Goal: Task Accomplishment & Management: Manage account settings

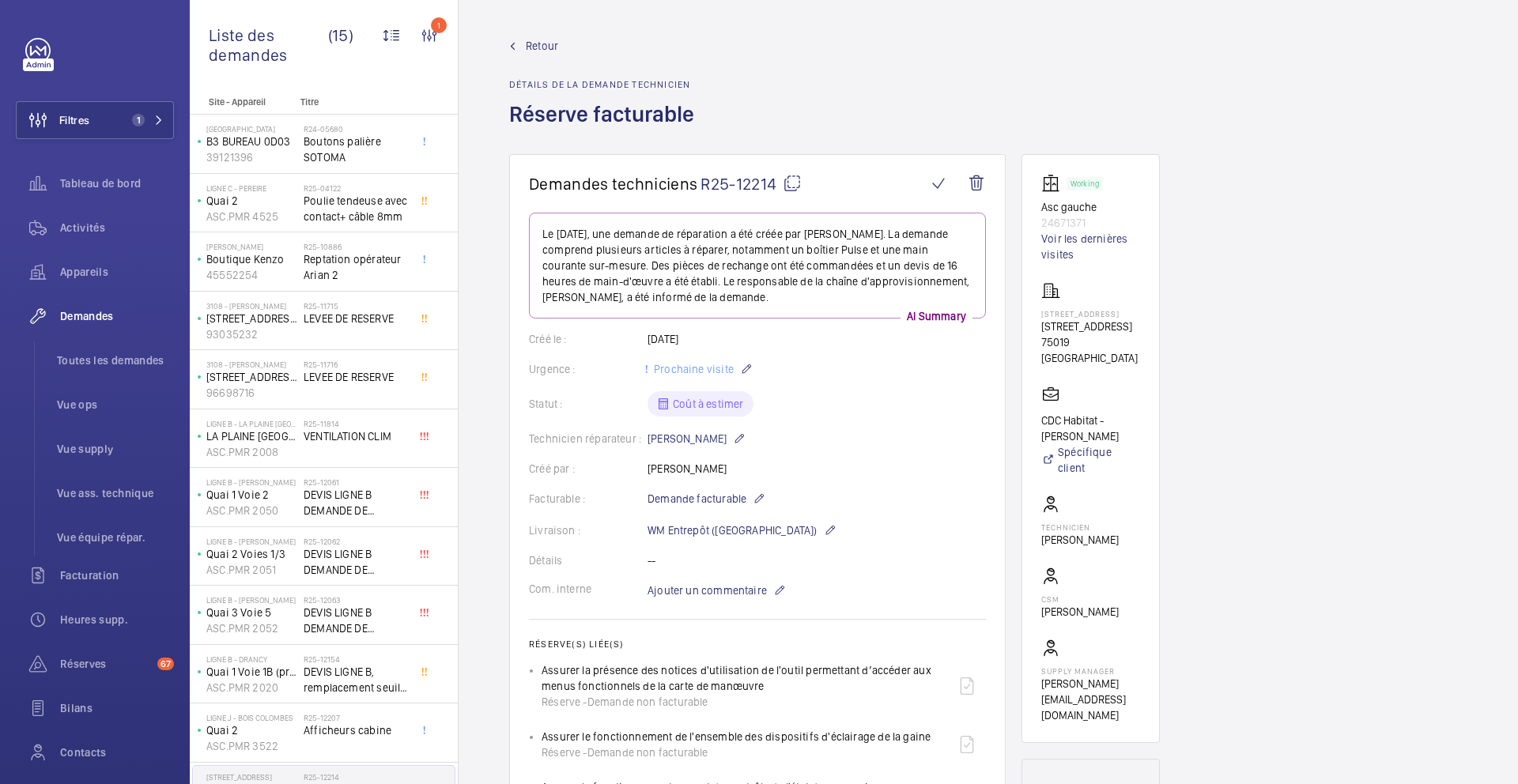
scroll to position [215, 0]
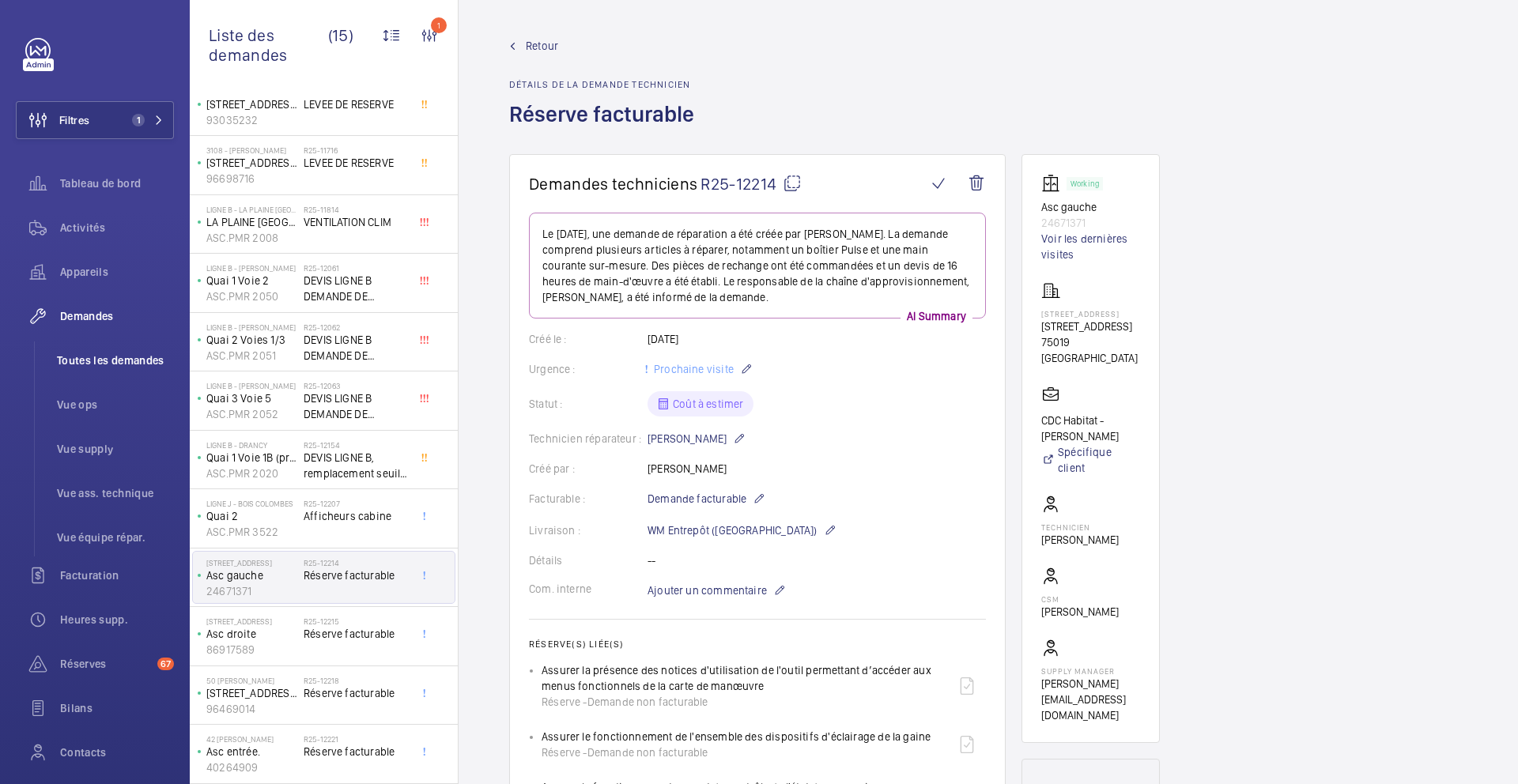
click at [117, 362] on span "Toutes les demandes" at bounding box center [115, 361] width 117 height 16
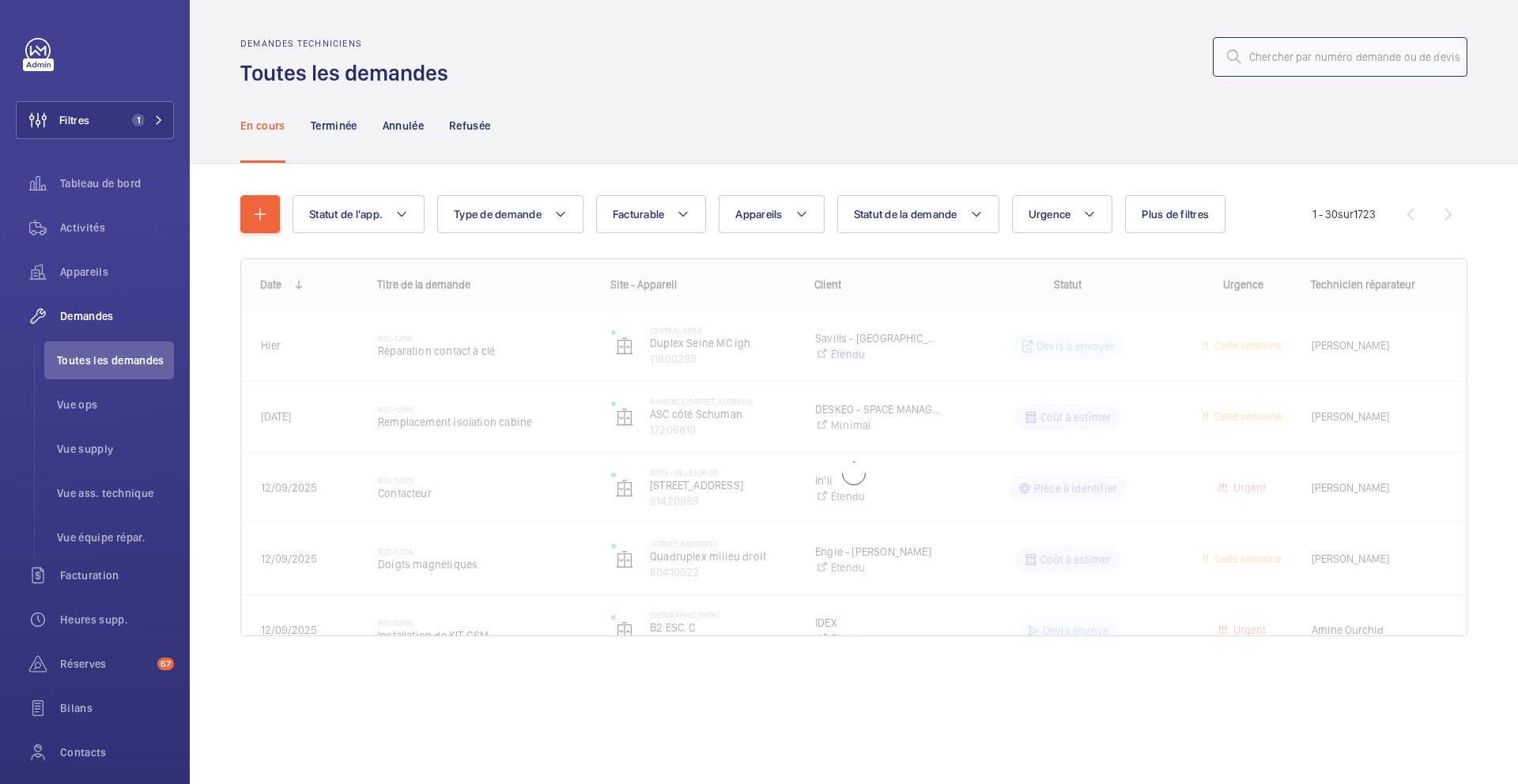
click at [1316, 53] on input "text" at bounding box center [1341, 57] width 255 height 39
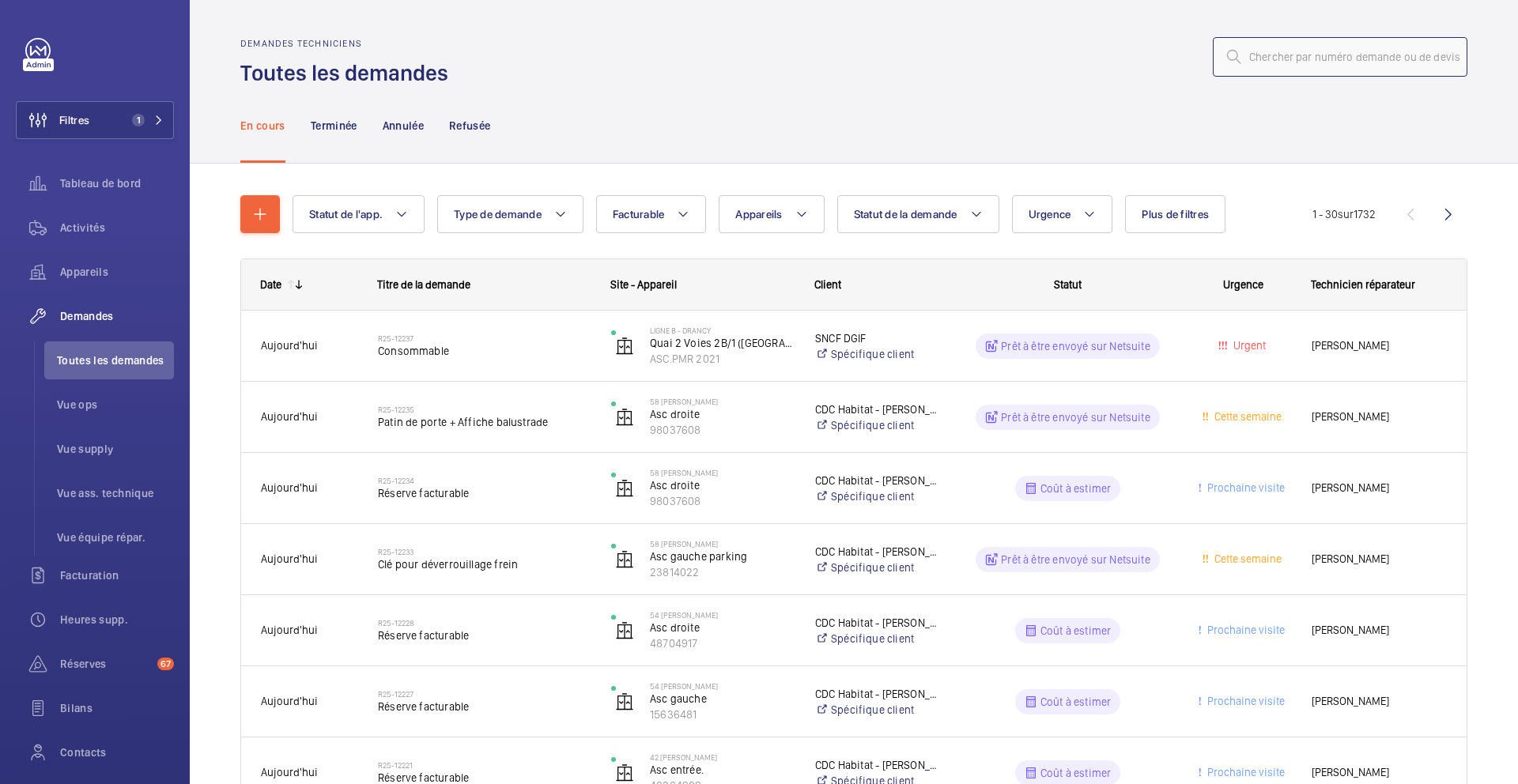
click at [1316, 53] on input "text" at bounding box center [1341, 57] width 255 height 39
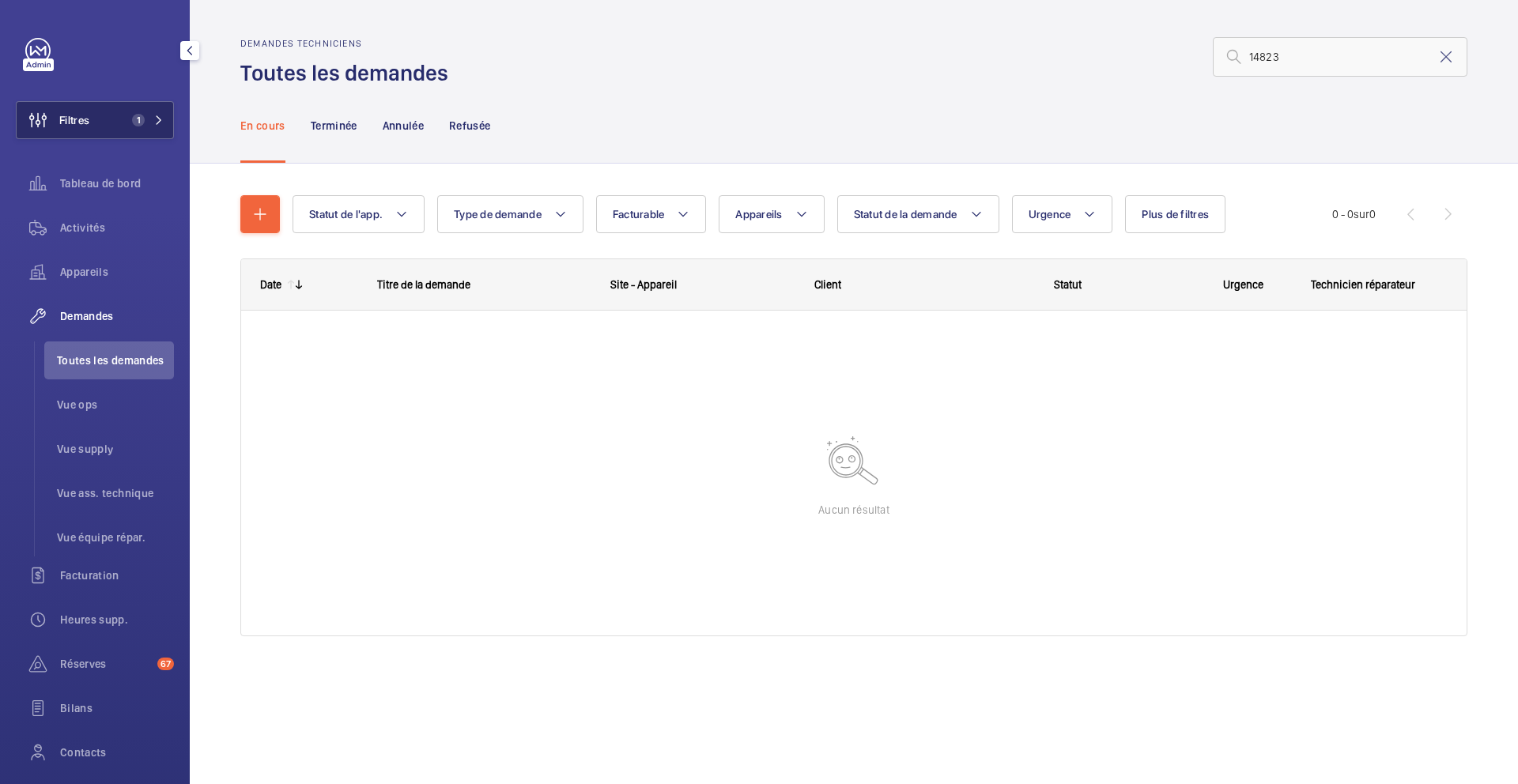
click at [157, 122] on mat-icon at bounding box center [159, 121] width 10 height 10
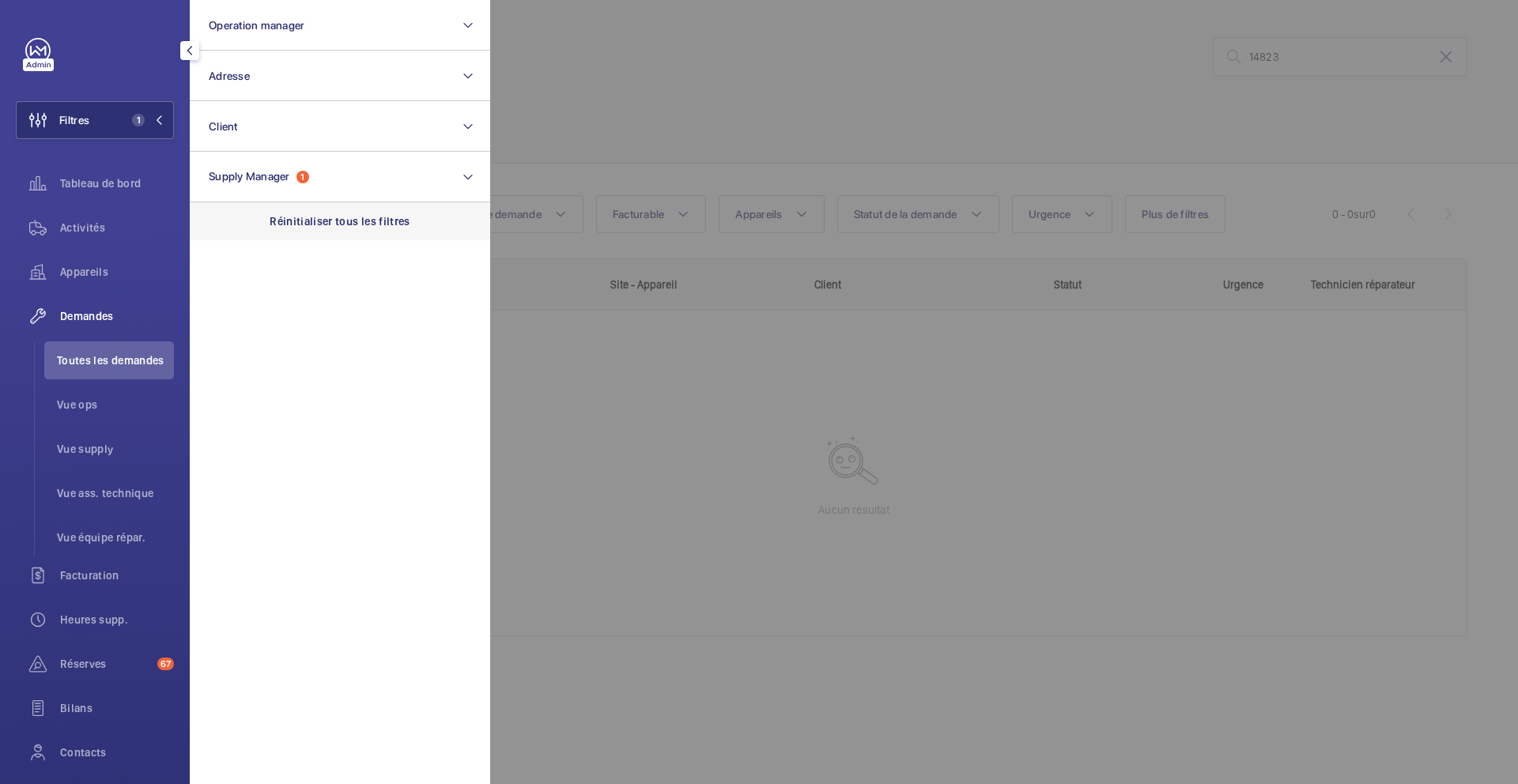
click at [323, 223] on p "Réinitialiser tous les filtres" at bounding box center [340, 221] width 141 height 16
click at [1239, 108] on div at bounding box center [1249, 392] width 1518 height 784
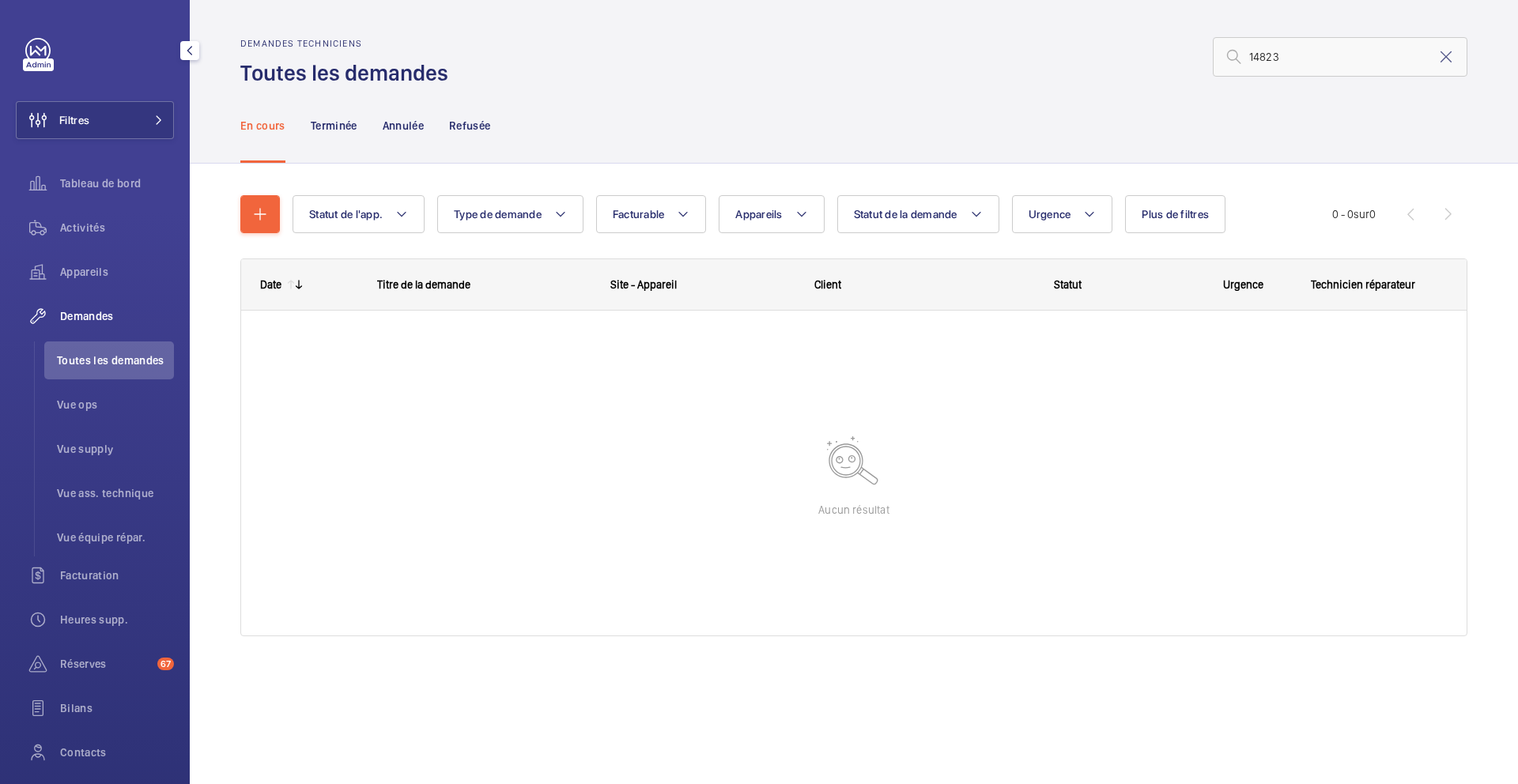
click at [1282, 79] on div "Demandes techniciens Toutes les demandes 14823" at bounding box center [854, 63] width 1228 height 50
click at [1293, 60] on input "14823" at bounding box center [1341, 57] width 255 height 39
click at [1250, 58] on input "14823" at bounding box center [1341, 57] width 255 height 39
click at [328, 129] on p "Terminée" at bounding box center [334, 125] width 47 height 16
click at [403, 126] on p "Annulée" at bounding box center [403, 125] width 41 height 16
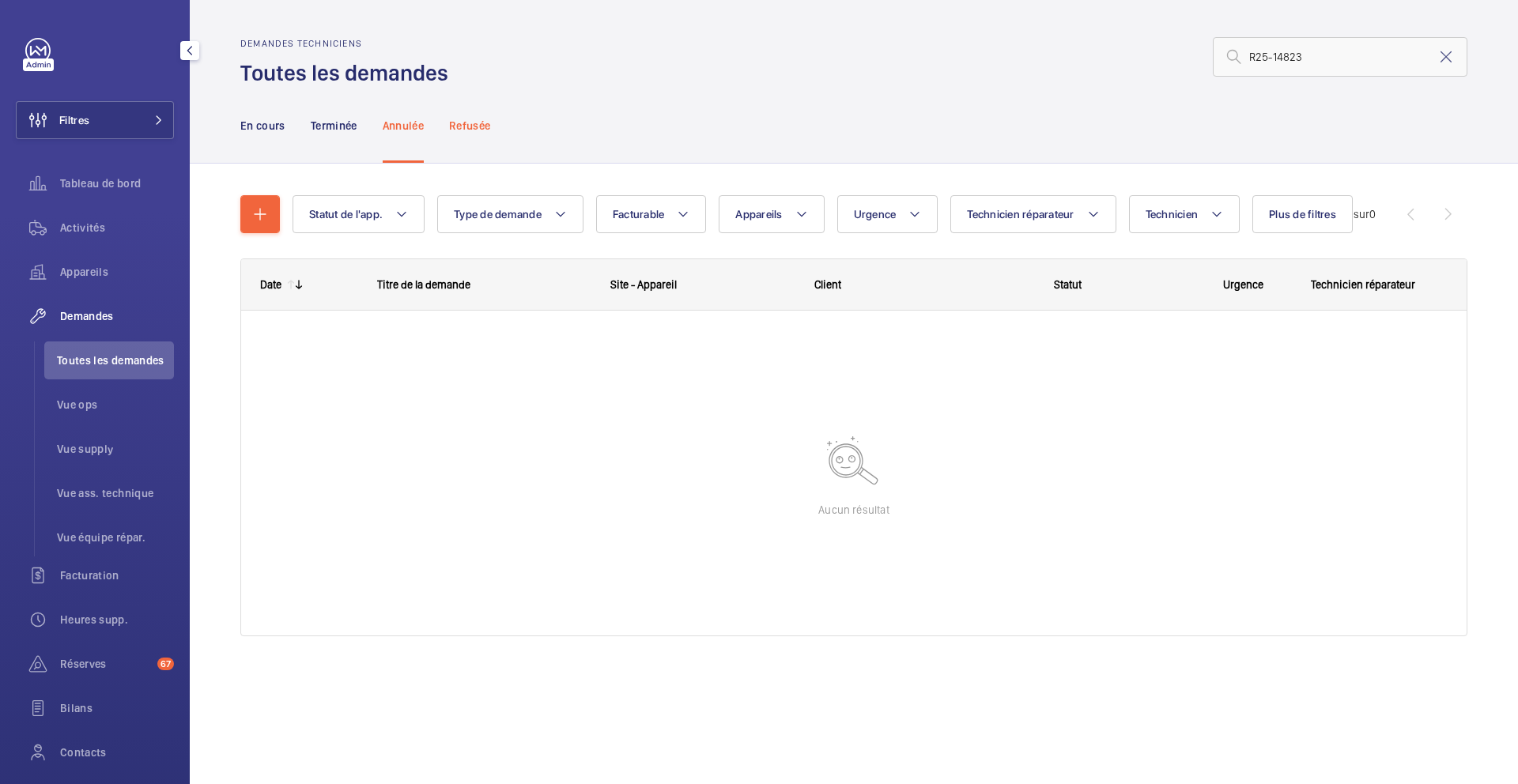
click at [490, 123] on p "Refusée" at bounding box center [470, 125] width 41 height 16
click at [297, 132] on nav "En cours Terminée Annulée Refusée" at bounding box center [366, 125] width 251 height 75
click at [278, 132] on div "En cours" at bounding box center [263, 125] width 45 height 75
click at [1330, 56] on input "R25-14823" at bounding box center [1341, 57] width 255 height 39
click at [1331, 60] on input "R25-14823" at bounding box center [1341, 57] width 255 height 39
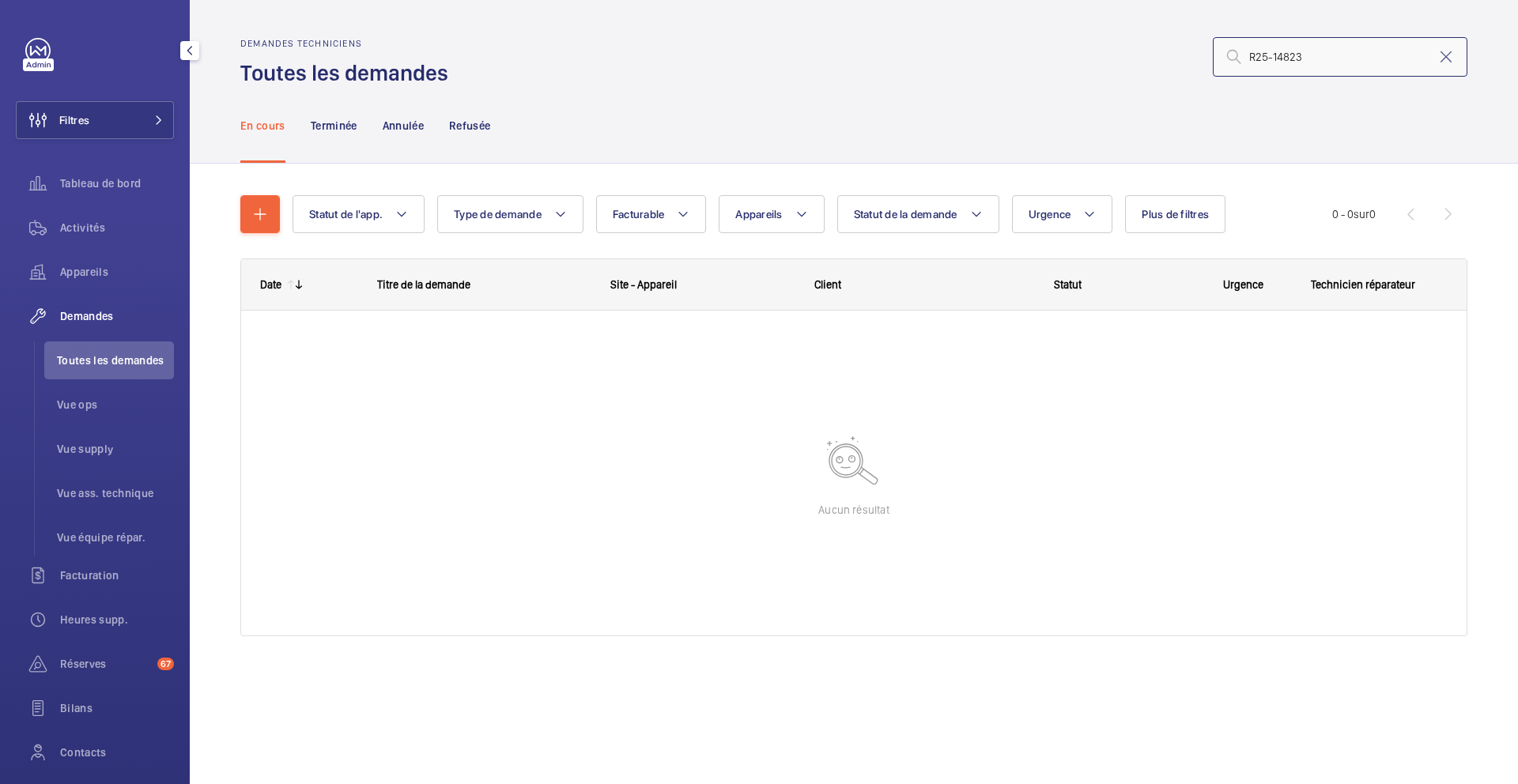
click at [1252, 55] on input "R25-14823" at bounding box center [1341, 57] width 255 height 39
drag, startPoint x: 1316, startPoint y: 60, endPoint x: 1216, endPoint y: 60, distance: 100.0
click at [1216, 60] on input "R25-14823" at bounding box center [1341, 57] width 255 height 39
click at [1279, 58] on input "R25-14823" at bounding box center [1341, 57] width 255 height 39
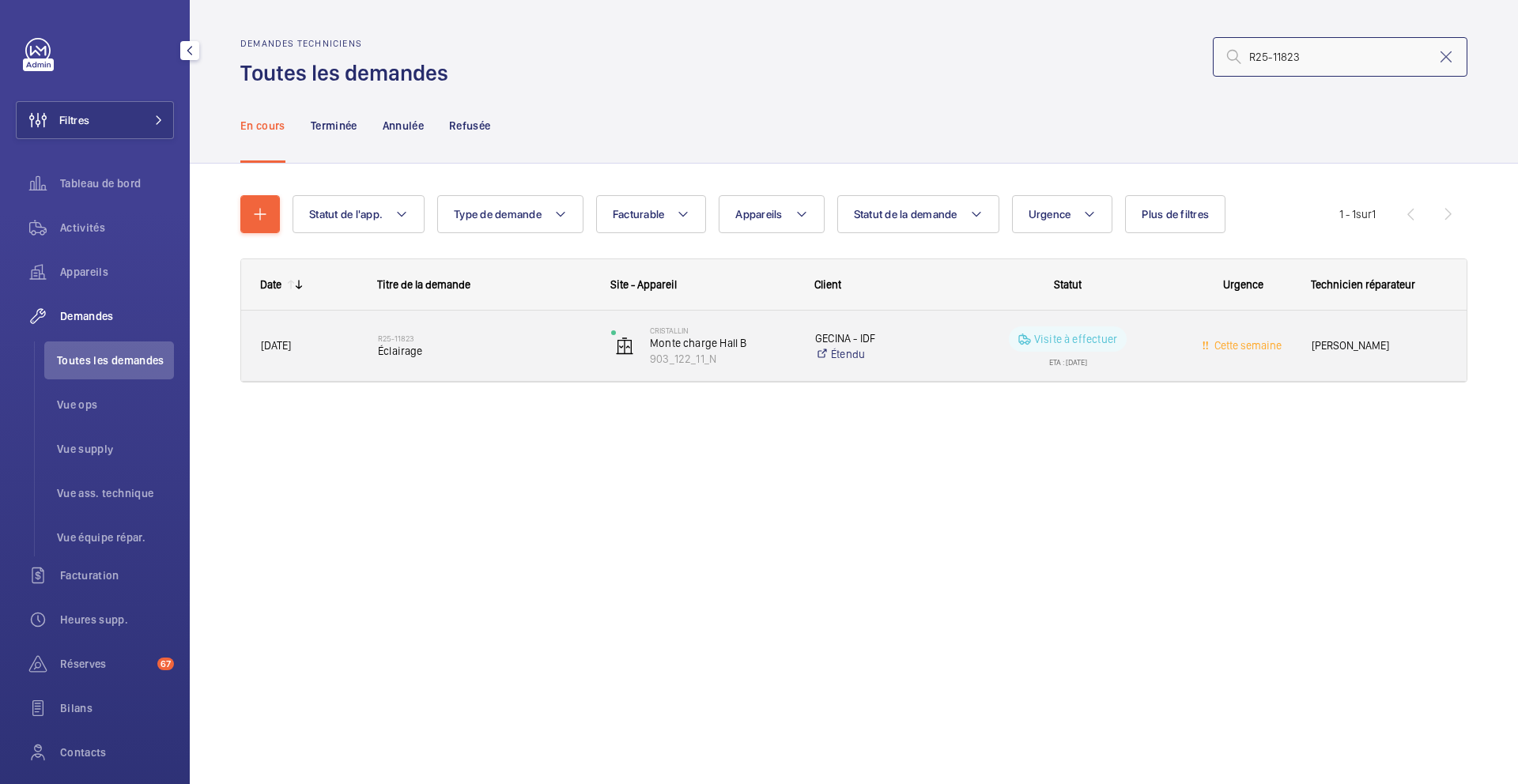
type input "R25-11823"
click at [529, 348] on span "Éclairage" at bounding box center [483, 351] width 213 height 16
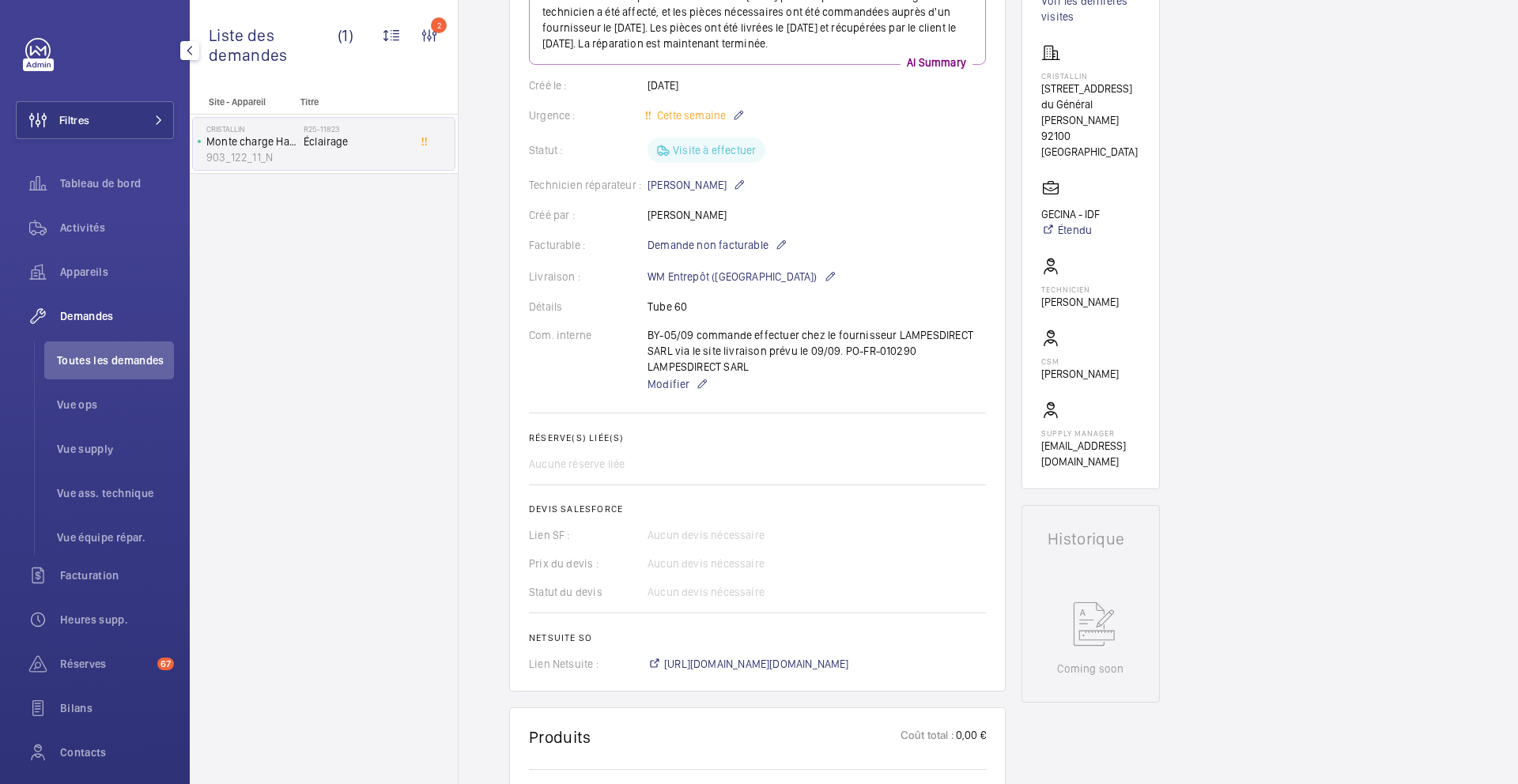
scroll to position [246, 0]
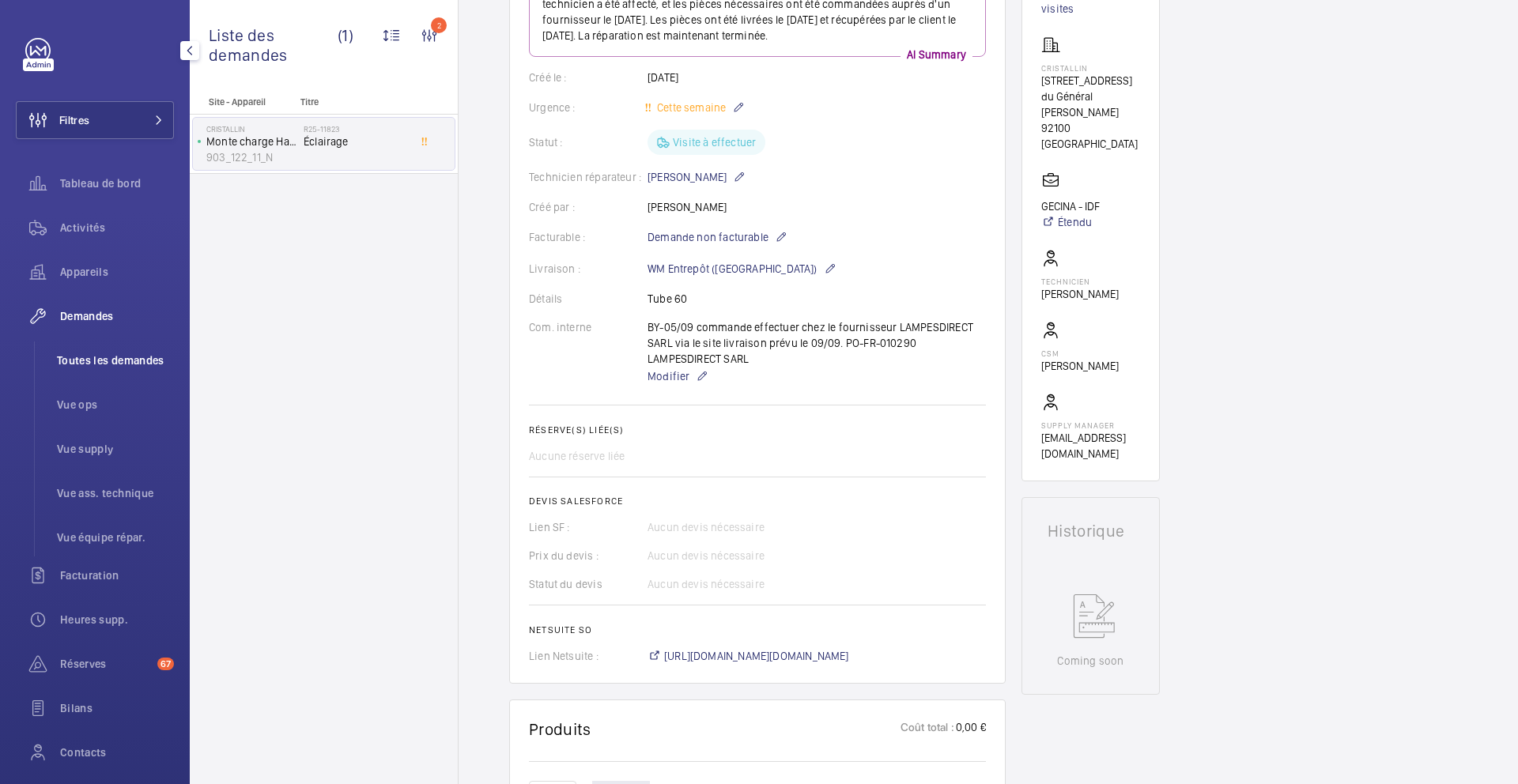
click at [132, 366] on span "Toutes les demandes" at bounding box center [115, 361] width 117 height 16
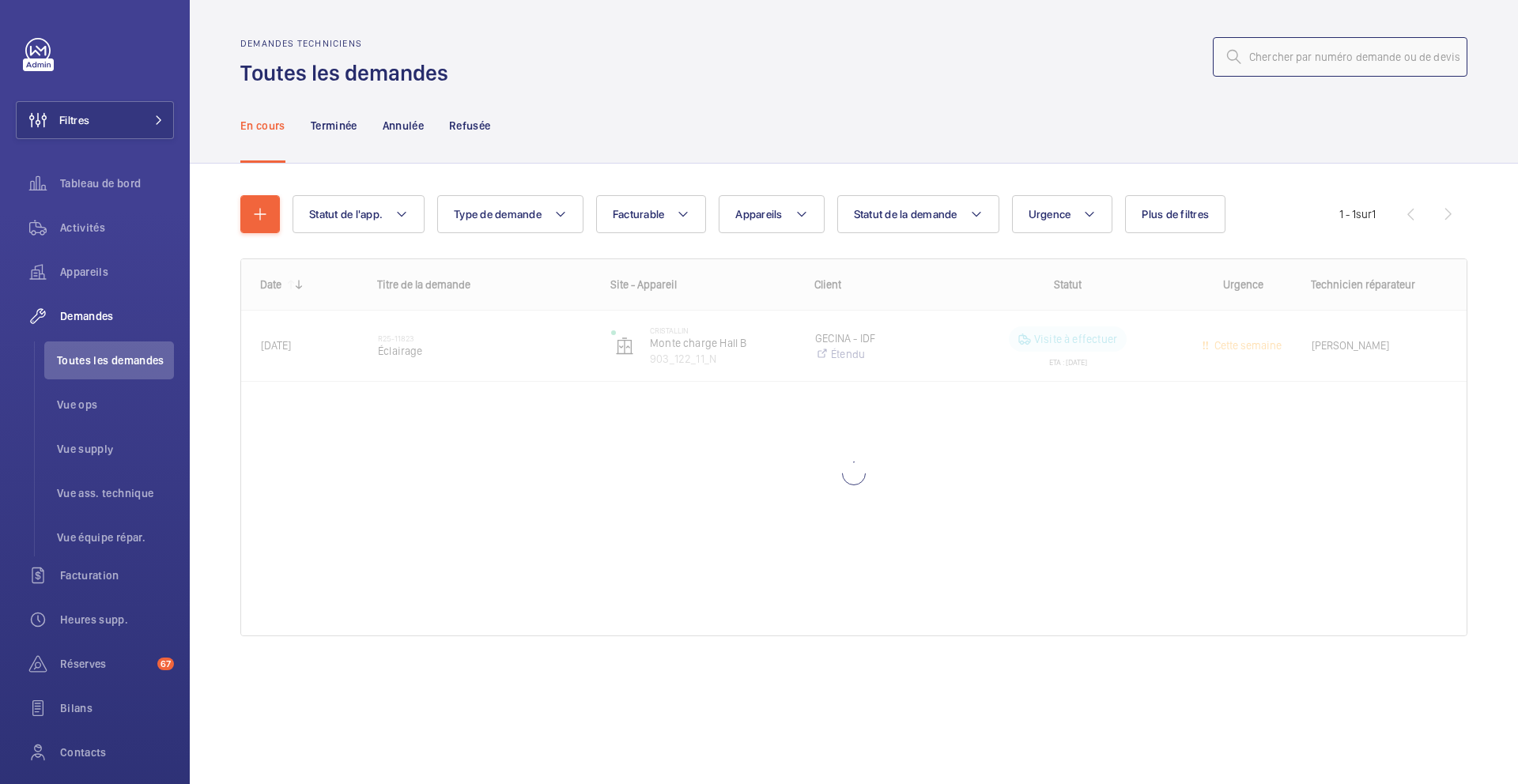
click at [1300, 56] on input "text" at bounding box center [1341, 57] width 255 height 39
paste input "R25-09121"
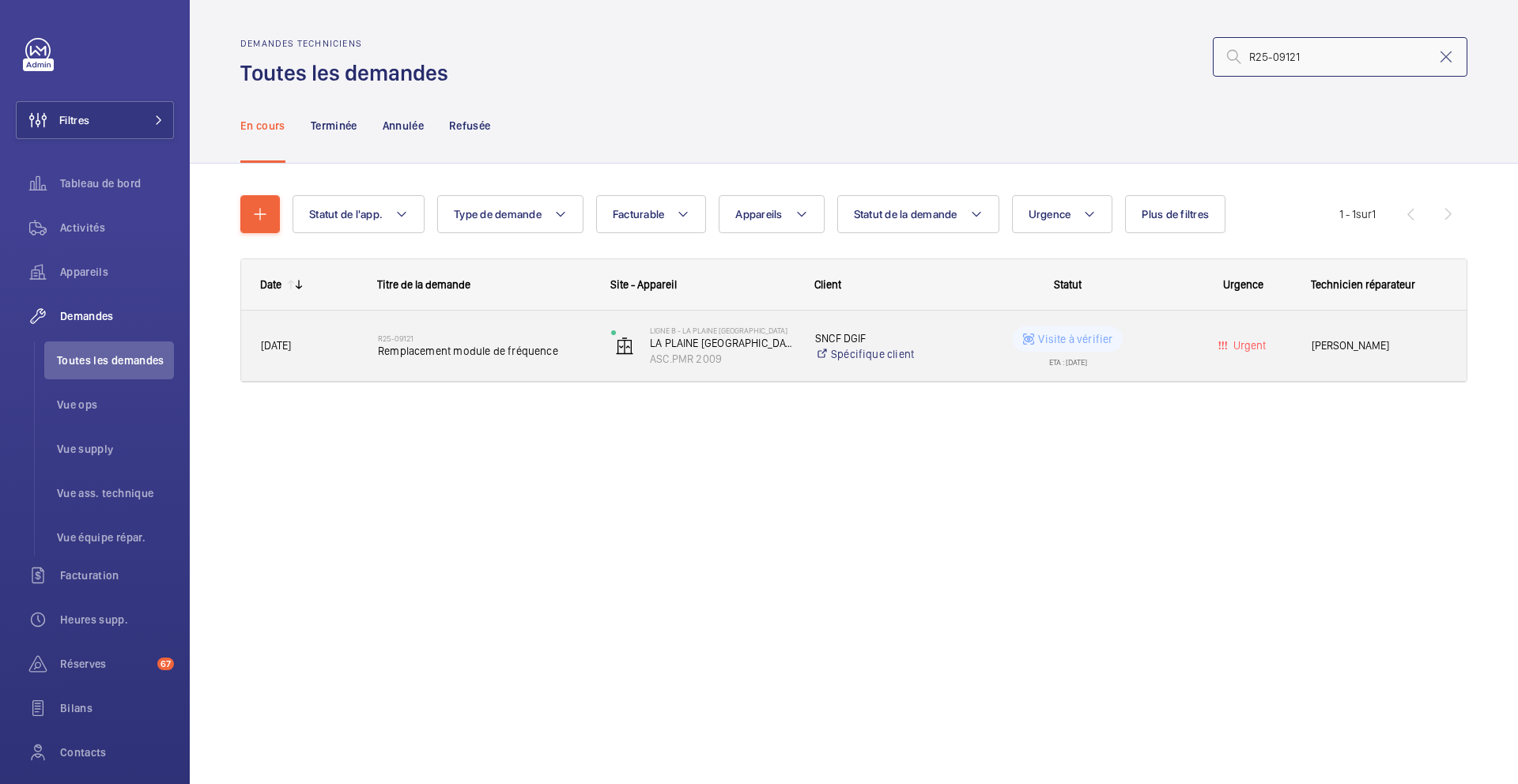
type input "R25-09121"
click at [542, 370] on div "R25-09121 Remplacement module de fréquence" at bounding box center [475, 346] width 231 height 72
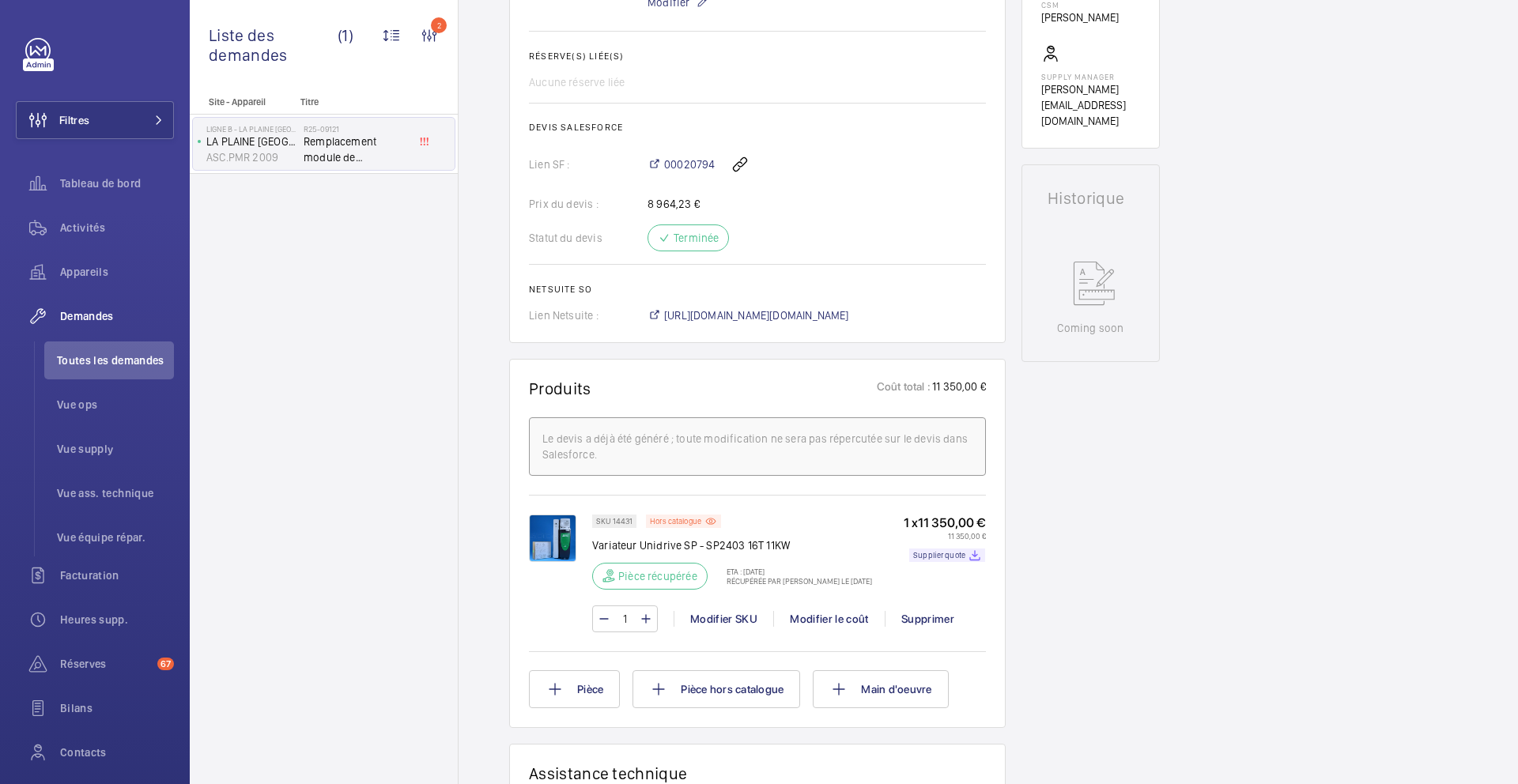
scroll to position [639, 0]
click at [823, 304] on span "https://6461500.app.netsuite.com/app/accounting/transactions/salesord.nl?id=279…" at bounding box center [756, 312] width 185 height 16
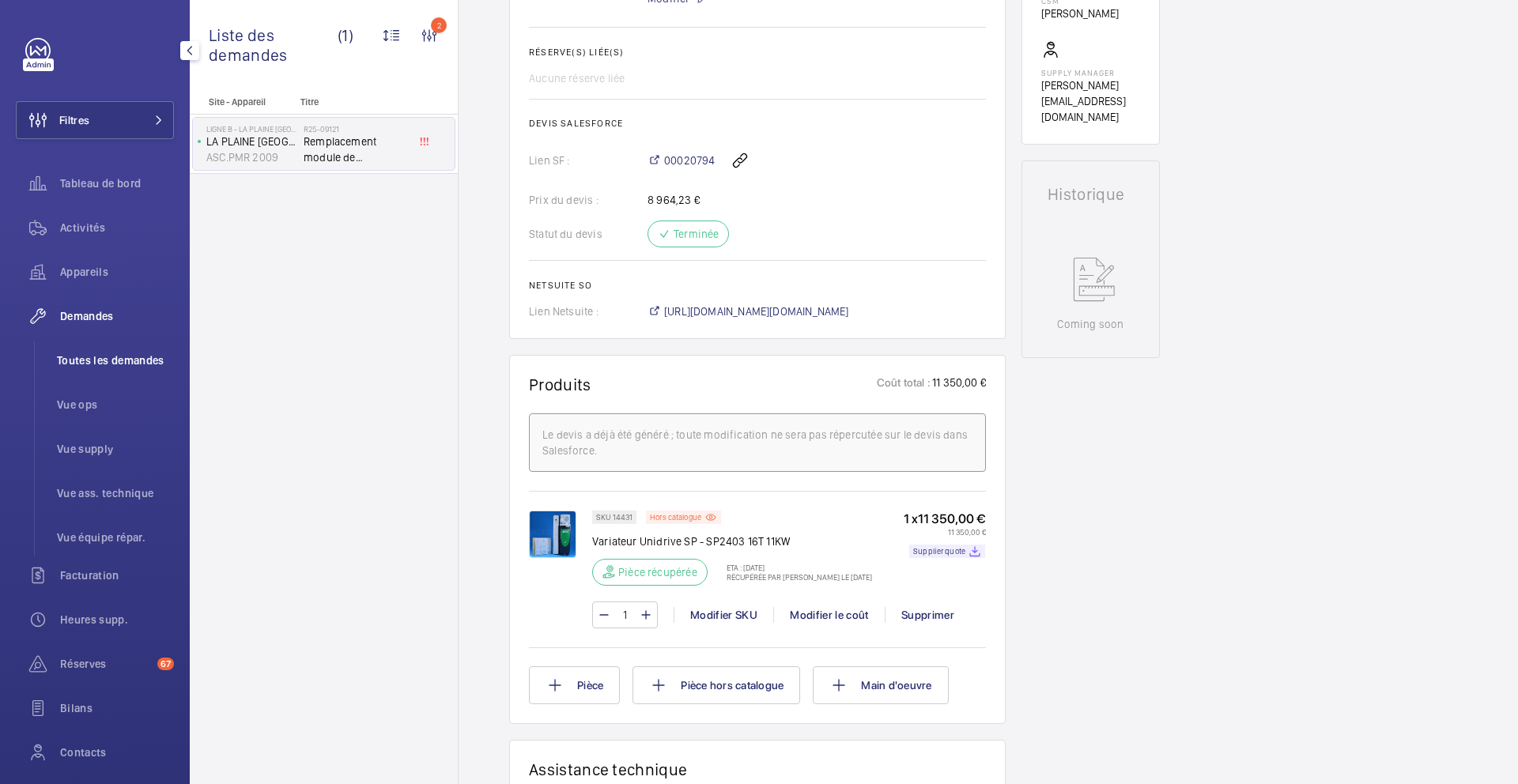
click at [105, 353] on span "Toutes les demandes" at bounding box center [115, 361] width 117 height 16
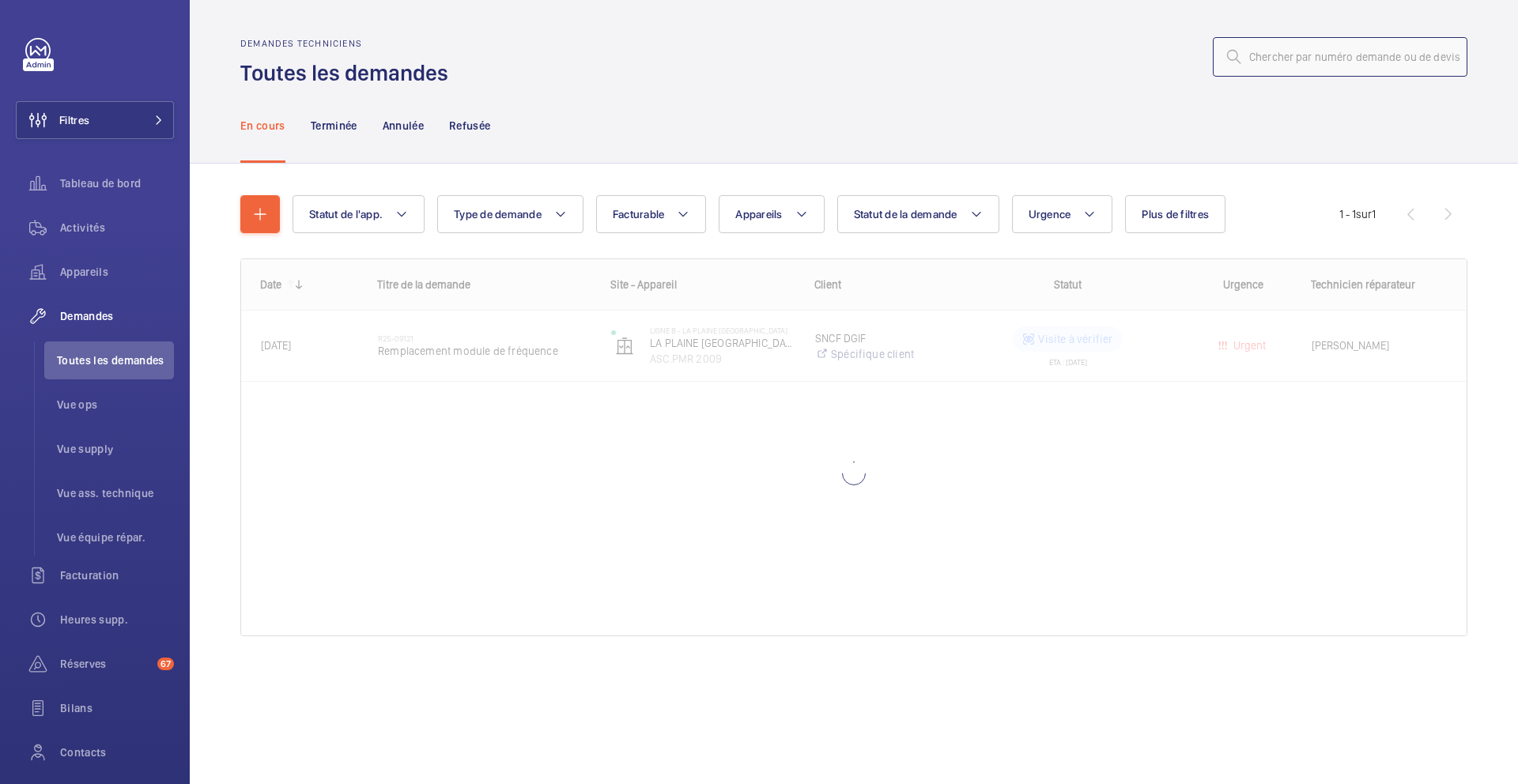
click at [1276, 62] on input "text" at bounding box center [1341, 57] width 255 height 39
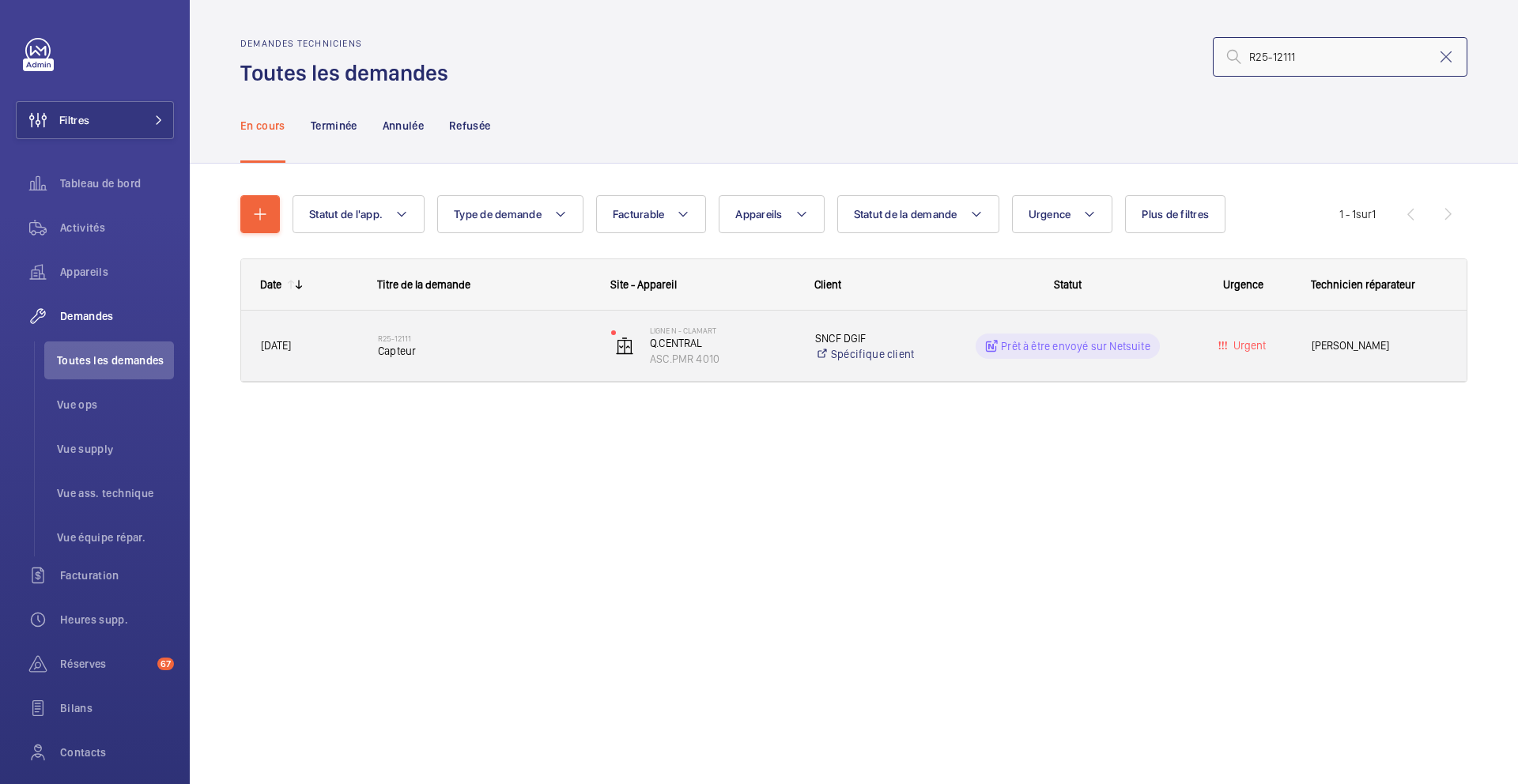
type input "R25-12111"
click at [530, 350] on span "Capteur" at bounding box center [483, 351] width 213 height 16
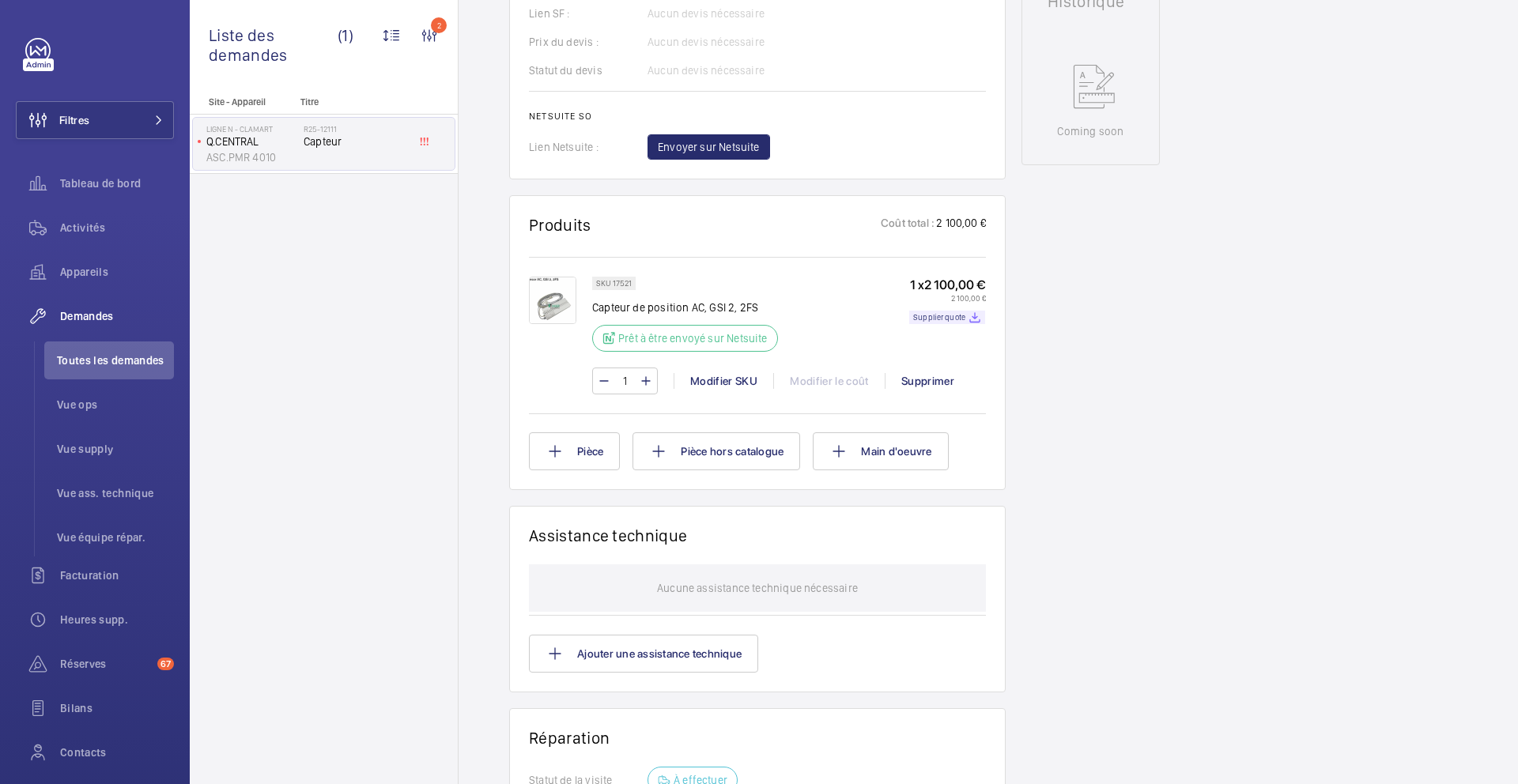
scroll to position [760, 0]
click at [556, 311] on img at bounding box center [553, 299] width 47 height 47
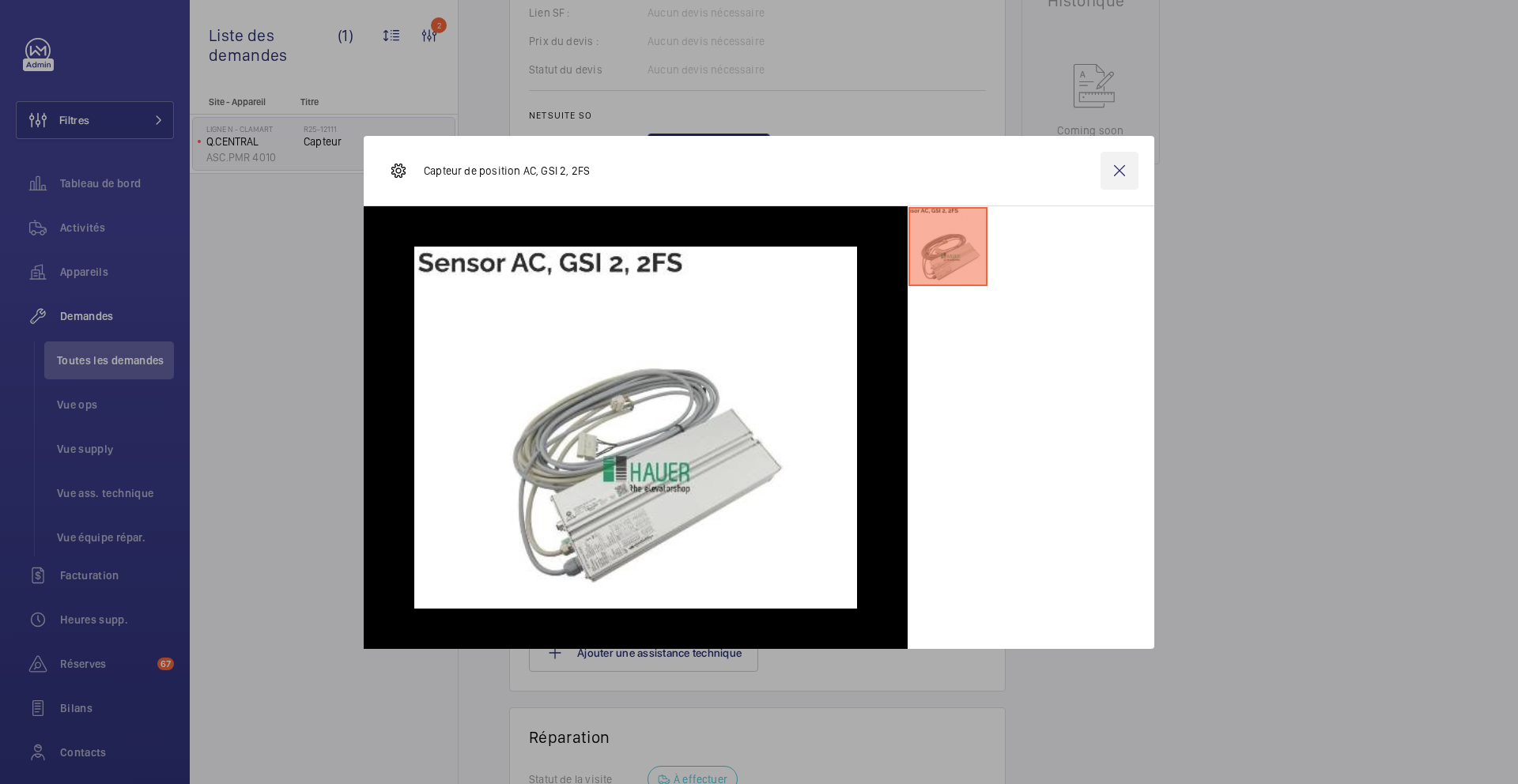
click at [1125, 179] on wm-front-icon-button at bounding box center [1120, 171] width 38 height 38
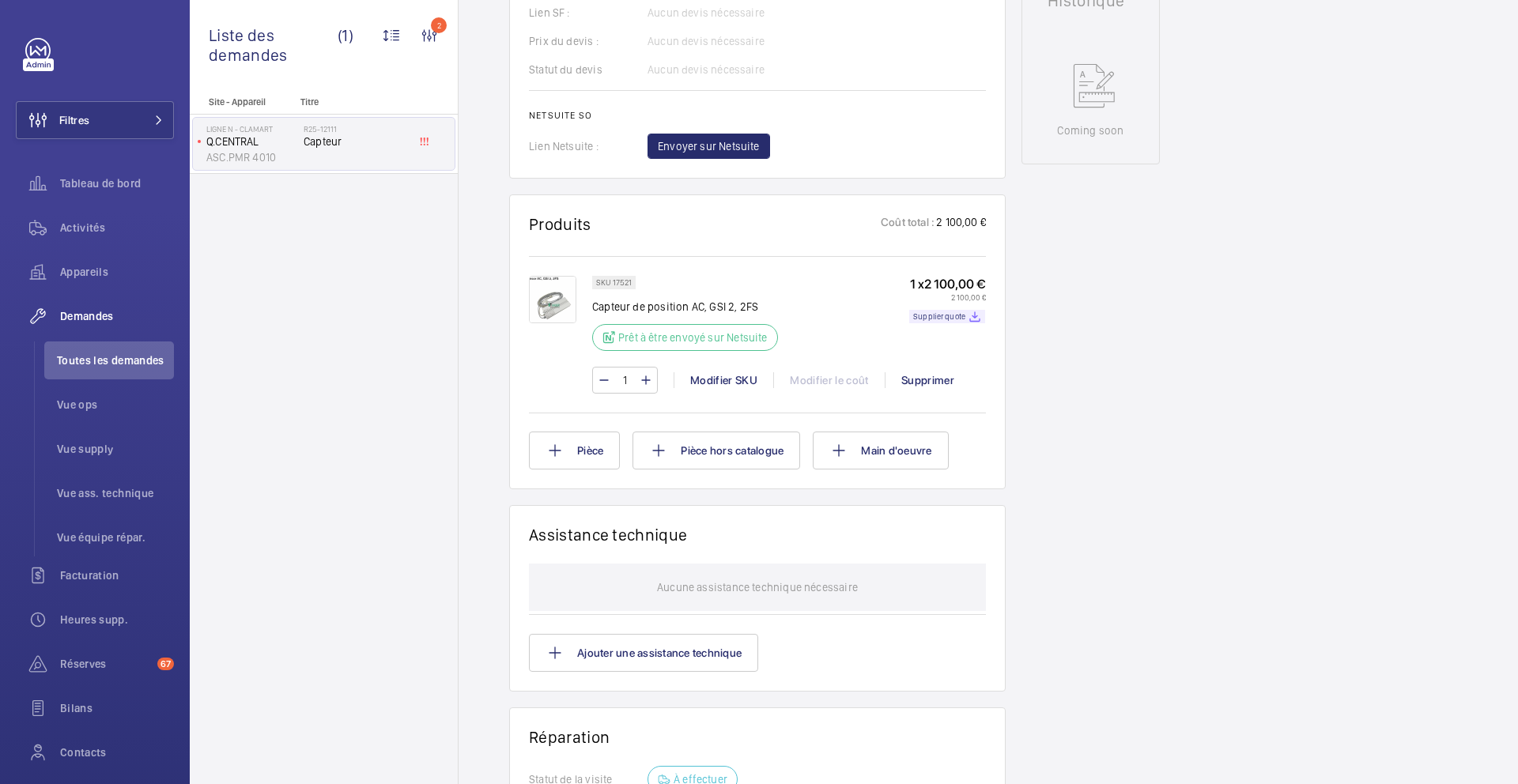
scroll to position [0, 0]
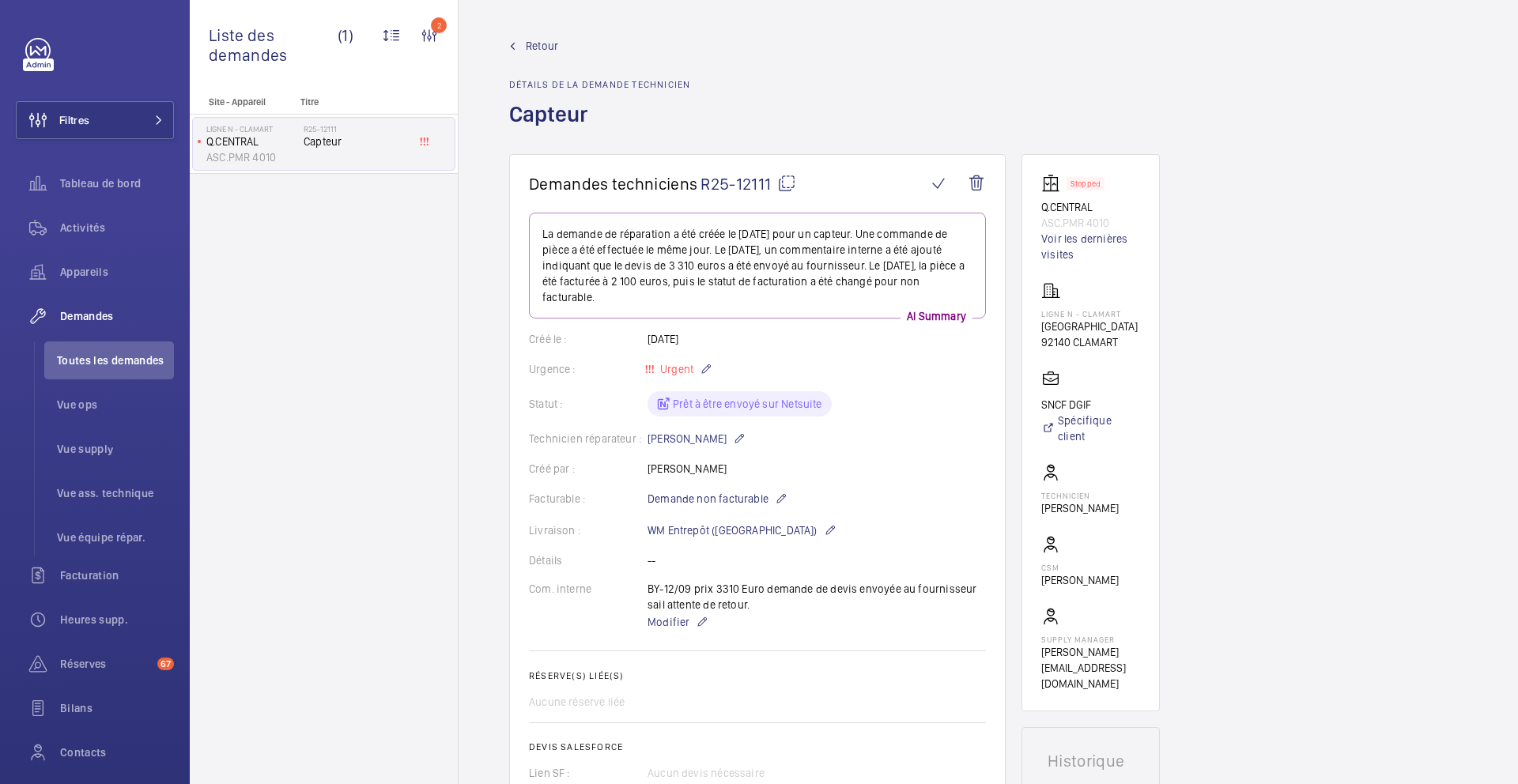
click at [795, 186] on mat-icon at bounding box center [786, 182] width 19 height 19
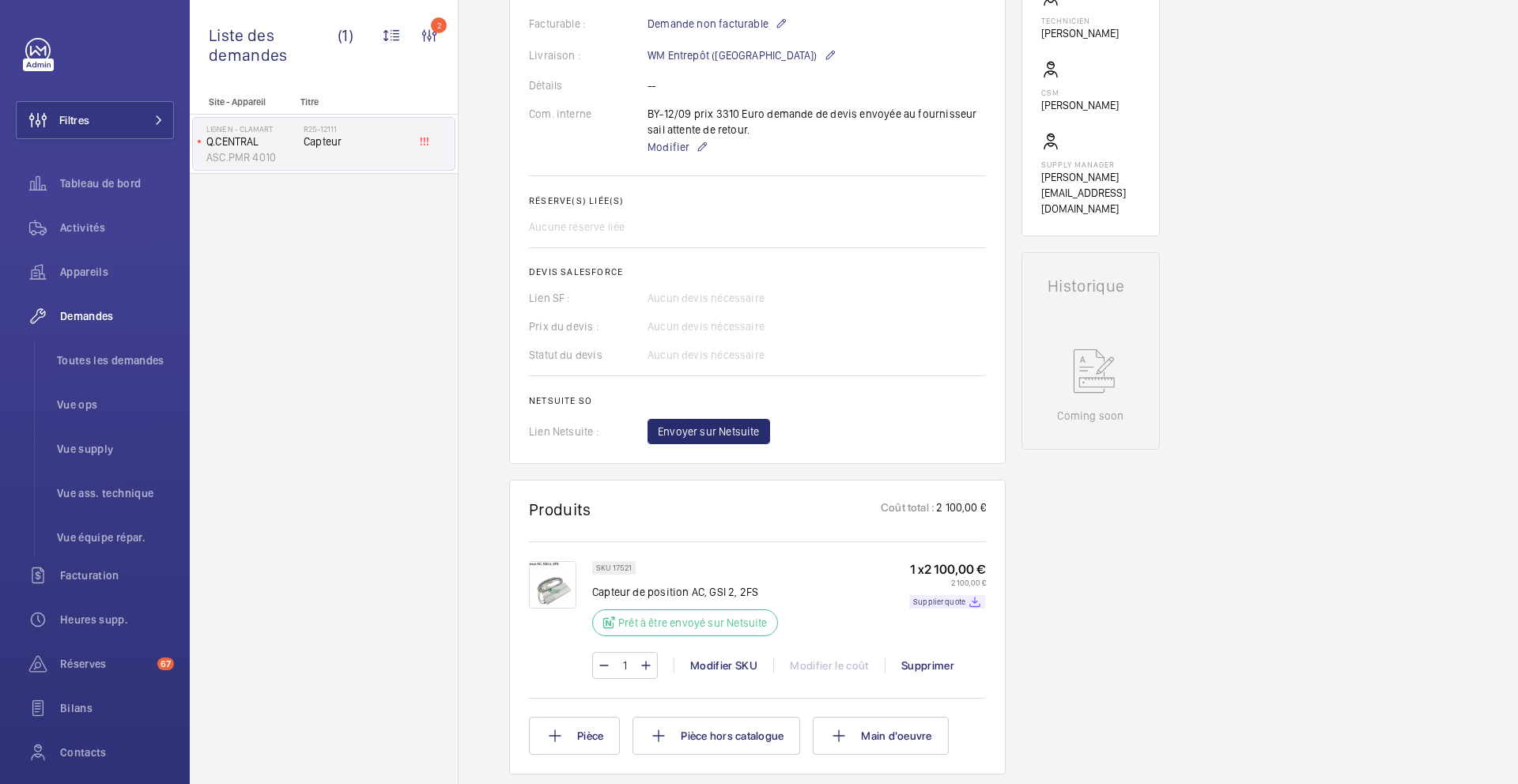
scroll to position [508, 0]
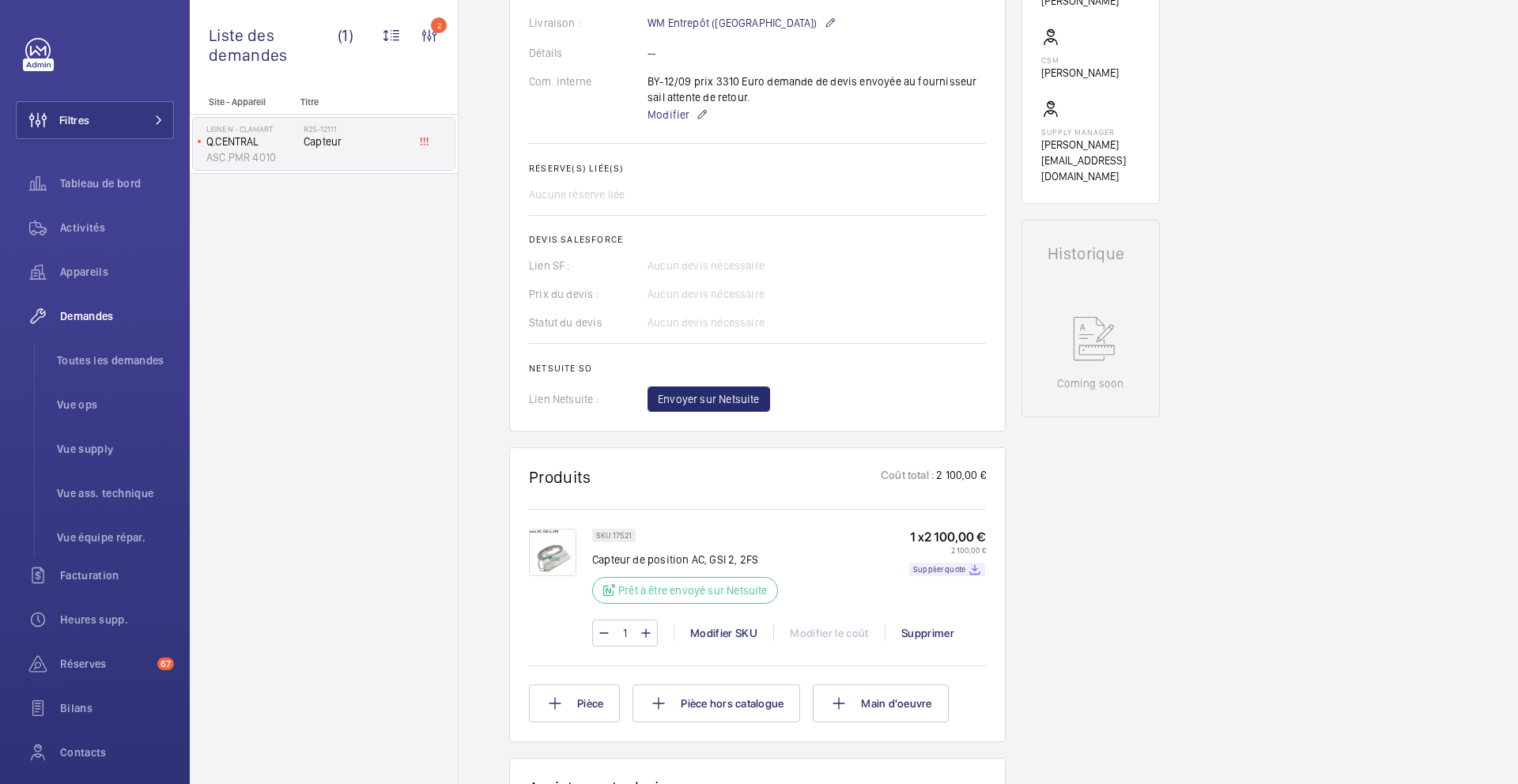
click at [625, 536] on p "SKU 17521" at bounding box center [614, 536] width 35 height 6
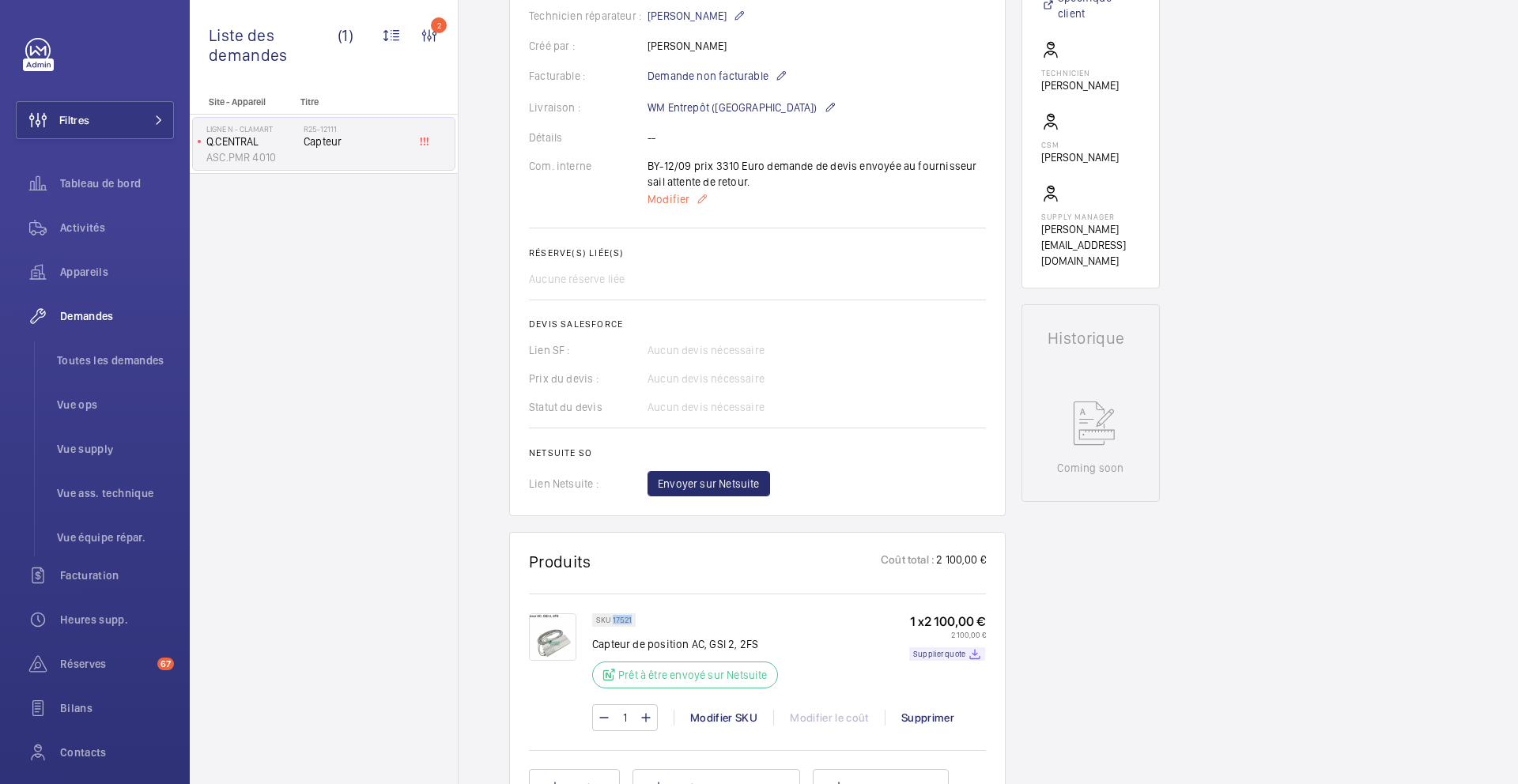
scroll to position [390, 0]
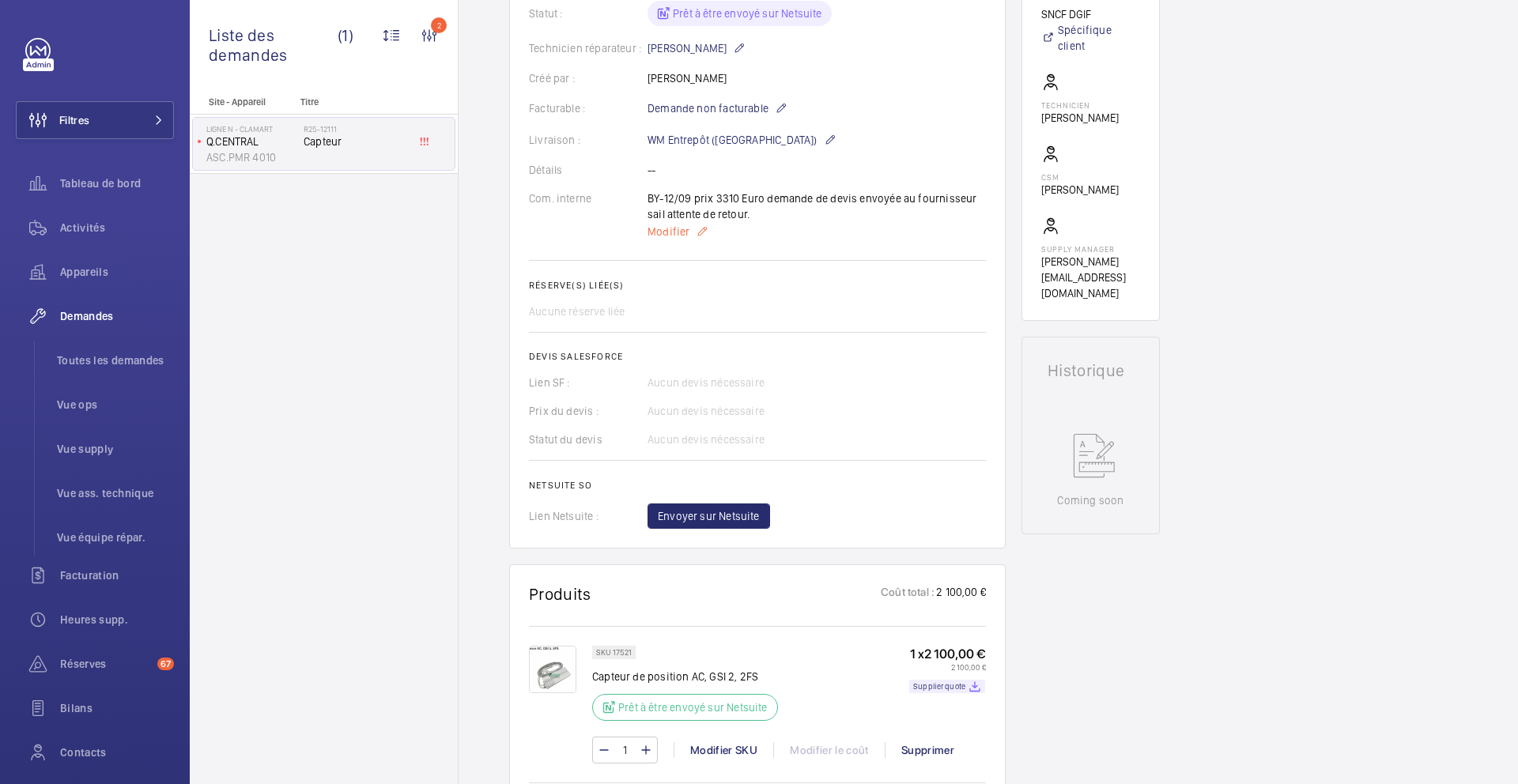
click at [676, 231] on span "Modifier" at bounding box center [668, 231] width 42 height 16
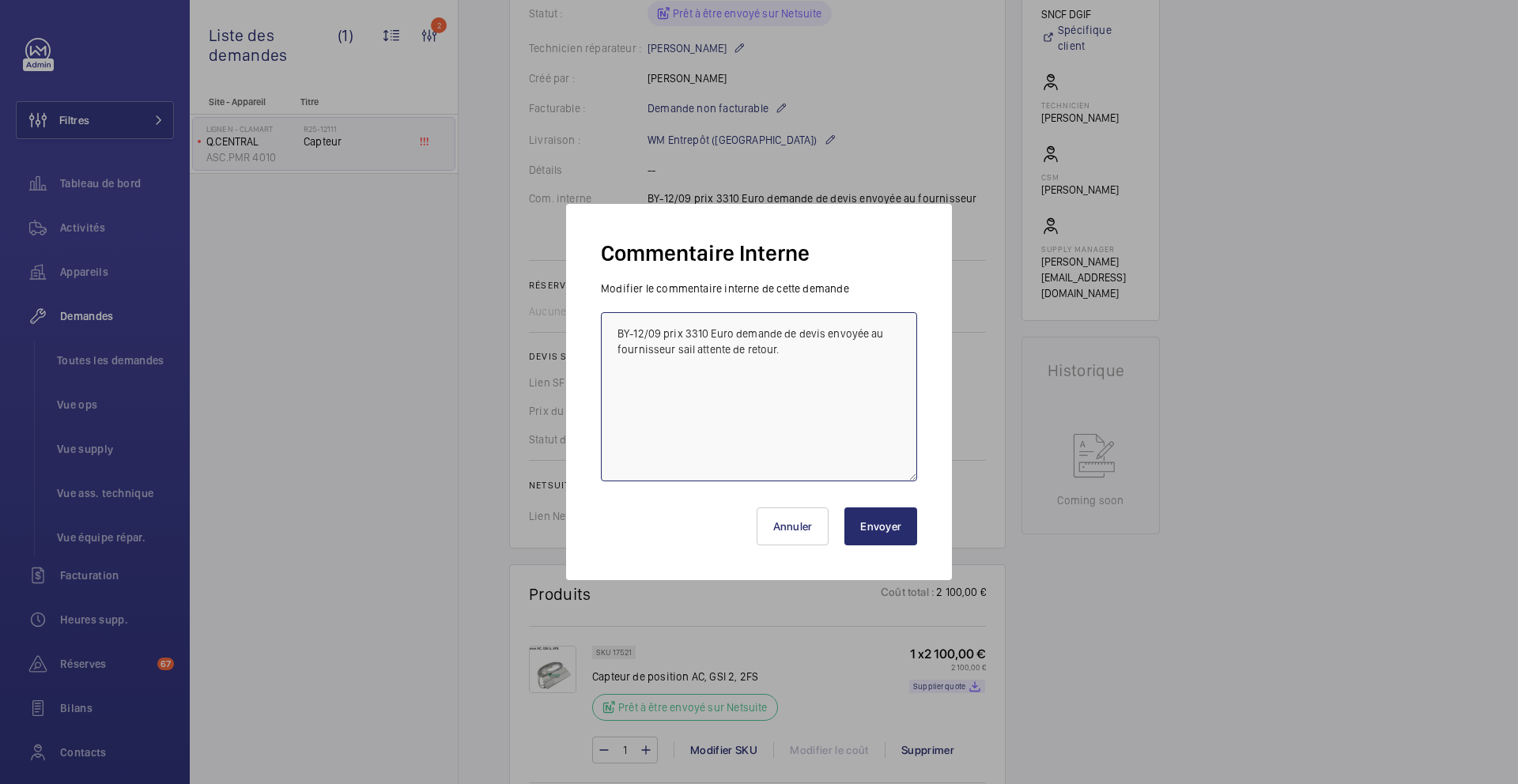
click at [619, 328] on textarea "BY-12/09 prix 3310 Euro demande de devis envoyée au fournisseur sail attente de…" at bounding box center [759, 397] width 317 height 170
type textarea "15/09 en stand by , en attend si le capteur est réparable ou pas (voir avec car…"
click at [878, 524] on button "Envoyer" at bounding box center [881, 526] width 73 height 38
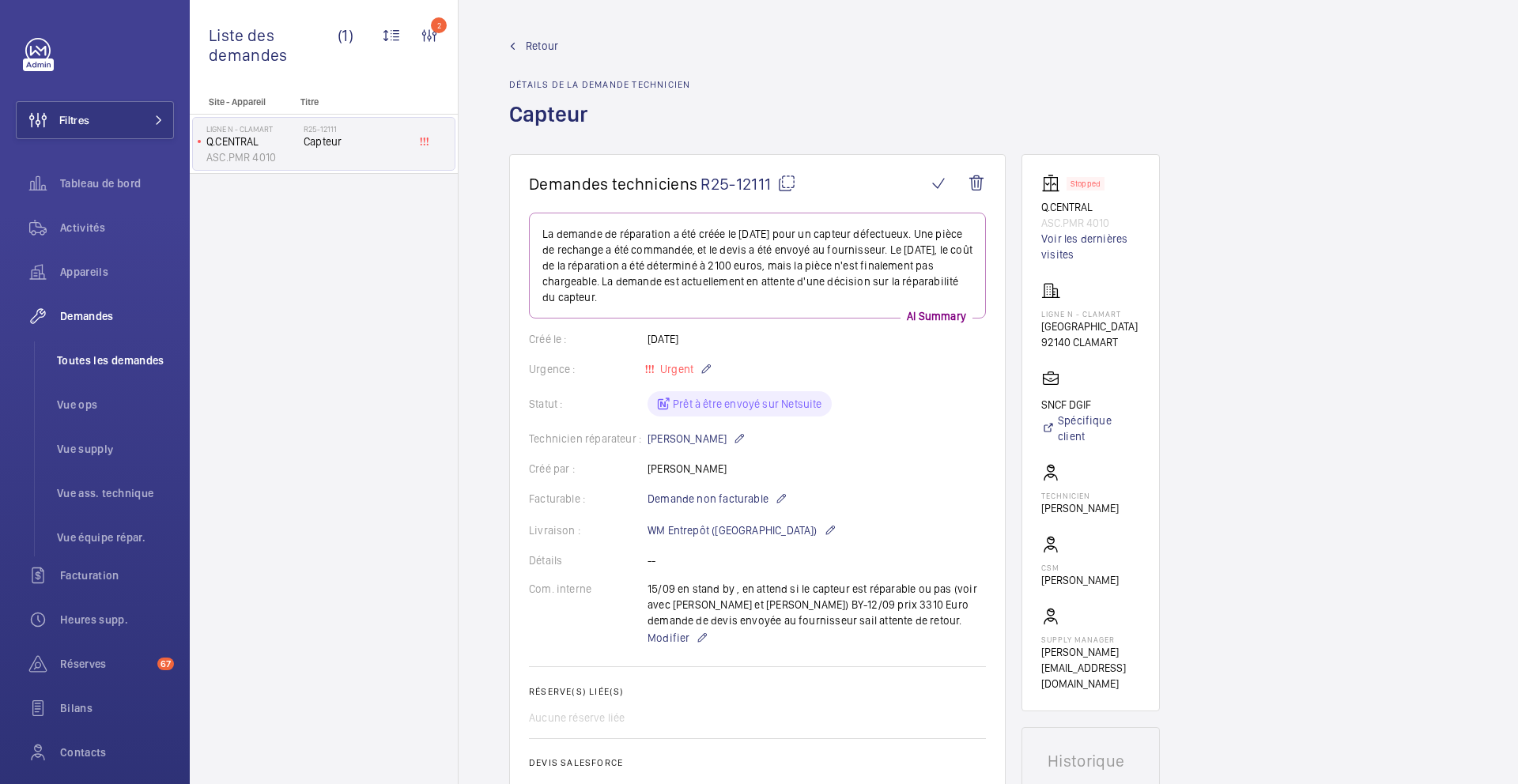
click at [99, 366] on span "Toutes les demandes" at bounding box center [115, 361] width 117 height 16
click at [87, 366] on span "Toutes les demandes" at bounding box center [115, 361] width 117 height 16
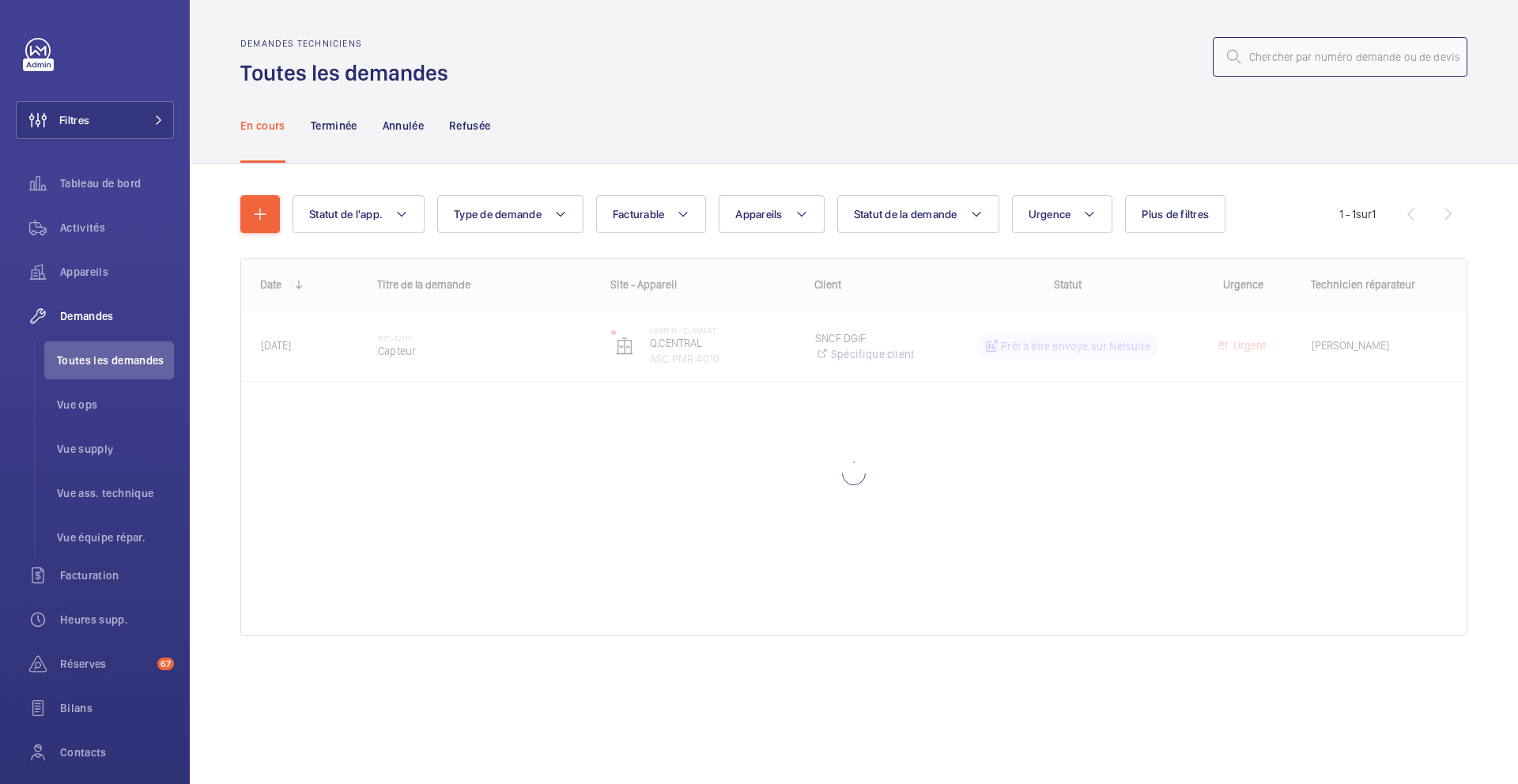
click at [1323, 67] on input "text" at bounding box center [1341, 57] width 255 height 39
paste input "R25-12237"
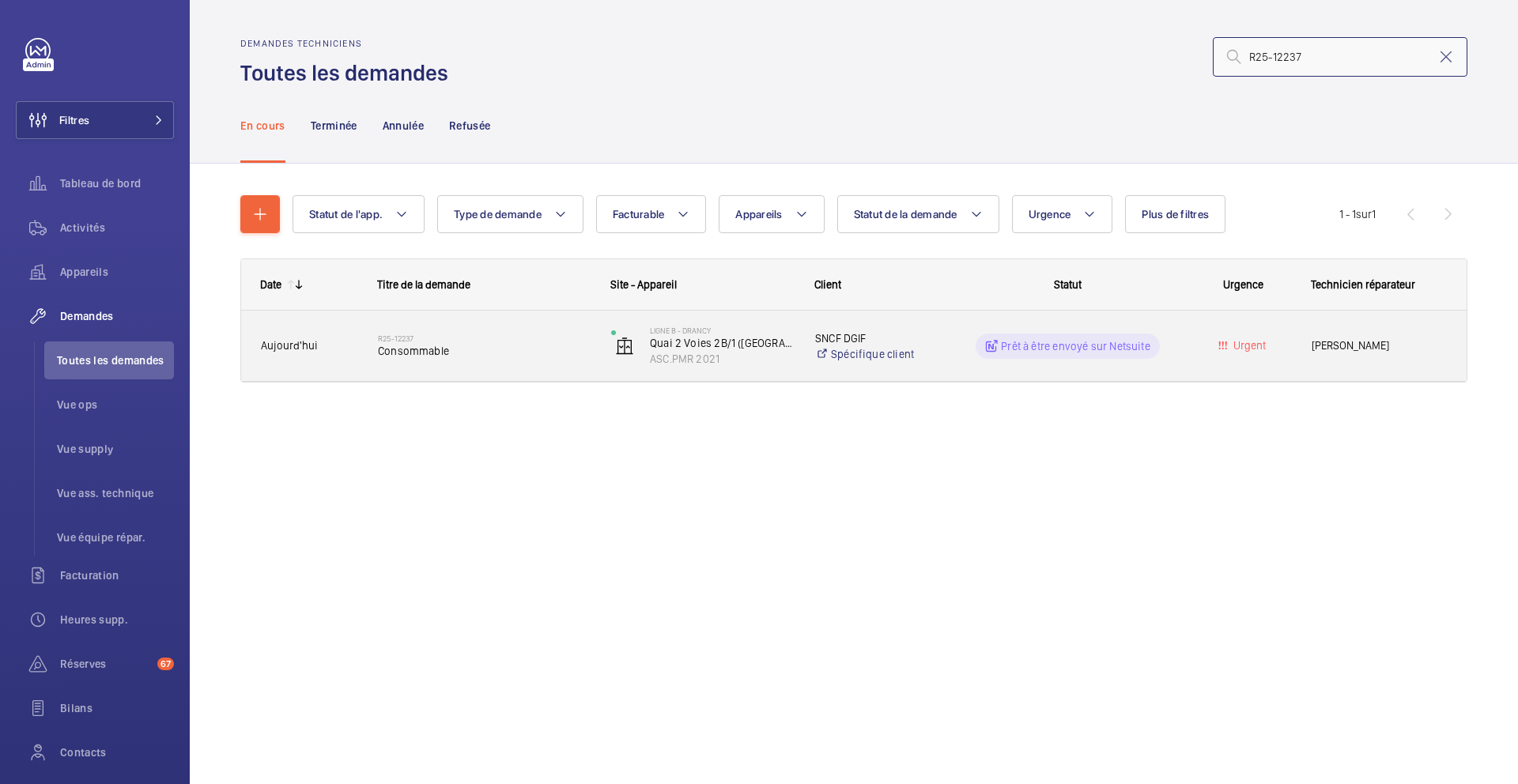
type input "R25-12237"
click at [558, 358] on div "R25-12237 Consommable" at bounding box center [483, 346] width 213 height 46
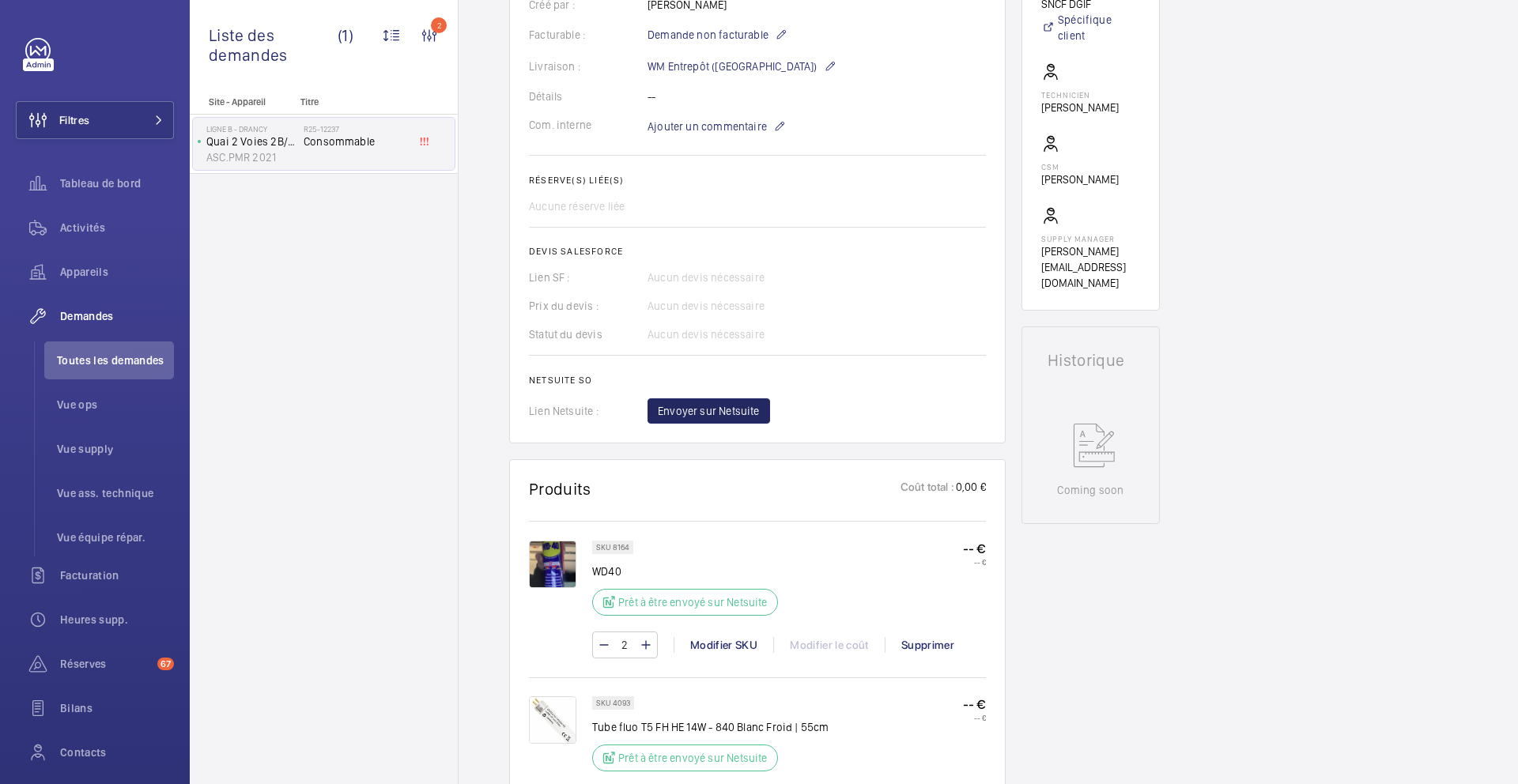
scroll to position [460, 0]
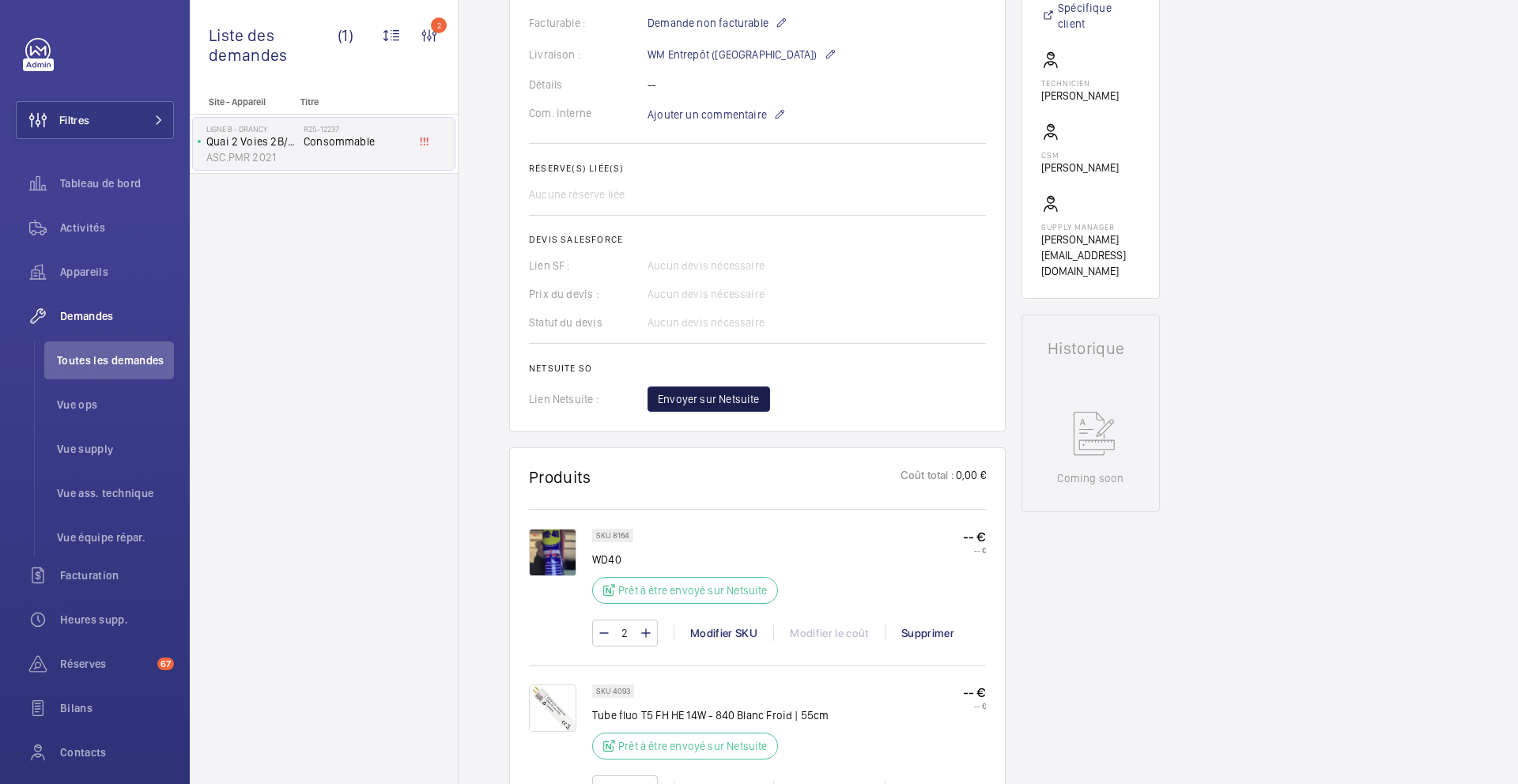
click at [746, 403] on span "Envoyer sur Netsuite" at bounding box center [709, 399] width 102 height 16
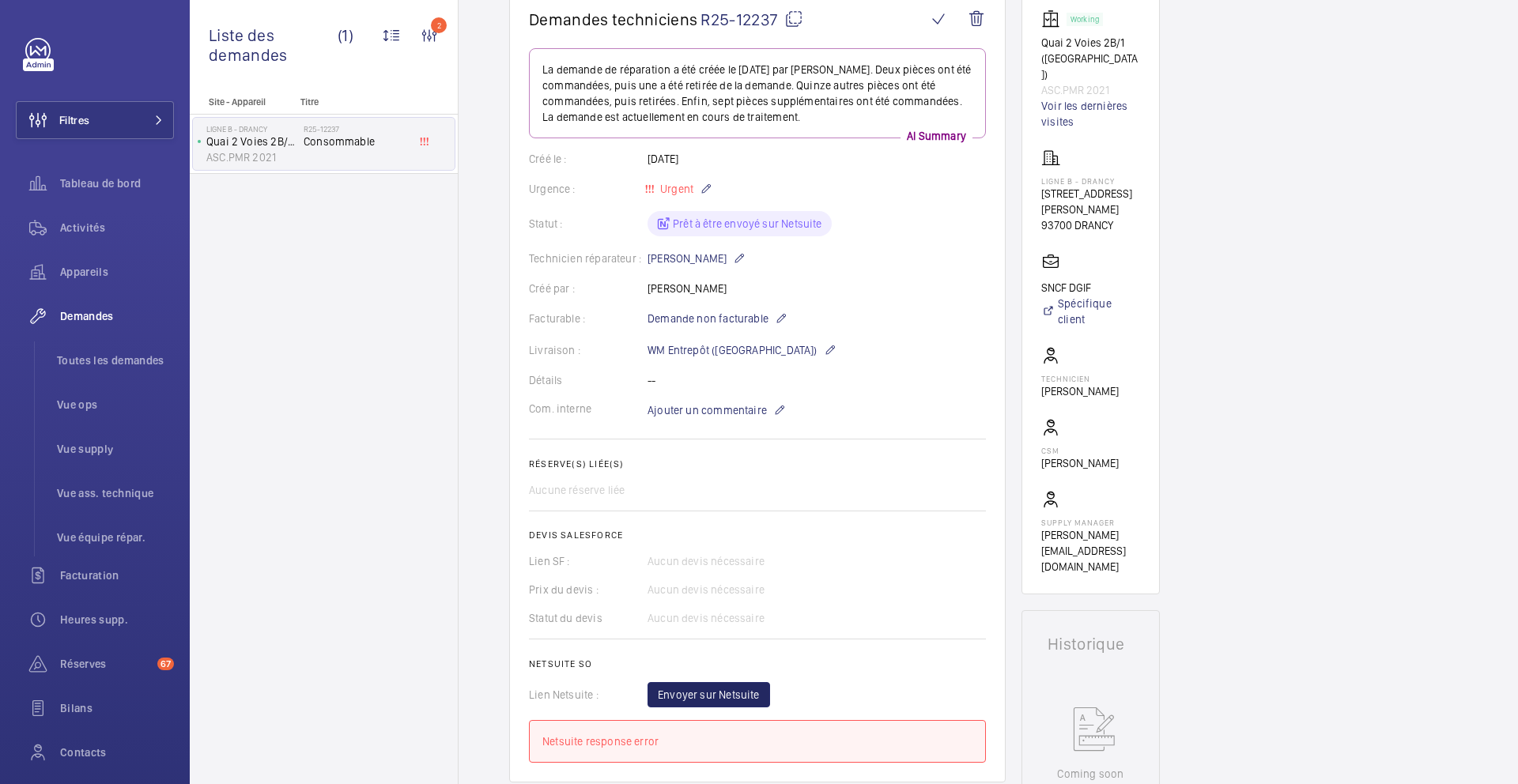
scroll to position [0, 0]
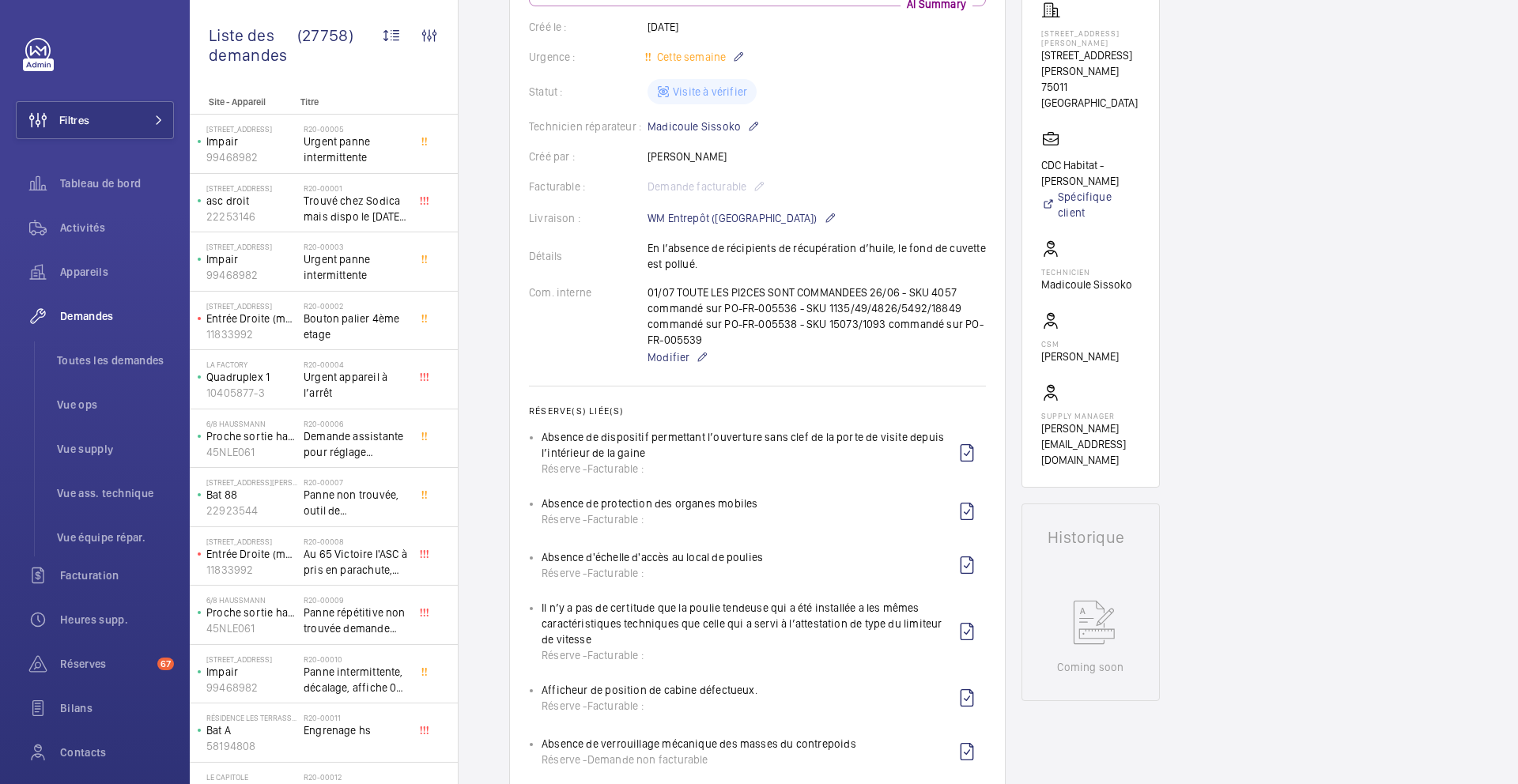
scroll to position [152, 0]
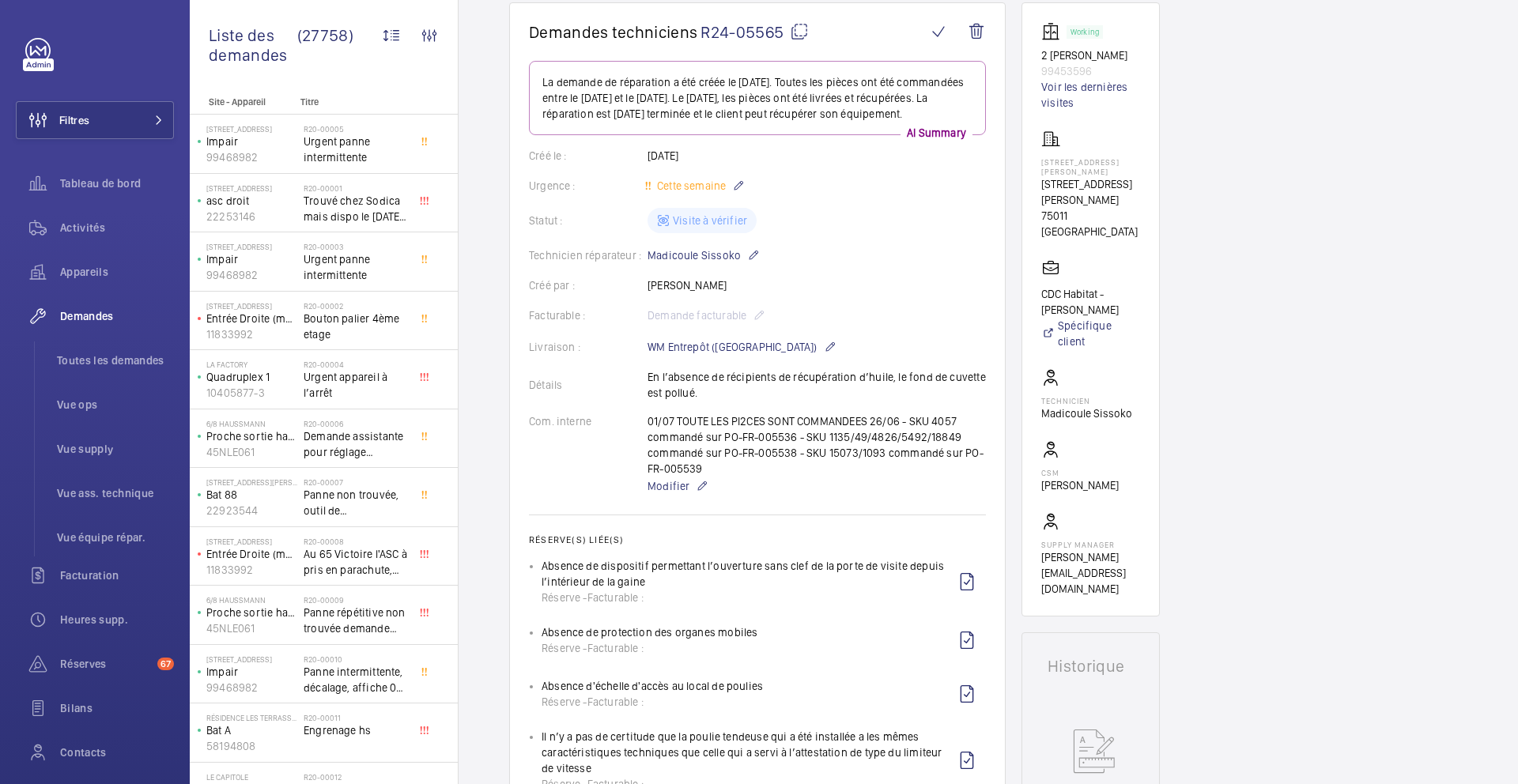
click at [958, 293] on div "Créé par : [PERSON_NAME]" at bounding box center [758, 285] width 457 height 16
click at [163, 351] on li "Toutes les demandes" at bounding box center [109, 360] width 129 height 38
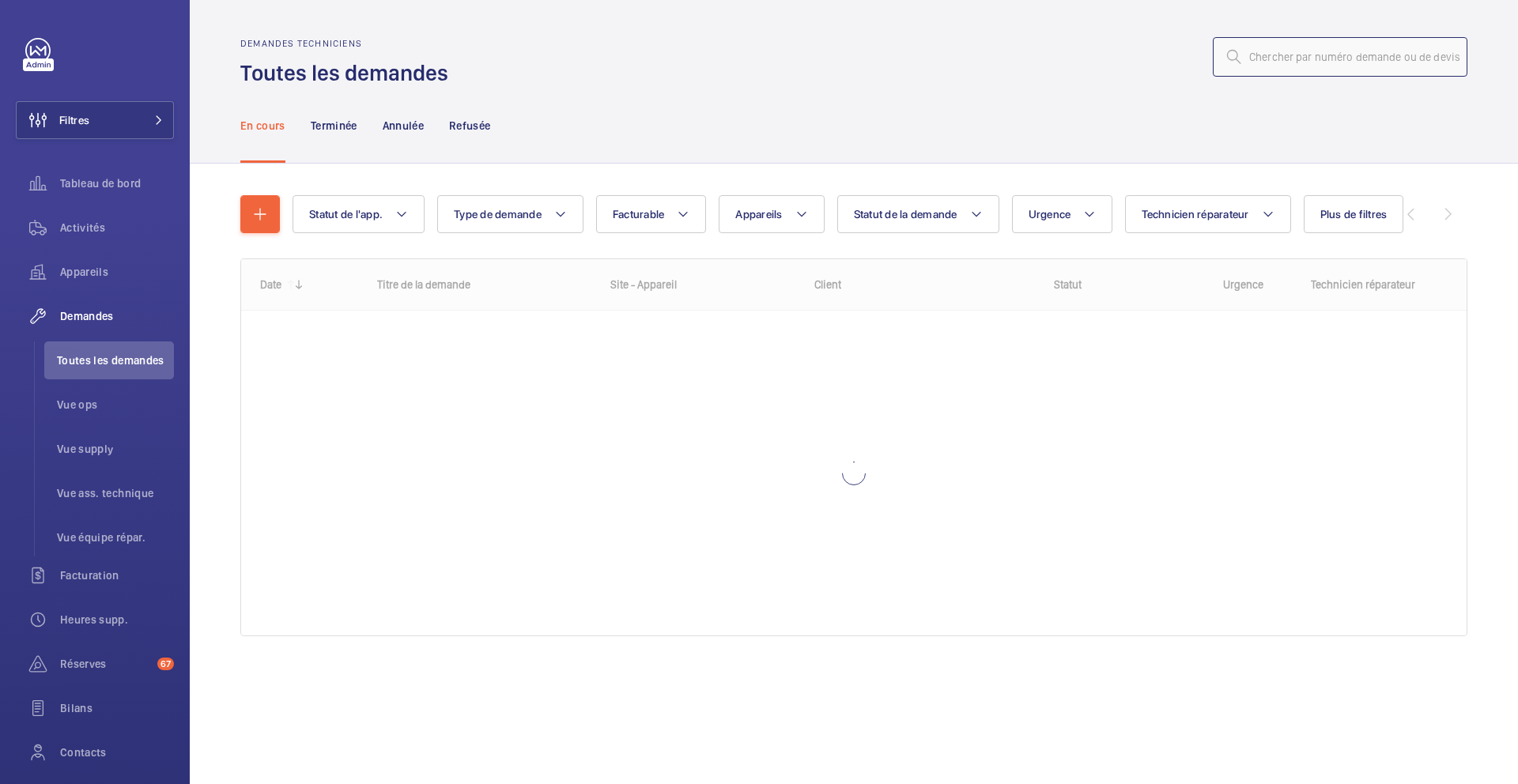
click at [1342, 57] on input "text" at bounding box center [1341, 57] width 255 height 39
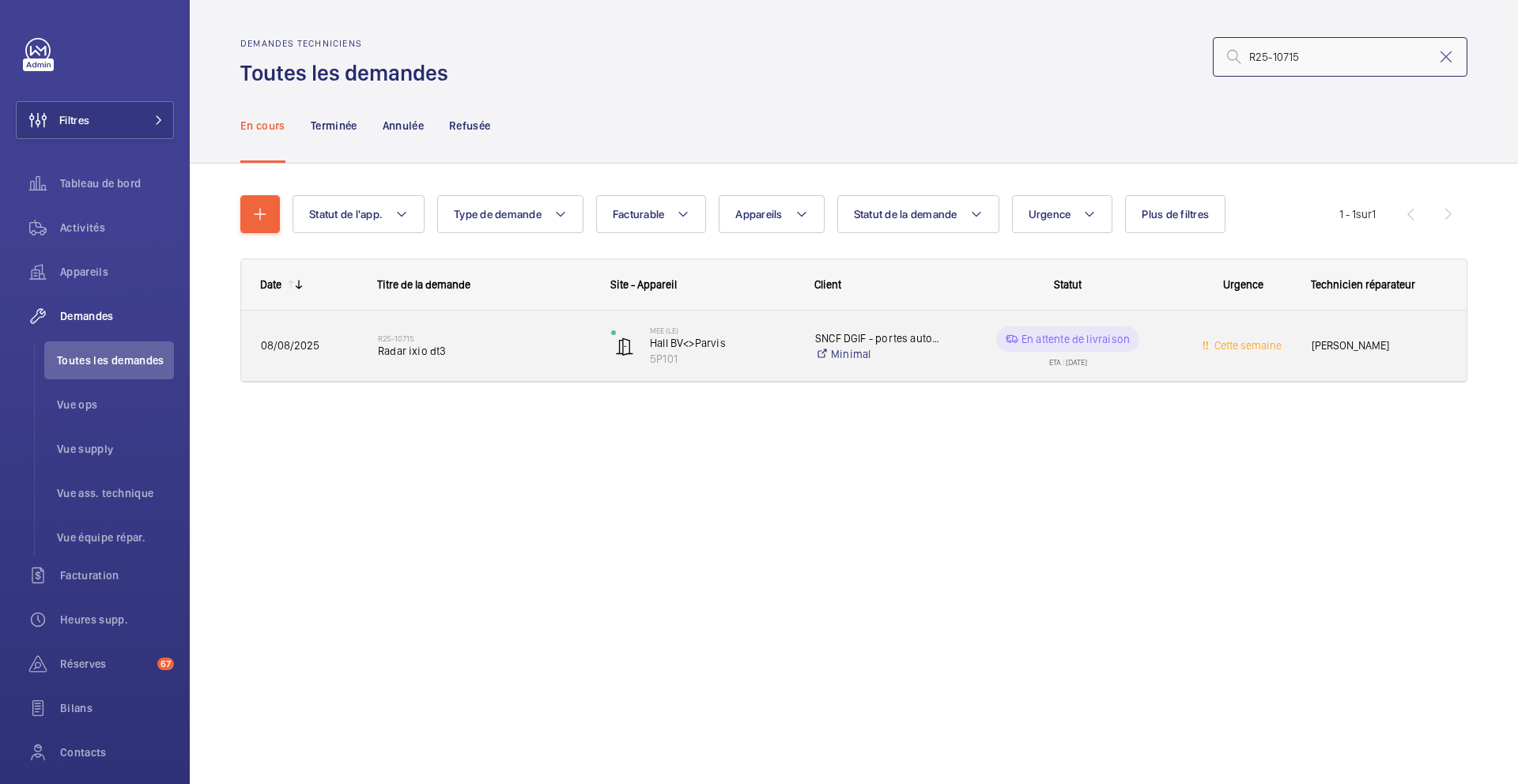
type input "R25-10715"
click at [560, 341] on h2 "R25-10715" at bounding box center [483, 338] width 213 height 10
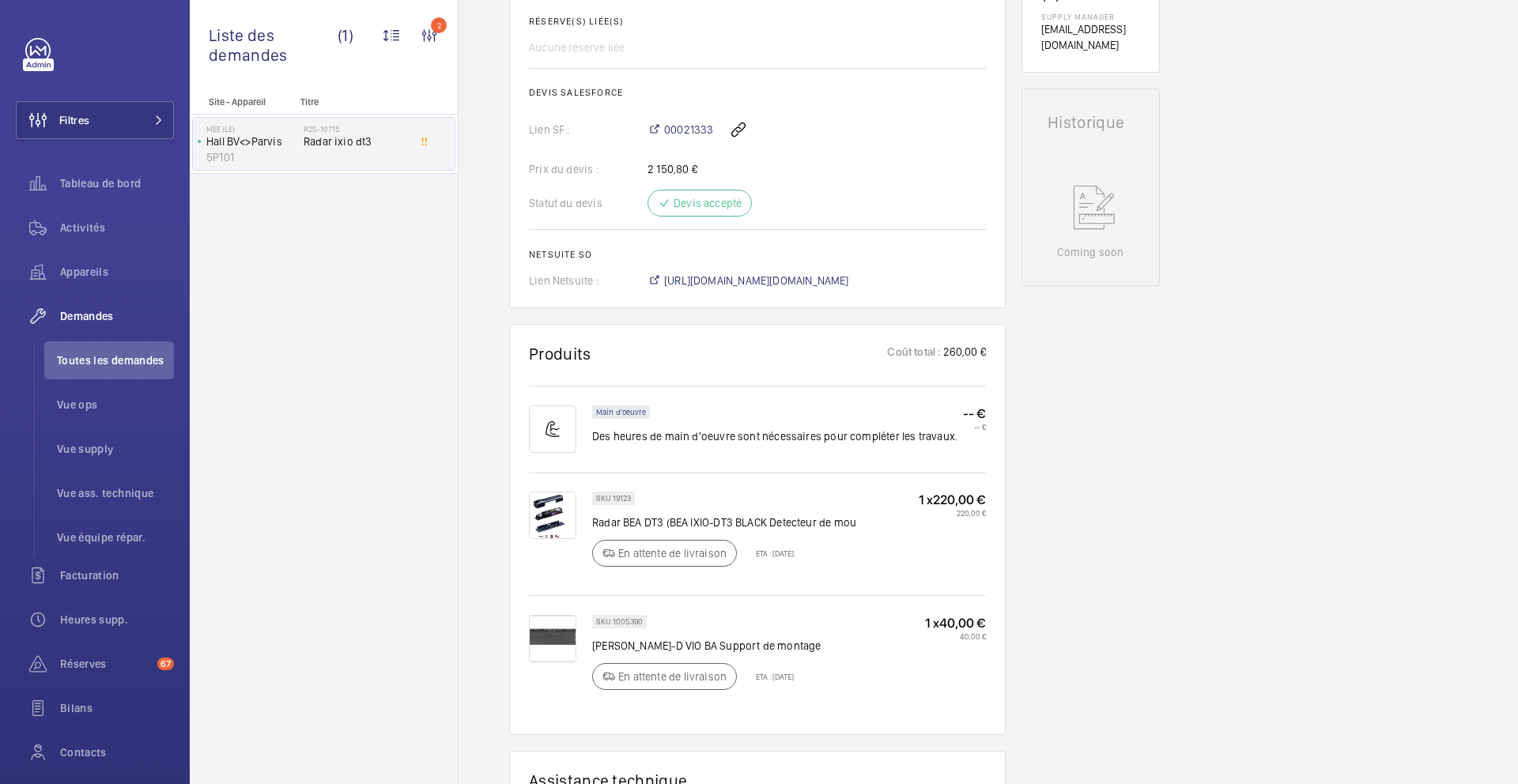
scroll to position [644, 0]
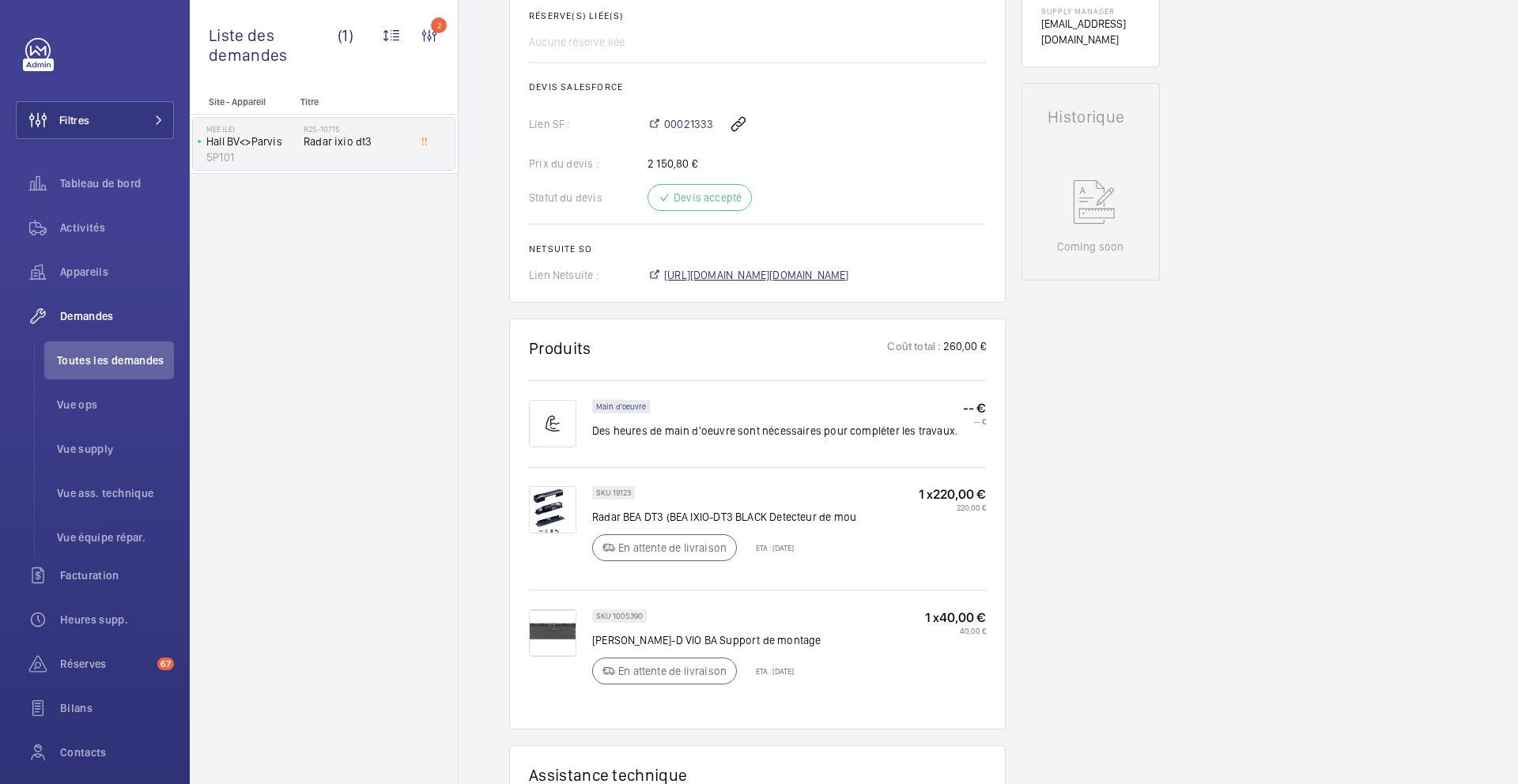
click at [763, 281] on span "https://6461500.app.netsuite.com/app/accounting/transactions/salesord.nl?id=289…" at bounding box center [756, 275] width 185 height 16
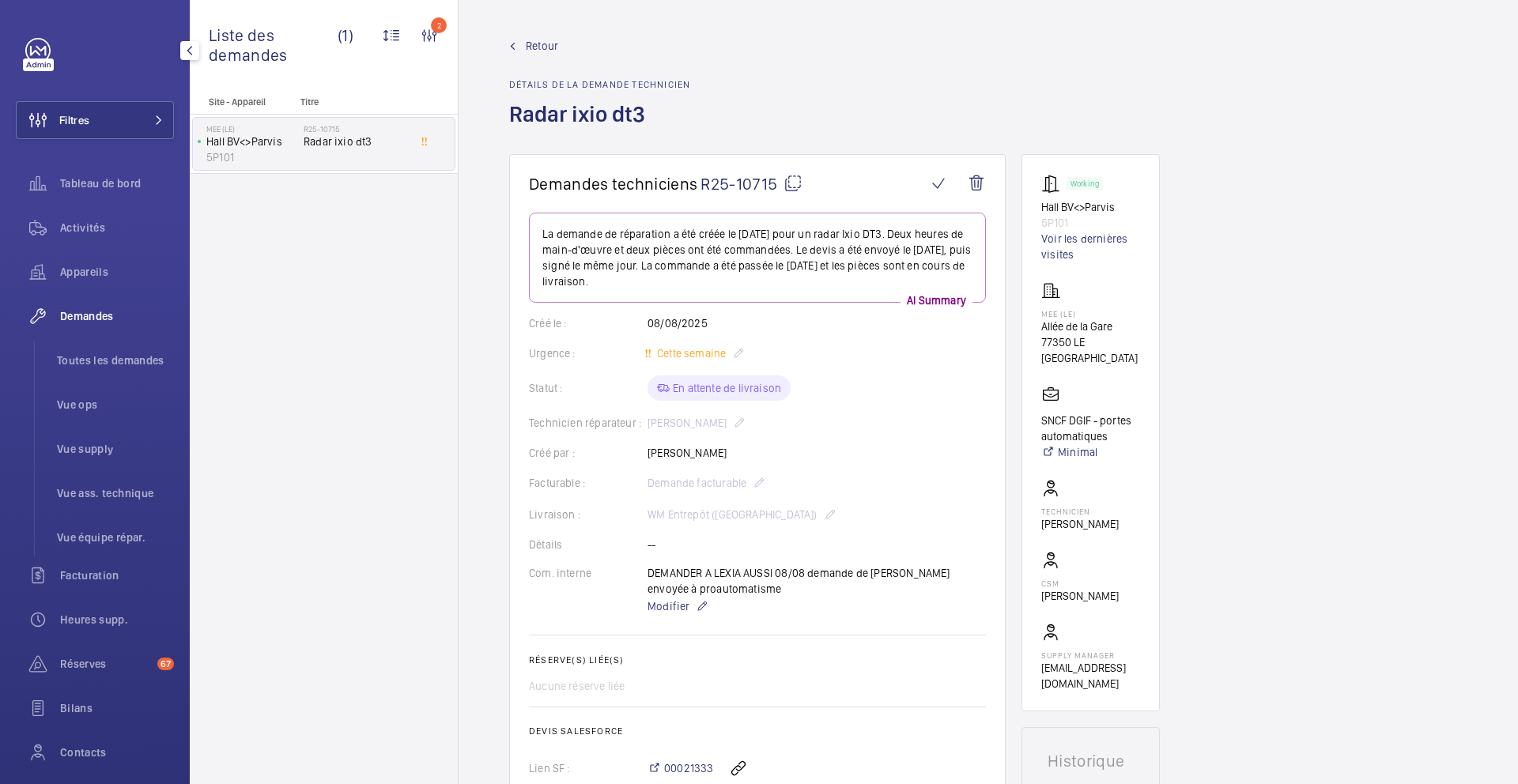
drag, startPoint x: 87, startPoint y: 353, endPoint x: 100, endPoint y: 336, distance: 21.4
click at [87, 353] on span "Toutes les demandes" at bounding box center [115, 361] width 117 height 16
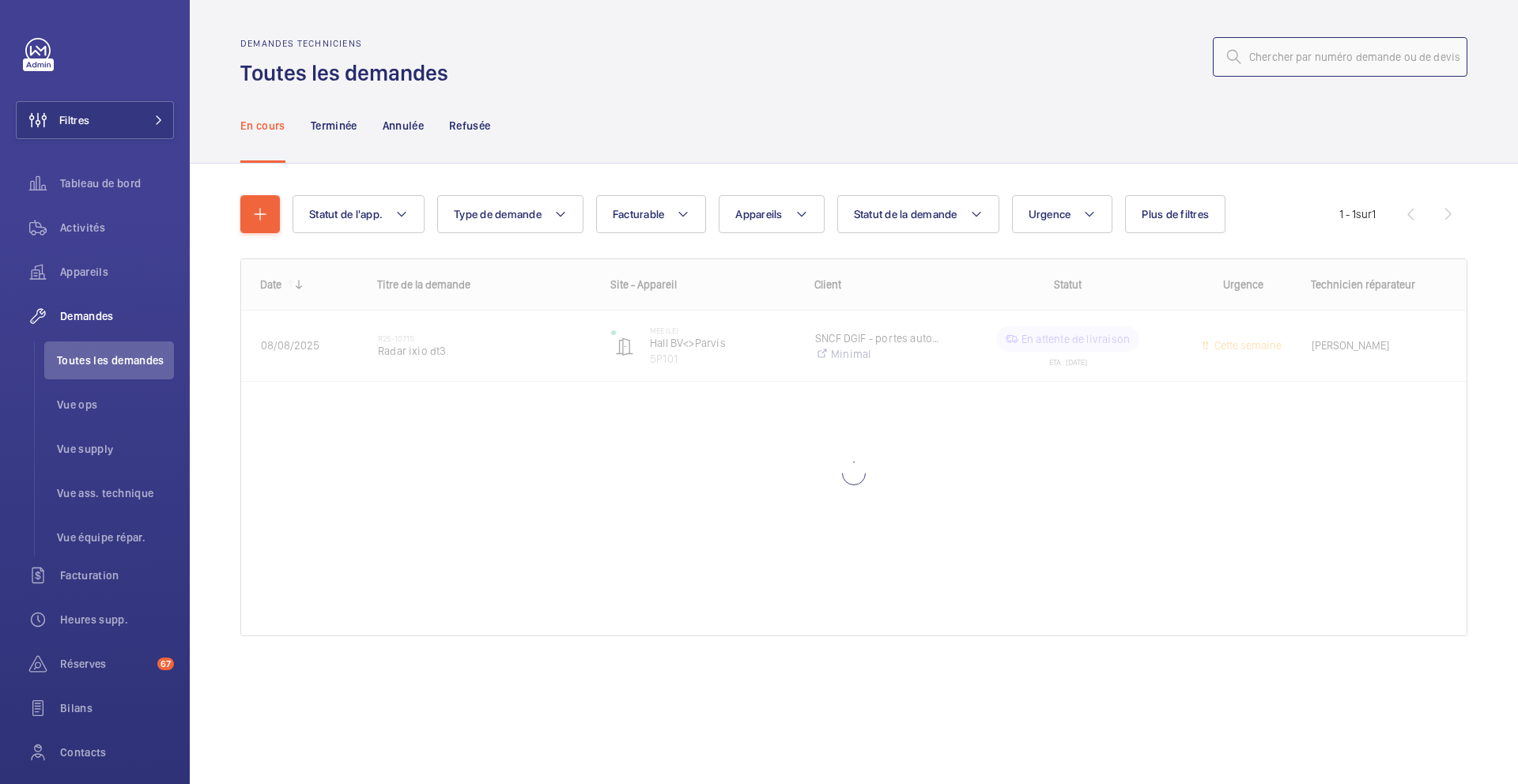
click at [1279, 64] on input "text" at bounding box center [1341, 57] width 255 height 39
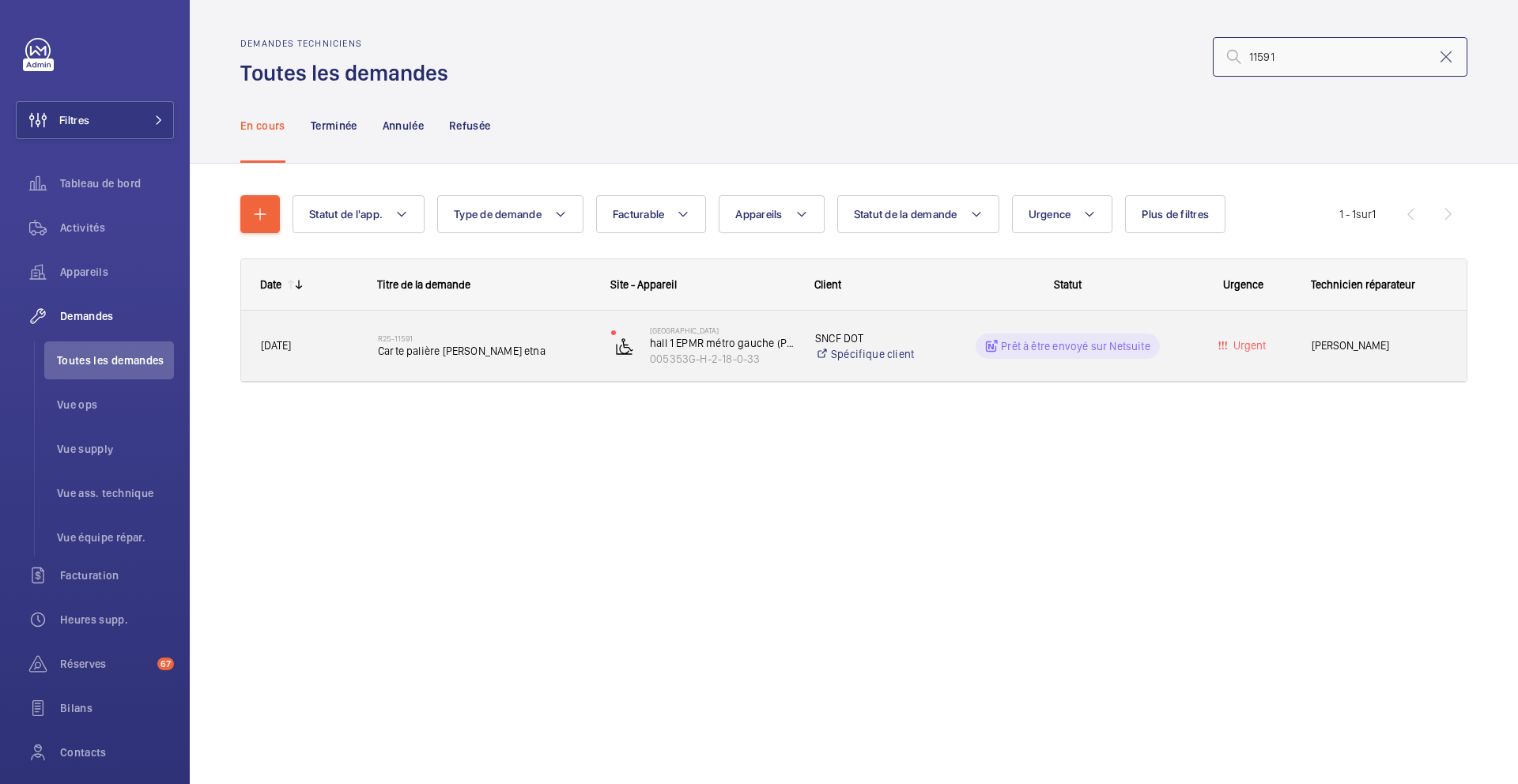
type input "11591"
click at [536, 360] on div "R25-11591 Carte palière Zeus etna" at bounding box center [483, 346] width 213 height 46
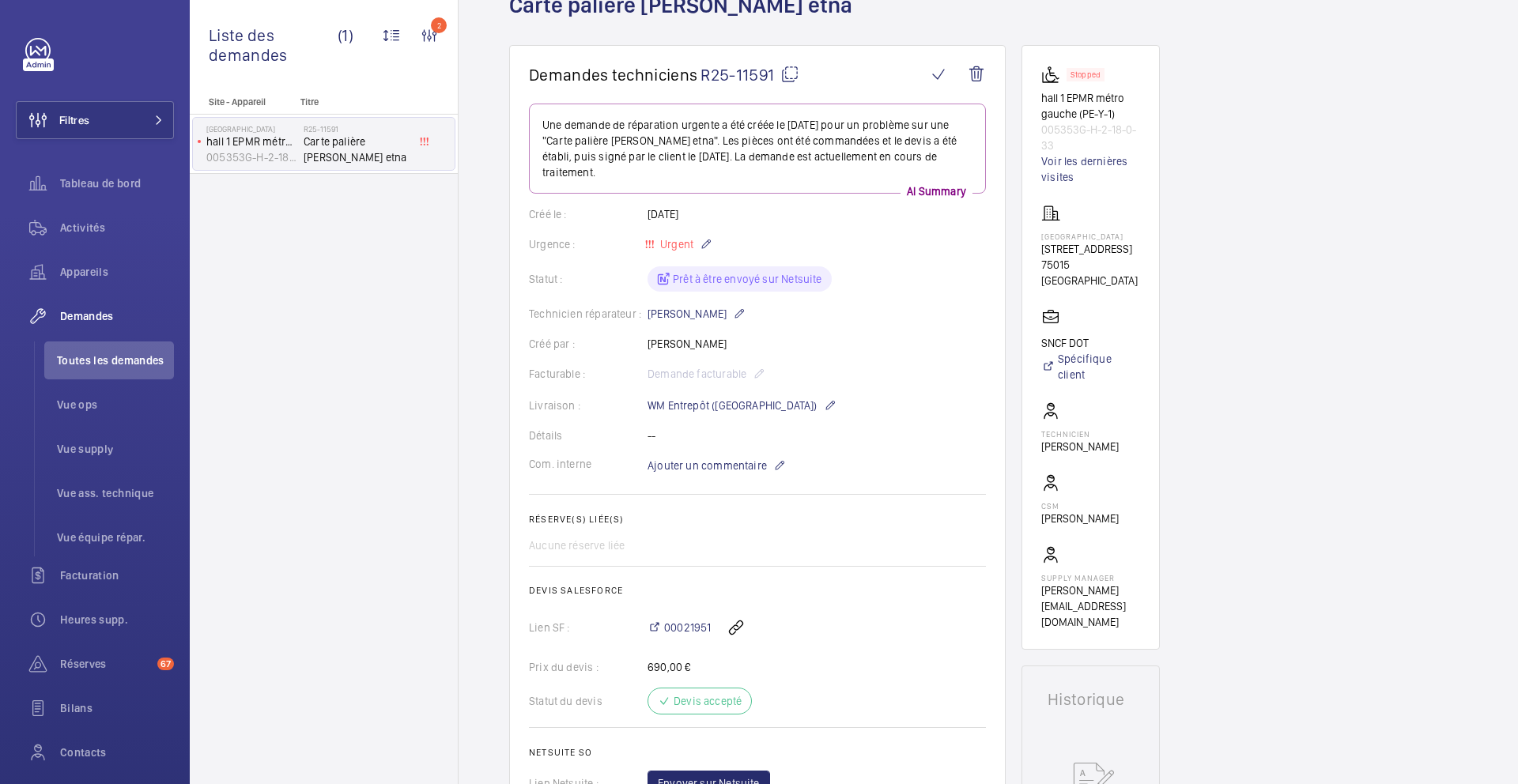
scroll to position [105, 0]
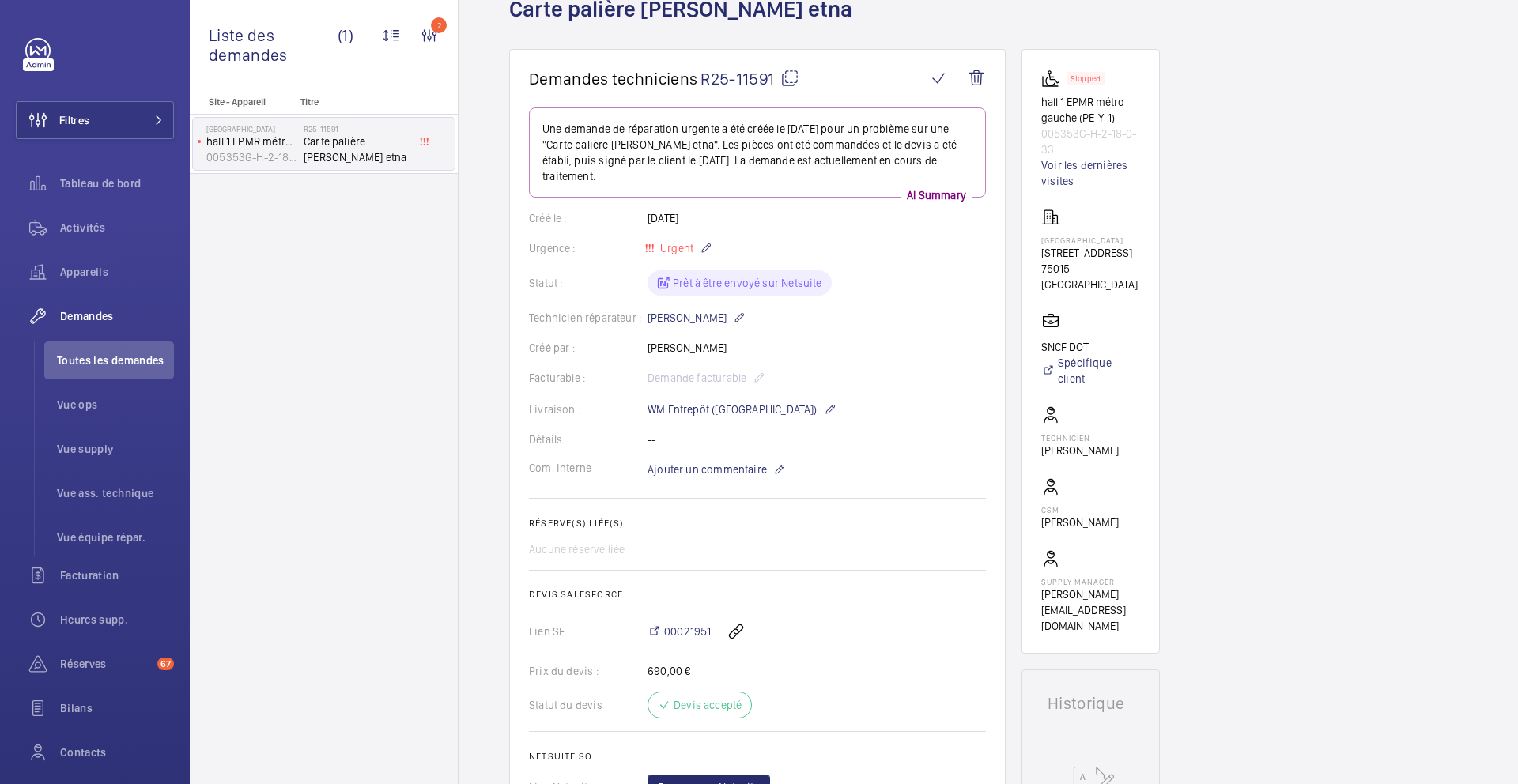
click at [793, 82] on mat-icon at bounding box center [789, 77] width 19 height 19
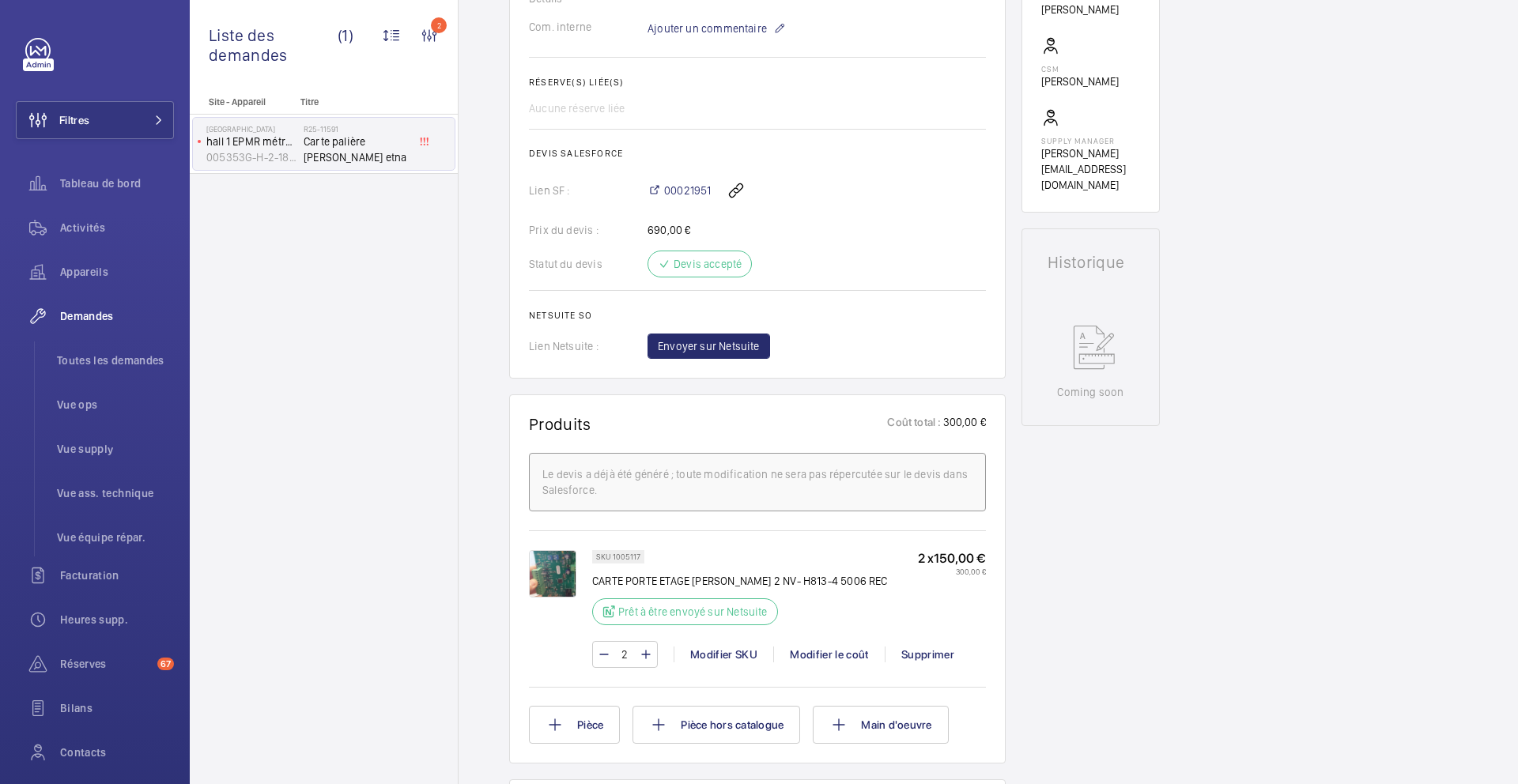
scroll to position [565, 0]
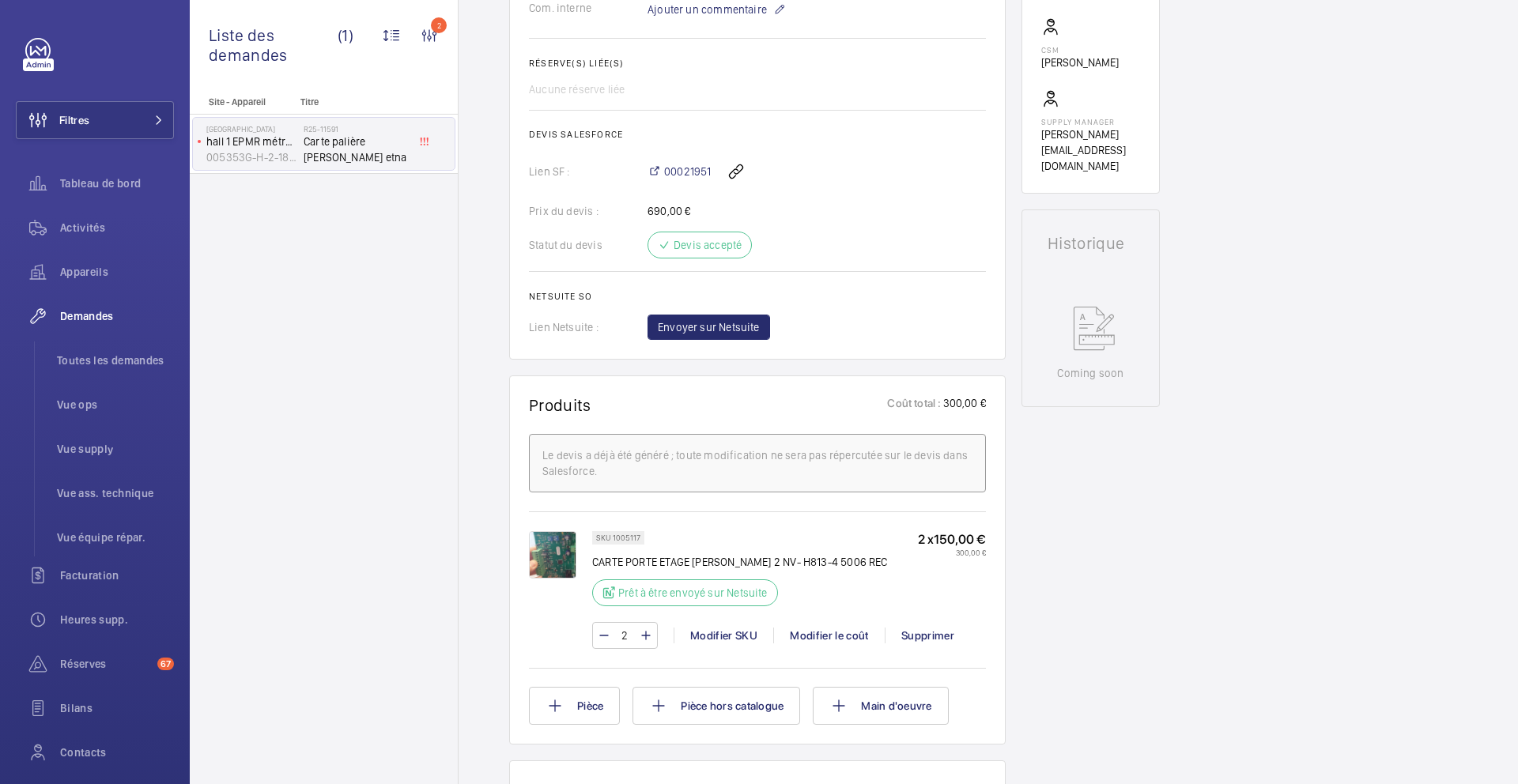
click at [623, 539] on p "SKU 1005117" at bounding box center [618, 538] width 44 height 6
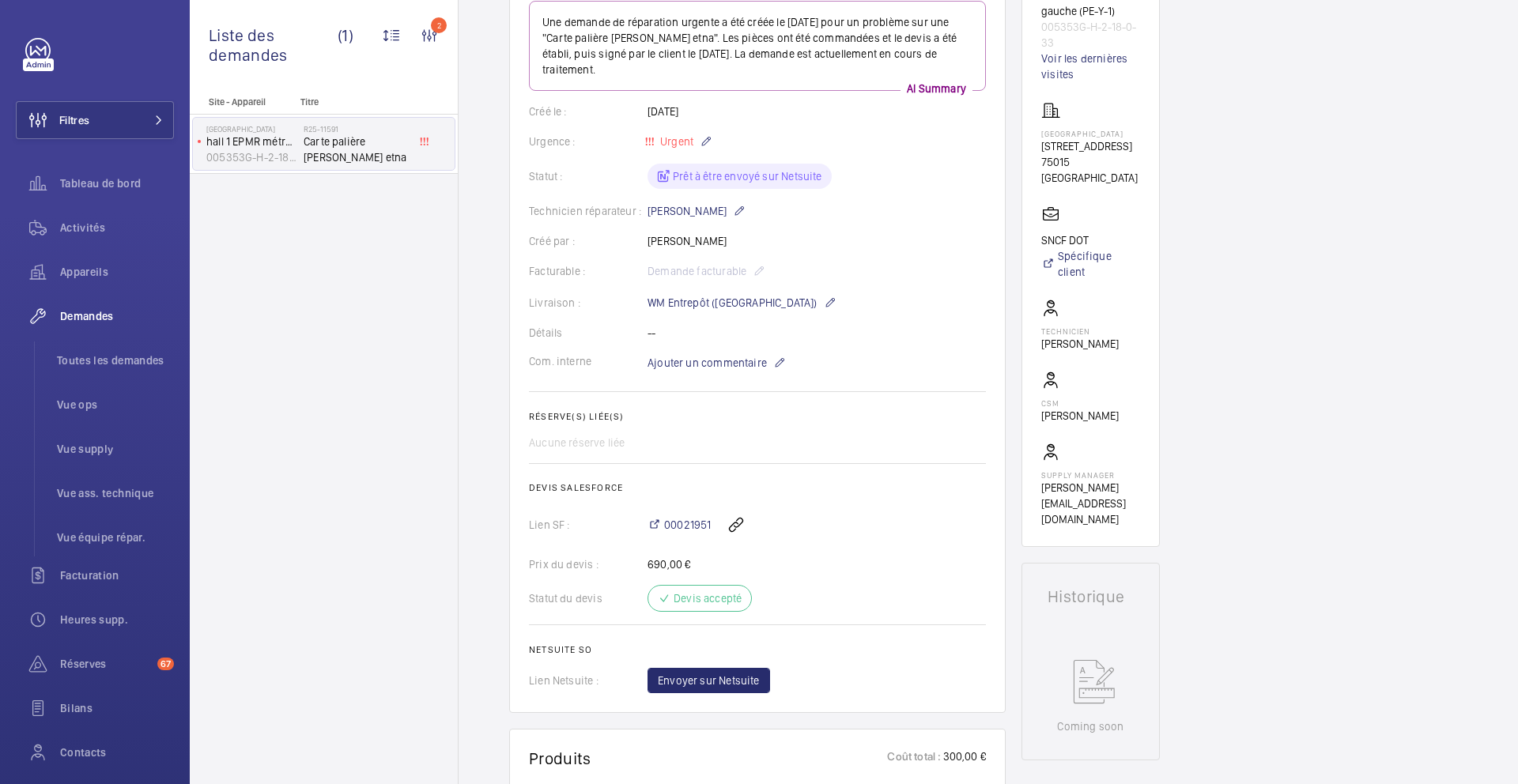
scroll to position [141, 0]
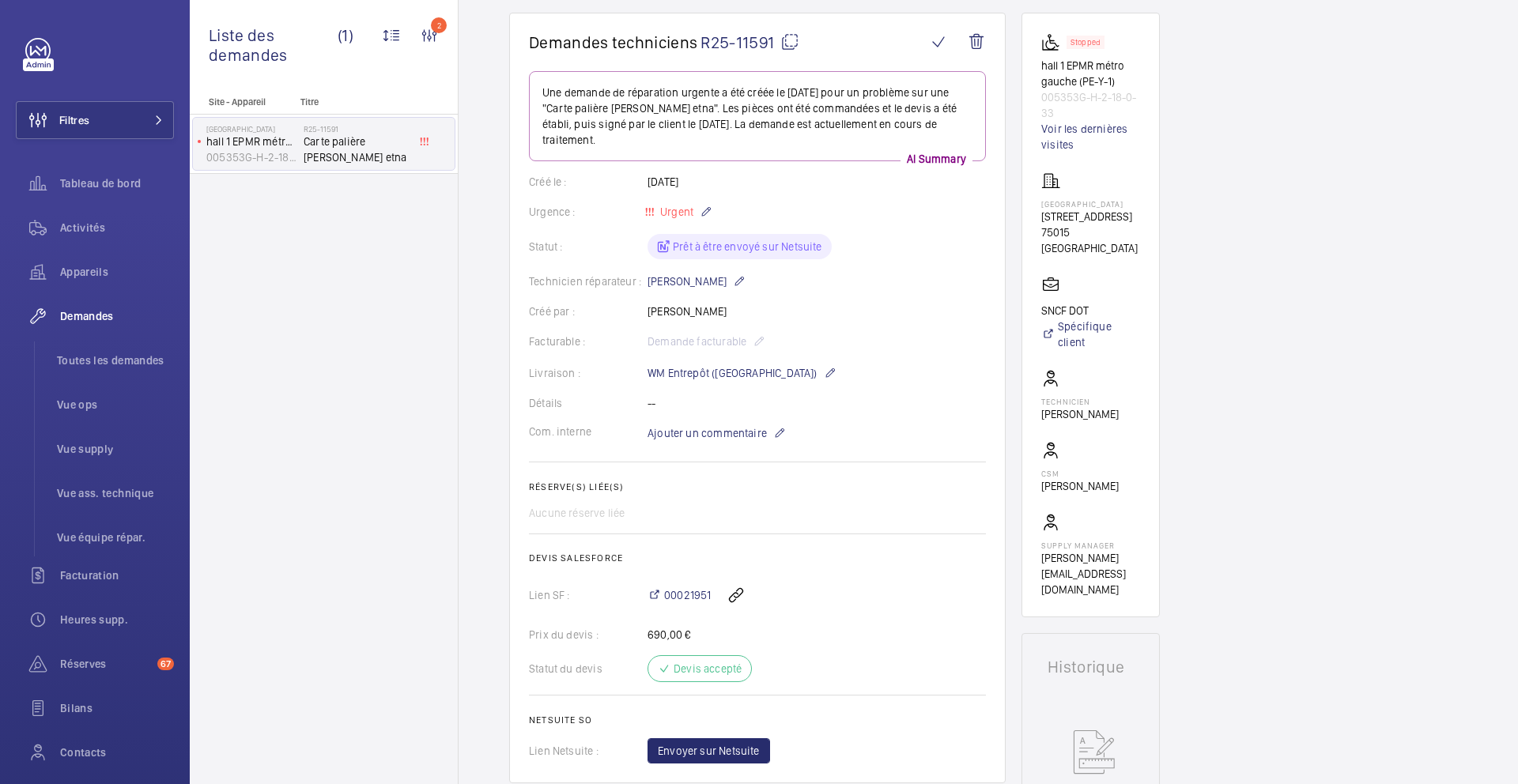
click at [790, 51] on mat-icon at bounding box center [789, 41] width 19 height 19
click at [714, 432] on span "Ajouter un commentaire" at bounding box center [707, 433] width 120 height 16
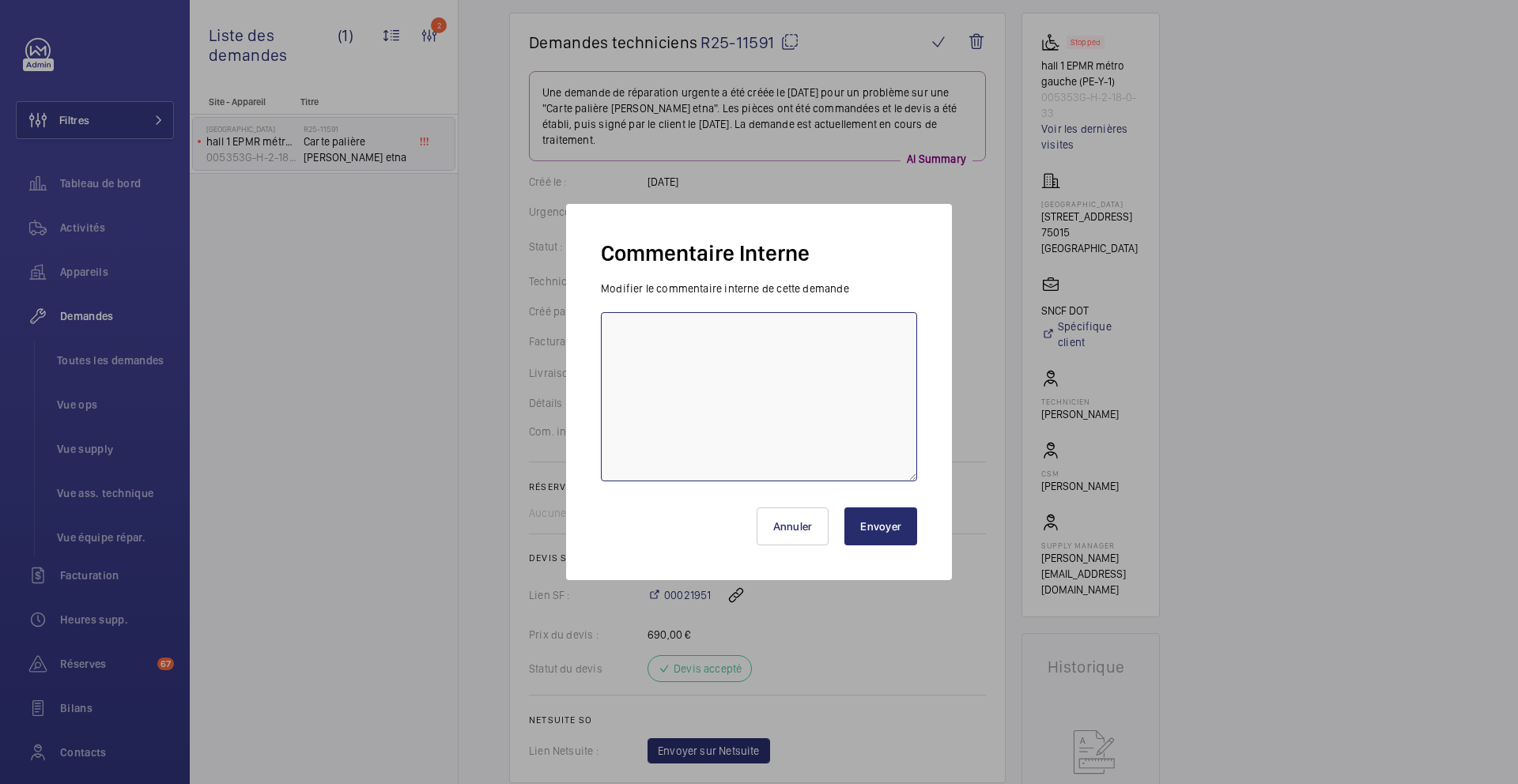
click at [705, 362] on textarea at bounding box center [759, 397] width 317 height 170
type textarea "15/09 demande de devis envoyée à ETNA"
click at [874, 527] on button "Envoyer" at bounding box center [881, 526] width 73 height 38
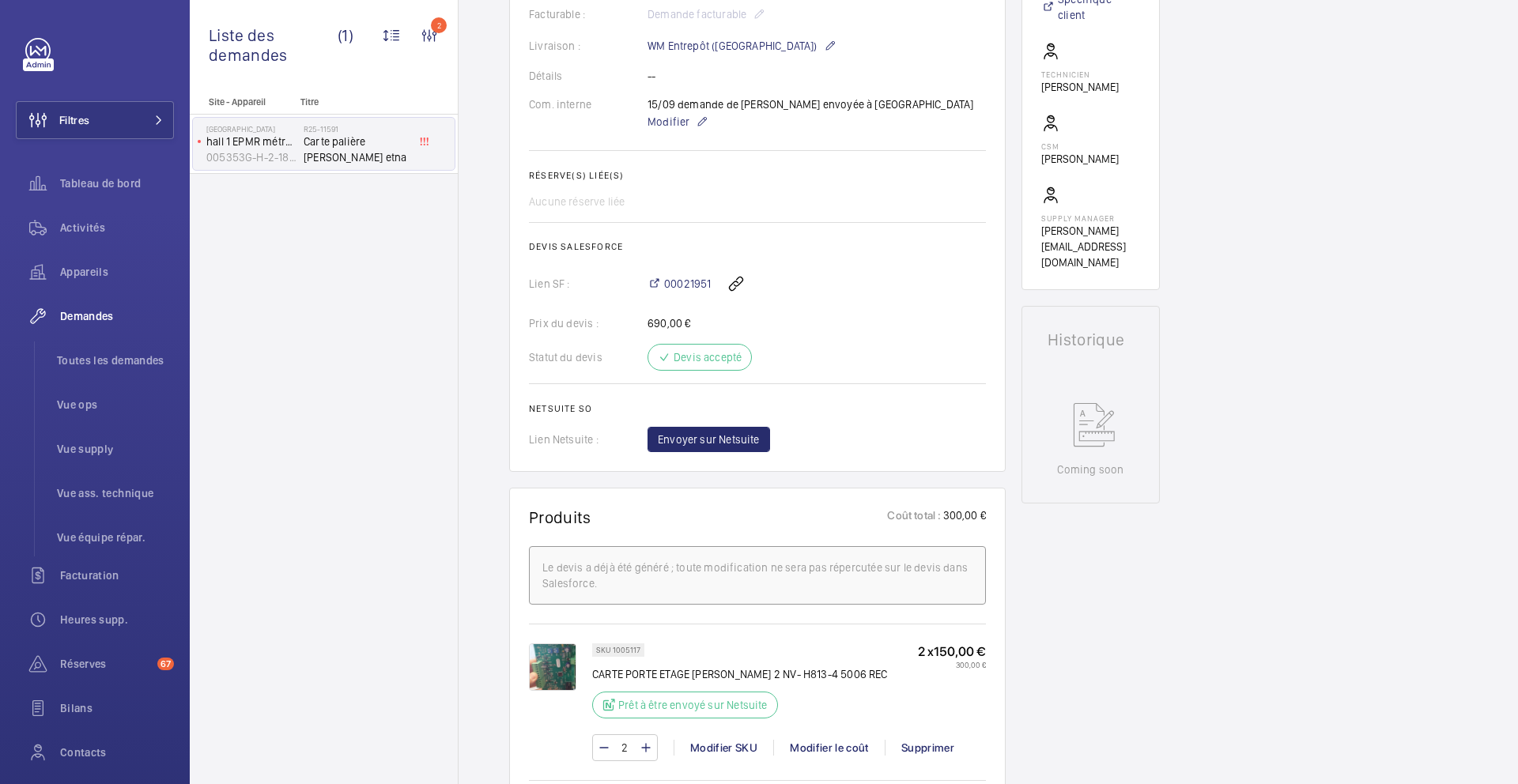
scroll to position [468, 0]
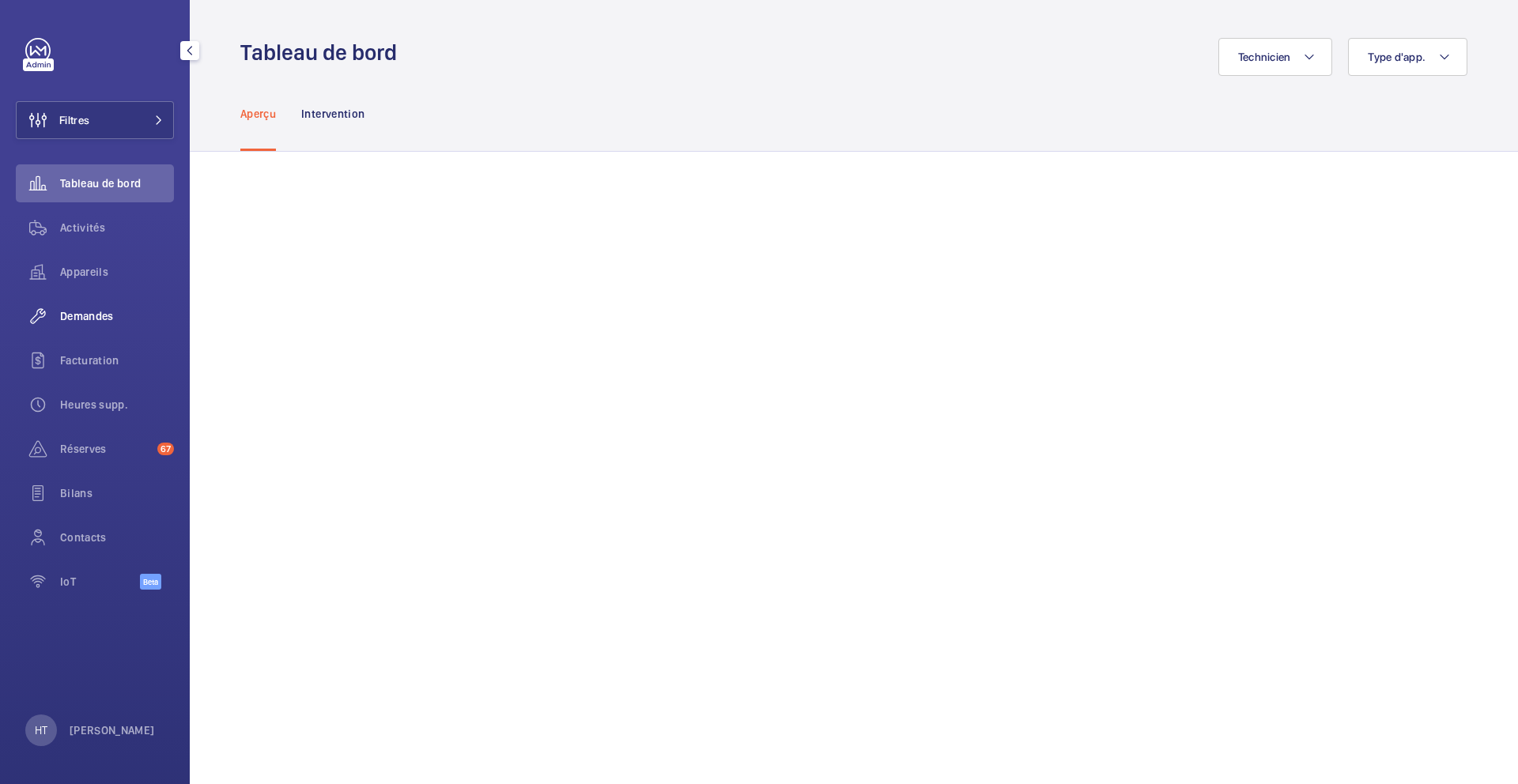
click at [98, 316] on span "Demandes" at bounding box center [117, 317] width 114 height 16
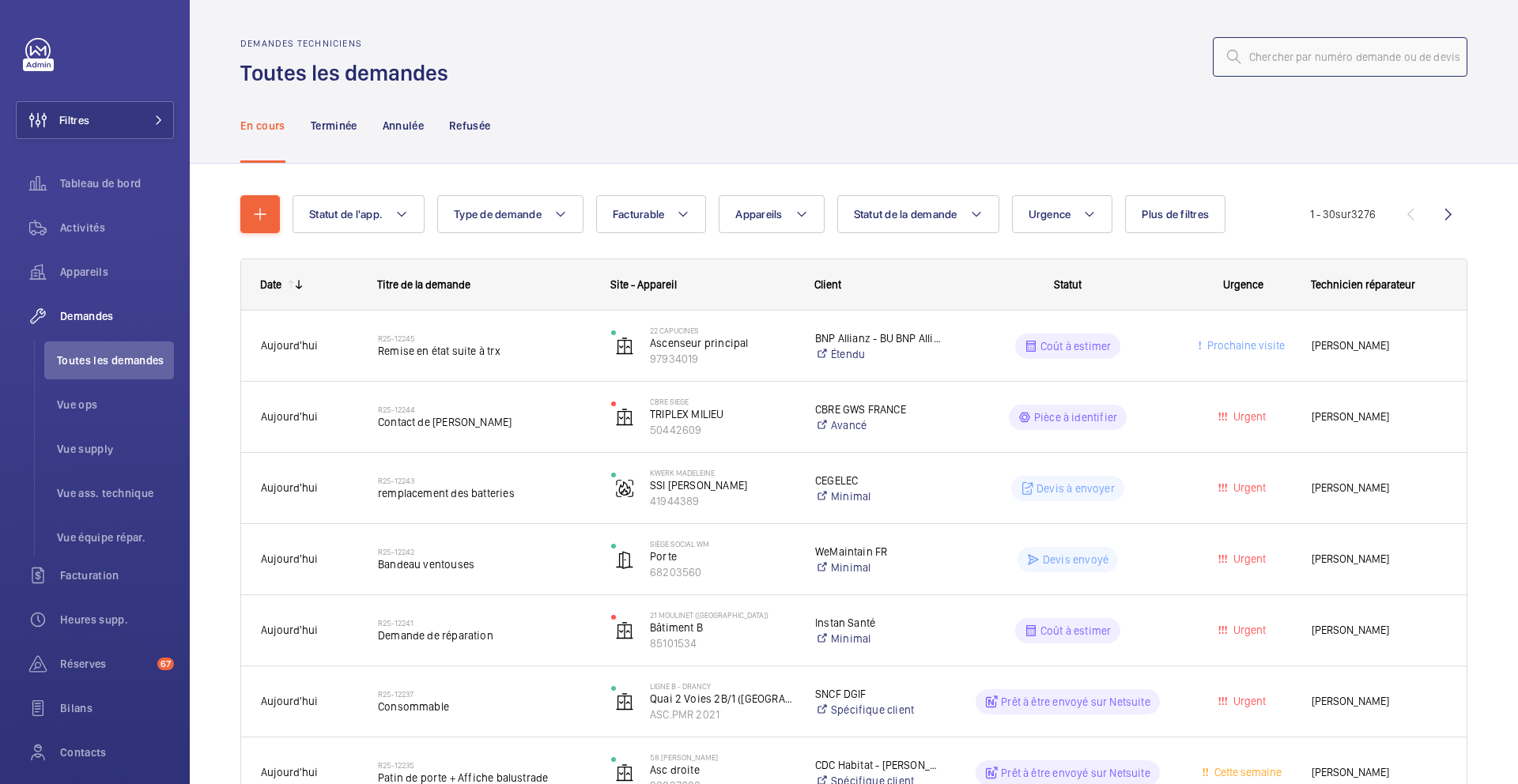
click at [1379, 64] on input "text" at bounding box center [1341, 57] width 255 height 39
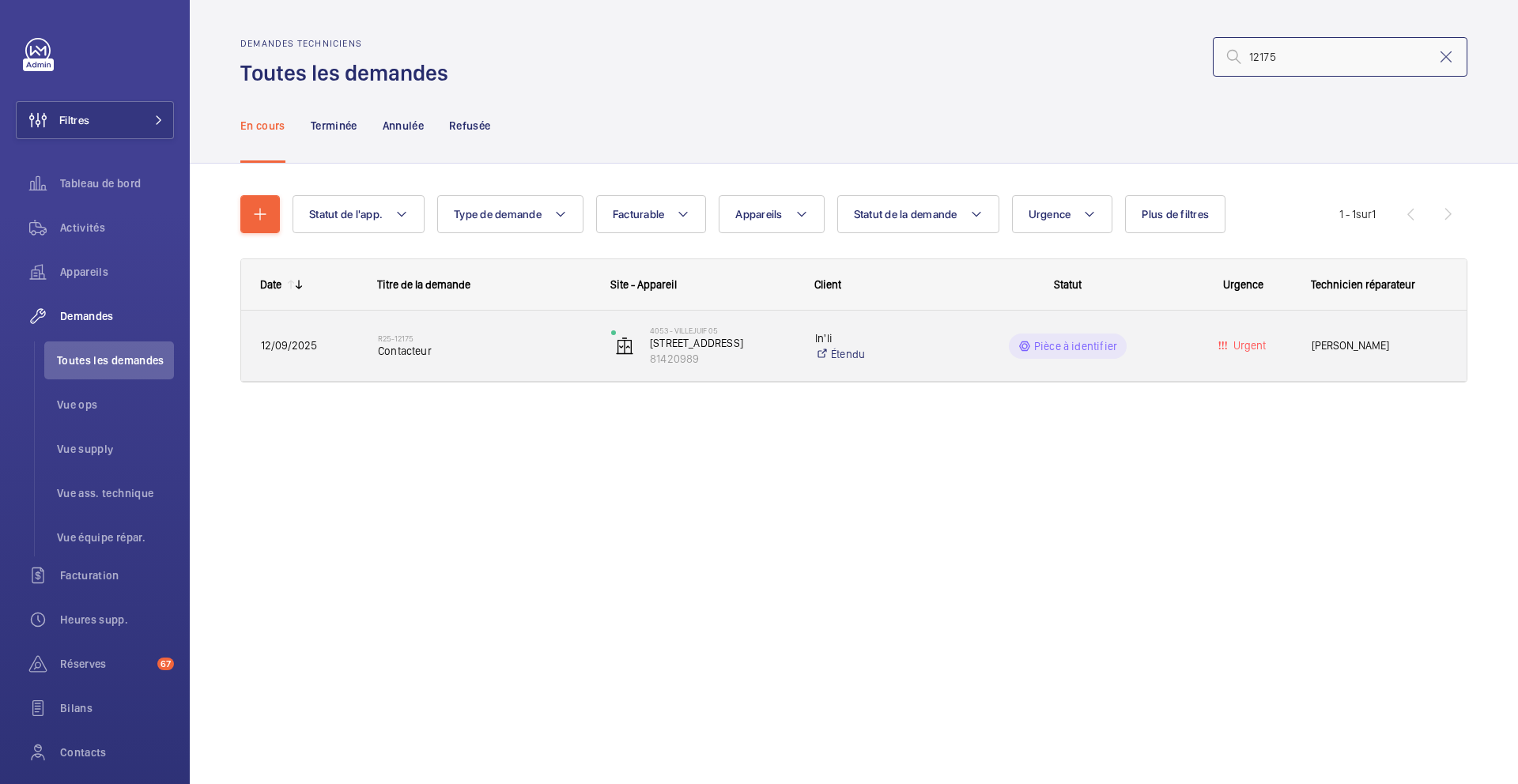
type input "12175"
click at [525, 364] on div "R25-12175 Contacteur" at bounding box center [483, 346] width 213 height 46
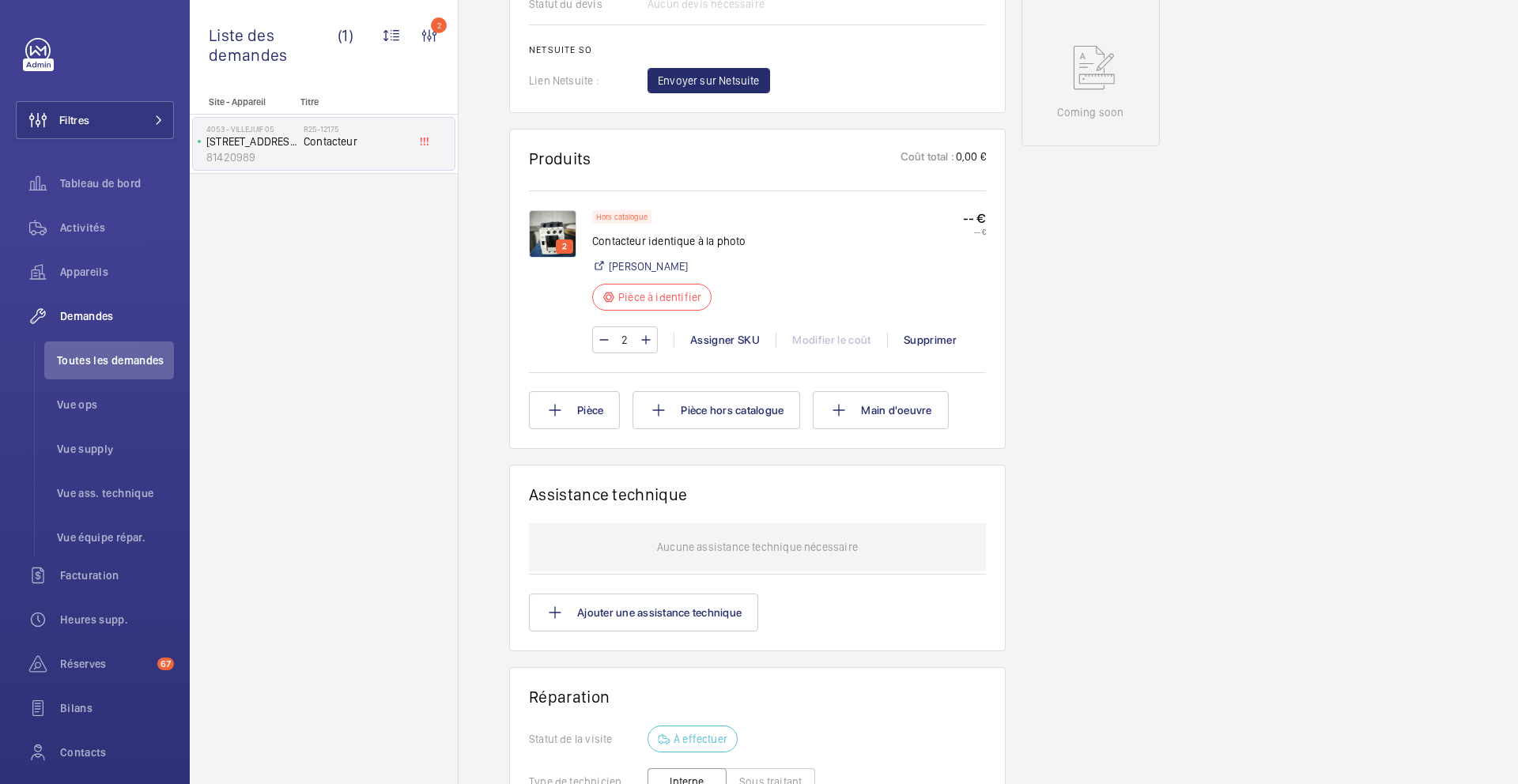
scroll to position [774, 0]
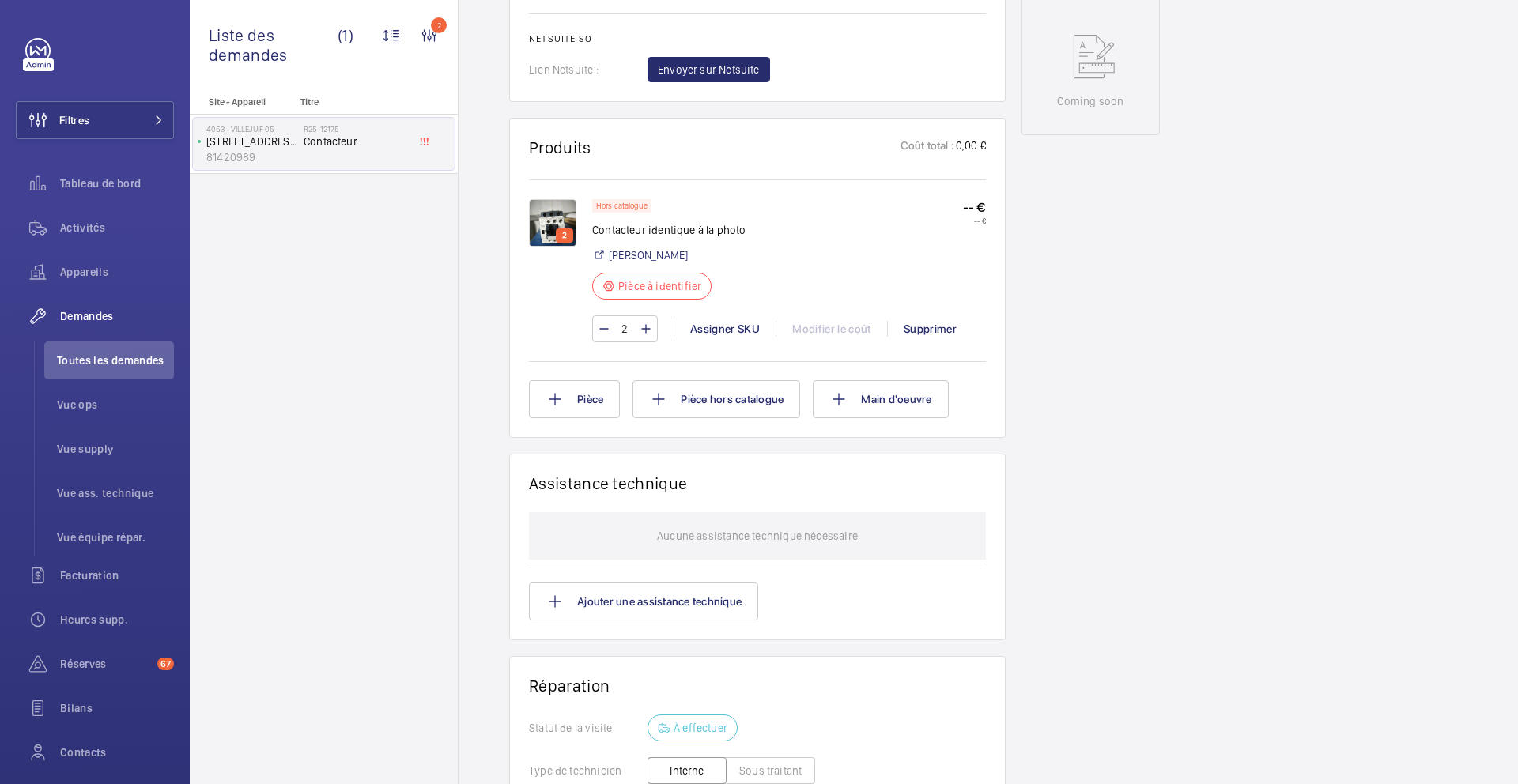
click at [540, 243] on img at bounding box center [553, 222] width 47 height 47
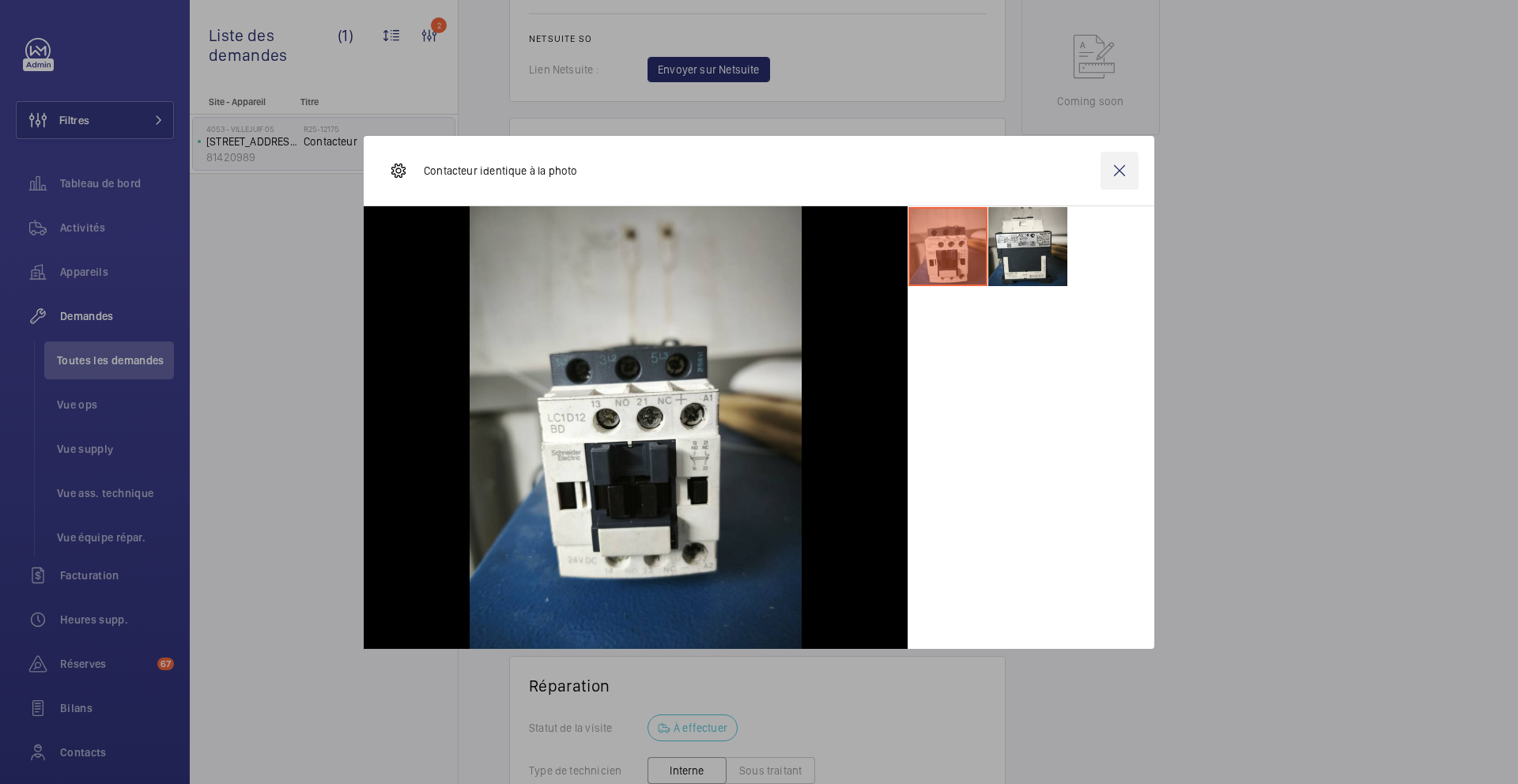
click at [1123, 170] on wm-front-icon-button at bounding box center [1120, 171] width 38 height 38
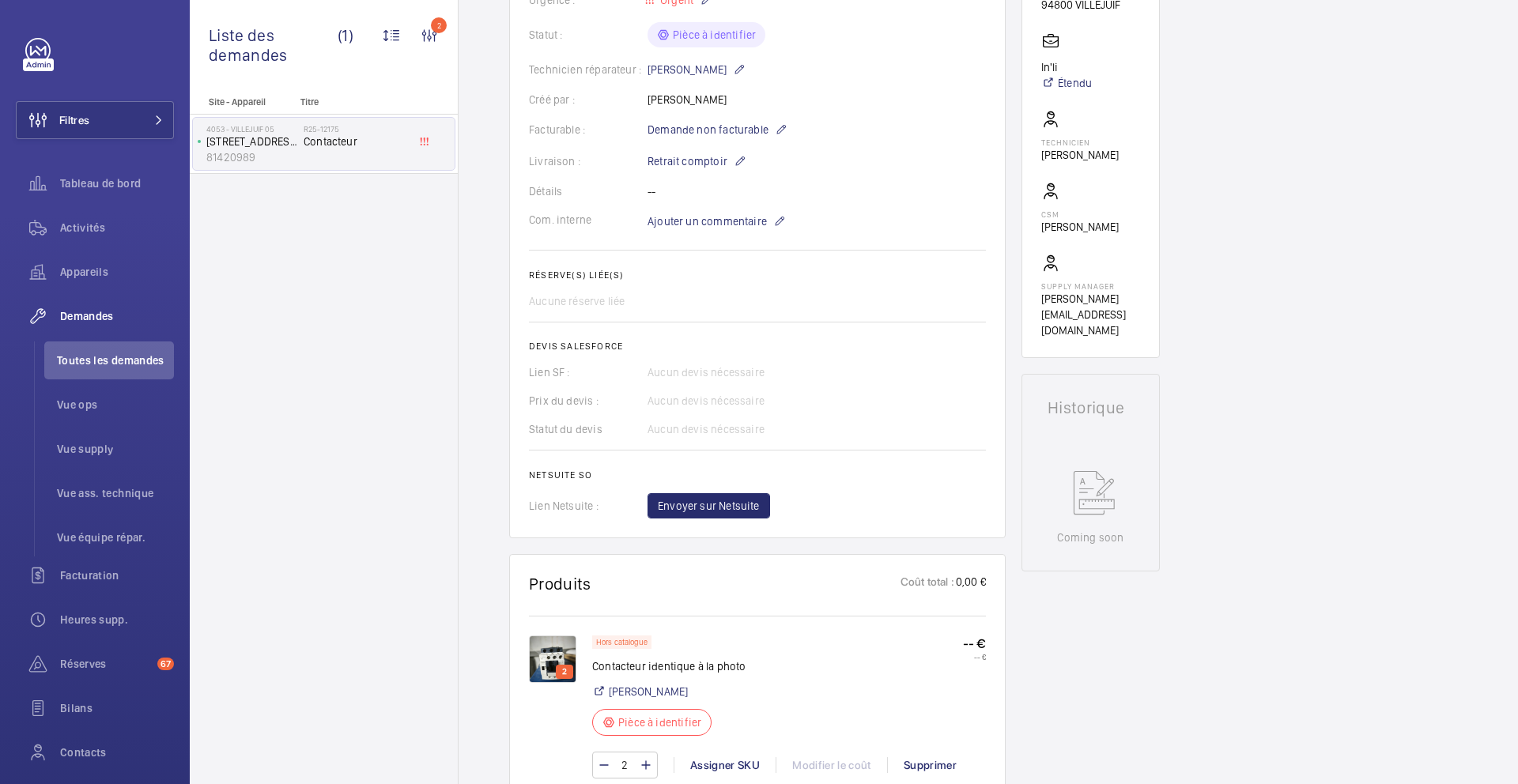
scroll to position [368, 0]
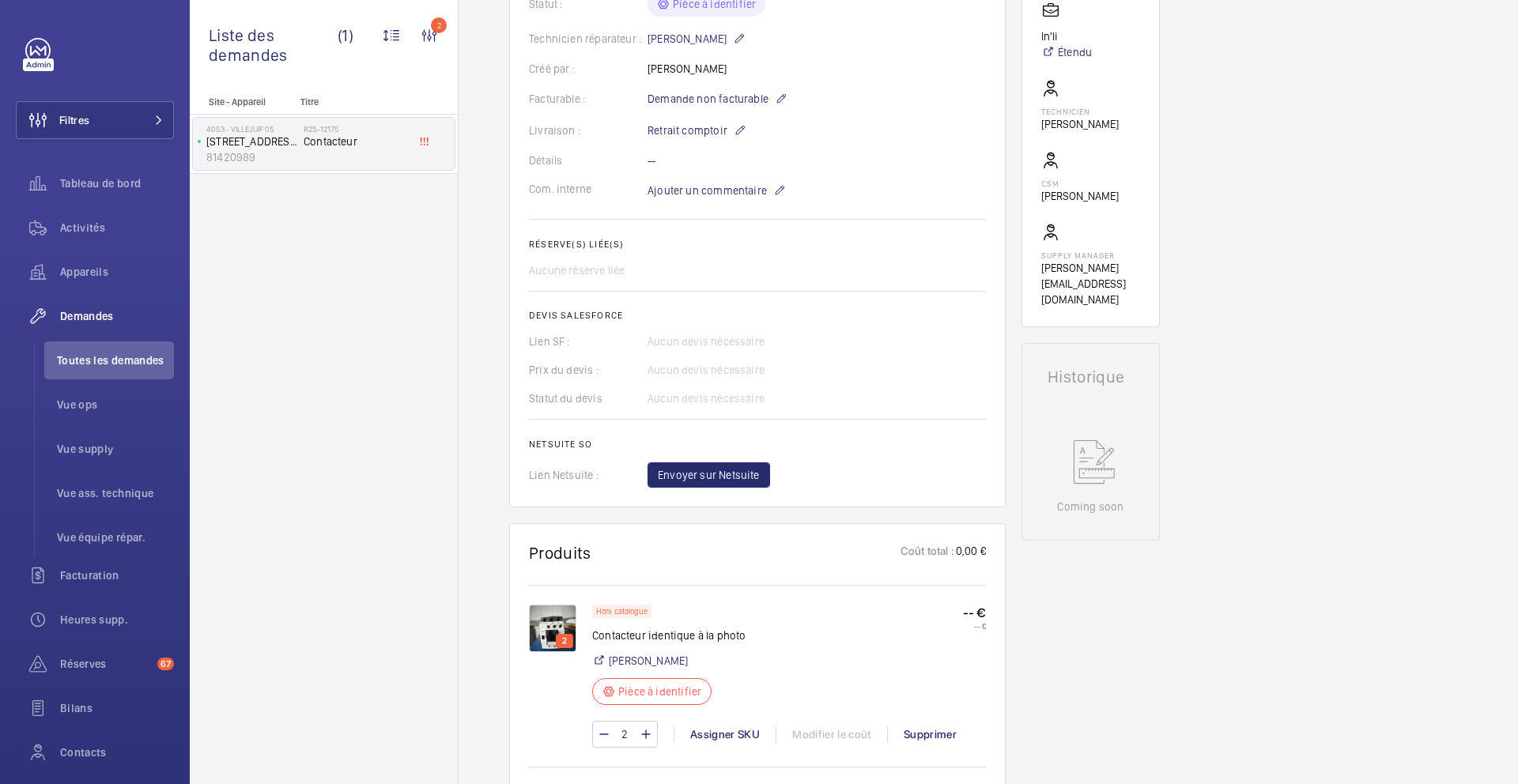
click at [540, 646] on img at bounding box center [553, 628] width 47 height 47
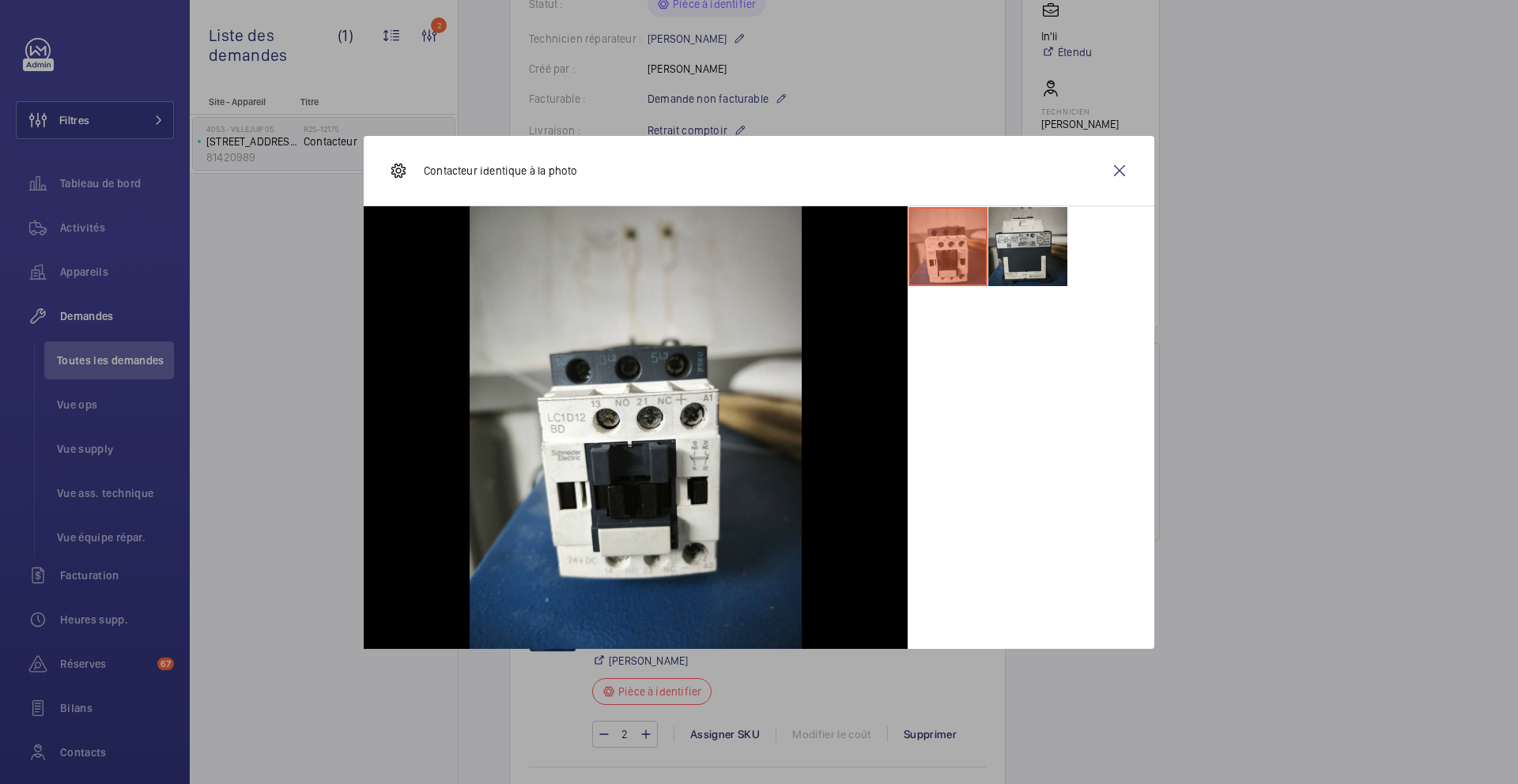
click at [1032, 233] on li at bounding box center [1028, 246] width 79 height 79
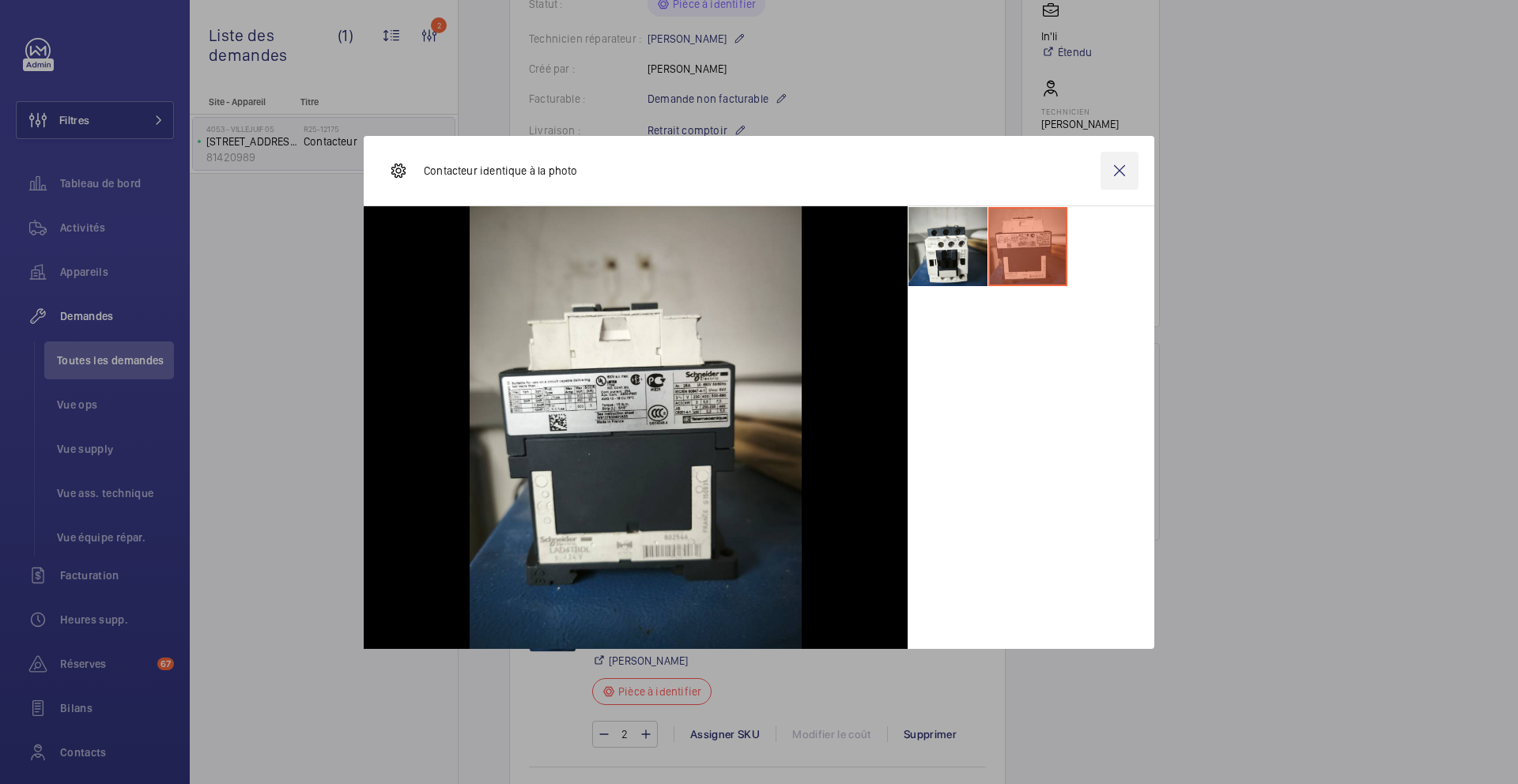
click at [1121, 168] on wm-front-icon-button at bounding box center [1120, 171] width 38 height 38
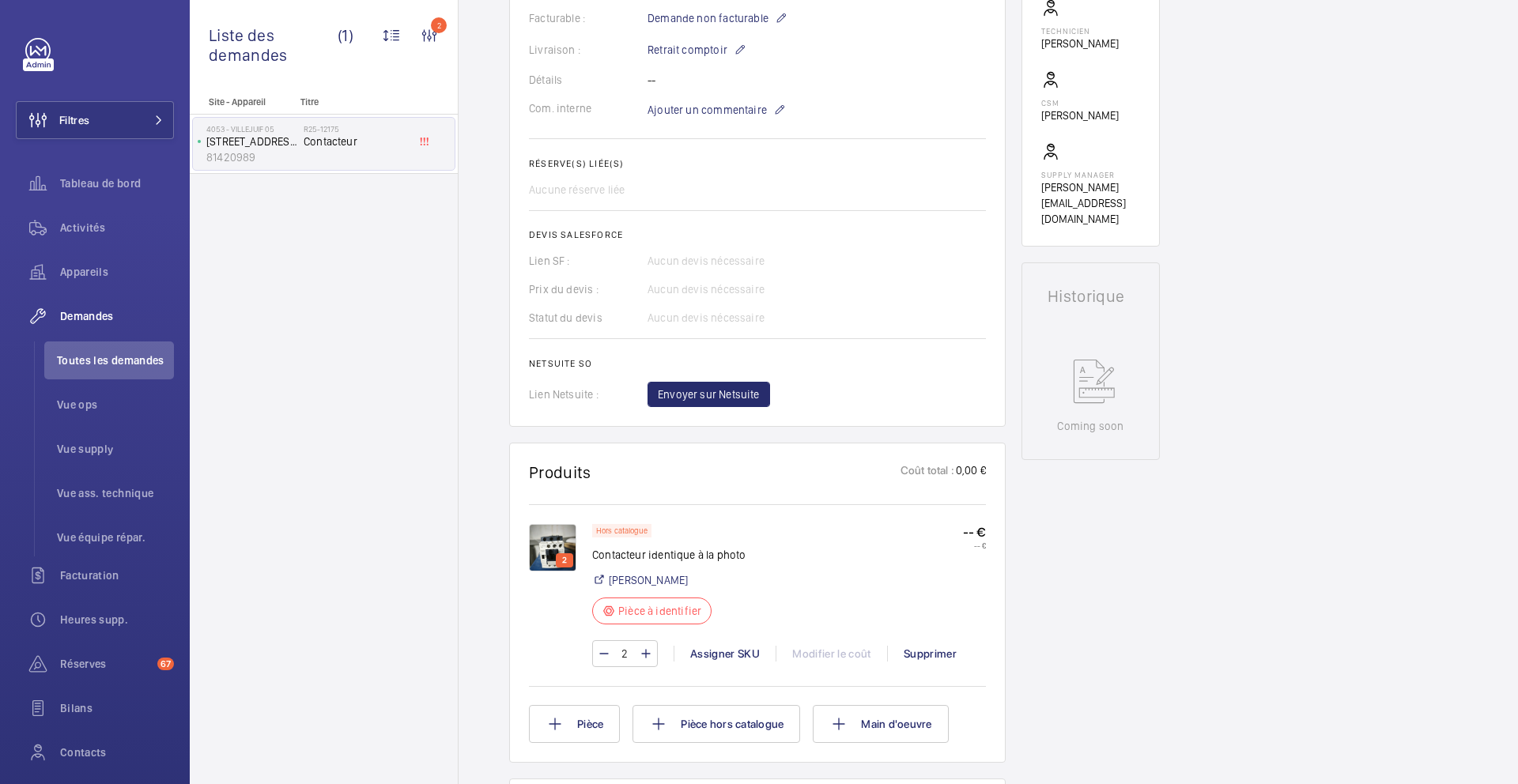
scroll to position [474, 0]
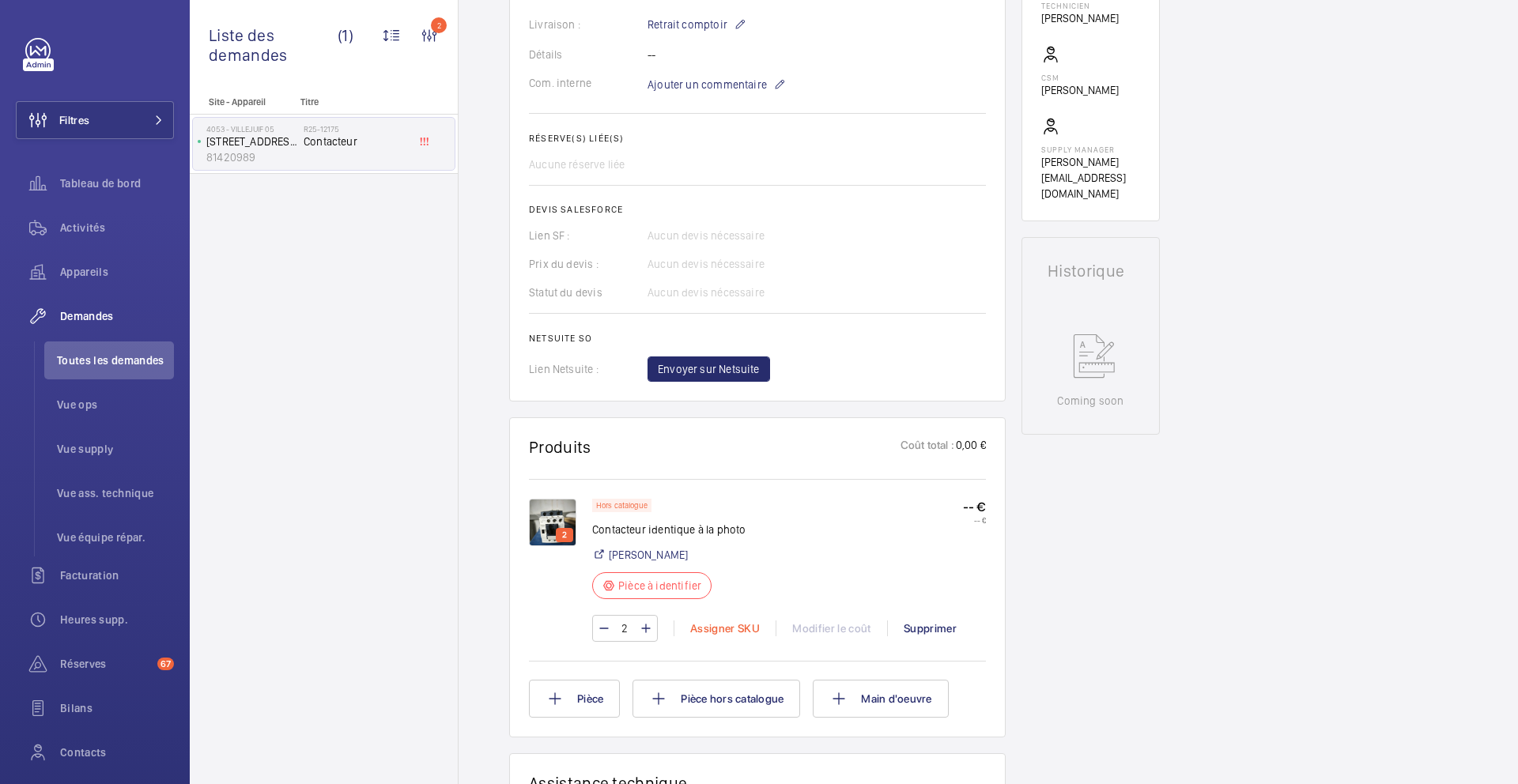
click at [715, 636] on div "Assigner SKU" at bounding box center [725, 628] width 102 height 16
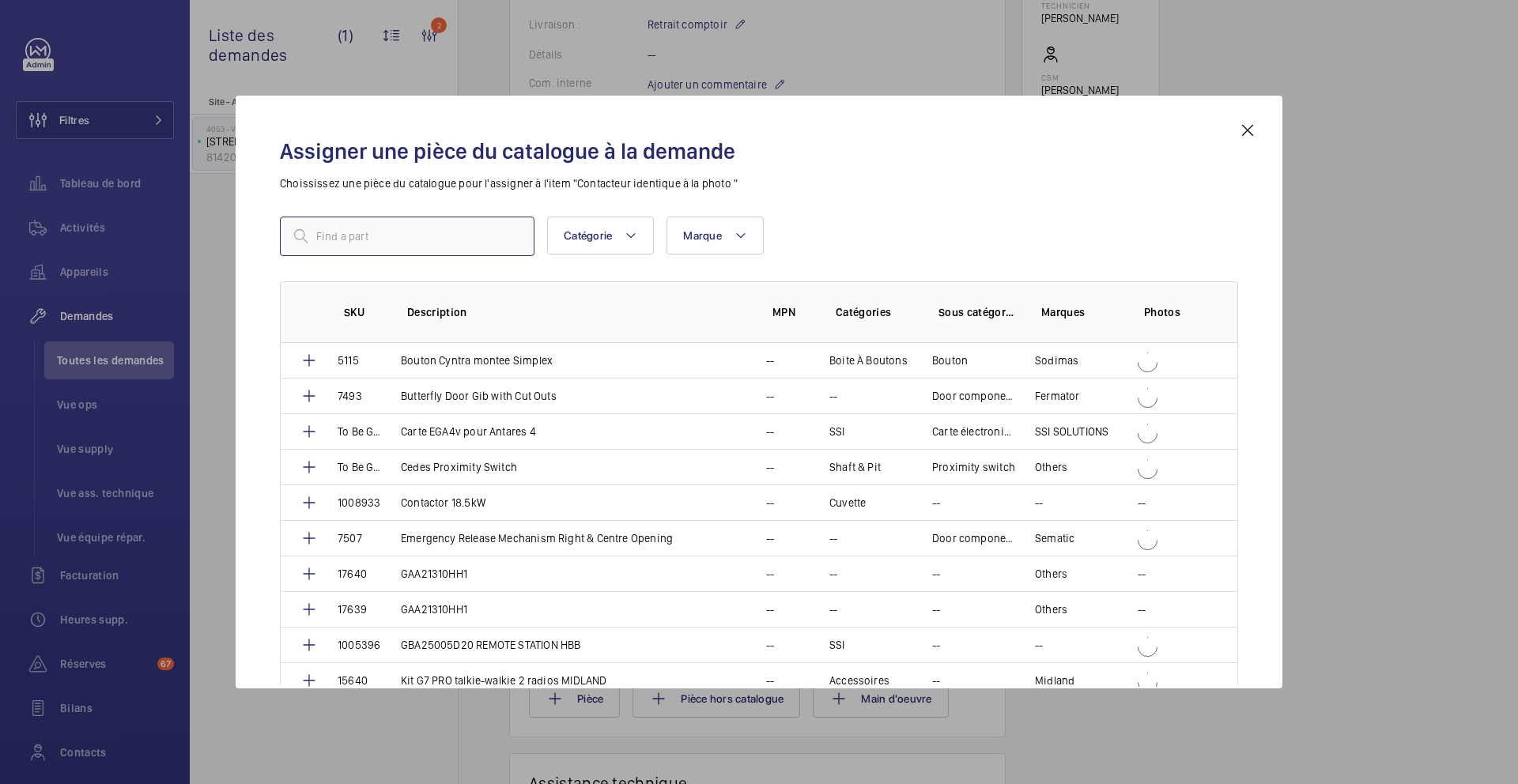
click at [378, 230] on input "text" at bounding box center [407, 236] width 255 height 39
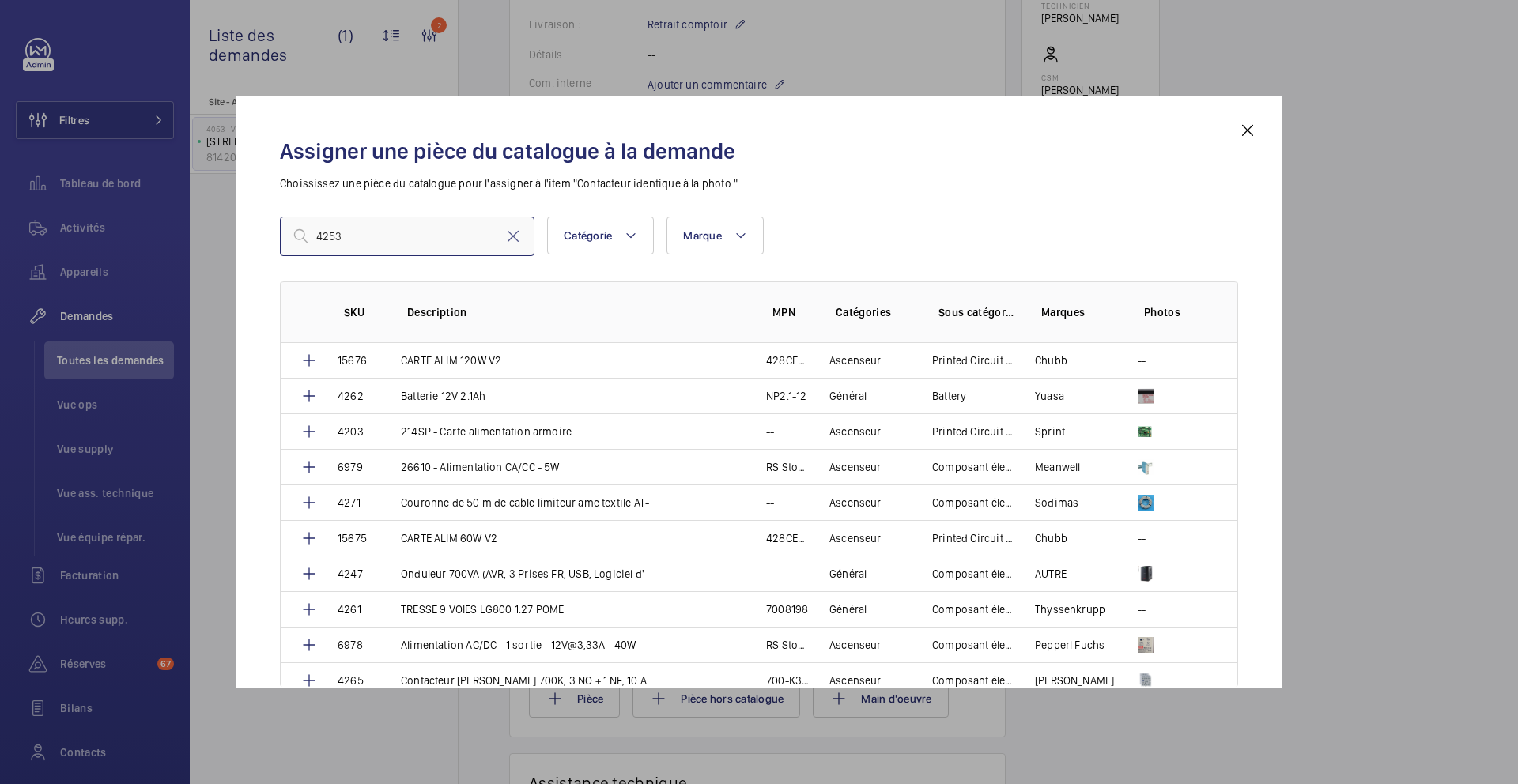
type input "4253"
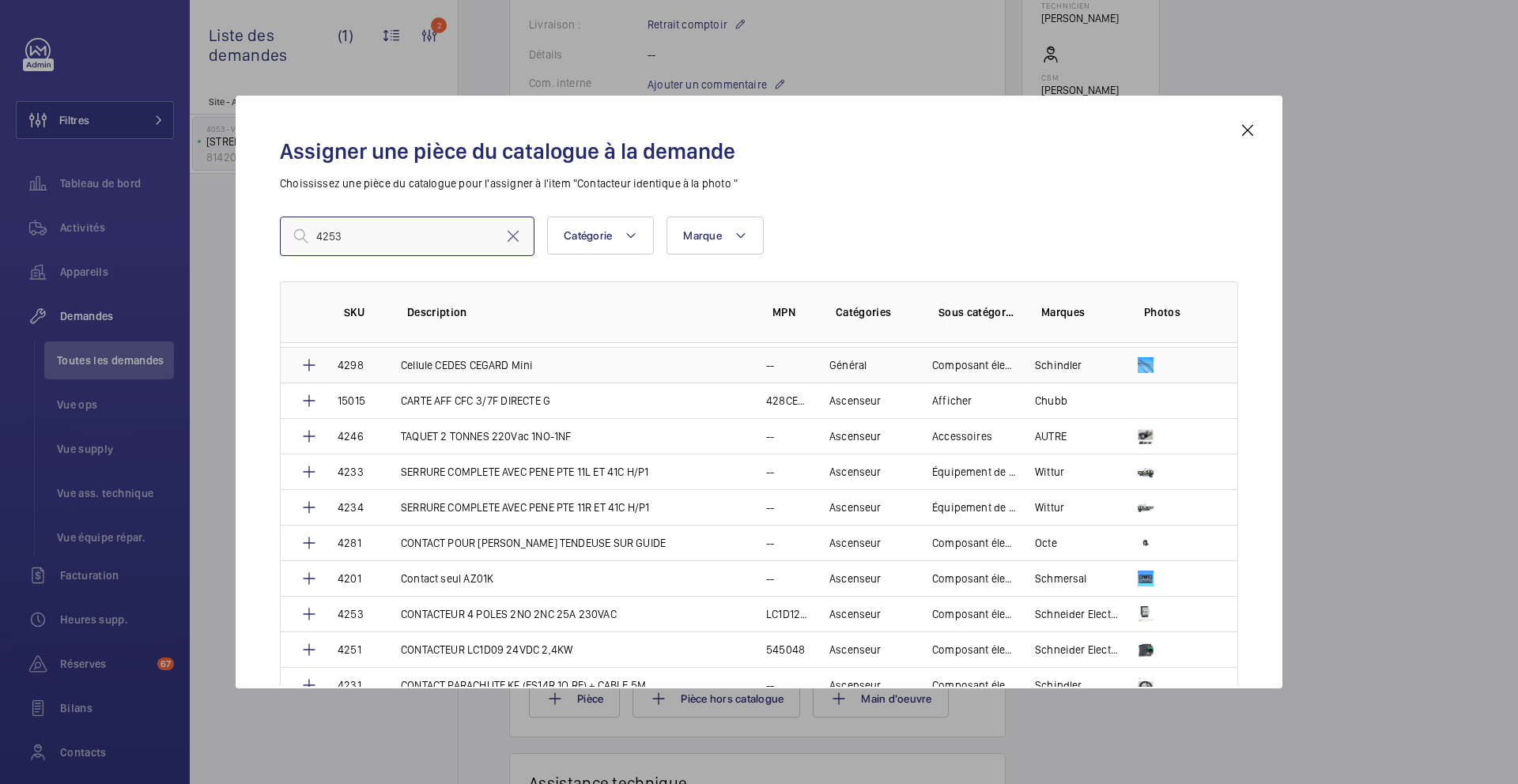
scroll to position [854, 0]
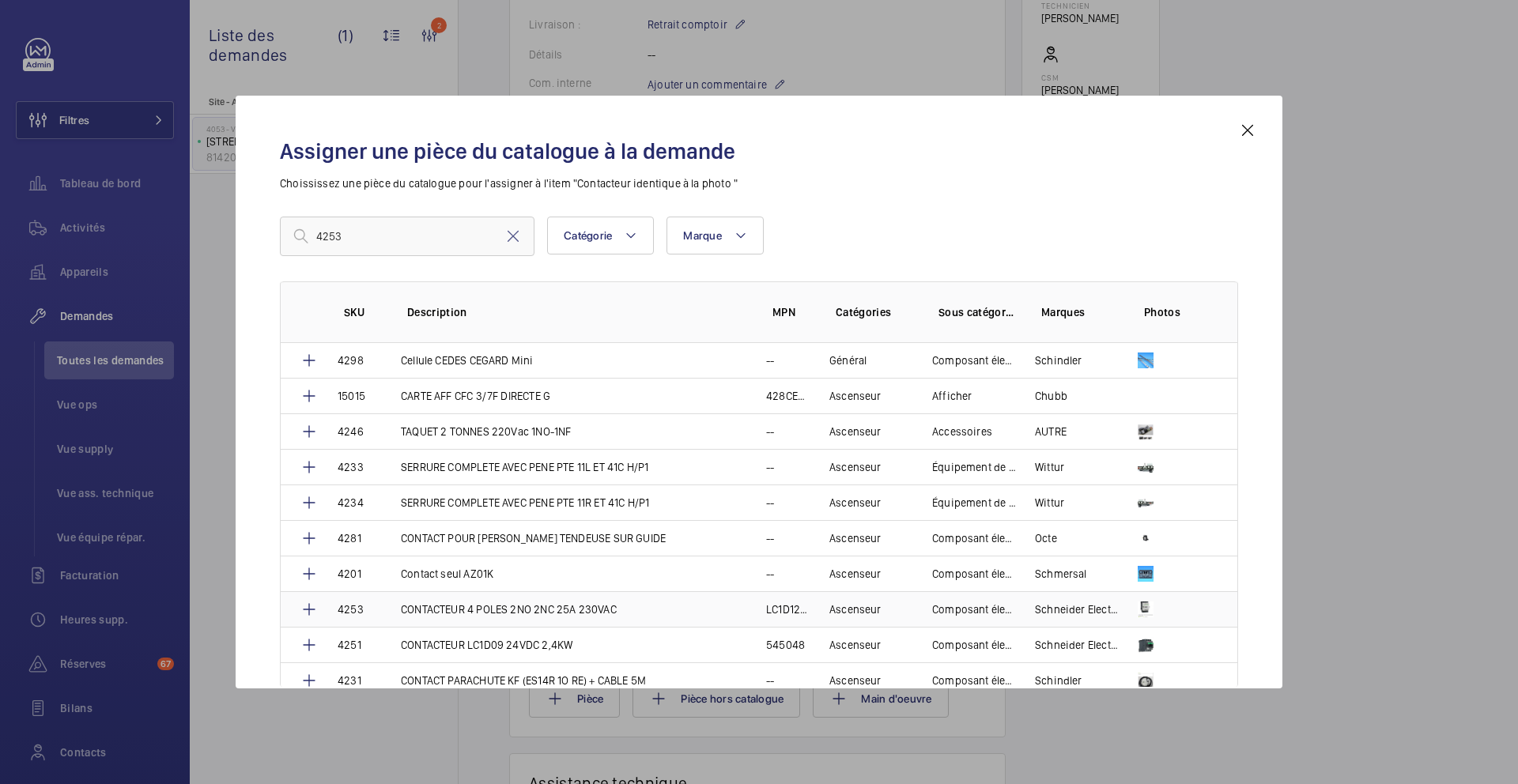
click at [482, 617] on td "CONTACTEUR 4 POLES 2NO 2NC 25A 230VAC" at bounding box center [565, 609] width 366 height 35
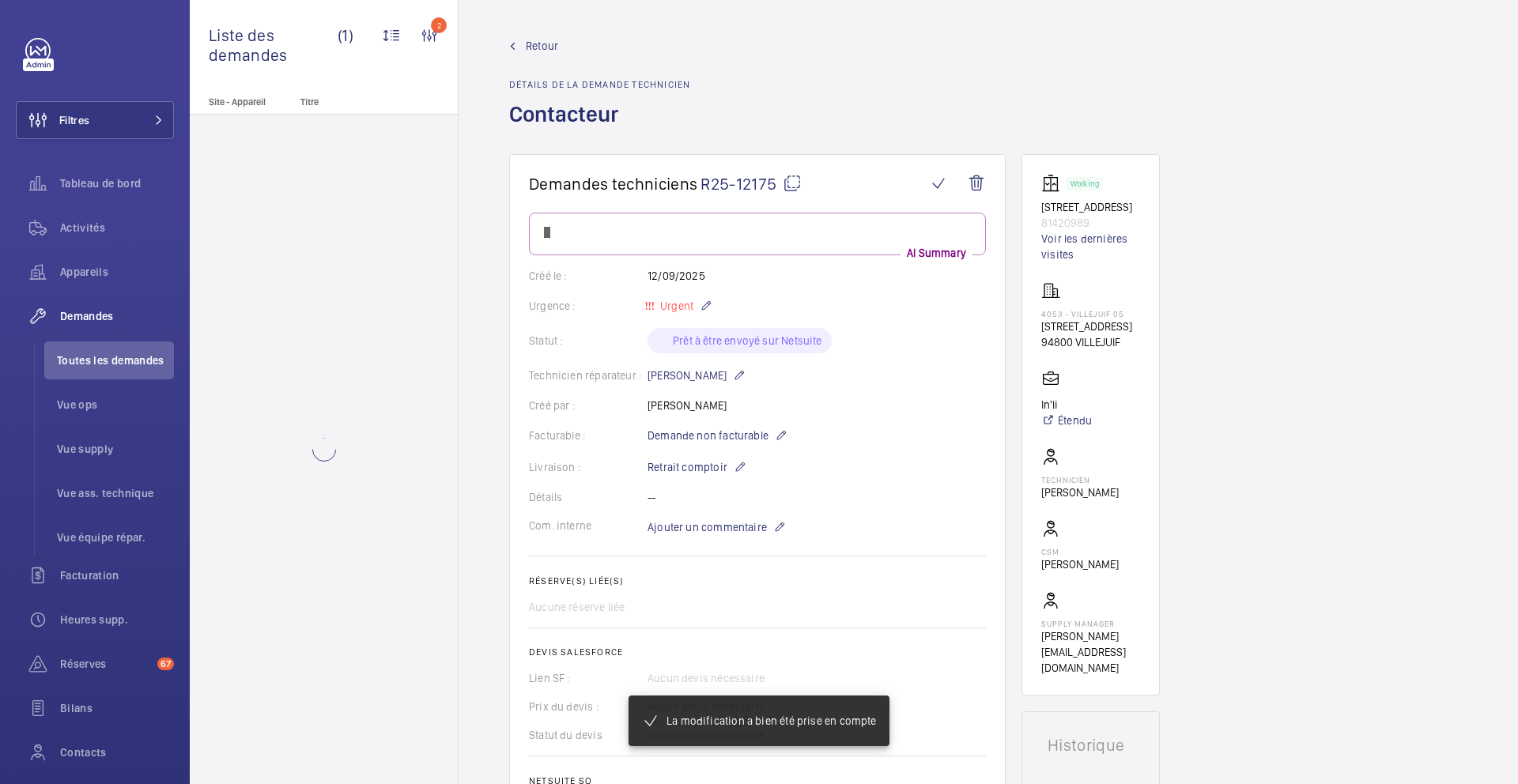
scroll to position [474, 0]
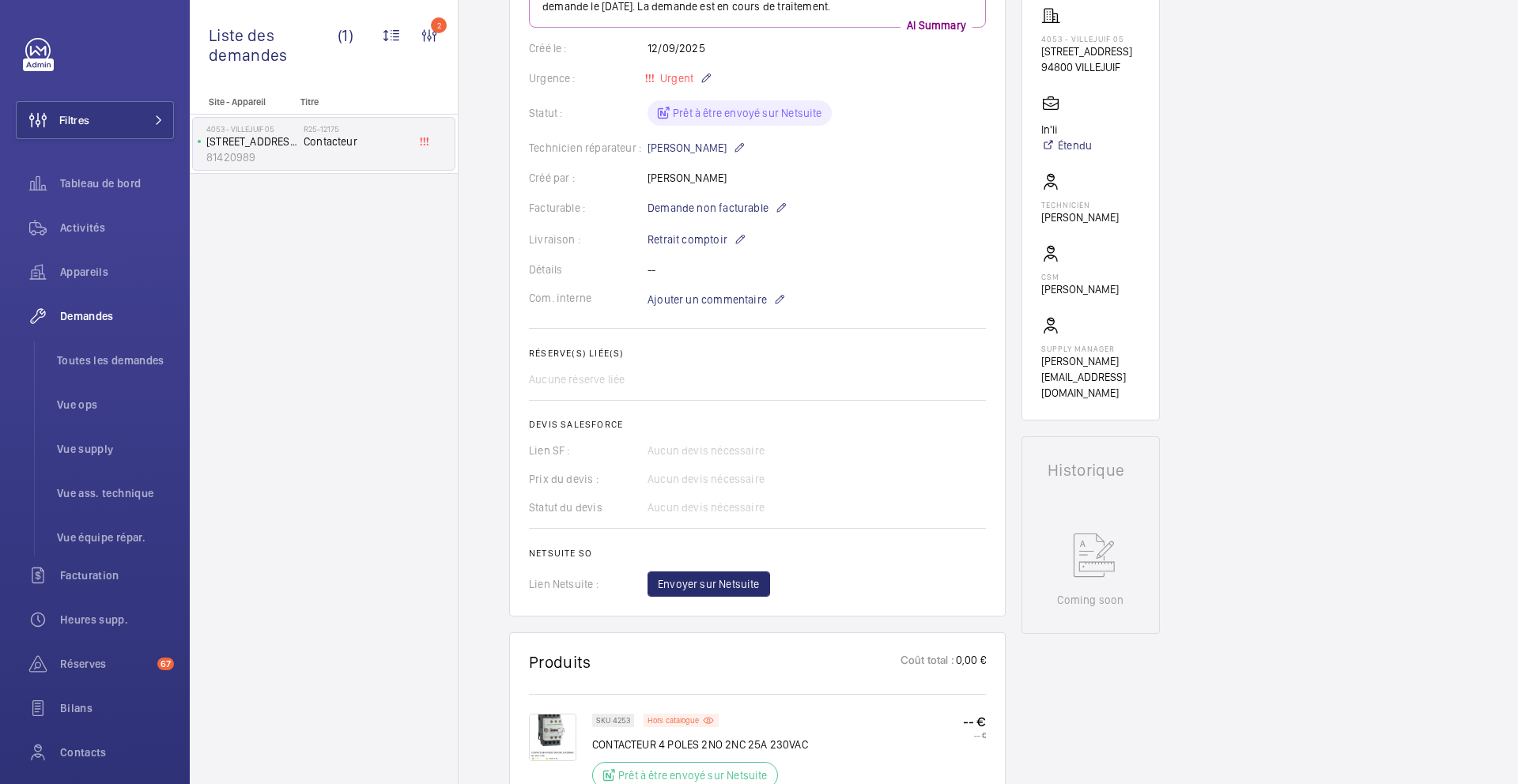
scroll to position [246, 0]
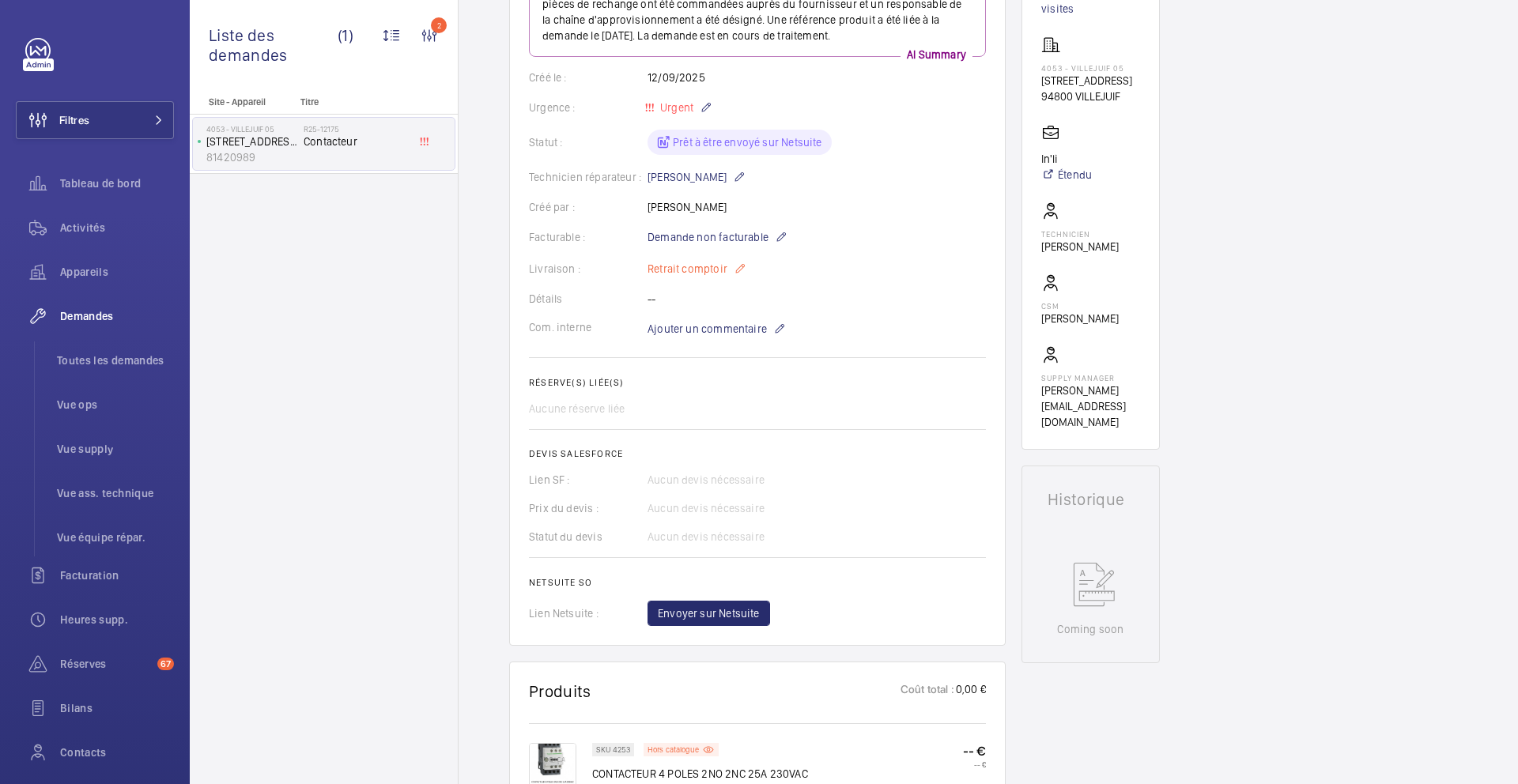
click at [710, 270] on p "Retrait comptoir" at bounding box center [696, 269] width 99 height 19
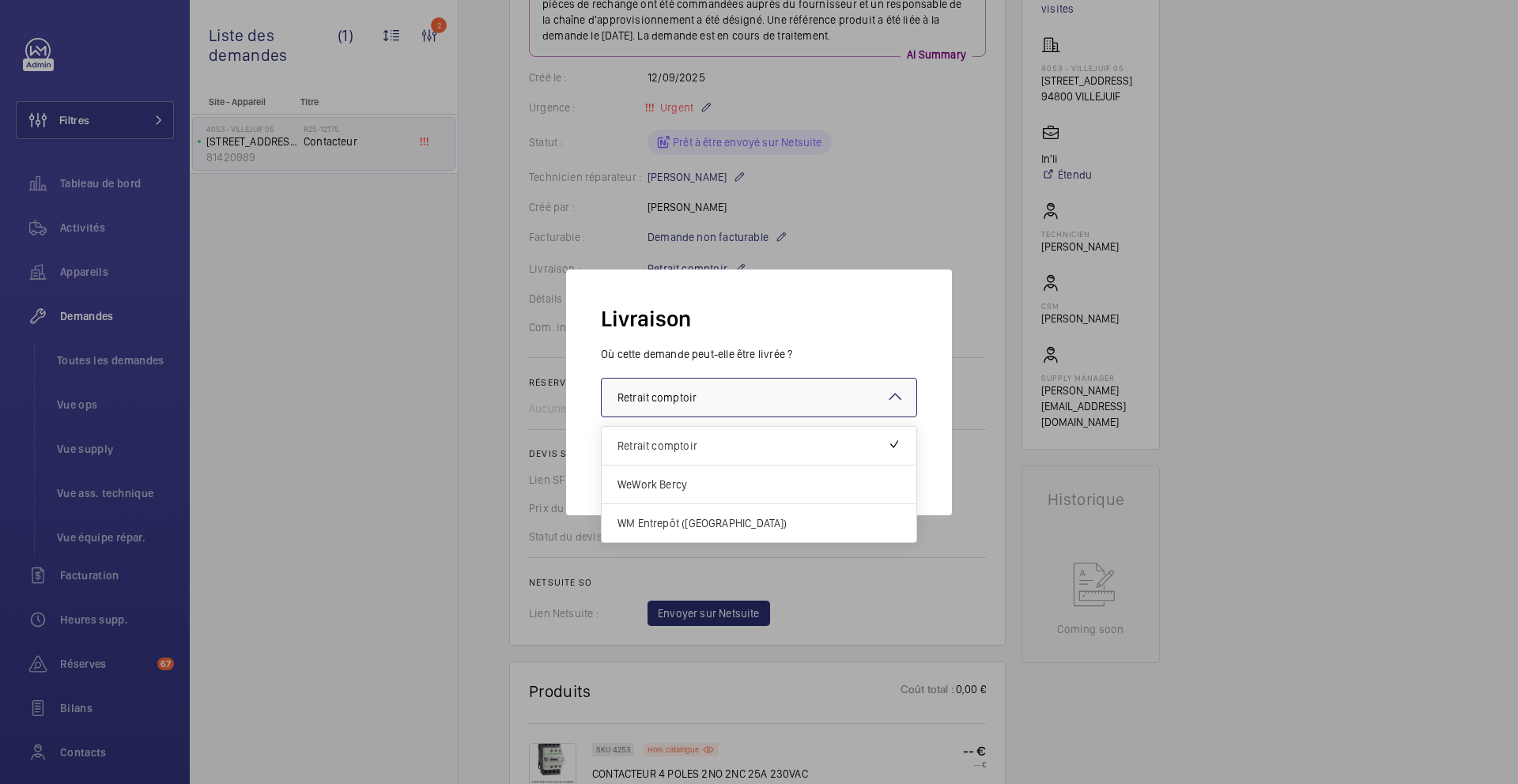
click at [701, 400] on div "× Retrait comptoir" at bounding box center [677, 398] width 119 height 16
click at [724, 523] on span "WM Entrepôt ([GEOGRAPHIC_DATA])" at bounding box center [759, 523] width 283 height 16
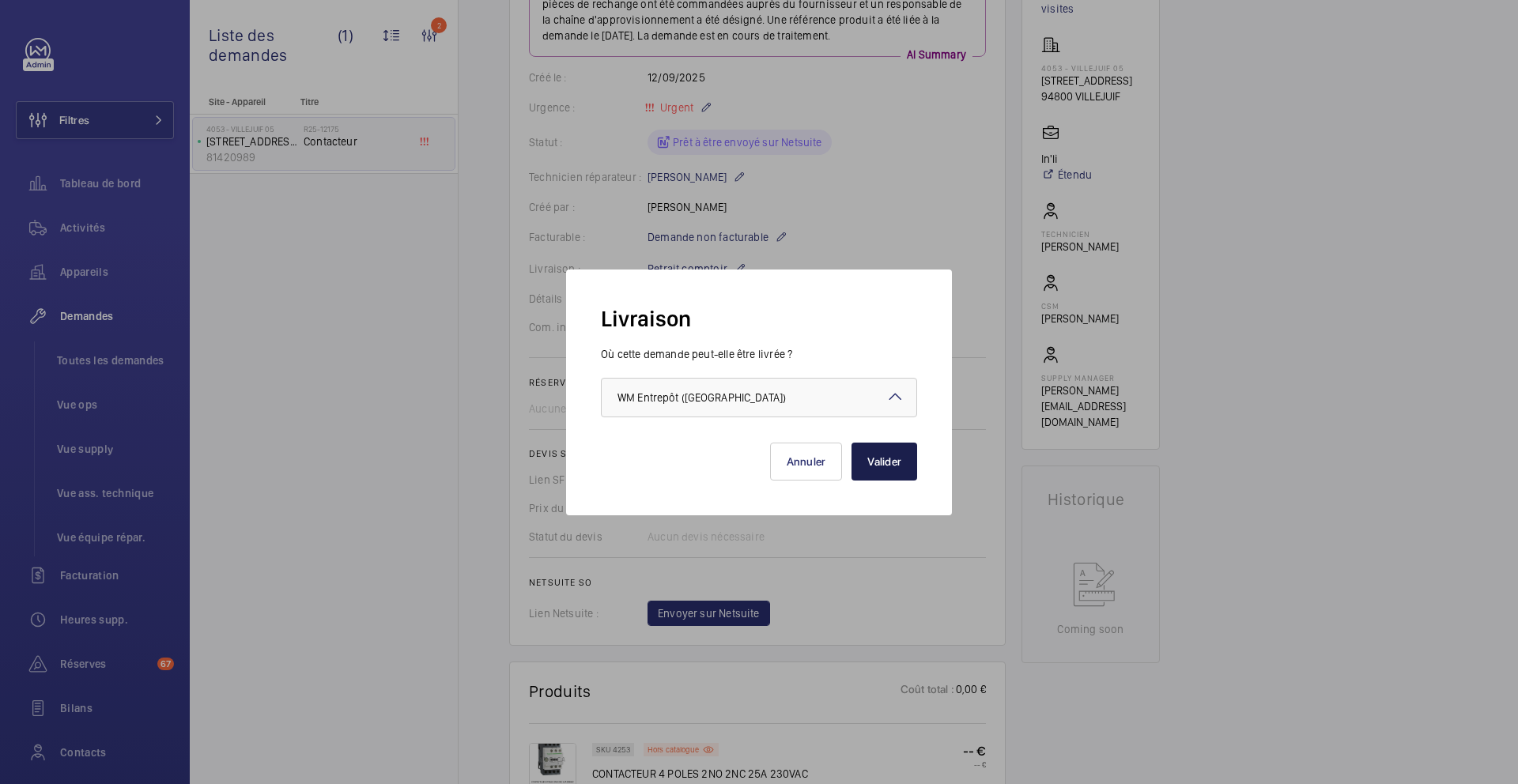
click at [897, 468] on button "Valider" at bounding box center [885, 462] width 66 height 38
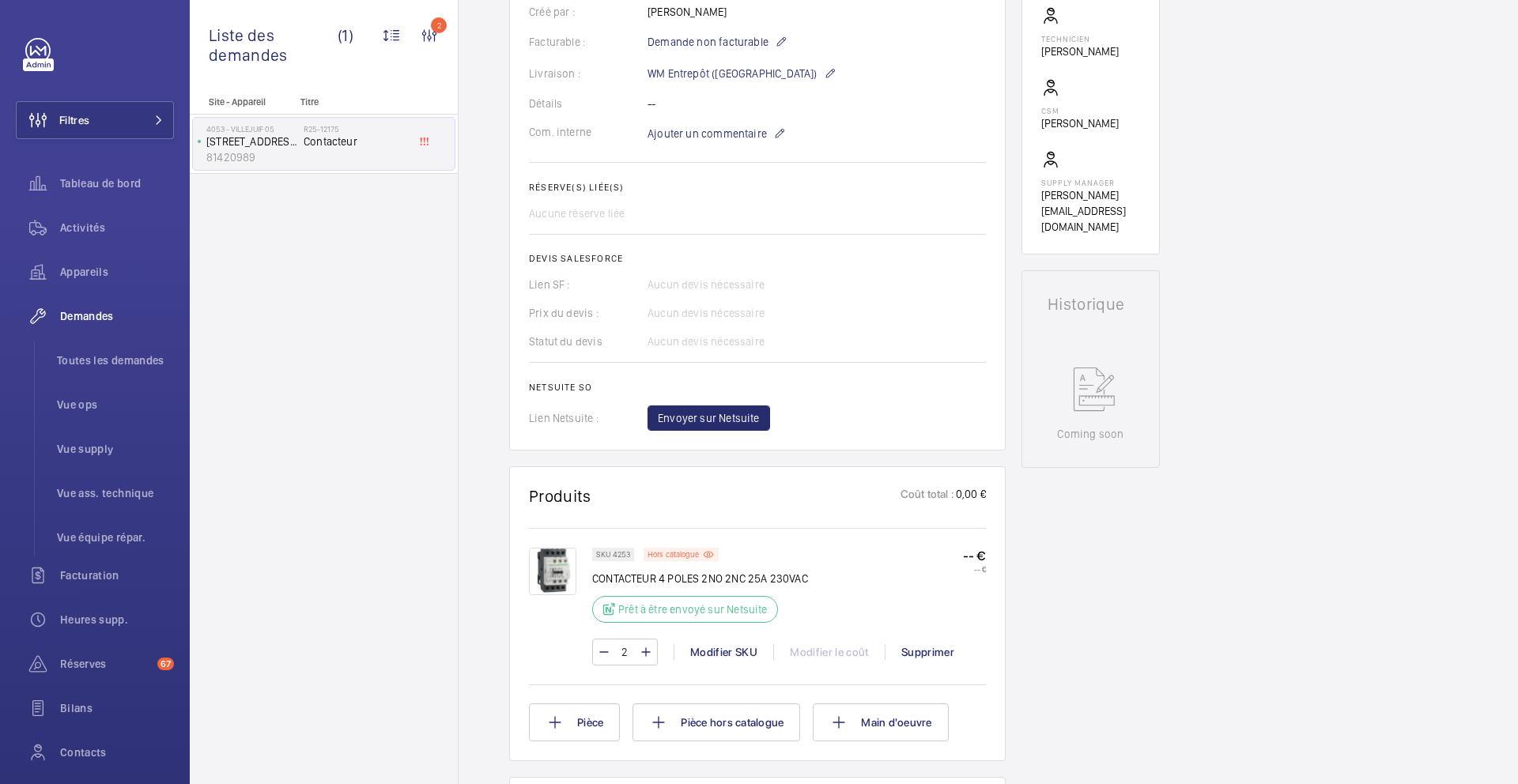
scroll to position [436, 0]
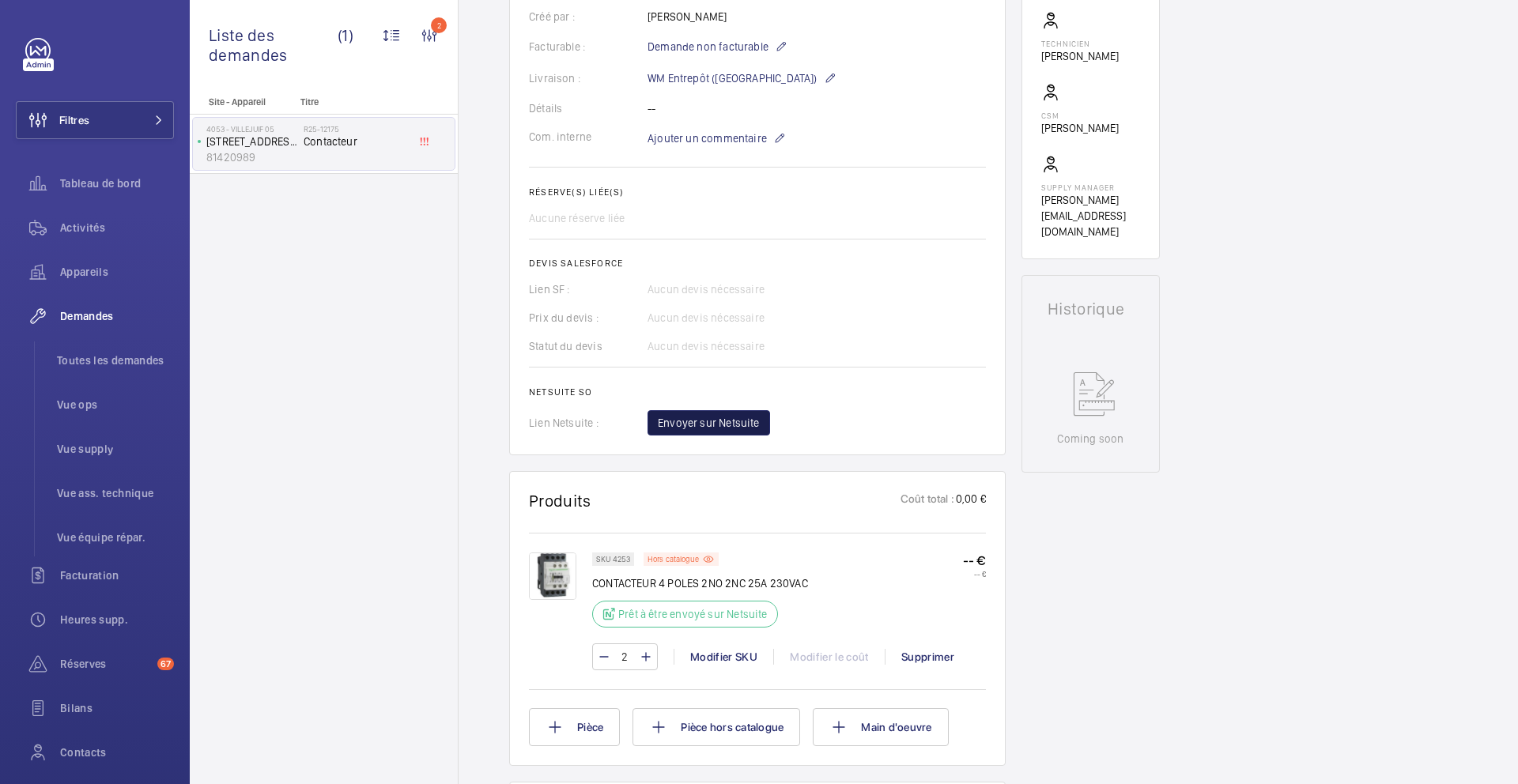
click at [728, 432] on button "Envoyer sur Netsuite" at bounding box center [708, 423] width 123 height 25
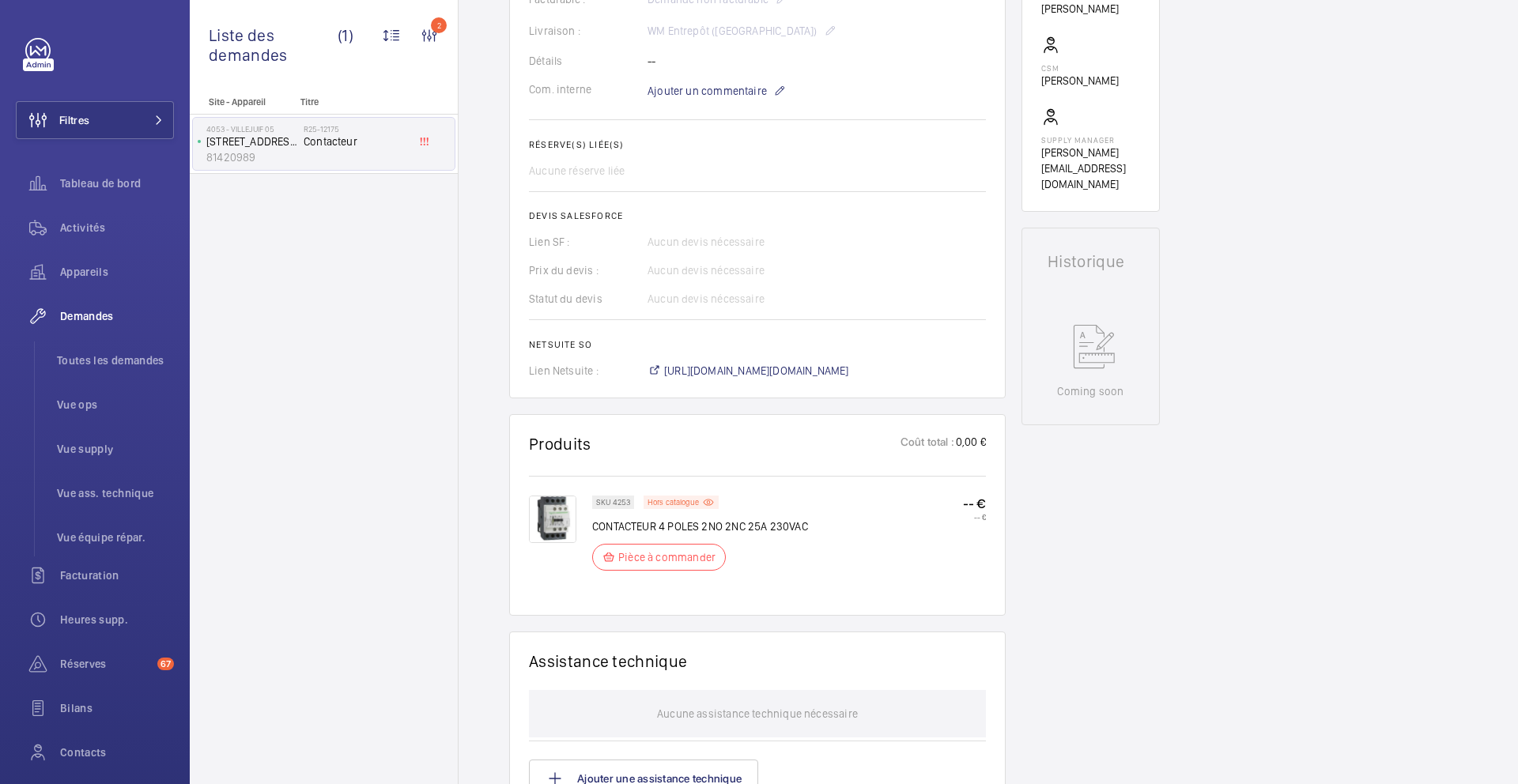
scroll to position [0, 0]
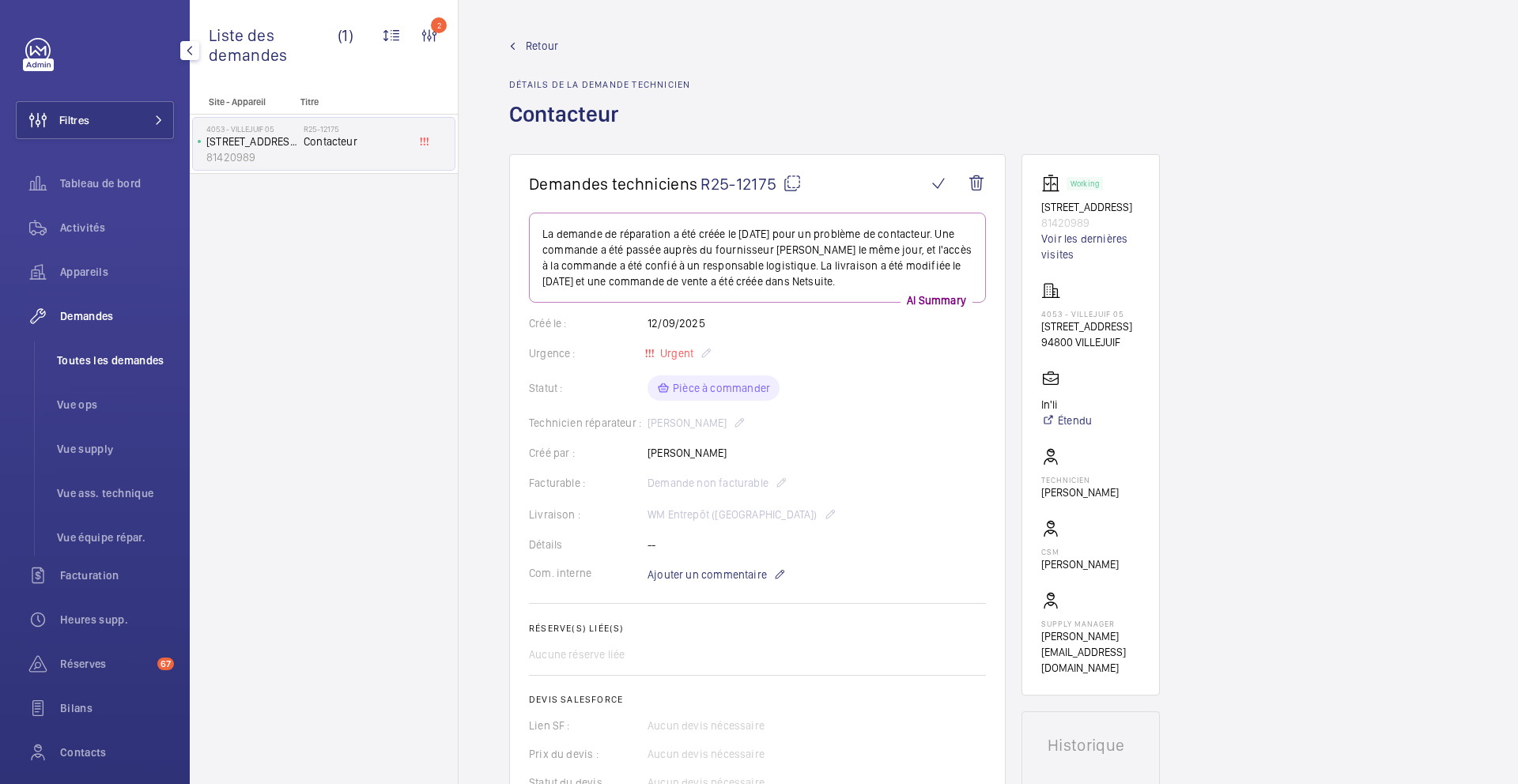
click at [124, 358] on span "Toutes les demandes" at bounding box center [115, 361] width 117 height 16
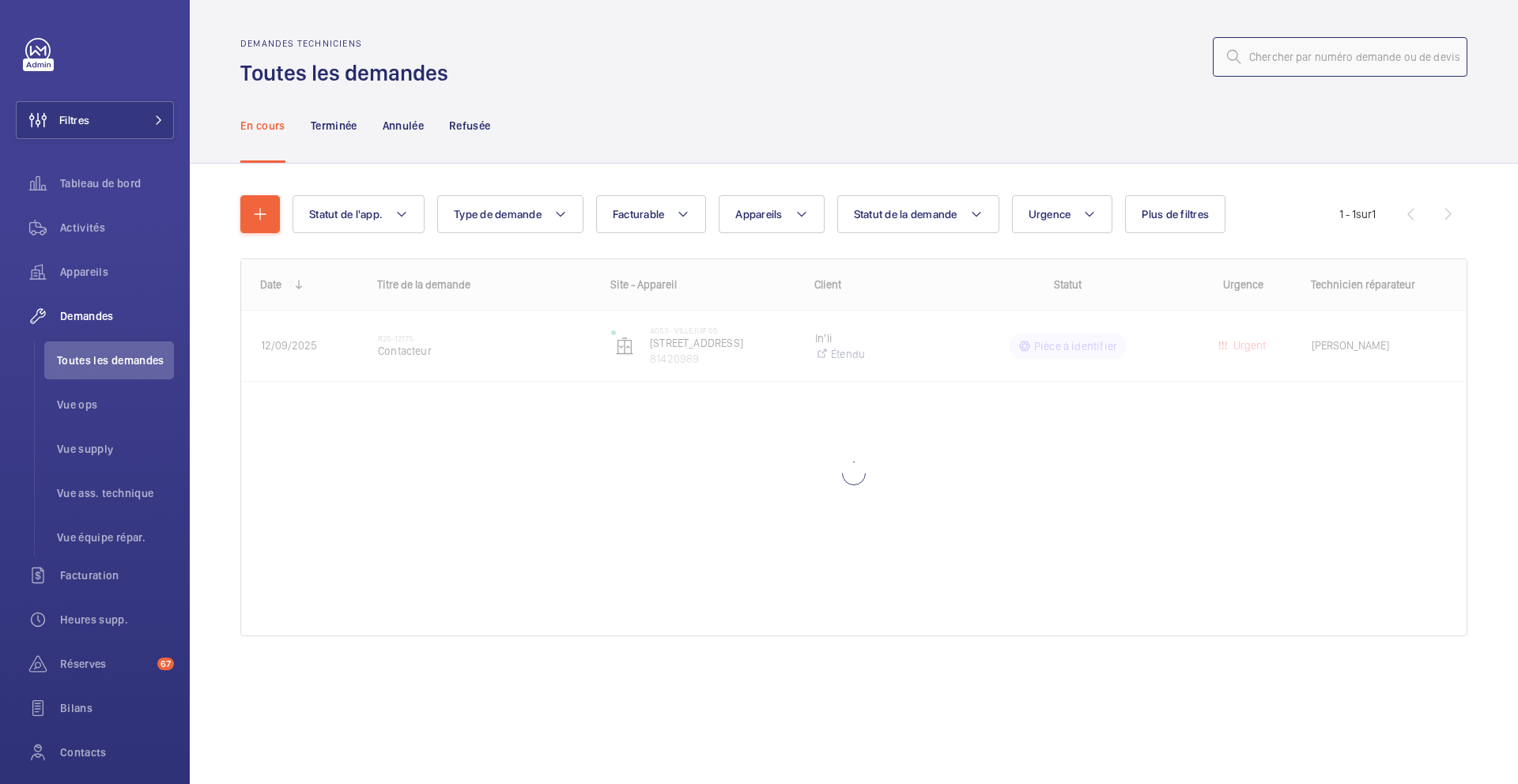
click at [1345, 55] on input "text" at bounding box center [1341, 57] width 255 height 39
paste input "R25-11473"
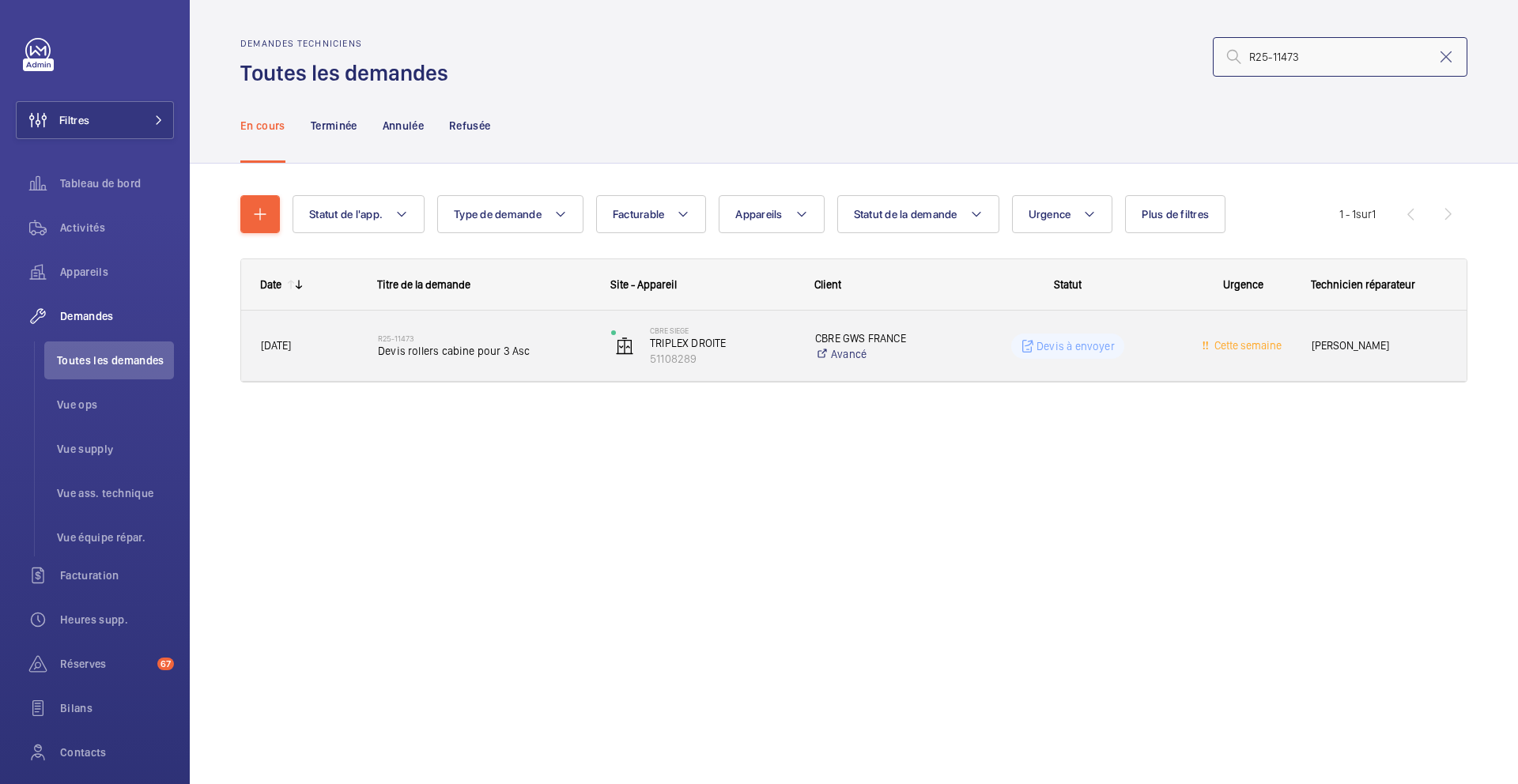
type input "R25-11473"
click at [574, 369] on div "R25-11473 Devis rollers cabine pour 3 Asc" at bounding box center [475, 346] width 231 height 72
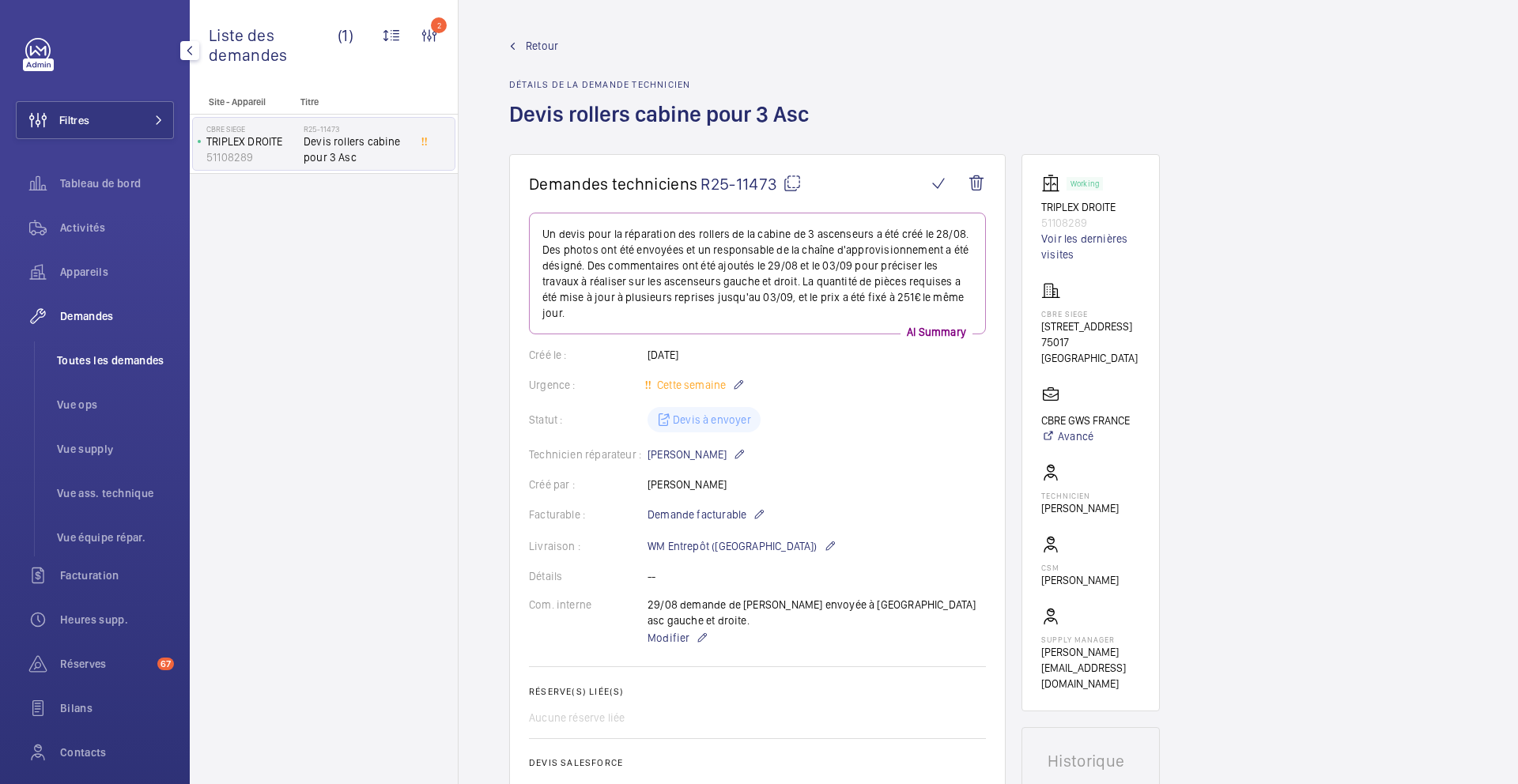
click at [84, 351] on li "Toutes les demandes" at bounding box center [109, 360] width 129 height 38
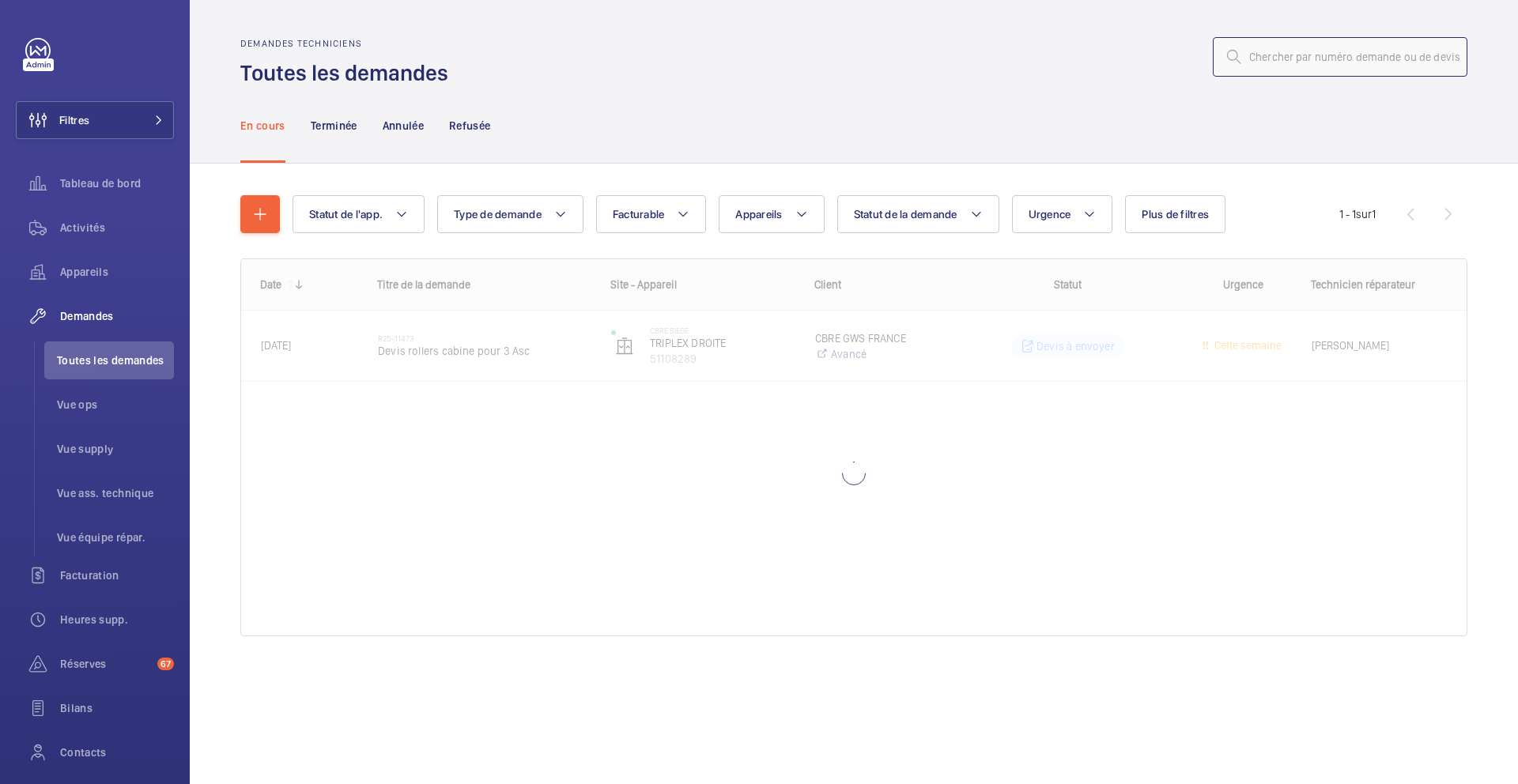
click at [1293, 62] on input "text" at bounding box center [1341, 57] width 255 height 39
paste input "R25-11521"
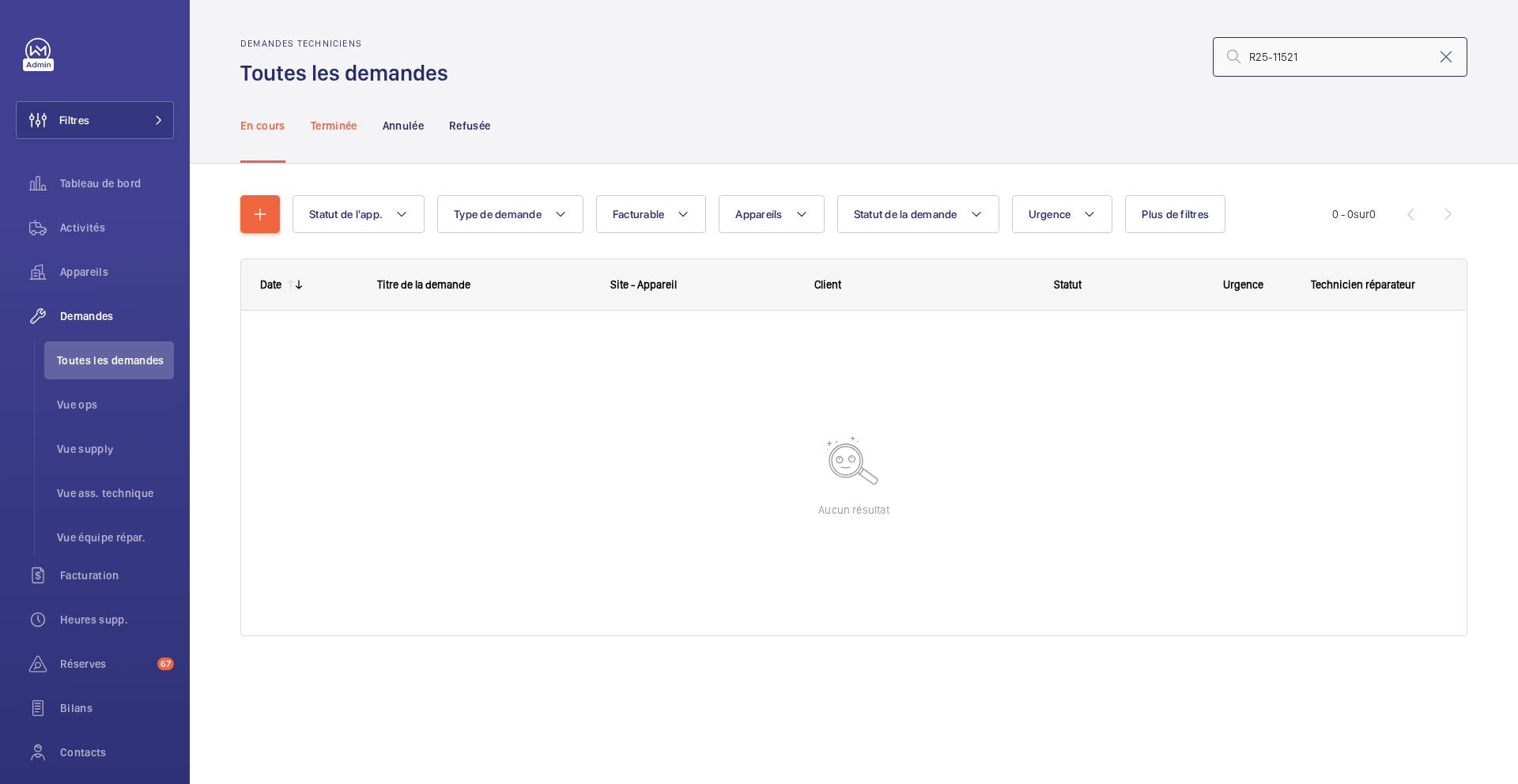
type input "R25-11521"
click at [340, 128] on p "Terminée" at bounding box center [334, 125] width 47 height 16
click at [411, 131] on p "Annulée" at bounding box center [403, 125] width 41 height 16
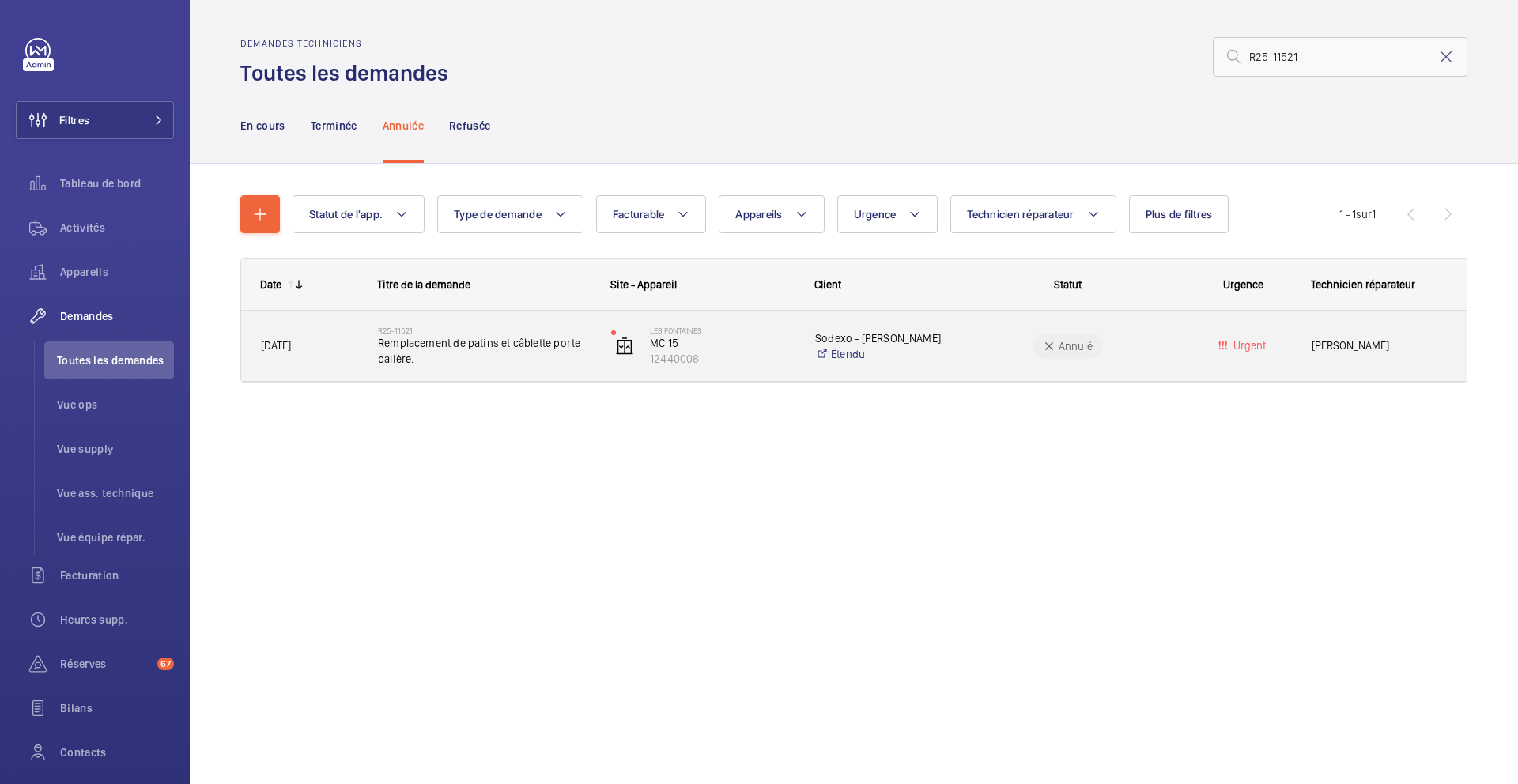
click at [487, 366] on span "Remplacement de patins et câblette porte palière." at bounding box center [483, 351] width 213 height 31
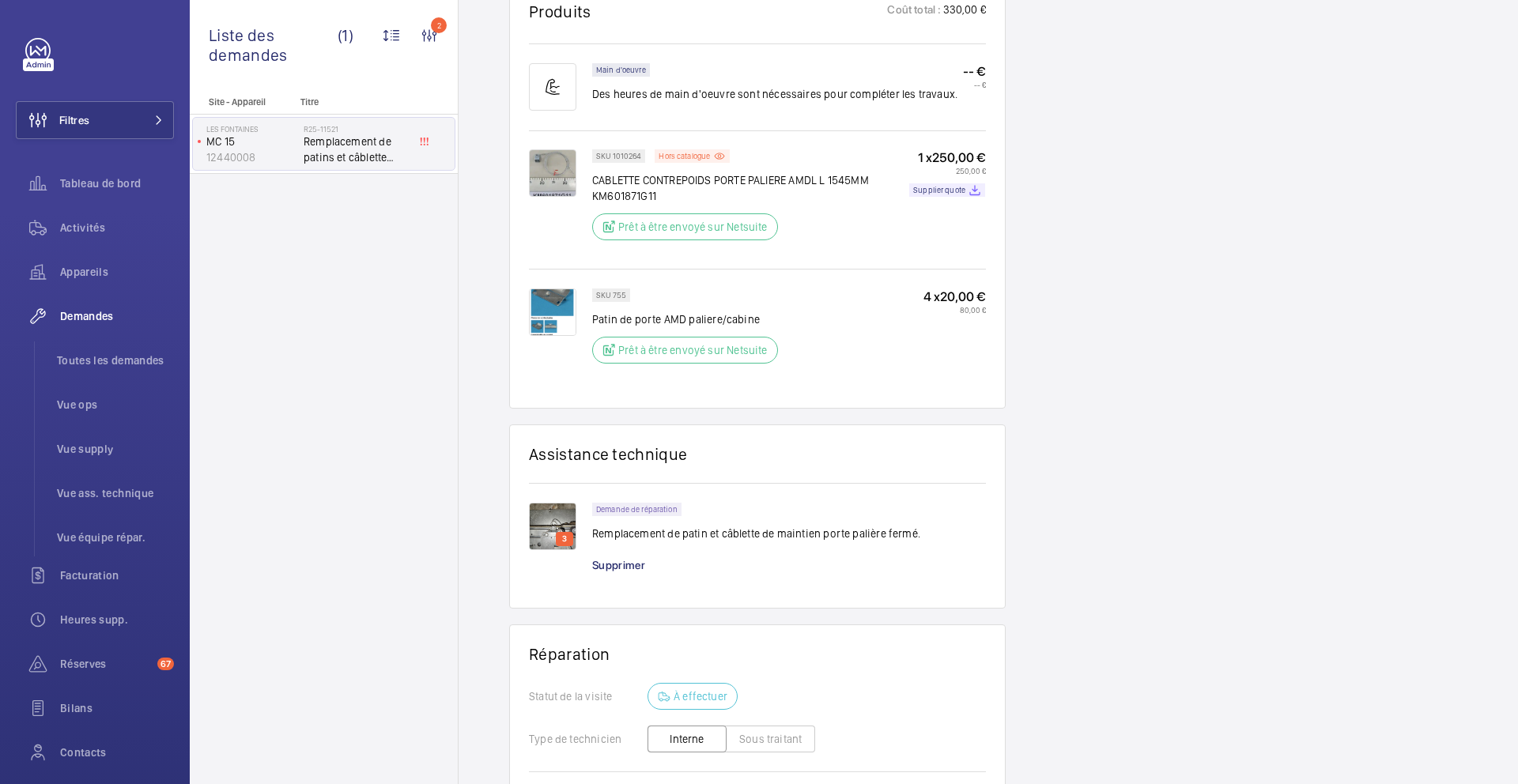
scroll to position [1004, 0]
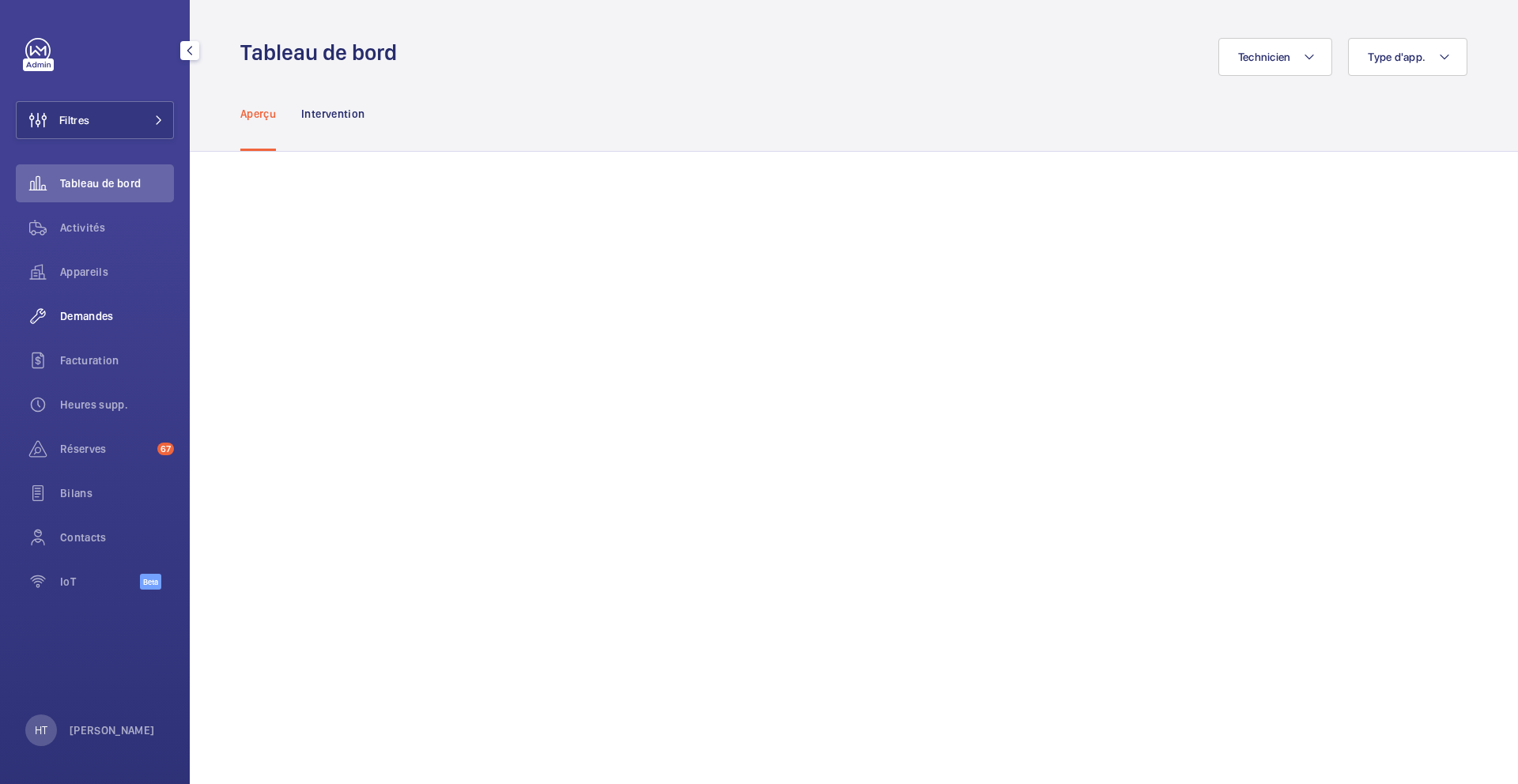
click at [112, 331] on div "Demandes" at bounding box center [94, 316] width 158 height 38
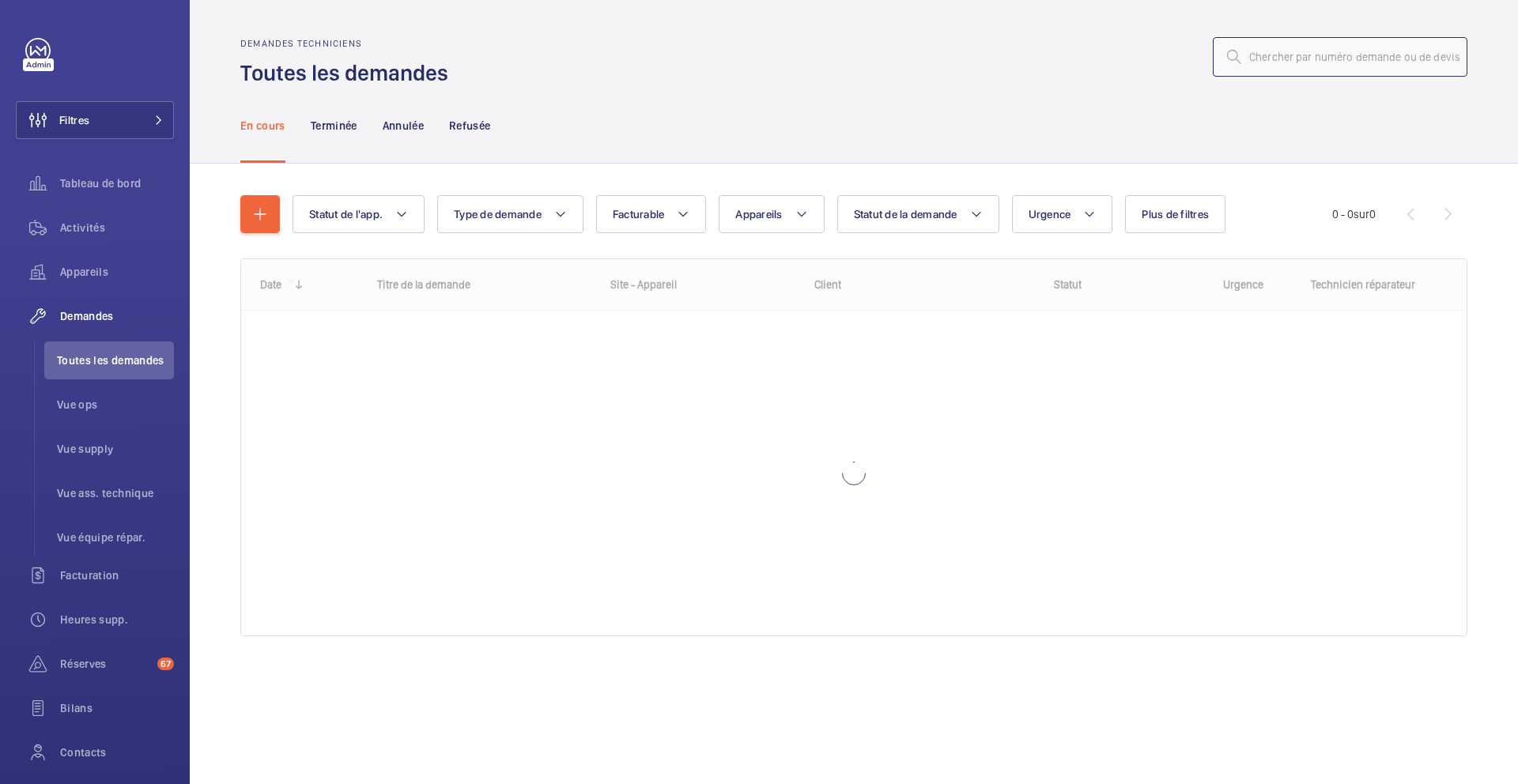
click at [1342, 56] on input "text" at bounding box center [1341, 57] width 255 height 39
paste input "R25-12061"
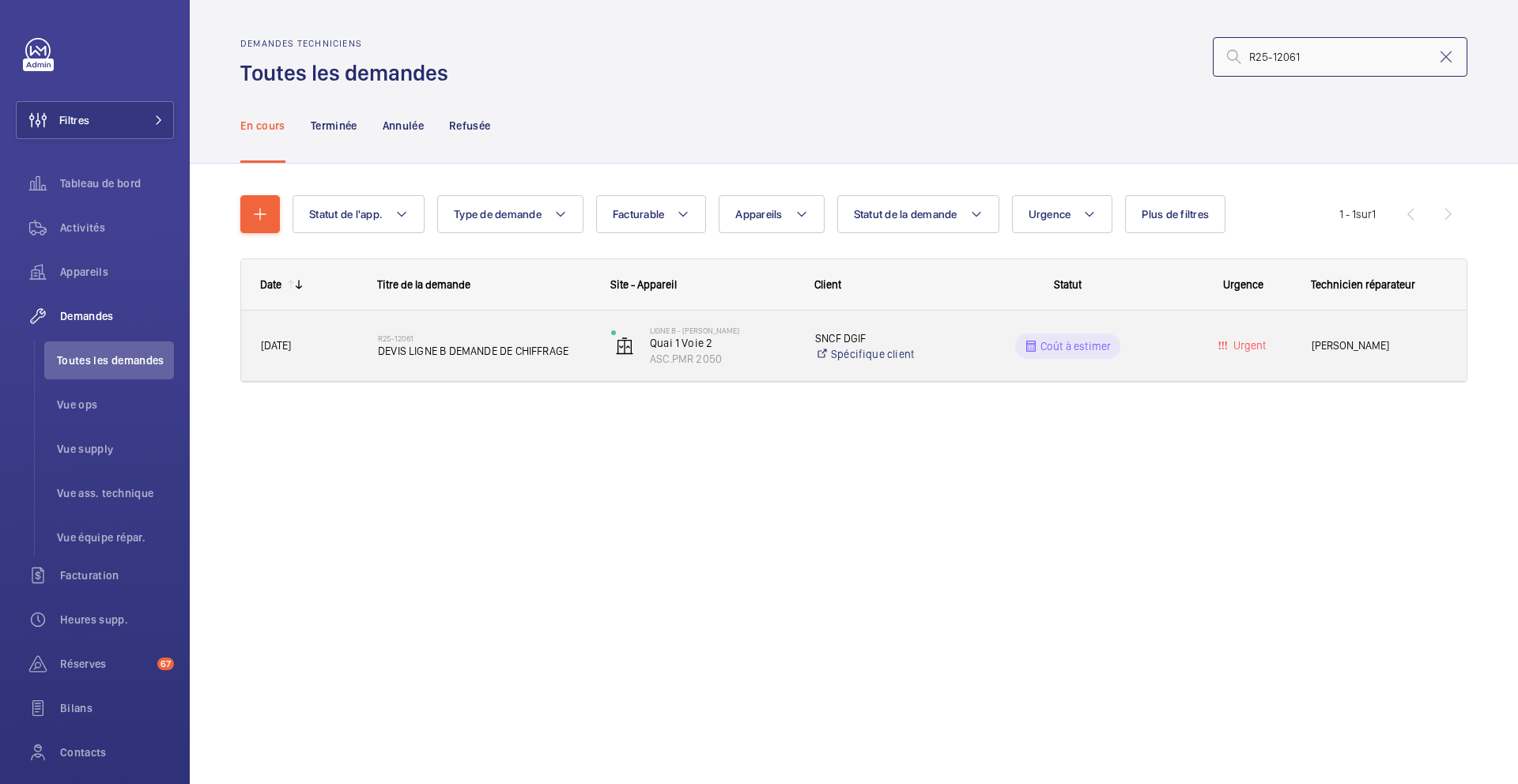
type input "R25-12061"
click at [585, 371] on div "R25-12061 DEVIS LIGNE B DEMANDE DE CHIFFRAGE" at bounding box center [475, 346] width 231 height 72
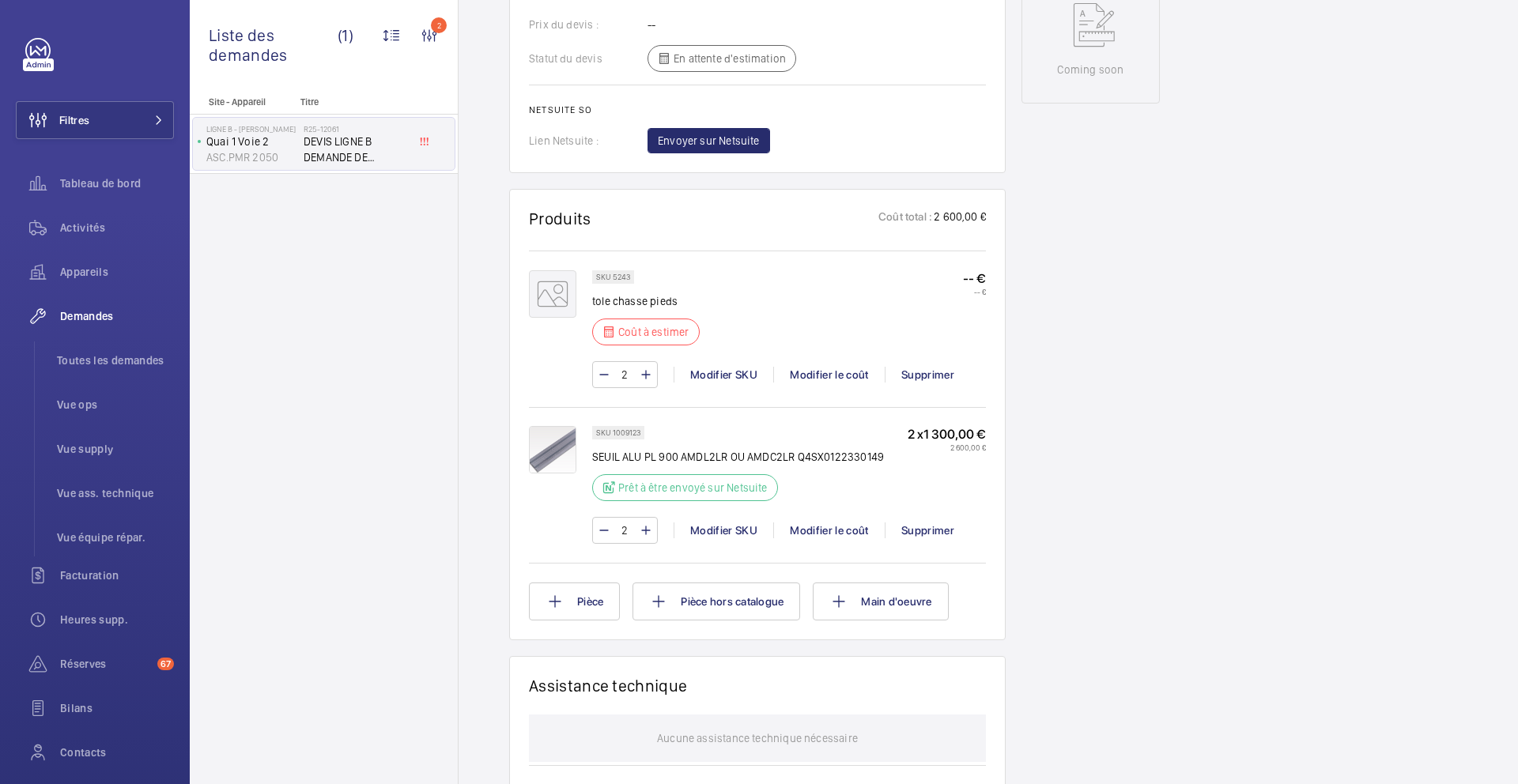
scroll to position [841, 0]
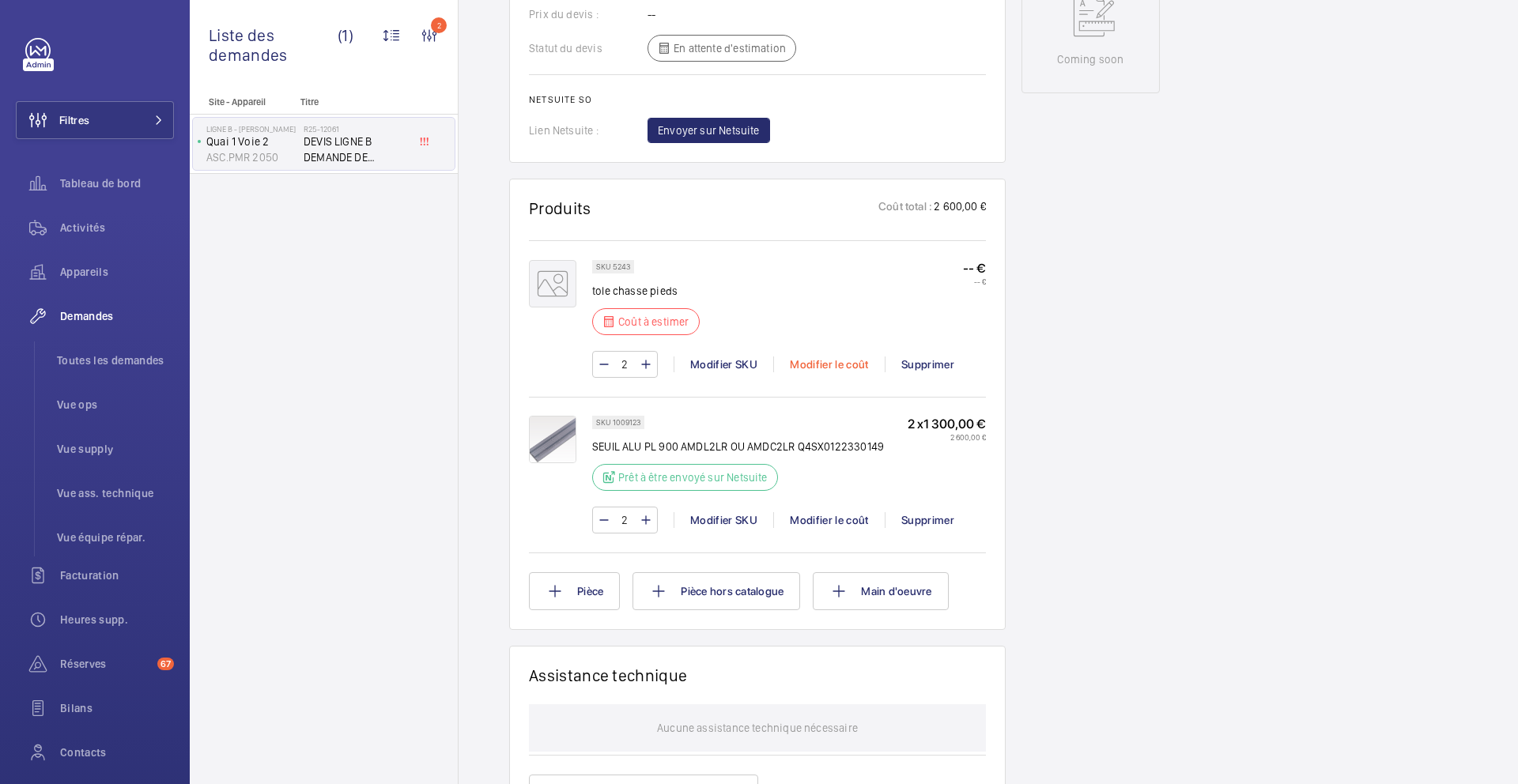
click at [808, 368] on div "Modifier le coût" at bounding box center [830, 365] width 112 height 16
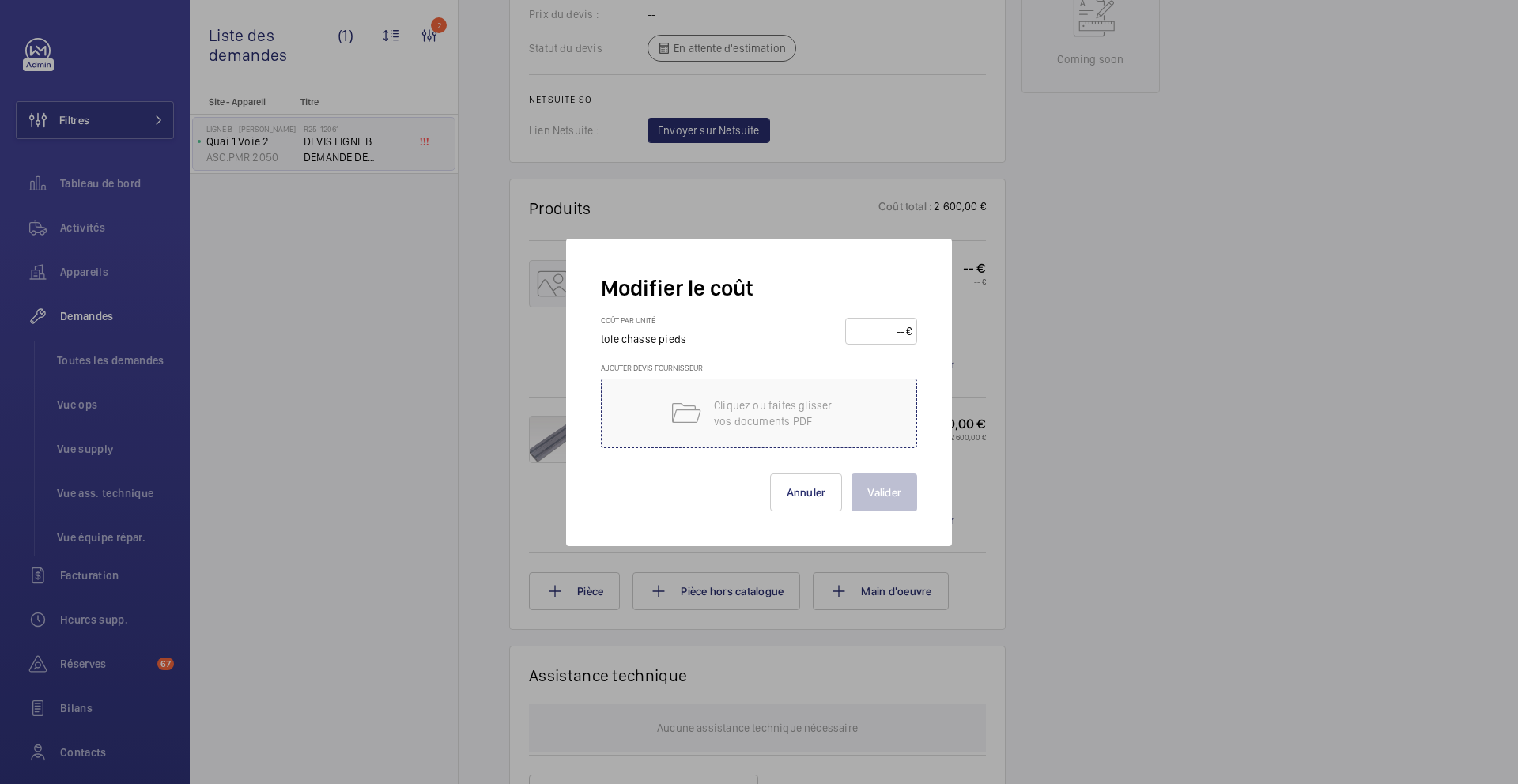
click at [795, 406] on p "Cliquez ou faites glisser vos documents PDF" at bounding box center [781, 414] width 134 height 31
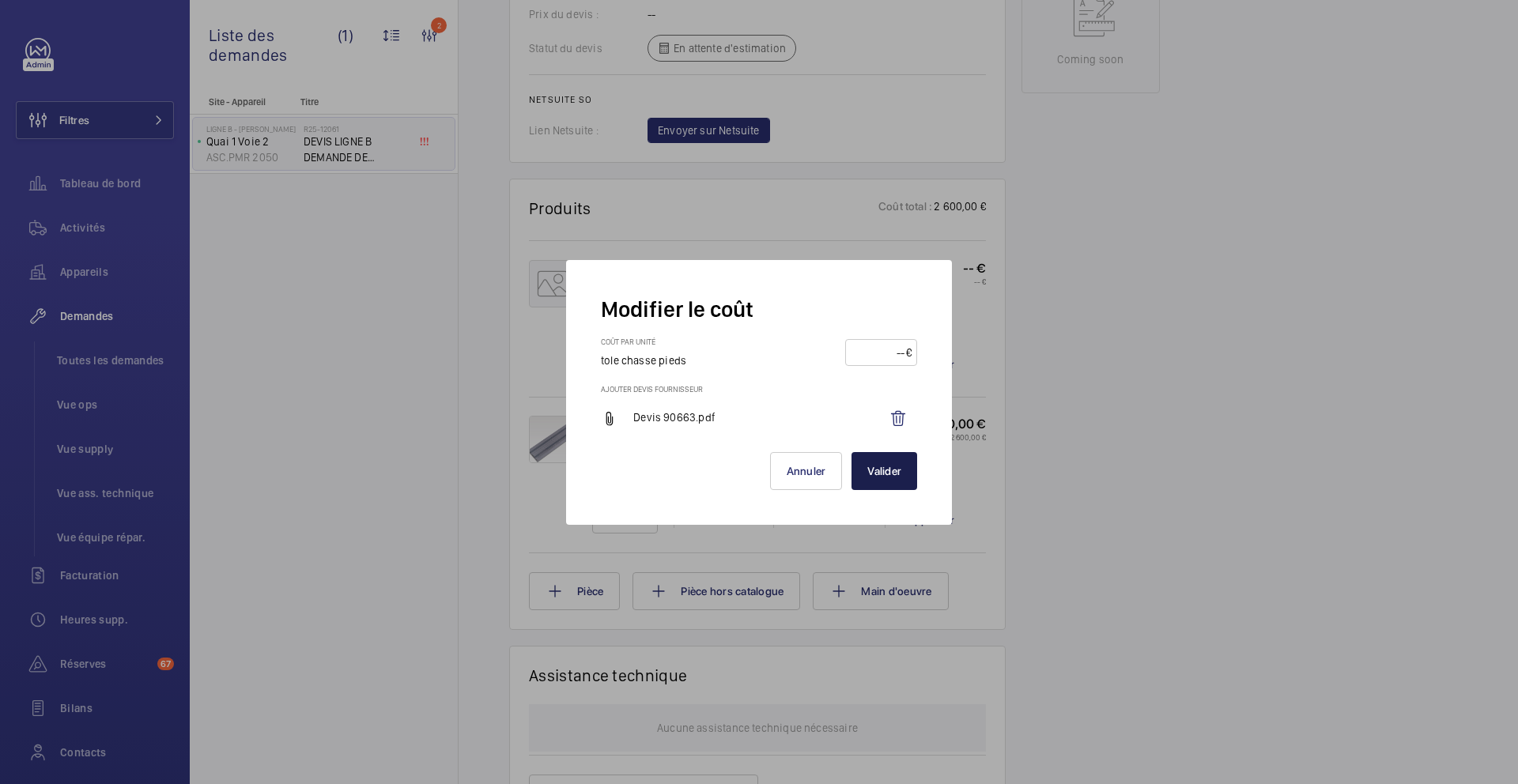
click at [888, 483] on button "Valider" at bounding box center [885, 470] width 66 height 38
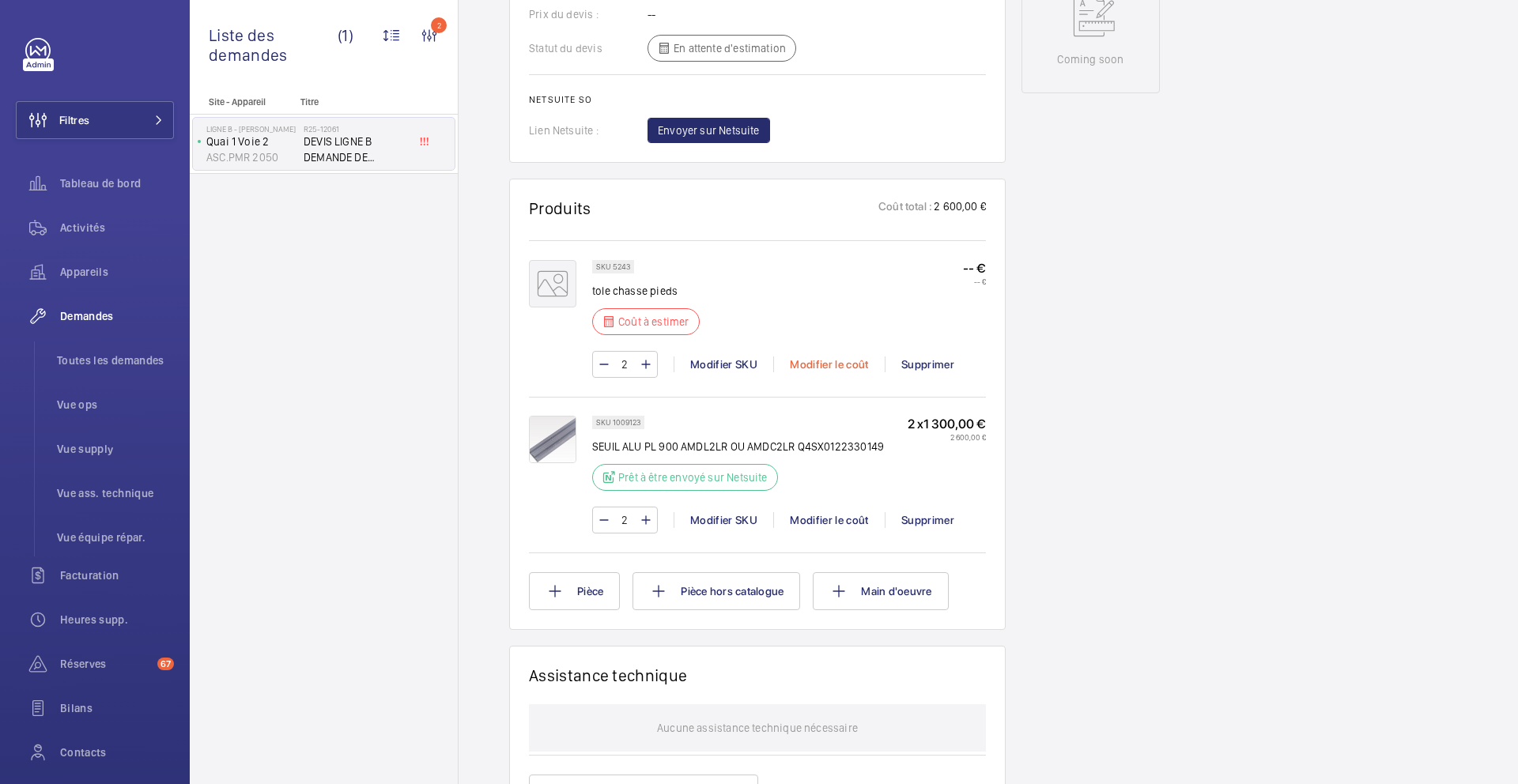
click at [842, 369] on div "Modifier le coût" at bounding box center [830, 365] width 112 height 16
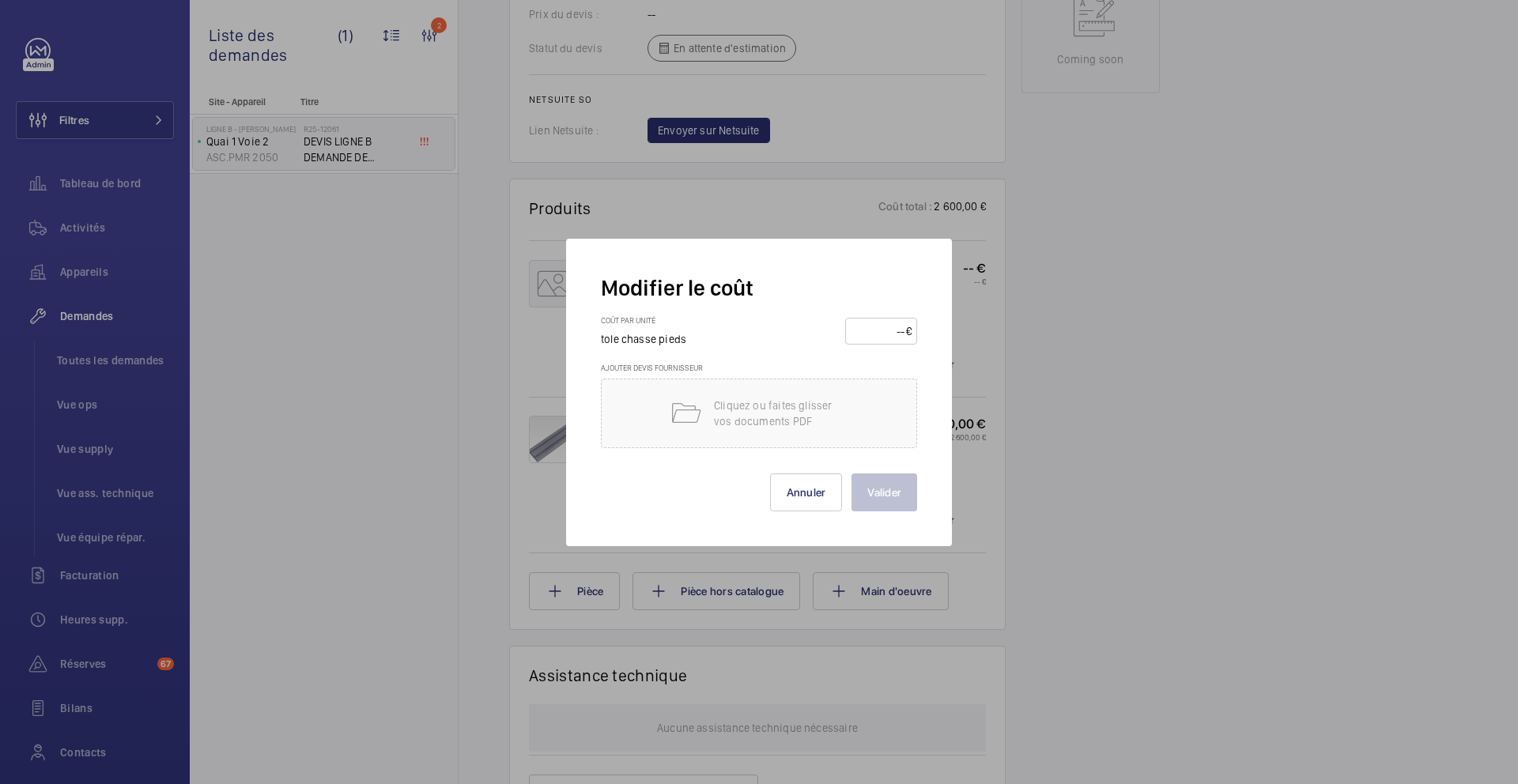
click at [870, 328] on input "number" at bounding box center [879, 331] width 55 height 25
type input "4900"
click at [812, 399] on p "Cliquez ou faites glisser vos documents PDF" at bounding box center [781, 414] width 134 height 31
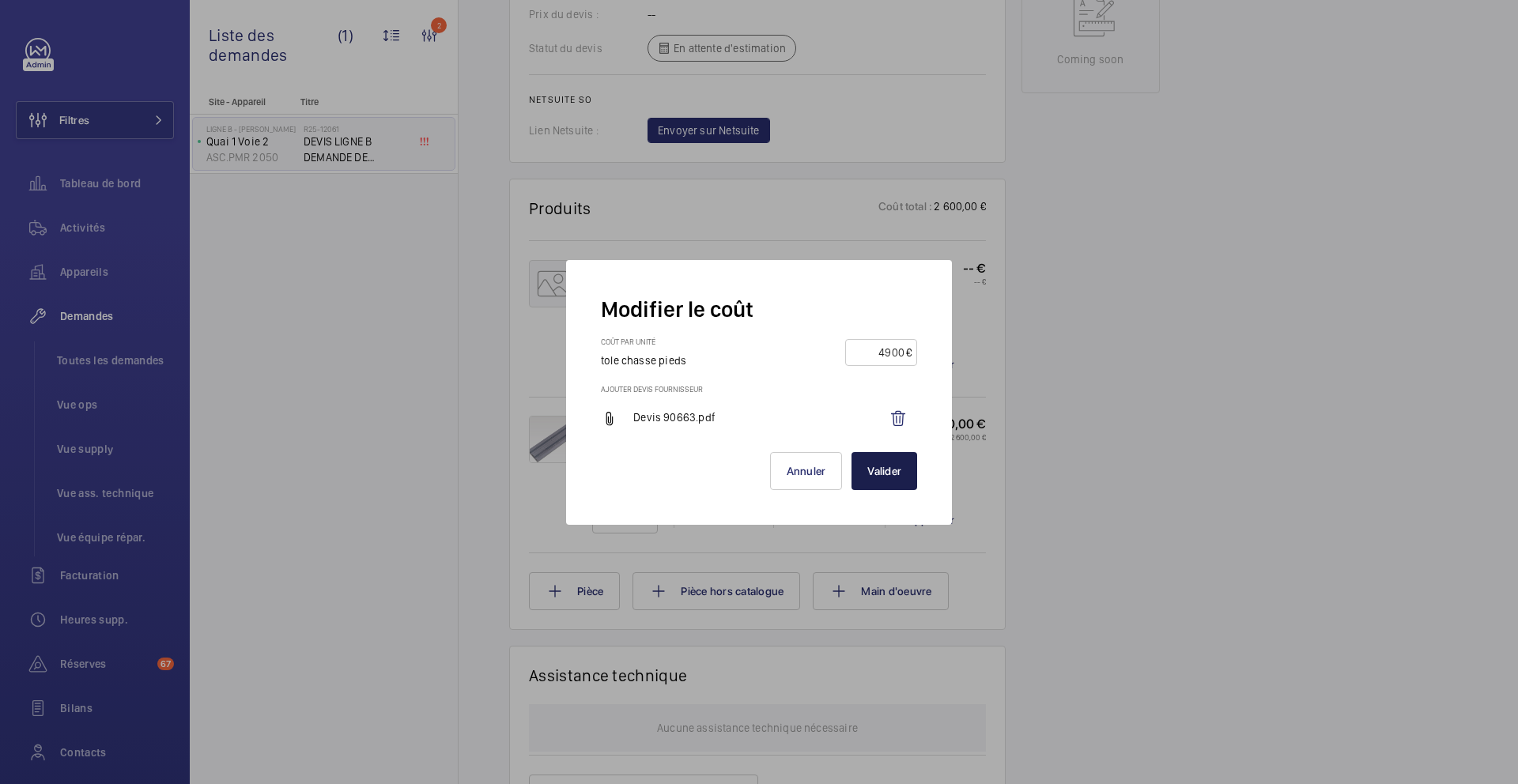
click at [893, 471] on button "Valider" at bounding box center [885, 470] width 66 height 38
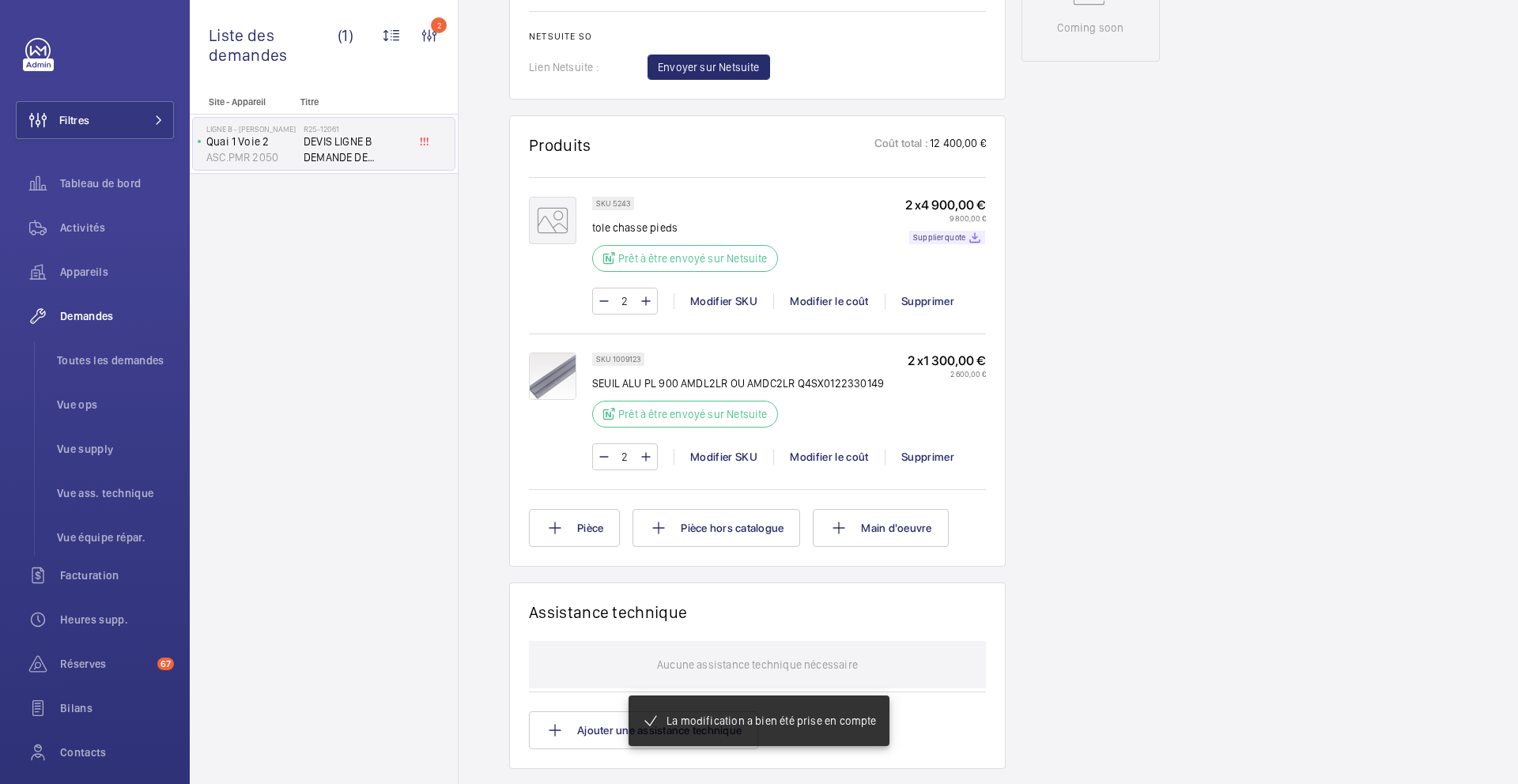
scroll to position [888, 0]
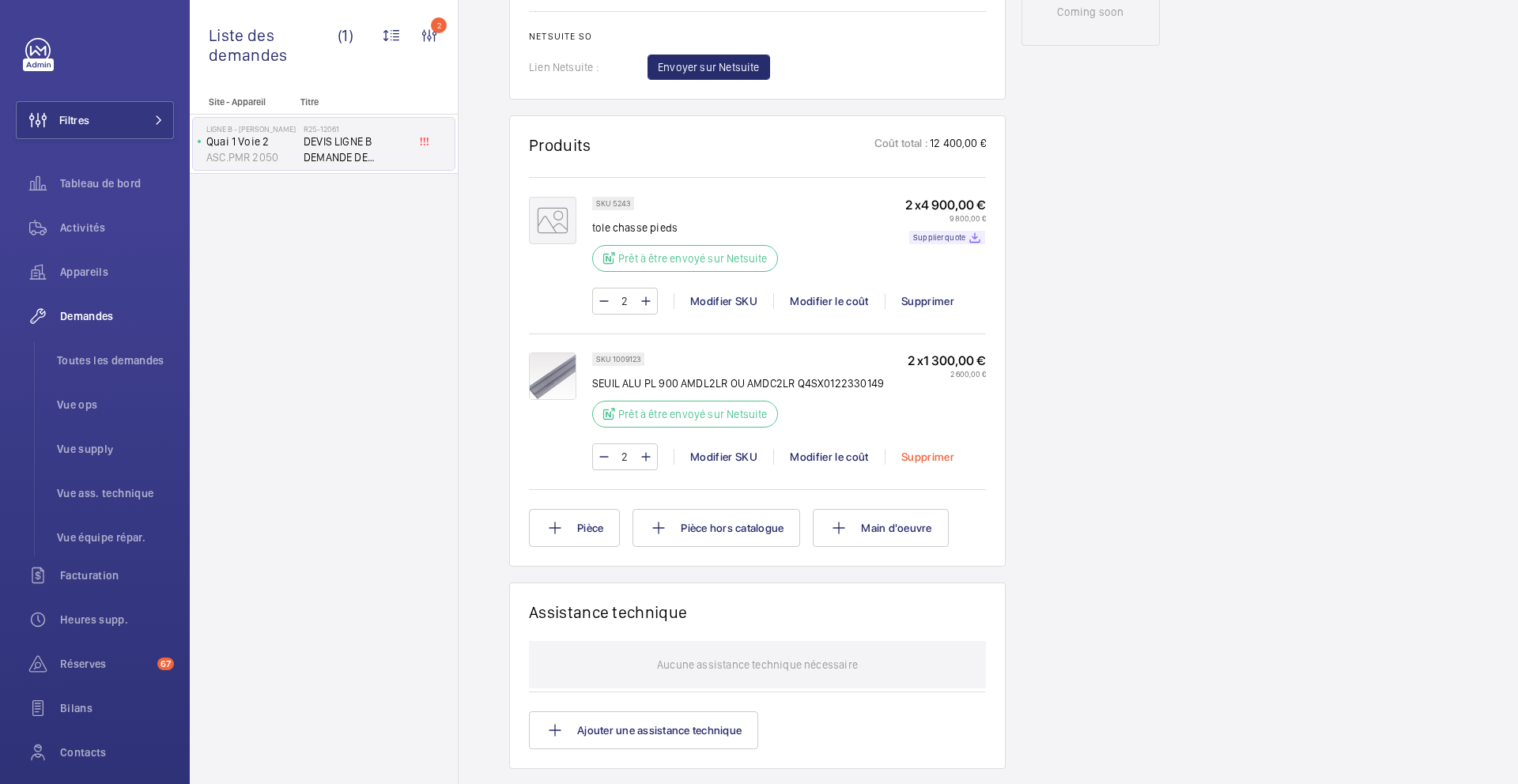
click at [914, 459] on div "Supprimer" at bounding box center [927, 457] width 85 height 16
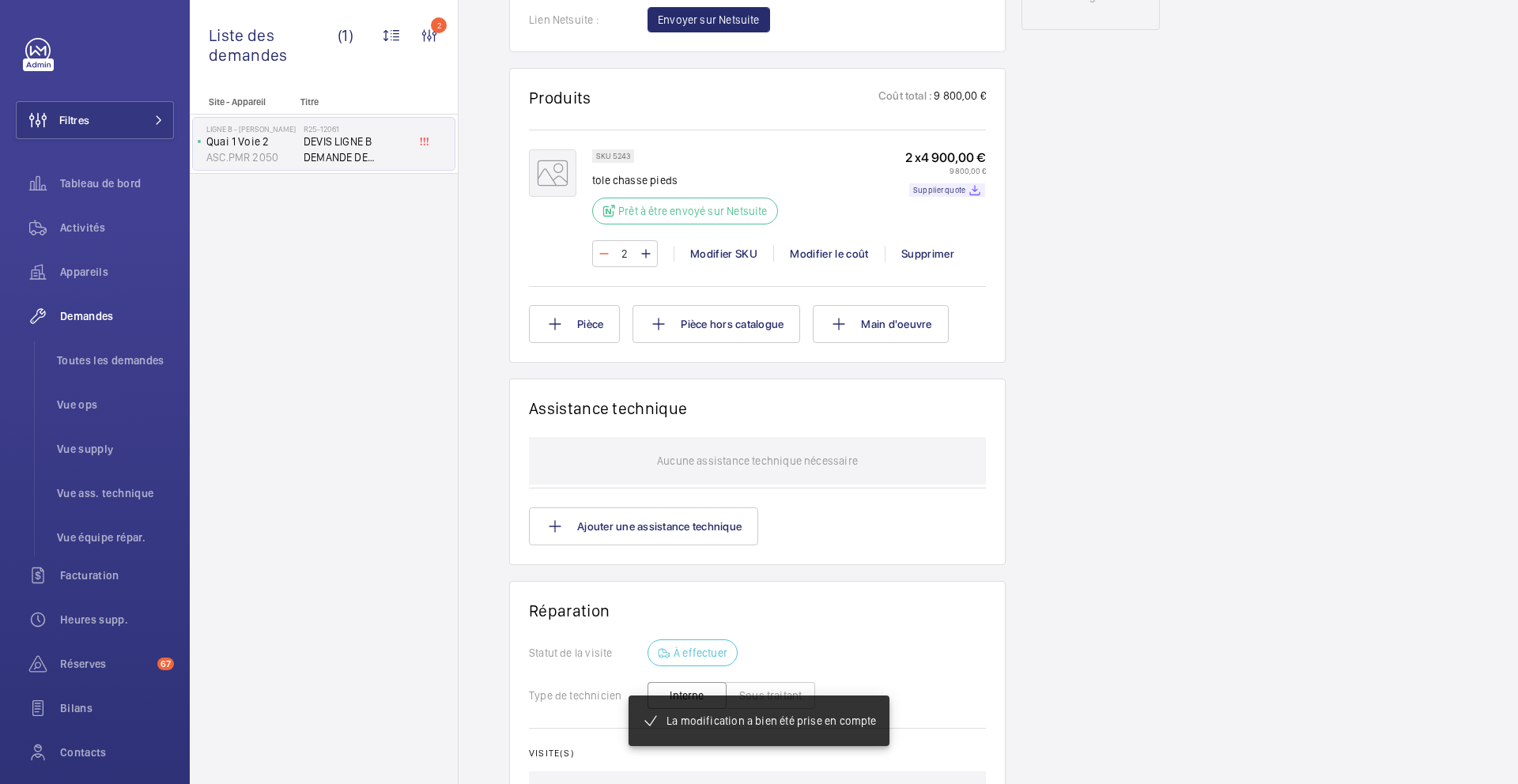
click at [599, 259] on mat-icon at bounding box center [604, 253] width 13 height 19
type input "1"
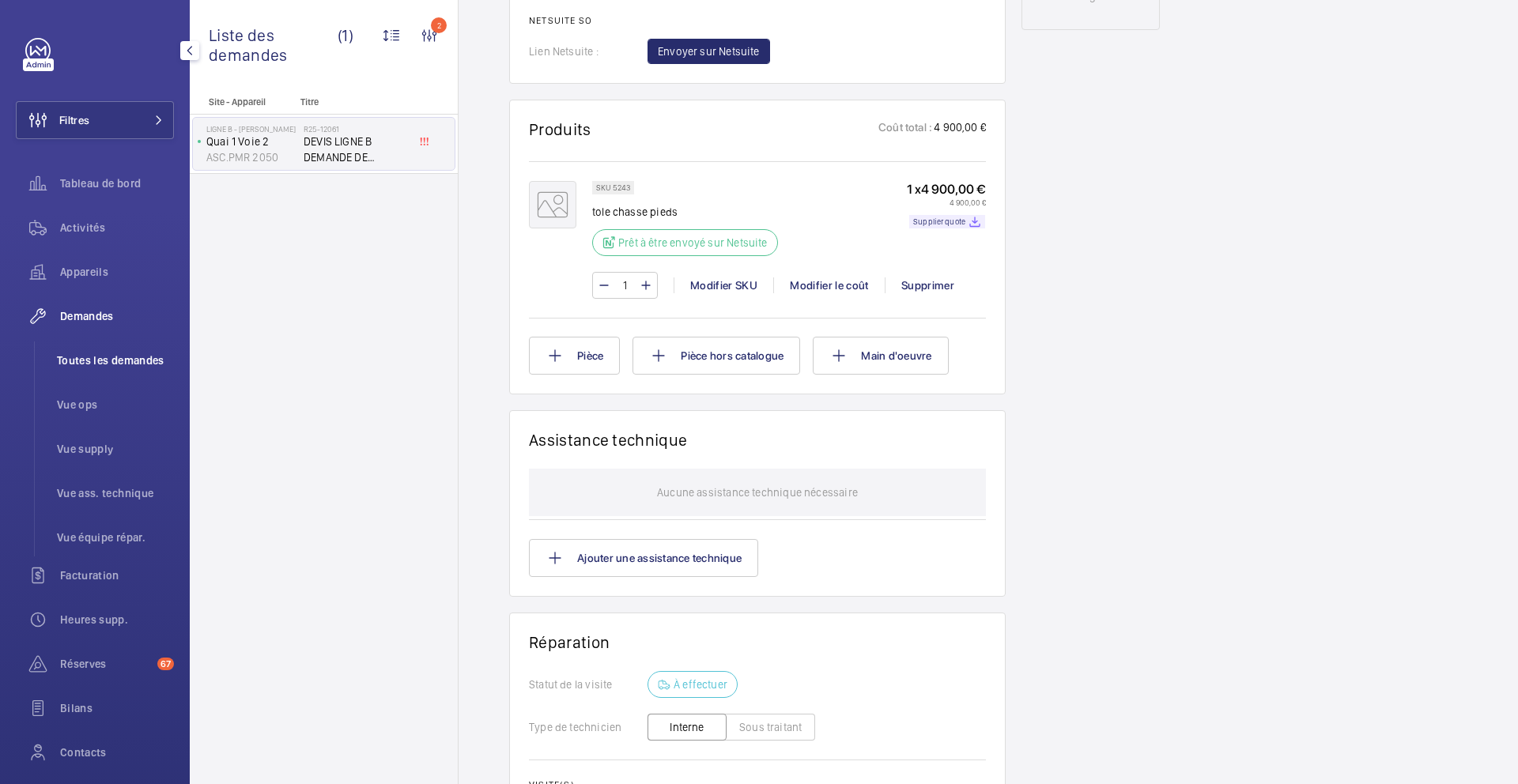
click at [120, 365] on span "Toutes les demandes" at bounding box center [115, 361] width 117 height 16
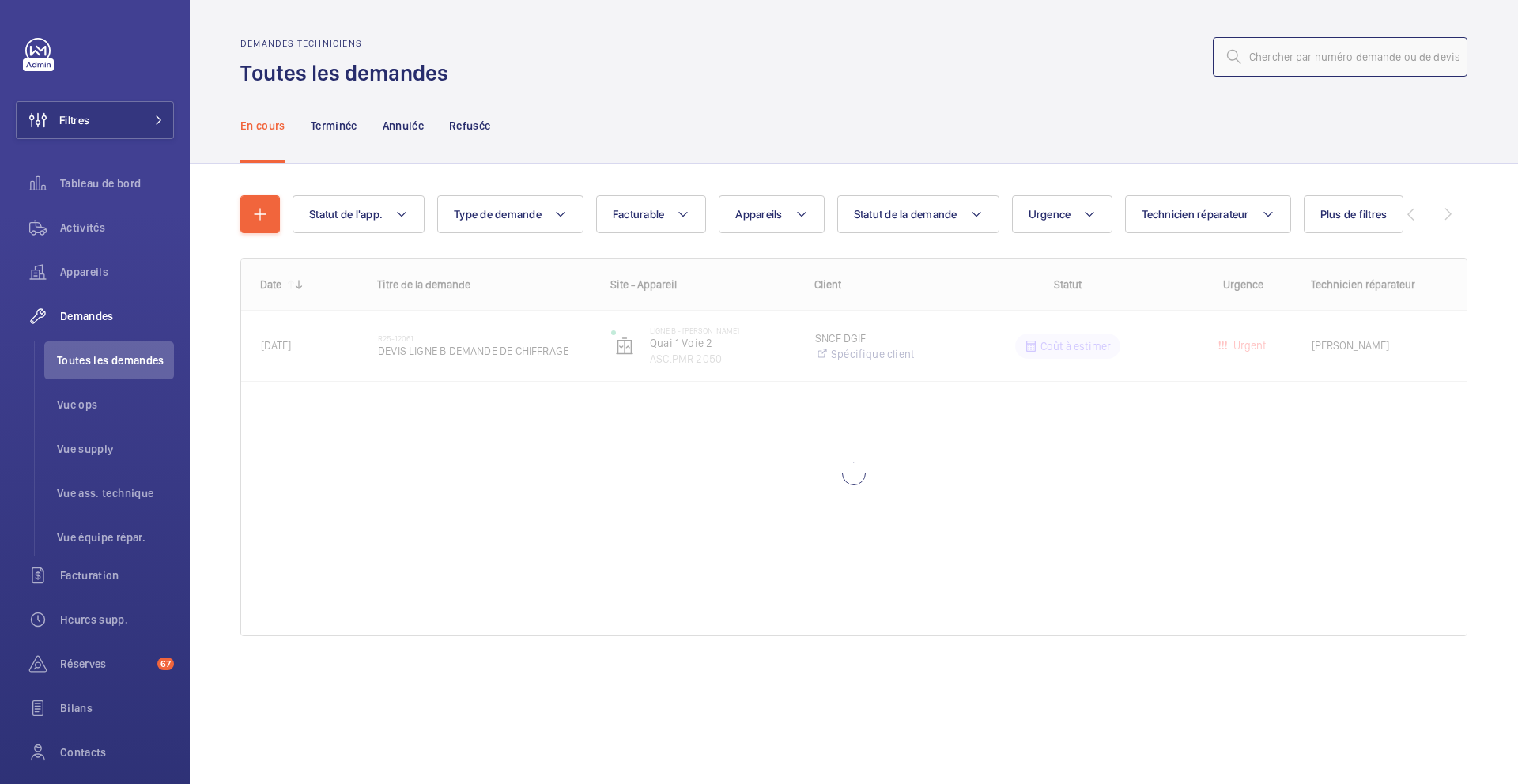
click at [1284, 59] on input "text" at bounding box center [1341, 57] width 255 height 39
paste input "R25-12062"
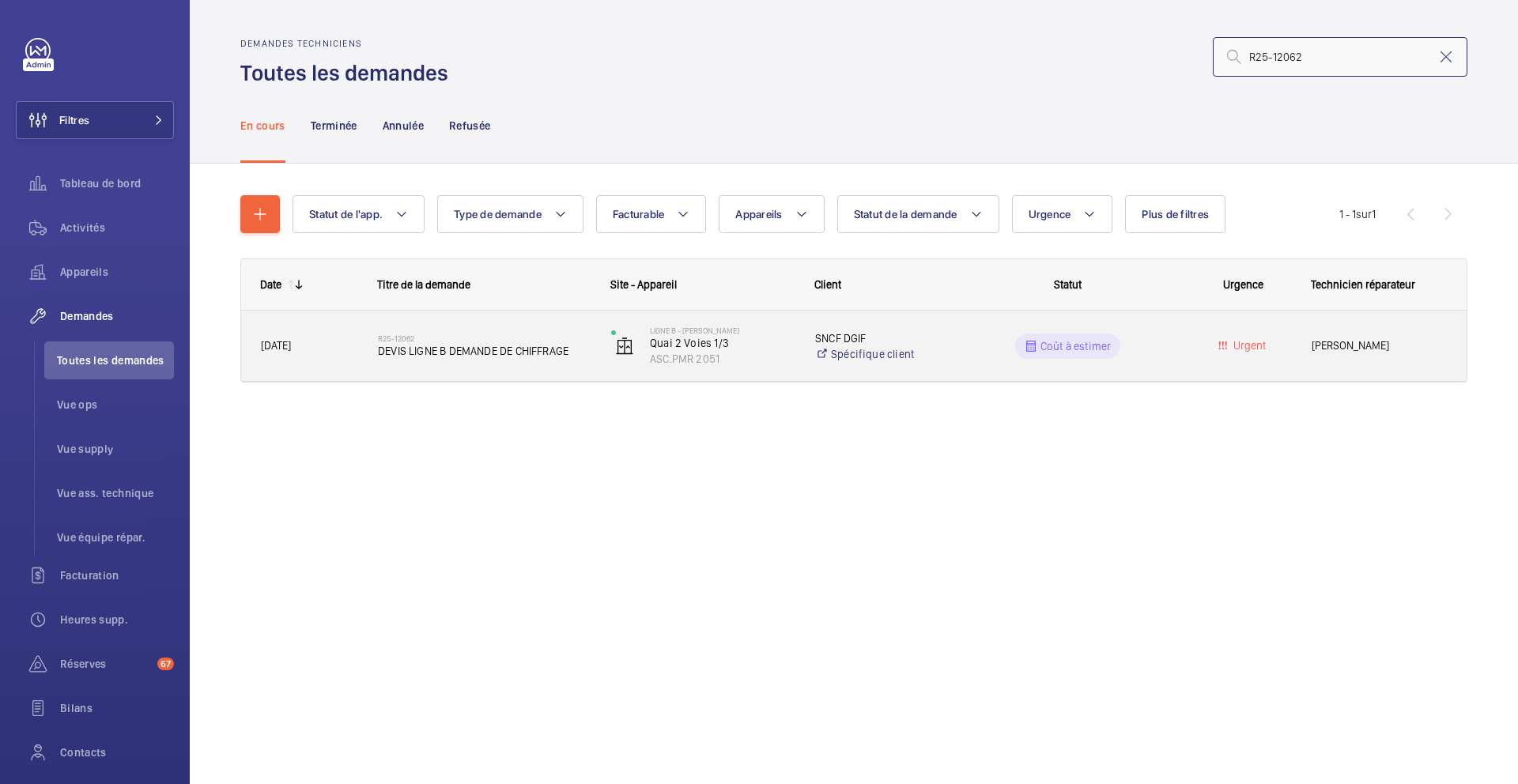
type input "R25-12062"
click at [585, 359] on div "R25-12062 DEVIS LIGNE B DEMANDE DE CHIFFRAGE" at bounding box center [483, 346] width 213 height 46
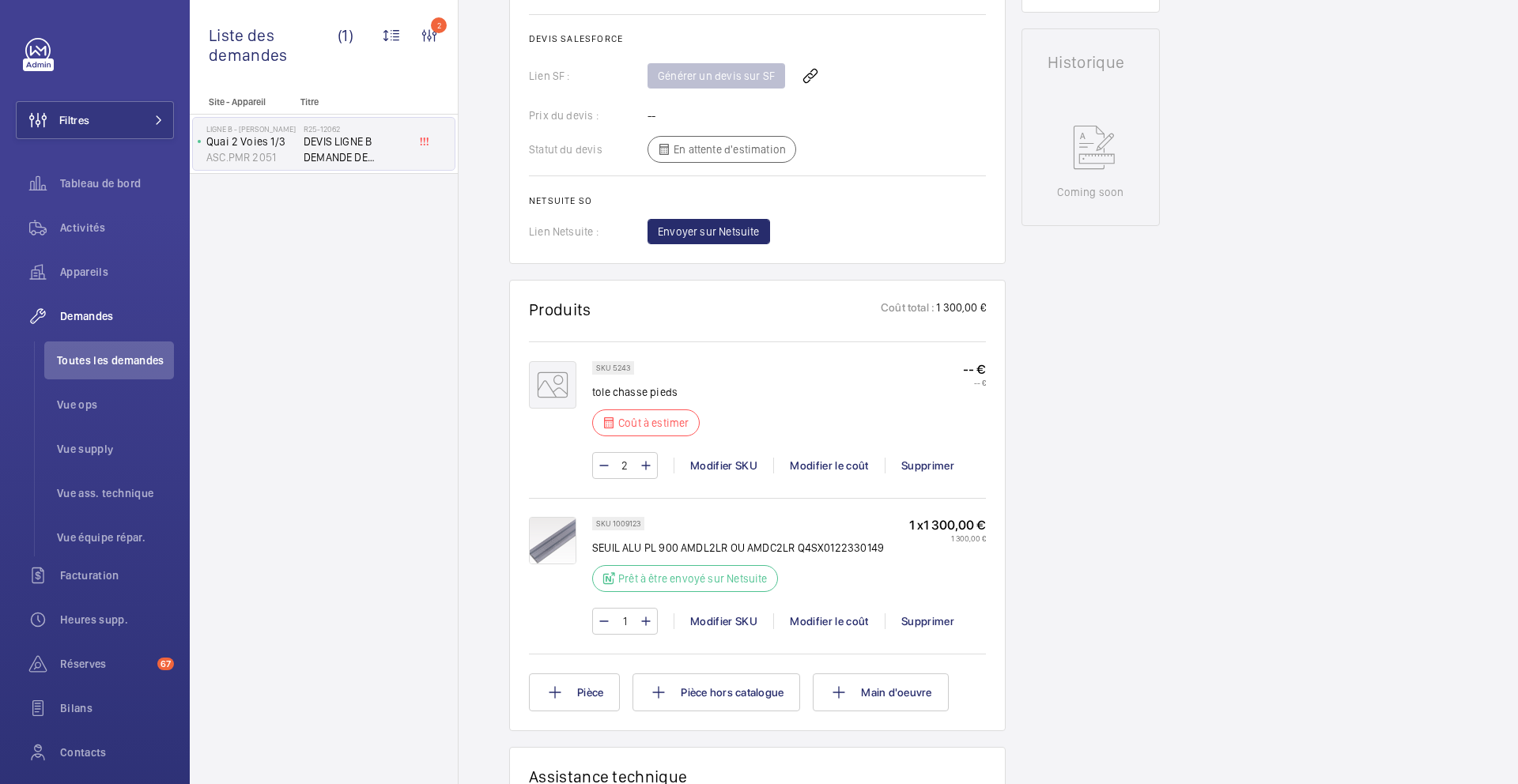
scroll to position [709, 0]
click at [603, 471] on mat-icon at bounding box center [604, 465] width 13 height 19
type input "1"
click at [847, 468] on div "Modifier le coût" at bounding box center [830, 465] width 112 height 16
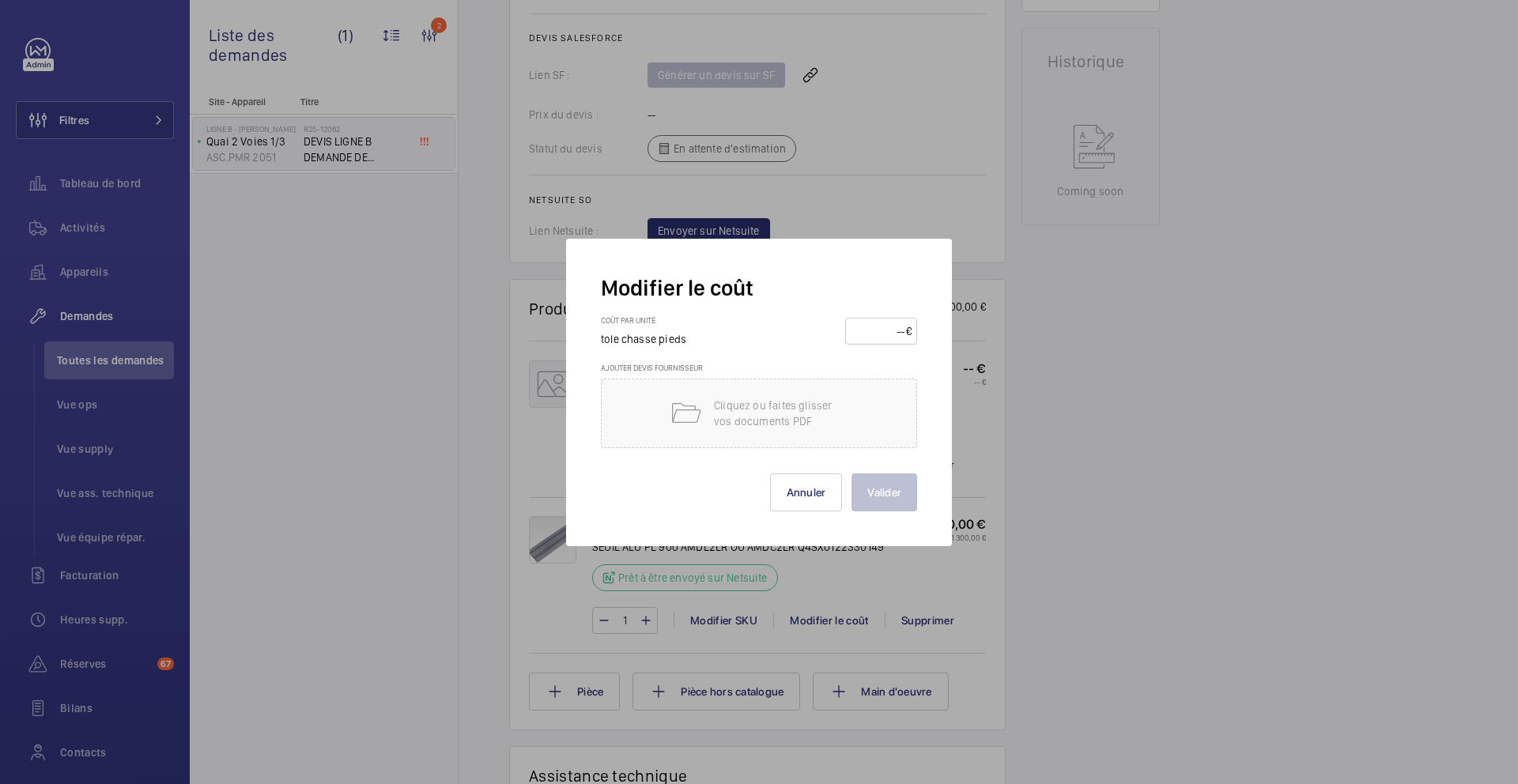
click at [881, 336] on input "number" at bounding box center [879, 331] width 55 height 25
type input "4900"
click at [781, 393] on div "Cliquez ou faites glisser vos documents PDF" at bounding box center [759, 413] width 317 height 70
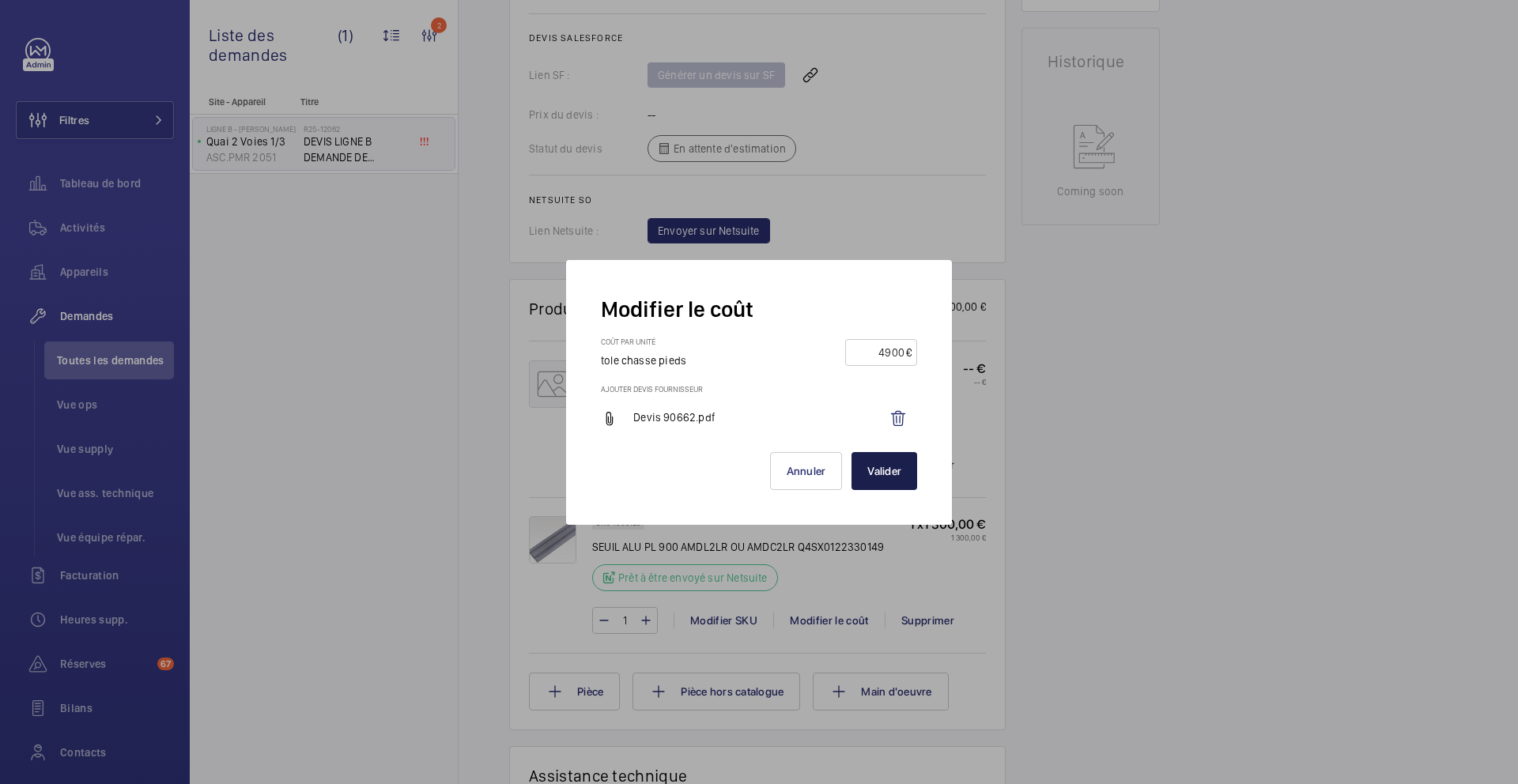
click at [886, 471] on button "Valider" at bounding box center [885, 470] width 66 height 38
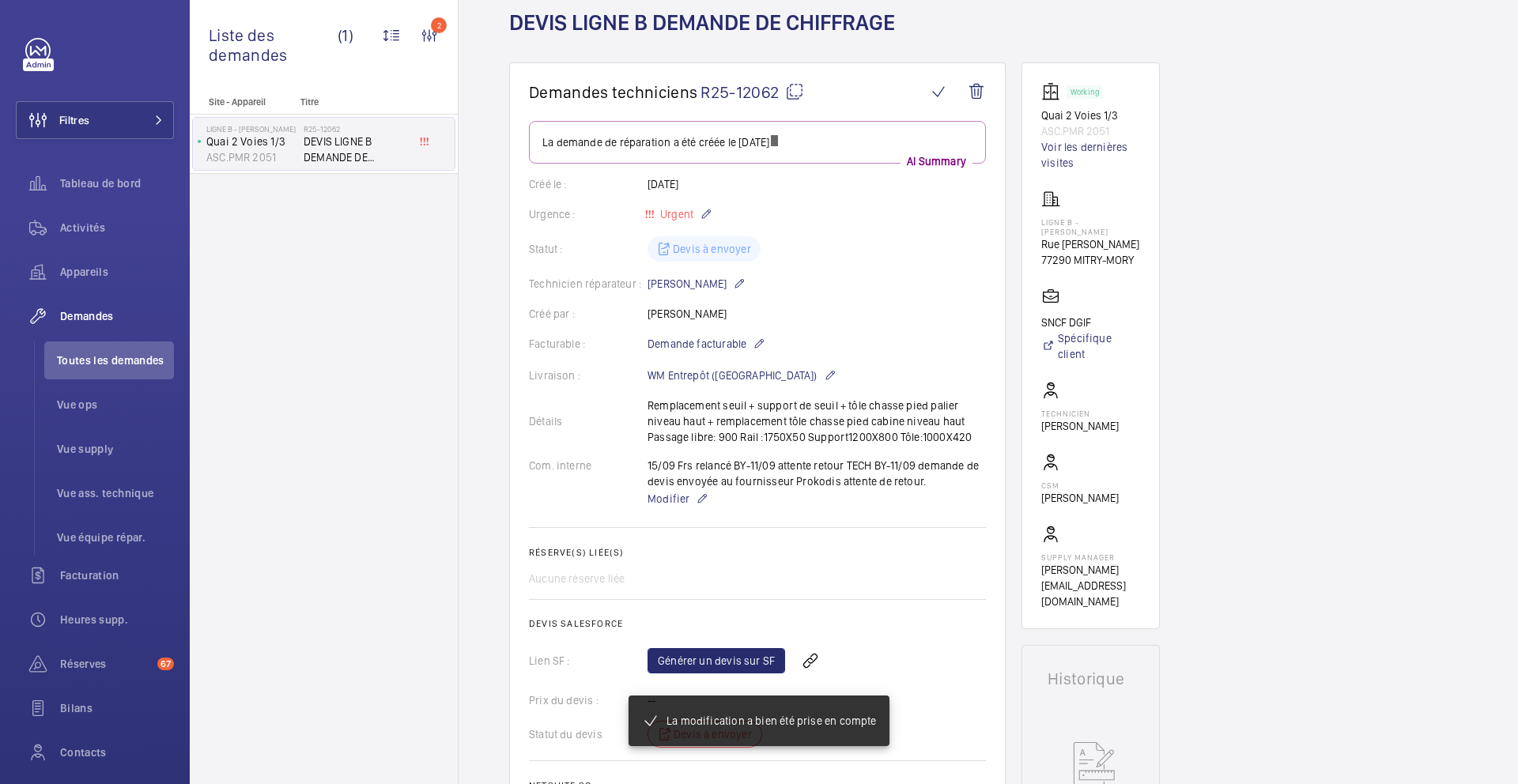
scroll to position [134, 0]
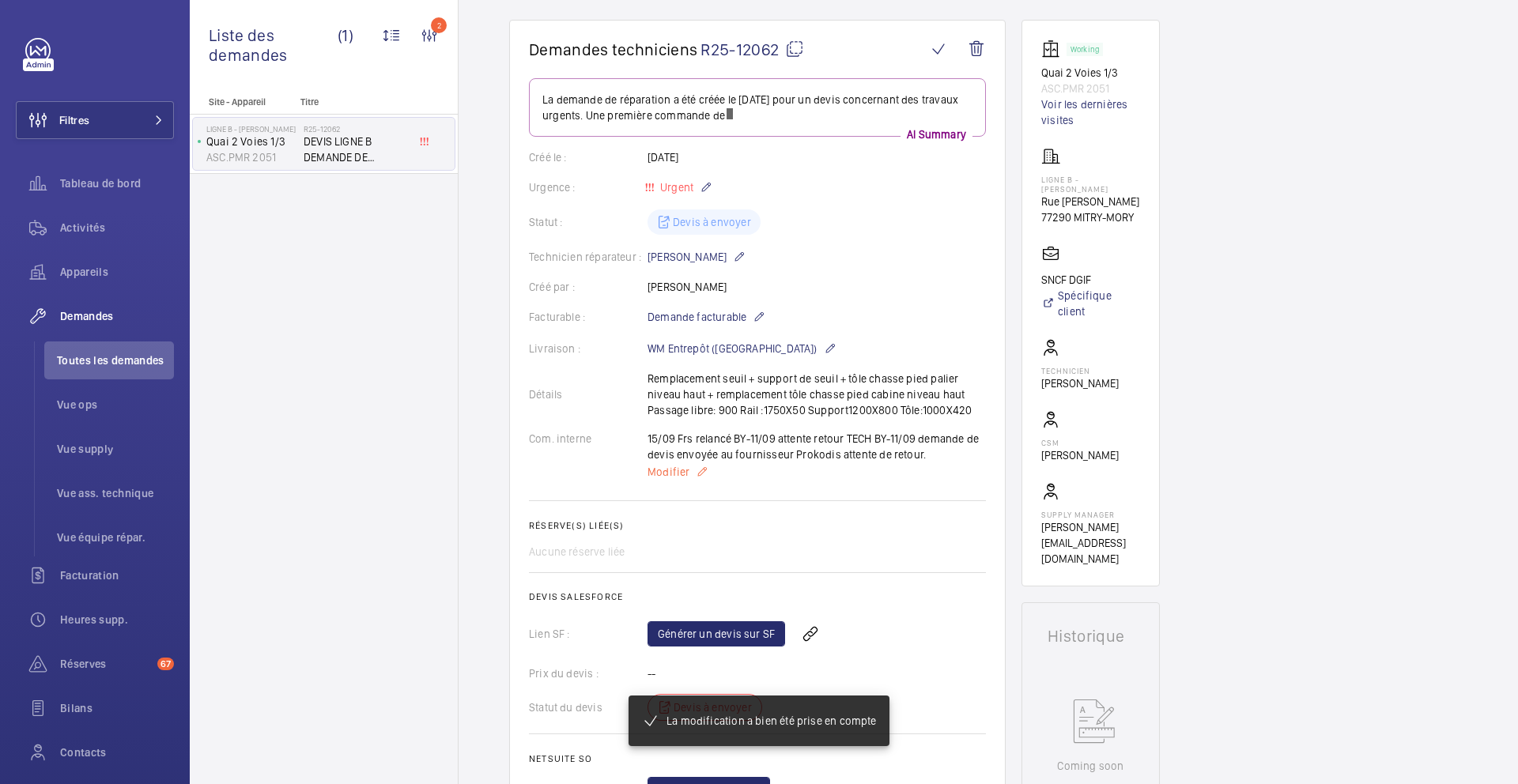
click at [673, 465] on span "Modifier" at bounding box center [668, 471] width 42 height 16
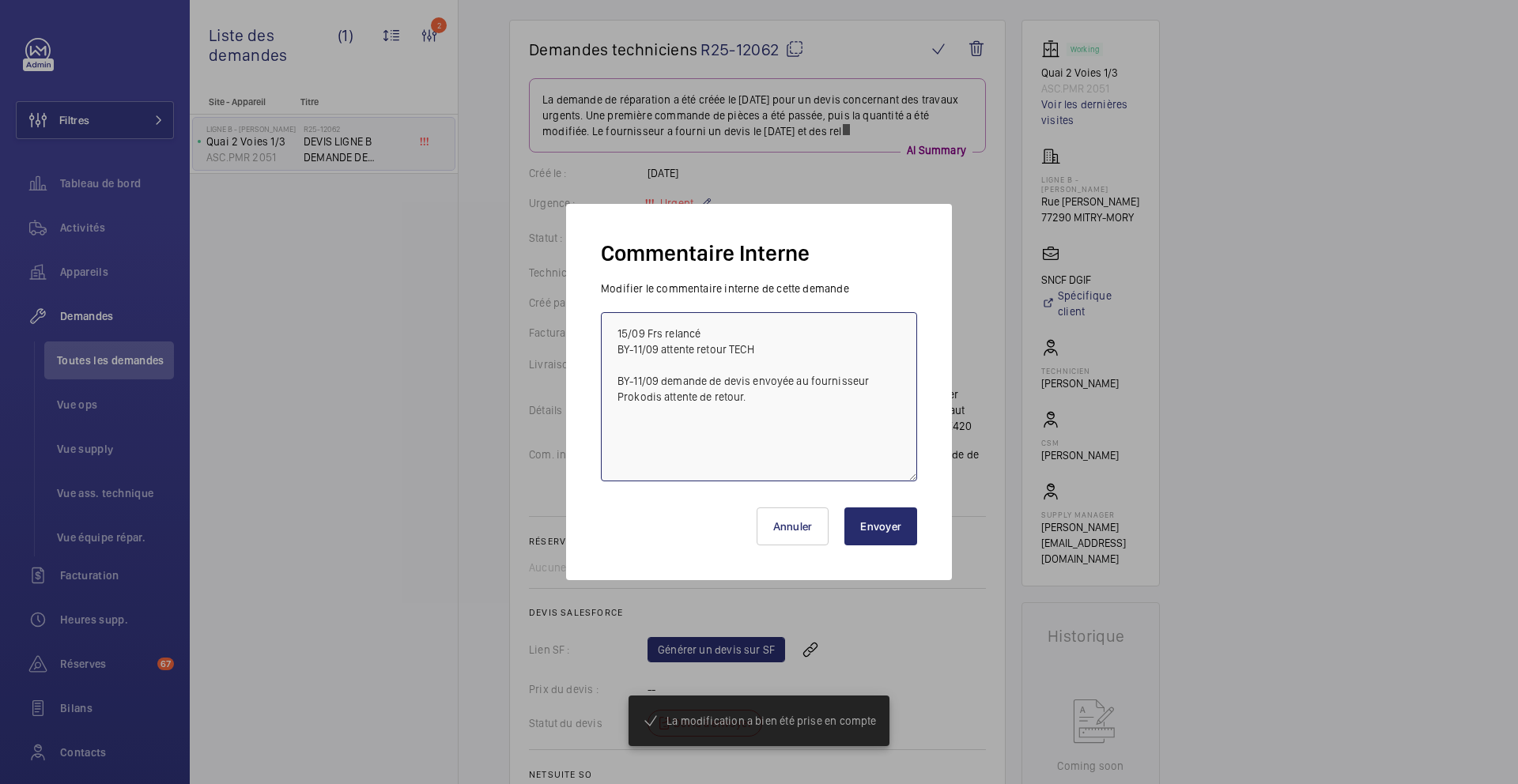
click at [709, 335] on textarea "15/09 Frs relancé BY-11/09 attente retour TECH BY-11/09 demande de devis envoyé…" at bounding box center [759, 397] width 317 height 170
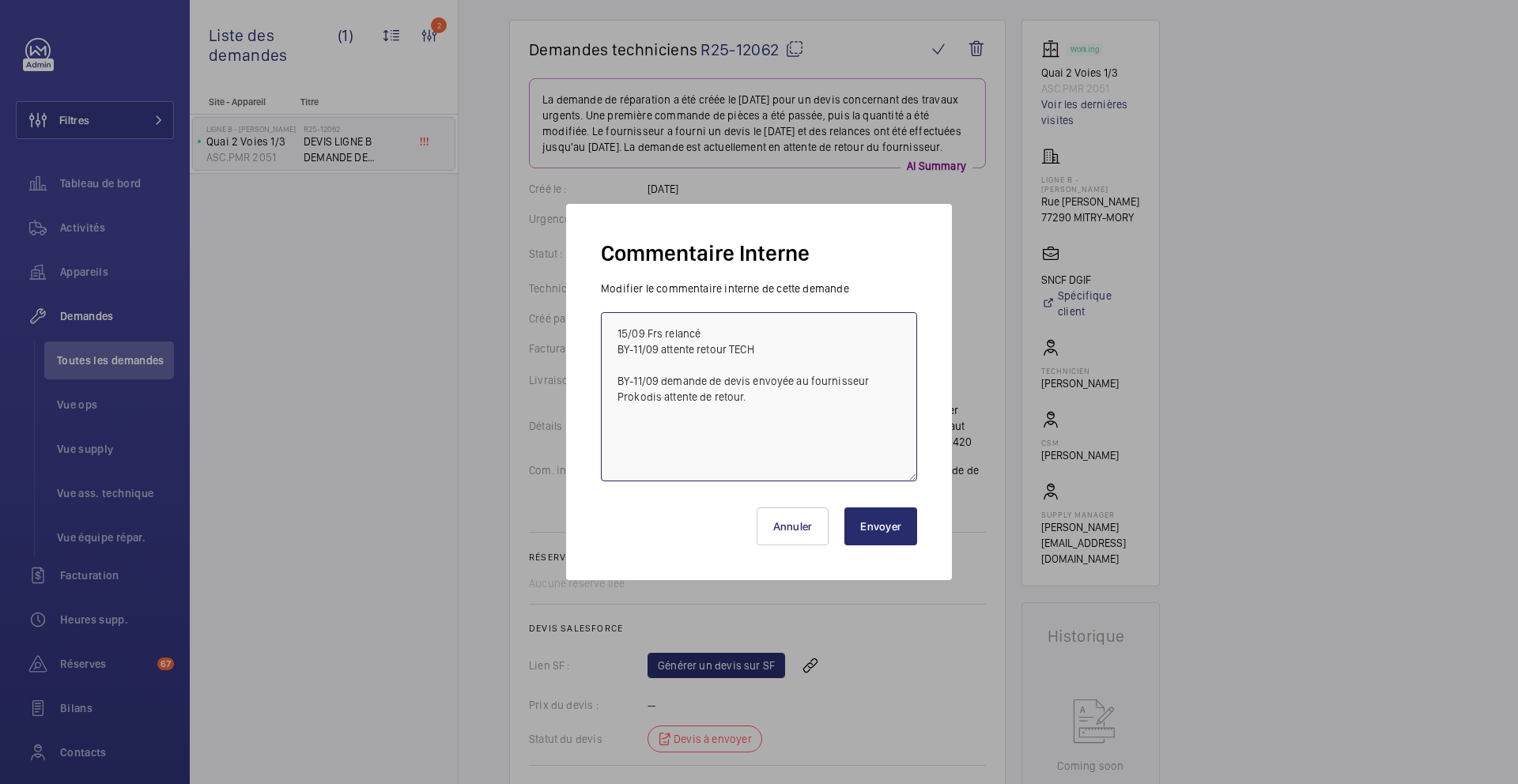
click at [619, 338] on textarea "15/09 Frs relancé BY-11/09 attente retour TECH BY-11/09 demande de devis envoyé…" at bounding box center [759, 397] width 317 height 170
type textarea "2 MOIS DE DELAI 15/09 Frs relancé BY-11/09 attente retour TECH BY-11/09 demande…"
click at [901, 533] on button "Envoyer" at bounding box center [881, 526] width 73 height 38
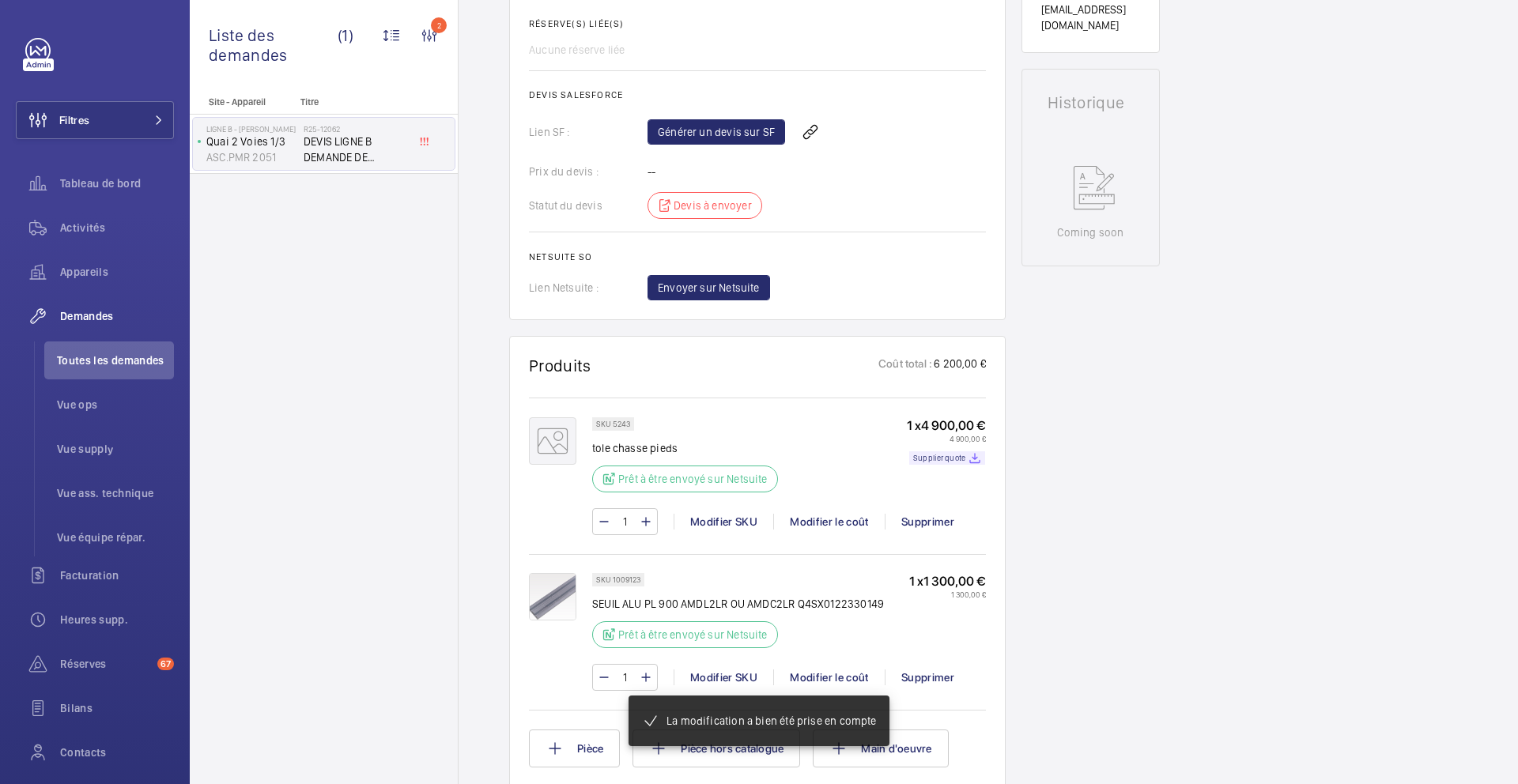
scroll to position [684, 0]
click at [910, 663] on mat-snack-bar-container "La modification a bien été prise en compte" at bounding box center [759, 720] width 325 height 114
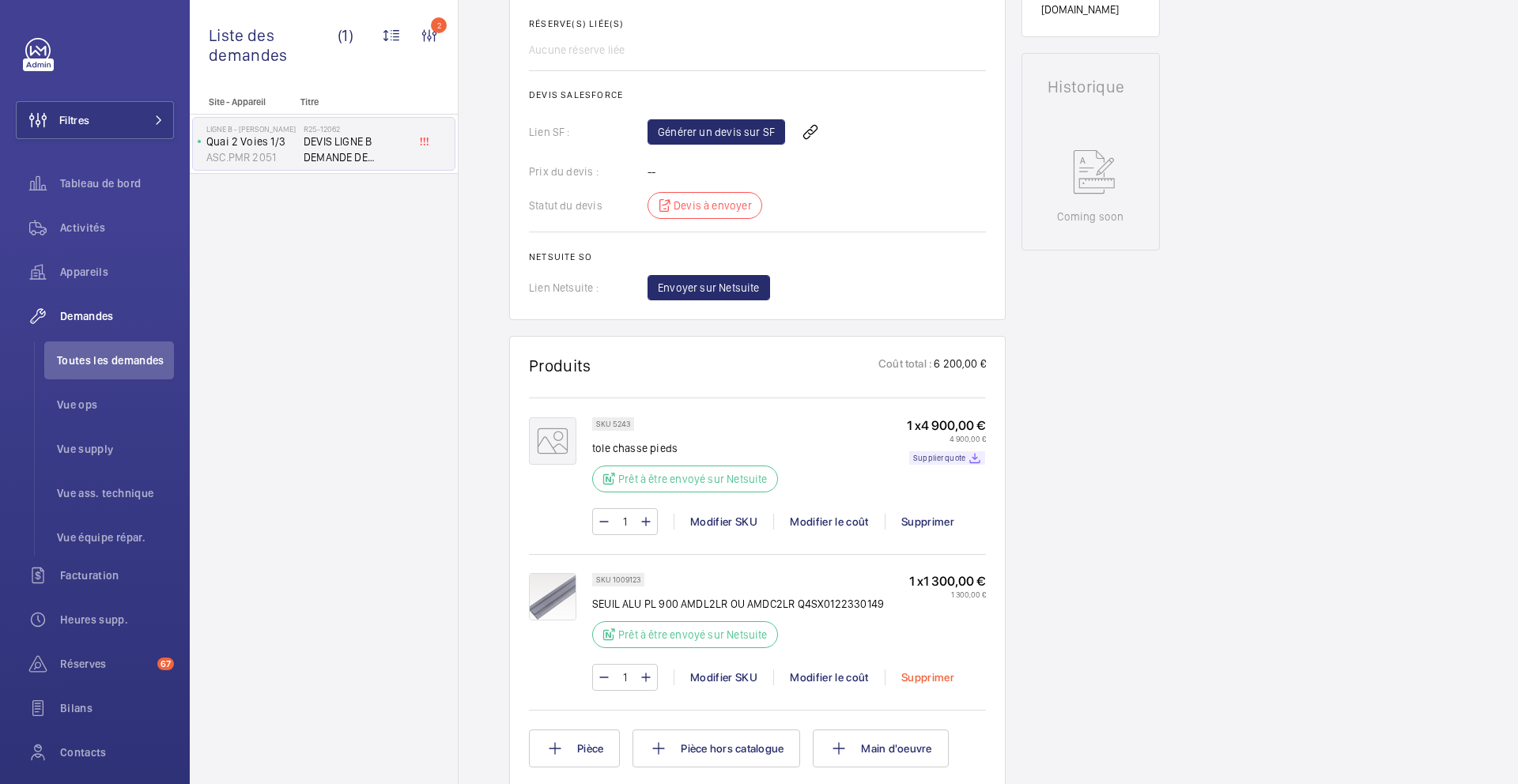
click at [909, 671] on div "Supprimer" at bounding box center [927, 677] width 85 height 16
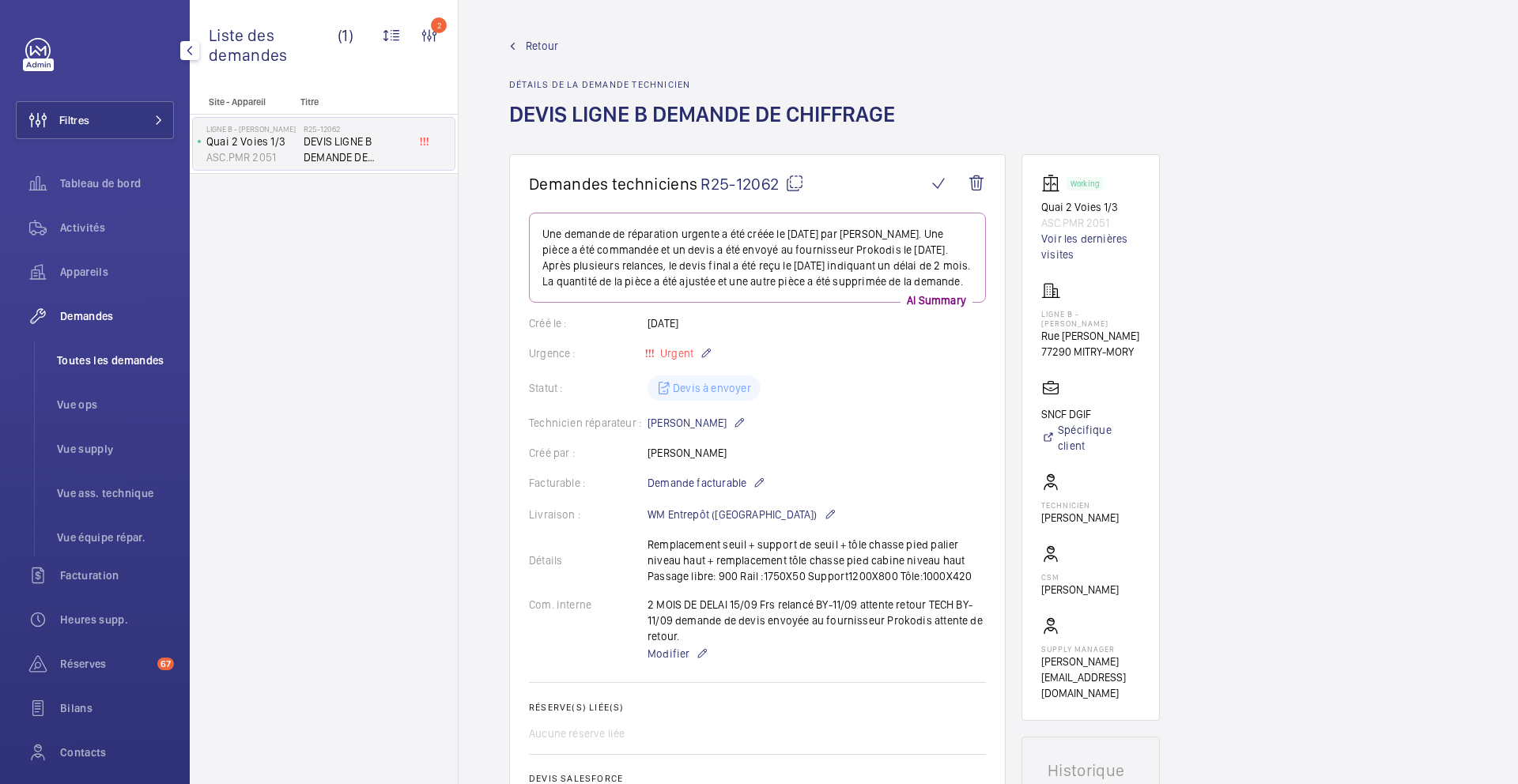
click at [104, 361] on span "Toutes les demandes" at bounding box center [115, 361] width 117 height 16
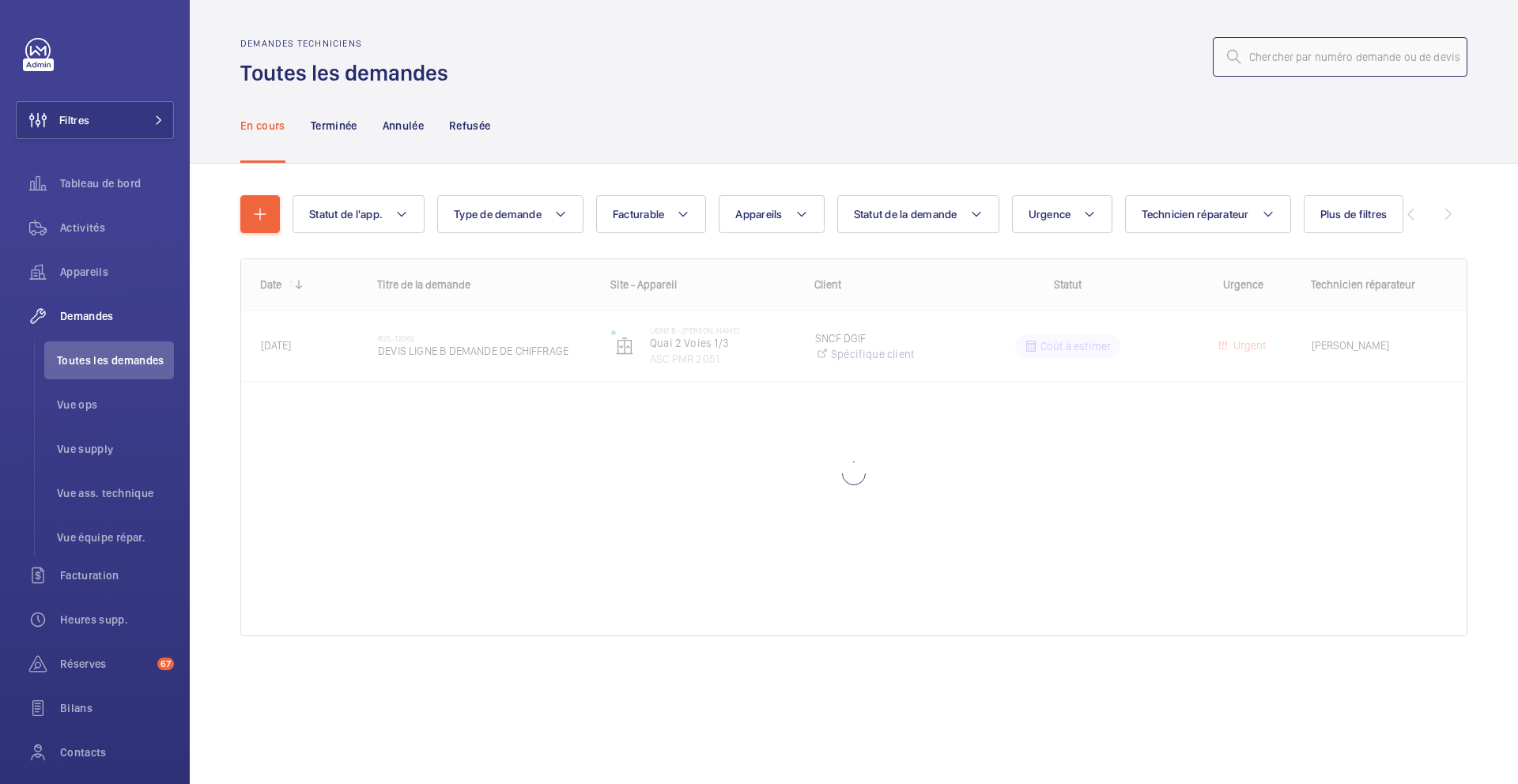
click at [1317, 66] on input "text" at bounding box center [1341, 57] width 255 height 39
paste input "R25-12061"
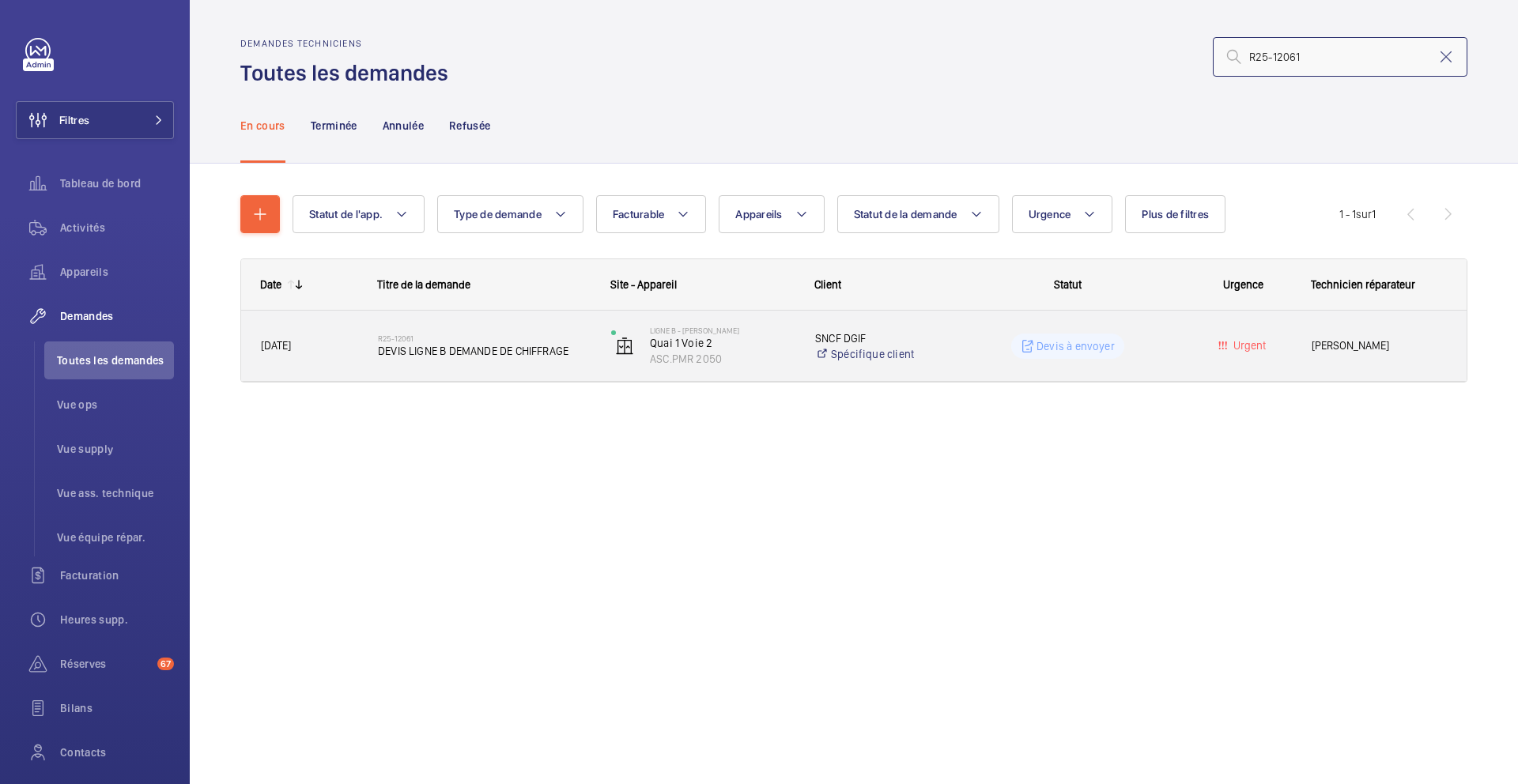
type input "R25-12061"
click at [562, 349] on span "DEVIS LIGNE B DEMANDE DE CHIFFRAGE" at bounding box center [483, 351] width 213 height 16
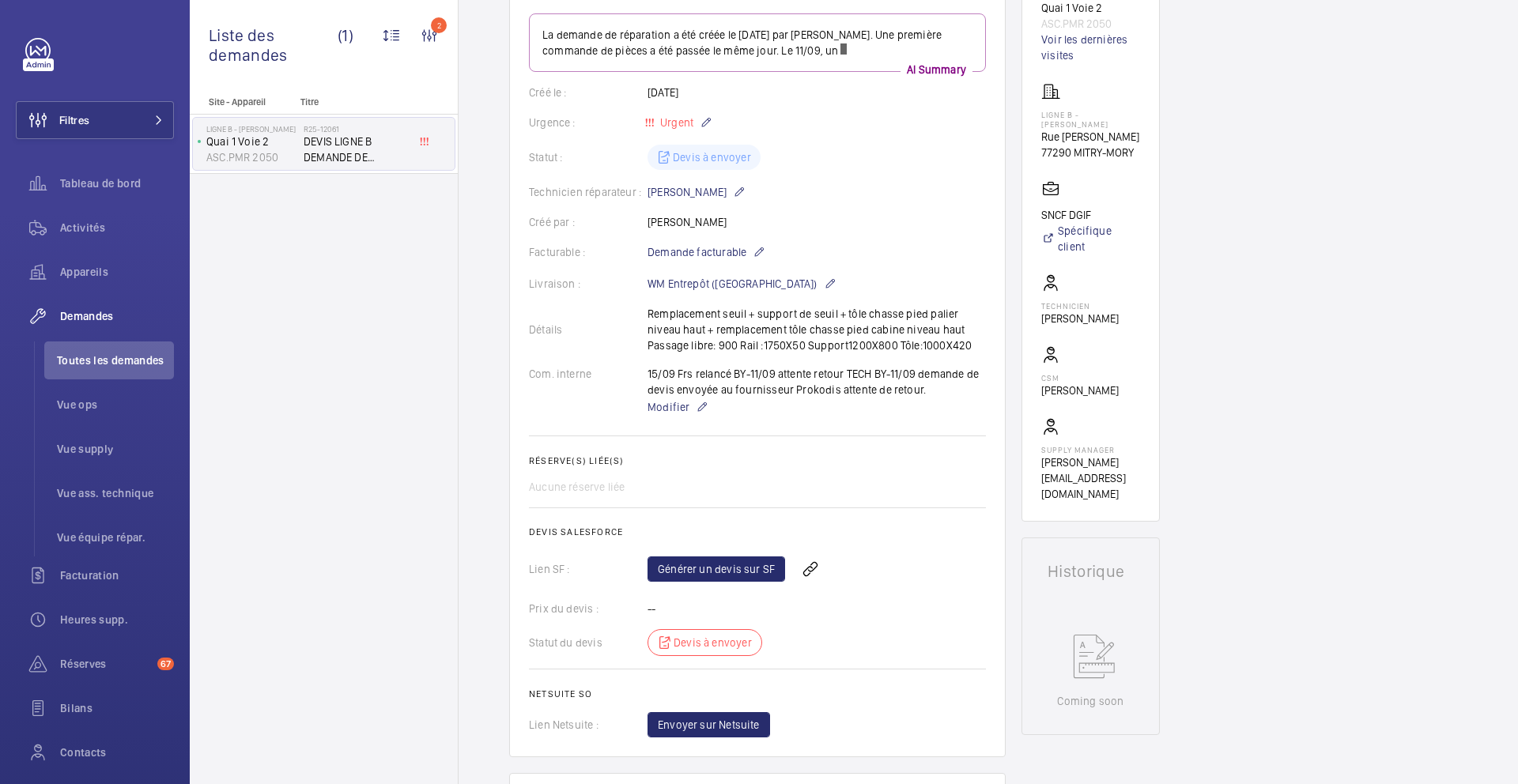
scroll to position [90, 0]
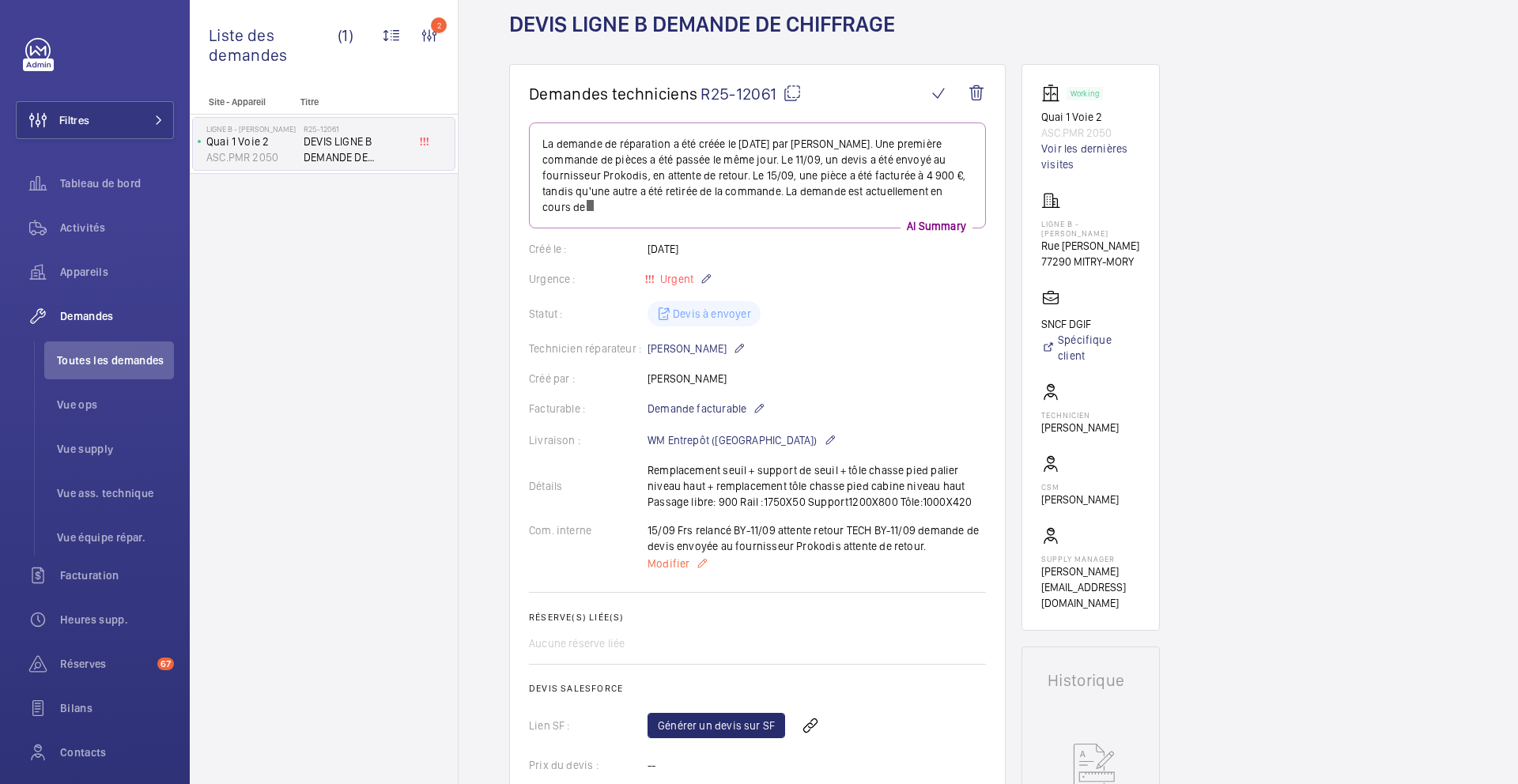
click at [668, 554] on p "Modifier" at bounding box center [816, 563] width 338 height 19
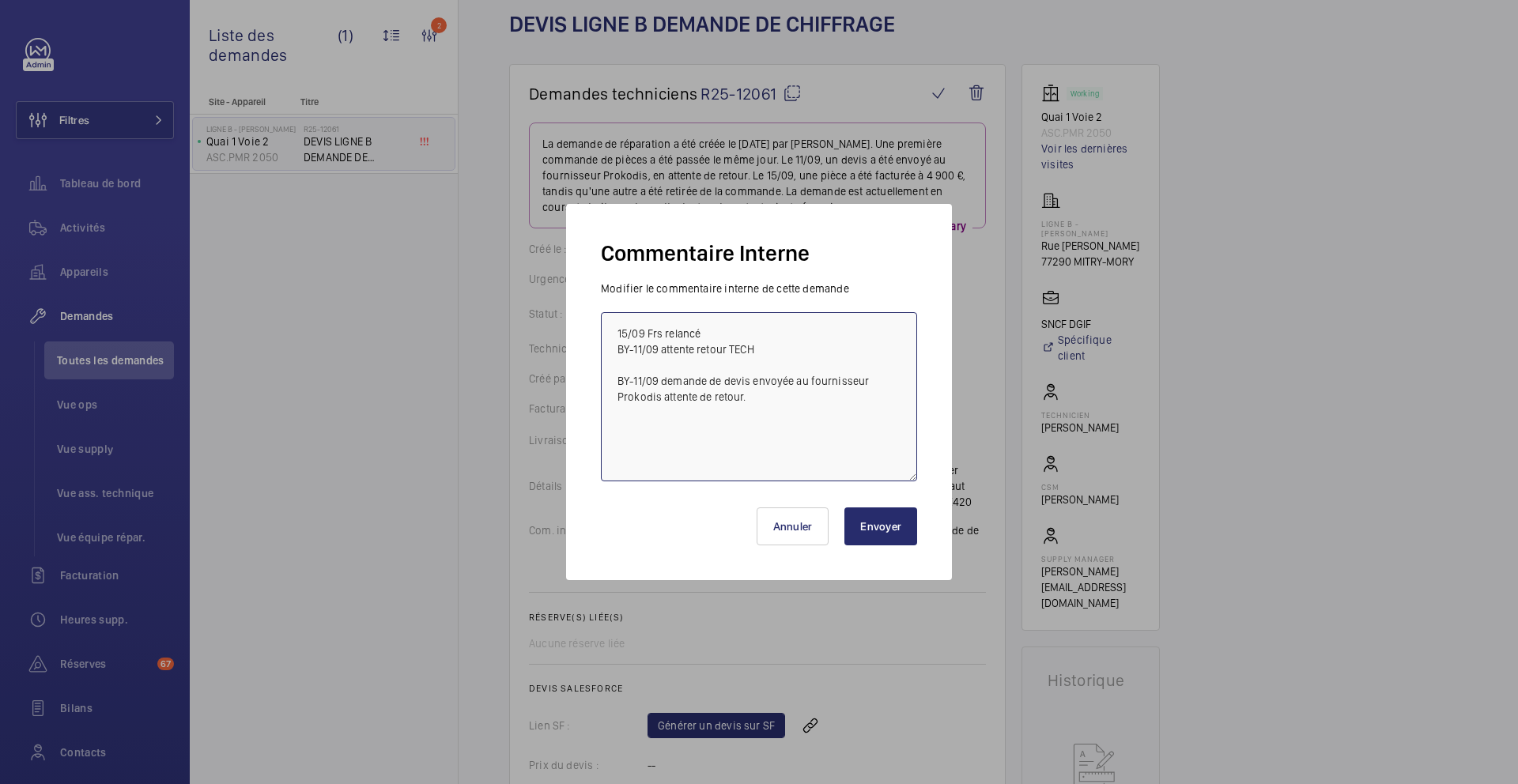
click at [611, 327] on textarea "15/09 Frs relancé BY-11/09 attente retour TECH BY-11/09 demande de devis envoyé…" at bounding box center [759, 397] width 317 height 170
type textarea "2 MOIS DE DELAI 15/09 Frs relancé BY-11/09 attente retour TECH BY-11/09 demande…"
click at [908, 542] on button "Envoyer" at bounding box center [881, 526] width 73 height 38
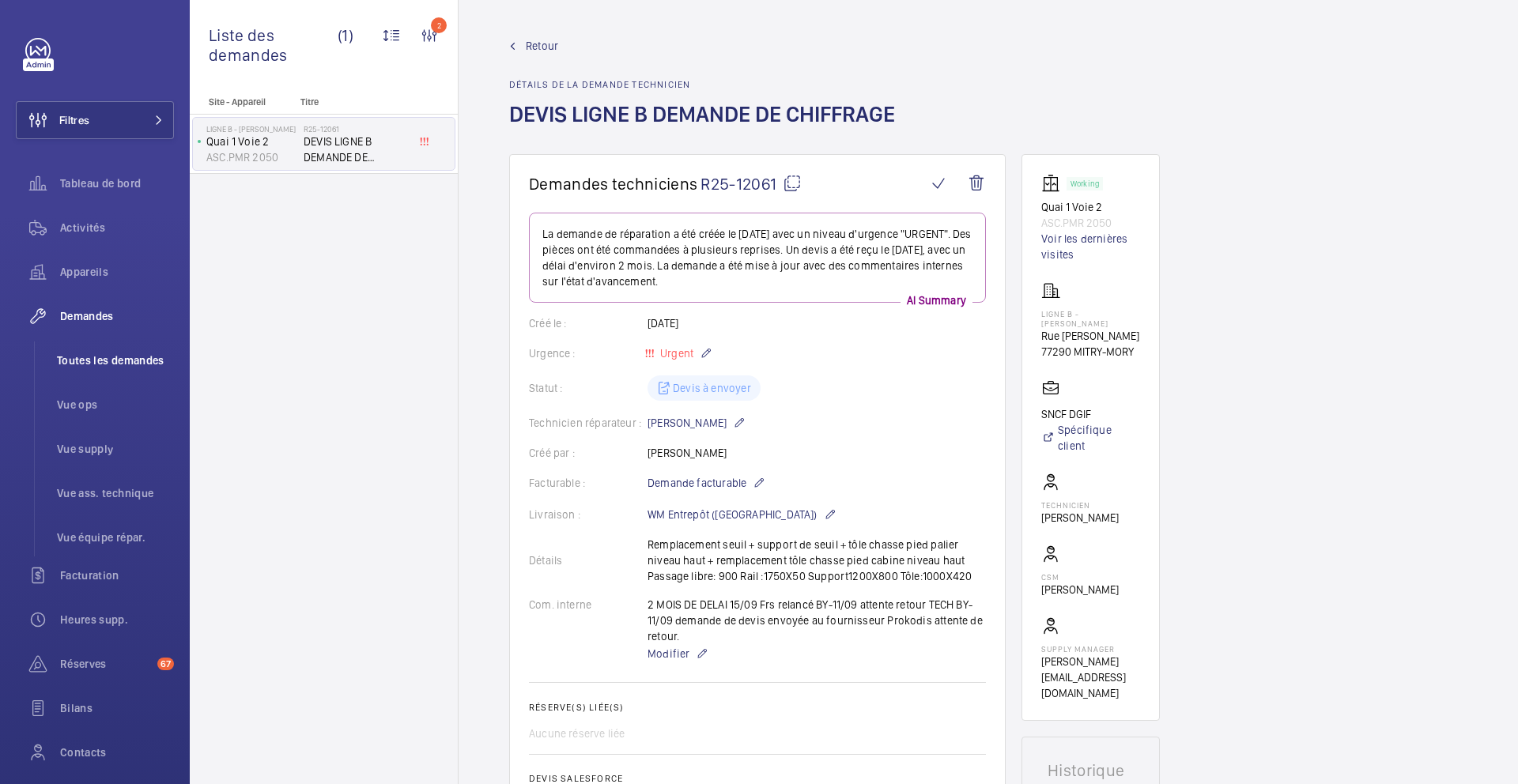
click at [69, 358] on span "Toutes les demandes" at bounding box center [115, 361] width 117 height 16
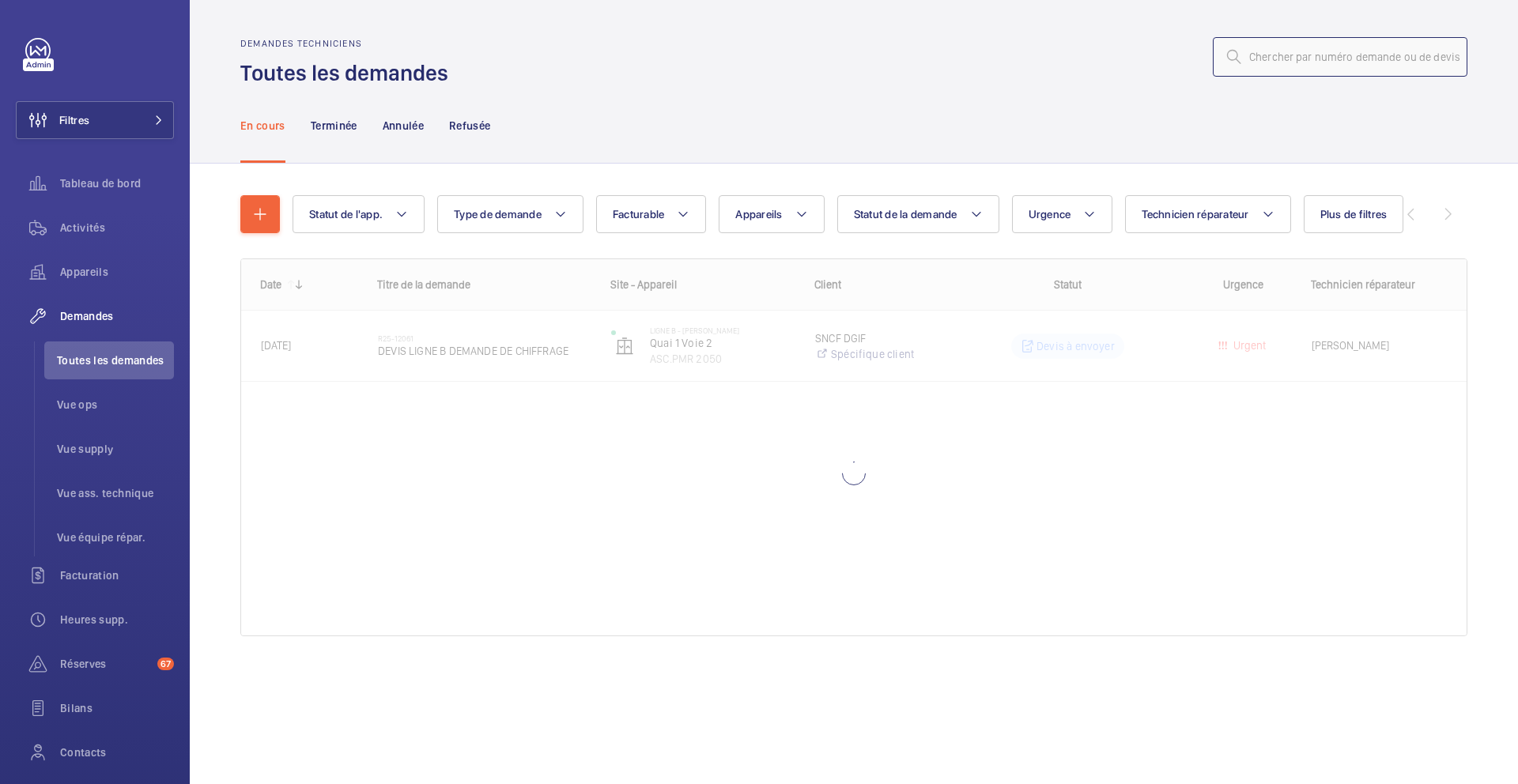
click at [1286, 67] on input "text" at bounding box center [1341, 57] width 255 height 39
paste input "R25-12063"
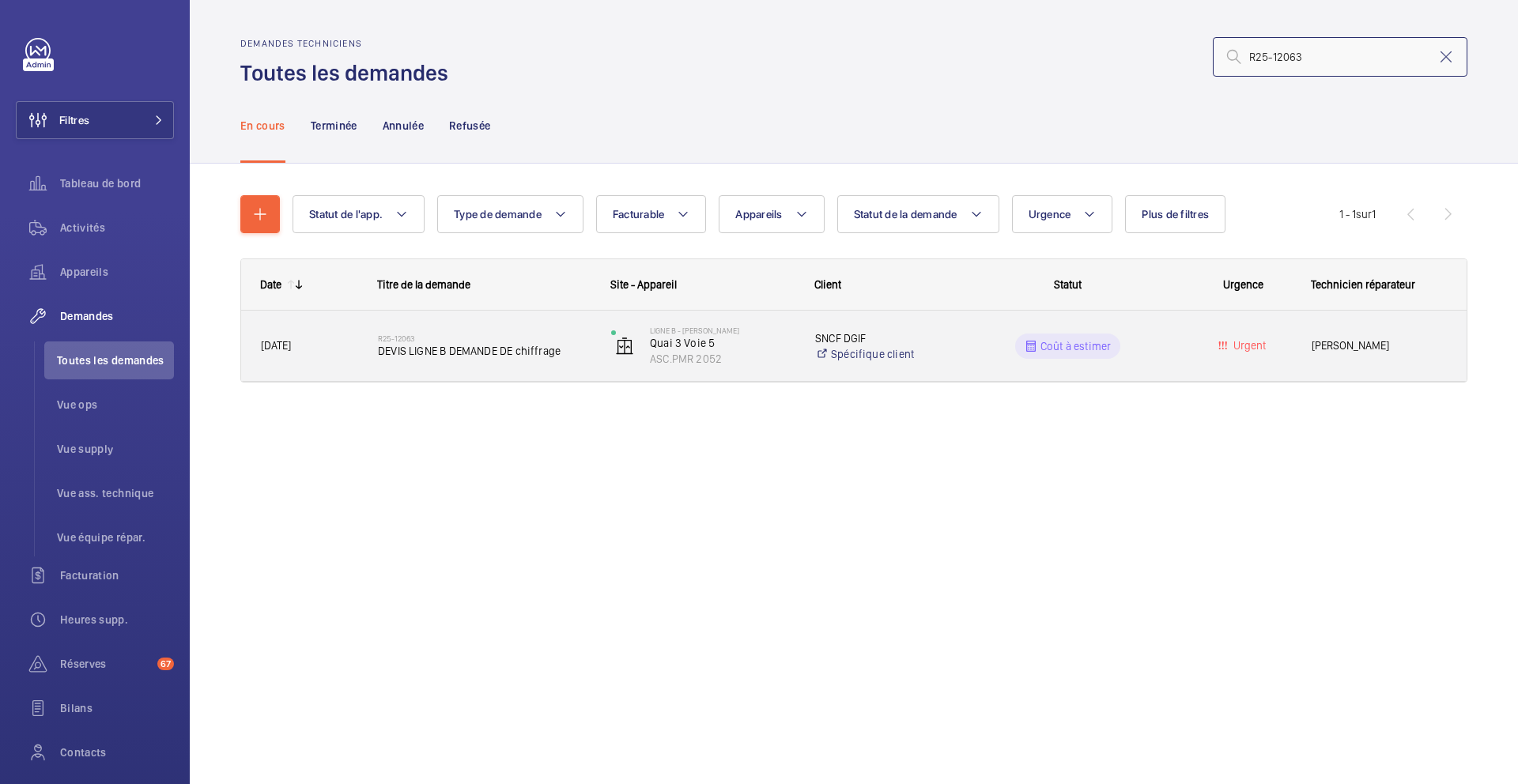
type input "R25-12063"
click at [571, 371] on div "R25-12063 DEVIS LIGNE B DEMANDE DE chiffrage" at bounding box center [475, 346] width 231 height 72
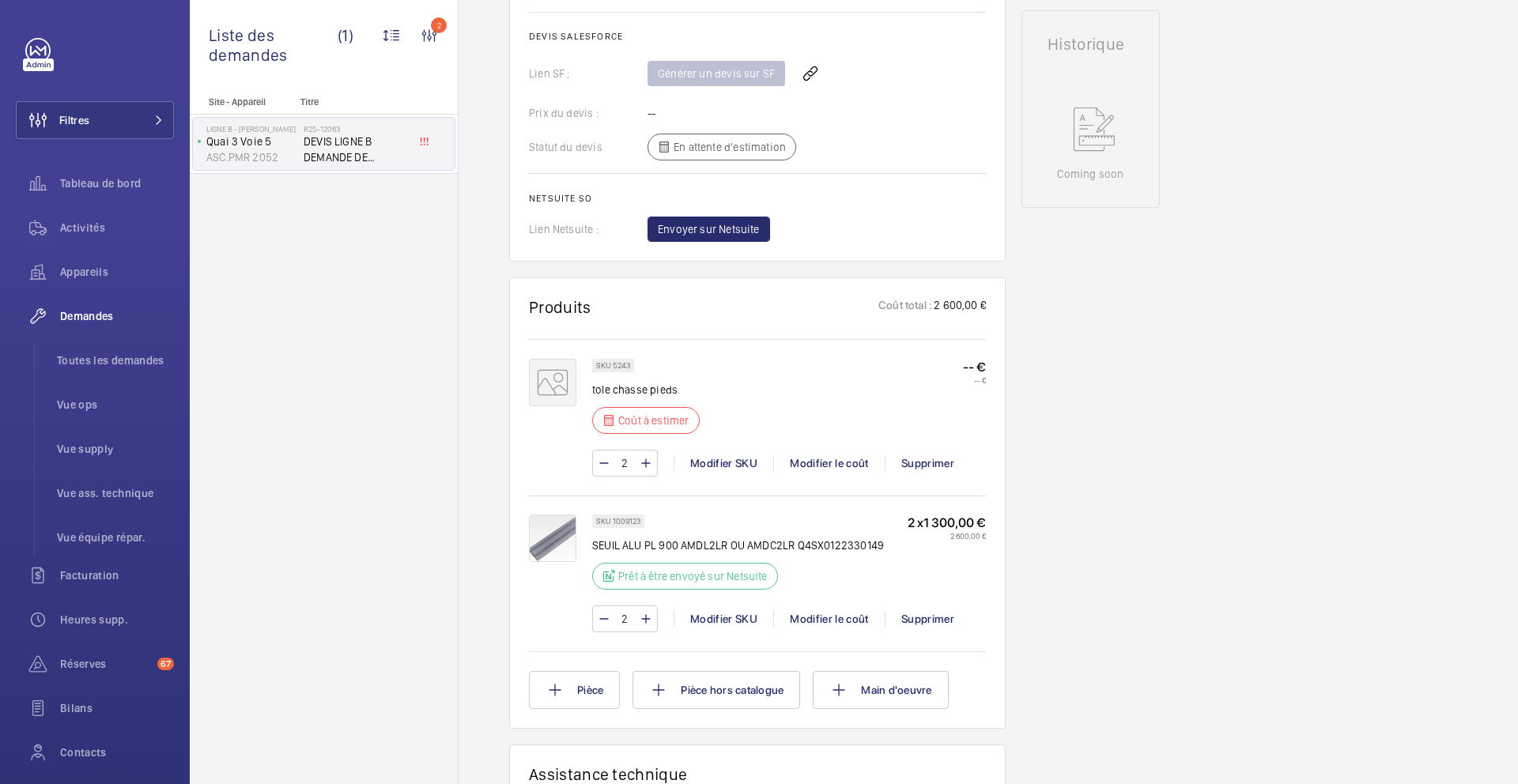
scroll to position [737, 0]
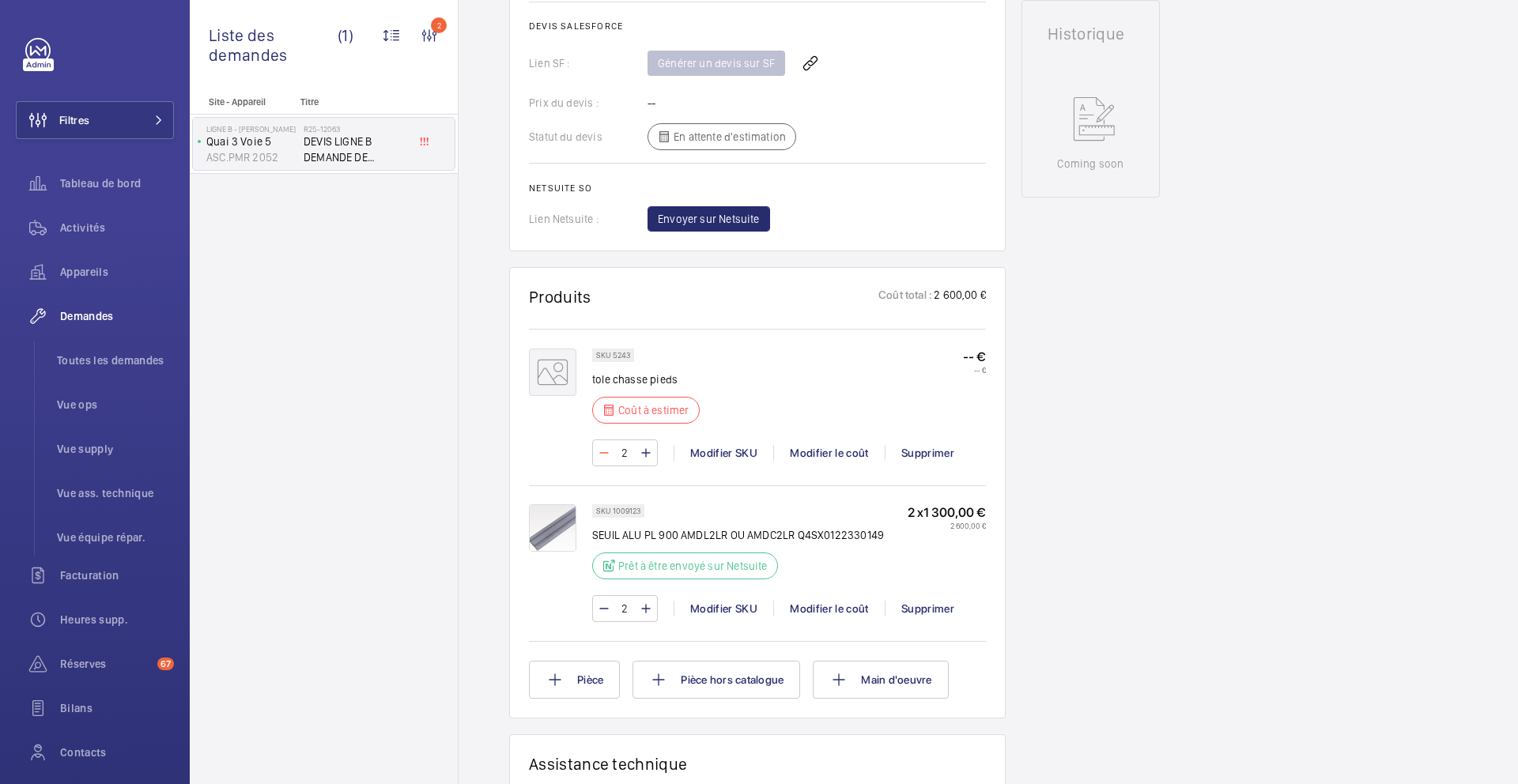
click at [603, 456] on mat-icon at bounding box center [604, 452] width 13 height 19
type input "1"
click at [944, 611] on div "Supprimer" at bounding box center [927, 609] width 85 height 16
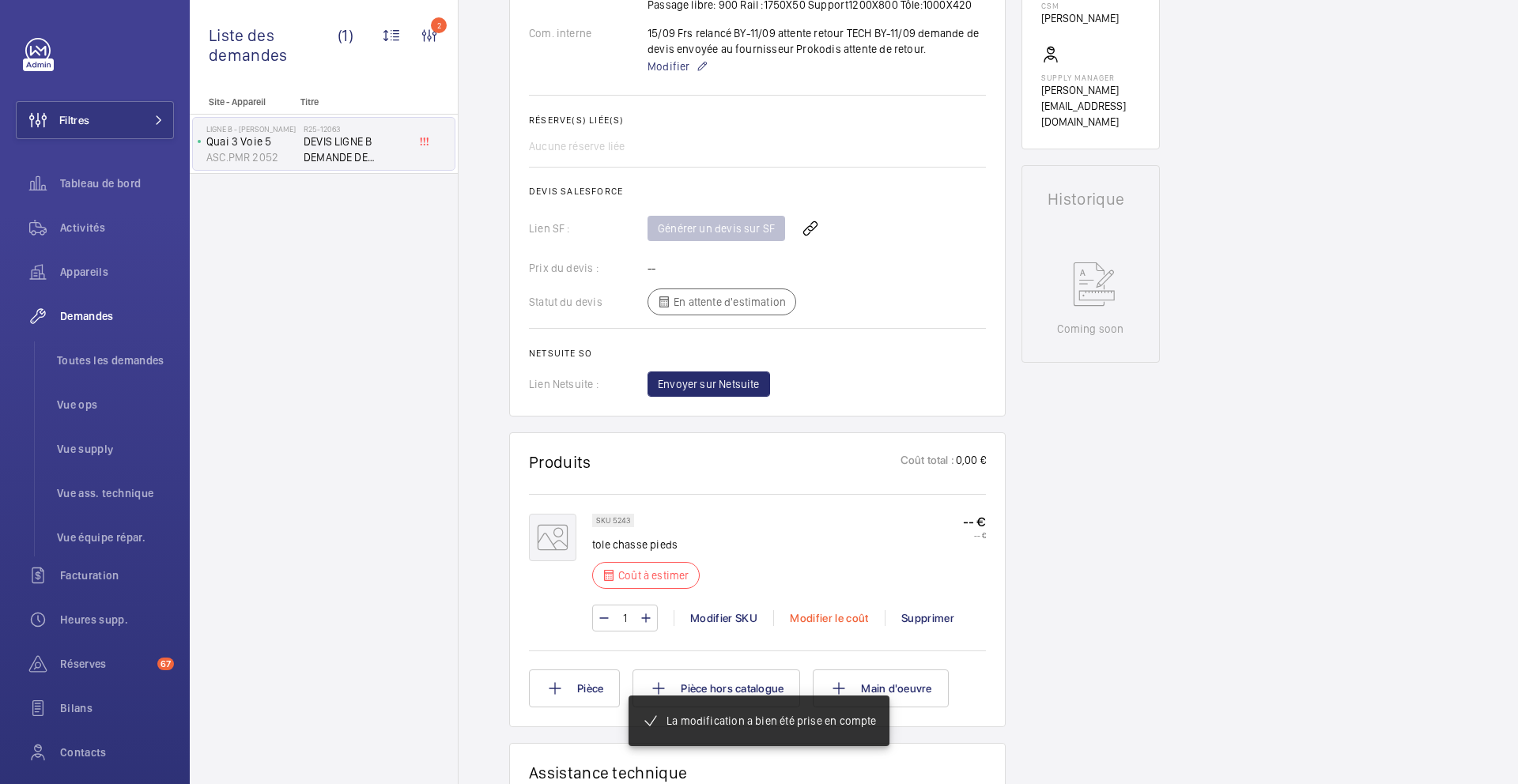
scroll to position [587, 0]
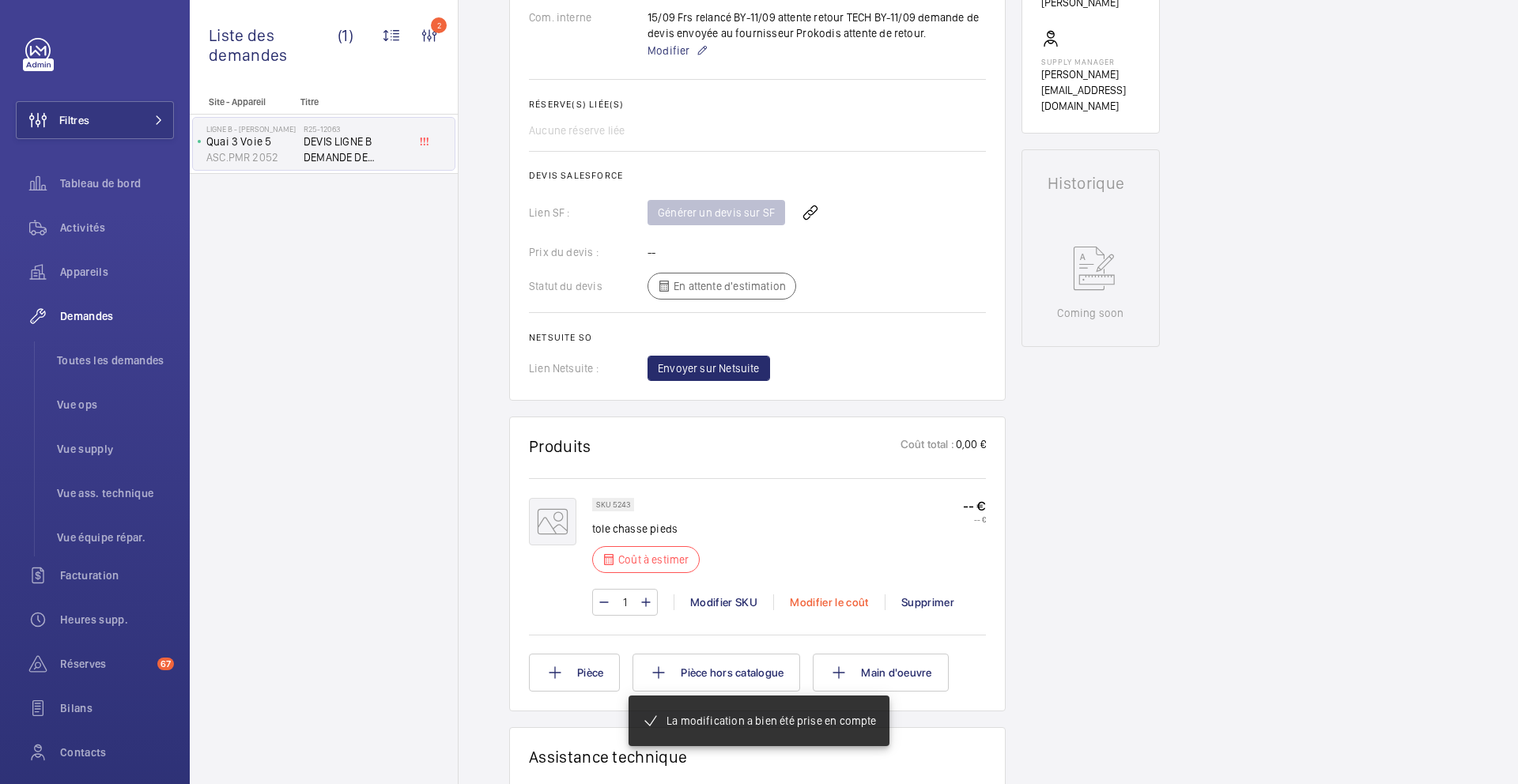
click at [844, 611] on div "Modifier le coût" at bounding box center [830, 602] width 112 height 16
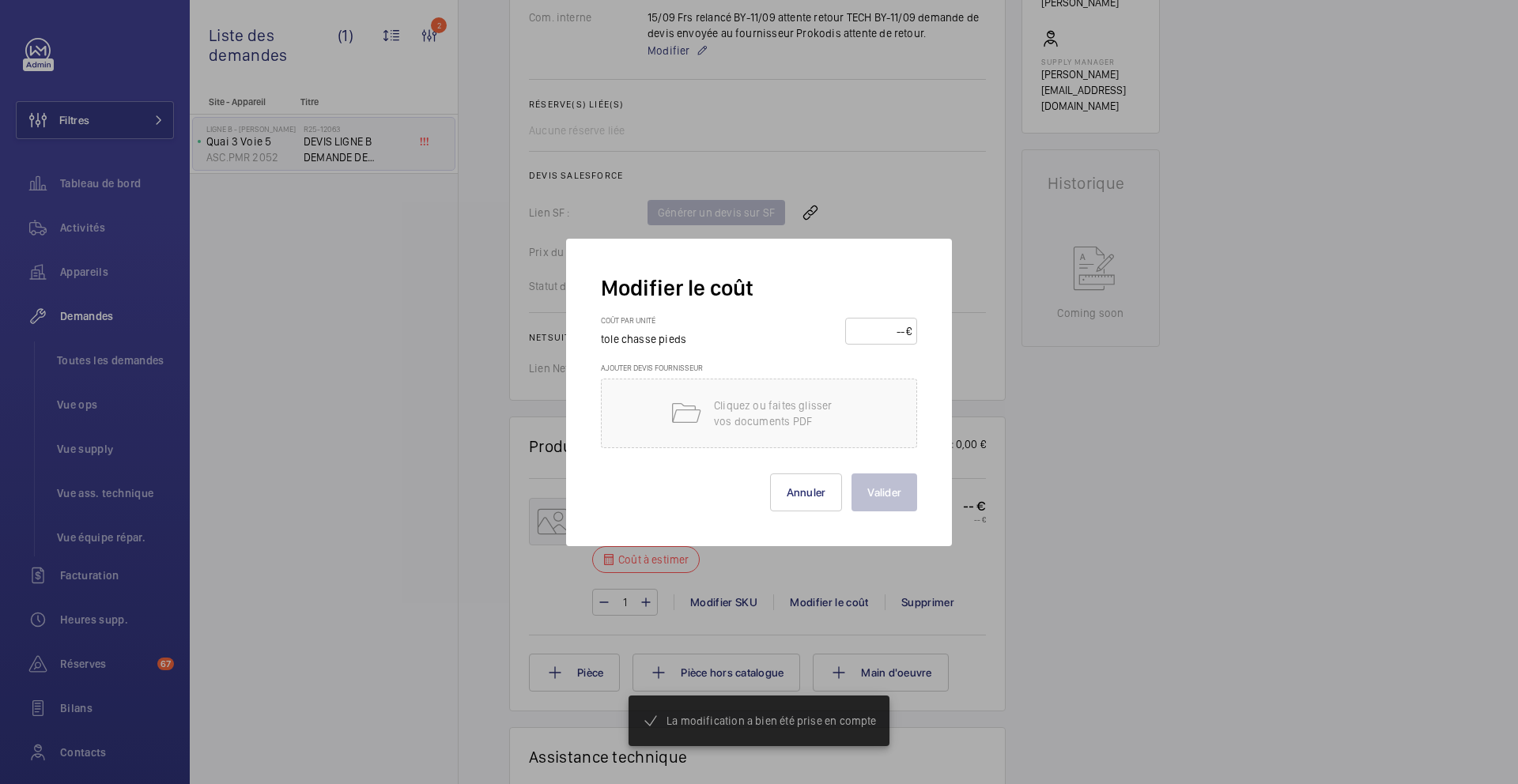
click at [871, 318] on input "number" at bounding box center [879, 331] width 55 height 25
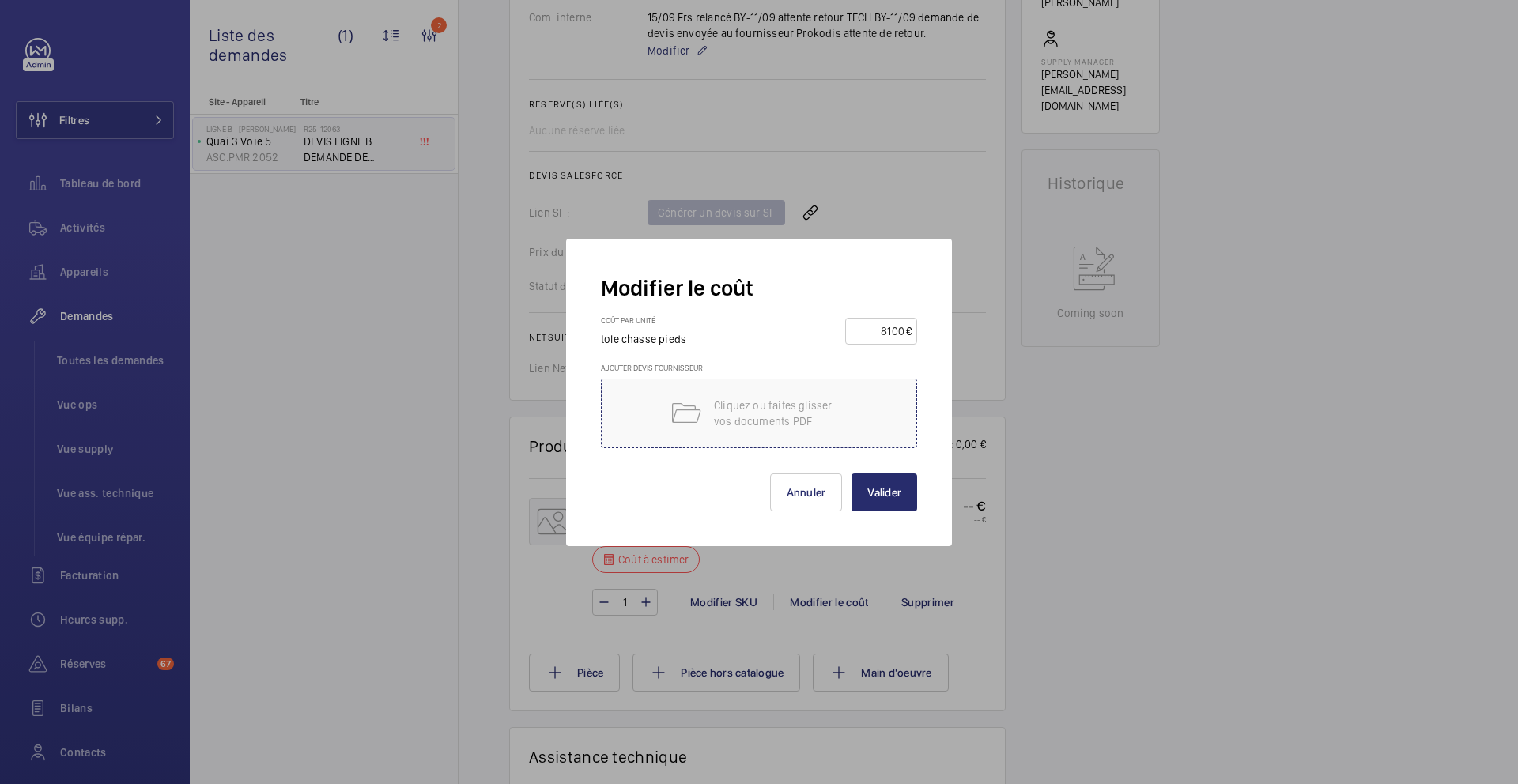
type input "8100"
click at [811, 415] on p "Cliquez ou faites glisser vos documents PDF" at bounding box center [781, 414] width 134 height 31
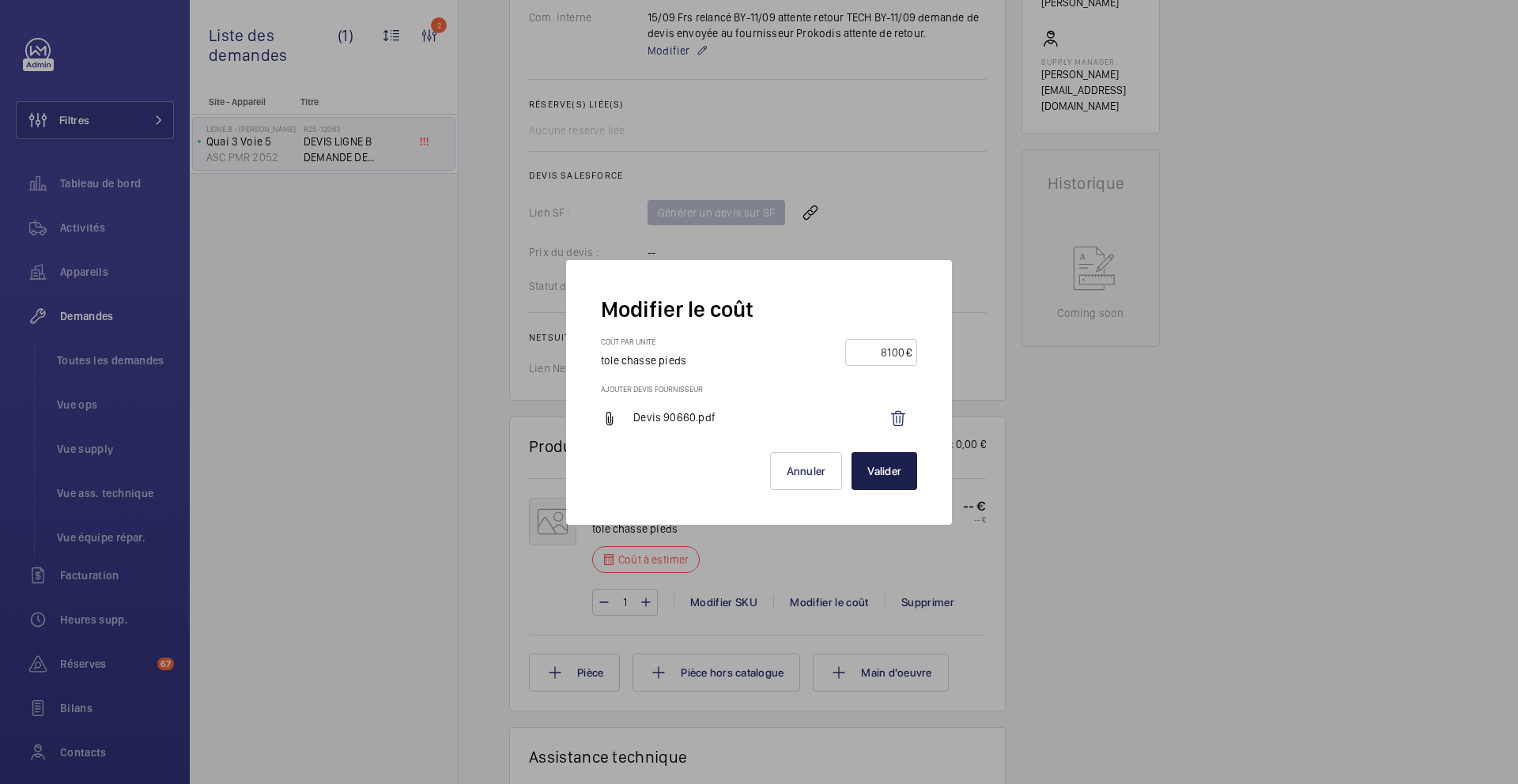
click at [881, 472] on button "Valider" at bounding box center [885, 470] width 66 height 38
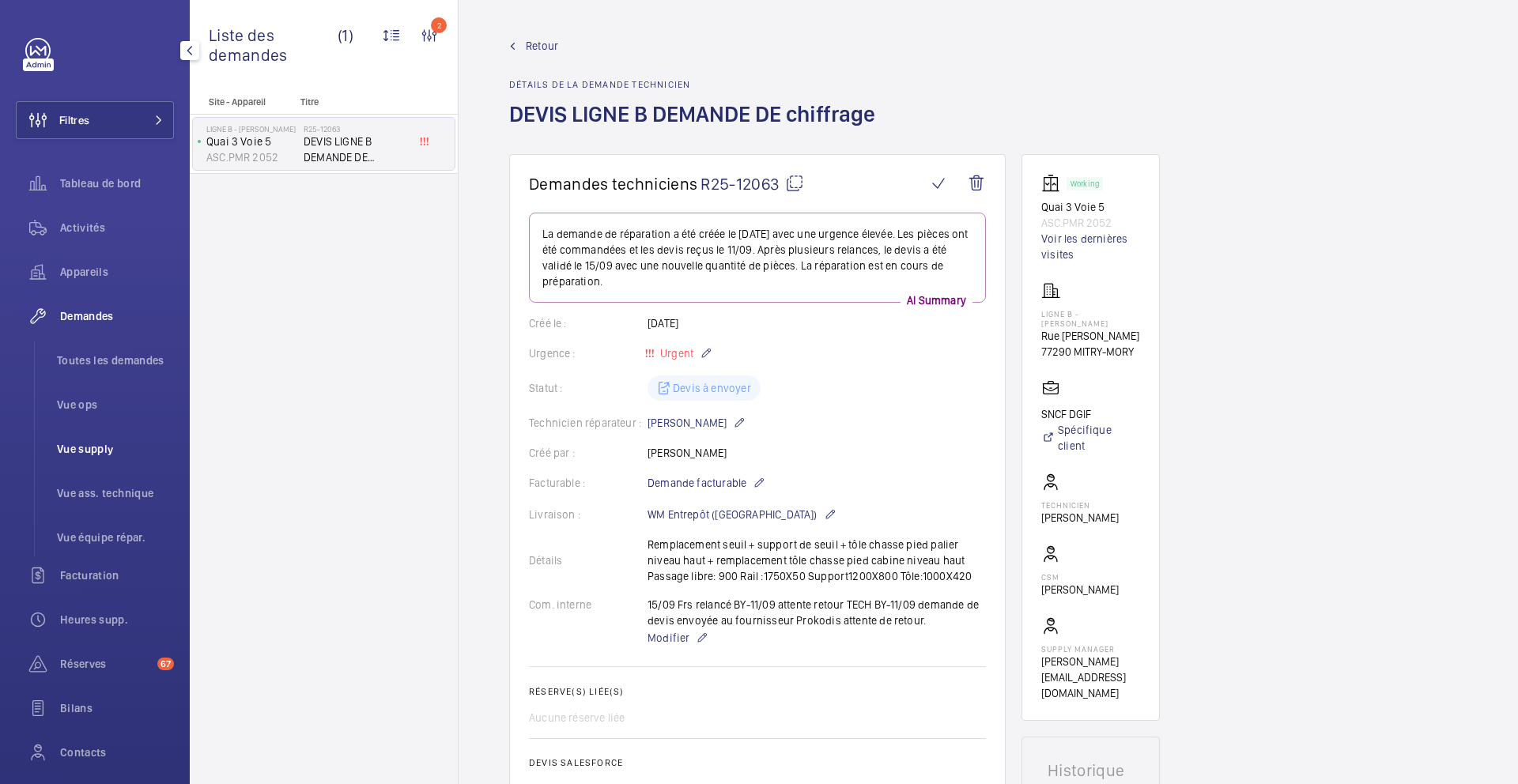
click at [123, 441] on span "Vue supply" at bounding box center [115, 449] width 117 height 16
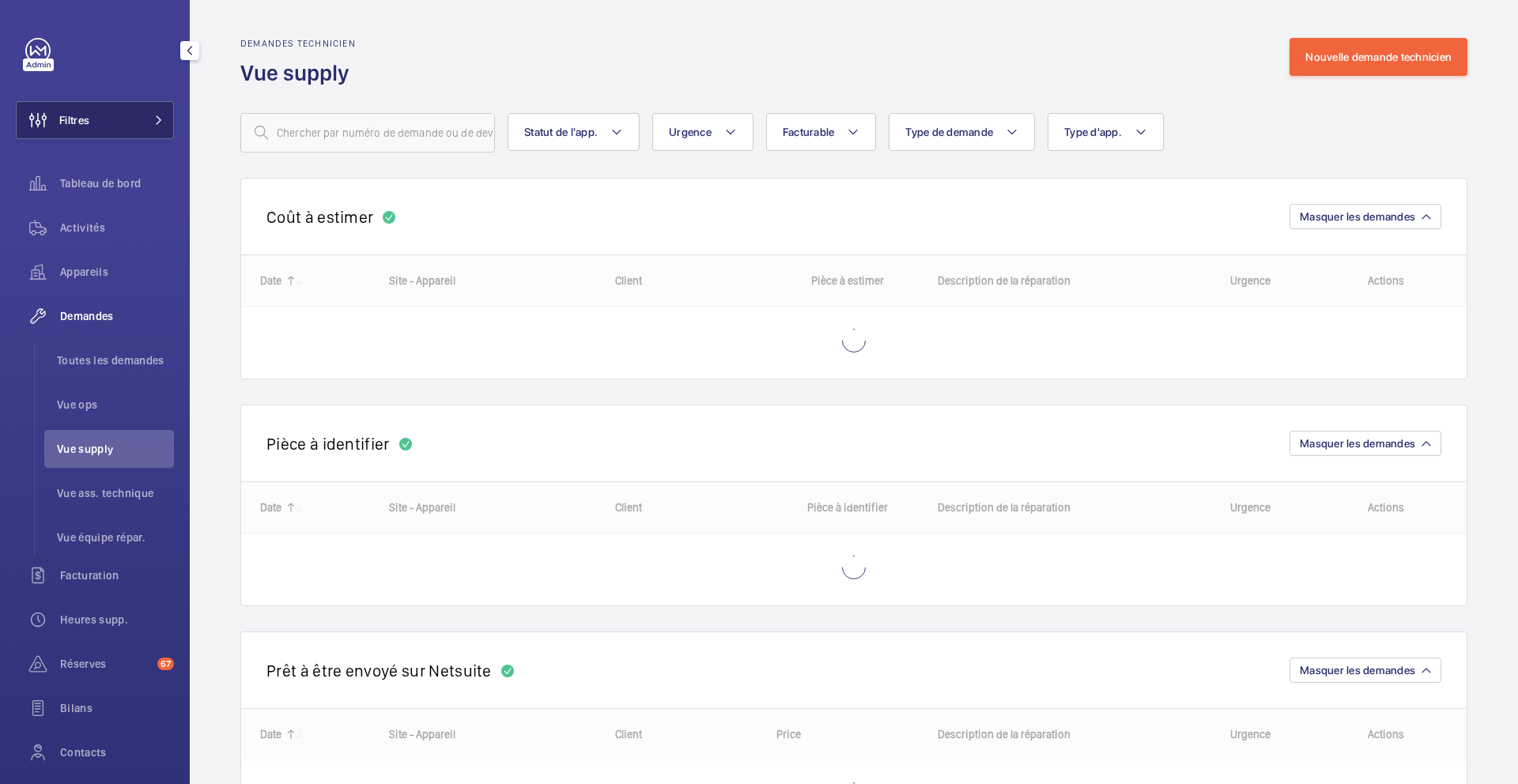
click at [138, 119] on button "Filtres" at bounding box center [94, 120] width 158 height 38
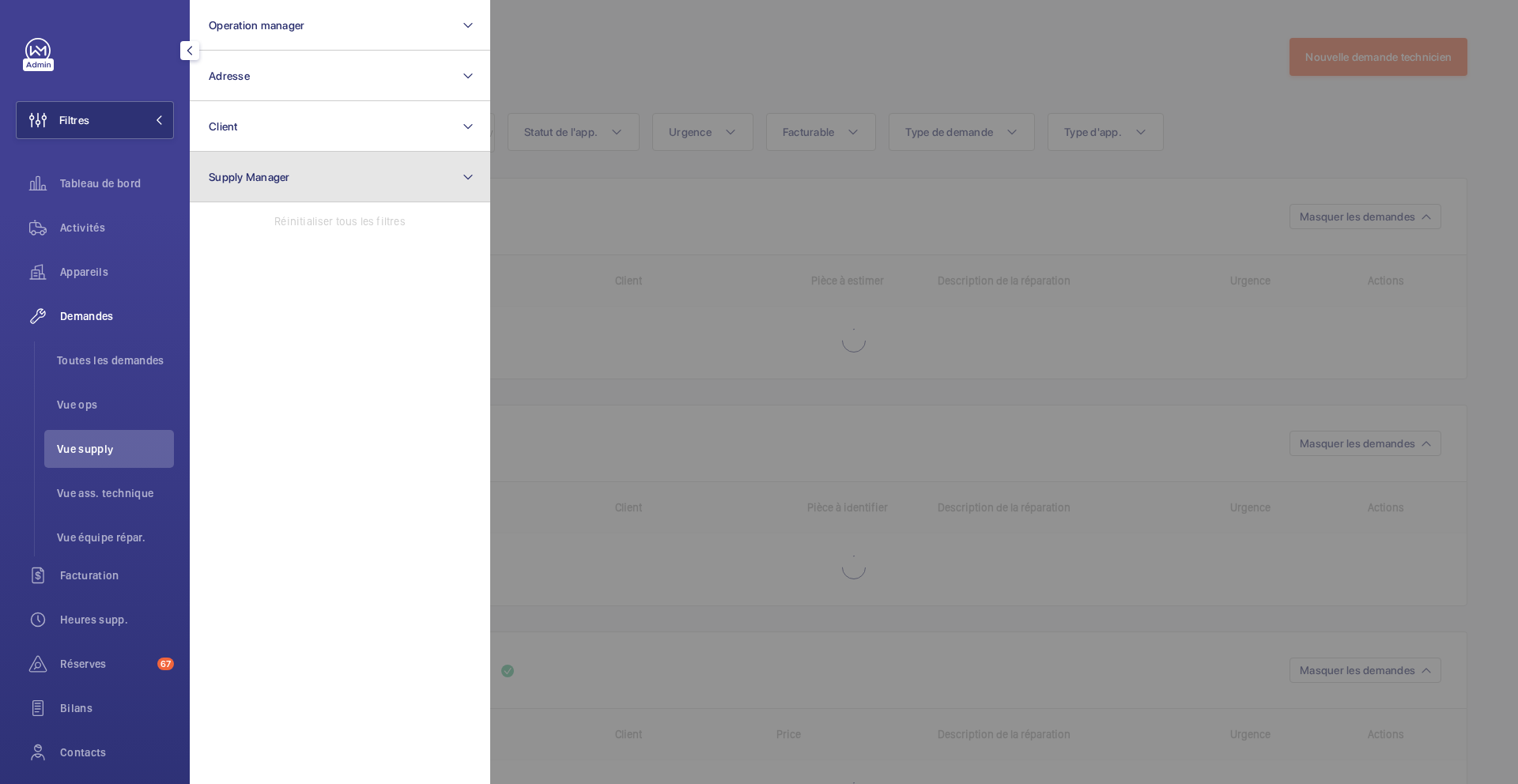
click at [284, 186] on button "Supply Manager" at bounding box center [340, 177] width 300 height 51
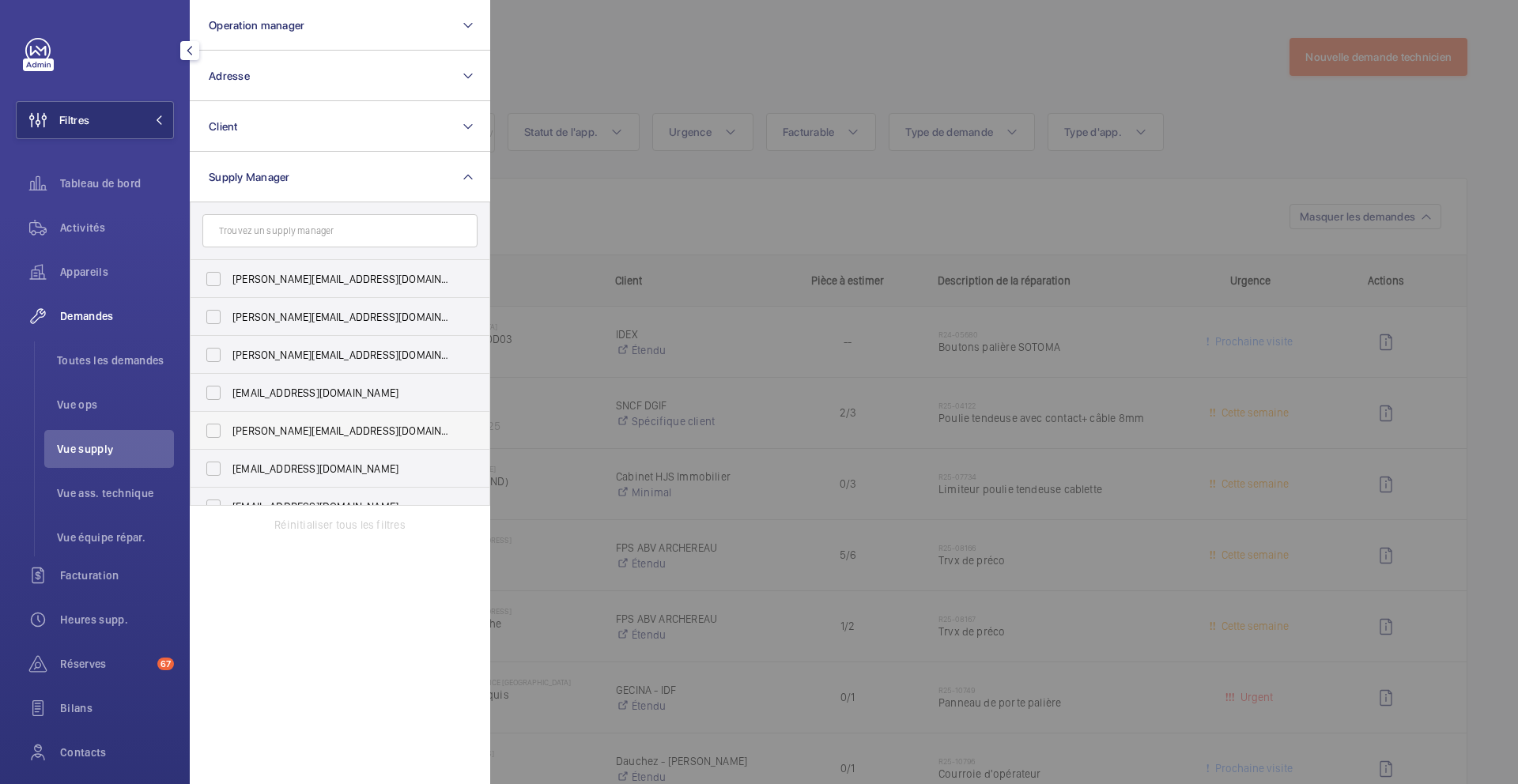
click at [312, 432] on span "hamza@wemaintain.com" at bounding box center [341, 430] width 218 height 16
click at [229, 432] on input "hamza@wemaintain.com" at bounding box center [214, 430] width 31 height 31
checkbox input "true"
click at [1010, 226] on div at bounding box center [1249, 392] width 1518 height 784
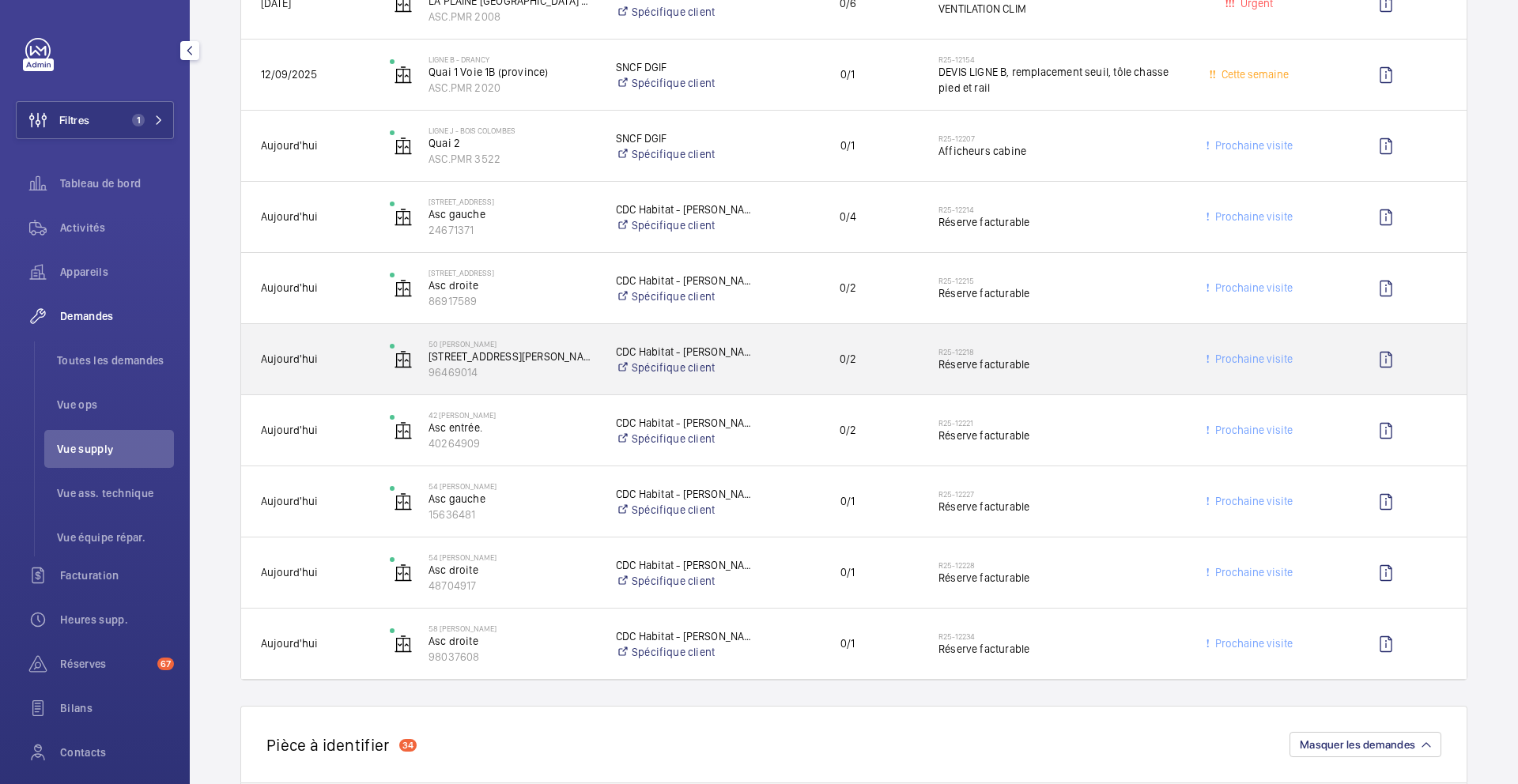
scroll to position [672, 0]
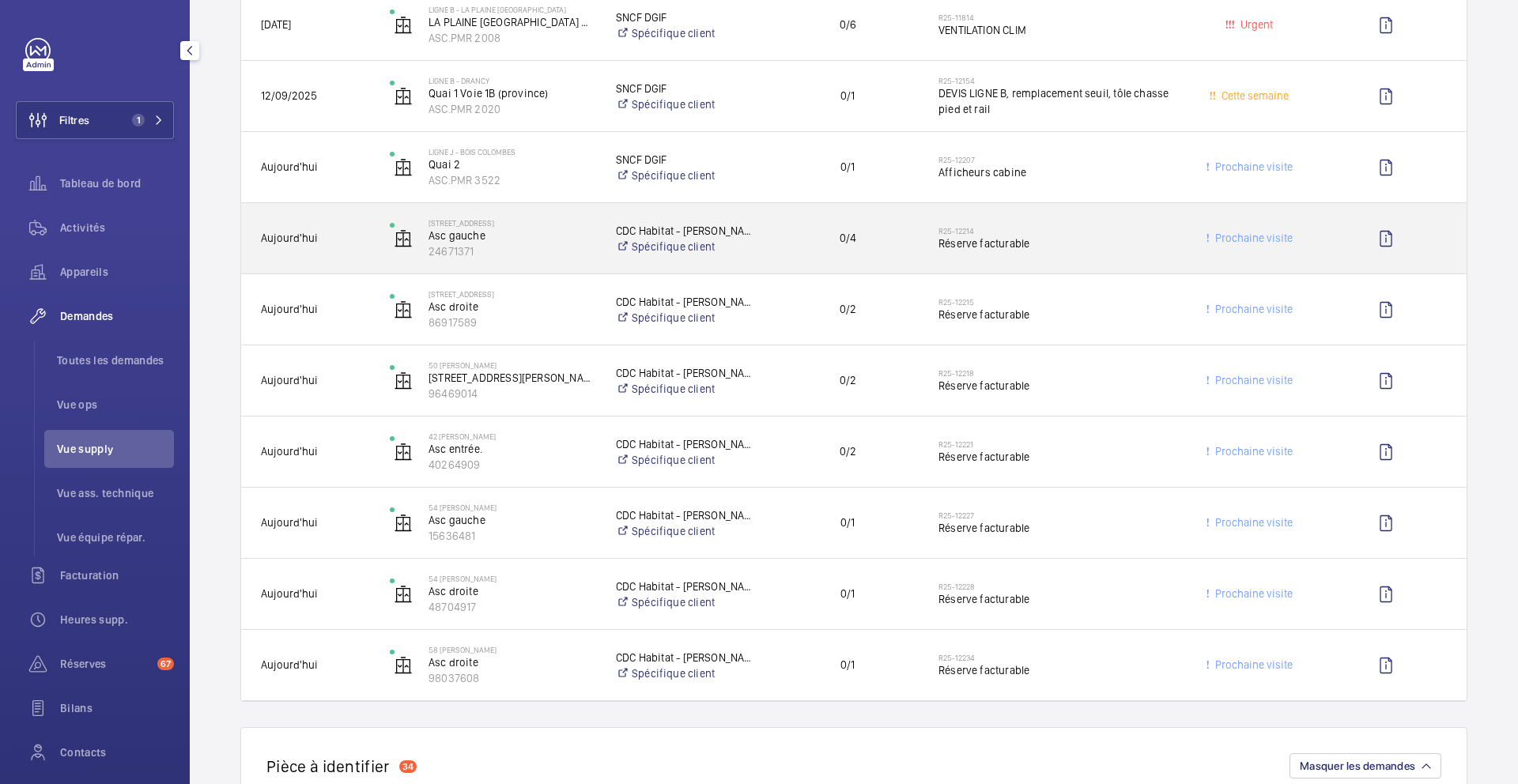
click at [1114, 193] on div "R25-12207 Afficheurs cabine" at bounding box center [1047, 168] width 256 height 72
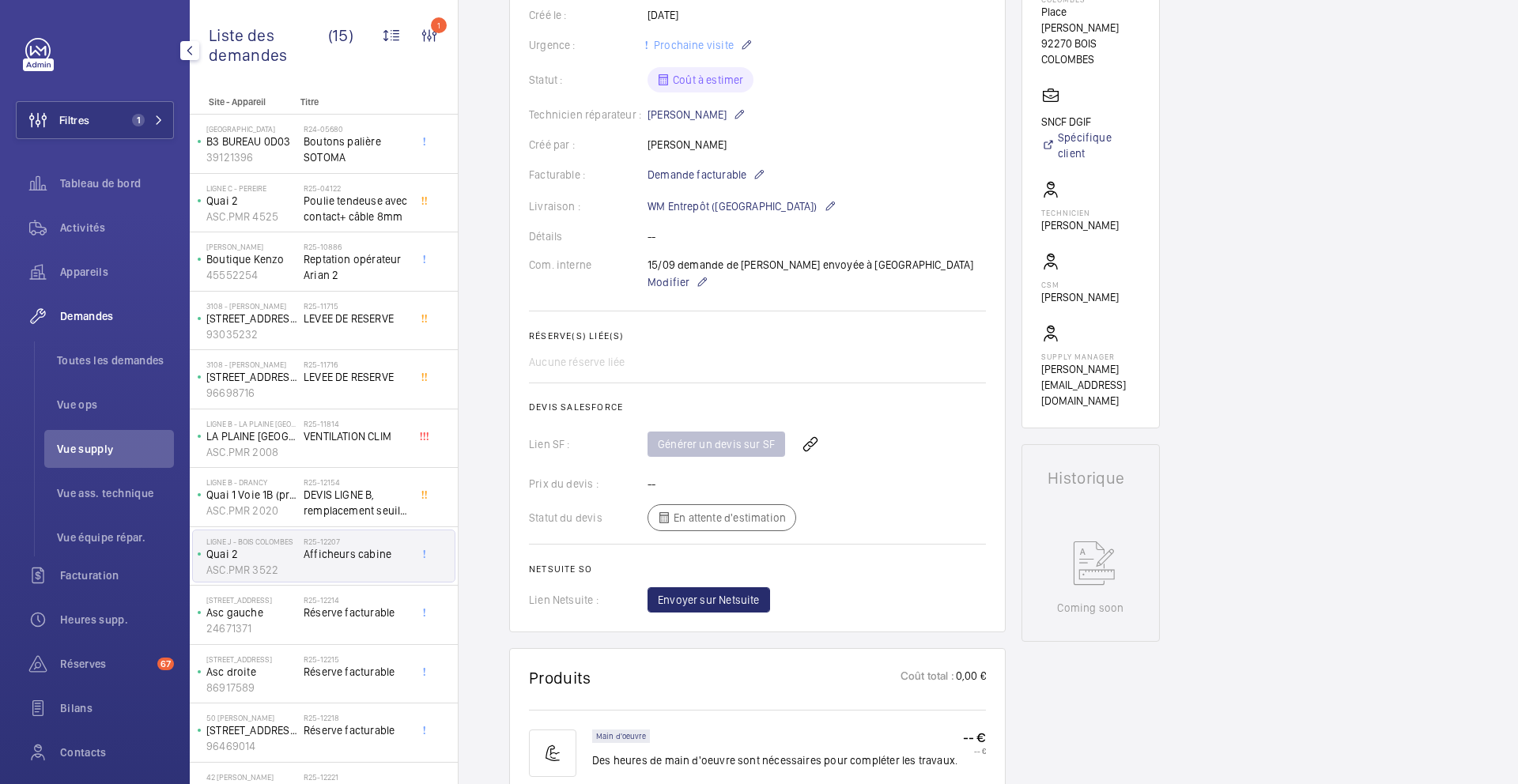
scroll to position [388, 0]
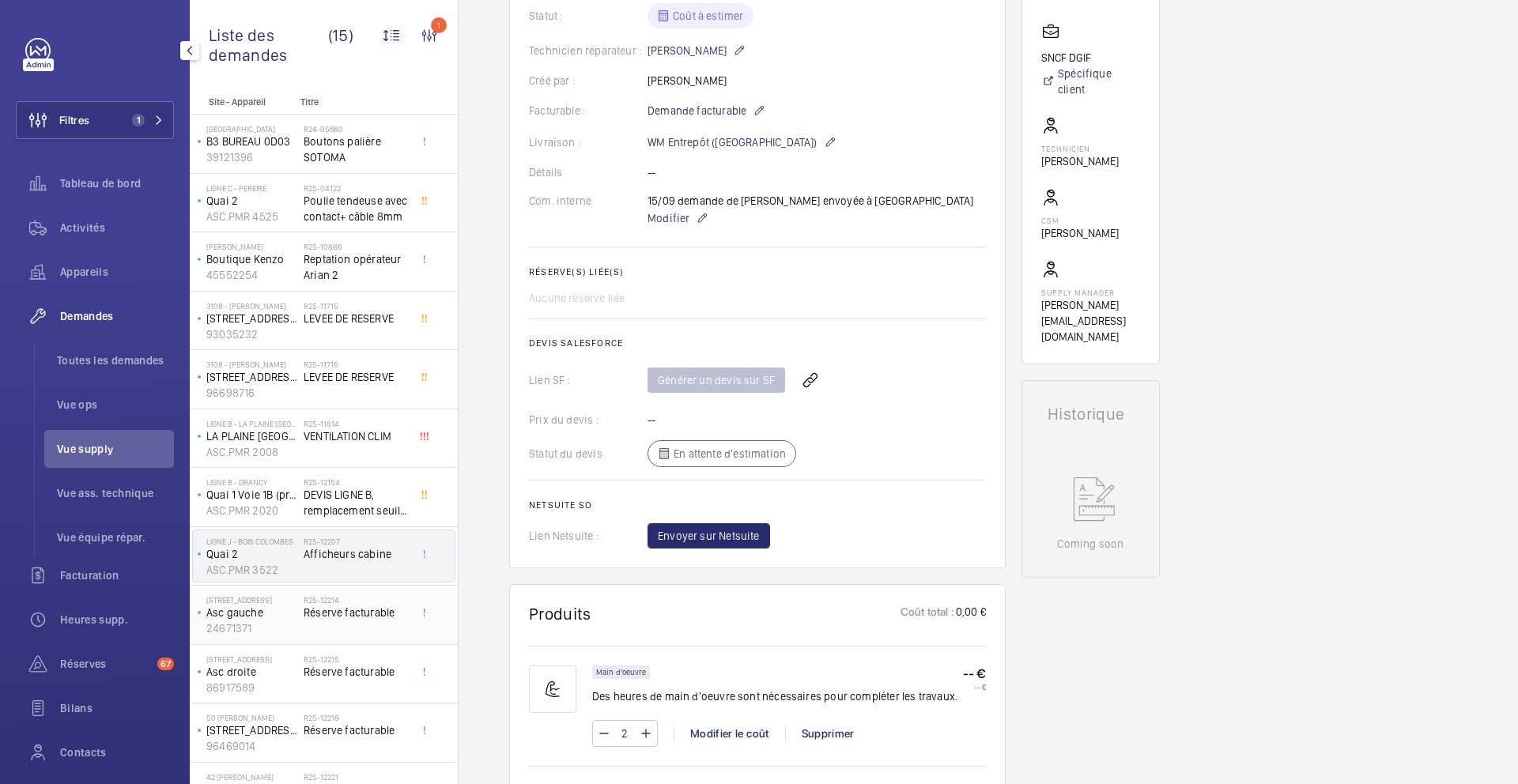
click at [417, 620] on div at bounding box center [429, 614] width 28 height 52
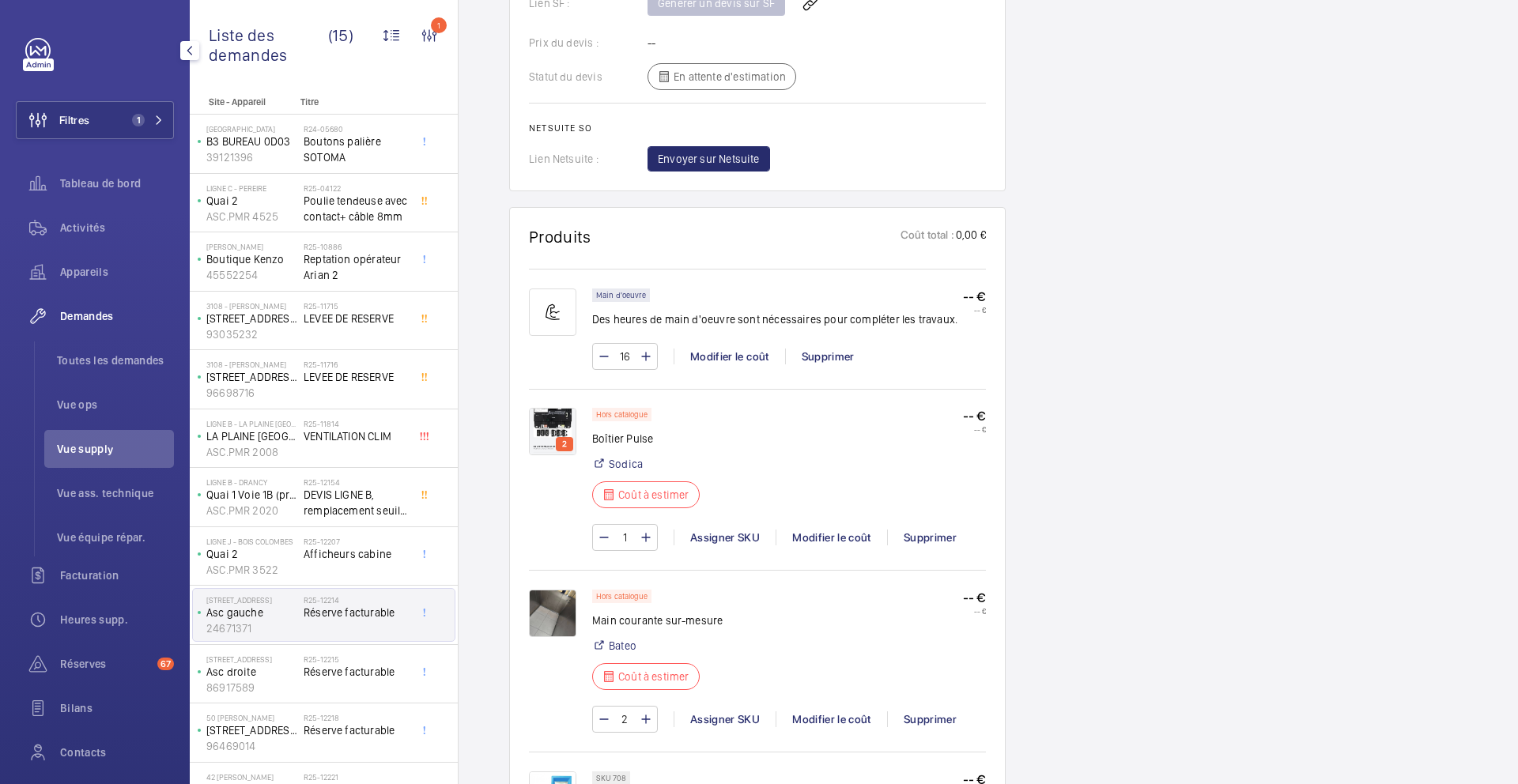
scroll to position [1019, 0]
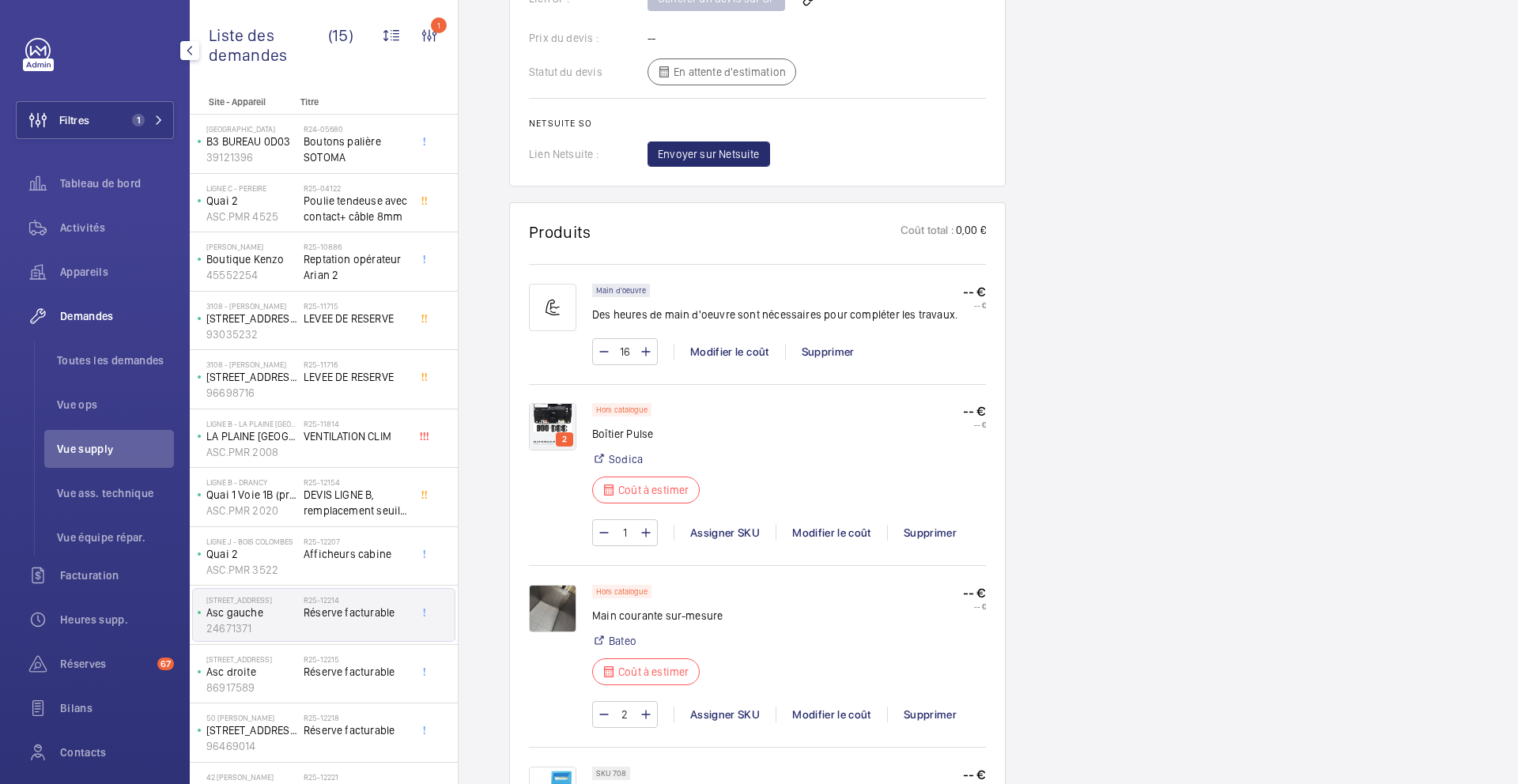
click at [537, 419] on img at bounding box center [553, 426] width 47 height 47
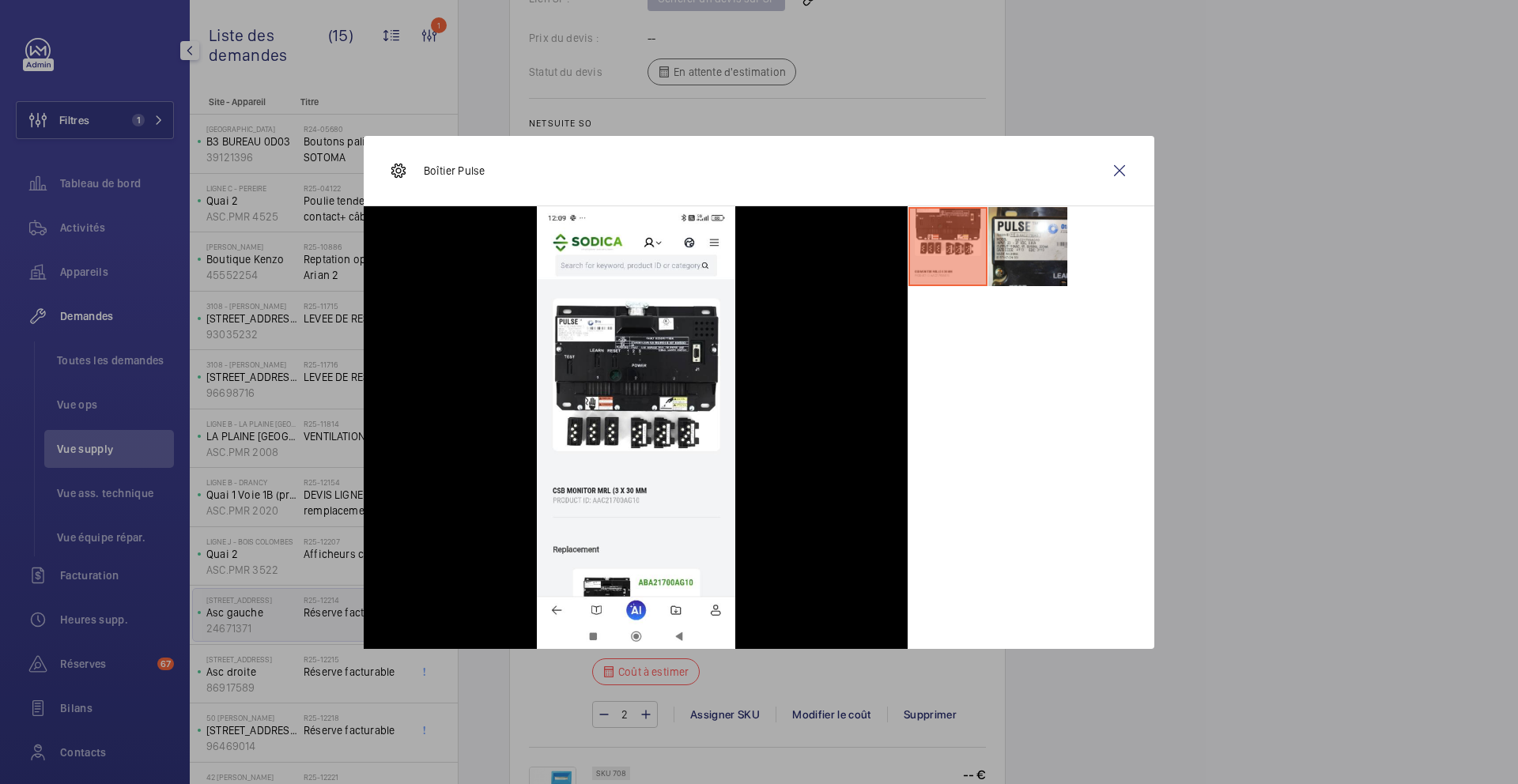
click at [1244, 431] on div at bounding box center [759, 392] width 1518 height 784
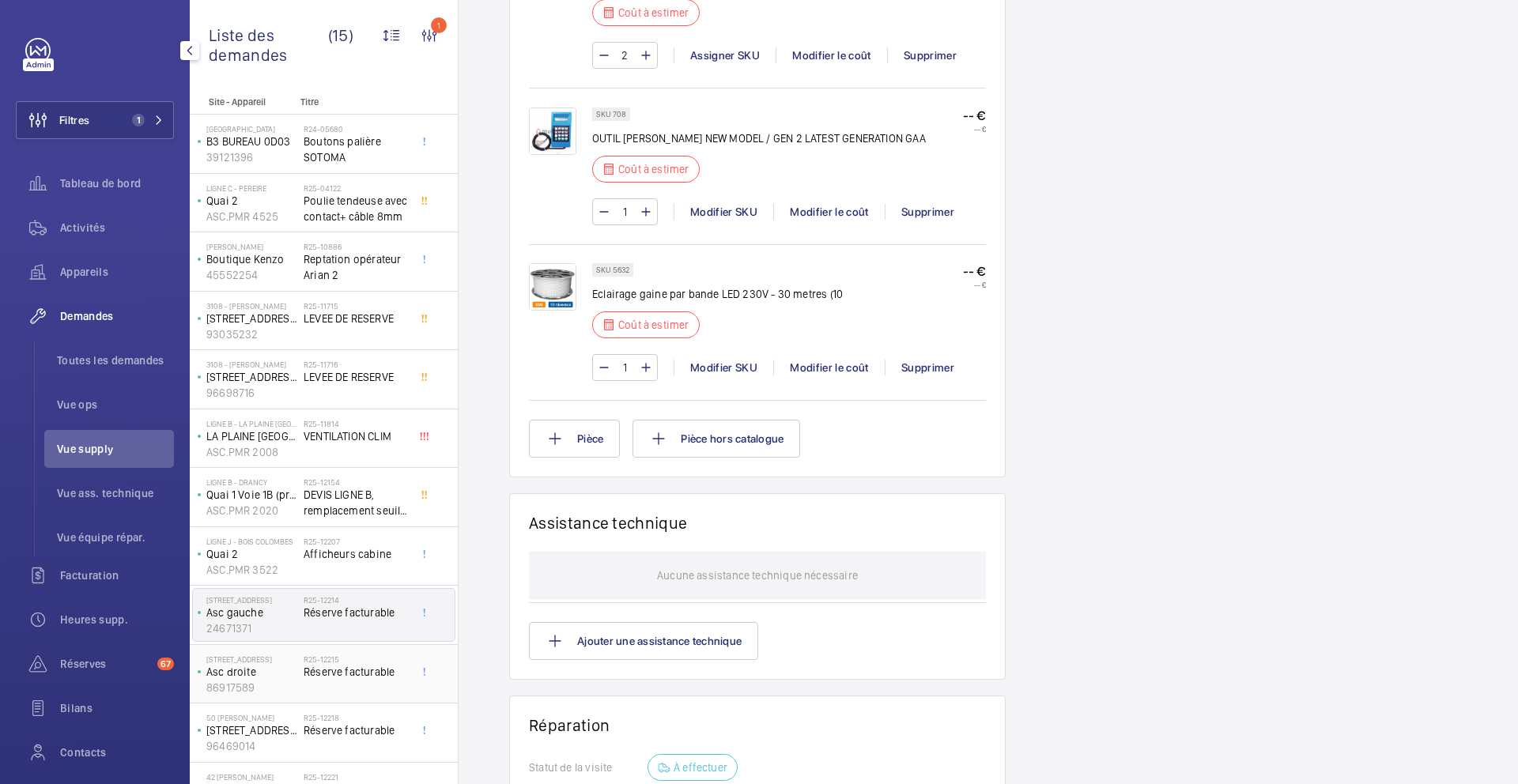
scroll to position [1705, 0]
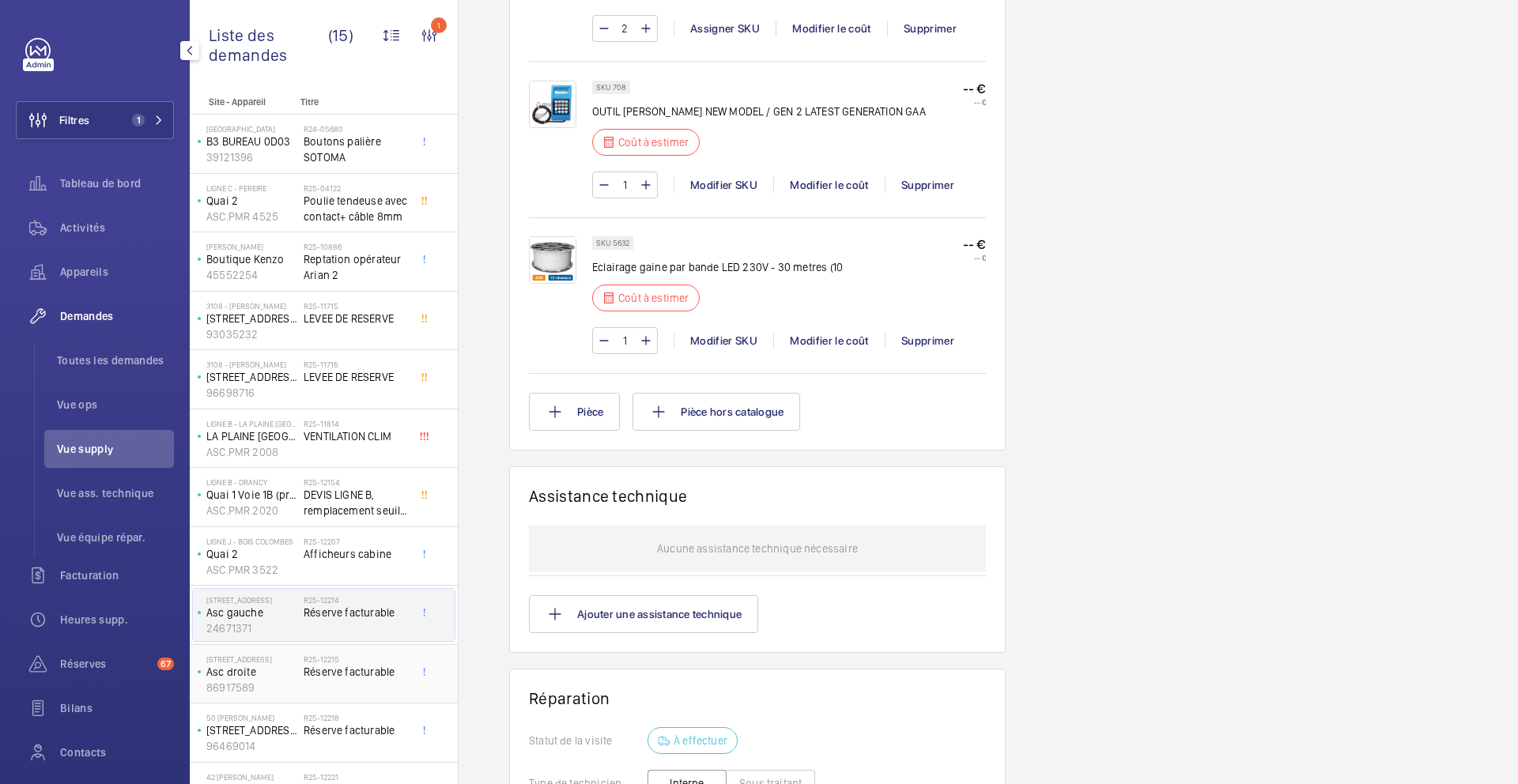
click at [387, 692] on div "R25-12215 Réserve facturable" at bounding box center [356, 677] width 104 height 46
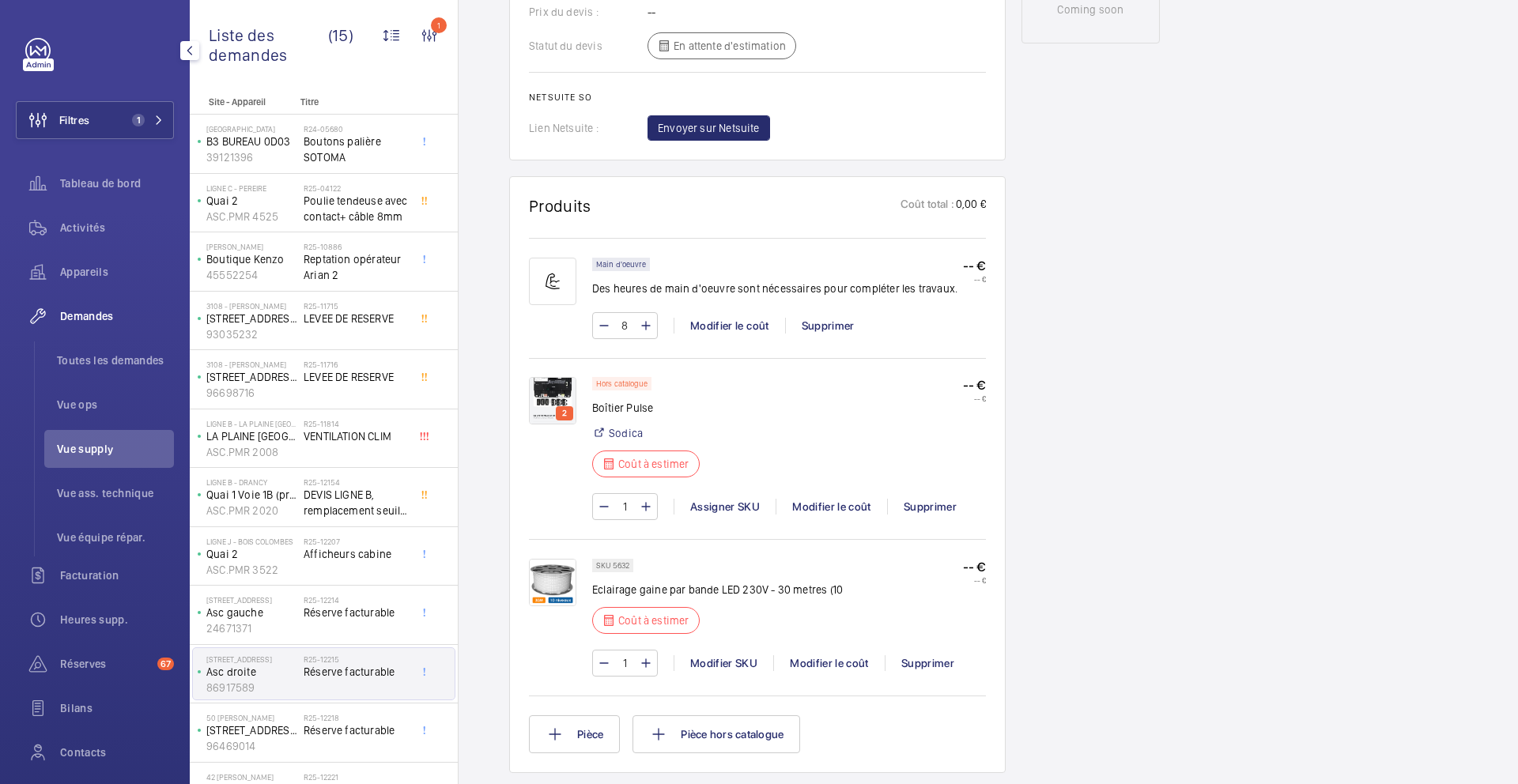
scroll to position [861, 0]
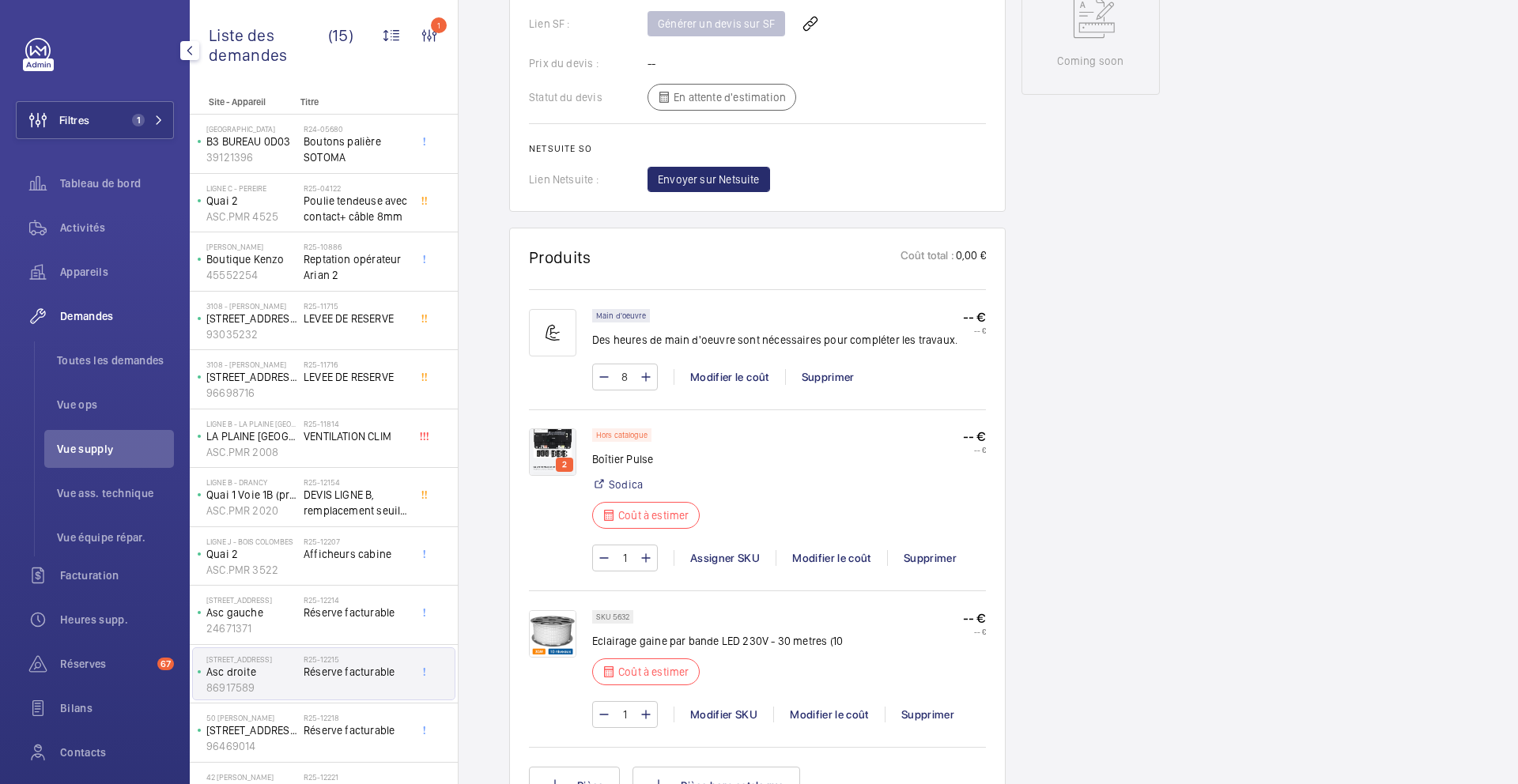
click at [544, 450] on img at bounding box center [553, 452] width 47 height 47
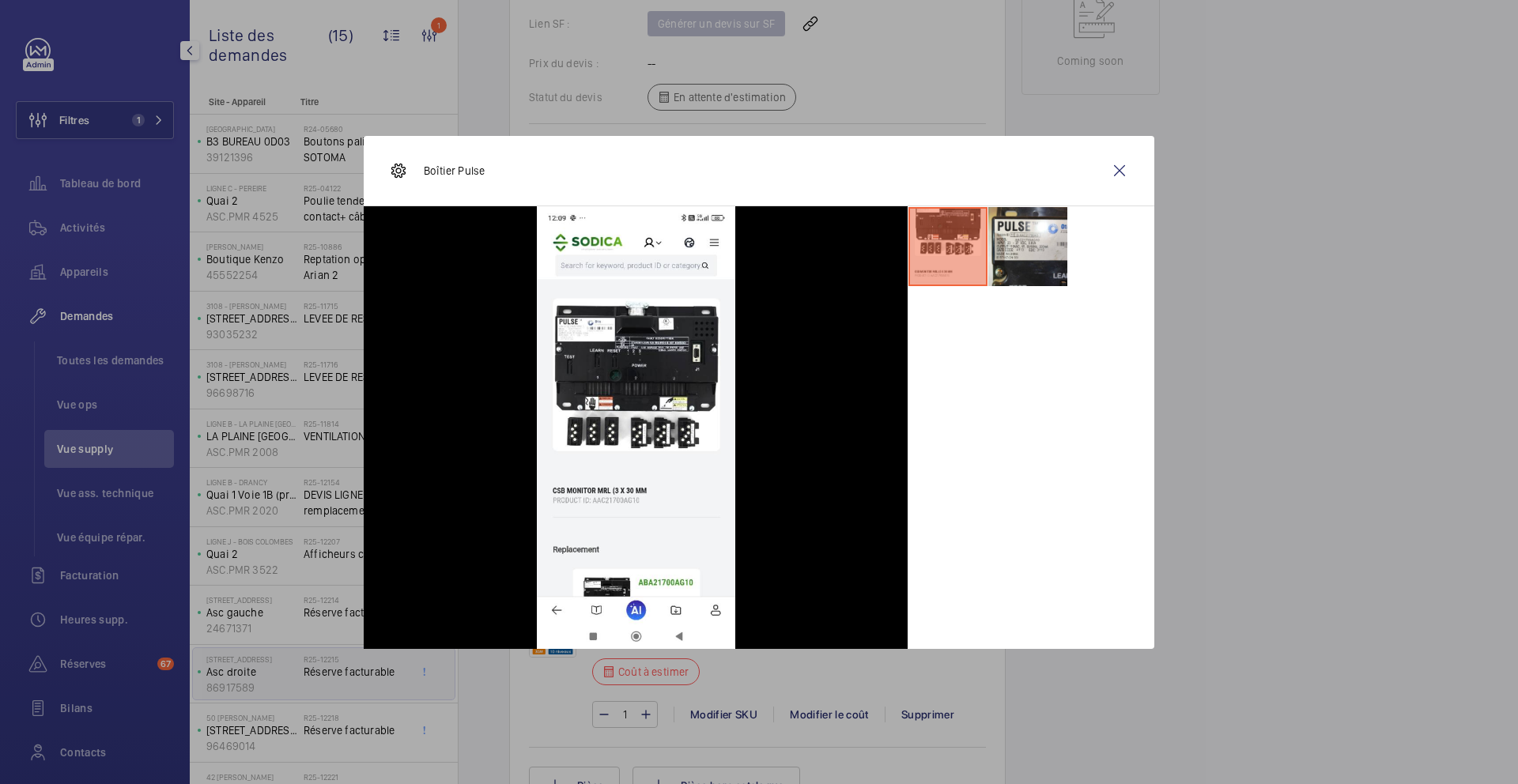
click at [1324, 437] on div at bounding box center [759, 392] width 1518 height 784
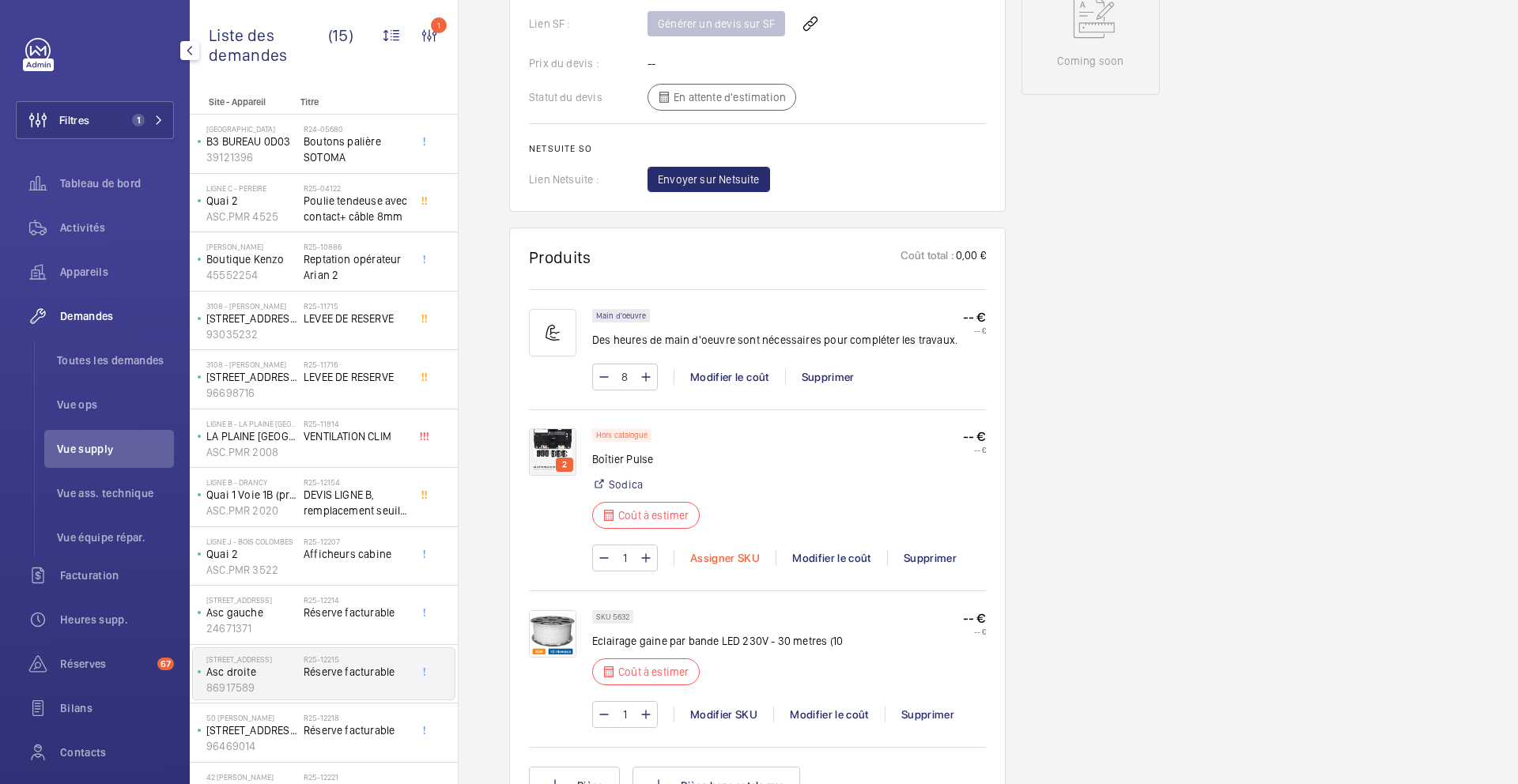
click at [736, 565] on div "Assigner SKU" at bounding box center [725, 558] width 102 height 16
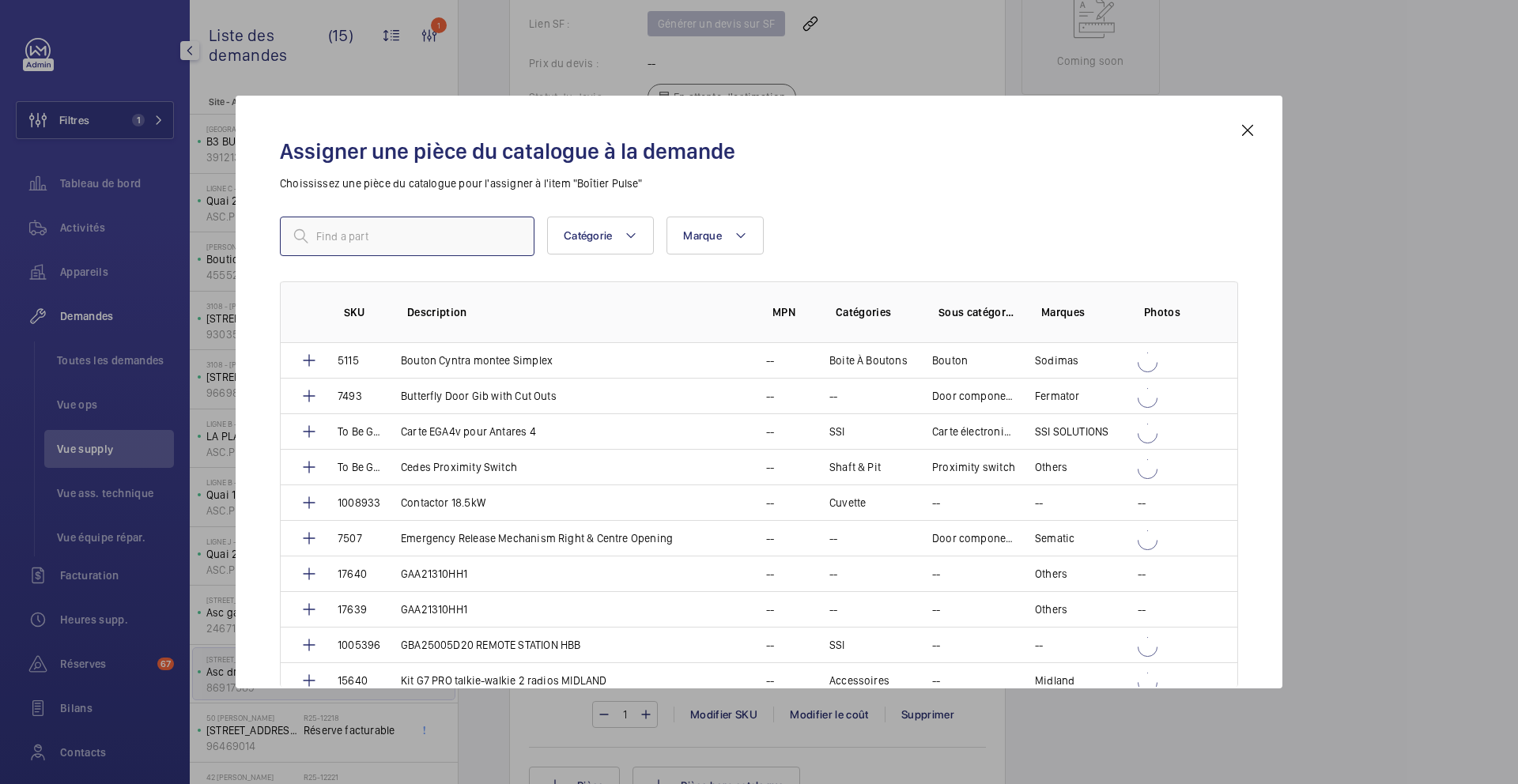
click at [443, 240] on input "text" at bounding box center [407, 236] width 255 height 39
paste input "MONITEUR CSB MRL"
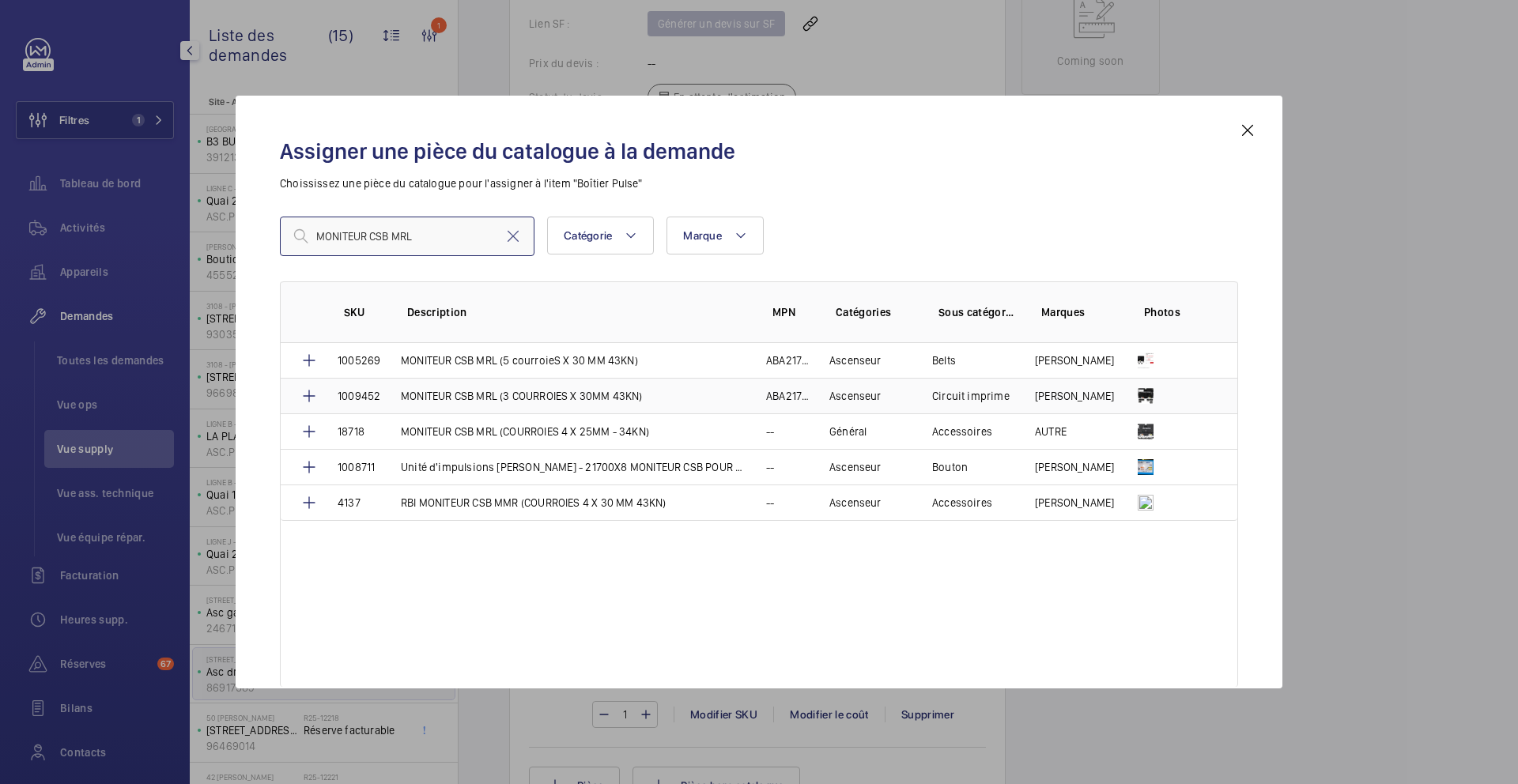
type input "MONITEUR CSB MRL"
click at [626, 402] on p "MONITEUR CSB MRL (3 COURROIES X 30MM 43KN)" at bounding box center [522, 396] width 242 height 16
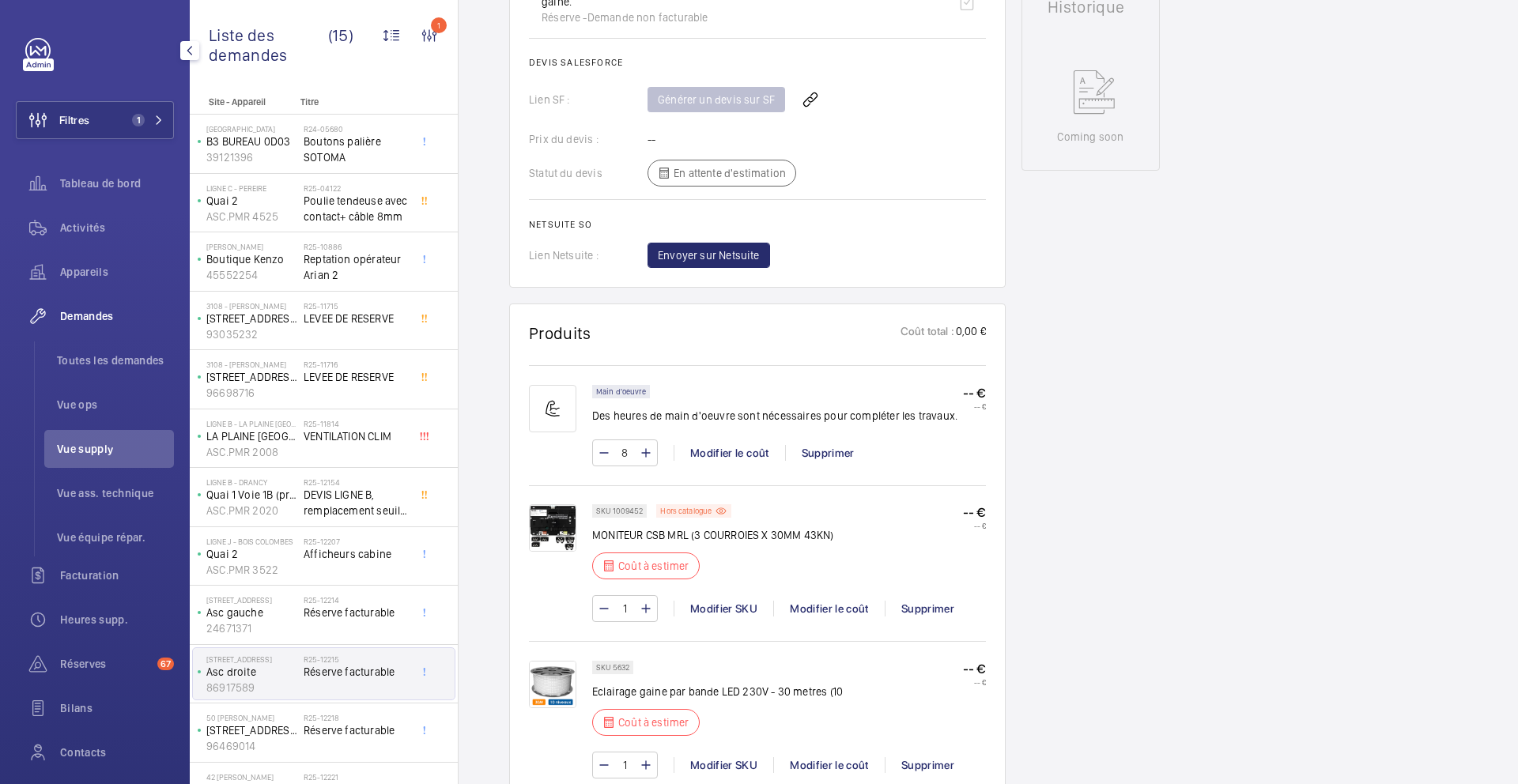
scroll to position [875, 0]
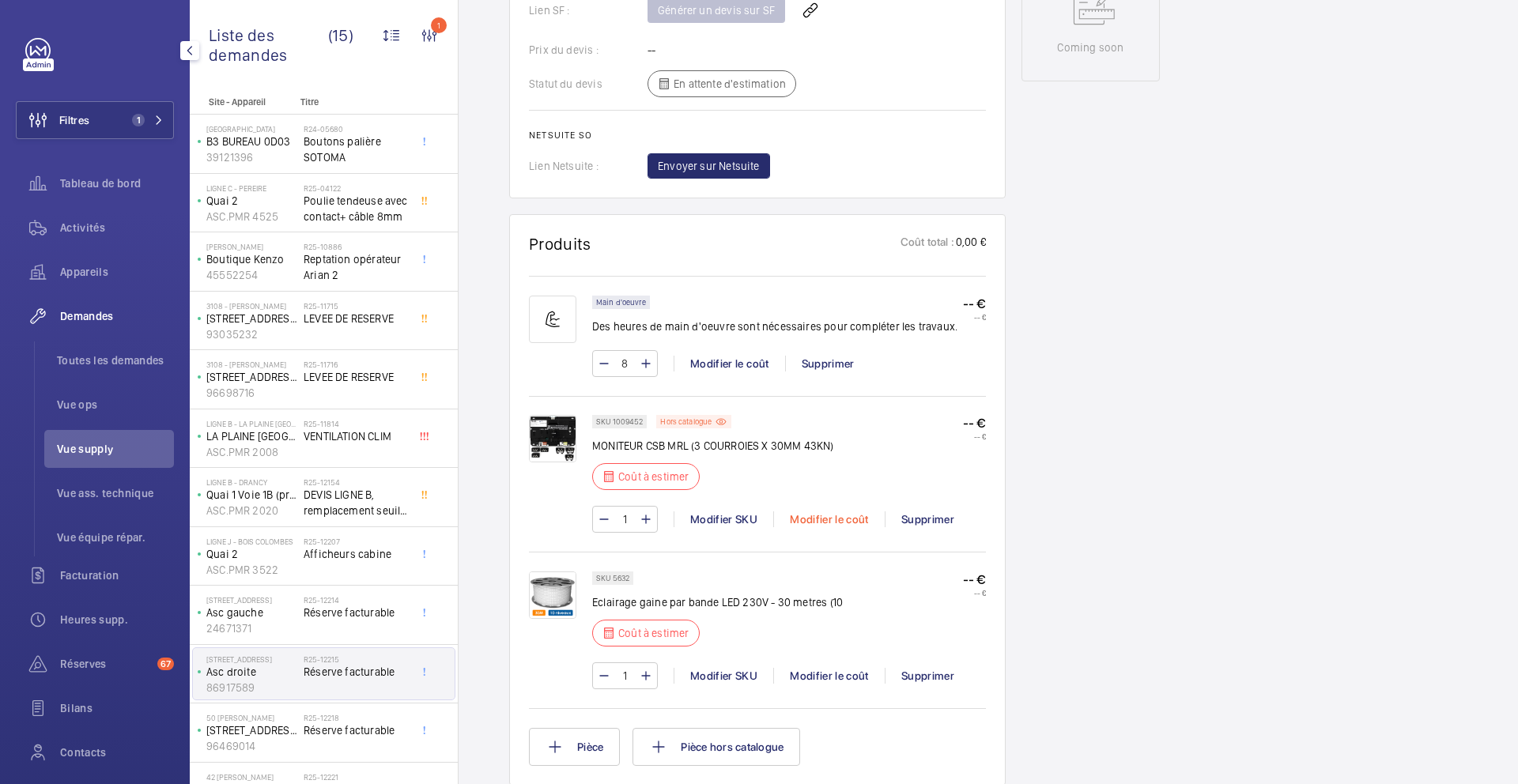
click at [835, 518] on div "Modifier le coût" at bounding box center [830, 519] width 112 height 16
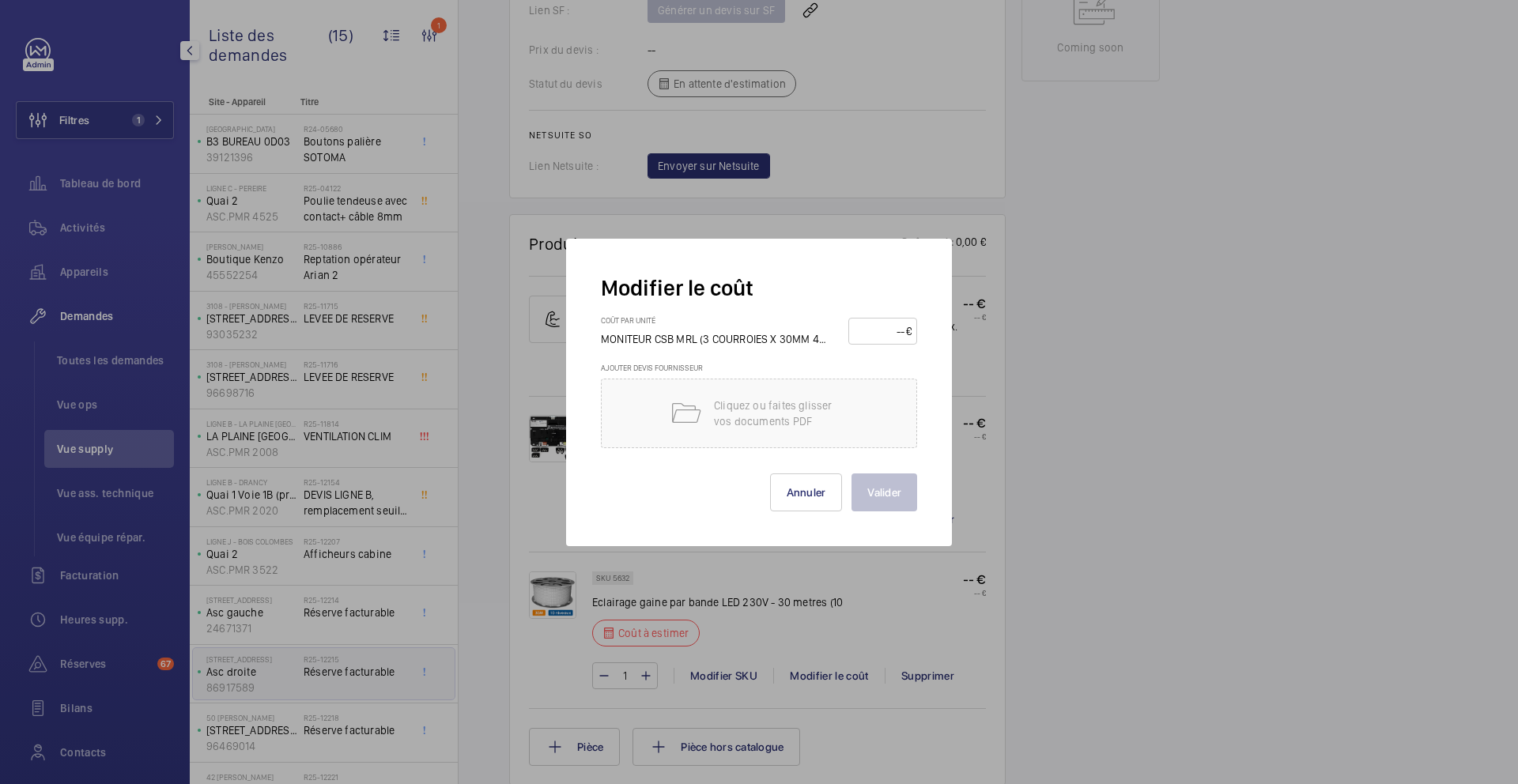
click at [880, 324] on input "number" at bounding box center [880, 331] width 52 height 25
type input "550"
click at [878, 491] on button "Valider" at bounding box center [885, 492] width 66 height 38
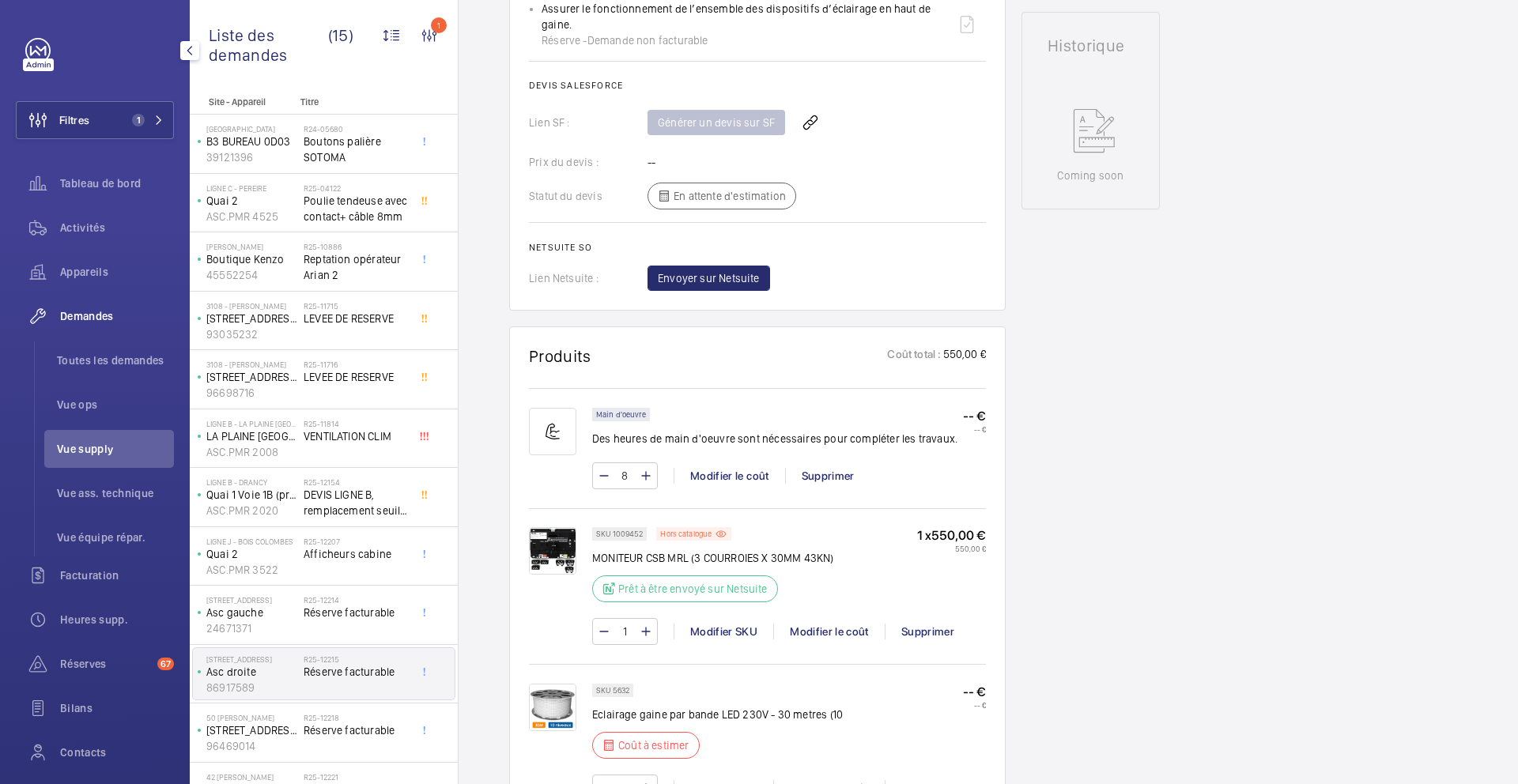
scroll to position [958, 0]
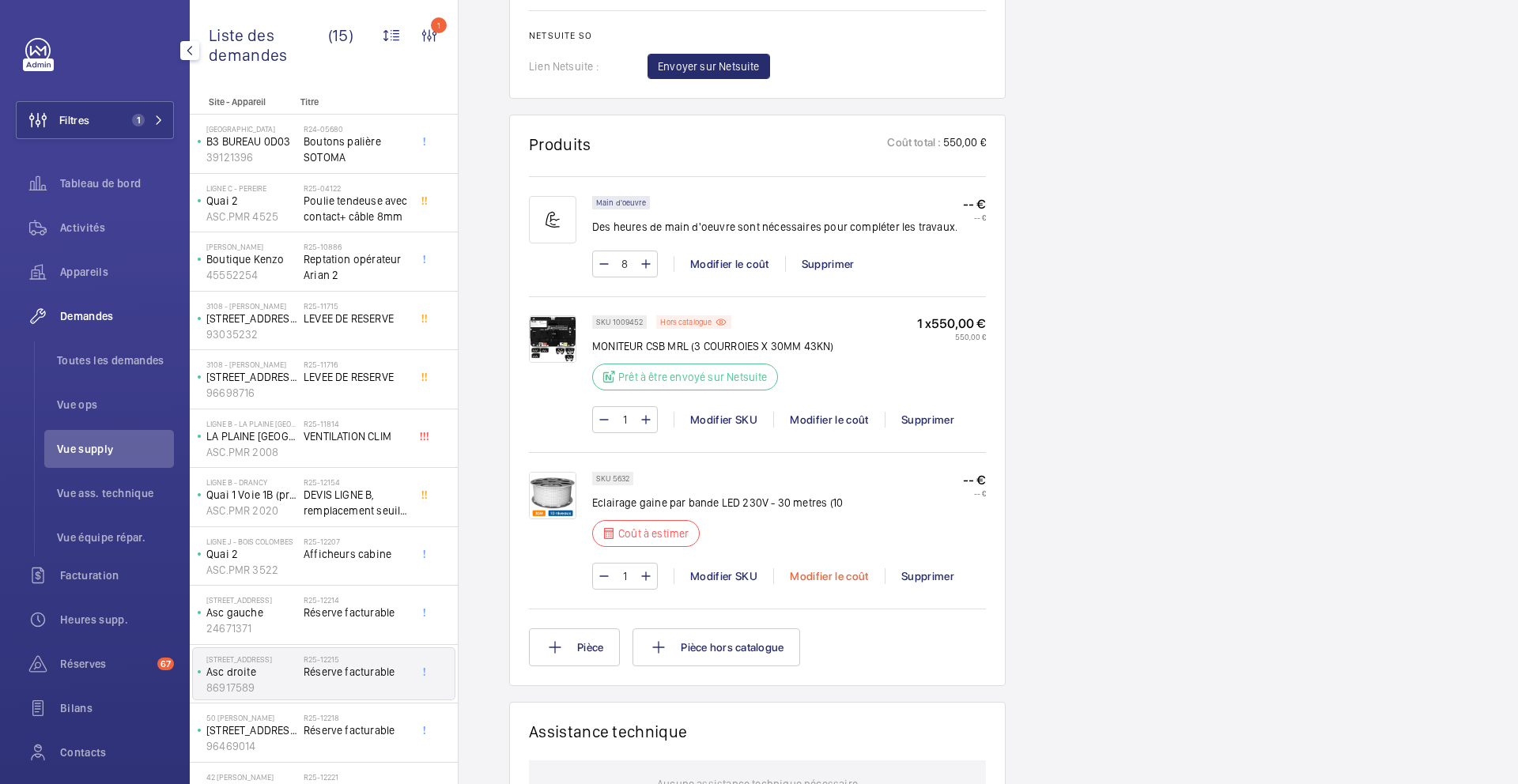
click at [846, 579] on div "Modifier le coût" at bounding box center [830, 576] width 112 height 16
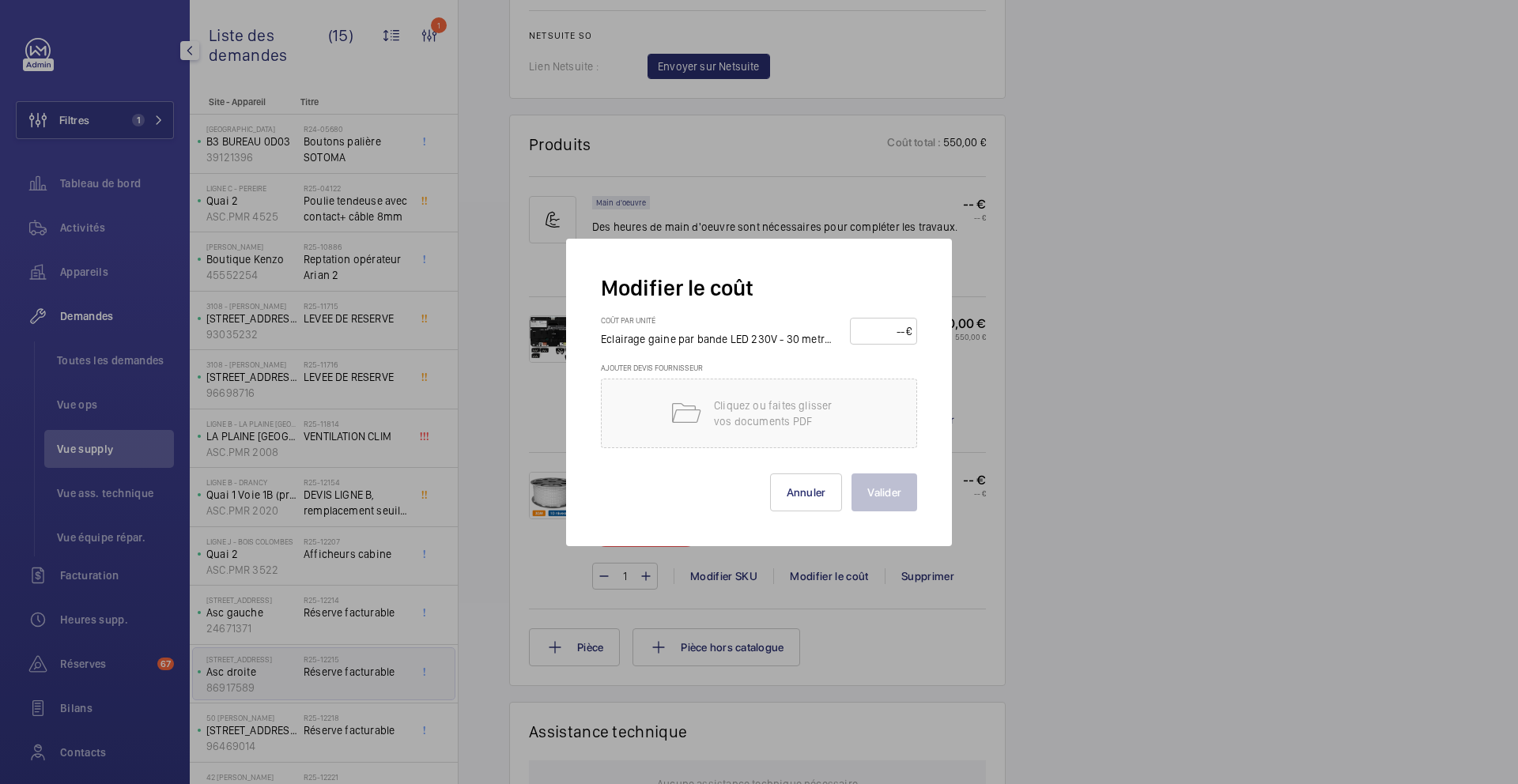
click at [886, 334] on input "number" at bounding box center [882, 331] width 51 height 25
type input "210"
click at [836, 503] on button "Annuler" at bounding box center [807, 492] width 73 height 38
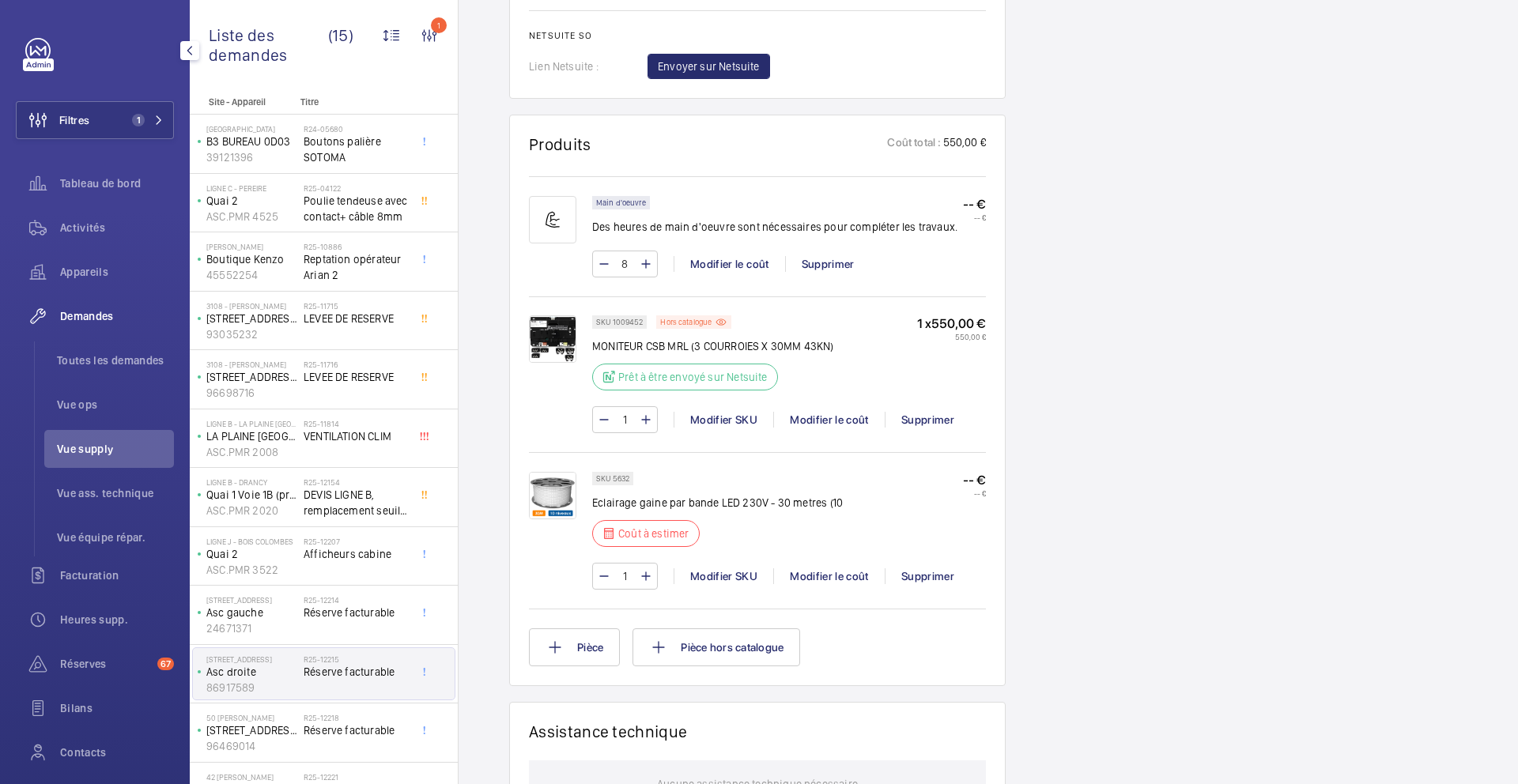
click at [619, 481] on p "SKU 5632" at bounding box center [613, 478] width 33 height 6
copy p "5632"
click at [807, 563] on div "1 Modifier SKU Modifier le coût Supprimer" at bounding box center [789, 575] width 394 height 26
click at [805, 568] on div "Modifier le coût" at bounding box center [830, 576] width 112 height 16
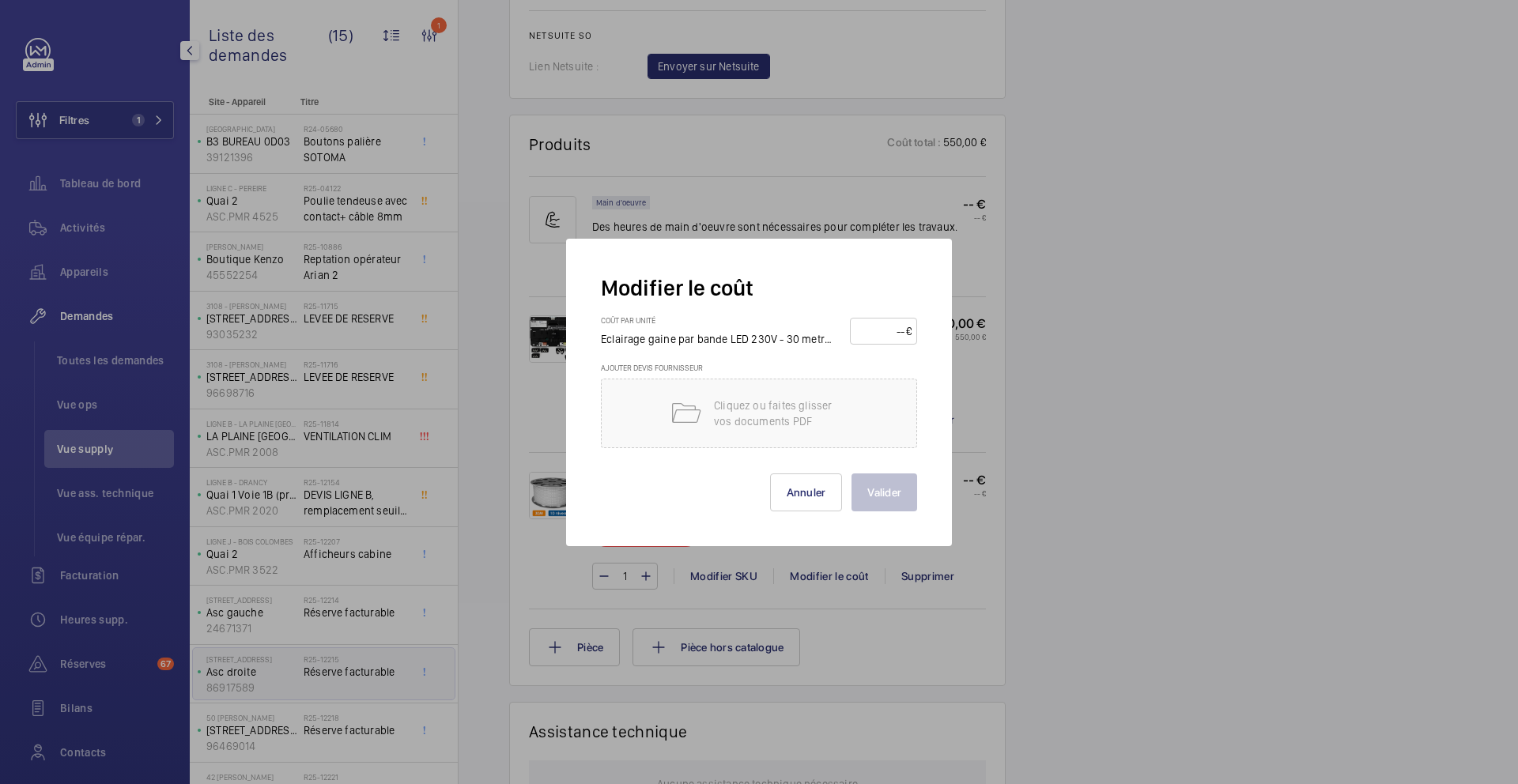
click at [885, 328] on input "number" at bounding box center [882, 331] width 51 height 25
type input "180"
click at [885, 510] on button "Valider" at bounding box center [885, 492] width 66 height 38
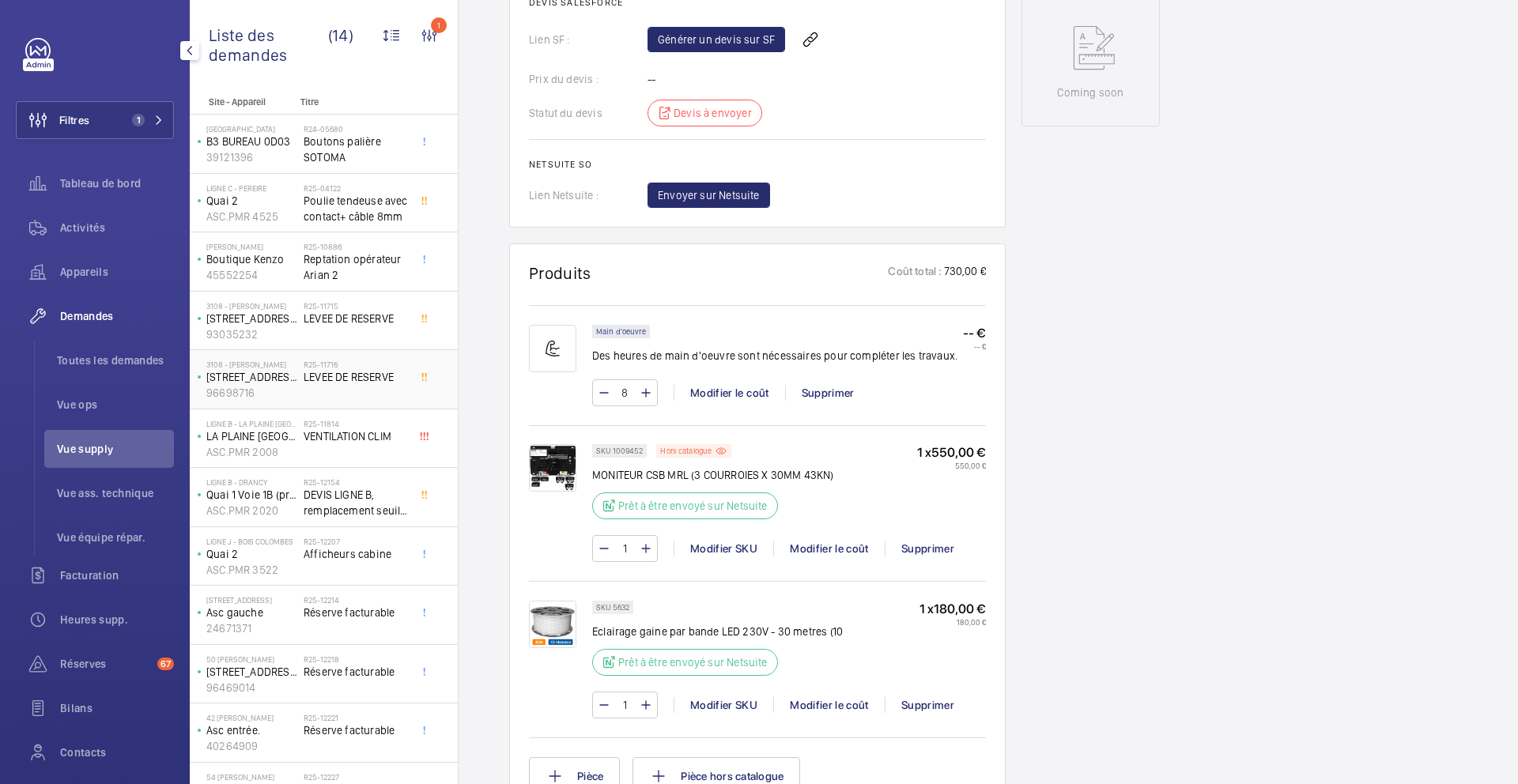
scroll to position [155, 0]
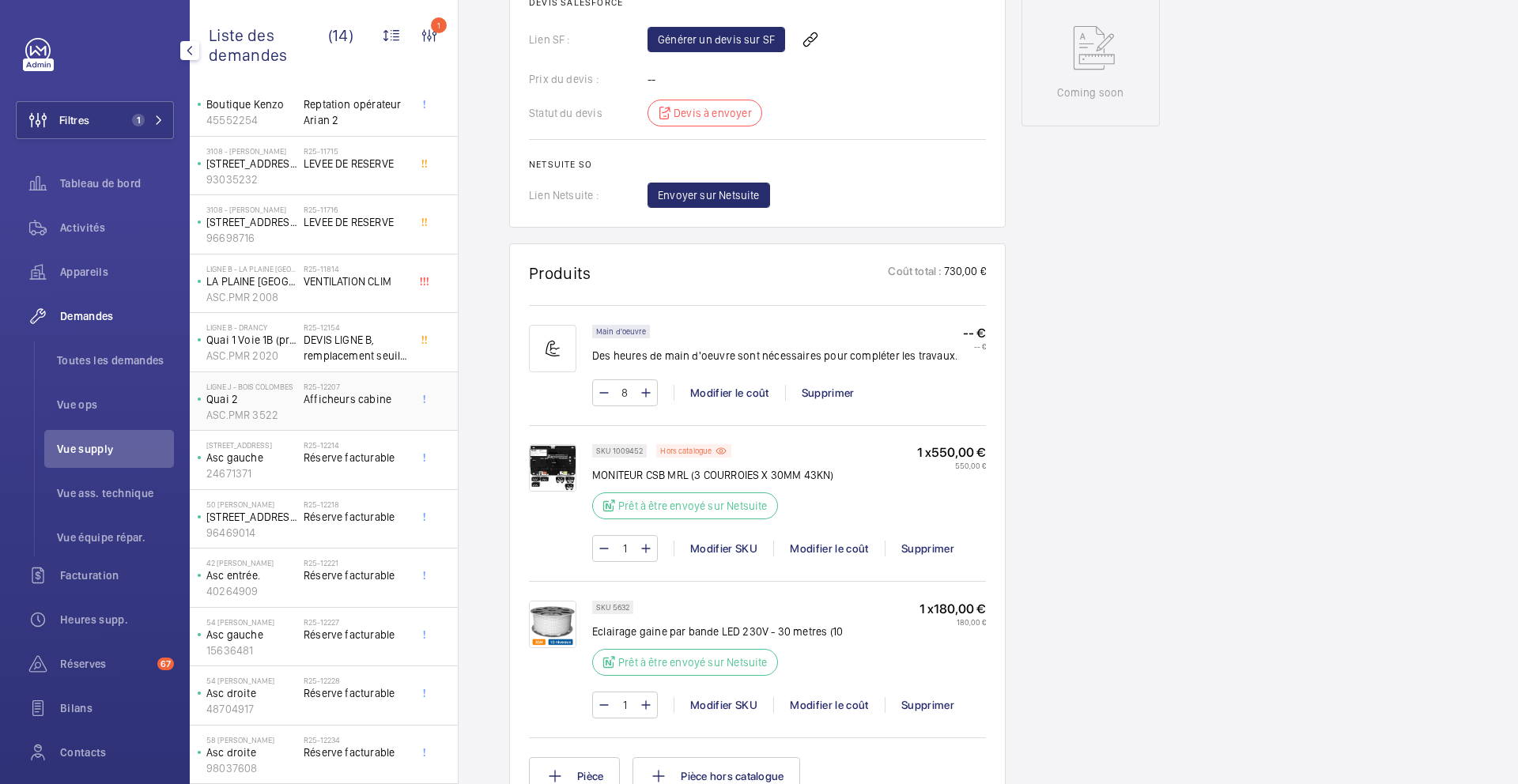
click at [383, 412] on div "R25-12207 Afficheurs cabine" at bounding box center [356, 405] width 104 height 46
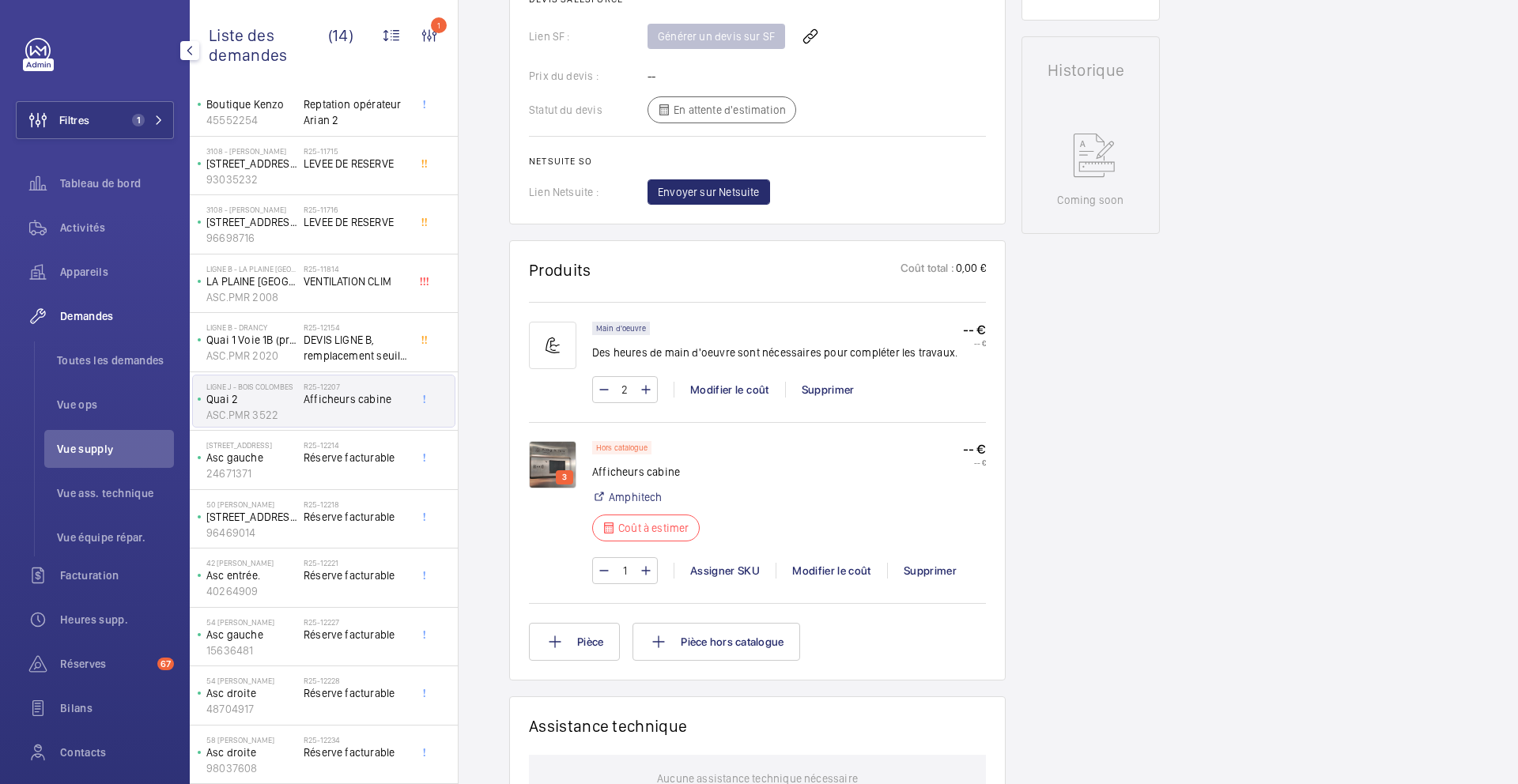
scroll to position [737, 0]
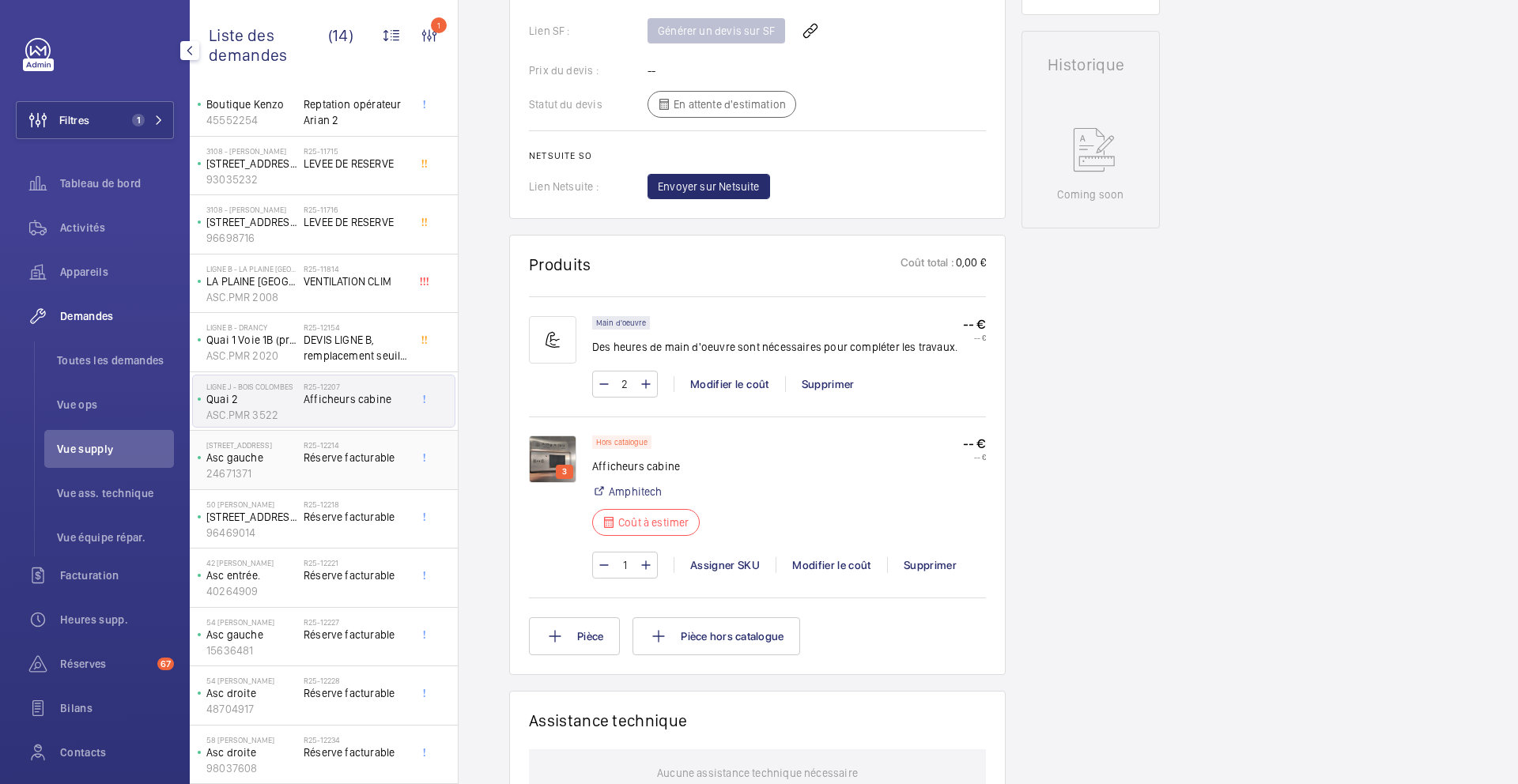
click at [306, 475] on div "R25-12214 Réserve facturable" at bounding box center [356, 463] width 104 height 46
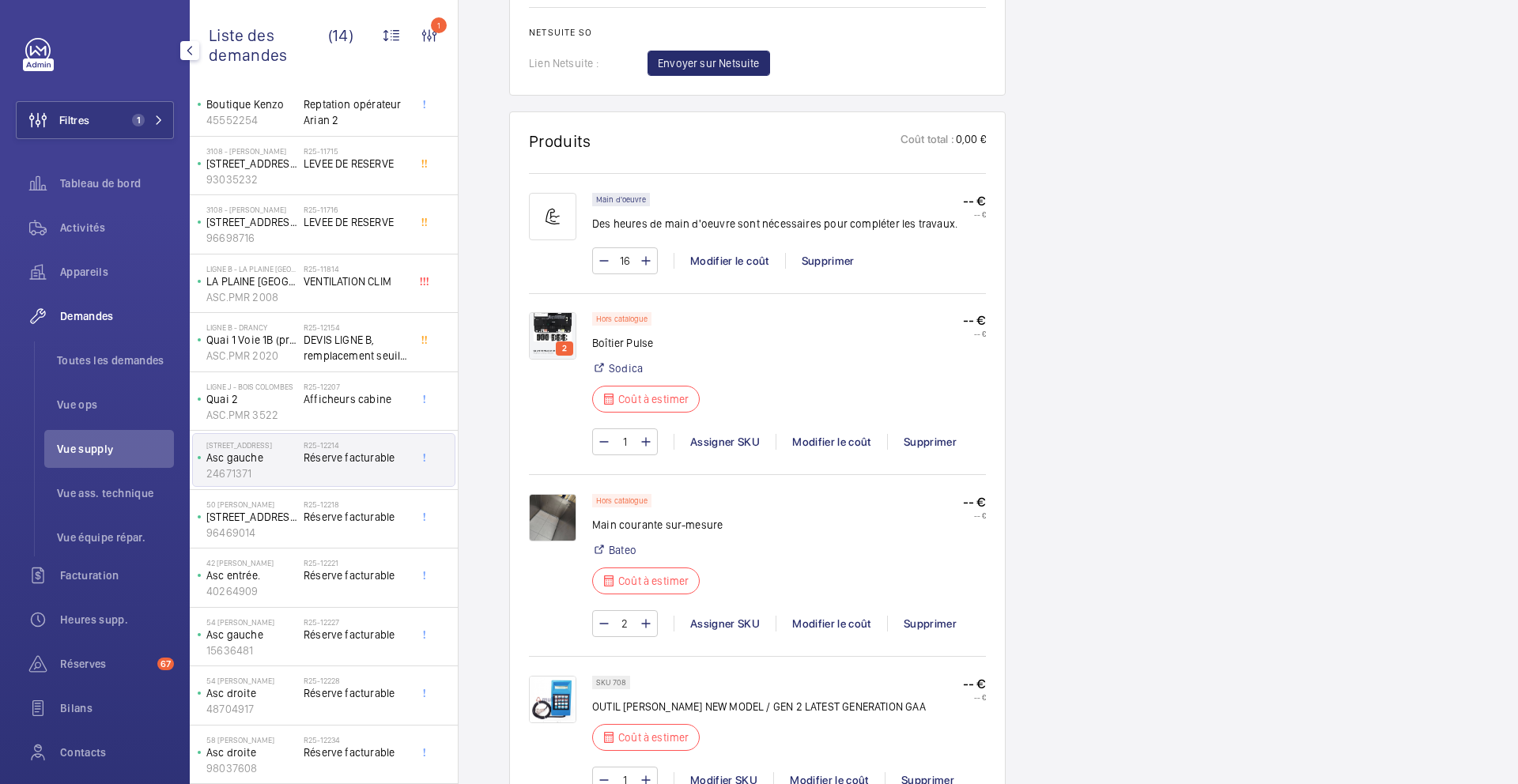
scroll to position [1120, 0]
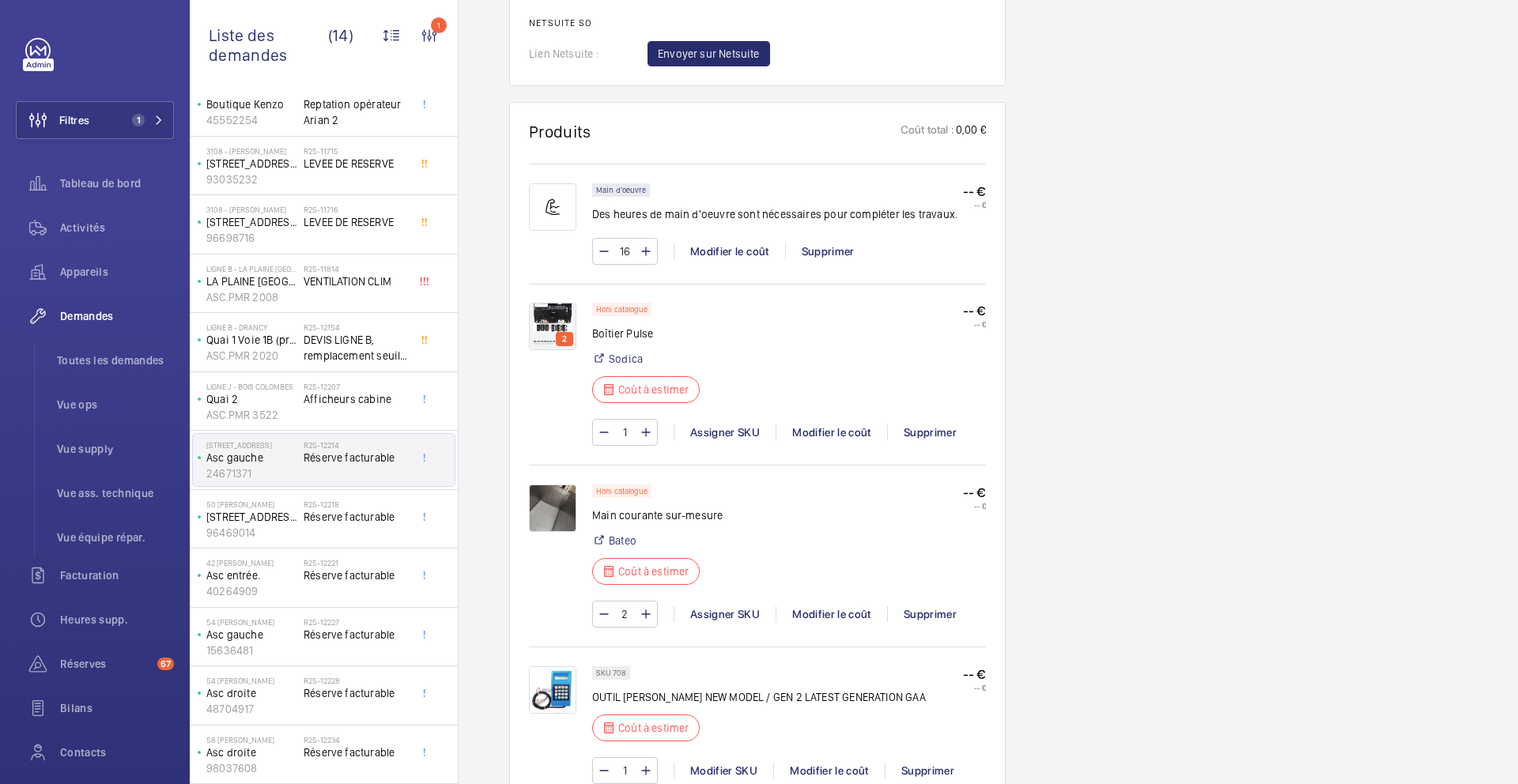
click at [547, 321] on img at bounding box center [553, 326] width 47 height 47
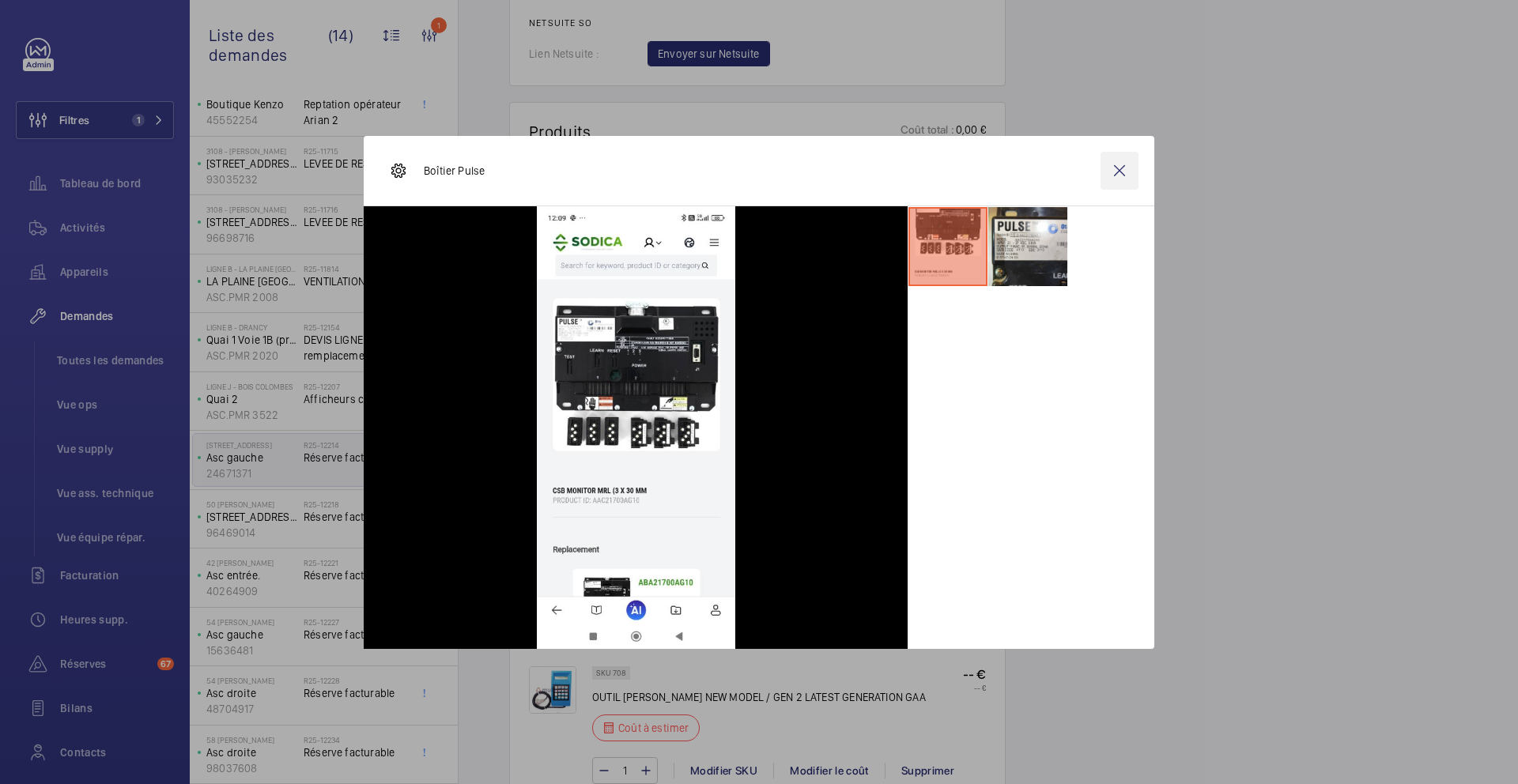
click at [1124, 170] on wm-front-icon-button at bounding box center [1120, 171] width 38 height 38
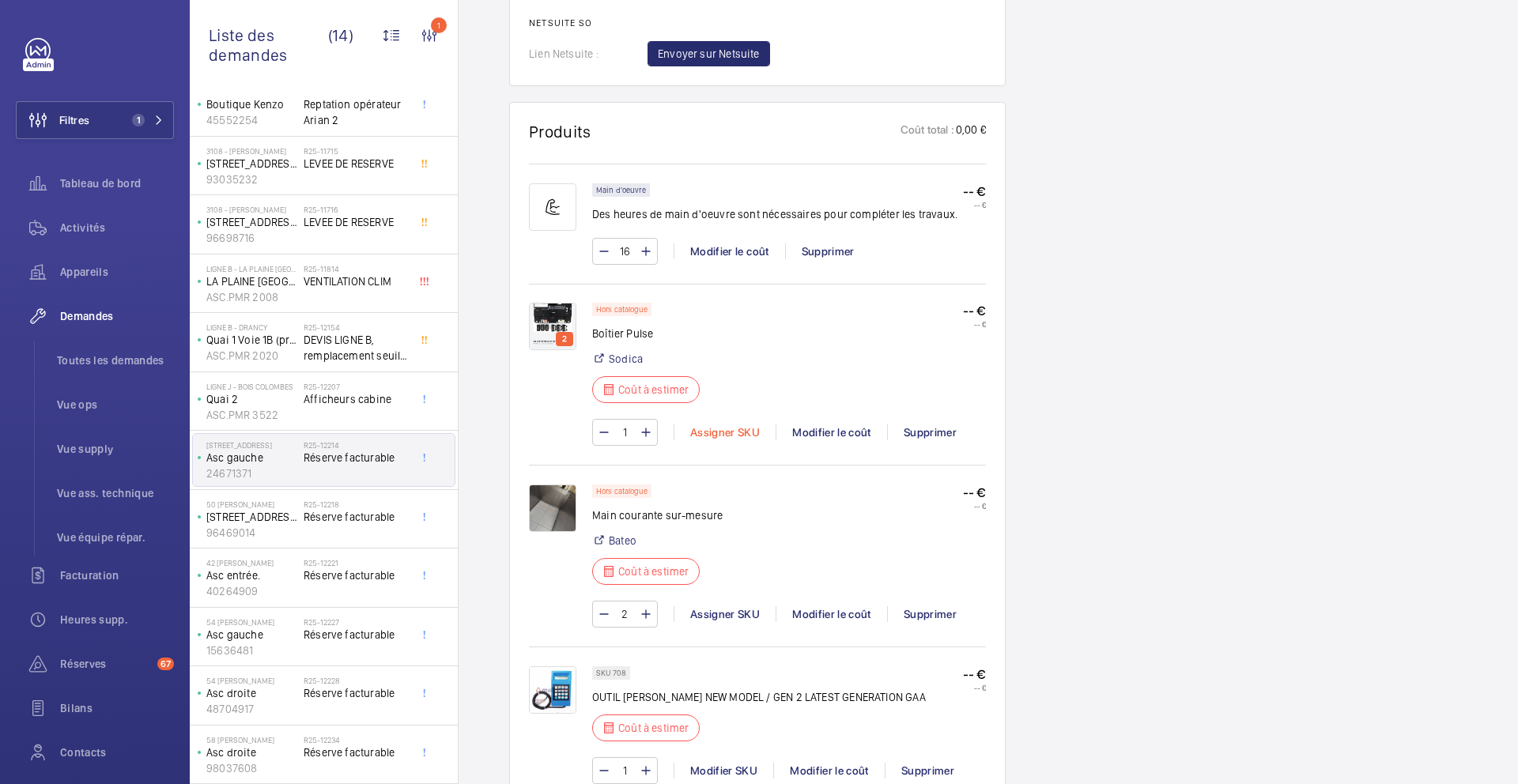
click at [704, 432] on div "Assigner SKU" at bounding box center [725, 432] width 102 height 16
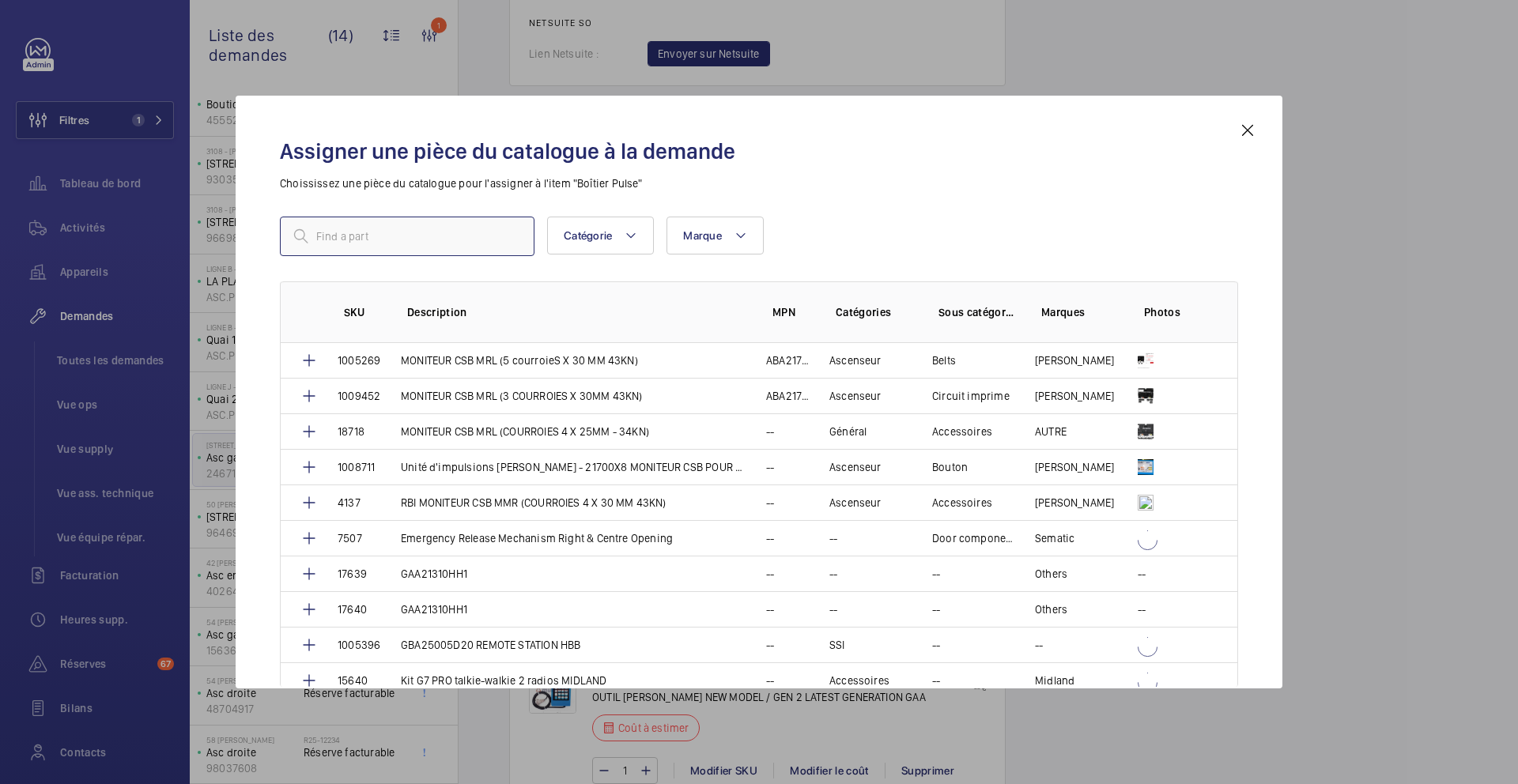
click at [427, 240] on input "text" at bounding box center [407, 236] width 255 height 39
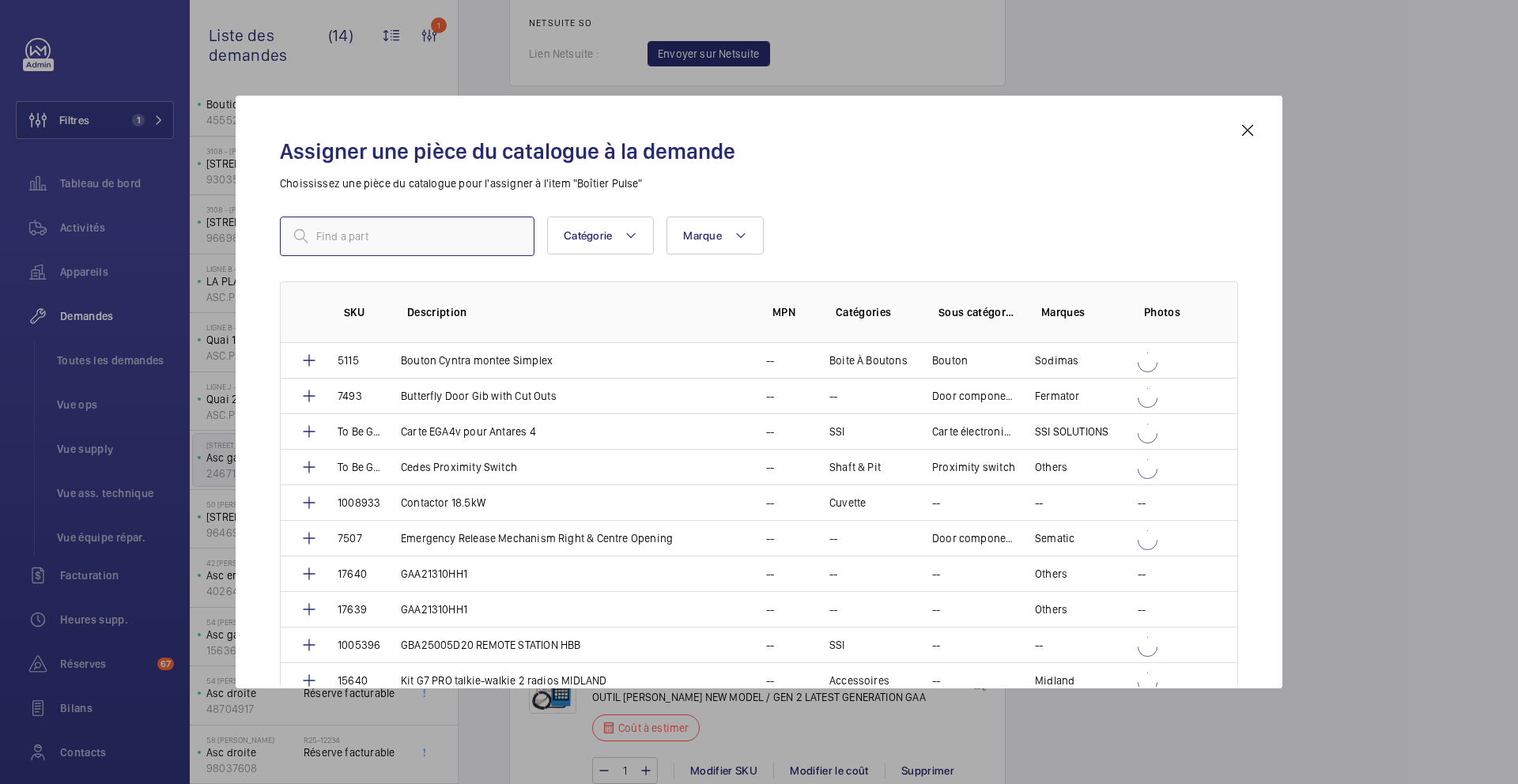
paste input "MONITEUR CSB MRL (3 COURROIES X 30MM 43KN)"
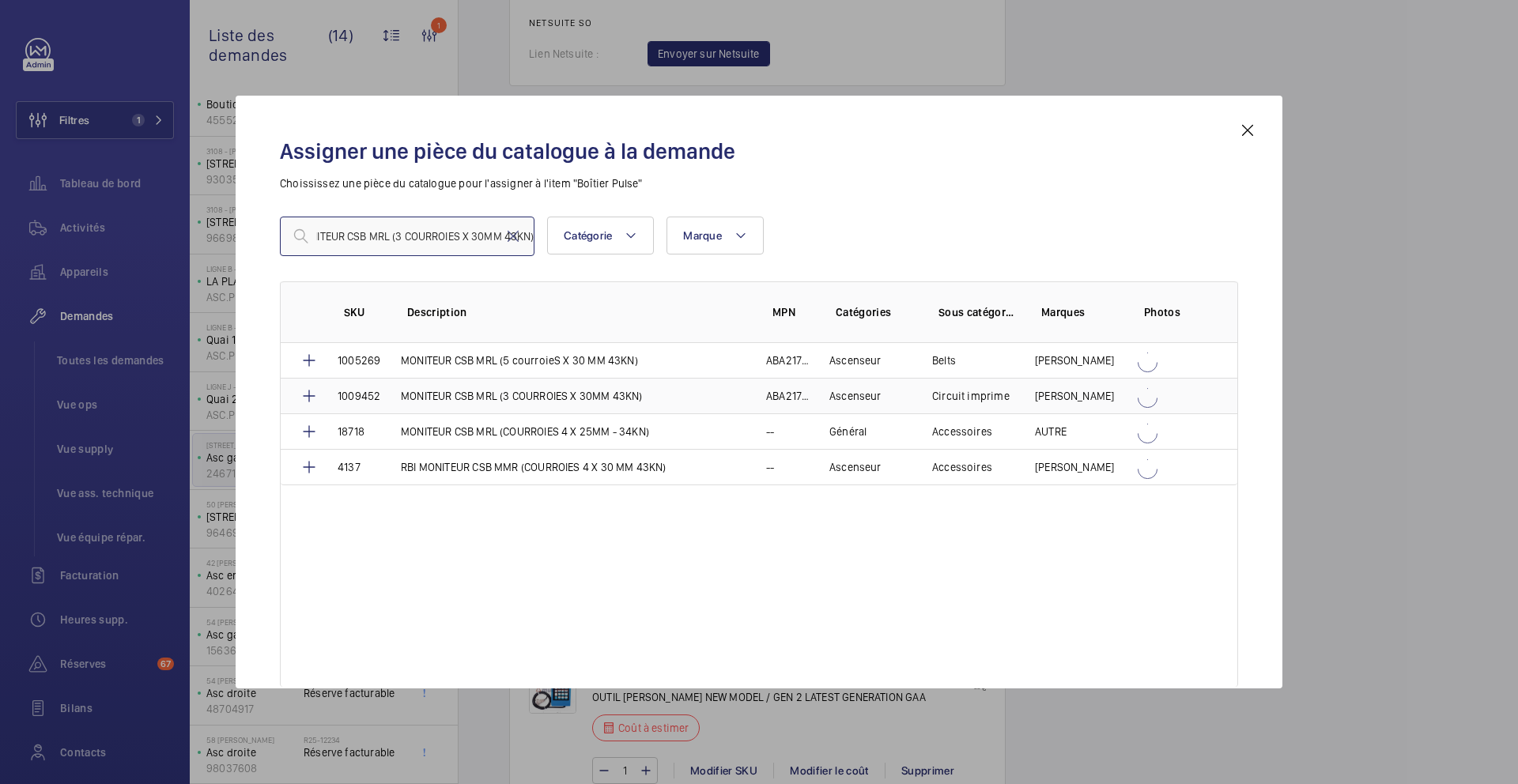
type input "MONITEUR CSB MRL (3 COURROIES X 30MM 43KN)"
click at [581, 404] on td "MONITEUR CSB MRL (3 COURROIES X 30MM 43KN)" at bounding box center [565, 395] width 366 height 35
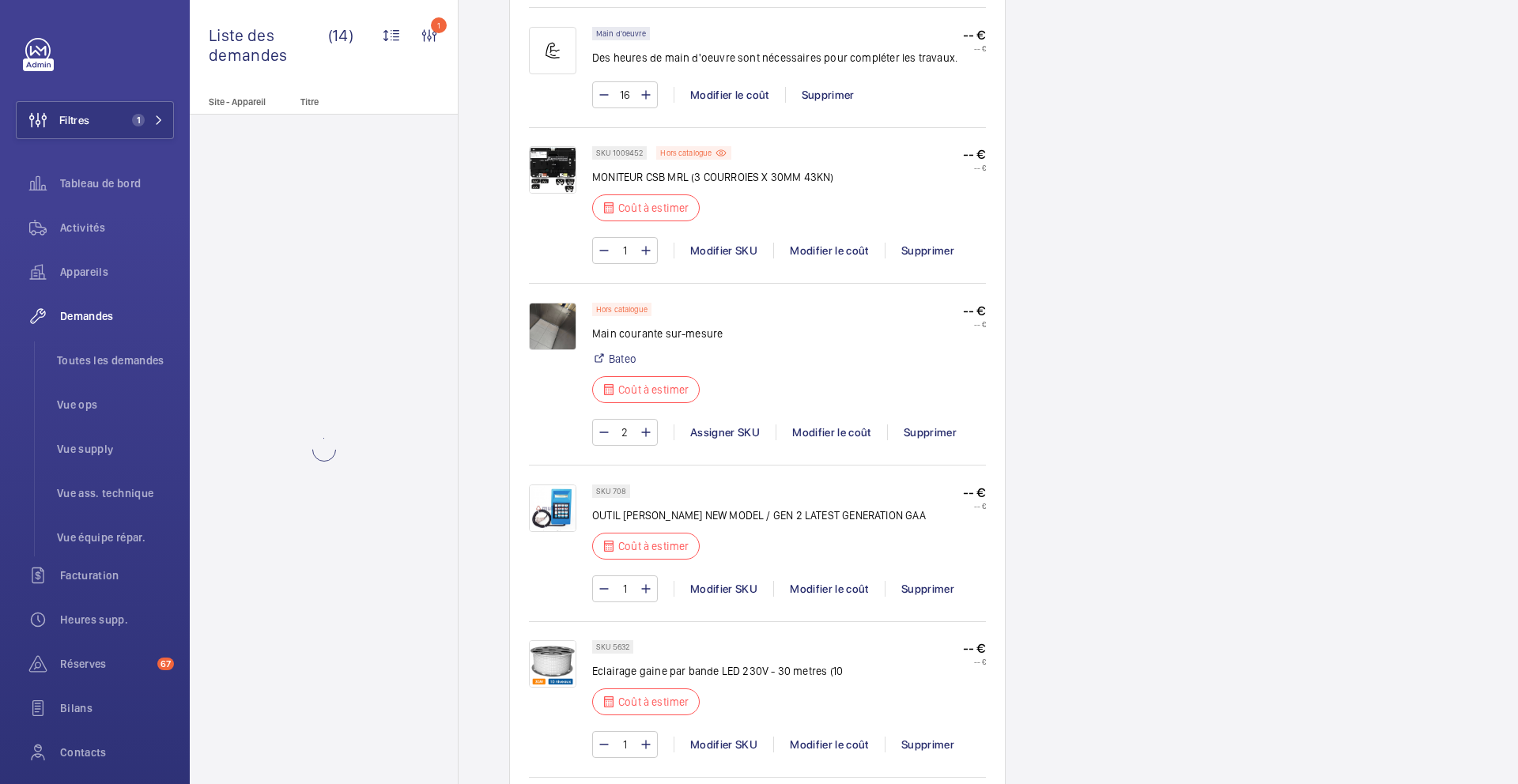
scroll to position [1432, 0]
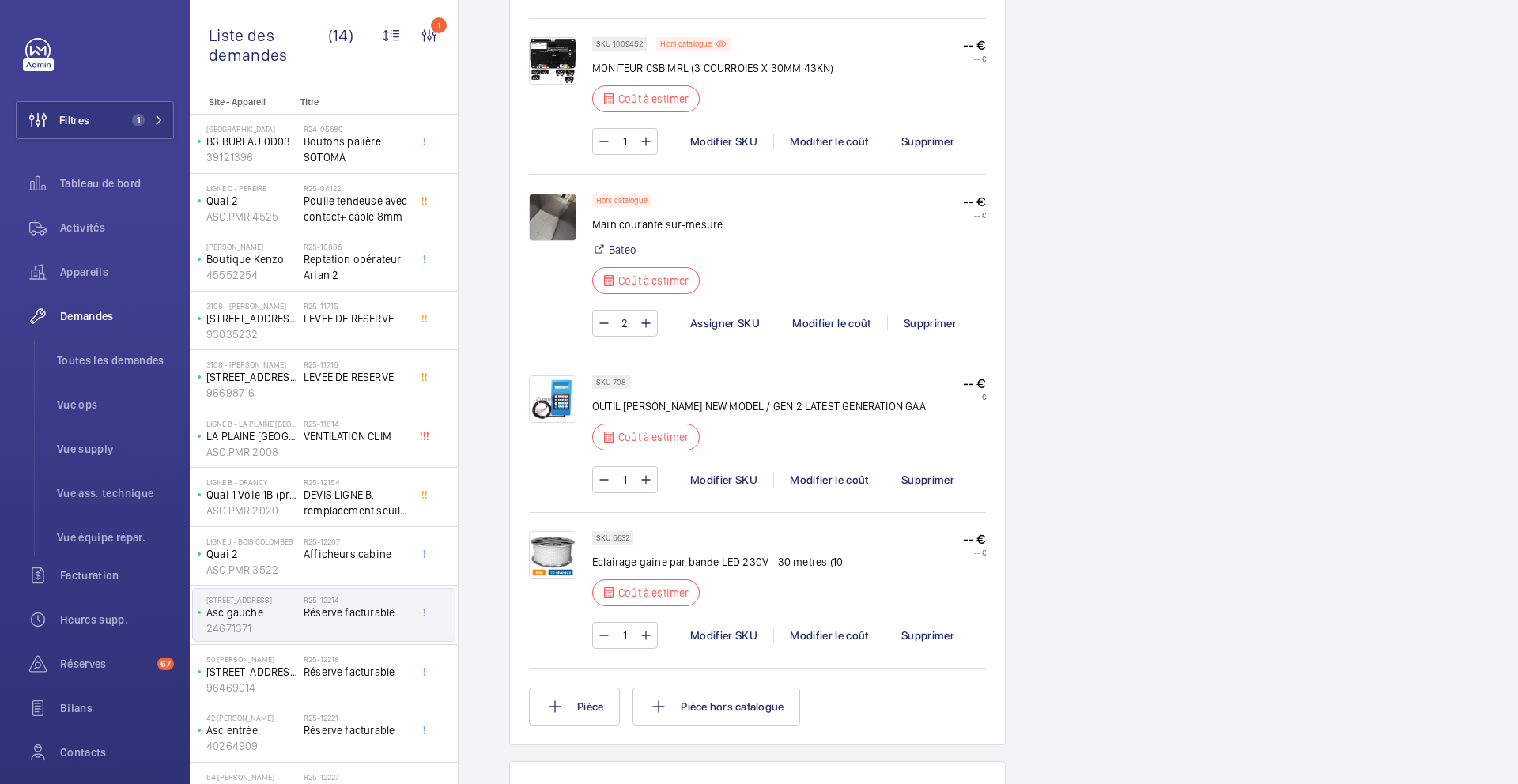
scroll to position [1394, 0]
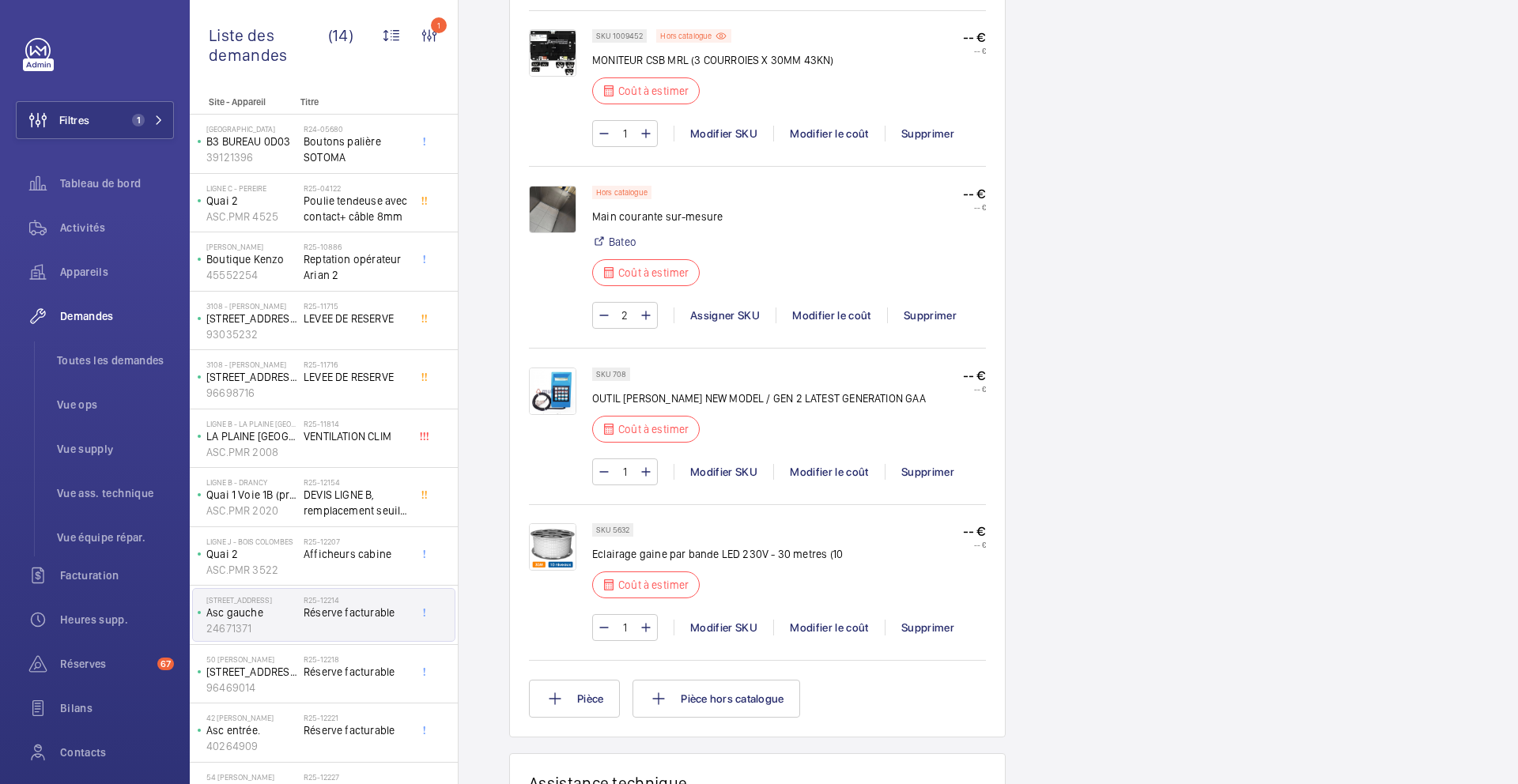
click at [558, 218] on img at bounding box center [553, 210] width 47 height 47
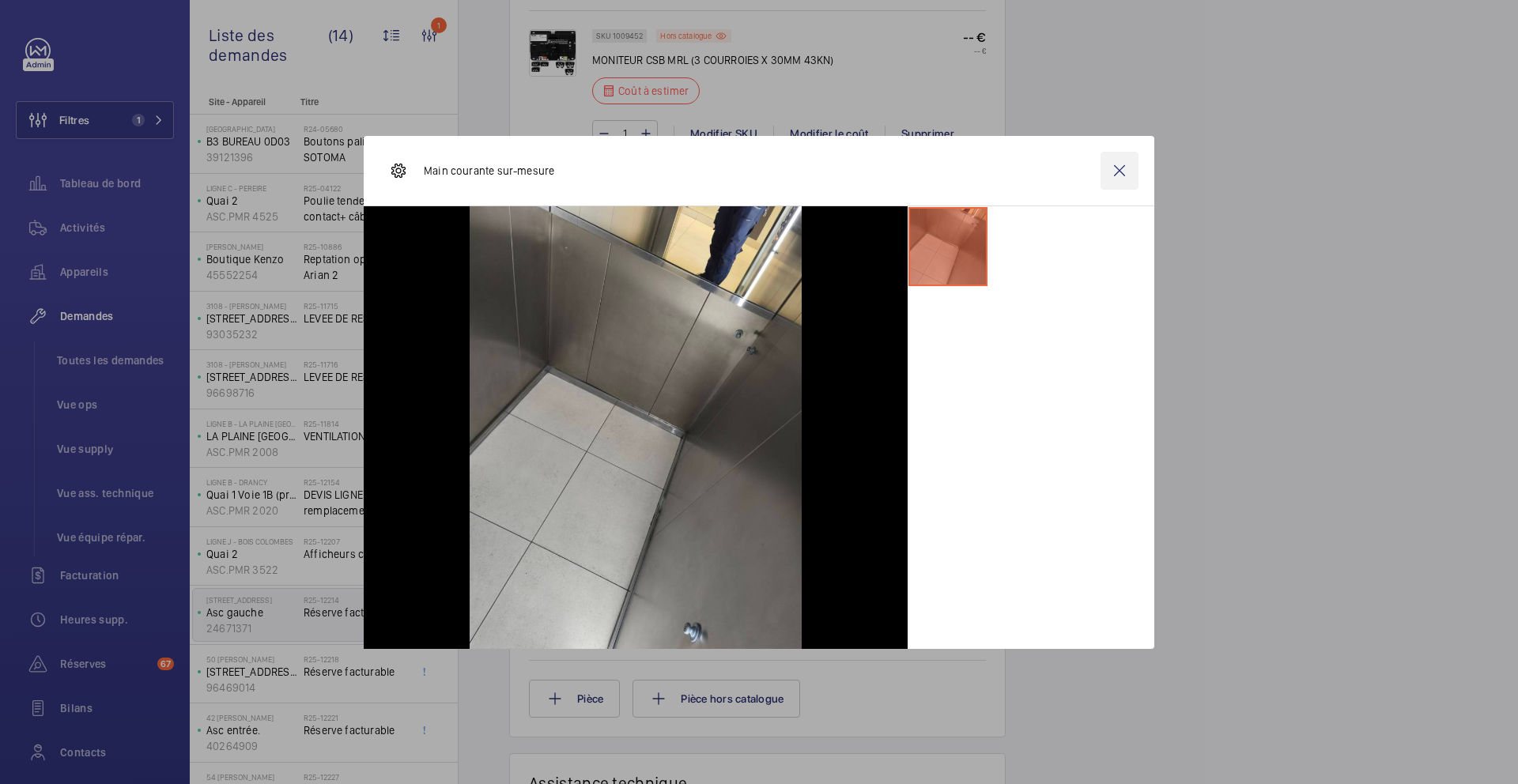
click at [1121, 174] on wm-front-icon-button at bounding box center [1120, 171] width 38 height 38
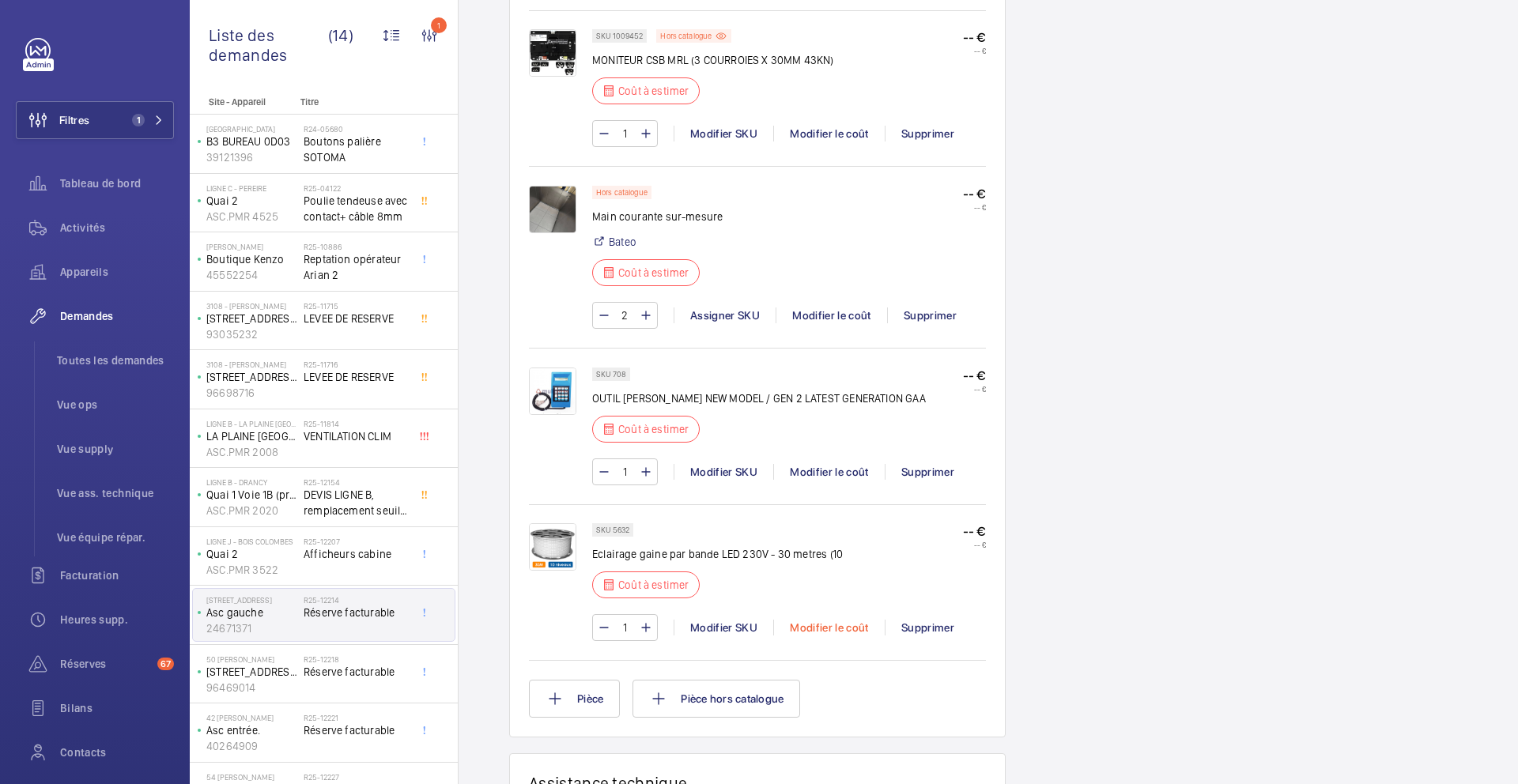
click at [828, 629] on div "Modifier le coût" at bounding box center [830, 627] width 112 height 16
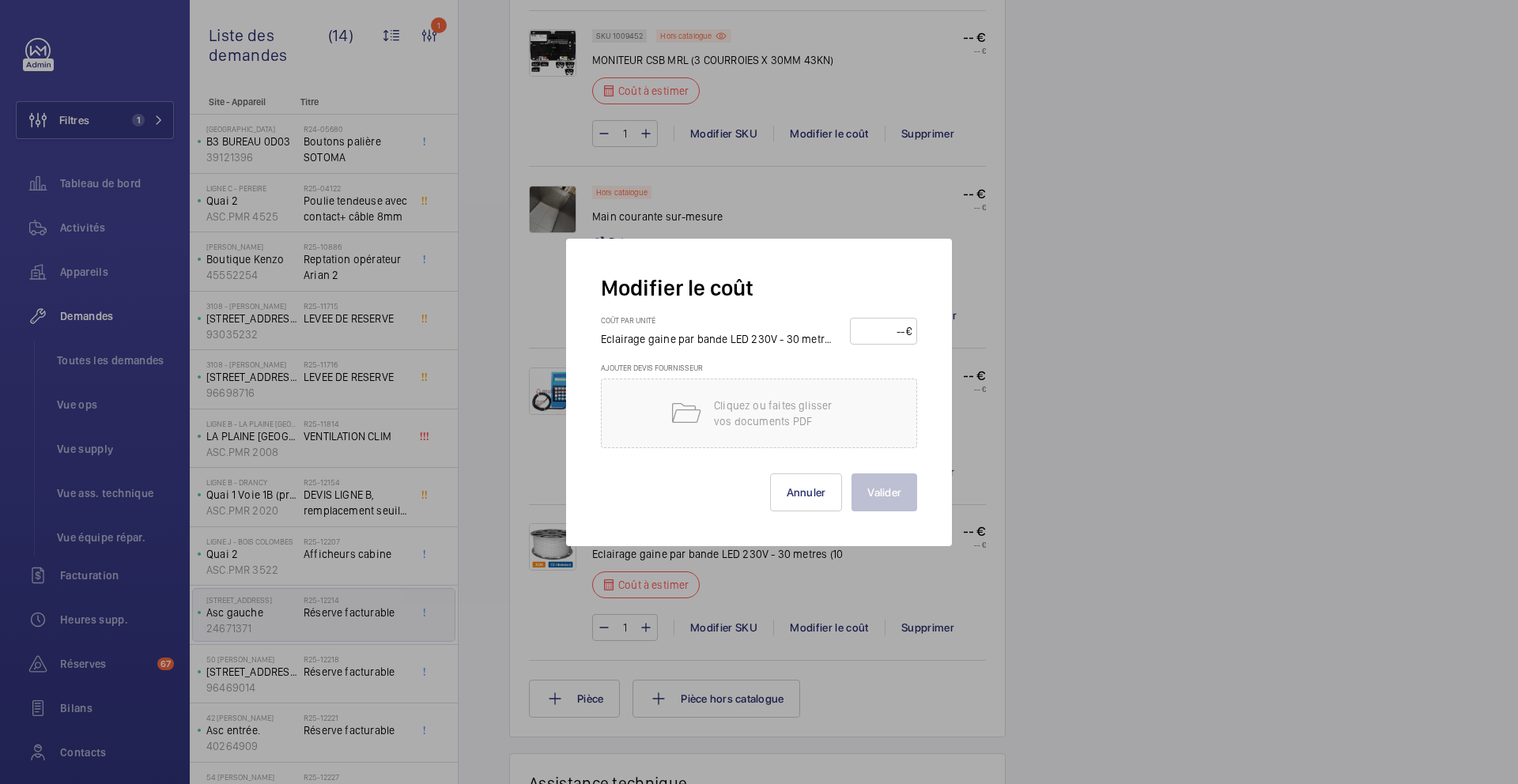
click at [867, 328] on input "number" at bounding box center [882, 331] width 51 height 25
type input "180"
click at [887, 481] on button "Valider" at bounding box center [885, 492] width 66 height 38
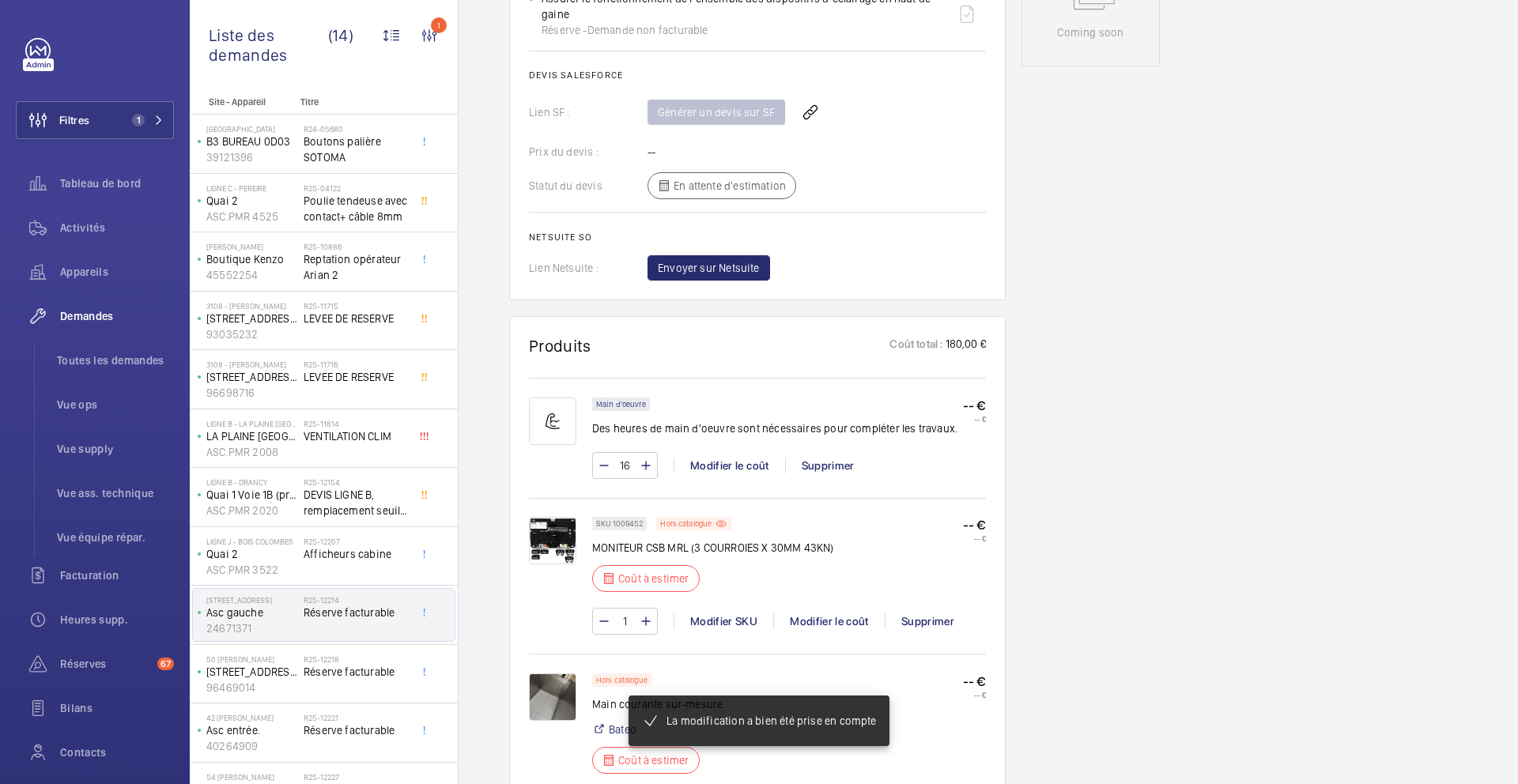
scroll to position [1036, 0]
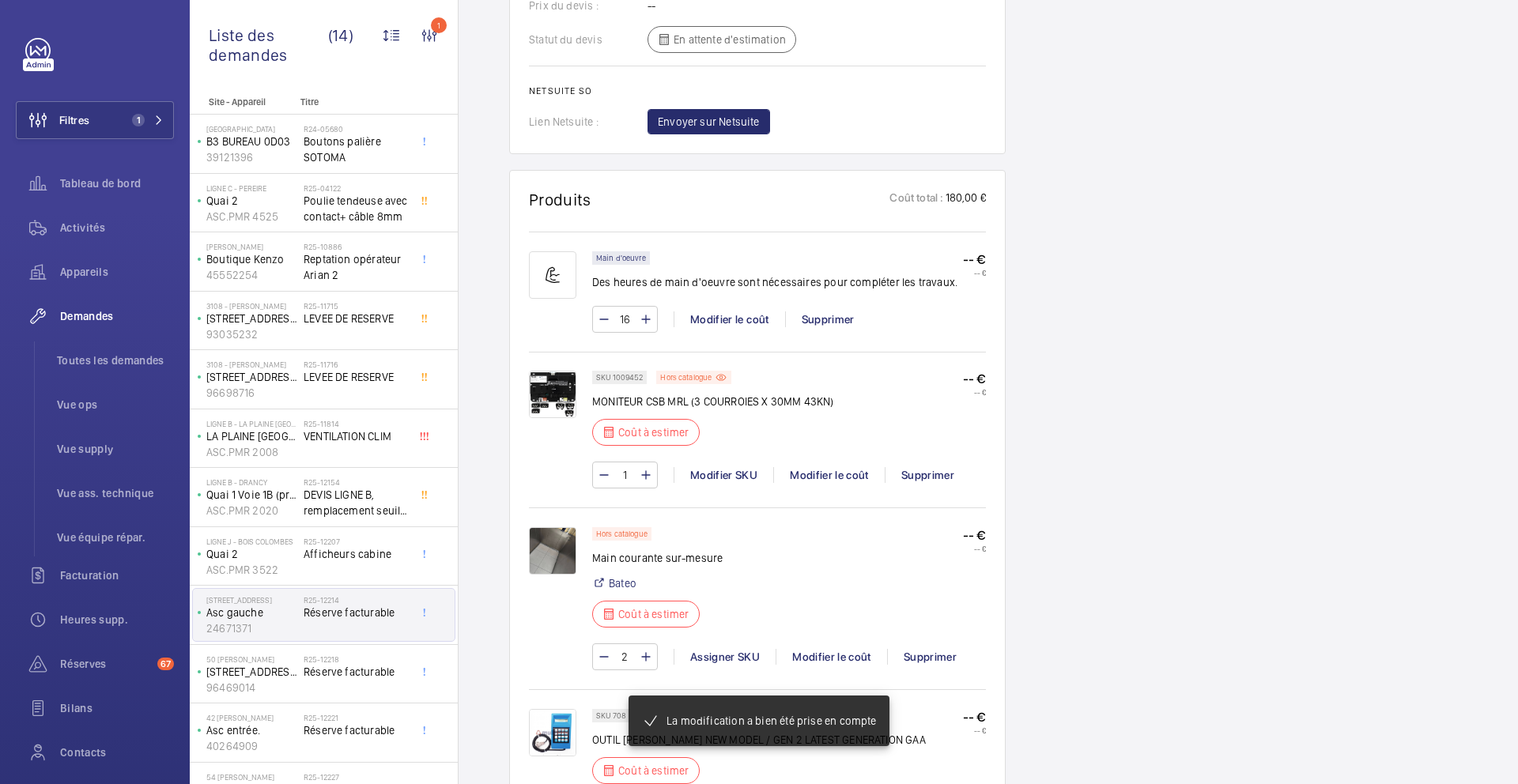
click at [819, 485] on div "1 Modifier SKU Modifier le coût Supprimer" at bounding box center [789, 474] width 394 height 26
click at [819, 478] on div "Modifier le coût" at bounding box center [830, 475] width 112 height 16
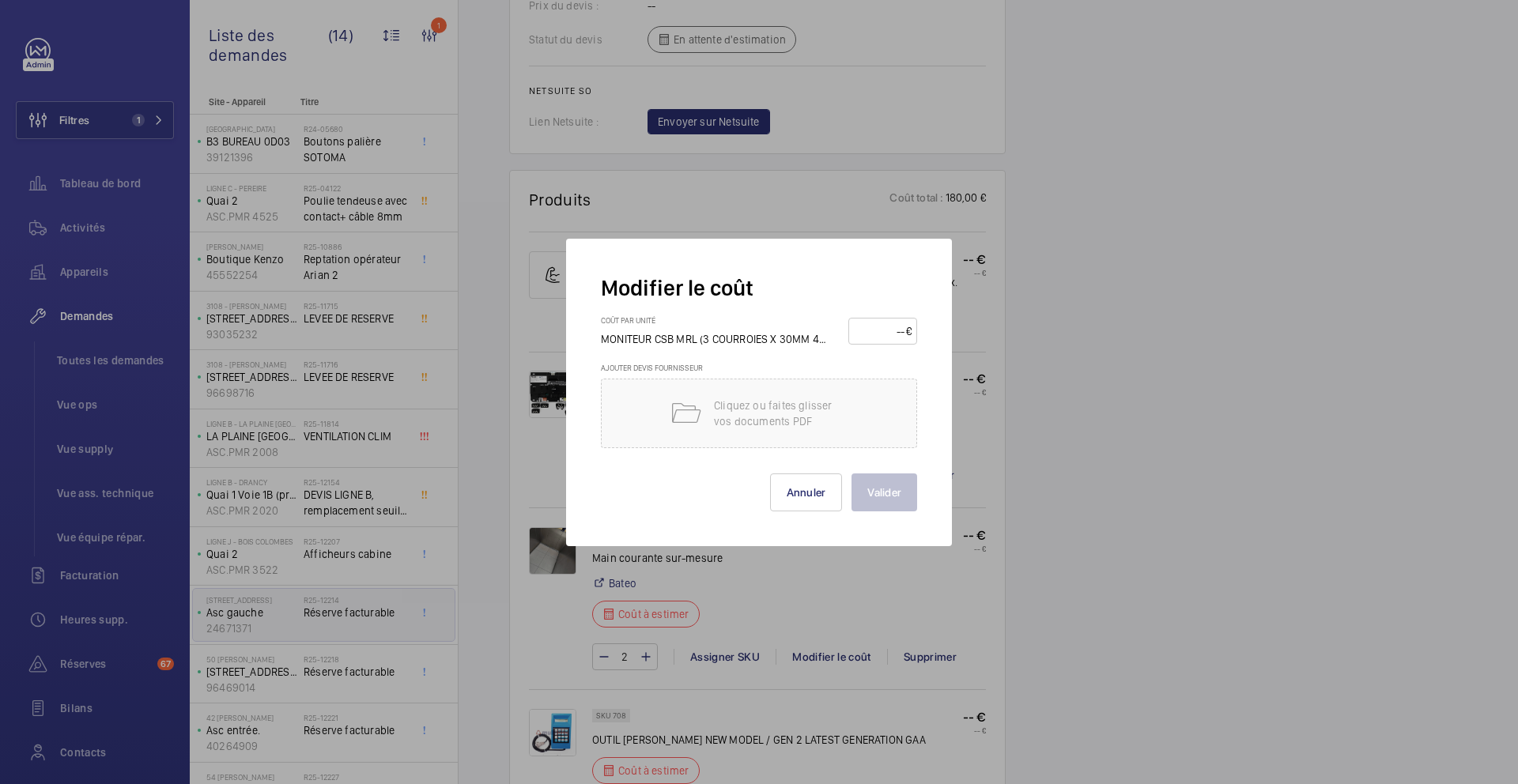
click at [879, 320] on input "number" at bounding box center [880, 331] width 52 height 25
type input "550"
click at [876, 488] on button "Valider" at bounding box center [885, 492] width 66 height 38
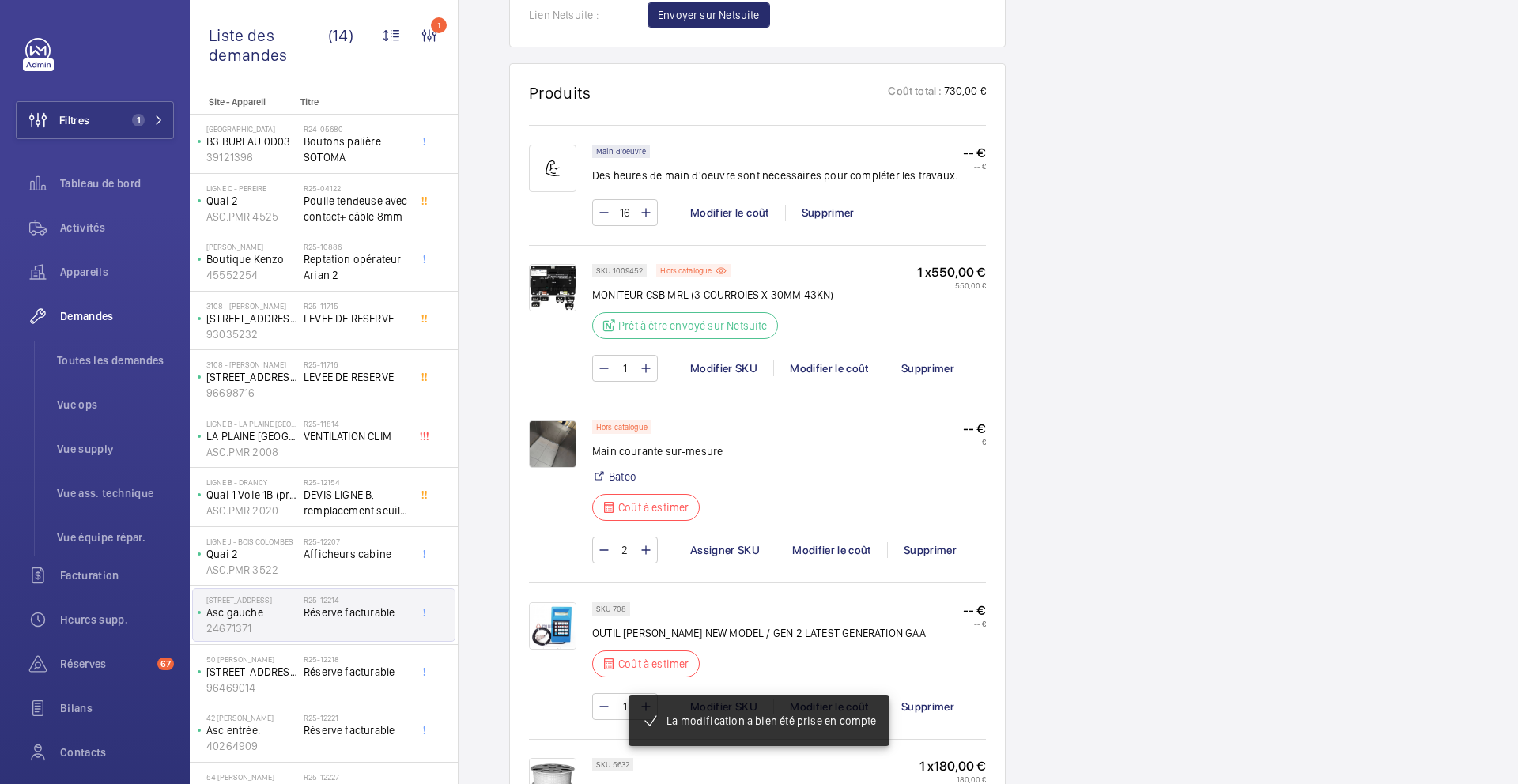
scroll to position [1284, 0]
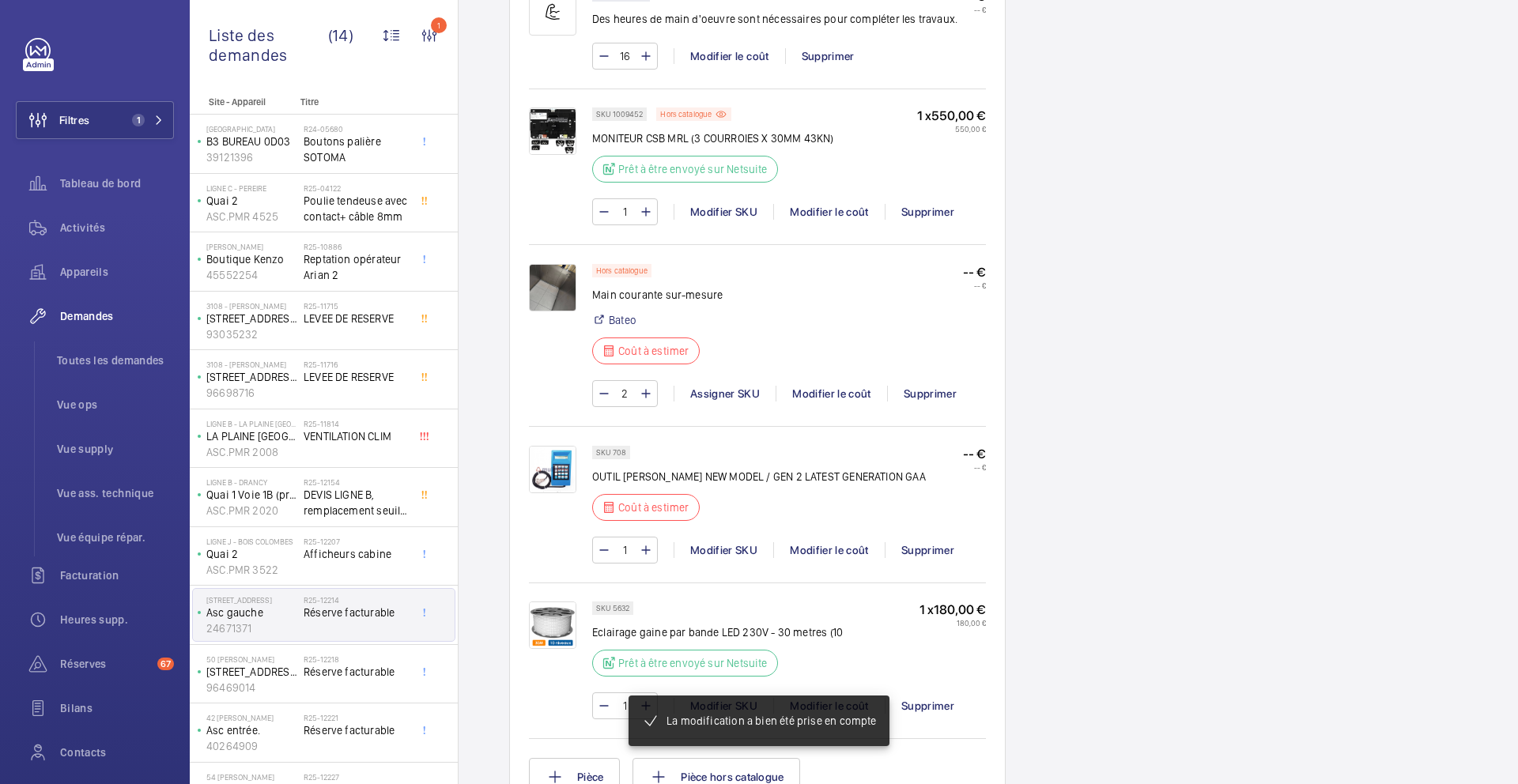
click at [659, 473] on p "OUTIL OTIS NEW MODEL / GEN 2 LATEST GENERATION GAA" at bounding box center [759, 476] width 333 height 16
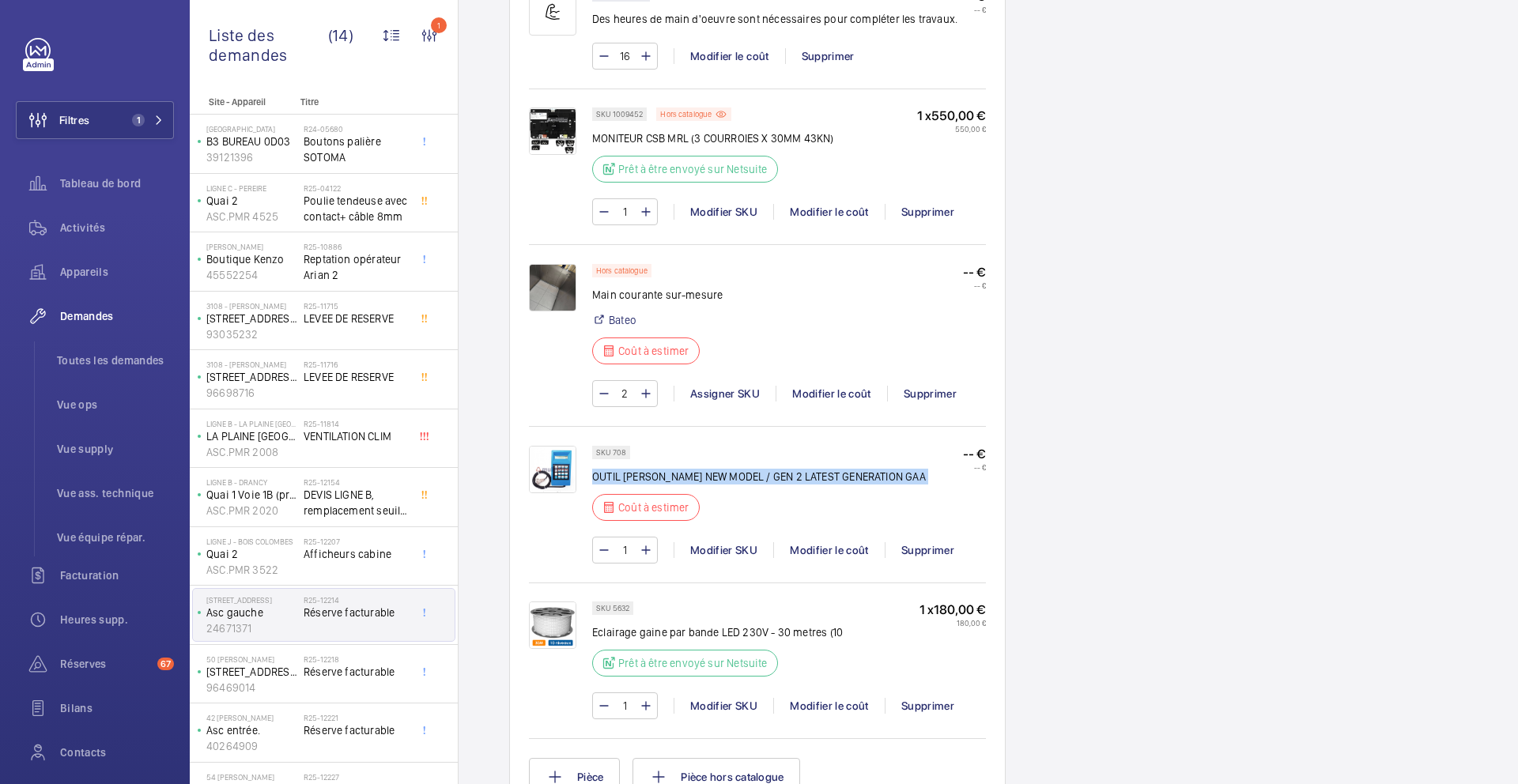
copy div "OUTIL OTIS NEW MODEL / GEN 2 LATEST GENERATION GAA"
click at [619, 456] on p "SKU 708" at bounding box center [611, 453] width 30 height 6
copy p "708"
click at [815, 549] on div "Modifier le coût" at bounding box center [830, 550] width 112 height 16
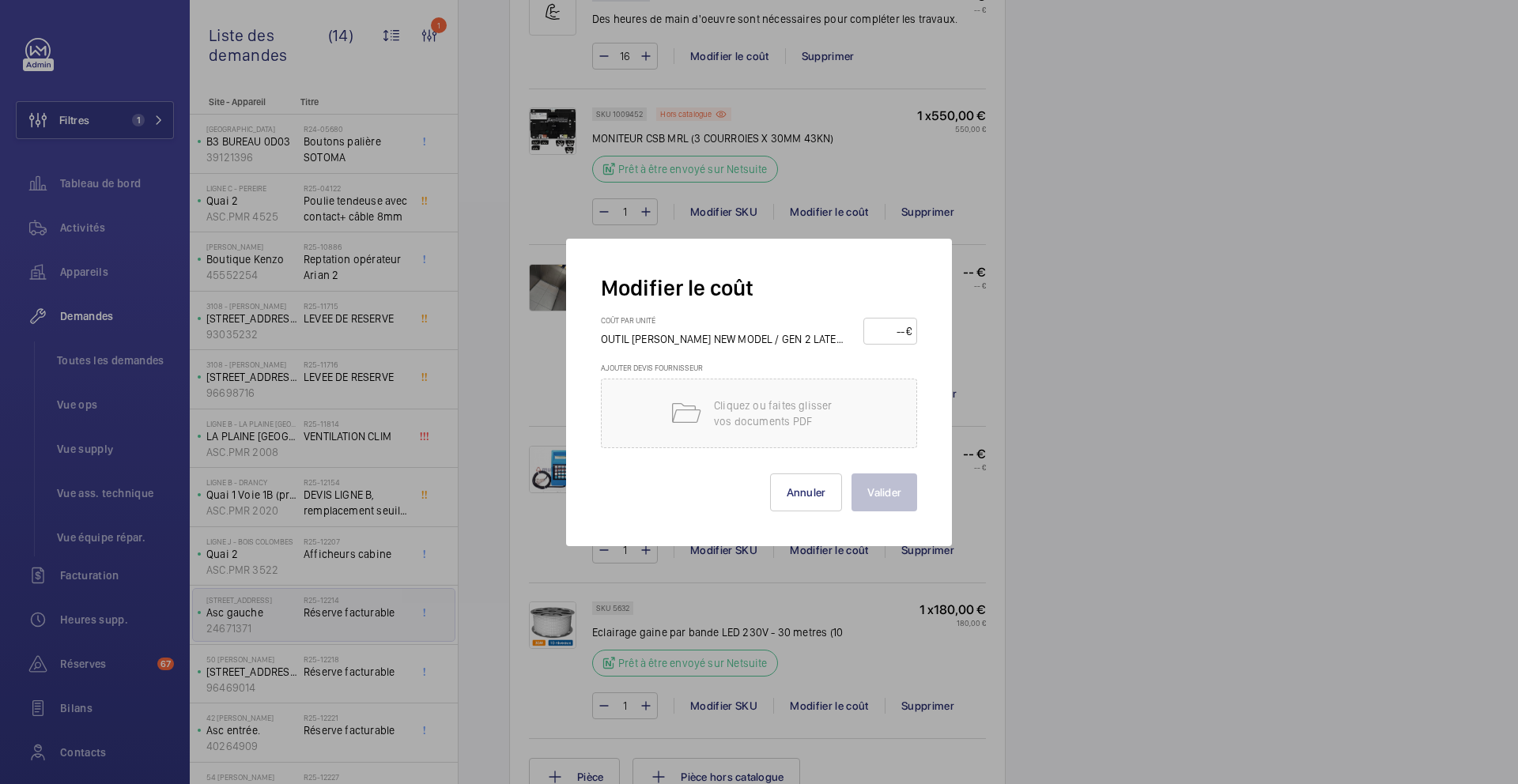
click at [880, 333] on input "number" at bounding box center [887, 331] width 37 height 25
type input "250"
click at [881, 487] on button "Valider" at bounding box center [885, 492] width 66 height 38
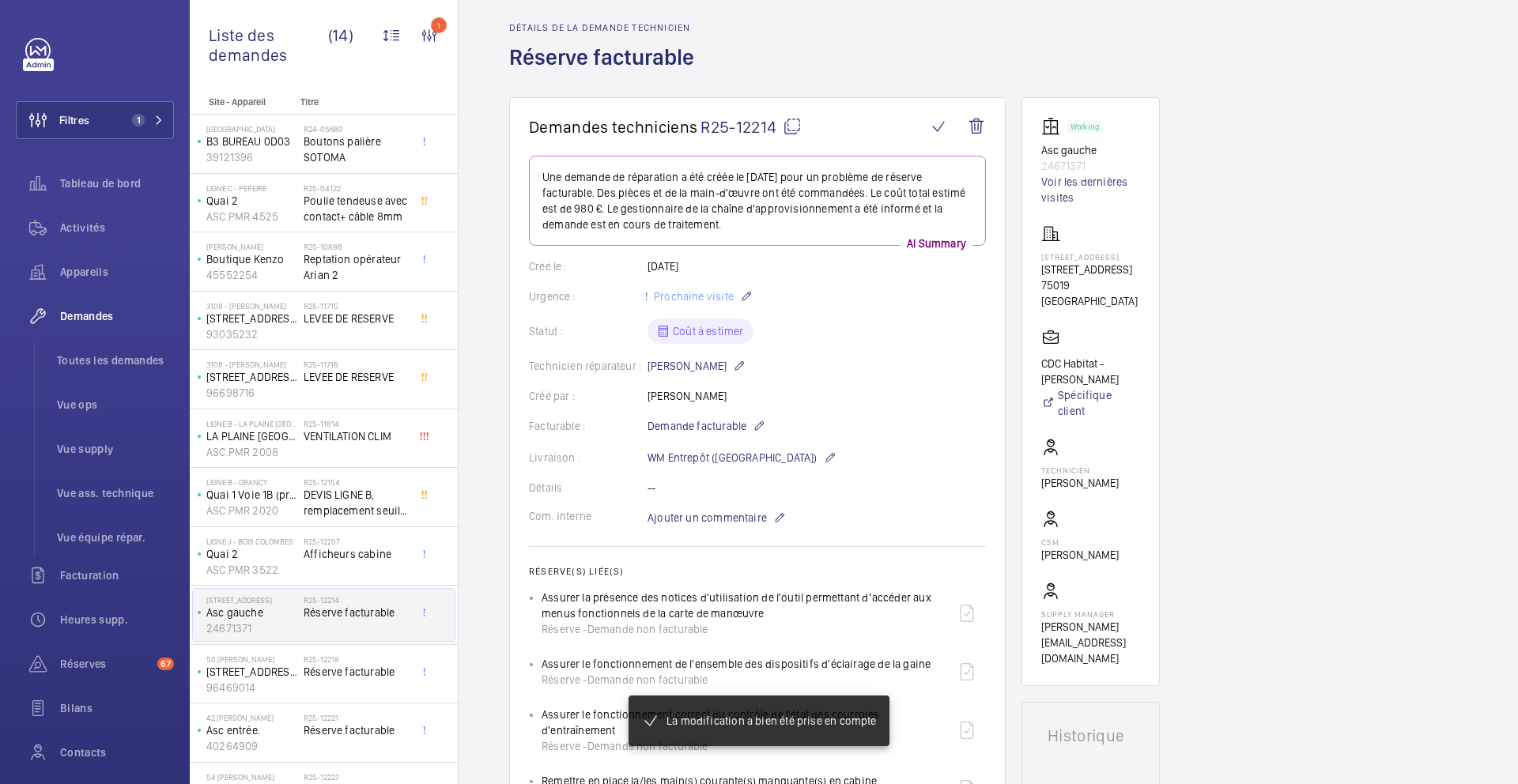
scroll to position [0, 0]
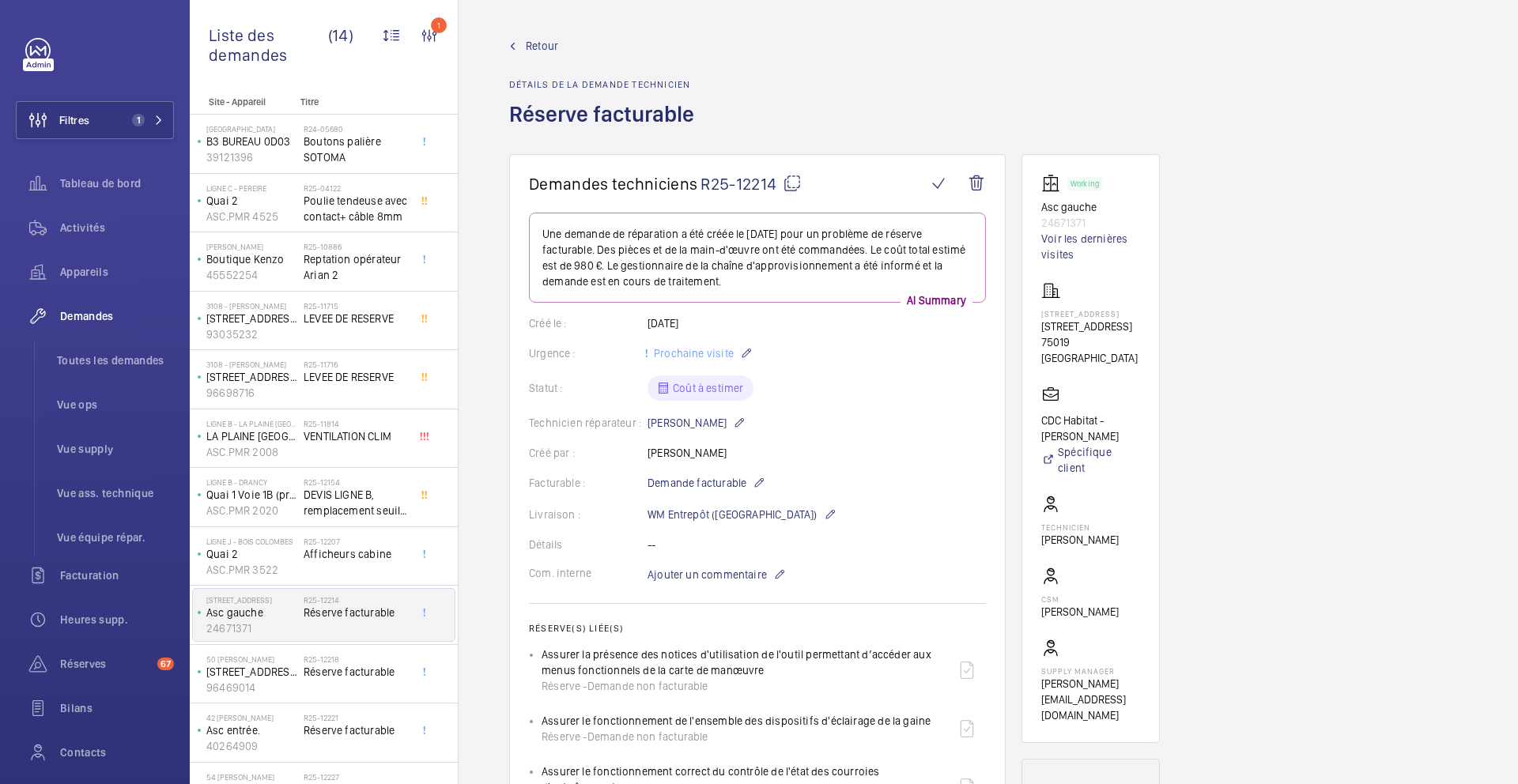
click at [795, 188] on mat-icon at bounding box center [791, 182] width 19 height 19
click at [795, 186] on mat-icon at bounding box center [791, 182] width 19 height 19
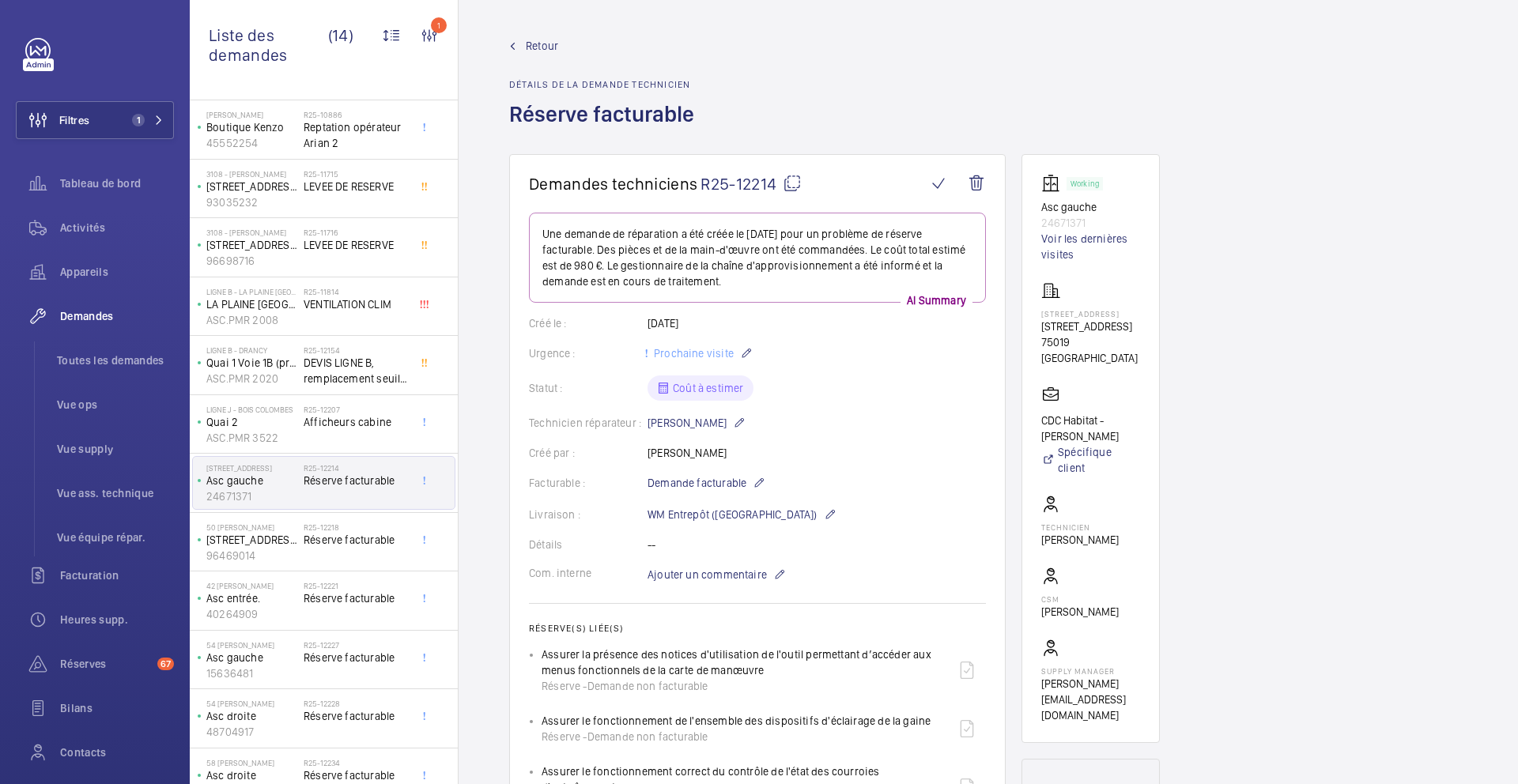
scroll to position [155, 0]
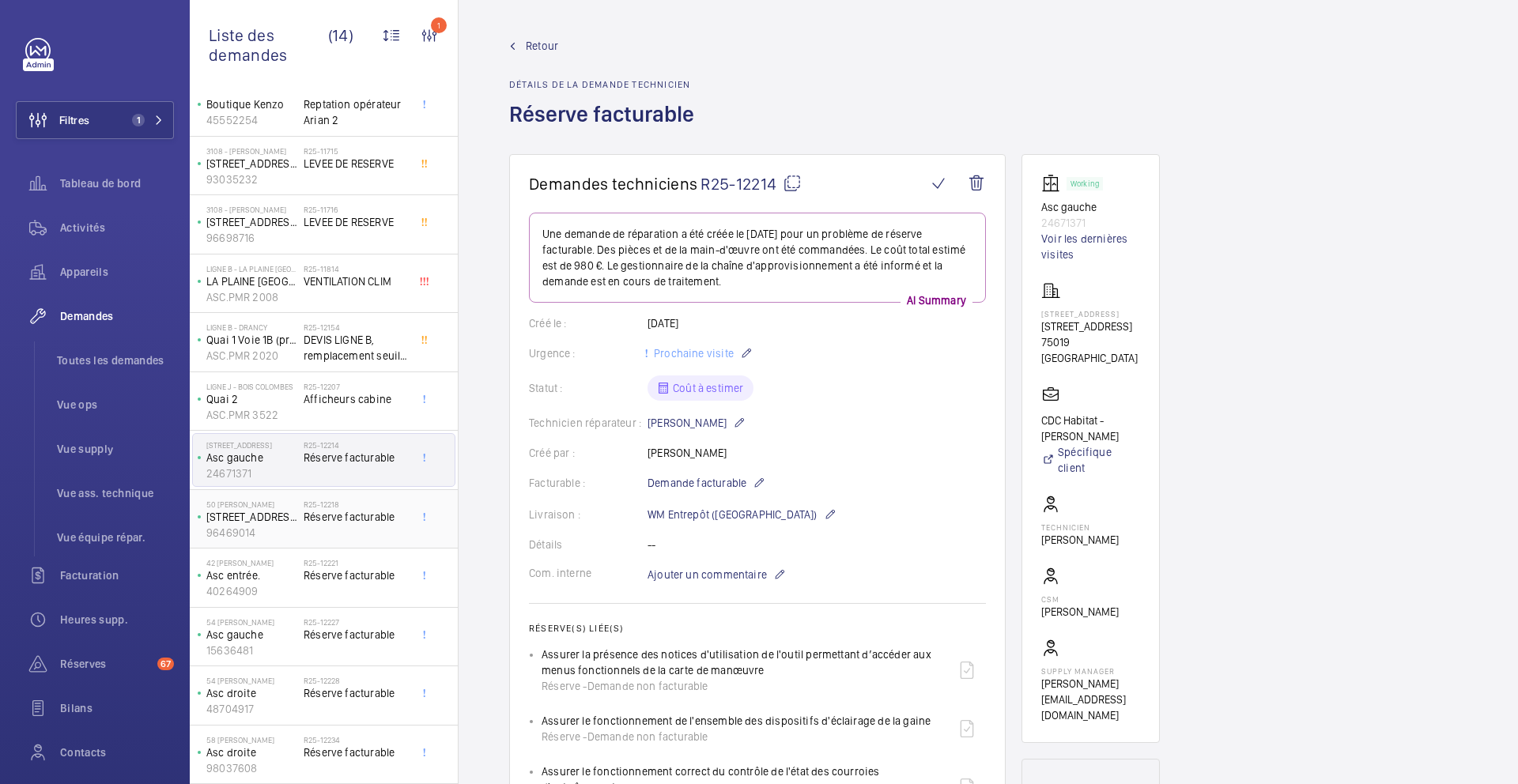
click at [362, 524] on div "R25-12218 Réserve facturable" at bounding box center [356, 522] width 104 height 46
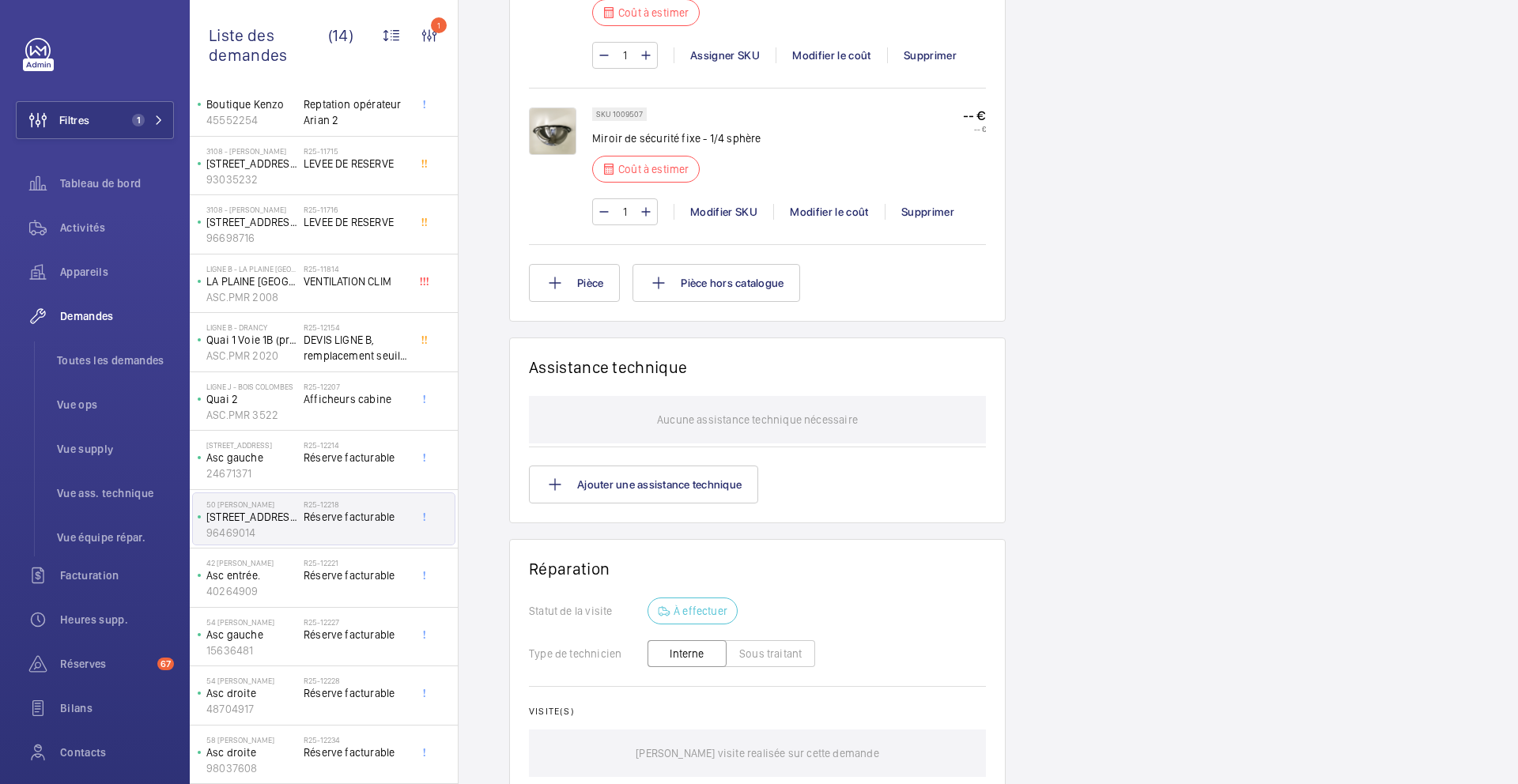
scroll to position [1500, 0]
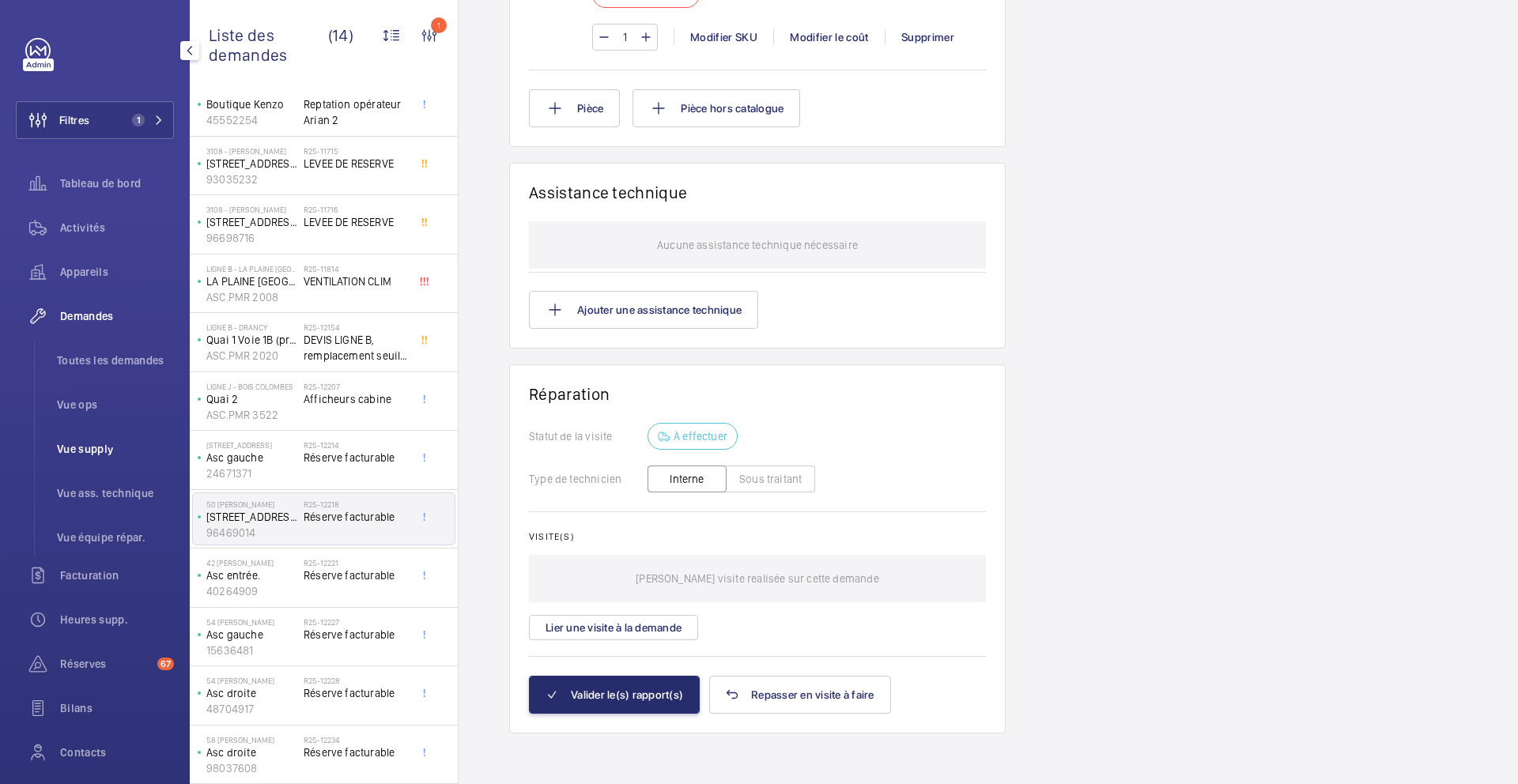
click at [121, 460] on li "Vue supply" at bounding box center [109, 449] width 129 height 38
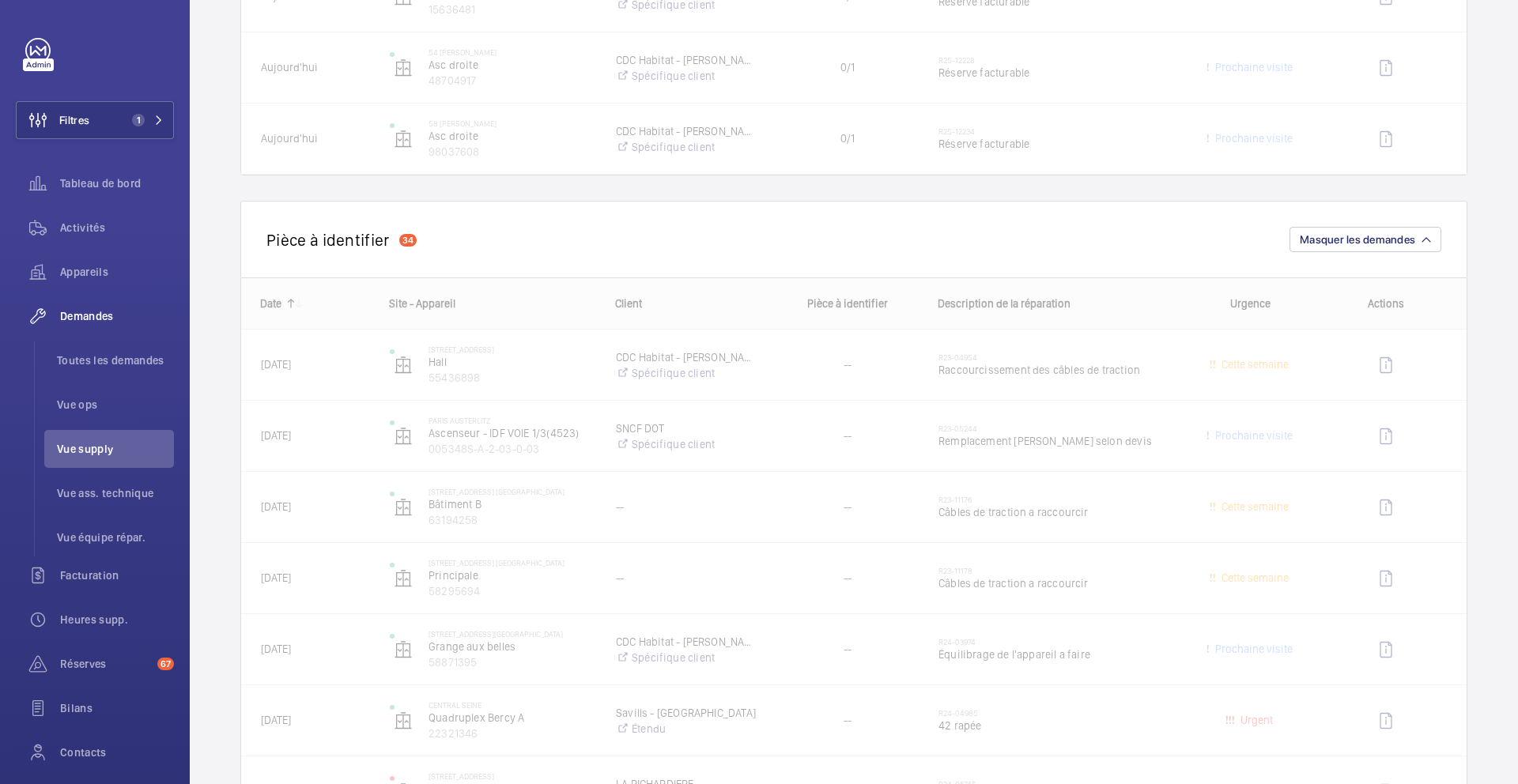
scroll to position [1231, 0]
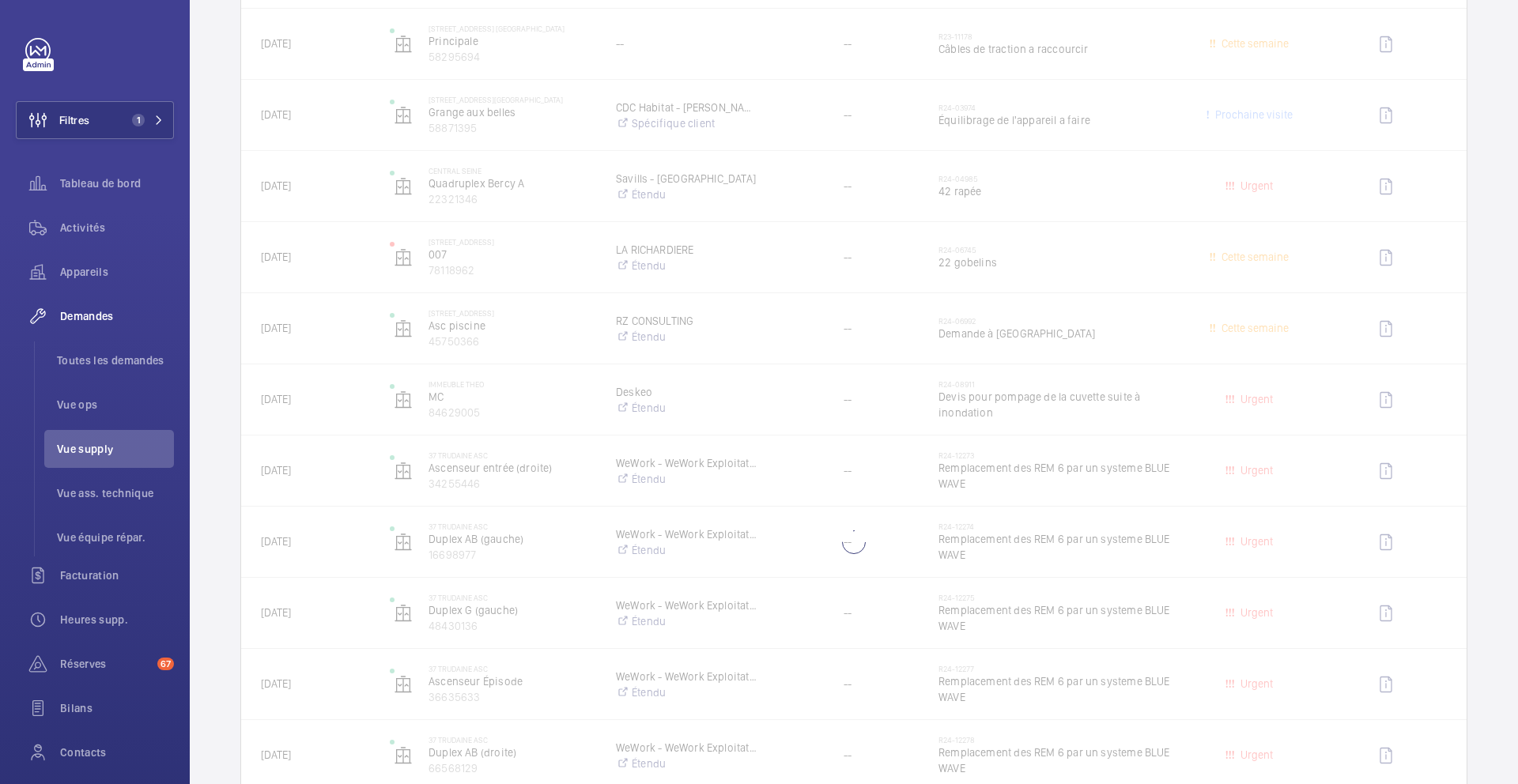
scroll to position [1663, 0]
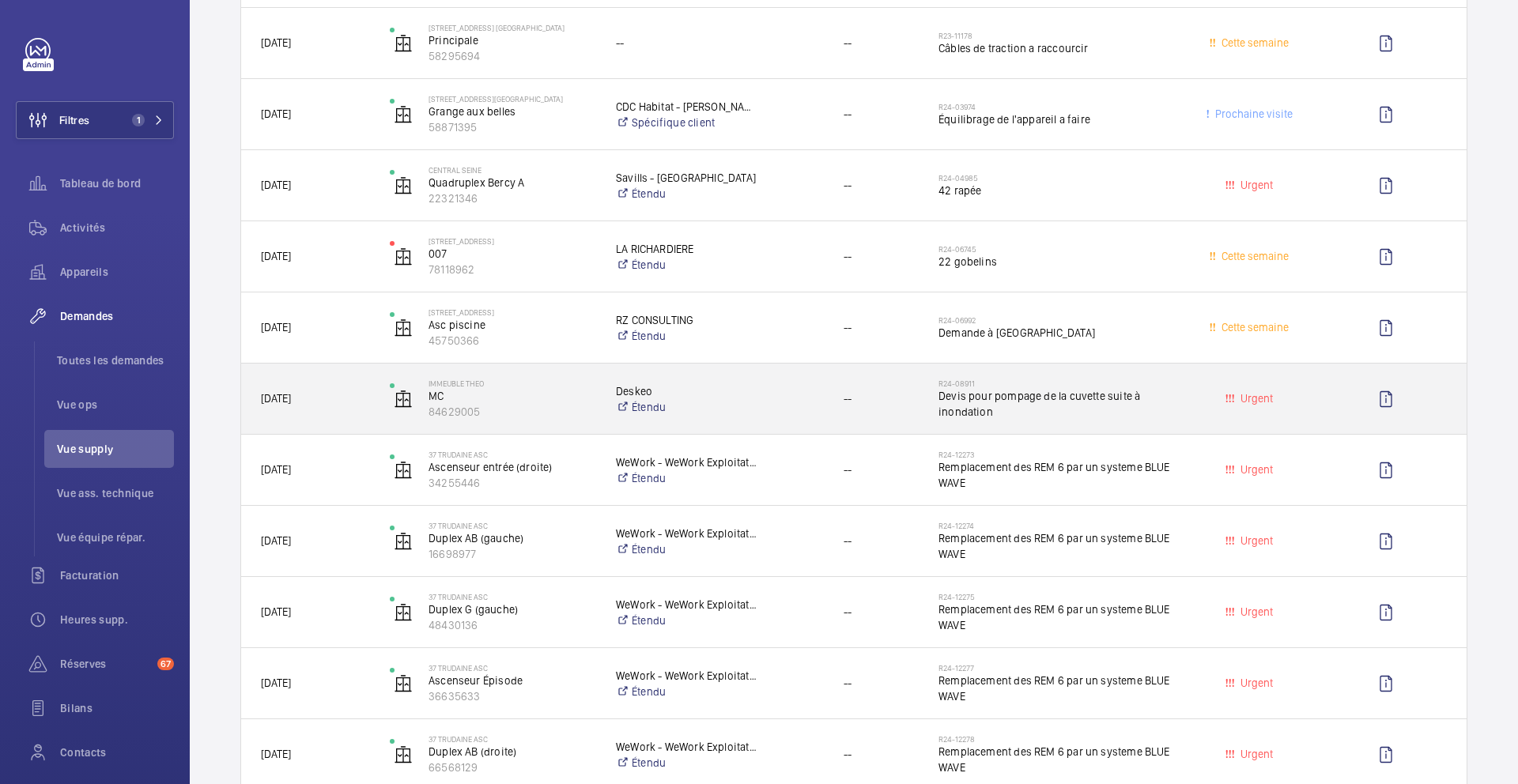
click at [1065, 418] on span "Devis pour pompage de la cuvette suite à inondation" at bounding box center [1057, 404] width 237 height 31
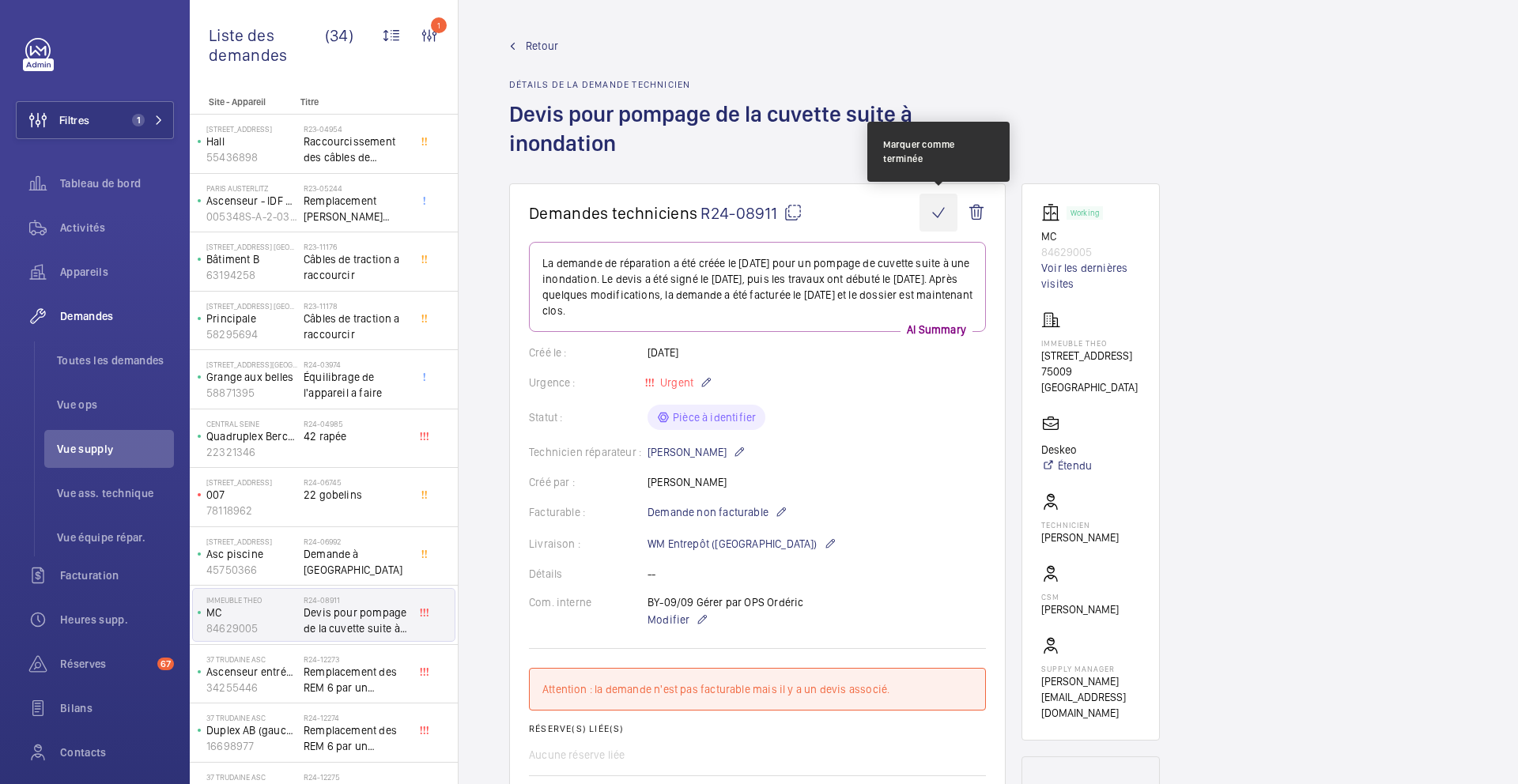
click at [926, 216] on wm-front-icon-button at bounding box center [938, 213] width 38 height 38
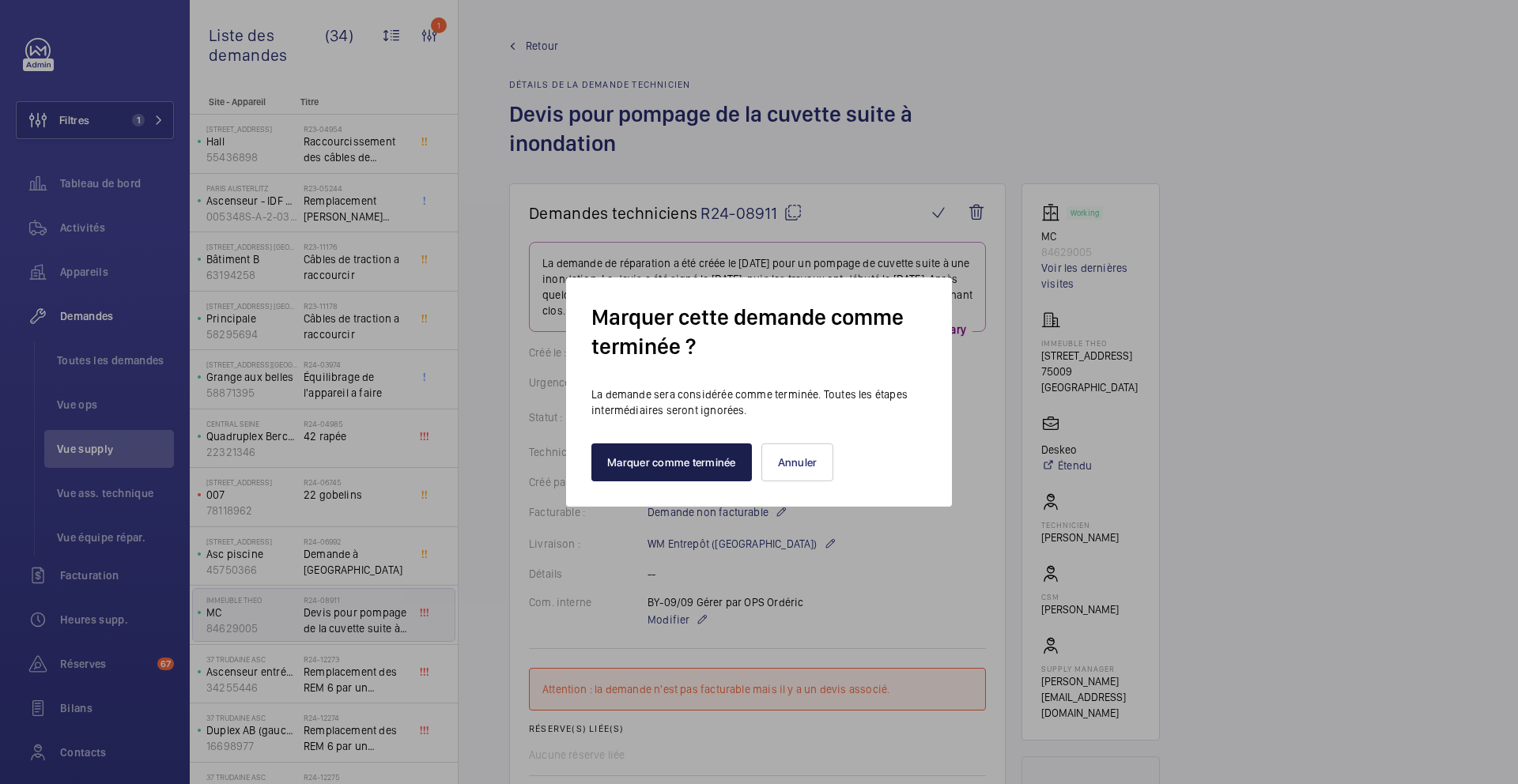
click at [669, 463] on button "Marquer comme terminée" at bounding box center [672, 462] width 161 height 38
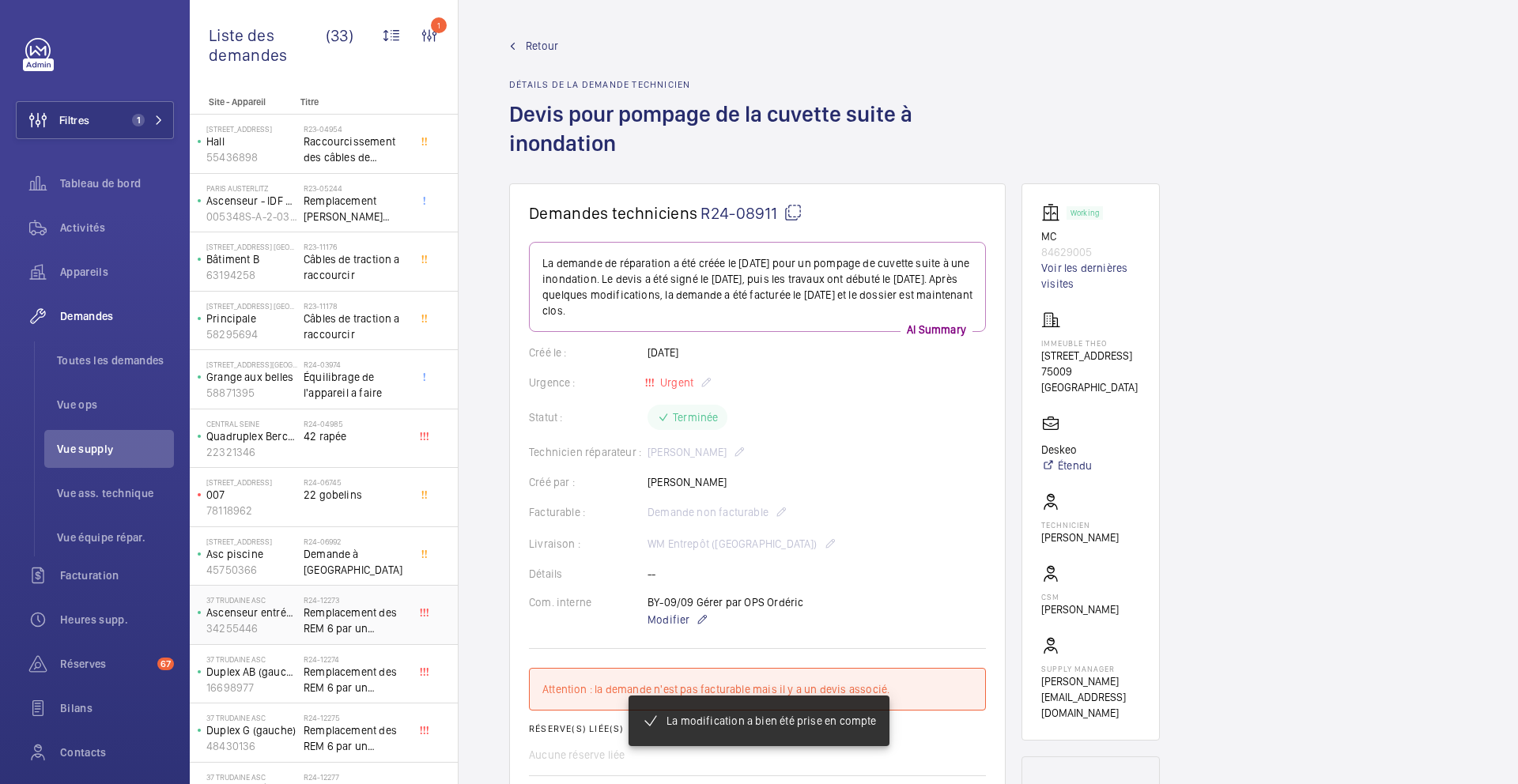
click at [375, 618] on span "Remplacement des REM 6 par un systeme BLUE WAVE" at bounding box center [356, 620] width 104 height 31
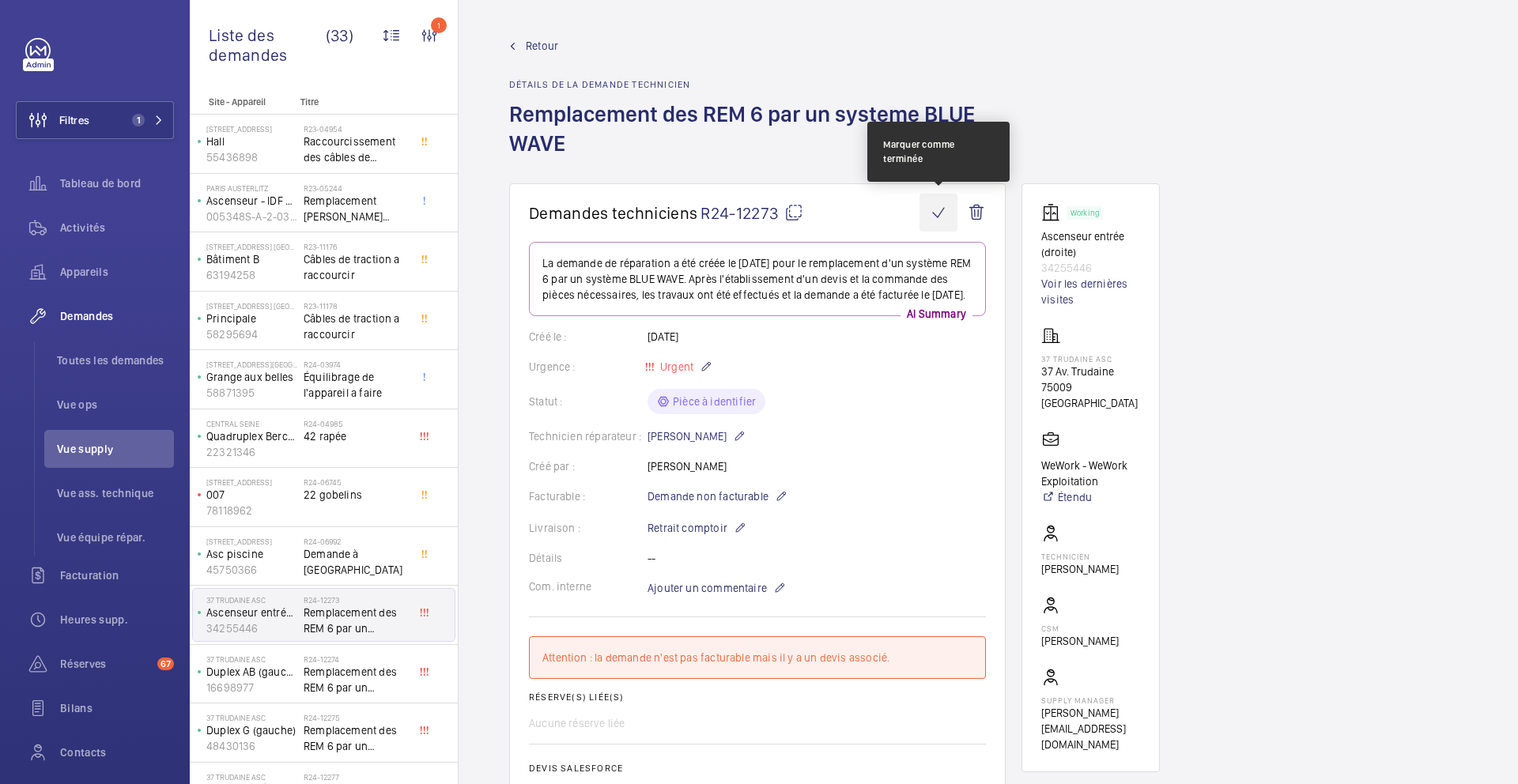
click at [942, 220] on wm-front-icon-button at bounding box center [938, 213] width 38 height 38
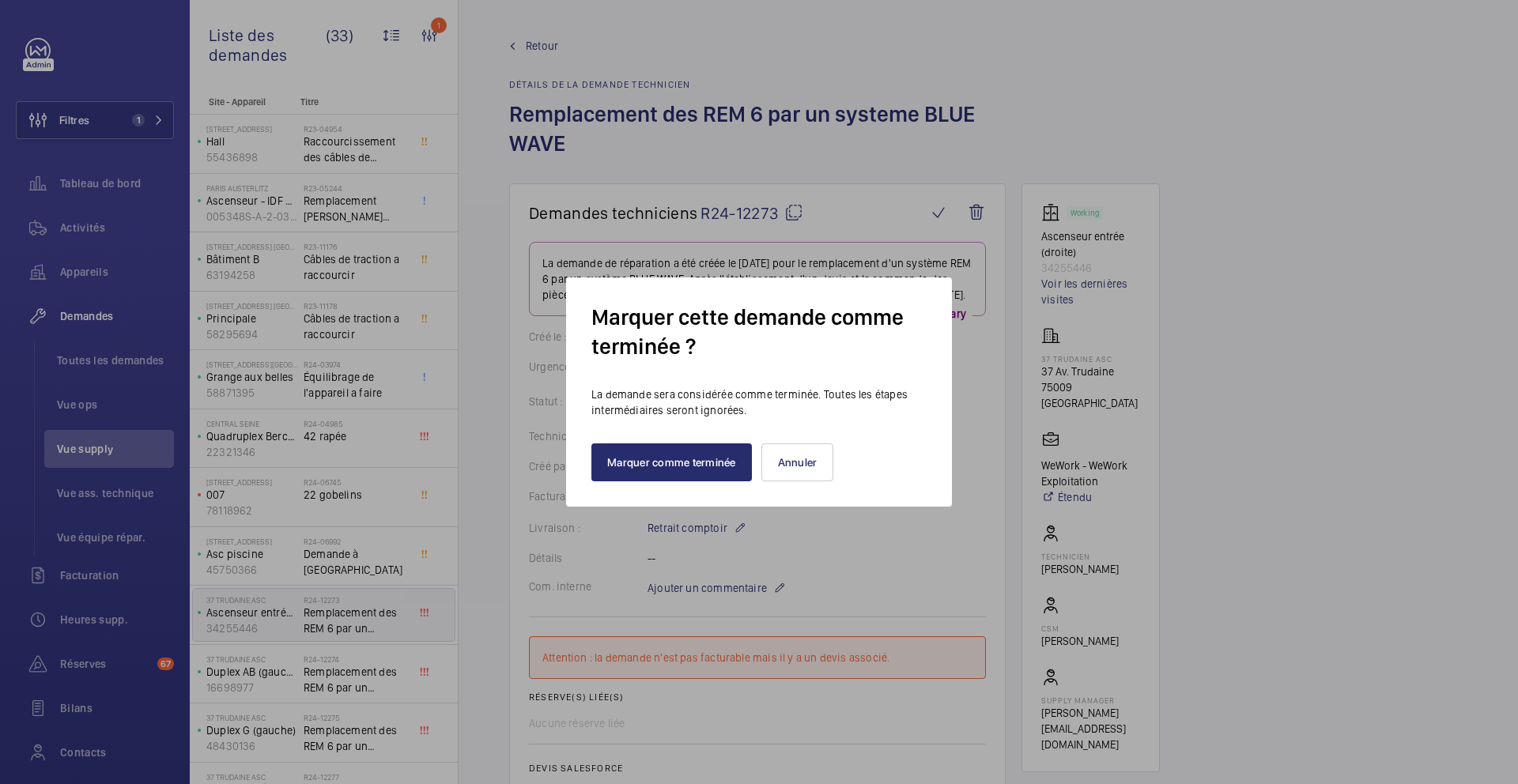
click at [655, 497] on div "Marquer cette demande comme terminée ? La demande sera considérée comme terminé…" at bounding box center [759, 392] width 386 height 229
click at [656, 480] on button "Marquer comme terminée" at bounding box center [672, 462] width 161 height 38
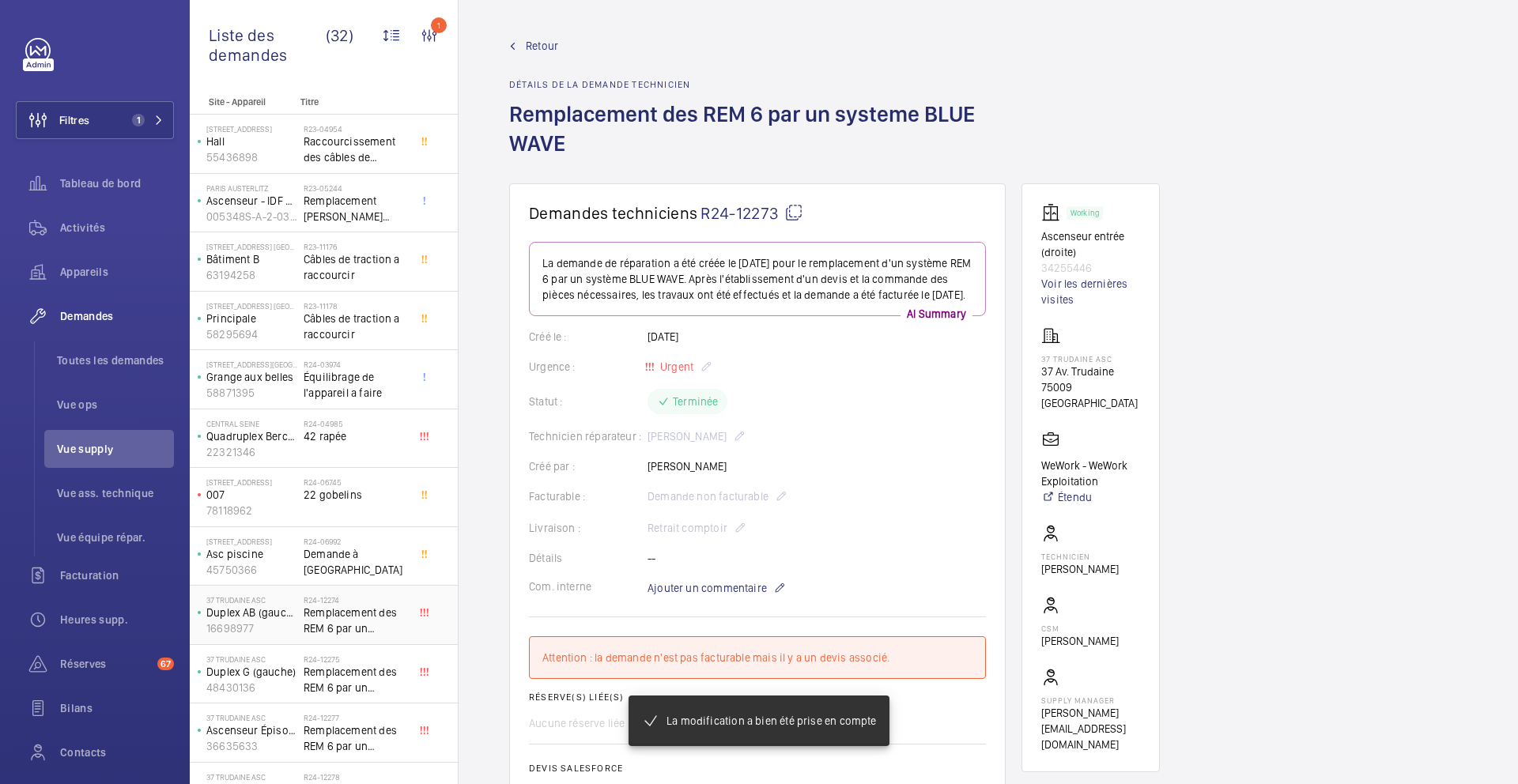
click at [369, 619] on span "Remplacement des REM 6 par un systeme BLUE WAVE" at bounding box center [356, 620] width 104 height 31
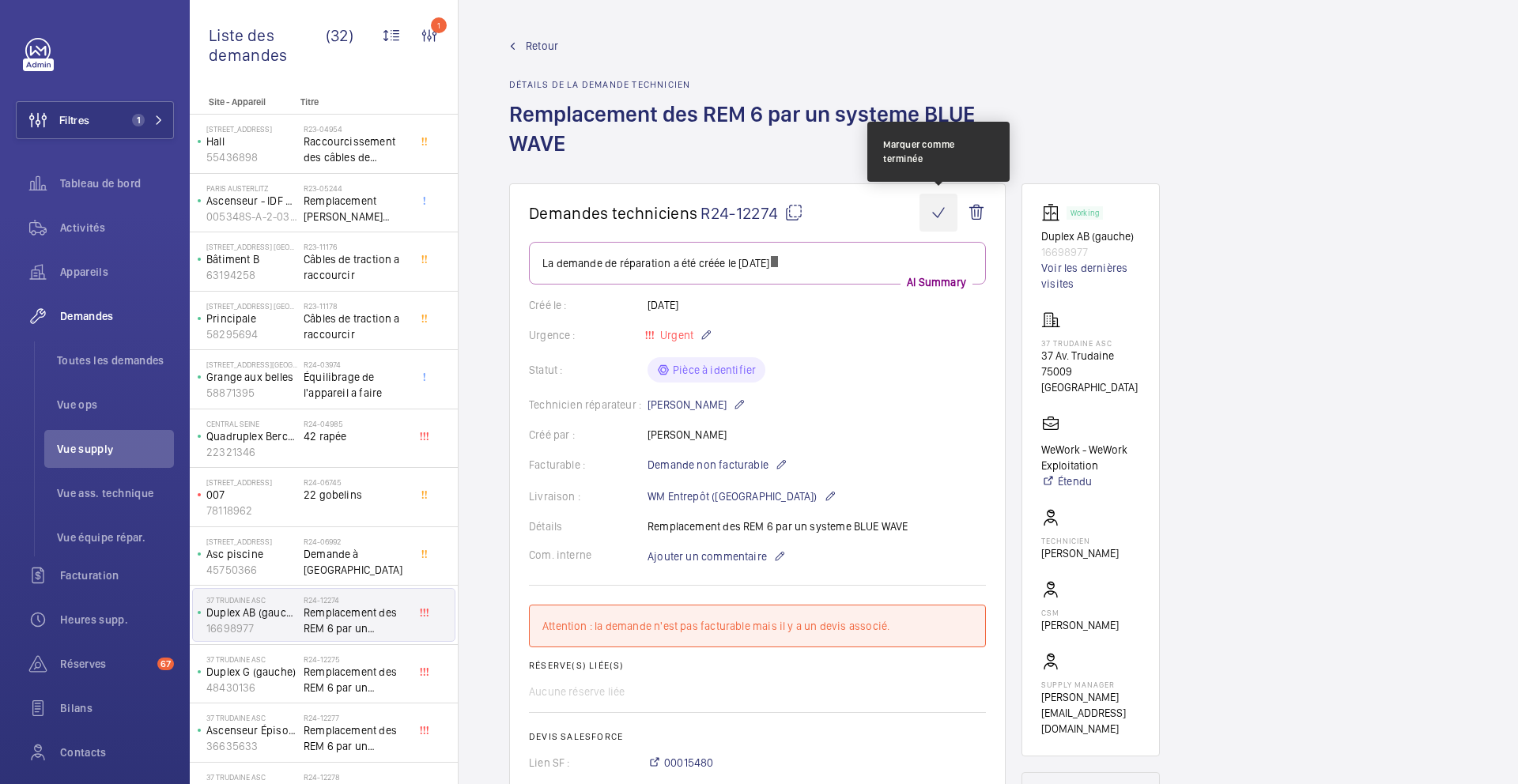
click at [936, 220] on wm-front-icon-button at bounding box center [938, 213] width 38 height 38
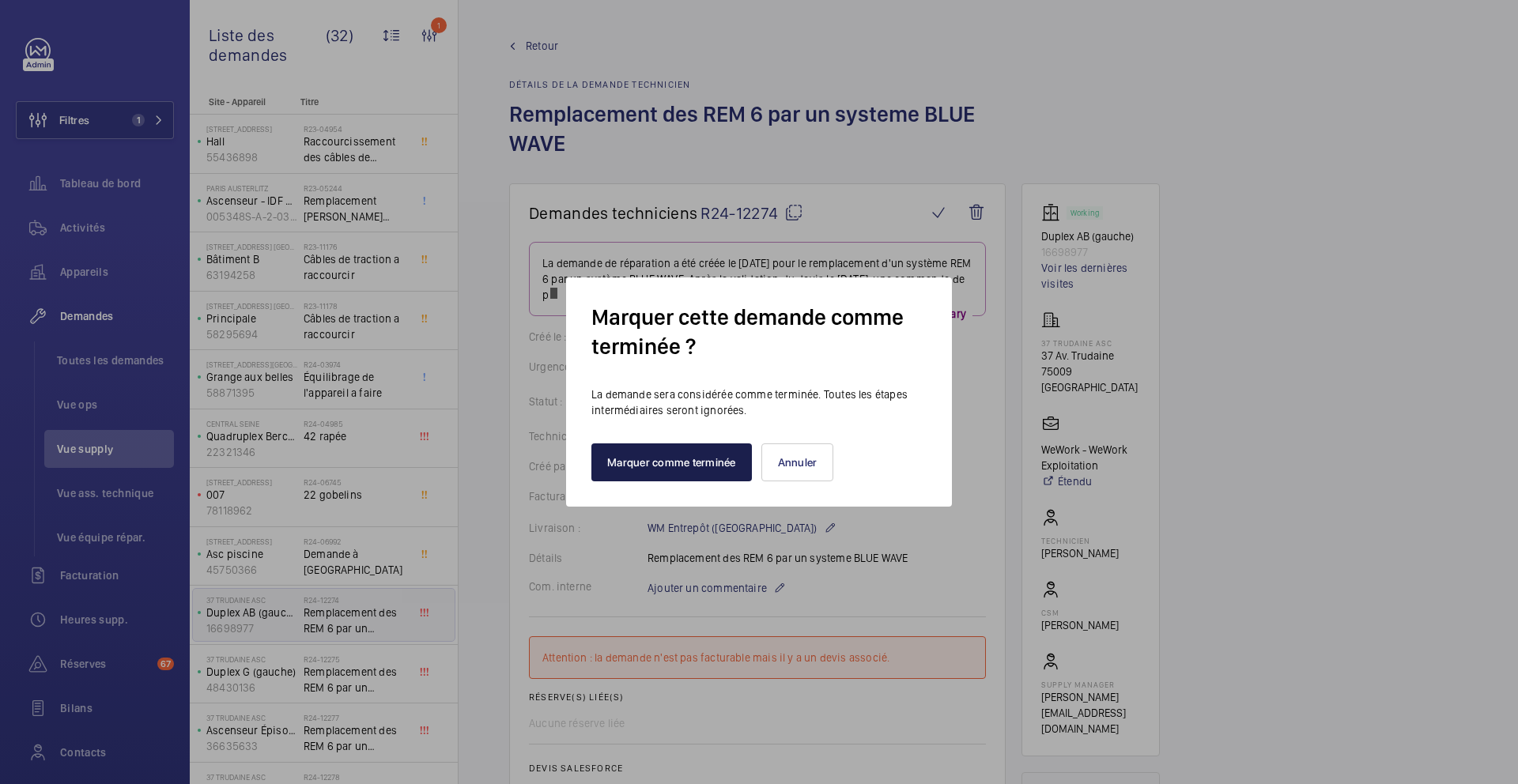
click at [708, 458] on button "Marquer comme terminée" at bounding box center [672, 462] width 161 height 38
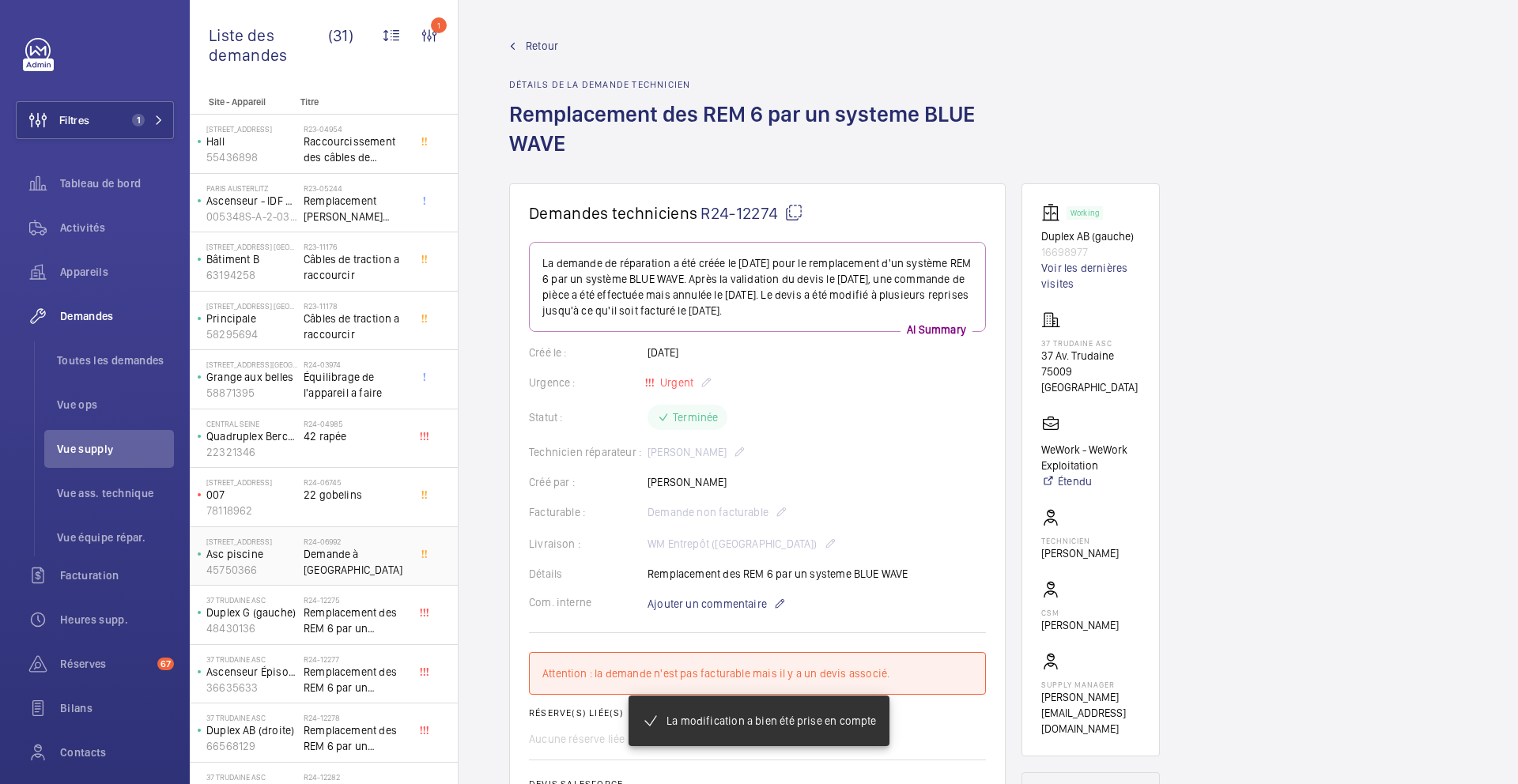
scroll to position [207, 0]
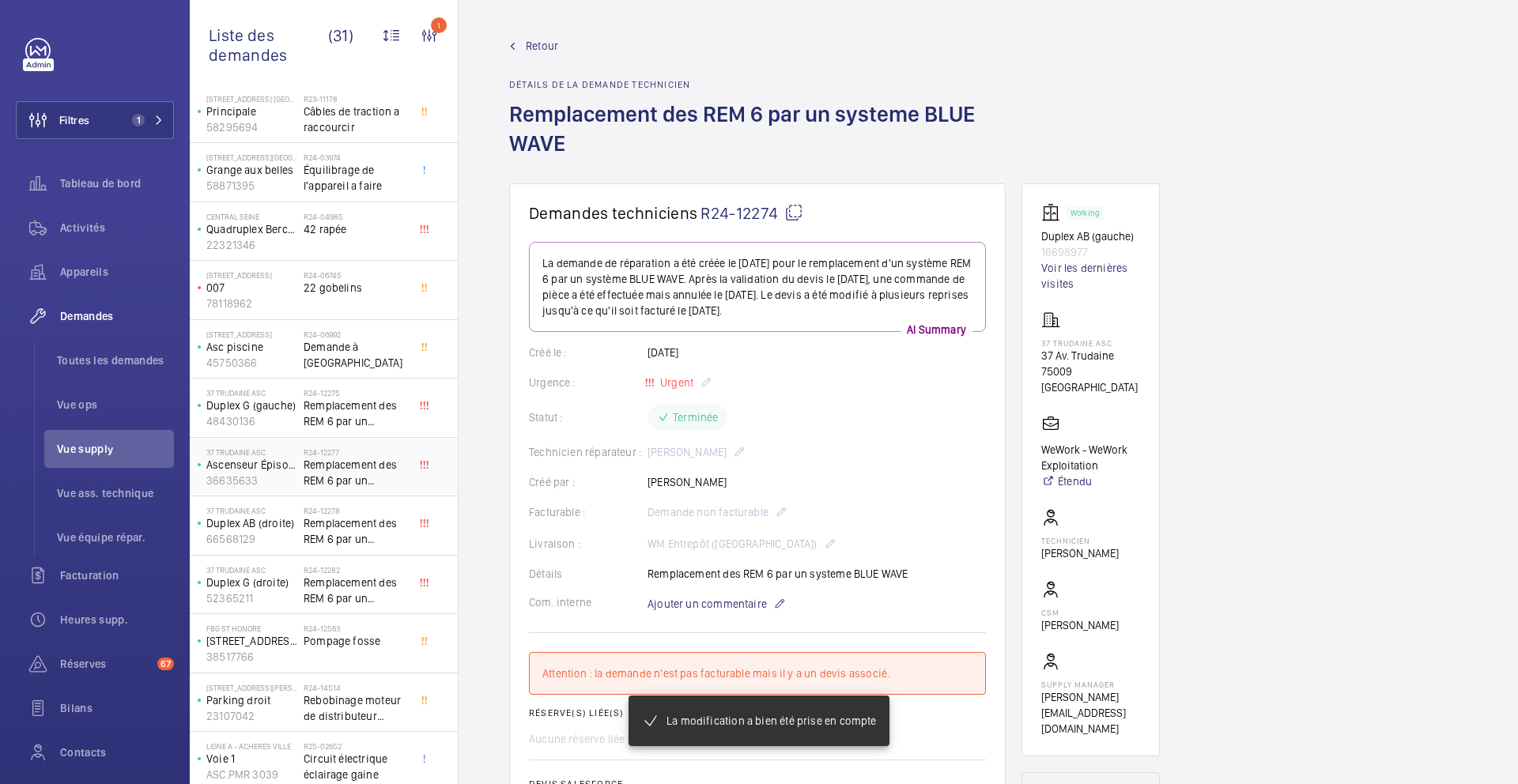
click at [370, 462] on span "Remplacement des REM 6 par un systeme BLUE WAVE" at bounding box center [356, 472] width 104 height 31
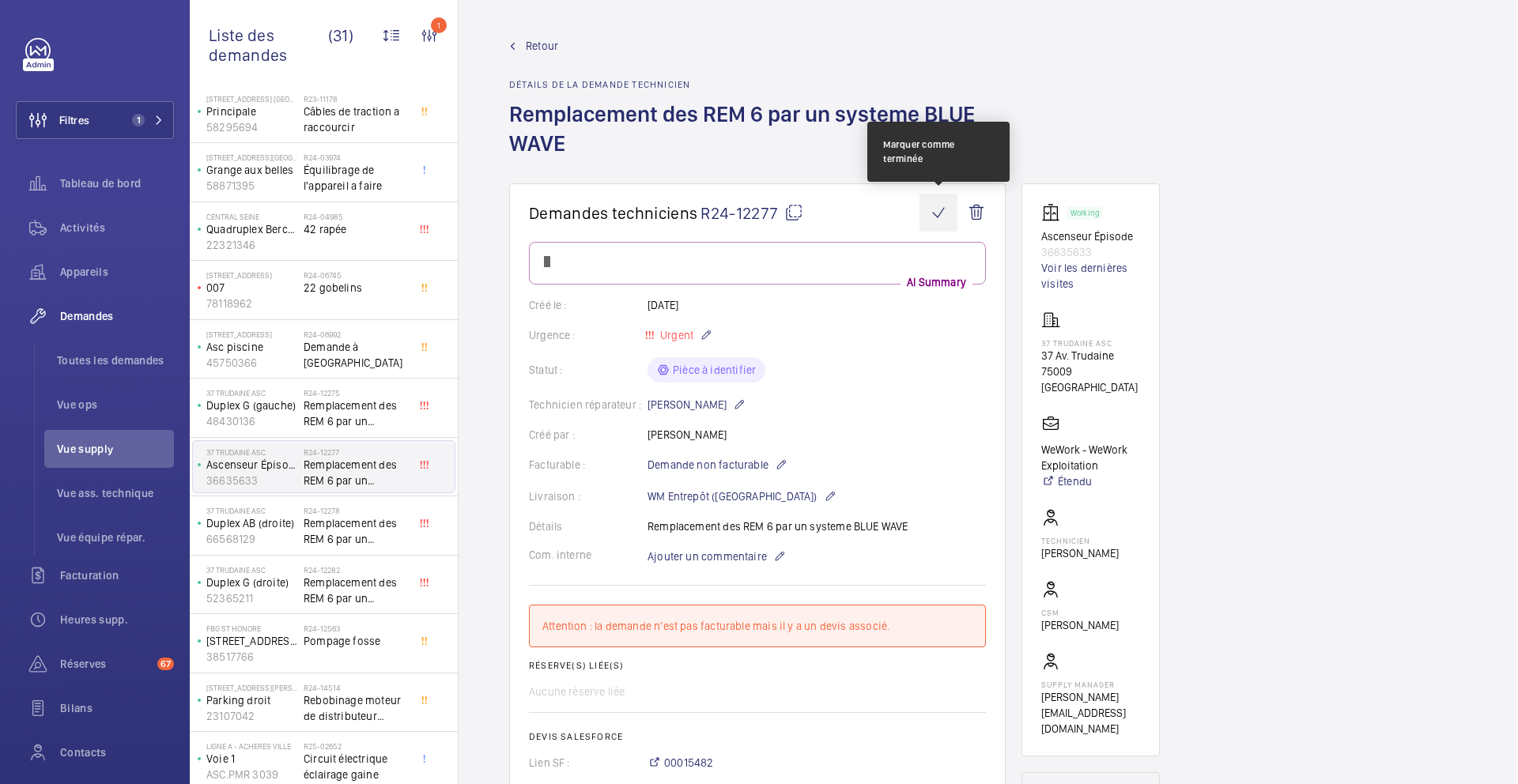
click at [943, 206] on wm-front-icon-button at bounding box center [938, 213] width 38 height 38
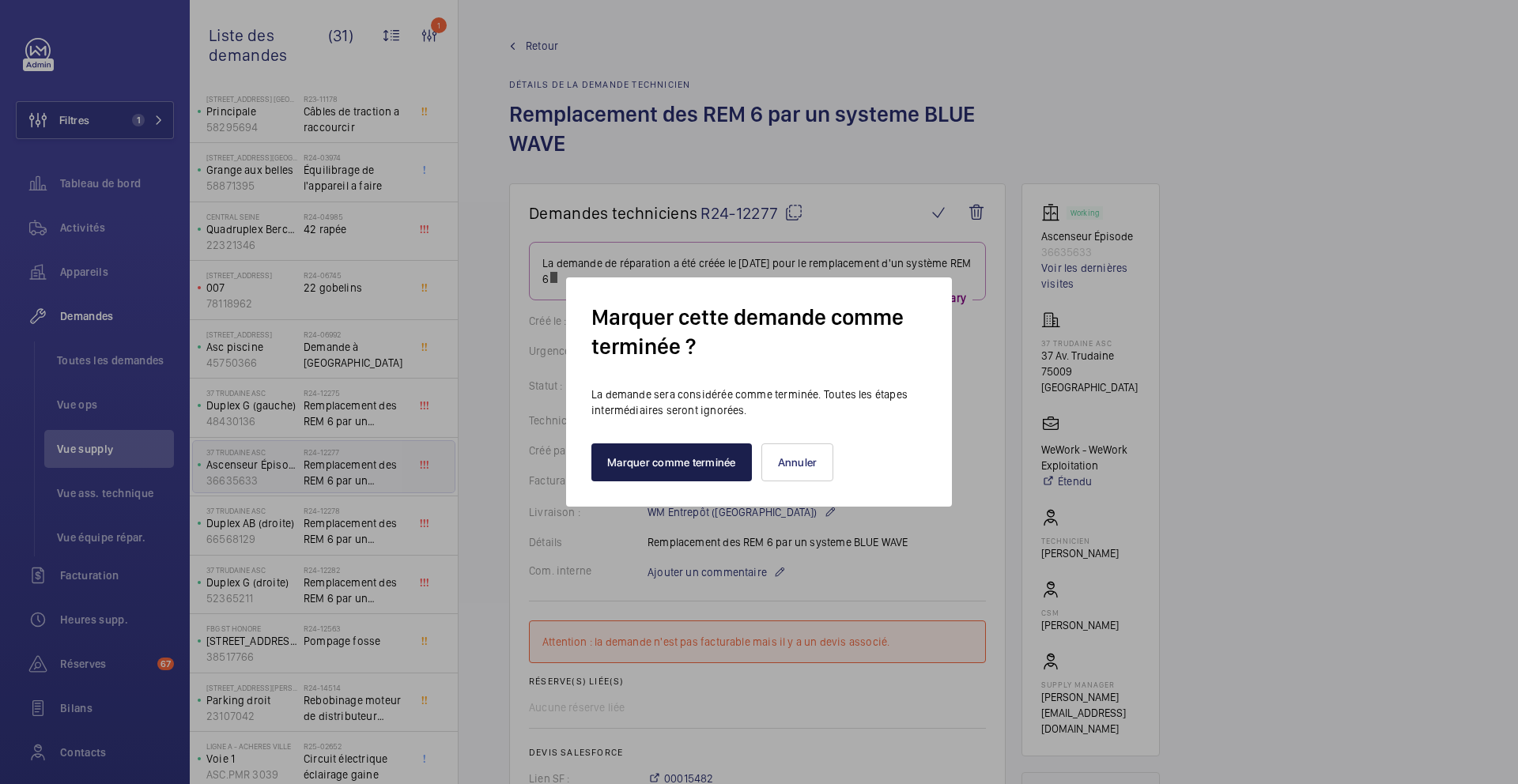
click at [708, 470] on button "Marquer comme terminée" at bounding box center [672, 462] width 161 height 38
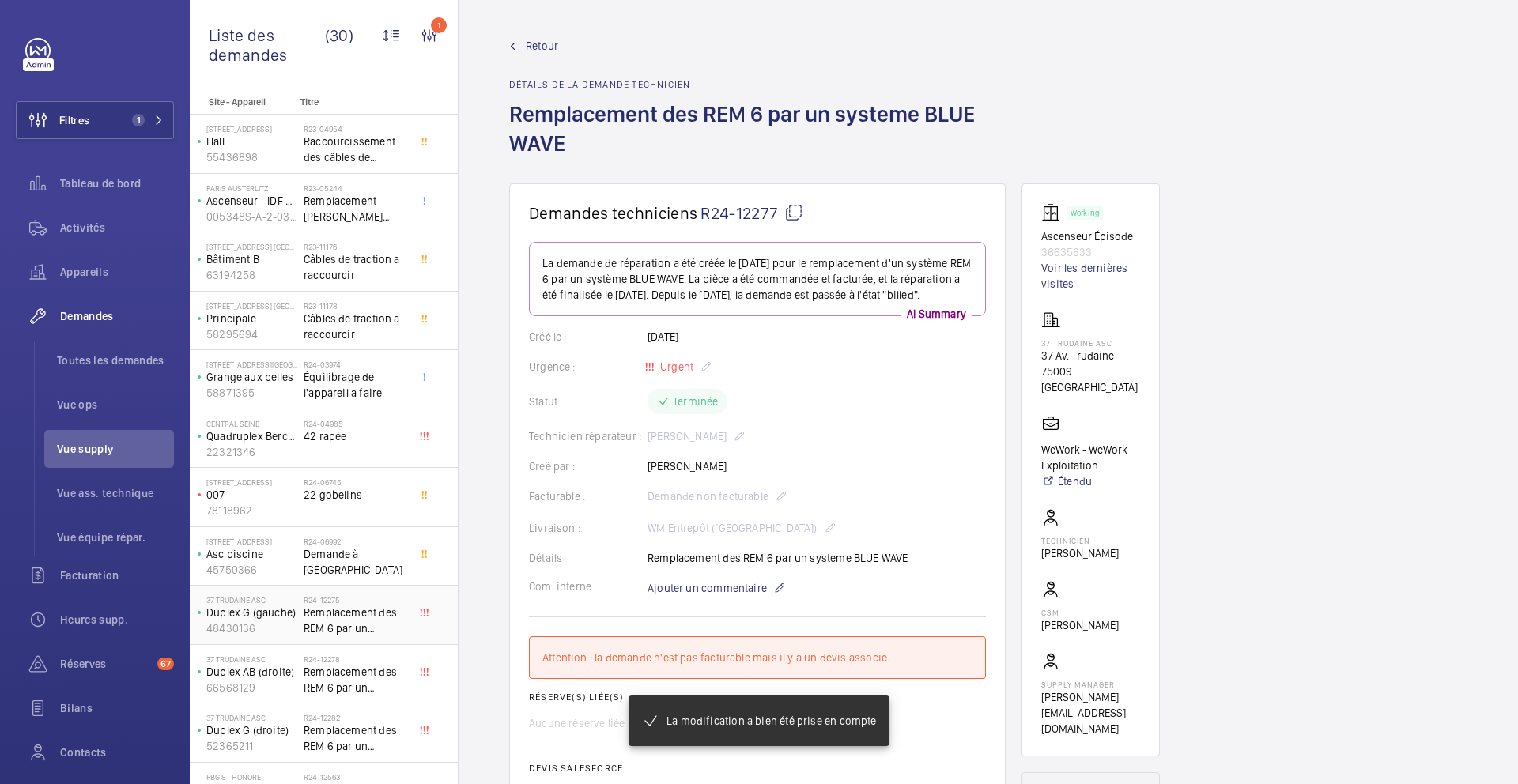
click at [366, 627] on span "Remplacement des REM 6 par un systeme BLUE WAVE" at bounding box center [356, 620] width 104 height 31
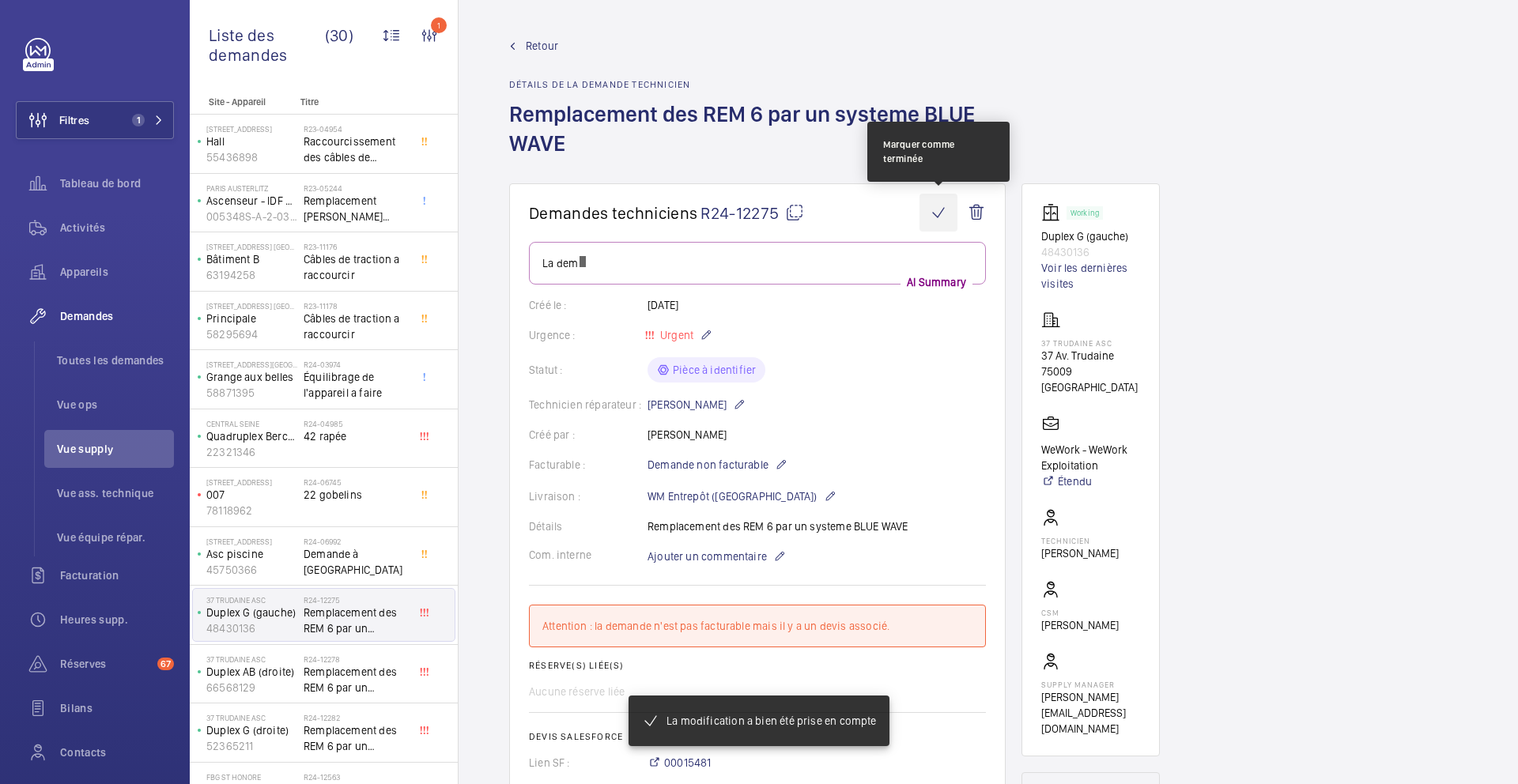
click at [934, 216] on wm-front-icon-button at bounding box center [938, 213] width 38 height 38
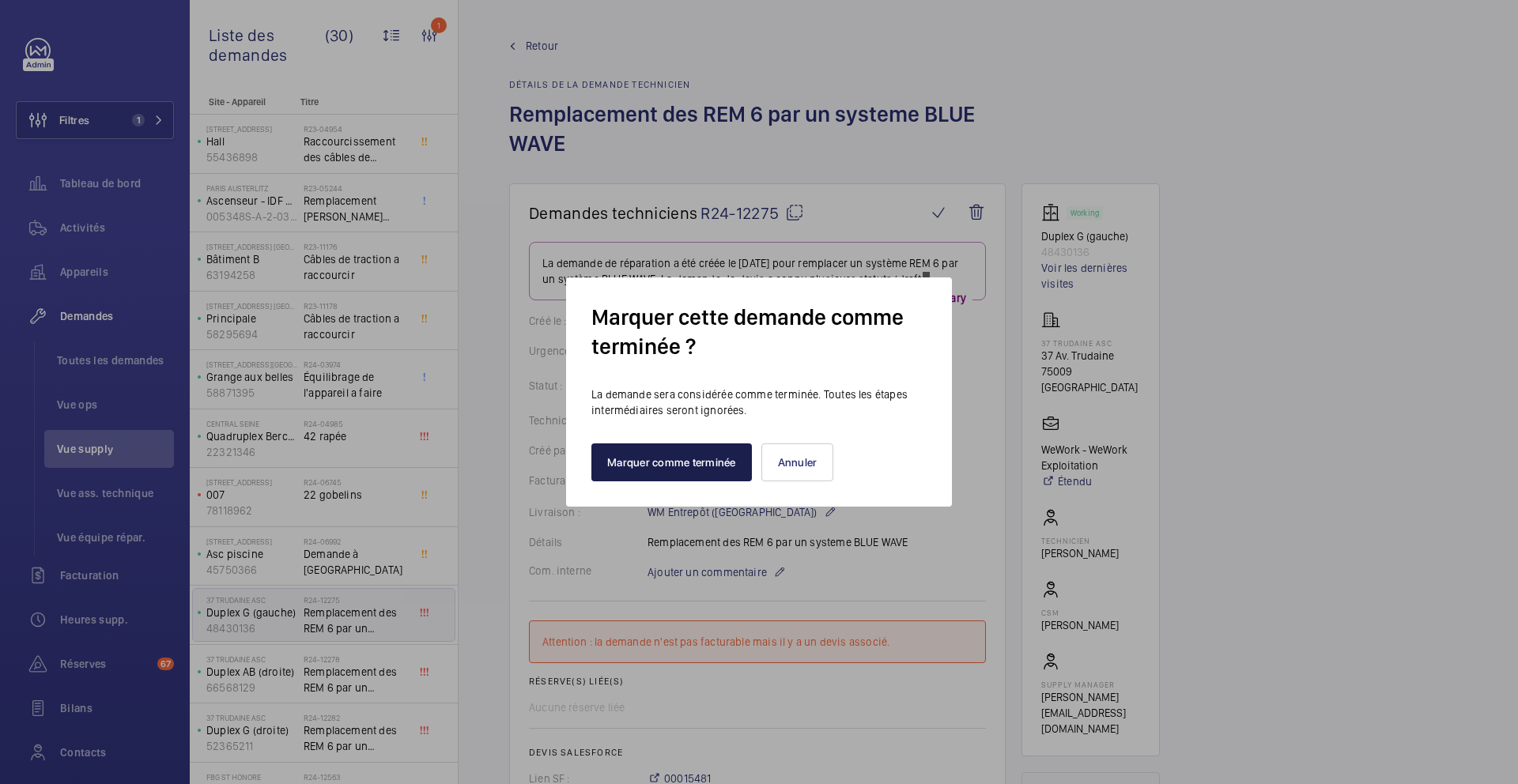
click at [686, 467] on button "Marquer comme terminée" at bounding box center [672, 462] width 161 height 38
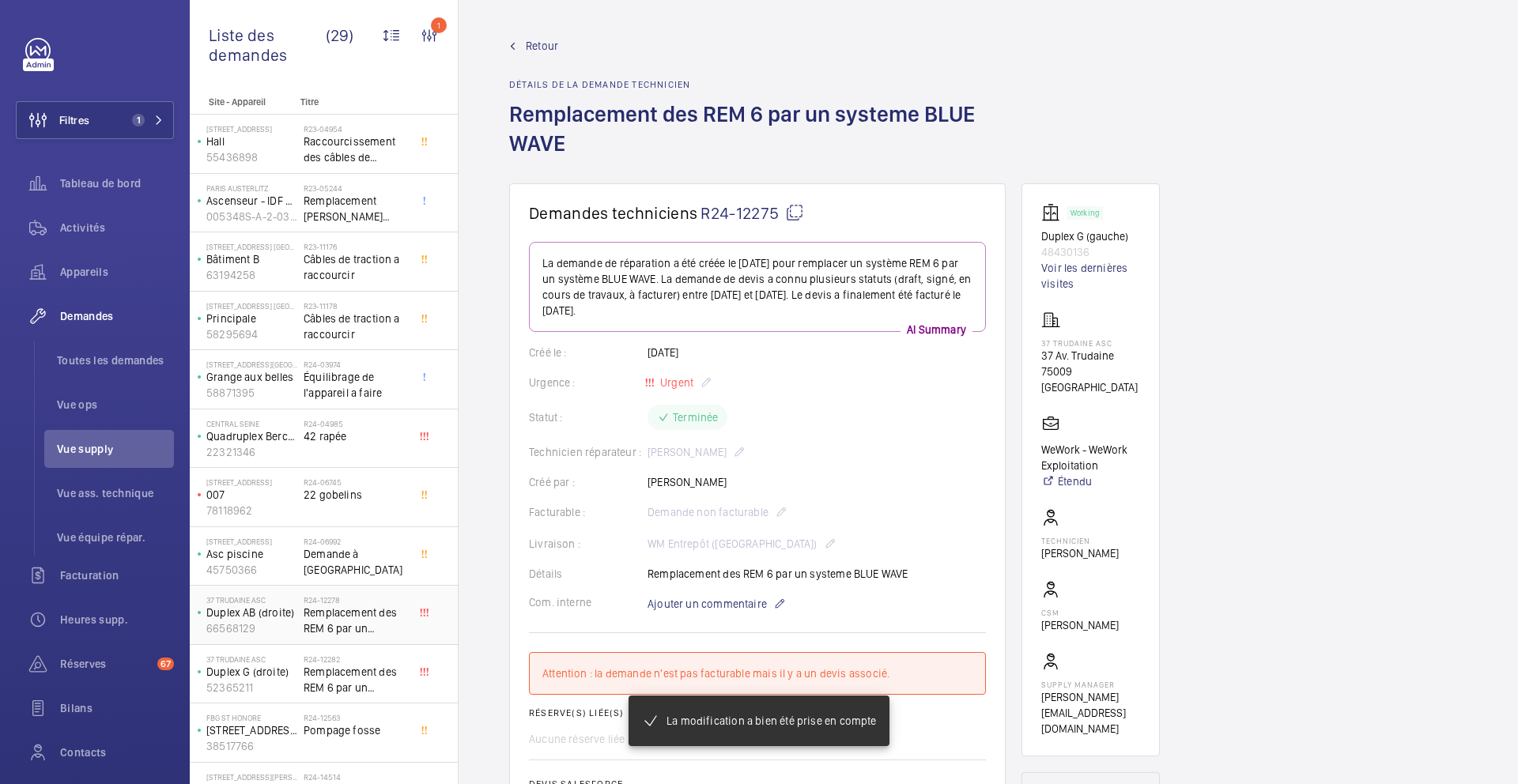
click at [387, 612] on span "Remplacement des REM 6 par un systeme BLUE WAVE" at bounding box center [356, 620] width 104 height 31
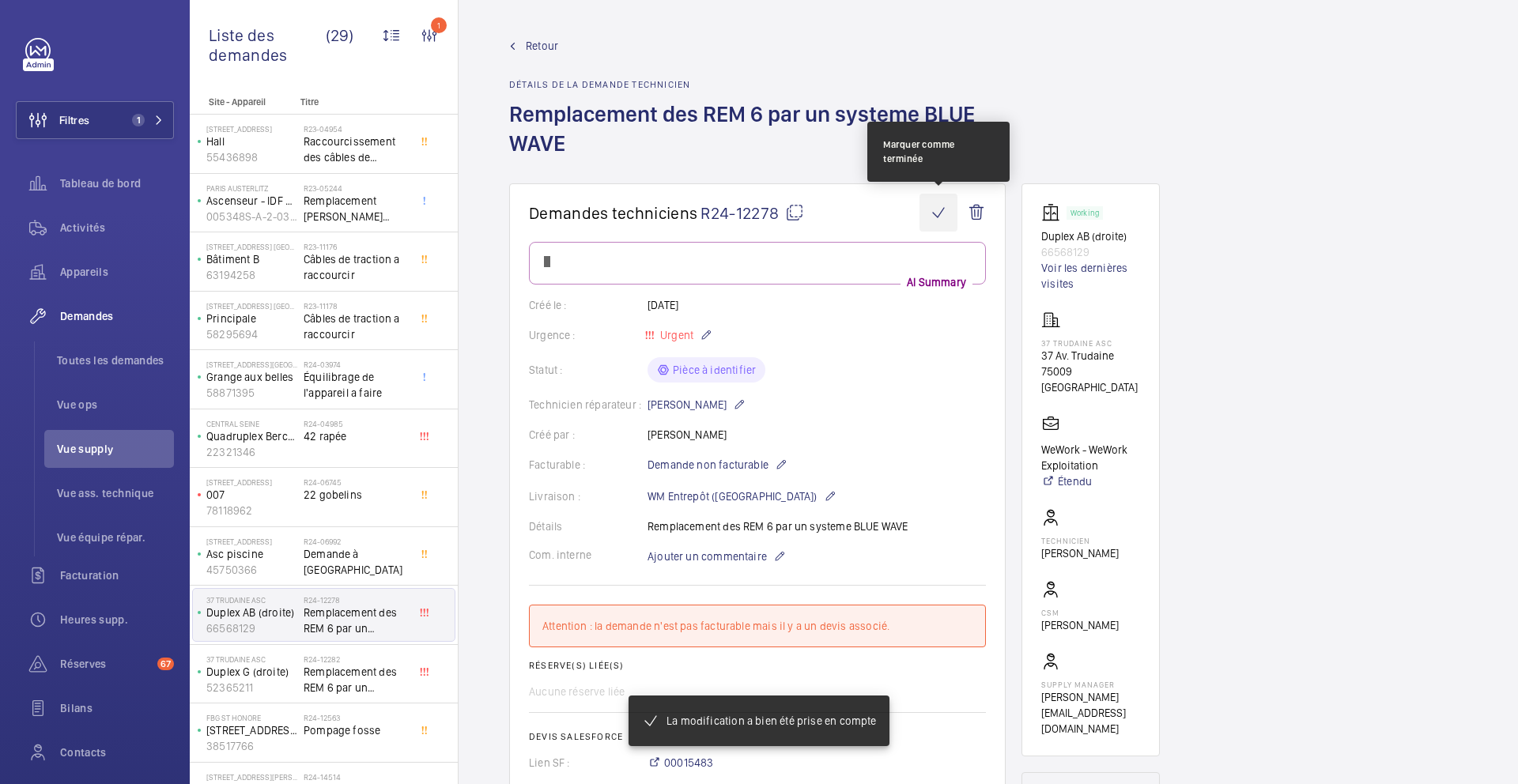
click at [937, 208] on wm-front-icon-button at bounding box center [938, 213] width 38 height 38
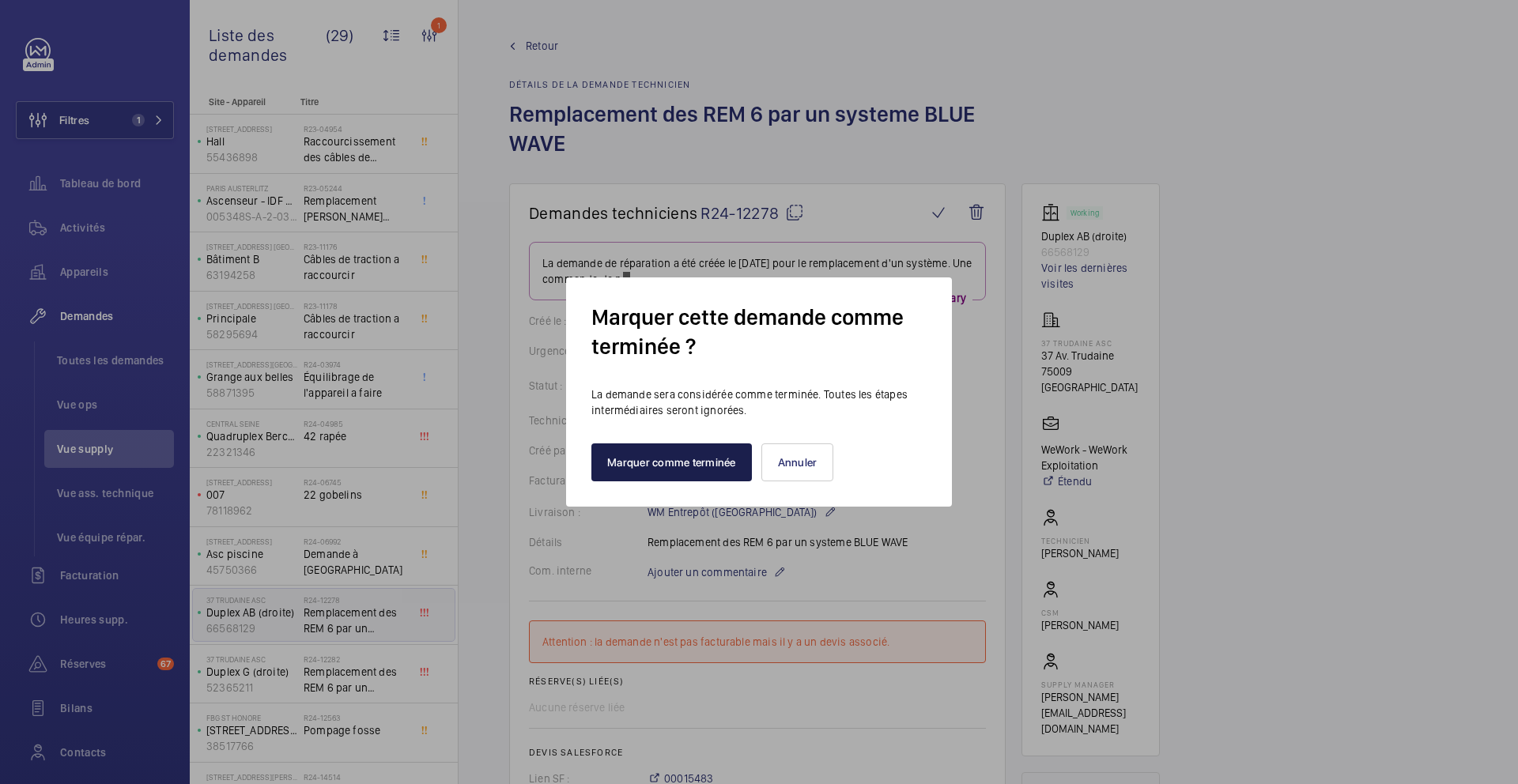
click at [713, 464] on button "Marquer comme terminée" at bounding box center [672, 462] width 161 height 38
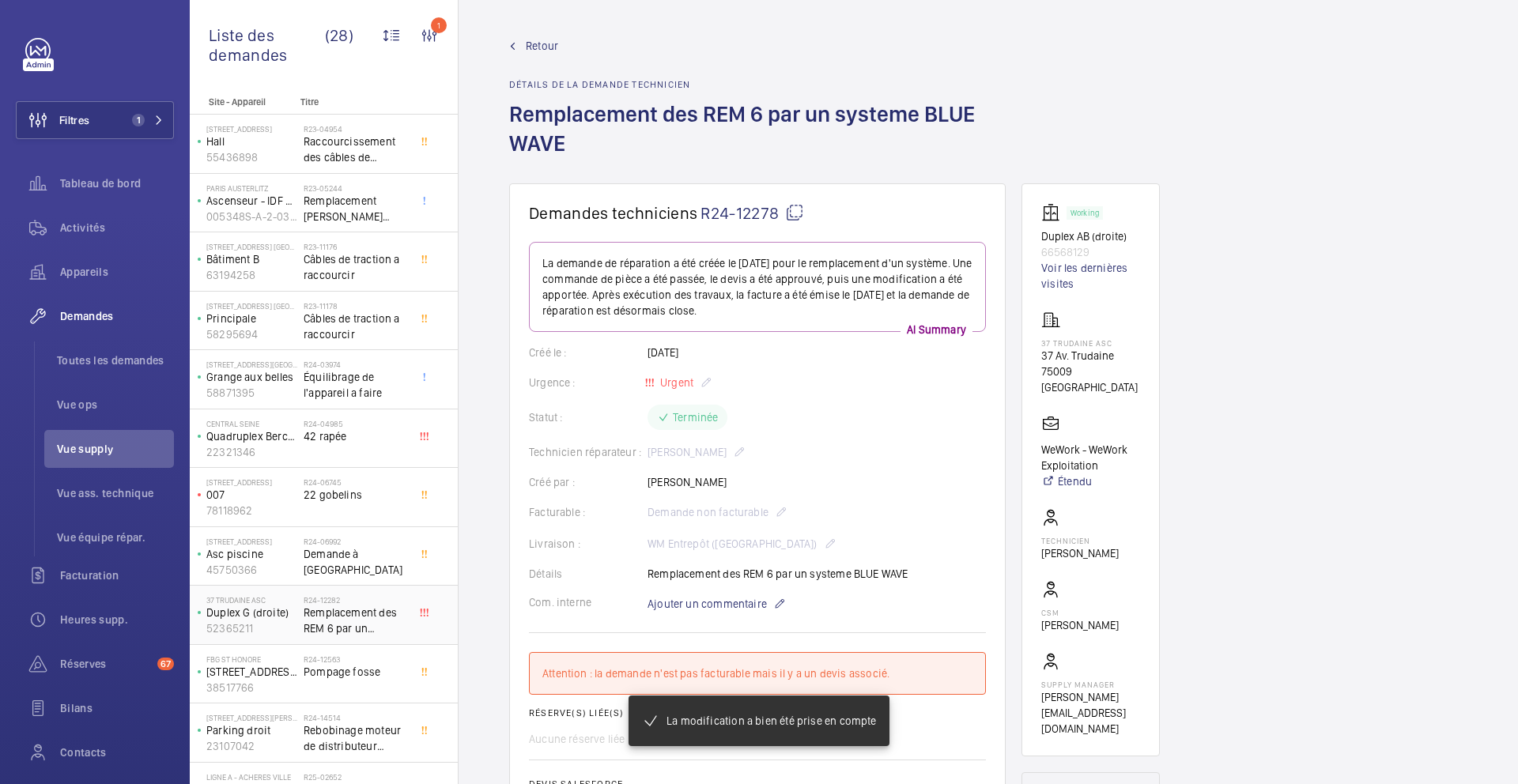
click at [373, 628] on span "Remplacement des REM 6 par un systeme BLUE WAVE" at bounding box center [356, 620] width 104 height 31
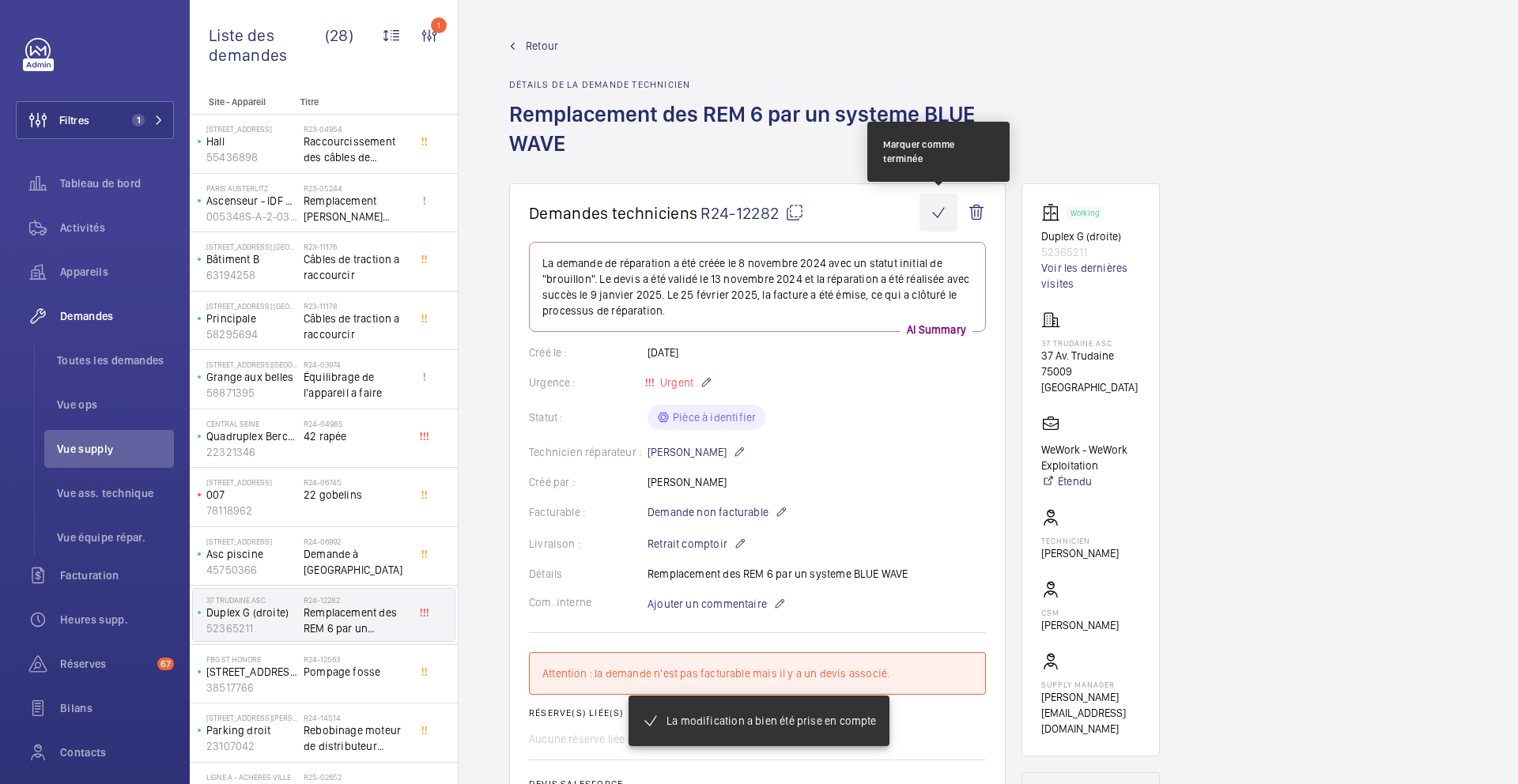
click at [941, 212] on wm-front-icon-button at bounding box center [938, 213] width 38 height 38
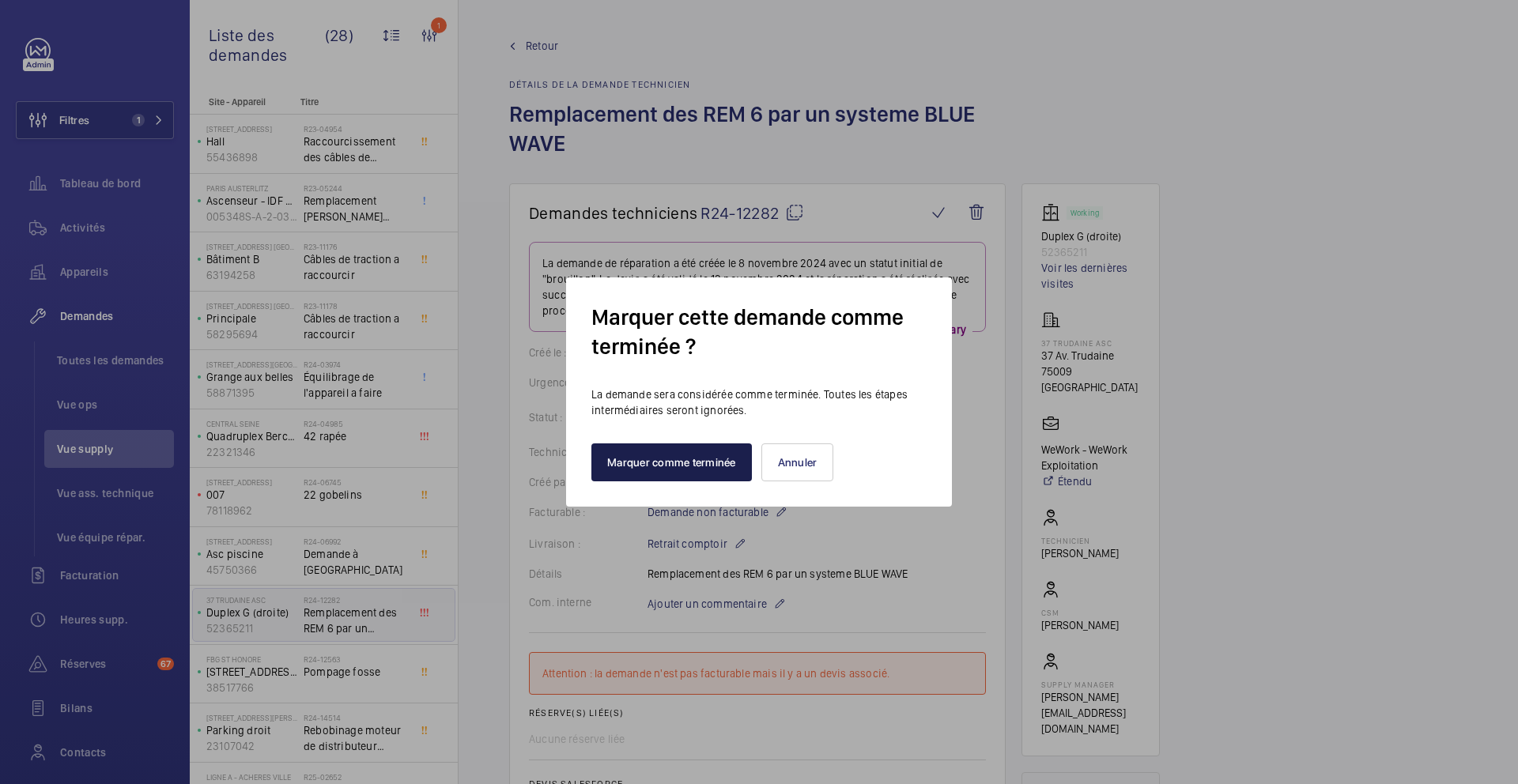
click at [699, 455] on button "Marquer comme terminée" at bounding box center [672, 462] width 161 height 38
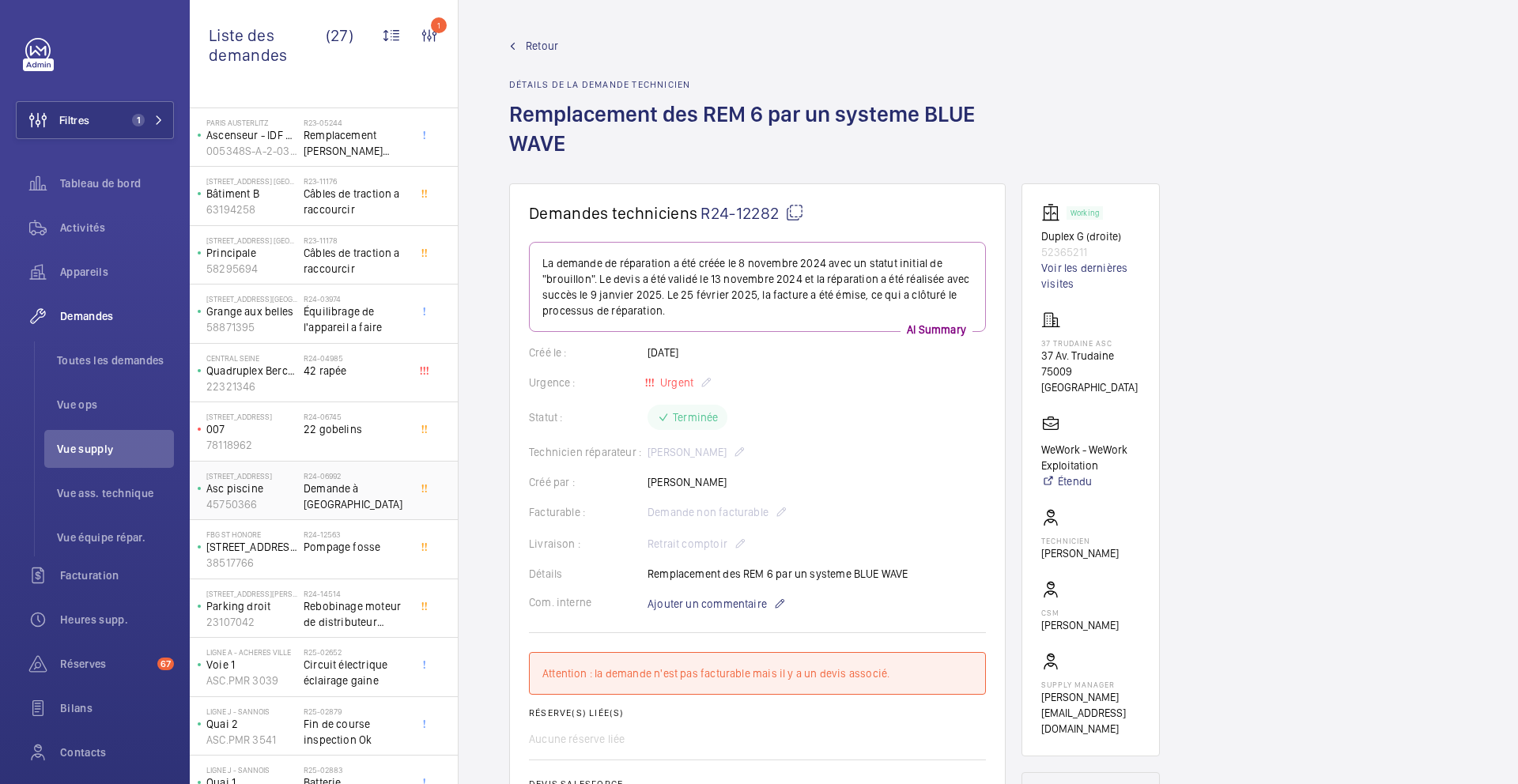
scroll to position [100, 0]
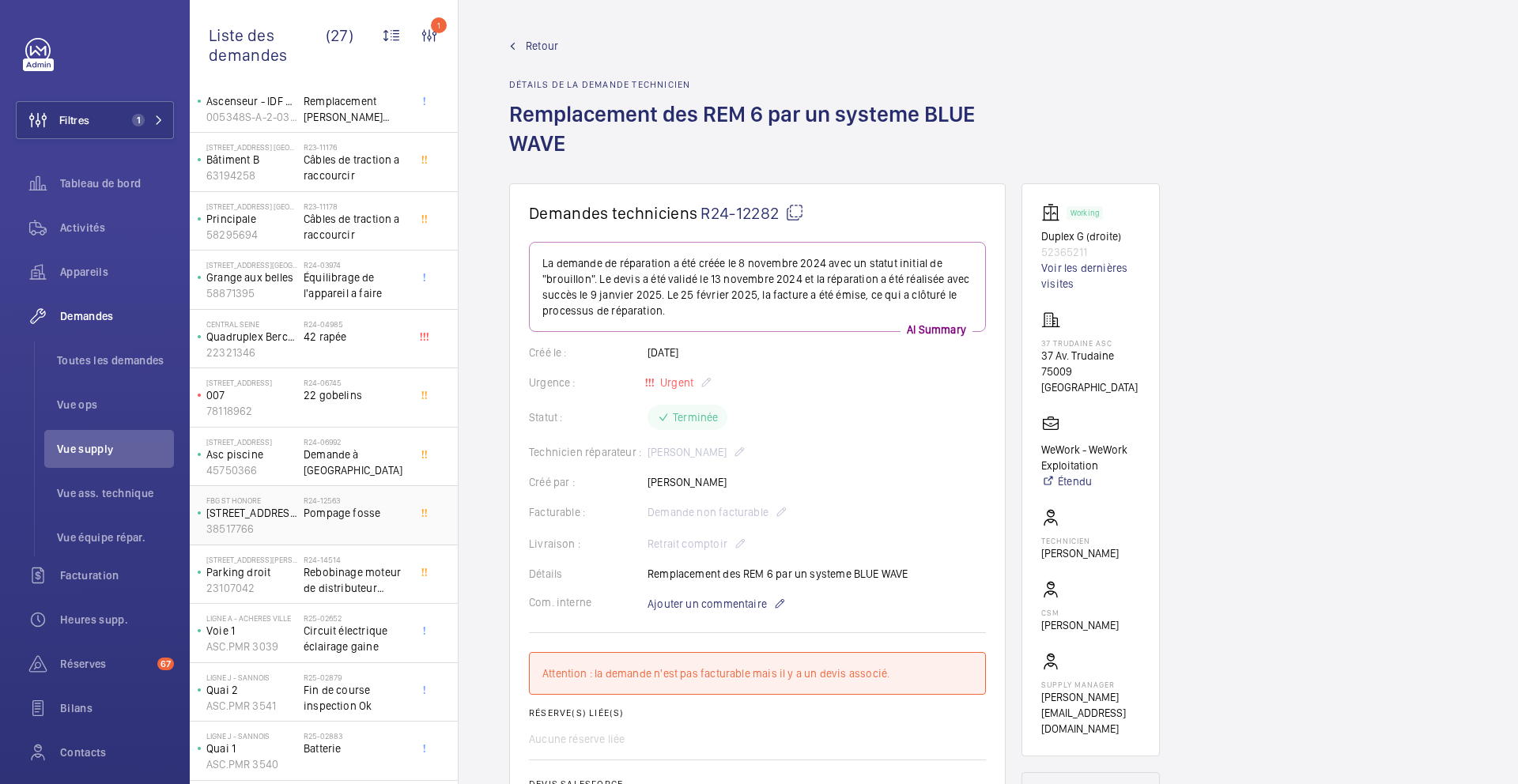
click at [394, 505] on span "Pompage fosse" at bounding box center [356, 513] width 104 height 16
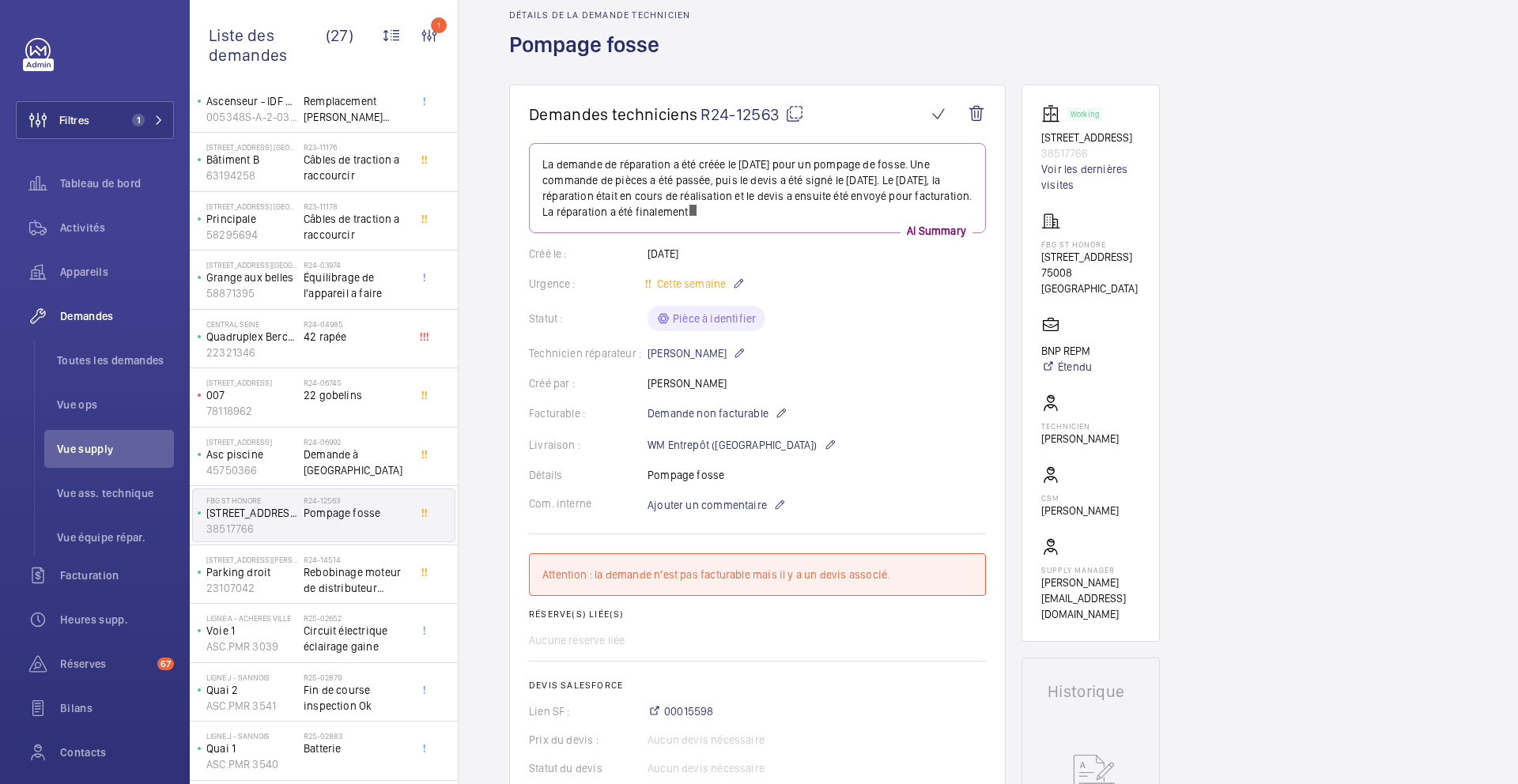
scroll to position [14, 0]
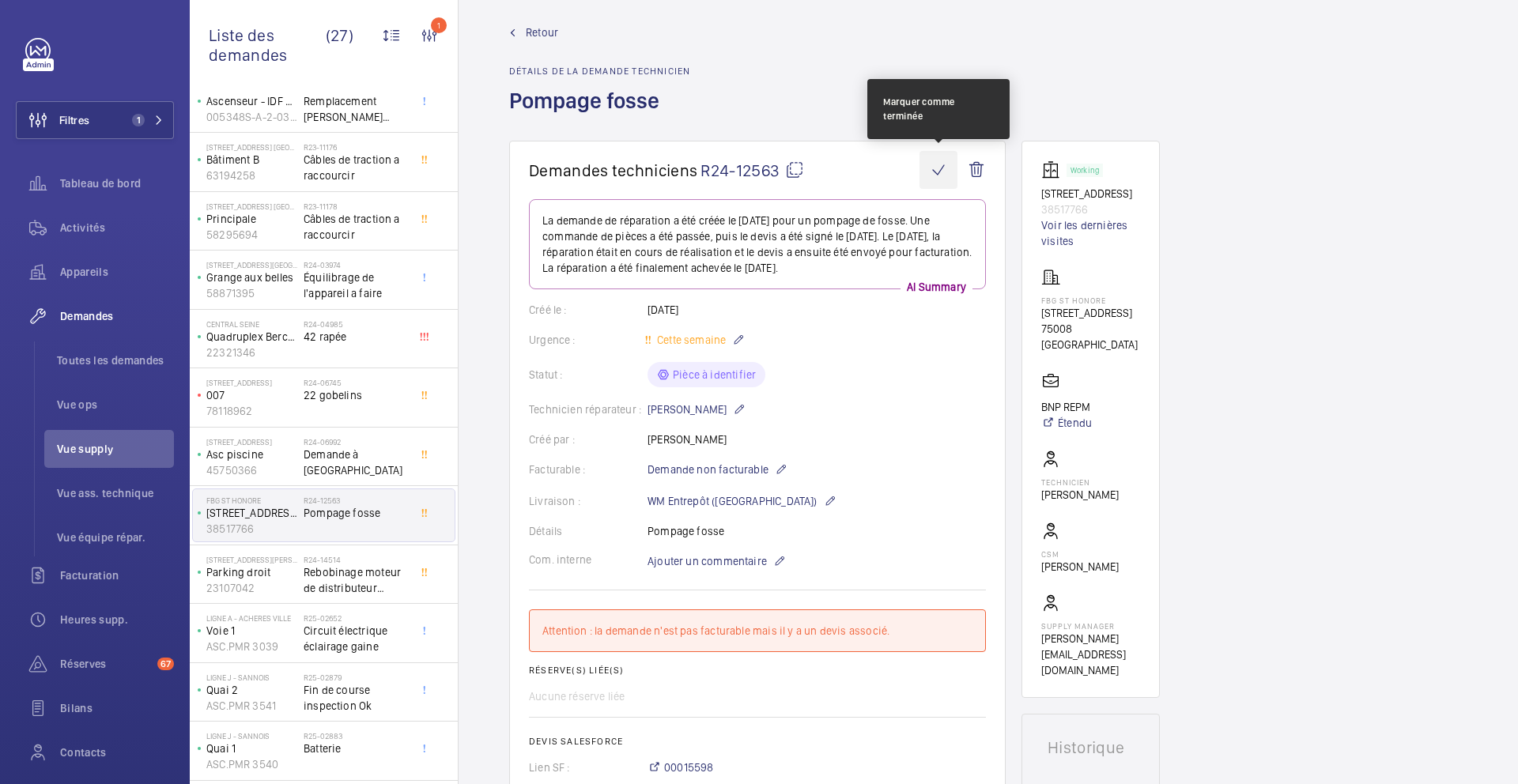
click at [934, 176] on wm-front-icon-button at bounding box center [938, 170] width 38 height 38
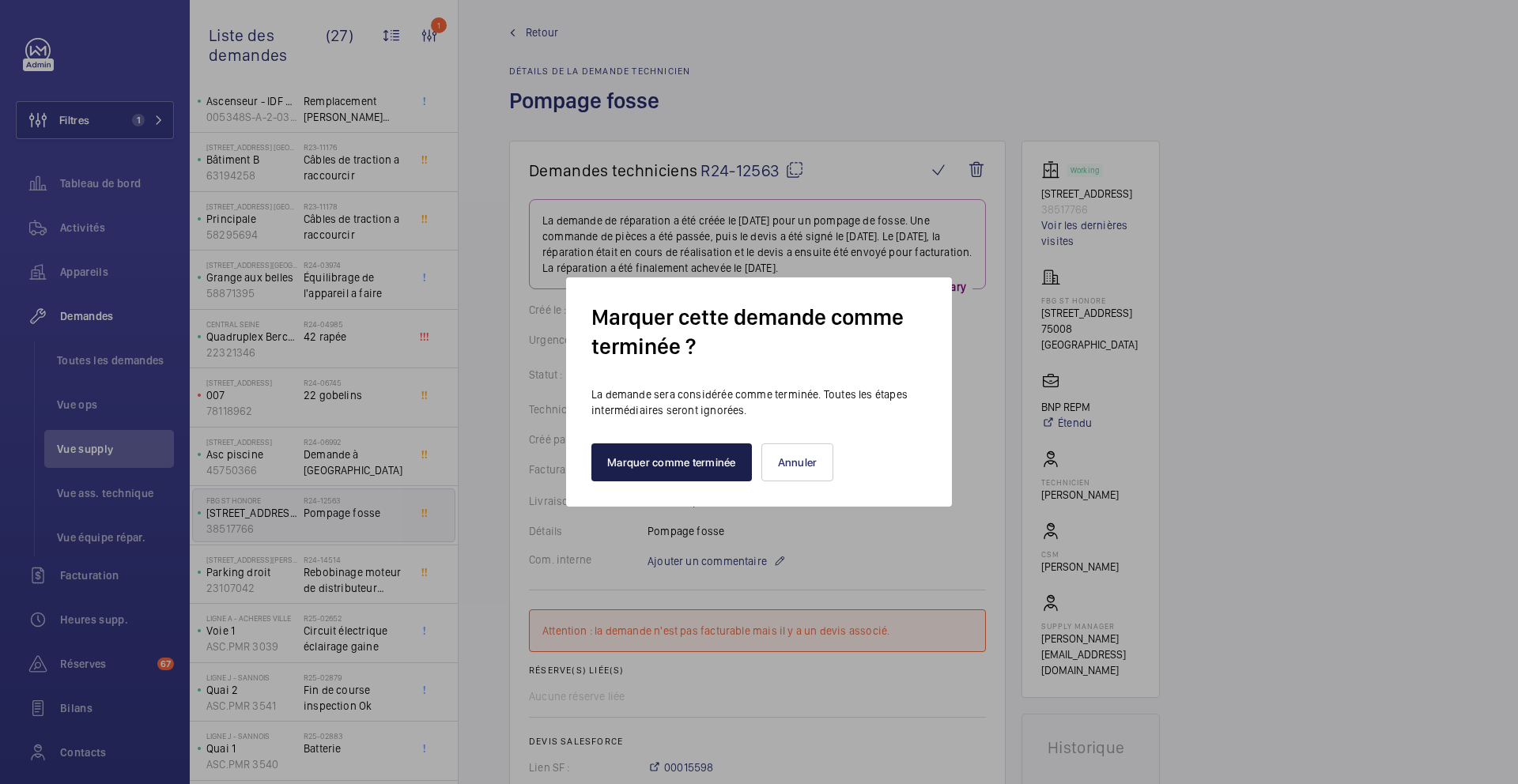
click at [688, 459] on button "Marquer comme terminée" at bounding box center [672, 462] width 161 height 38
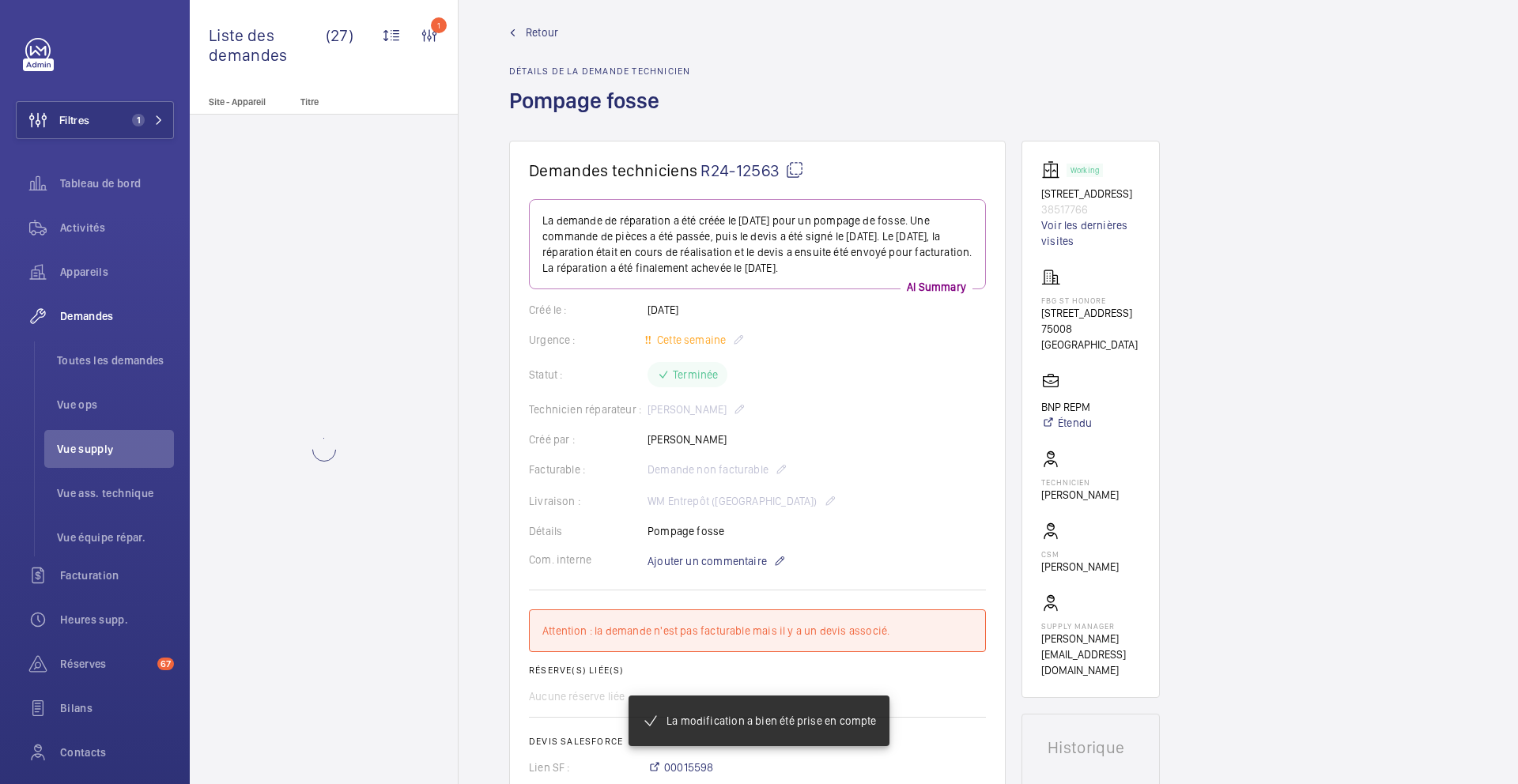
scroll to position [0, 0]
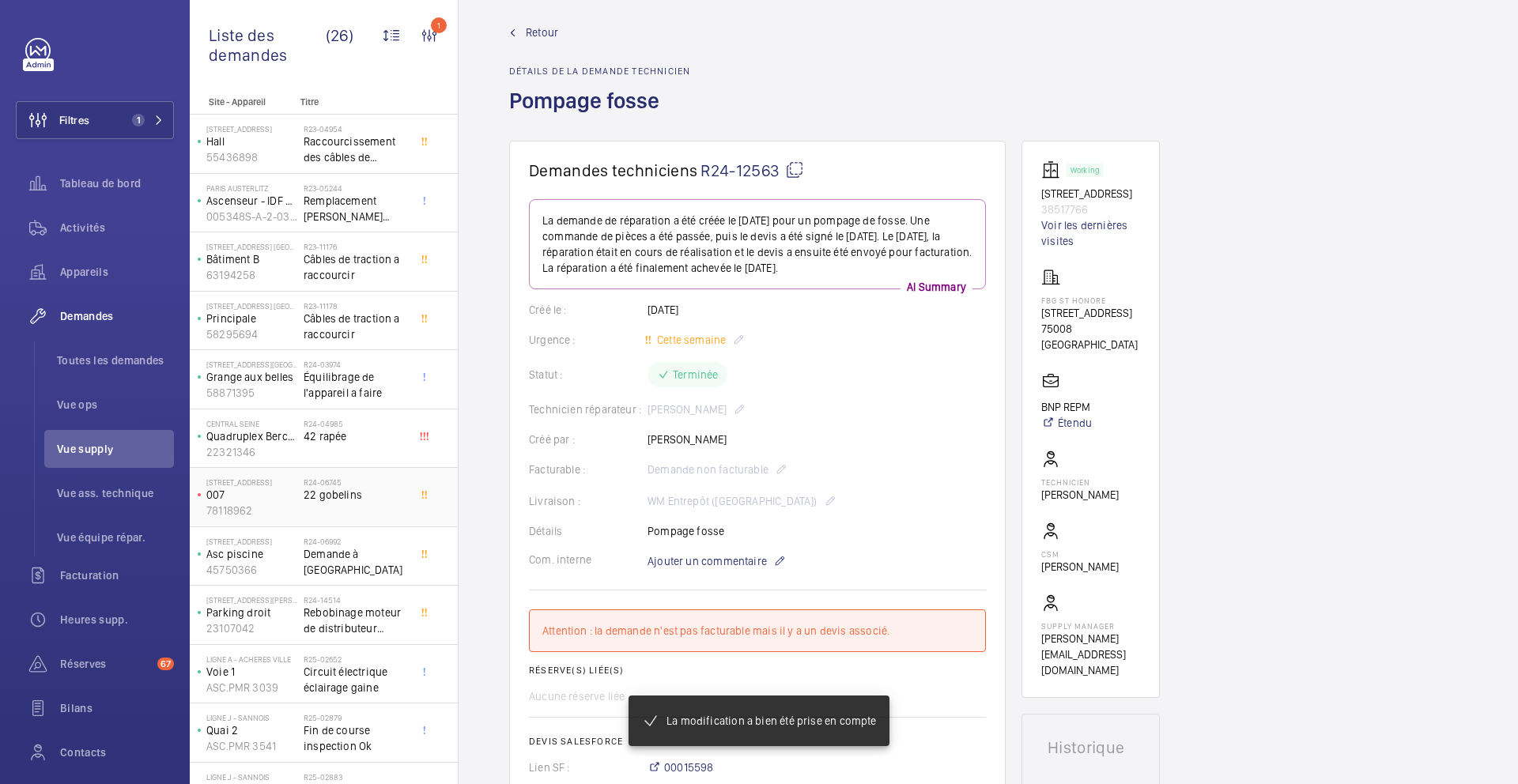
click at [382, 509] on div "R24-06745 22 gobelins" at bounding box center [356, 500] width 104 height 46
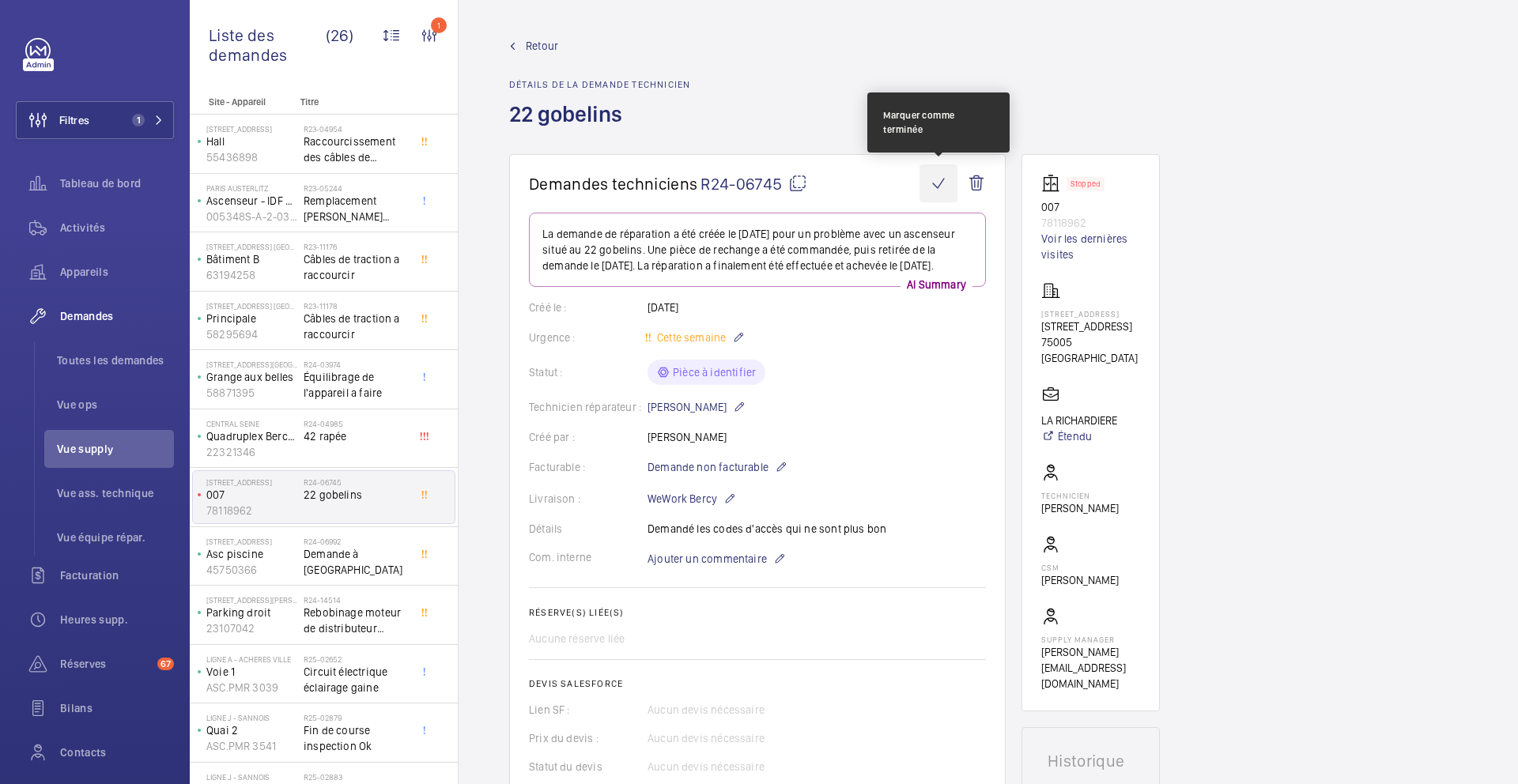
click at [926, 190] on wm-front-icon-button at bounding box center [938, 183] width 38 height 38
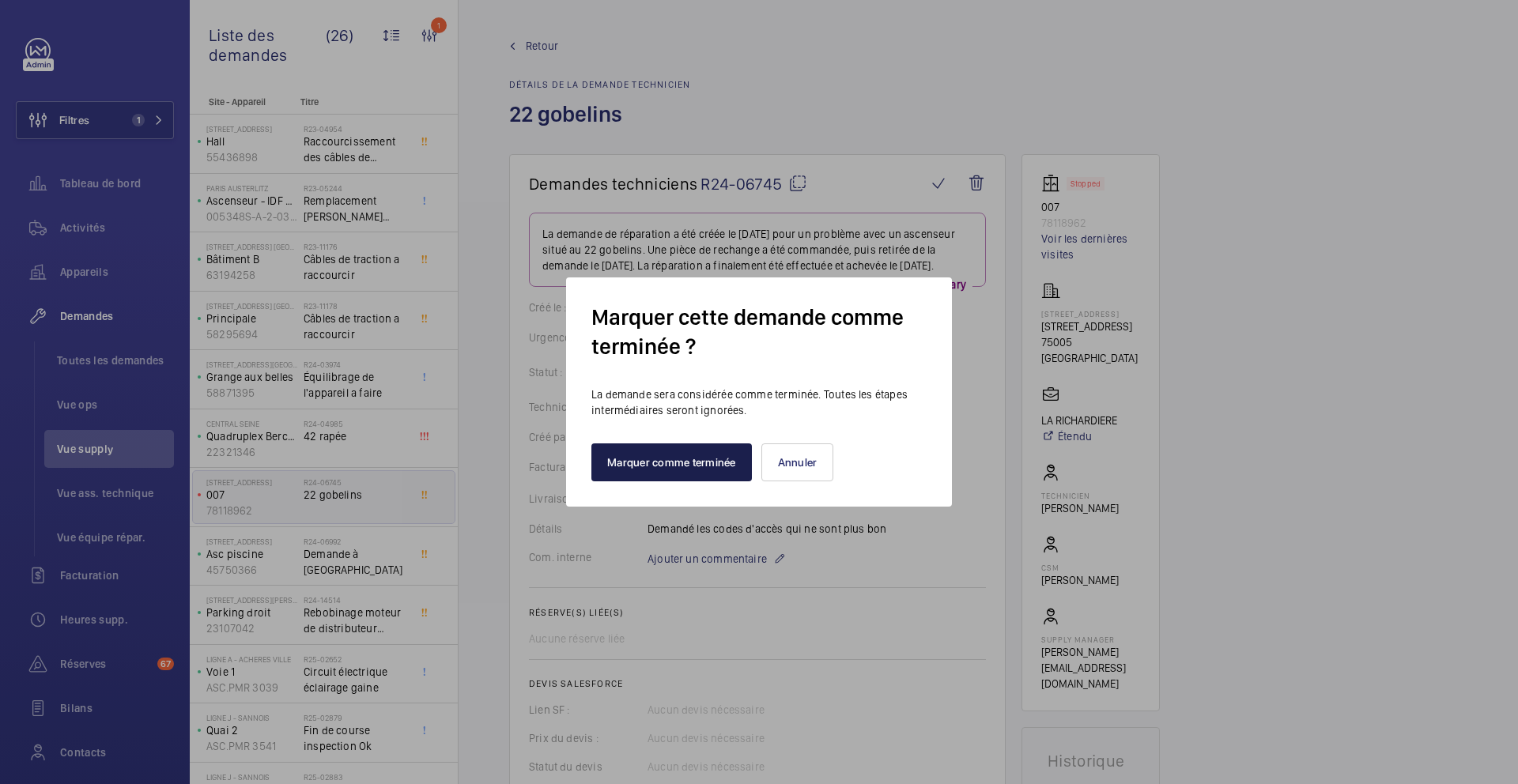
click at [660, 471] on button "Marquer comme terminée" at bounding box center [672, 462] width 161 height 38
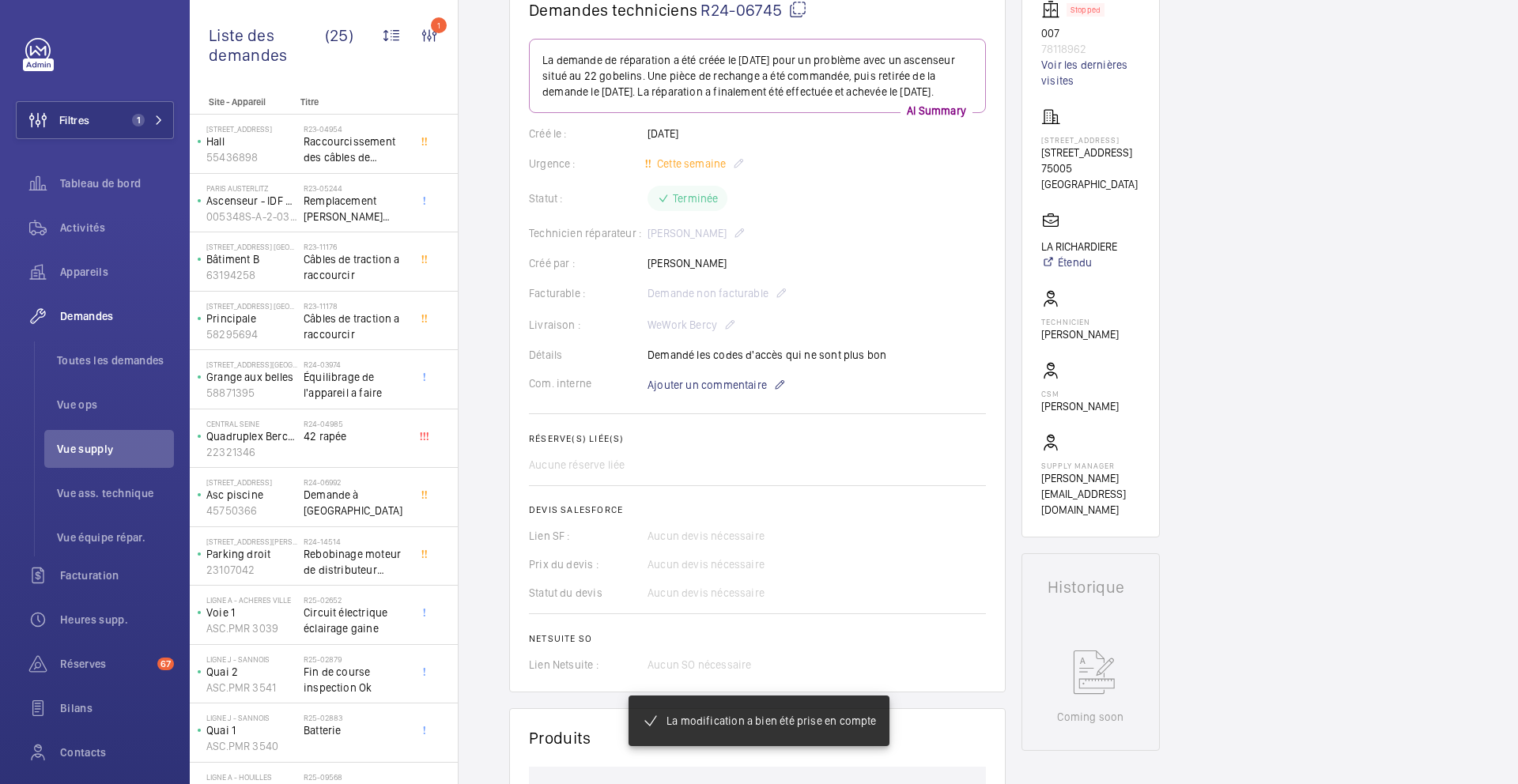
scroll to position [186, 0]
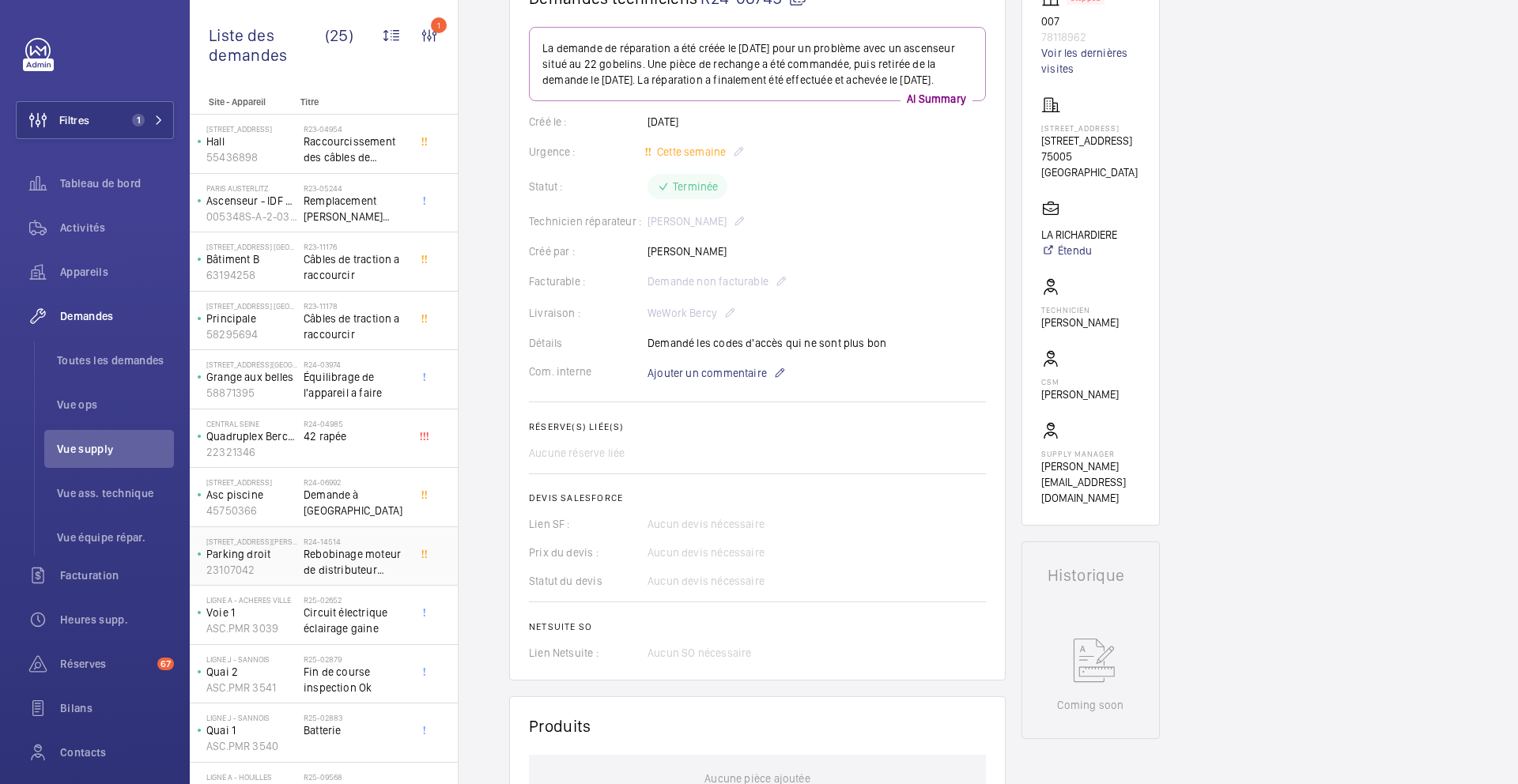
click at [375, 571] on span "Rebobinage moteur de distributeur hydraulique" at bounding box center [356, 562] width 104 height 31
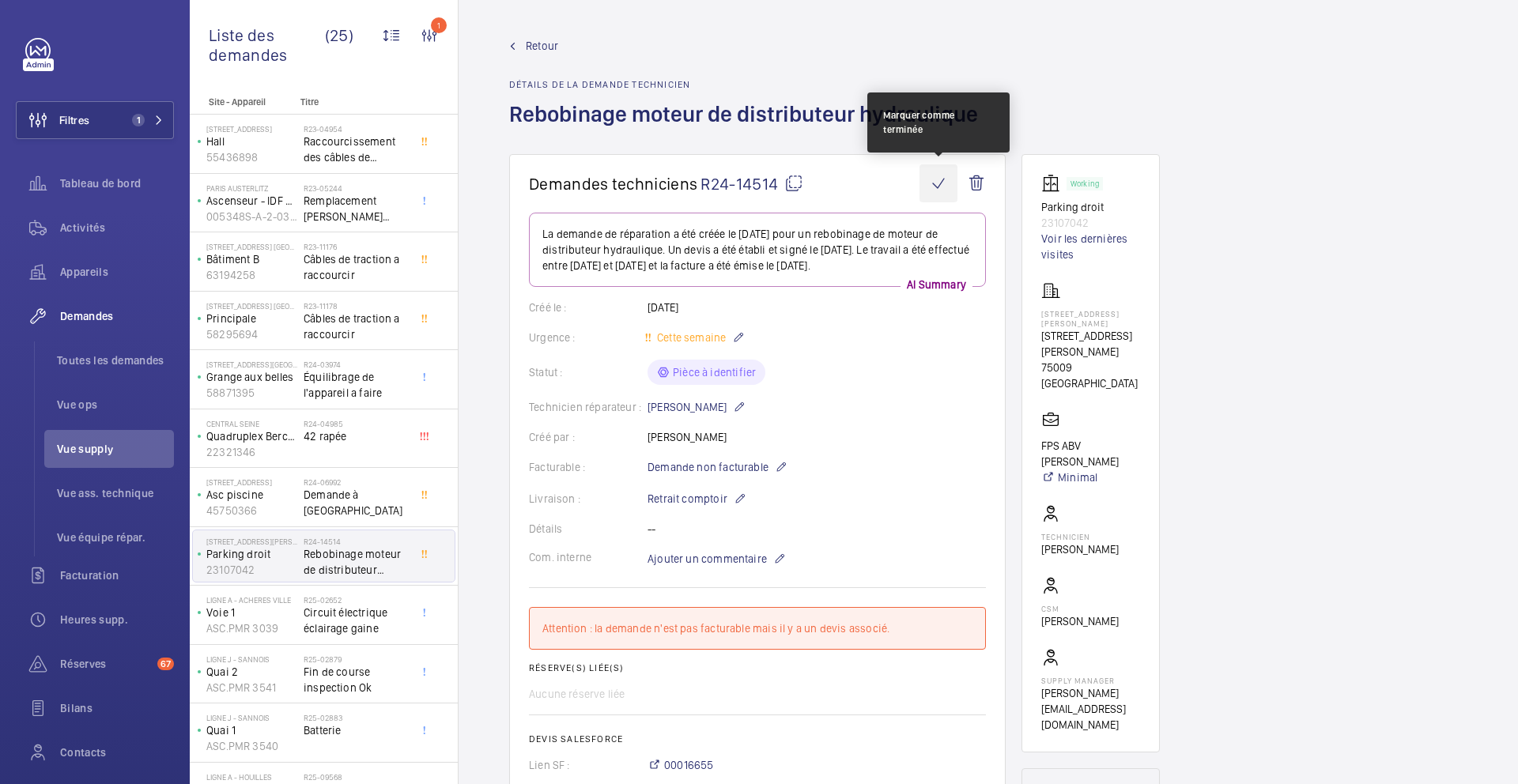
click at [938, 184] on wm-front-icon-button at bounding box center [938, 183] width 38 height 38
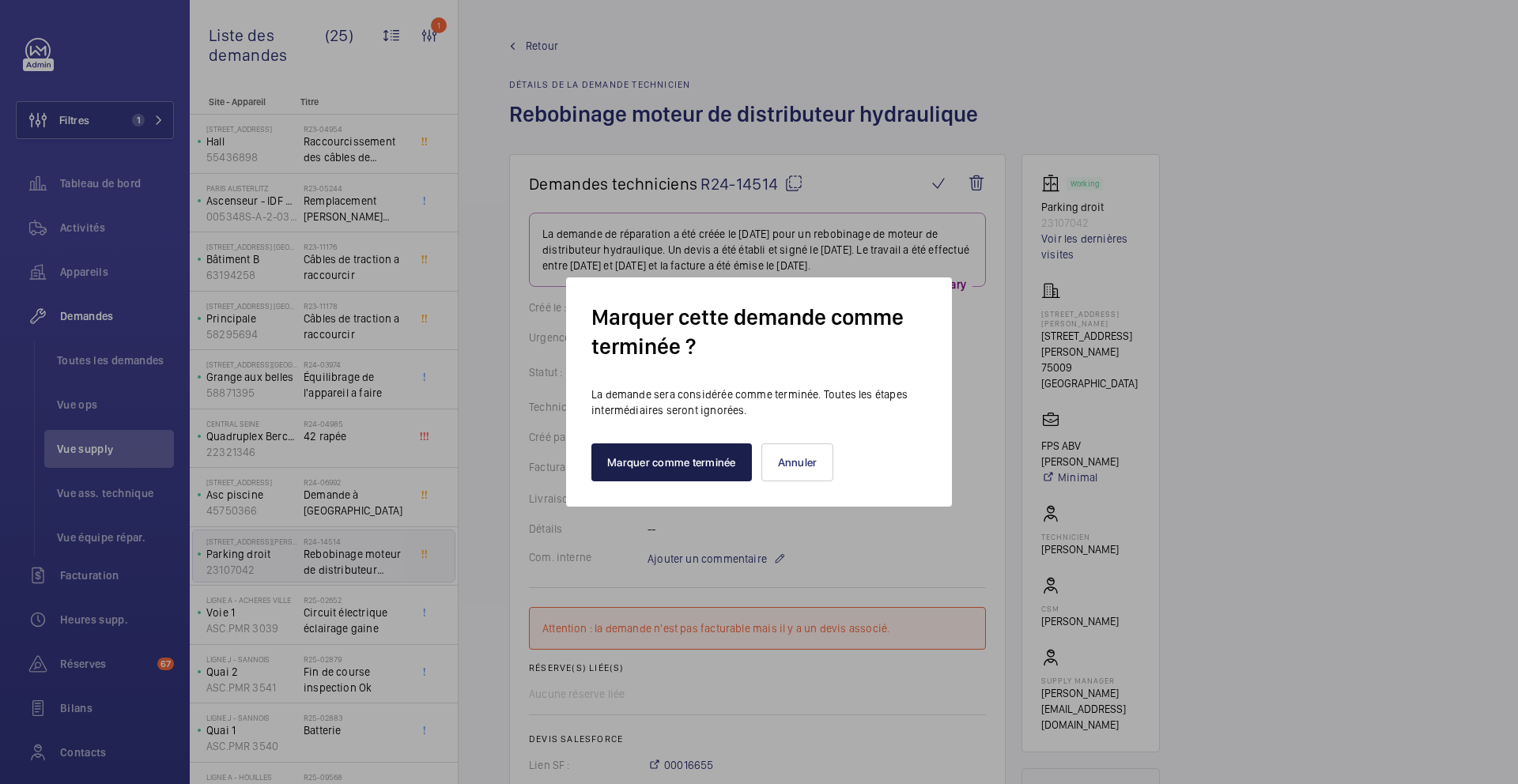
click at [689, 470] on button "Marquer comme terminée" at bounding box center [672, 462] width 161 height 38
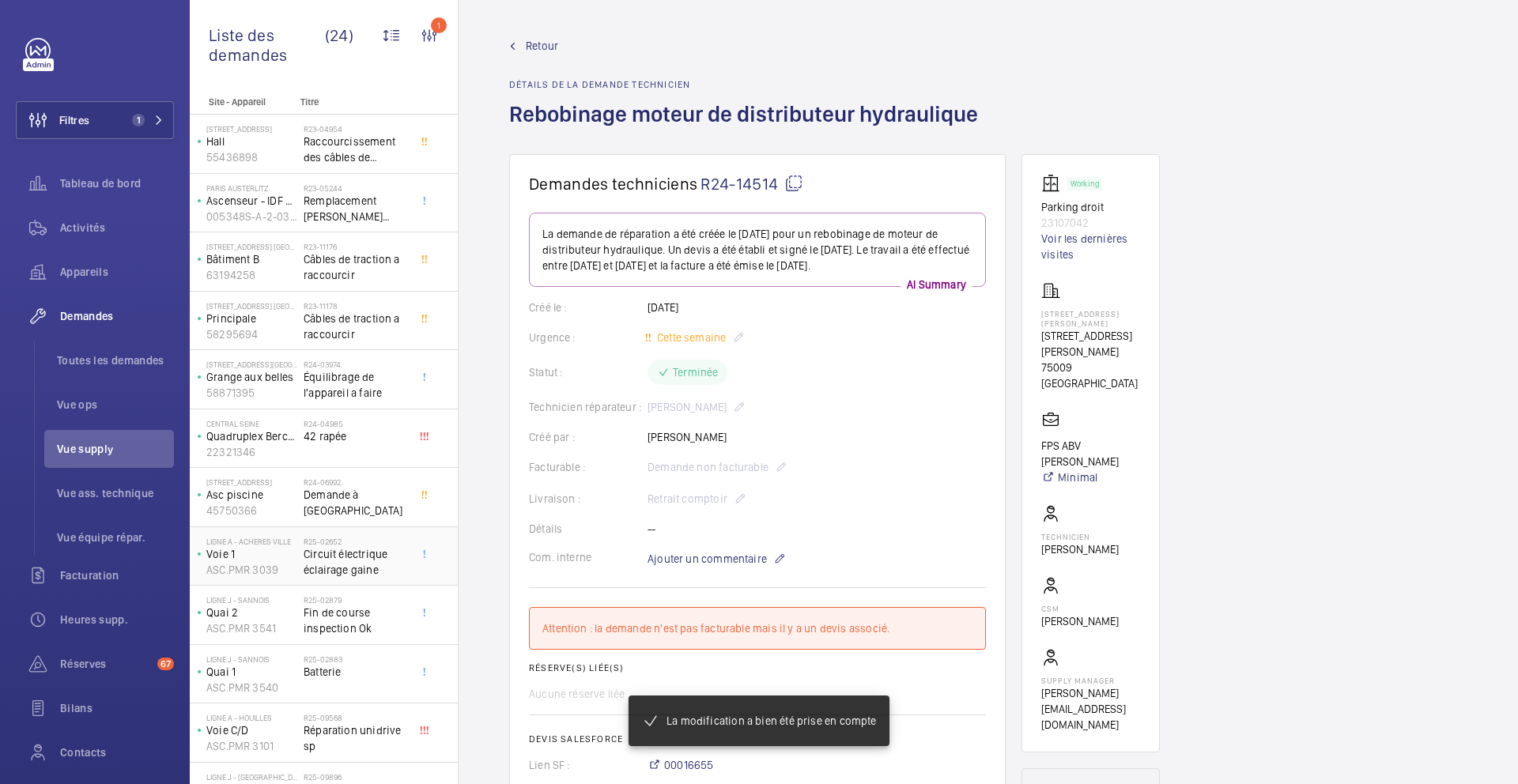
click at [370, 556] on span "Circuit électrique éclairage gaine" at bounding box center [356, 562] width 104 height 31
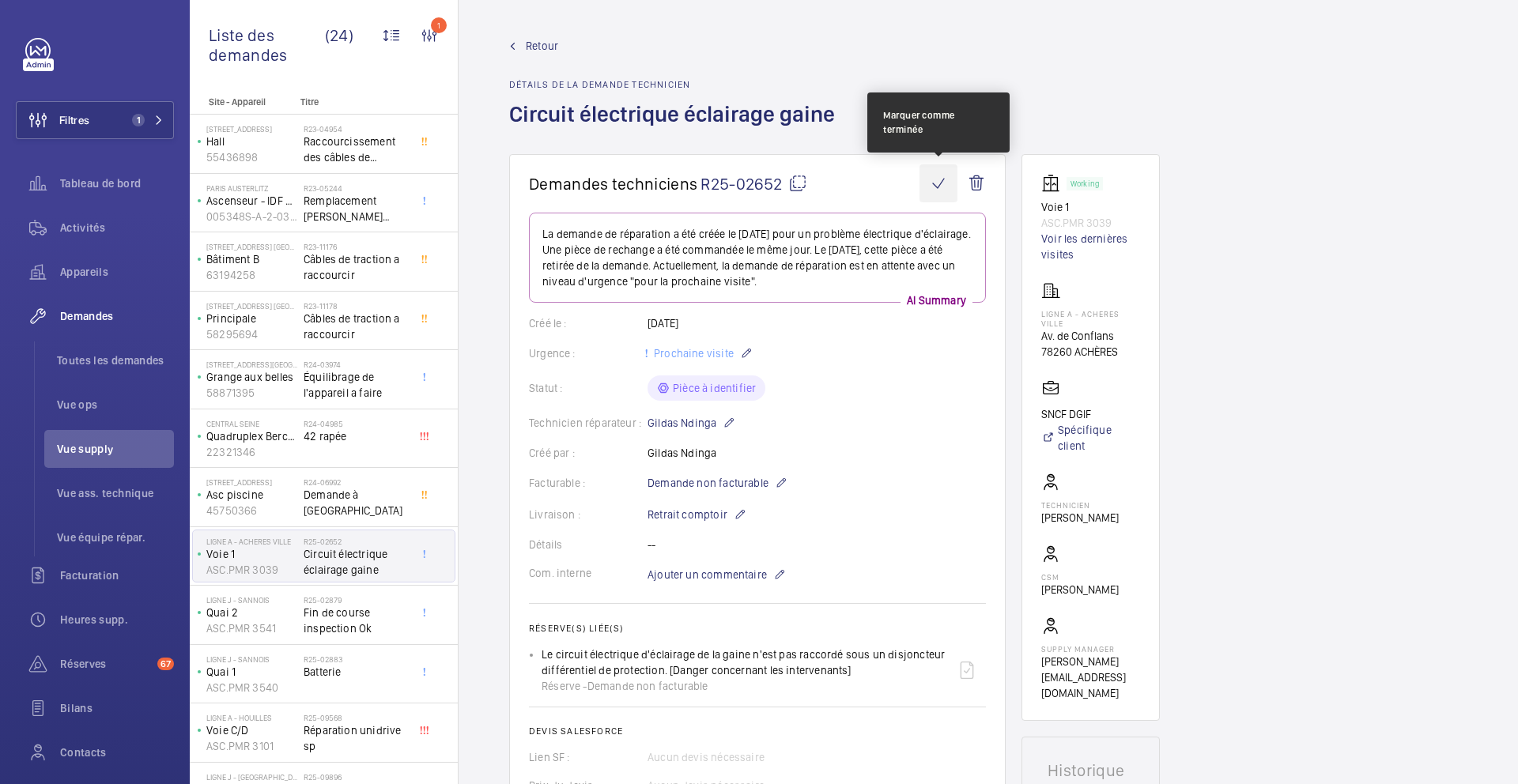
click at [941, 187] on wm-front-icon-button at bounding box center [938, 183] width 38 height 38
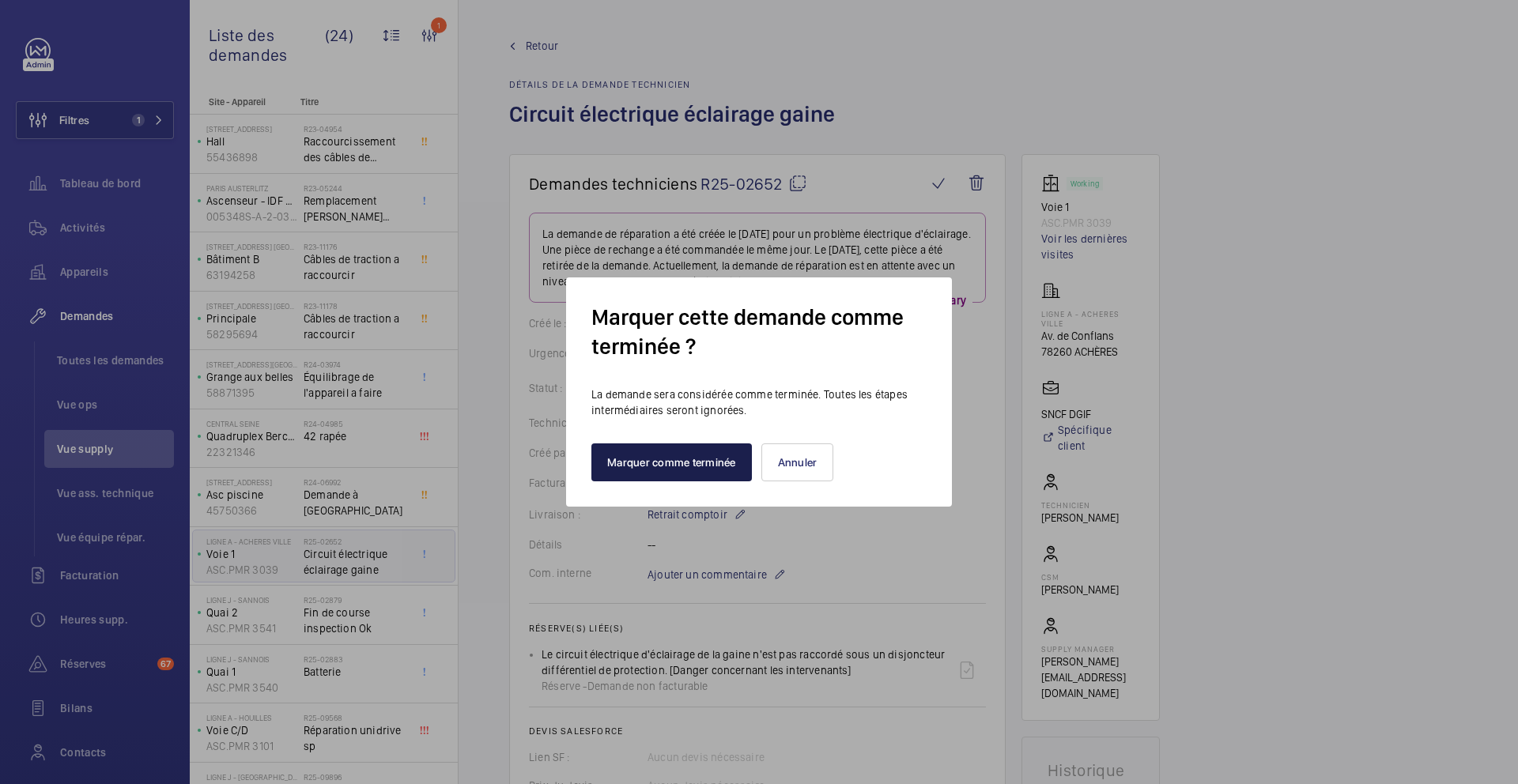
click at [711, 464] on button "Marquer comme terminée" at bounding box center [672, 462] width 161 height 38
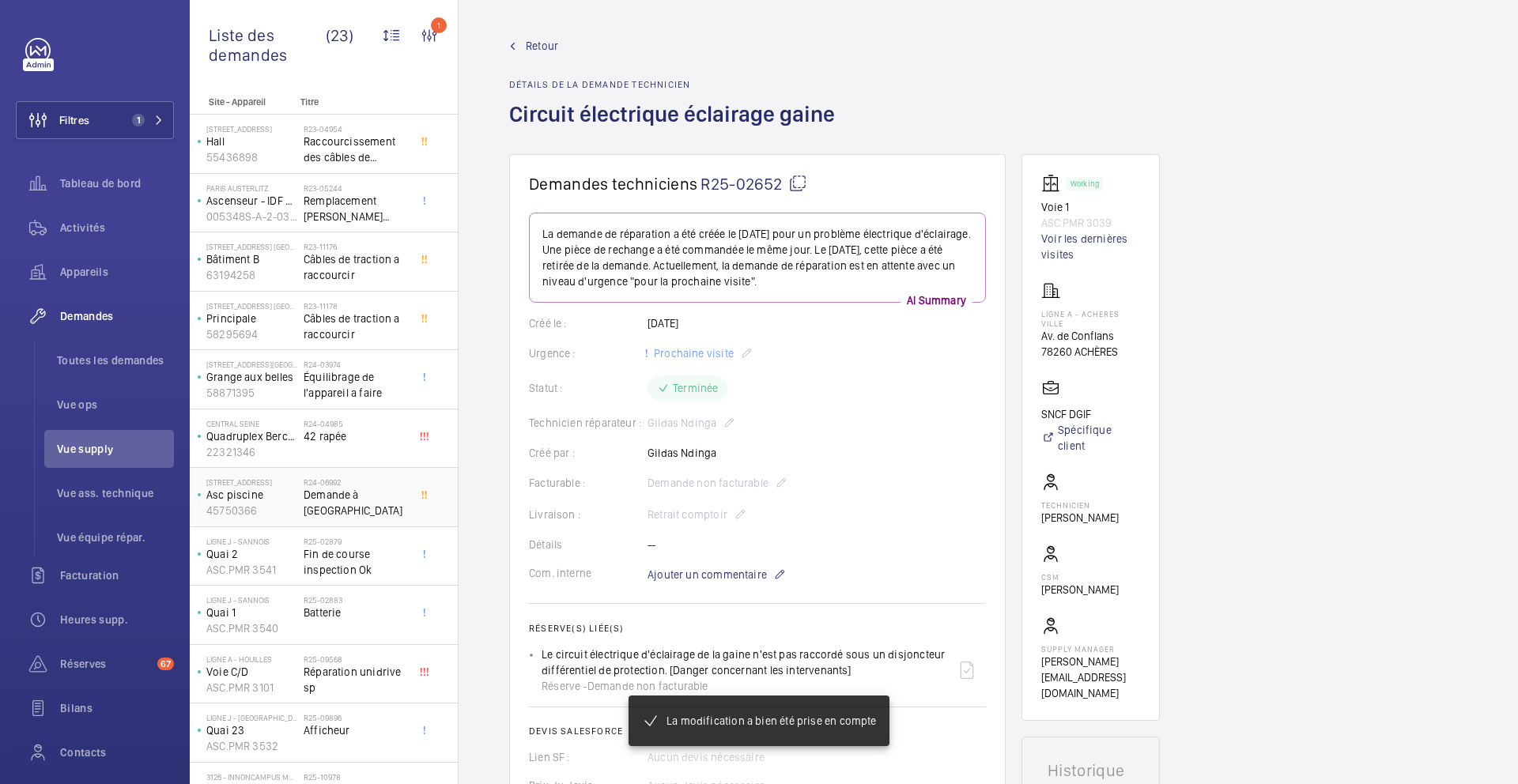
click at [366, 491] on span "Demande à Orona" at bounding box center [356, 503] width 104 height 31
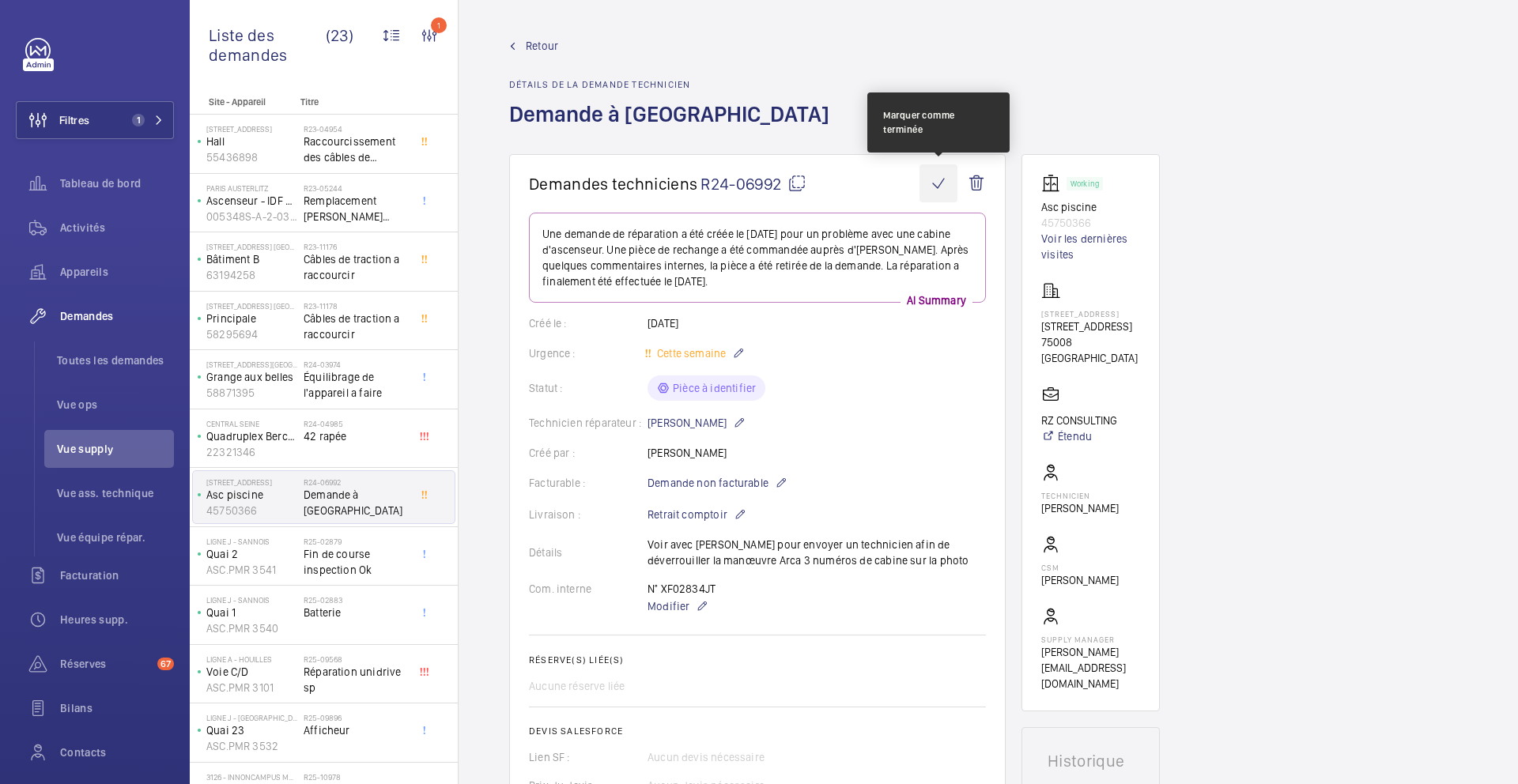
click at [941, 179] on wm-front-icon-button at bounding box center [938, 183] width 38 height 38
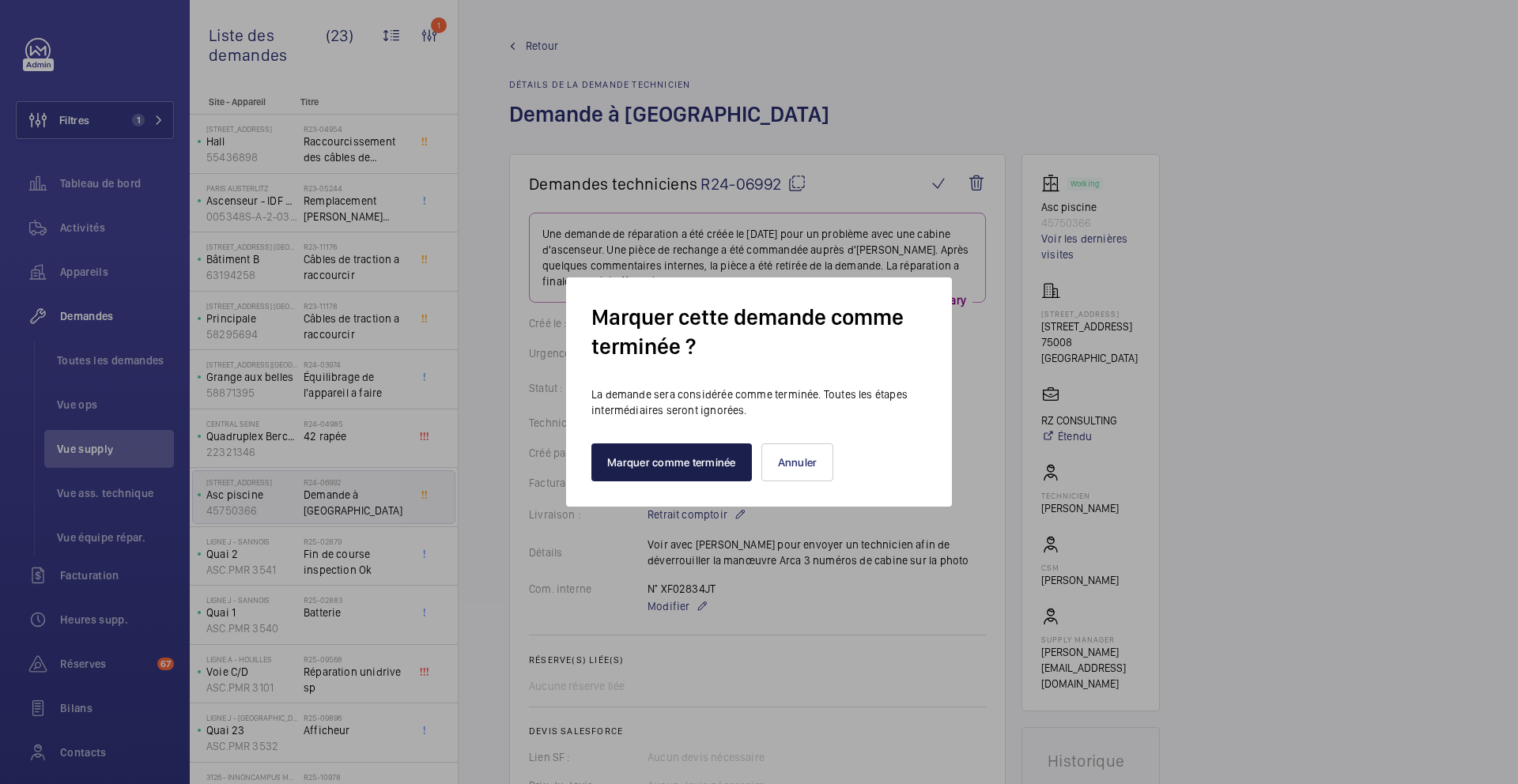
click at [710, 467] on button "Marquer comme terminée" at bounding box center [672, 462] width 161 height 38
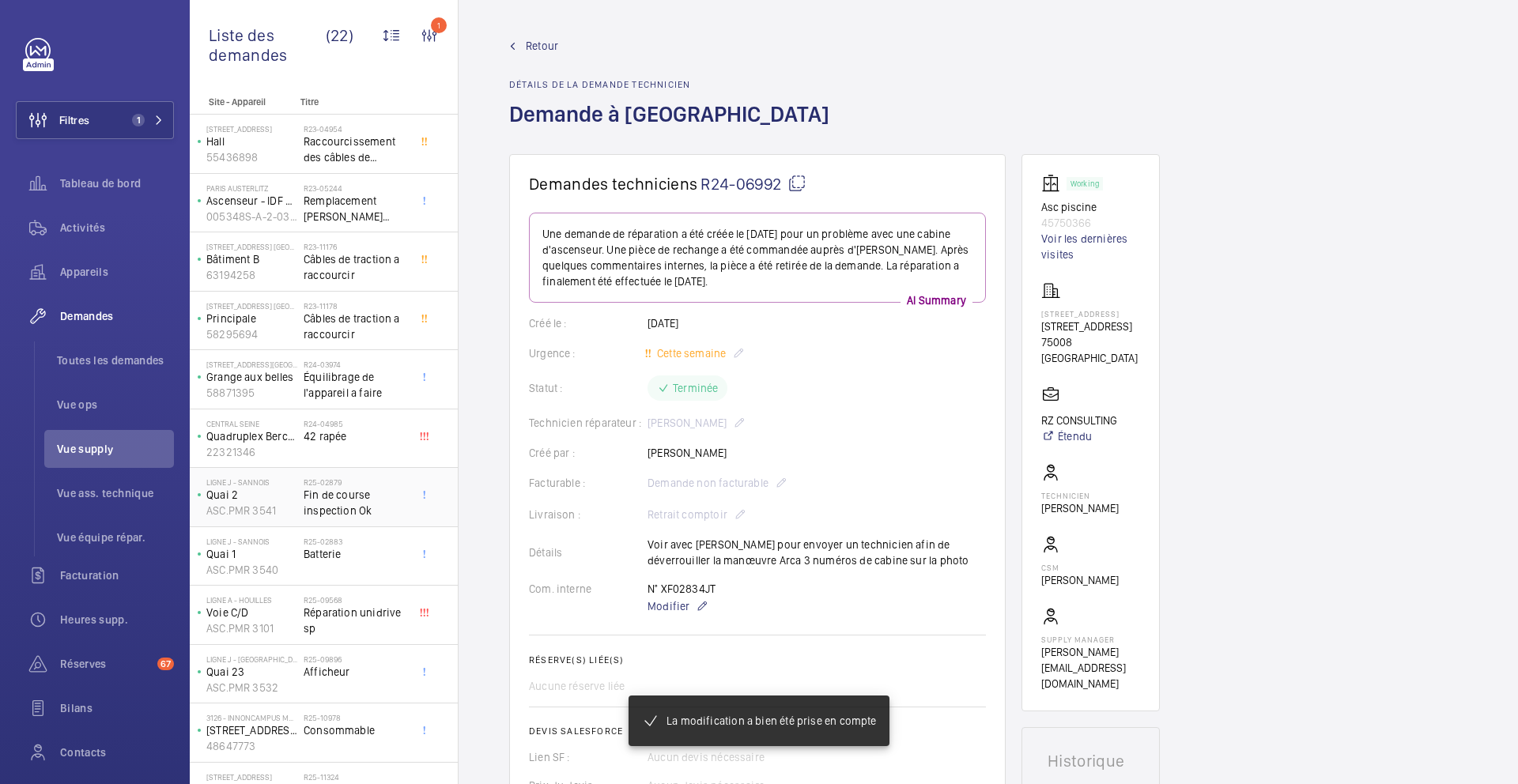
click at [392, 509] on span "Fin de course inspection Ok" at bounding box center [356, 503] width 104 height 31
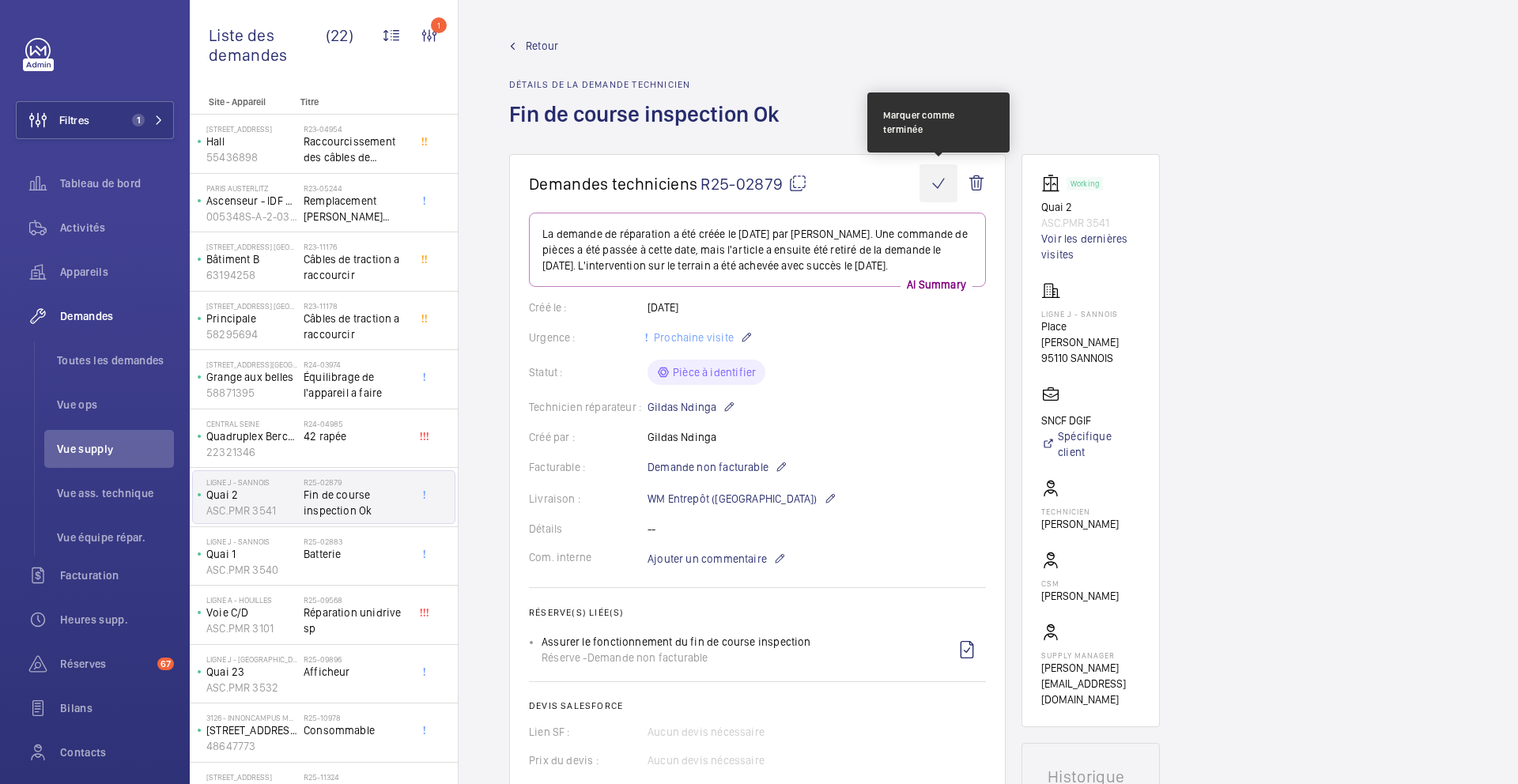
click at [939, 184] on wm-front-icon-button at bounding box center [938, 183] width 38 height 38
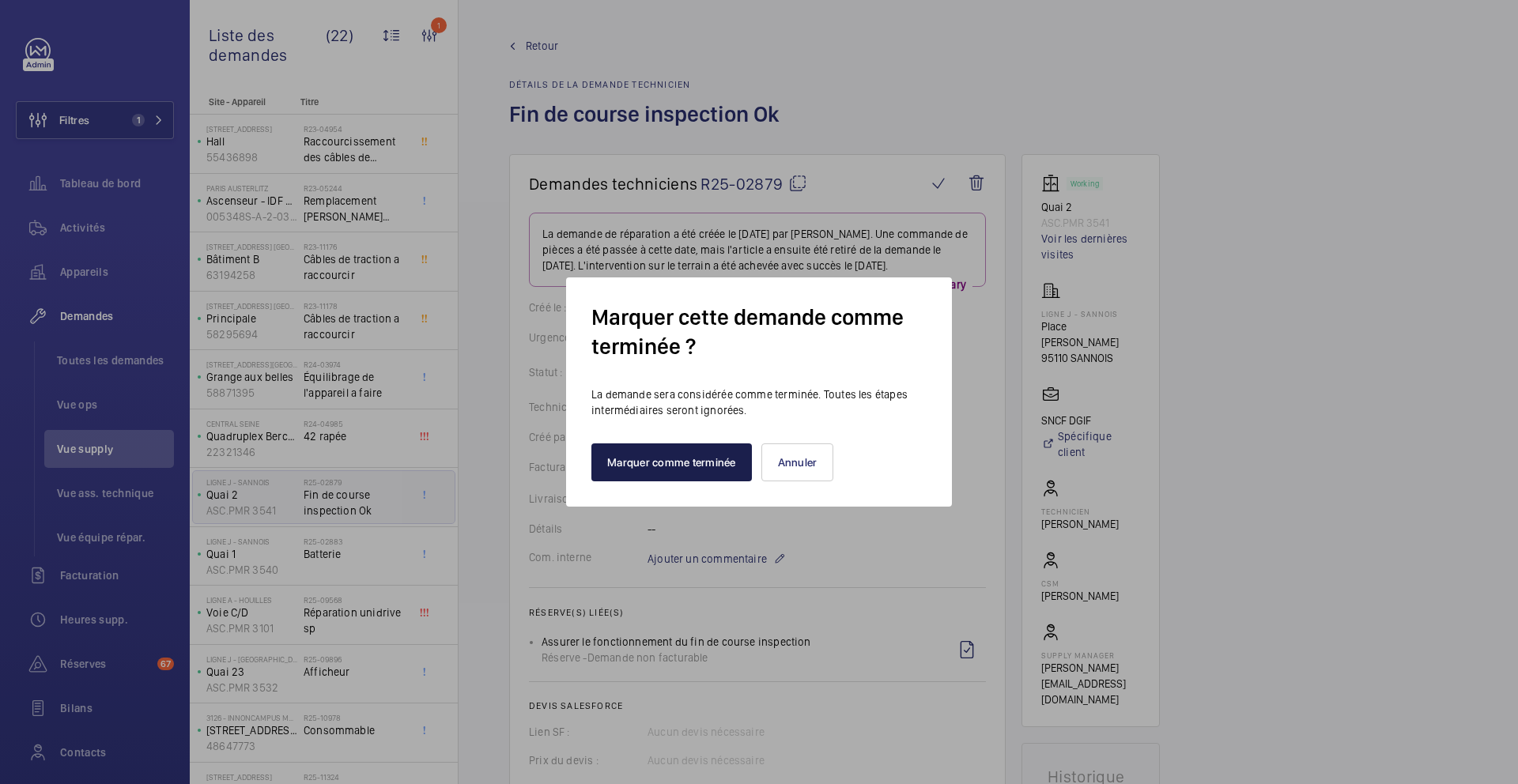
click at [690, 469] on button "Marquer comme terminée" at bounding box center [672, 462] width 161 height 38
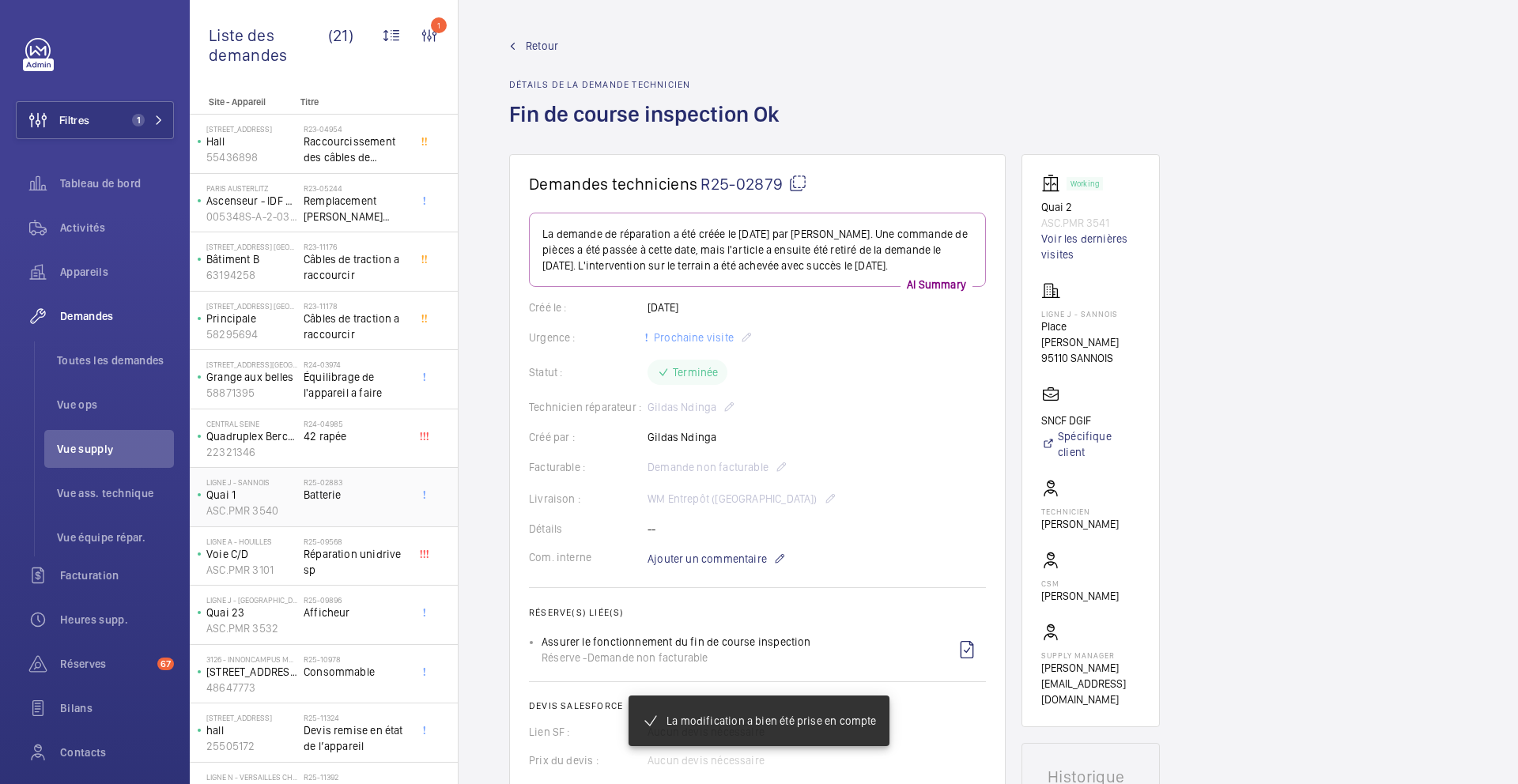
click at [378, 505] on div "R25-02883 Batterie" at bounding box center [356, 500] width 104 height 46
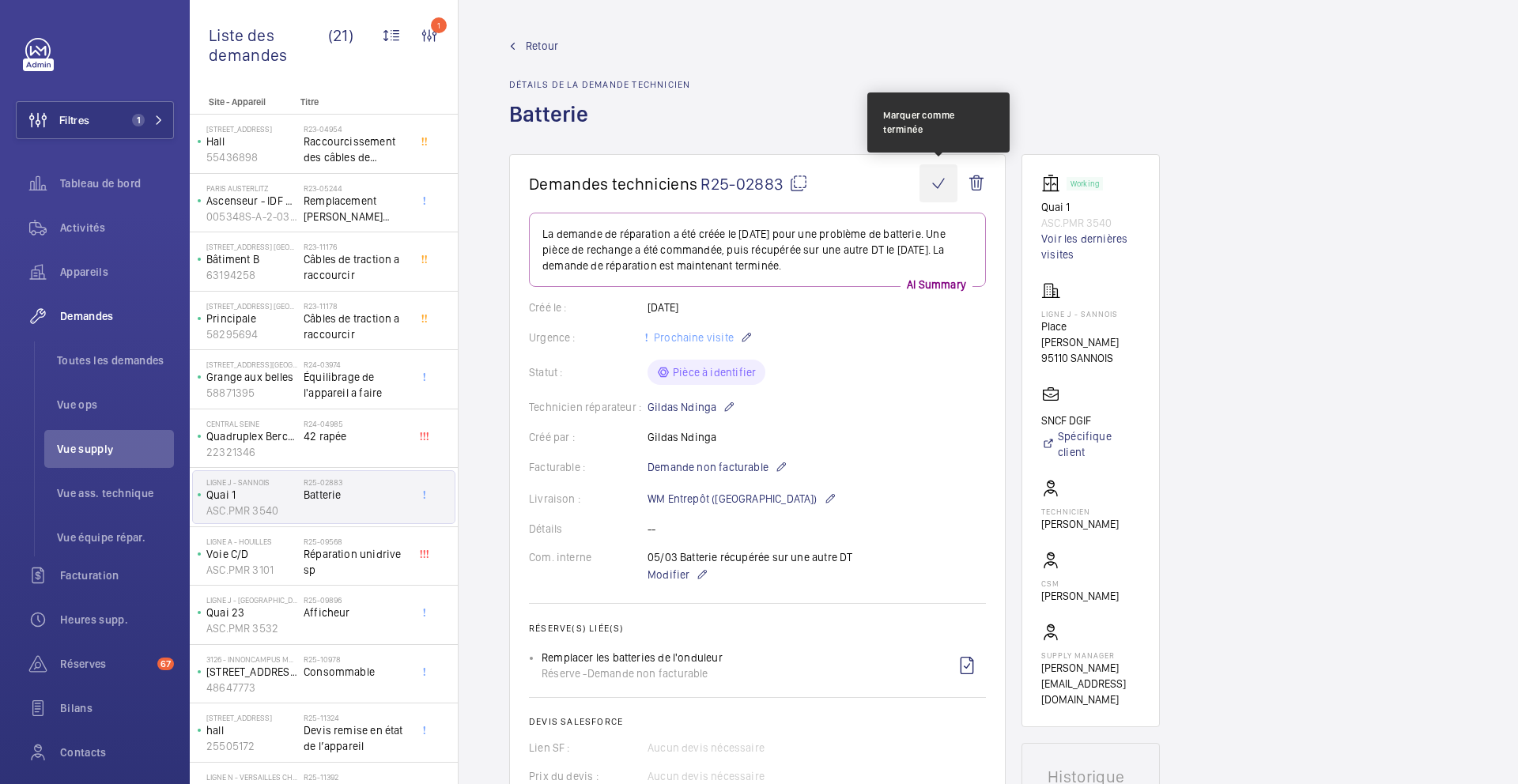
click at [941, 181] on wm-front-icon-button at bounding box center [938, 183] width 38 height 38
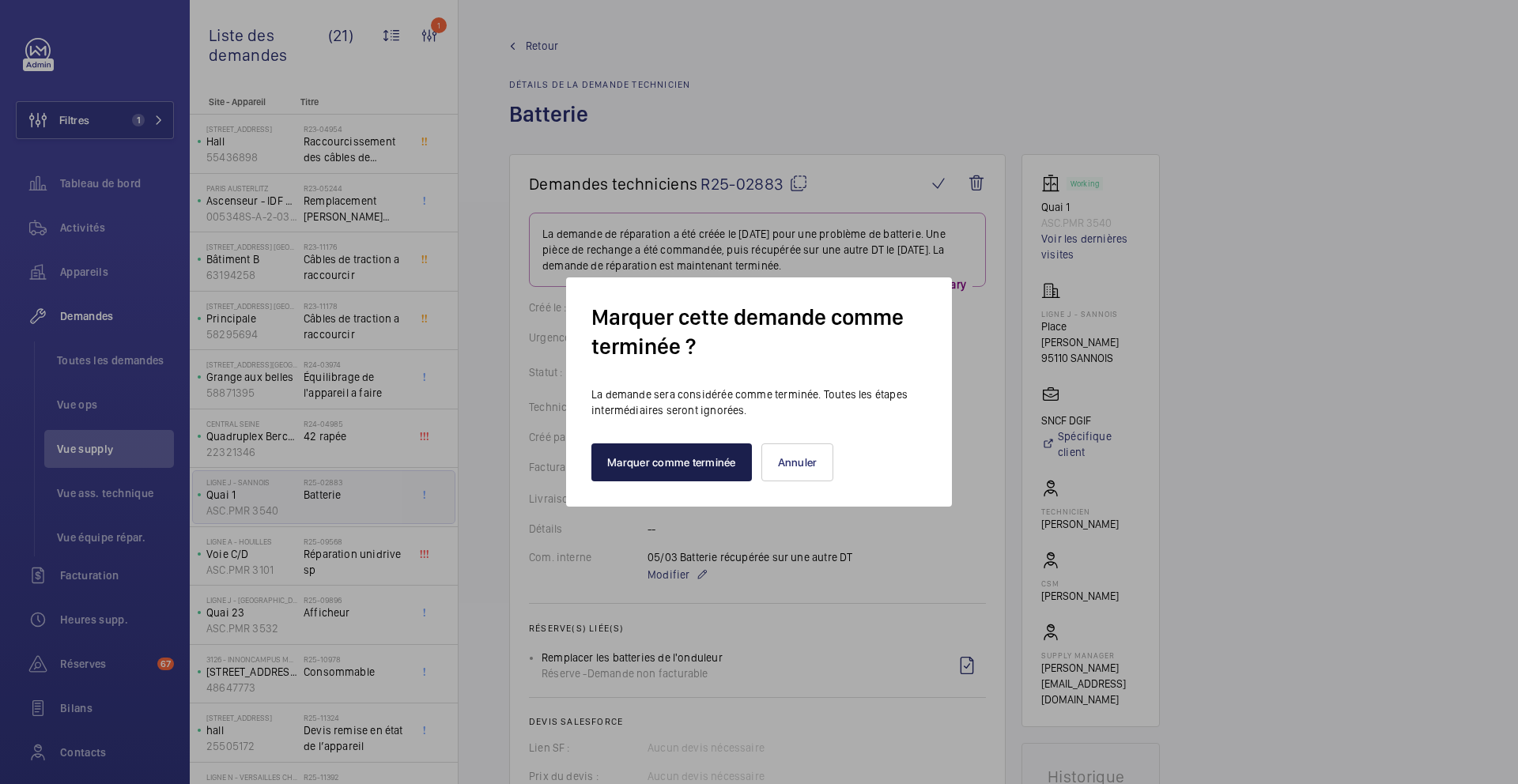
click at [701, 456] on button "Marquer comme terminée" at bounding box center [672, 462] width 161 height 38
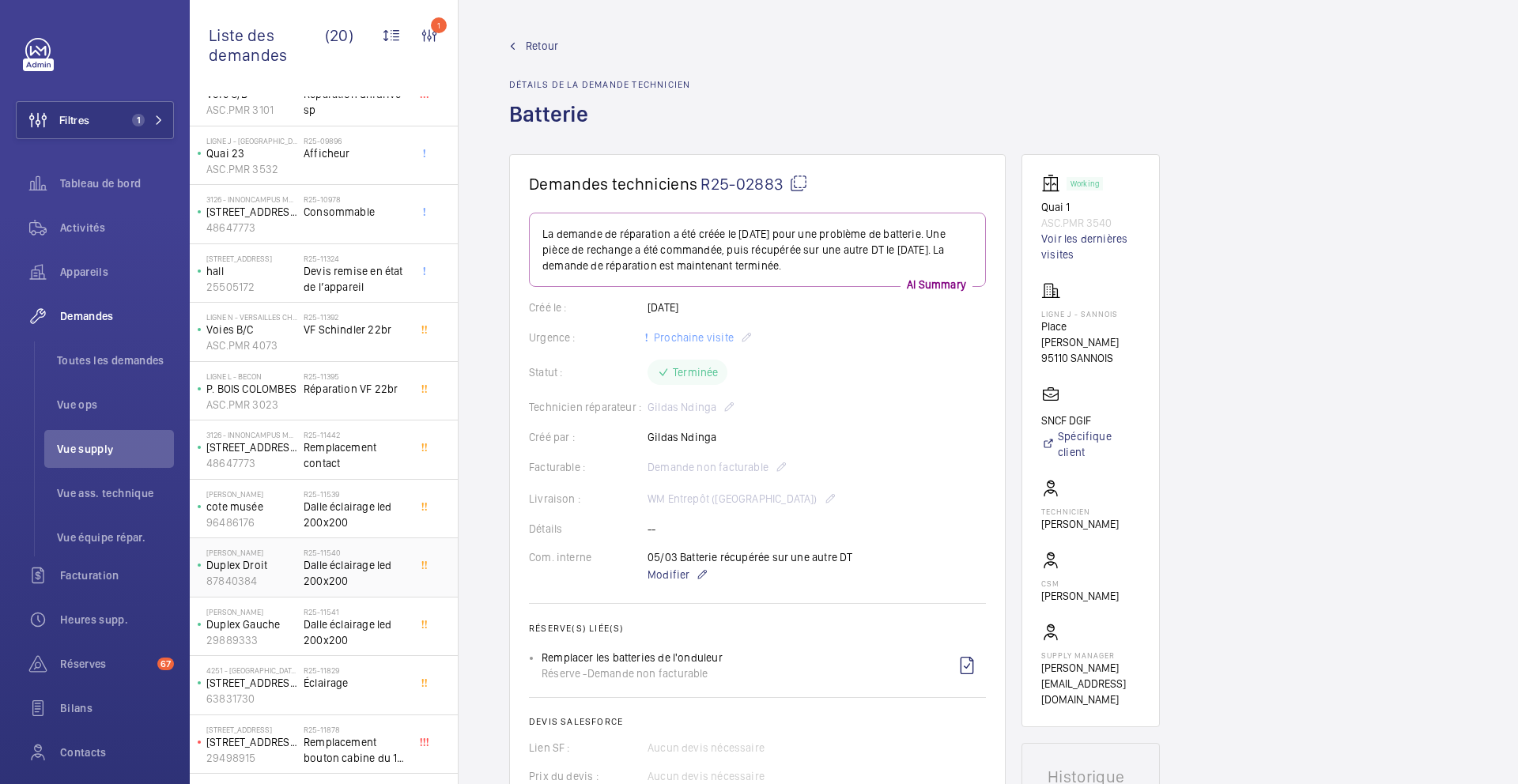
scroll to position [509, 0]
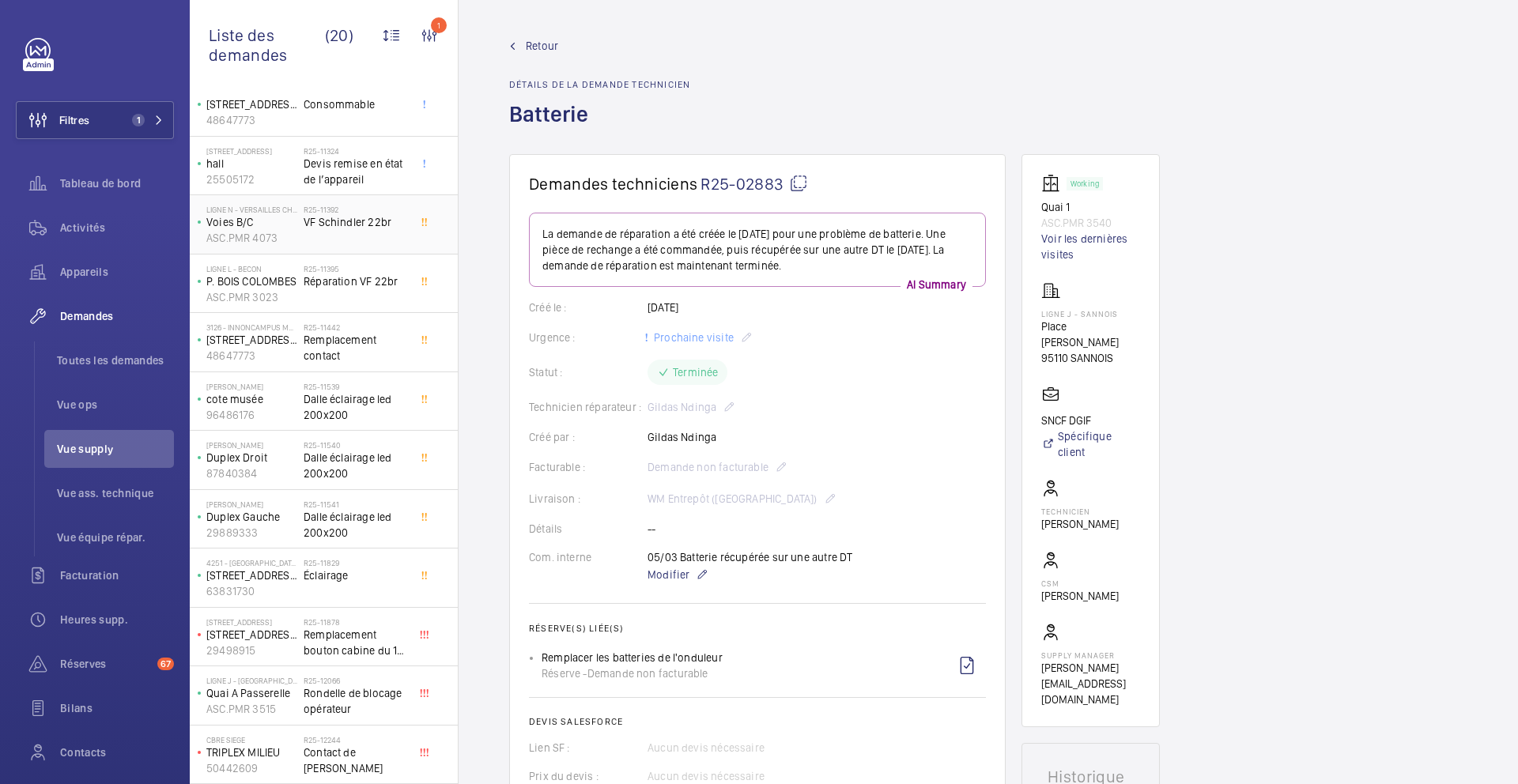
click at [392, 243] on div "R25-11392 VF Schindler 22br" at bounding box center [356, 227] width 104 height 46
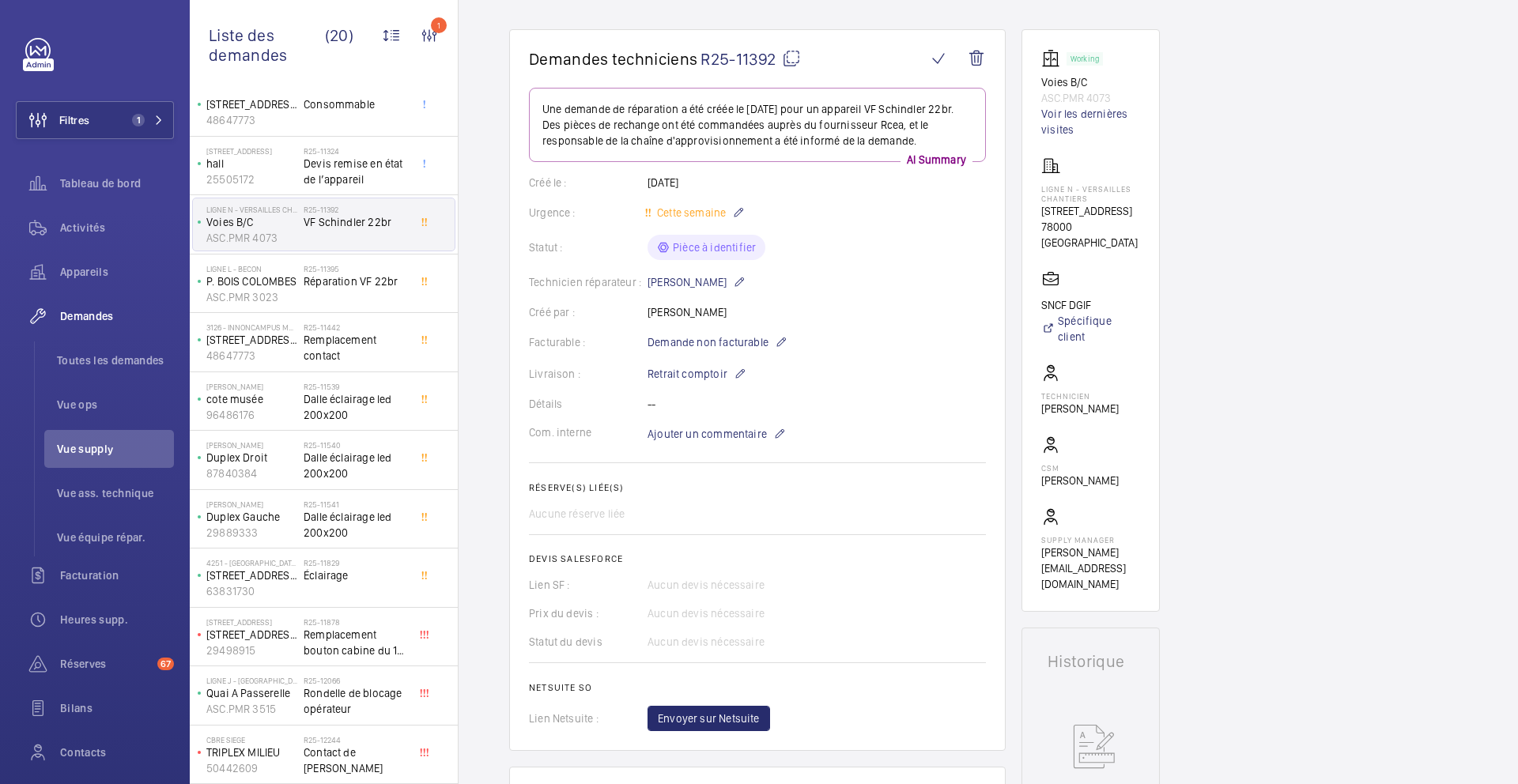
scroll to position [117, 0]
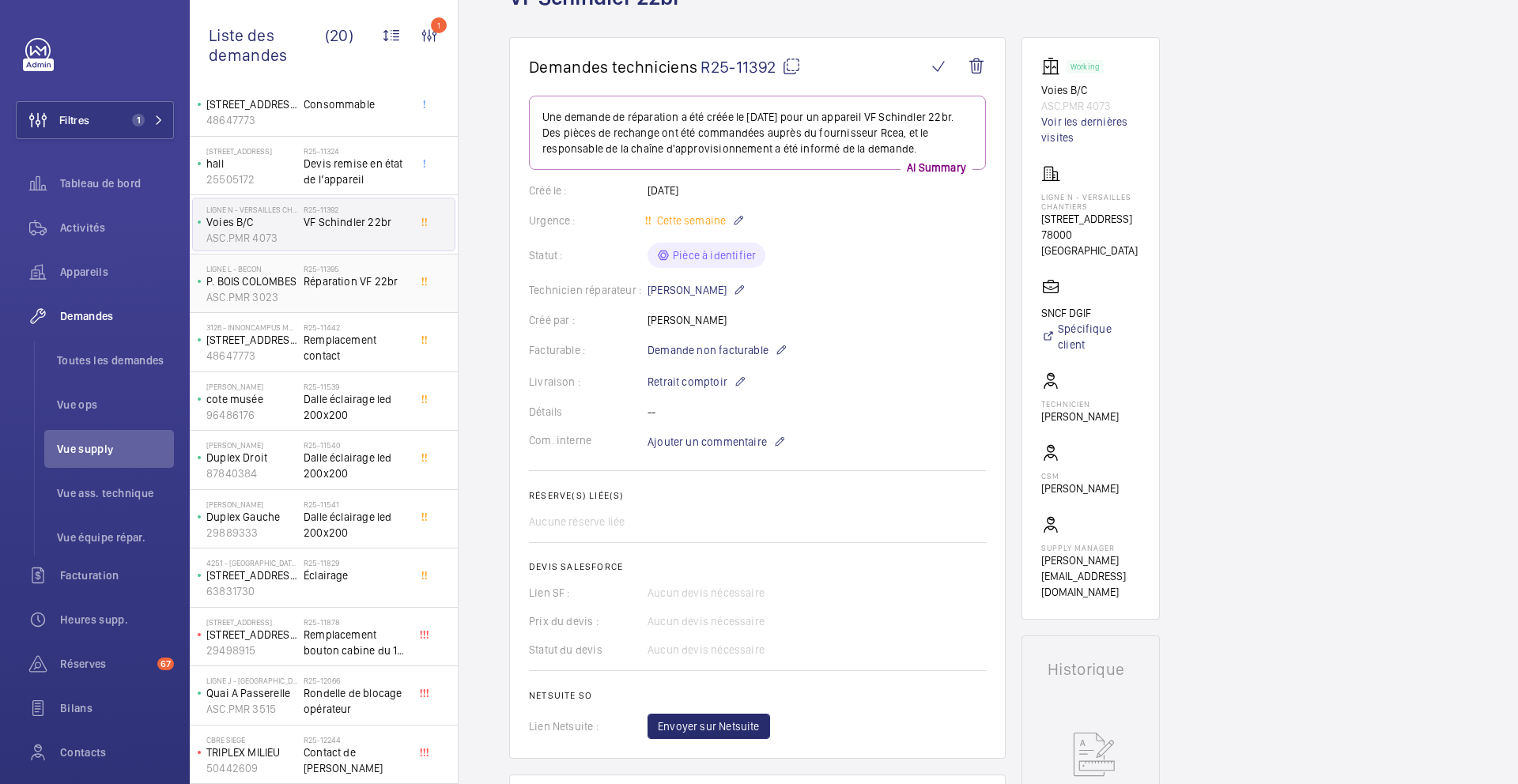
click at [410, 309] on div "R25-11395 Réparation VF 22br" at bounding box center [359, 283] width 111 height 52
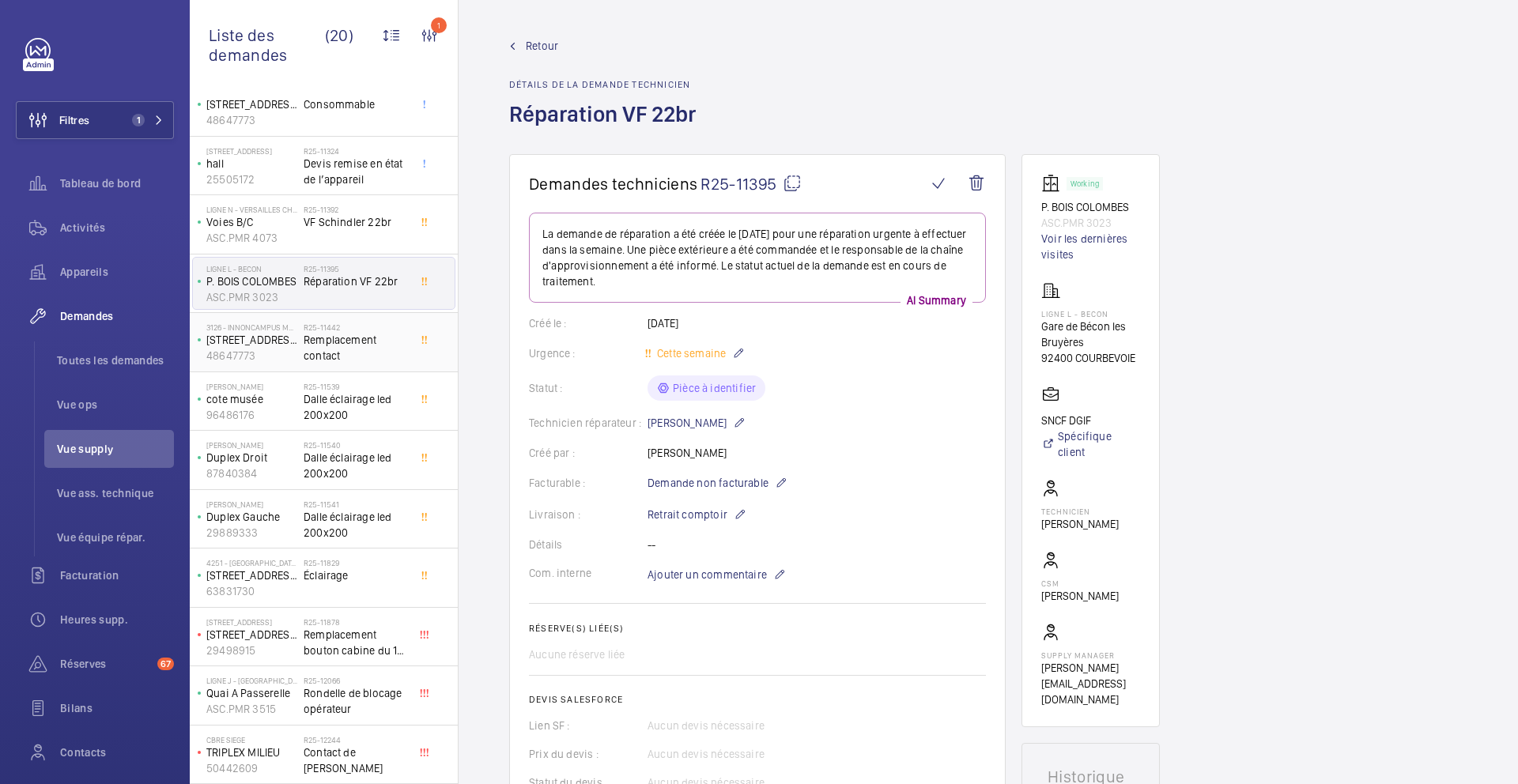
click at [395, 364] on div "R25-11442 Remplacement contact" at bounding box center [356, 345] width 104 height 46
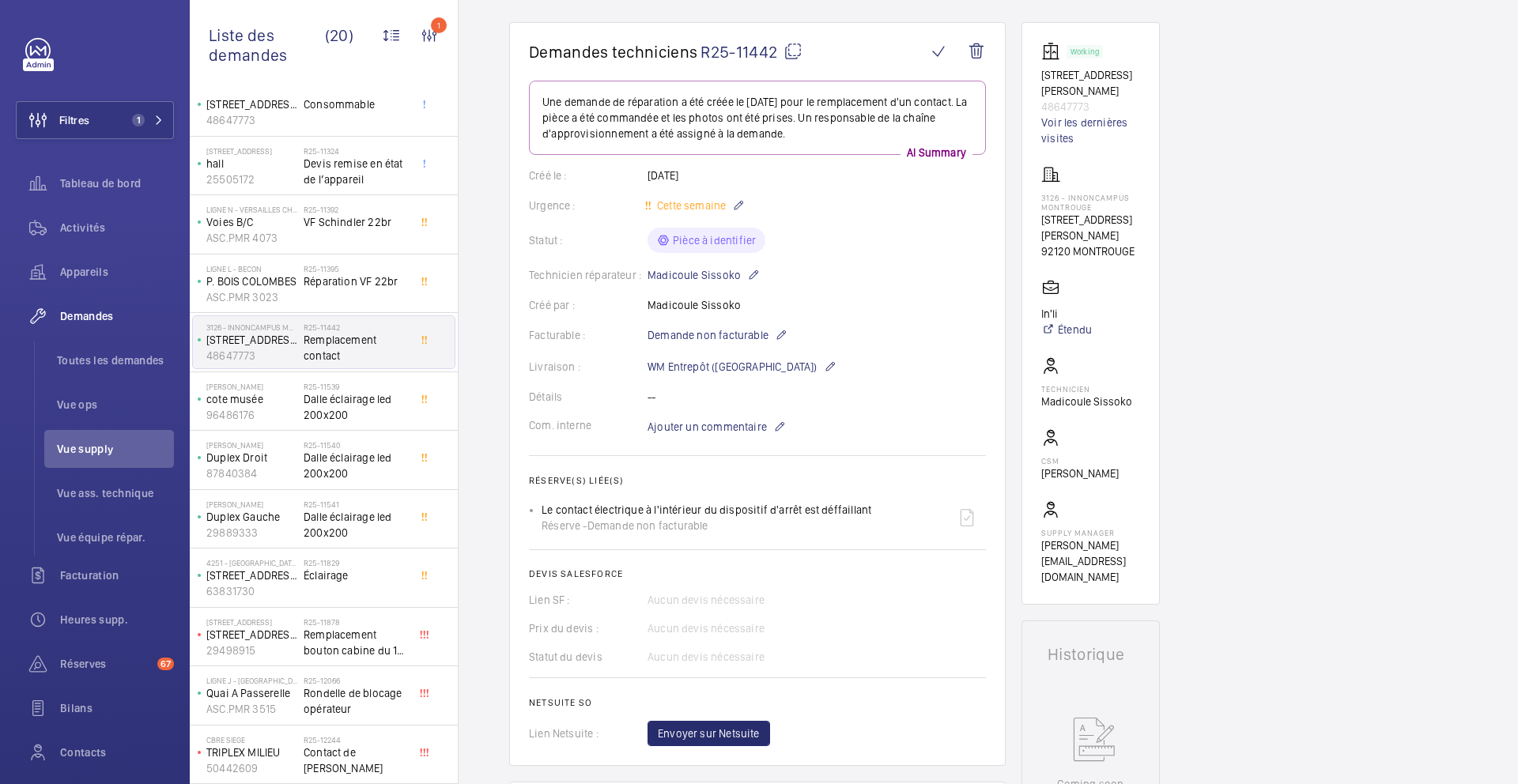
scroll to position [384, 0]
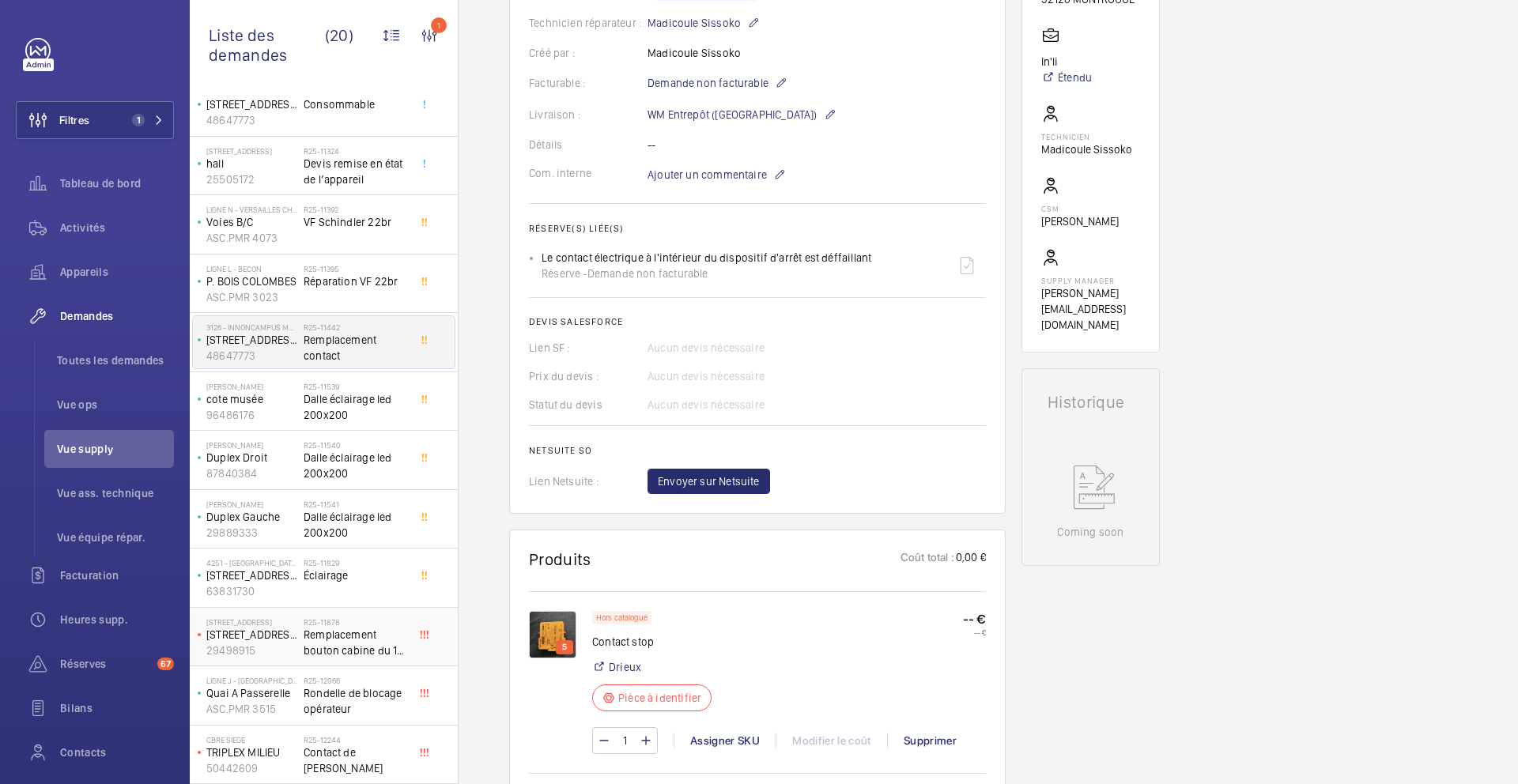
click at [370, 625] on h2 "R25-11878" at bounding box center [356, 622] width 104 height 10
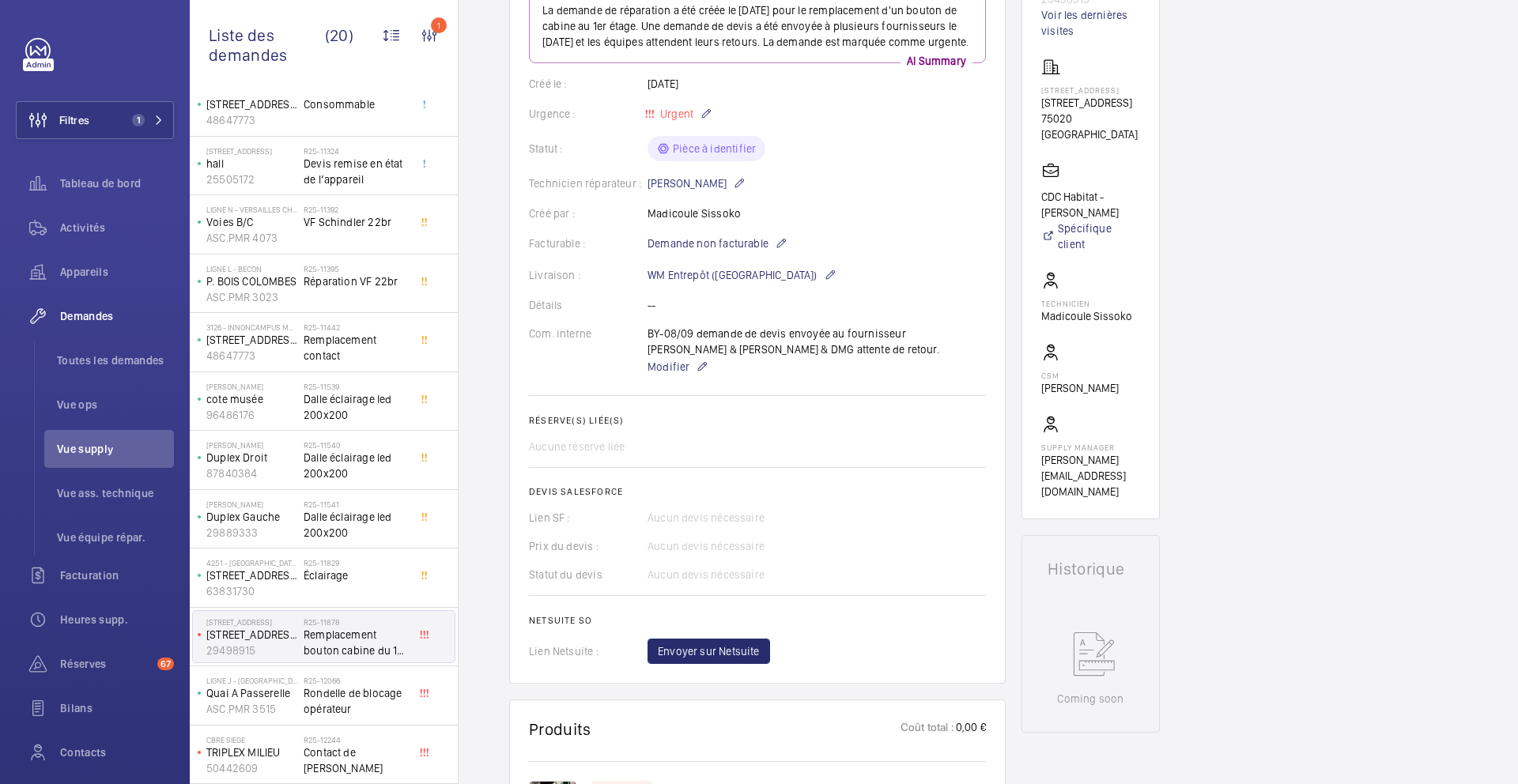
scroll to position [312, 0]
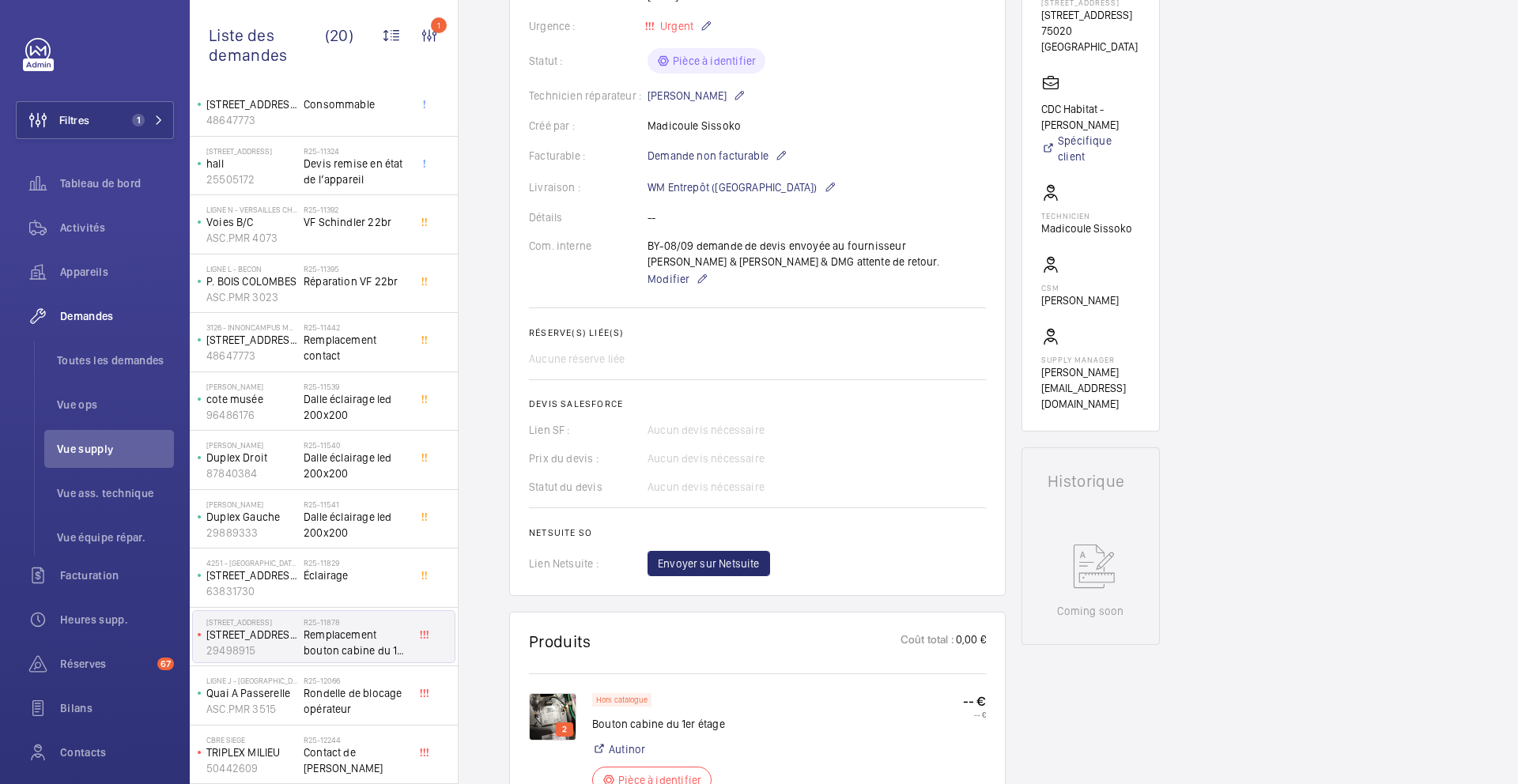
click at [663, 309] on wm-front-card-body "La demande de réparation a été créée le 06/09/2025 pour le remplacement d'un bo…" at bounding box center [758, 238] width 457 height 675
click at [653, 287] on span "Modifier" at bounding box center [668, 279] width 42 height 16
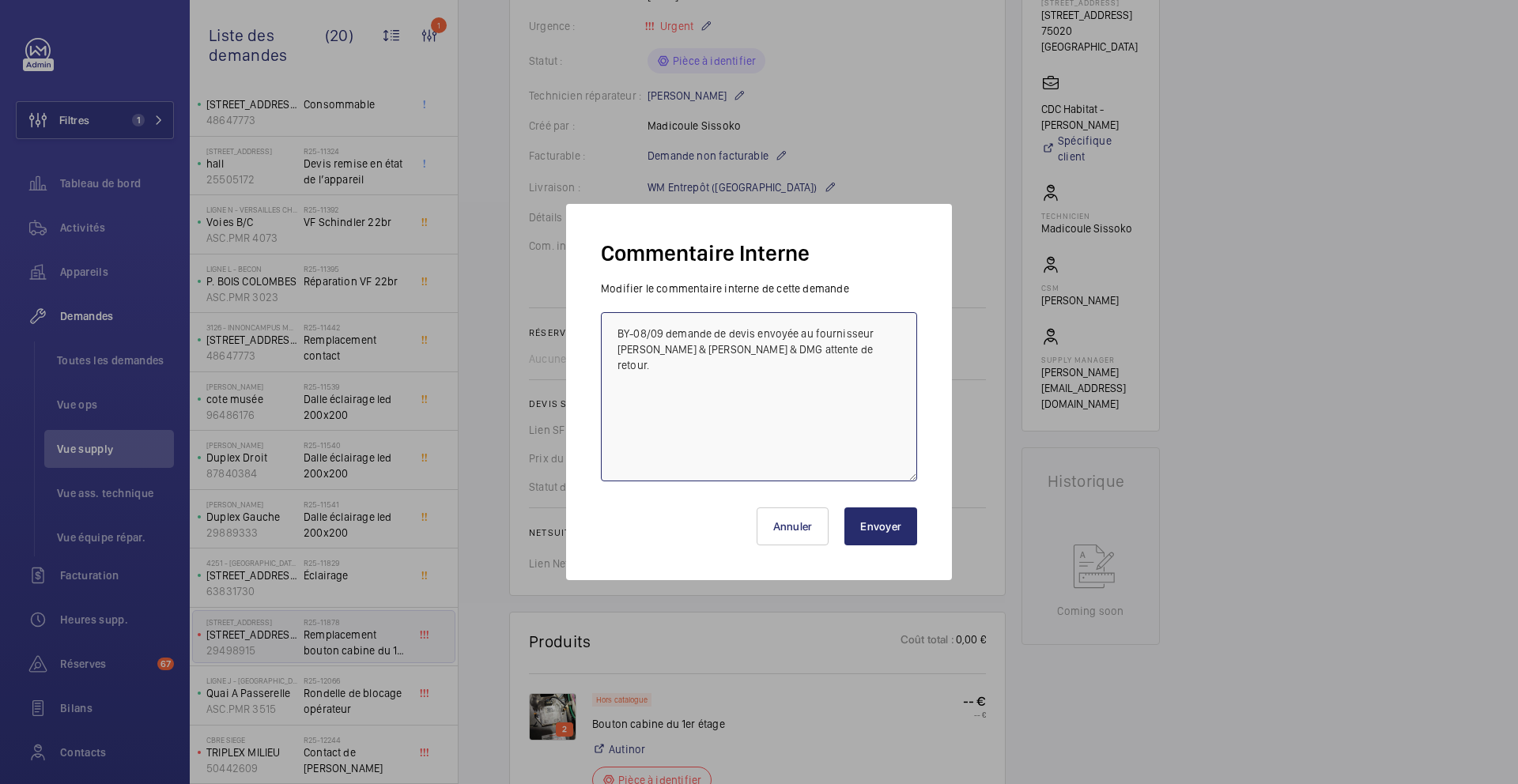
click at [621, 329] on textarea "BY-08/09 demande de devis envoyée au fournisseur Autinor & Donati & DMG attente…" at bounding box center [759, 397] width 317 height 170
type textarea "15/09 demande de devis envoyée à sodica et sodimas BY-08/09 demande de devis en…"
click at [881, 529] on button "Envoyer" at bounding box center [881, 526] width 73 height 38
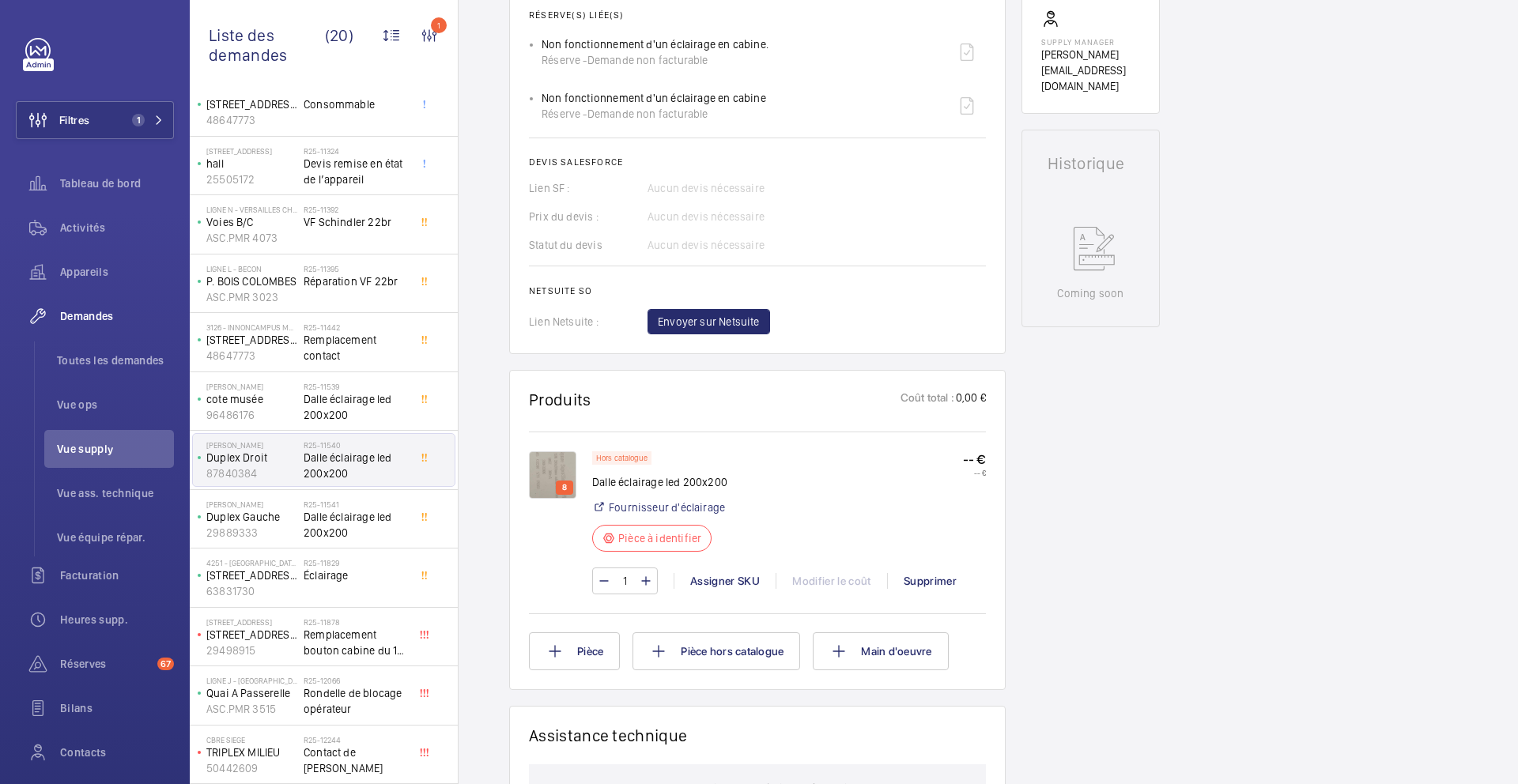
scroll to position [641, 0]
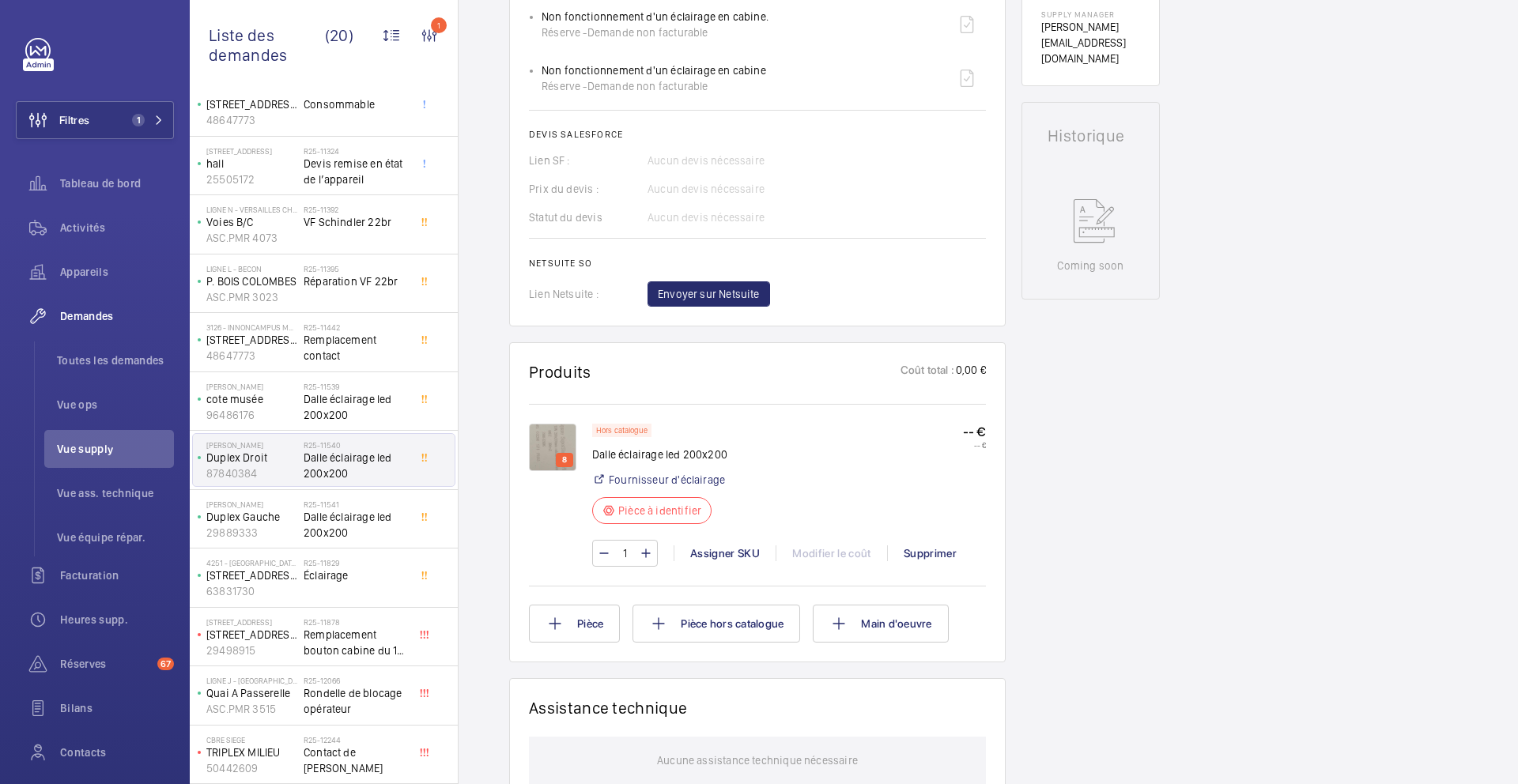
click at [554, 454] on img at bounding box center [553, 447] width 47 height 47
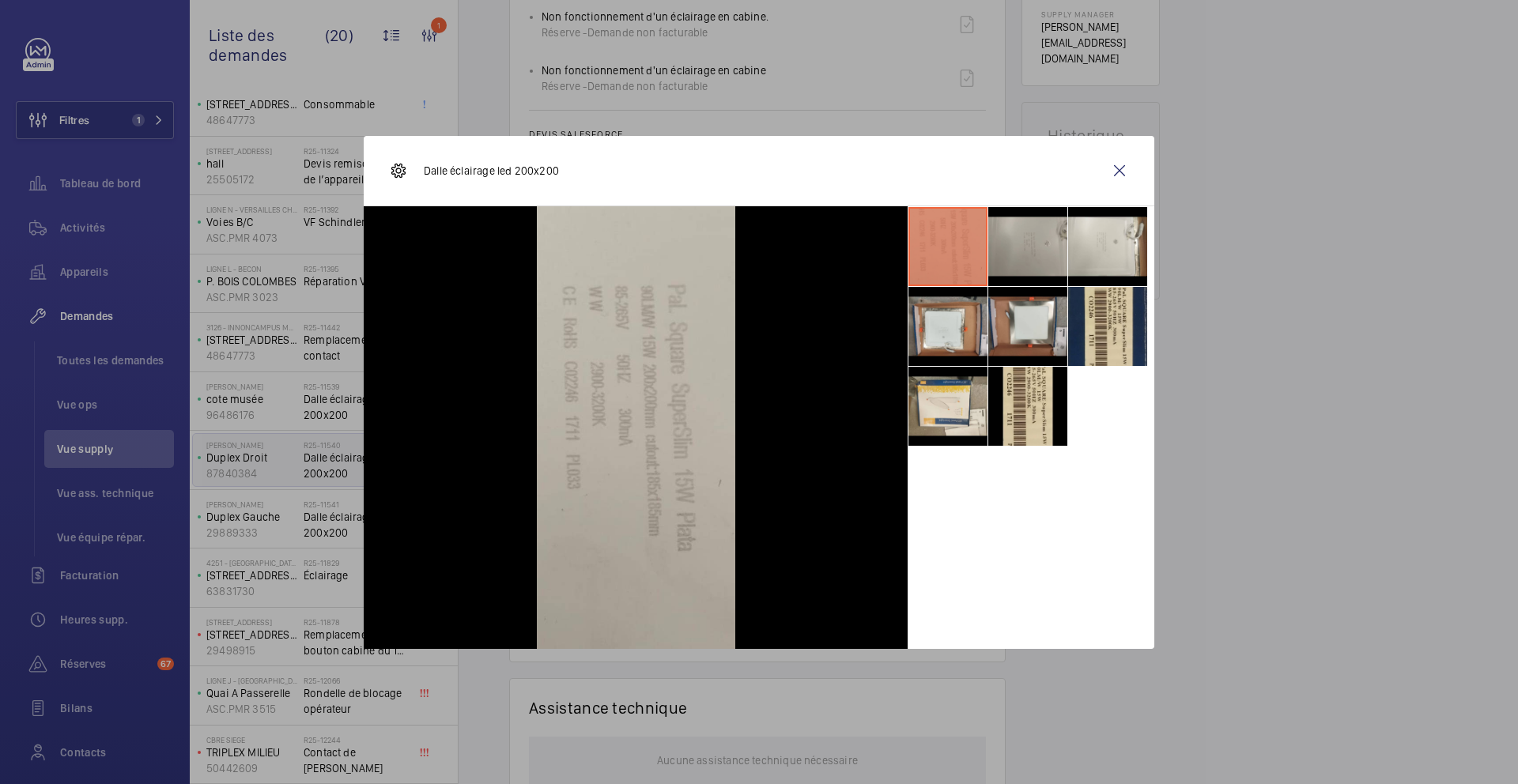
click at [1053, 248] on li at bounding box center [1028, 246] width 79 height 79
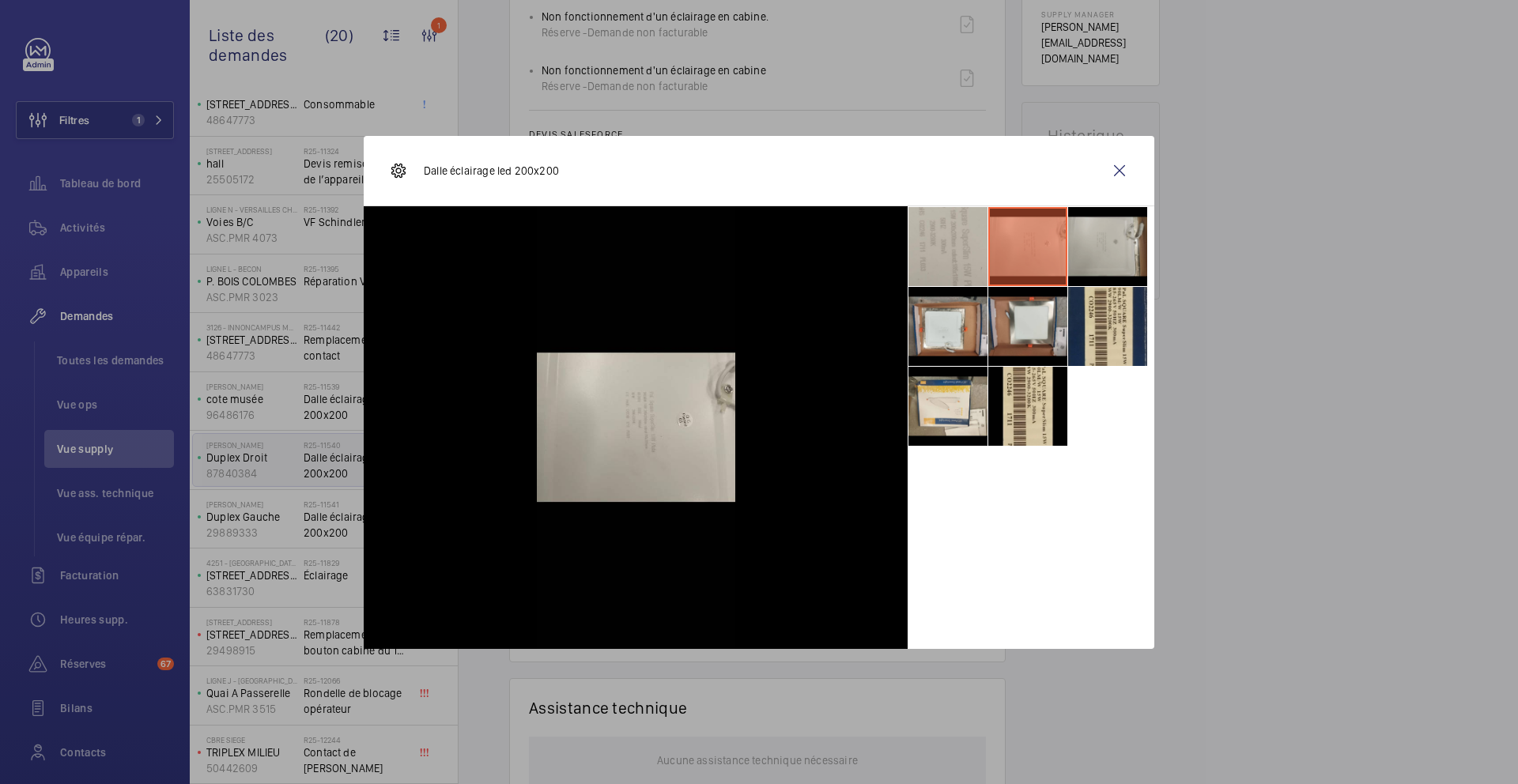
click at [1126, 260] on li at bounding box center [1108, 246] width 79 height 79
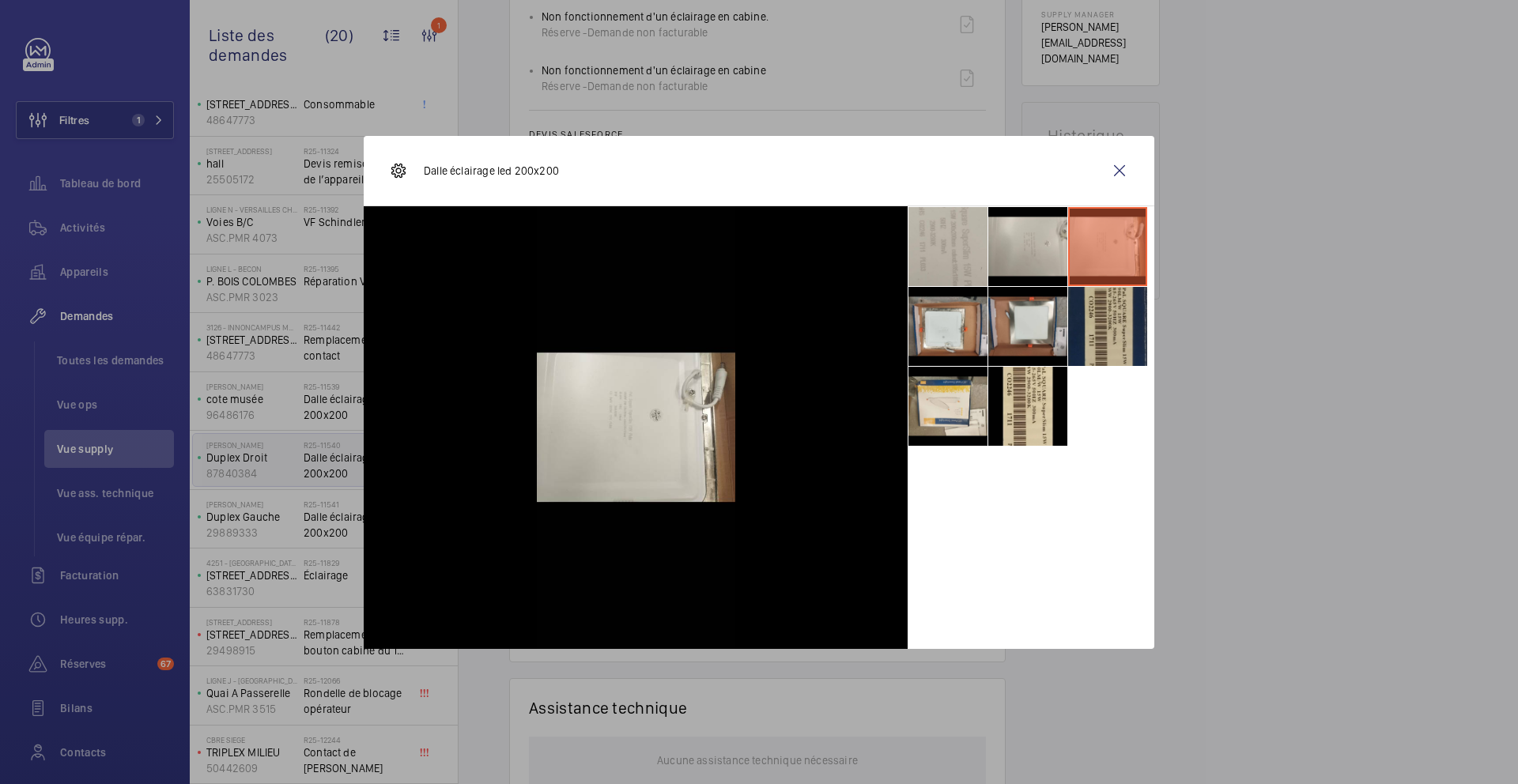
click at [1109, 338] on li at bounding box center [1108, 326] width 79 height 79
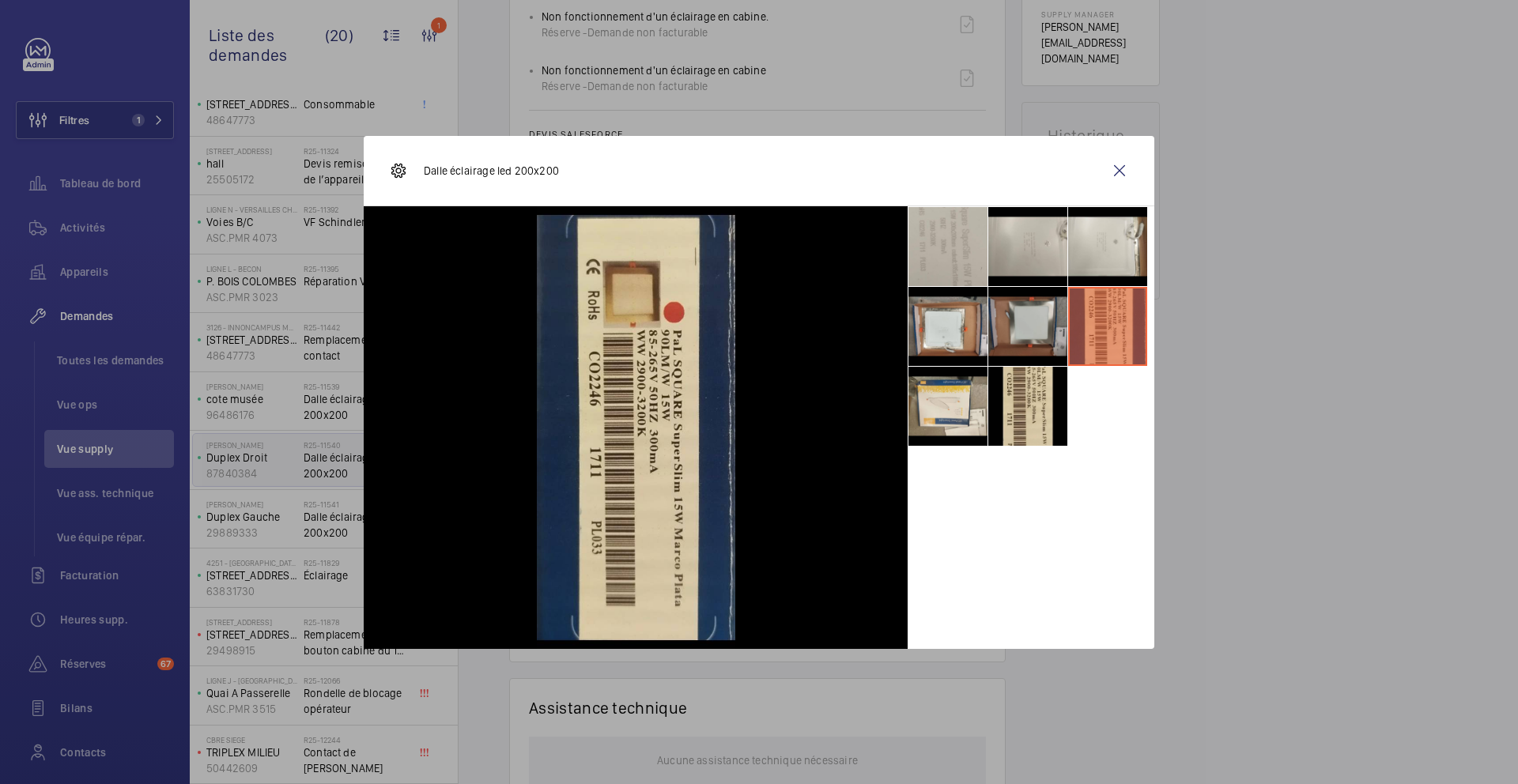
click at [999, 337] on li at bounding box center [1028, 326] width 79 height 79
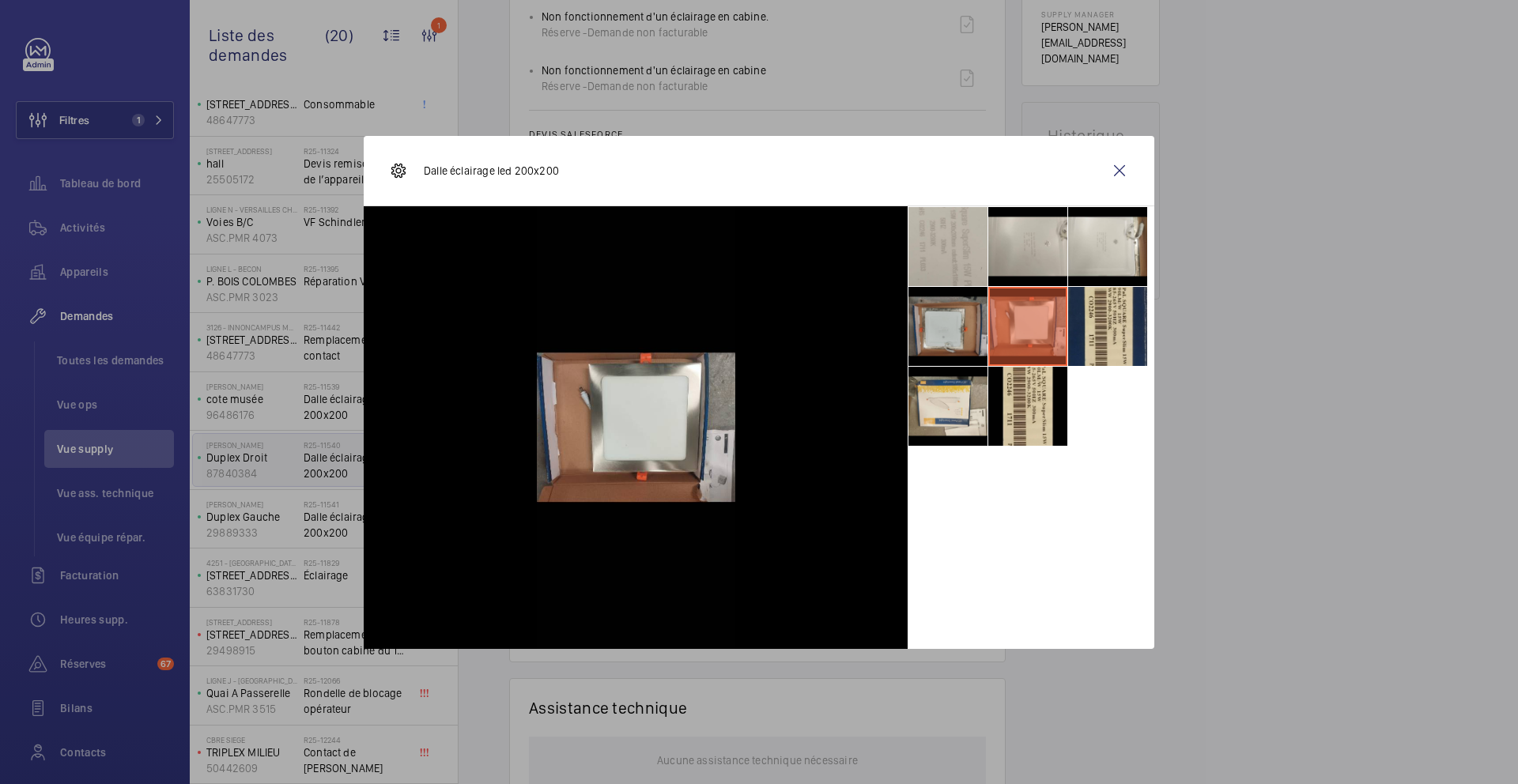
click at [938, 343] on li at bounding box center [948, 326] width 79 height 79
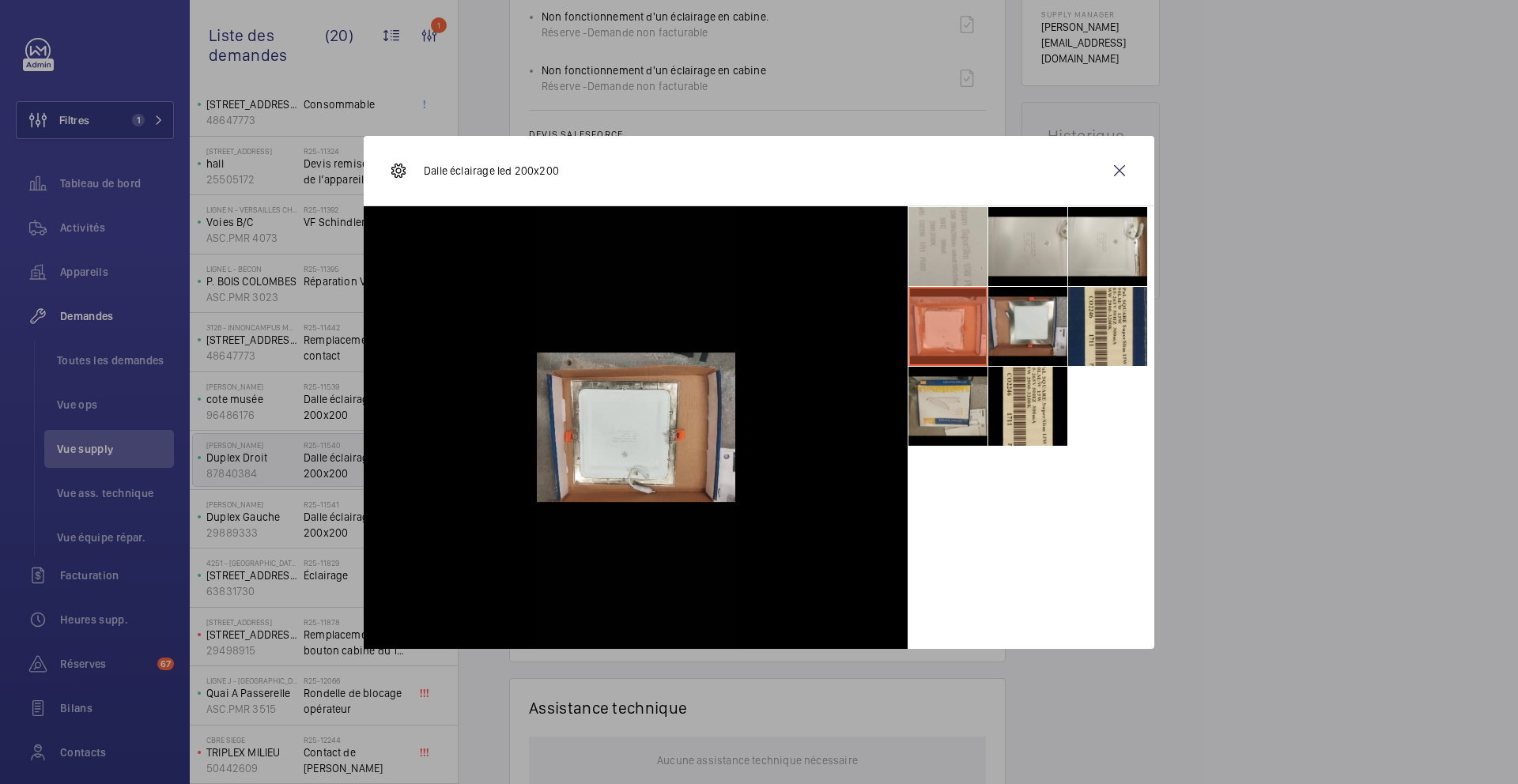
click at [942, 408] on li at bounding box center [948, 406] width 79 height 79
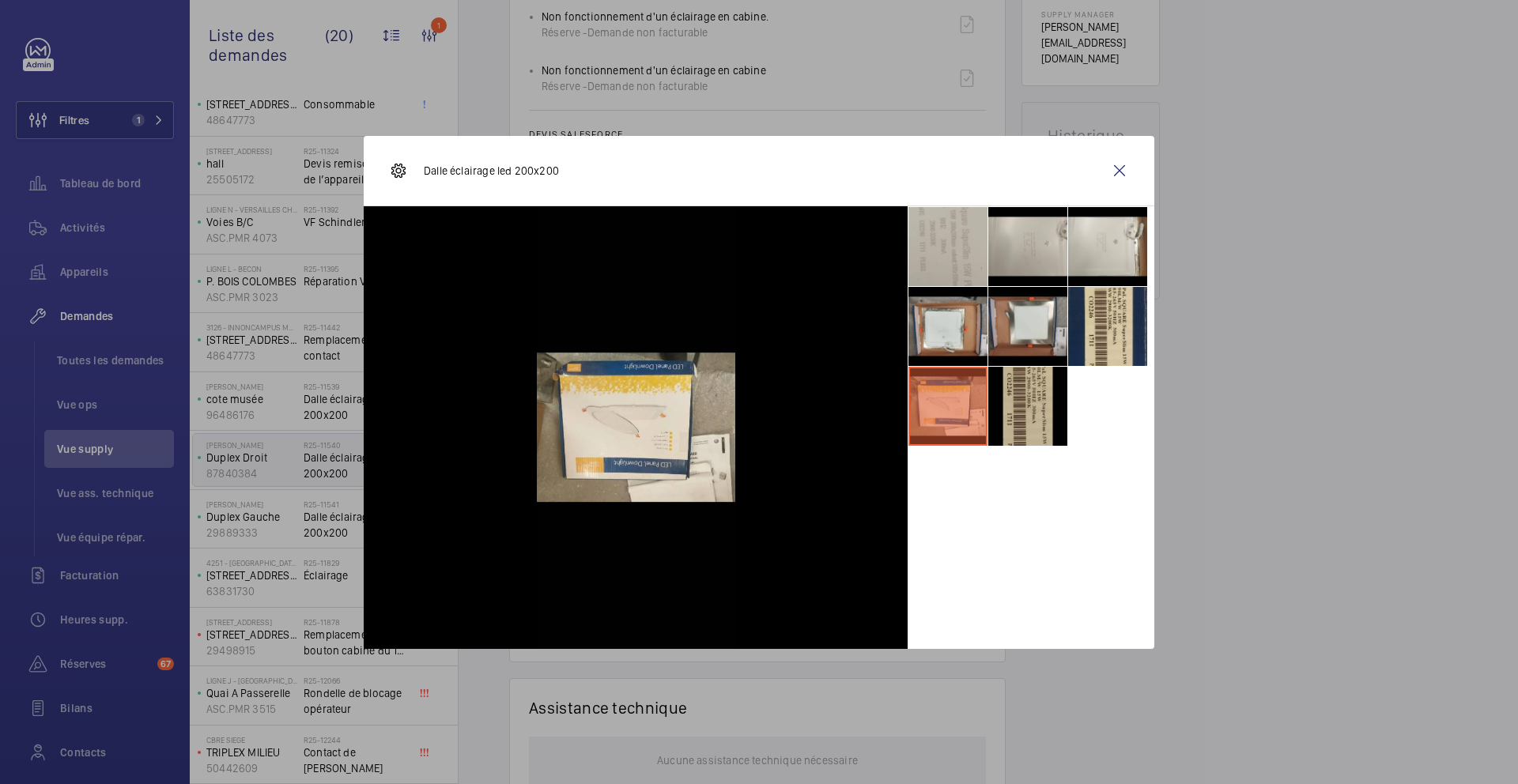
click at [1002, 407] on li at bounding box center [1028, 406] width 79 height 79
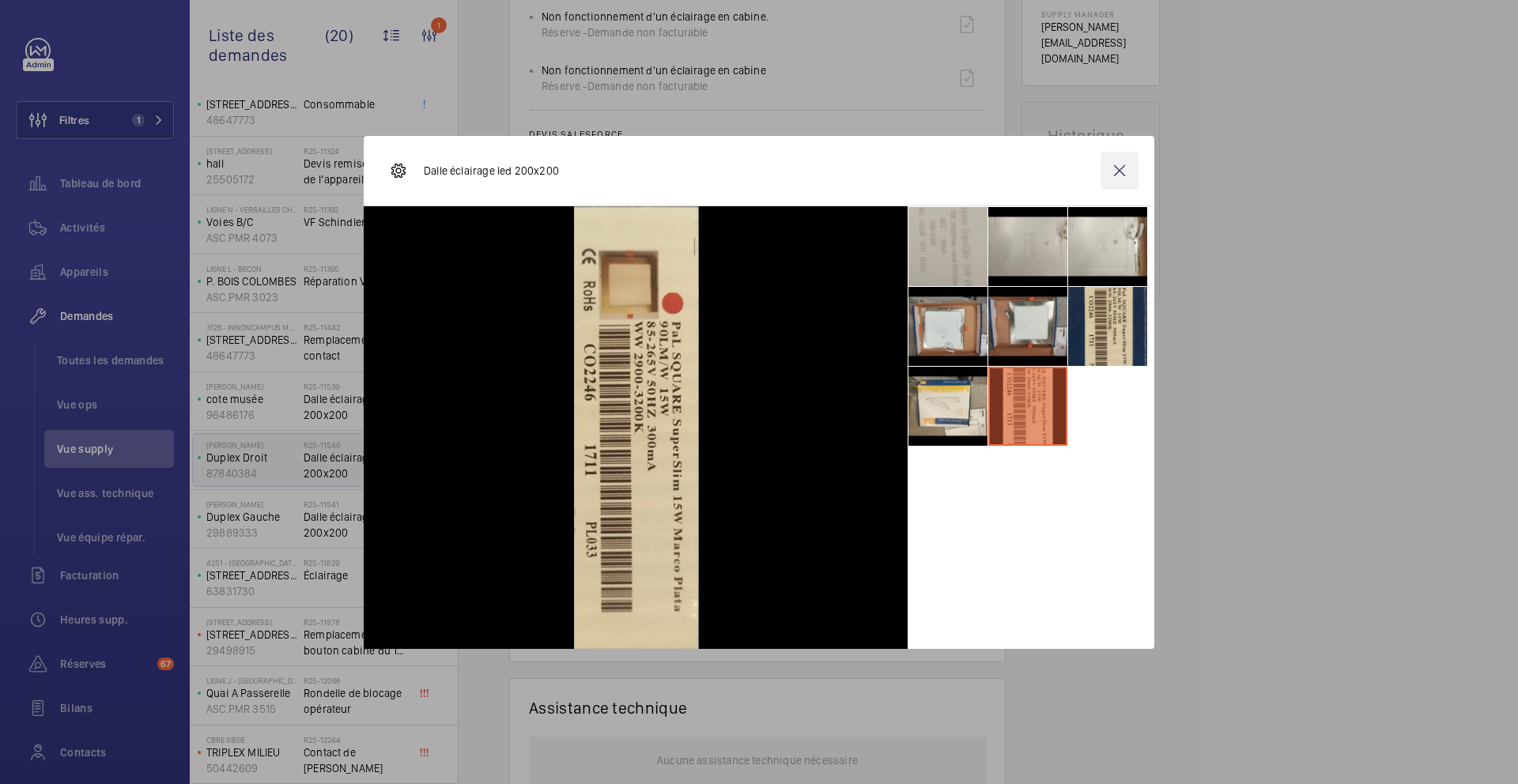
click at [1118, 168] on wm-front-icon-button at bounding box center [1120, 171] width 38 height 38
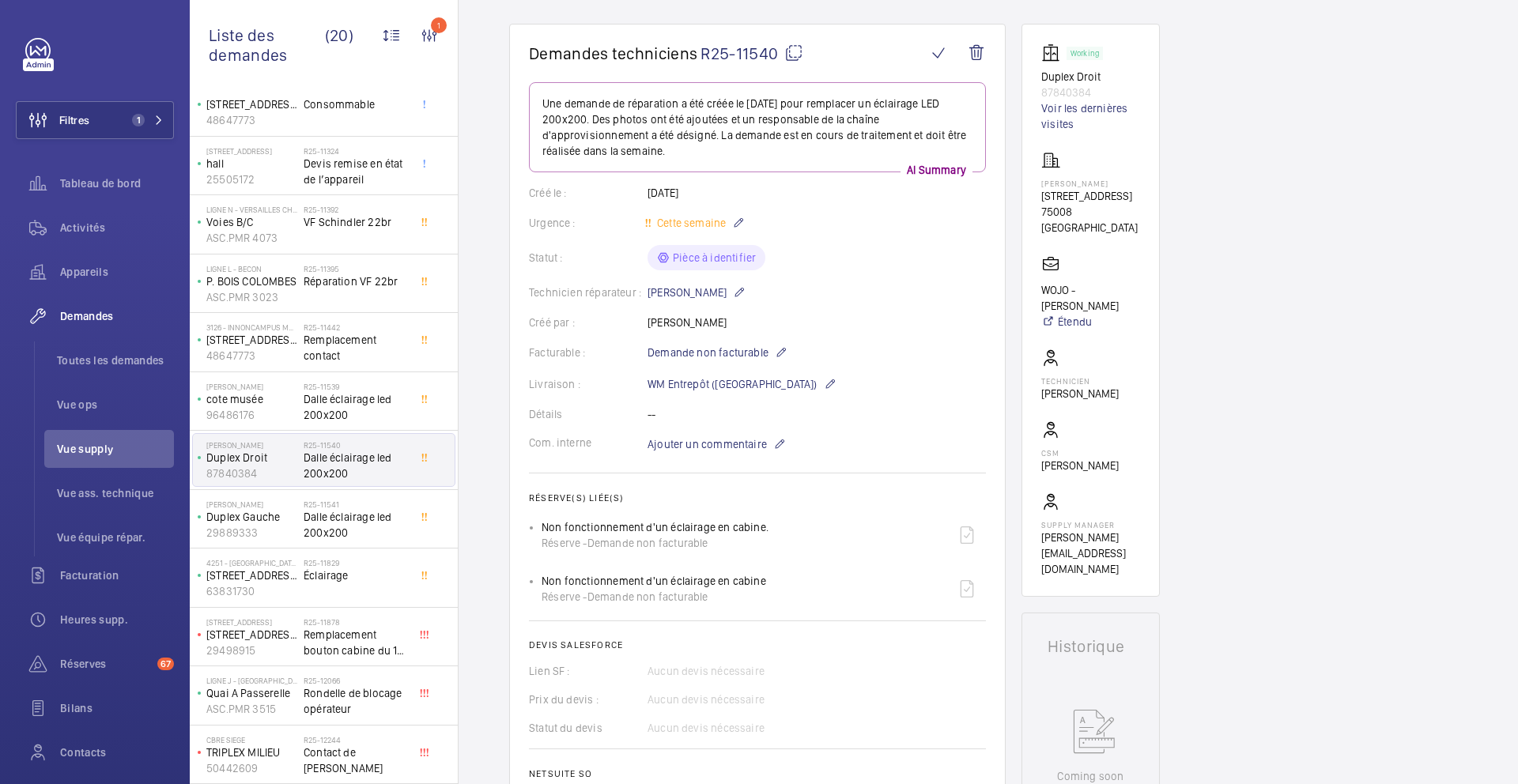
scroll to position [609, 0]
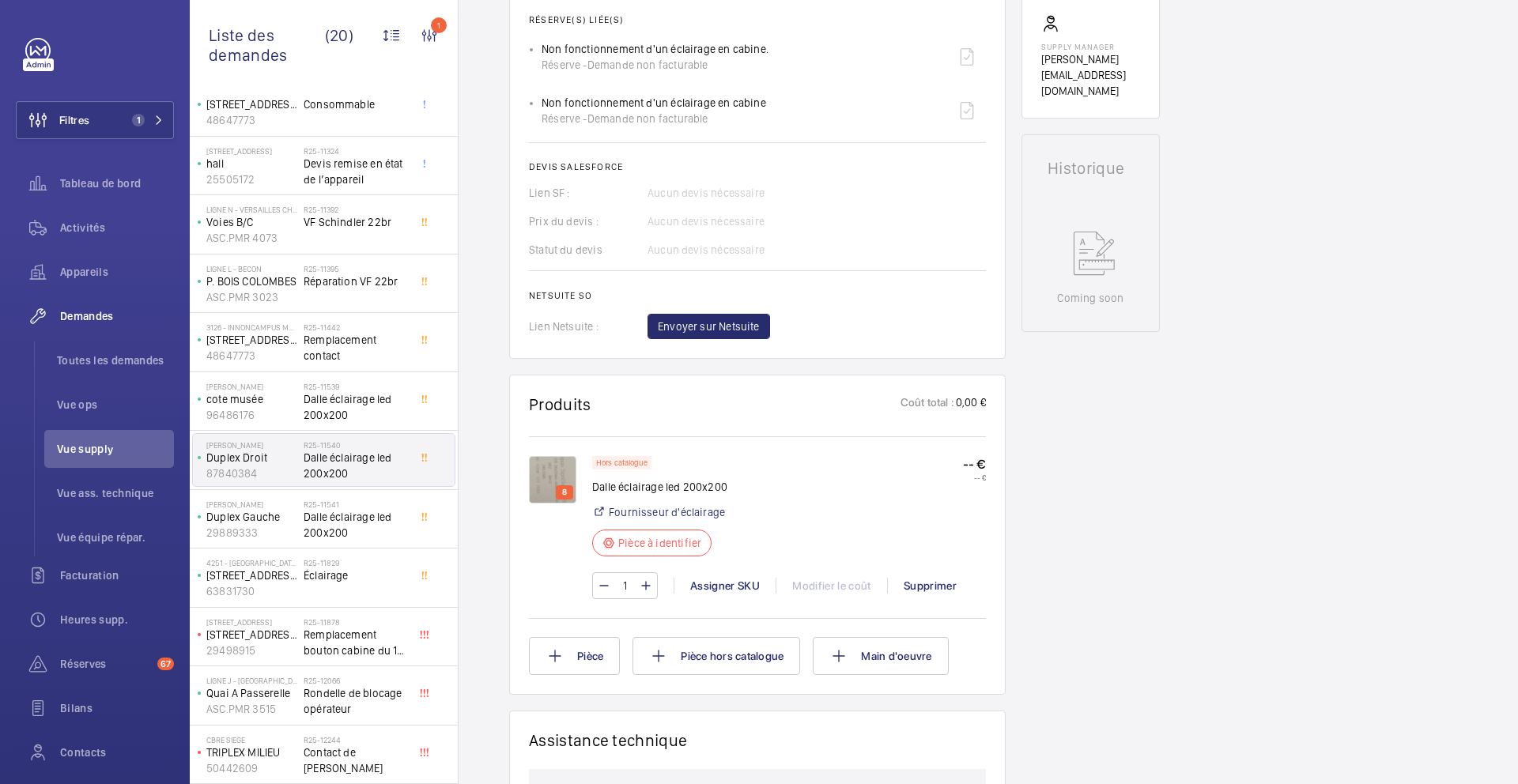
click at [560, 467] on img at bounding box center [553, 479] width 47 height 47
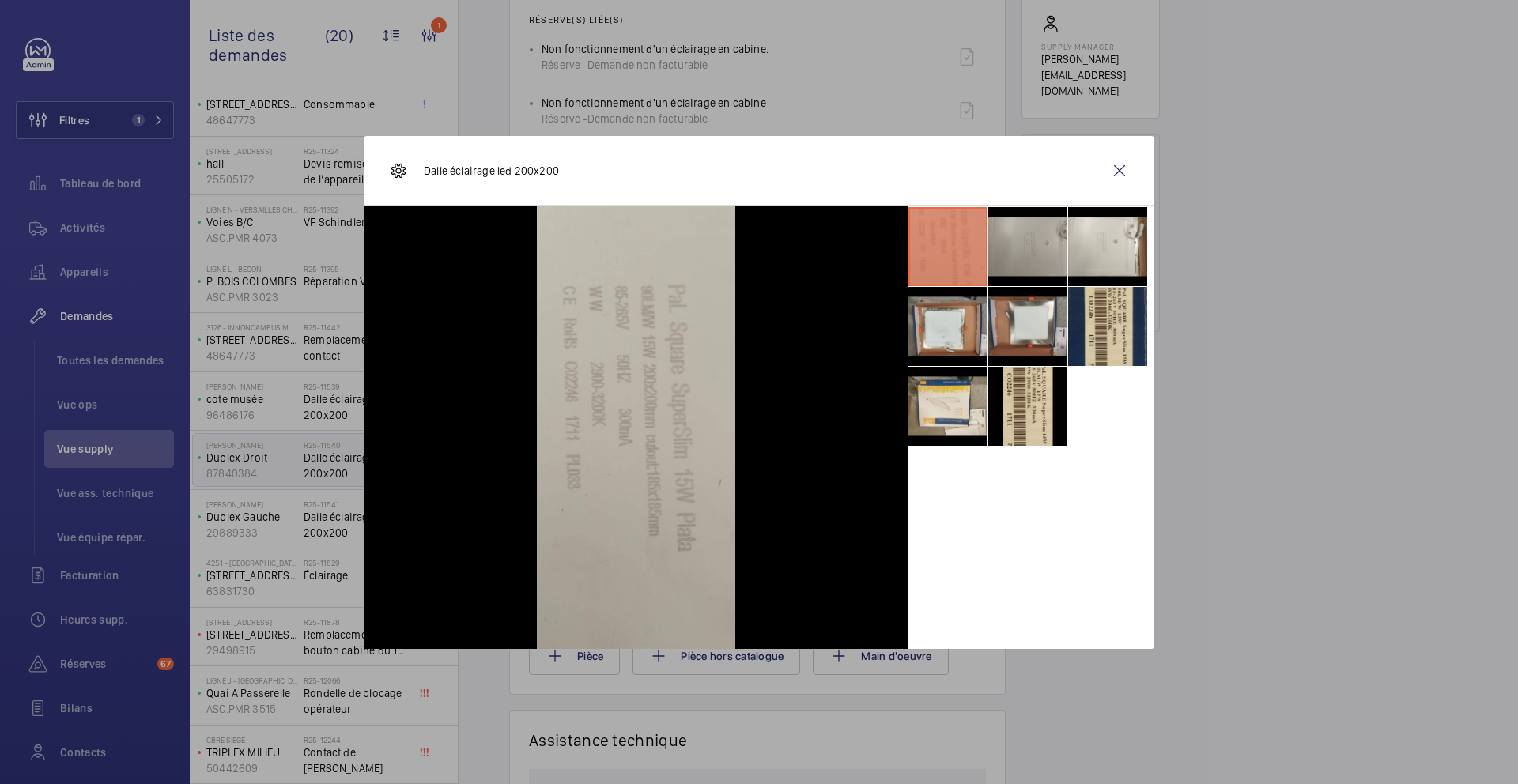
click at [1049, 250] on li at bounding box center [1028, 246] width 79 height 79
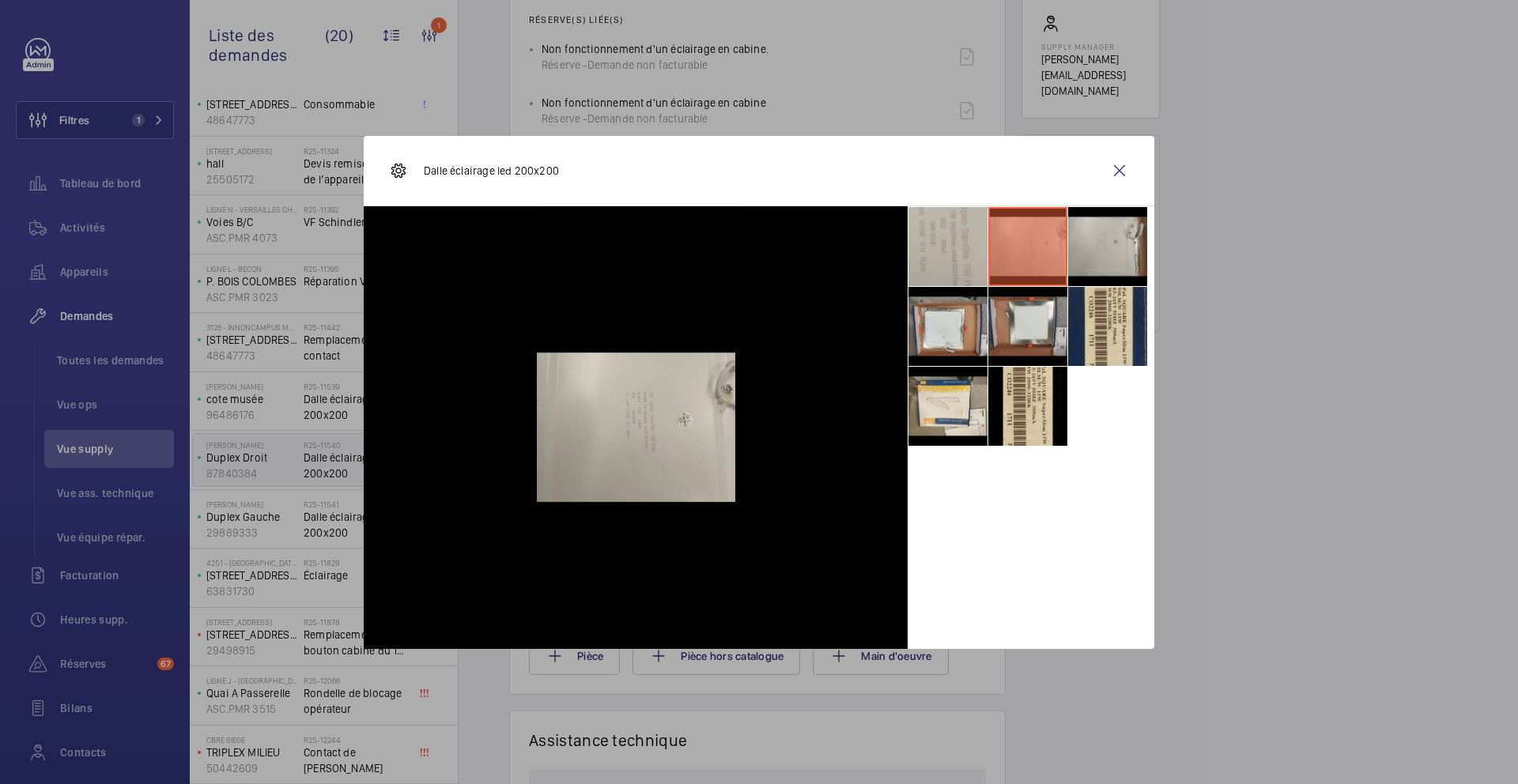
click at [1098, 256] on li at bounding box center [1108, 246] width 79 height 79
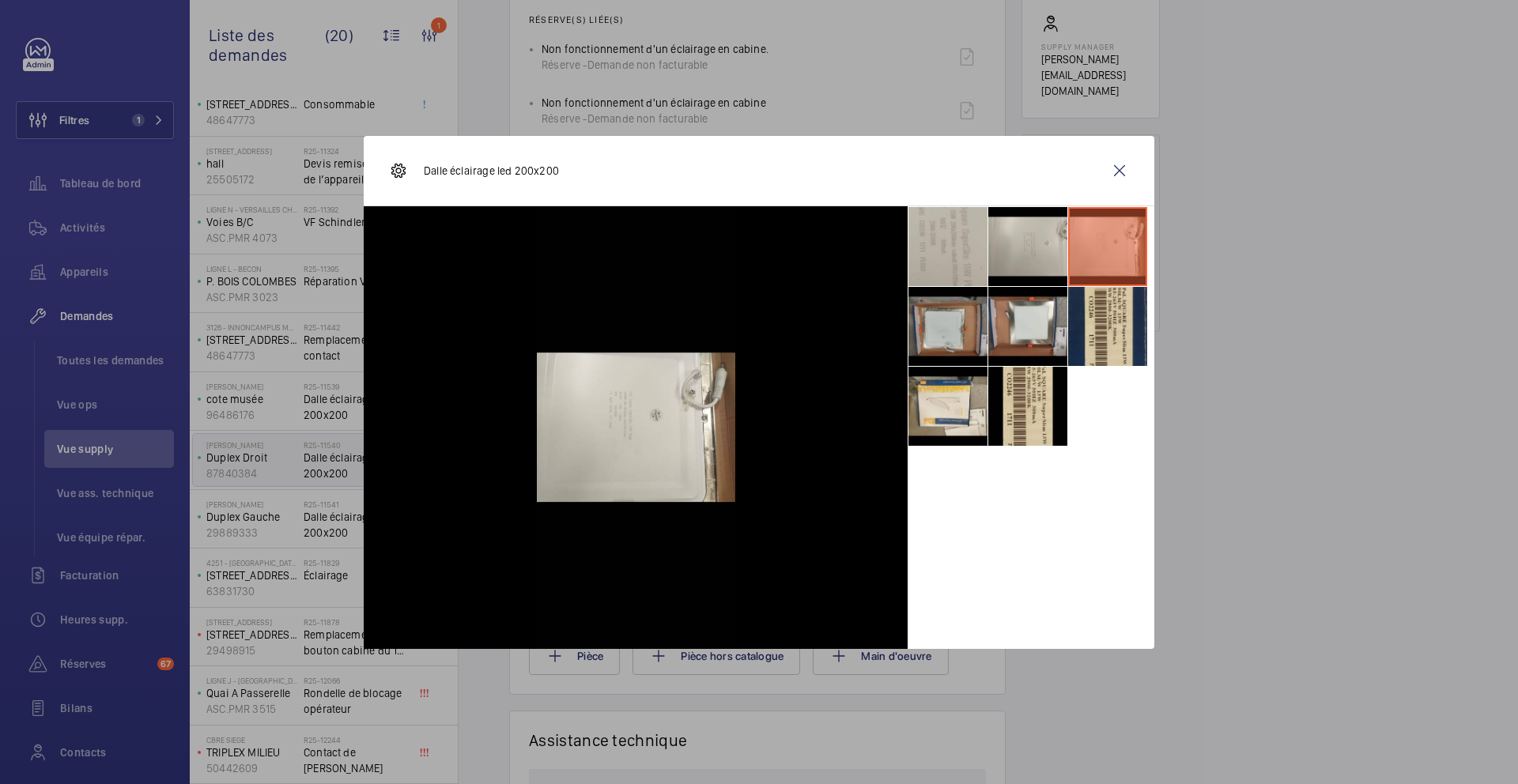
click at [925, 344] on li at bounding box center [948, 326] width 79 height 79
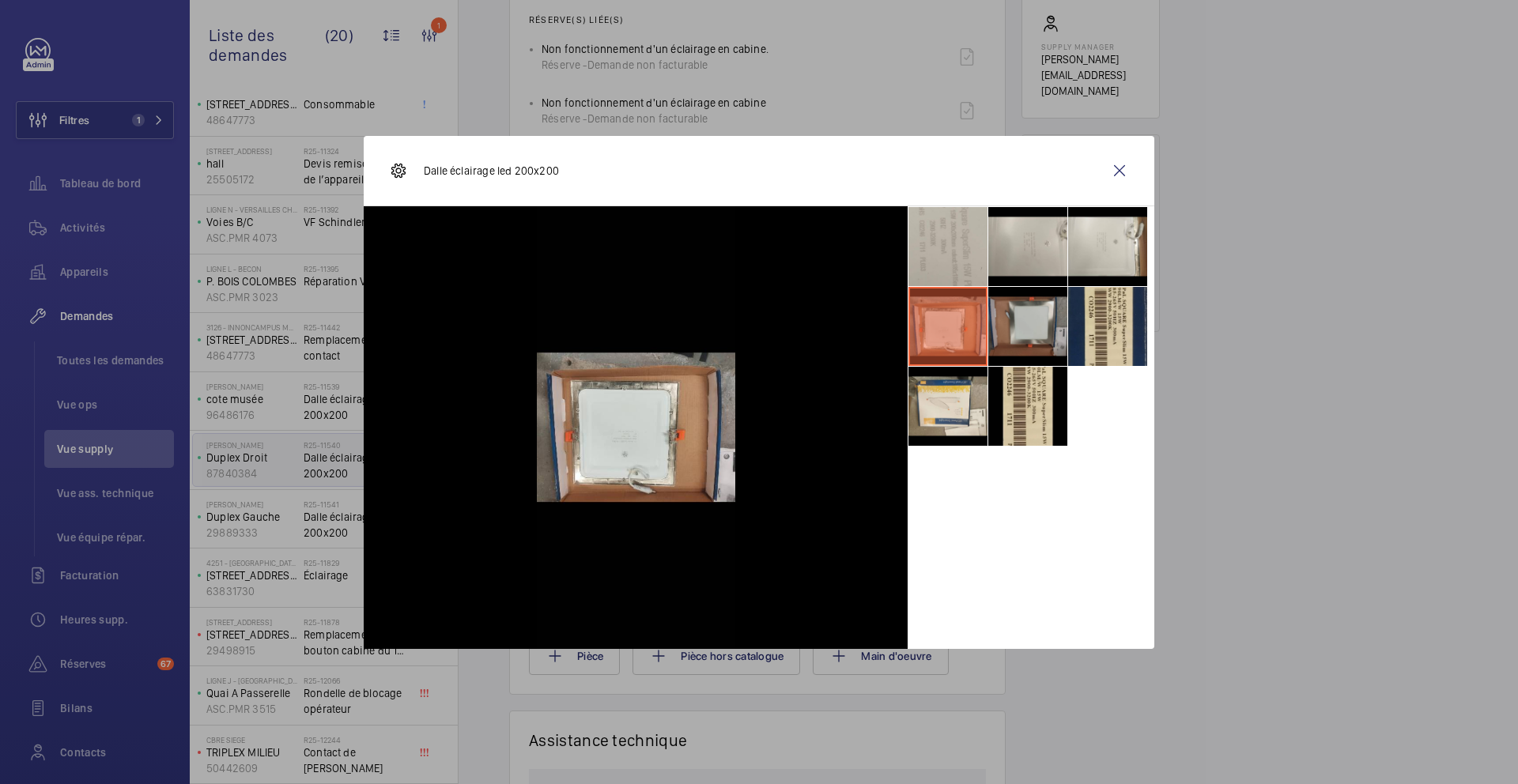
click at [997, 347] on li at bounding box center [1028, 326] width 79 height 79
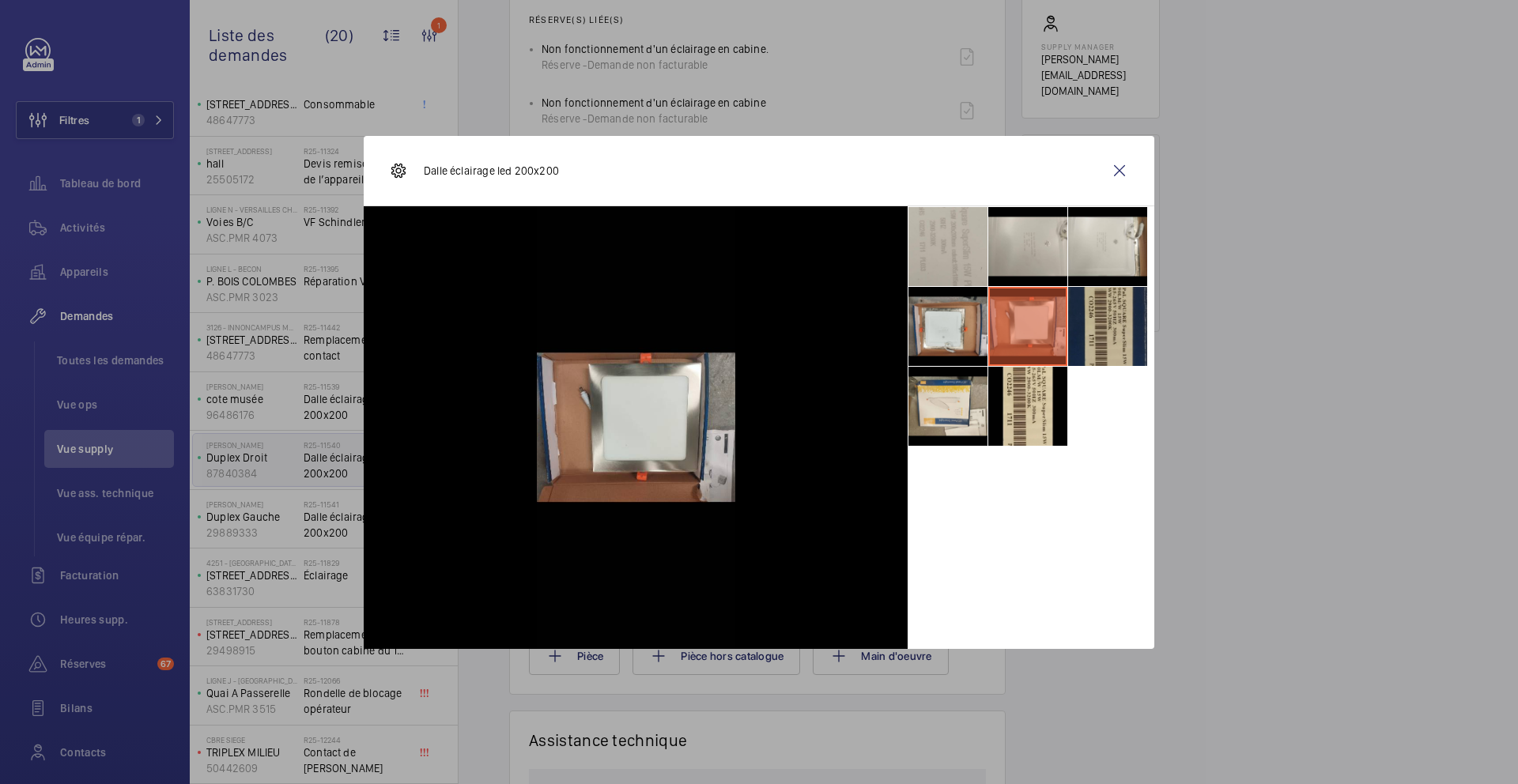
click at [1115, 353] on li at bounding box center [1108, 326] width 79 height 79
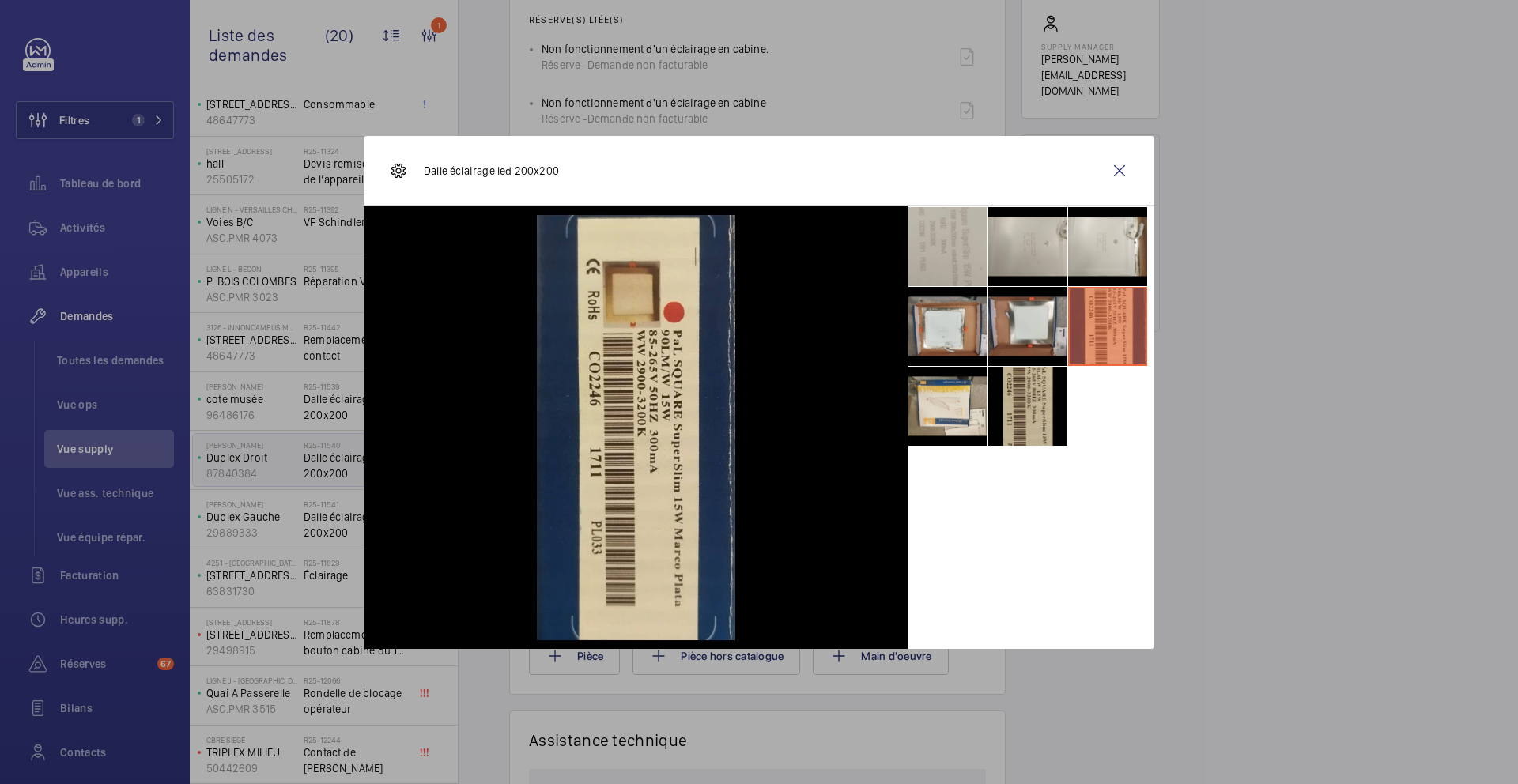
click at [1030, 417] on li at bounding box center [1028, 406] width 79 height 79
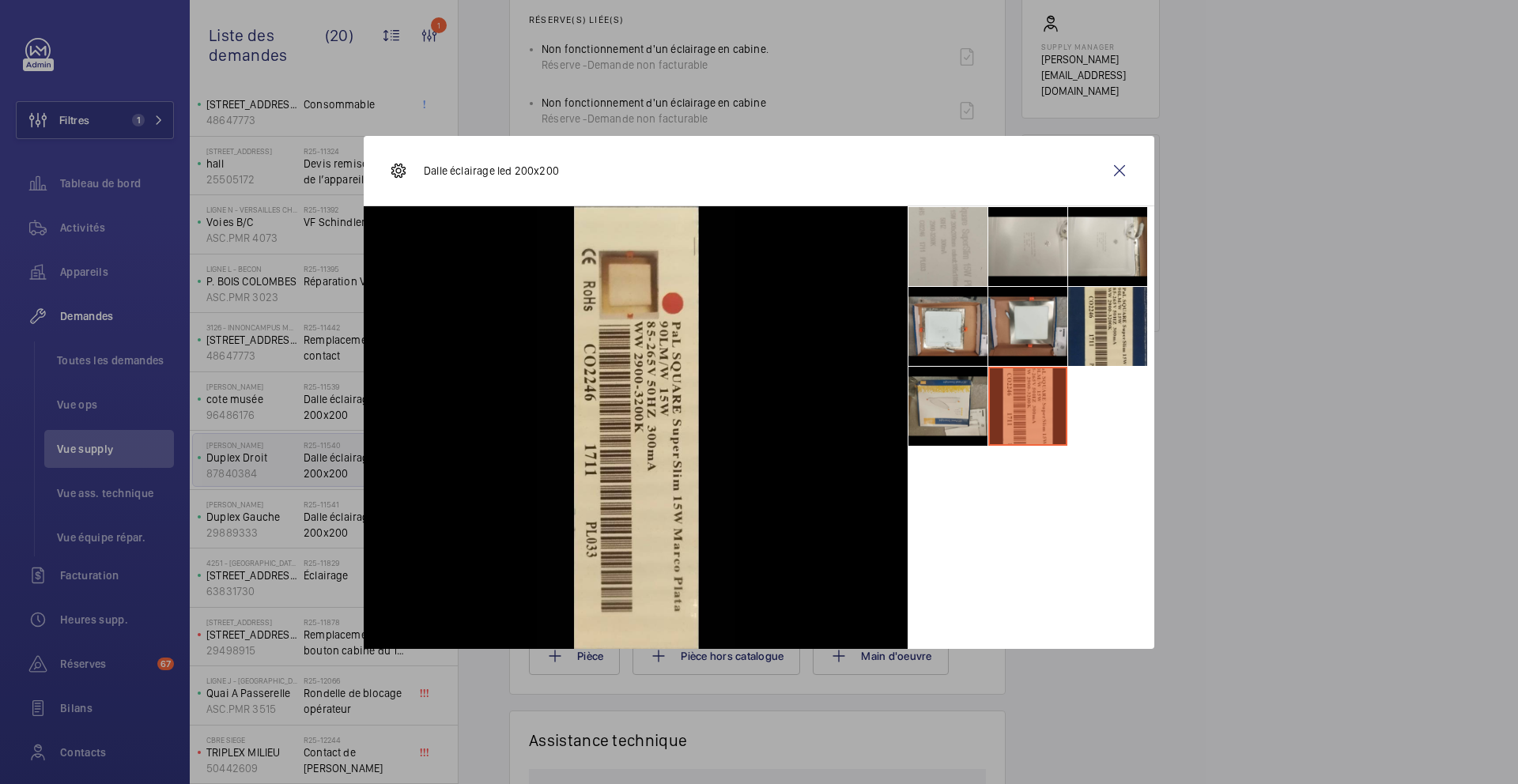
click at [969, 415] on li at bounding box center [948, 406] width 79 height 79
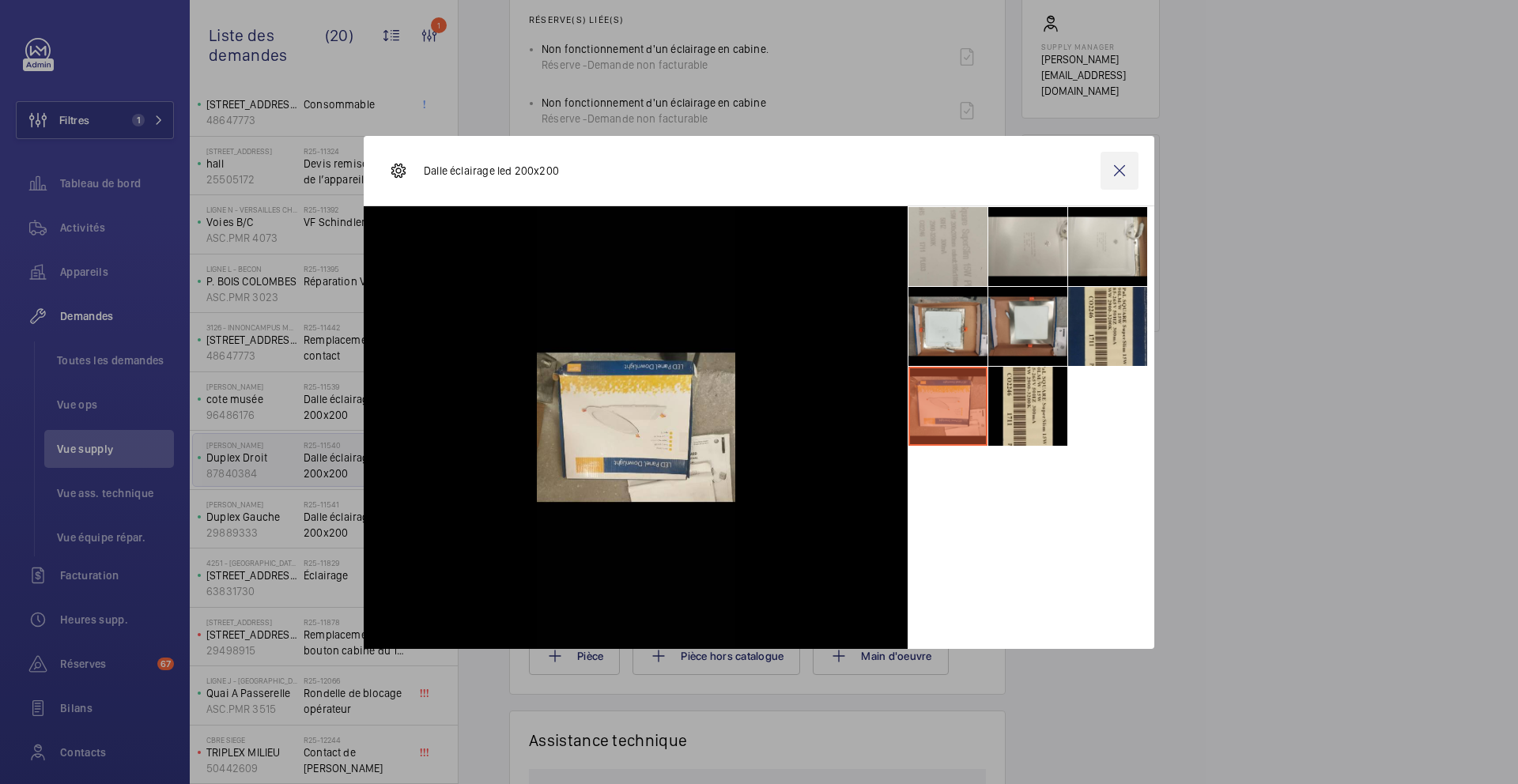
click at [1126, 173] on wm-front-icon-button at bounding box center [1120, 171] width 38 height 38
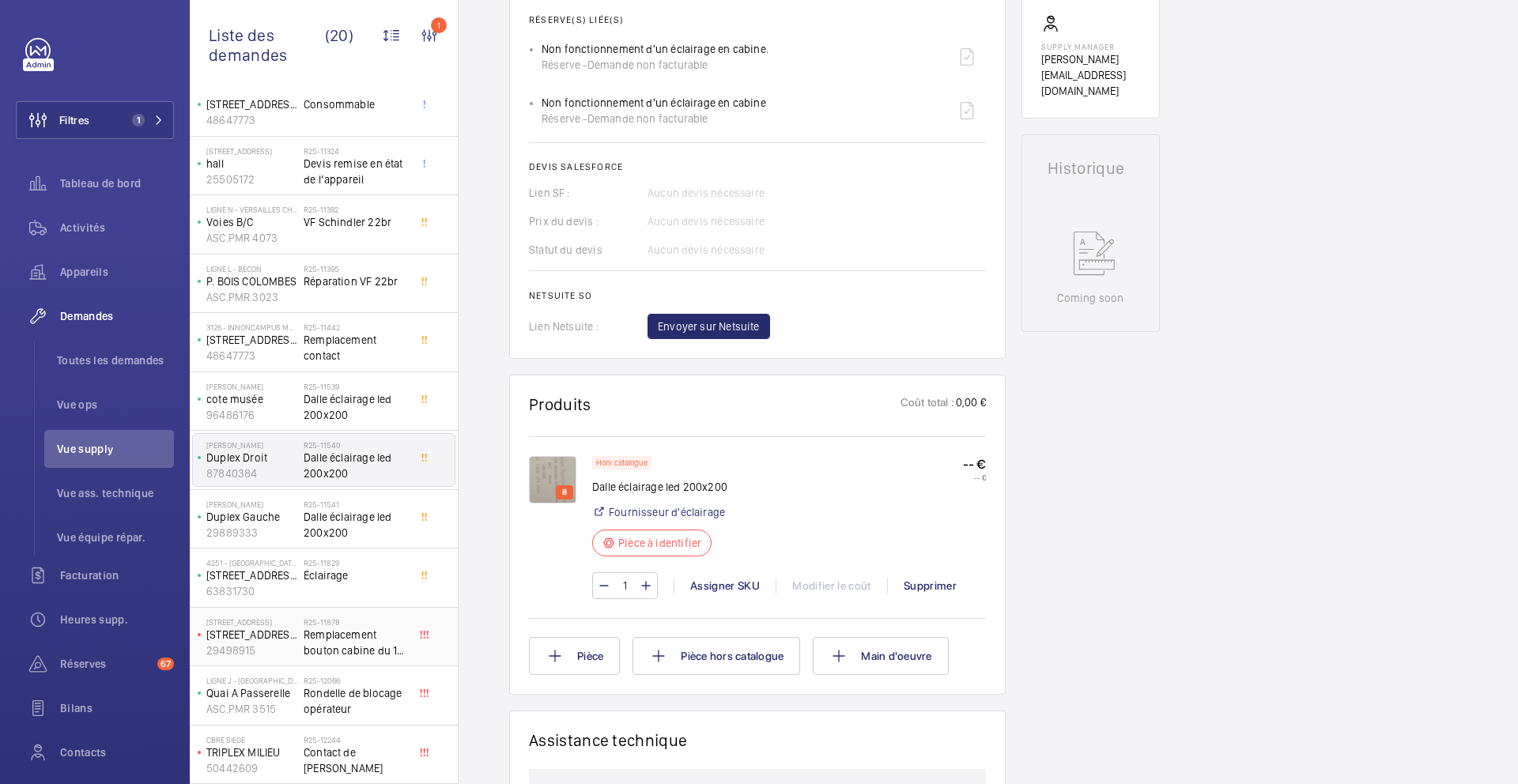
click at [406, 655] on span "Remplacement bouton cabine du 1er étage" at bounding box center [356, 643] width 104 height 31
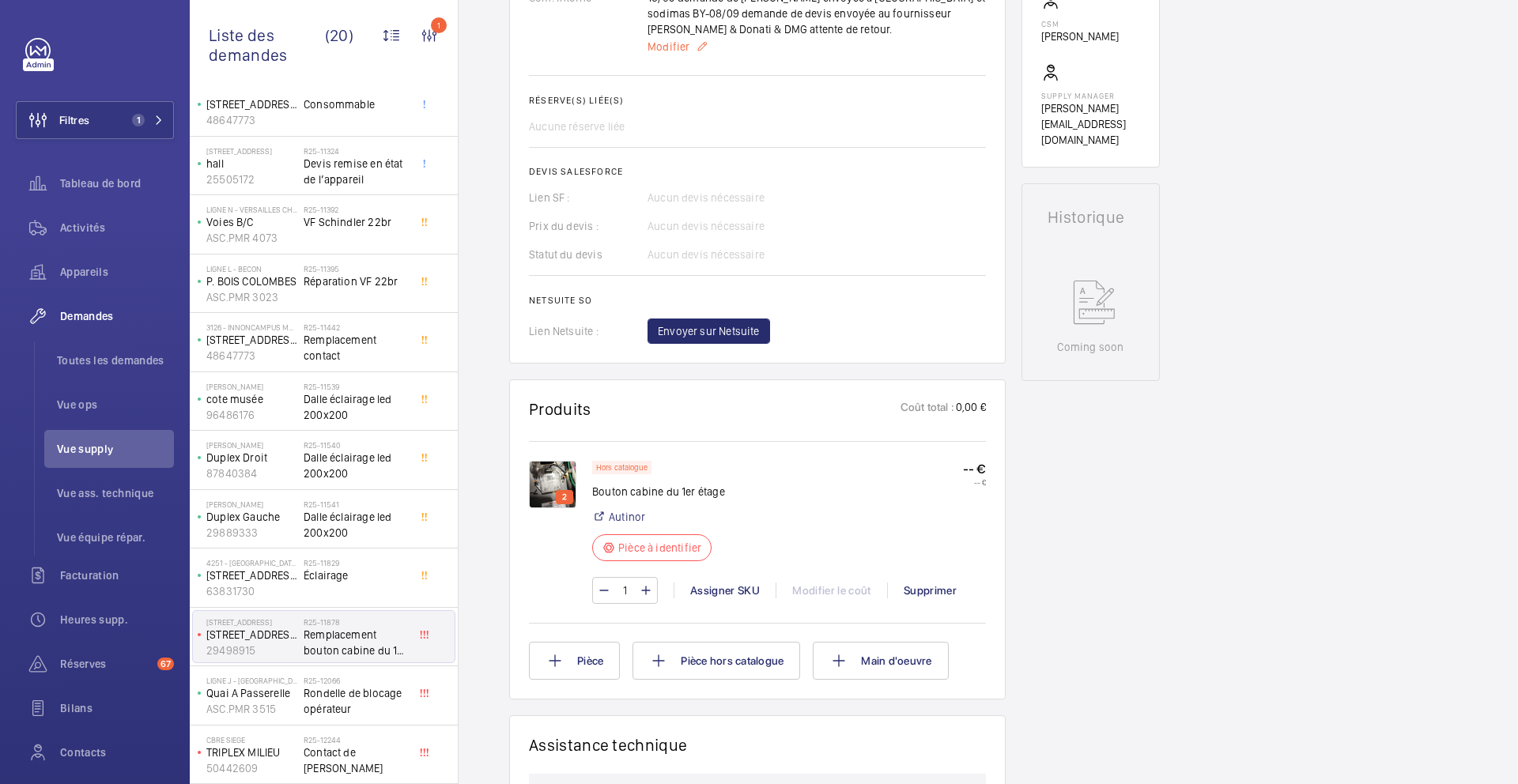
scroll to position [578, 0]
click at [382, 702] on span "Rondelle de blocage opérateur" at bounding box center [356, 701] width 104 height 31
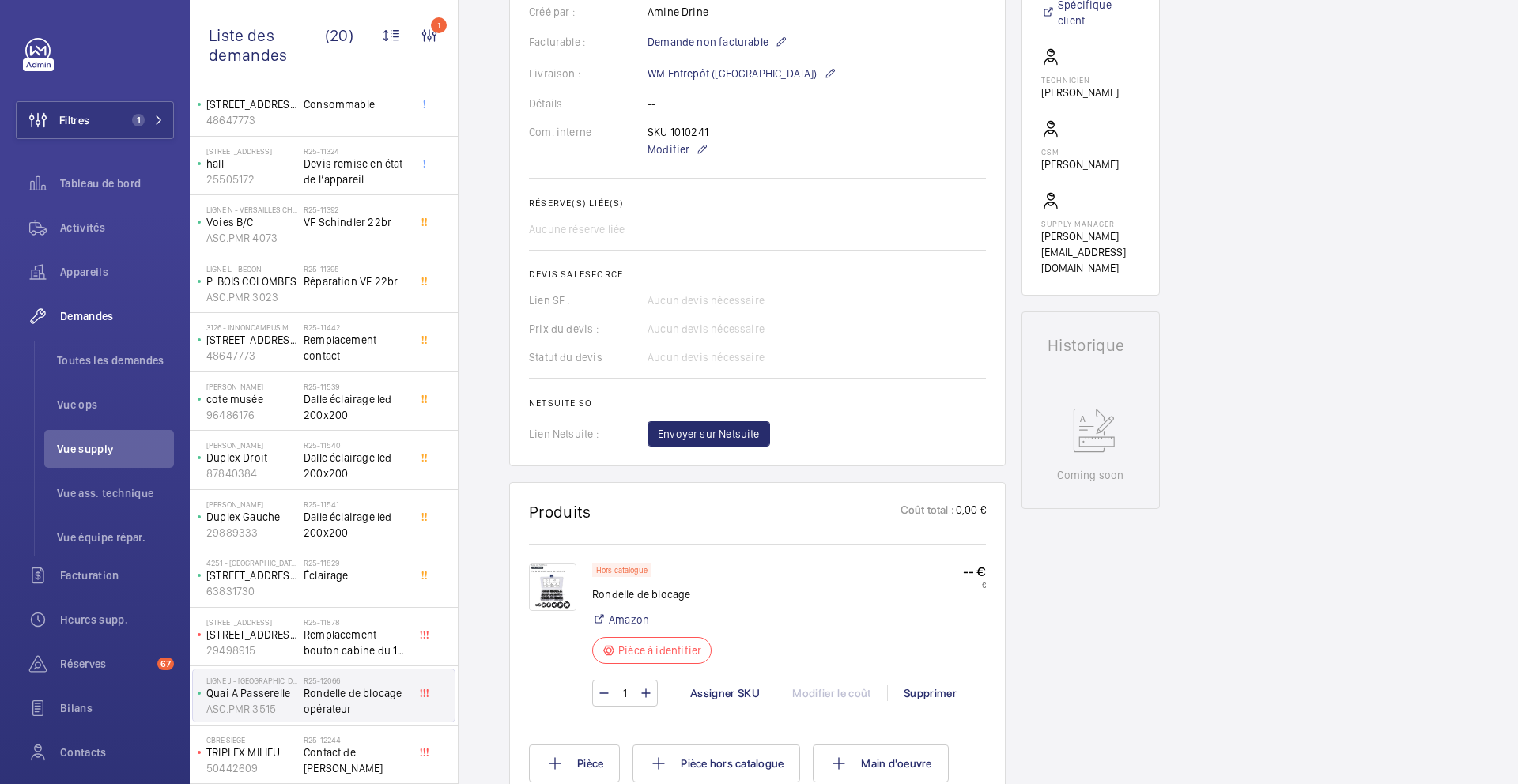
scroll to position [446, 0]
click at [554, 582] on img at bounding box center [553, 582] width 47 height 47
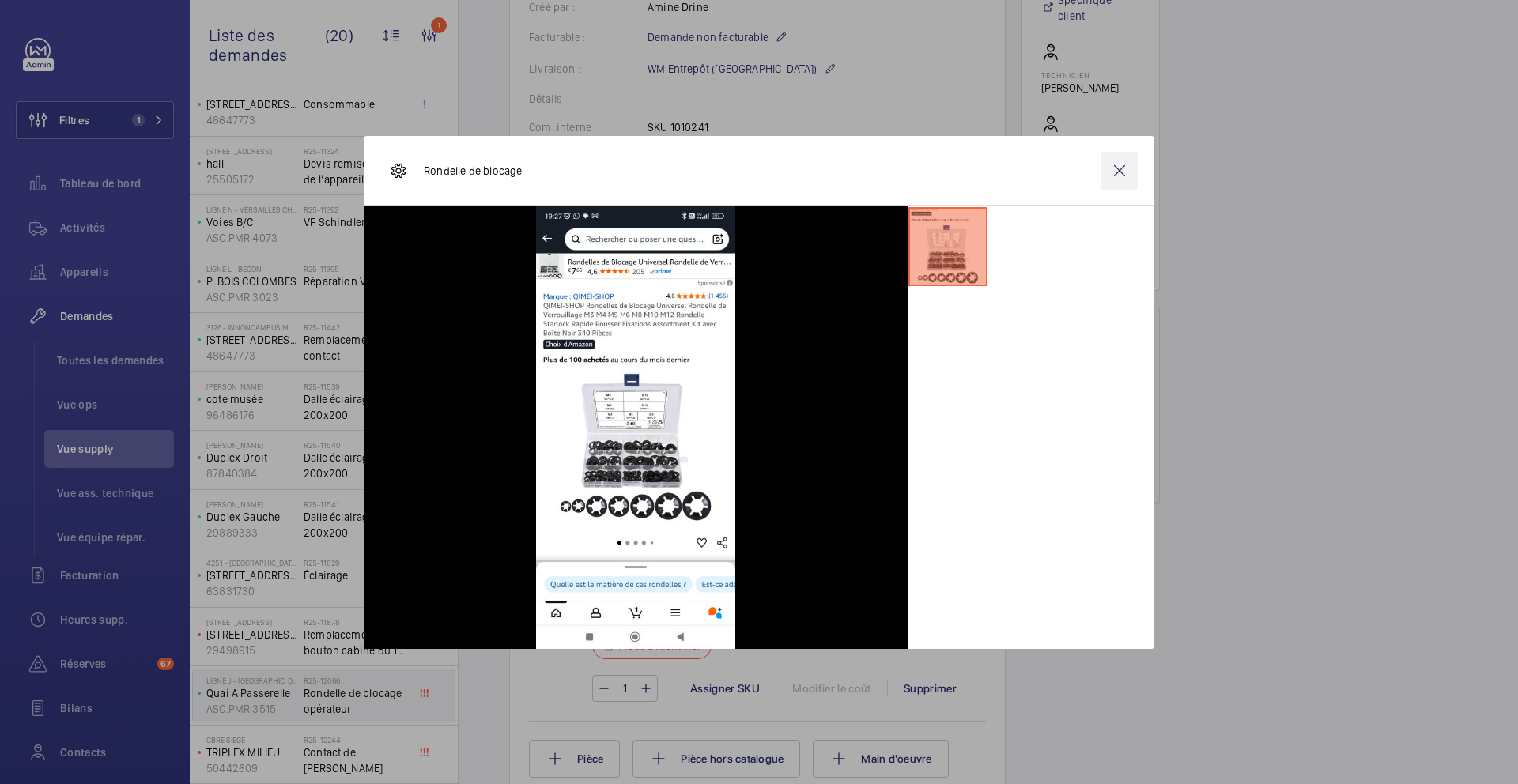
click at [1118, 166] on wm-front-icon-button at bounding box center [1120, 171] width 38 height 38
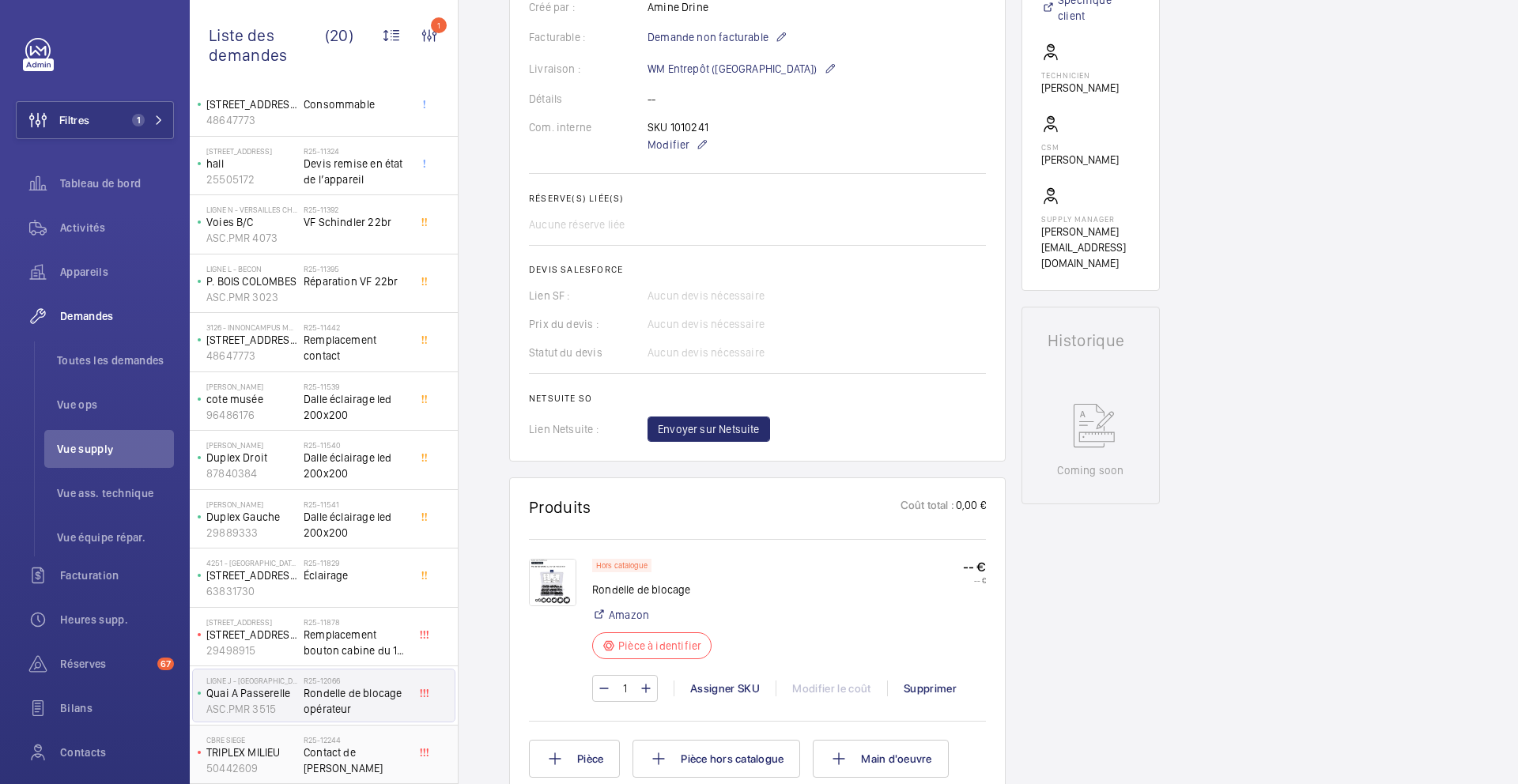
click at [386, 761] on div "R25-12244 Contact de frein" at bounding box center [356, 758] width 104 height 46
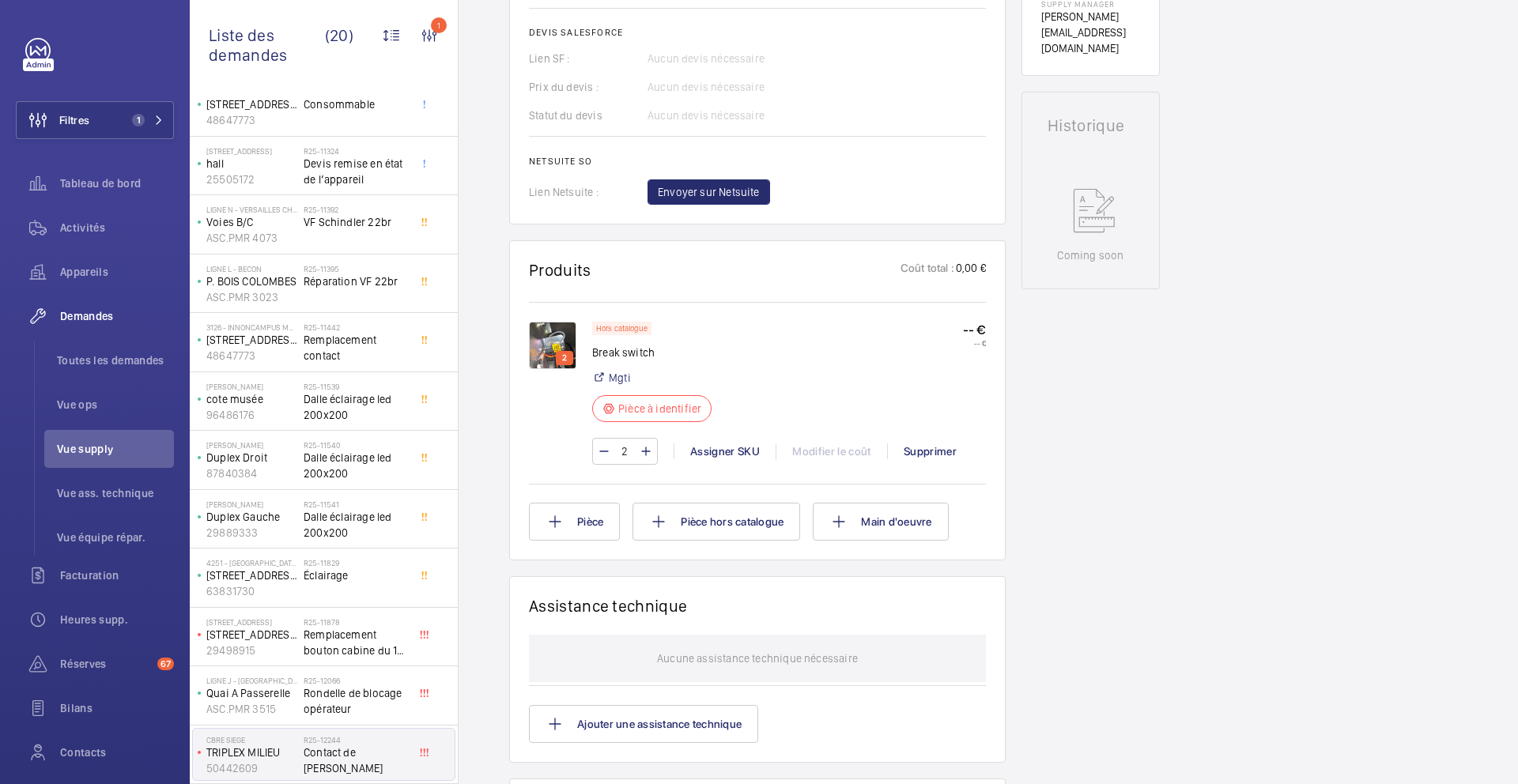
scroll to position [653, 0]
click at [554, 345] on img at bounding box center [553, 344] width 47 height 47
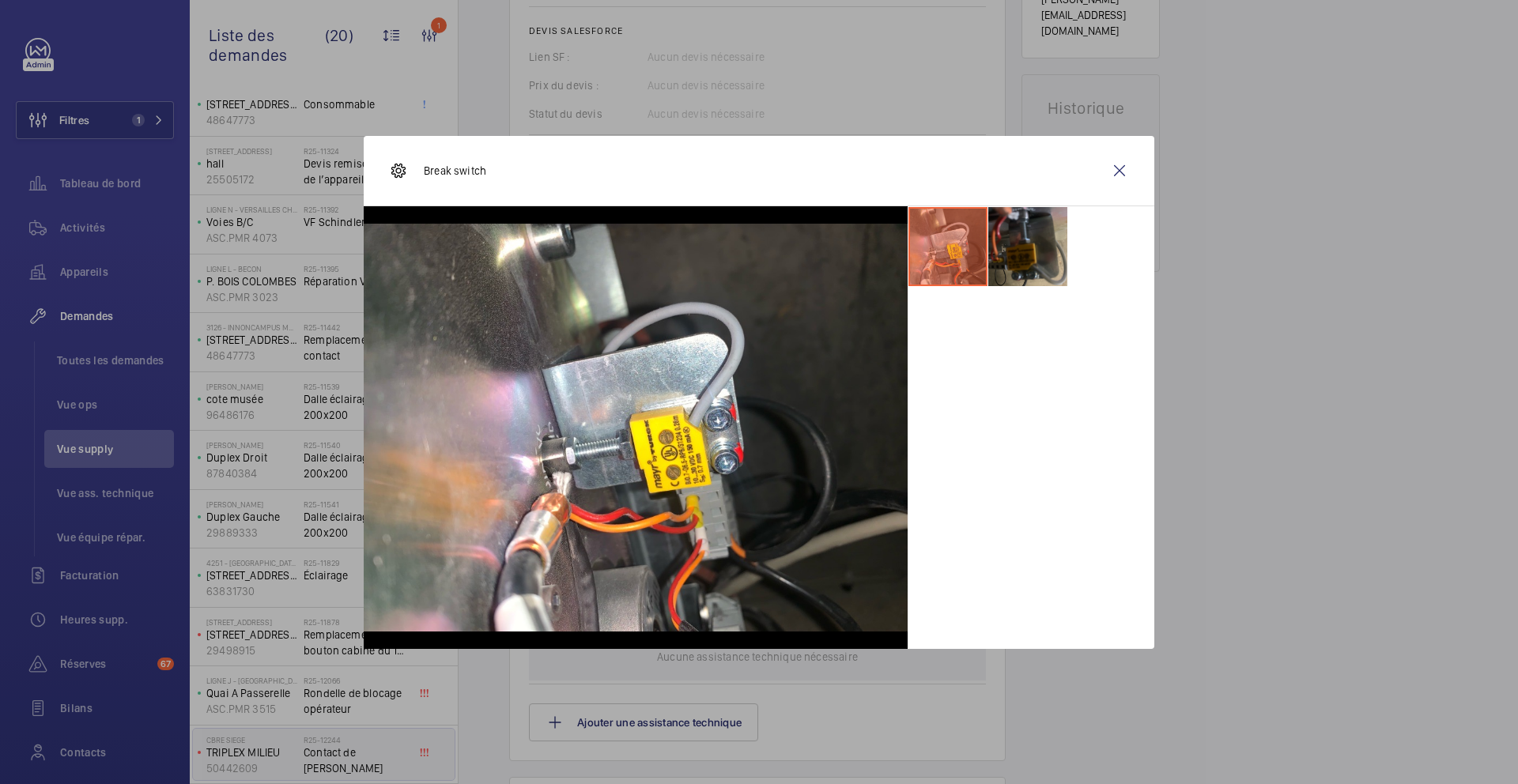
click at [1018, 232] on li at bounding box center [1028, 246] width 79 height 79
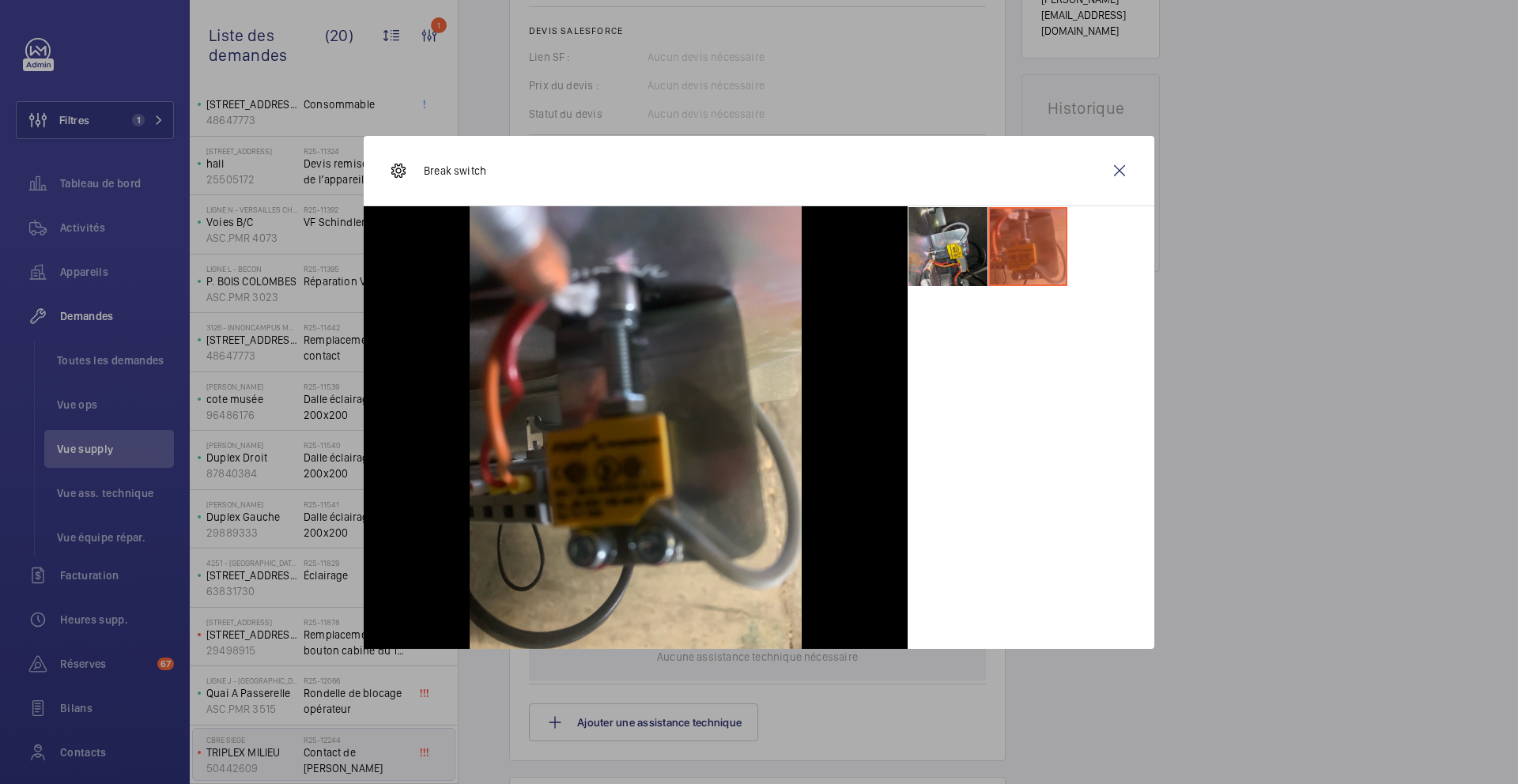
click at [960, 262] on li at bounding box center [948, 246] width 79 height 79
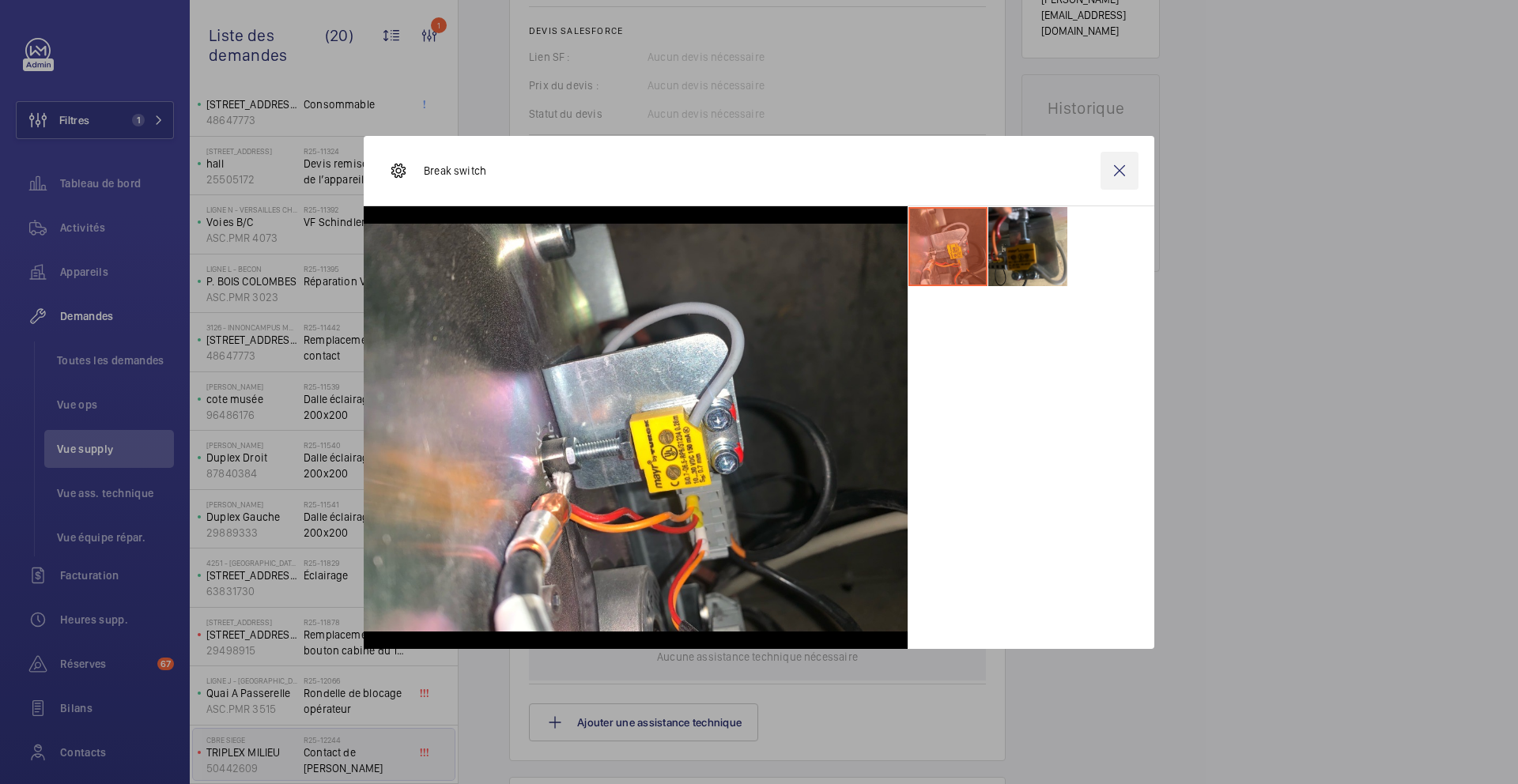
click at [1125, 166] on wm-front-icon-button at bounding box center [1120, 171] width 38 height 38
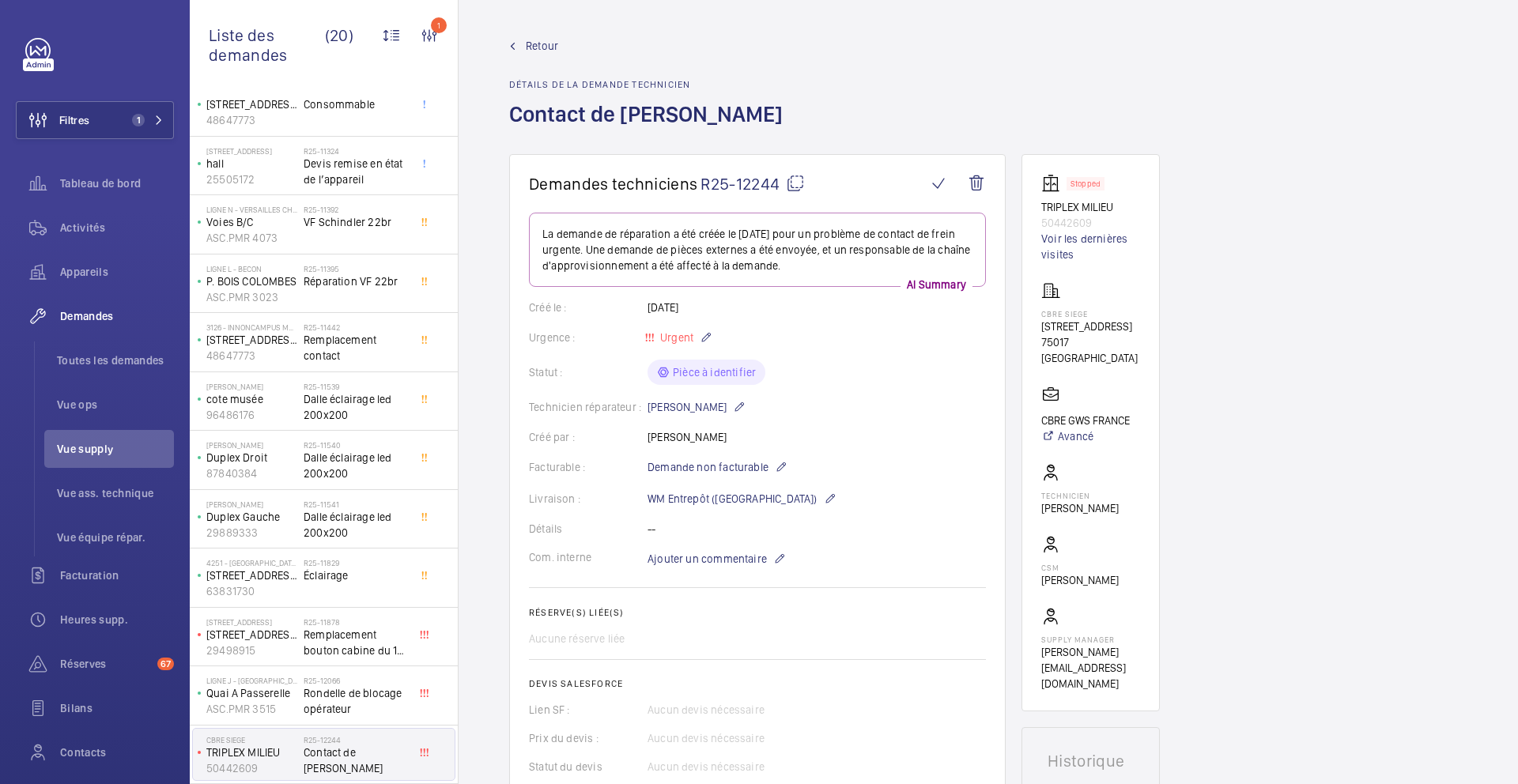
scroll to position [445, 0]
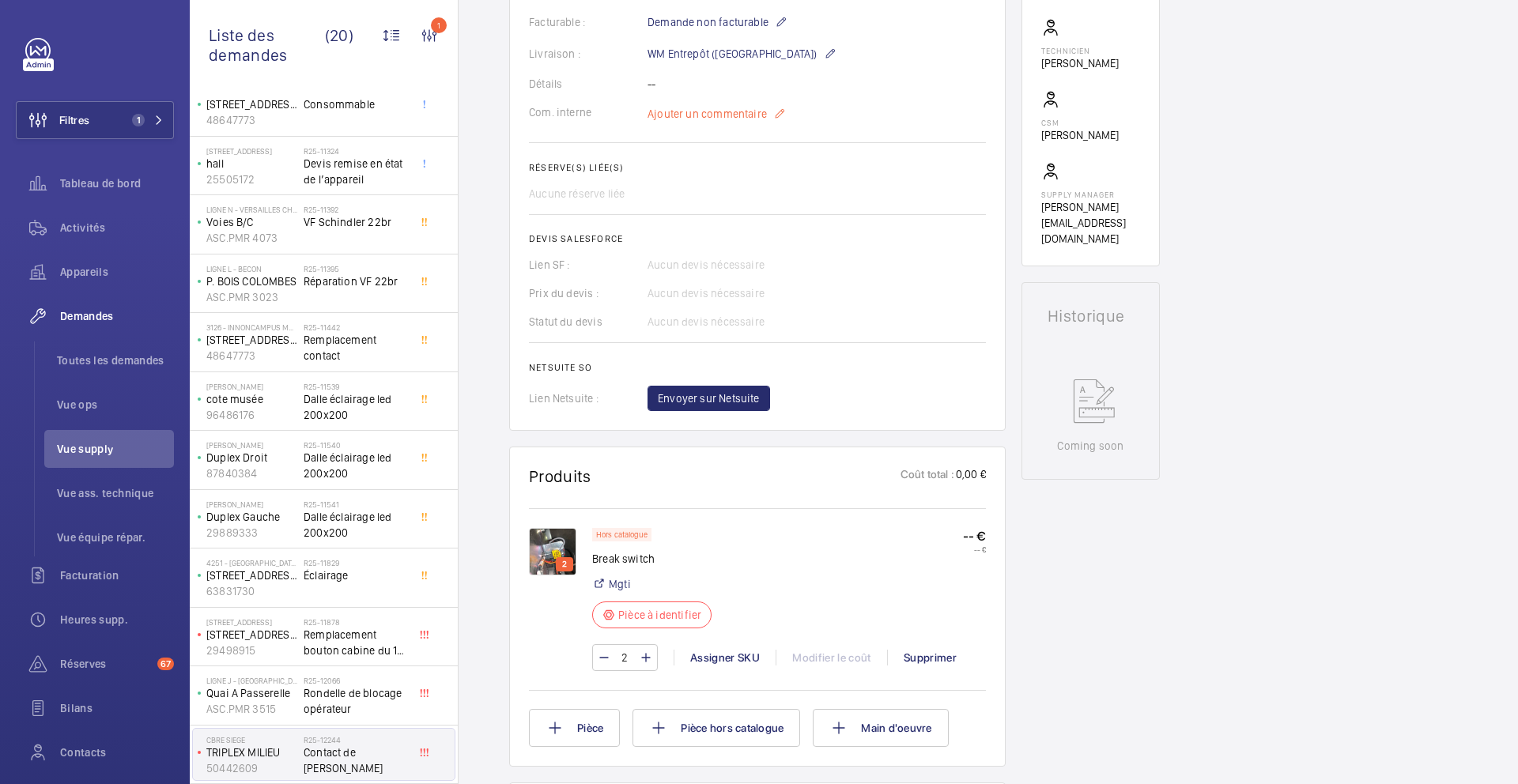
click at [699, 119] on span "Ajouter un commentaire" at bounding box center [707, 114] width 120 height 16
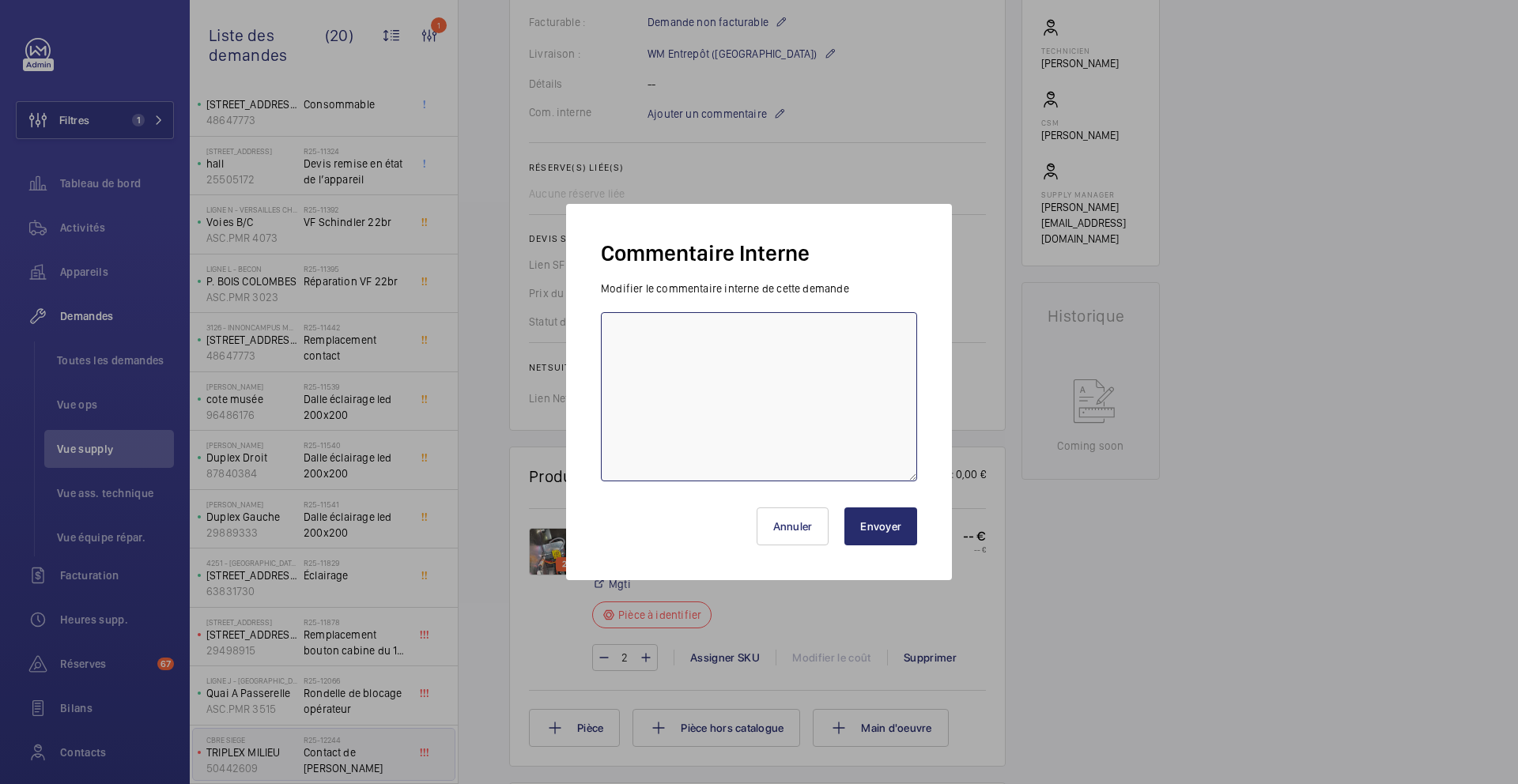
click at [697, 347] on textarea at bounding box center [759, 397] width 317 height 170
type textarea "15/09 demande de devis envoyée à Turck"
click at [883, 540] on button "Envoyer" at bounding box center [881, 526] width 73 height 38
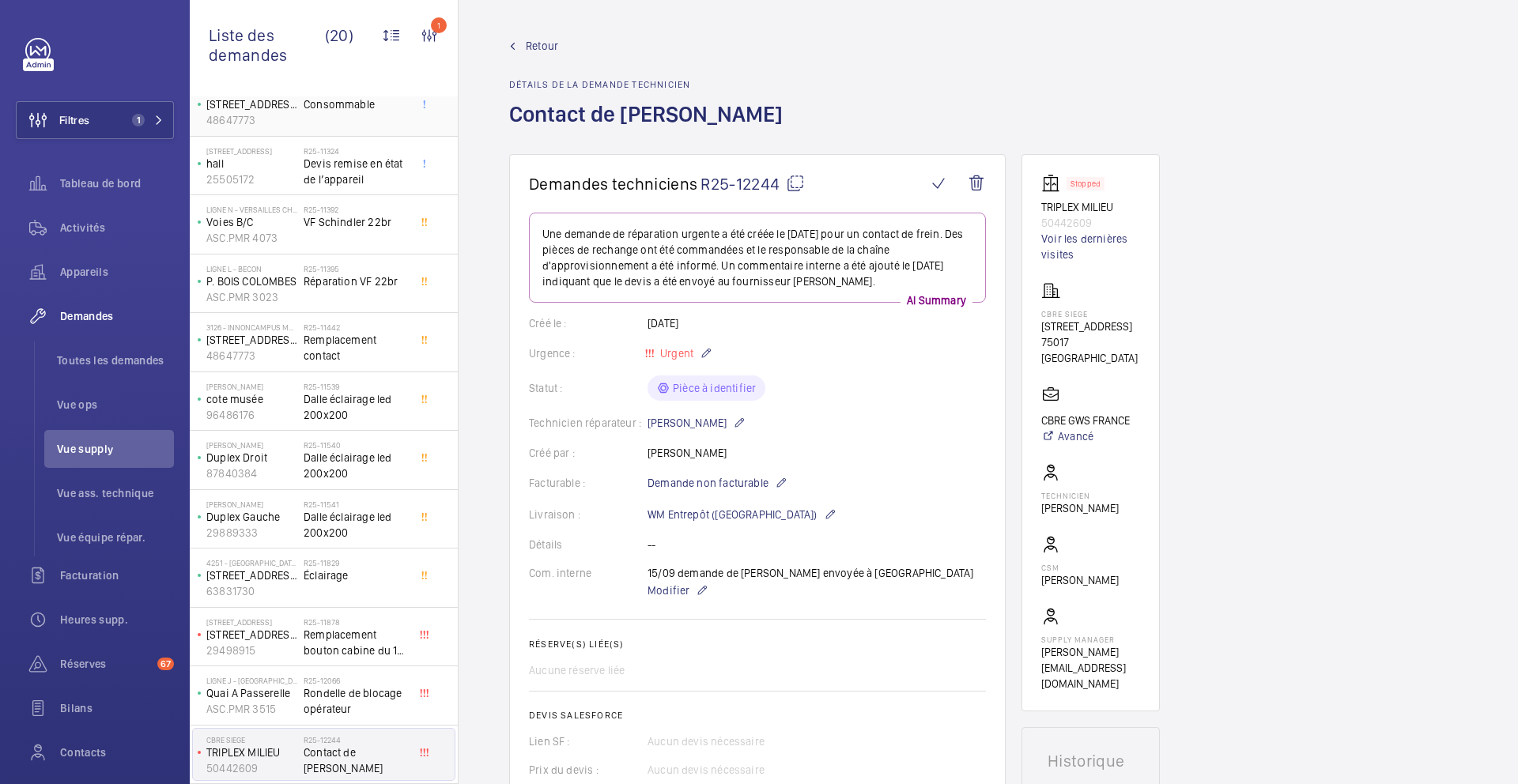
scroll to position [0, 0]
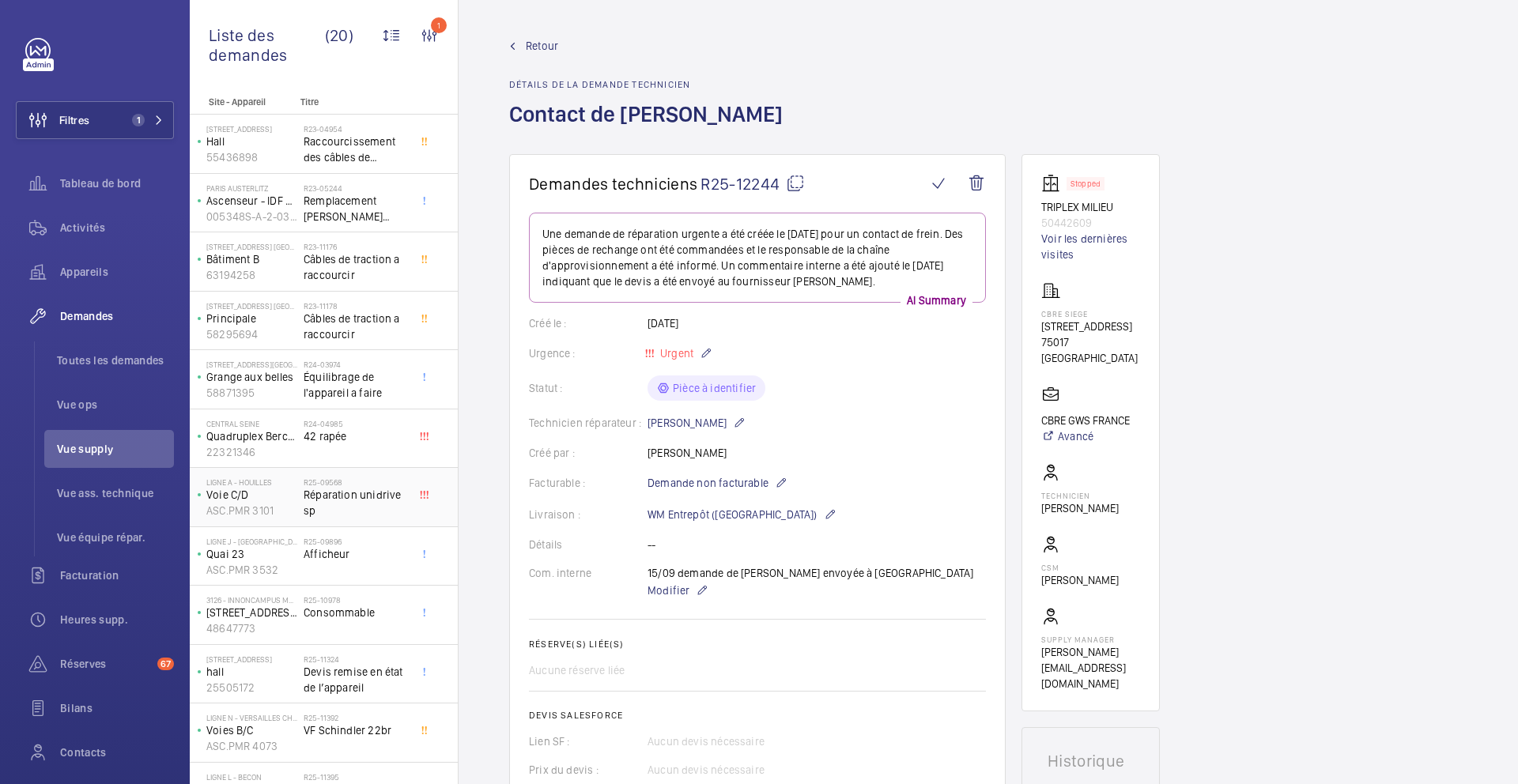
click at [377, 499] on span "Réparation unidrive sp" at bounding box center [356, 503] width 104 height 31
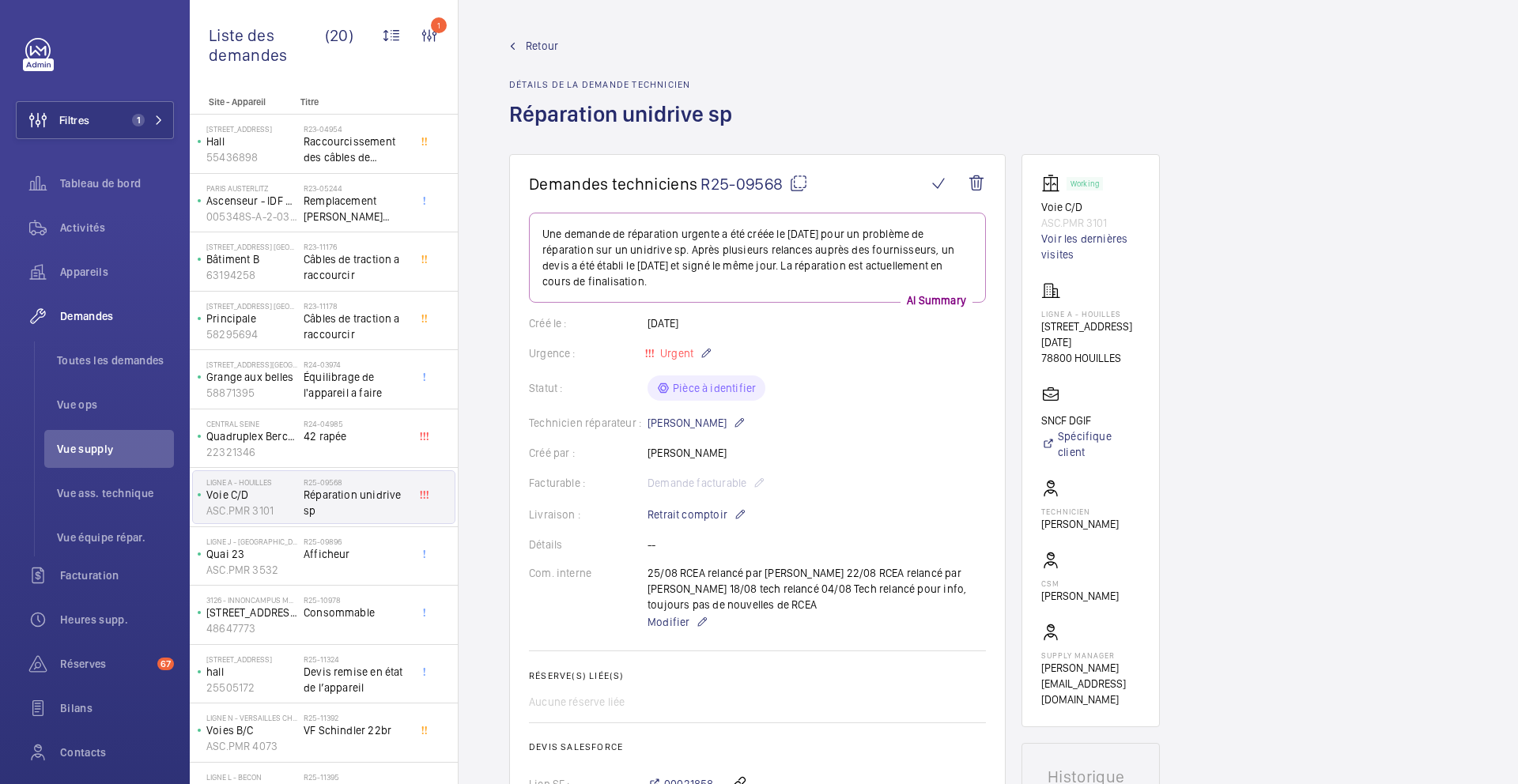
click at [800, 186] on mat-icon at bounding box center [798, 182] width 19 height 19
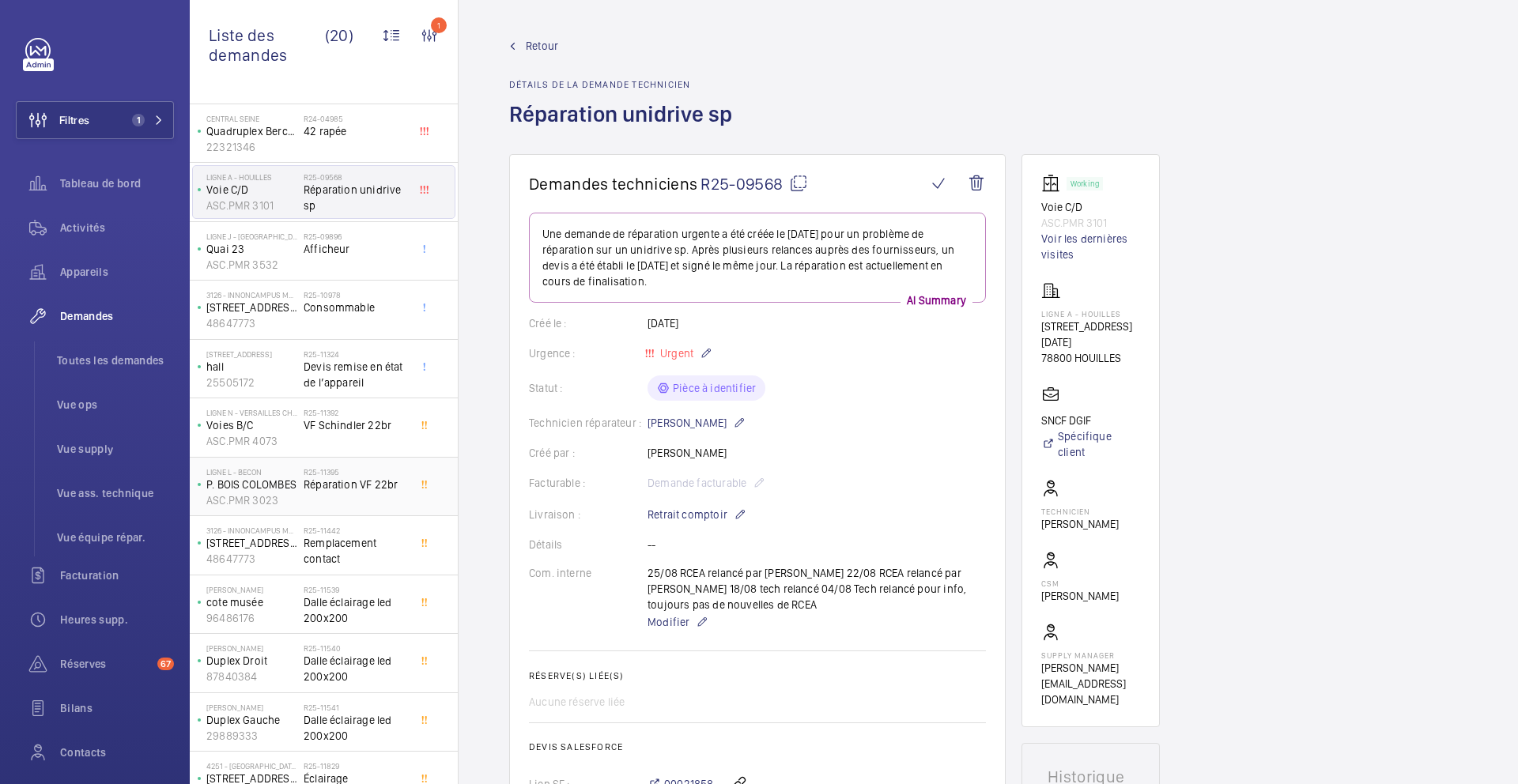
scroll to position [509, 0]
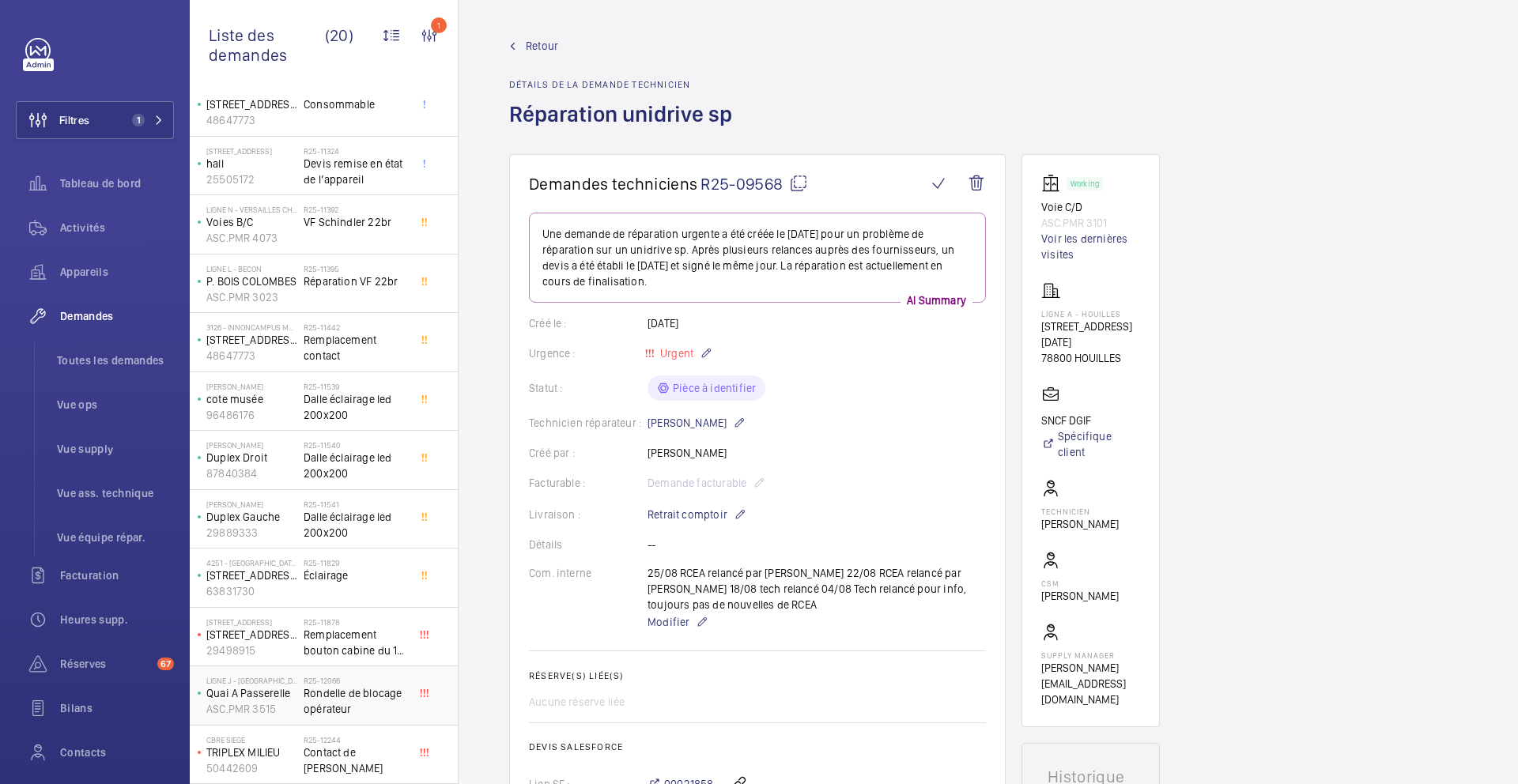
click at [387, 721] on div "R25-12066 Rondelle de blocage opérateur" at bounding box center [356, 699] width 104 height 46
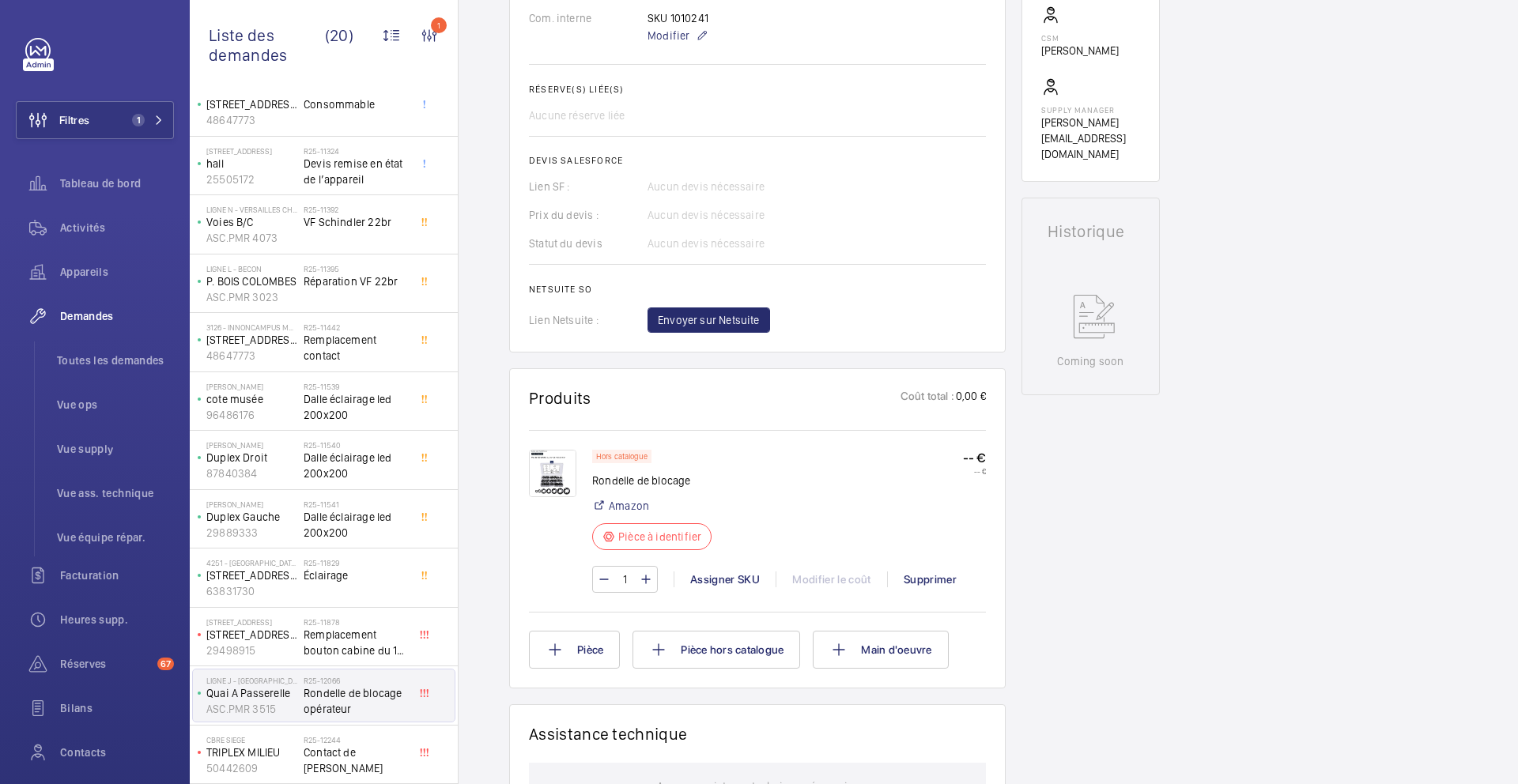
scroll to position [486, 0]
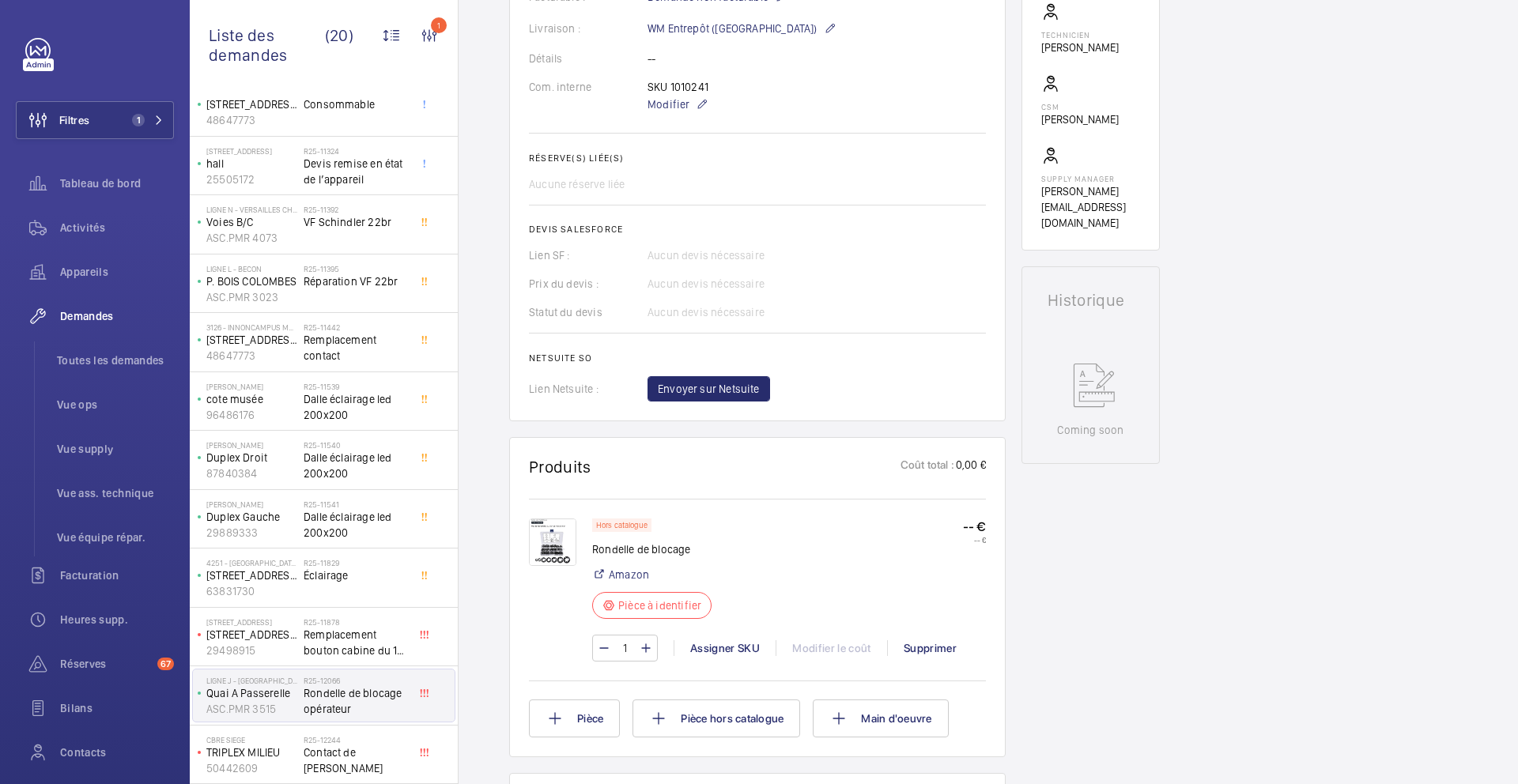
click at [696, 85] on div "SKU 1010241 Modifier" at bounding box center [706, 96] width 119 height 34
click at [680, 86] on div "SKU 1010241 Modifier" at bounding box center [706, 96] width 119 height 34
copy p "1010241"
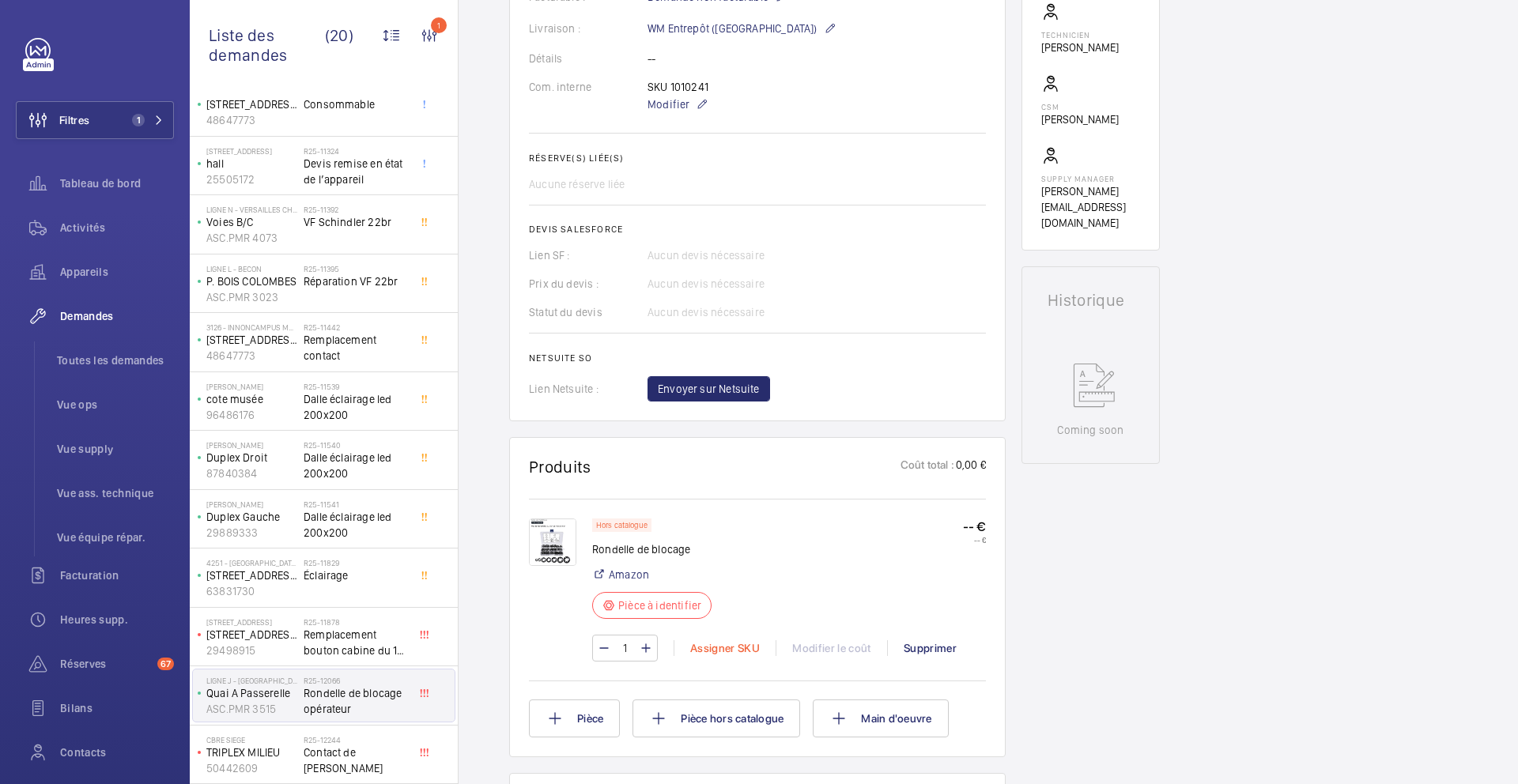
click at [742, 653] on div "Assigner SKU" at bounding box center [725, 648] width 102 height 16
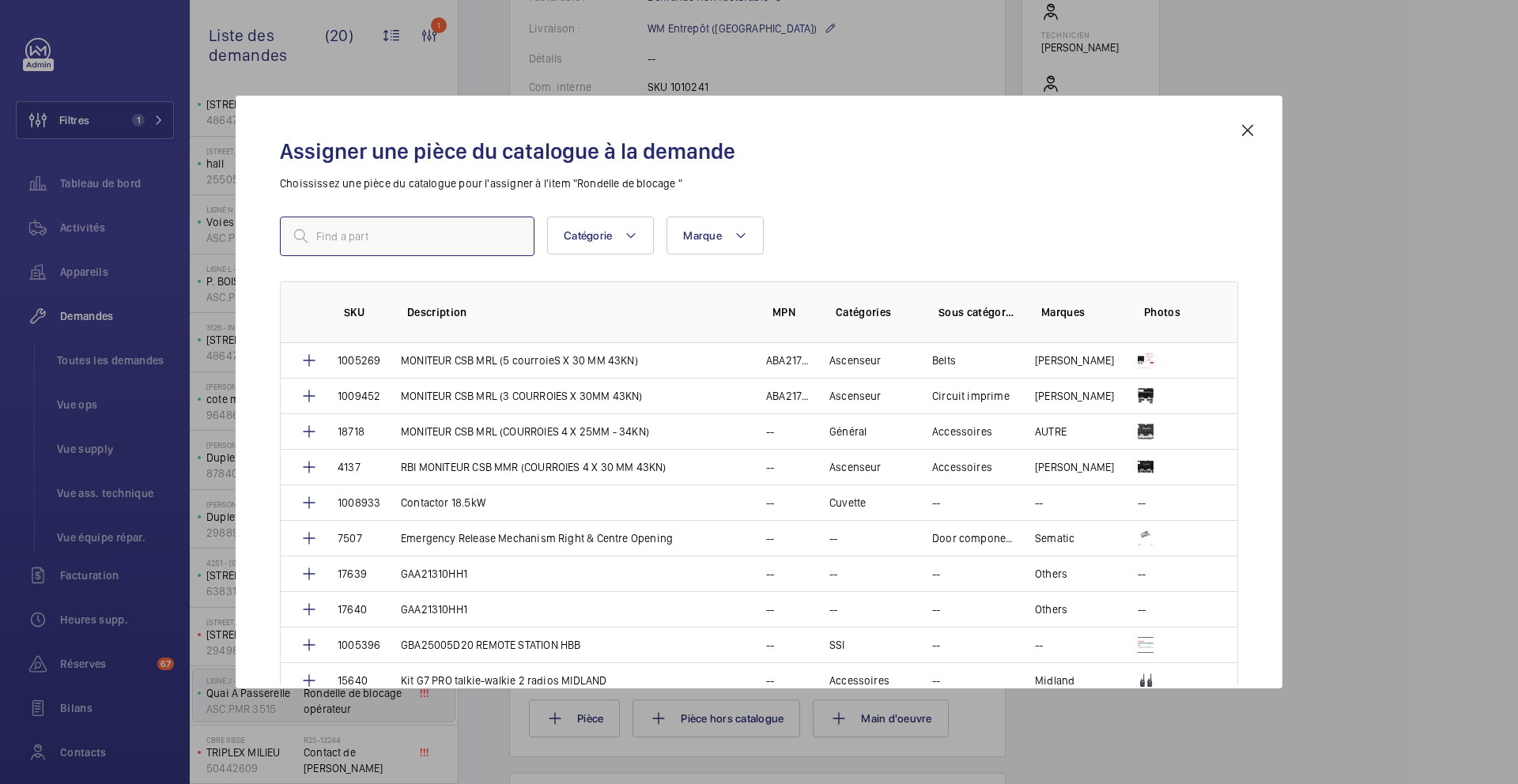
click at [427, 247] on input "text" at bounding box center [407, 236] width 255 height 39
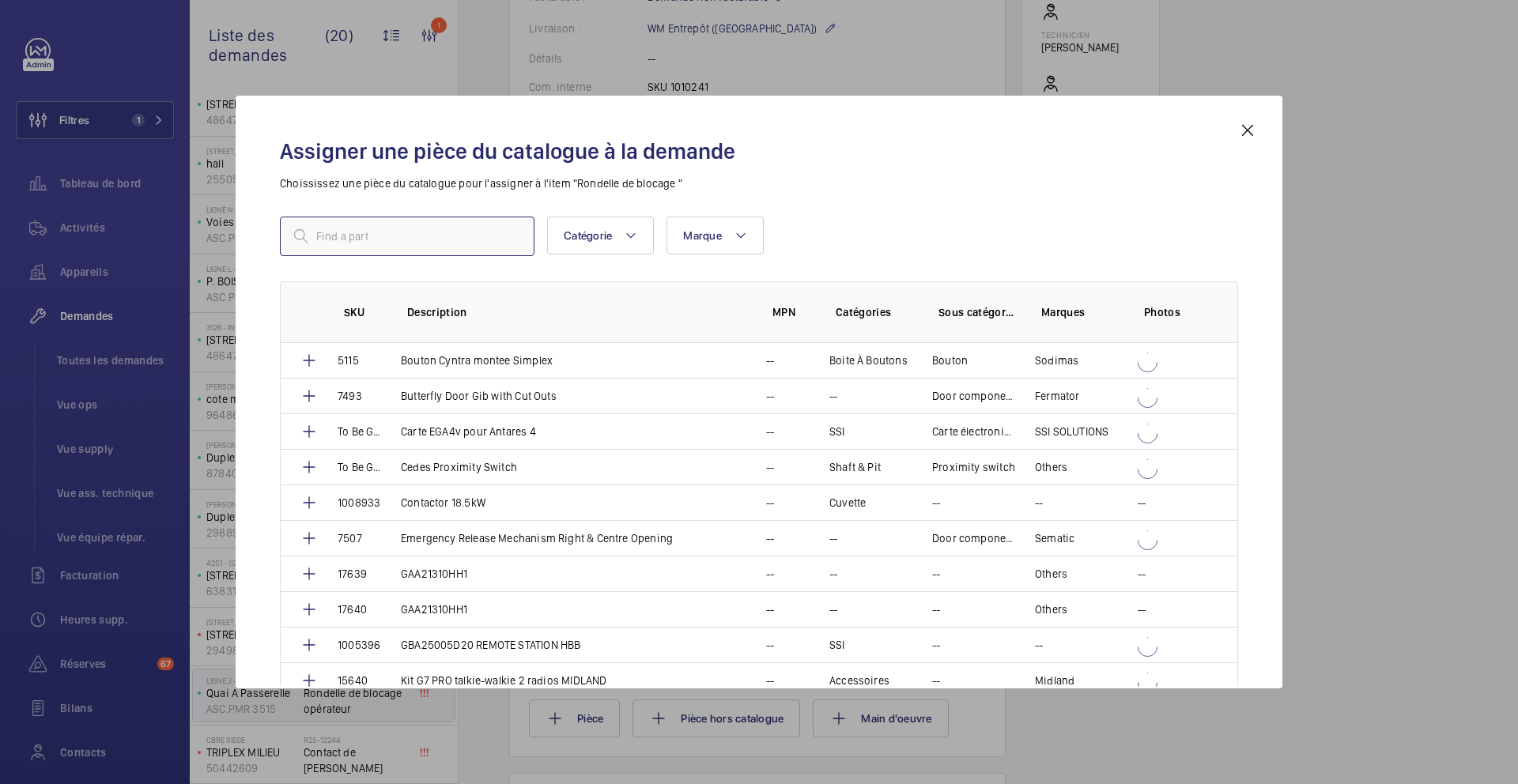
paste input "1010241"
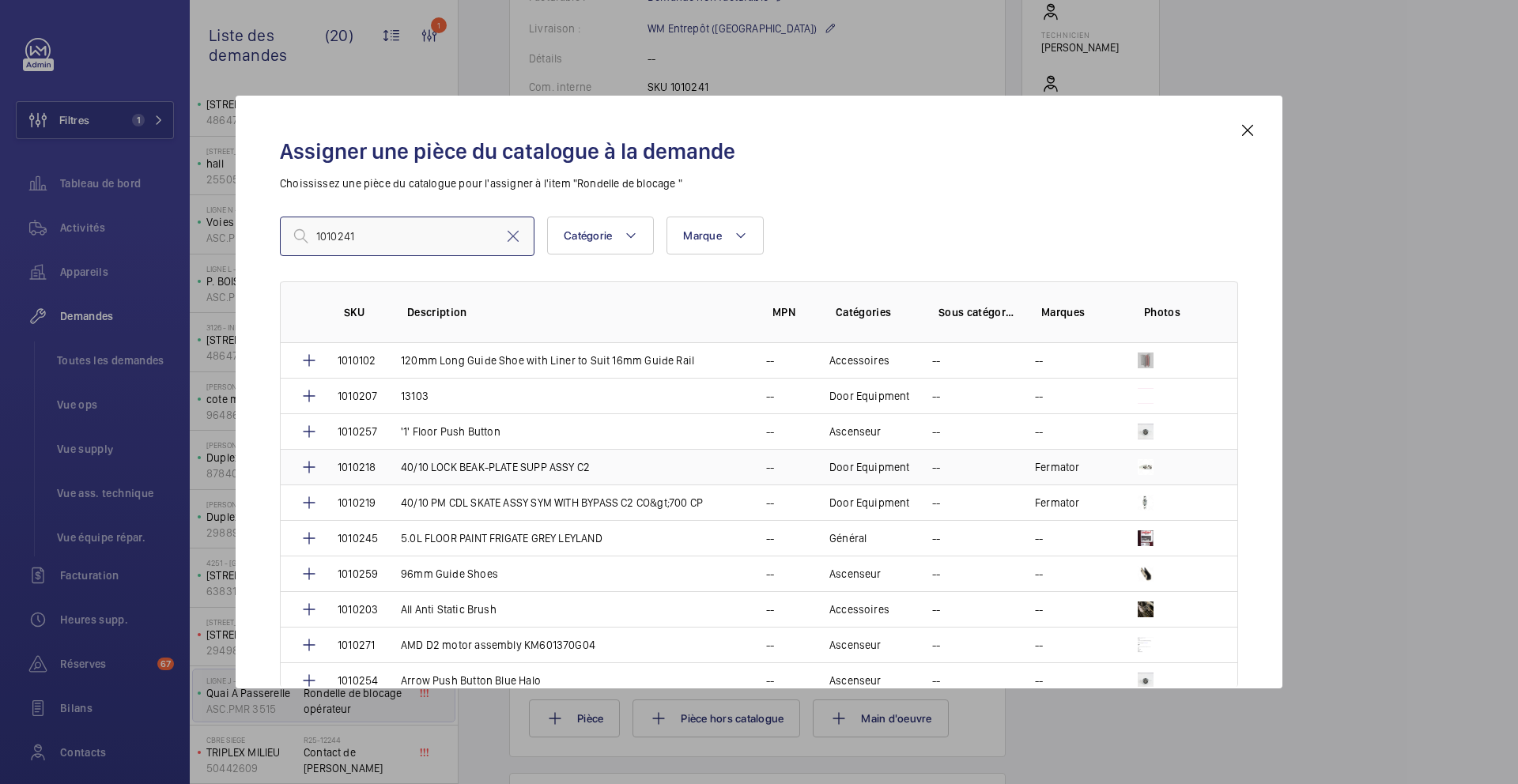
type input "1010241"
click at [467, 477] on td "40/10 LOCK BEAK-PLATE SUPP ASSY C2" at bounding box center [565, 466] width 366 height 35
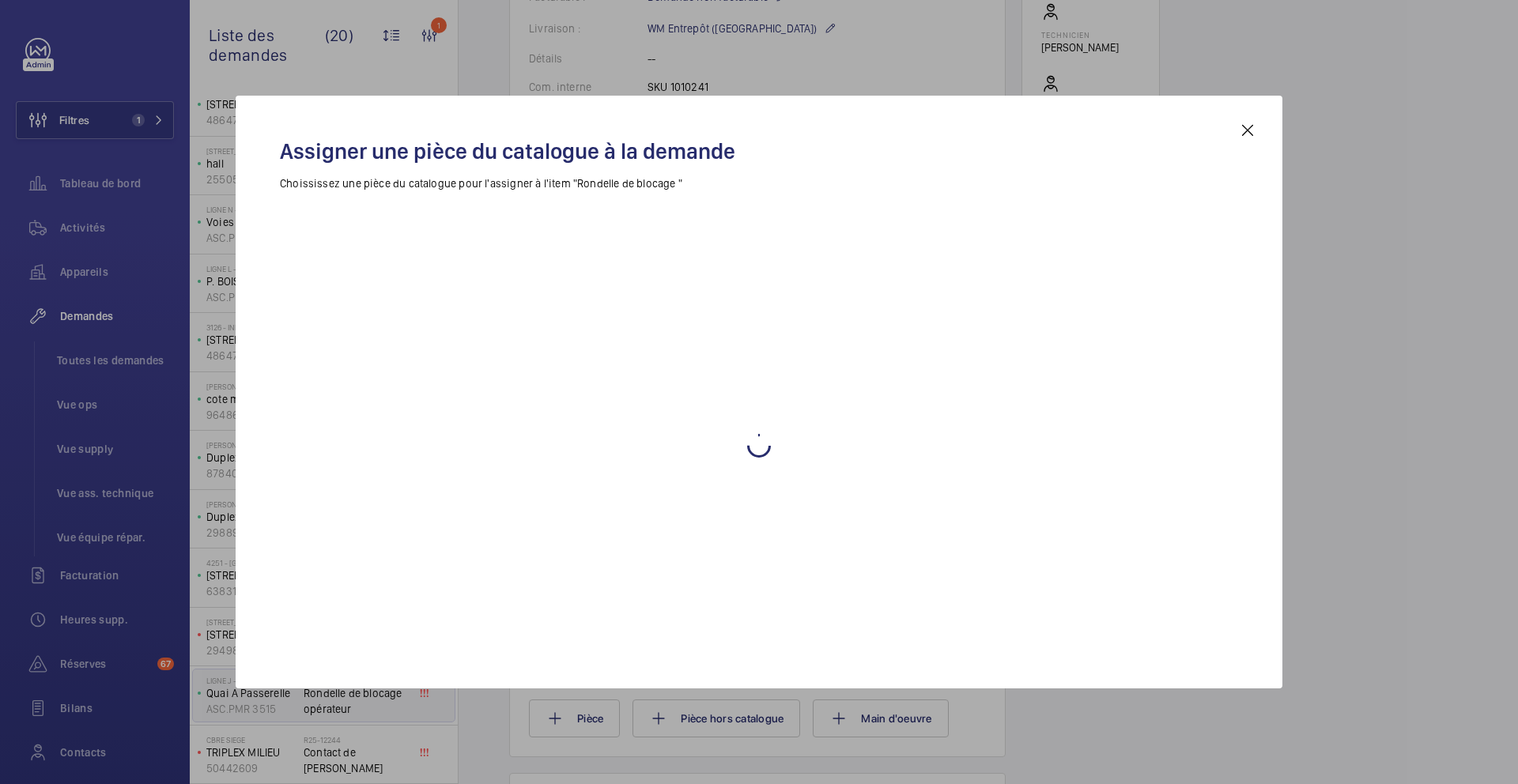
click at [467, 477] on div at bounding box center [758, 458] width 958 height 533
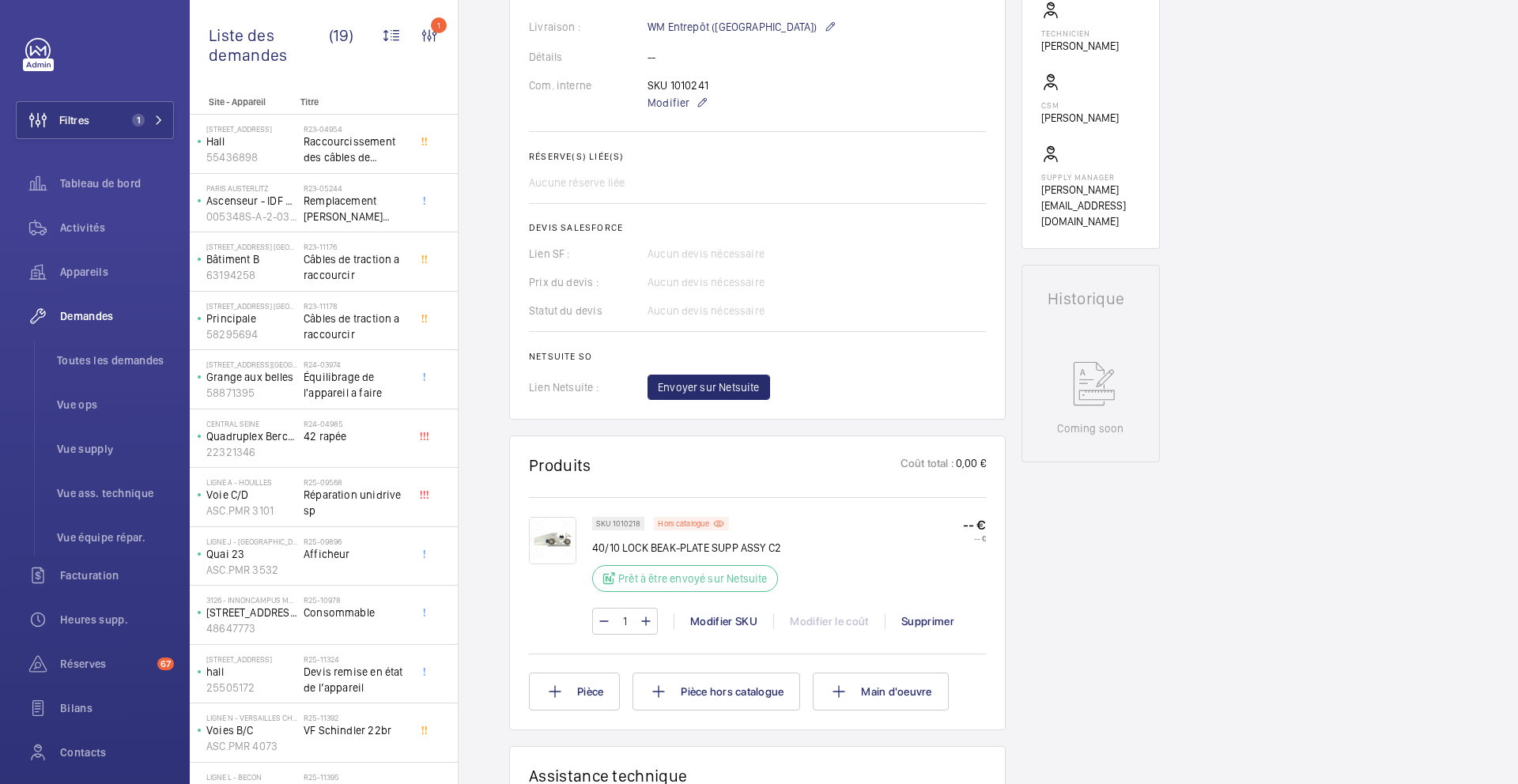
scroll to position [504, 0]
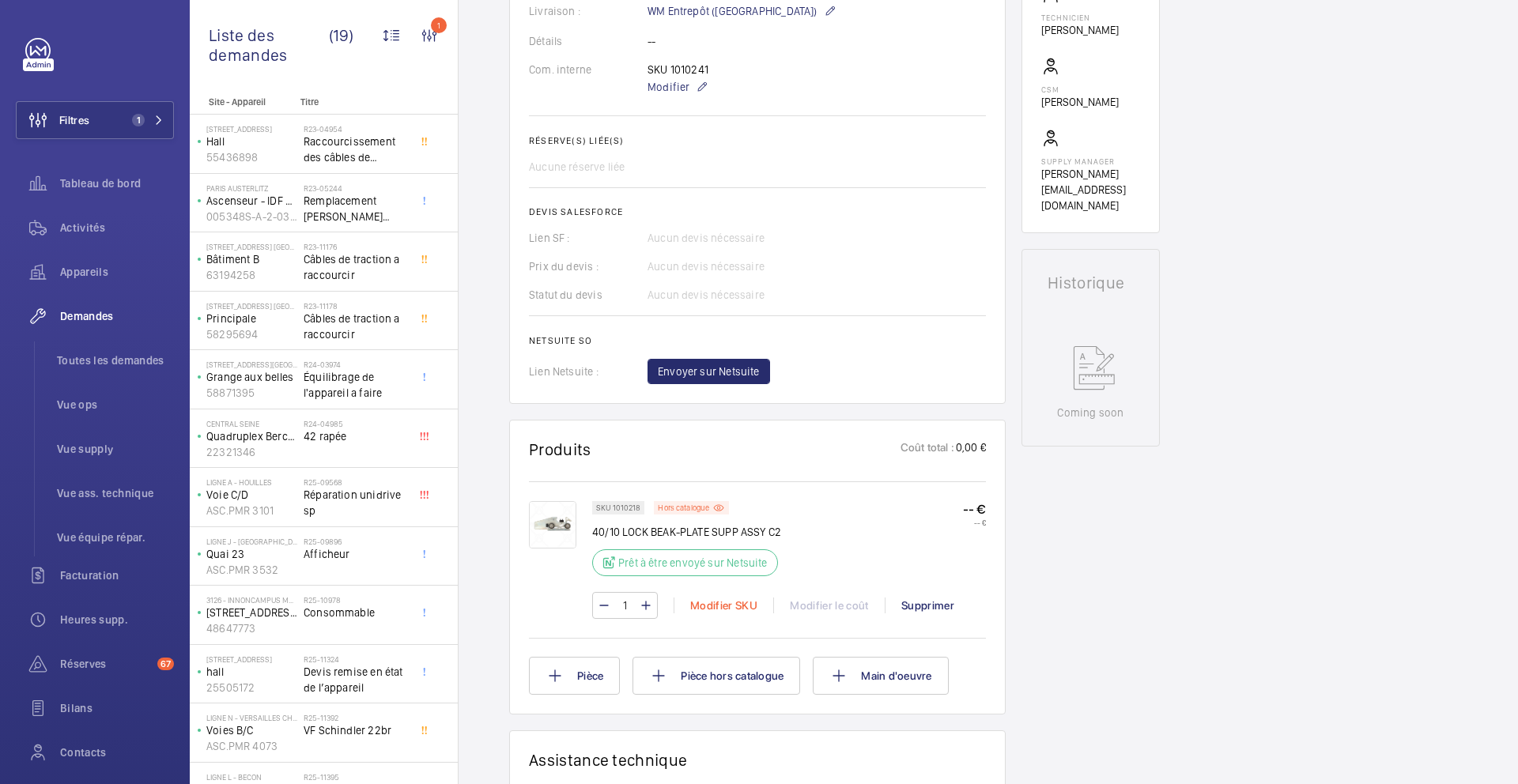
click at [716, 613] on div "Modifier SKU" at bounding box center [724, 606] width 100 height 16
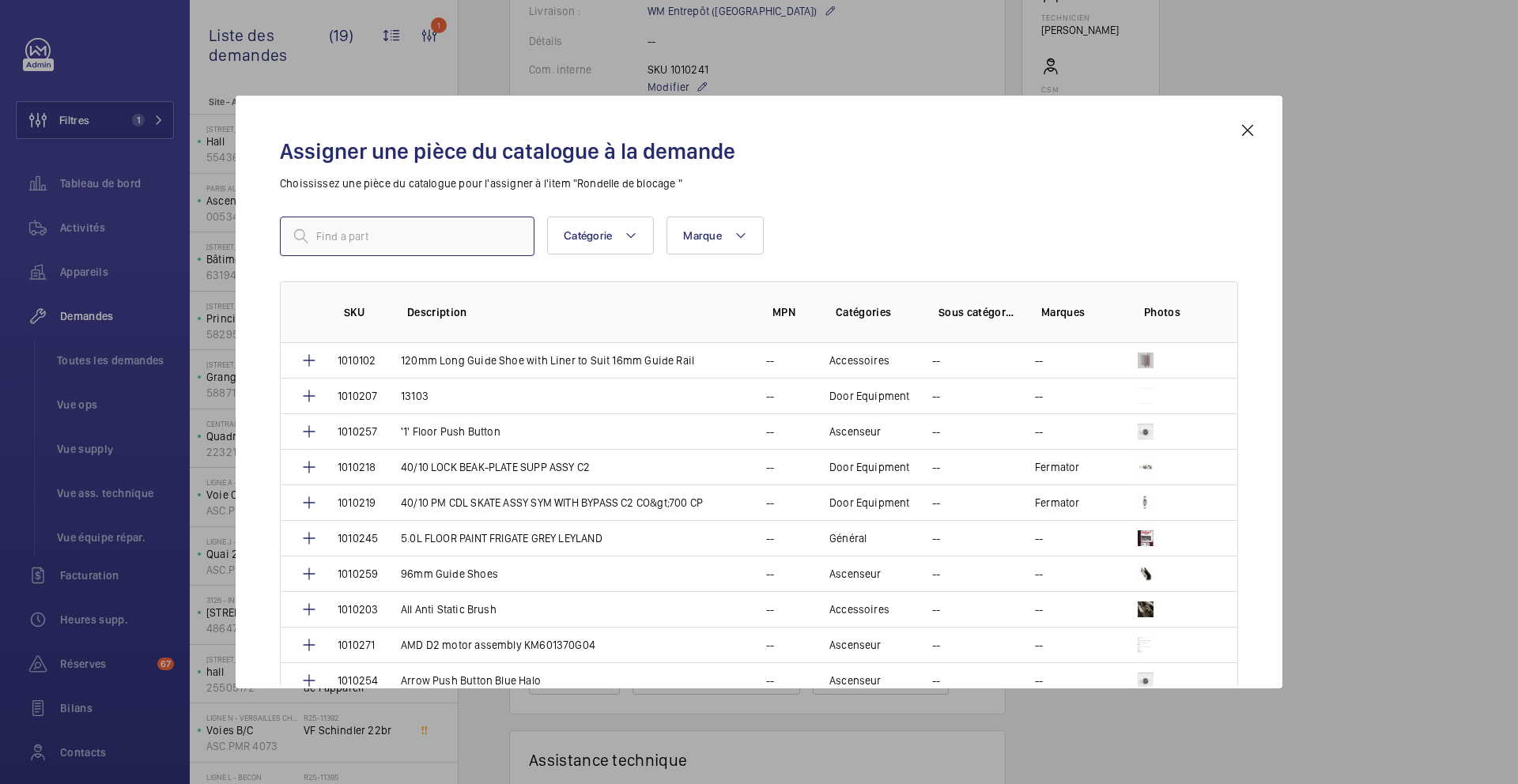
click at [443, 231] on input "text" at bounding box center [407, 236] width 255 height 39
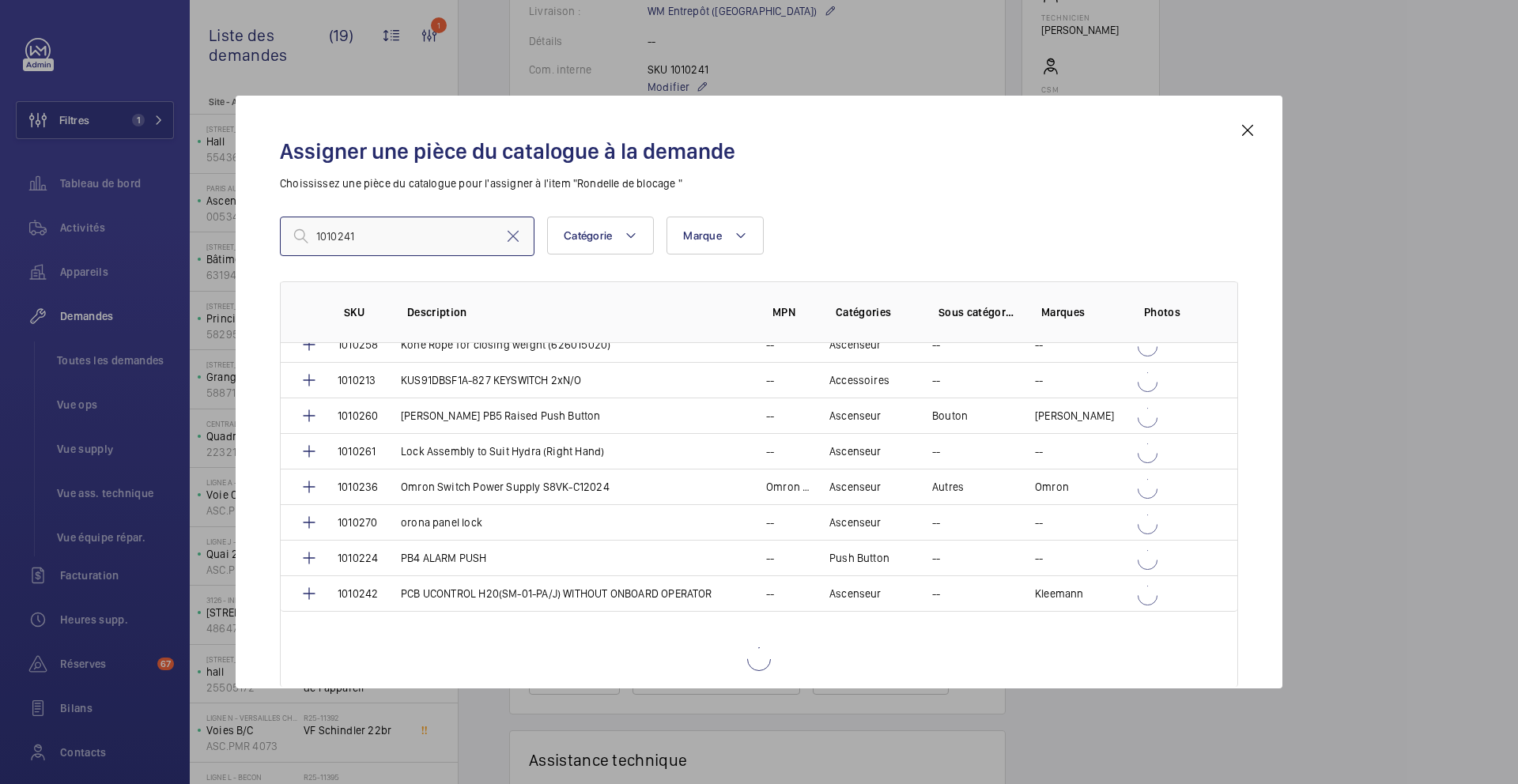
scroll to position [1520, 0]
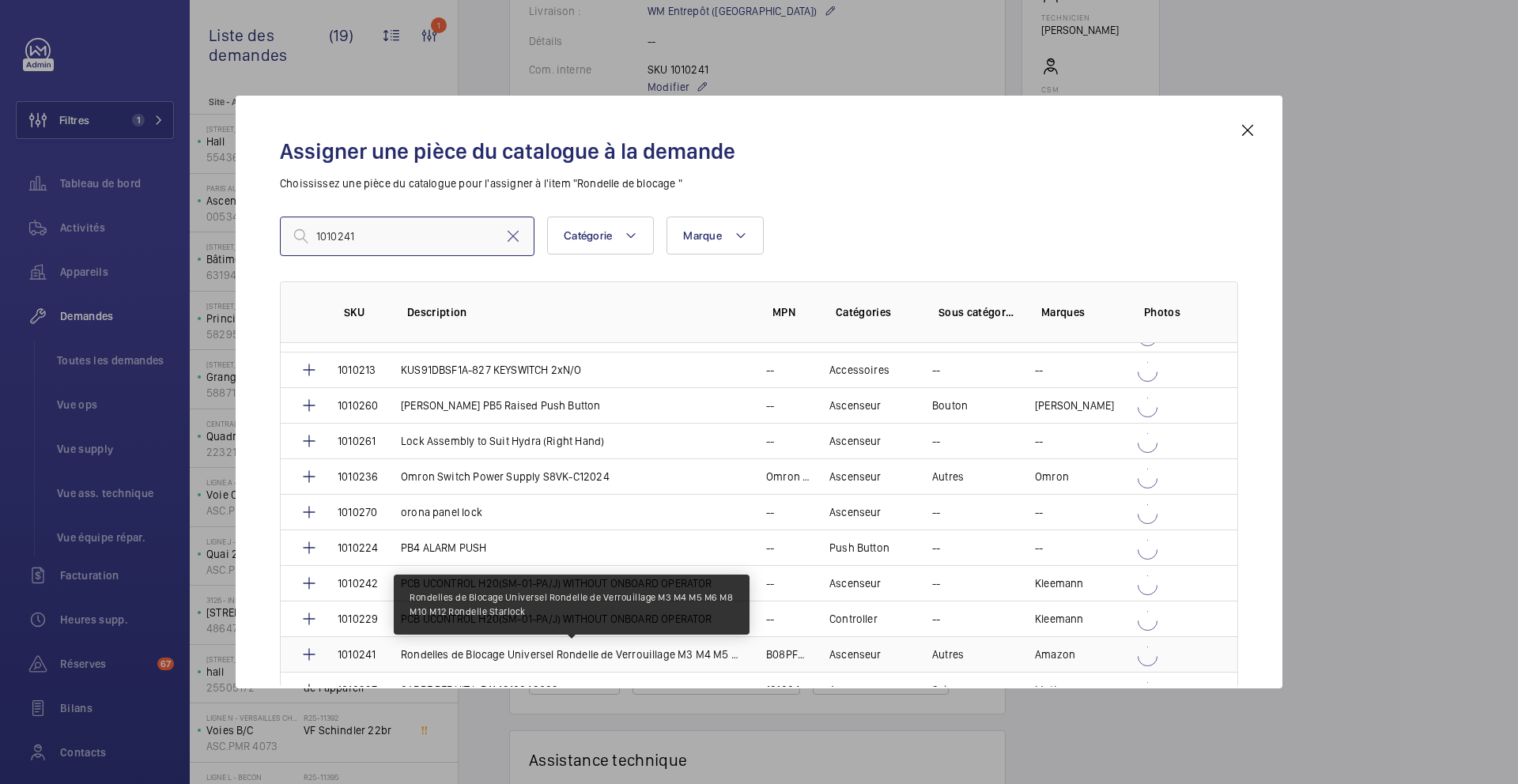
type input "1010241"
click at [473, 662] on p "Rondelles de Blocage Universel Rondelle de Verrouillage M3 M4 M5 M6 M8 M10 M12 …" at bounding box center [574, 655] width 346 height 16
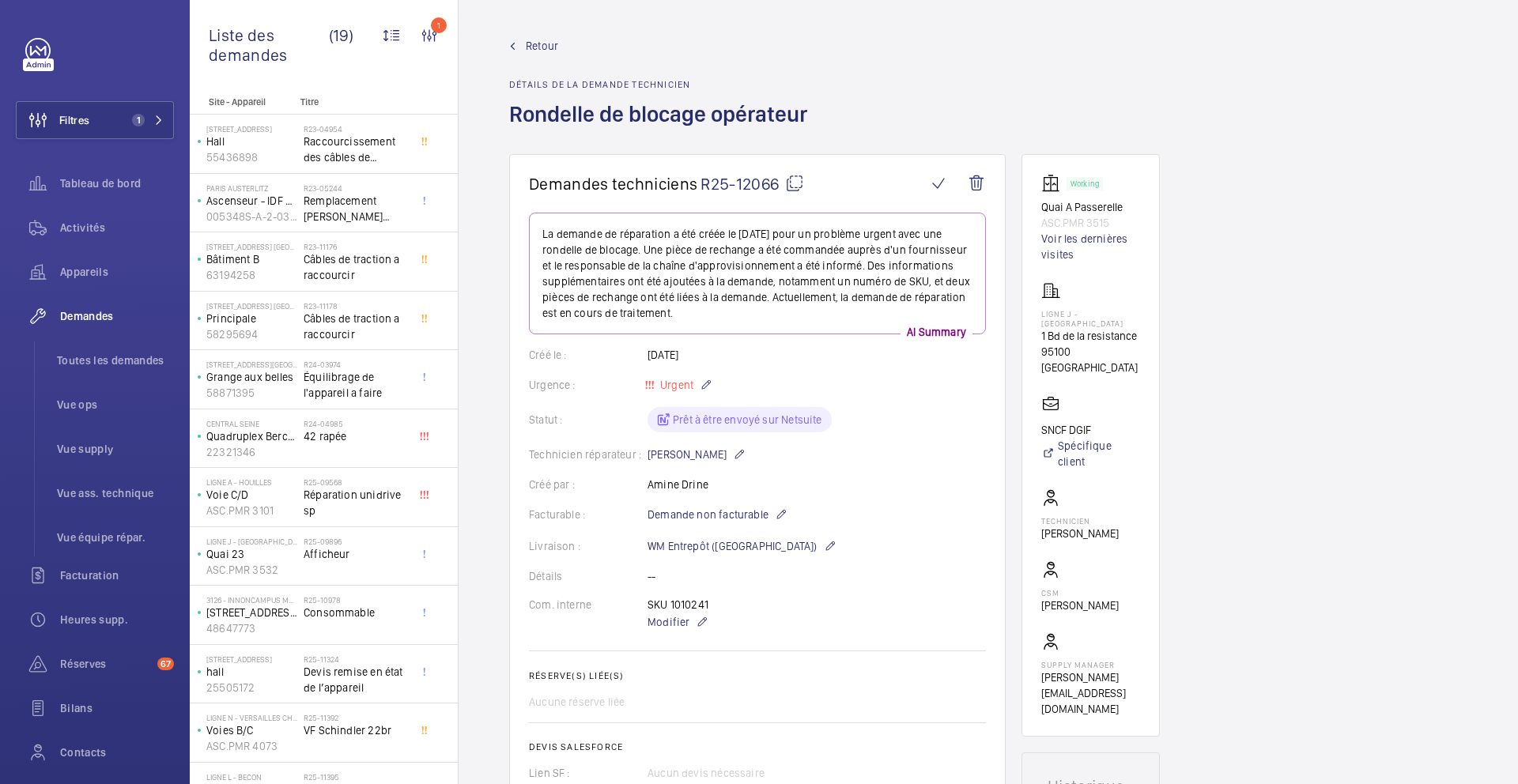
scroll to position [450, 0]
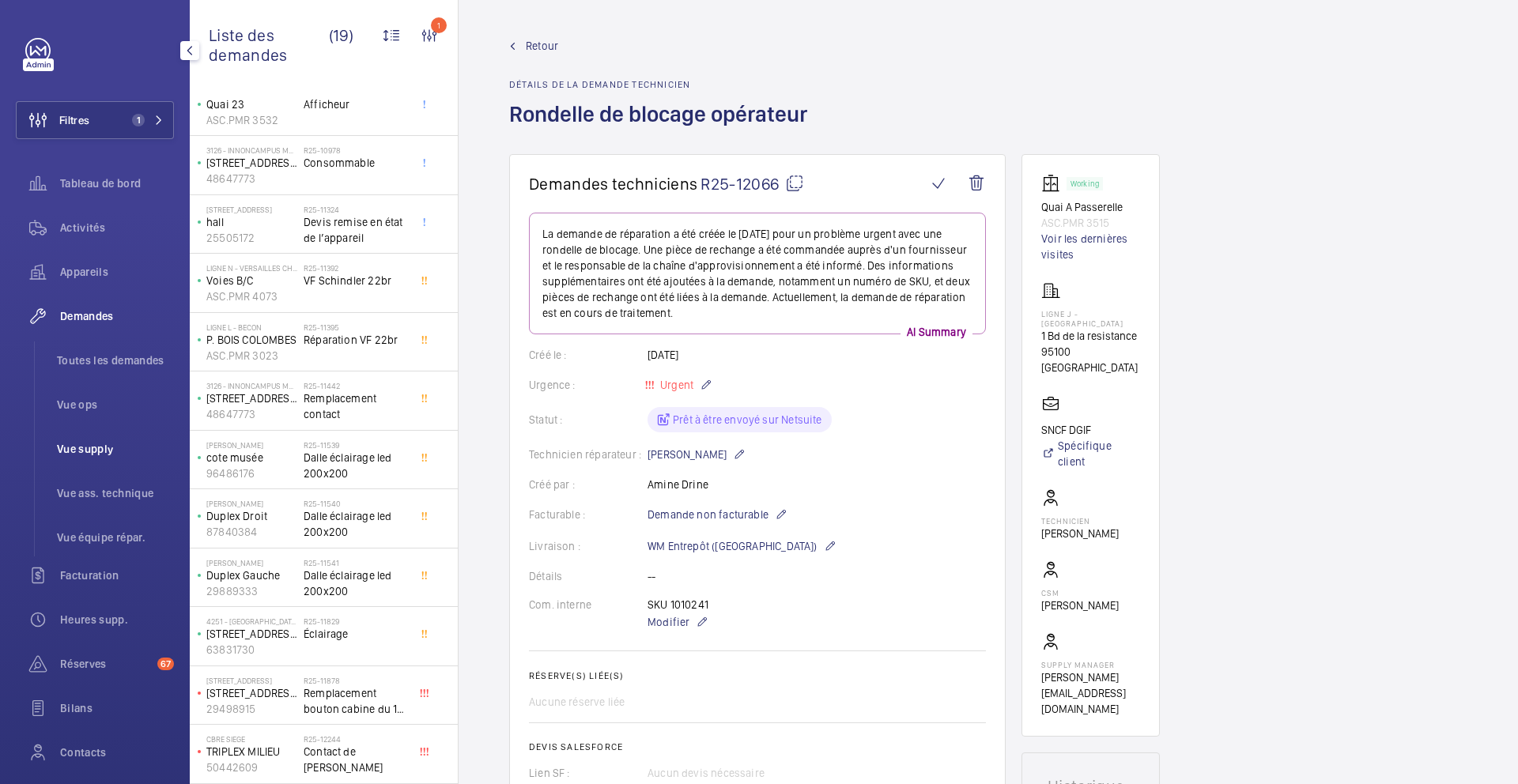
click at [108, 457] on li "Vue supply" at bounding box center [109, 449] width 129 height 38
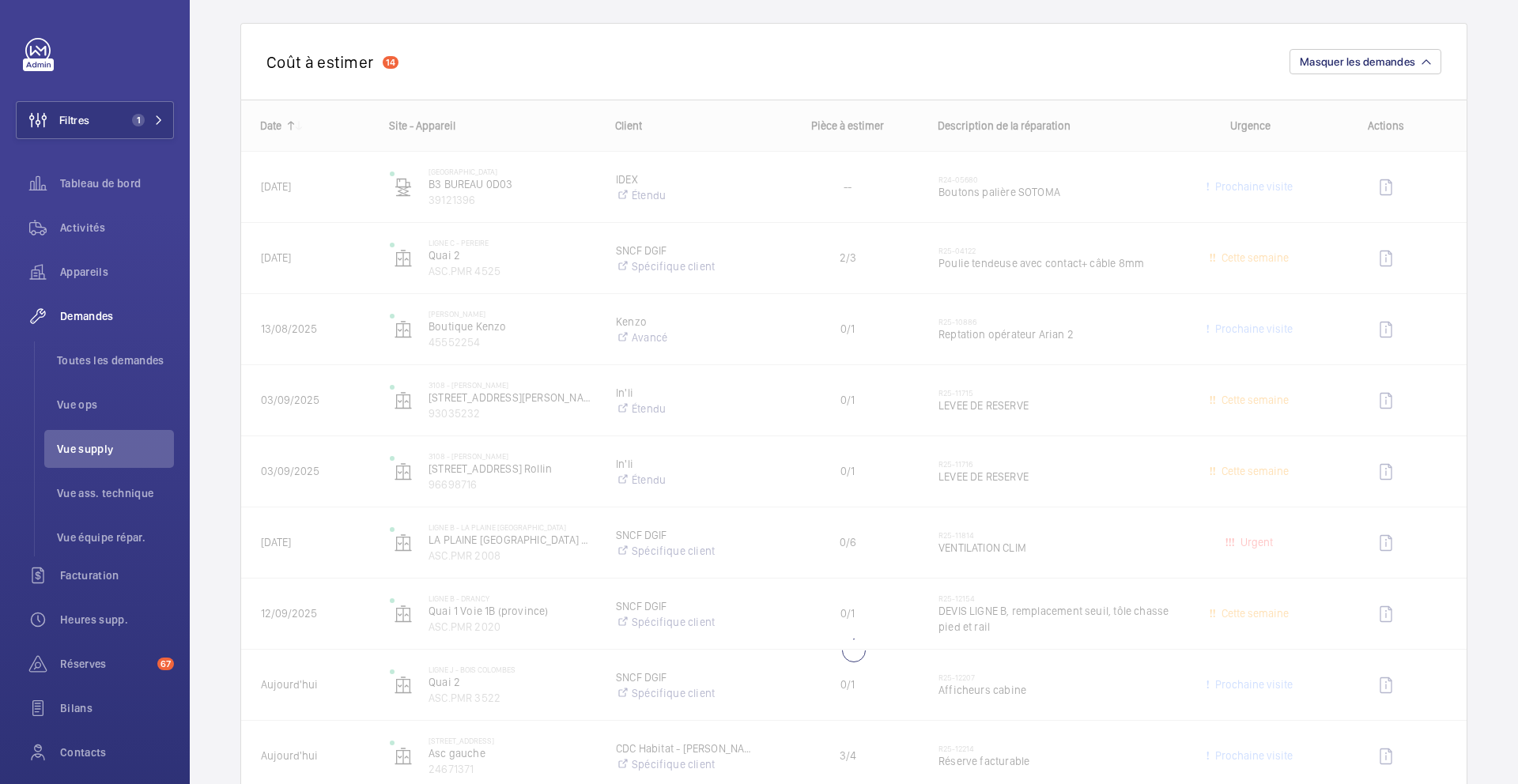
scroll to position [157, 0]
click at [1371, 54] on span "Masquer les demandes" at bounding box center [1358, 60] width 116 height 13
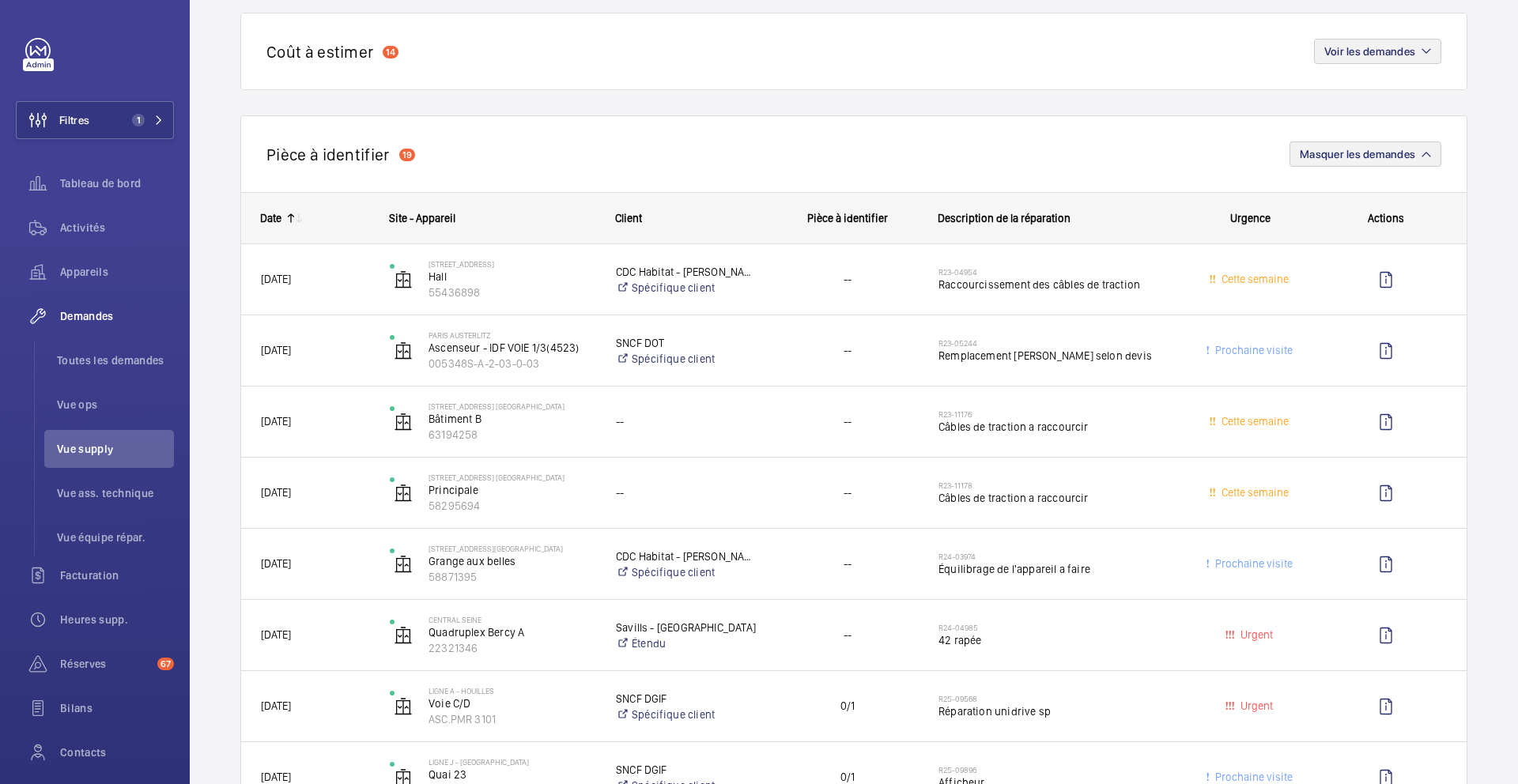
scroll to position [132, 0]
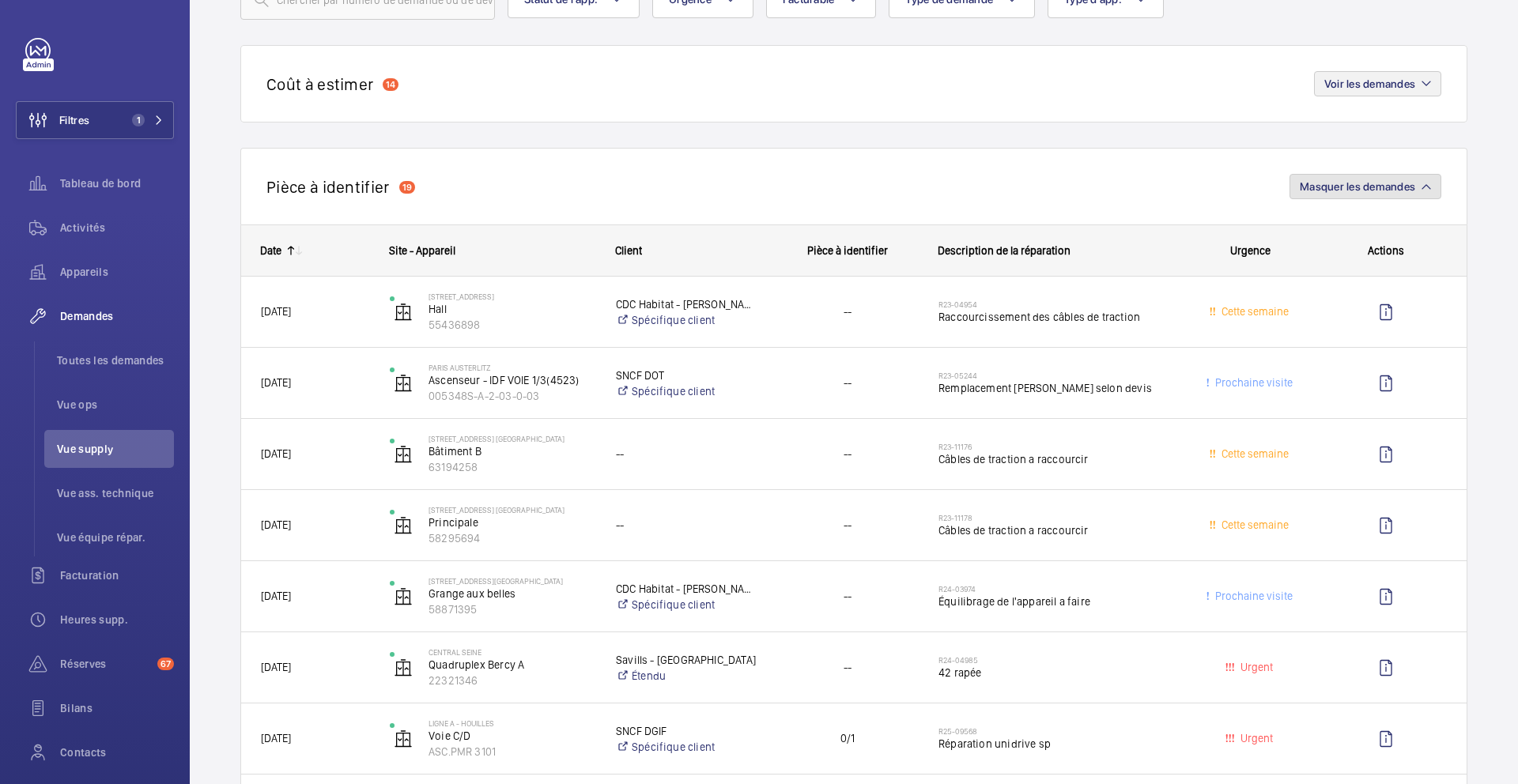
click at [1346, 187] on span "Masquer les demandes" at bounding box center [1358, 186] width 116 height 13
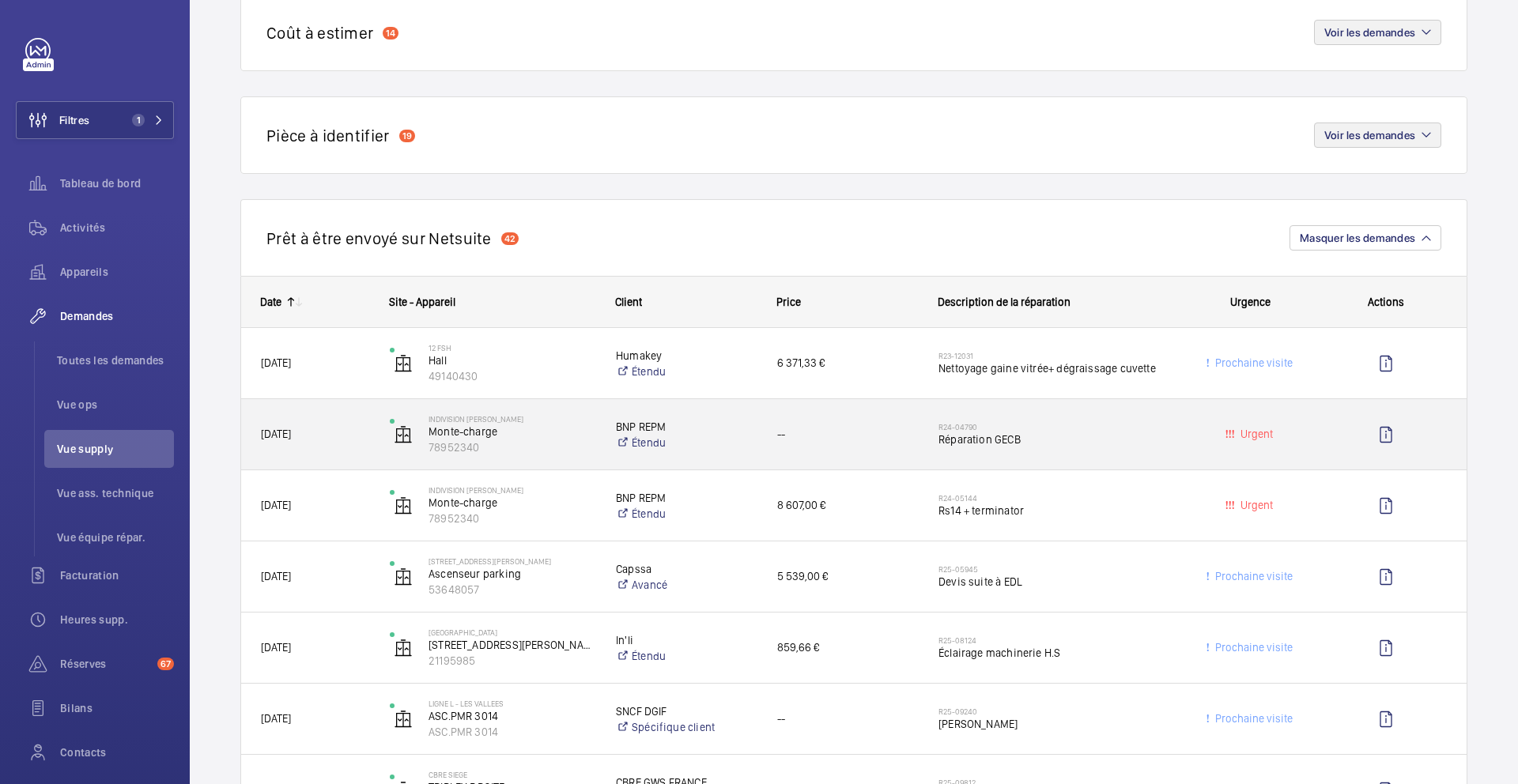
scroll to position [268, 0]
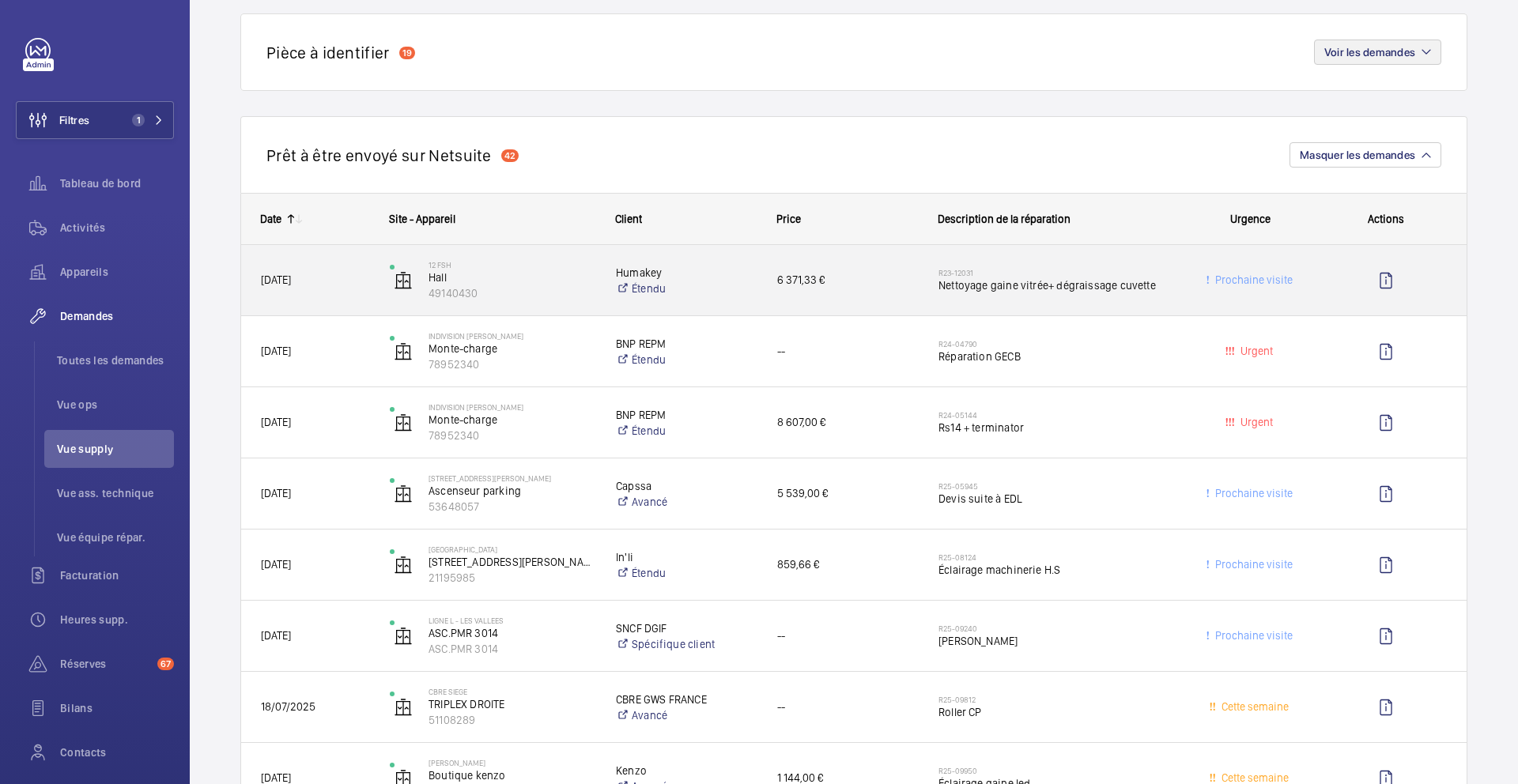
click at [890, 307] on div "6 371,33 €" at bounding box center [838, 280] width 162 height 71
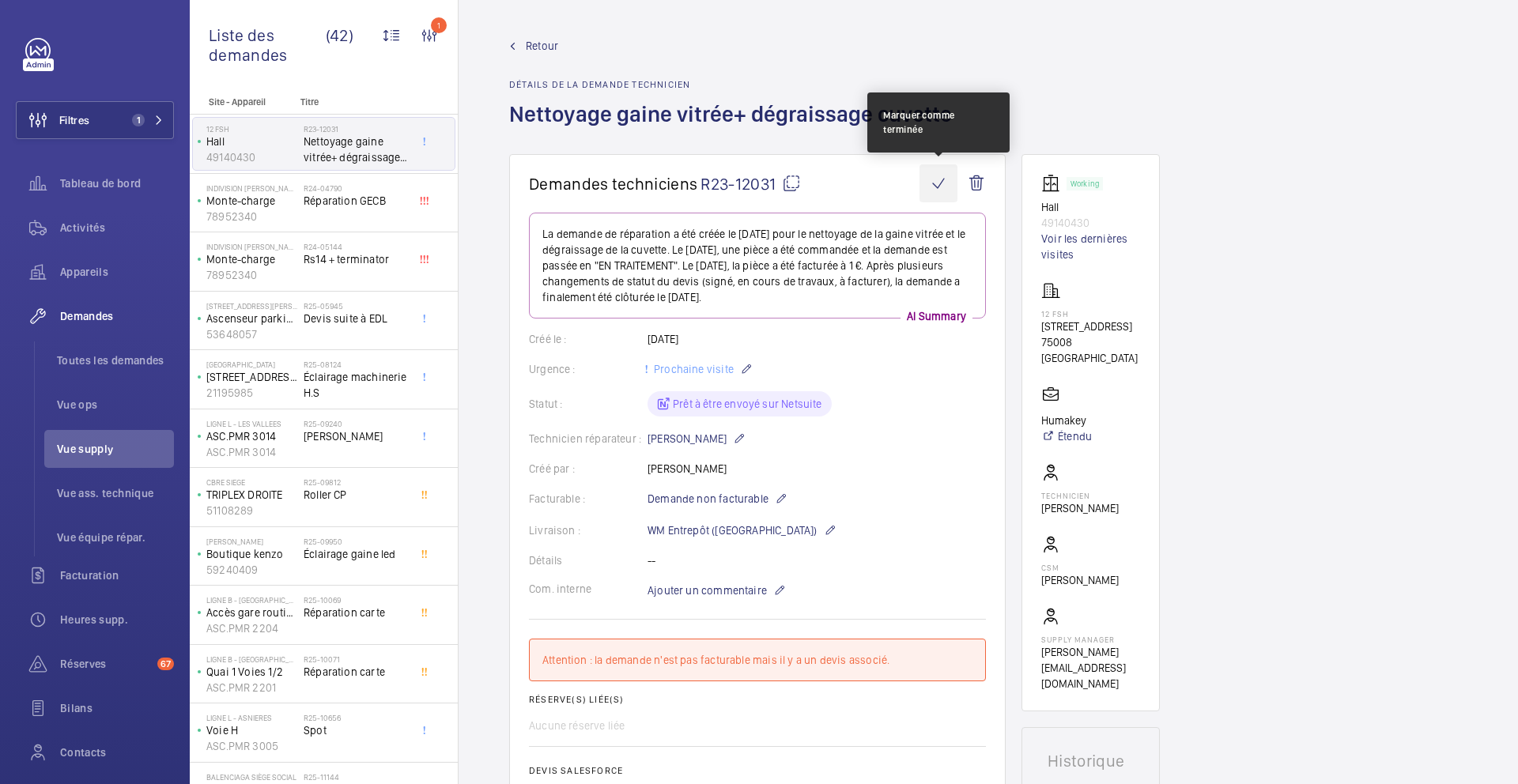
click at [938, 184] on wm-front-icon-button at bounding box center [938, 183] width 38 height 38
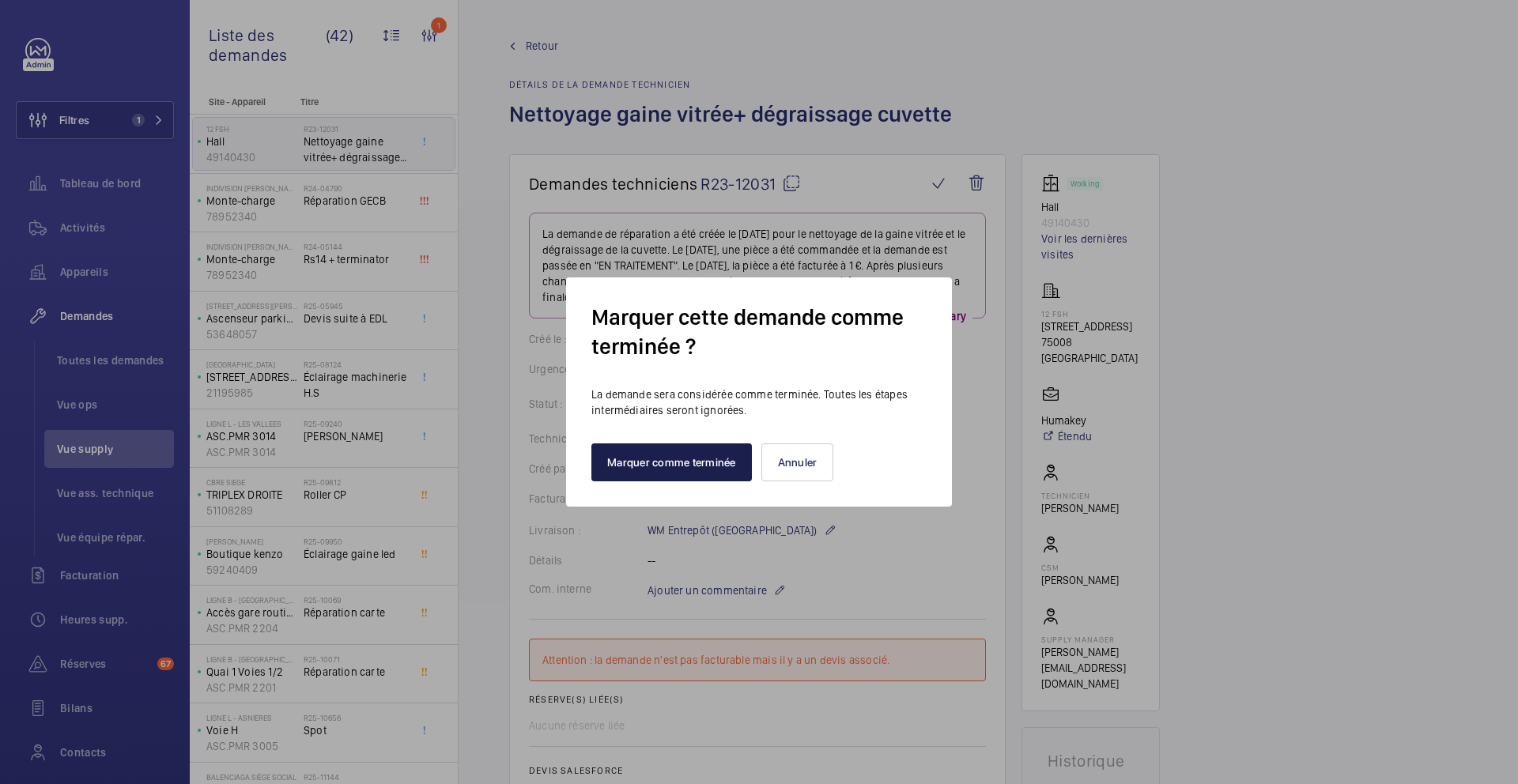
click at [697, 460] on button "Marquer comme terminée" at bounding box center [672, 462] width 161 height 38
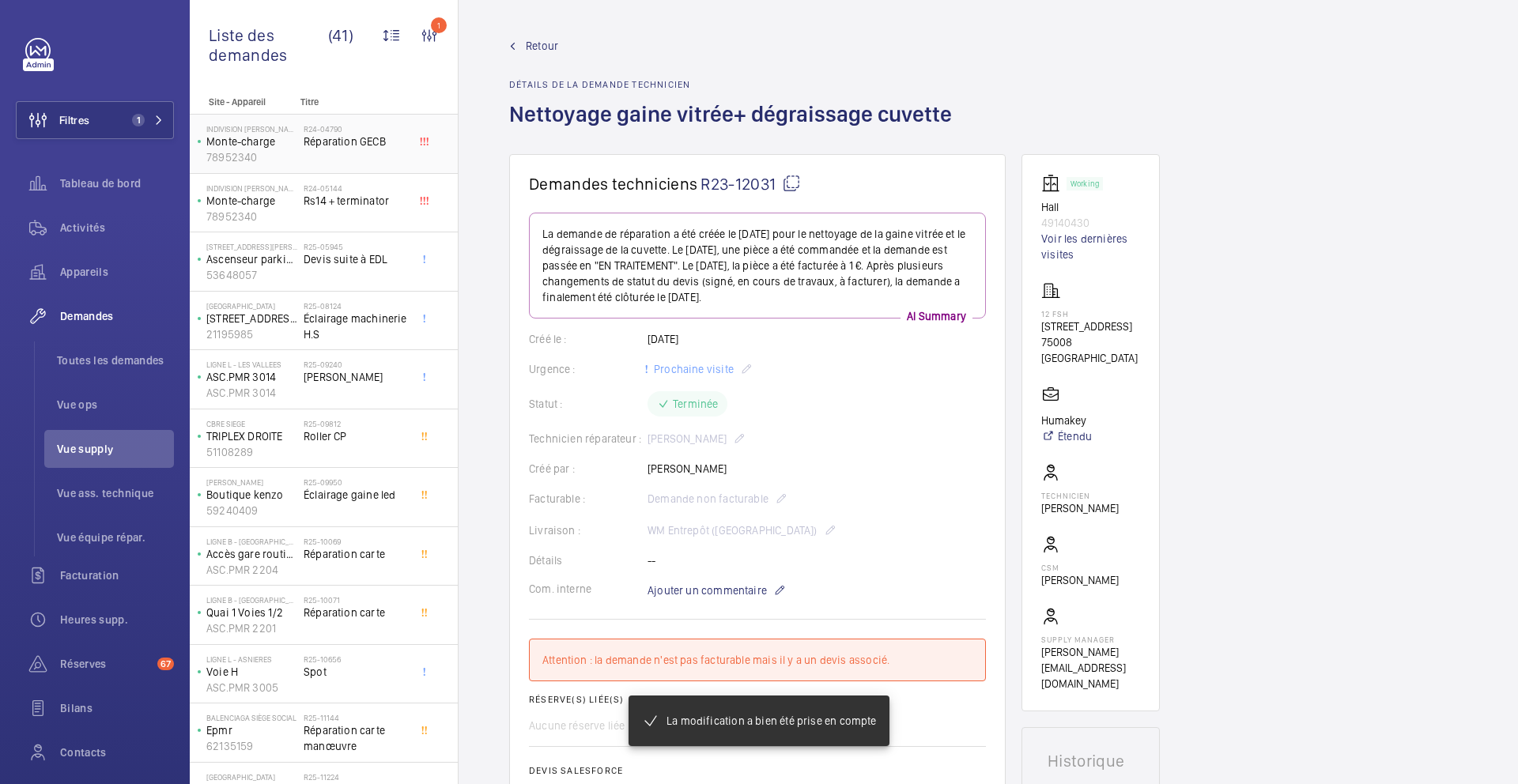
click at [354, 170] on div "R24-04790 Réparation GECB" at bounding box center [356, 147] width 104 height 46
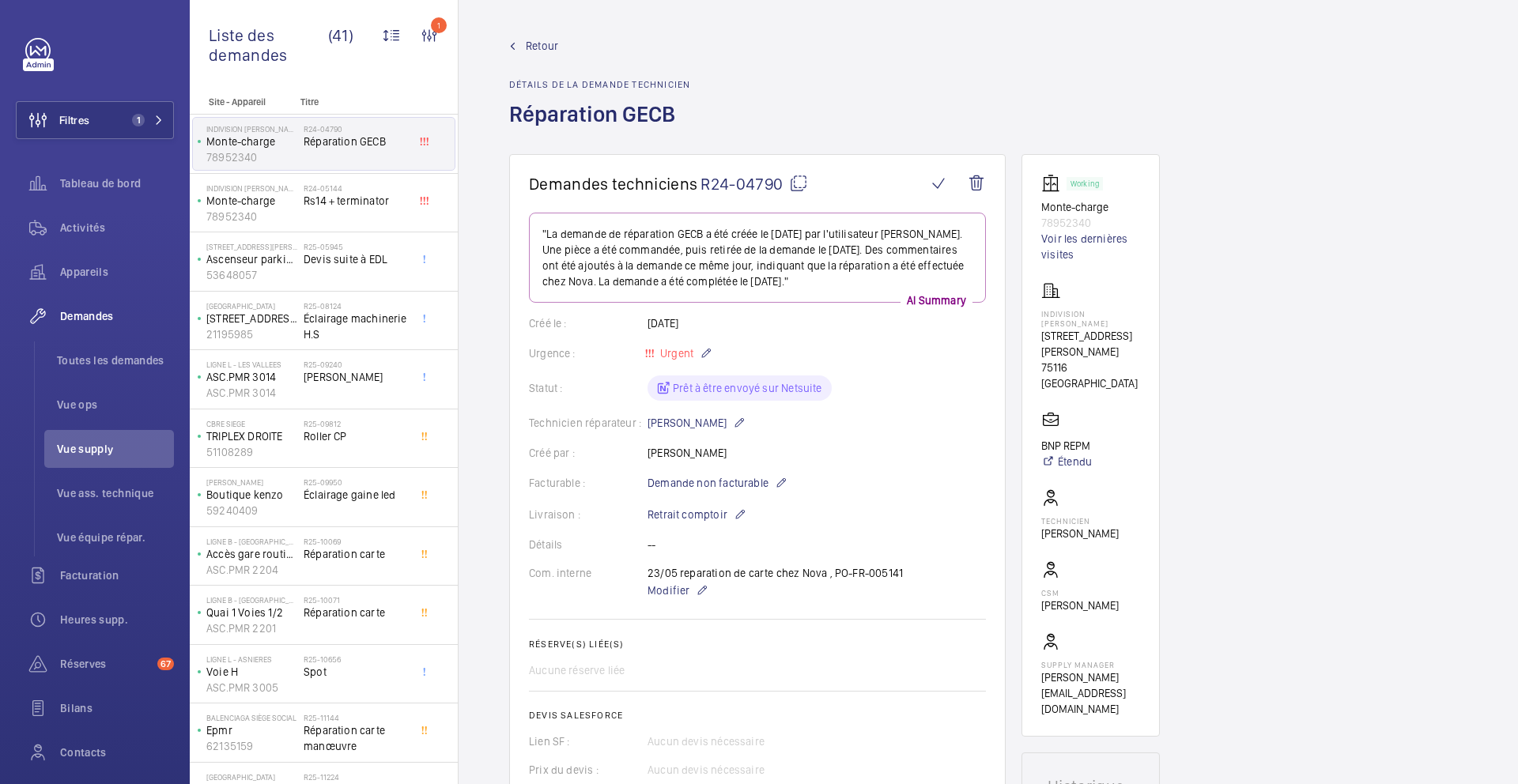
drag, startPoint x: 912, startPoint y: 574, endPoint x: 833, endPoint y: 576, distance: 79.0
click at [833, 576] on div "Com. interne 23/05 reparation de carte chez Nova , PO-FR-005141 Modifier" at bounding box center [758, 582] width 457 height 34
copy p "PO-FR-005141"
click at [937, 187] on wm-front-icon-button at bounding box center [938, 183] width 38 height 38
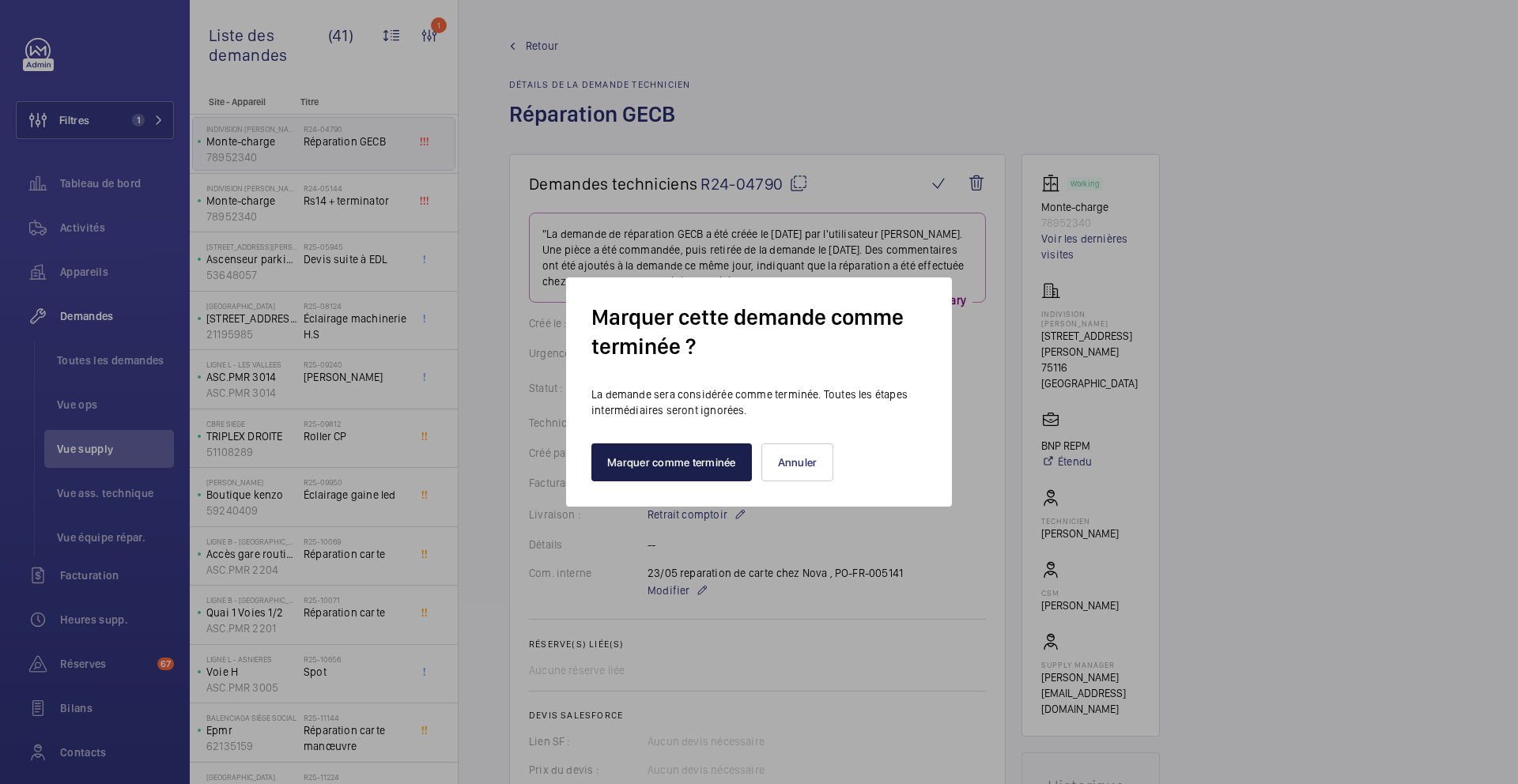
click at [710, 464] on button "Marquer comme terminée" at bounding box center [672, 462] width 161 height 38
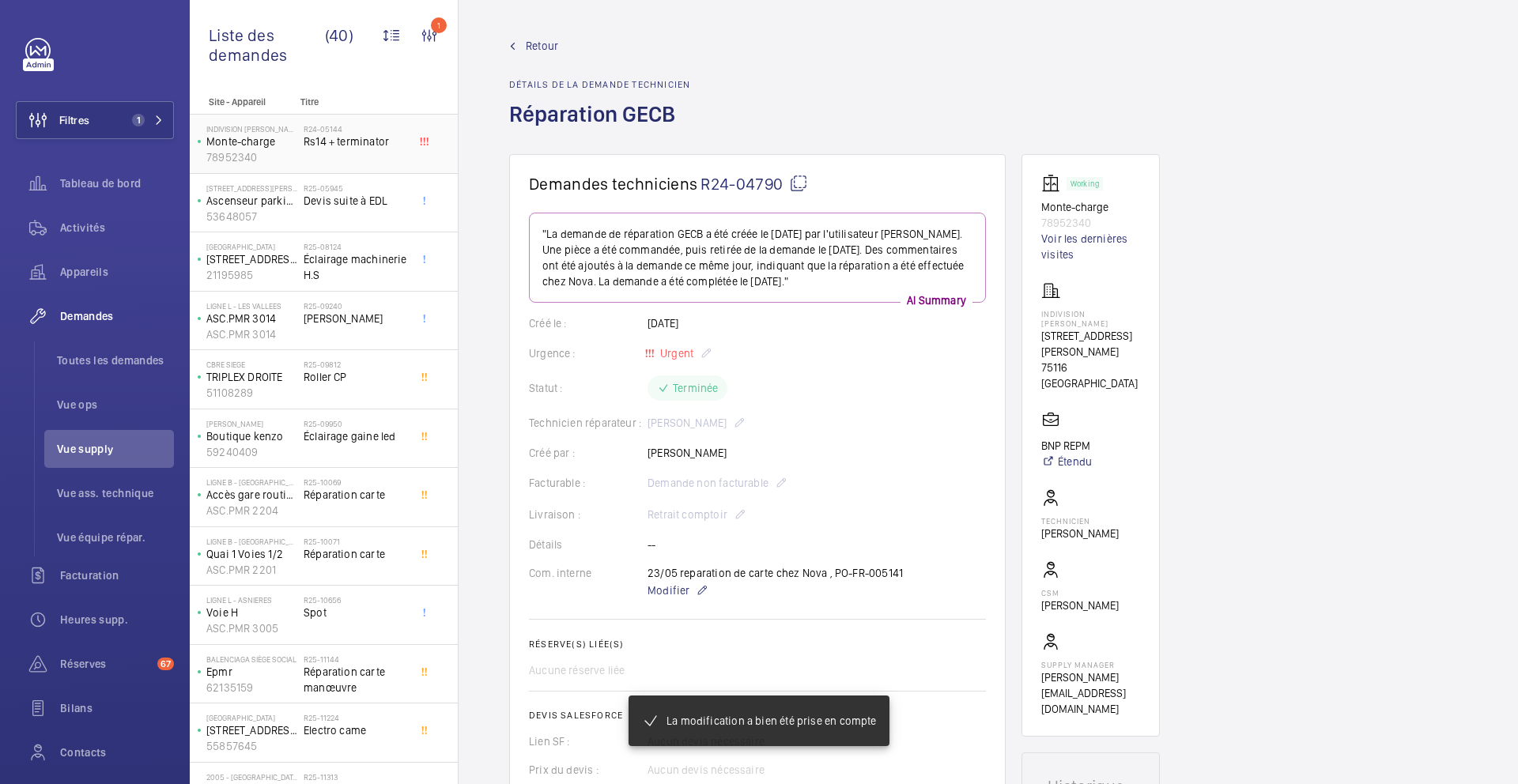
click at [386, 149] on span "Rs14 + terminator" at bounding box center [356, 141] width 104 height 16
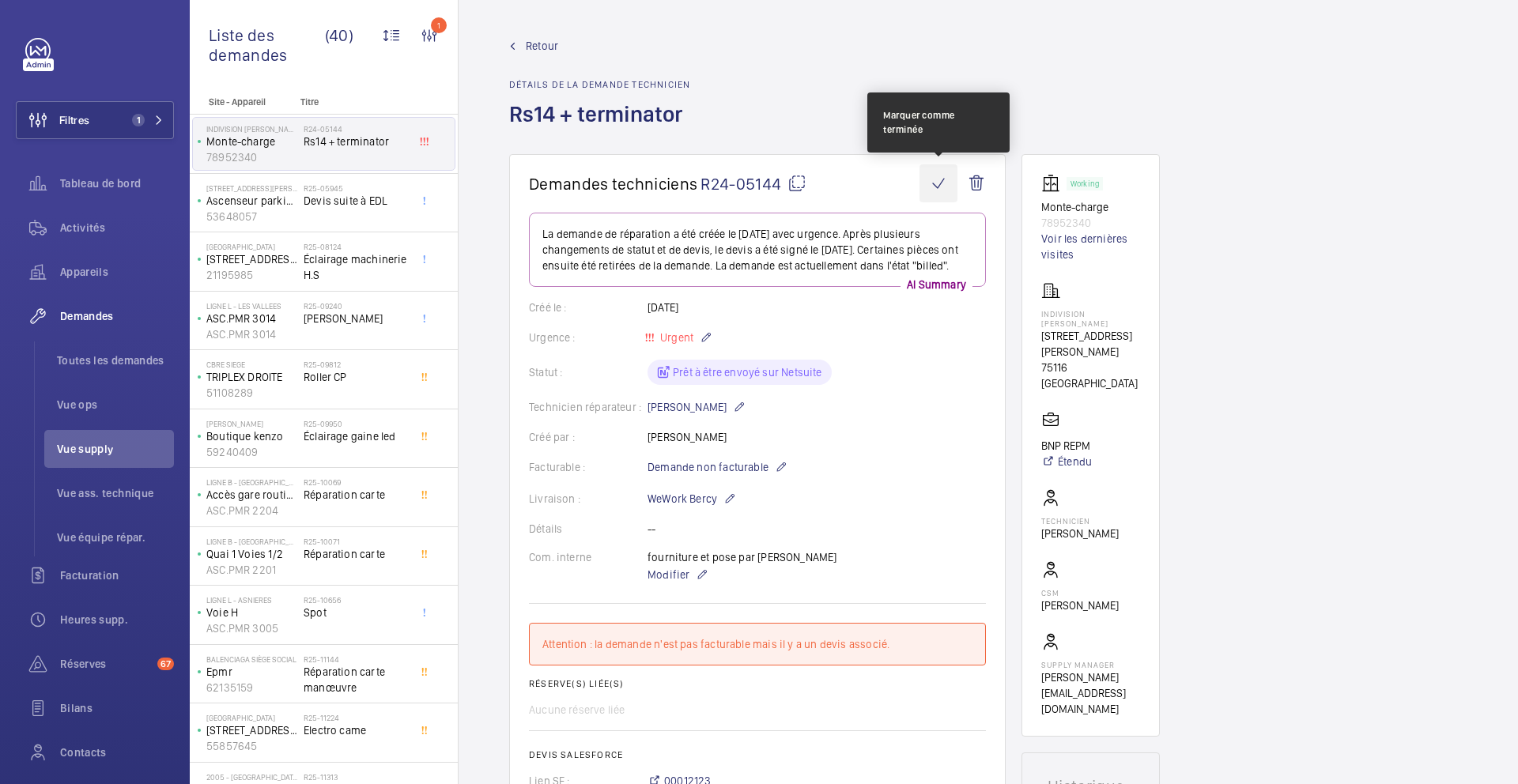
click at [934, 187] on wm-front-icon-button at bounding box center [938, 183] width 38 height 38
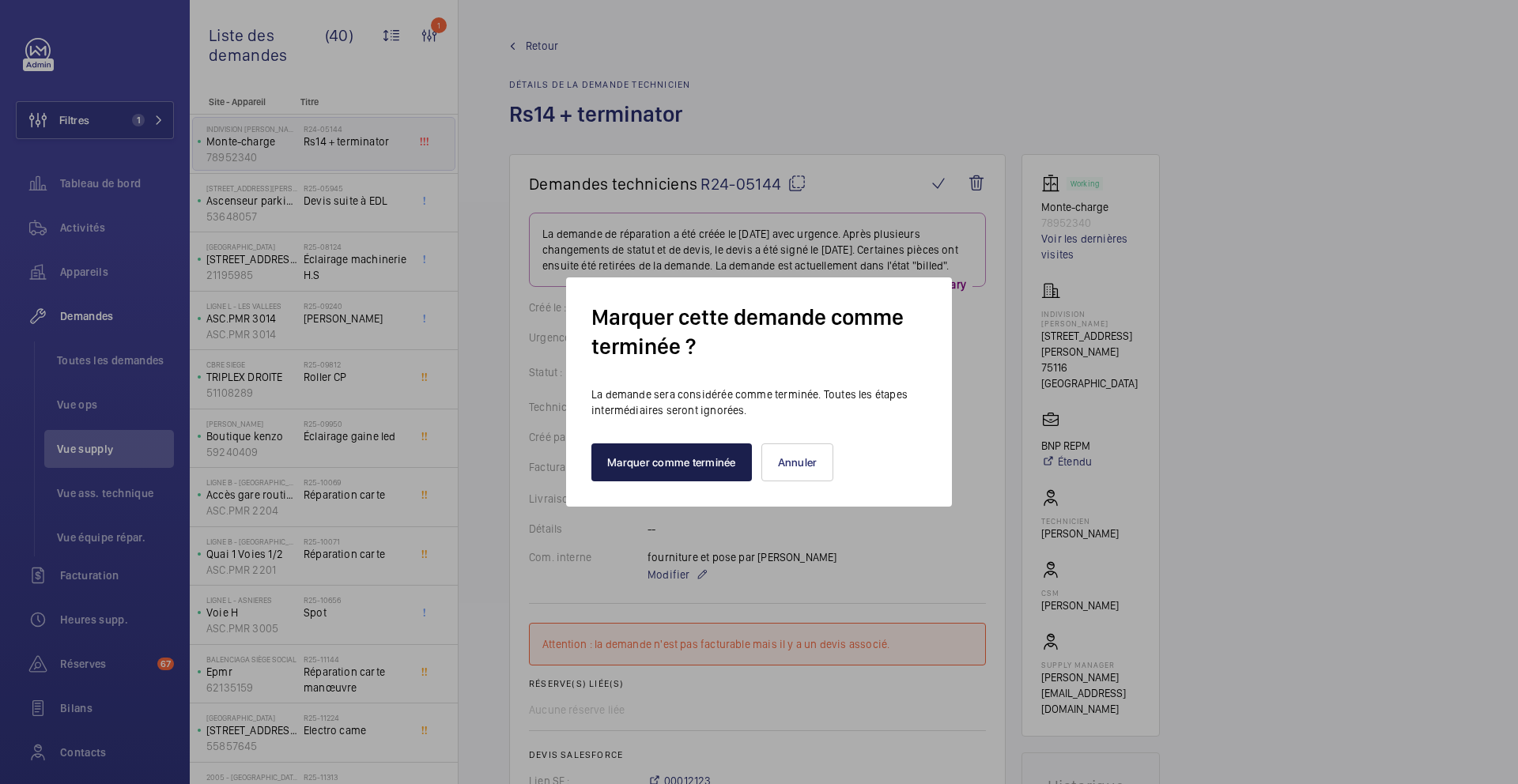
click at [705, 476] on button "Marquer comme terminée" at bounding box center [672, 462] width 161 height 38
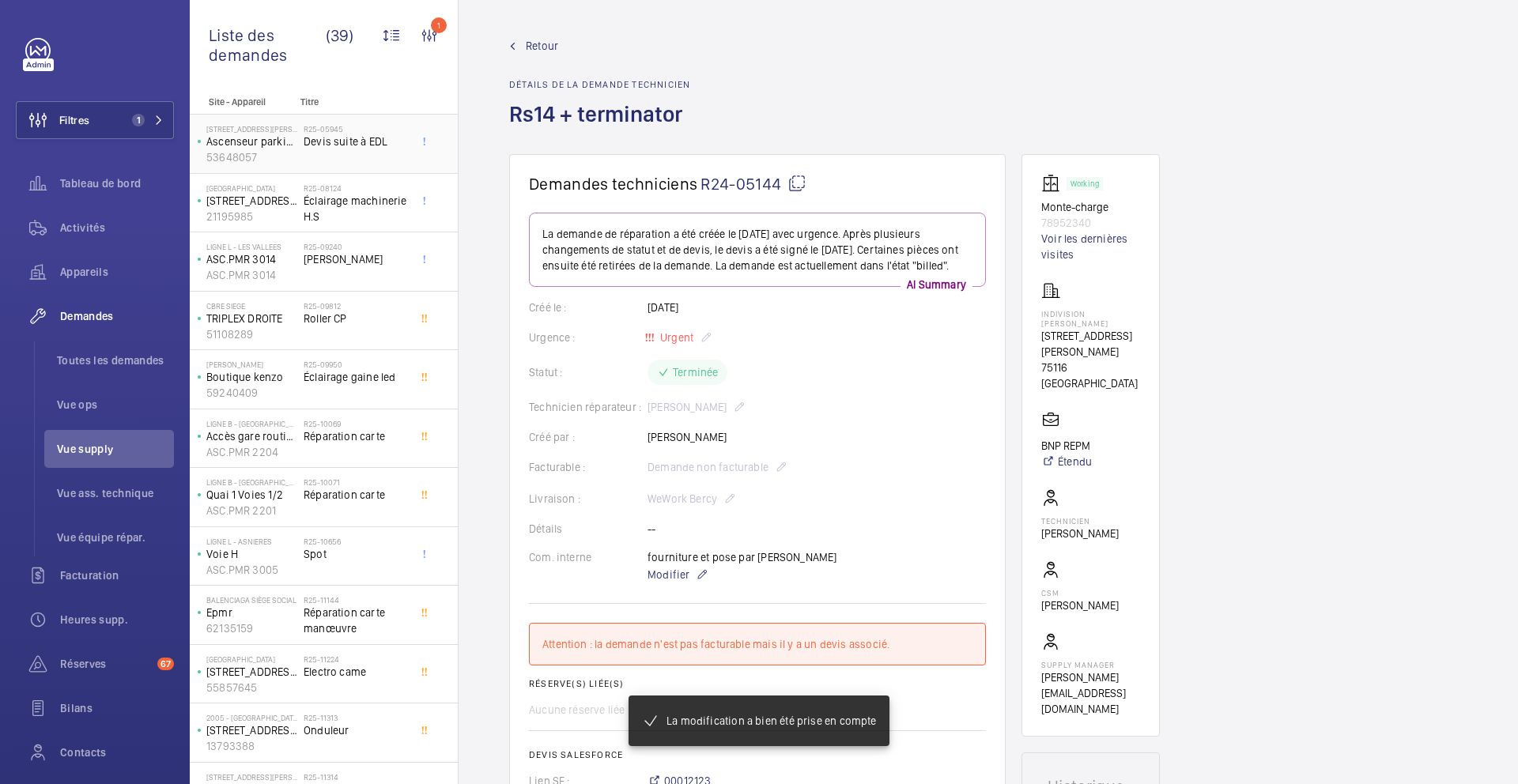
click at [386, 149] on span "Devis suite à EDL" at bounding box center [356, 141] width 104 height 16
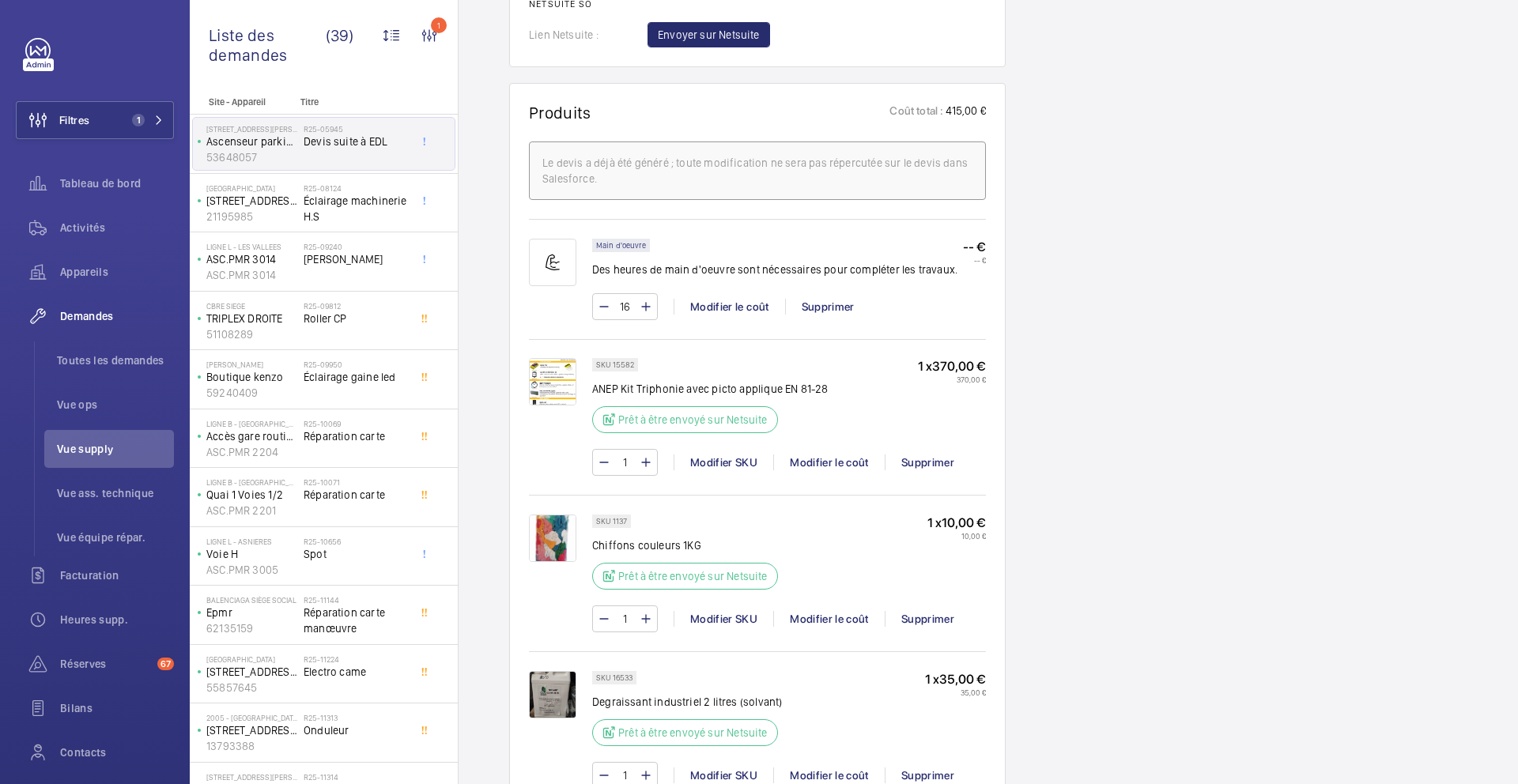
scroll to position [1001, 0]
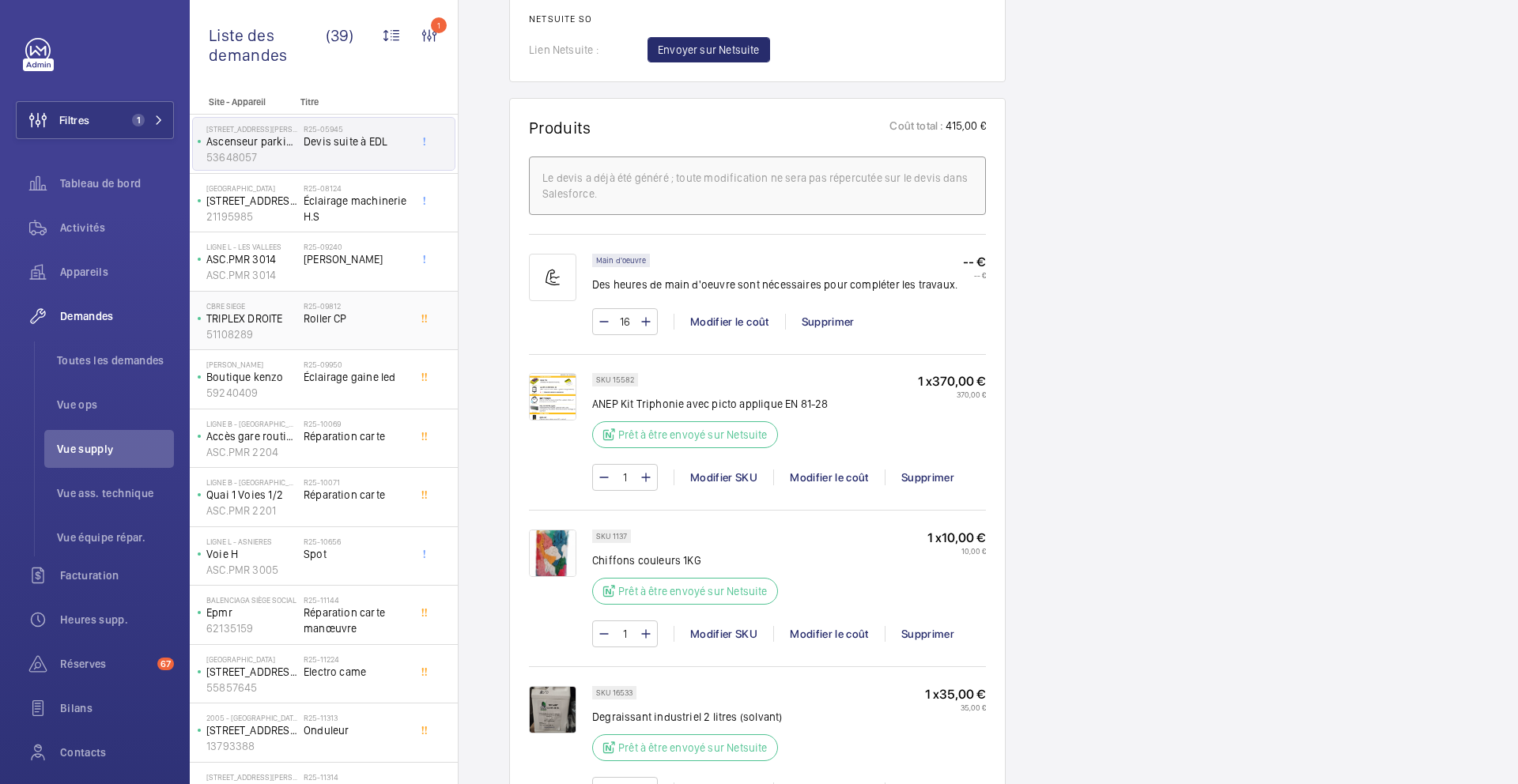
click at [382, 329] on div "R25-09812 Roller CP" at bounding box center [356, 323] width 104 height 46
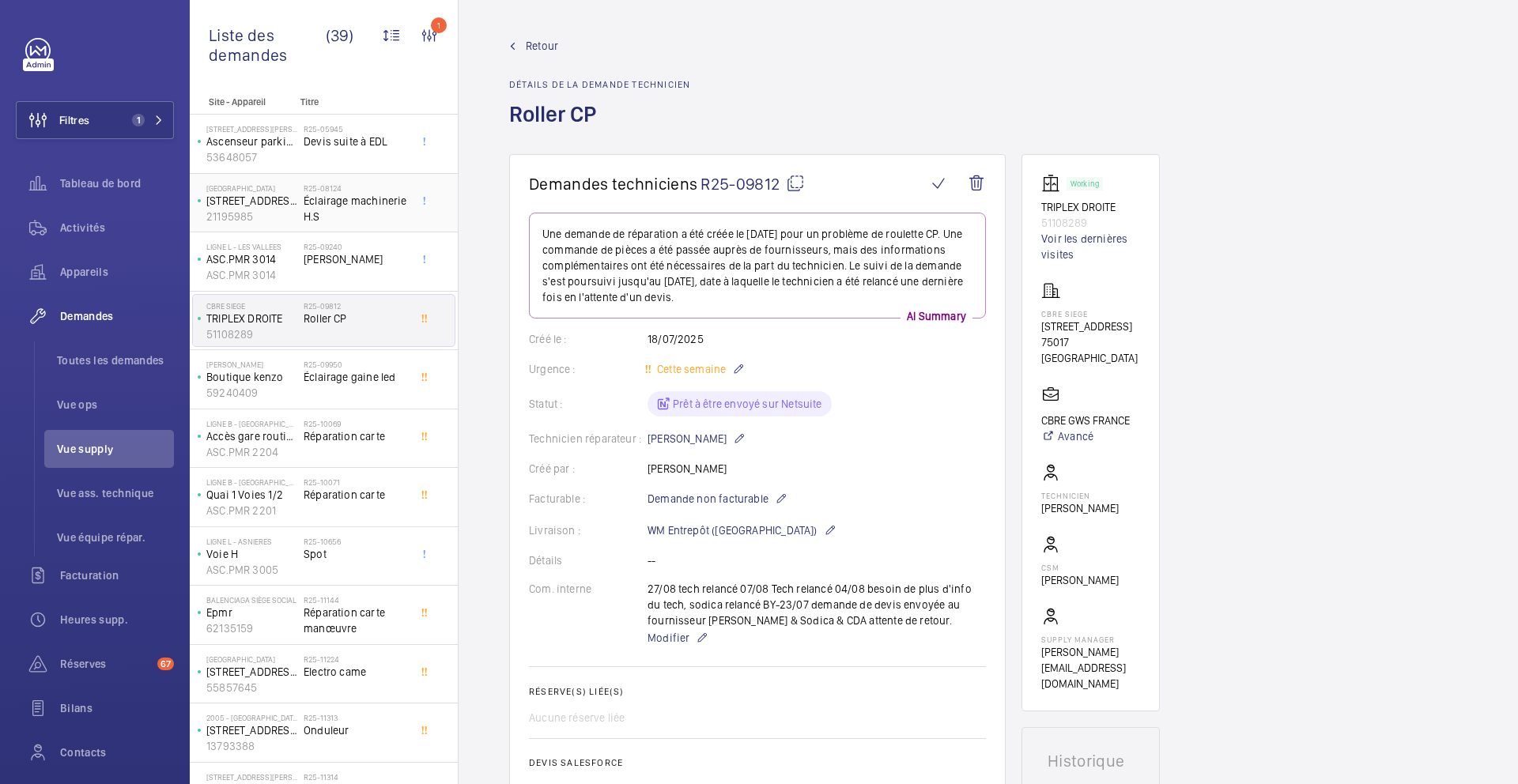
click at [379, 222] on span "Éclairage machinerie H.S" at bounding box center [356, 209] width 104 height 31
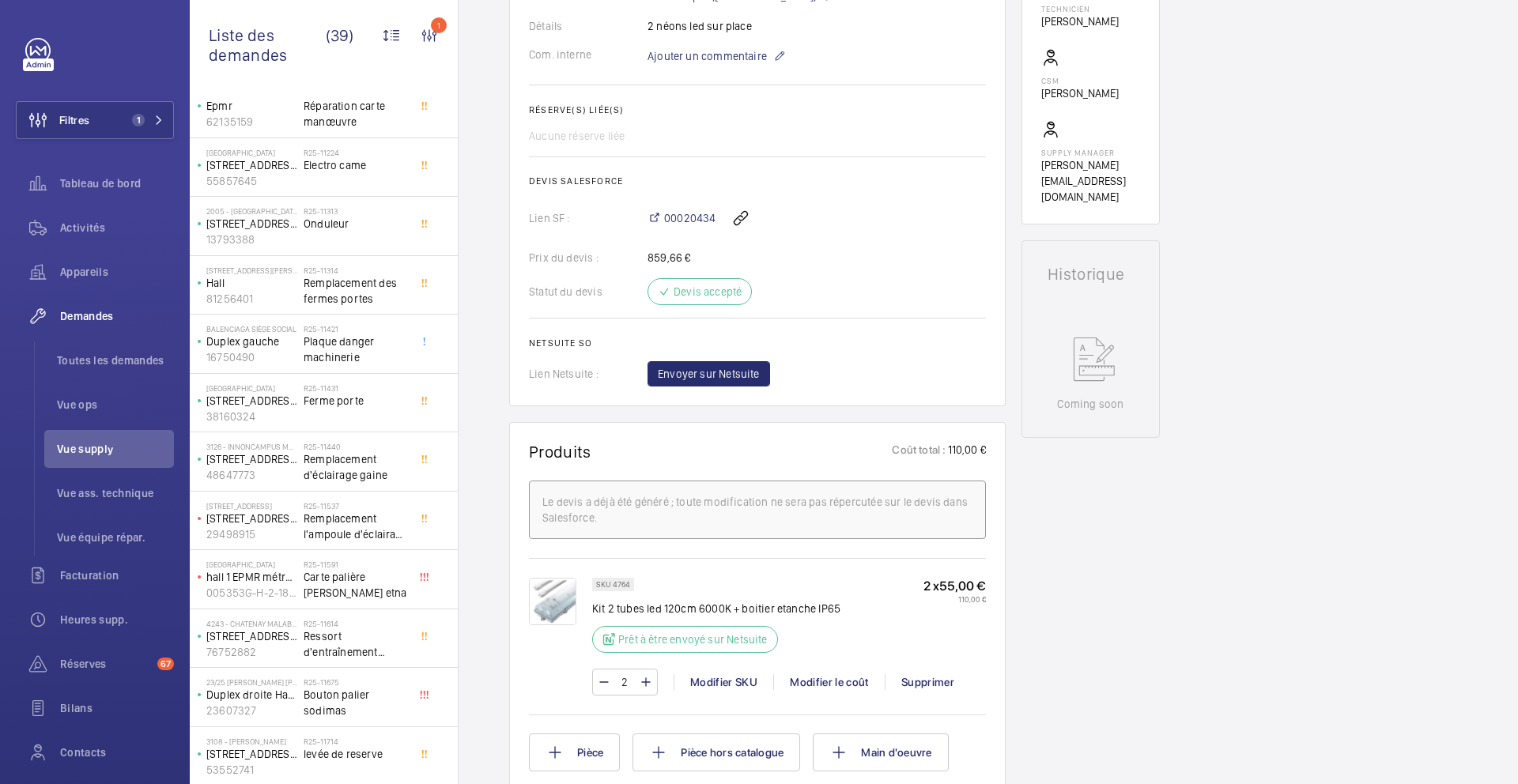
scroll to position [565, 0]
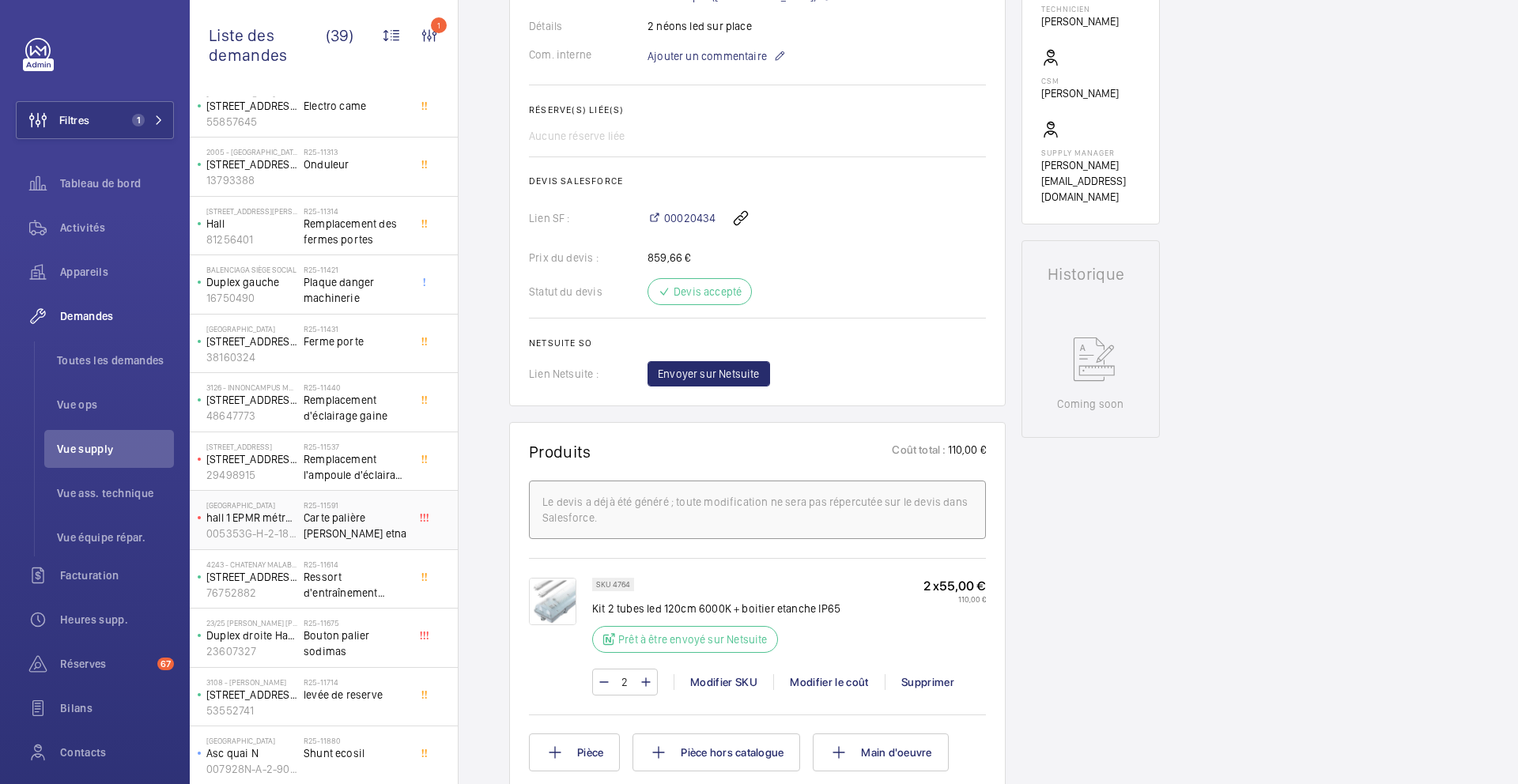
click at [404, 535] on span "Carte palière Zeus etna" at bounding box center [356, 525] width 104 height 31
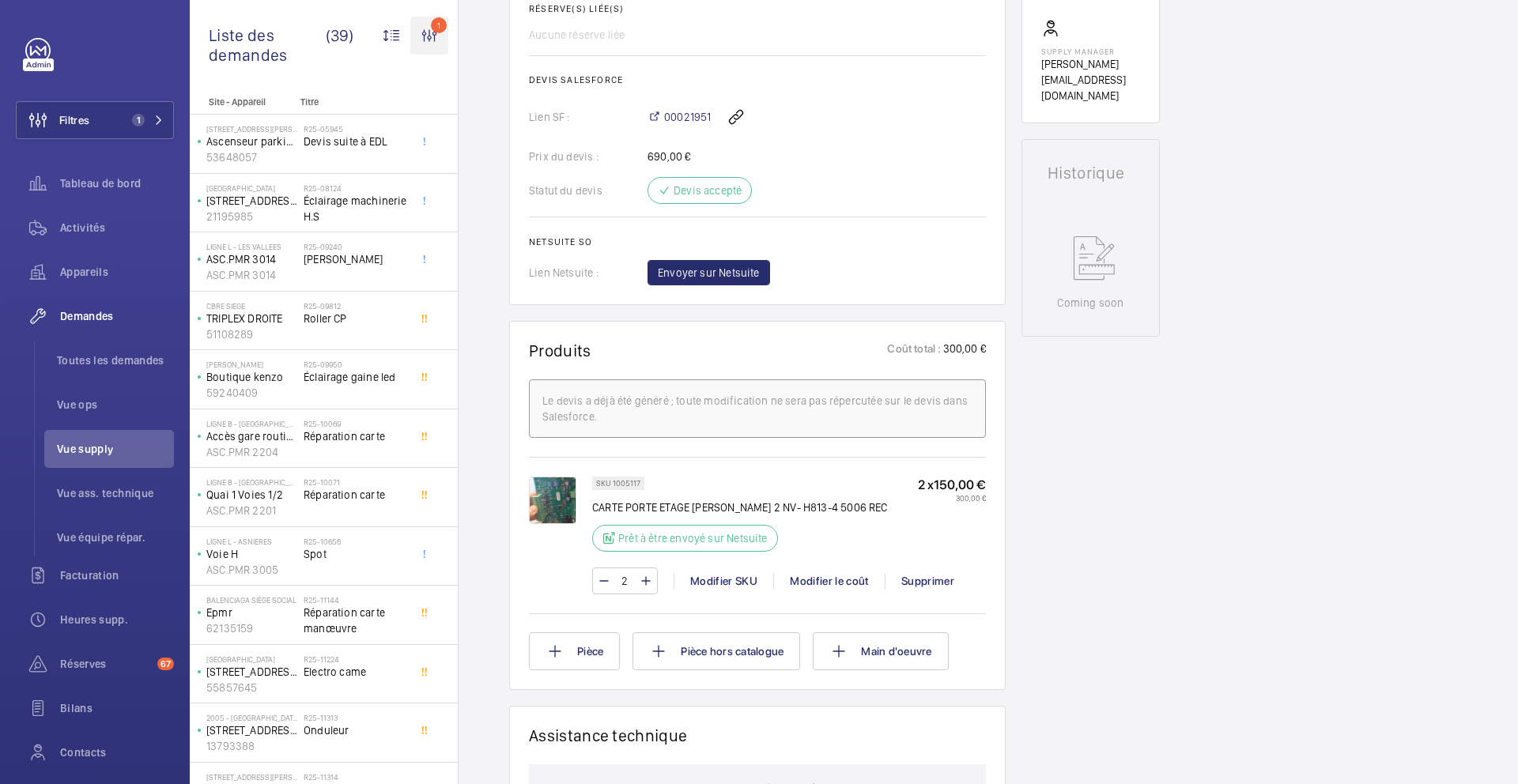
click at [438, 34] on wm-front-icon-button "1" at bounding box center [430, 35] width 38 height 38
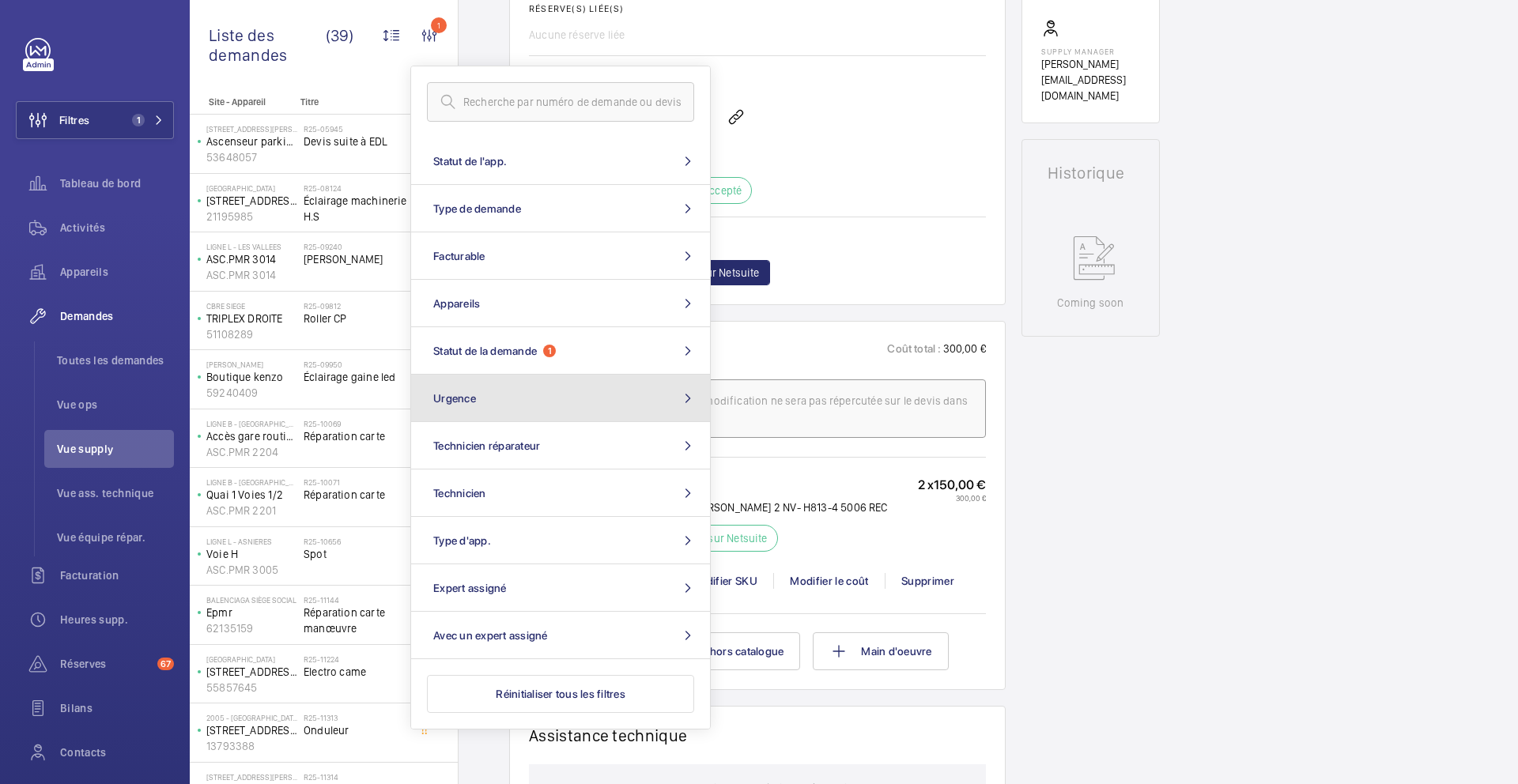
click at [593, 411] on button "Urgence" at bounding box center [560, 398] width 299 height 47
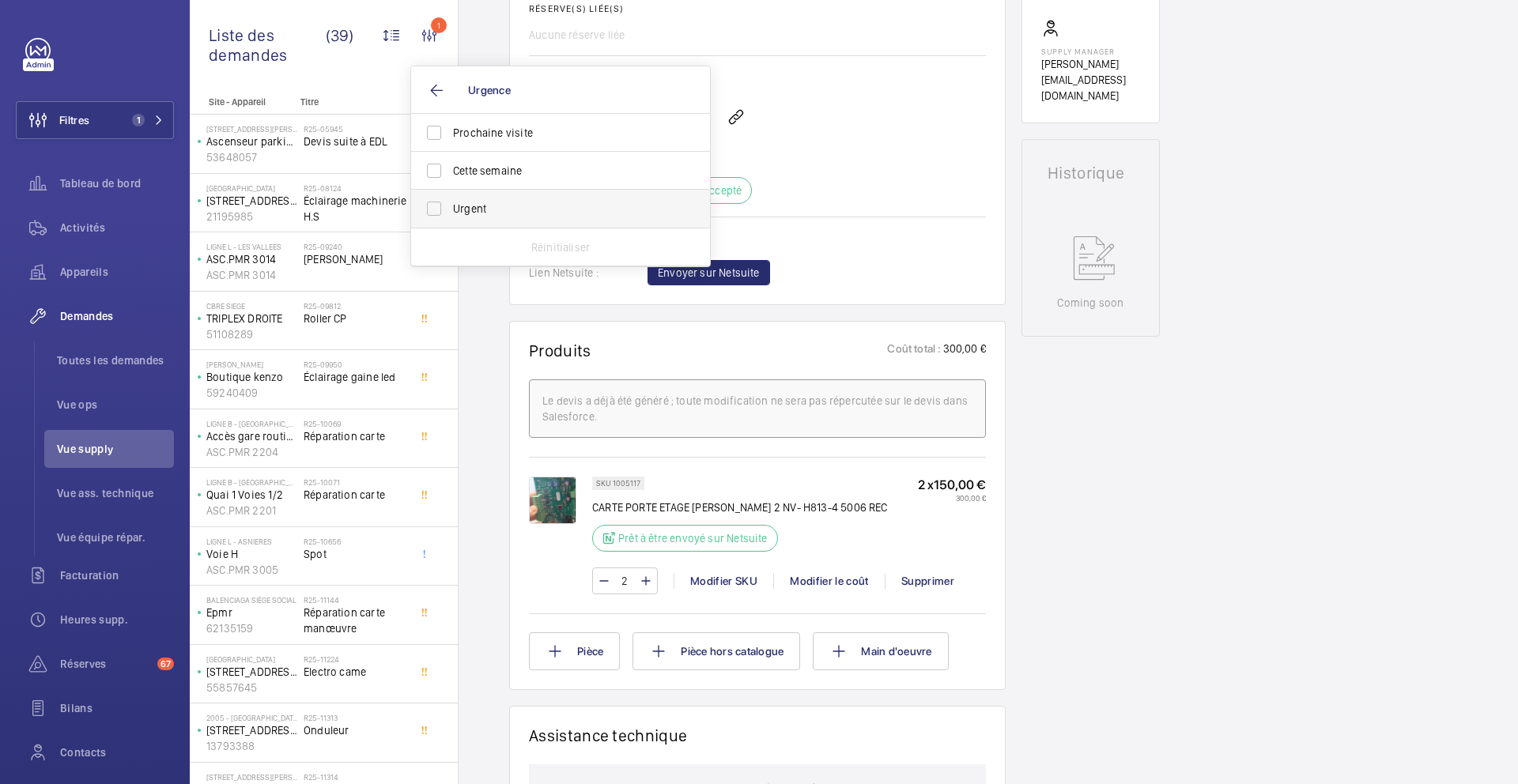
click at [487, 202] on span "Urgent" at bounding box center [562, 209] width 218 height 16
click at [450, 202] on input "Urgent" at bounding box center [434, 209] width 31 height 31
checkbox input "true"
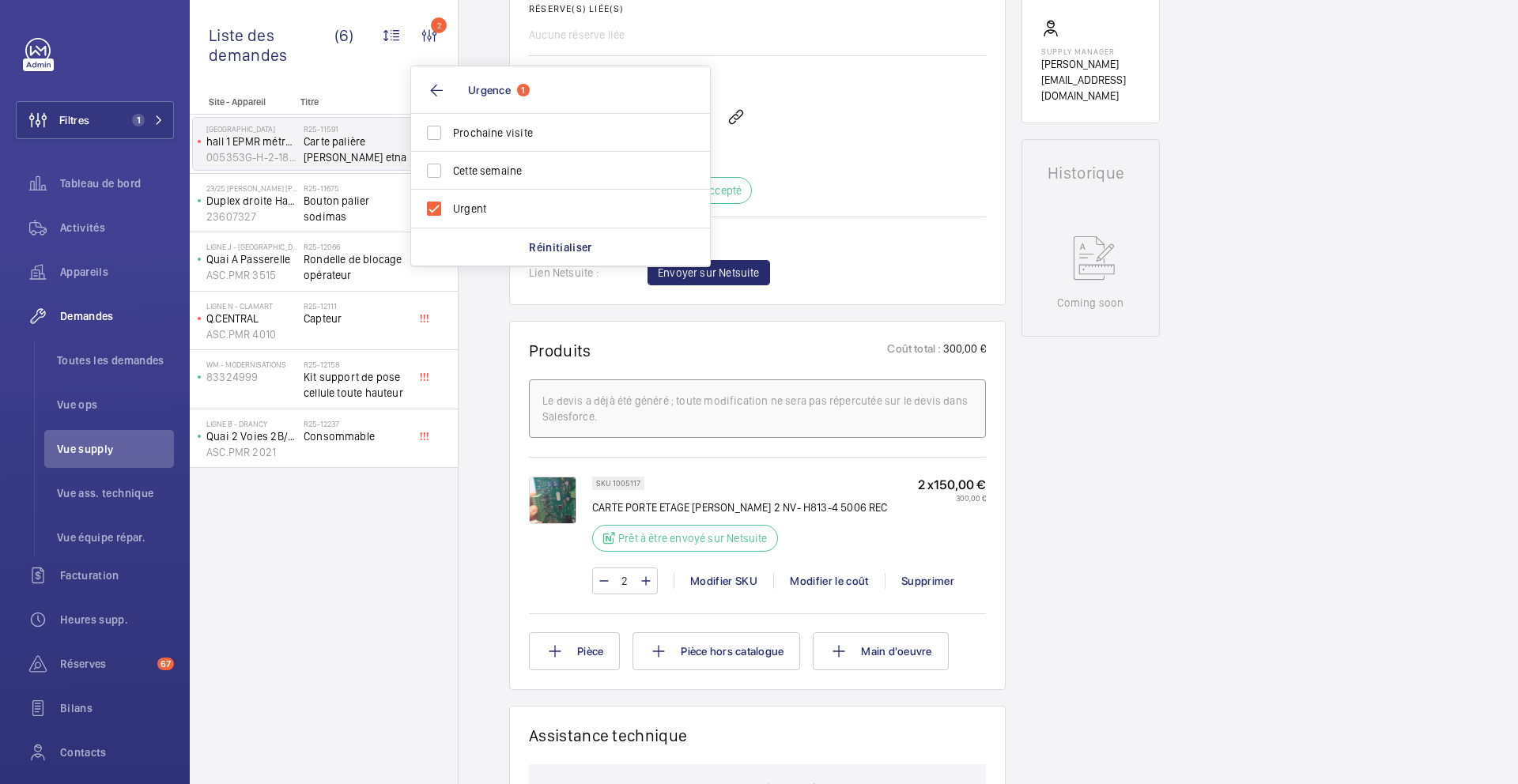
click at [490, 317] on div "Demandes techniciens R25-11591 Une demande de réparation a été créée le 1er sep…" at bounding box center [988, 422] width 1060 height 1808
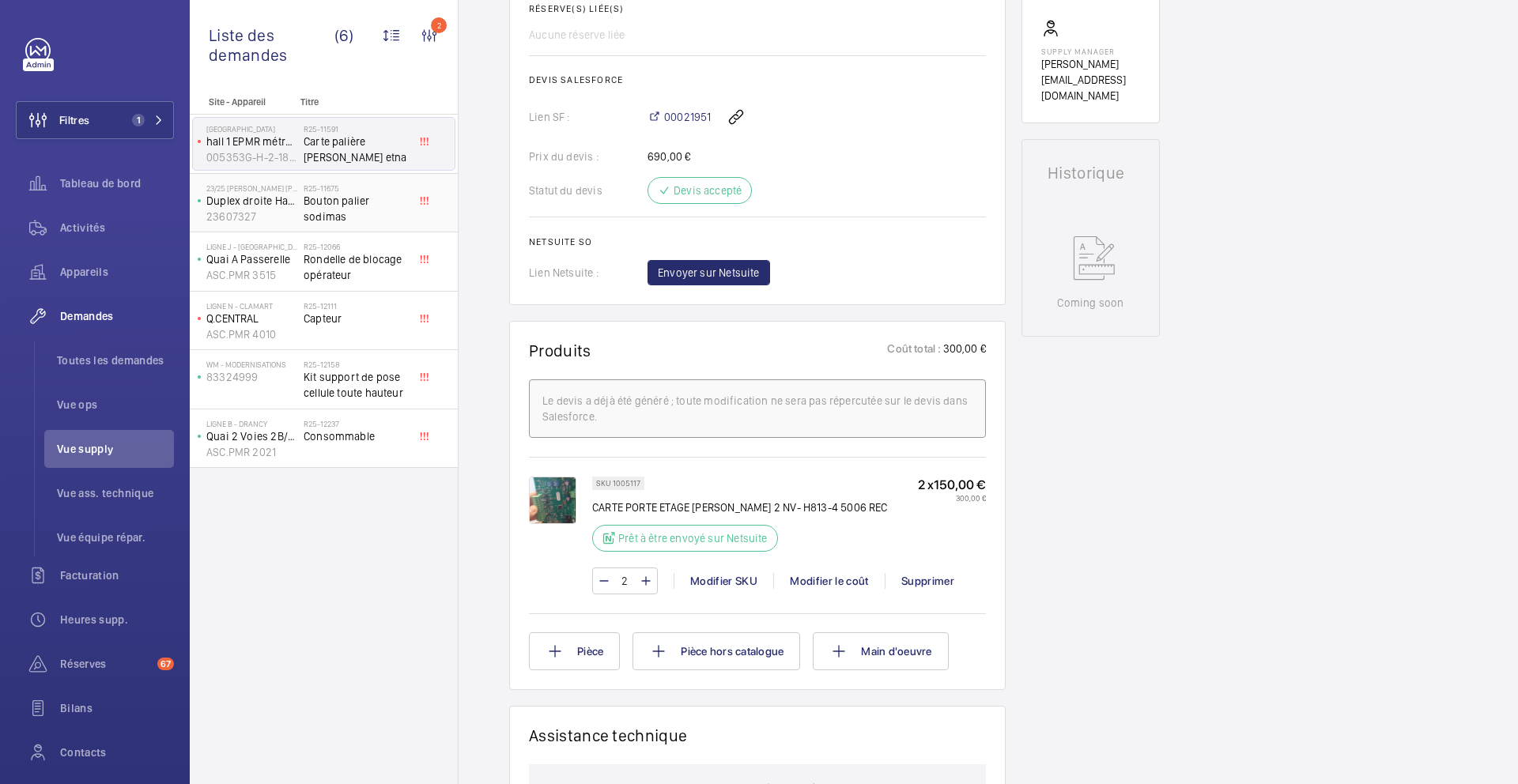
click at [394, 205] on span "Bouton palier sodimas" at bounding box center [356, 209] width 104 height 31
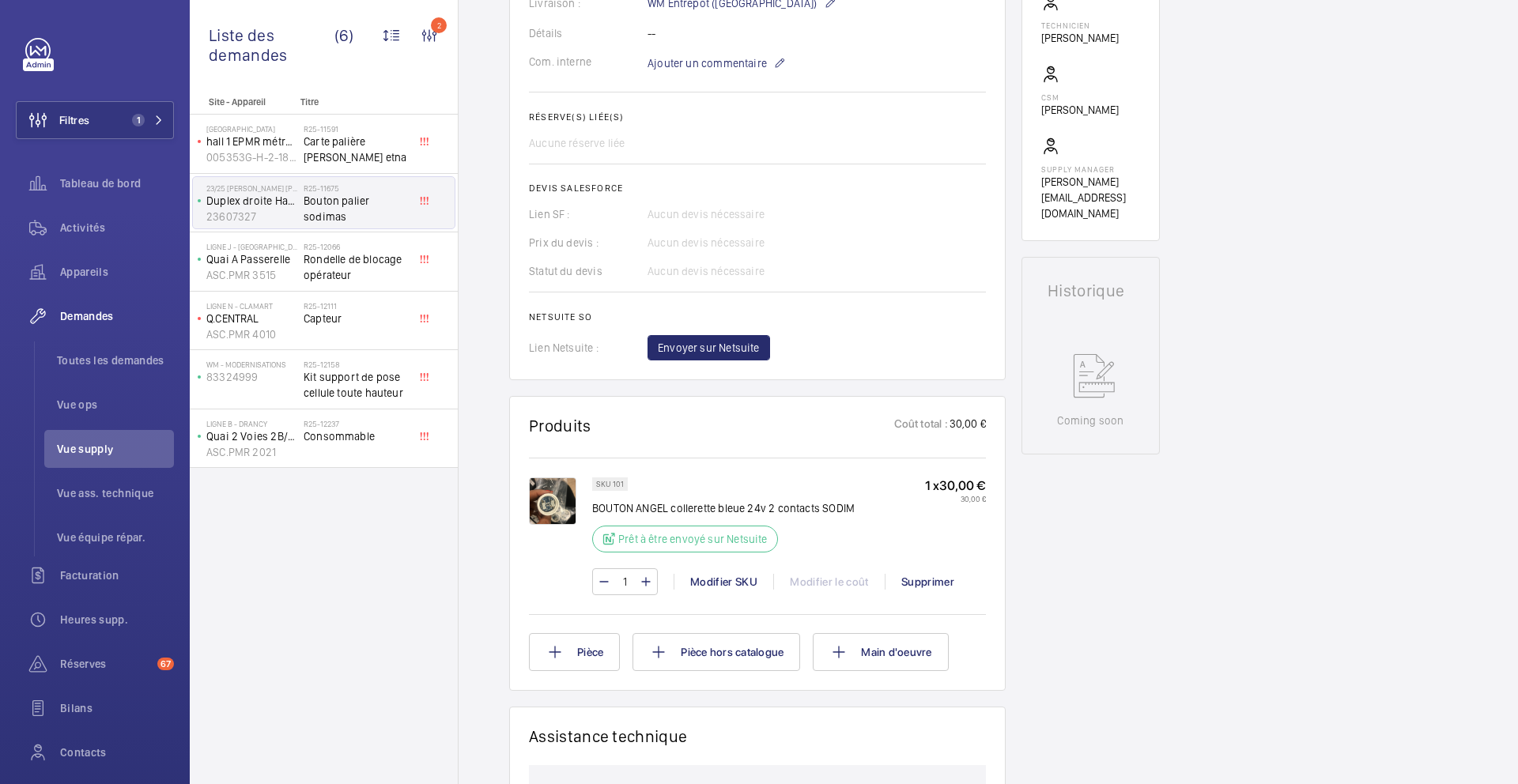
scroll to position [500, 0]
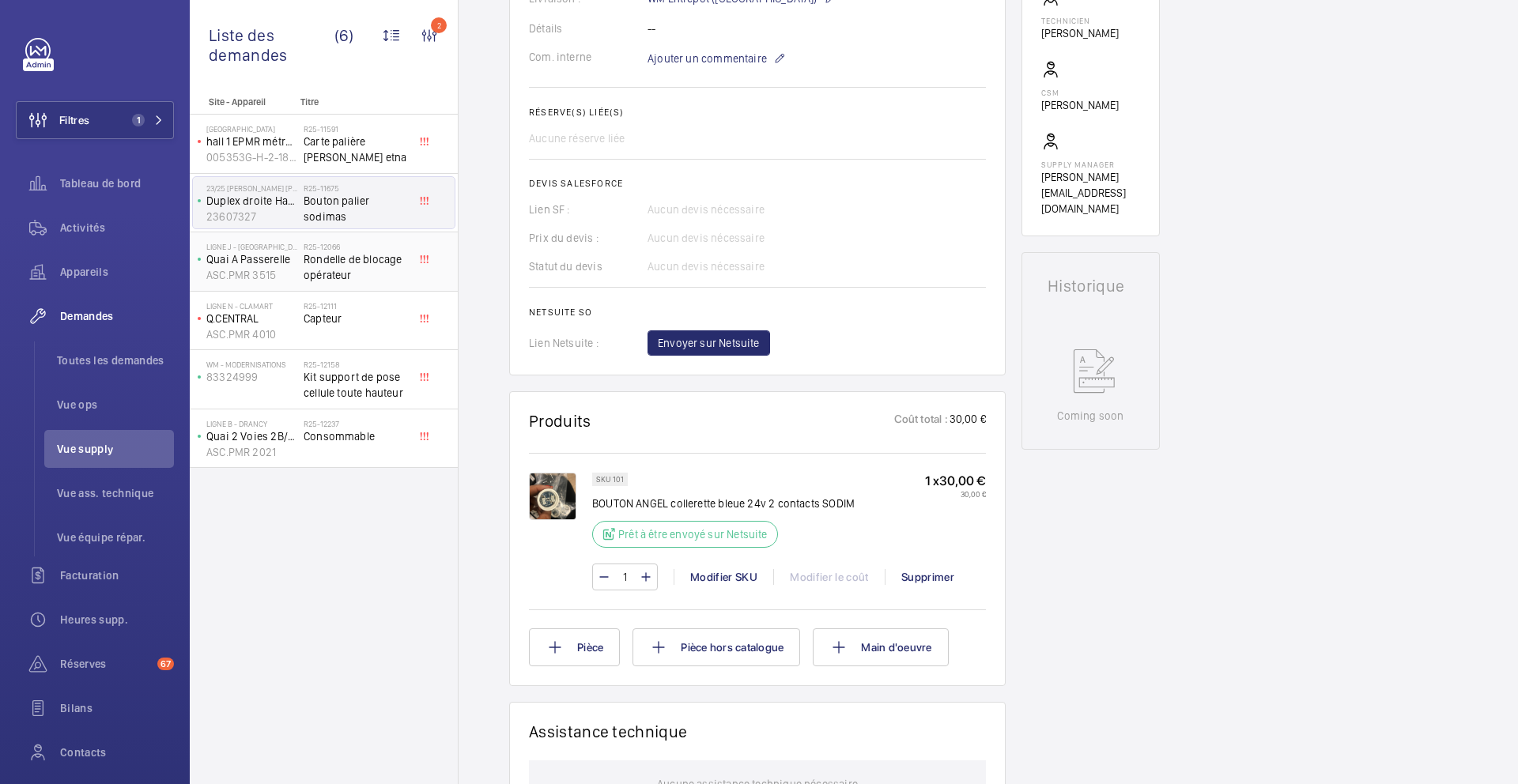
click at [411, 260] on div "R25-12066 Rondelle de blocage opérateur" at bounding box center [359, 261] width 111 height 52
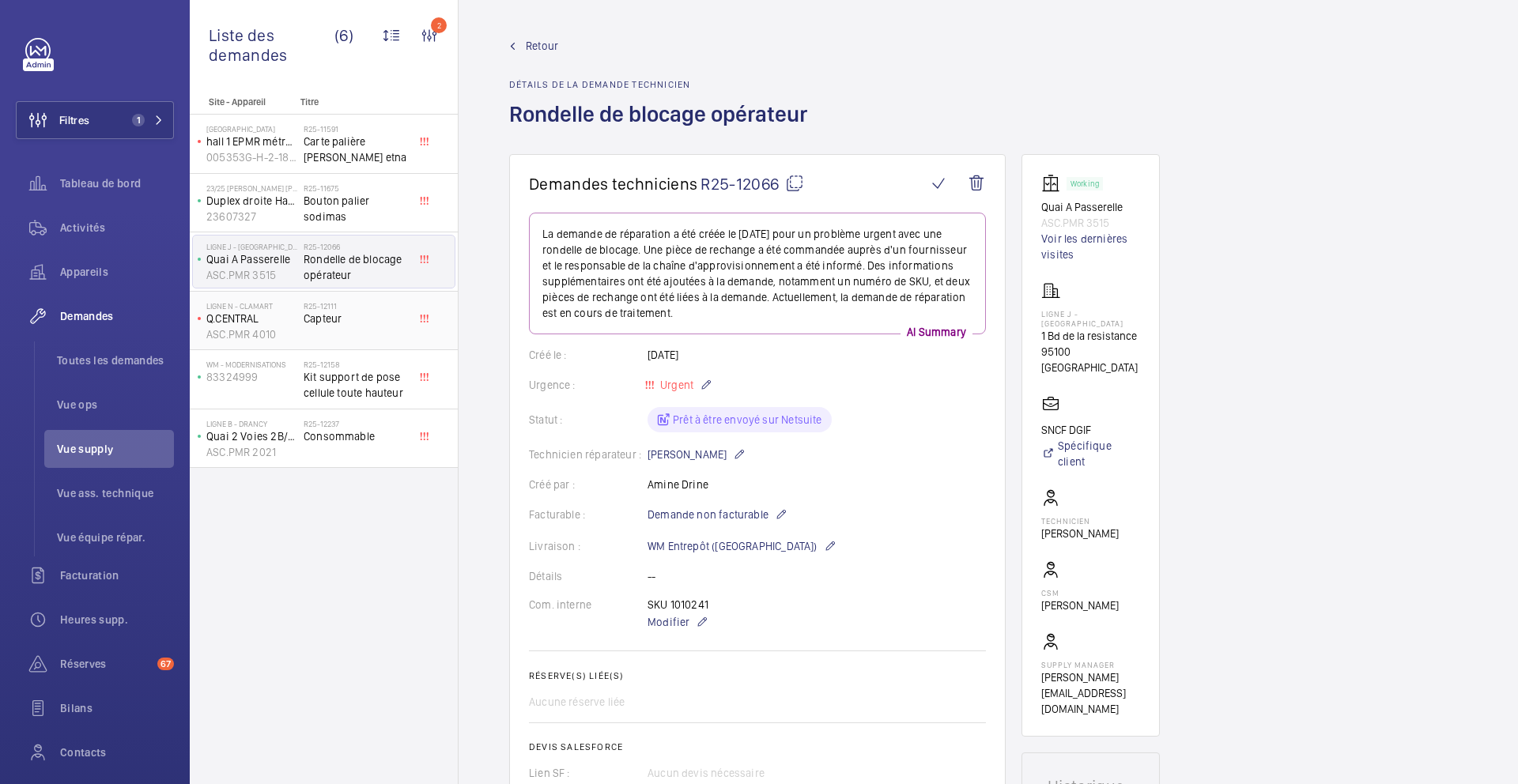
click at [410, 333] on div "R25-12111 Capteur" at bounding box center [359, 320] width 111 height 52
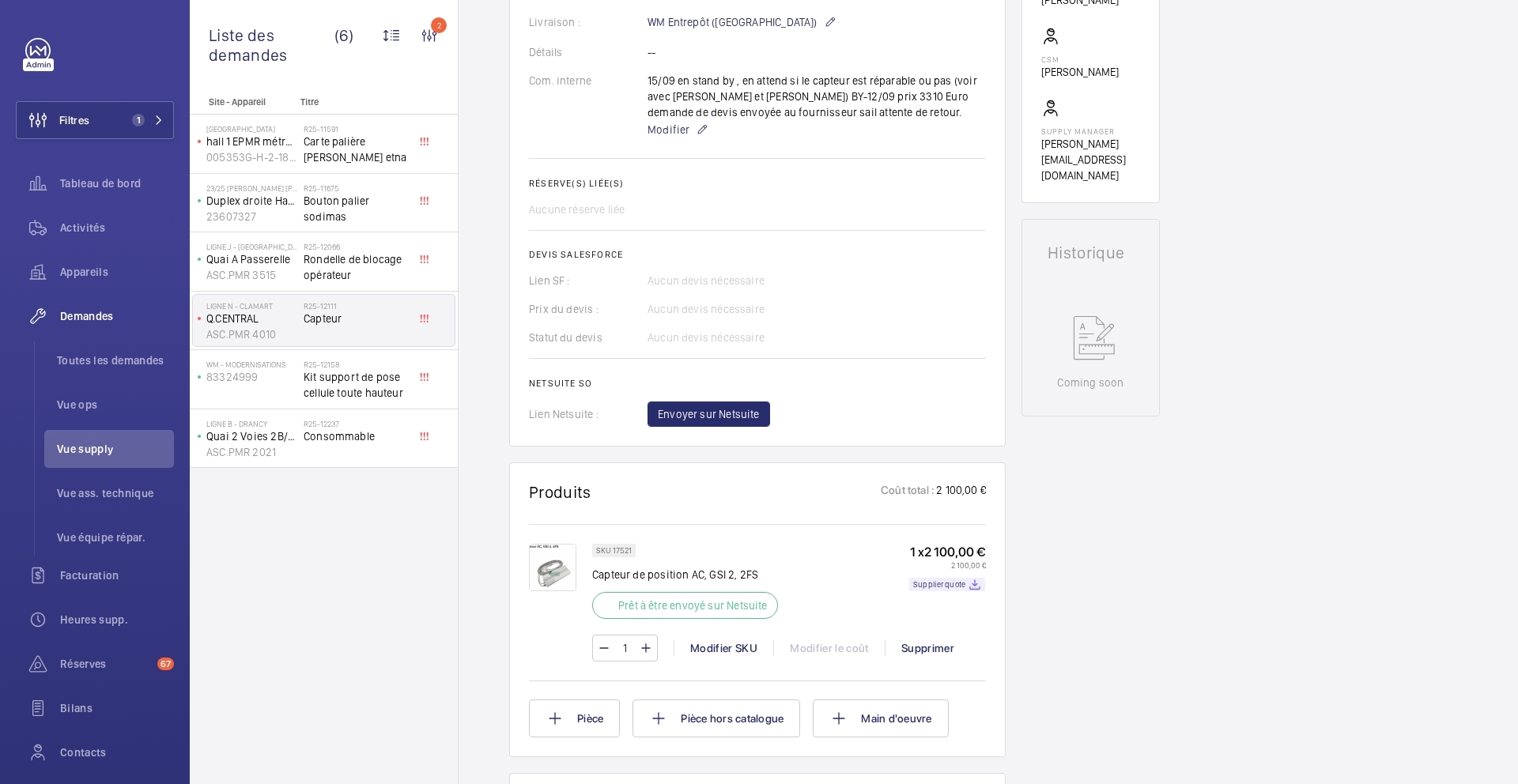
scroll to position [513, 0]
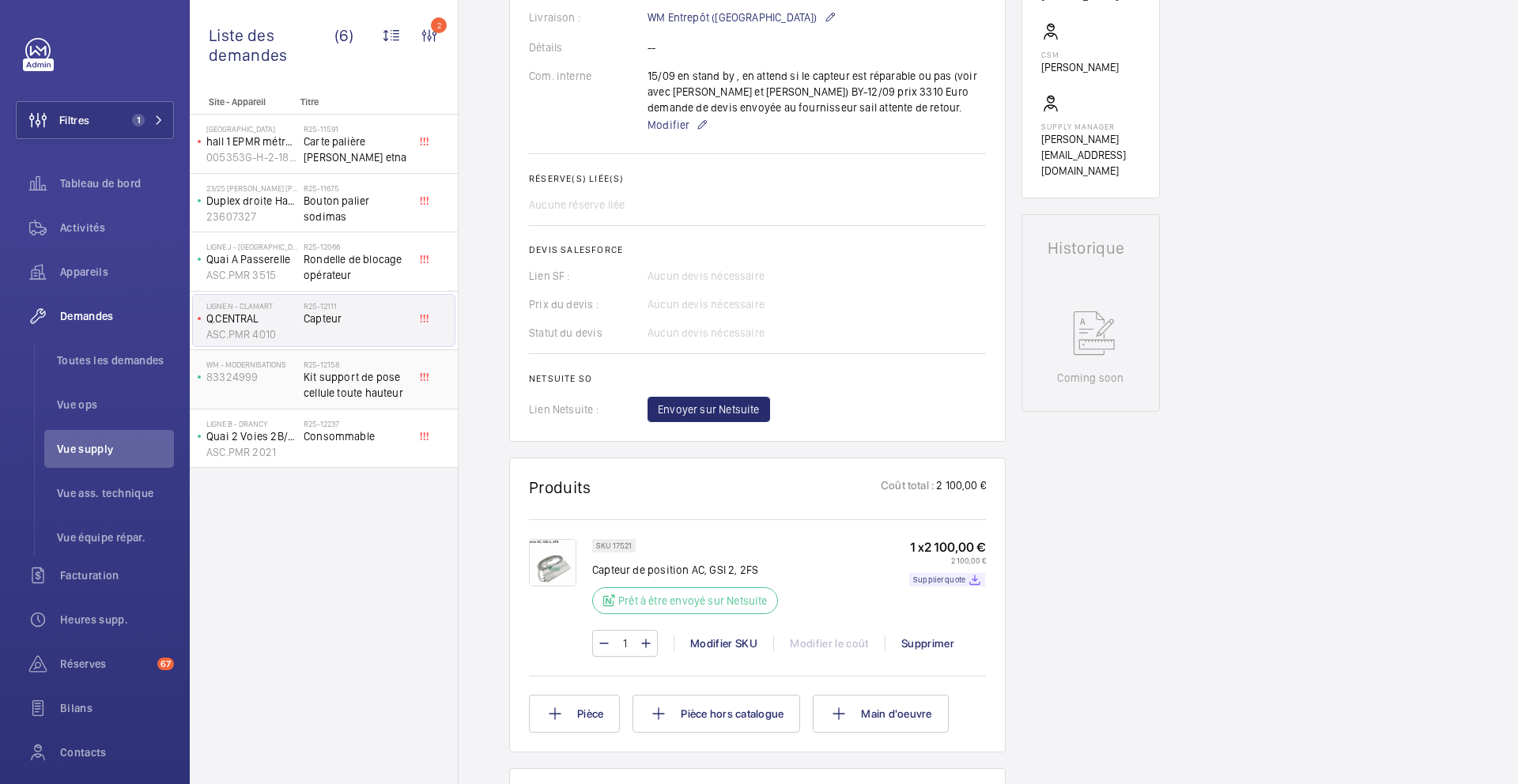
click at [390, 377] on span "Kit support de pose cellule toute hauteur" at bounding box center [356, 385] width 104 height 31
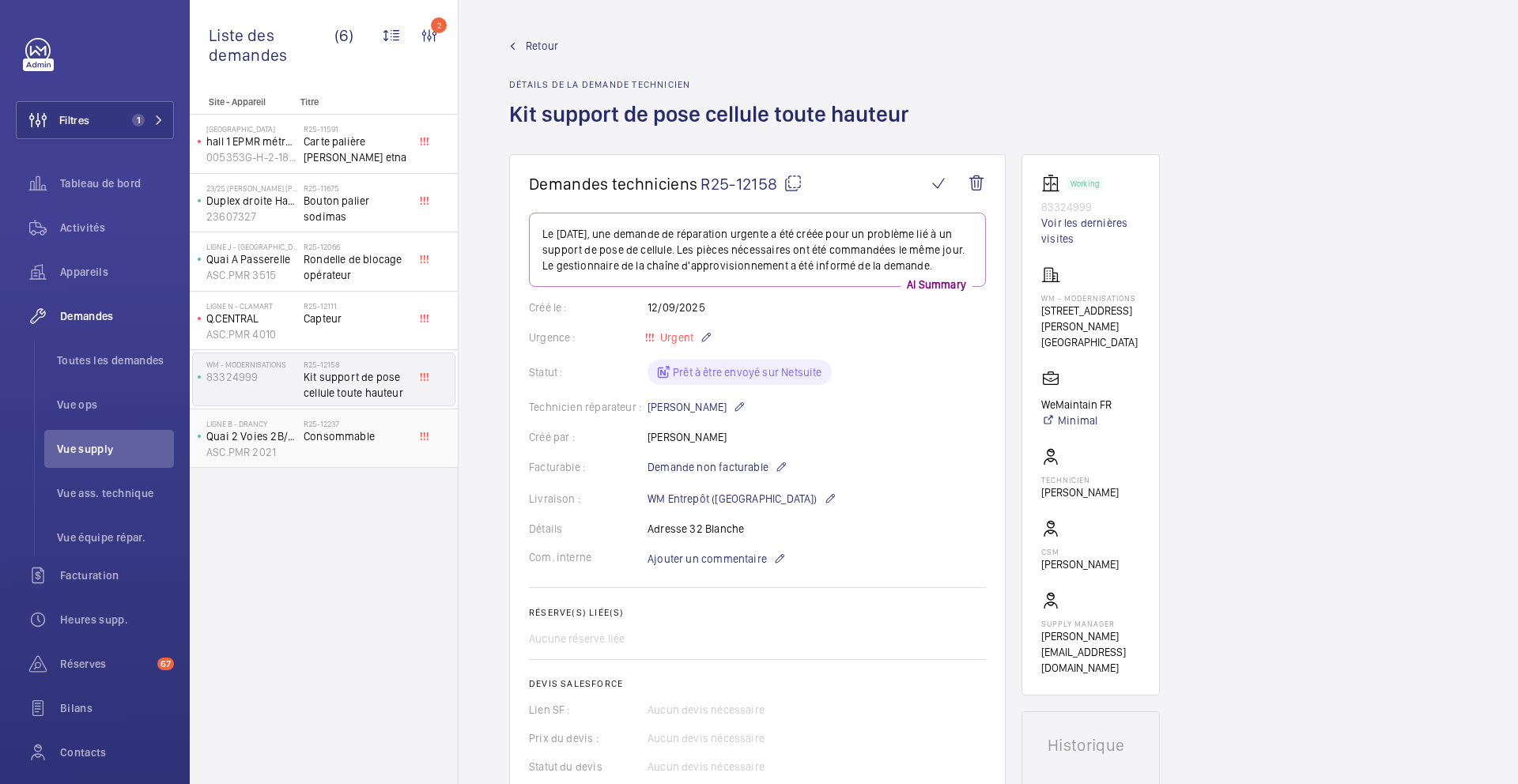
click at [392, 449] on div "R25-12237 Consommable" at bounding box center [356, 441] width 104 height 46
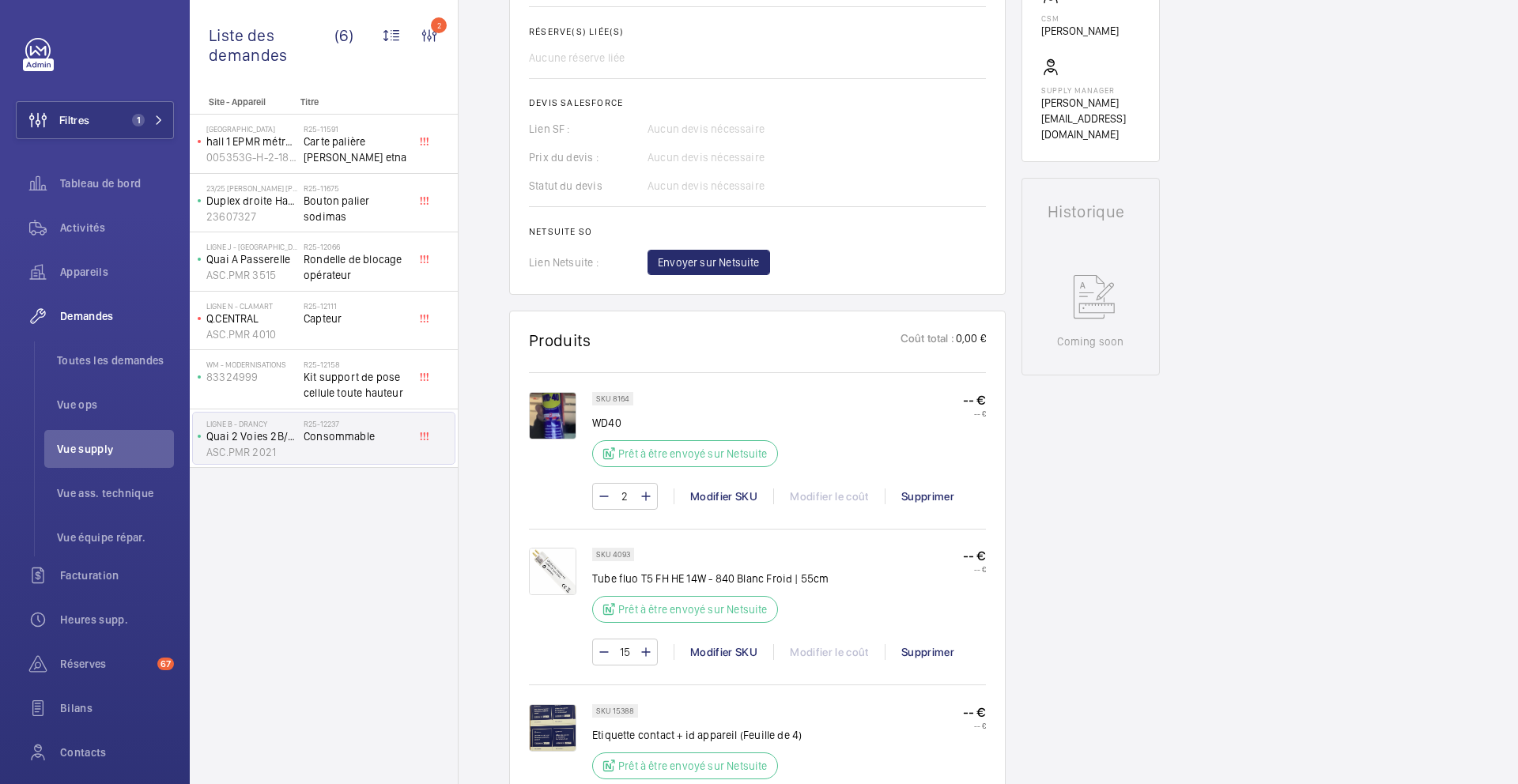
scroll to position [497, 0]
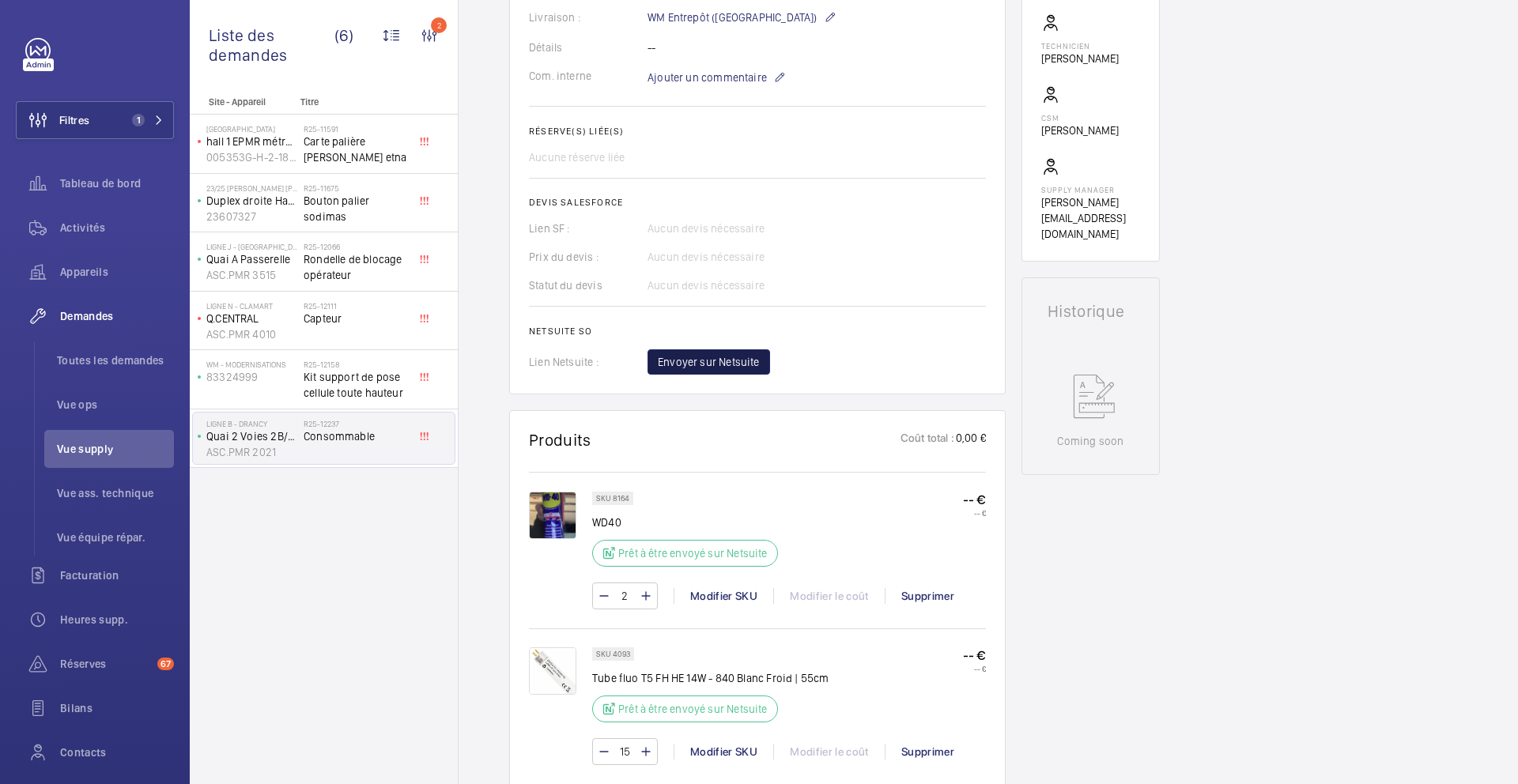
click at [728, 369] on button "Envoyer sur Netsuite" at bounding box center [708, 362] width 123 height 25
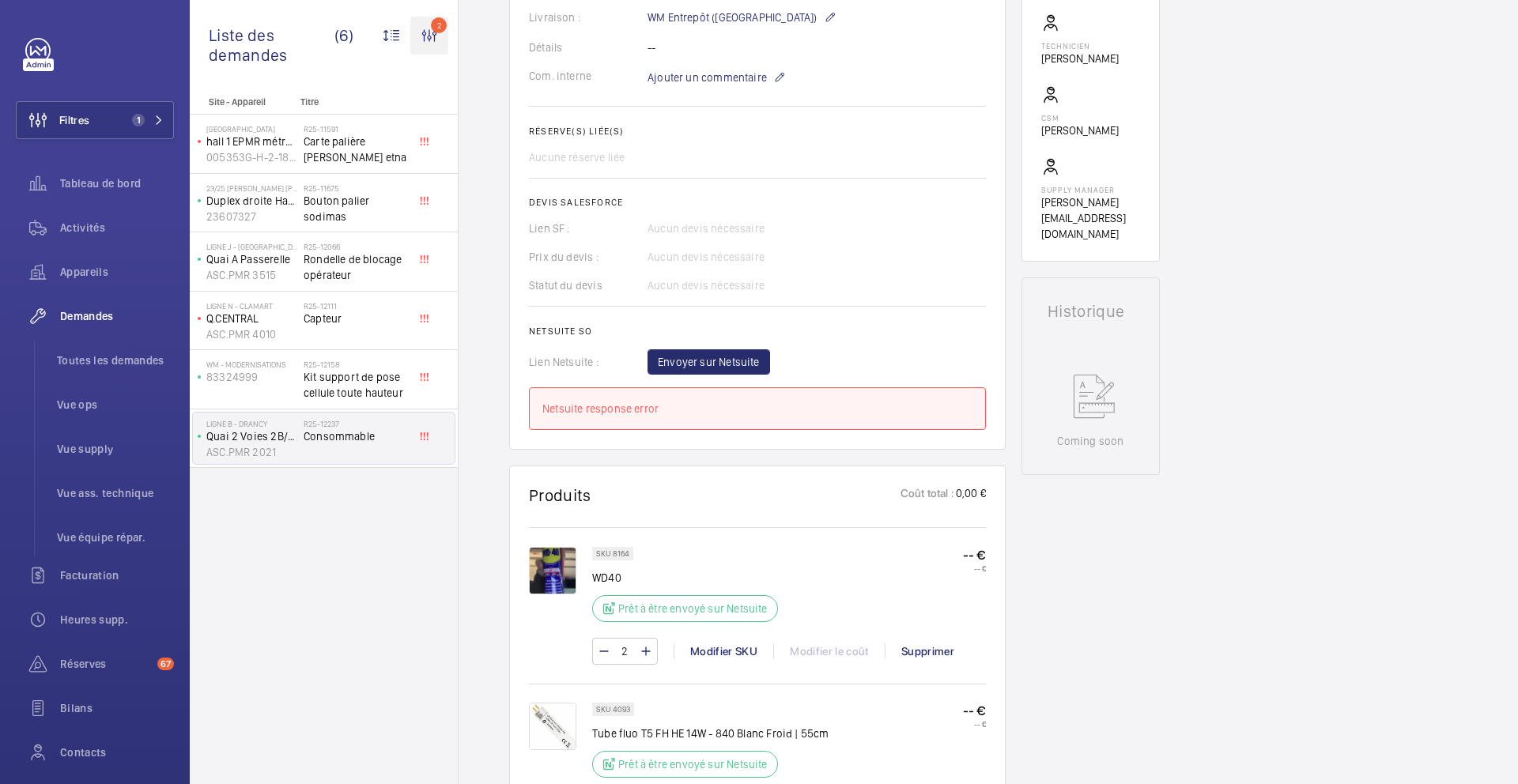
click at [434, 47] on wm-front-icon-button "2" at bounding box center [430, 35] width 38 height 38
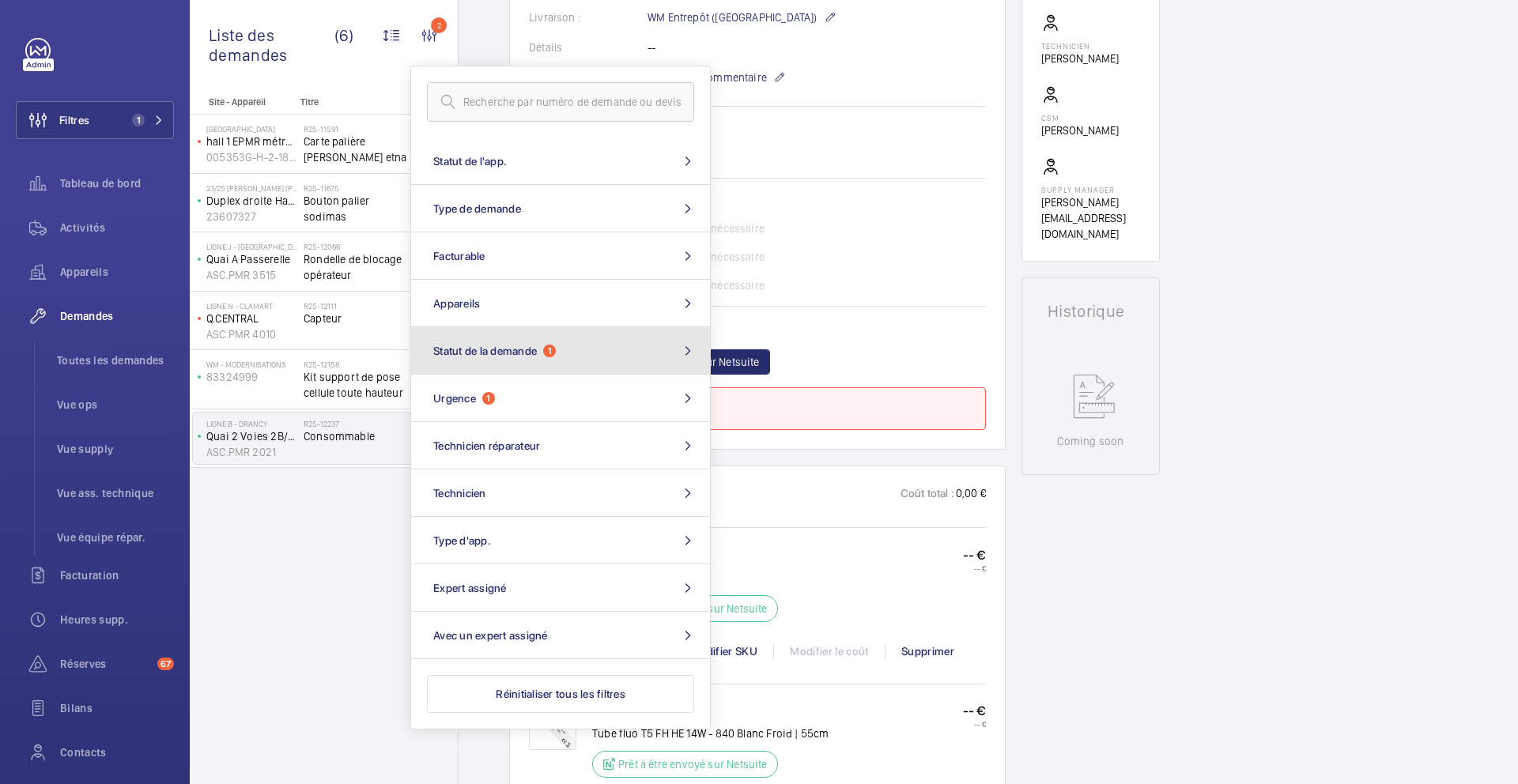
click at [558, 365] on button "Statut de la demande 1" at bounding box center [560, 351] width 299 height 47
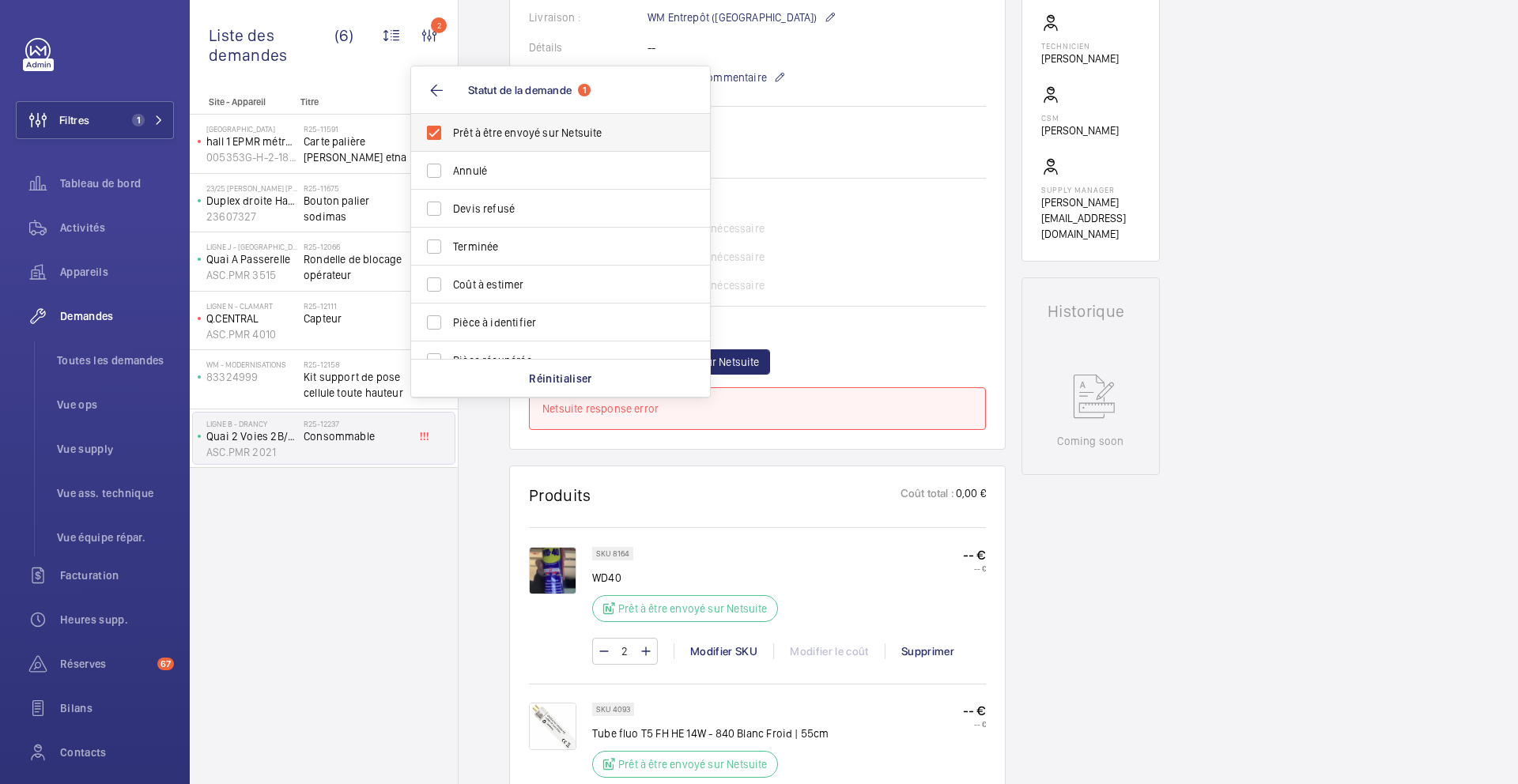
click at [521, 134] on span "Prêt à être envoyé sur Netsuite" at bounding box center [562, 132] width 218 height 16
click at [450, 134] on input "Prêt à être envoyé sur Netsuite" at bounding box center [434, 132] width 31 height 31
checkbox input "false"
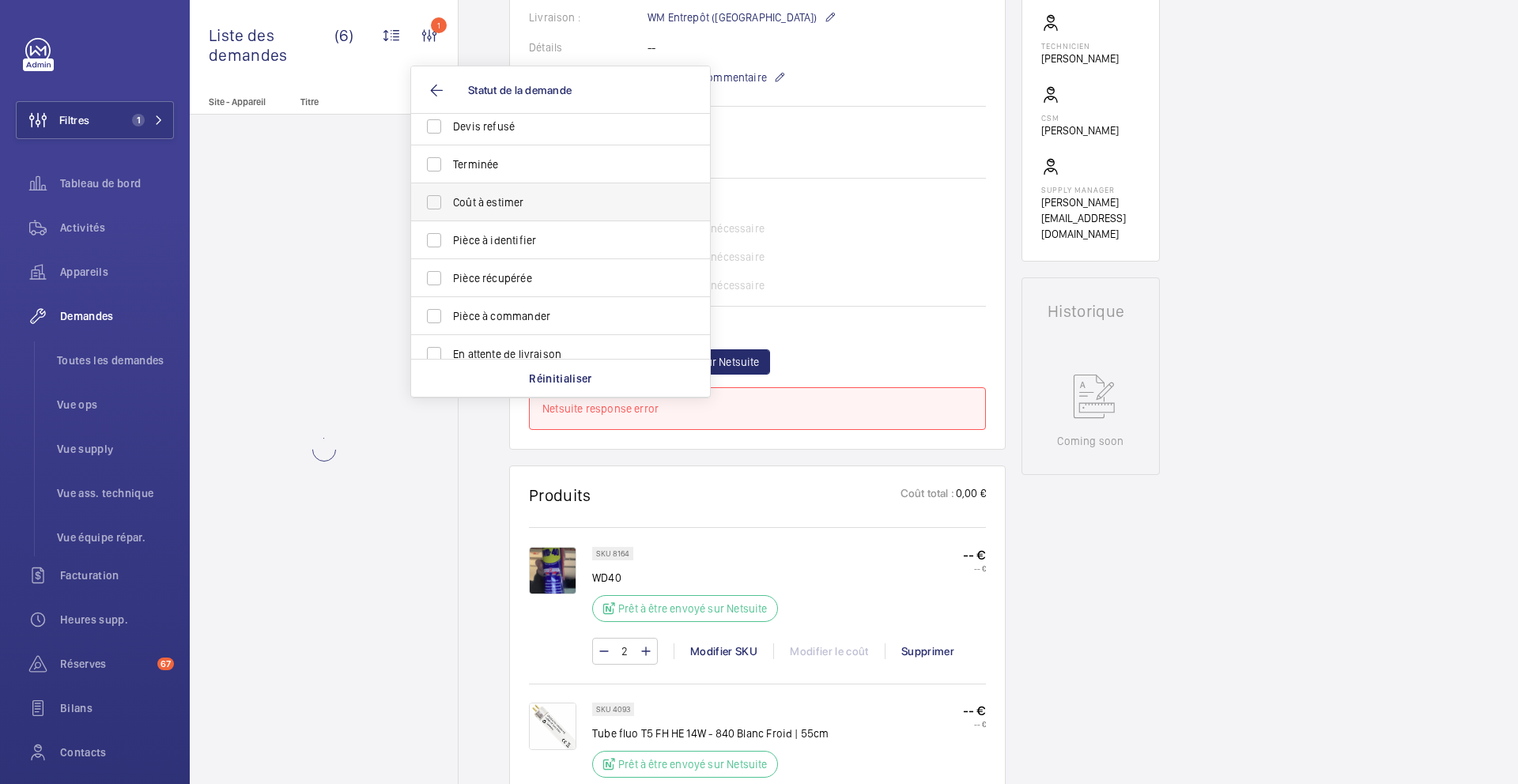
scroll to position [91, 0]
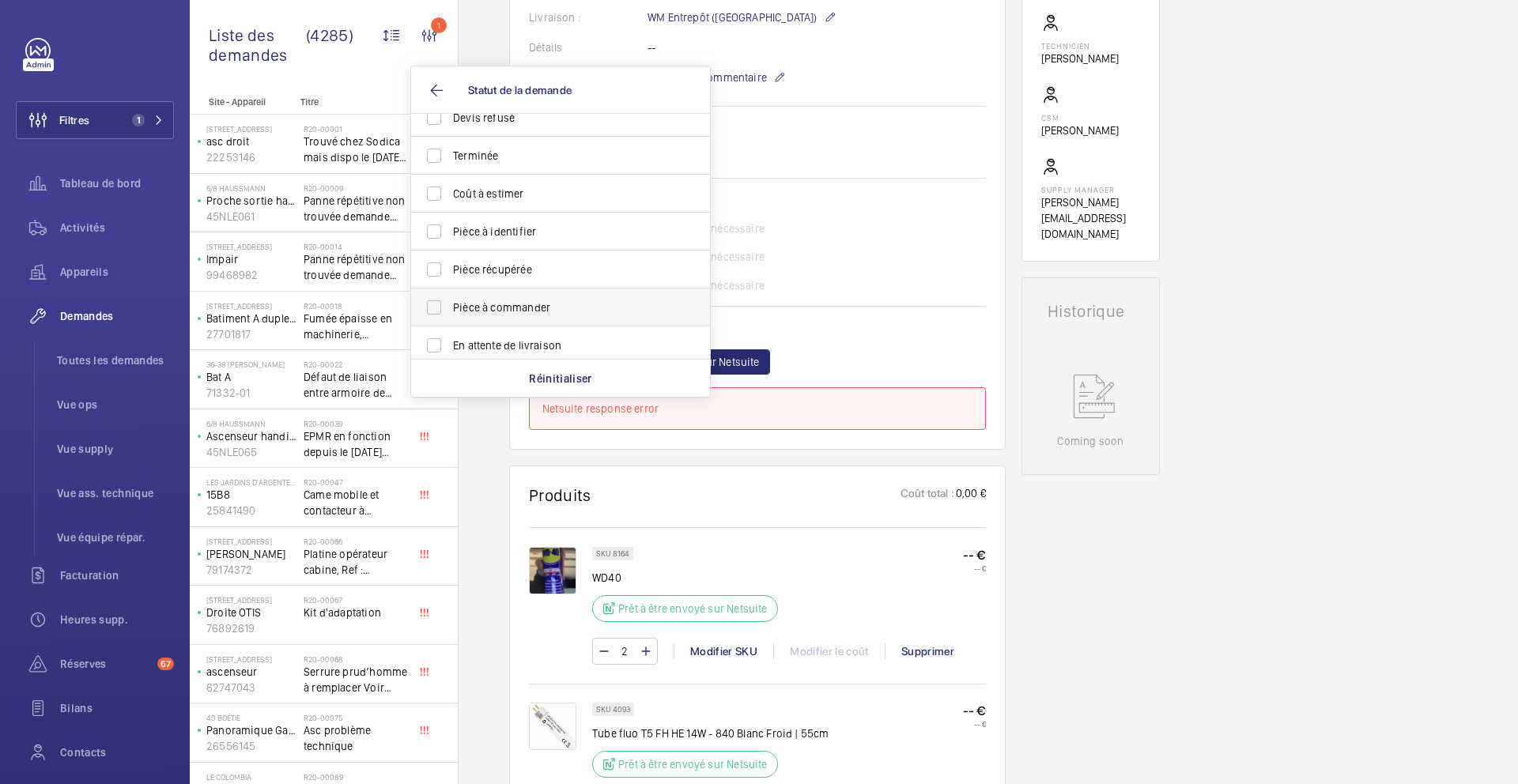
click at [545, 302] on span "Pièce à commander" at bounding box center [562, 308] width 218 height 16
click at [450, 302] on input "Pièce à commander" at bounding box center [434, 308] width 31 height 31
checkbox input "true"
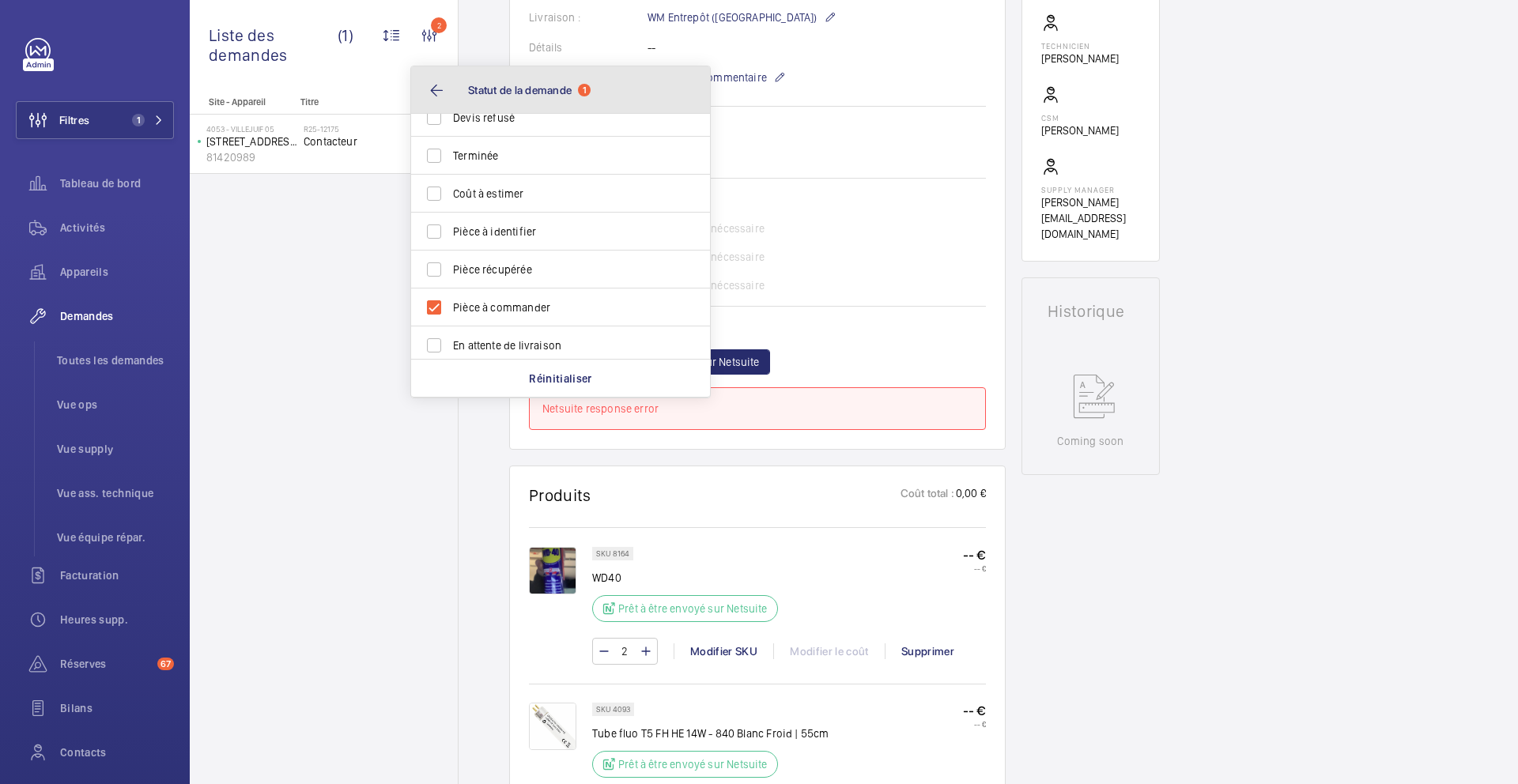
click at [426, 95] on button "Statut de la demande 1" at bounding box center [560, 90] width 299 height 47
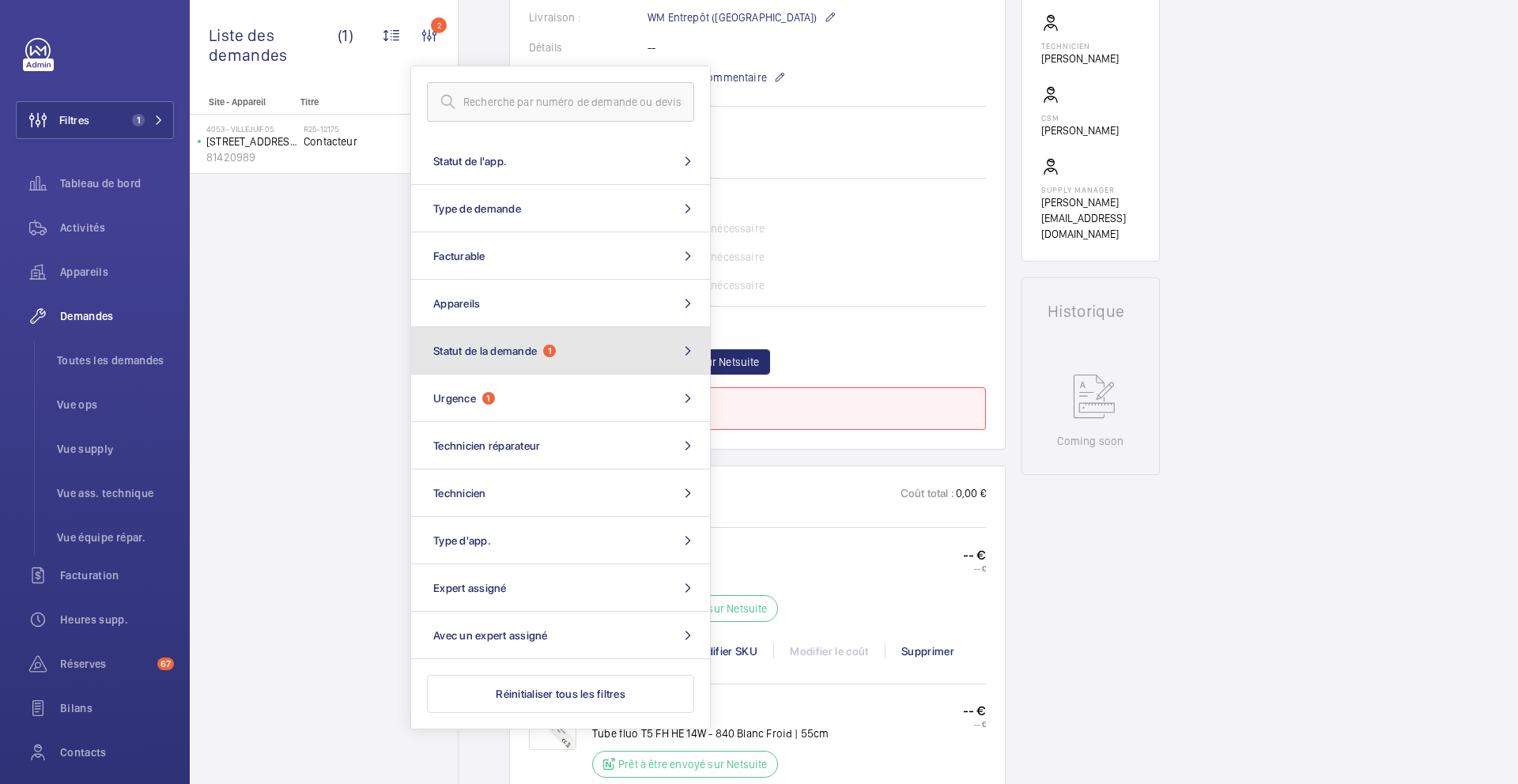
click at [576, 366] on button "Statut de la demande 1" at bounding box center [560, 351] width 299 height 47
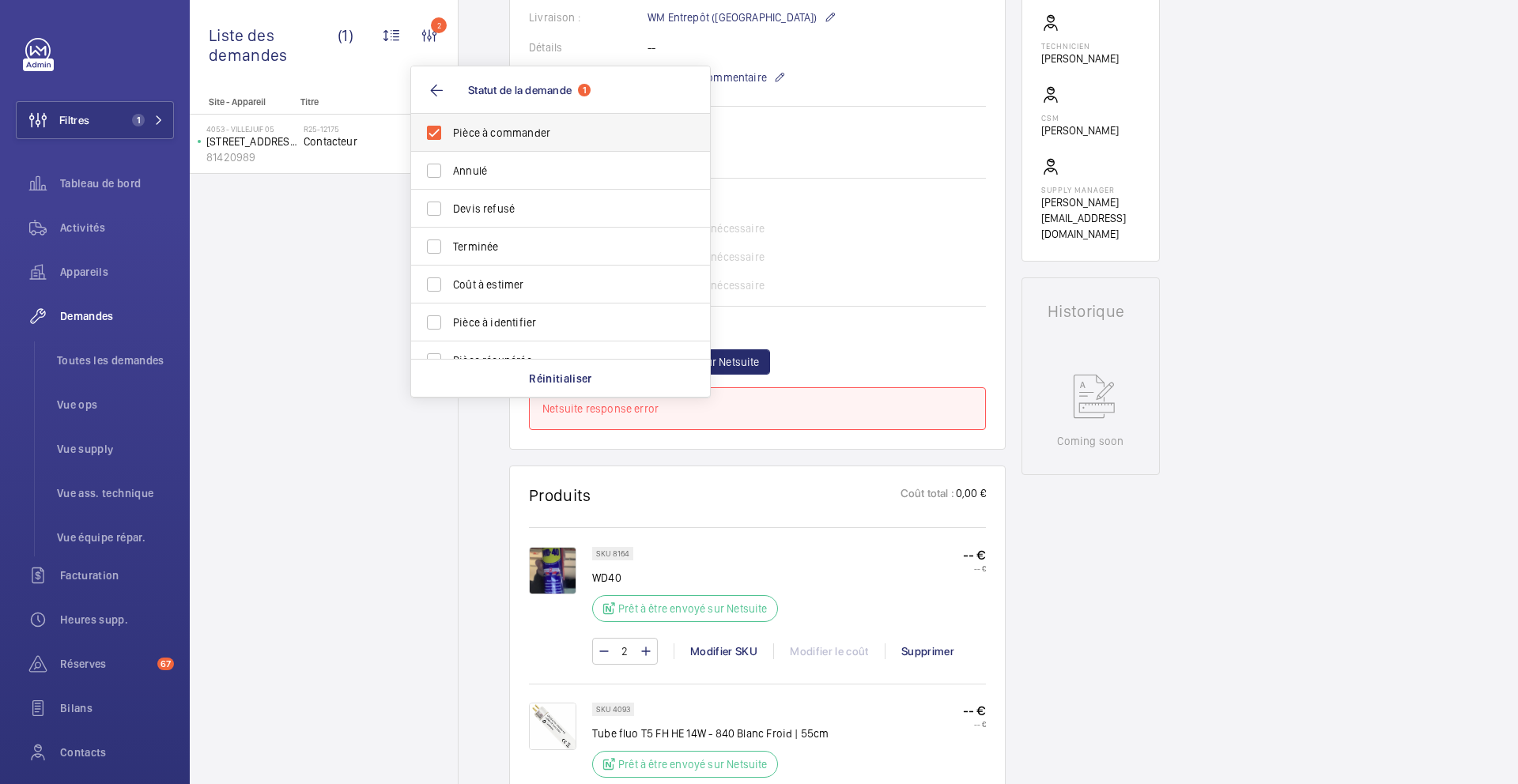
click at [586, 118] on label "Pièce à commander" at bounding box center [548, 132] width 276 height 38
click at [450, 118] on input "Pièce à commander" at bounding box center [434, 132] width 31 height 31
checkbox input "false"
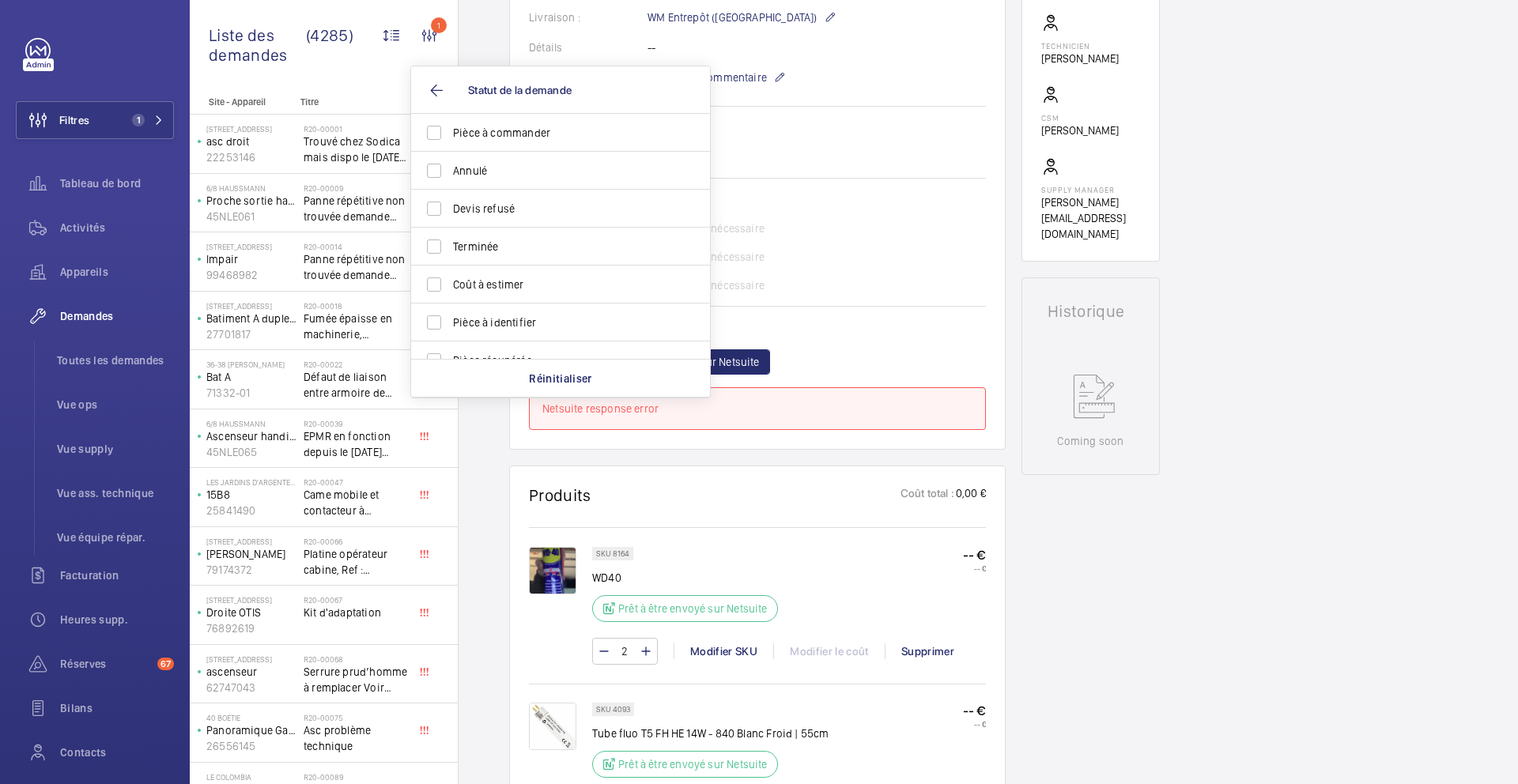
click at [477, 47] on div "Demandes techniciens R25-12237 La demande de réparation a été créée le 15 septe…" at bounding box center [988, 683] width 1060 height 2053
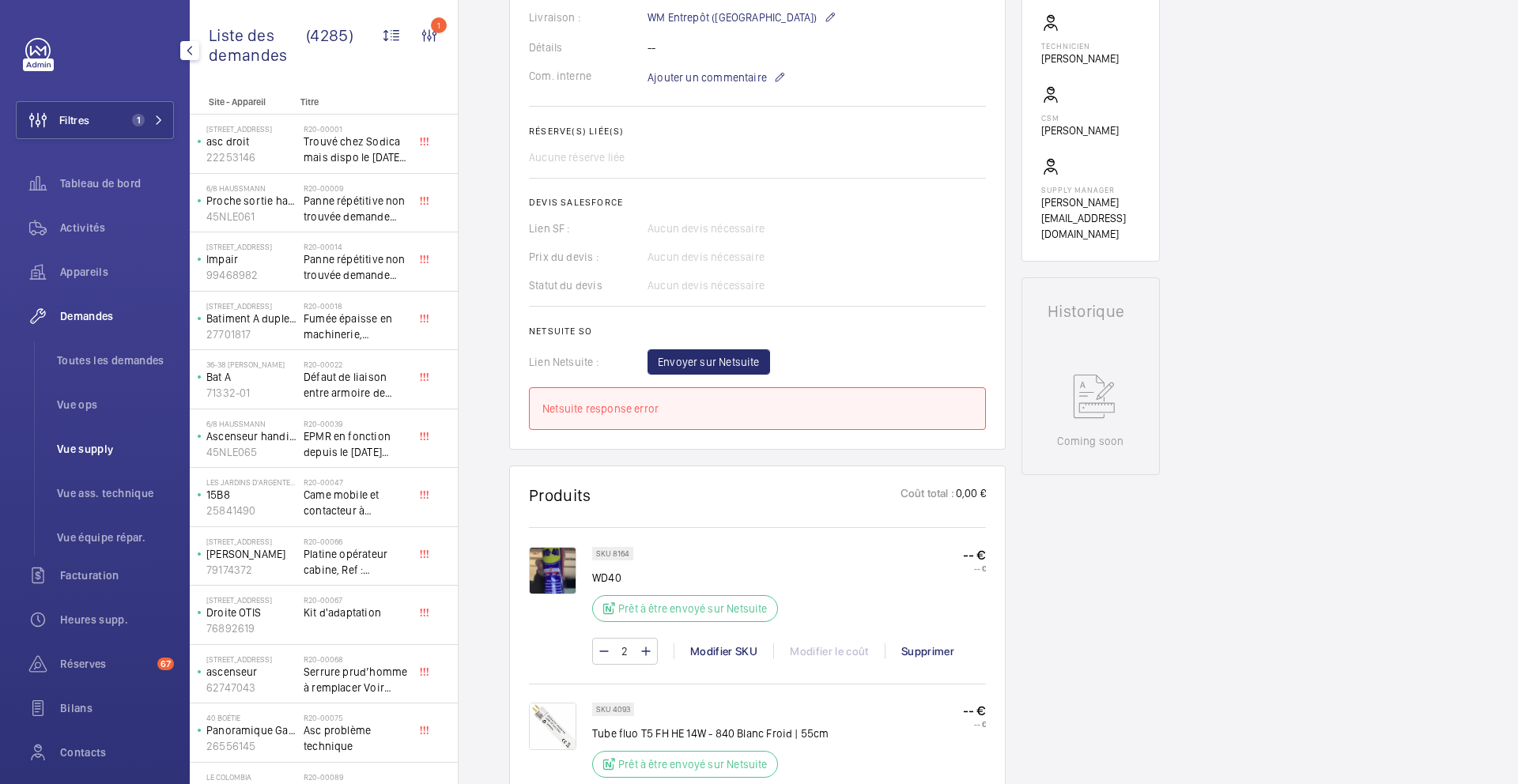
click at [108, 456] on span "Vue supply" at bounding box center [115, 449] width 117 height 16
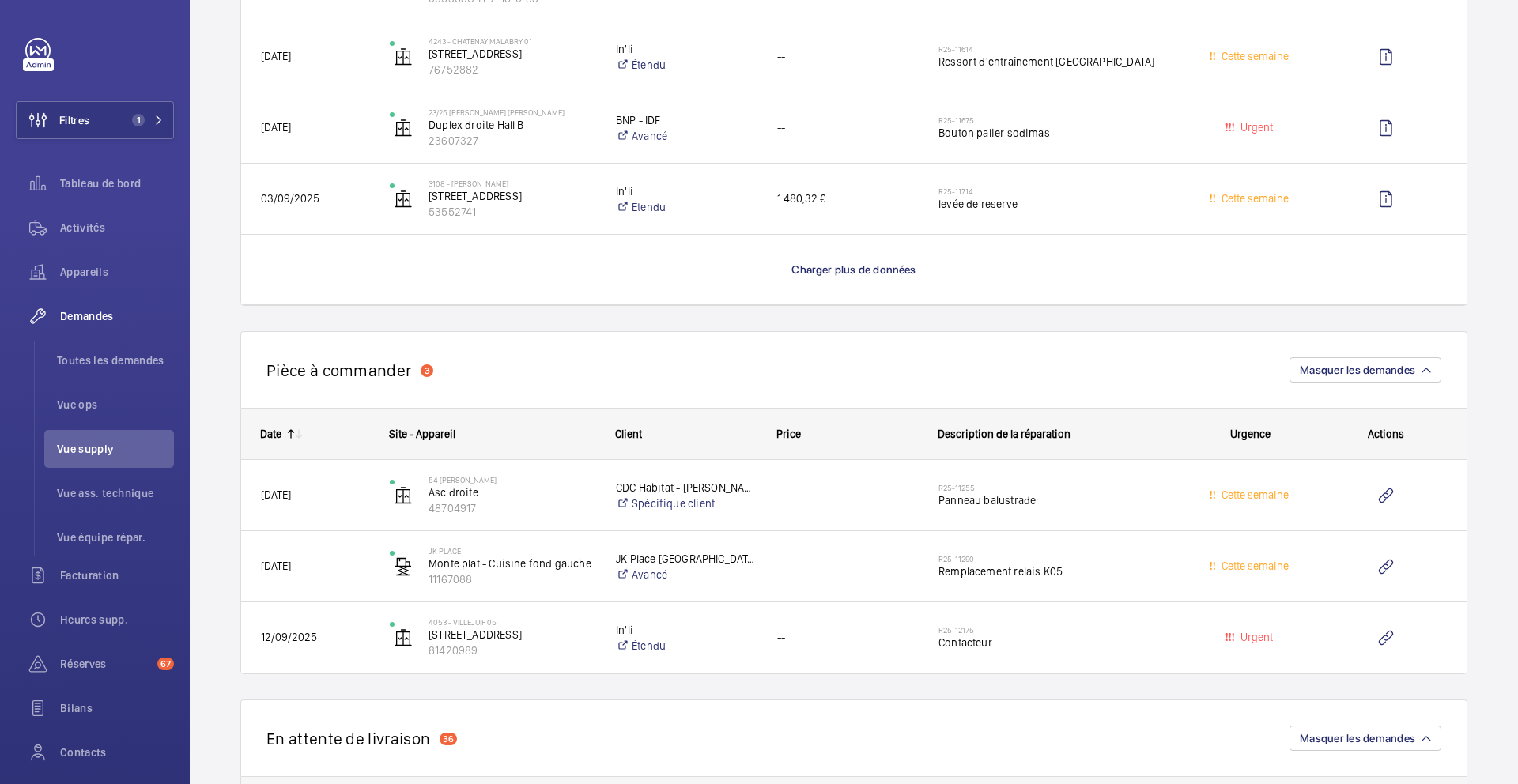
scroll to position [1703, 0]
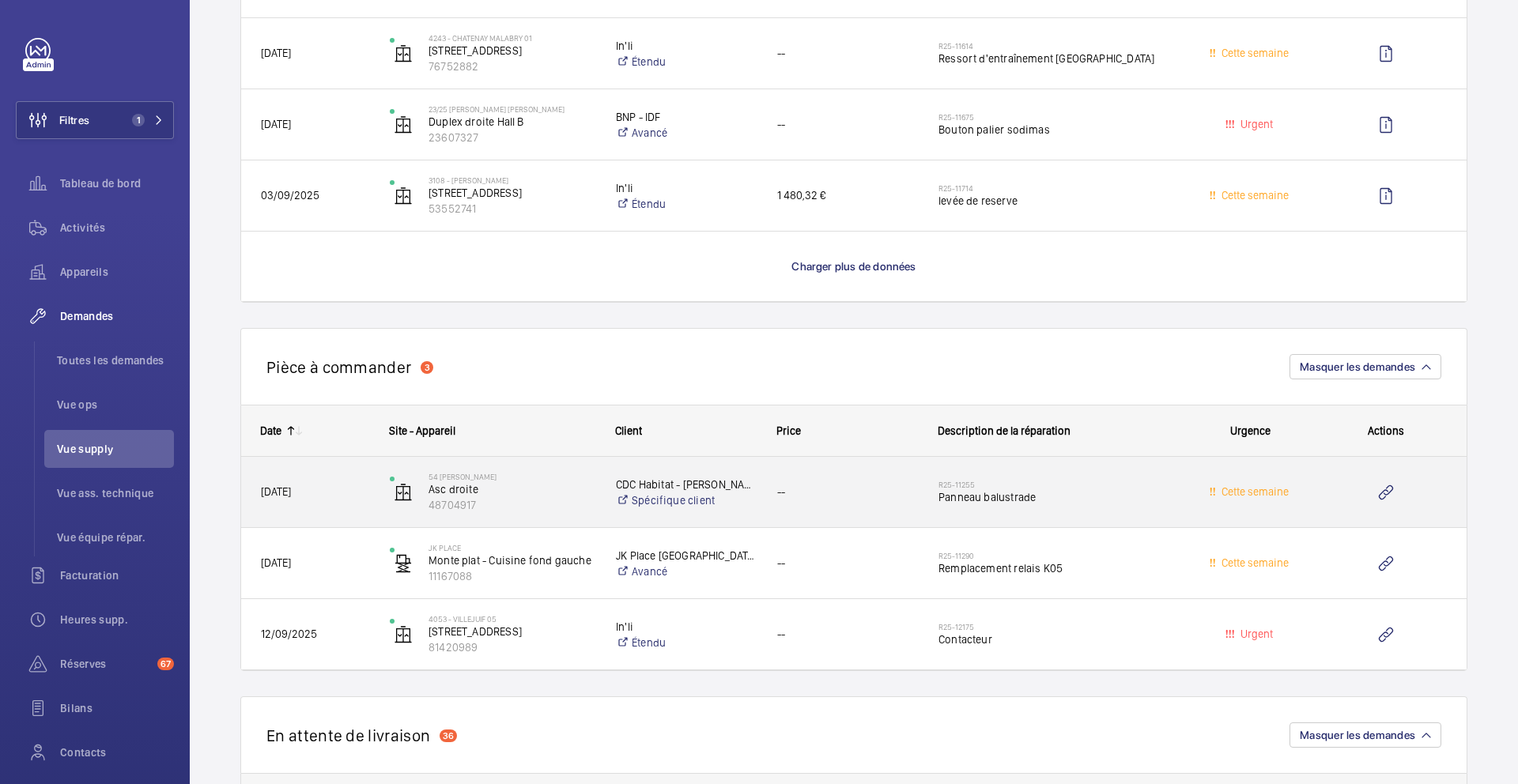
click at [1124, 516] on div "R25-11255 Panneau balustrade" at bounding box center [1047, 492] width 256 height 72
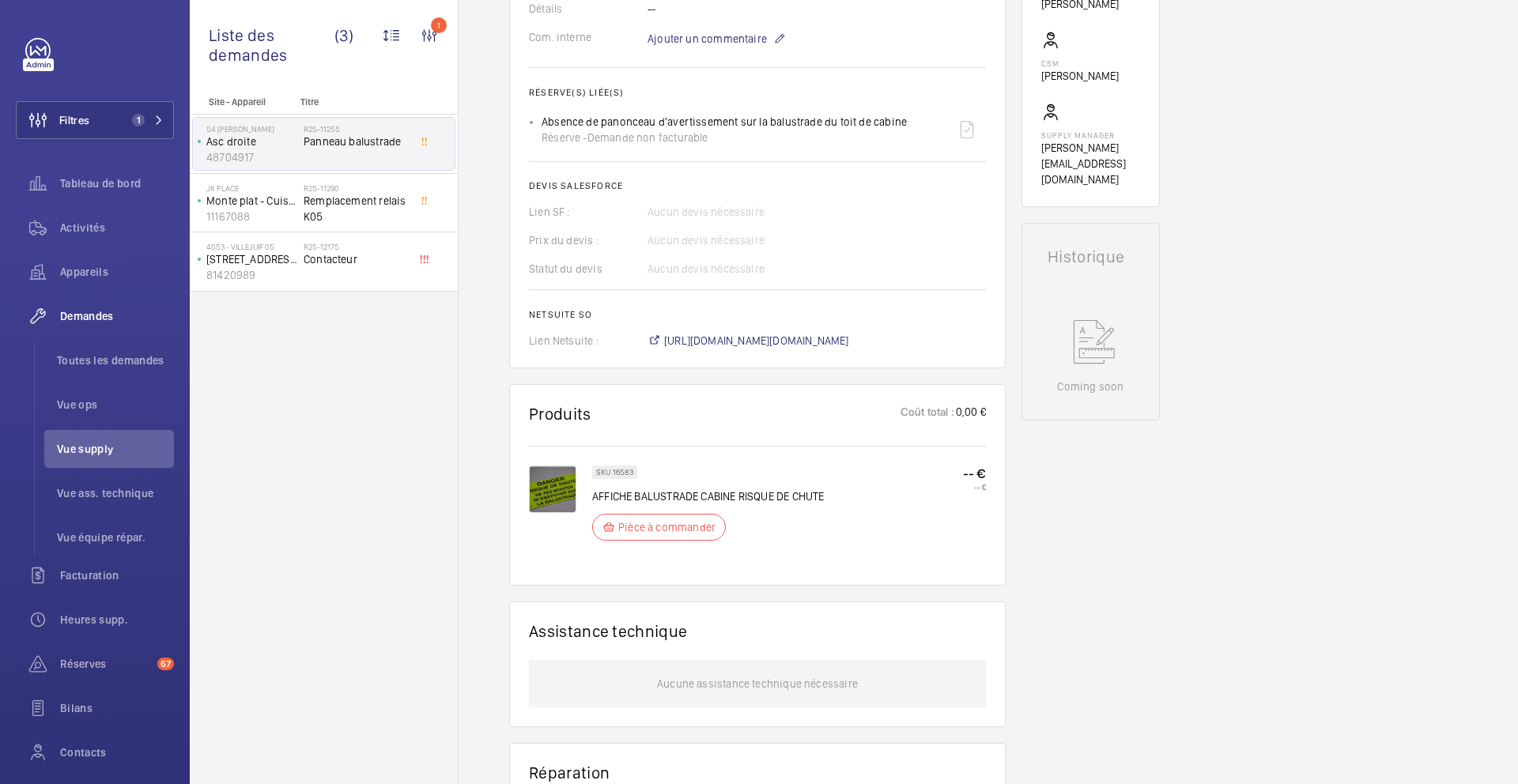
scroll to position [547, 0]
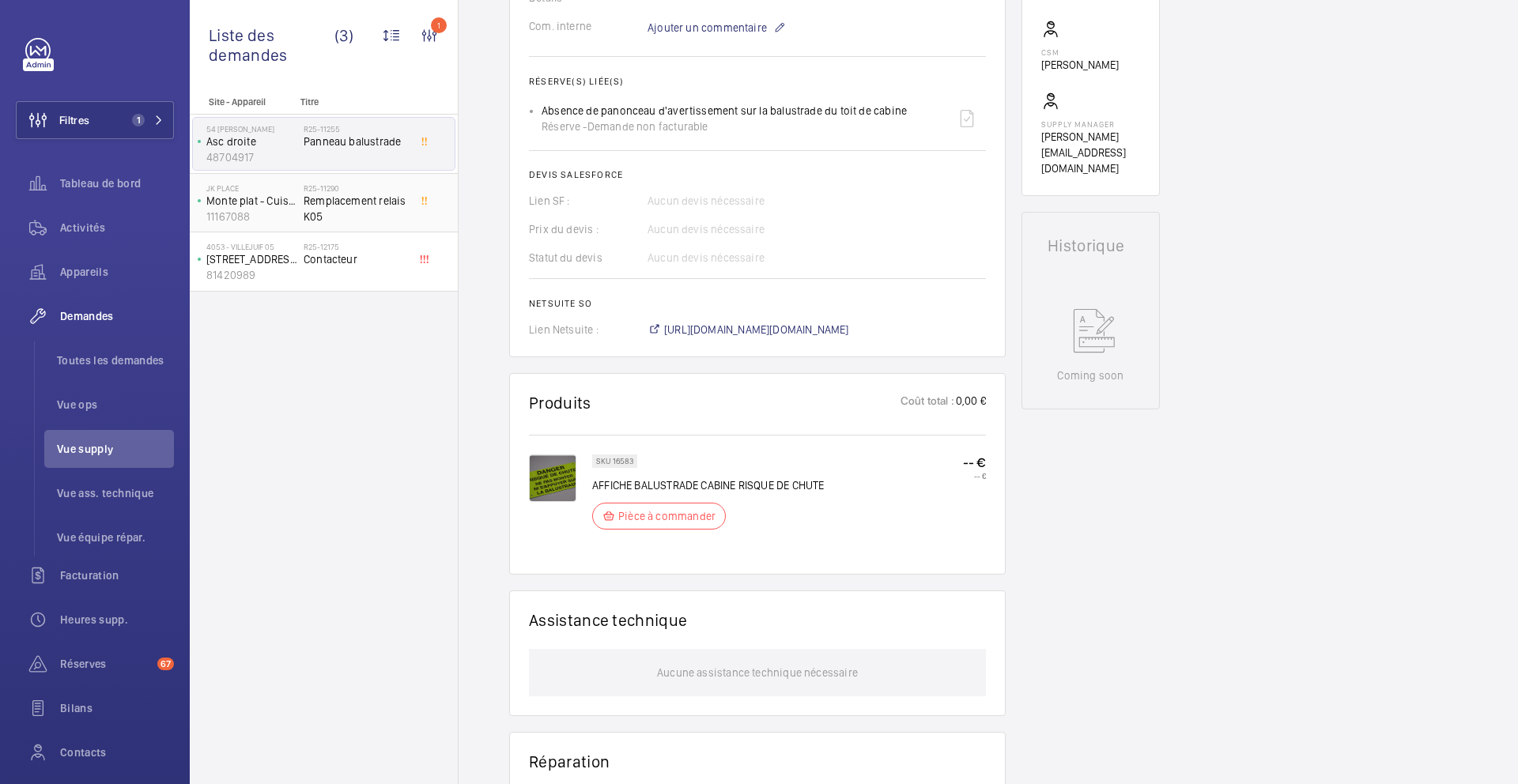
click at [409, 221] on div "R25-11290 Remplacement relais K05" at bounding box center [359, 203] width 111 height 52
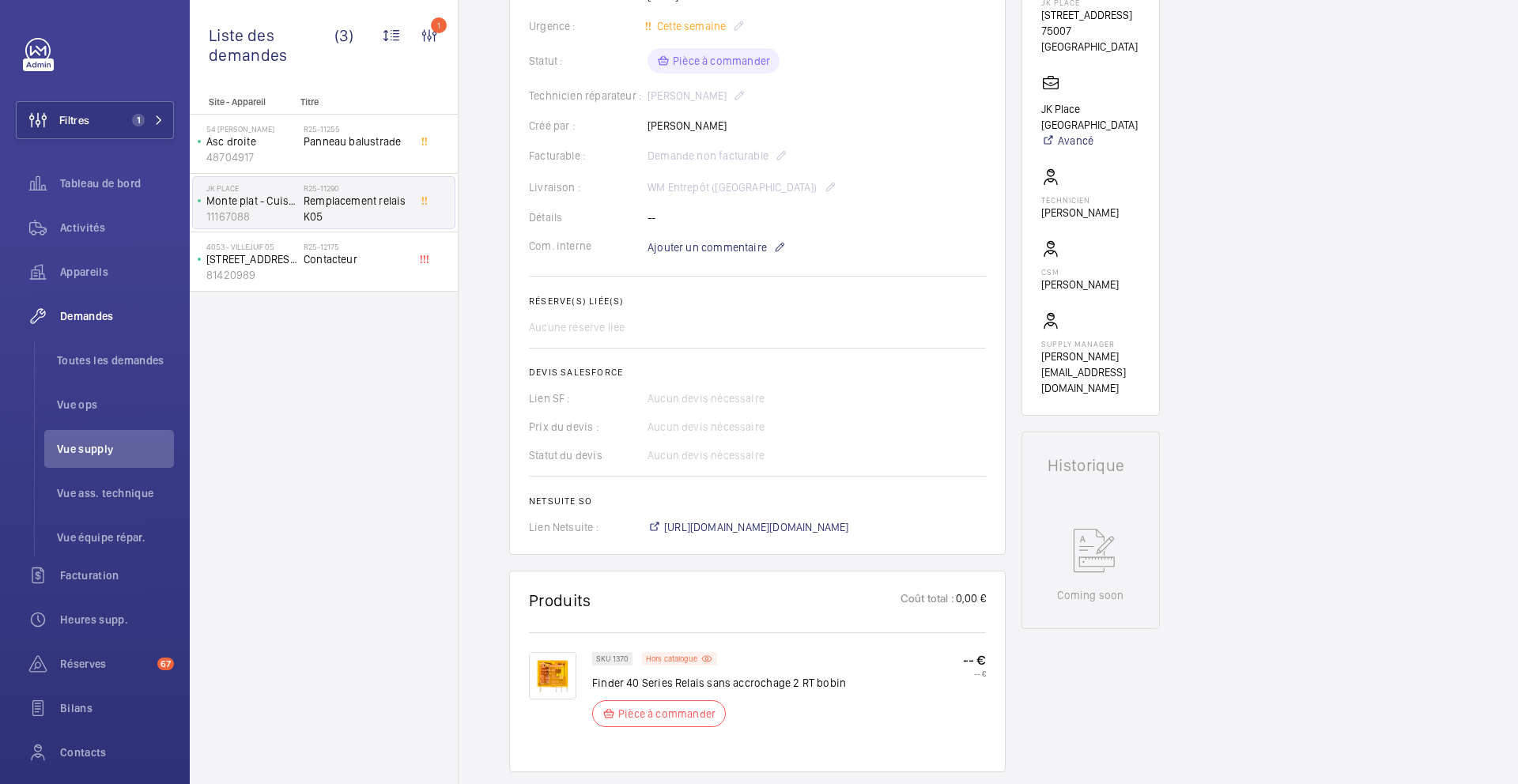
scroll to position [322, 0]
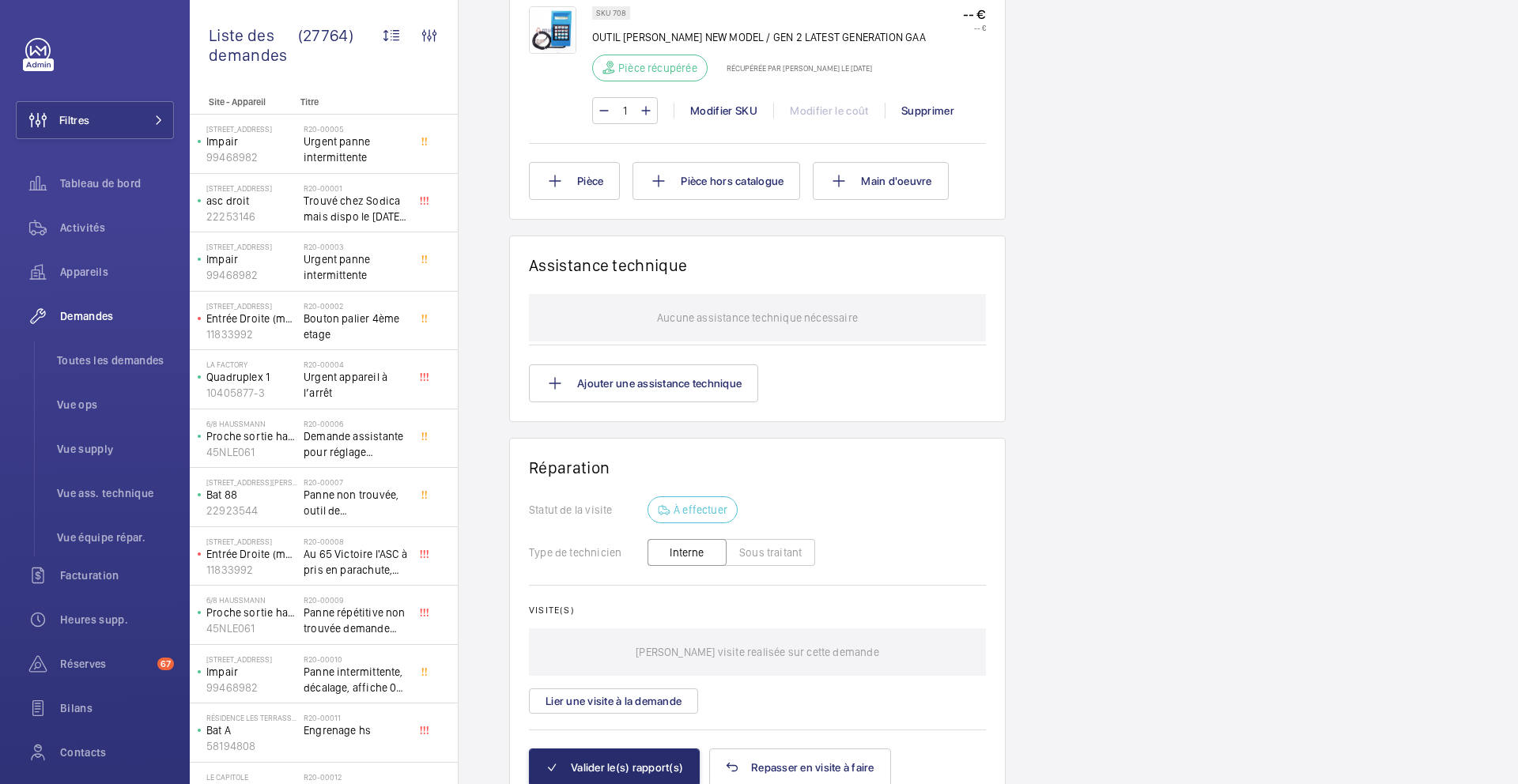
scroll to position [973, 0]
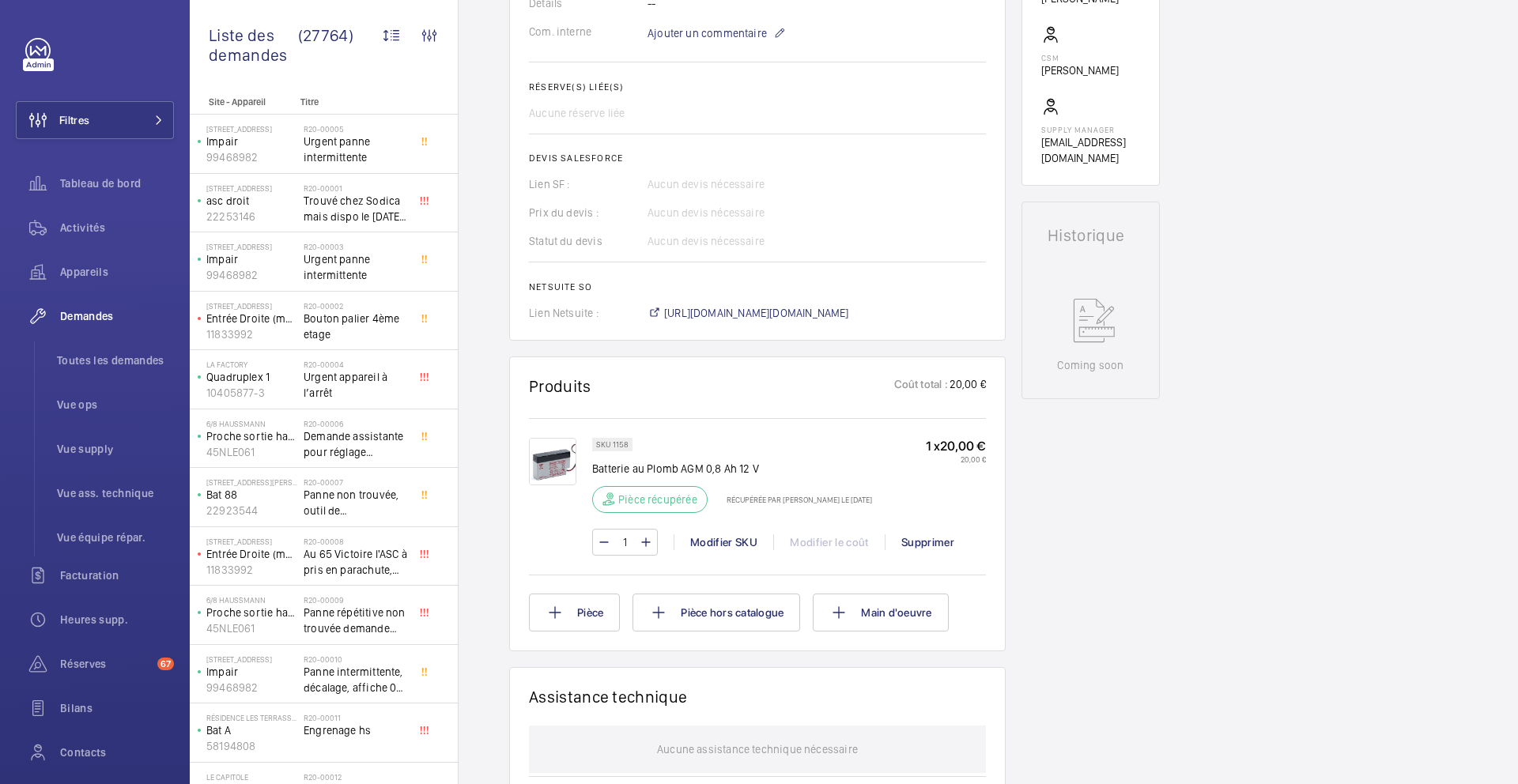
scroll to position [558, 0]
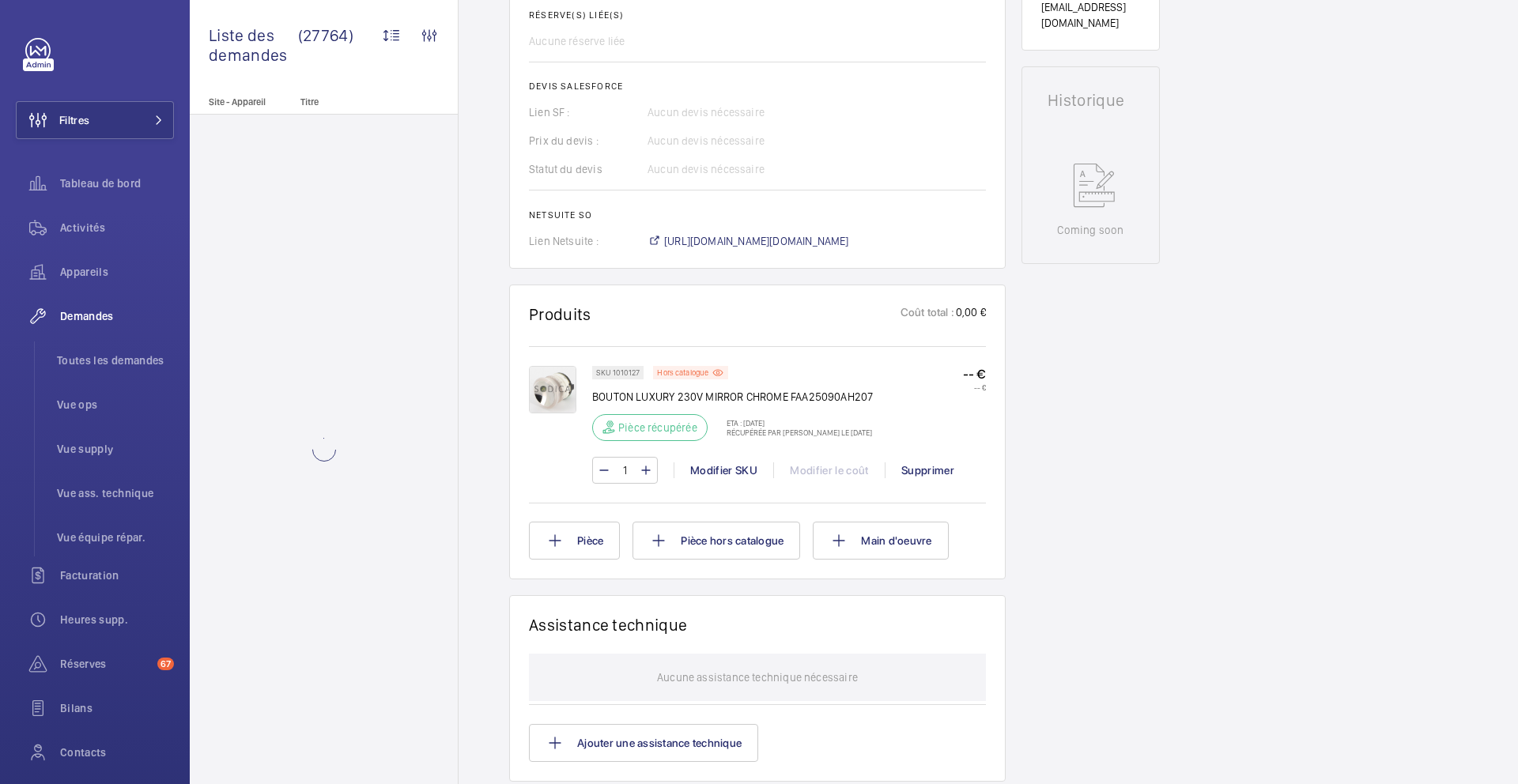
scroll to position [666, 0]
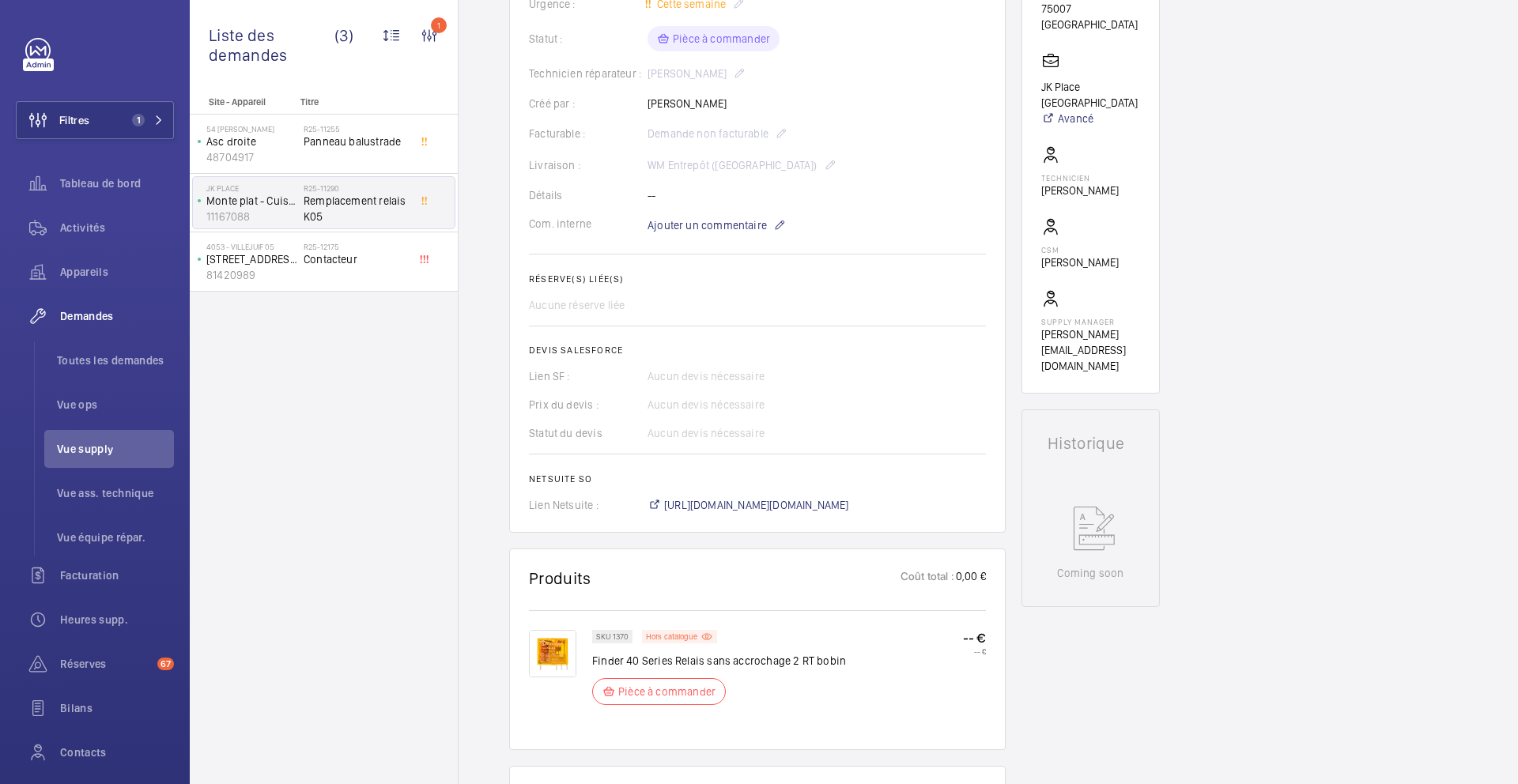
scroll to position [382, 0]
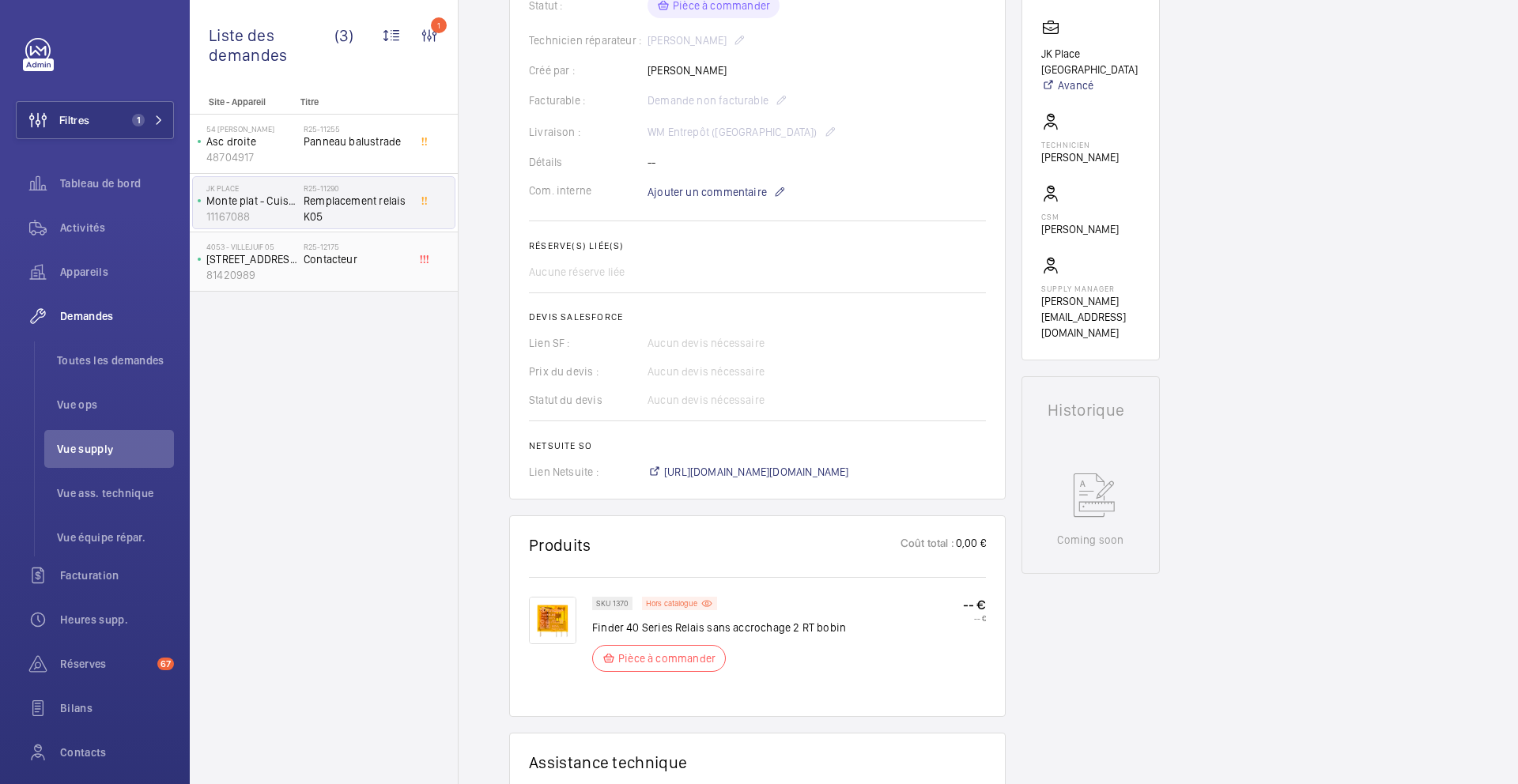
click at [387, 259] on span "Contacteur" at bounding box center [356, 259] width 104 height 16
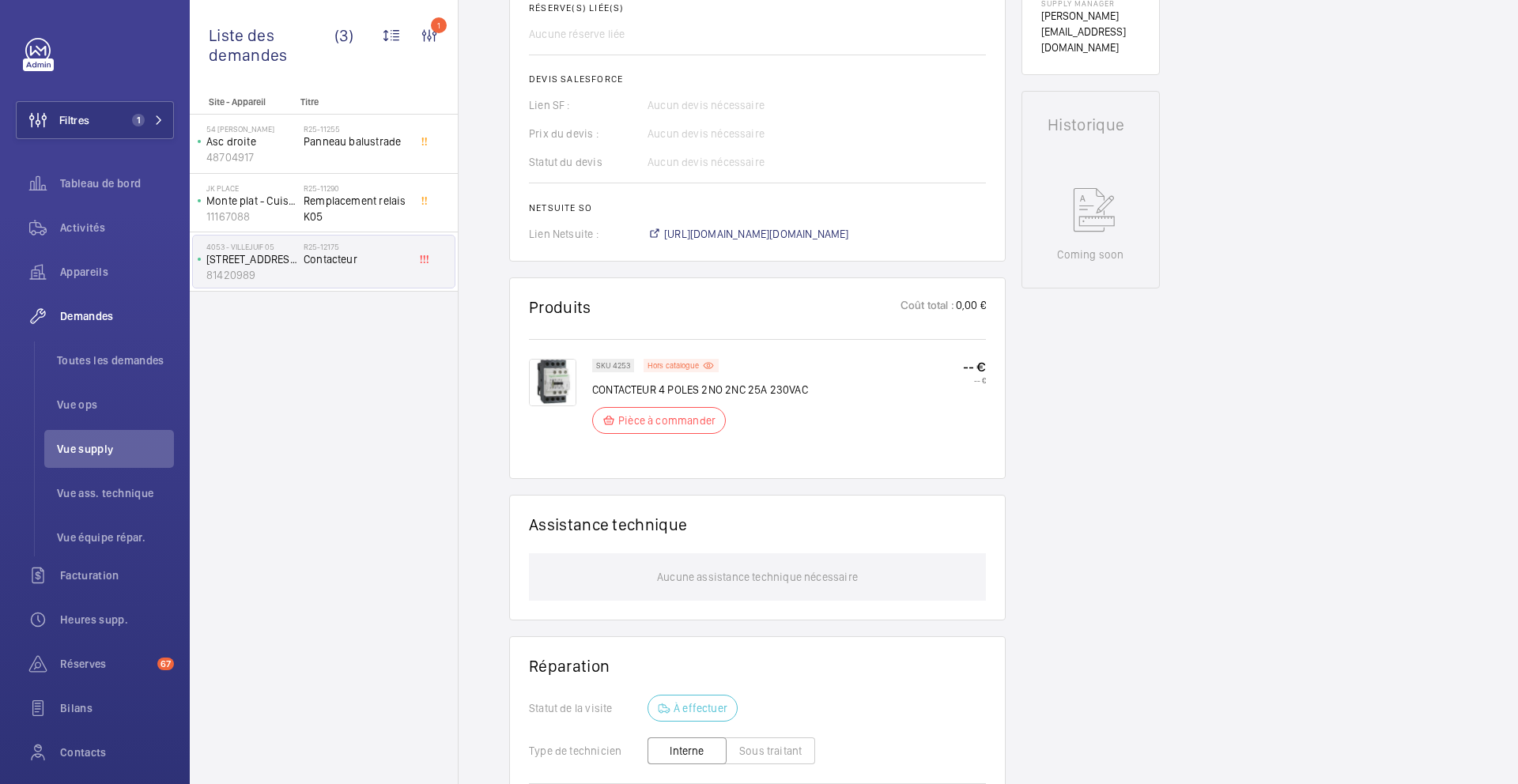
scroll to position [635, 0]
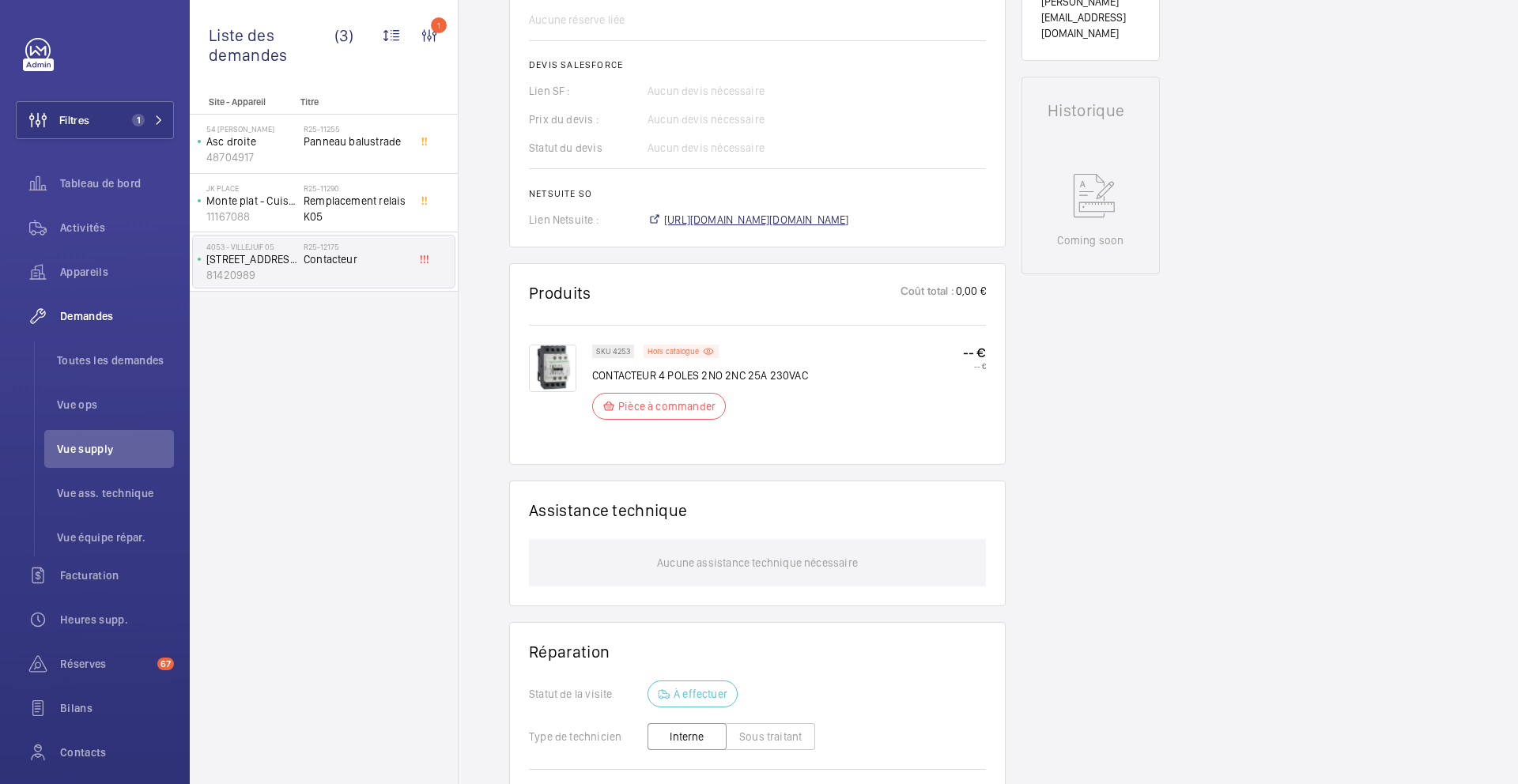
click at [835, 222] on span "[URL][DOMAIN_NAME][DOMAIN_NAME]" at bounding box center [756, 220] width 185 height 16
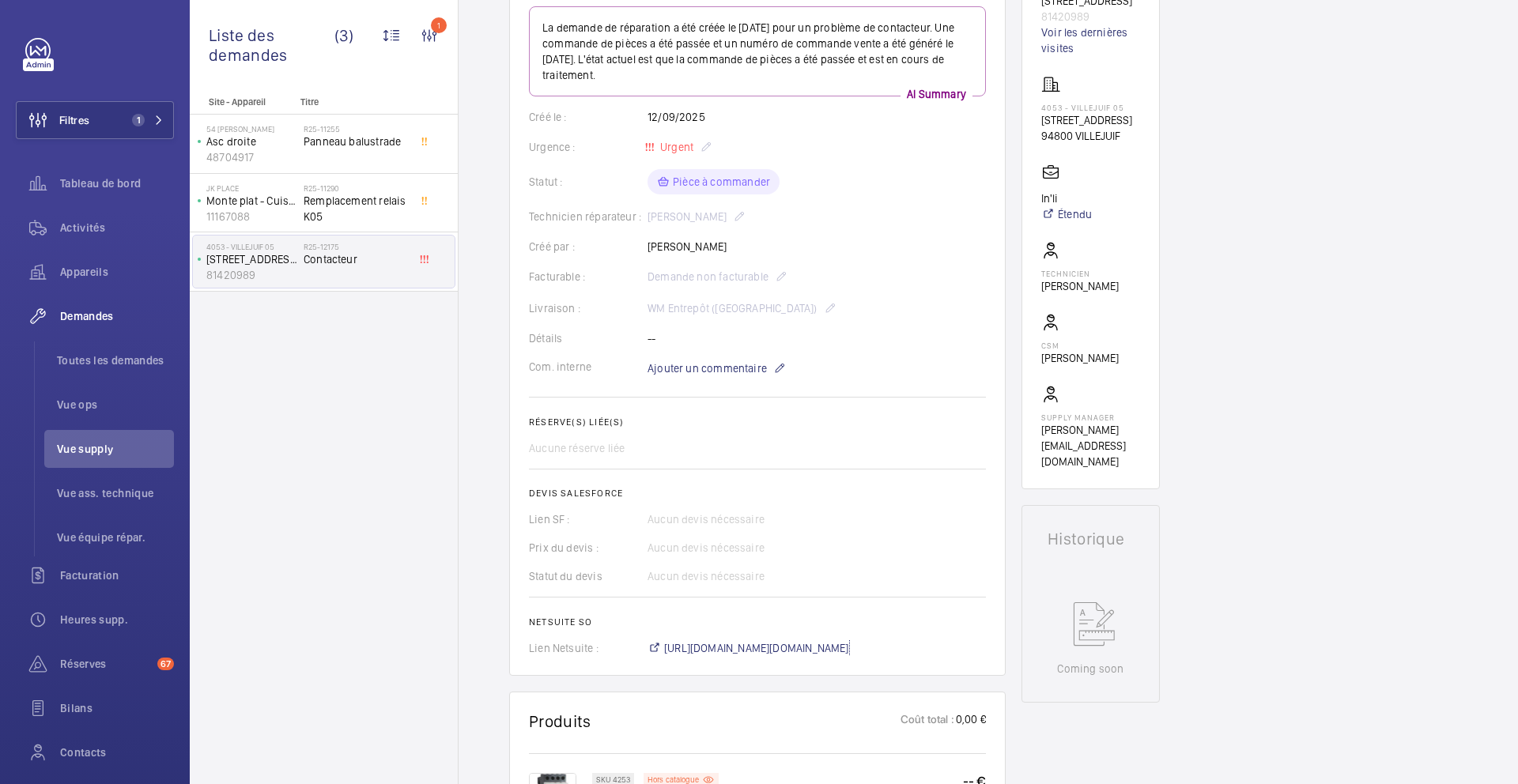
scroll to position [0, 0]
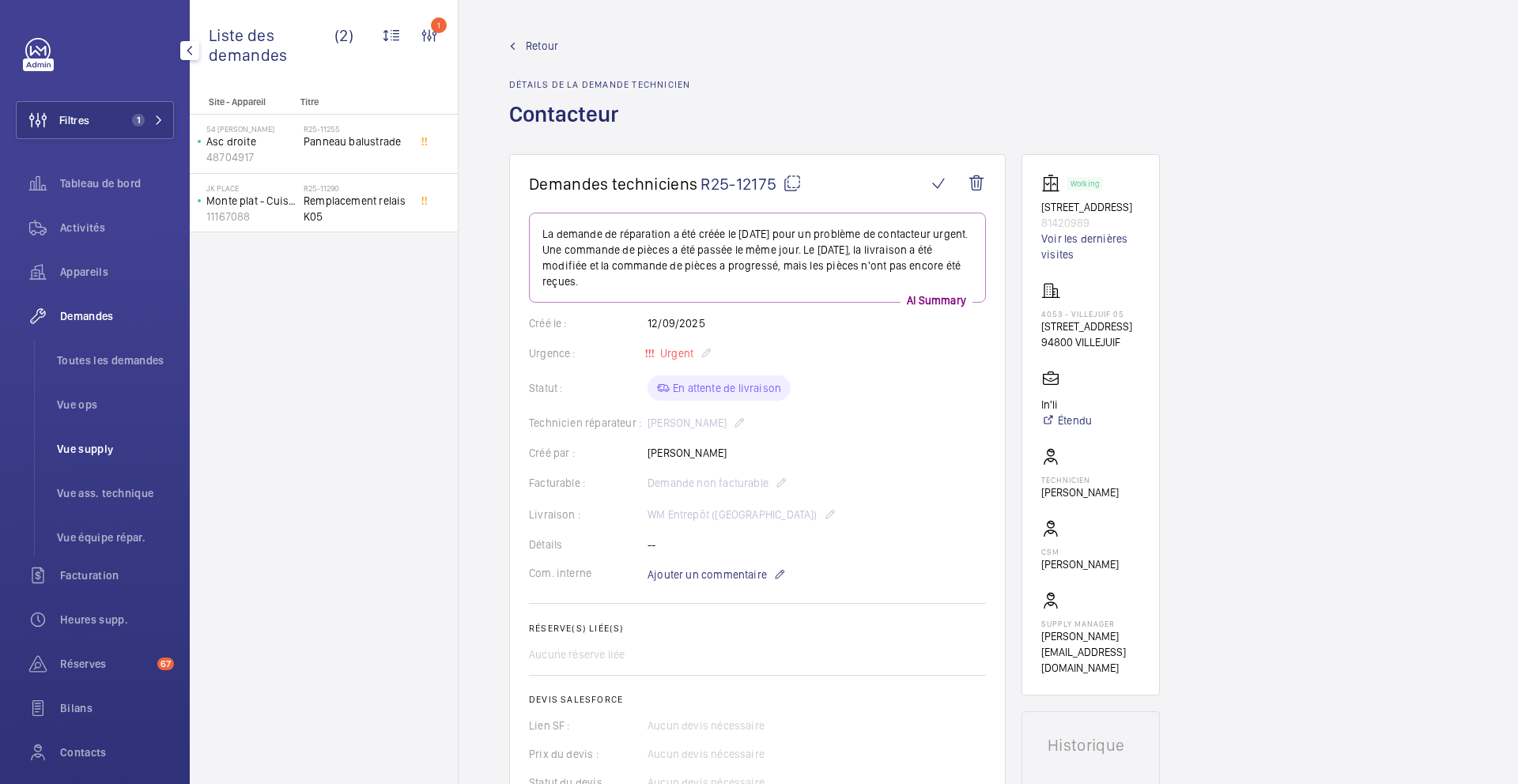
click at [95, 455] on span "Vue supply" at bounding box center [115, 449] width 117 height 16
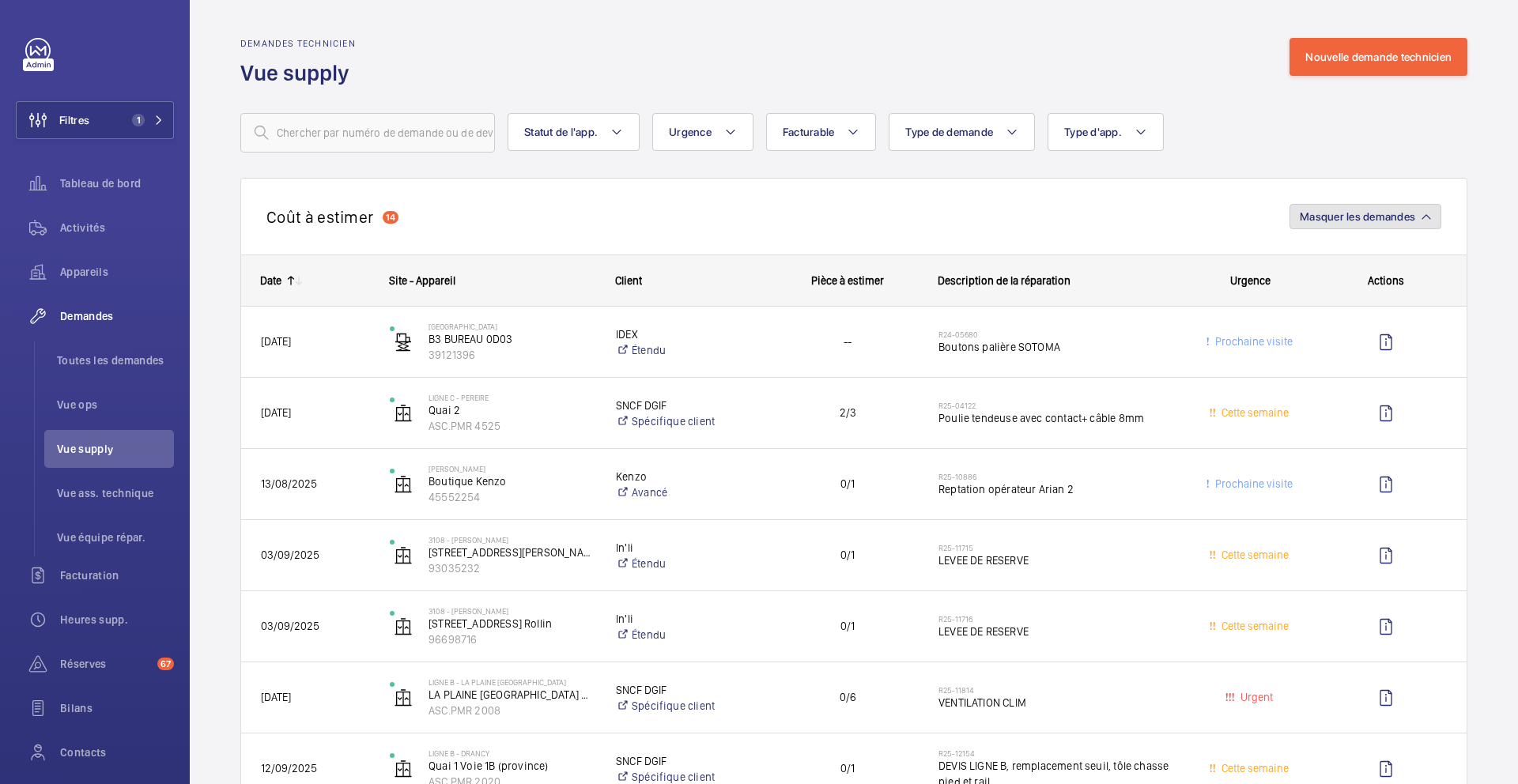
click at [1343, 220] on span "Masquer les demandes" at bounding box center [1358, 217] width 116 height 13
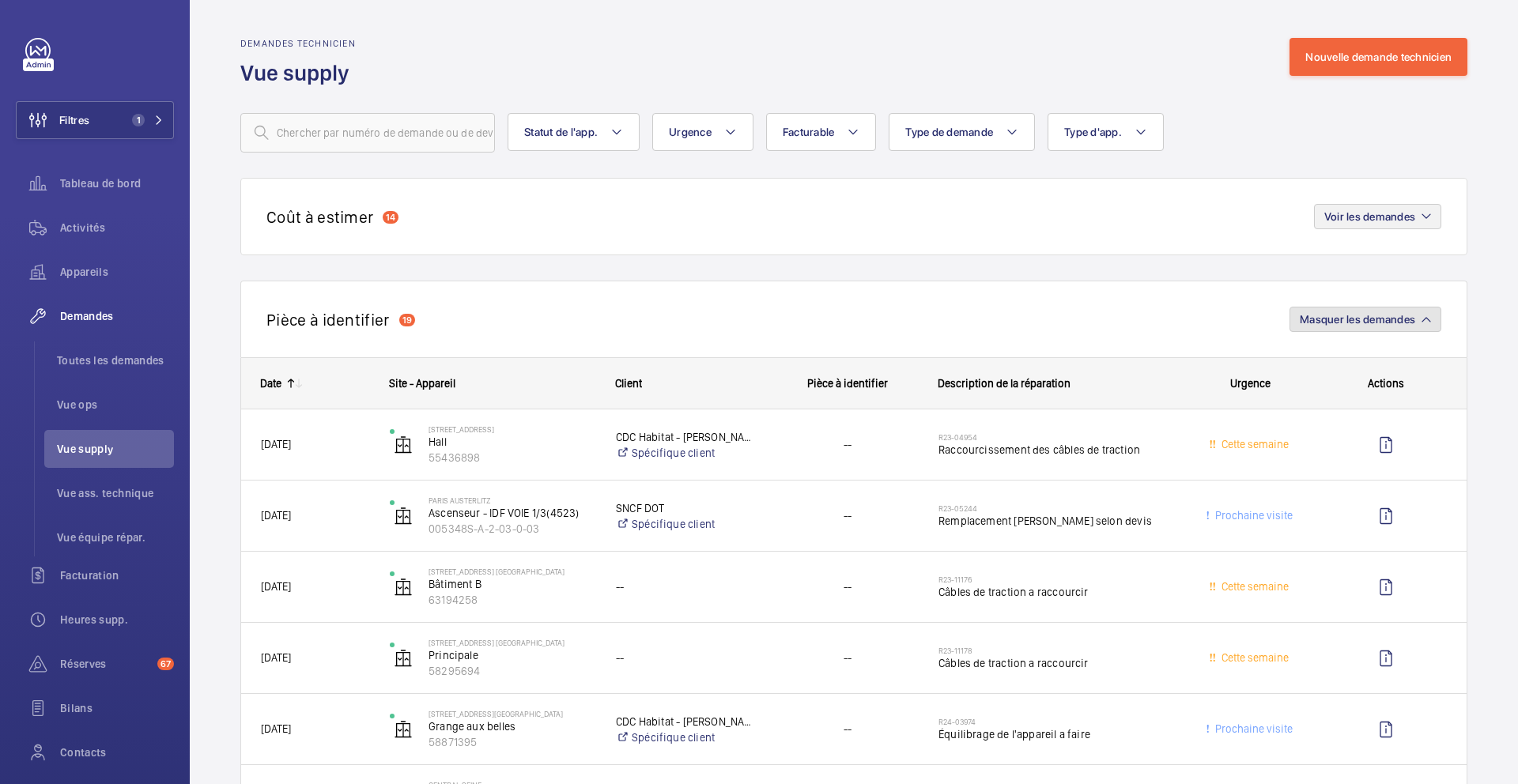
click at [1369, 313] on span "Masquer les demandes" at bounding box center [1358, 318] width 116 height 13
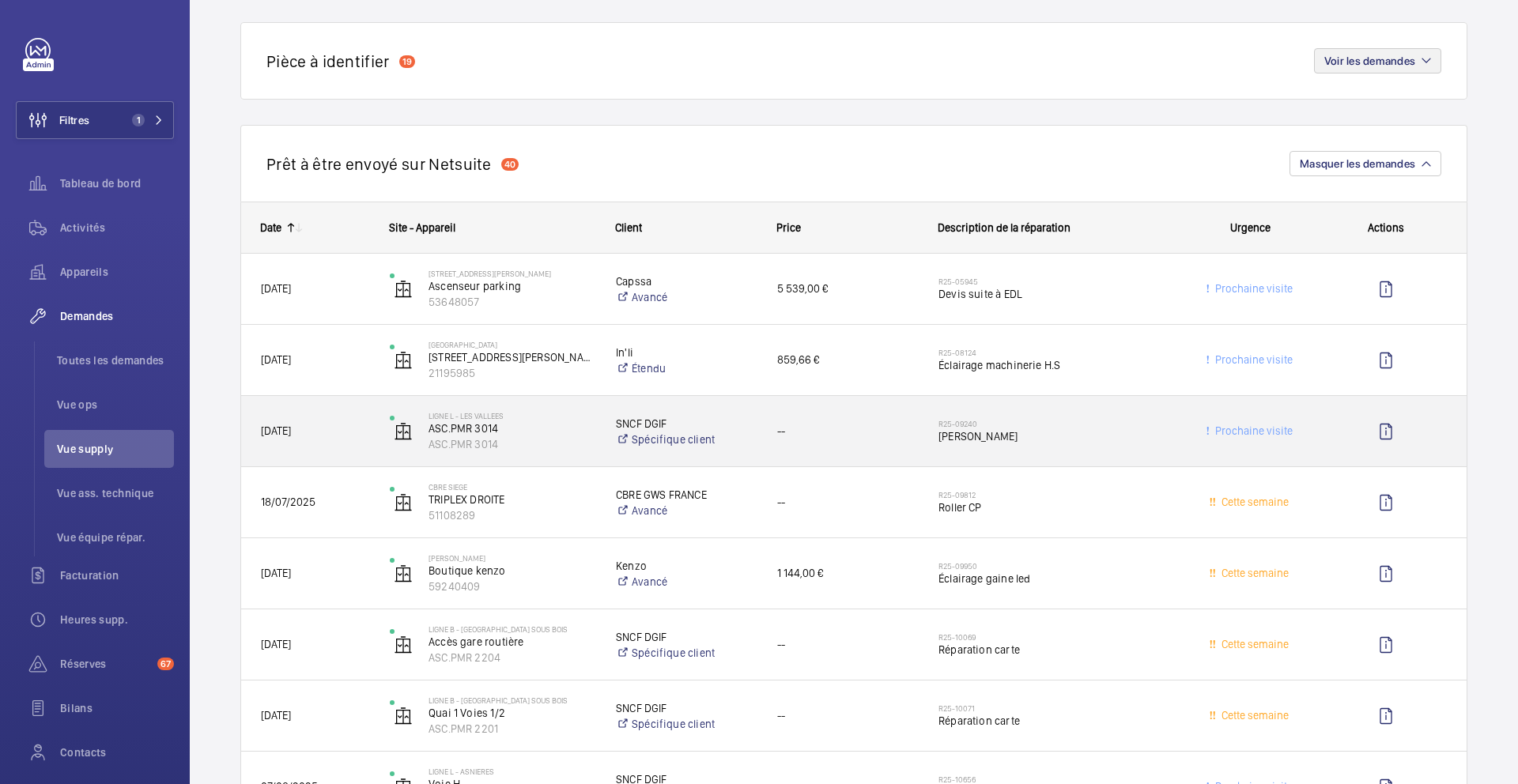
scroll to position [260, 0]
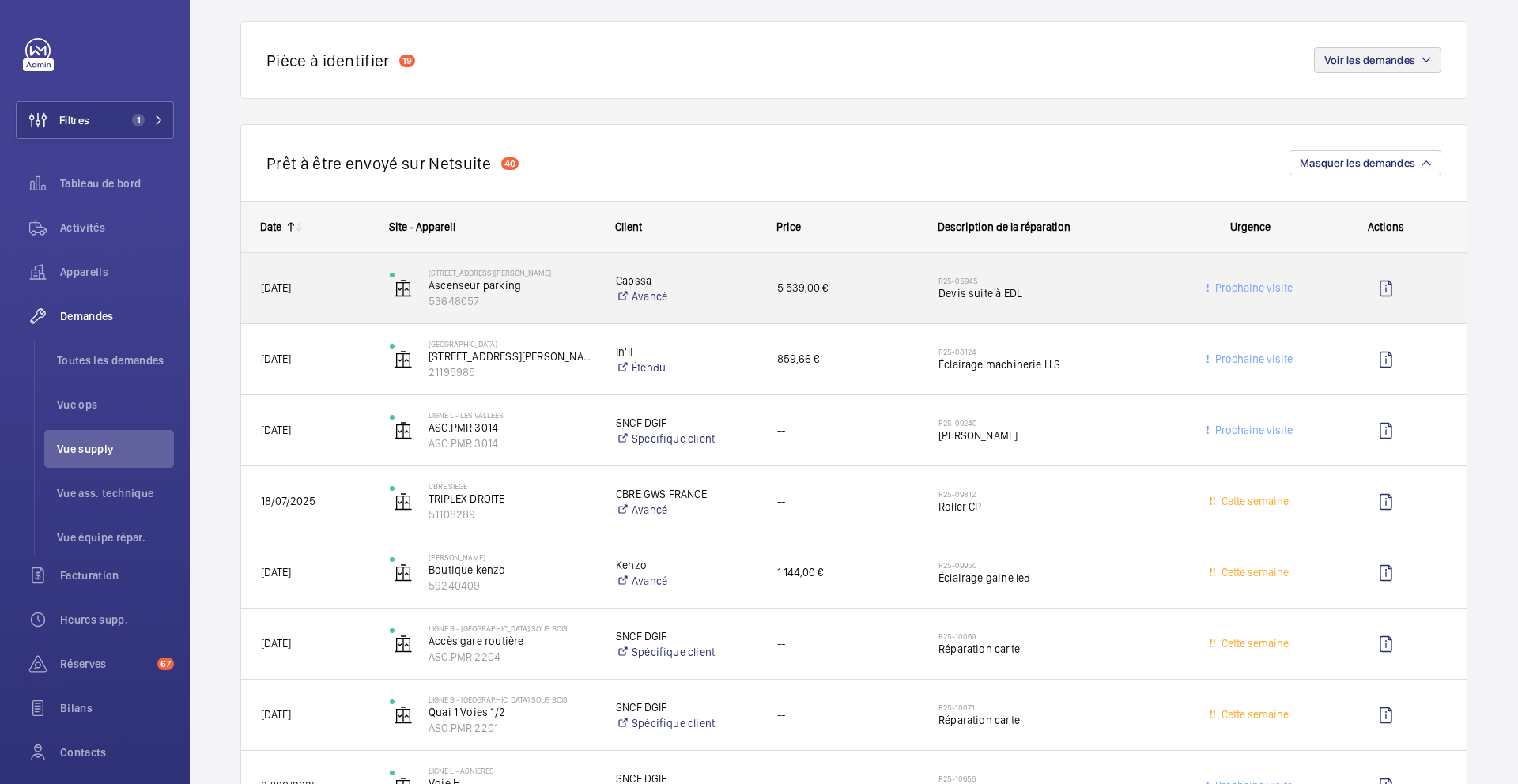
click at [1130, 296] on span "Devis suite à EDL" at bounding box center [1057, 293] width 237 height 16
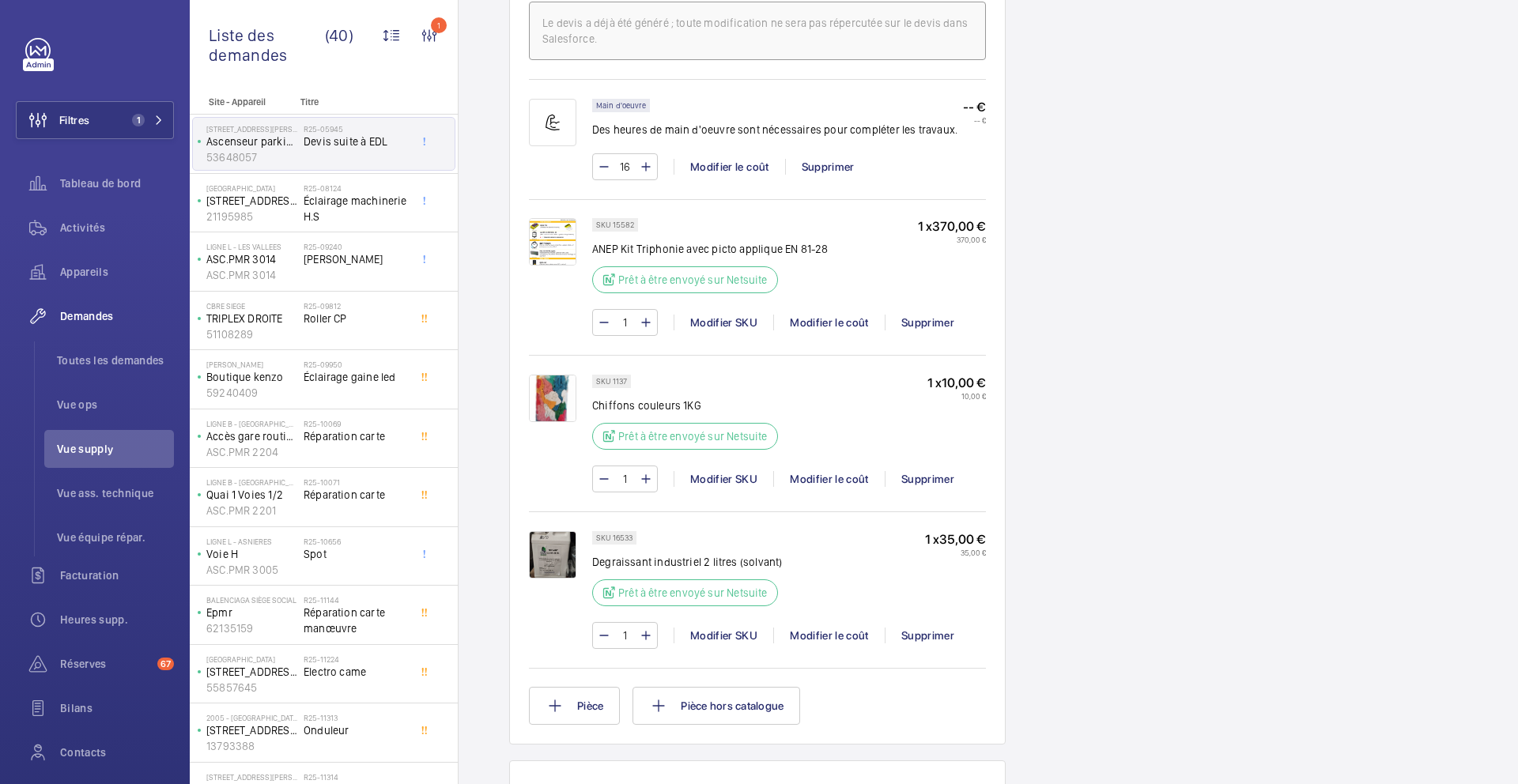
scroll to position [1159, 0]
click at [390, 215] on span "Éclairage machinerie H.S" at bounding box center [356, 209] width 104 height 31
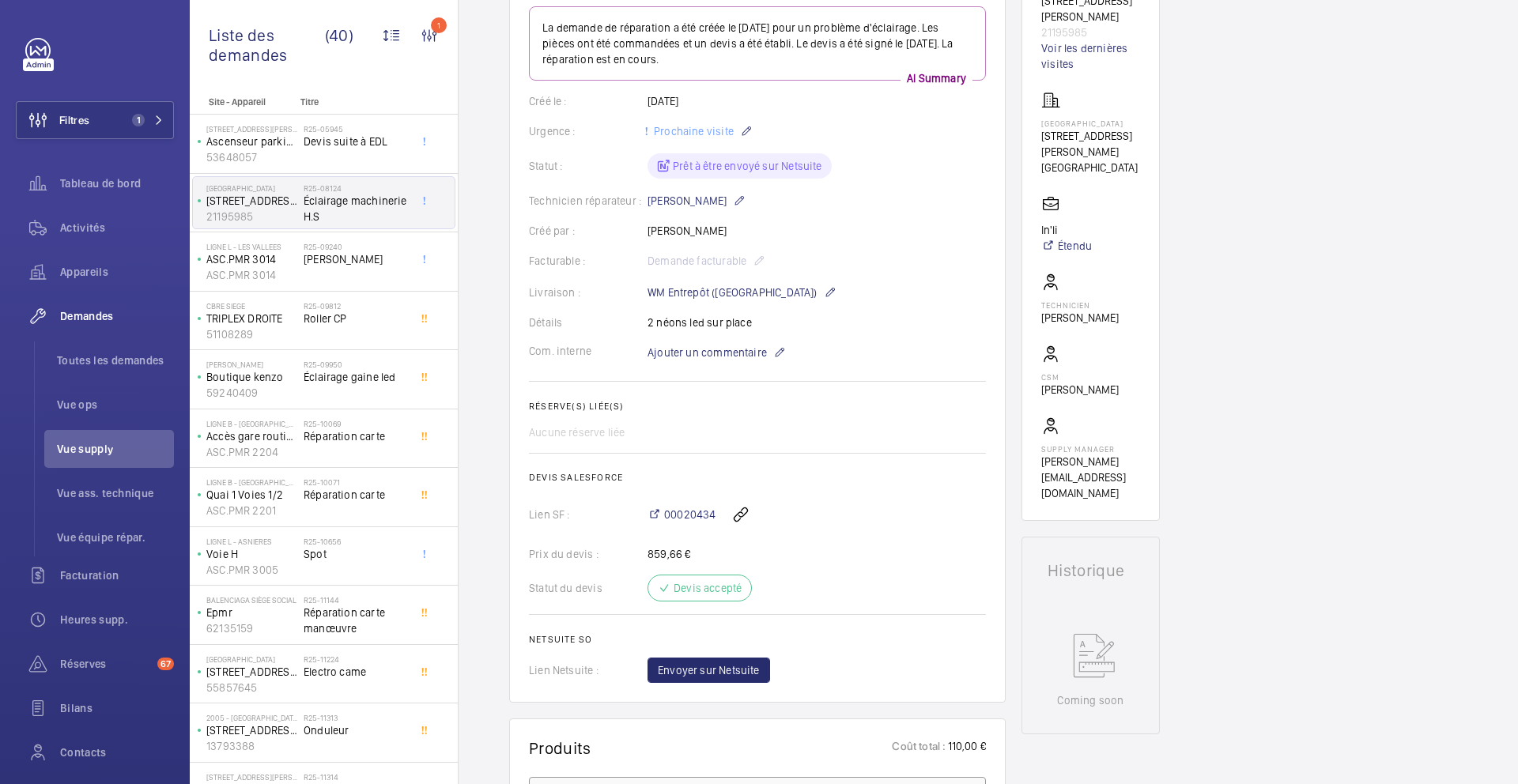
scroll to position [211, 0]
click at [764, 666] on button "Envoyer sur Netsuite" at bounding box center [708, 666] width 123 height 25
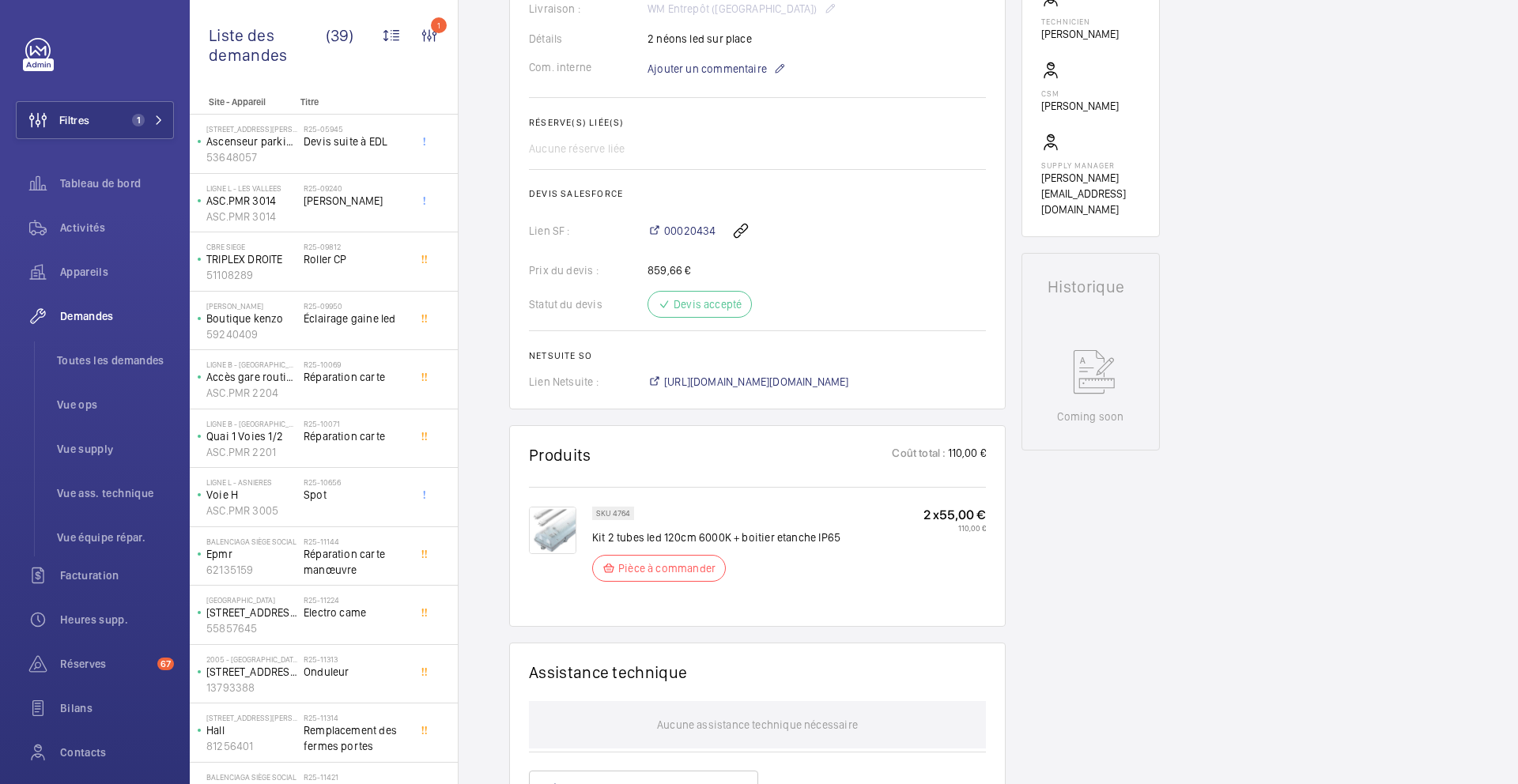
scroll to position [491, 0]
click at [372, 243] on h2 "R25-09812" at bounding box center [356, 247] width 104 height 10
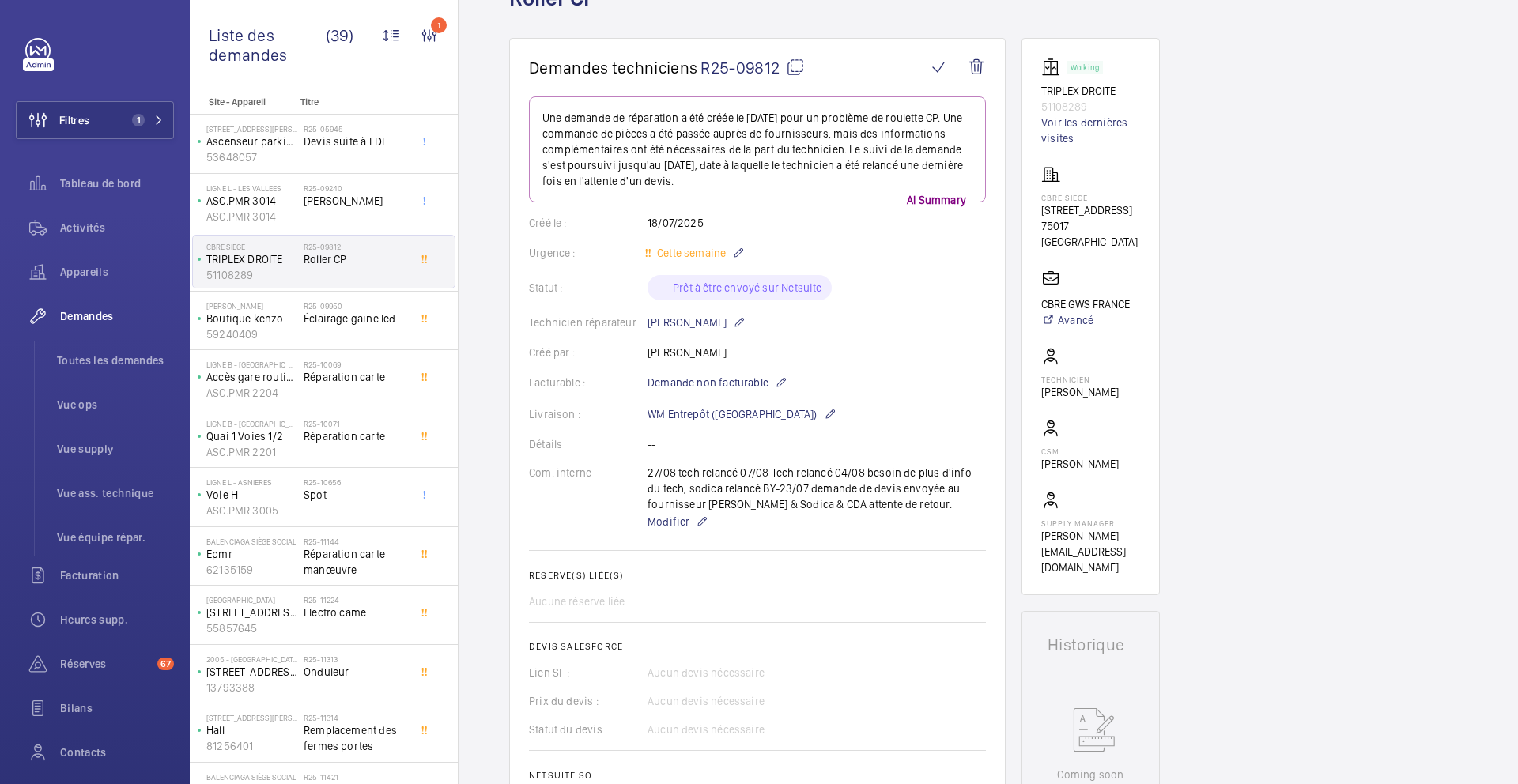
scroll to position [116, 0]
click at [378, 322] on span "Éclairage gaine led" at bounding box center [356, 318] width 104 height 16
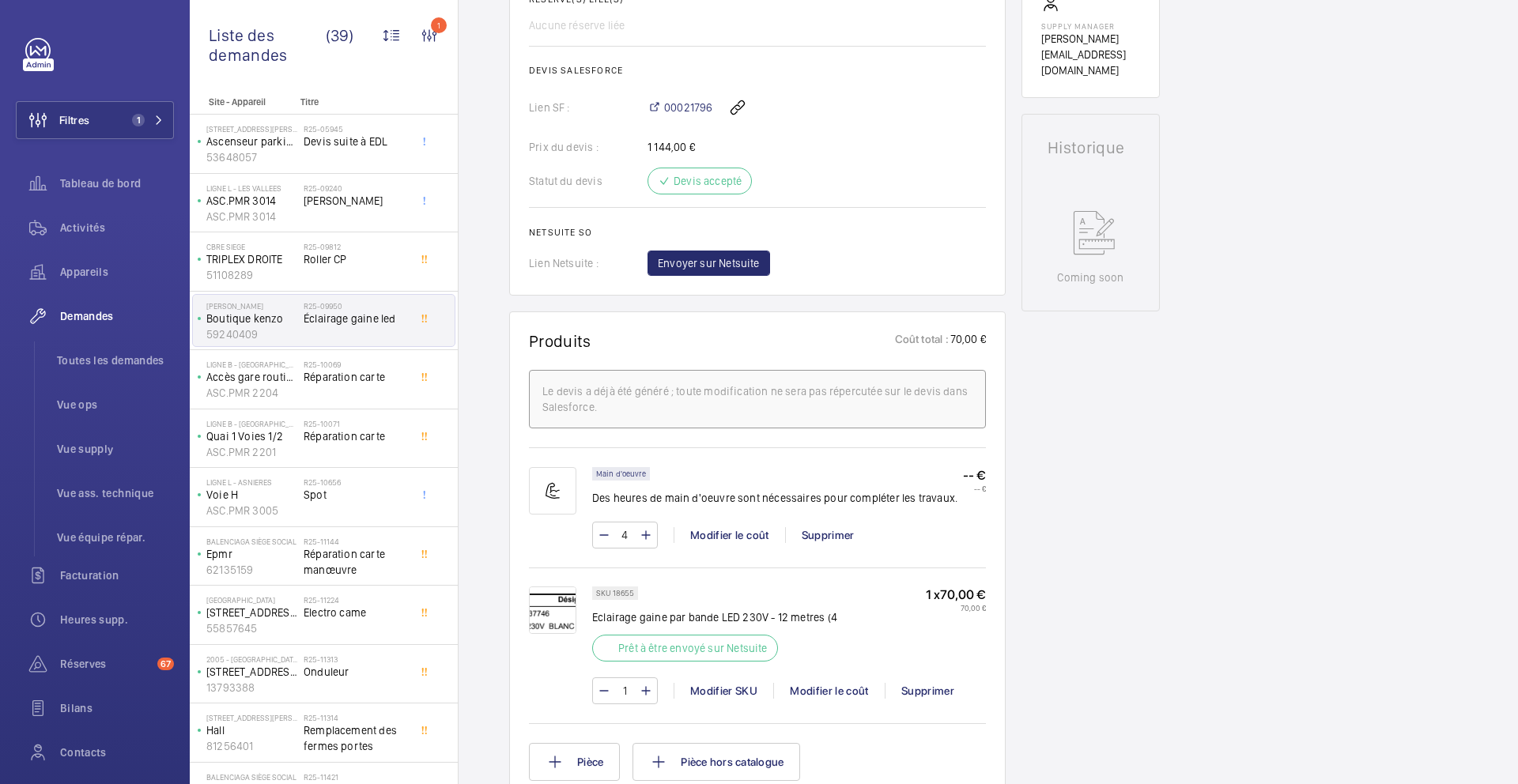
scroll to position [643, 0]
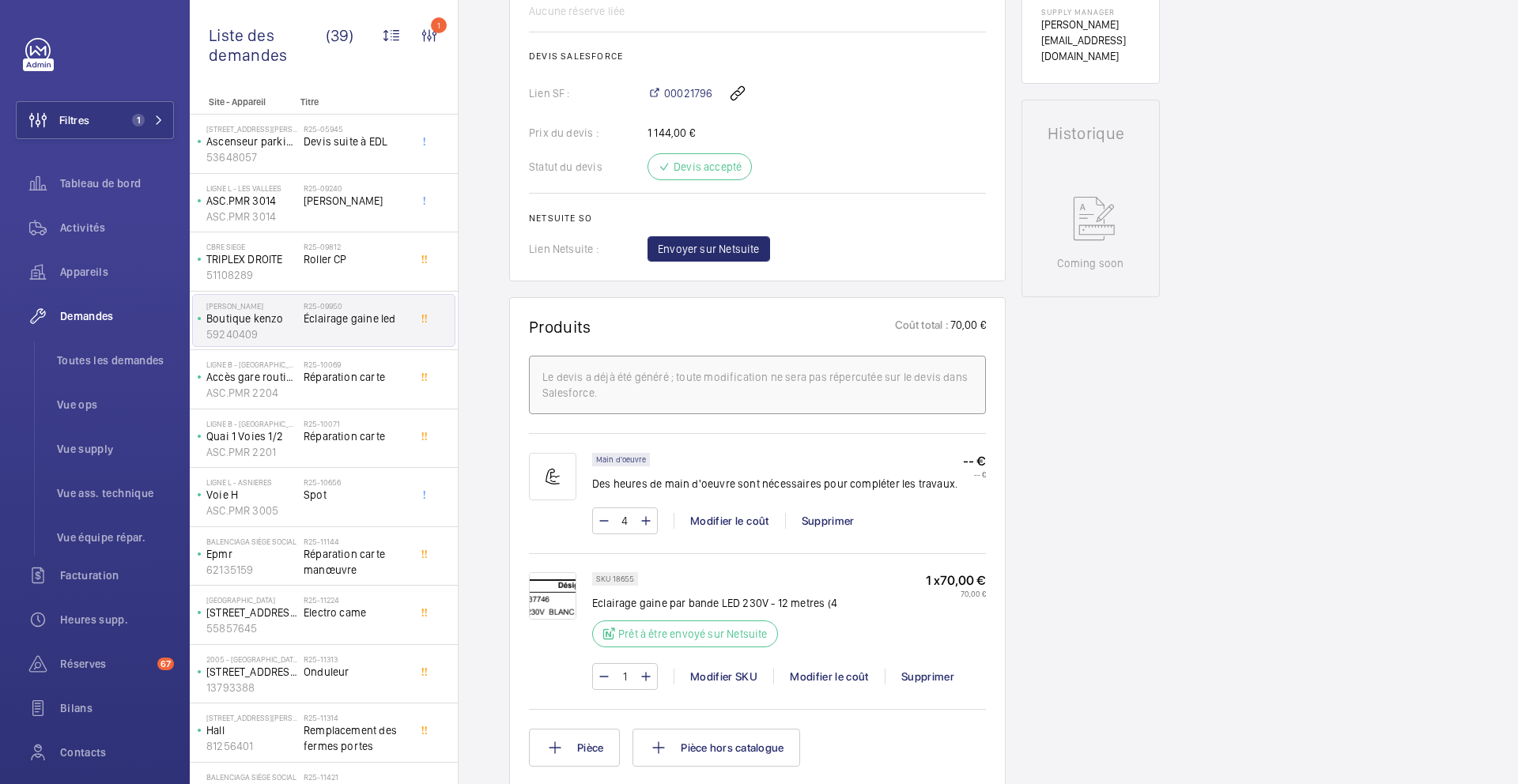
click at [546, 606] on img at bounding box center [553, 596] width 47 height 47
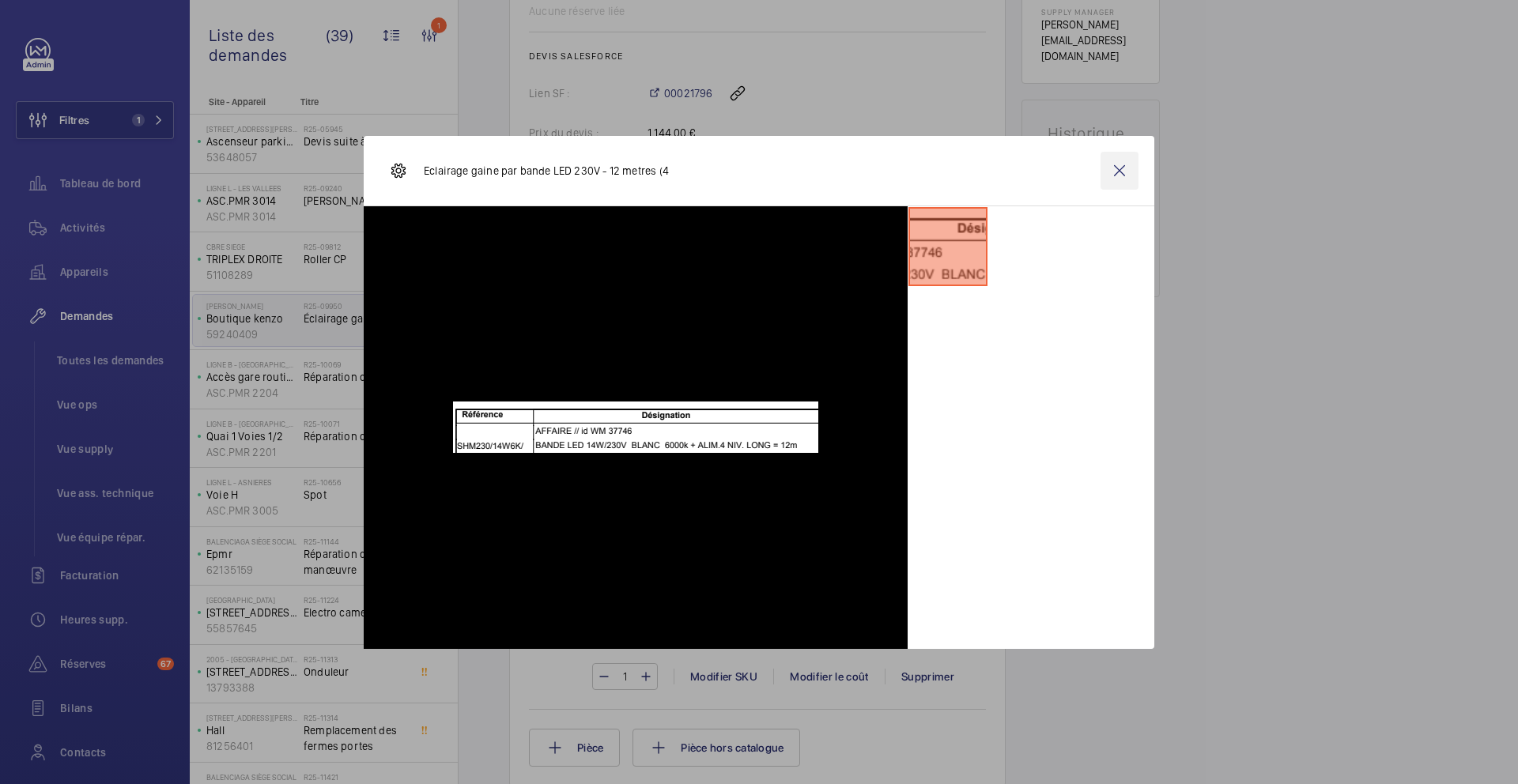
click at [1122, 167] on wm-front-icon-button at bounding box center [1120, 171] width 38 height 38
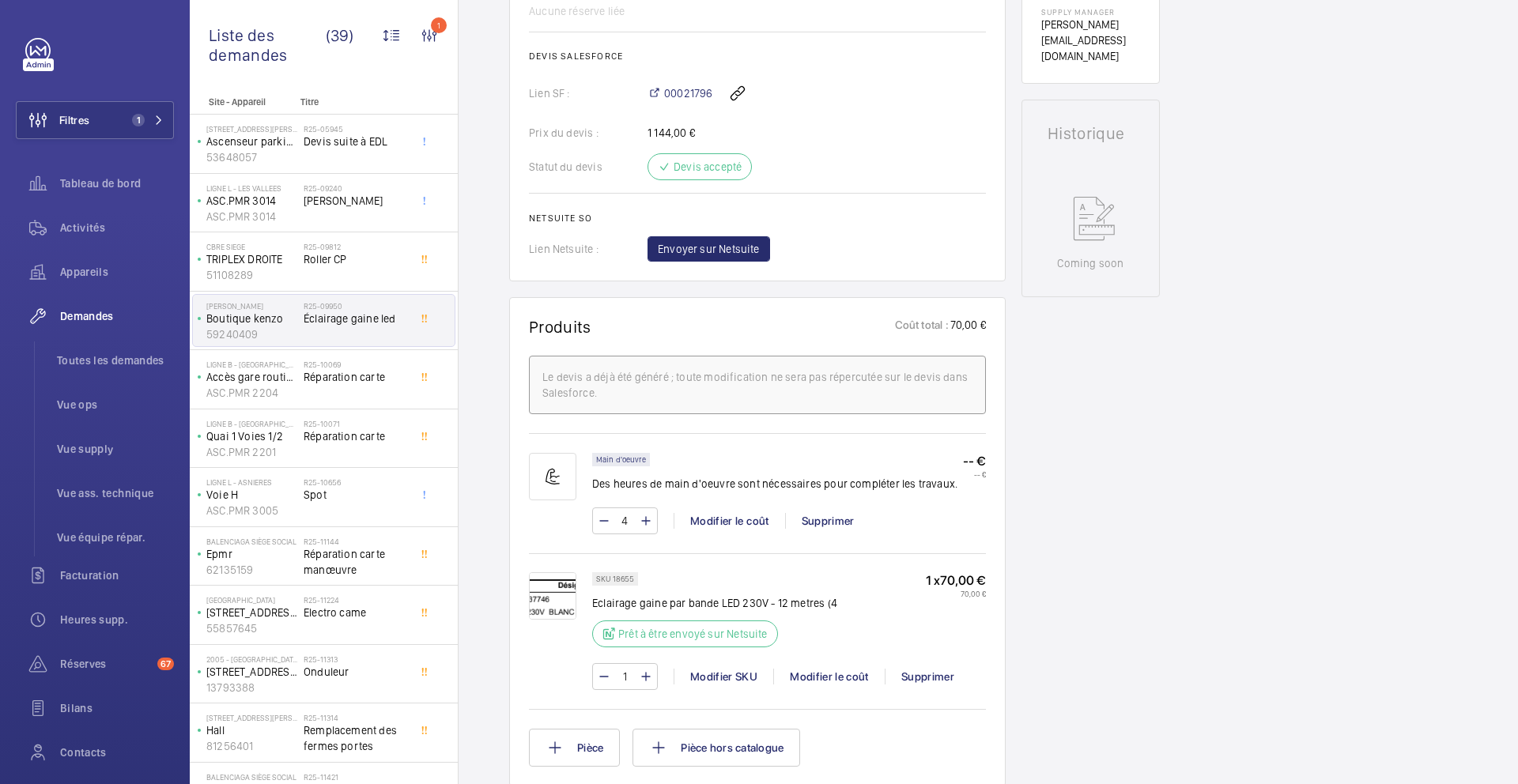
click at [626, 580] on p "SKU 18655" at bounding box center [615, 579] width 38 height 6
copy p "18655"
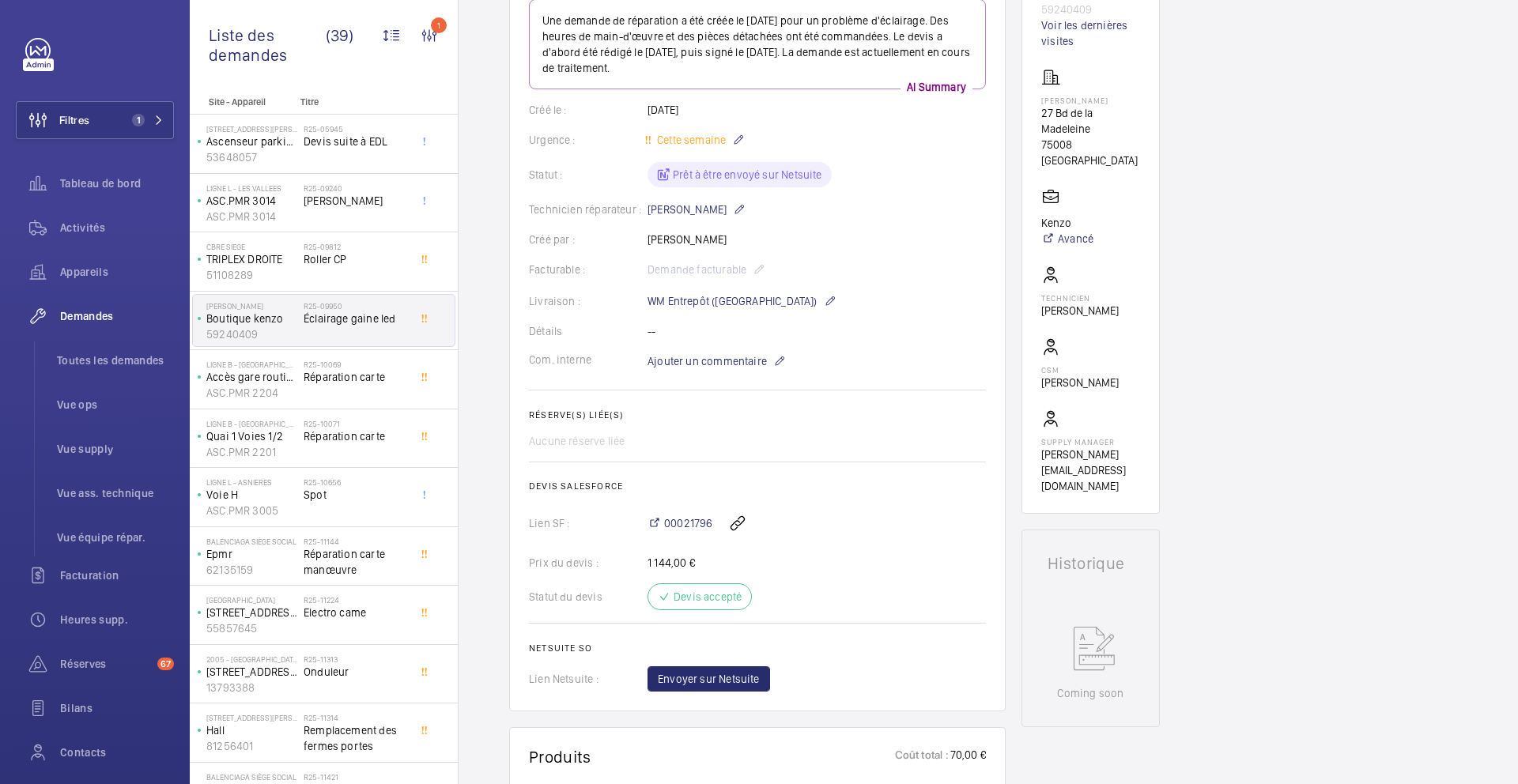
scroll to position [0, 0]
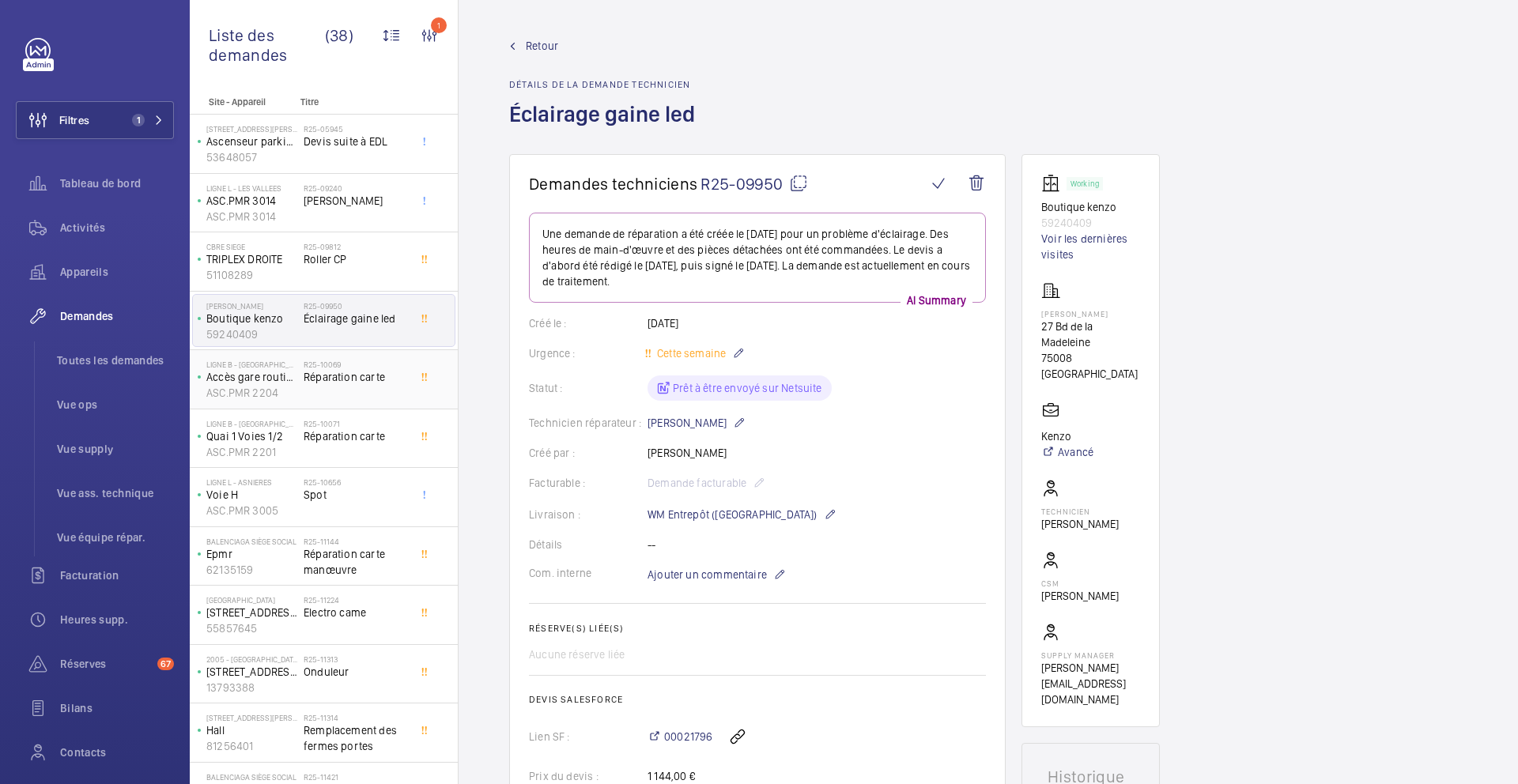
click at [385, 395] on div "R25-10069 Réparation carte" at bounding box center [356, 382] width 104 height 46
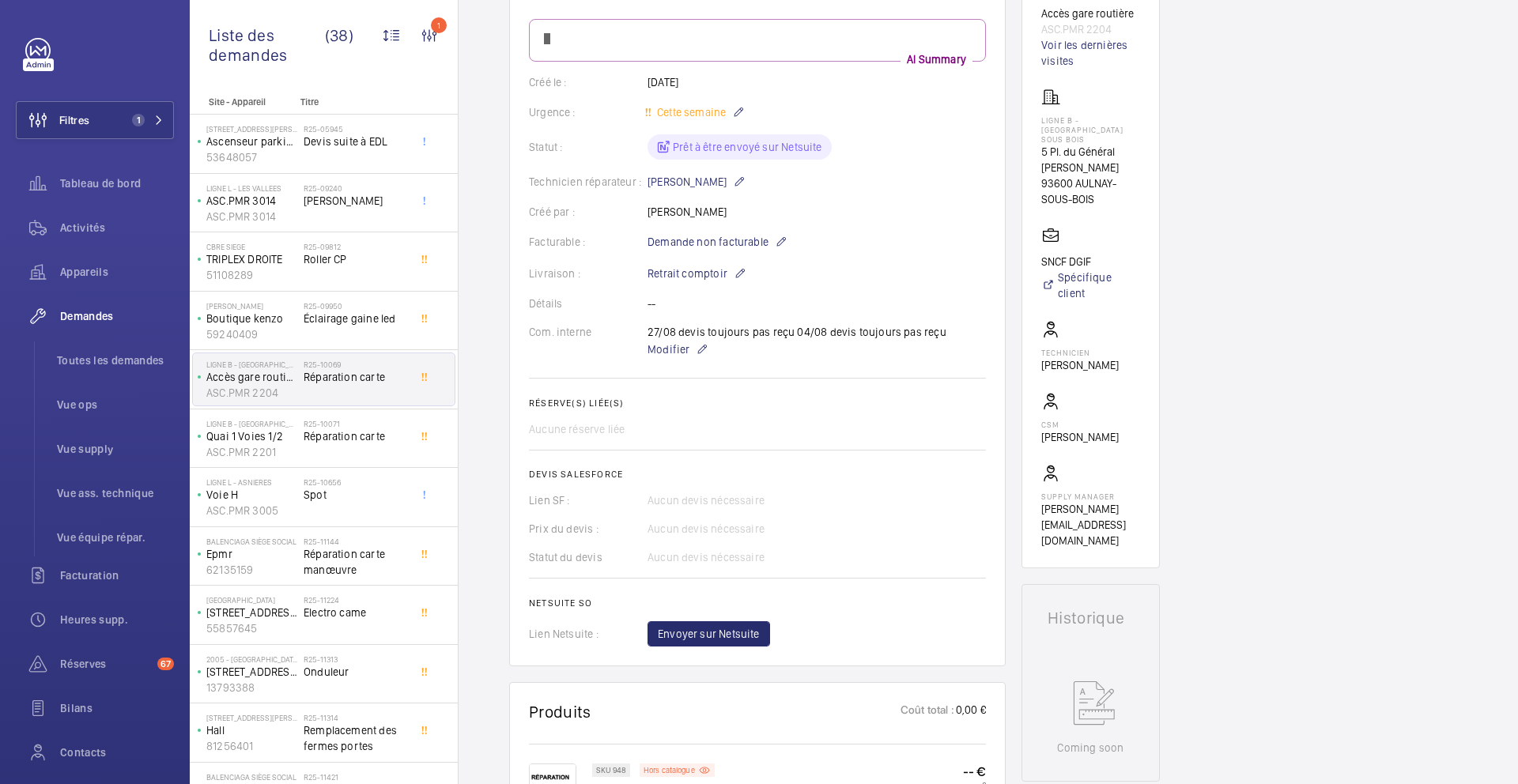
scroll to position [177, 0]
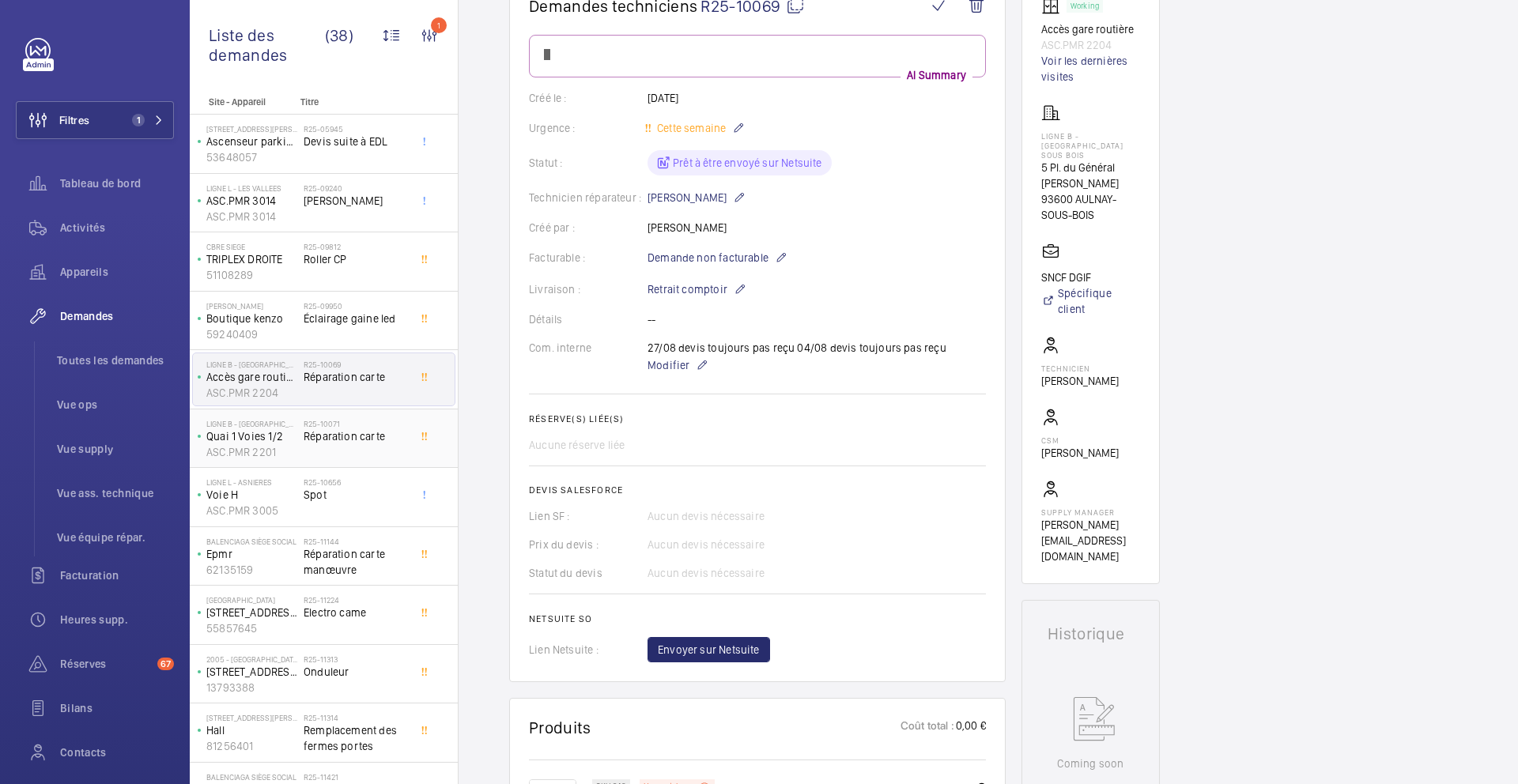
click at [338, 452] on div "R25-10071 Réparation carte" at bounding box center [356, 441] width 104 height 46
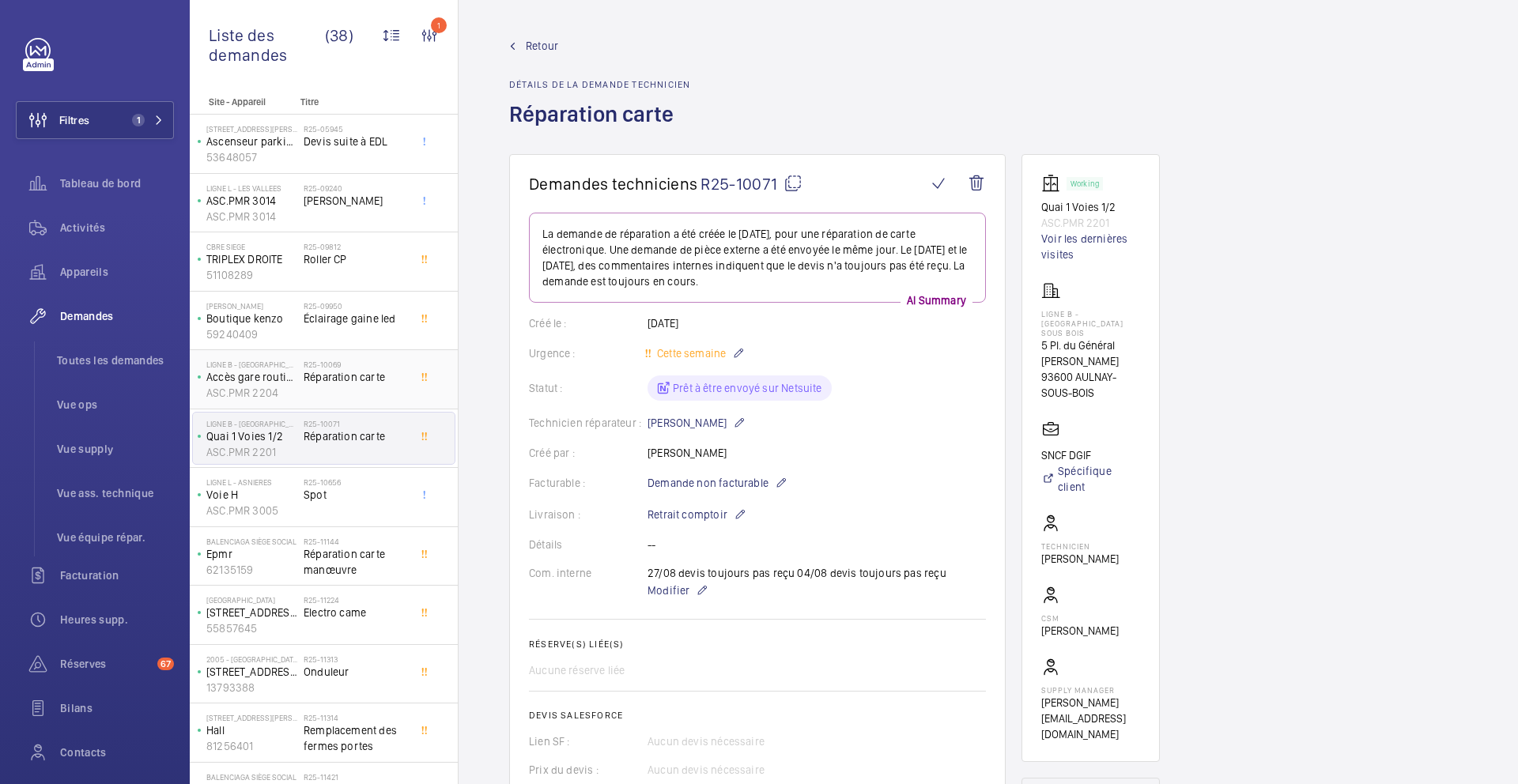
click at [388, 376] on span "Réparation carte" at bounding box center [356, 377] width 104 height 16
click at [795, 187] on mat-icon at bounding box center [795, 182] width 19 height 19
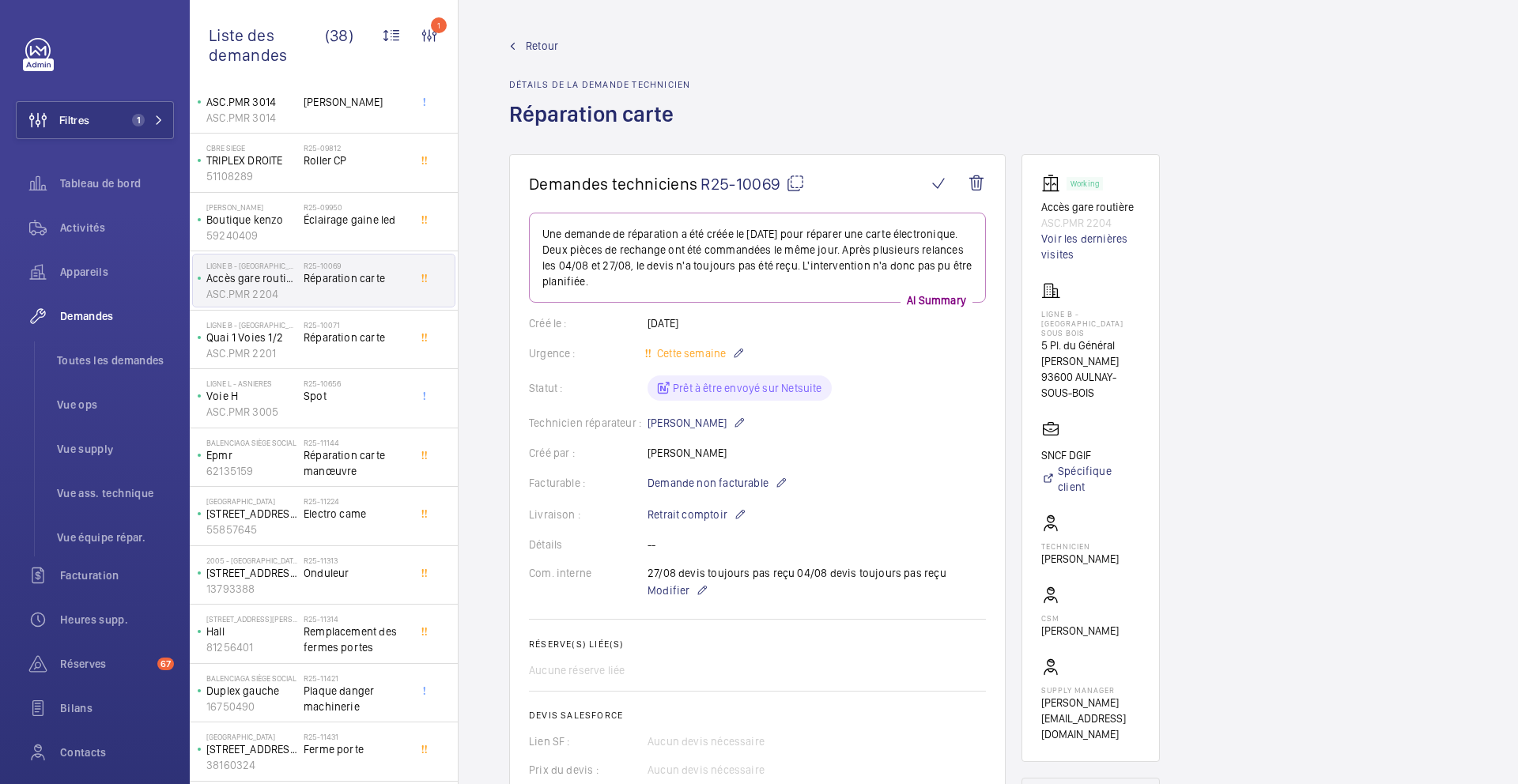
scroll to position [98, 0]
click at [362, 582] on div "R25-11313 Onduleur" at bounding box center [356, 579] width 104 height 46
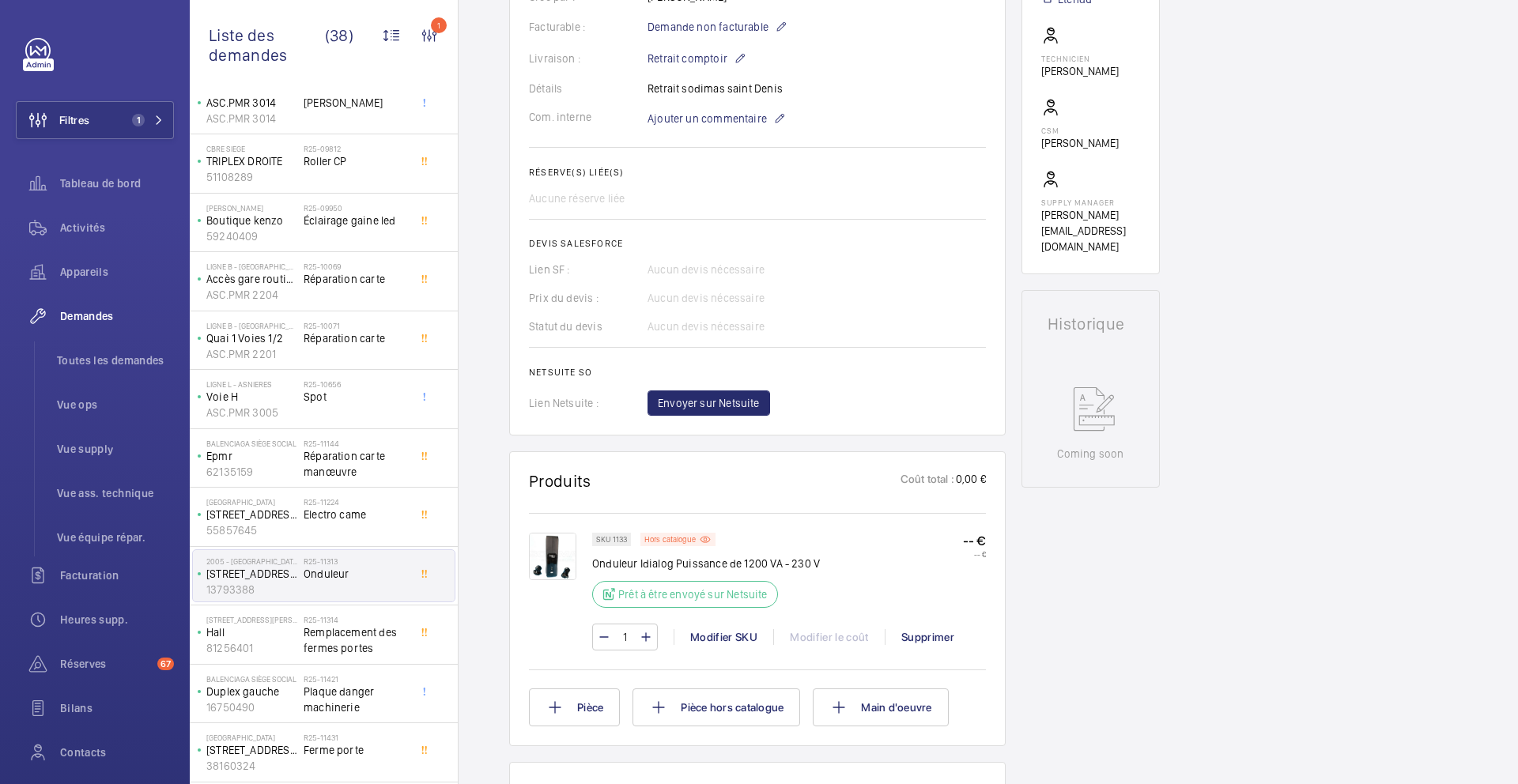
scroll to position [558, 0]
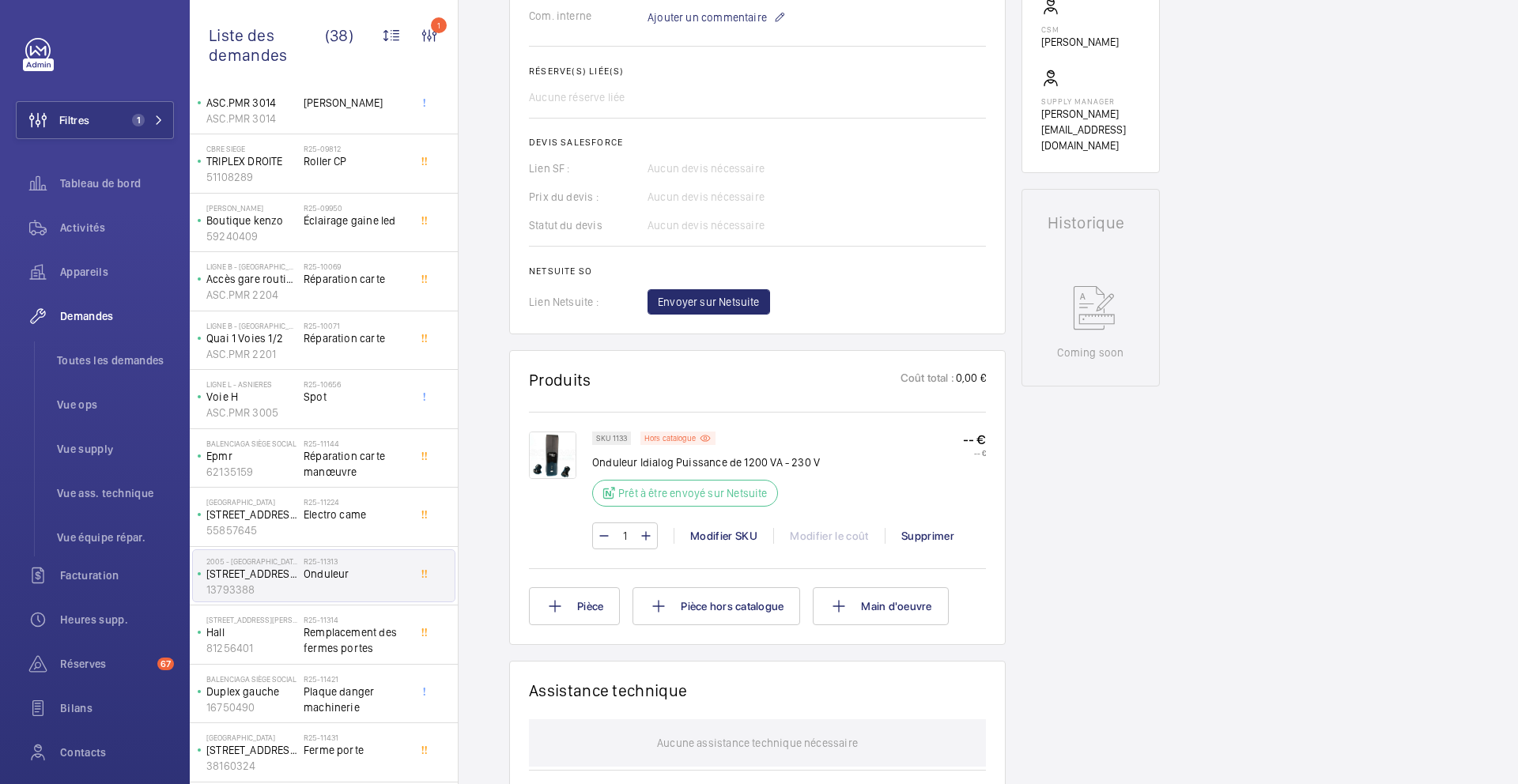
click at [623, 436] on p "SKU 1133" at bounding box center [611, 438] width 30 height 6
copy p "1133"
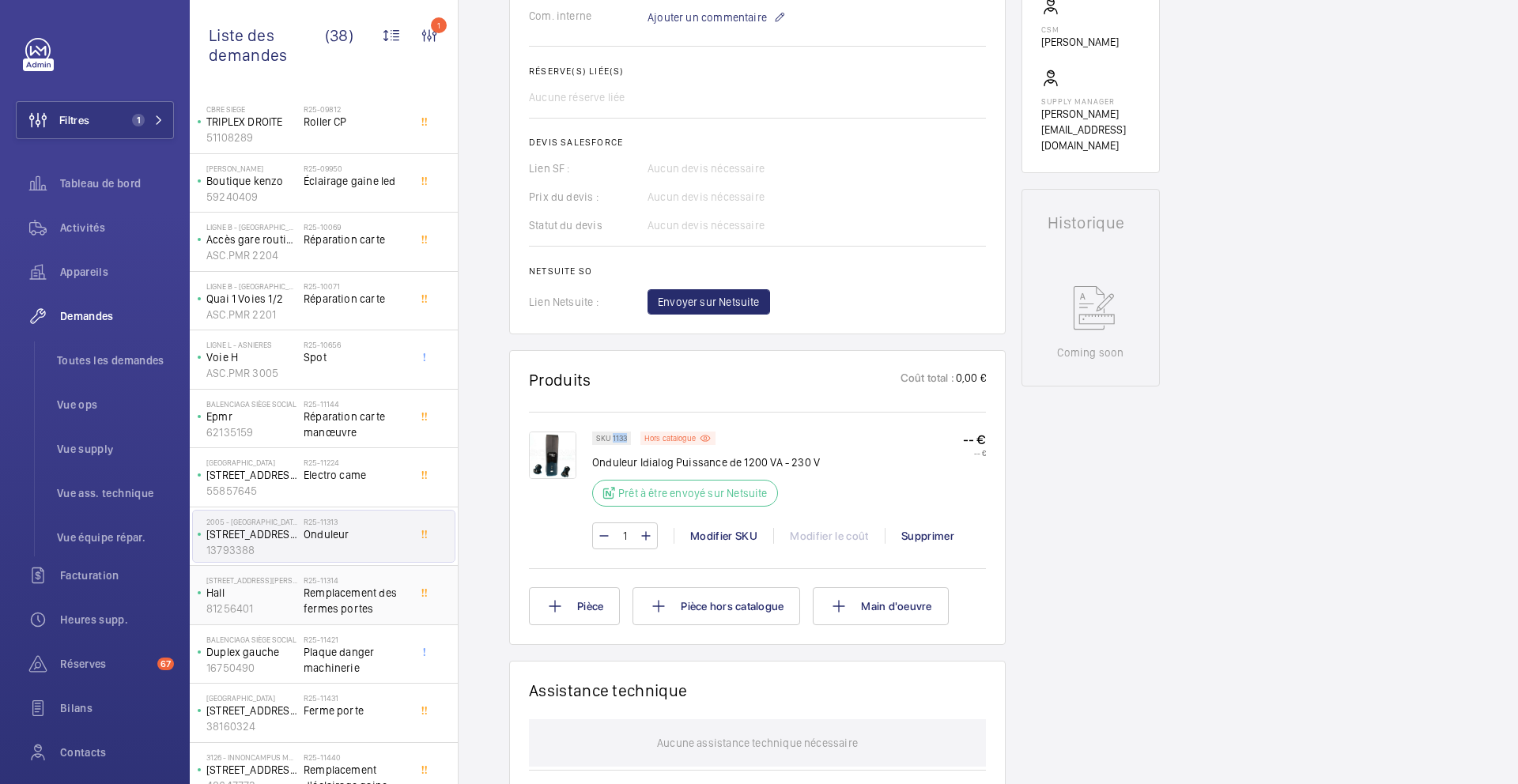
scroll to position [140, 0]
click at [384, 605] on span "Remplacement des fermes portes" at bounding box center [356, 598] width 104 height 31
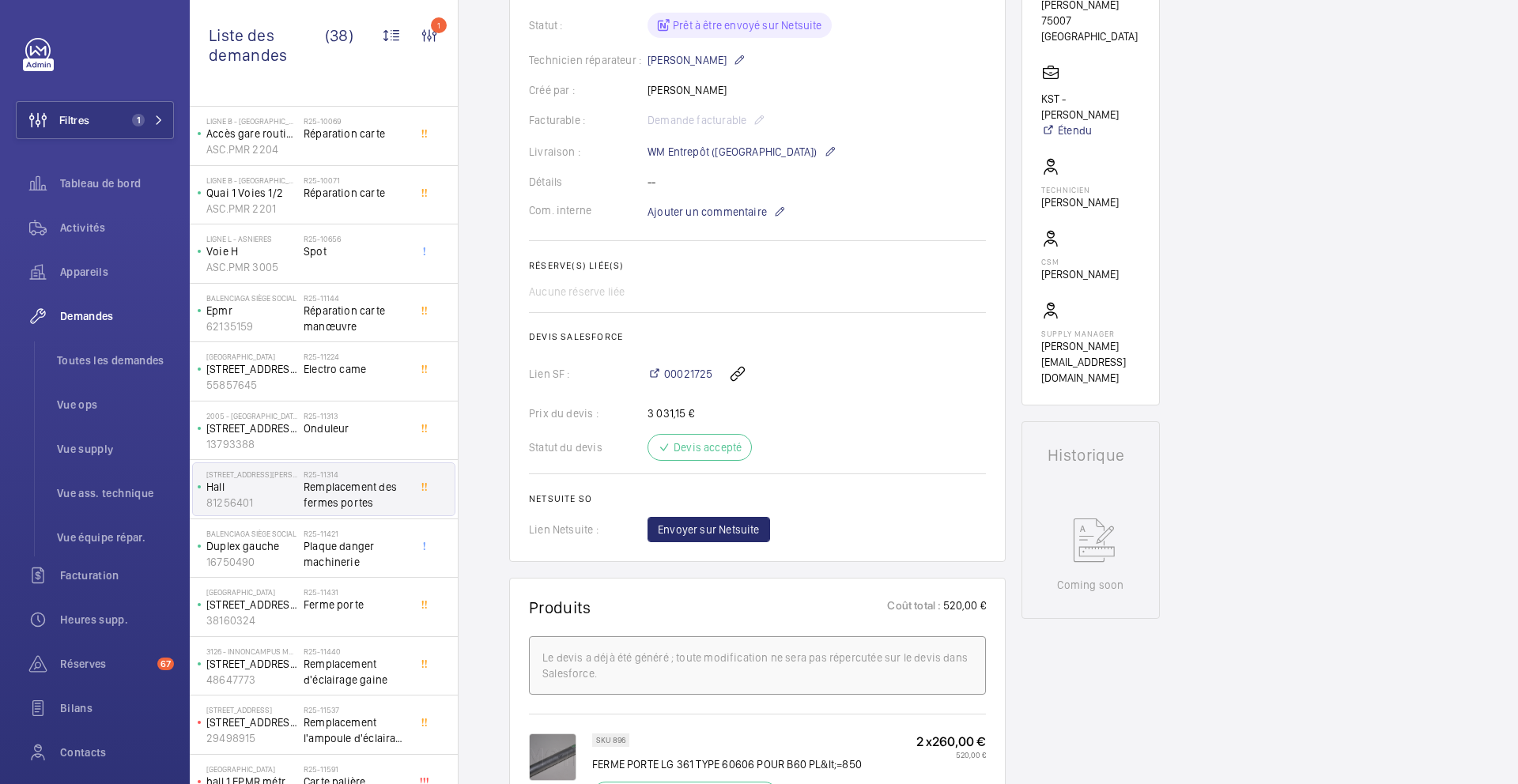
scroll to position [296, 0]
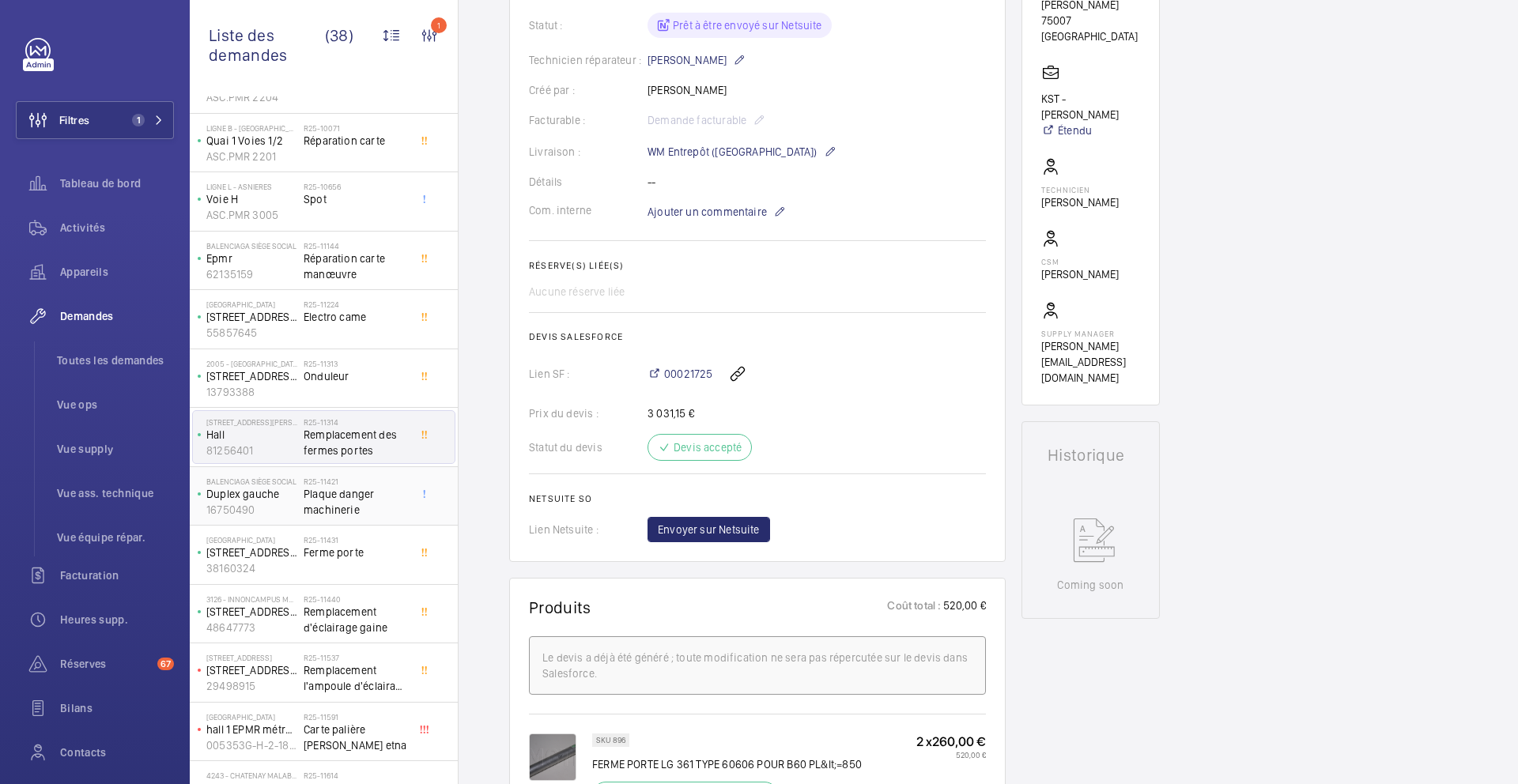
click at [390, 497] on span "Plaque danger machinerie" at bounding box center [356, 502] width 104 height 31
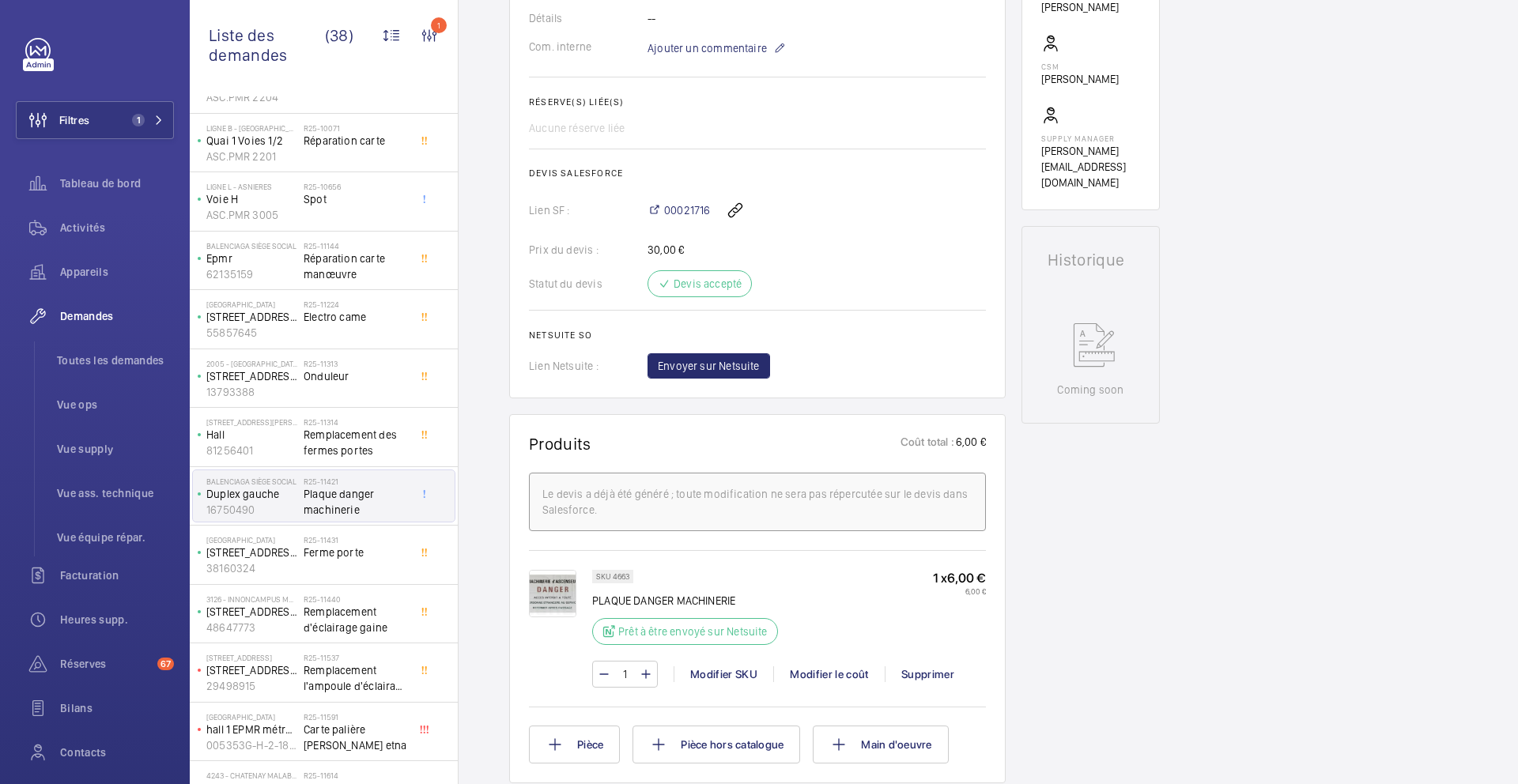
scroll to position [520, 0]
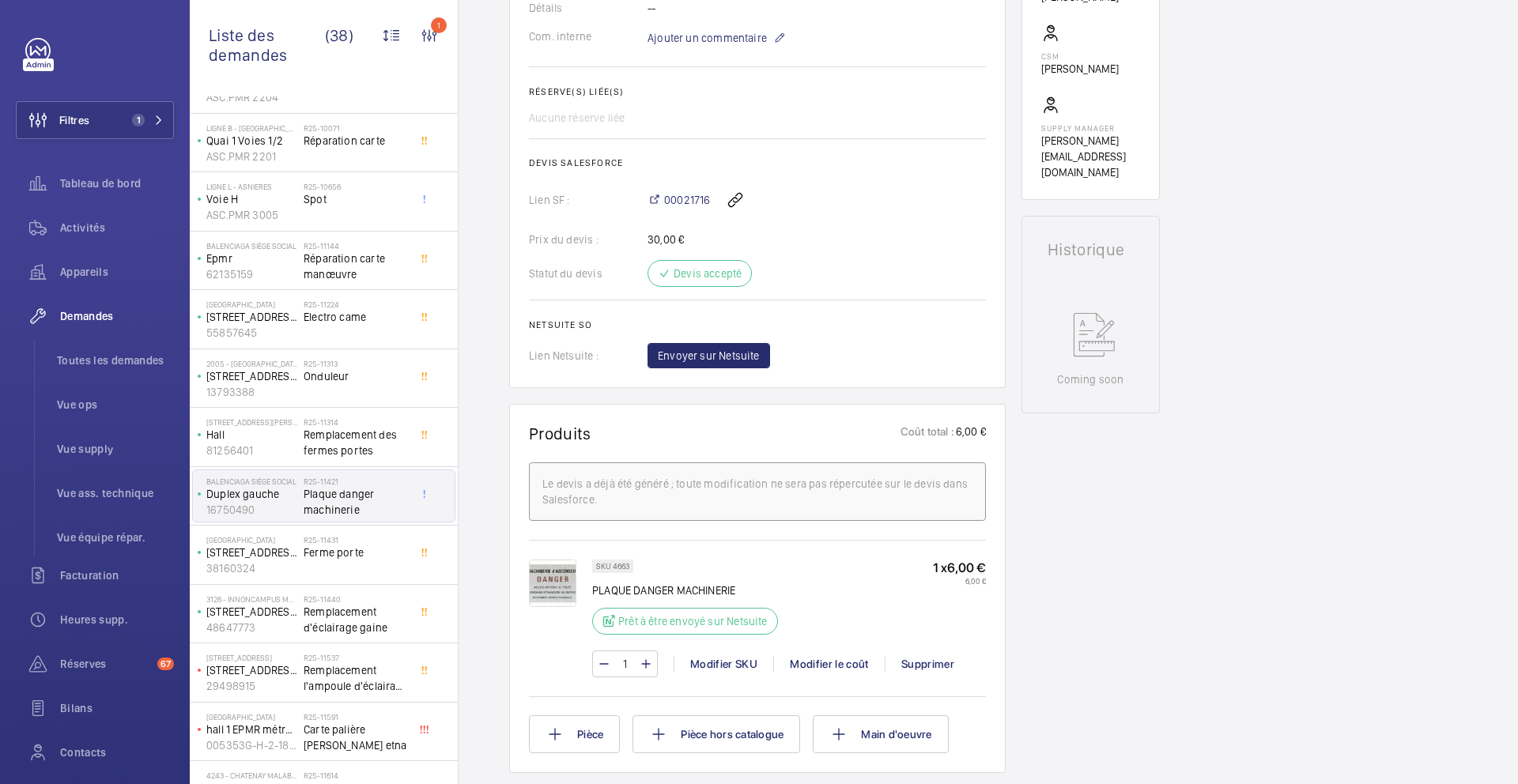
click at [621, 569] on p "SKU 4663" at bounding box center [613, 566] width 33 height 6
copy p "4663"
click at [382, 554] on span "Ferme porte" at bounding box center [356, 553] width 104 height 16
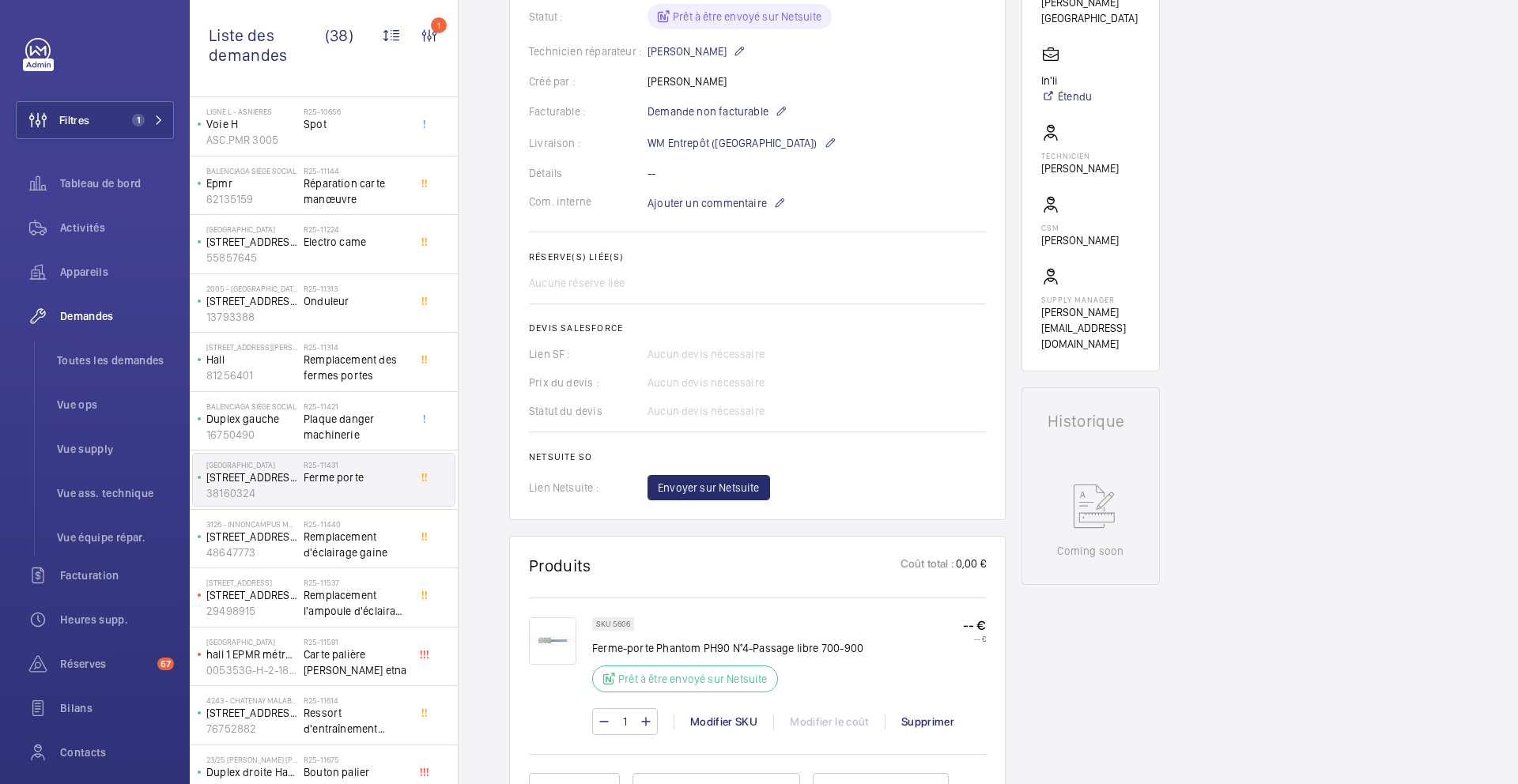
scroll to position [426, 0]
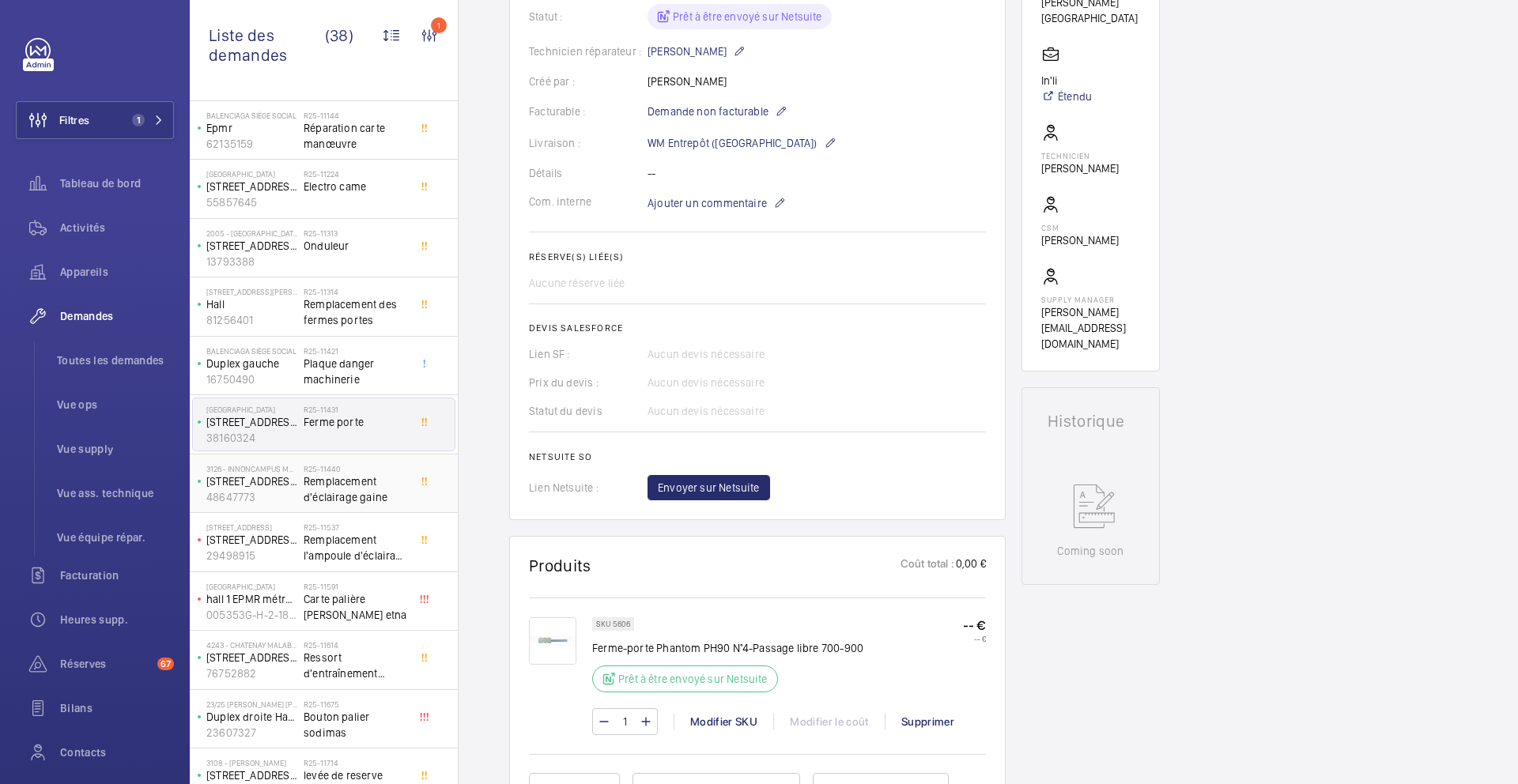
click at [404, 484] on span "Remplacement d'éclairage gaine" at bounding box center [356, 489] width 104 height 31
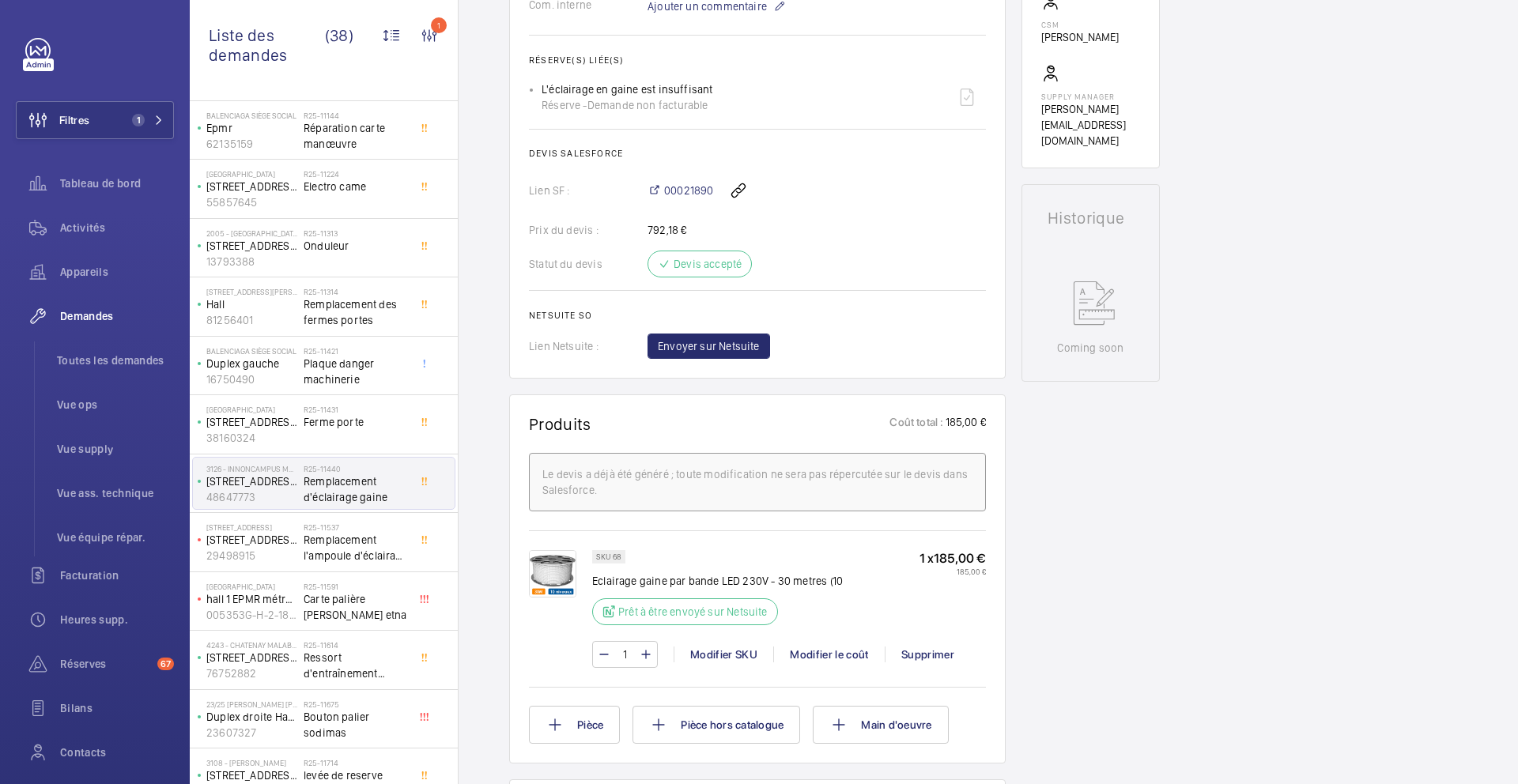
scroll to position [558, 0]
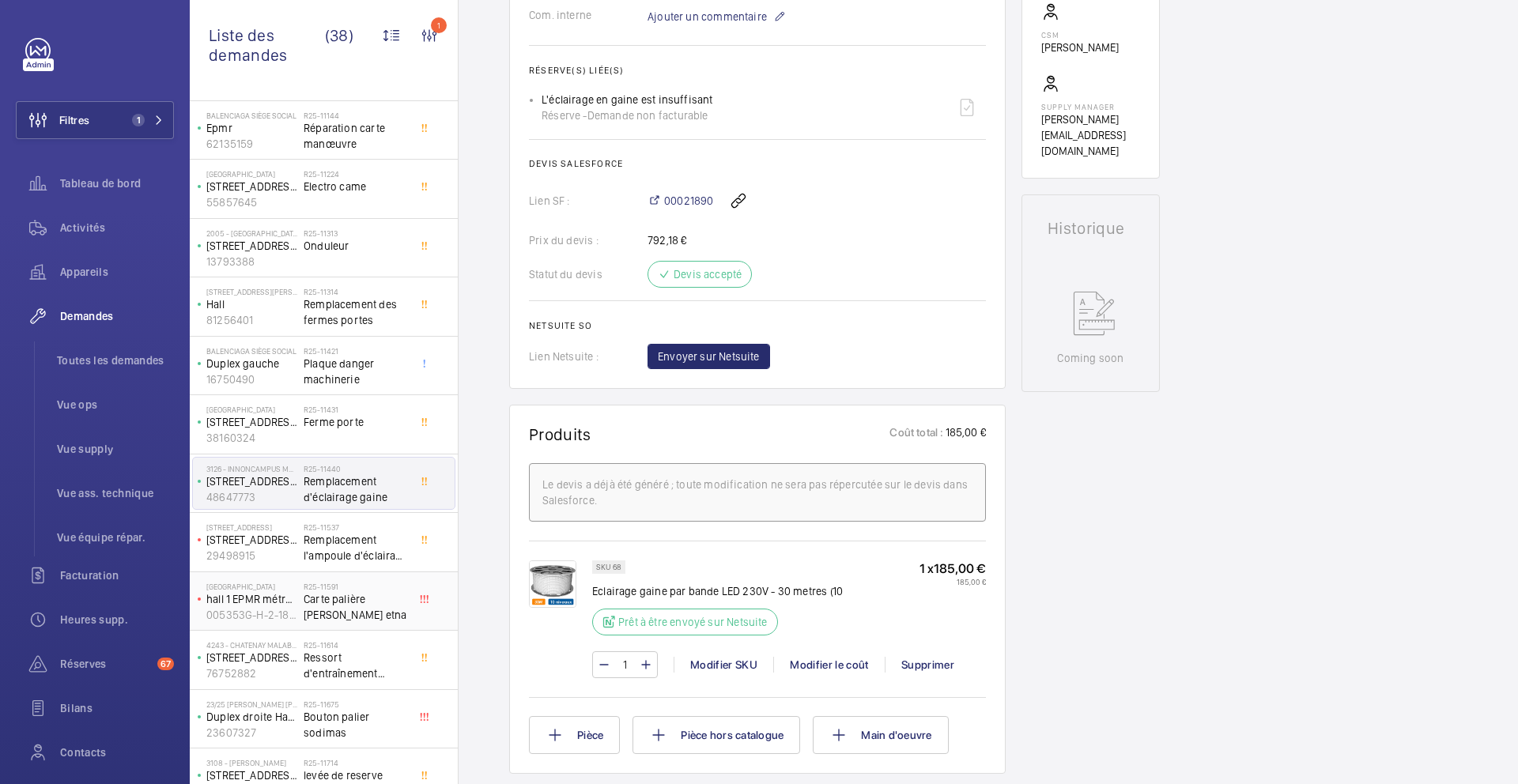
click at [383, 604] on span "Carte palière [PERSON_NAME] etna" at bounding box center [356, 607] width 104 height 31
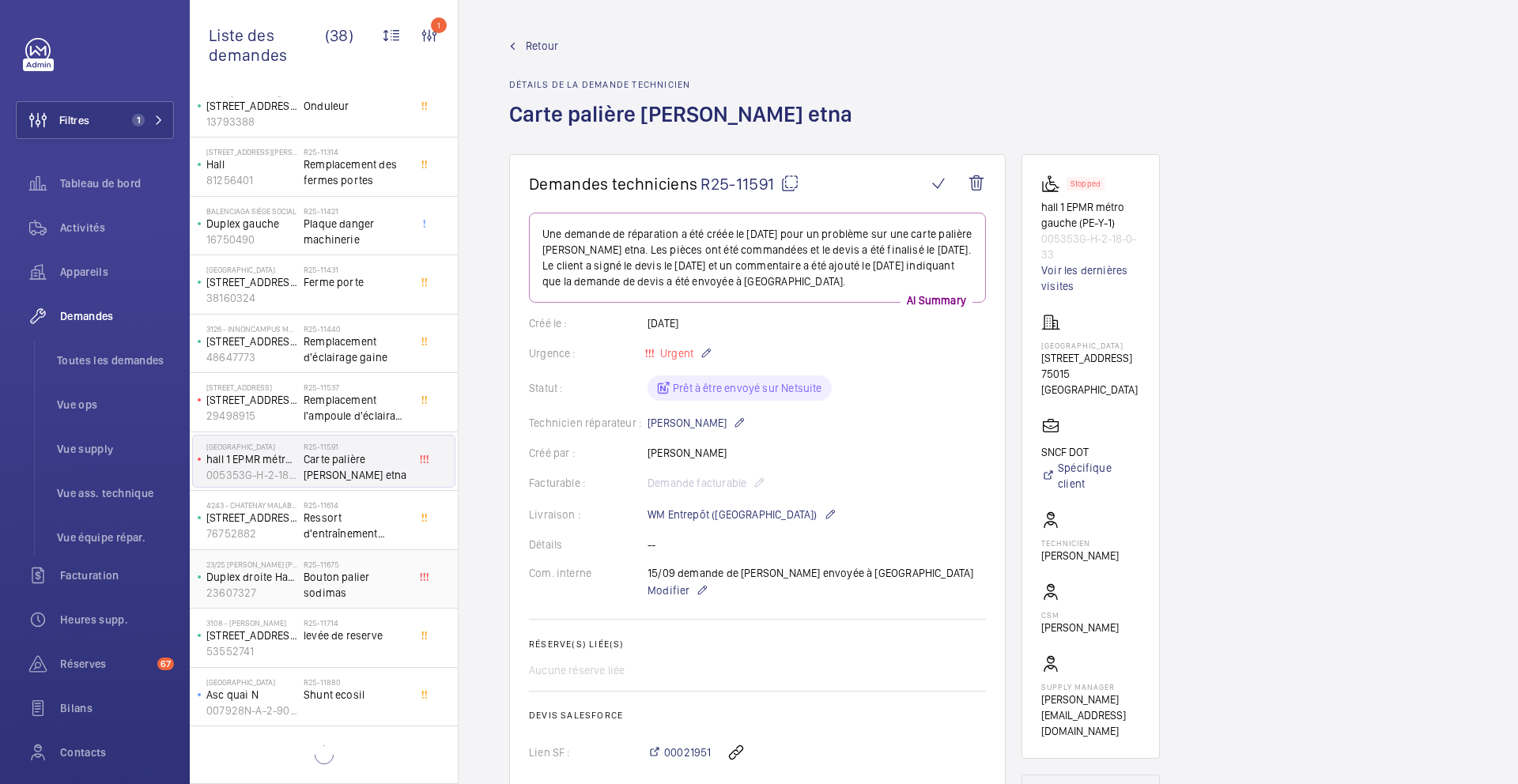
click at [378, 592] on span "Bouton palier sodimas" at bounding box center [356, 585] width 104 height 31
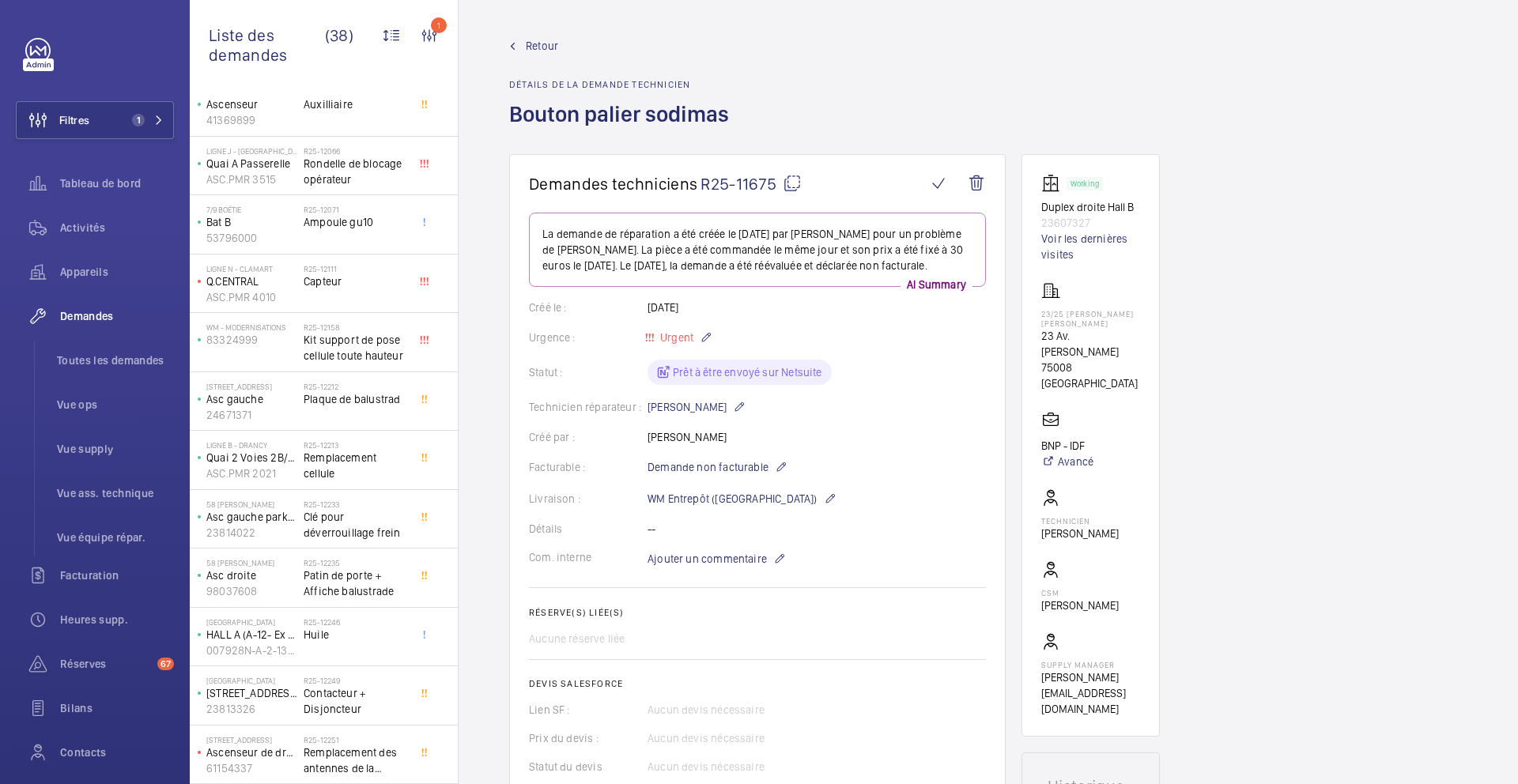
scroll to position [1568, 0]
click at [395, 705] on span "Contacteur + Disjoncteur" at bounding box center [356, 701] width 104 height 31
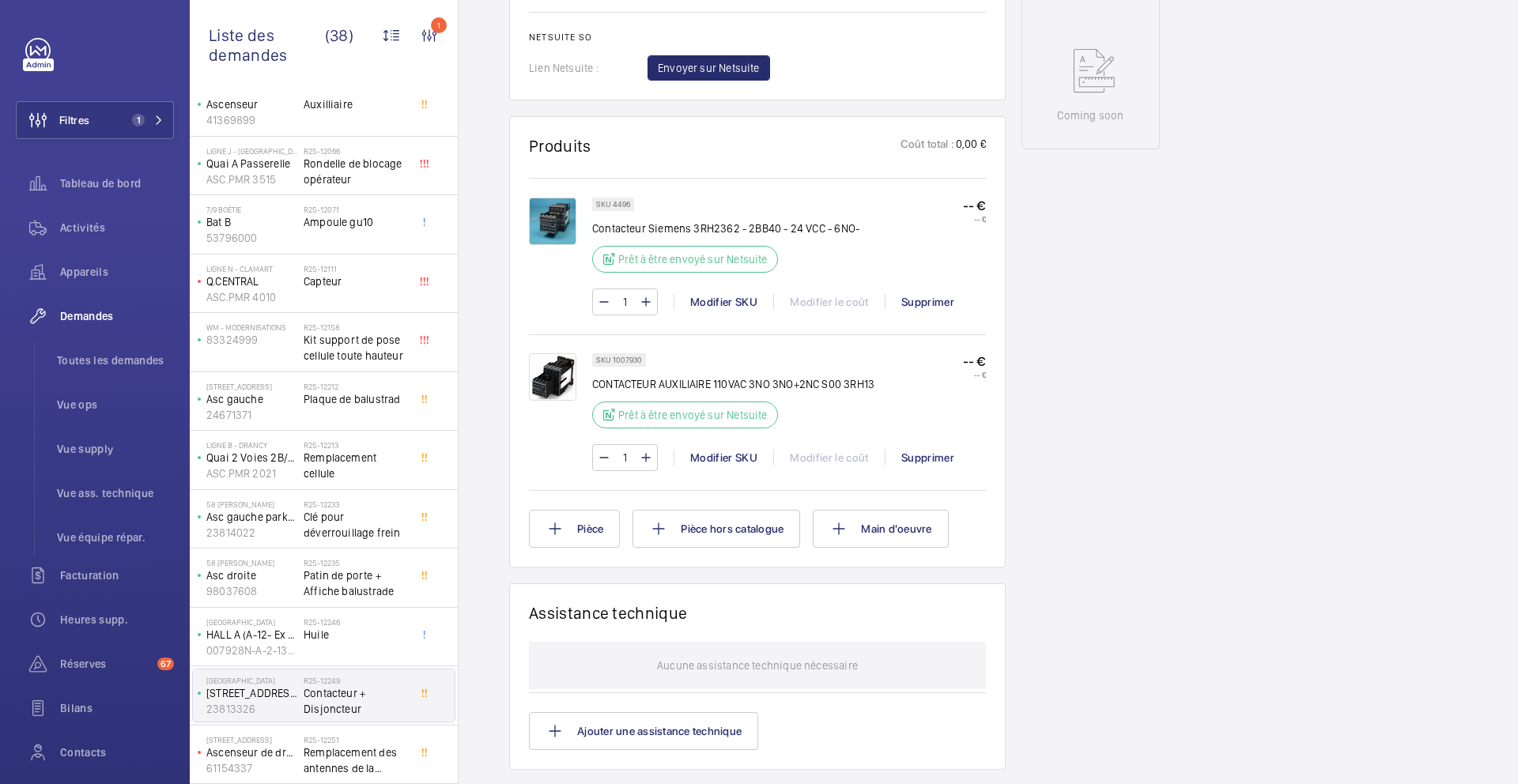
scroll to position [925, 0]
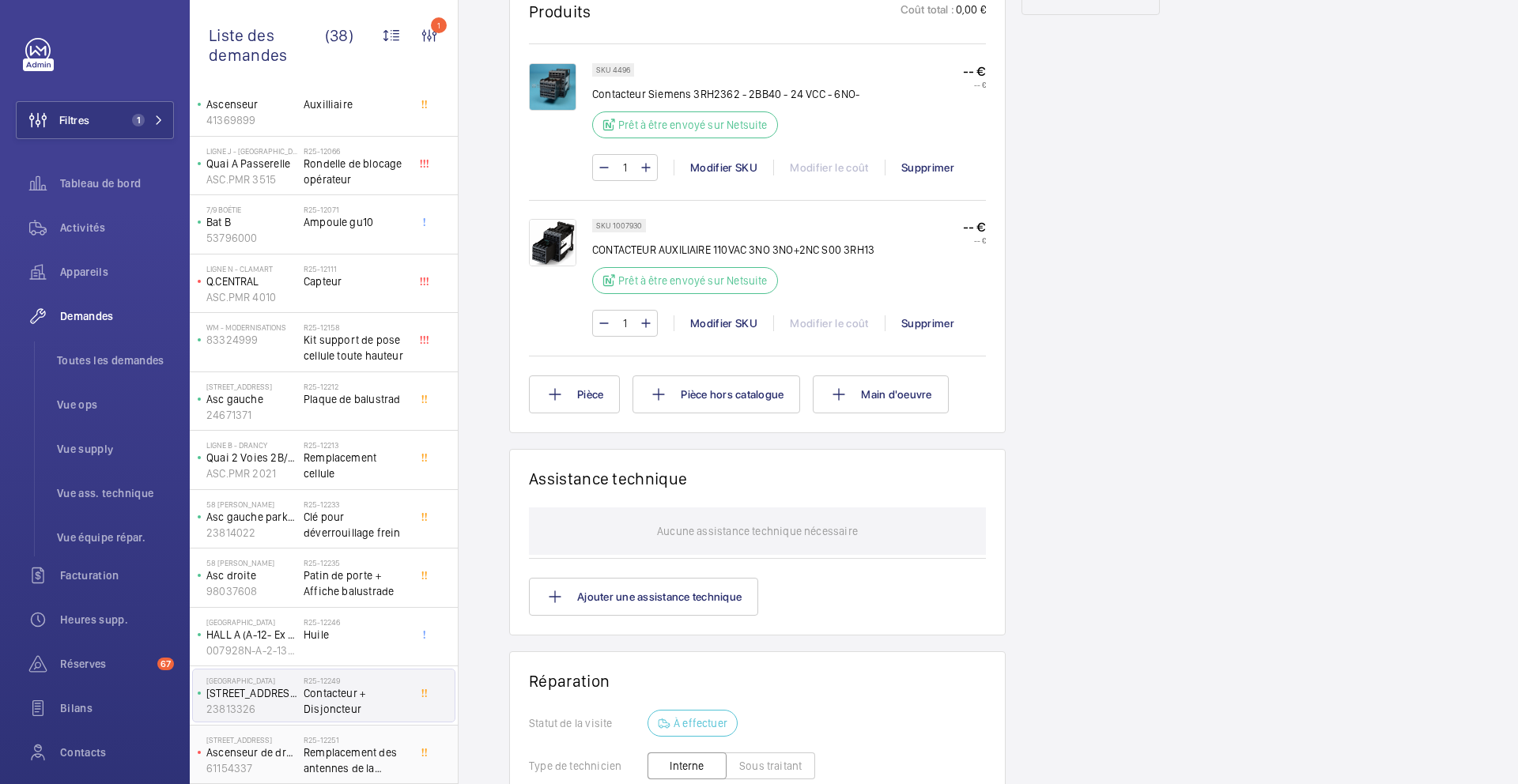
click at [381, 778] on div "R25-12251 Remplacement des antennes de la cellules de réouverture." at bounding box center [356, 758] width 104 height 46
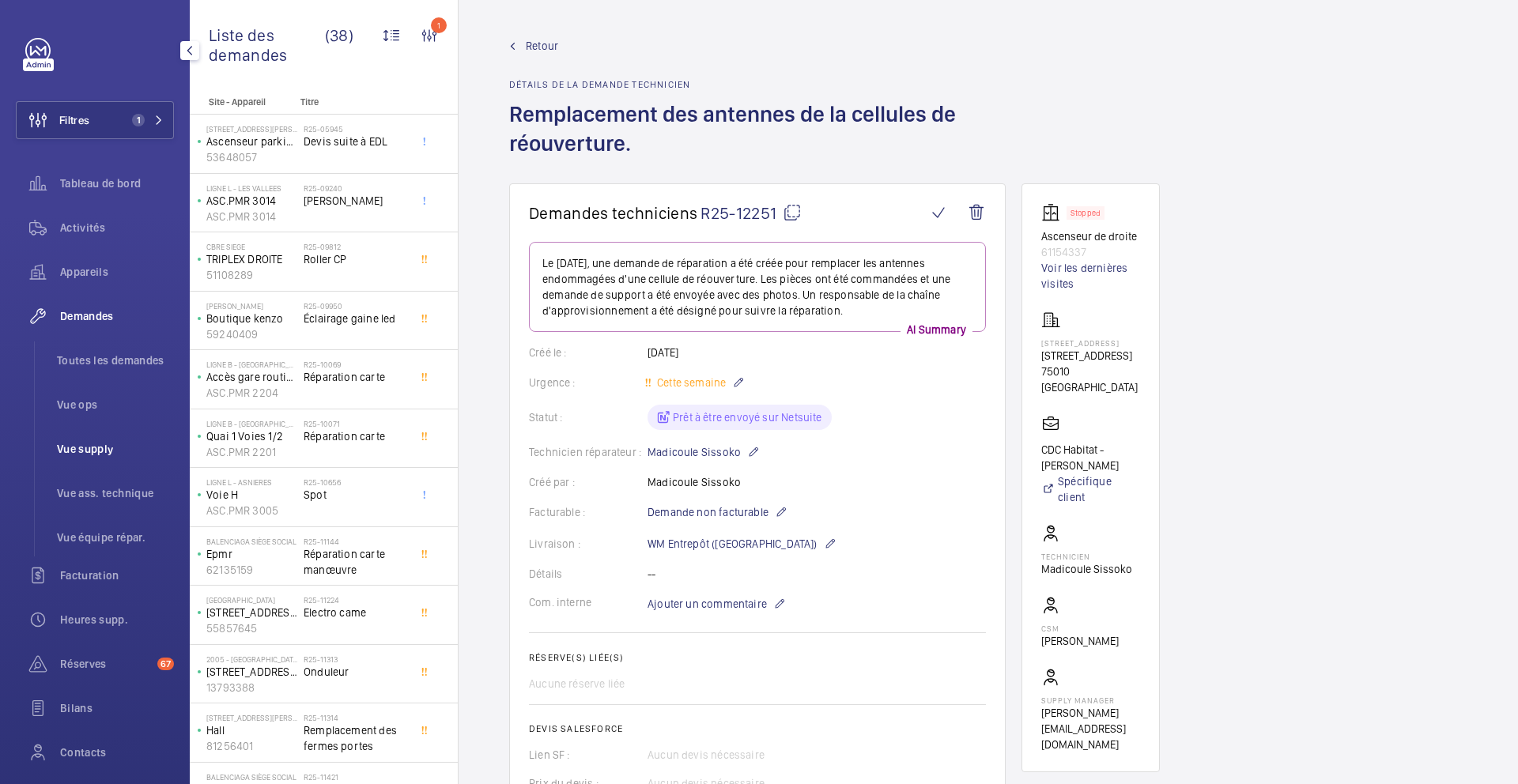
click at [95, 451] on span "Vue supply" at bounding box center [115, 449] width 117 height 16
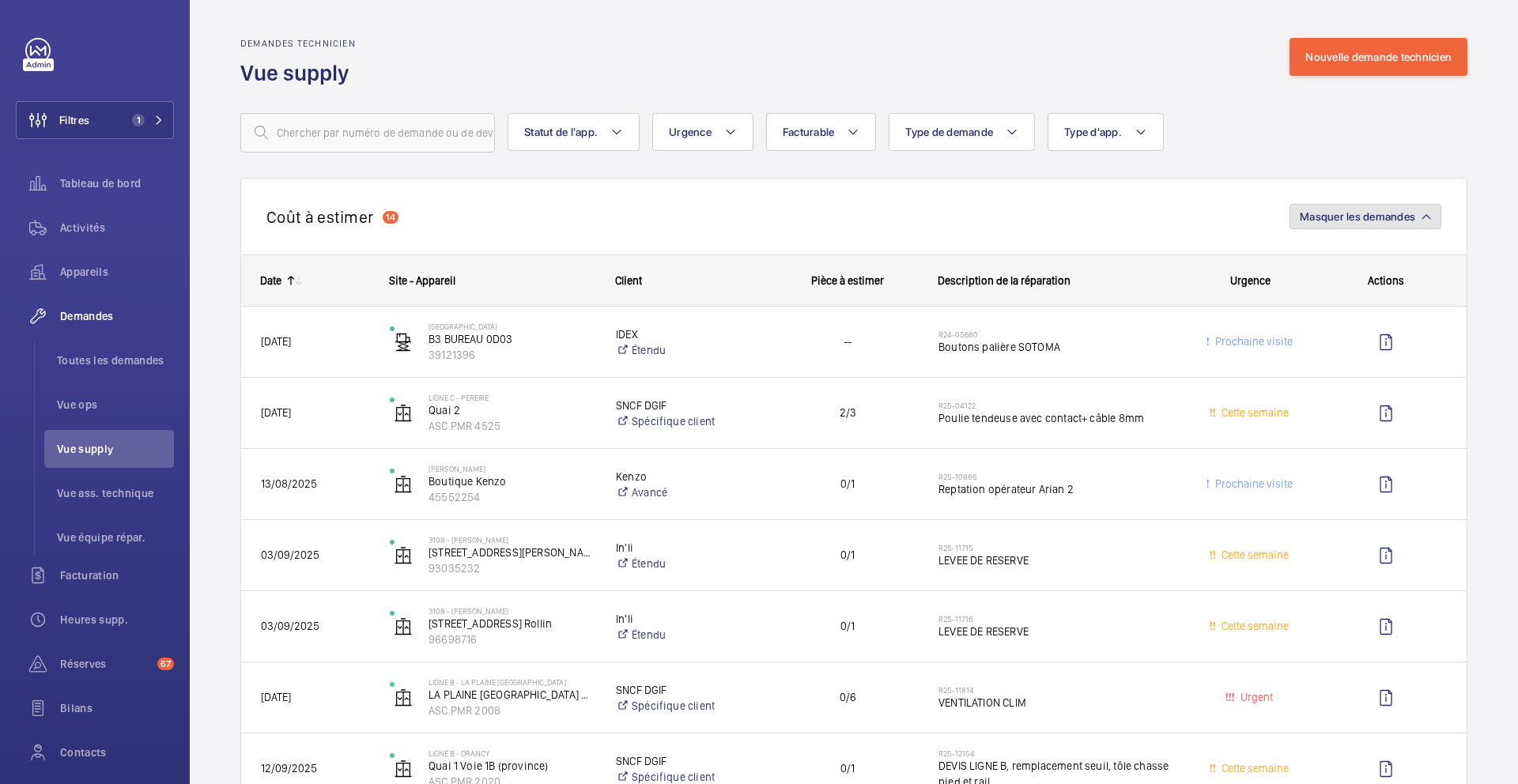
click at [1330, 222] on span "Masquer les demandes" at bounding box center [1358, 217] width 116 height 13
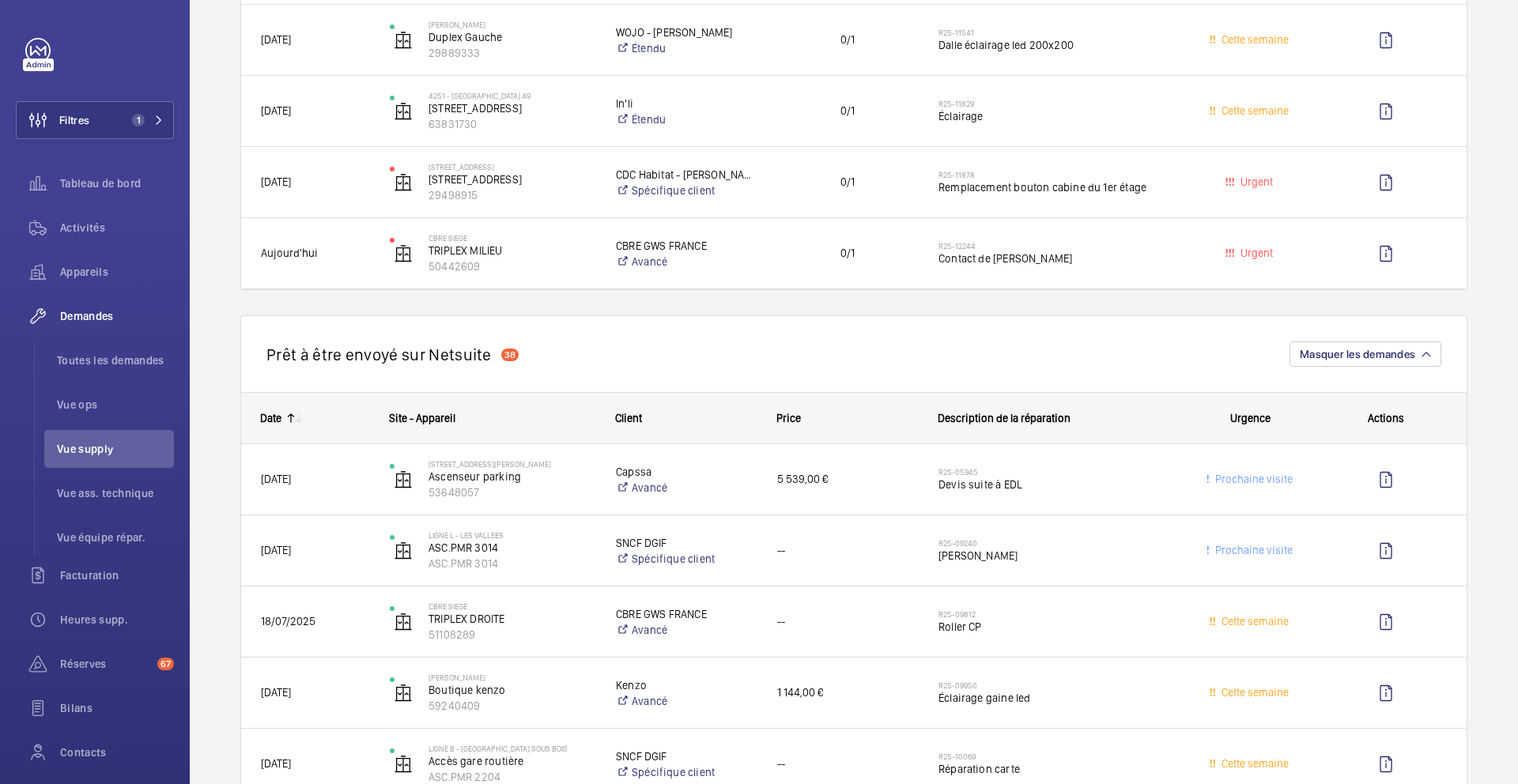
scroll to position [1451, 0]
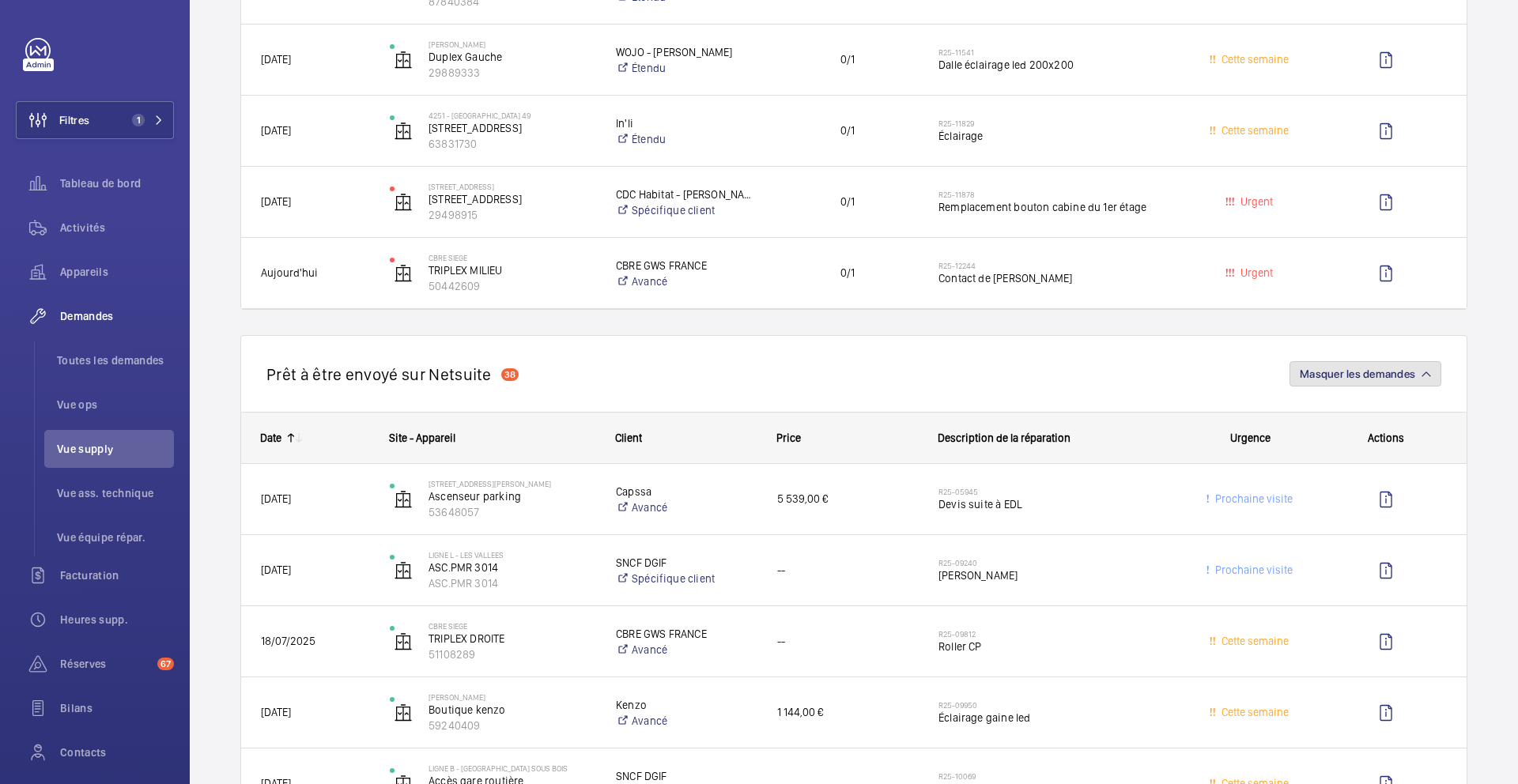
click at [1392, 371] on span "Masquer les demandes" at bounding box center [1358, 373] width 116 height 13
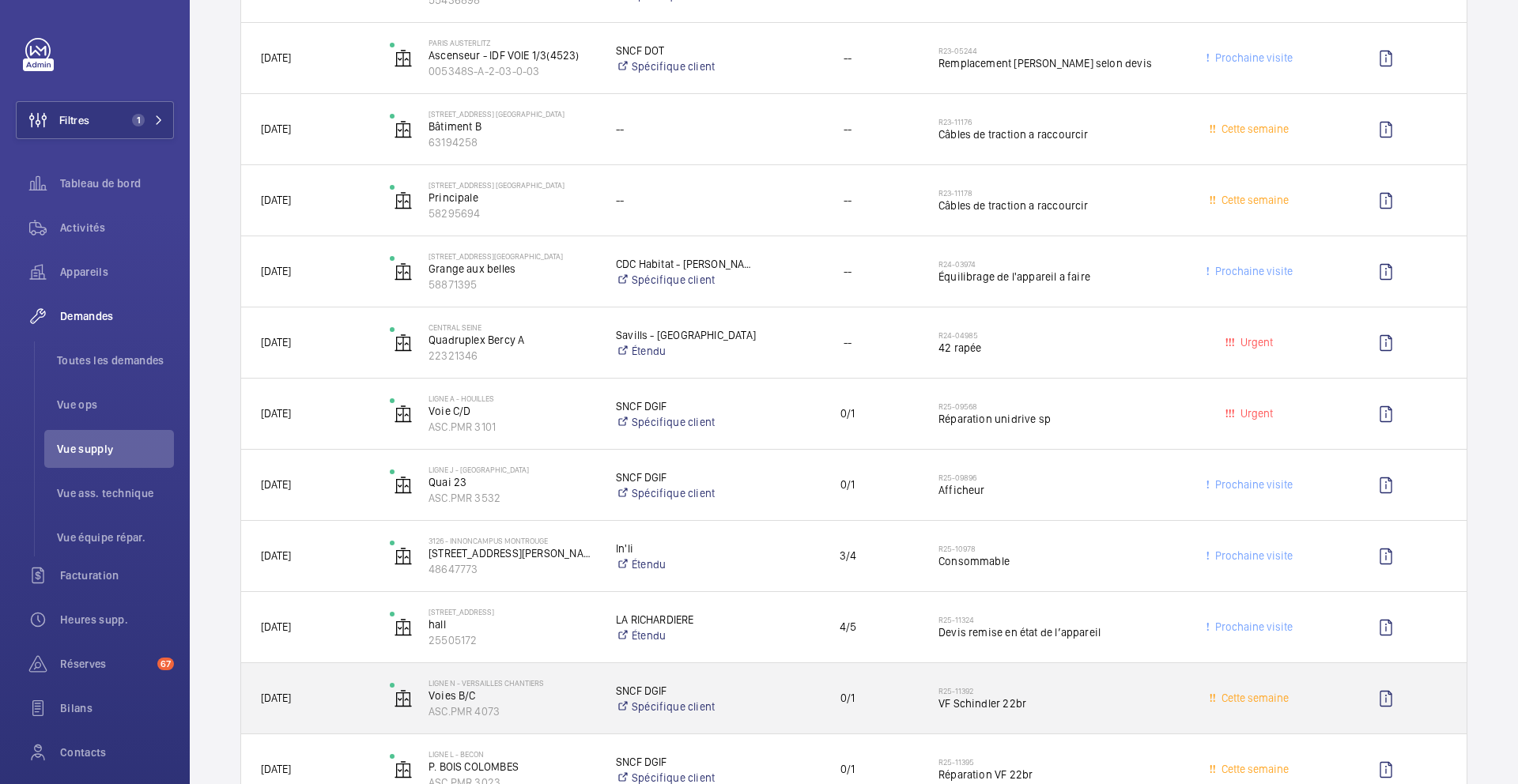
scroll to position [471, 0]
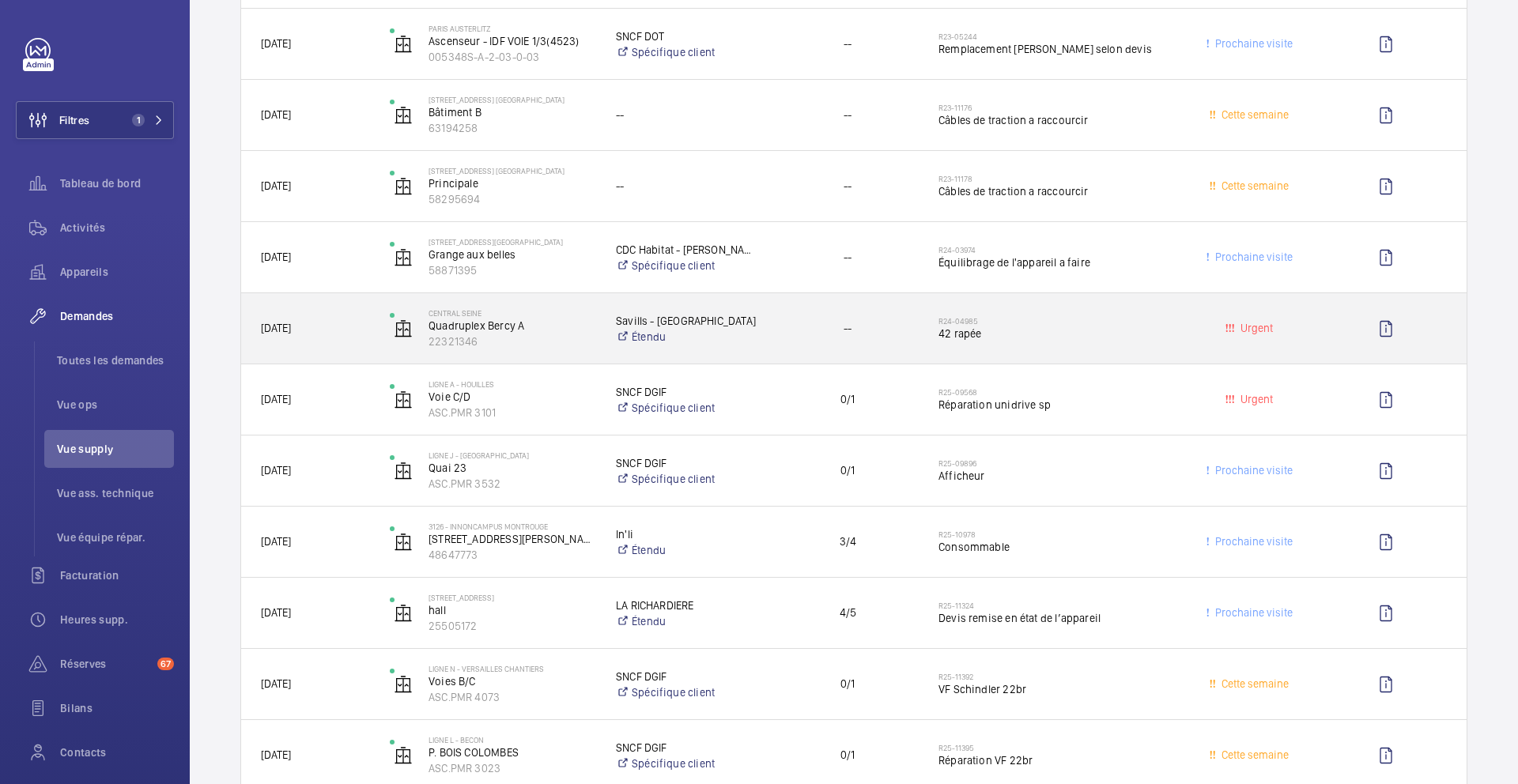
click at [1037, 337] on span "42 rapée" at bounding box center [1057, 333] width 237 height 16
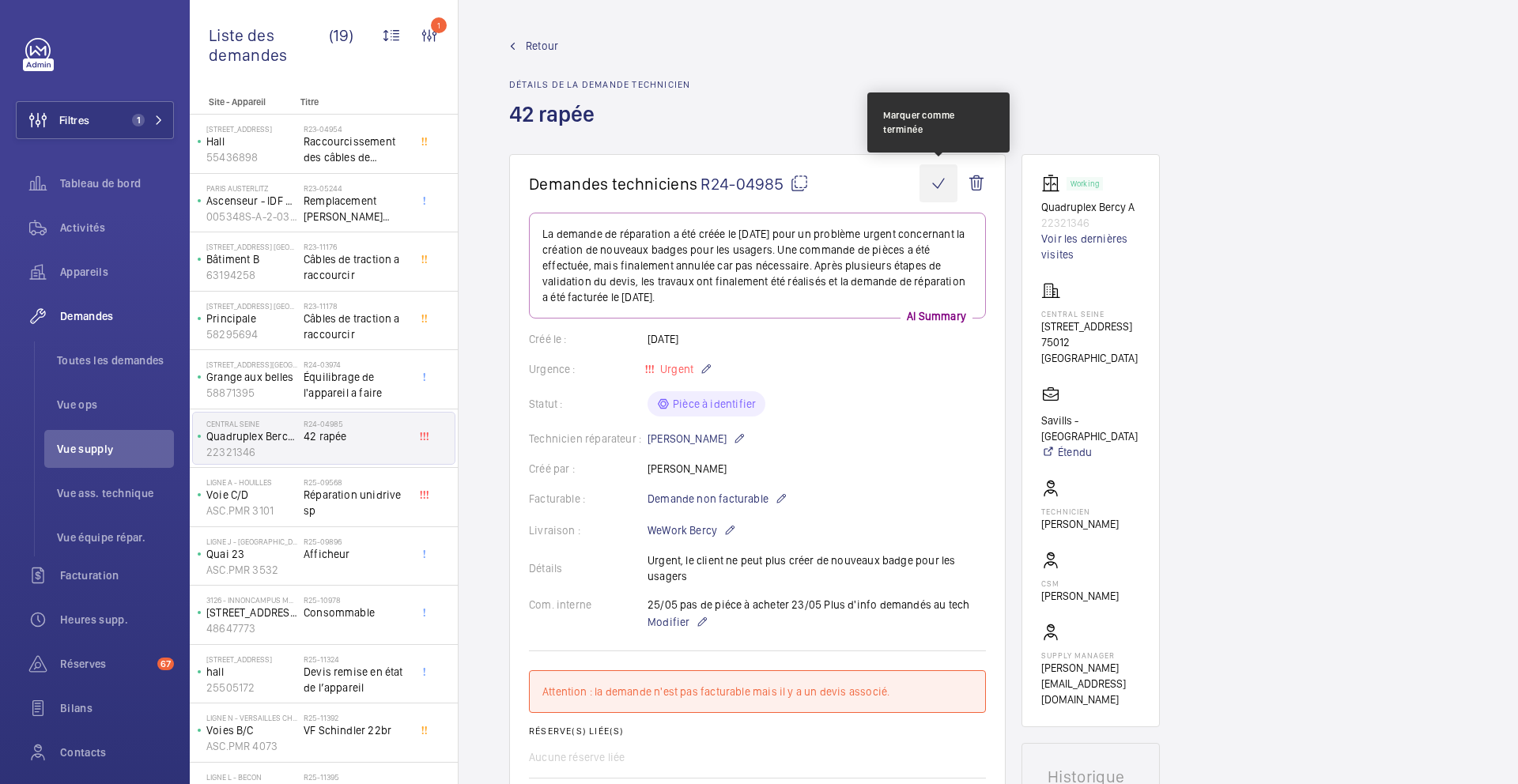
click at [936, 182] on wm-front-icon-button at bounding box center [938, 183] width 38 height 38
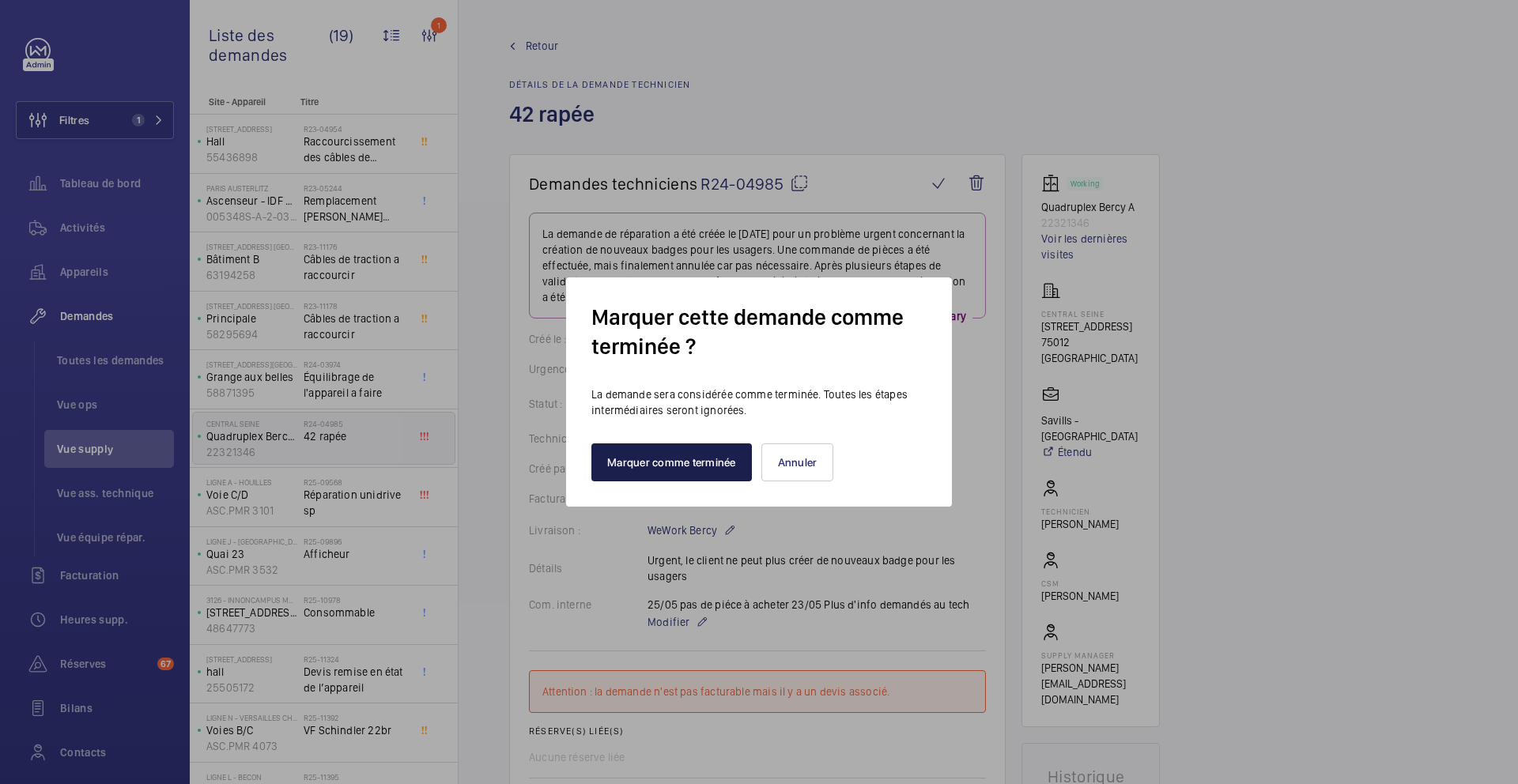
click at [687, 466] on button "Marquer comme terminée" at bounding box center [672, 462] width 161 height 38
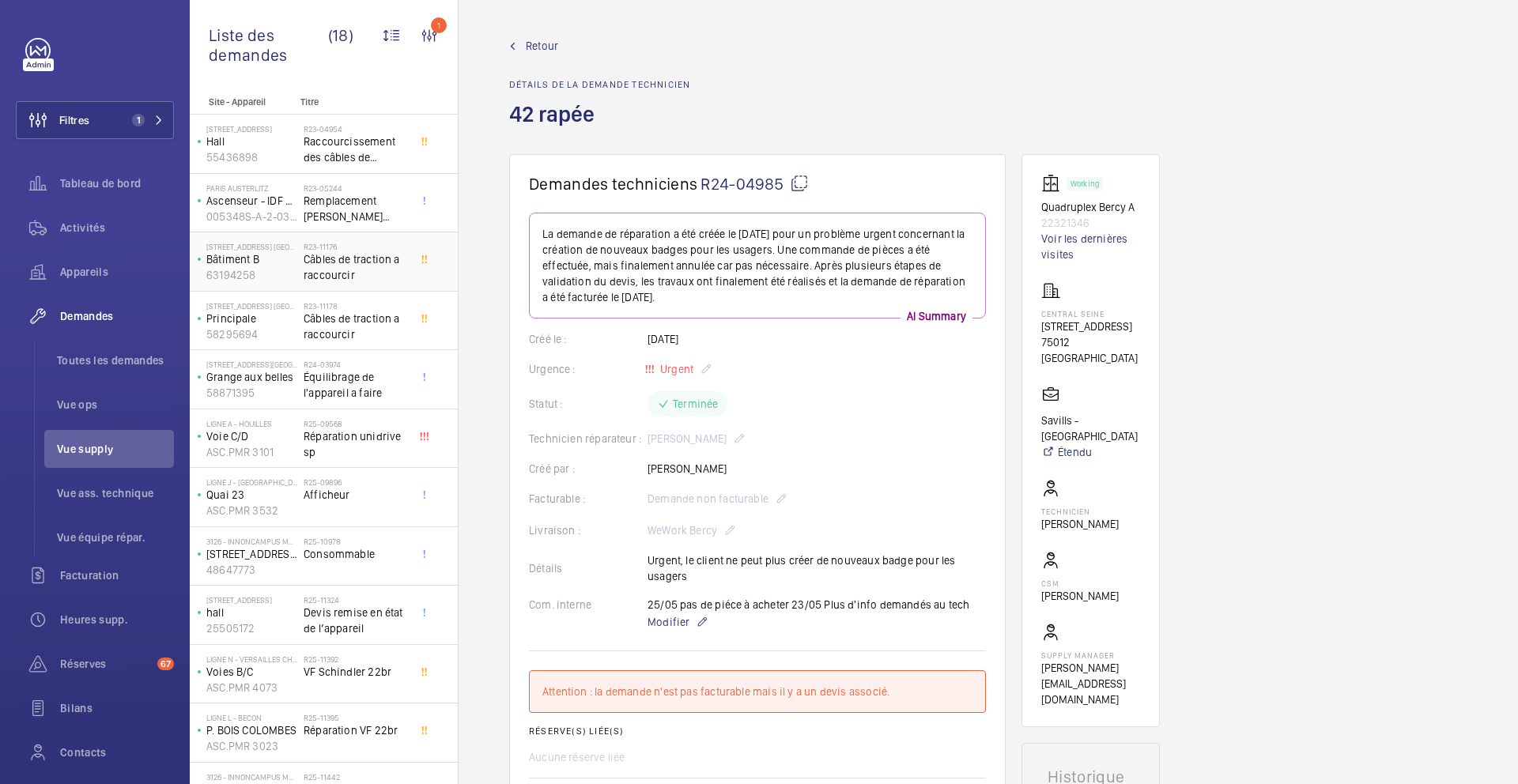
click at [380, 275] on span "Câbles de traction a raccourcir" at bounding box center [356, 267] width 104 height 31
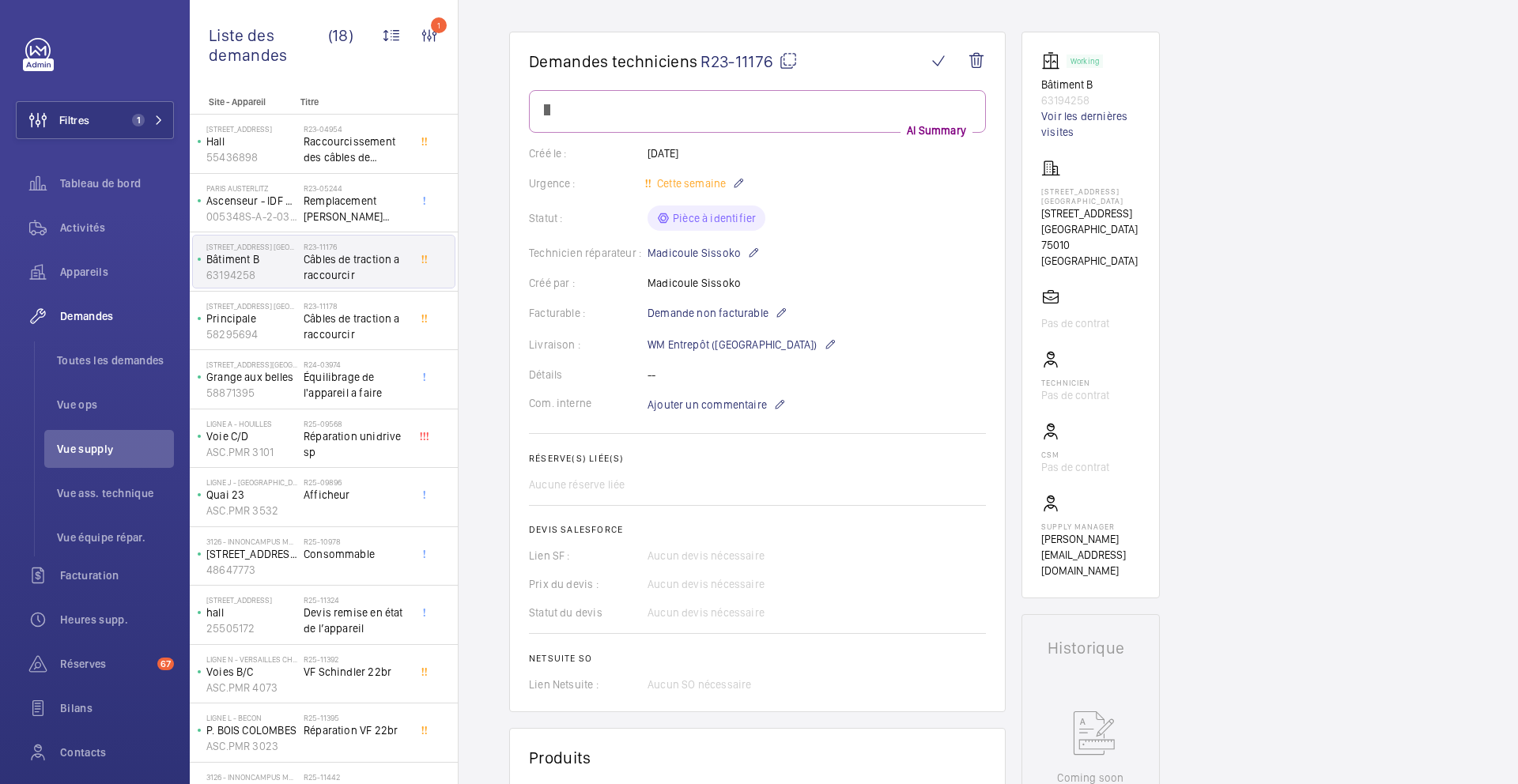
scroll to position [62, 0]
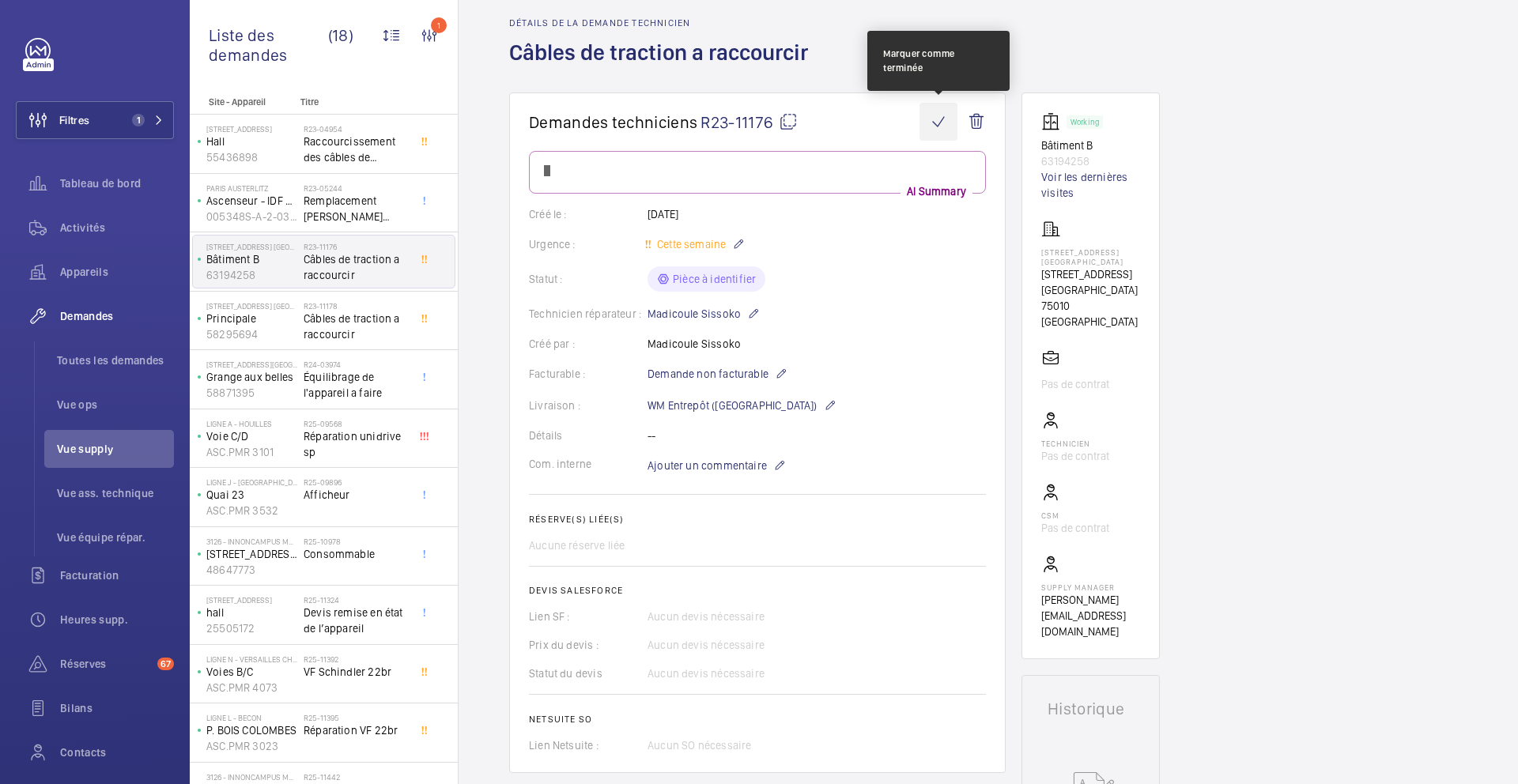
click at [940, 118] on wm-front-icon-button at bounding box center [938, 122] width 38 height 38
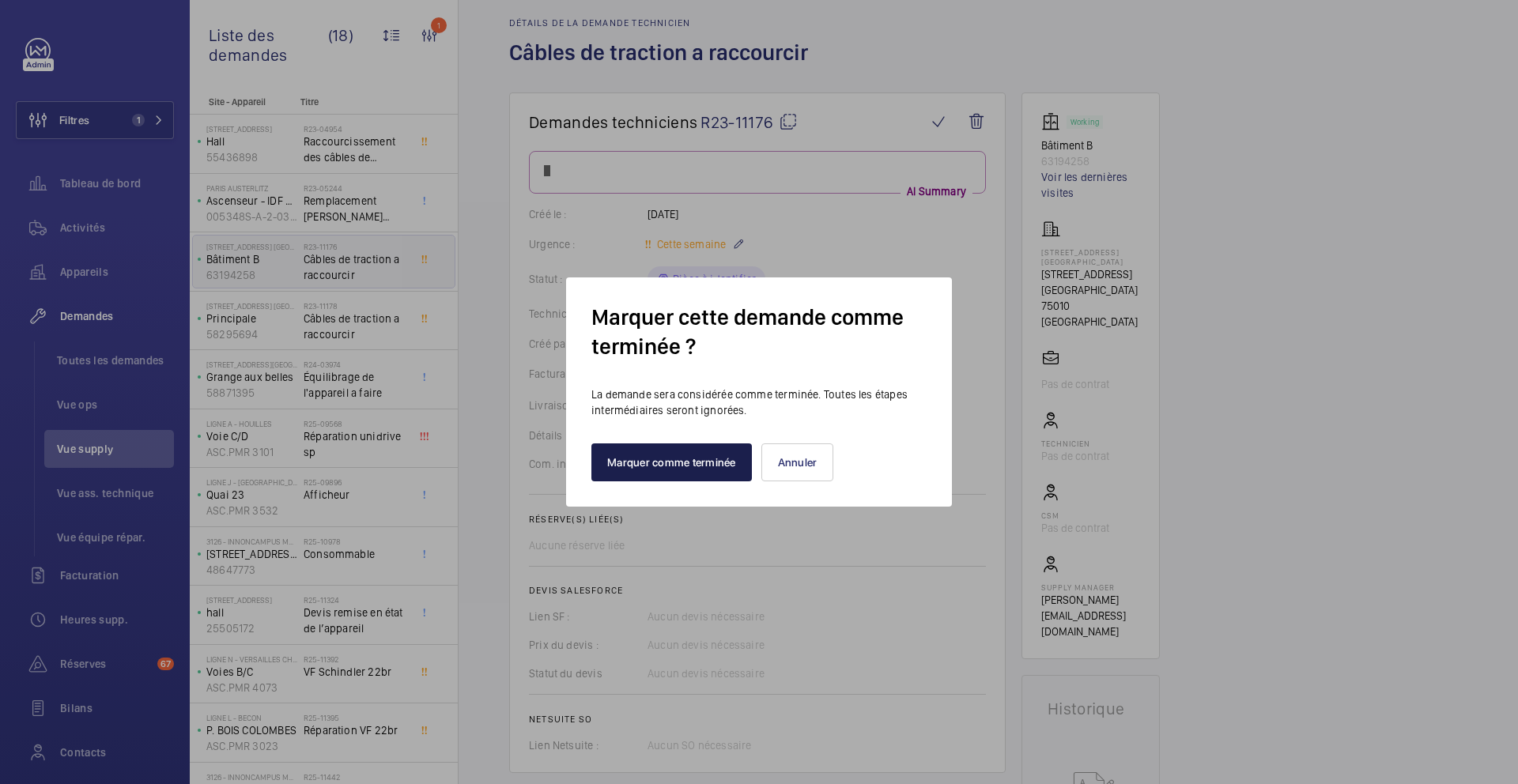
click at [654, 462] on button "Marquer comme terminée" at bounding box center [672, 462] width 161 height 38
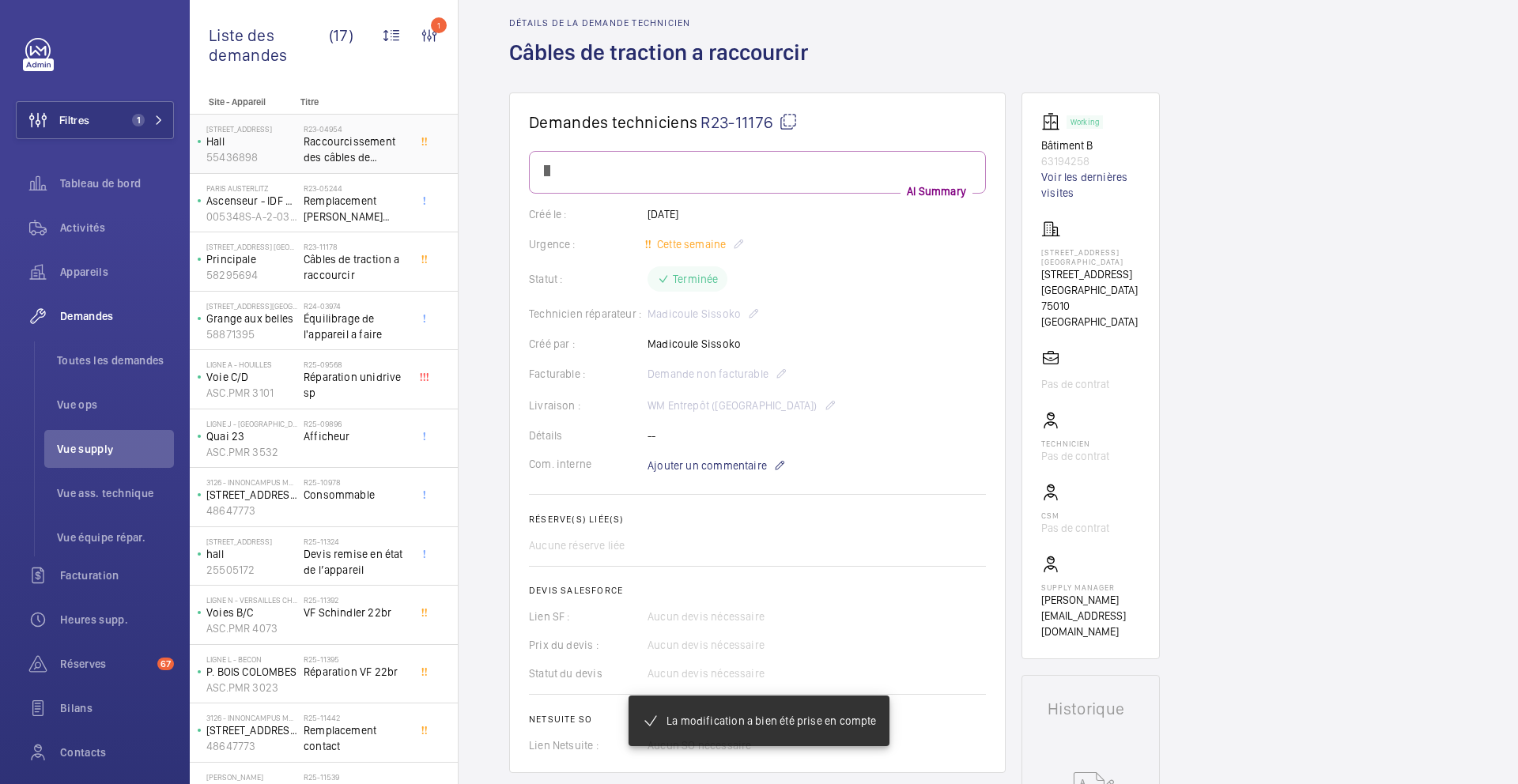
click at [373, 149] on span "Raccourcissement des câbles de traction" at bounding box center [356, 149] width 104 height 31
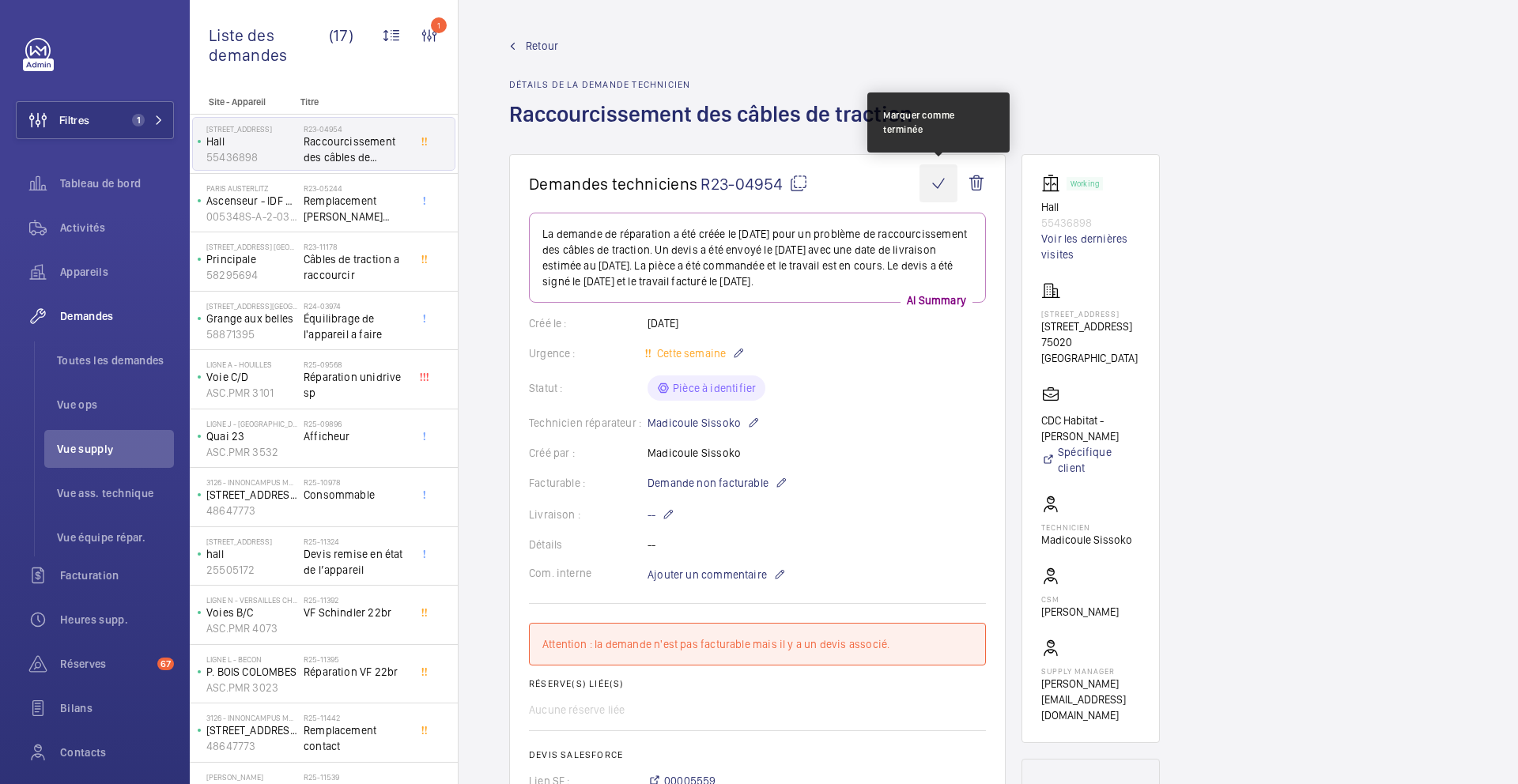
click at [934, 179] on wm-front-icon-button at bounding box center [938, 183] width 38 height 38
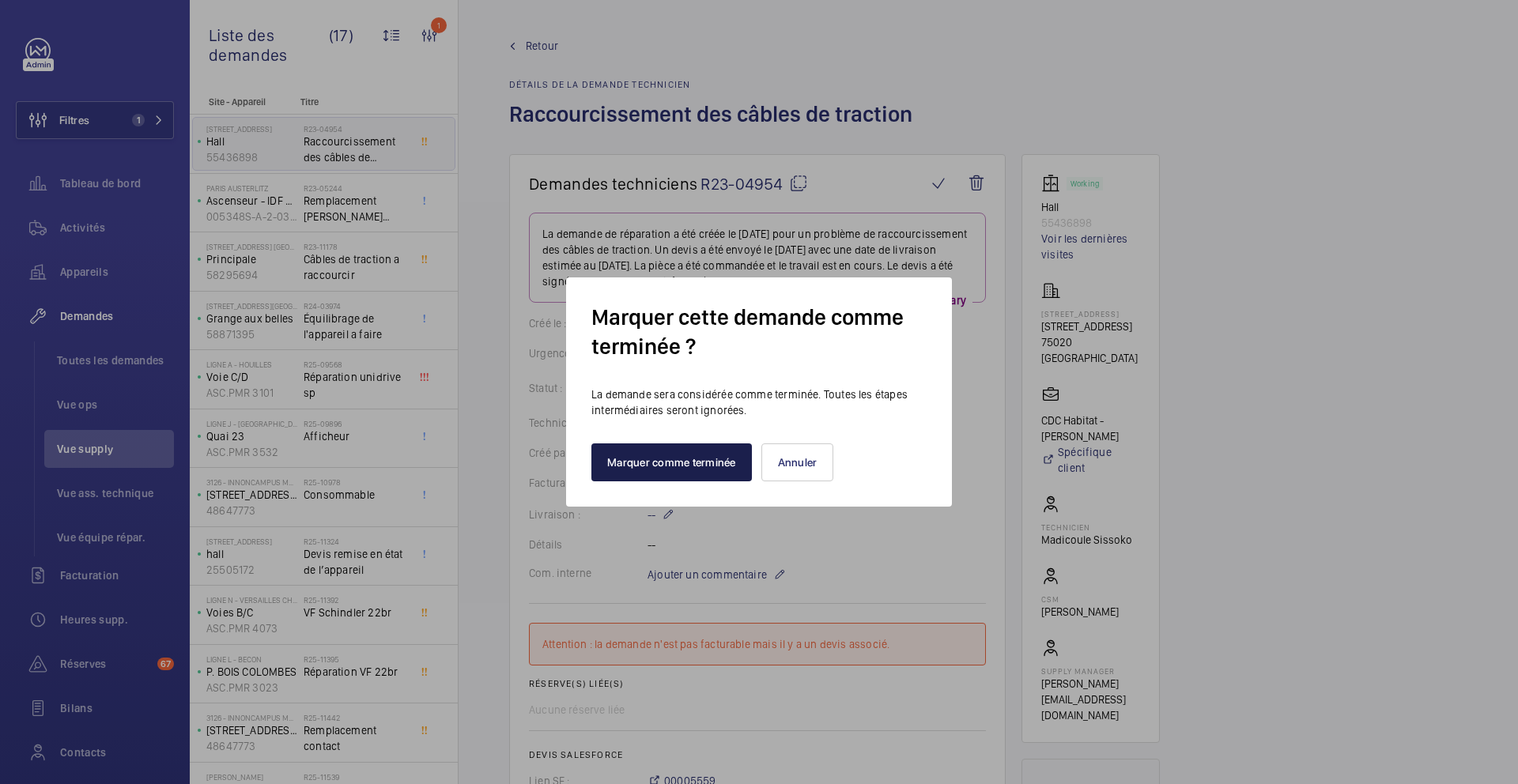
click at [673, 466] on button "Marquer comme terminée" at bounding box center [672, 462] width 161 height 38
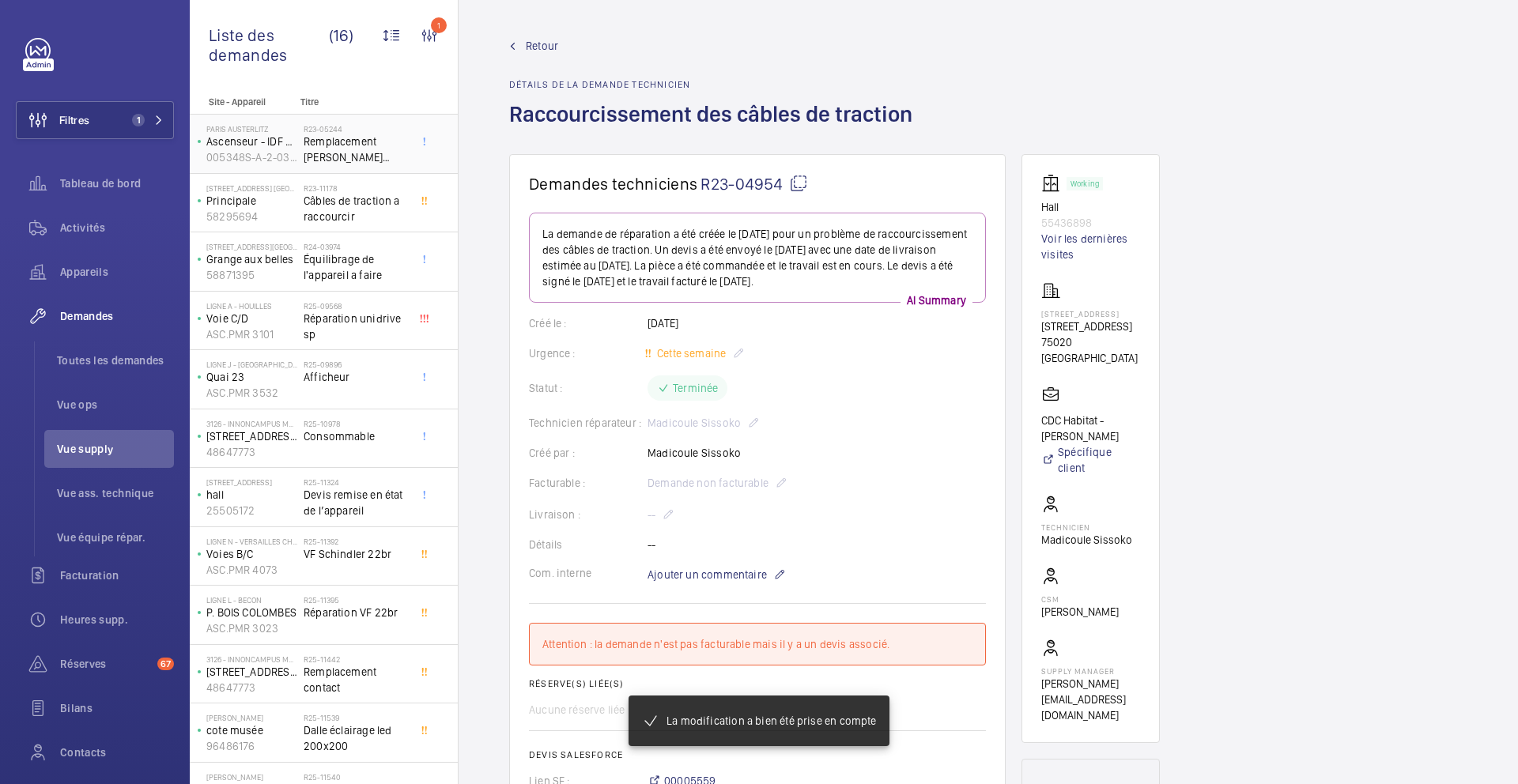
click at [352, 163] on span "Remplacement vitre gaine selon devis" at bounding box center [356, 149] width 104 height 31
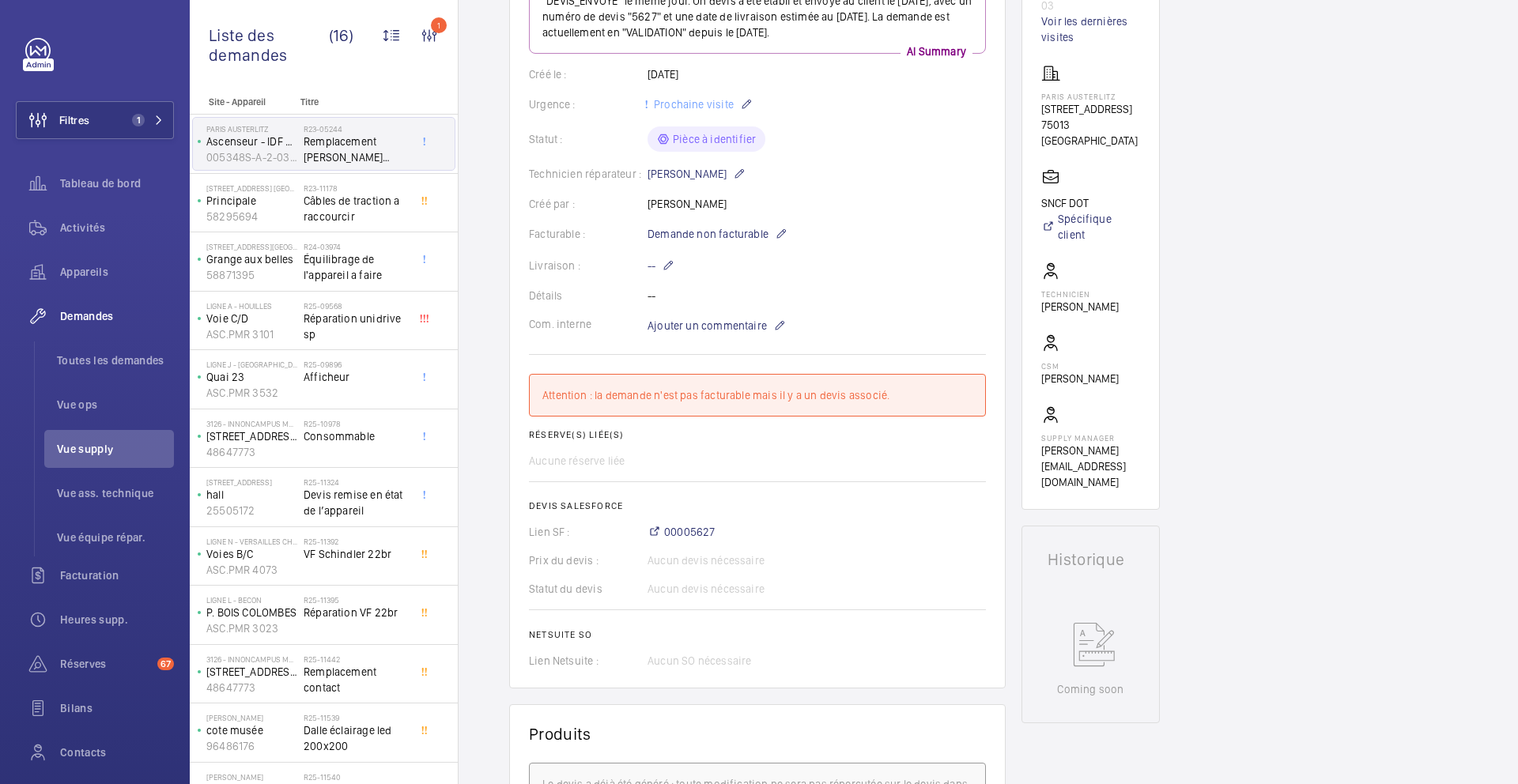
scroll to position [113, 0]
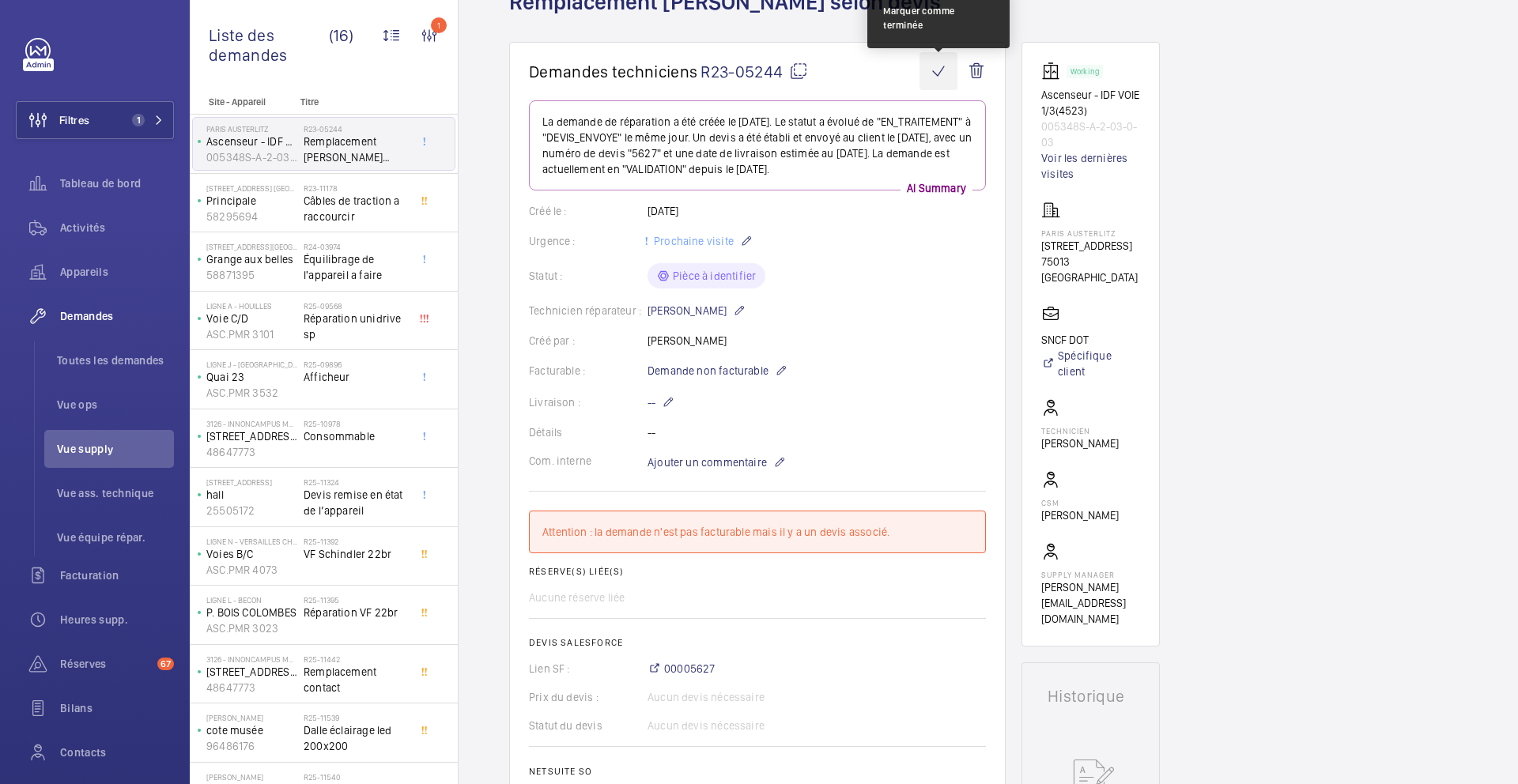
click at [931, 74] on wm-front-icon-button at bounding box center [938, 71] width 38 height 38
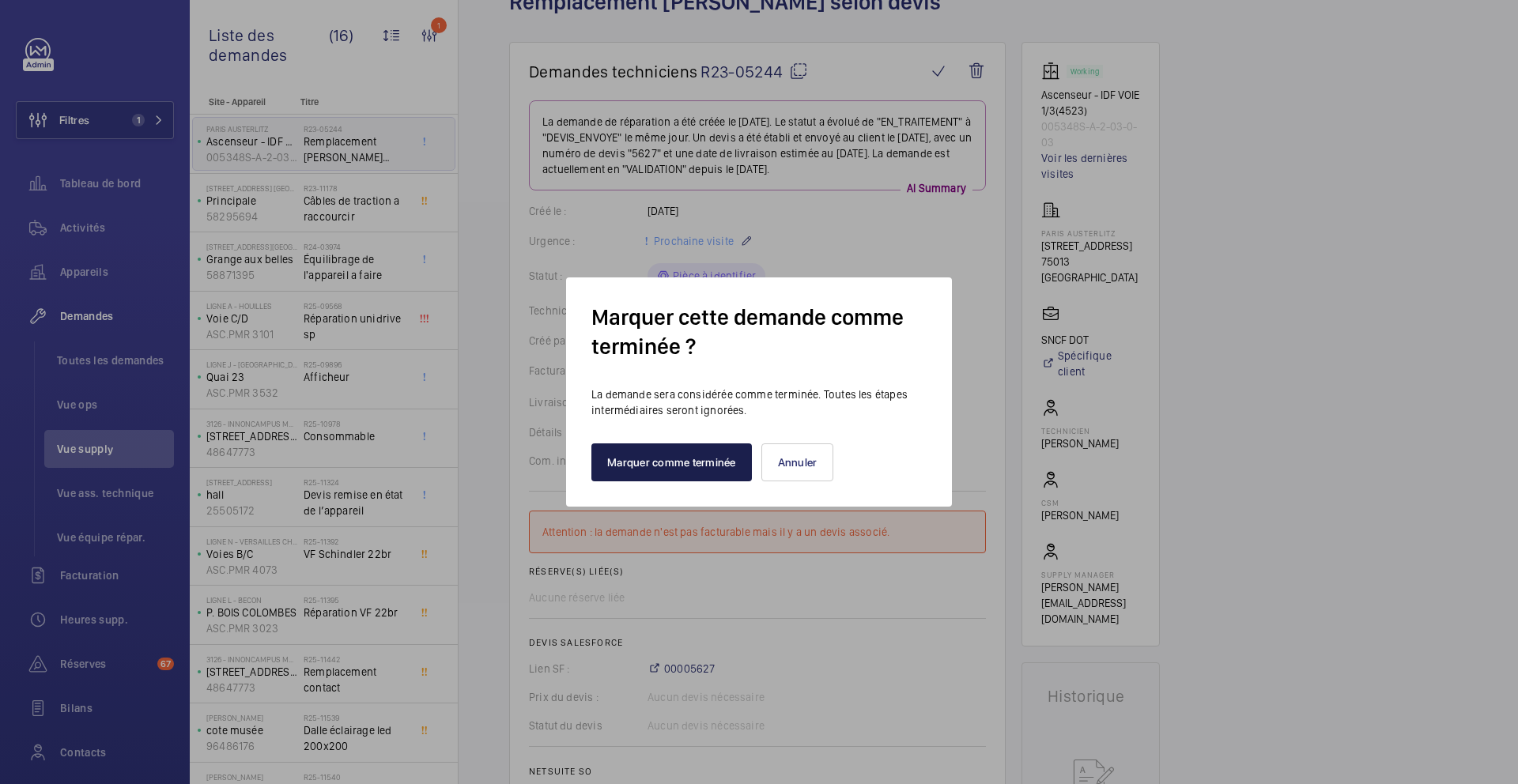
click at [640, 466] on button "Marquer comme terminée" at bounding box center [672, 462] width 161 height 38
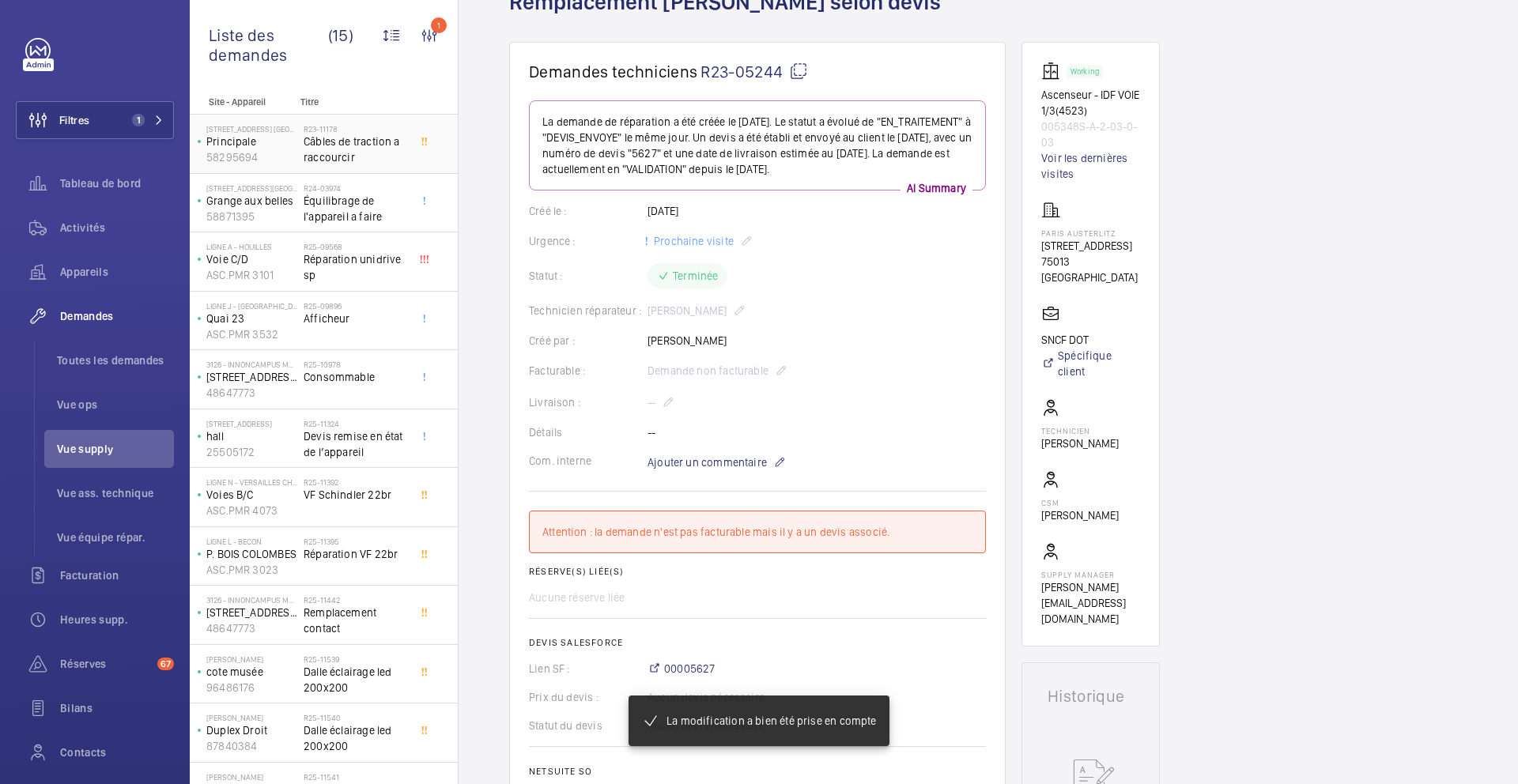
click at [358, 146] on span "Câbles de traction a raccourcir" at bounding box center [356, 149] width 104 height 31
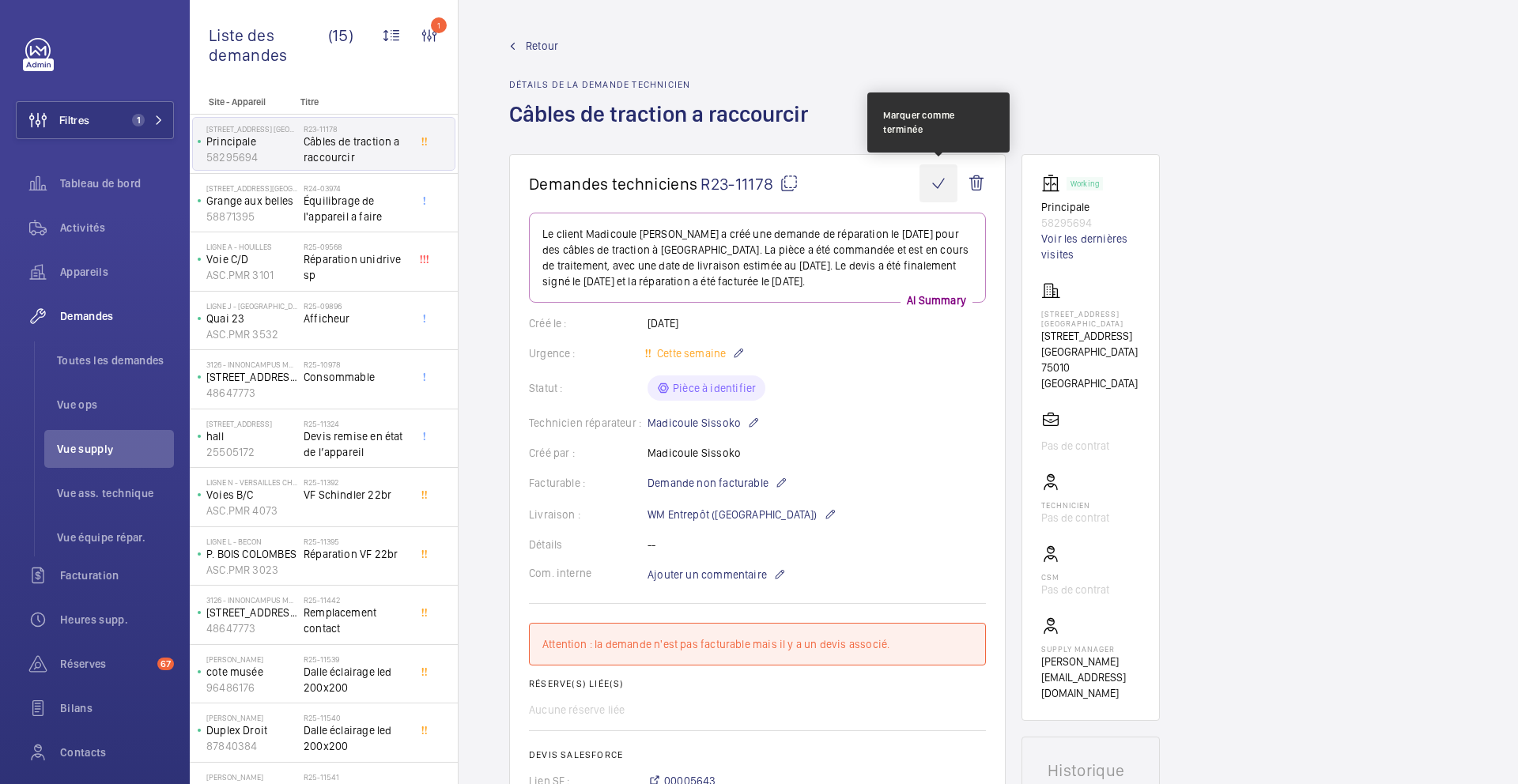
click at [939, 189] on wm-front-icon-button at bounding box center [938, 183] width 38 height 38
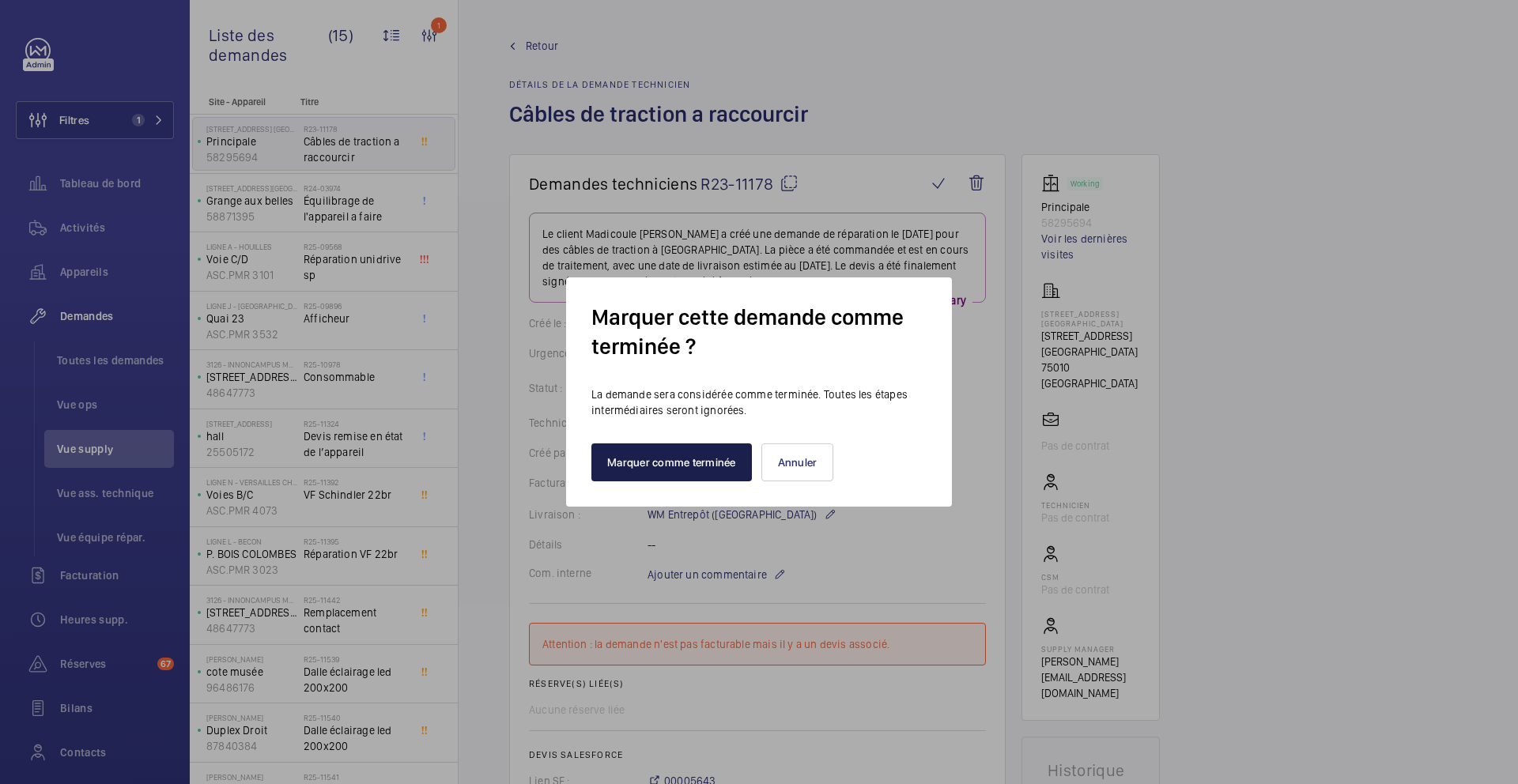
click at [660, 472] on button "Marquer comme terminée" at bounding box center [672, 462] width 161 height 38
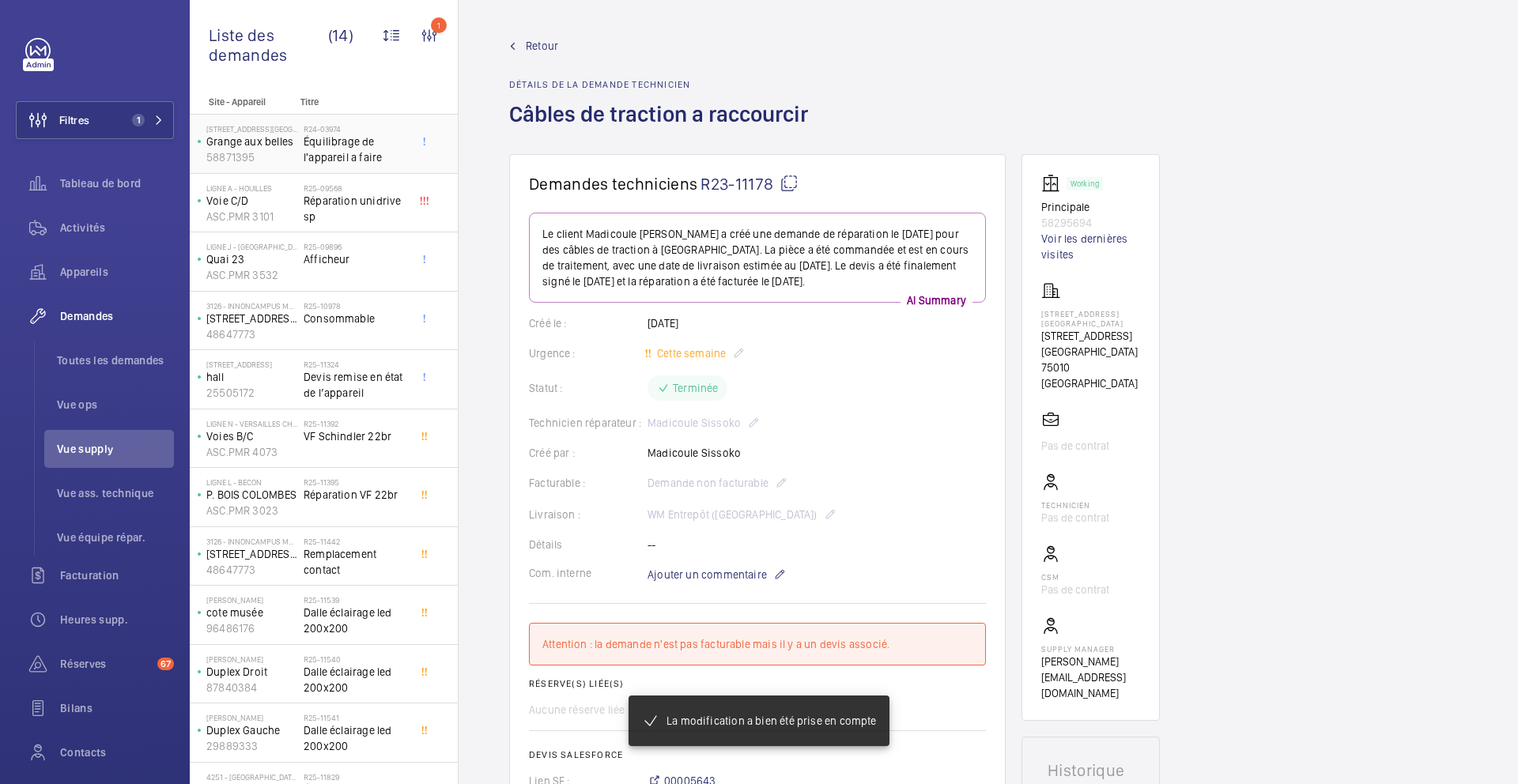
click at [370, 157] on span "Équilibrage de l'appareil a faire" at bounding box center [356, 149] width 104 height 31
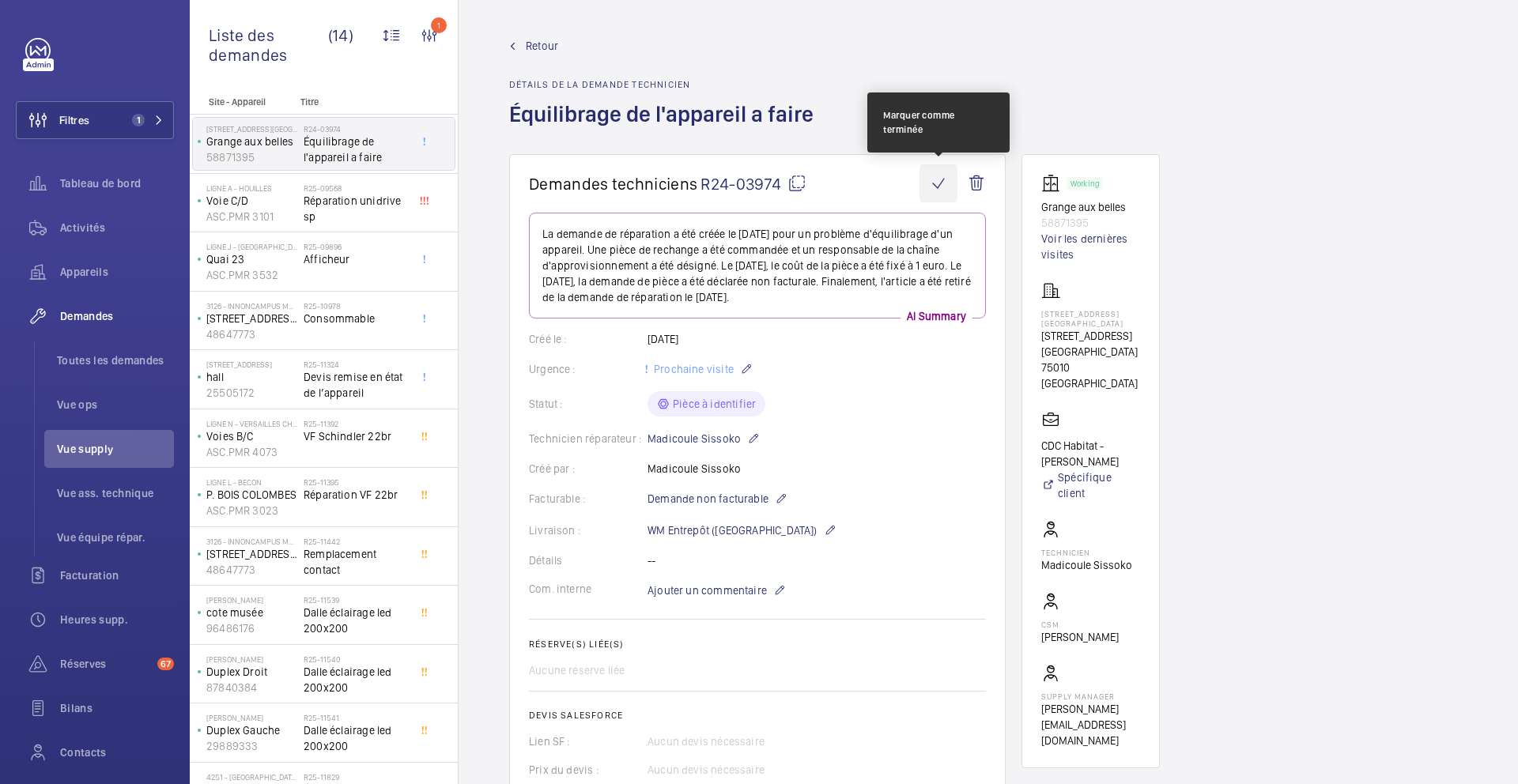
click at [926, 197] on wm-front-icon-button at bounding box center [938, 183] width 38 height 38
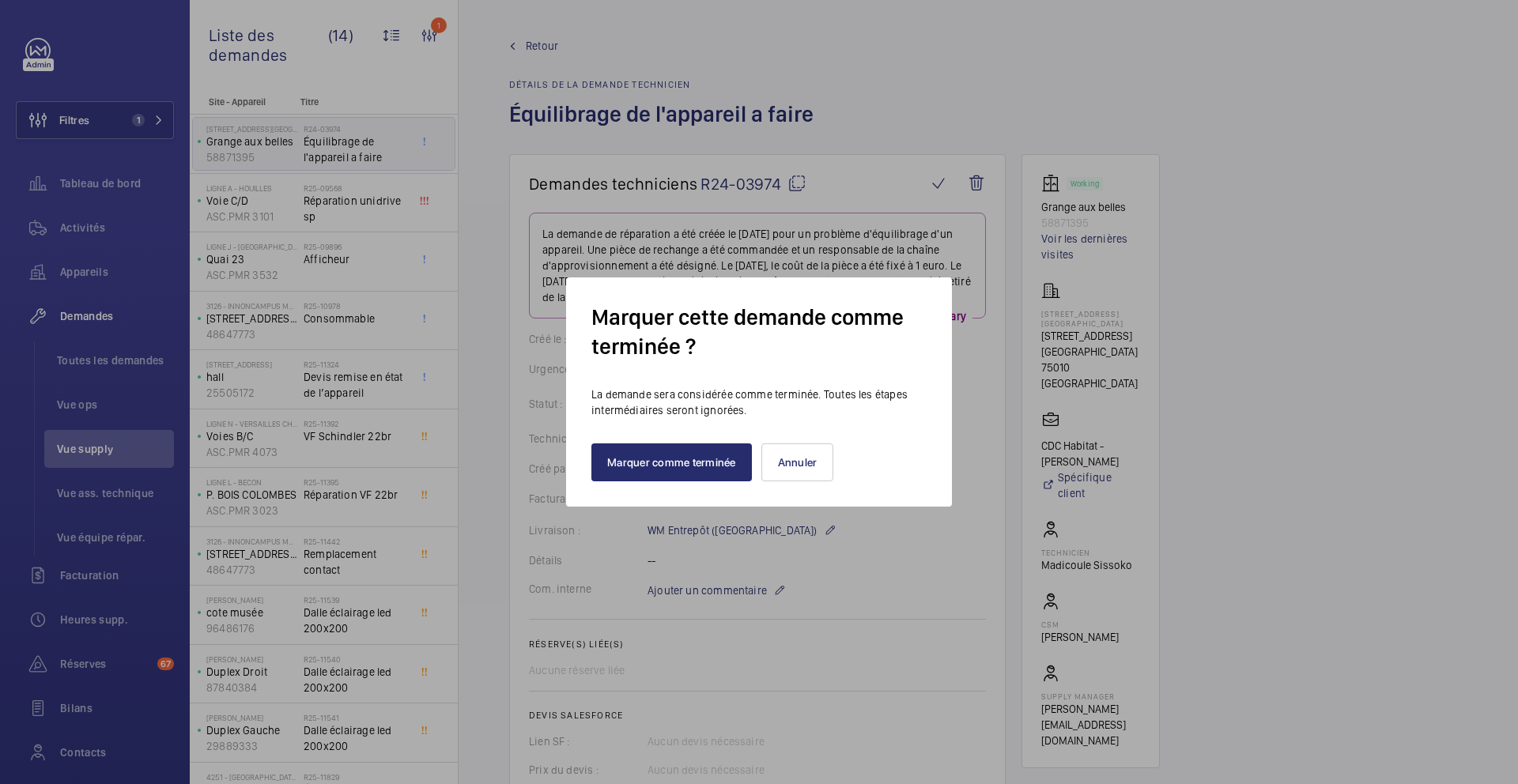
click at [680, 483] on div "Marquer cette demande comme terminée ? La demande sera considérée comme terminé…" at bounding box center [759, 392] width 386 height 229
click at [681, 466] on button "Marquer comme terminée" at bounding box center [672, 462] width 161 height 38
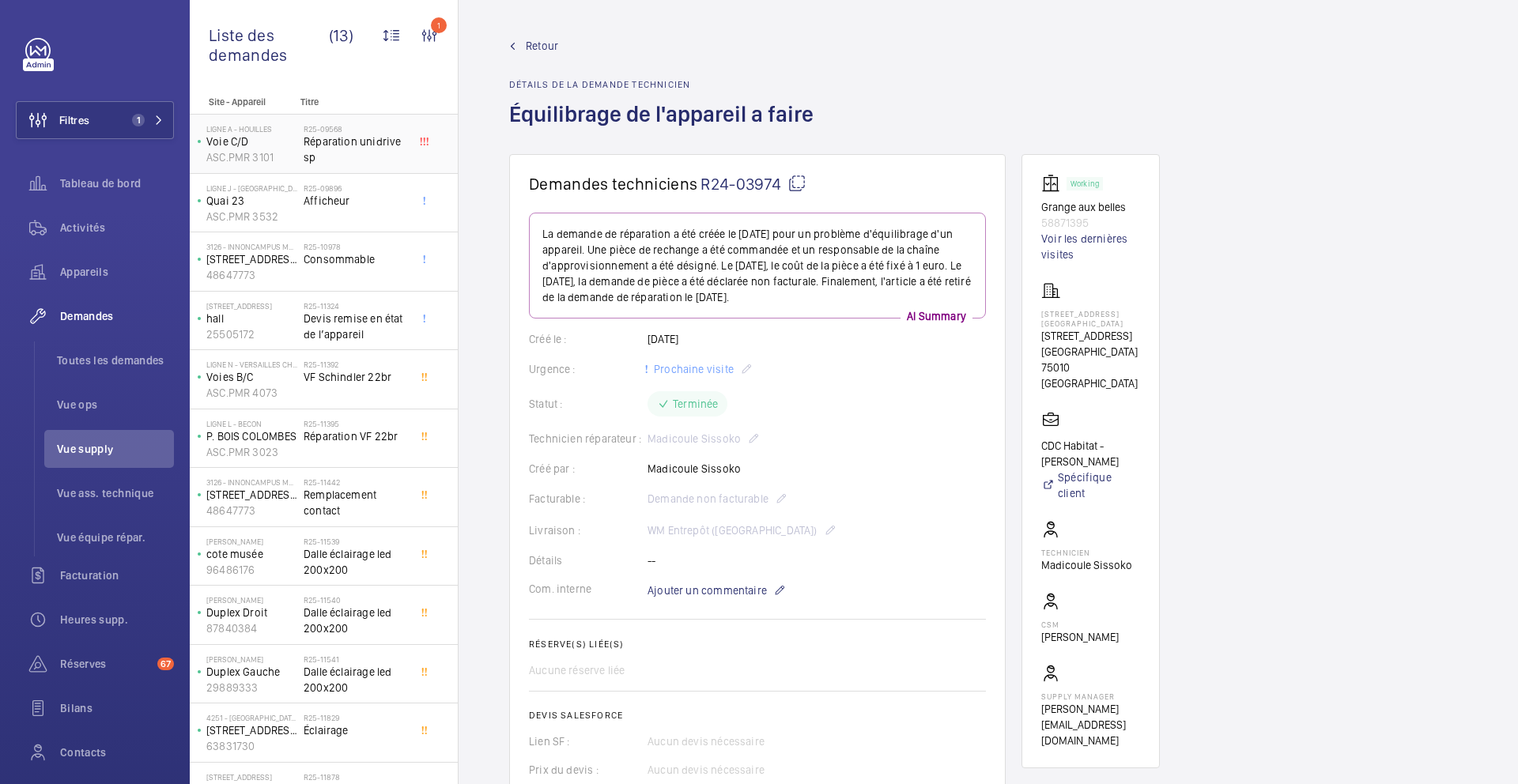
click at [388, 166] on div "R25-09568 Réparation unidrive sp" at bounding box center [356, 147] width 104 height 46
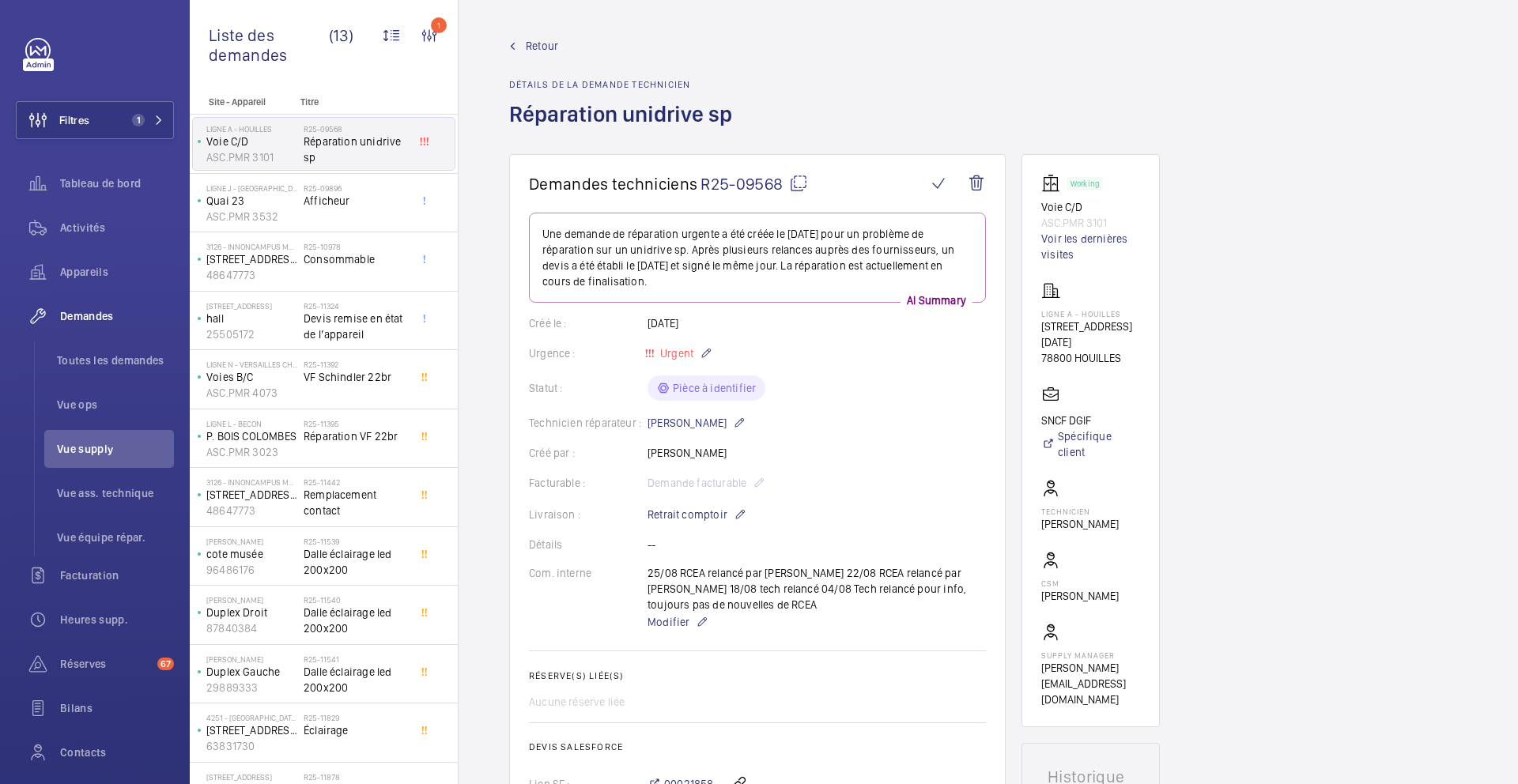
click at [798, 182] on mat-icon at bounding box center [798, 182] width 19 height 19
click at [386, 250] on h2 "R25-10978" at bounding box center [356, 247] width 104 height 10
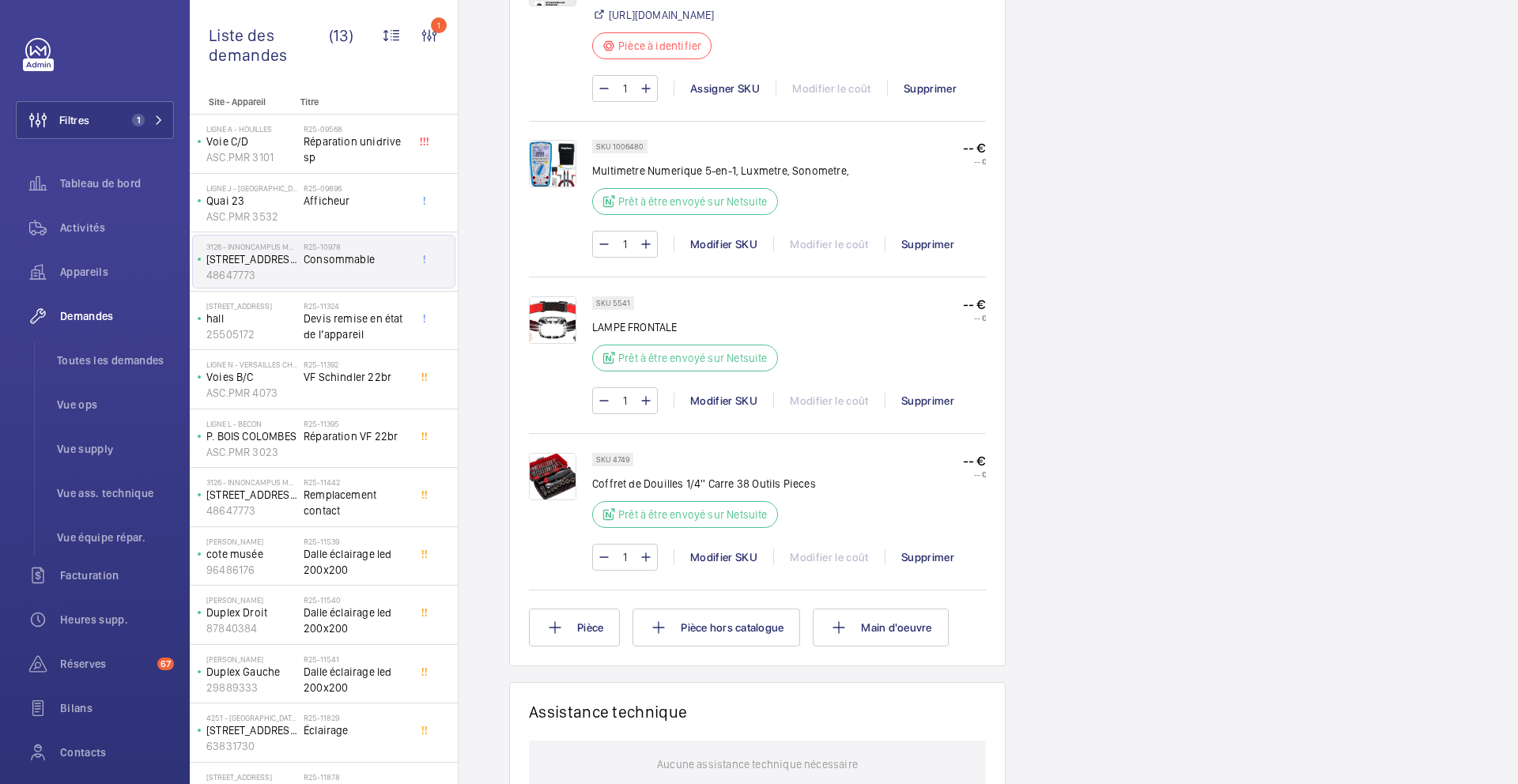
scroll to position [628, 0]
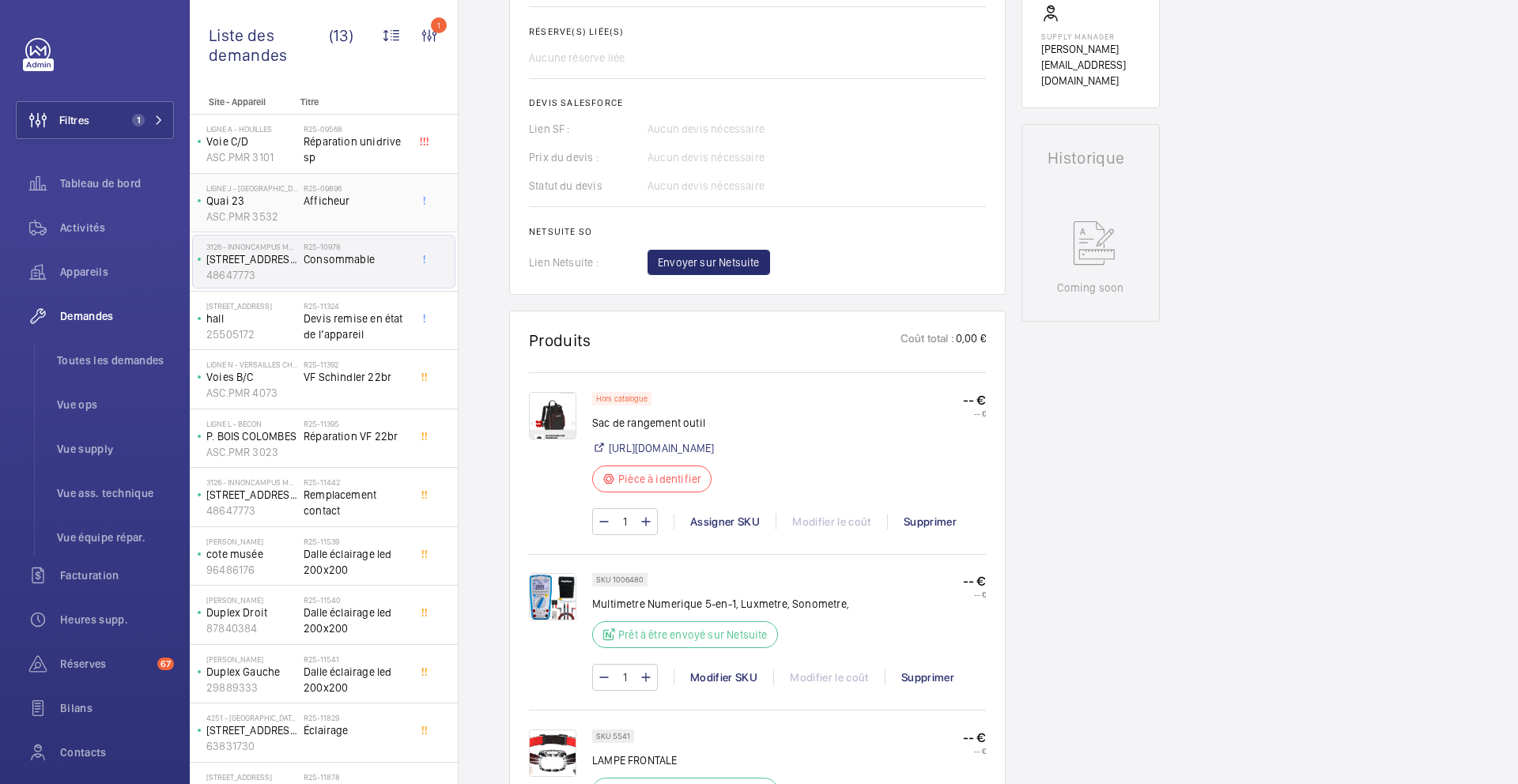
click at [381, 209] on div "R25-09896 Afficheur" at bounding box center [356, 206] width 104 height 46
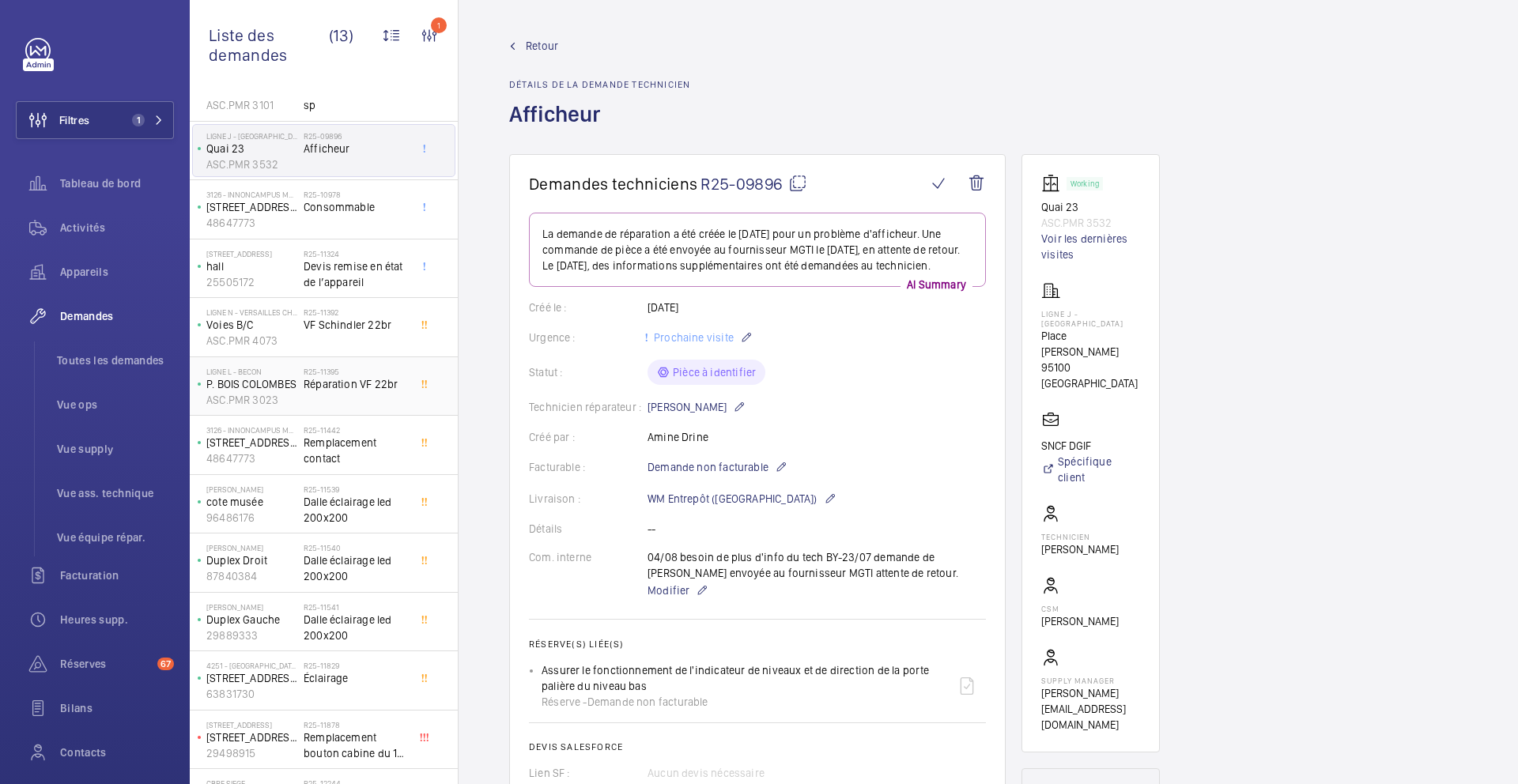
scroll to position [96, 0]
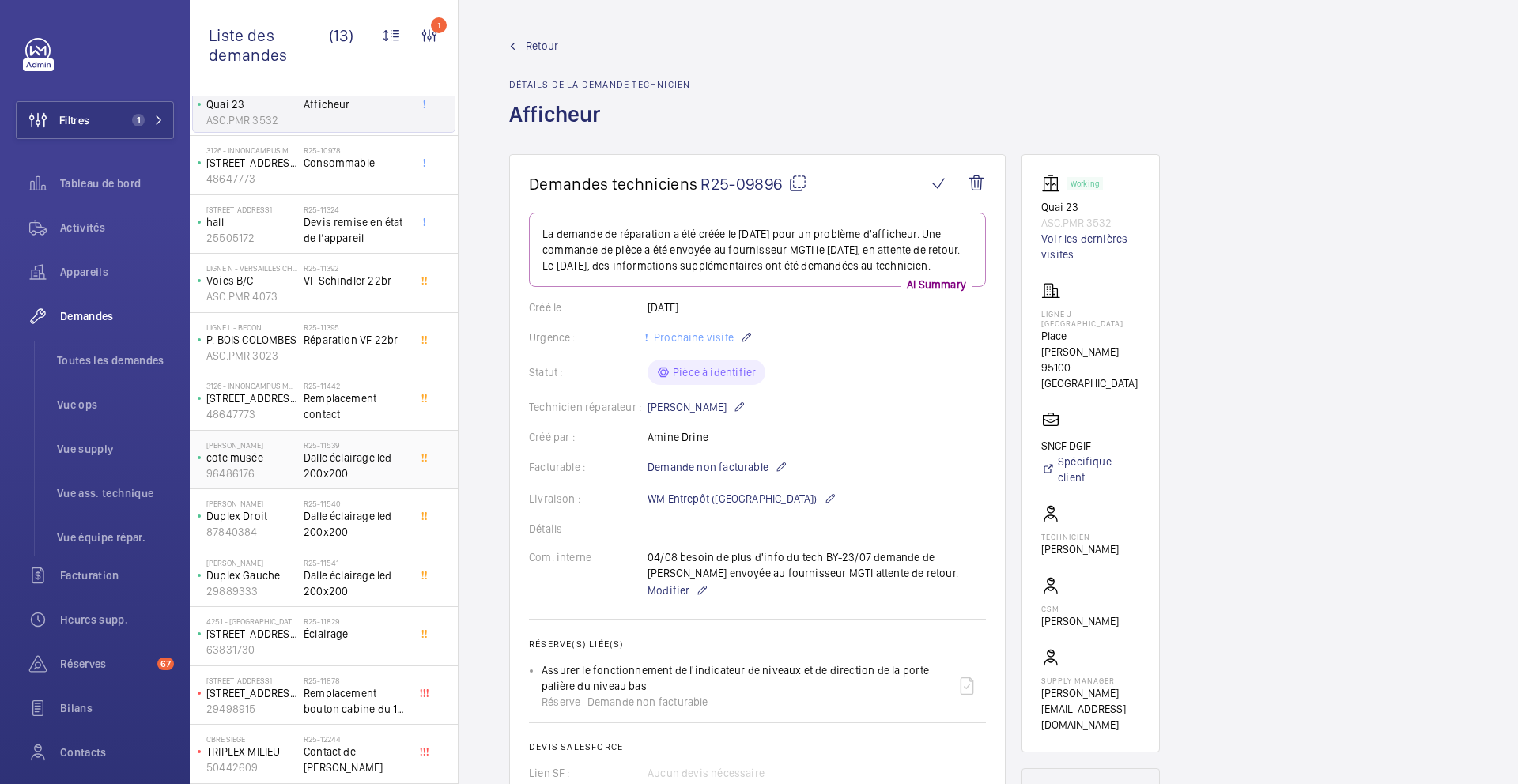
click at [386, 467] on span "Dalle éclairage led 200x200" at bounding box center [356, 466] width 104 height 31
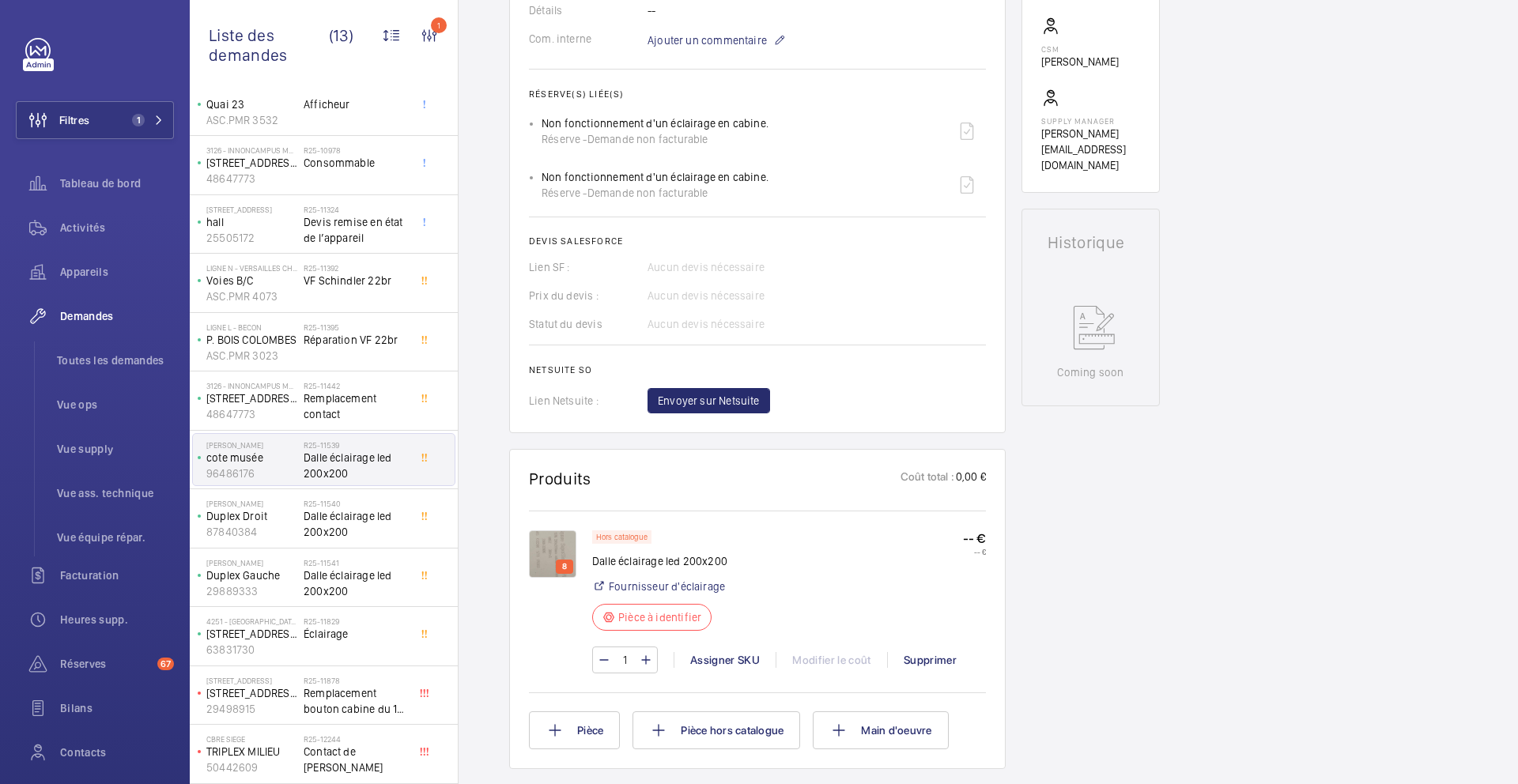
scroll to position [561, 0]
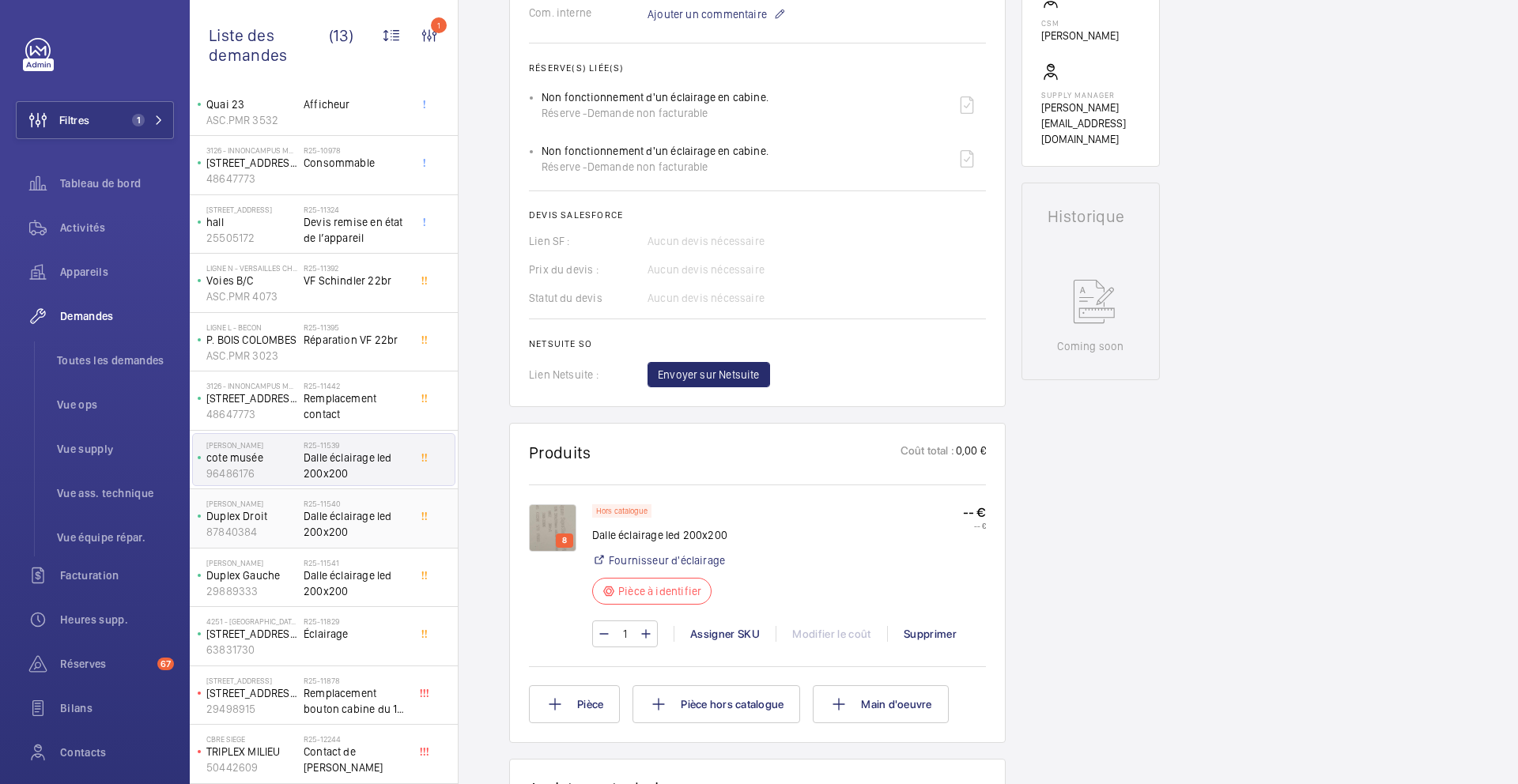
click at [379, 513] on span "Dalle éclairage led 200x200" at bounding box center [356, 524] width 104 height 31
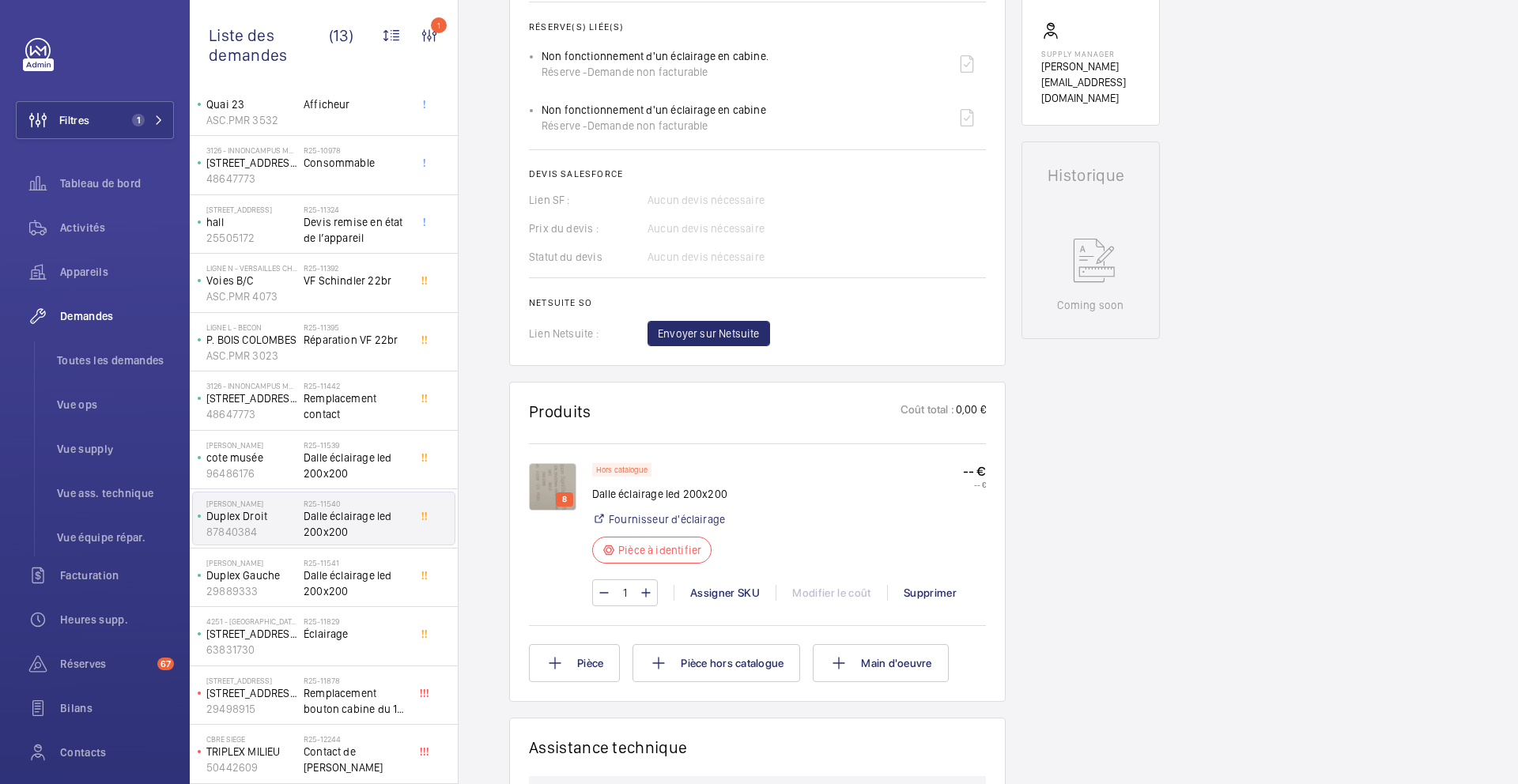
scroll to position [614, 0]
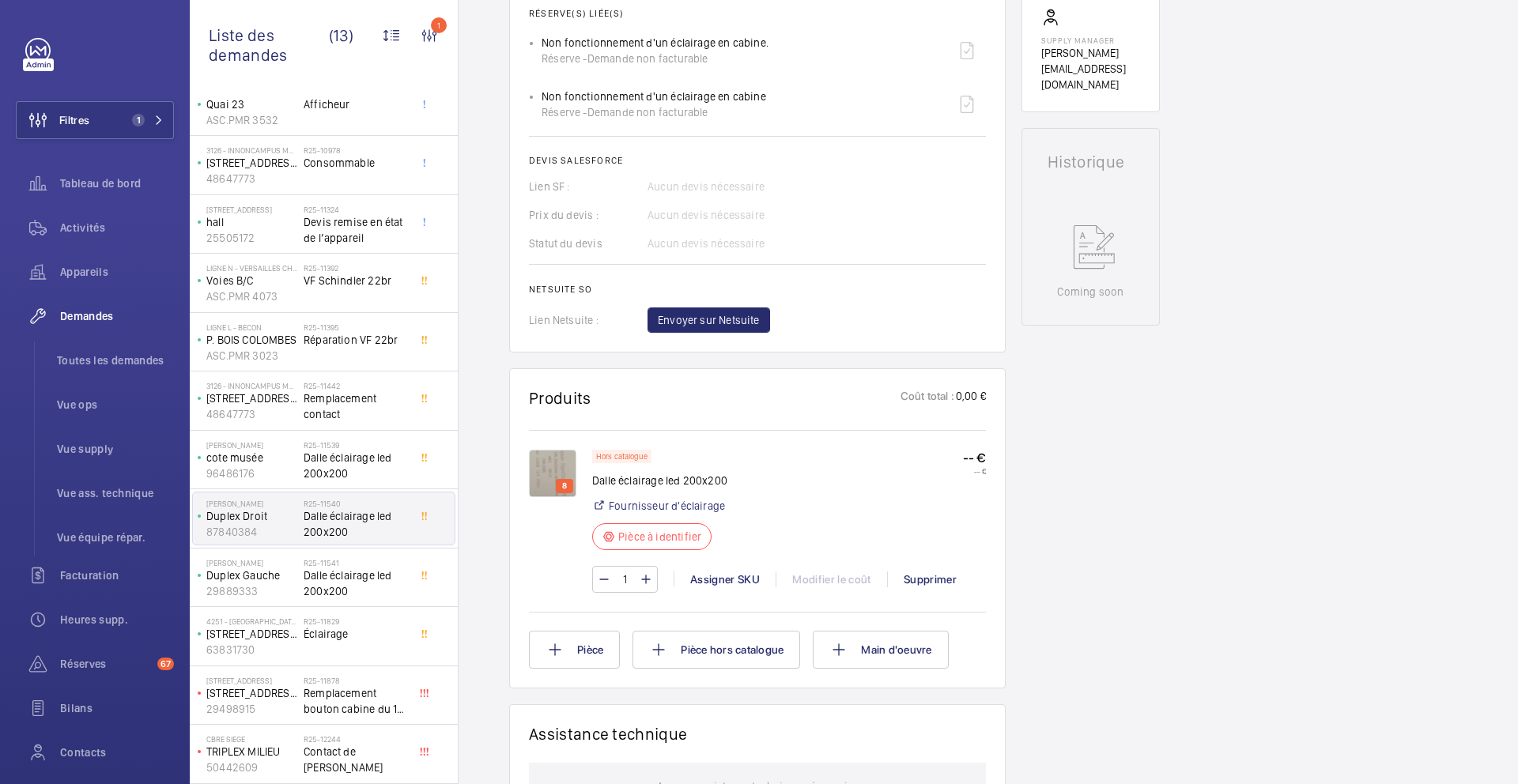
click at [541, 460] on img at bounding box center [553, 473] width 47 height 47
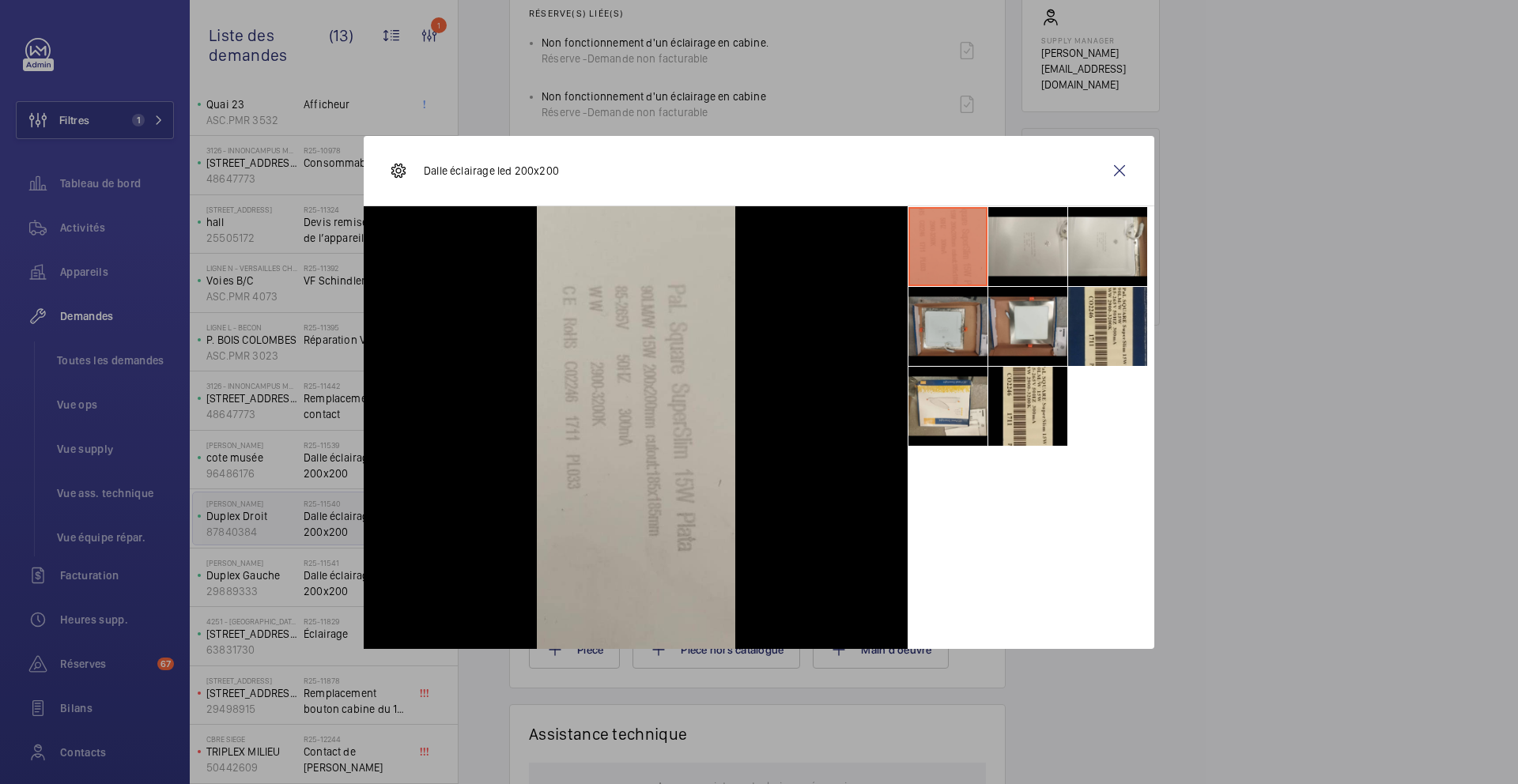
click at [960, 336] on li at bounding box center [948, 326] width 79 height 79
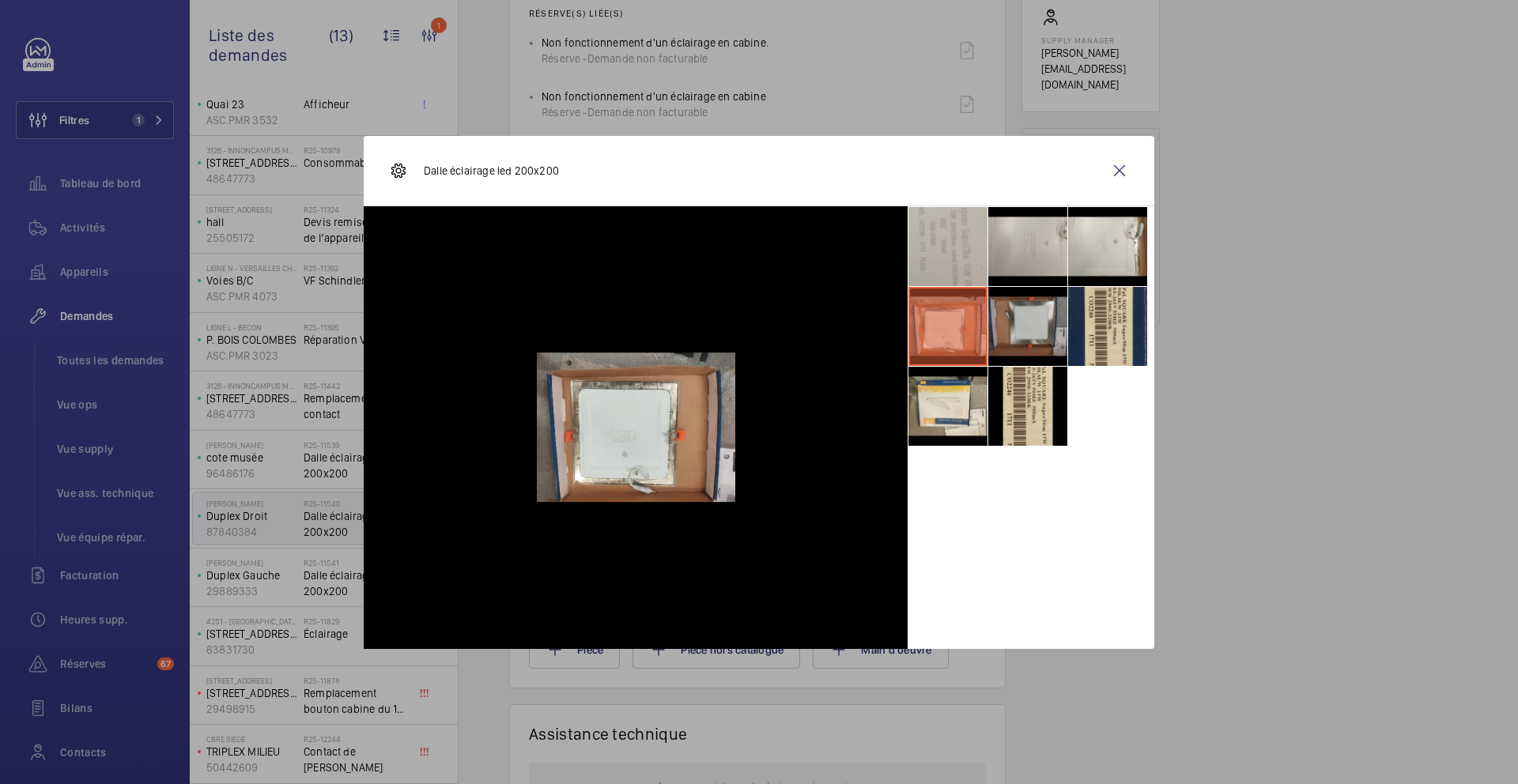
click at [1031, 306] on li at bounding box center [1028, 326] width 79 height 79
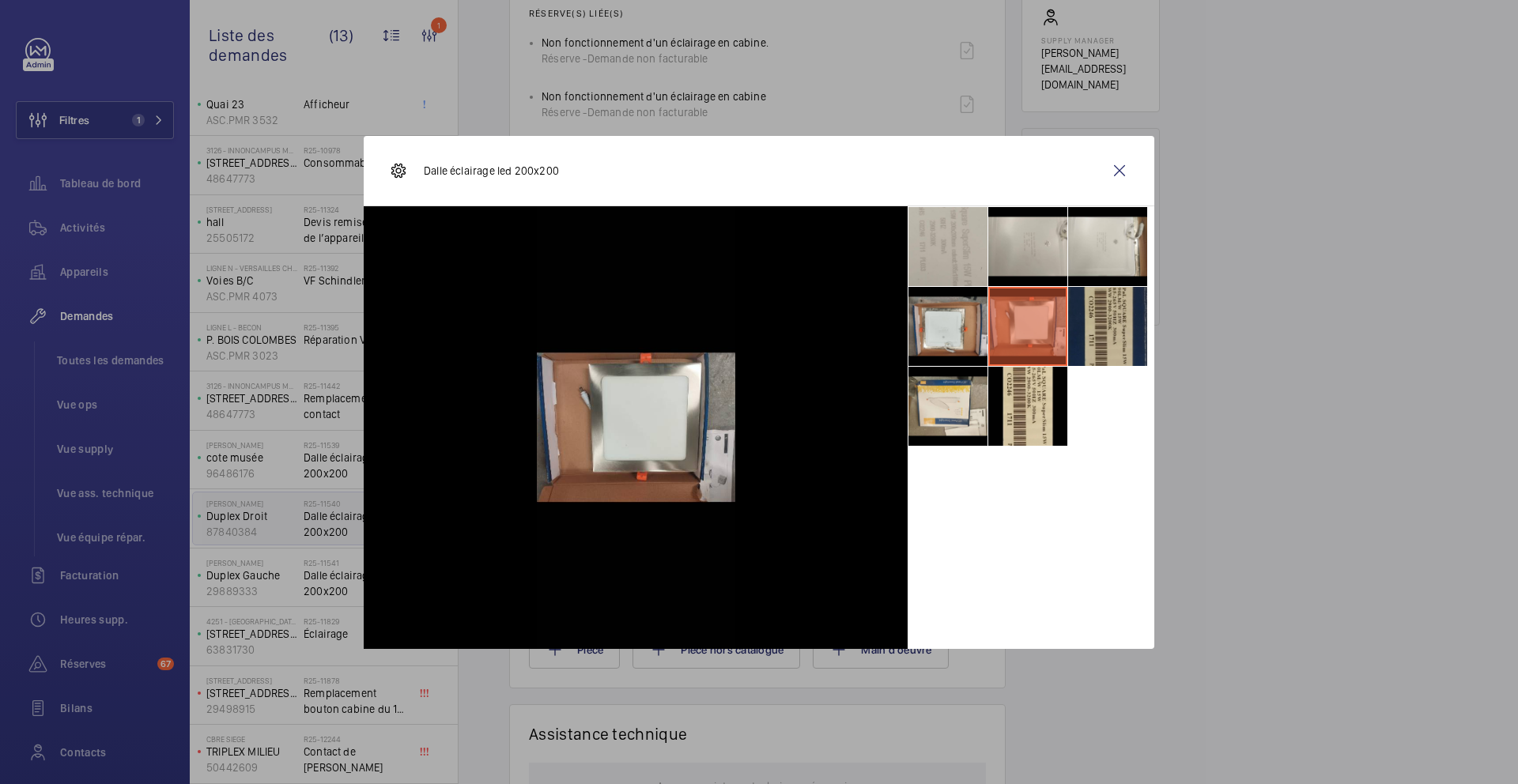
click at [1084, 314] on li at bounding box center [1108, 326] width 79 height 79
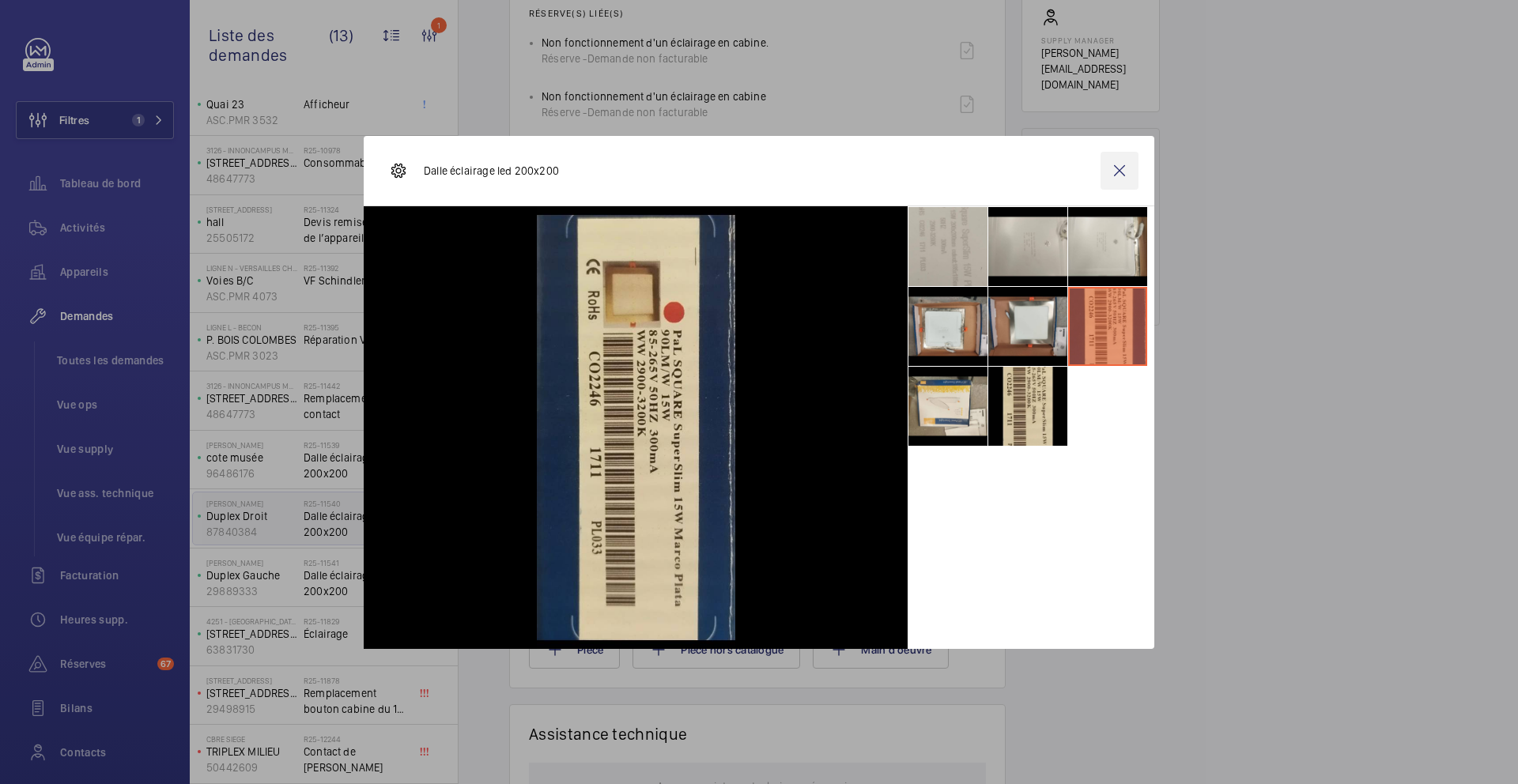
click at [1118, 171] on wm-front-icon-button at bounding box center [1120, 171] width 38 height 38
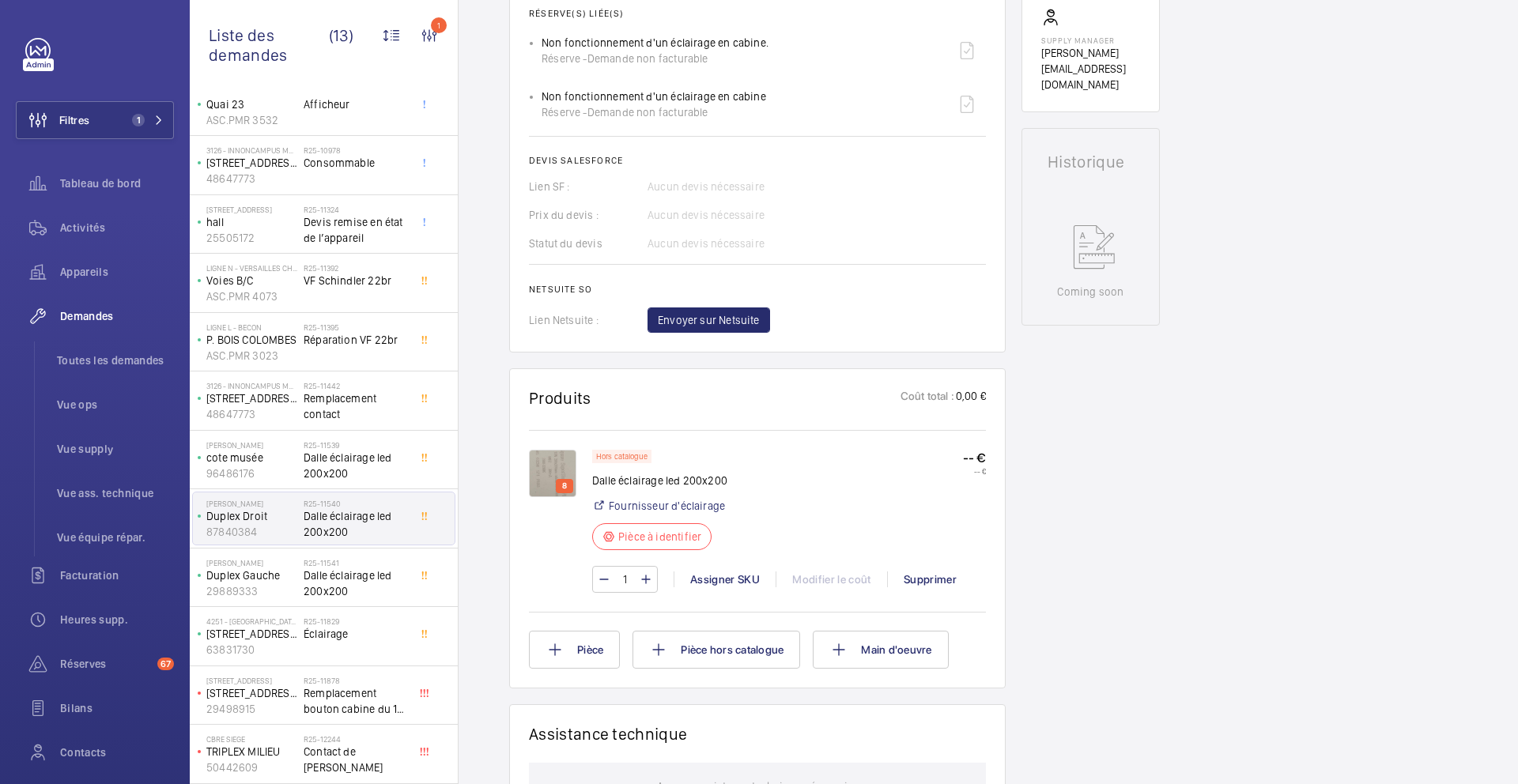
scroll to position [901, 0]
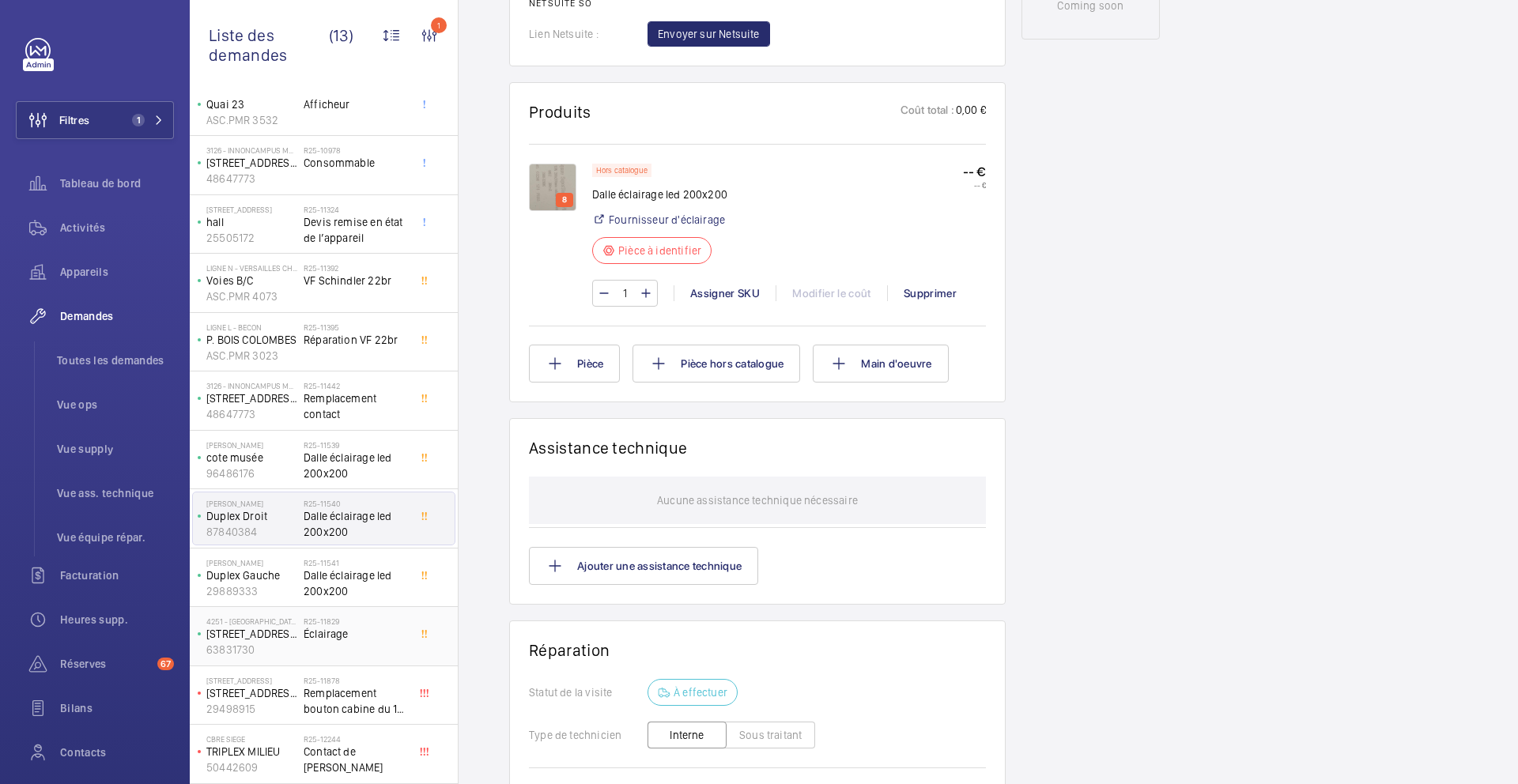
click at [393, 639] on span "Éclairage" at bounding box center [356, 634] width 104 height 16
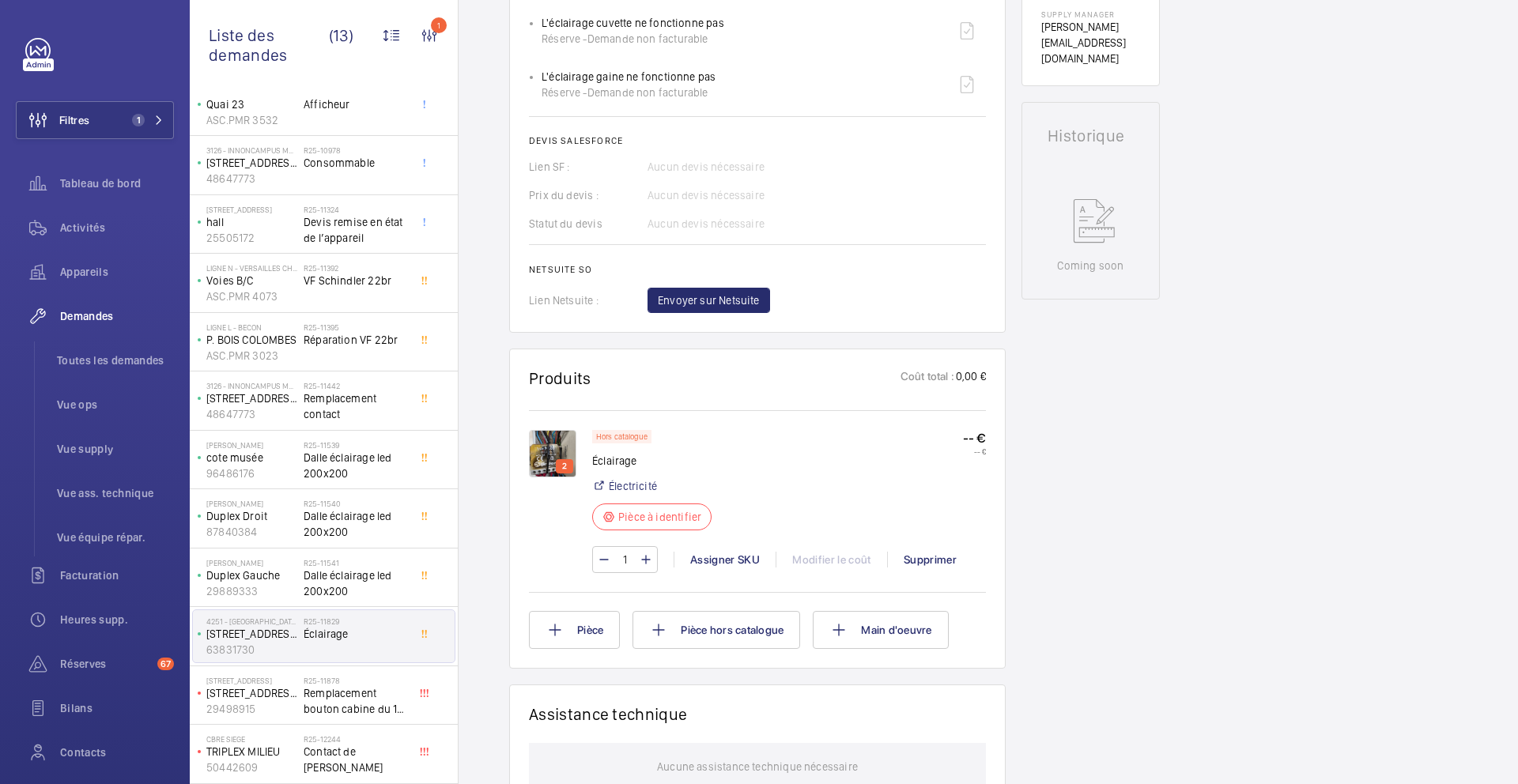
scroll to position [651, 0]
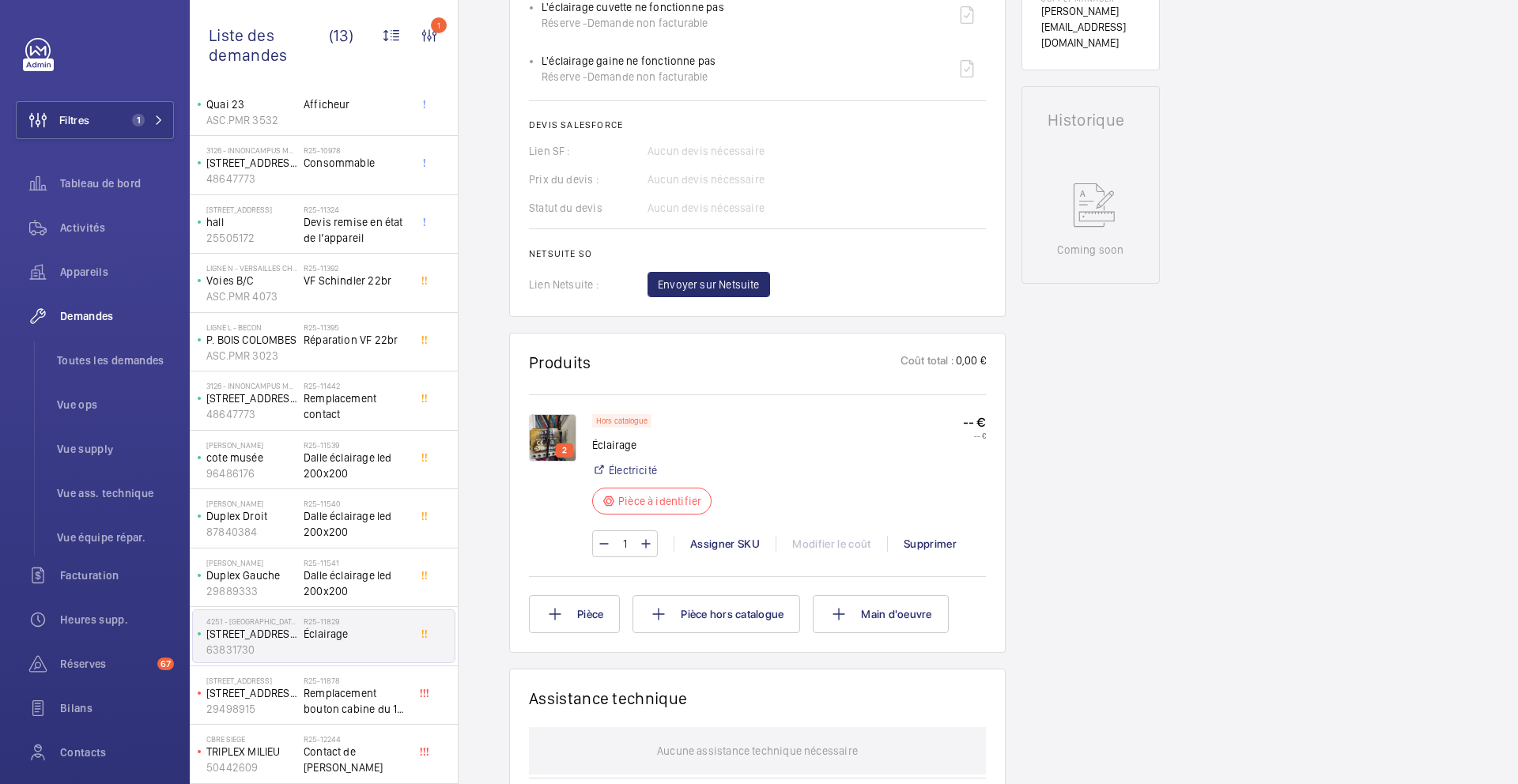
click at [543, 450] on img at bounding box center [553, 438] width 47 height 47
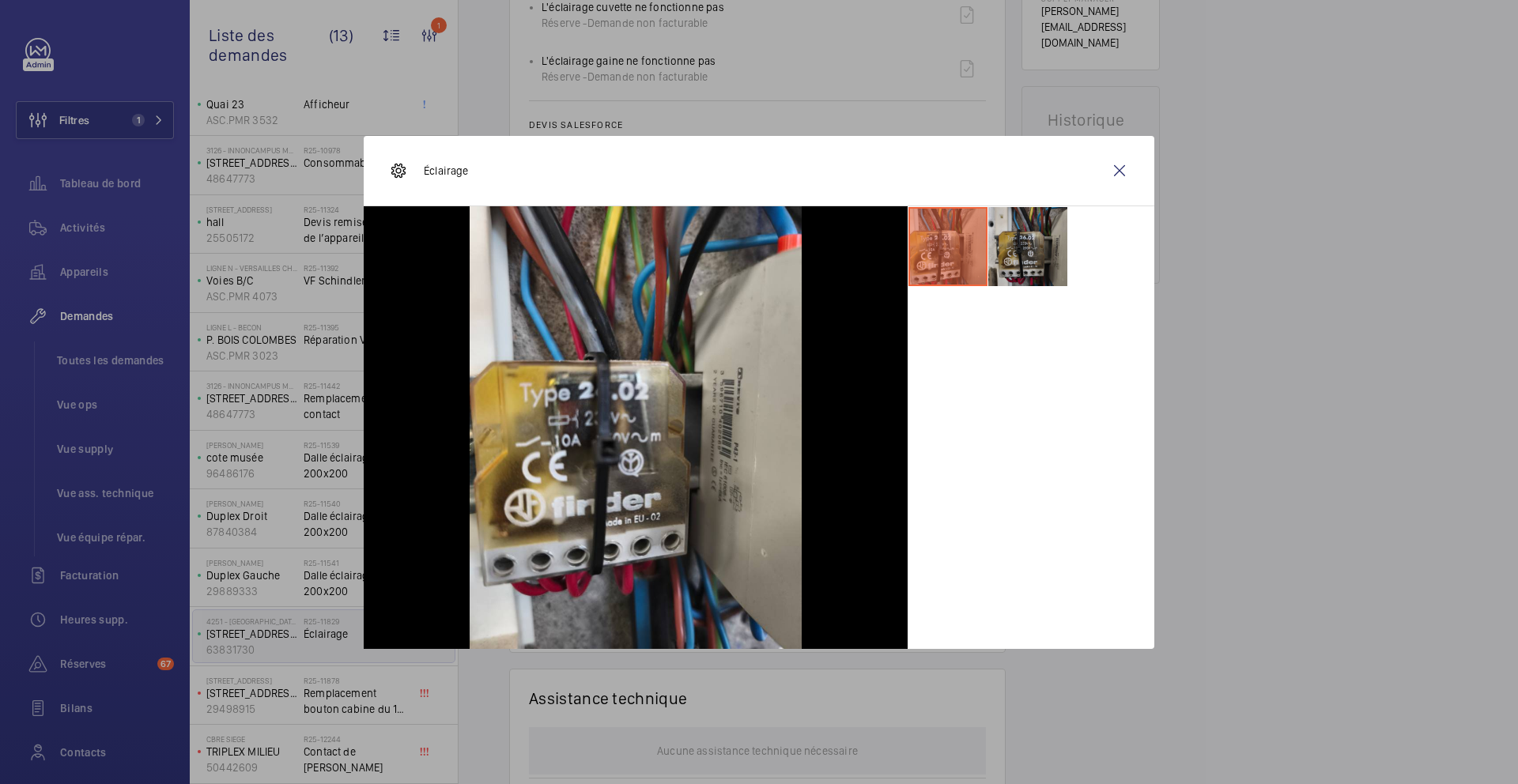
click at [1007, 274] on li at bounding box center [1028, 246] width 79 height 79
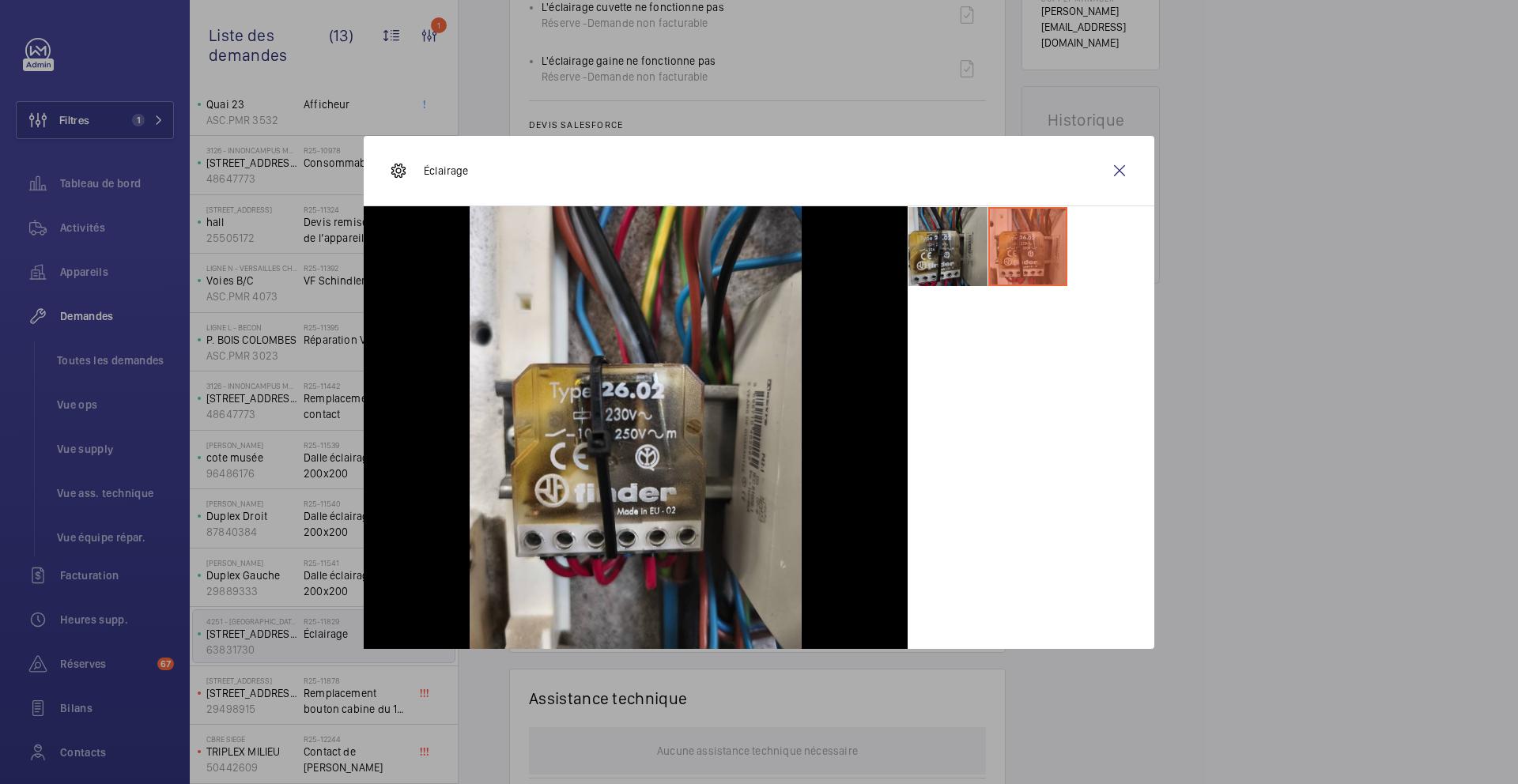
click at [928, 273] on li at bounding box center [948, 246] width 79 height 79
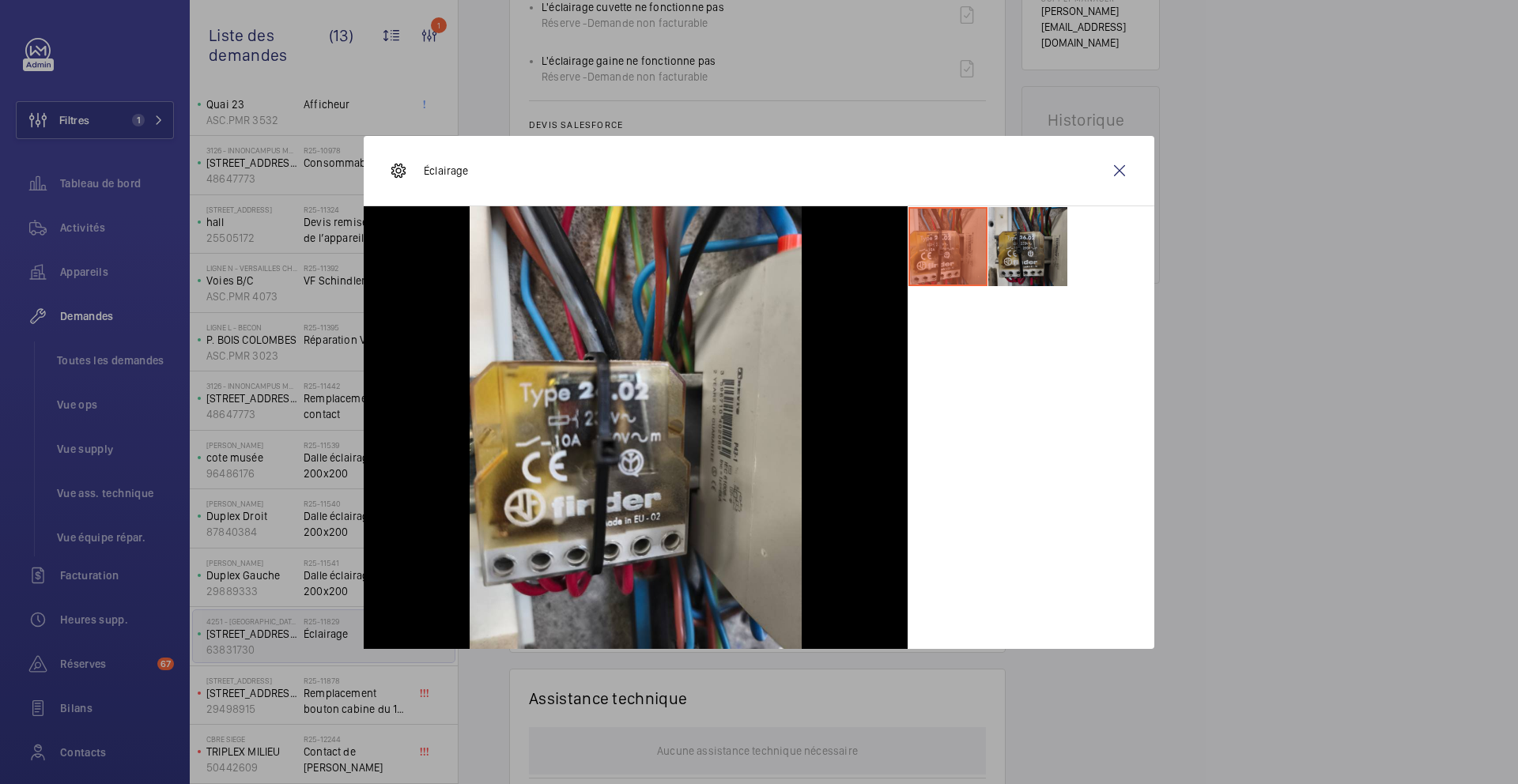
click at [1013, 238] on li at bounding box center [1028, 246] width 79 height 79
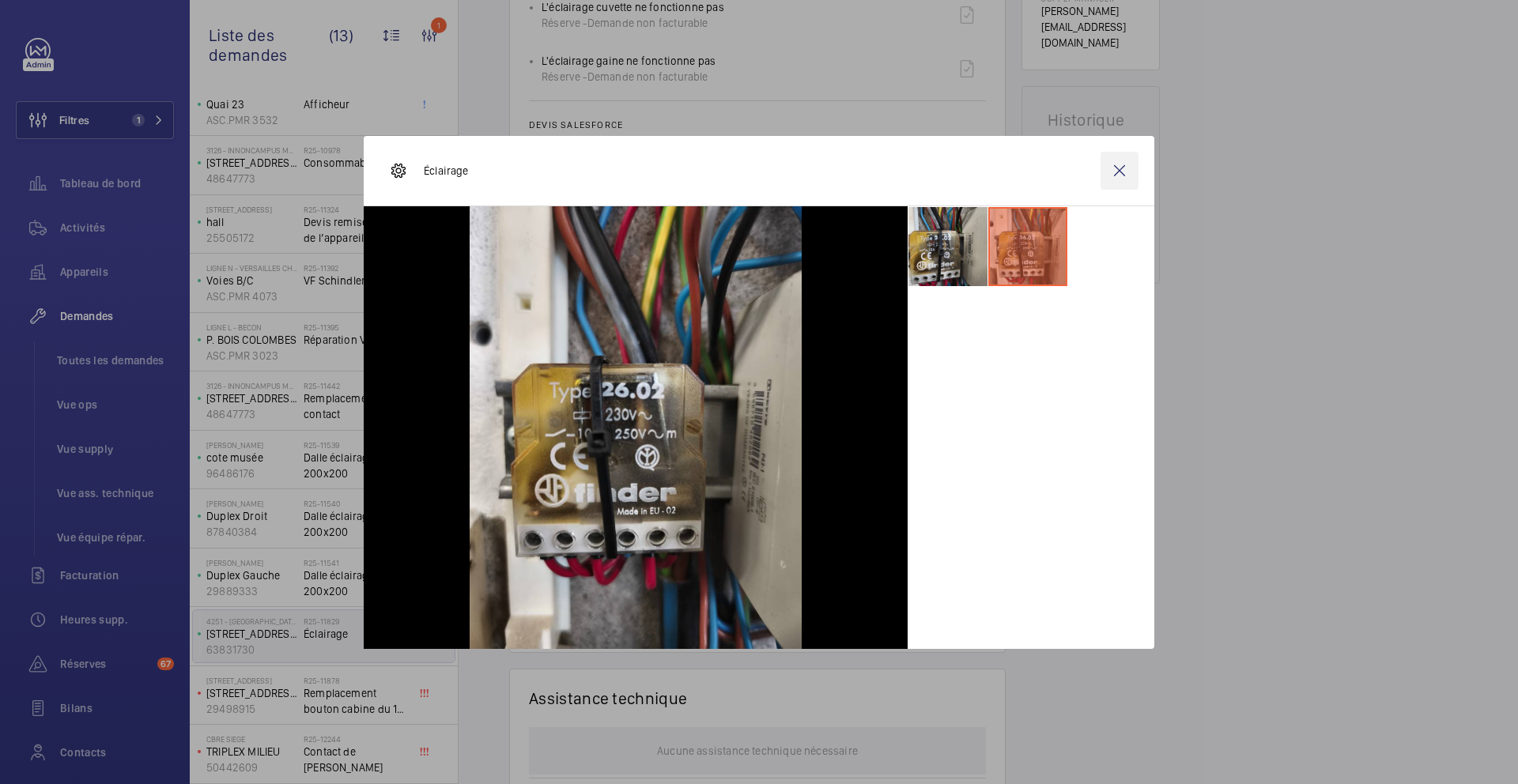
click at [1135, 173] on wm-front-icon-button at bounding box center [1120, 171] width 38 height 38
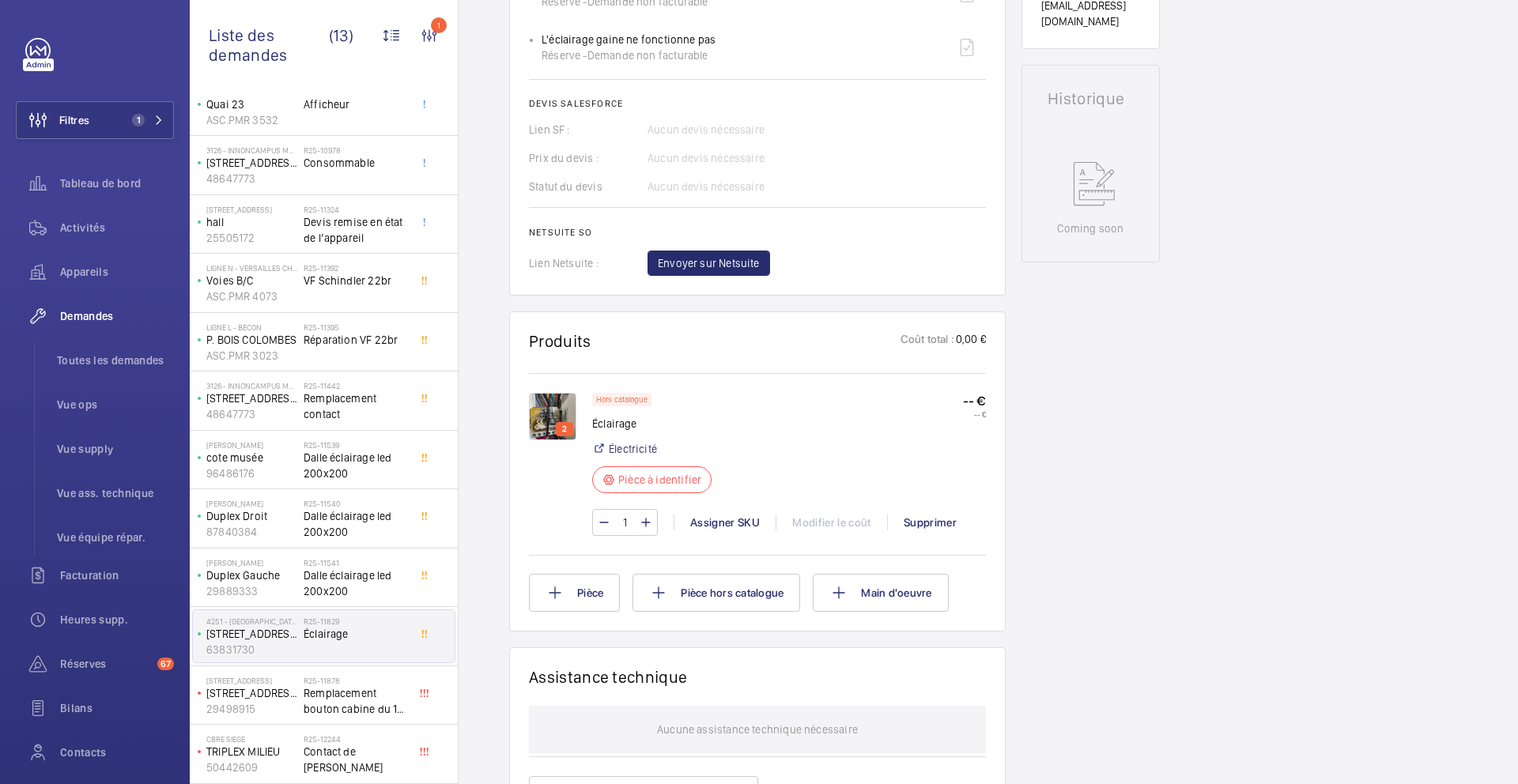
scroll to position [677, 0]
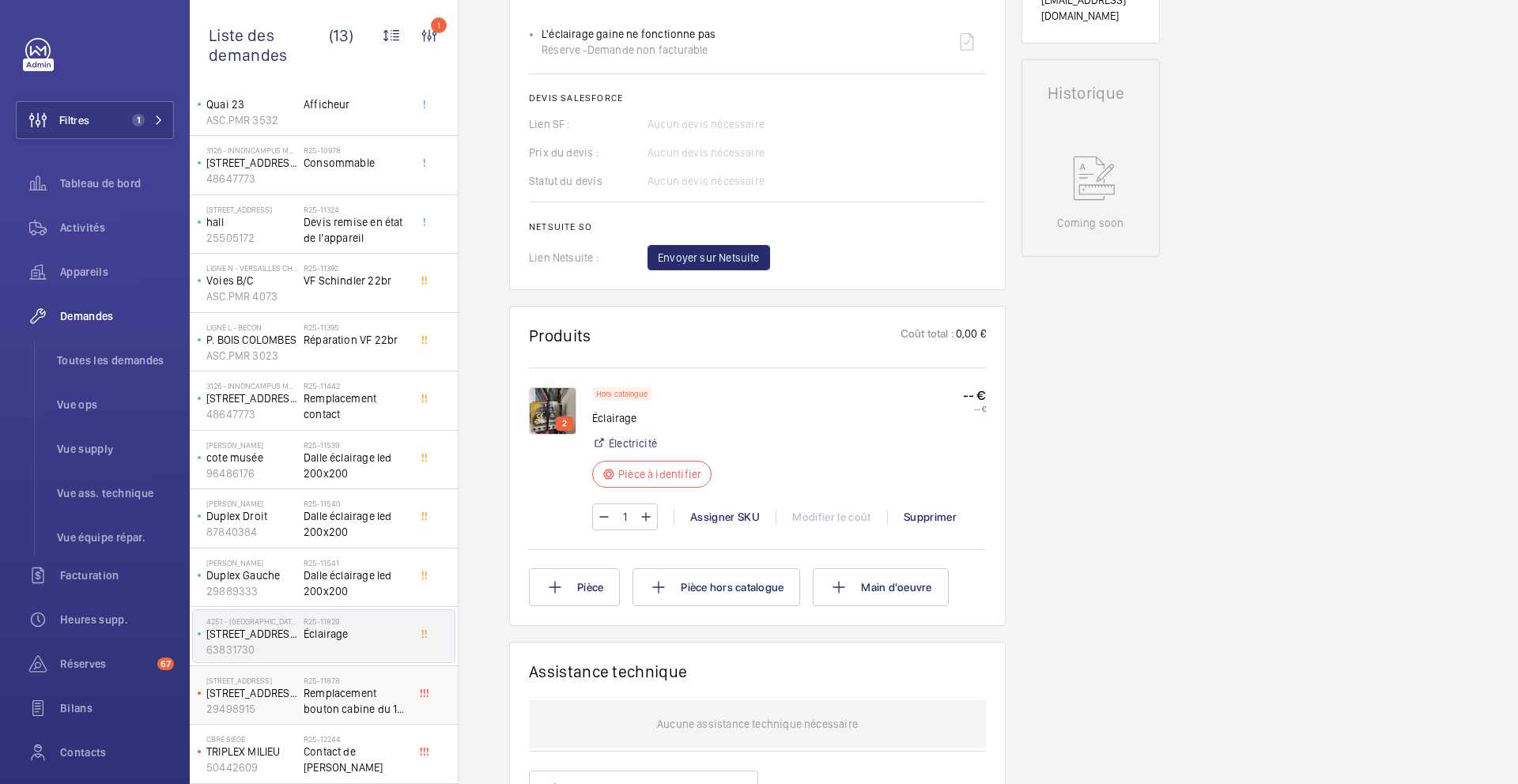
click at [398, 710] on span "Remplacement bouton cabine du 1er étage" at bounding box center [356, 701] width 104 height 31
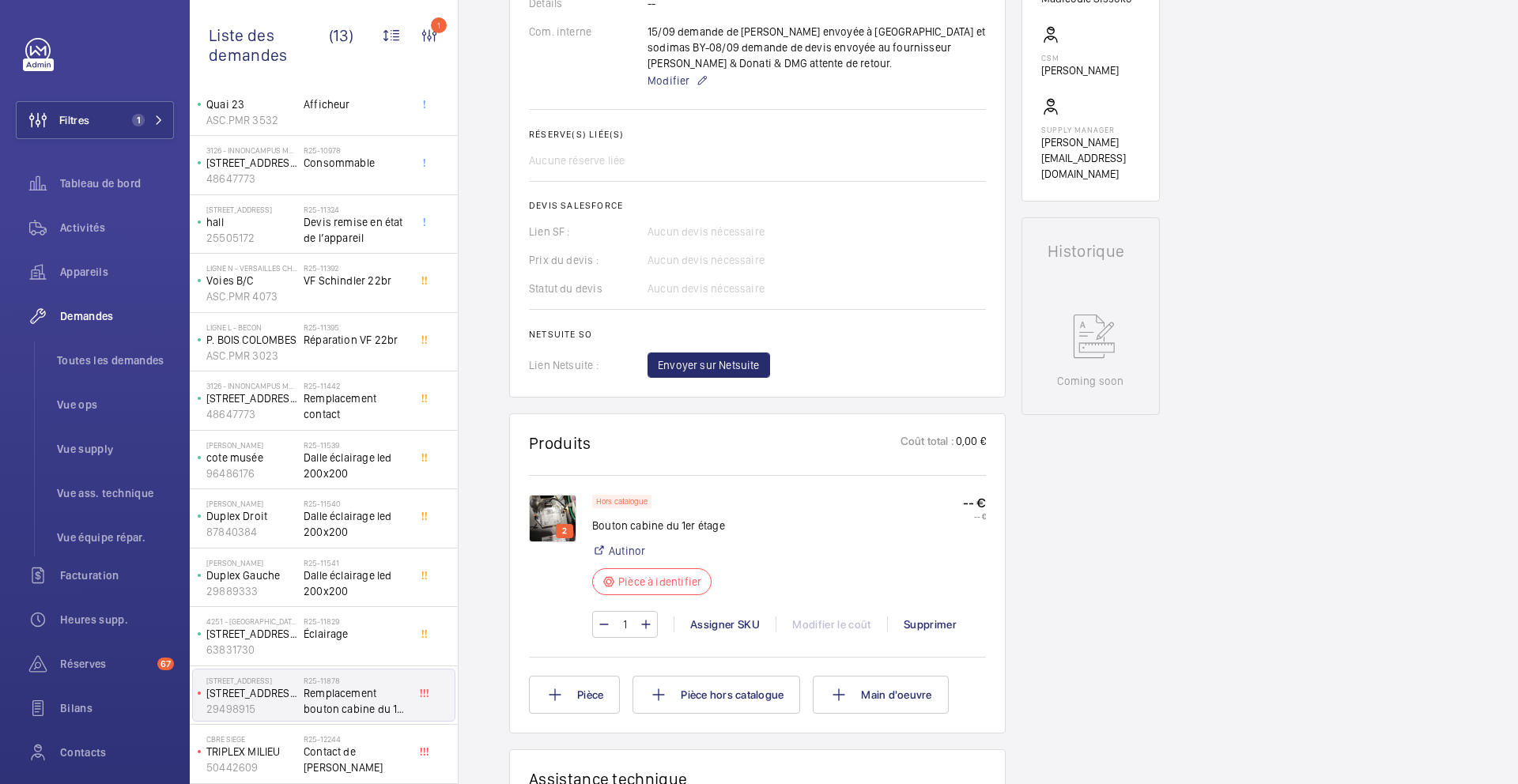
scroll to position [566, 0]
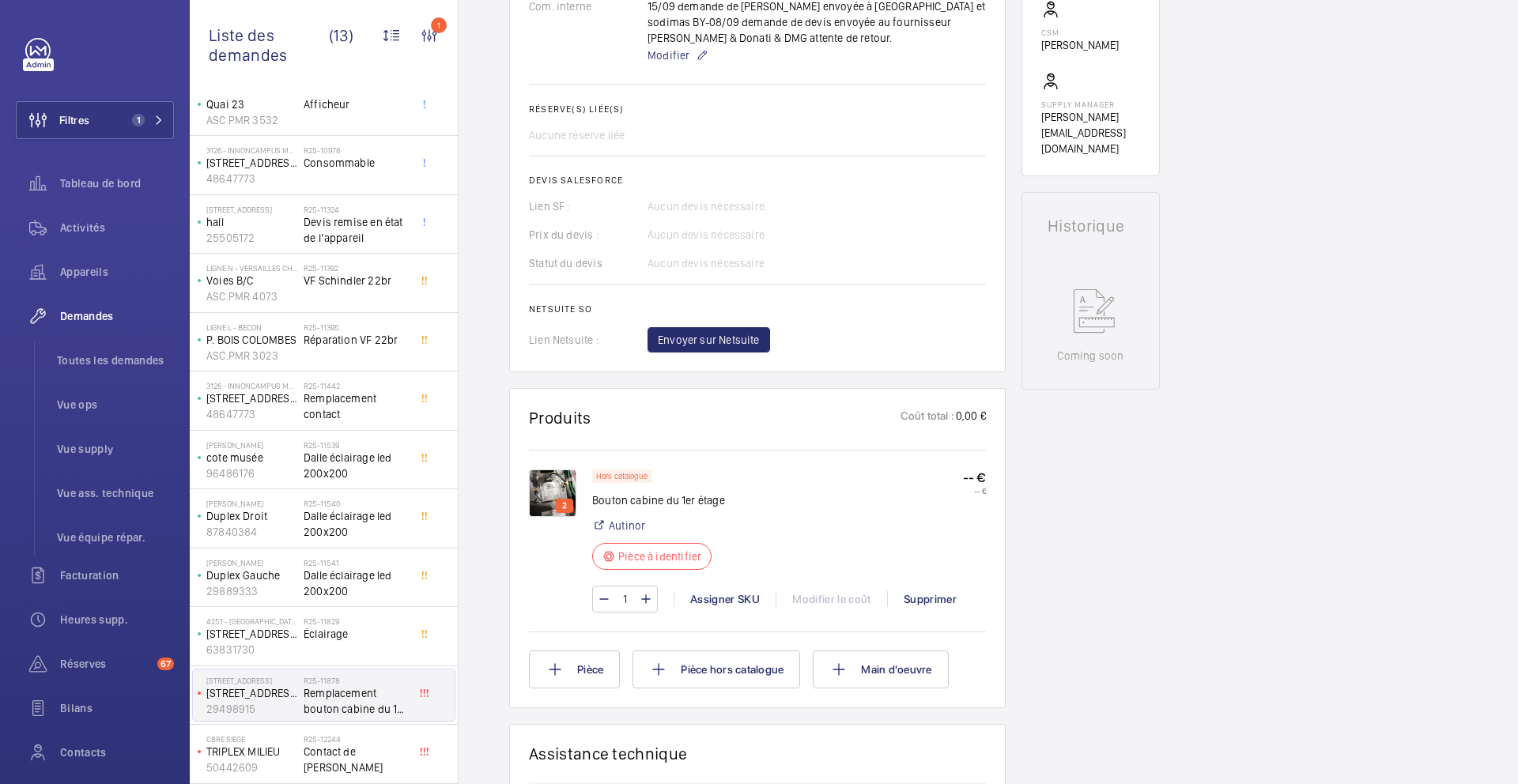
click at [553, 513] on img at bounding box center [553, 493] width 47 height 47
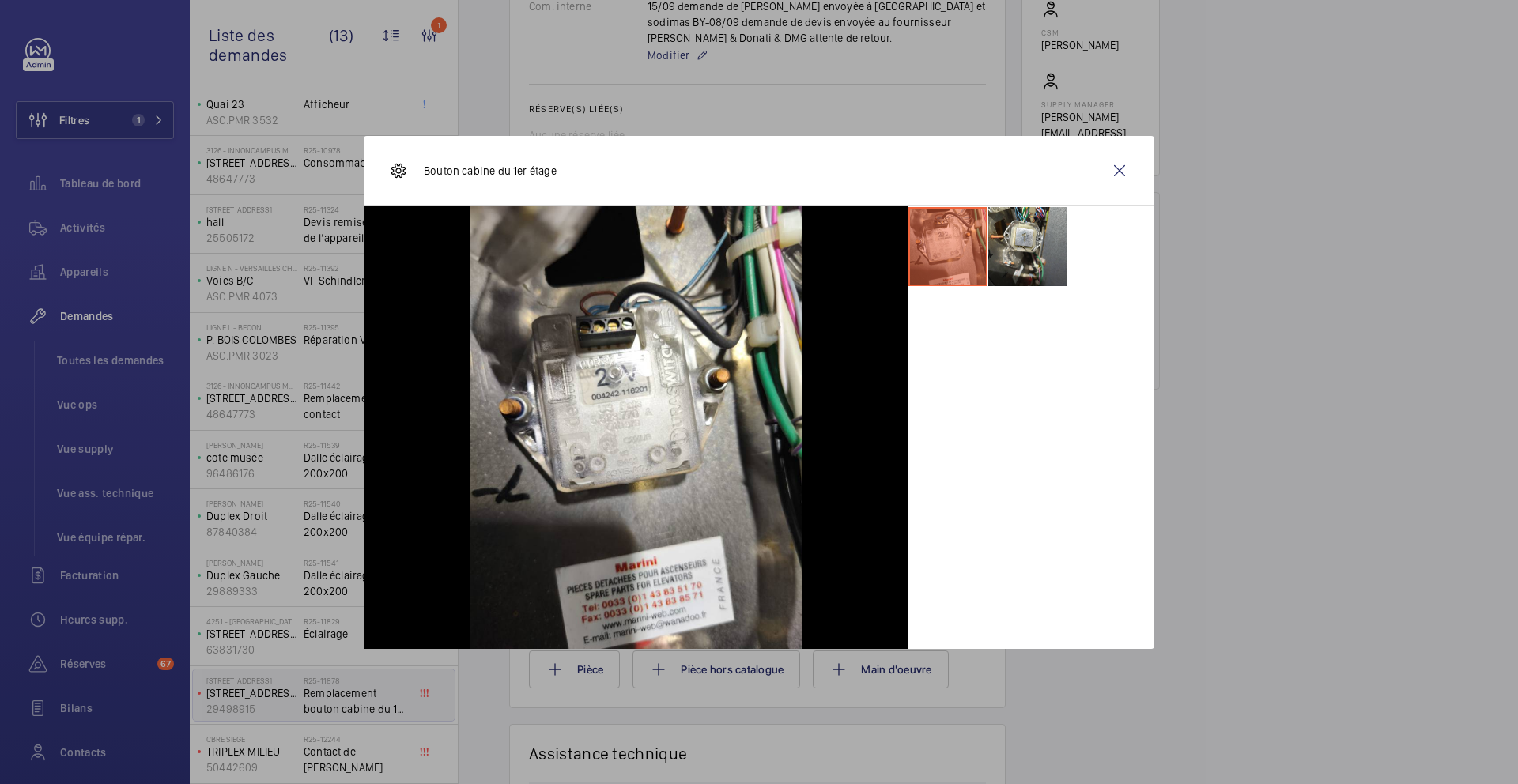
drag, startPoint x: 1043, startPoint y: 302, endPoint x: 806, endPoint y: 411, distance: 260.9
click at [815, 411] on div at bounding box center [759, 427] width 790 height 443
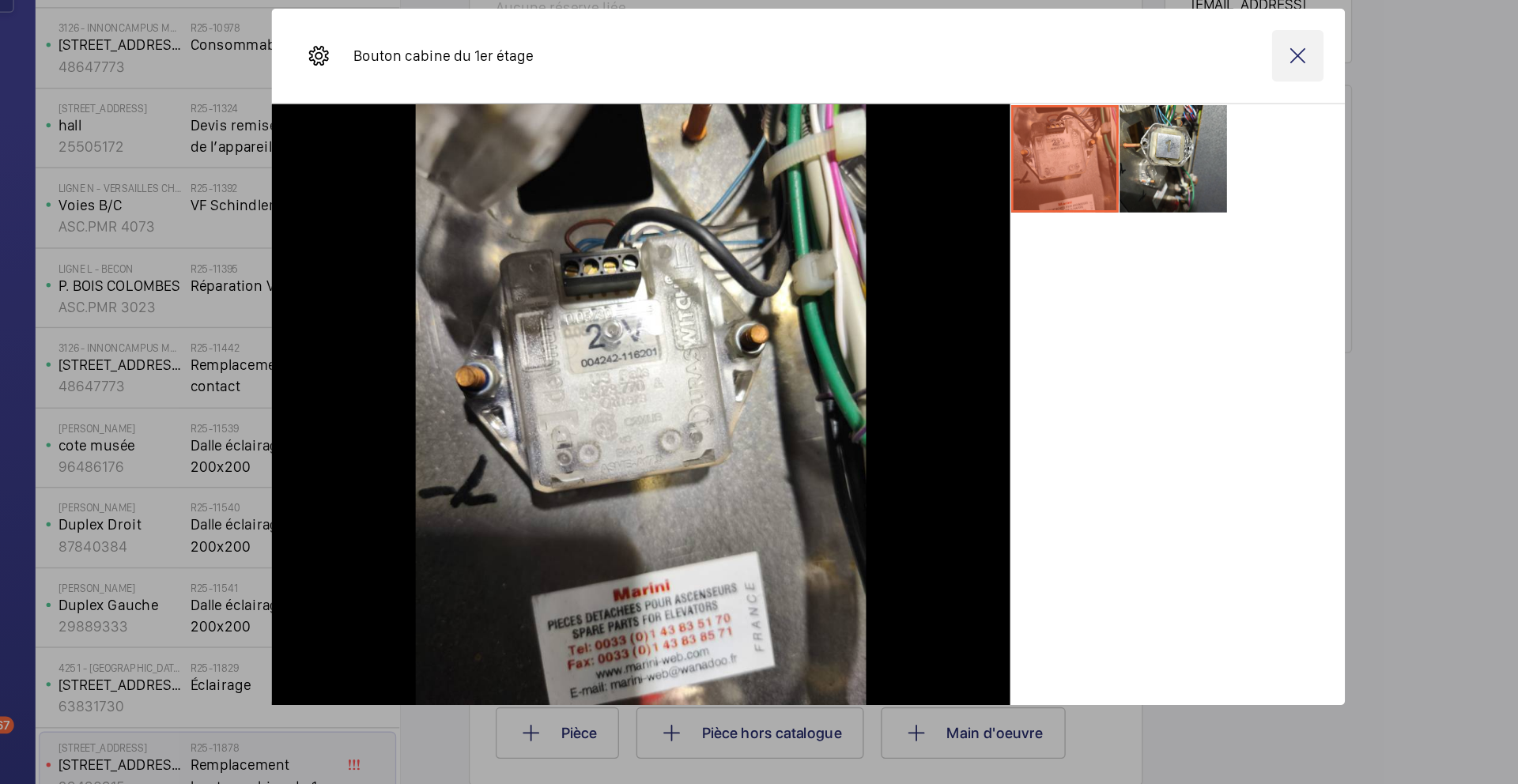
click at [1124, 169] on wm-front-icon-button at bounding box center [1120, 171] width 38 height 38
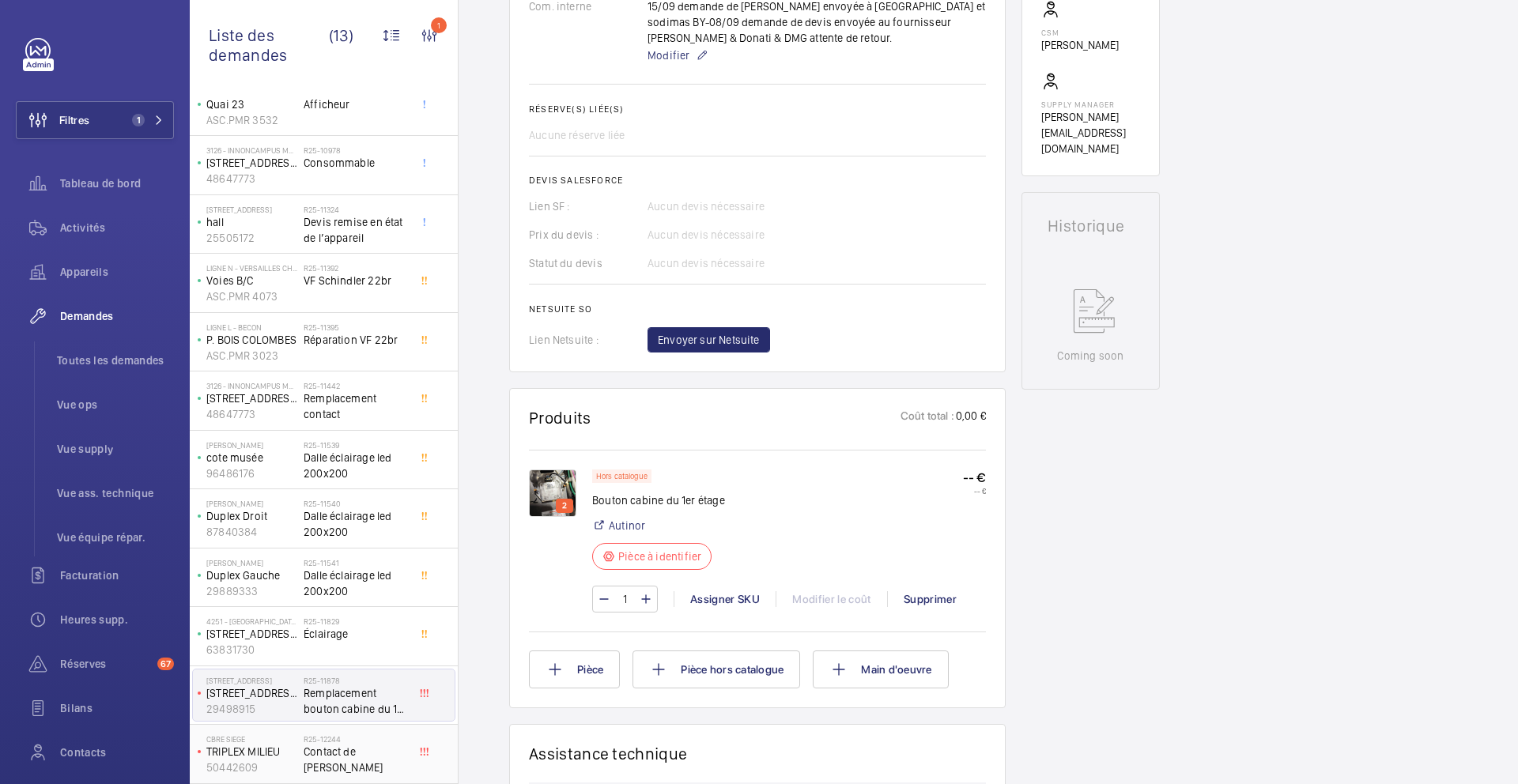
click at [416, 754] on div at bounding box center [429, 746] width 28 height 24
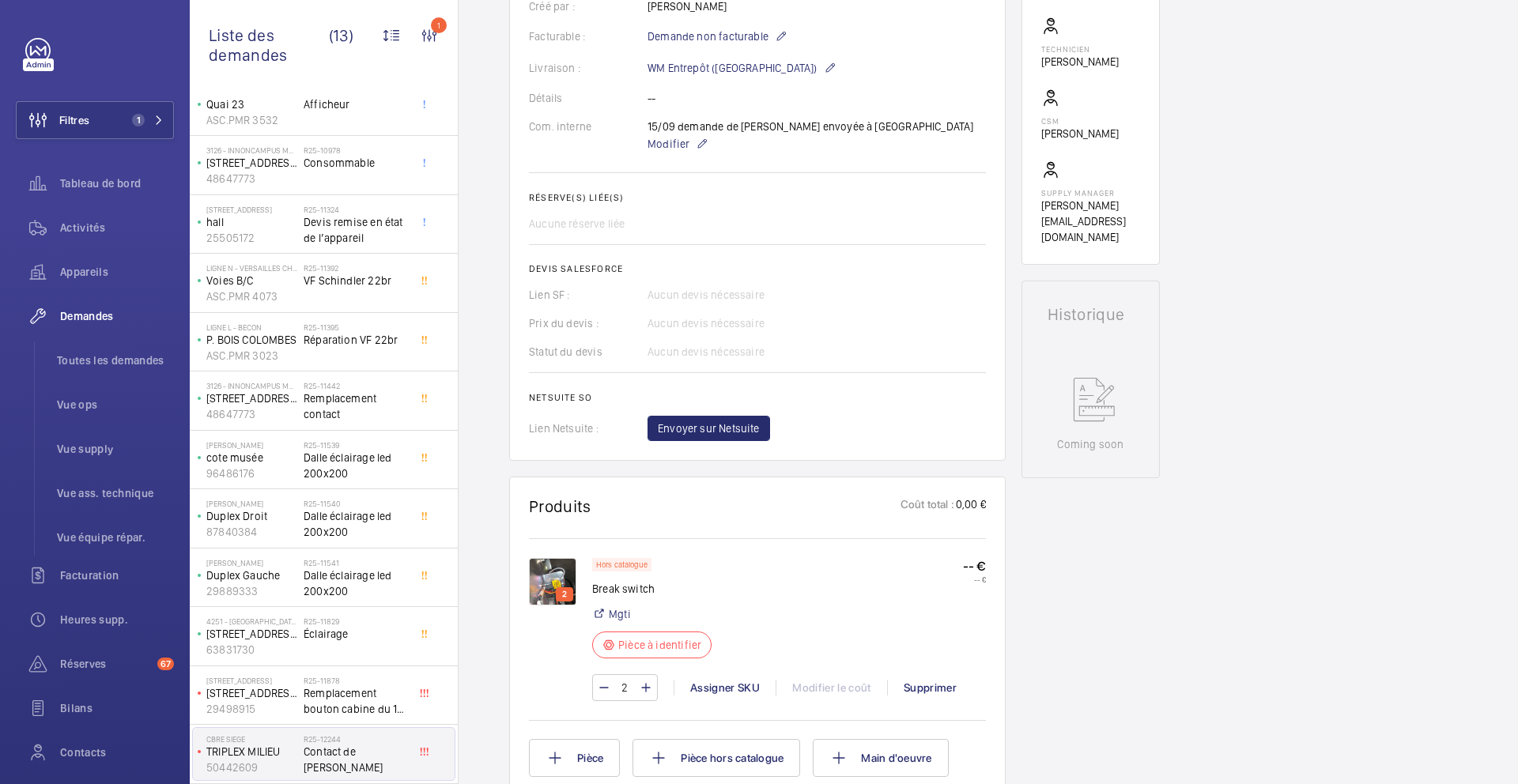
scroll to position [483, 0]
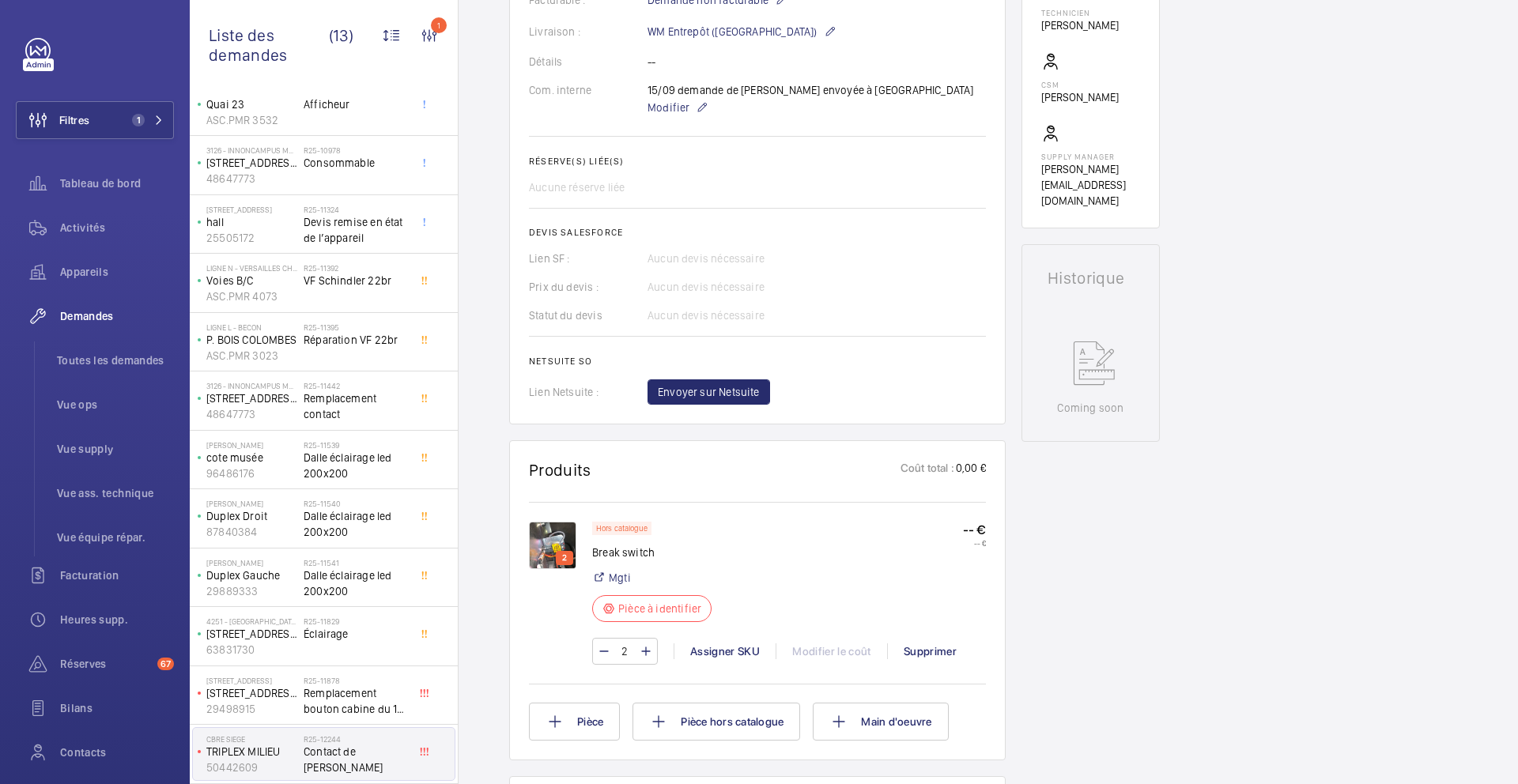
click at [562, 544] on img at bounding box center [553, 545] width 47 height 47
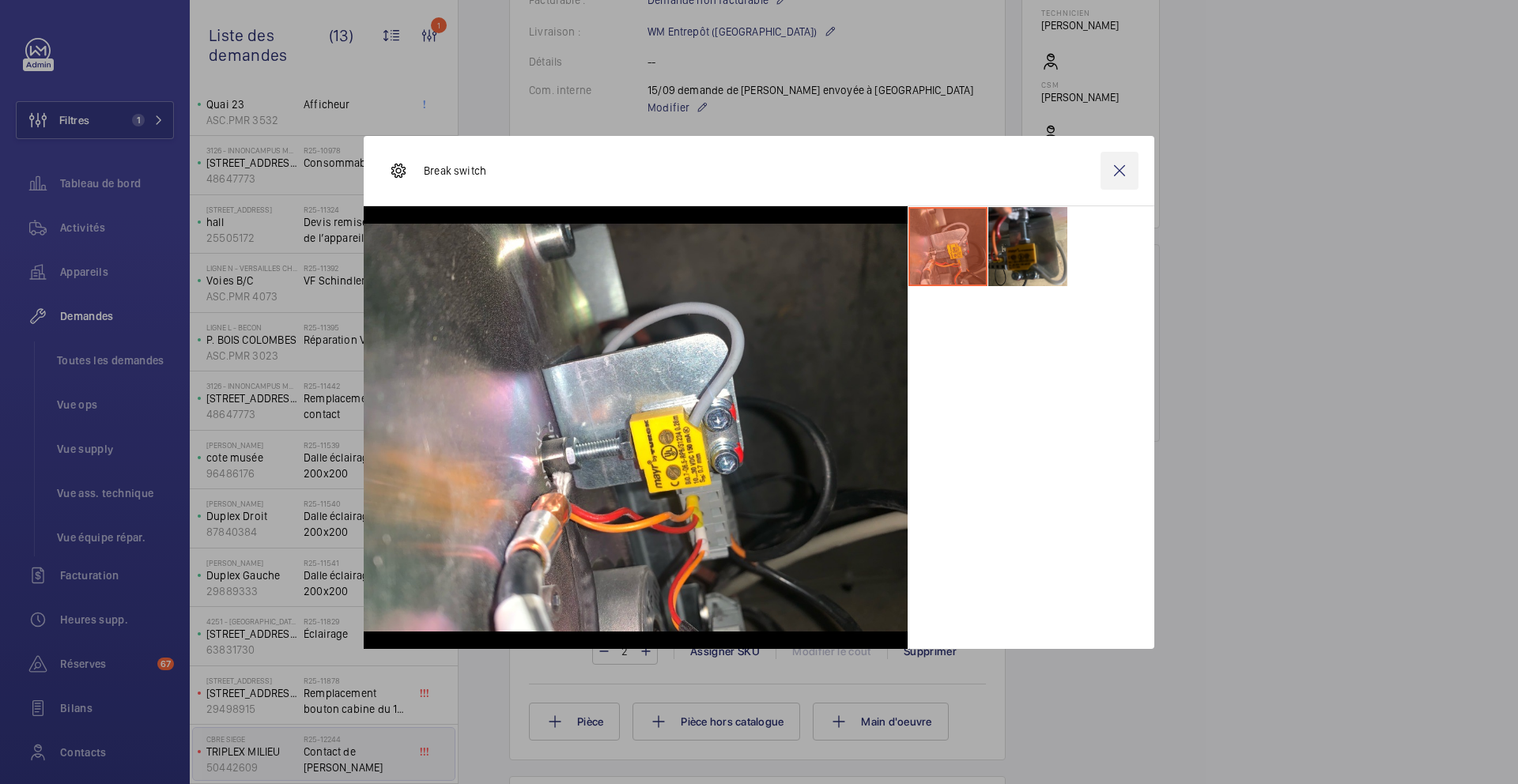
click at [1126, 178] on wm-front-icon-button at bounding box center [1120, 171] width 38 height 38
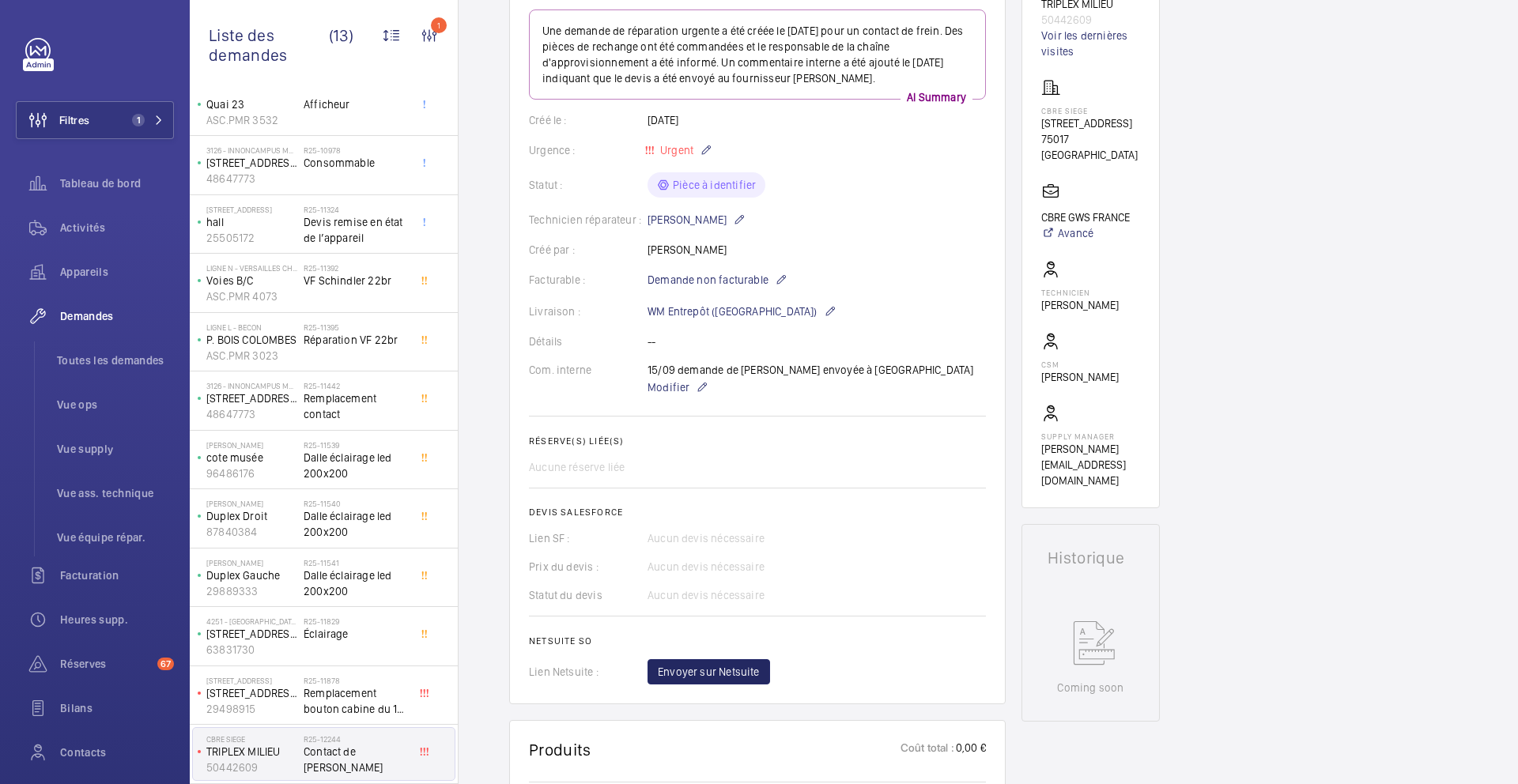
scroll to position [0, 0]
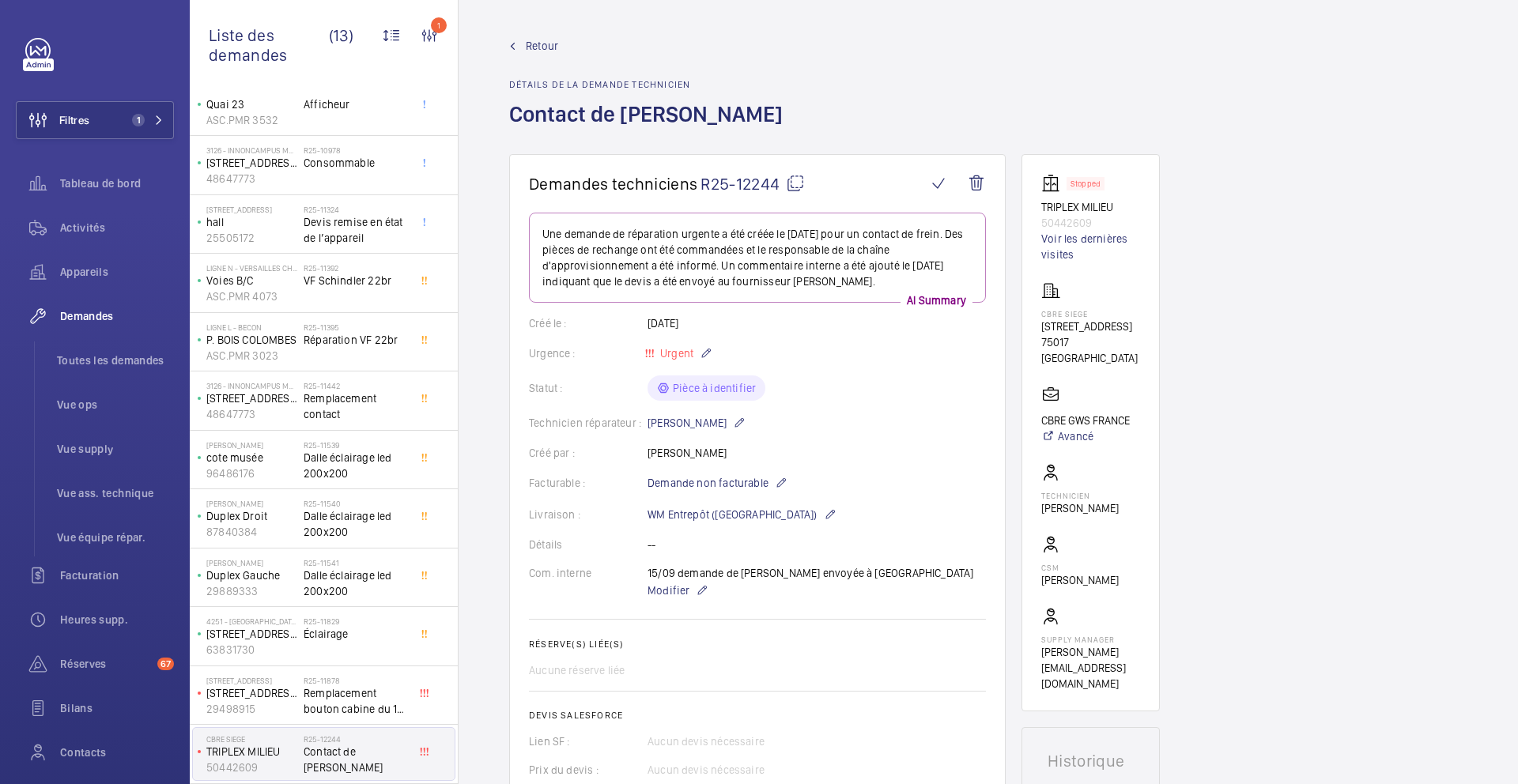
click at [800, 186] on mat-icon at bounding box center [795, 182] width 19 height 19
type textarea "R25-12244"
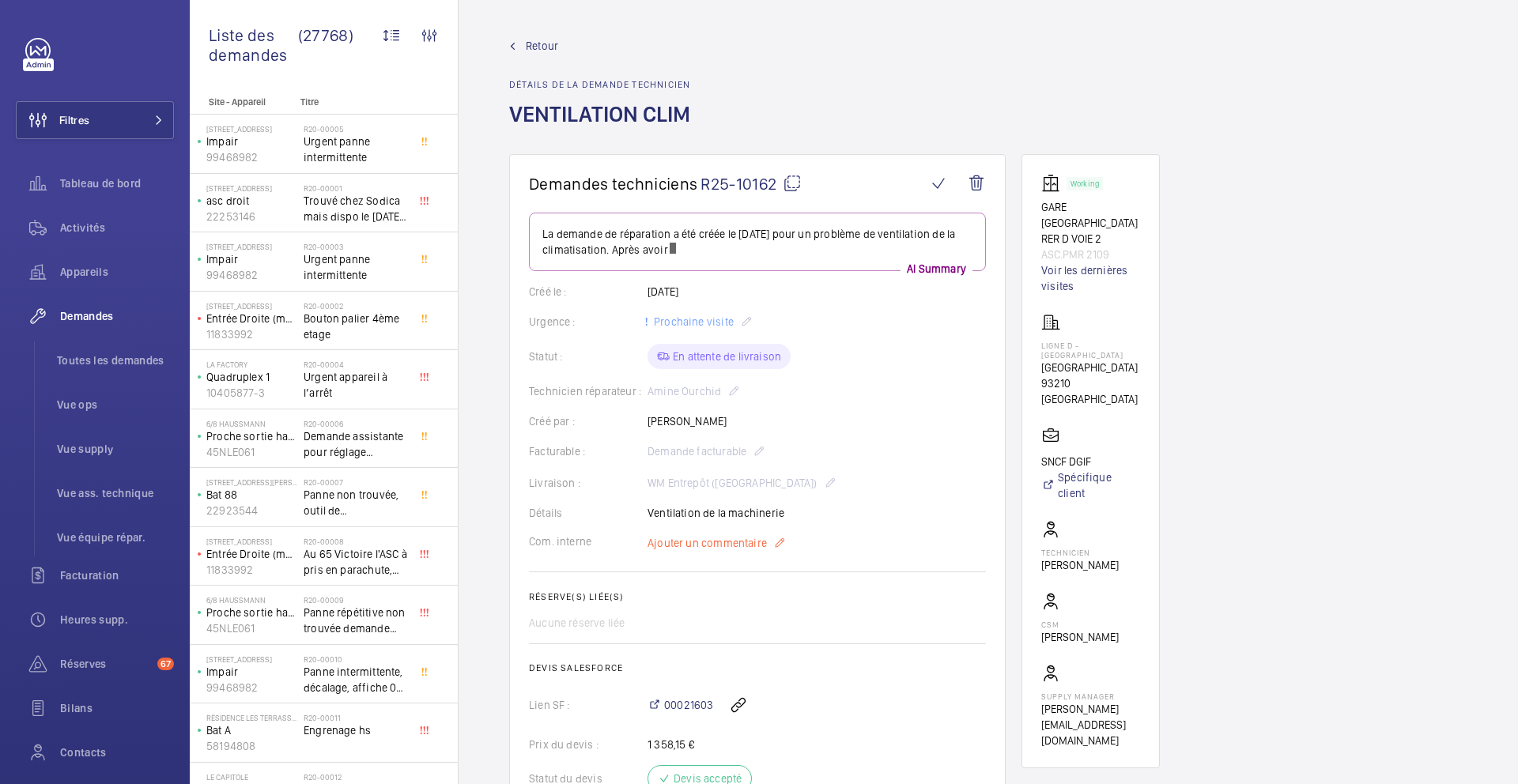
click at [724, 525] on wm-front-card-body "La demande de réparation a été créée le [DATE] pour un problème de ventilation …" at bounding box center [758, 538] width 457 height 652
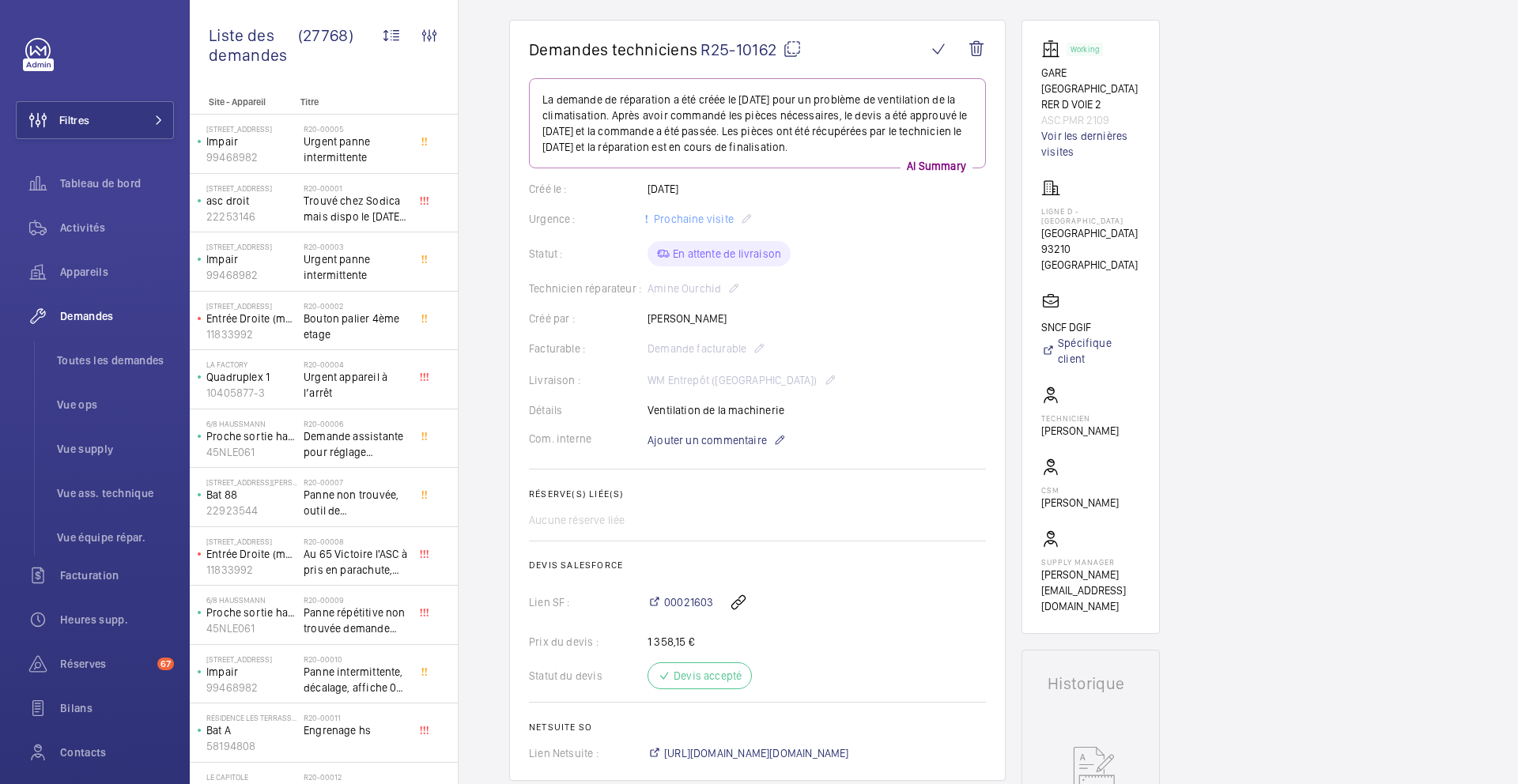
scroll to position [195, 0]
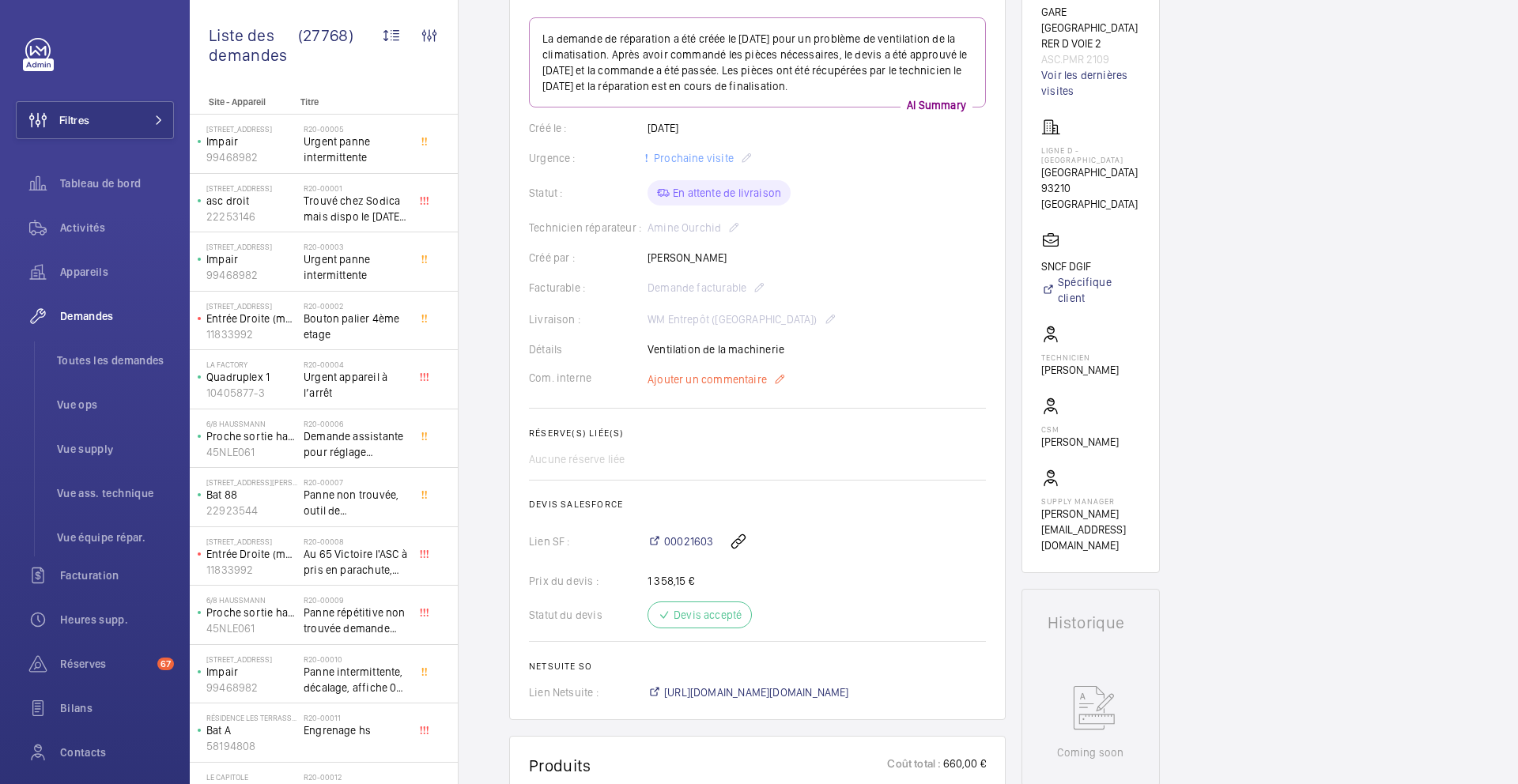
click at [707, 375] on span "Ajouter un commentaire" at bounding box center [707, 379] width 120 height 16
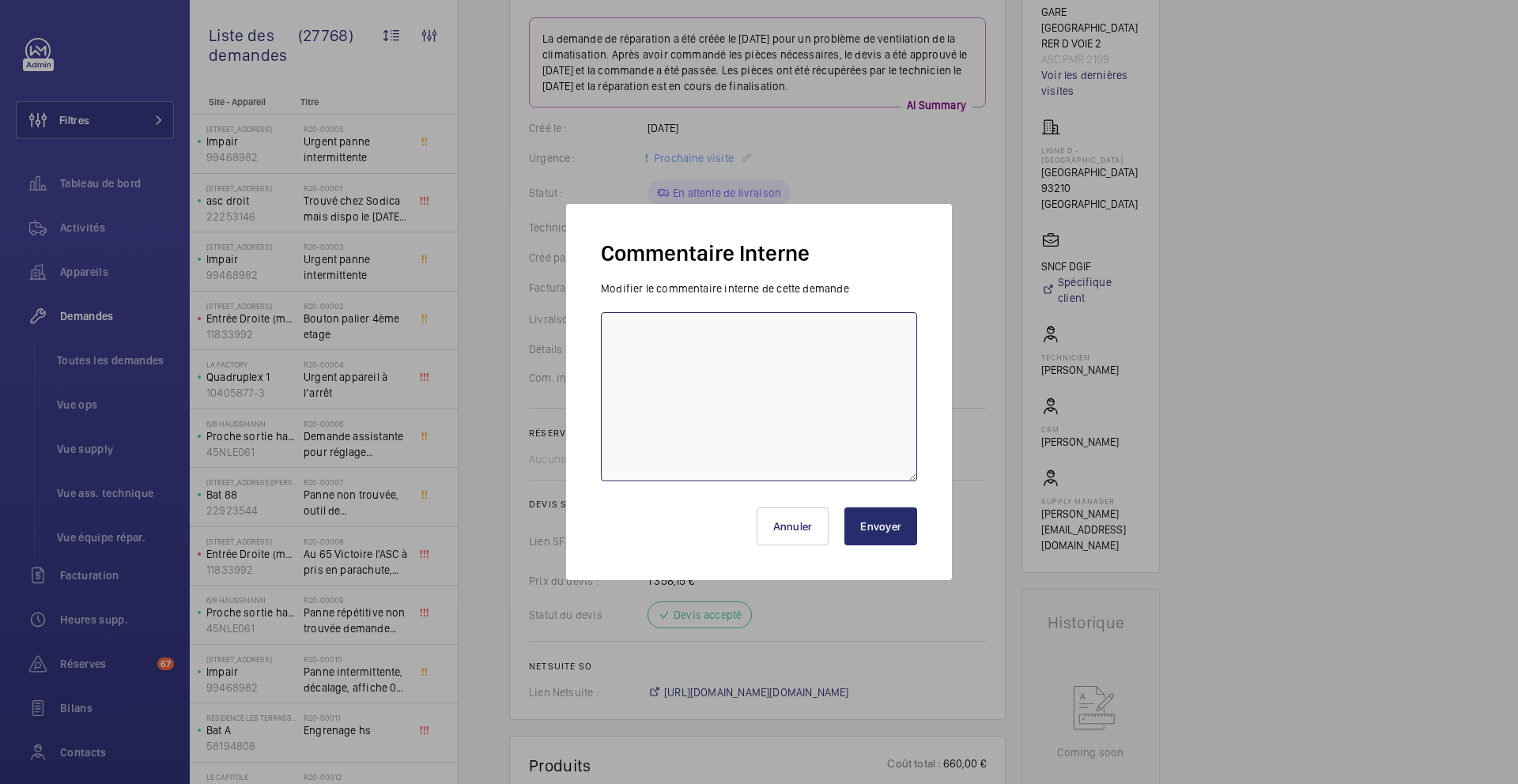
click at [657, 359] on textarea at bounding box center [759, 397] width 317 height 170
paste textarea "15/09 fournisseur relancé"
type textarea "15/09 fournisseur relancé"
click at [885, 529] on button "Envoyer" at bounding box center [881, 526] width 73 height 38
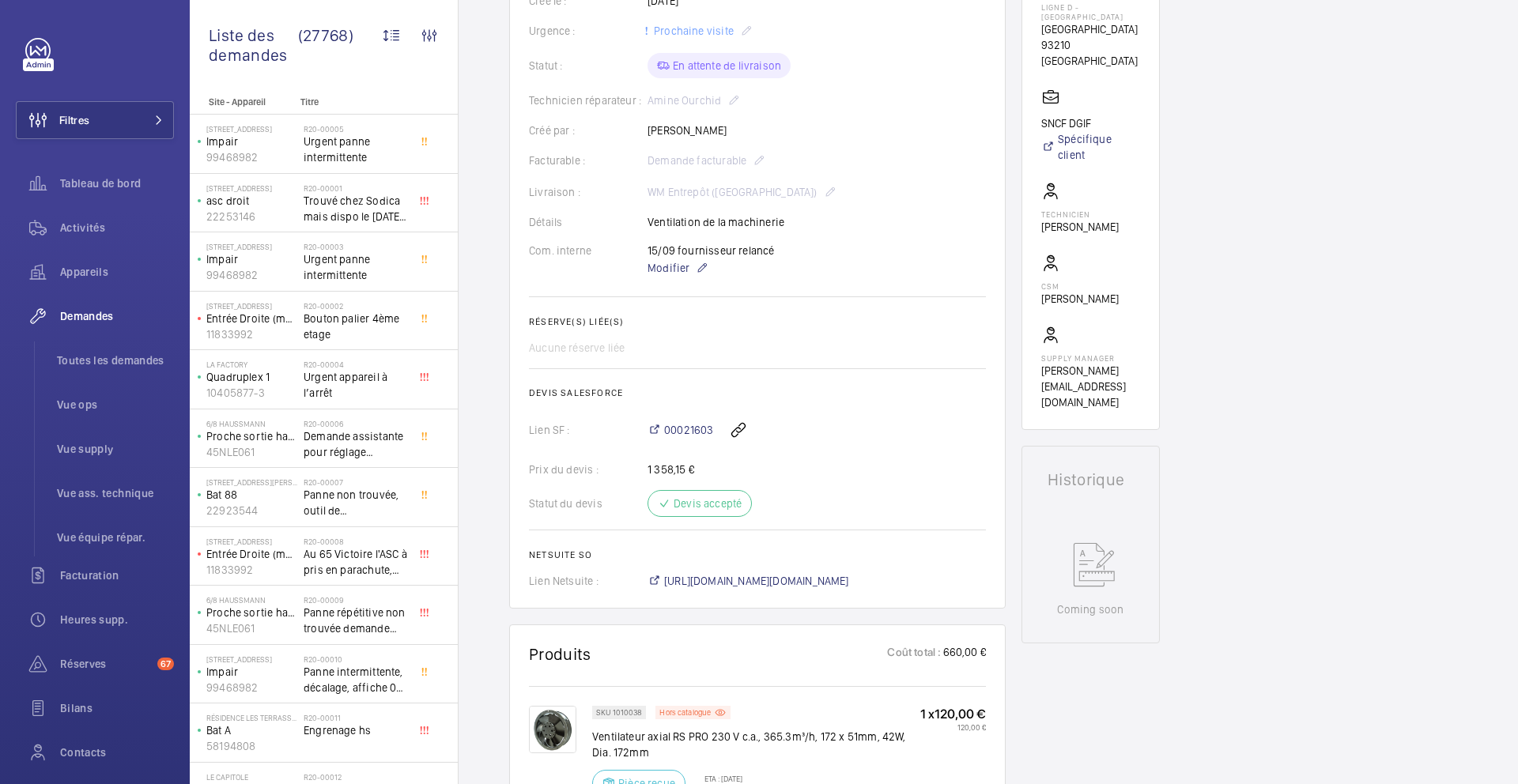
scroll to position [0, 0]
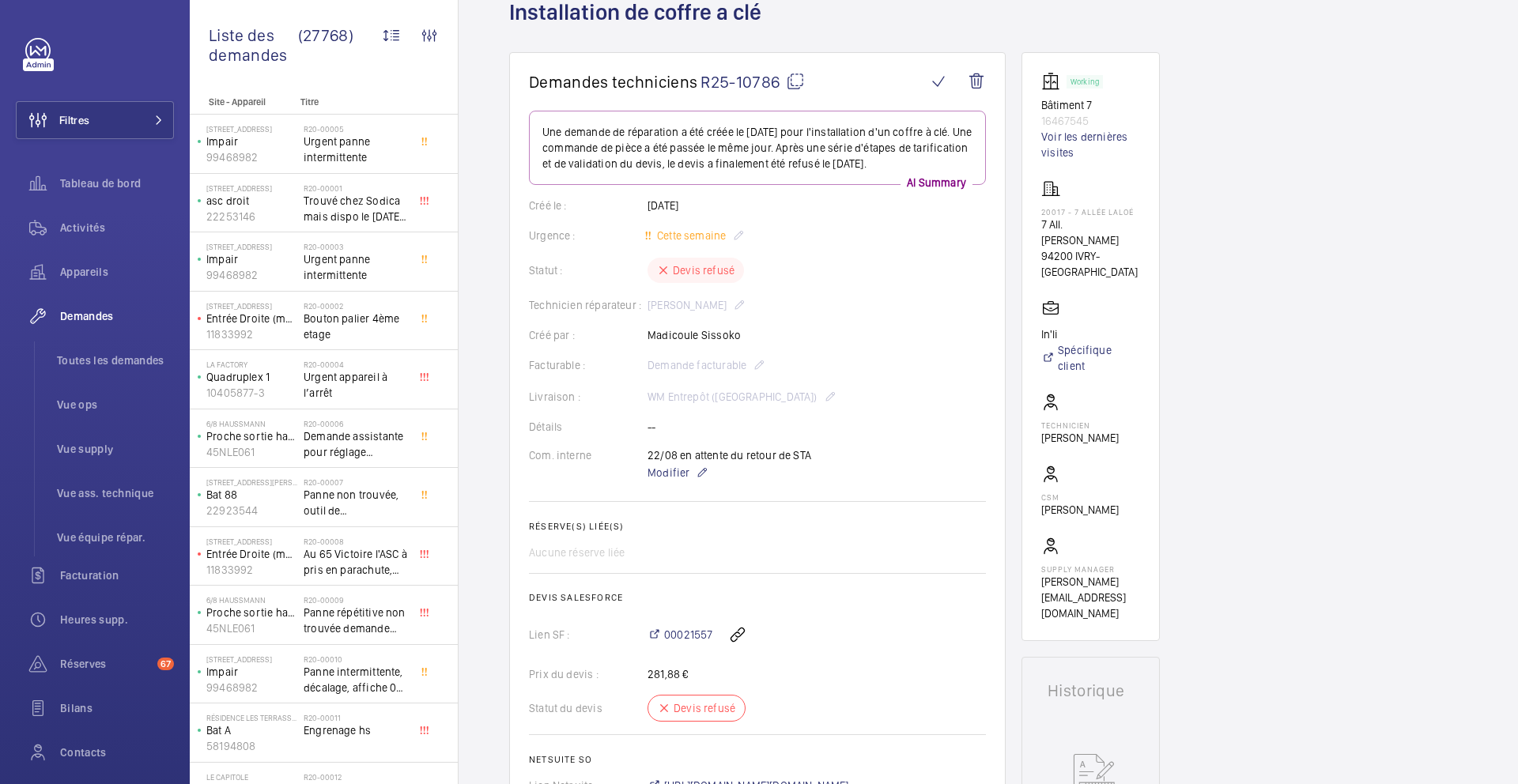
scroll to position [50, 0]
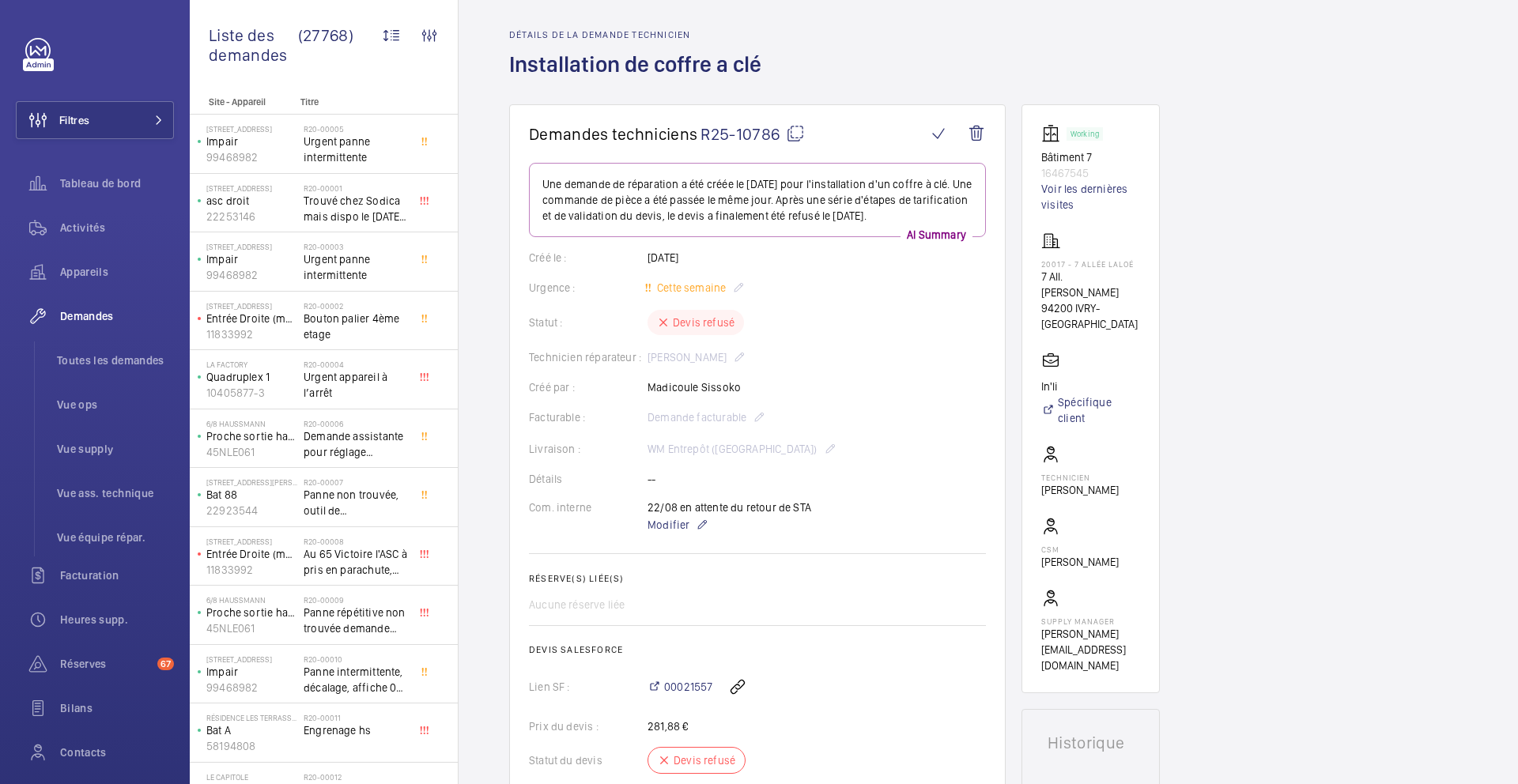
click at [677, 536] on wm-front-card-body "Une demande de réparation a été créée le [DATE] pour l'installation d'un coffre…" at bounding box center [758, 504] width 457 height 683
click at [677, 529] on span "Modifier" at bounding box center [668, 524] width 42 height 16
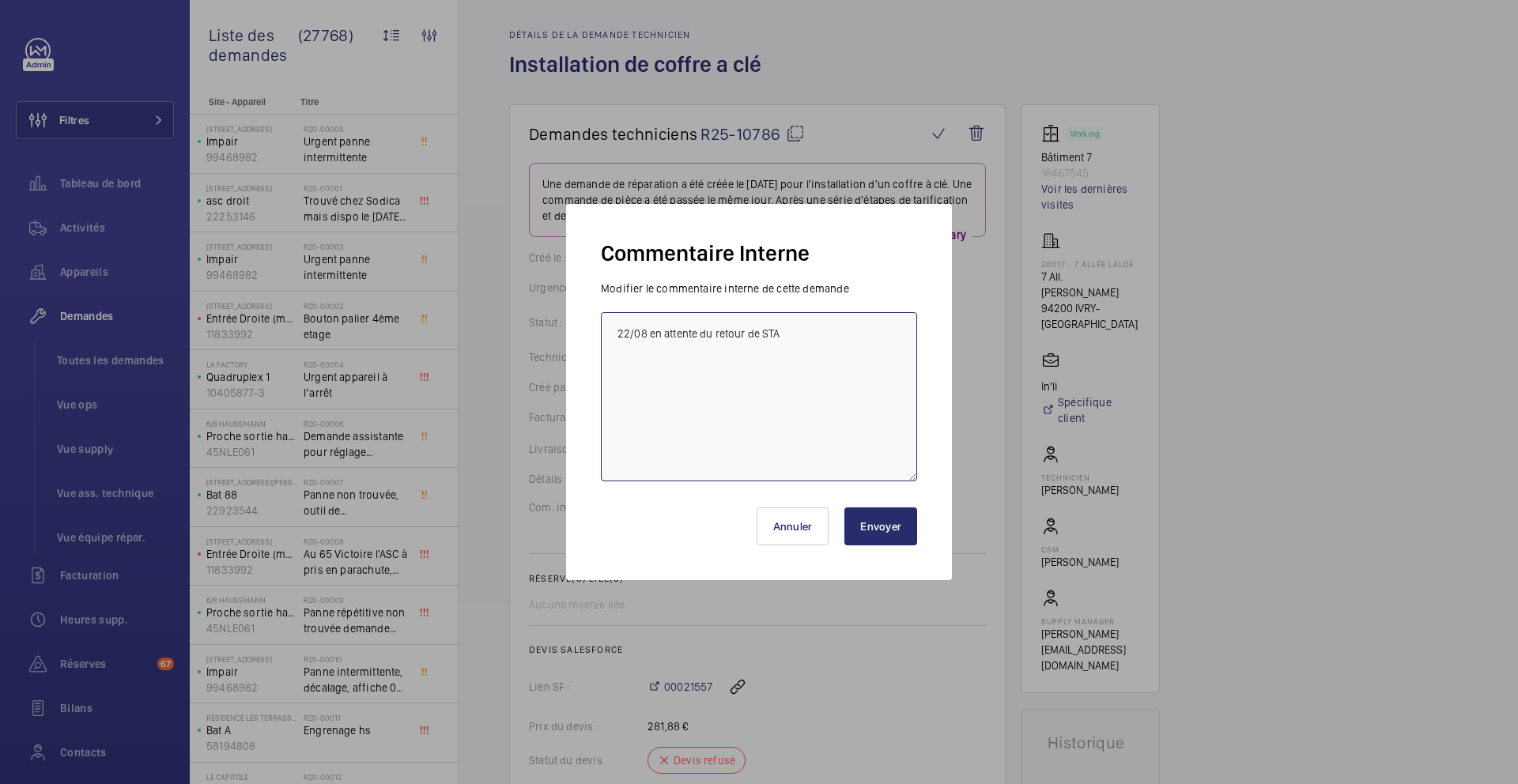
click at [696, 397] on textarea "22/08 en attente du retour de STA" at bounding box center [759, 397] width 317 height 170
click at [611, 328] on textarea "22/08 en attente du retour de STA" at bounding box center [759, 397] width 317 height 170
paste textarea "15/09 fournisseur relancé"
type textarea "15/09 fournisseur relancé 22/08 en attente du retour de STA"
click at [871, 521] on button "Envoyer" at bounding box center [881, 526] width 73 height 38
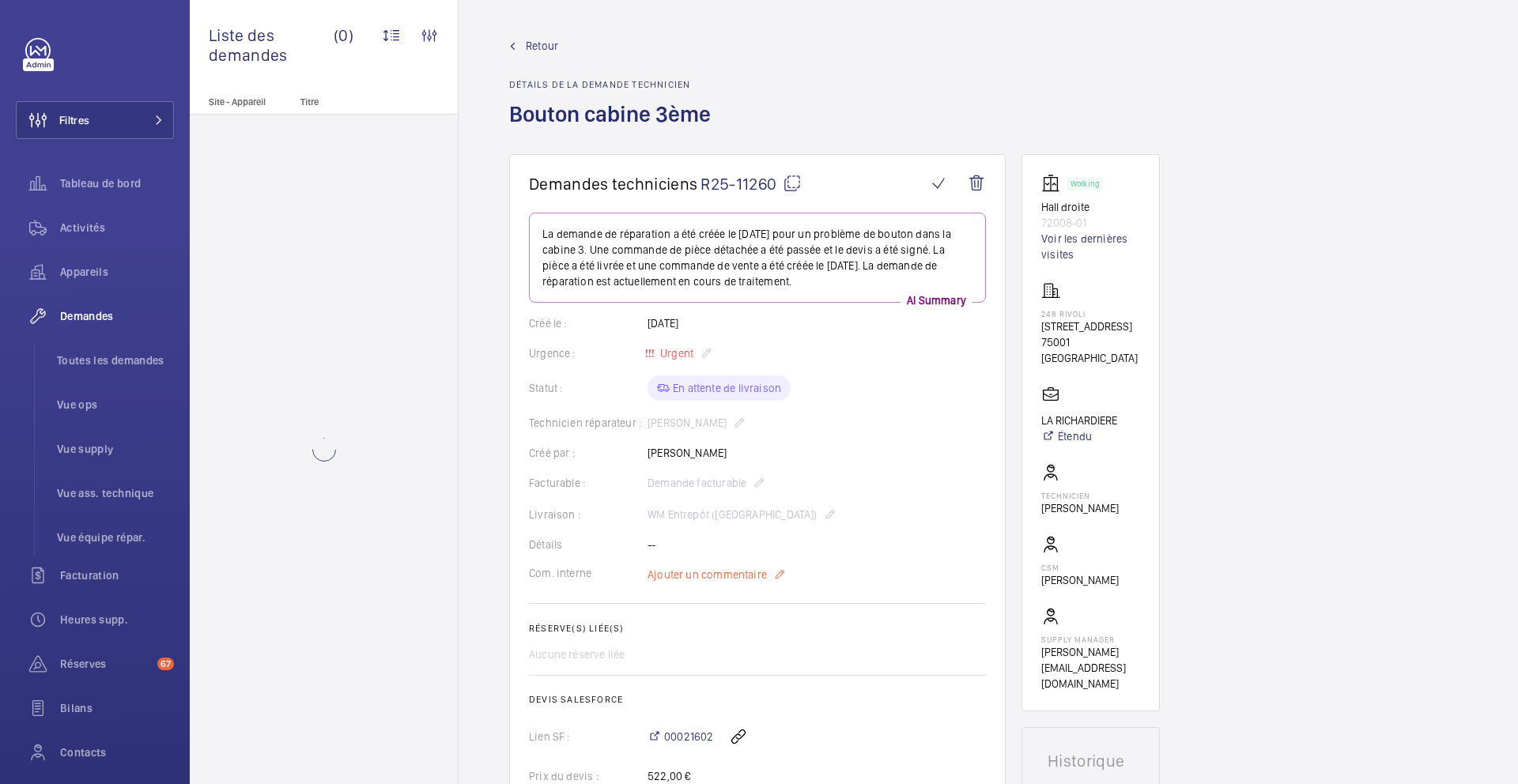
click at [733, 572] on span "Ajouter un commentaire" at bounding box center [707, 574] width 120 height 16
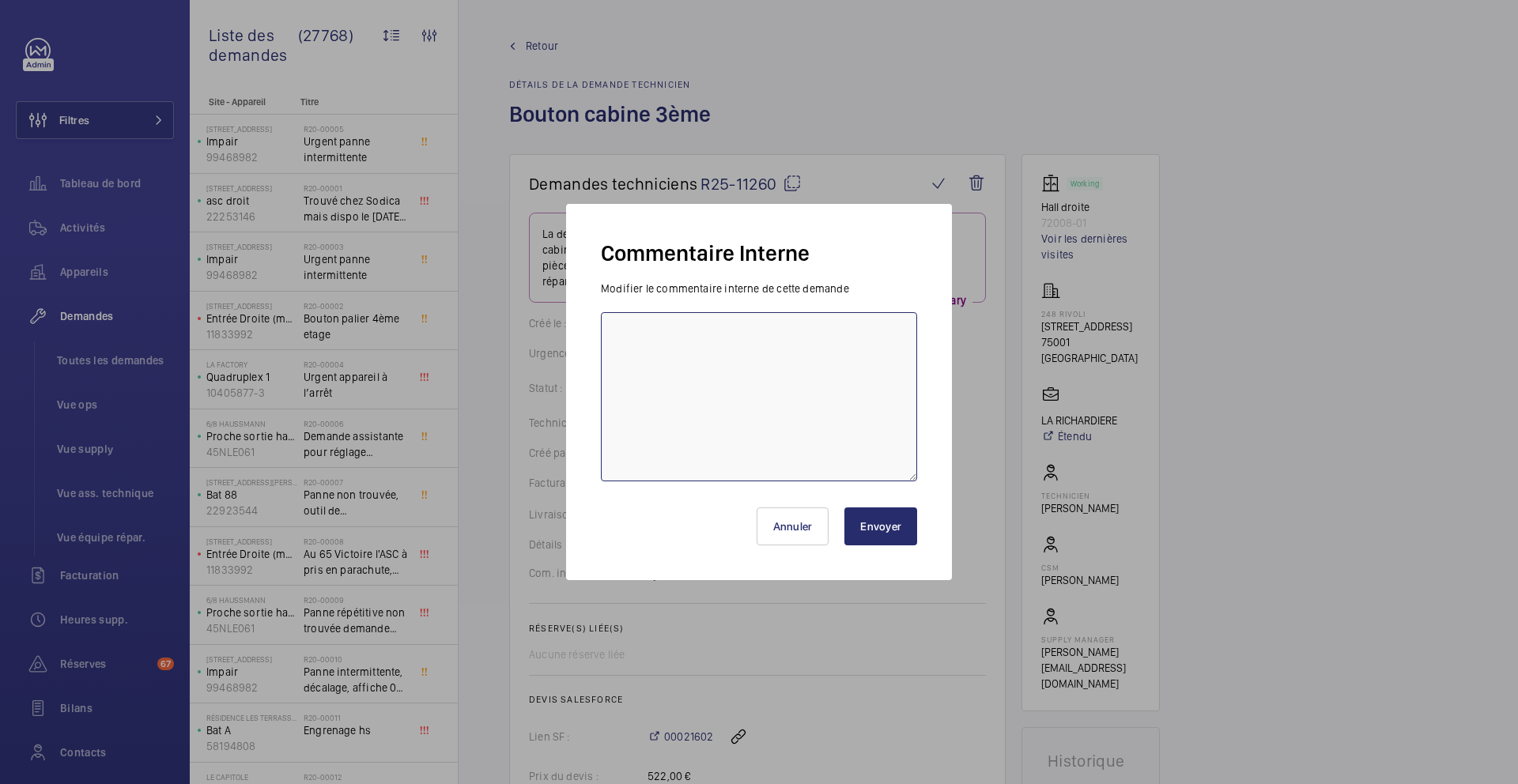
click at [657, 425] on textarea at bounding box center [759, 397] width 317 height 170
paste textarea "15/09 fournisseur relancé"
type textarea "15/09 fournisseur relancé"
click at [889, 528] on button "Envoyer" at bounding box center [881, 526] width 73 height 38
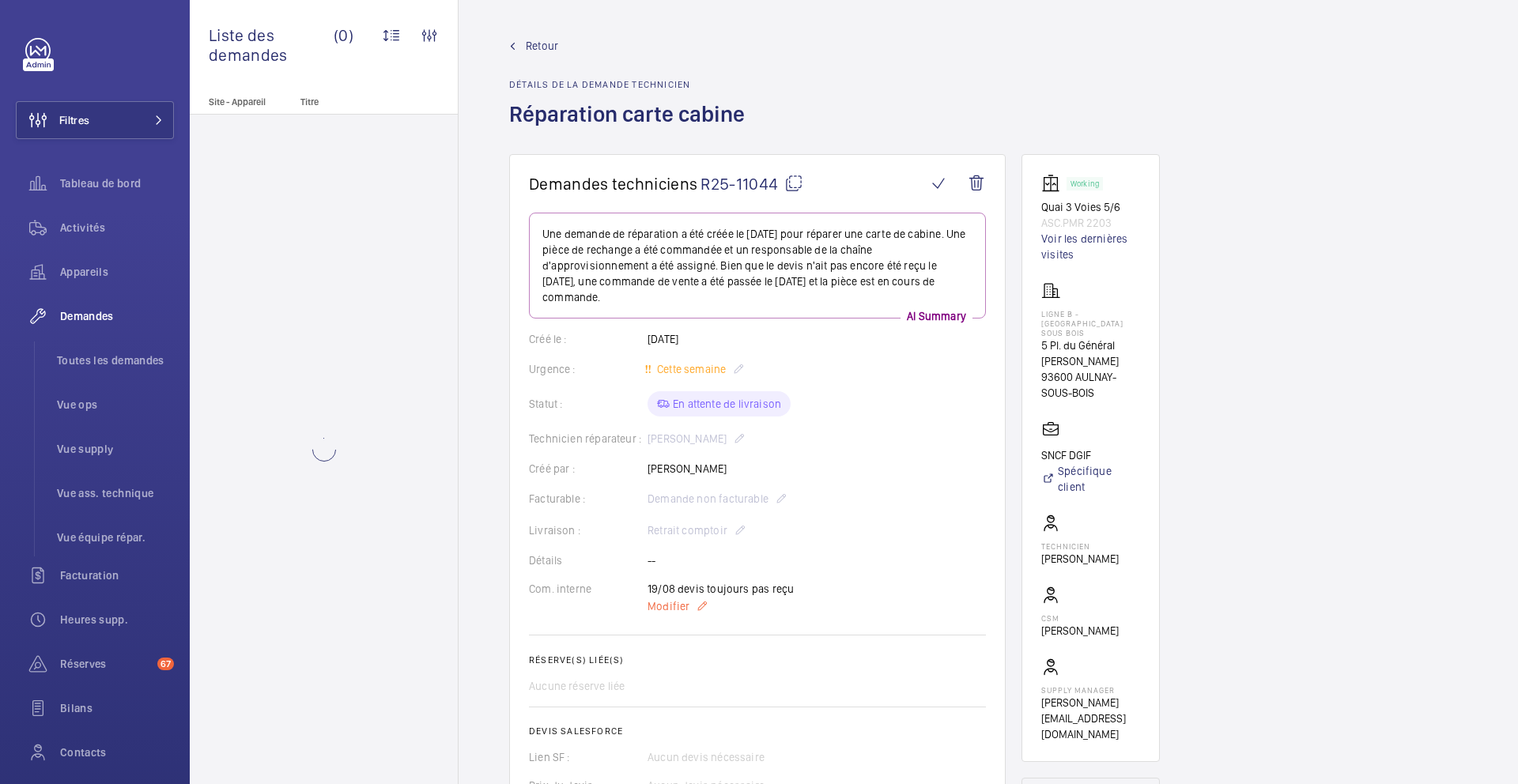
click at [685, 598] on span "Modifier" at bounding box center [668, 606] width 42 height 16
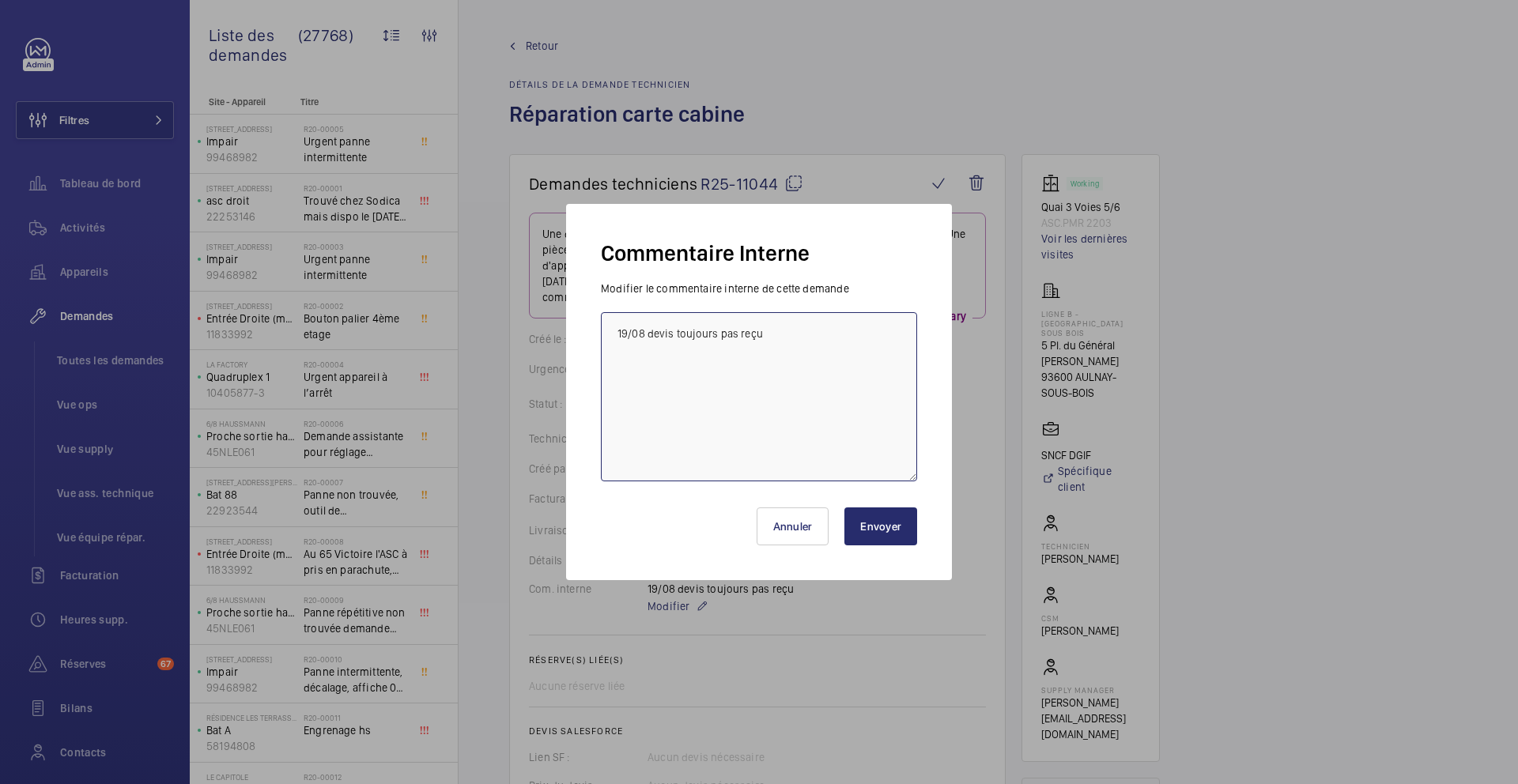
click at [617, 336] on textarea "19/08 devis toujours pas reçu" at bounding box center [759, 397] width 317 height 170
paste textarea "15/09 tech relancé pour retrait"
type textarea "15/09 tech relancé pour retrait 19/08 devis toujours pas reçu"
click at [881, 547] on div "Annuler Envoyer" at bounding box center [759, 519] width 317 height 75
click at [883, 535] on button "Envoyer" at bounding box center [881, 526] width 73 height 38
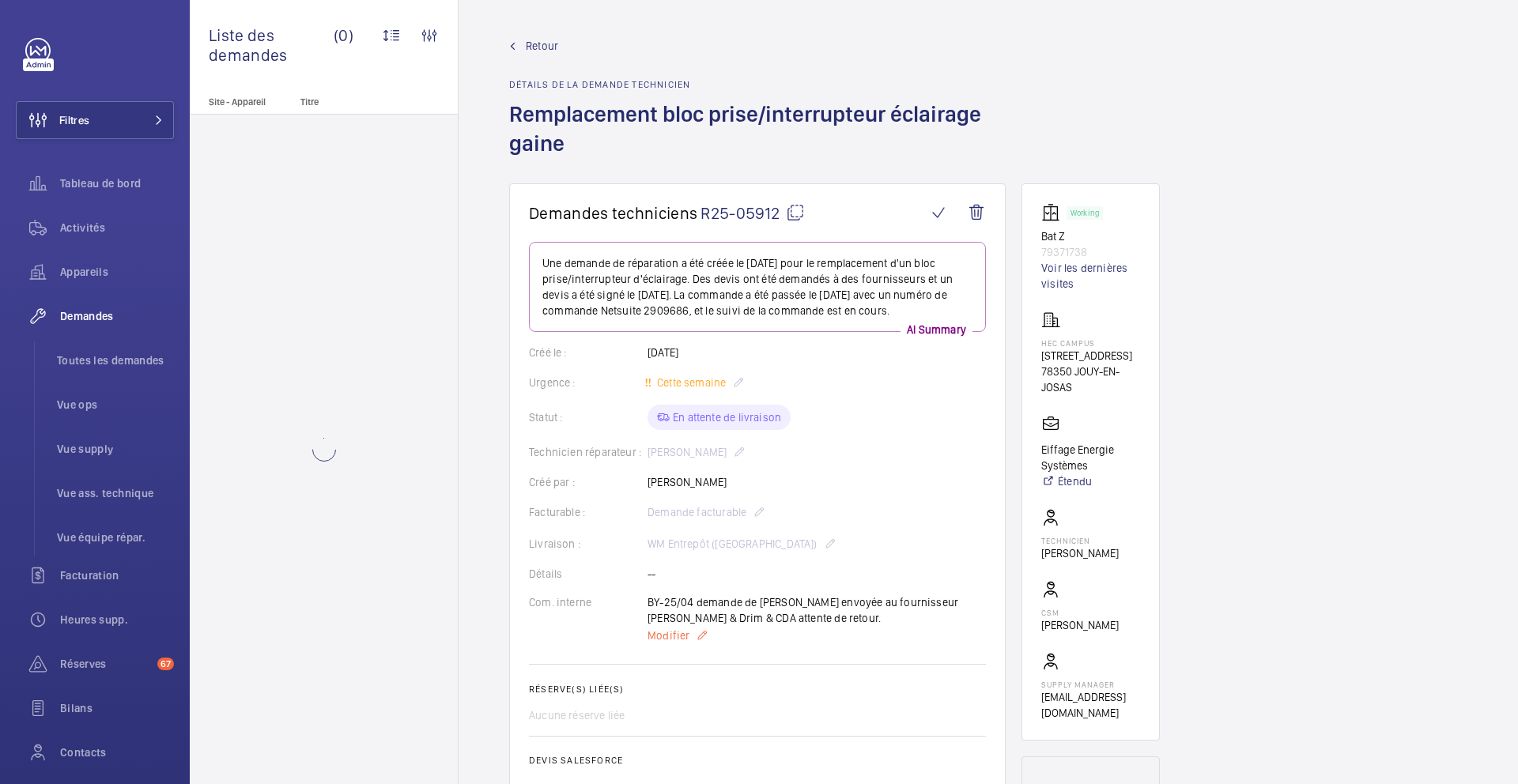
click at [677, 637] on span "Modifier" at bounding box center [668, 635] width 42 height 16
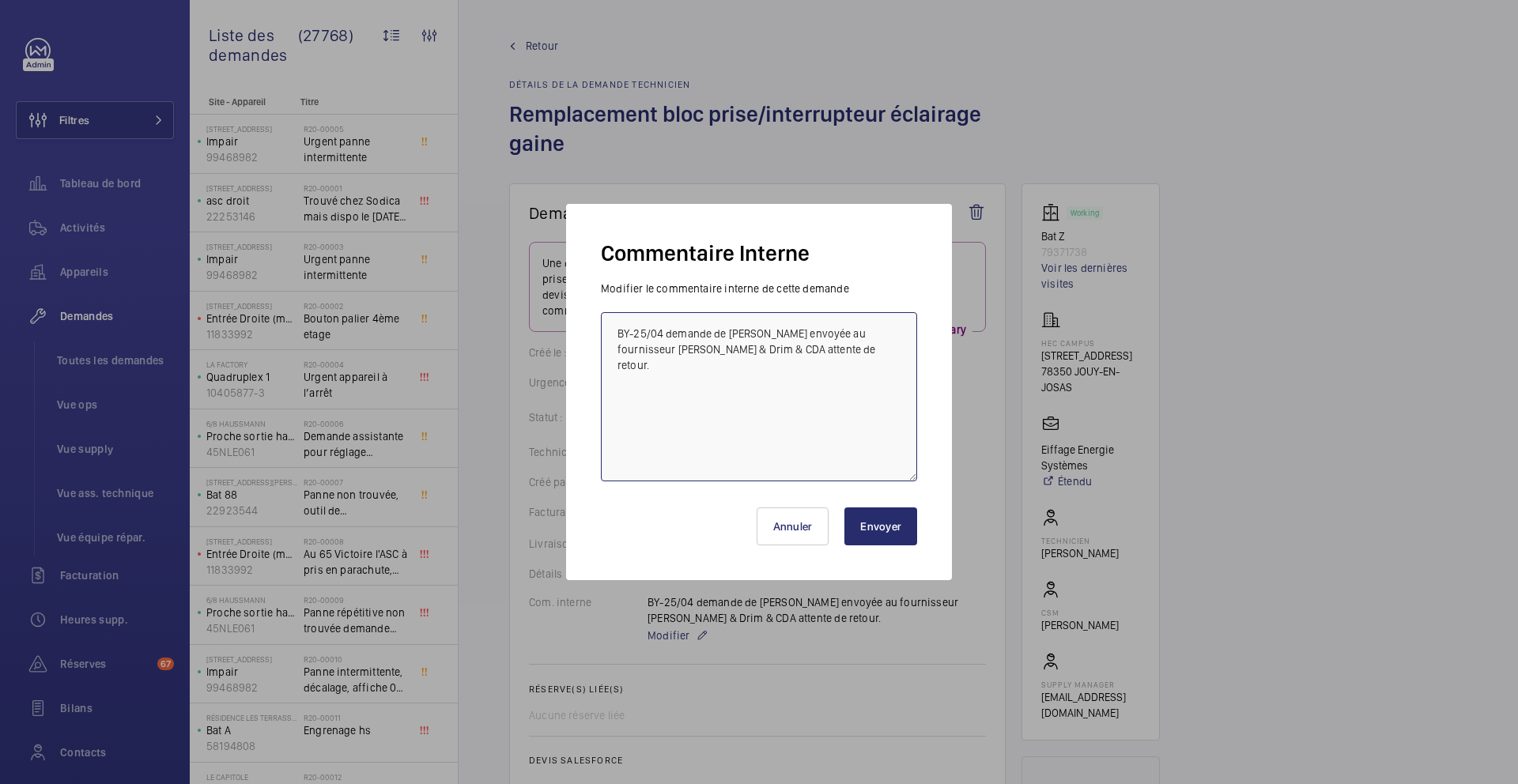
click at [613, 332] on textarea "BY-25/04 demande de [PERSON_NAME] envoyée au fournisseur [PERSON_NAME] & Drim &…" at bounding box center [759, 397] width 317 height 170
paste textarea "15/09 FRS relancé"
type textarea "15/09 FRS relancé BY-25/04 demande de [PERSON_NAME] envoyée au fournisseur [PER…"
click at [895, 536] on button "Envoyer" at bounding box center [881, 526] width 73 height 38
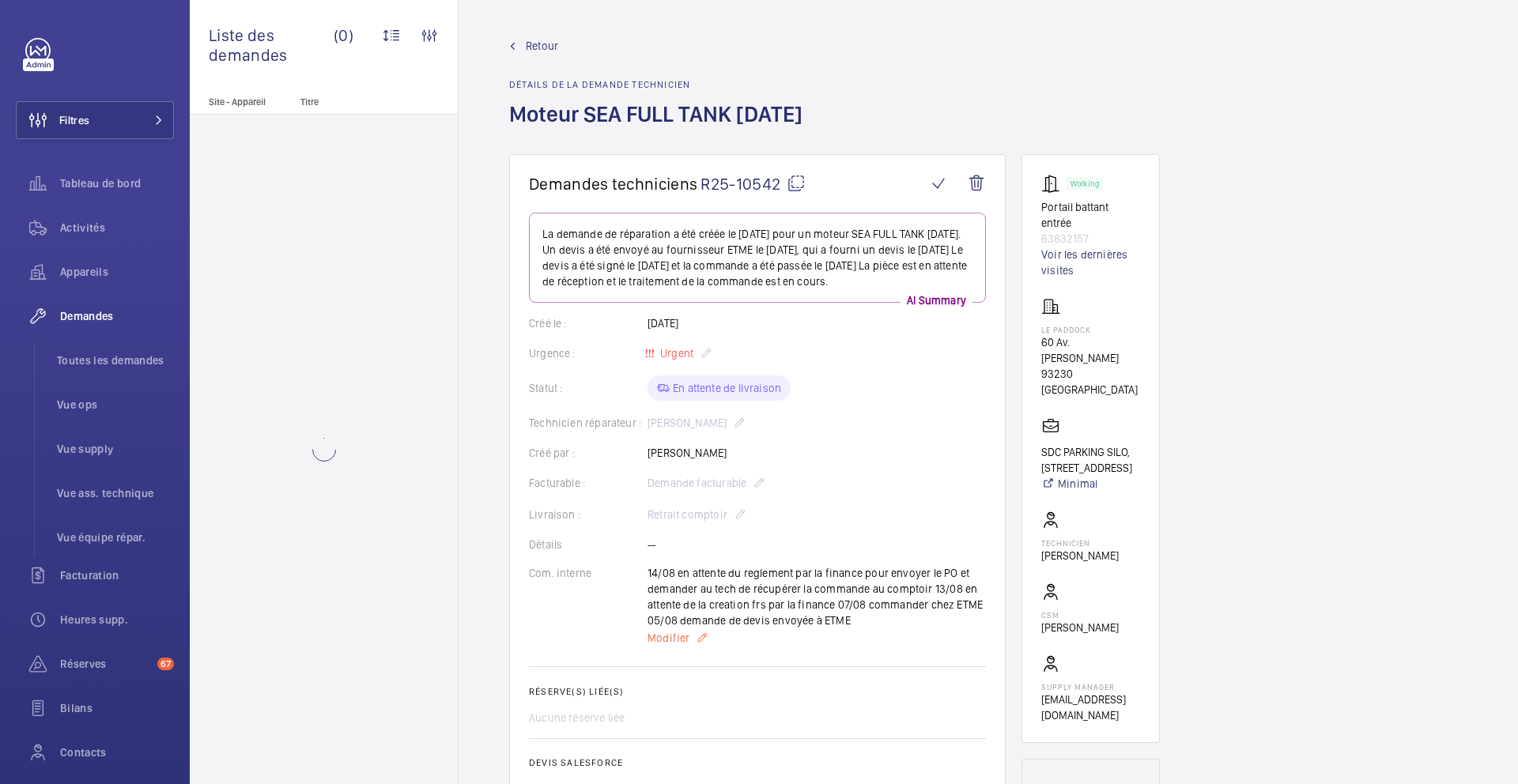
click at [654, 640] on span "Modifier" at bounding box center [668, 638] width 42 height 16
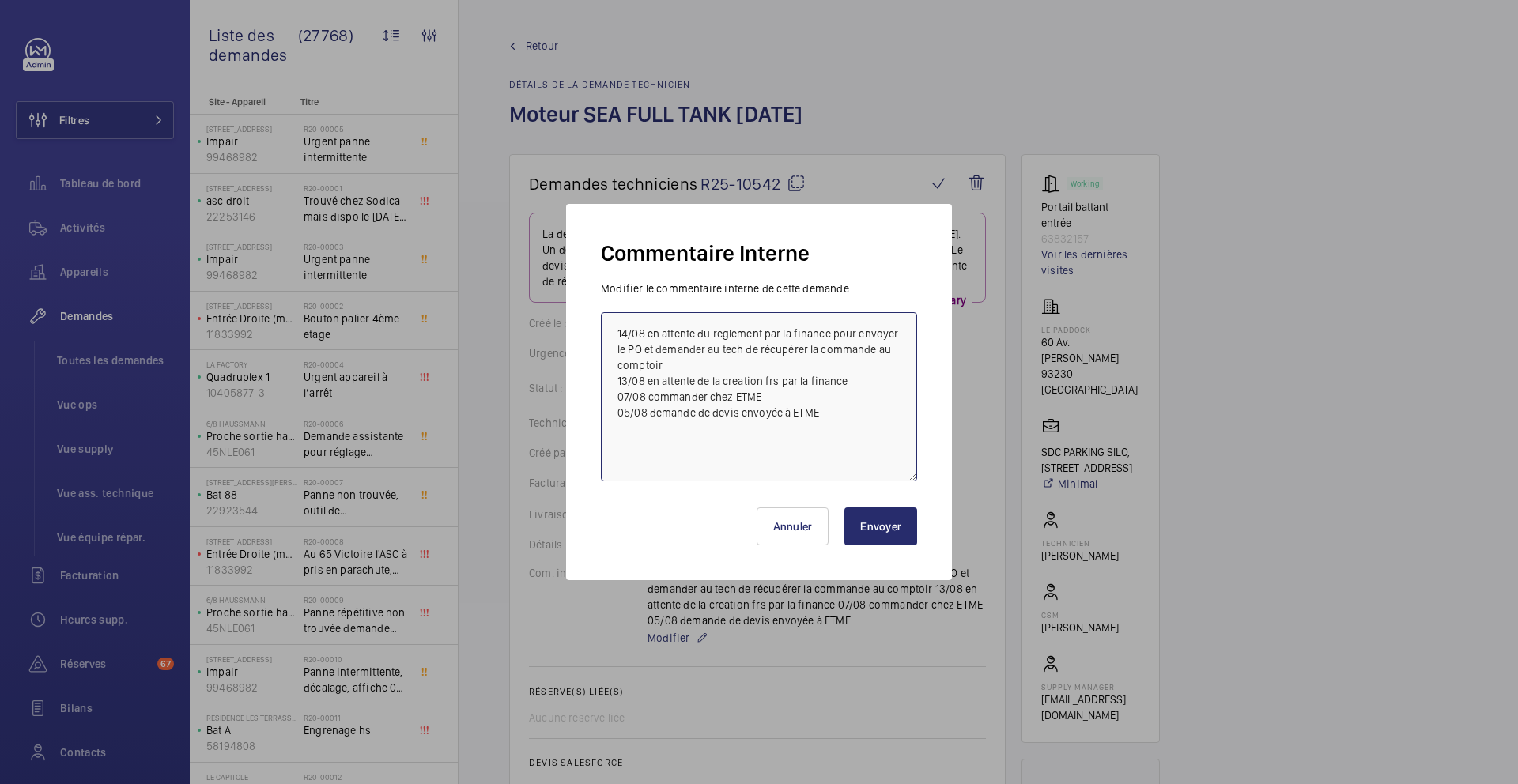
click at [611, 330] on textarea "14/08 en attente du reglement par la finance pour envoyer le PO et demander au …" at bounding box center [759, 397] width 317 height 170
paste textarea "15/09 [PERSON_NAME] pour retrait"
type textarea "15/09 [PERSON_NAME] relancé pour retrait 14/08 en attente du reglement par la f…"
click at [883, 531] on button "Envoyer" at bounding box center [881, 526] width 73 height 38
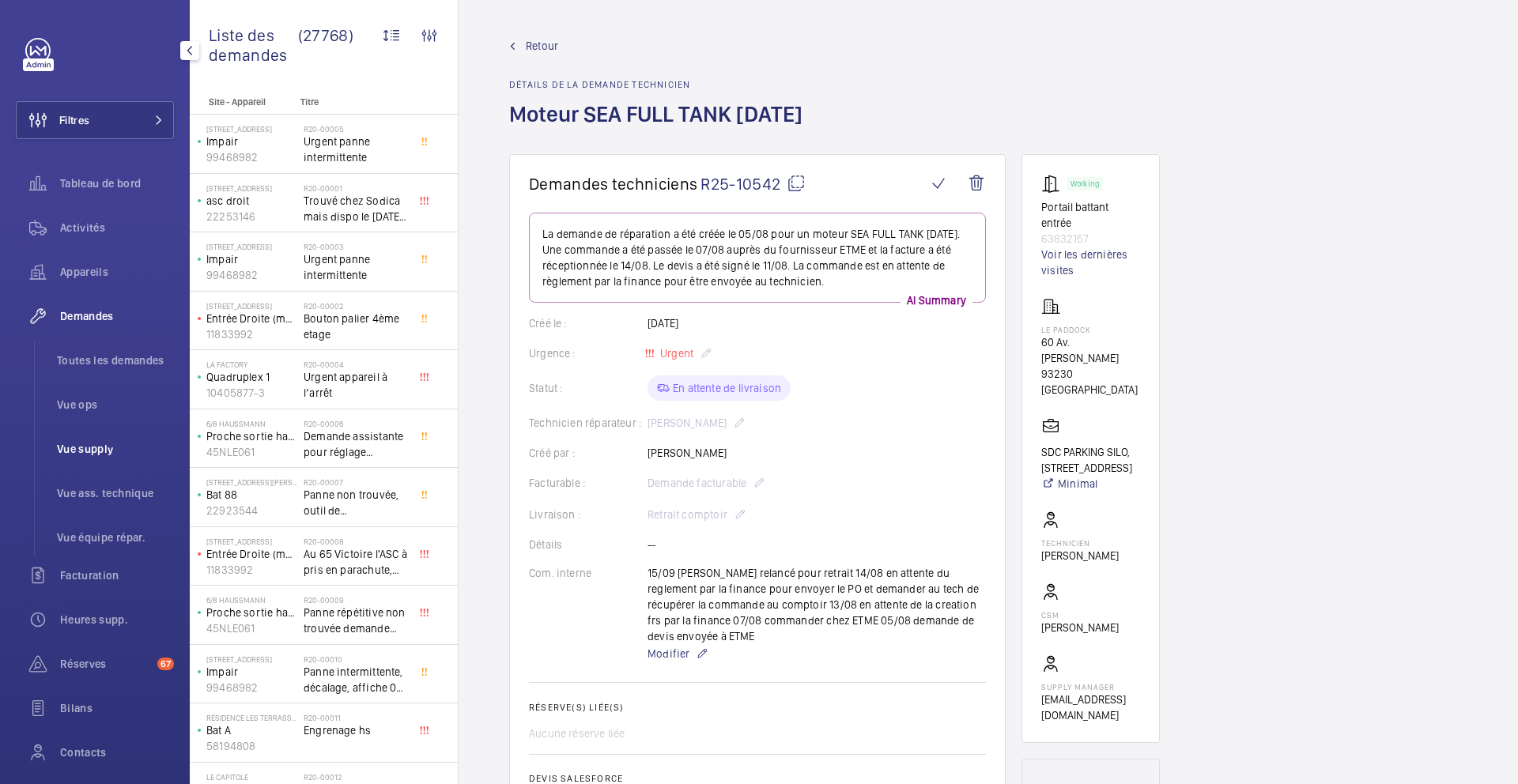
click at [96, 466] on li "Vue supply" at bounding box center [109, 449] width 129 height 38
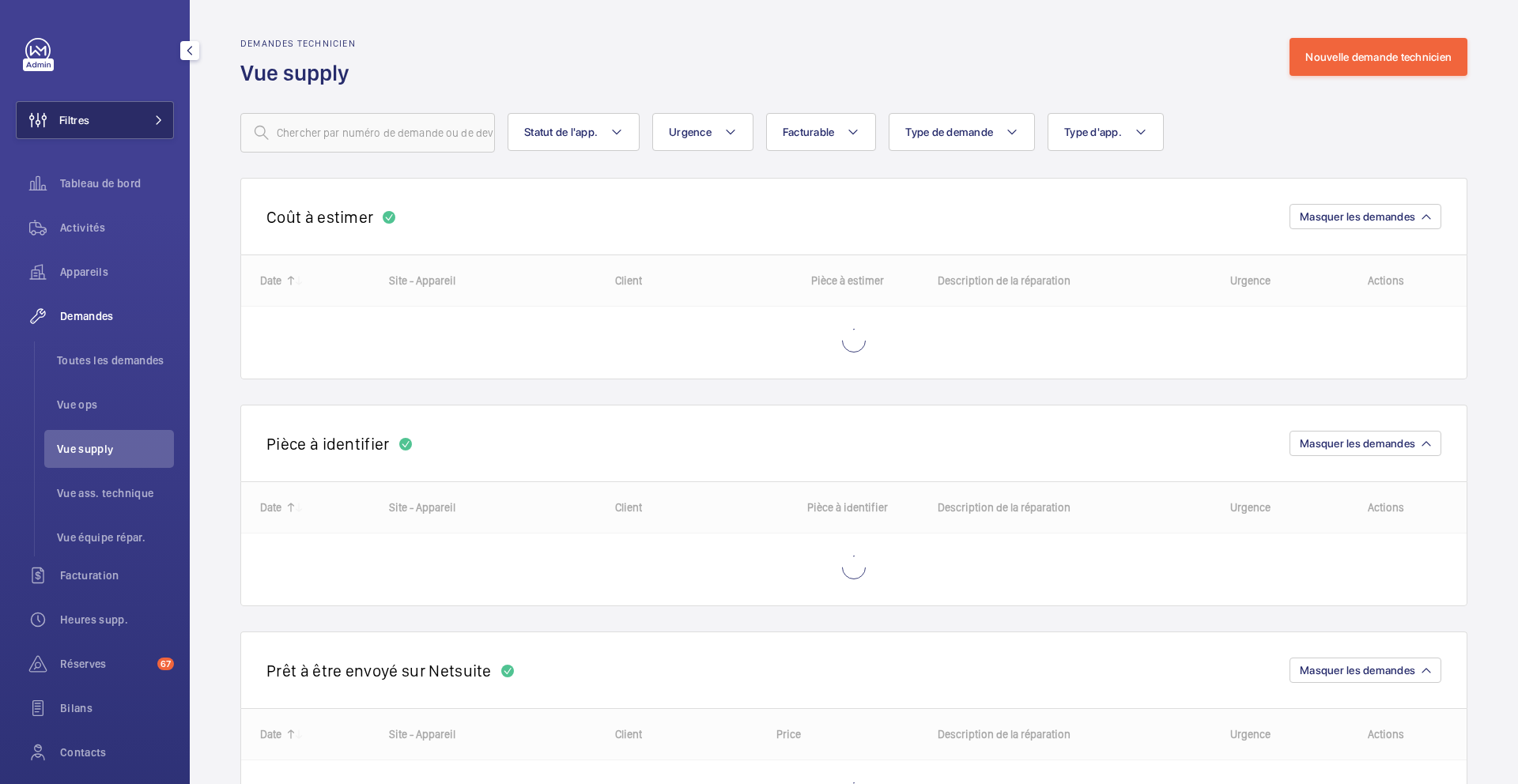
click at [149, 136] on button "Filtres" at bounding box center [94, 120] width 158 height 38
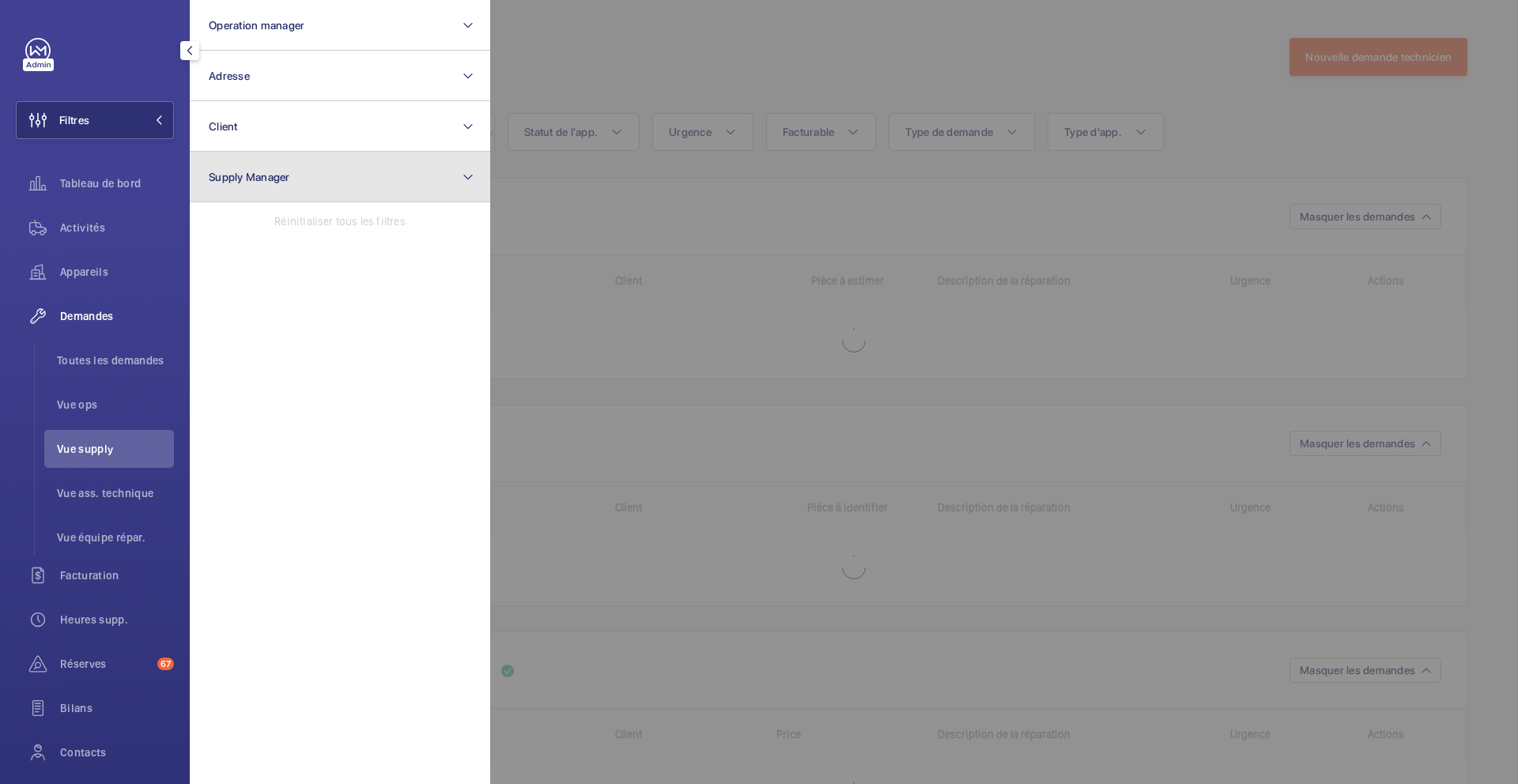
click at [290, 185] on button "Supply Manager" at bounding box center [340, 177] width 300 height 51
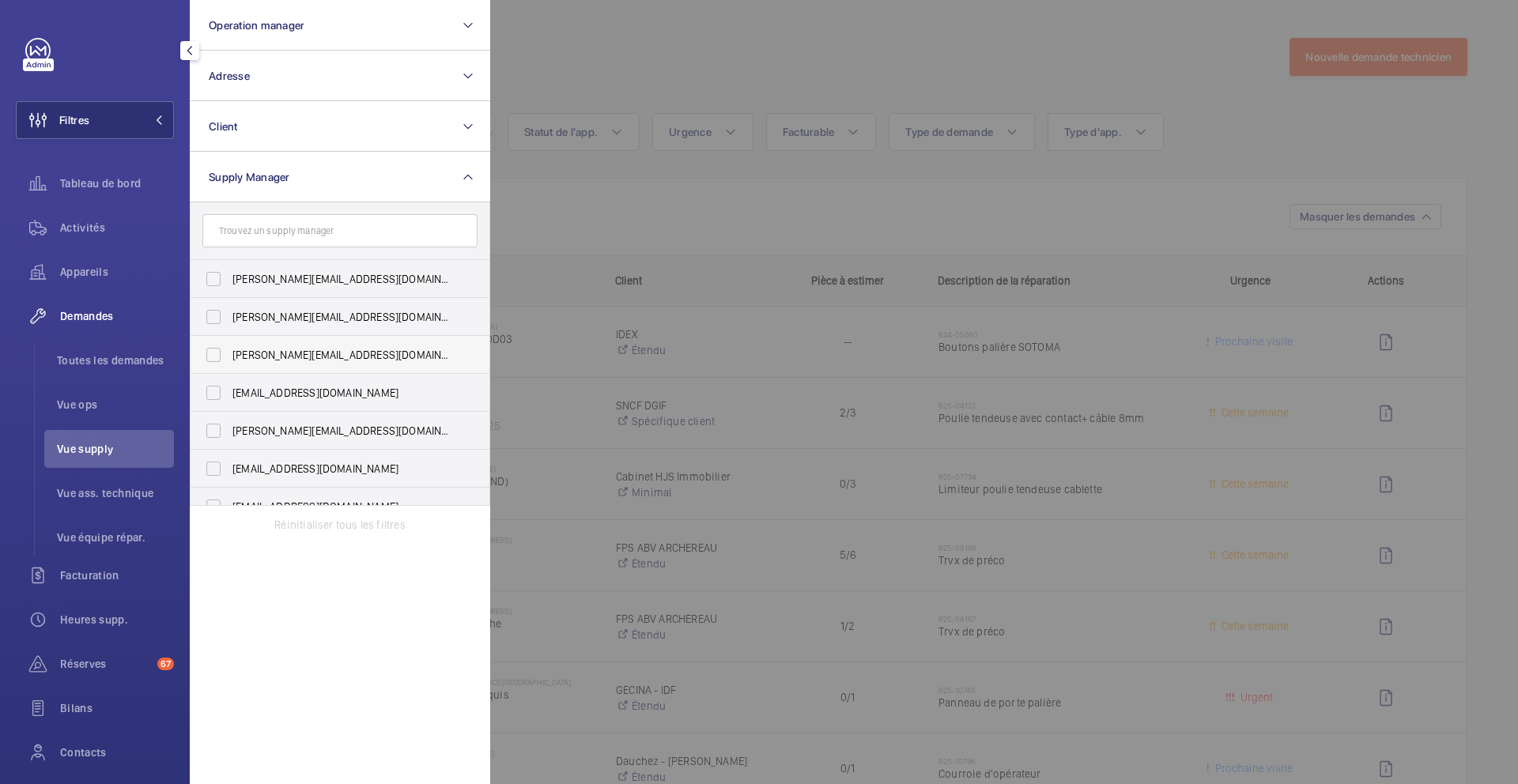
scroll to position [21, 0]
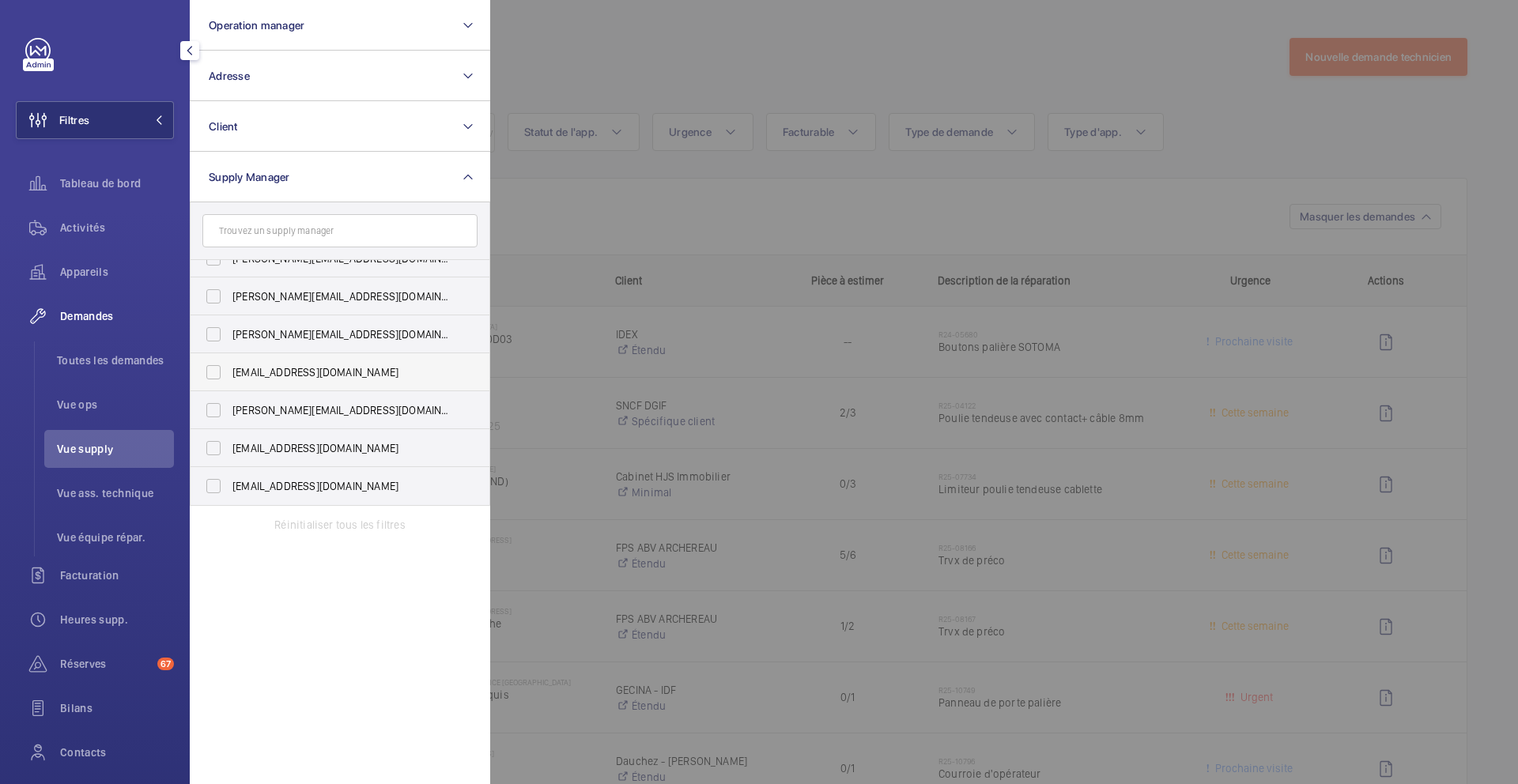
click at [304, 370] on span "[EMAIL_ADDRESS][DOMAIN_NAME]" at bounding box center [341, 372] width 218 height 16
click at [229, 370] on input "[EMAIL_ADDRESS][DOMAIN_NAME]" at bounding box center [214, 372] width 31 height 31
checkbox input "true"
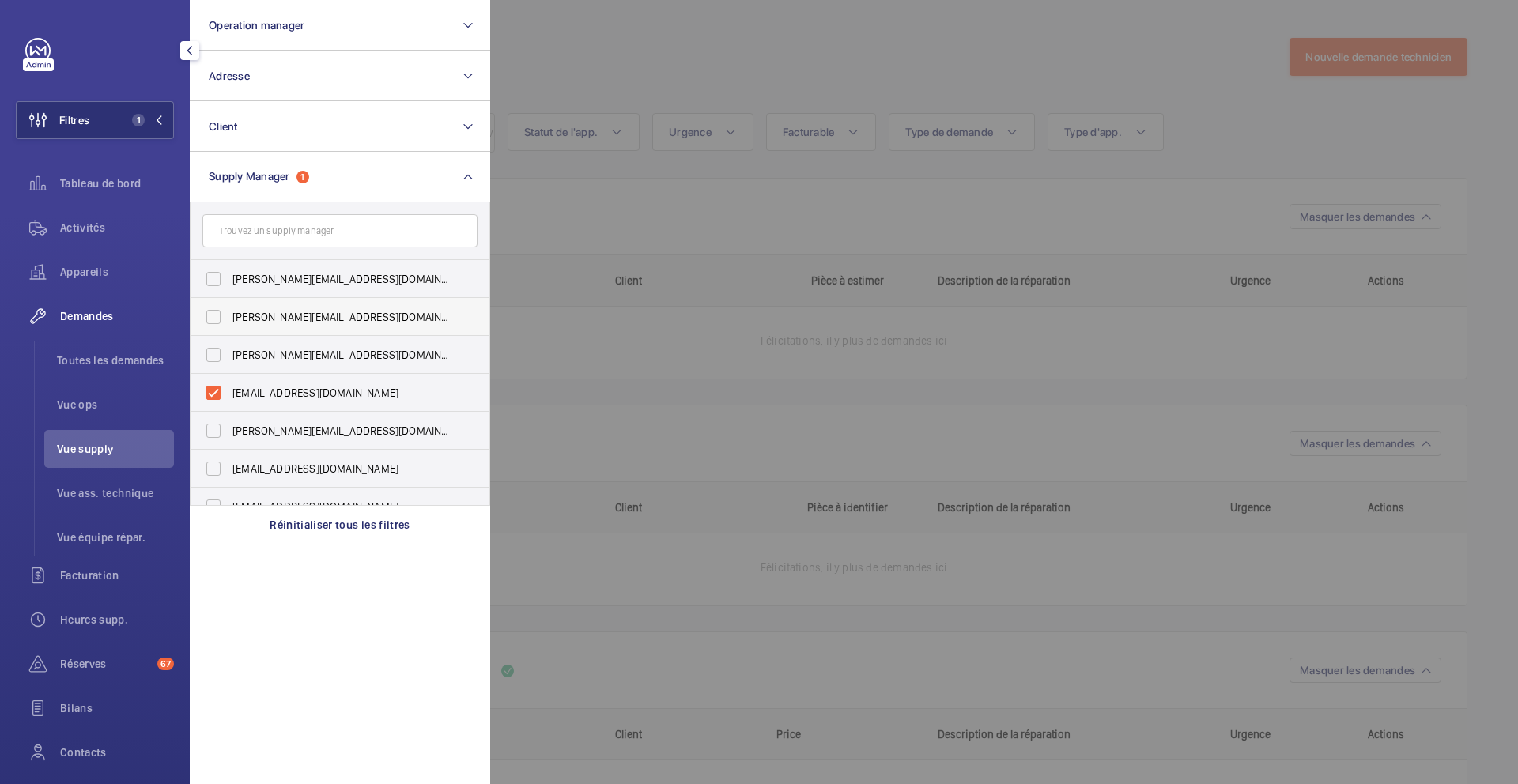
click at [300, 320] on span "[PERSON_NAME][EMAIL_ADDRESS][DOMAIN_NAME]" at bounding box center [341, 317] width 218 height 16
click at [229, 320] on input "[PERSON_NAME][EMAIL_ADDRESS][DOMAIN_NAME]" at bounding box center [214, 317] width 31 height 31
checkbox input "true"
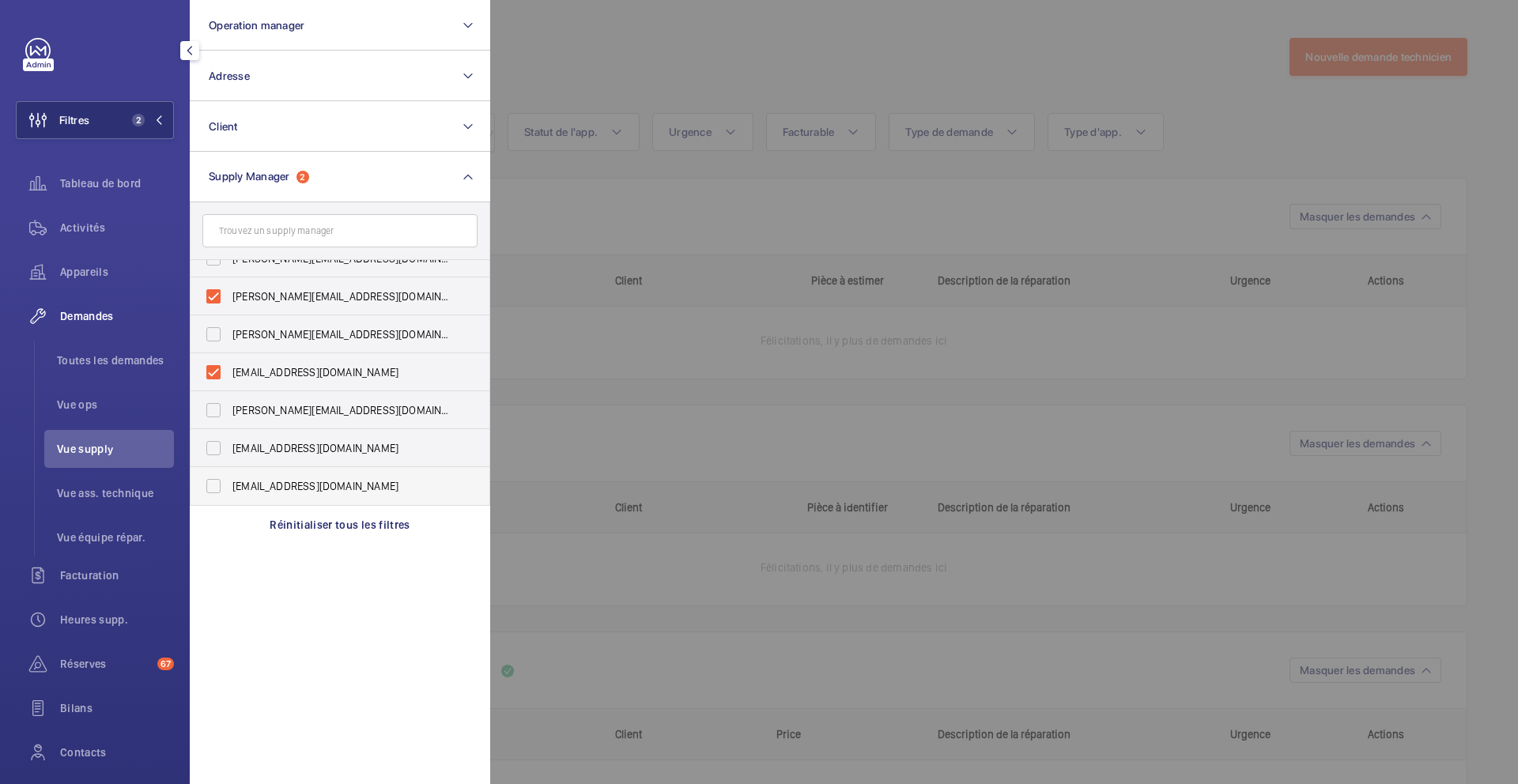
click at [286, 486] on span "[EMAIL_ADDRESS][DOMAIN_NAME]" at bounding box center [341, 486] width 218 height 16
click at [229, 486] on input "[EMAIL_ADDRESS][DOMAIN_NAME]" at bounding box center [214, 486] width 31 height 31
checkbox input "true"
click at [723, 63] on div at bounding box center [1249, 392] width 1518 height 784
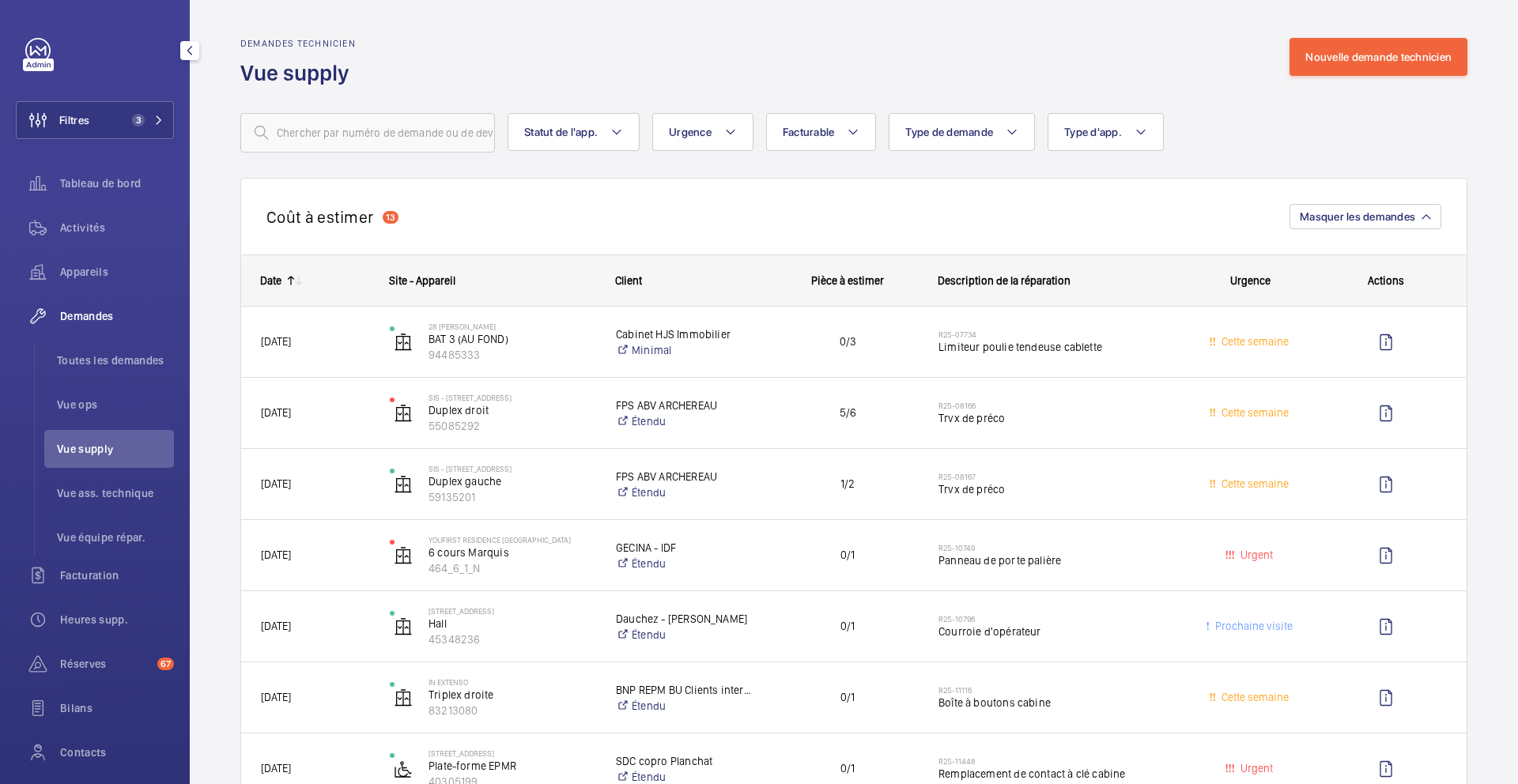
click at [114, 441] on span "Vue supply" at bounding box center [115, 449] width 117 height 16
click at [149, 126] on button "Filtres 3" at bounding box center [94, 120] width 158 height 38
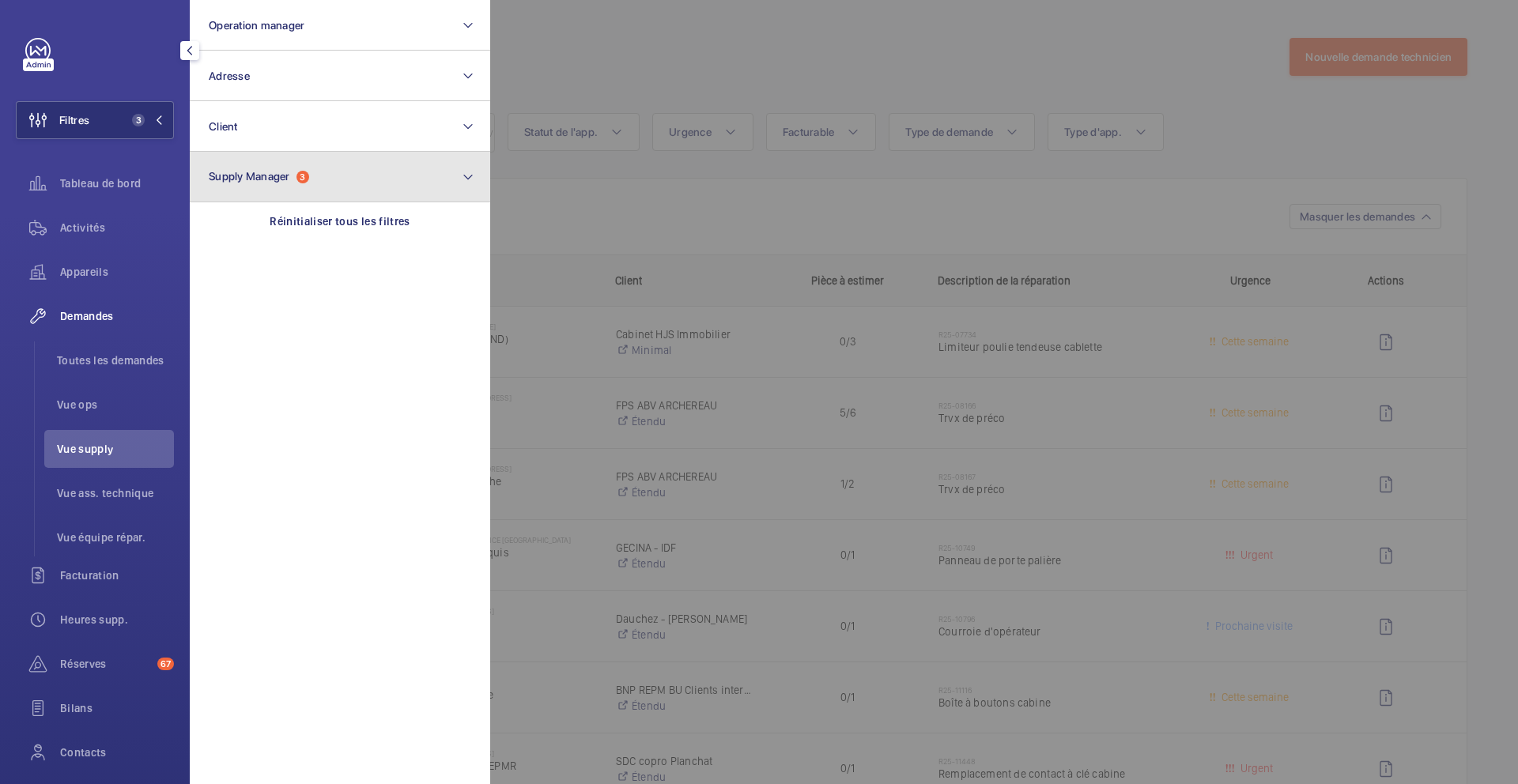
click at [309, 173] on span "3" at bounding box center [302, 176] width 13 height 13
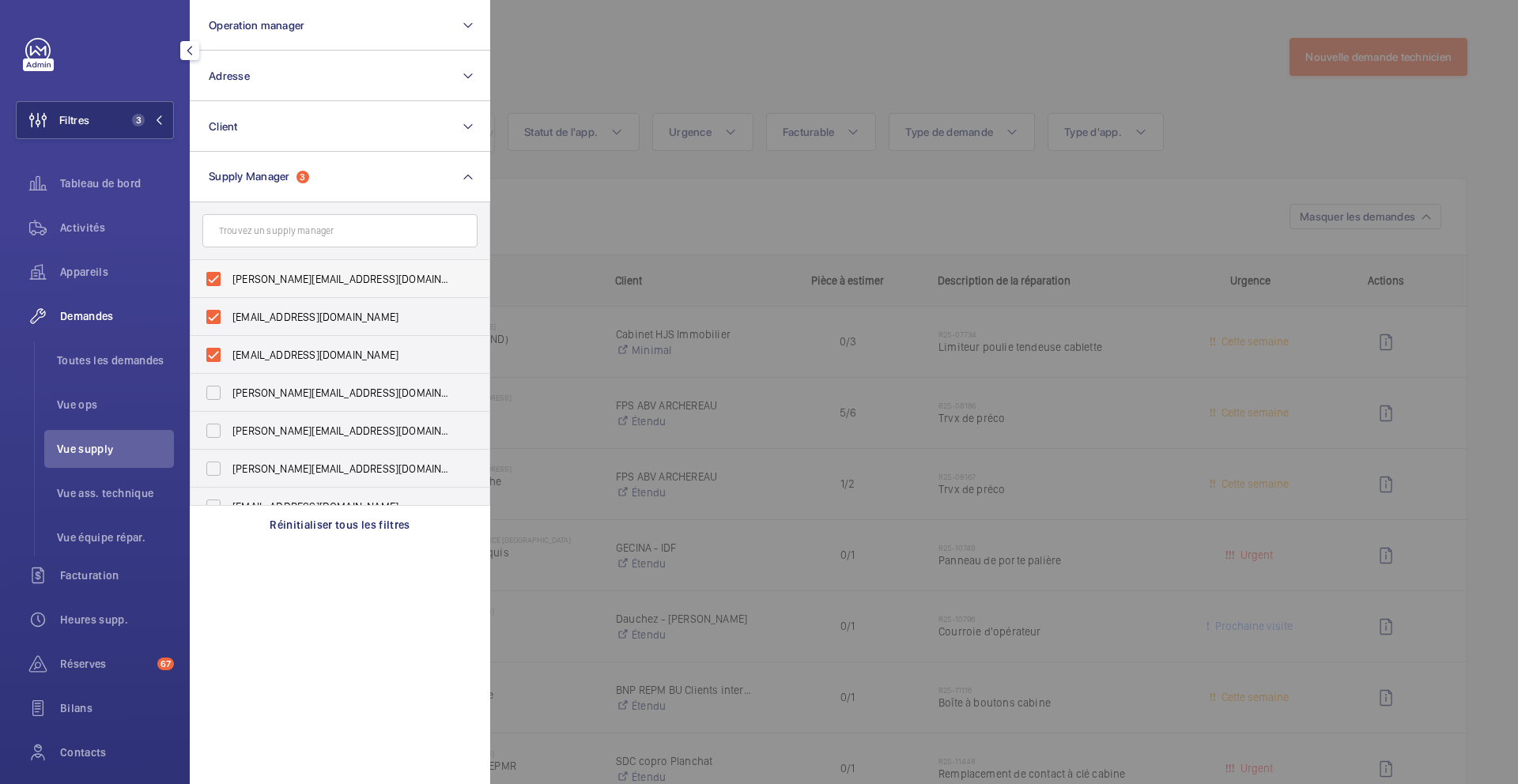
click at [292, 281] on span "[PERSON_NAME][EMAIL_ADDRESS][DOMAIN_NAME]" at bounding box center [341, 279] width 218 height 16
click at [229, 281] on input "diana@wemaintain.com" at bounding box center [214, 279] width 31 height 31
checkbox input "false"
click at [280, 306] on label "[EMAIL_ADDRESS][DOMAIN_NAME]" at bounding box center [328, 317] width 276 height 38
click at [229, 306] on input "[EMAIL_ADDRESS][DOMAIN_NAME]" at bounding box center [214, 317] width 31 height 31
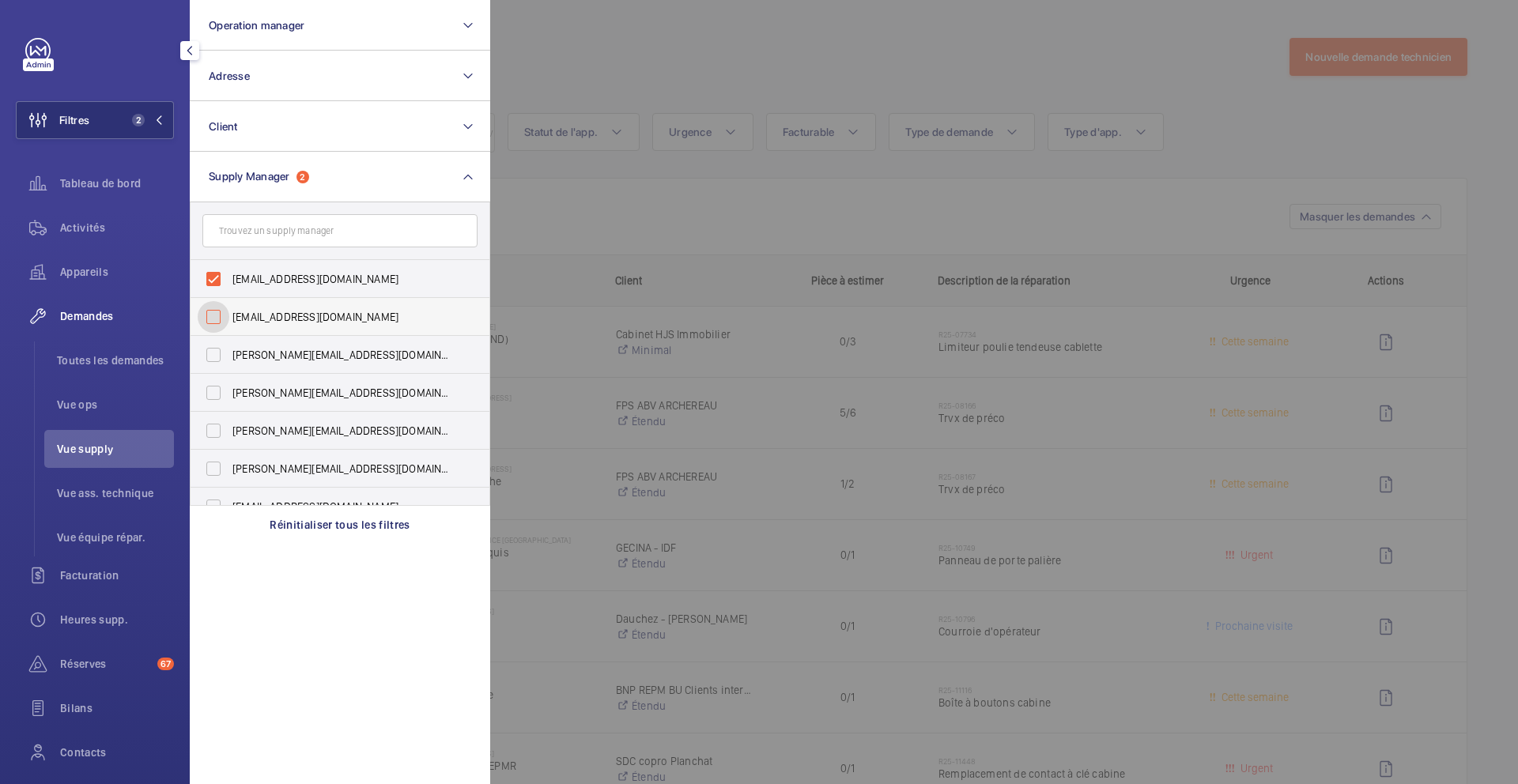
checkbox input "false"
click at [281, 269] on label "fayrouz@wemaintain.com" at bounding box center [328, 278] width 276 height 38
click at [229, 269] on input "fayrouz@wemaintain.com" at bounding box center [214, 279] width 31 height 31
checkbox input "false"
click at [291, 462] on span "[PERSON_NAME][EMAIL_ADDRESS][DOMAIN_NAME]" at bounding box center [341, 468] width 218 height 16
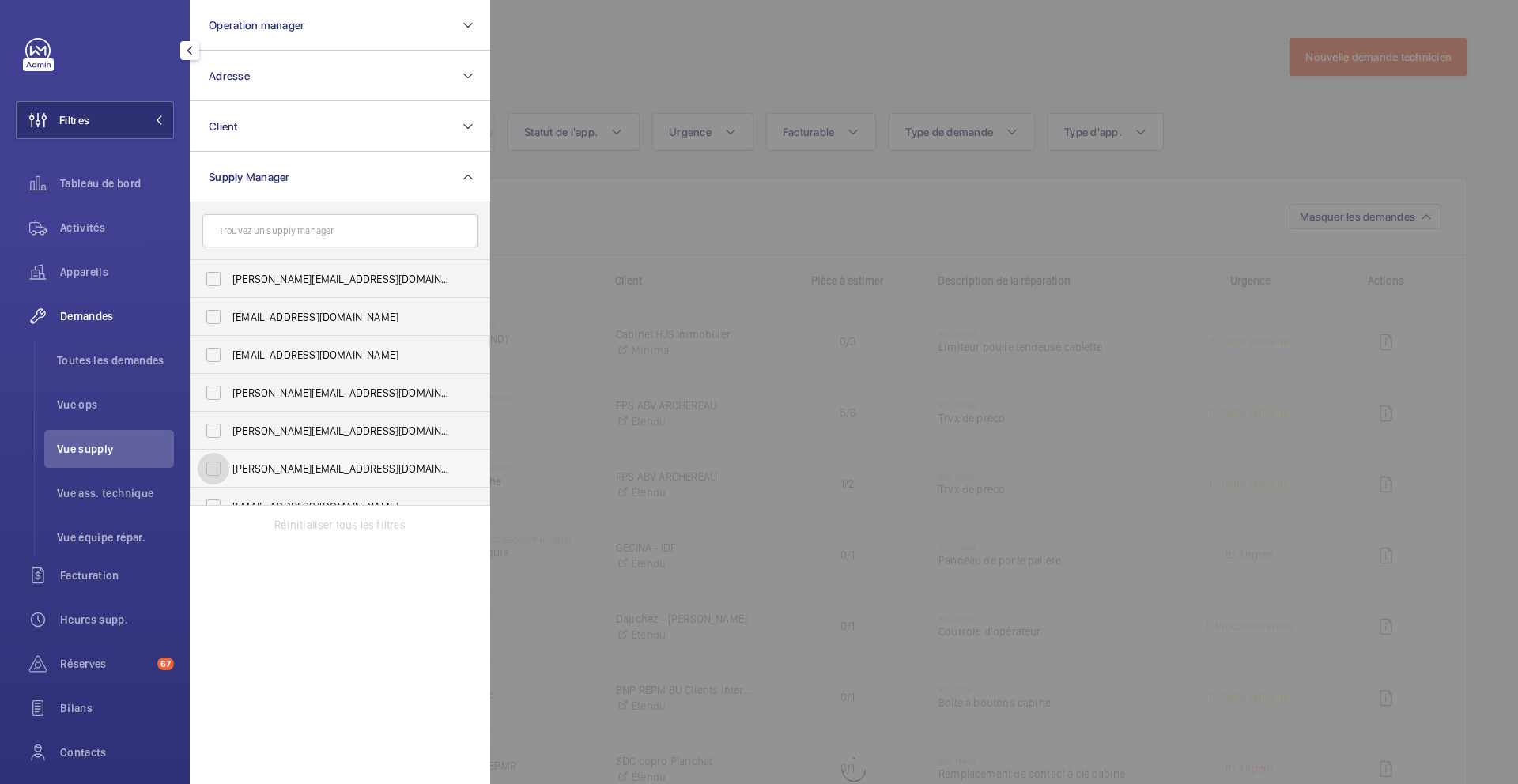
click at [229, 462] on input "[PERSON_NAME][EMAIL_ADDRESS][DOMAIN_NAME]" at bounding box center [214, 468] width 31 height 31
checkbox input "true"
click at [603, 75] on div at bounding box center [1249, 392] width 1518 height 784
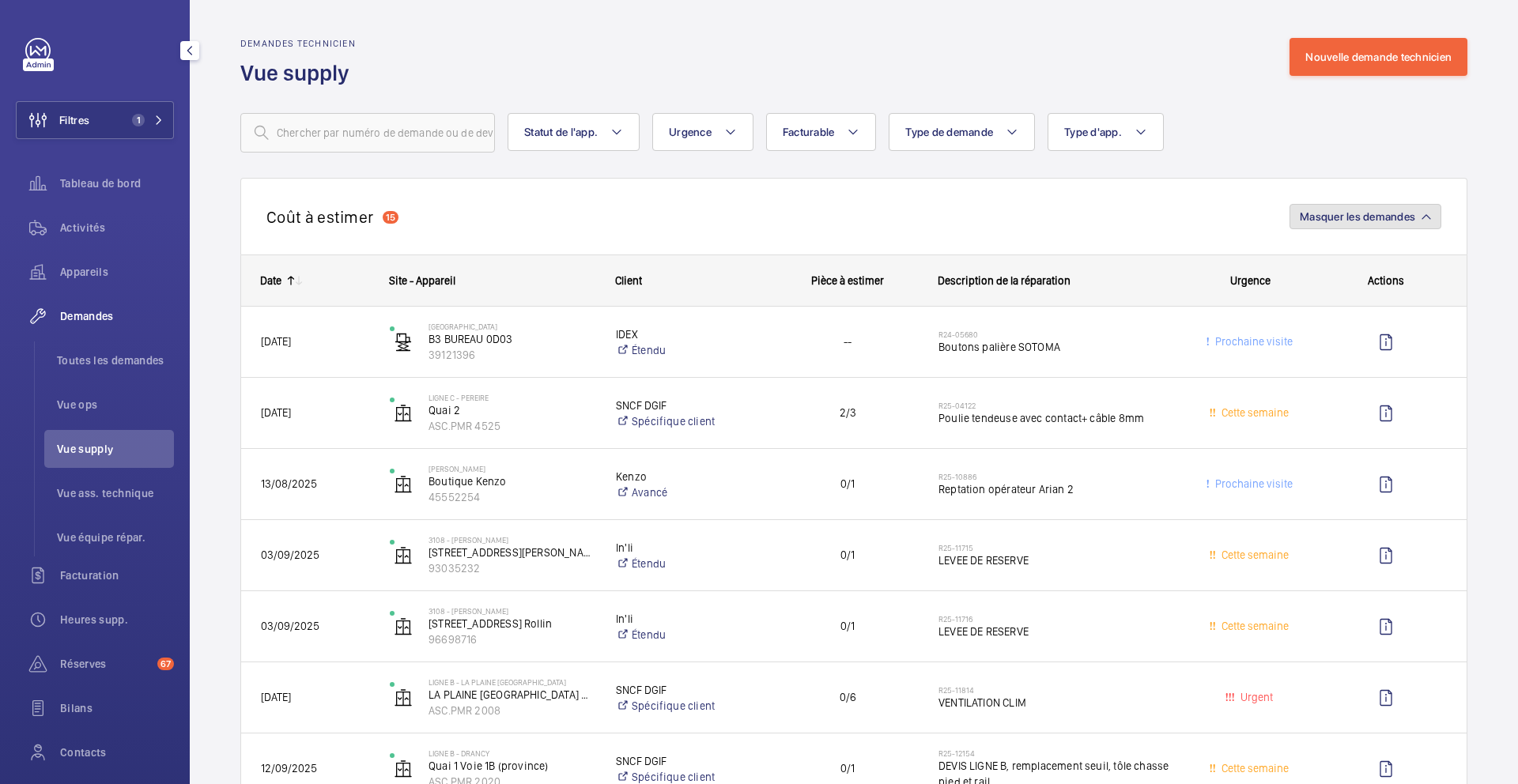
click at [1361, 225] on button "Masquer les demandes" at bounding box center [1365, 217] width 152 height 25
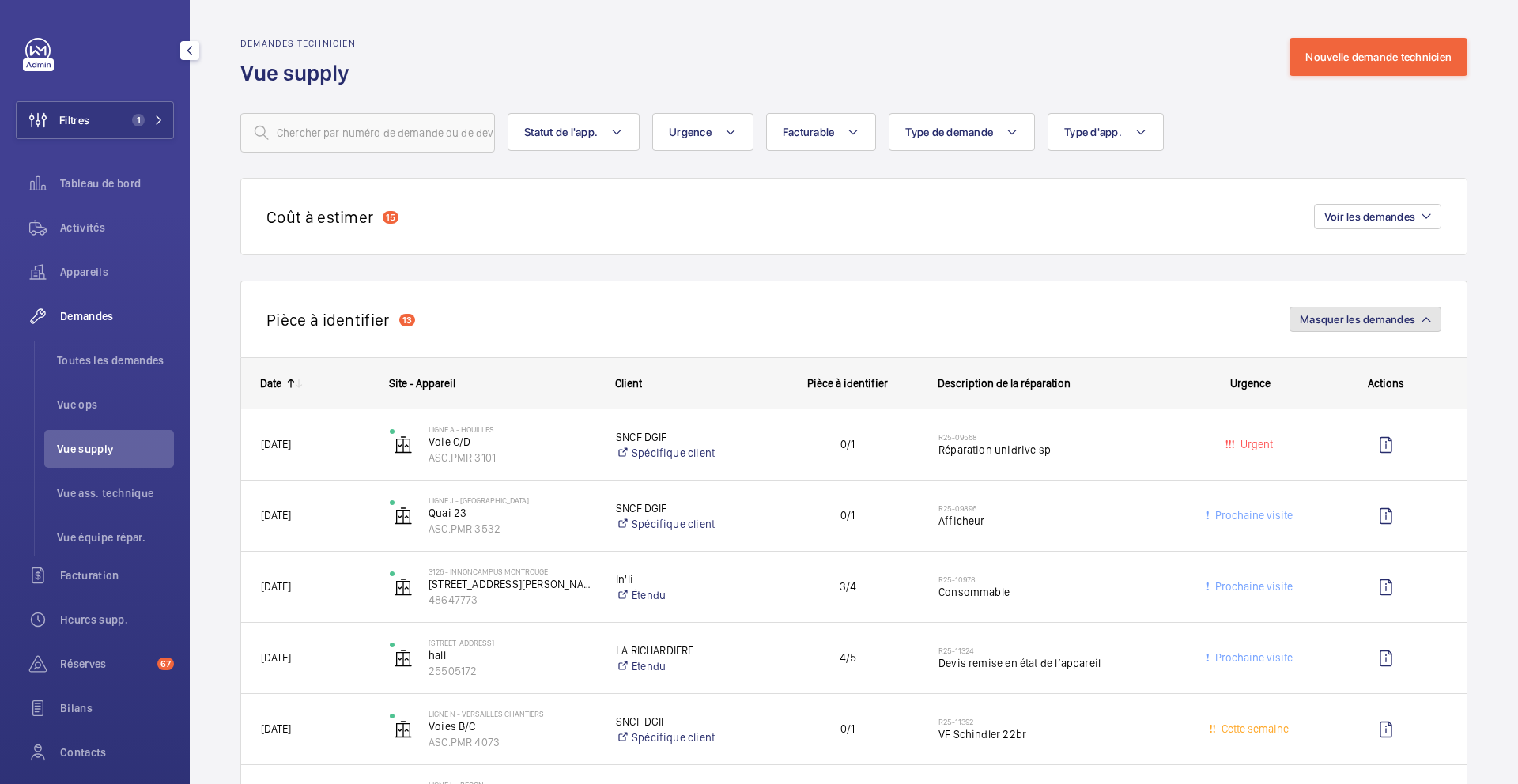
click at [1341, 315] on span "Masquer les demandes" at bounding box center [1358, 318] width 116 height 13
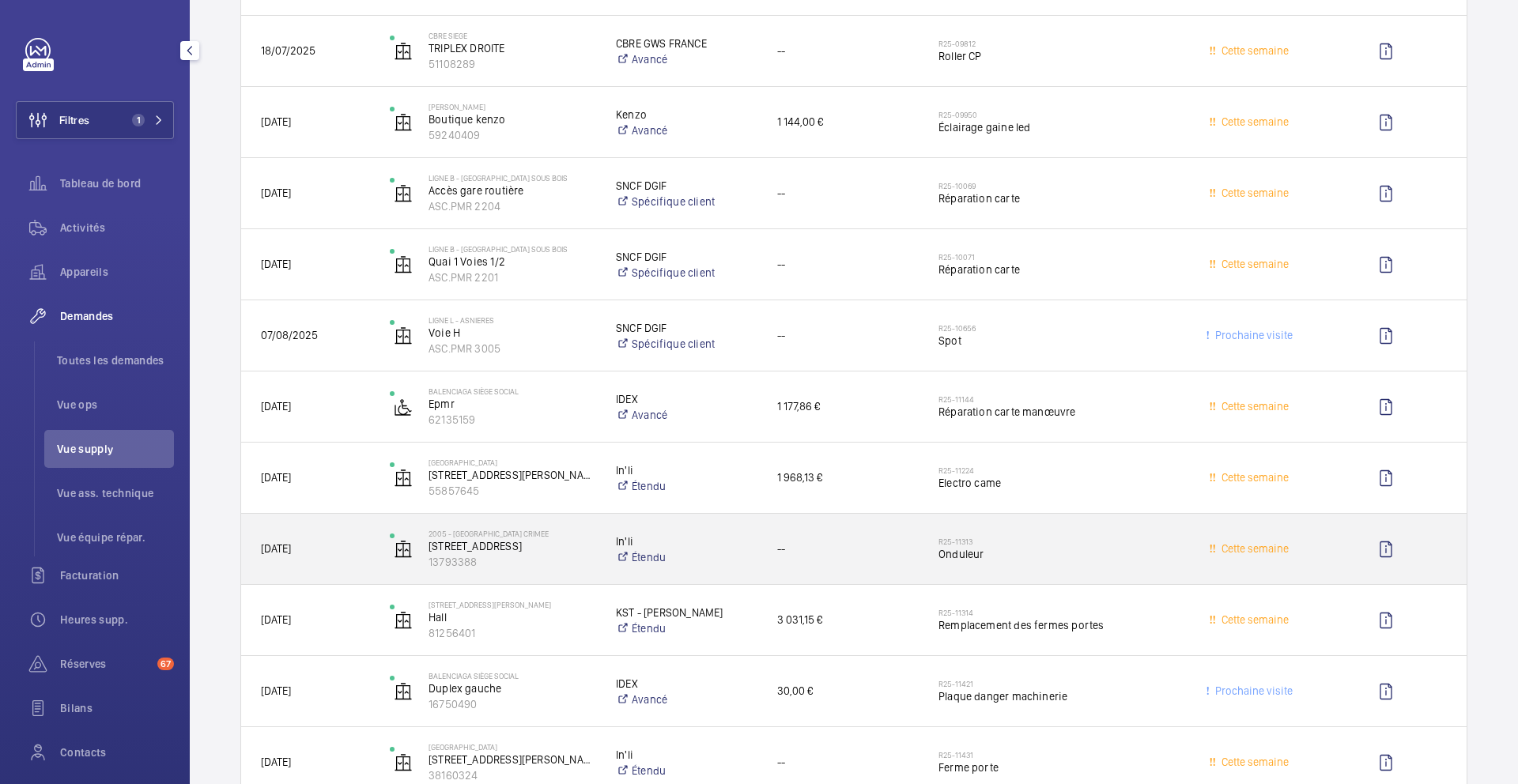
scroll to position [667, 0]
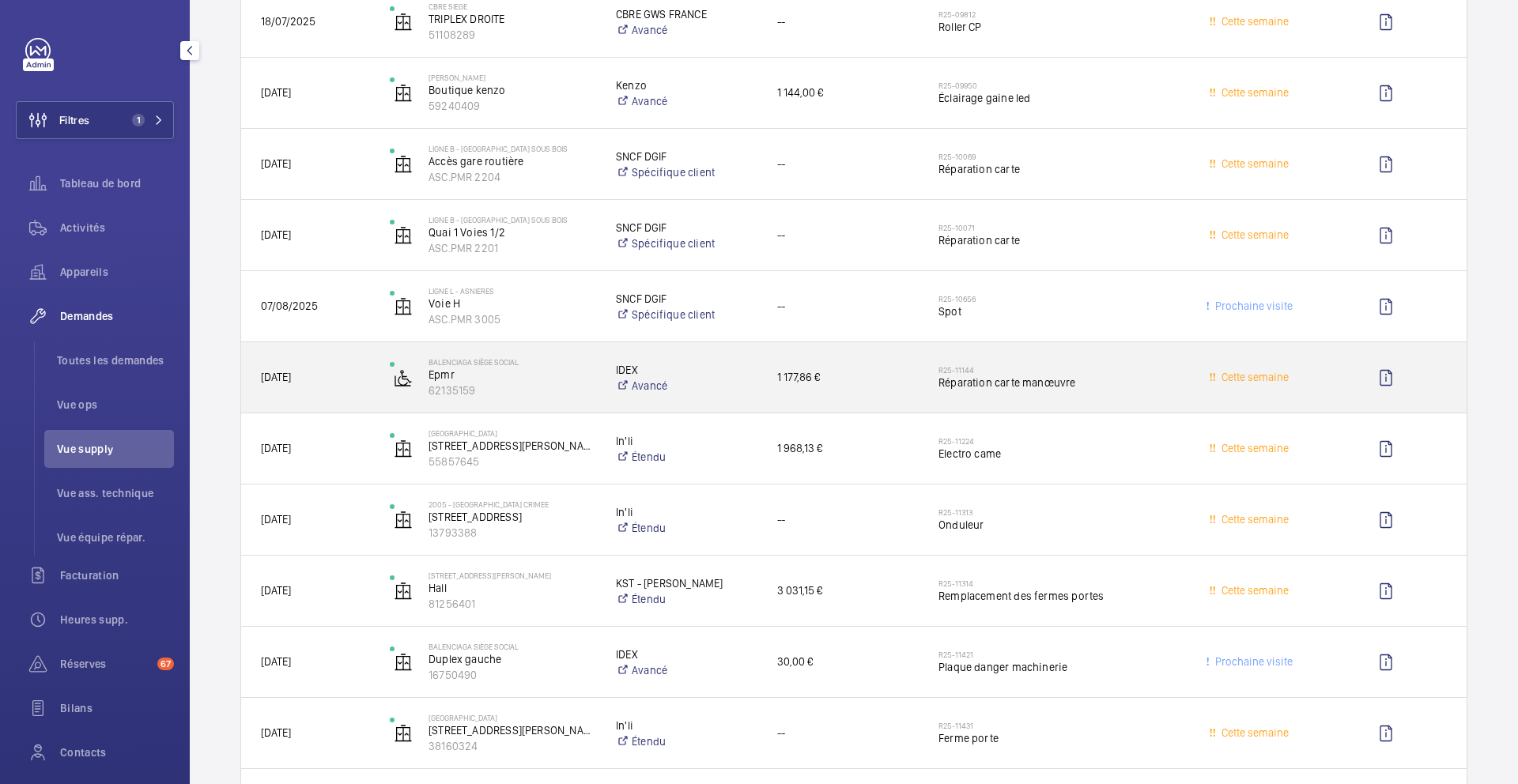
click at [1011, 408] on div "R25-11144 Réparation carte manœuvre" at bounding box center [1047, 377] width 256 height 72
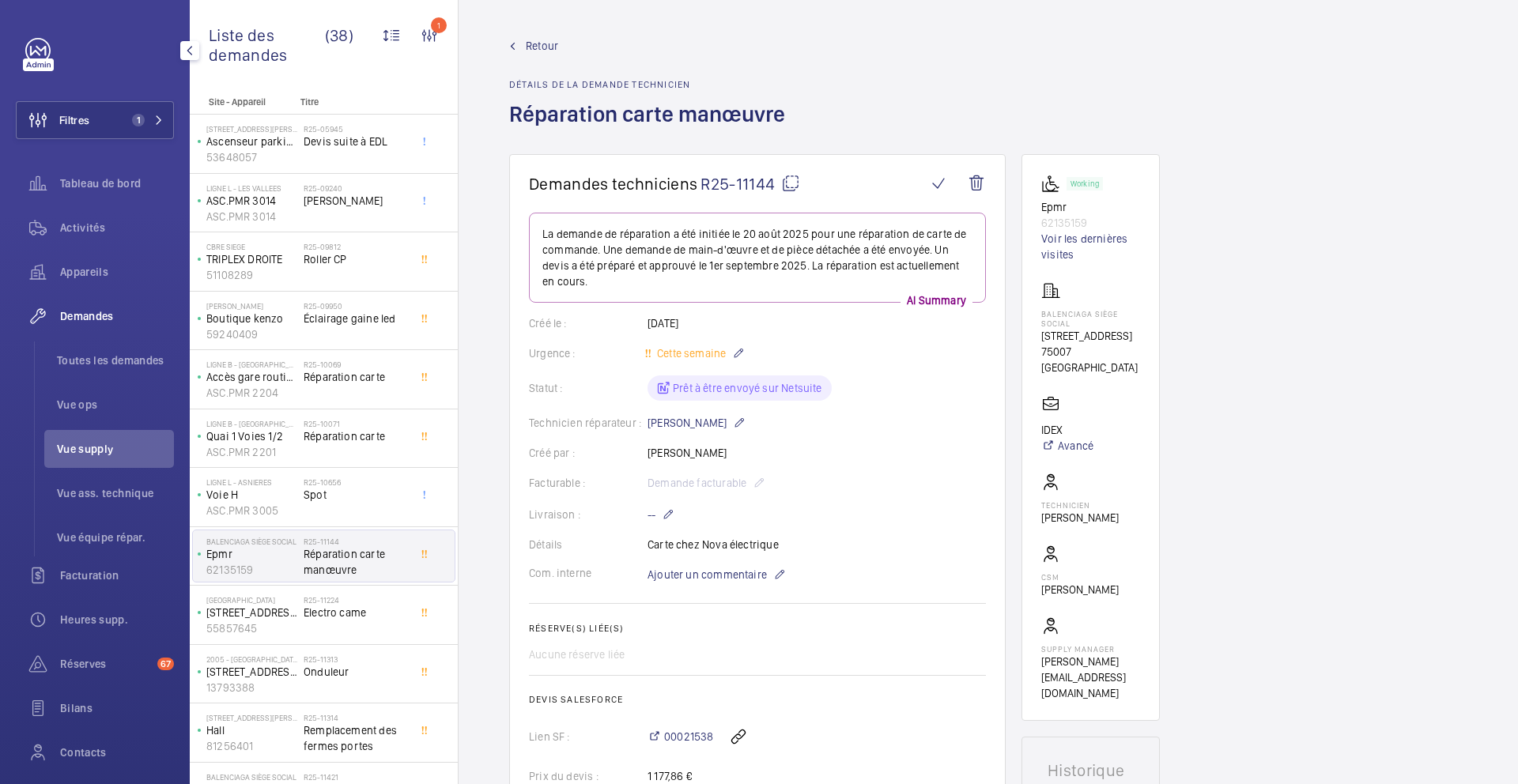
click at [792, 183] on mat-icon at bounding box center [790, 182] width 19 height 19
click at [400, 612] on span "Electro came" at bounding box center [356, 612] width 104 height 16
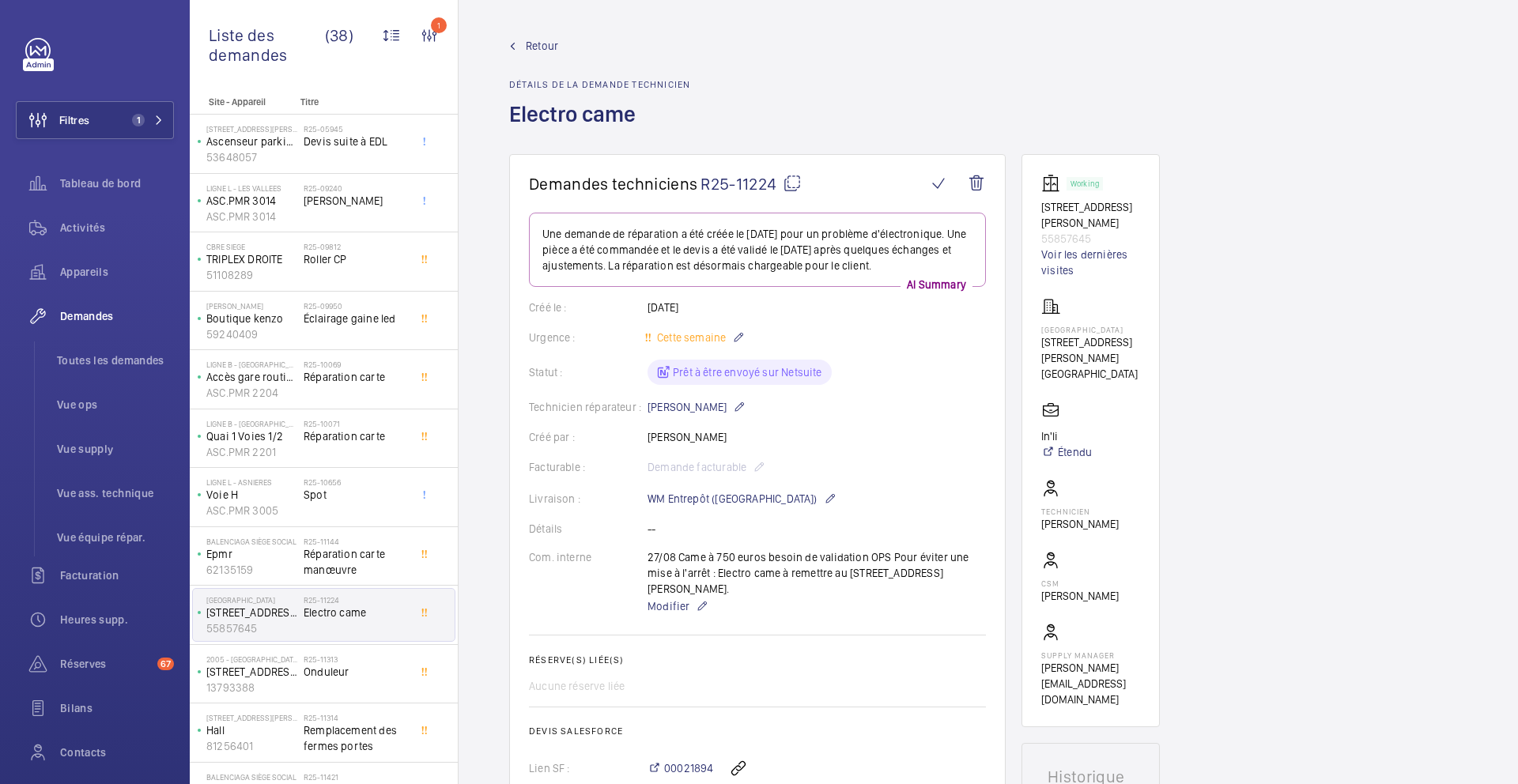
click at [790, 185] on mat-icon at bounding box center [791, 182] width 19 height 19
type textarea "R25-11224"
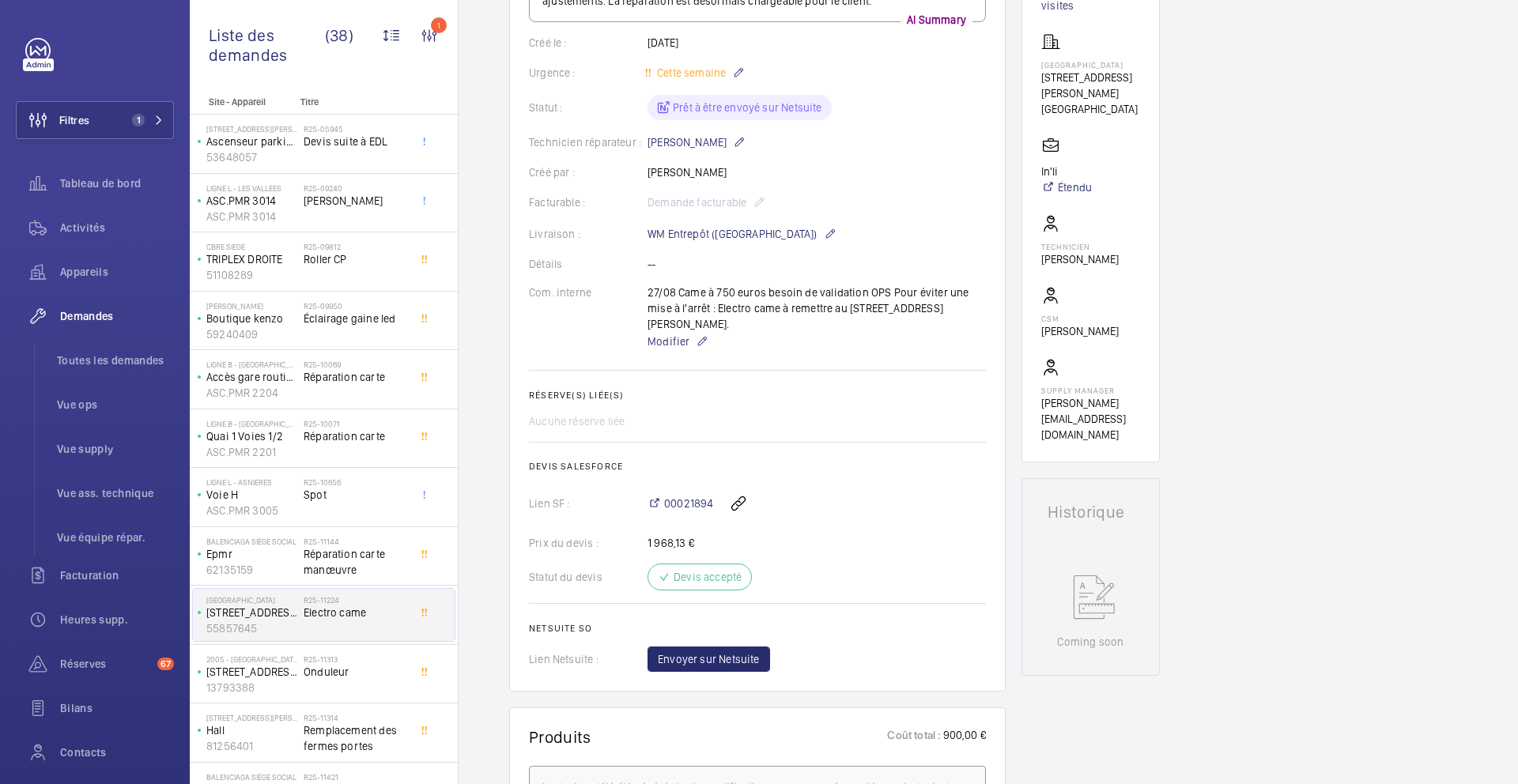
scroll to position [492, 0]
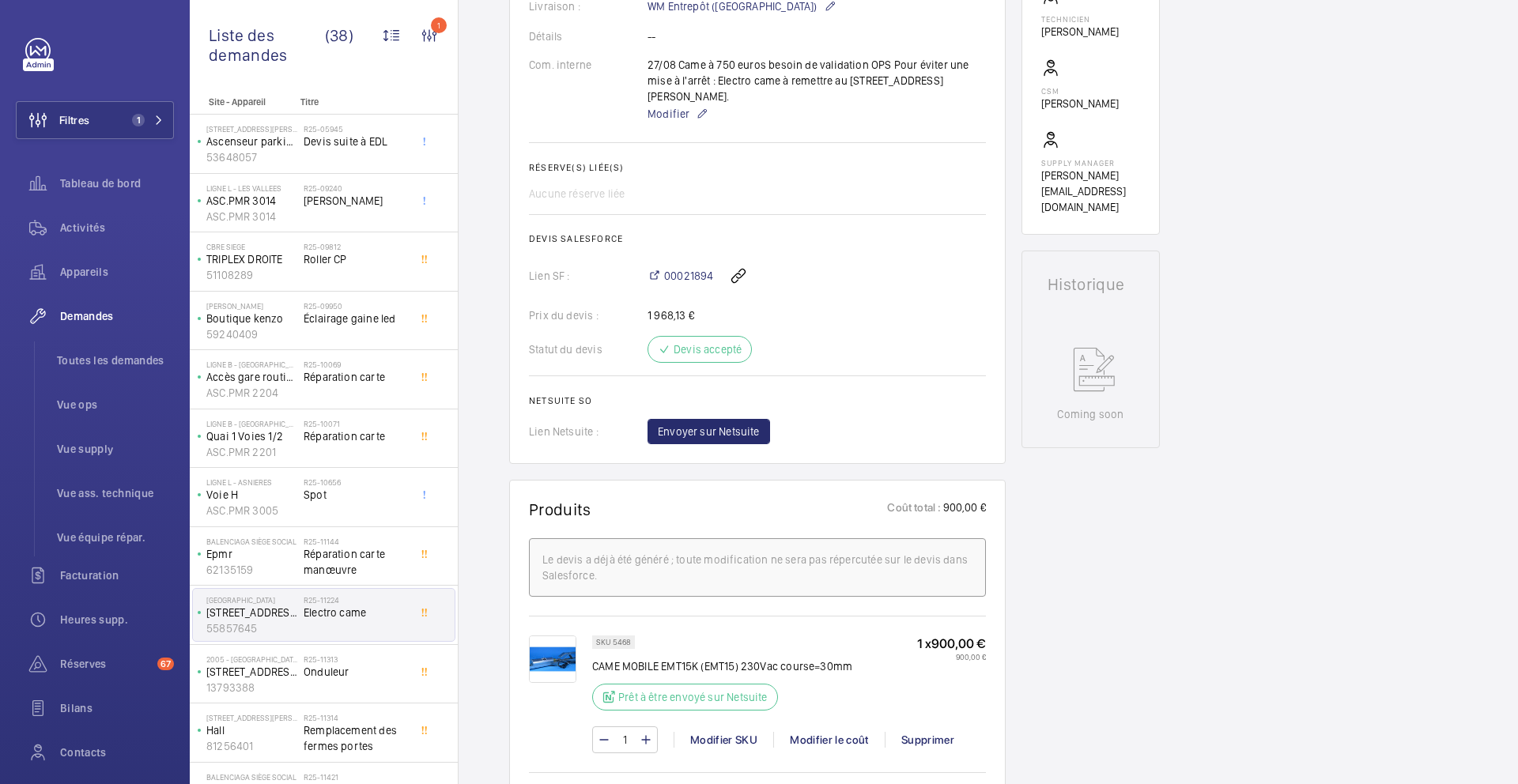
click at [620, 639] on p "SKU 5468" at bounding box center [613, 642] width 34 height 6
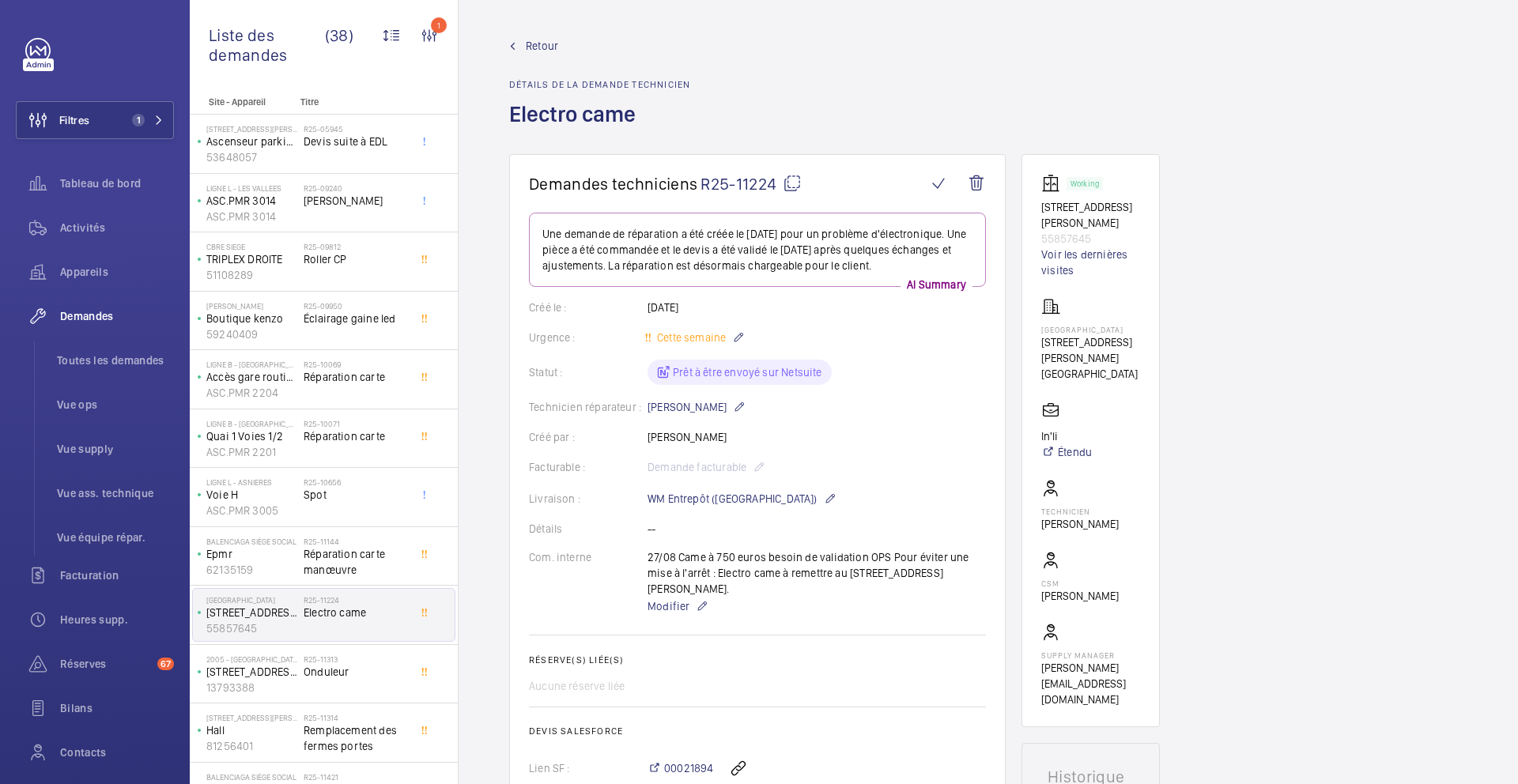
click at [798, 179] on mat-icon at bounding box center [791, 182] width 19 height 19
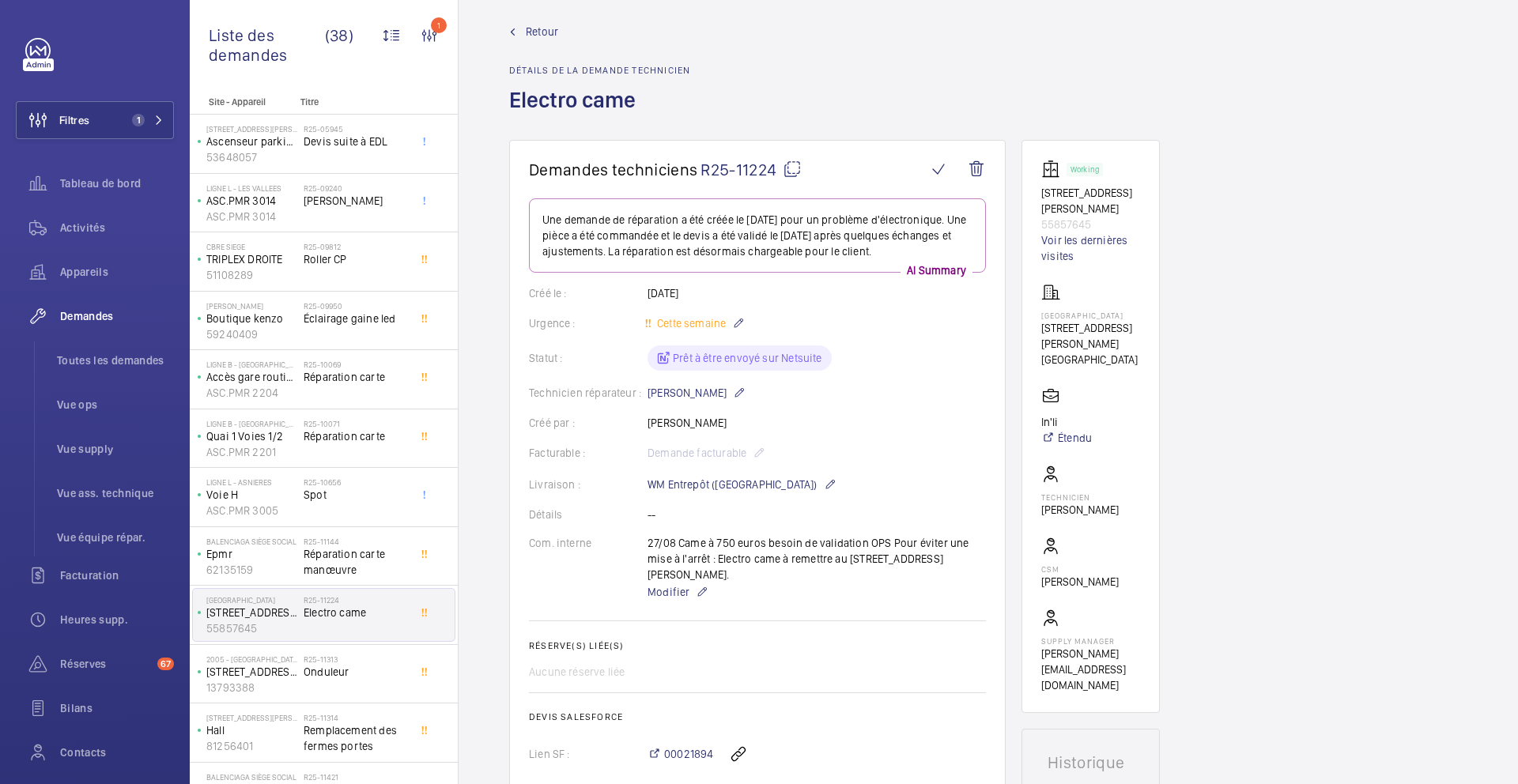
scroll to position [21, 0]
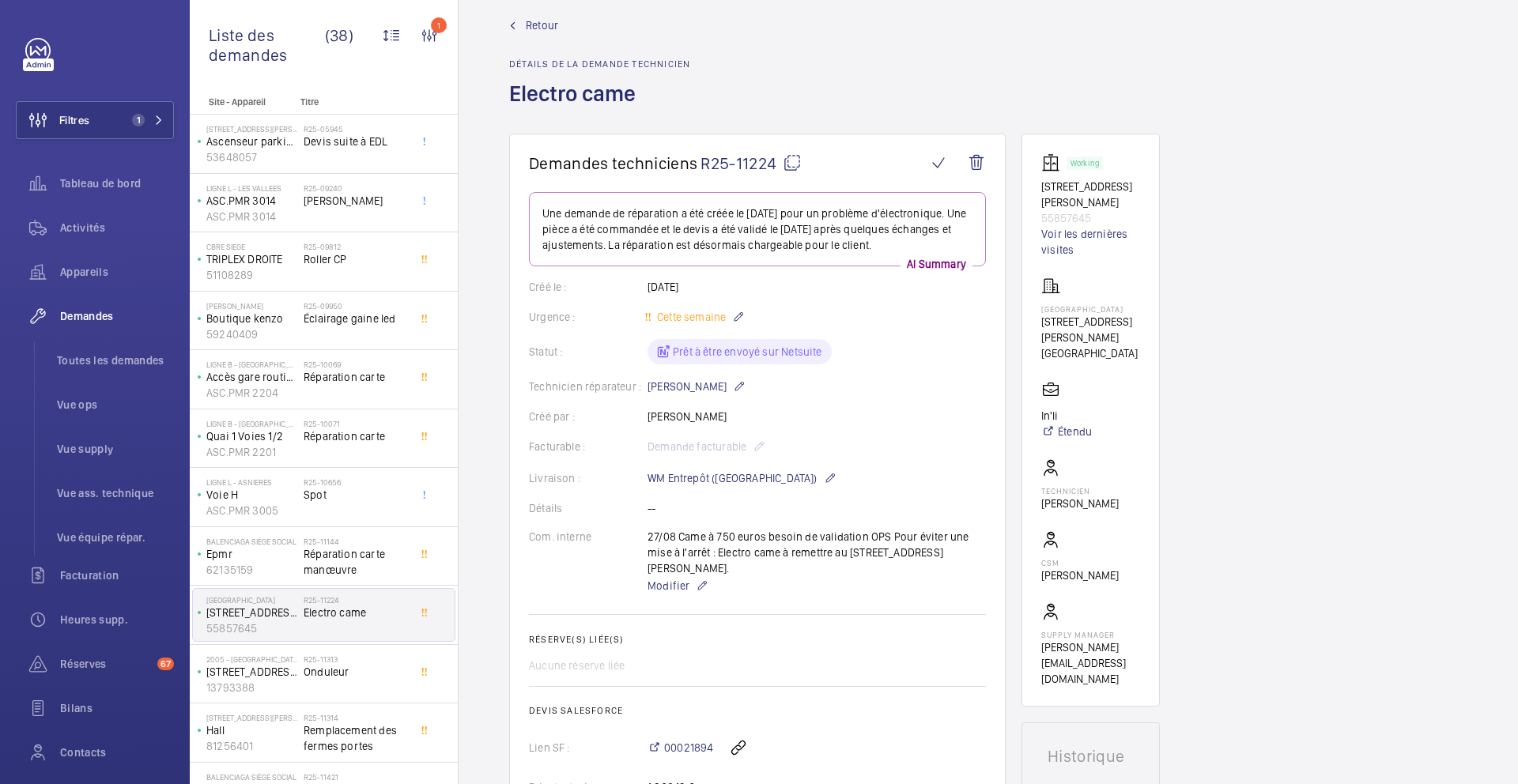
click at [783, 150] on wm-front-card "Demandes techniciens R25-11224 Une demande de réparation a été créée le 21/08/2…" at bounding box center [757, 534] width 496 height 803
click at [787, 171] on mat-icon at bounding box center [791, 162] width 19 height 19
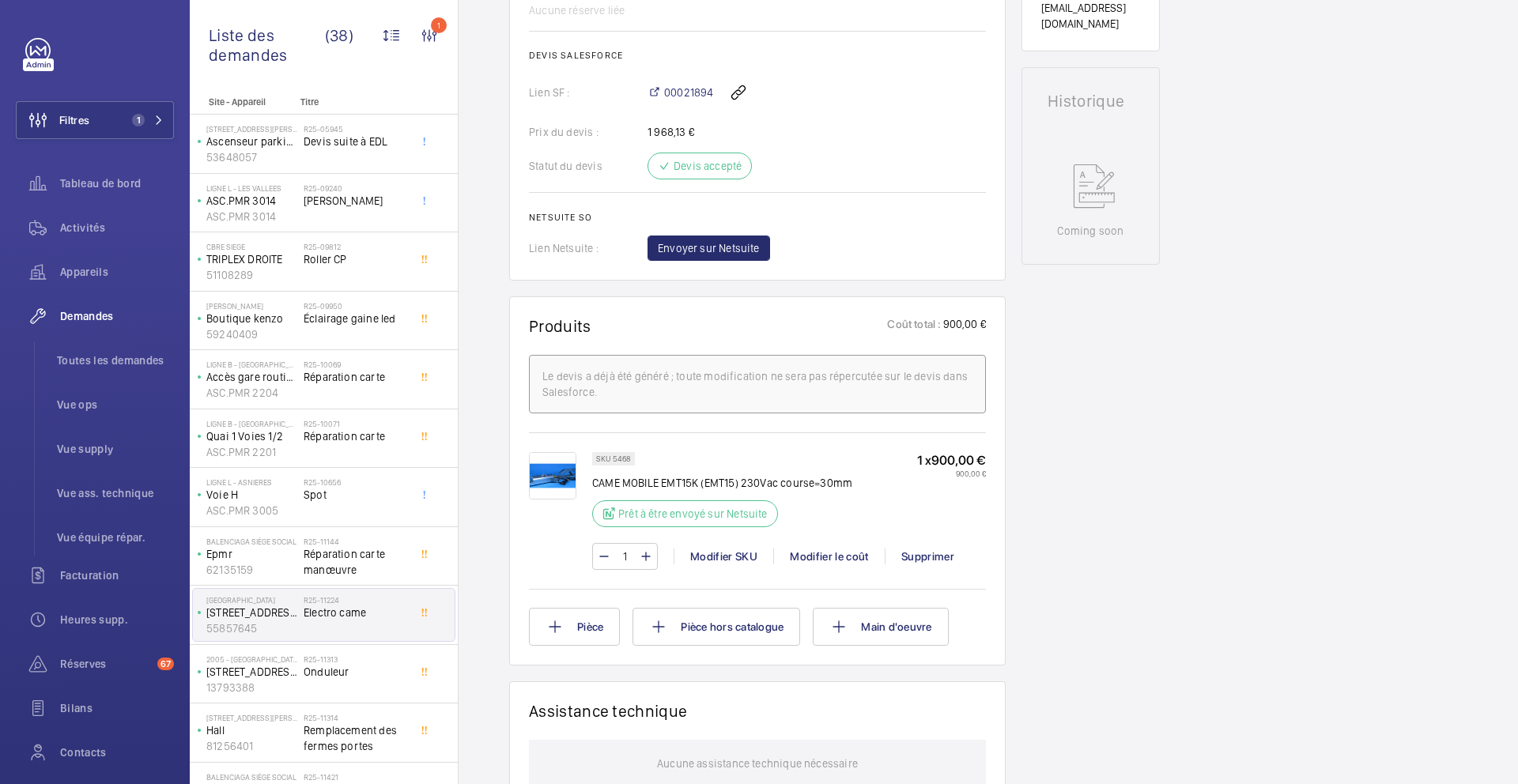
scroll to position [684, 0]
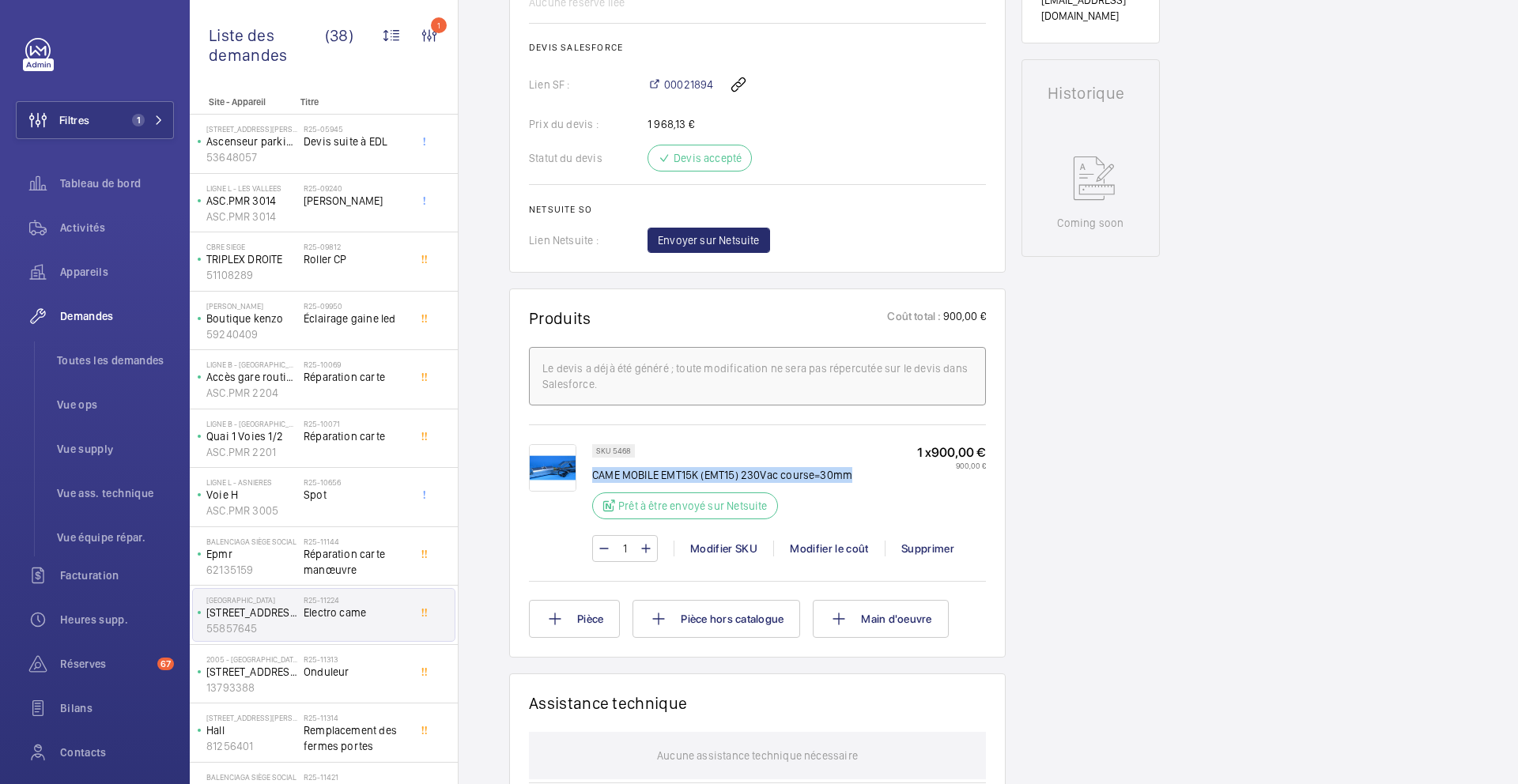
drag, startPoint x: 853, startPoint y: 460, endPoint x: 594, endPoint y: 461, distance: 259.0
click at [594, 461] on div "SKU 5468 CAME MOBILE EMT15K (EMT15) 230Vac course=30mm Prêt à être envoyé sur N…" at bounding box center [789, 486] width 394 height 84
copy p "CAME MOBILE EMT15K (EMT15) 230Vac course=30mm"
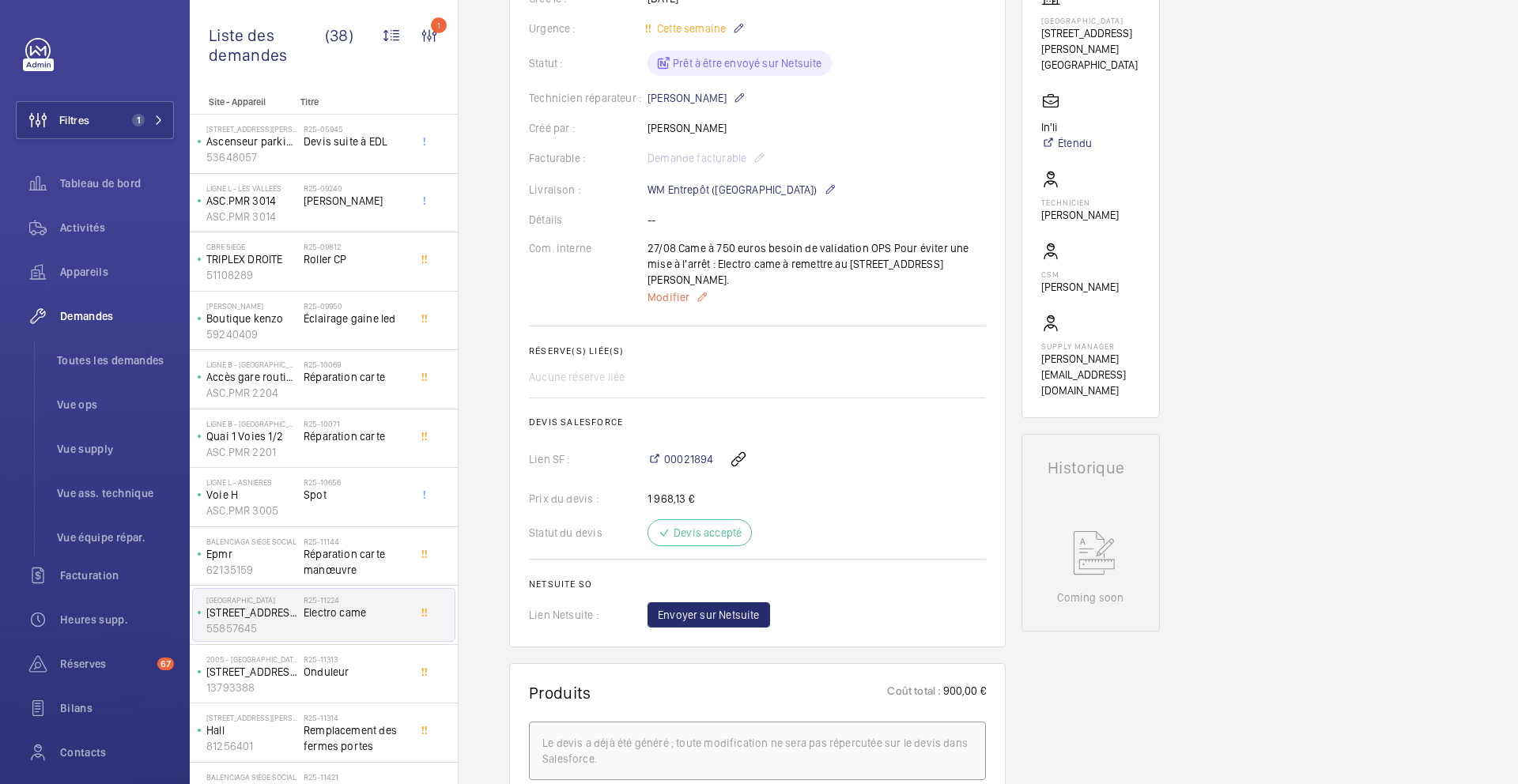
click at [684, 289] on span "Modifier" at bounding box center [668, 297] width 42 height 16
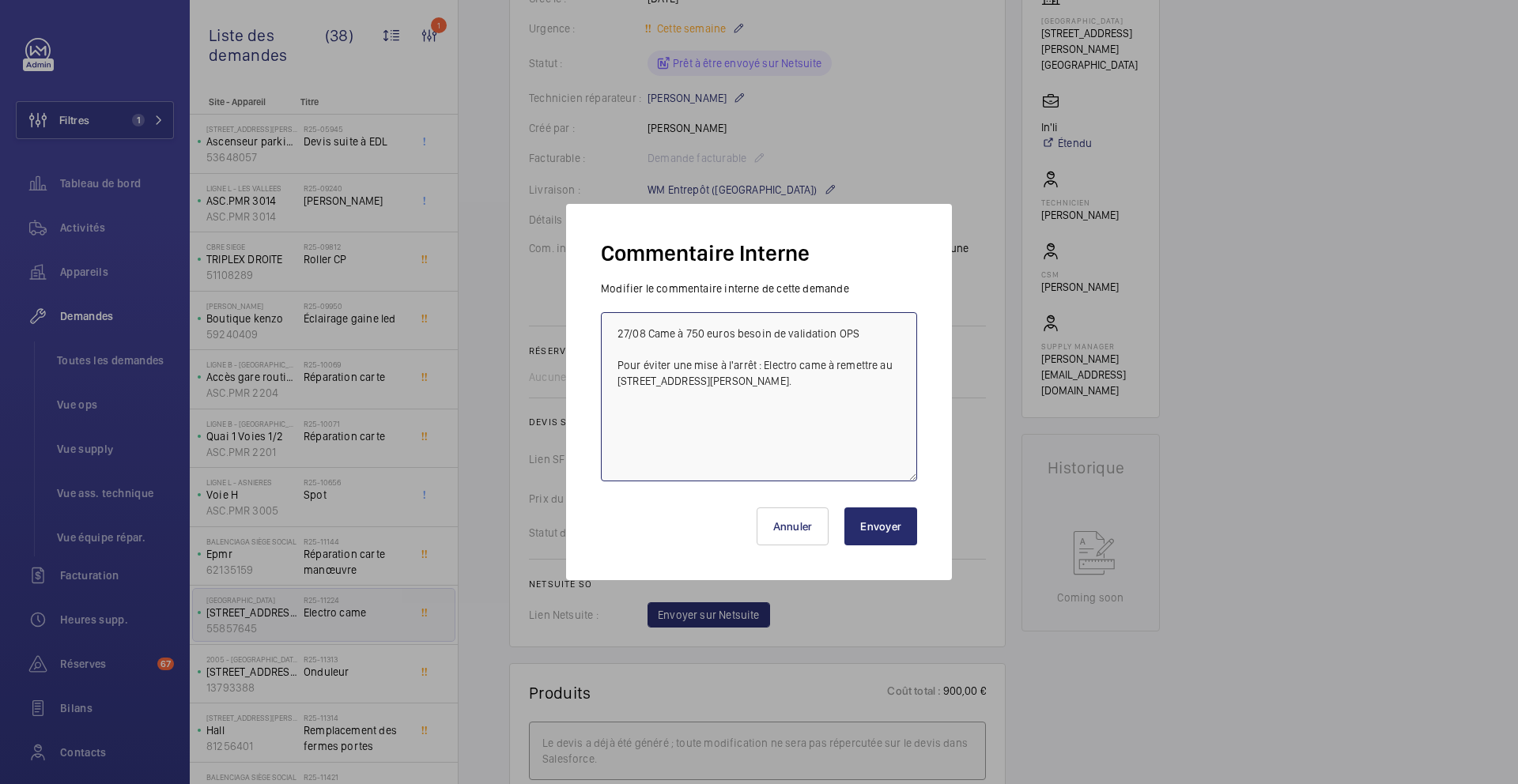
click at [617, 333] on textarea "27/08 Came à 750 euros besoin de validation OPS Pour éviter une mise à l'arrêt …" at bounding box center [759, 397] width 317 height 170
type textarea "15/09 en attente retour MGTI car délai long chez sodimas et sodica 27/08 Came à…"
click at [894, 527] on button "Envoyer" at bounding box center [881, 526] width 73 height 38
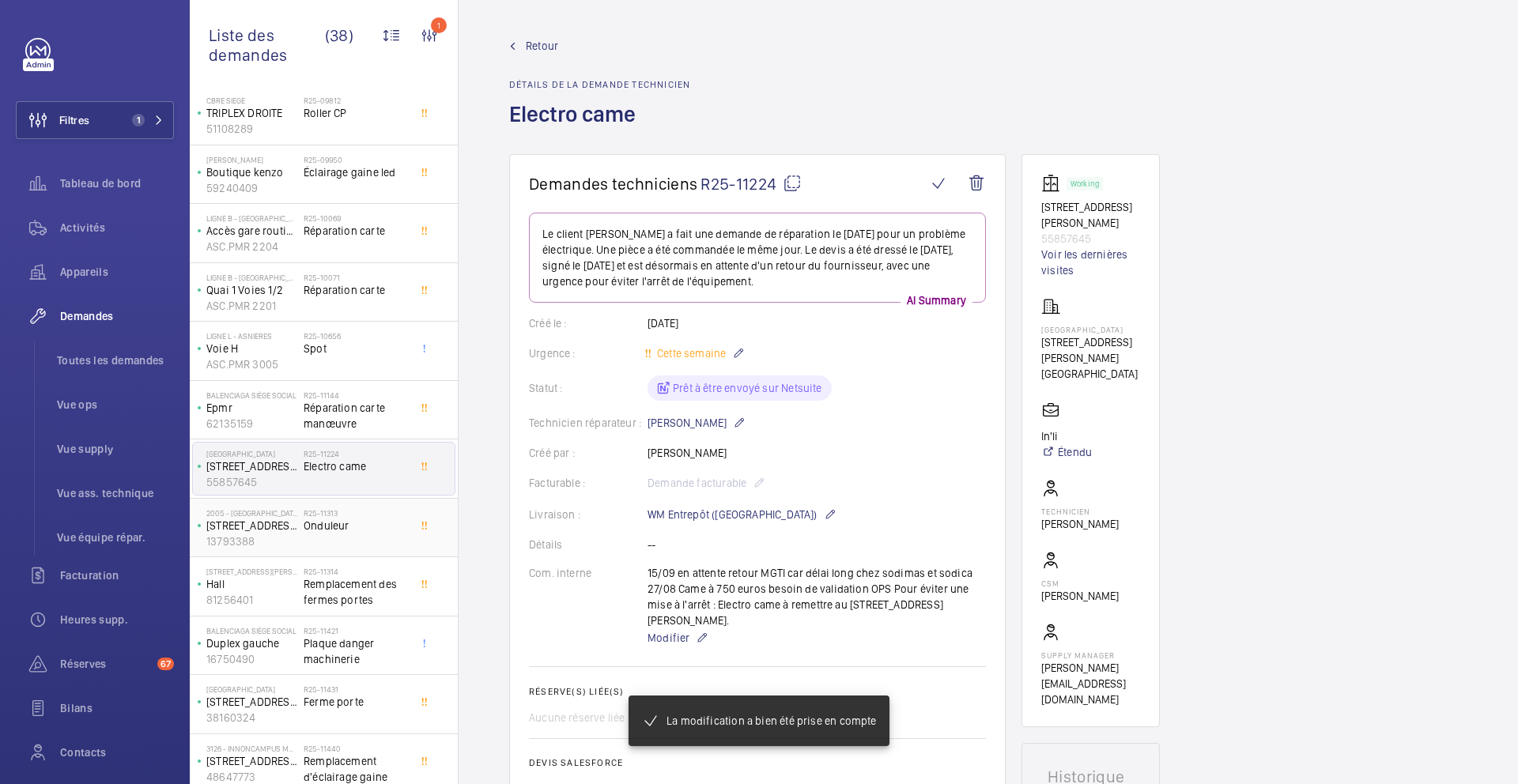
scroll to position [150, 0]
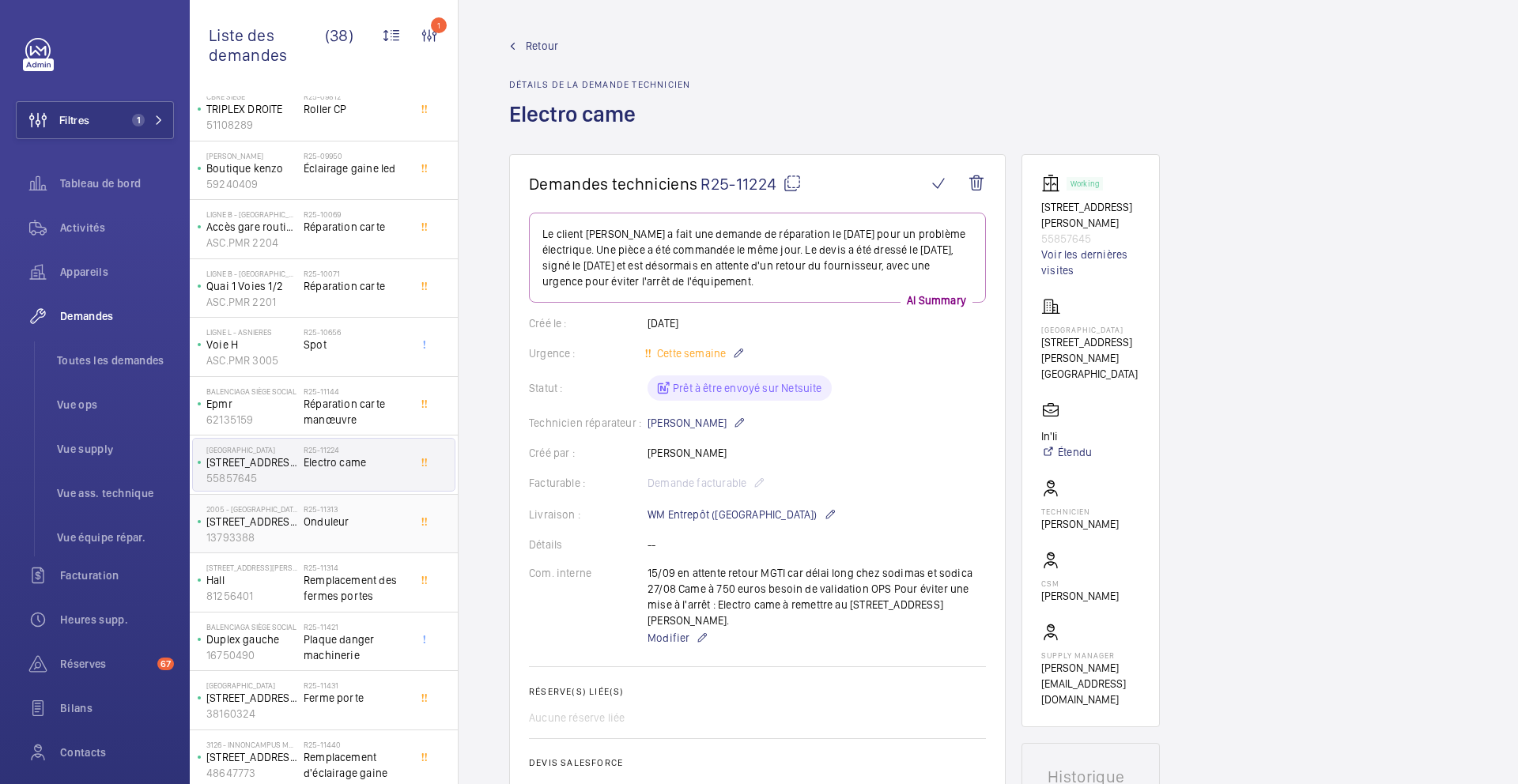
click at [393, 516] on span "Onduleur" at bounding box center [356, 521] width 104 height 16
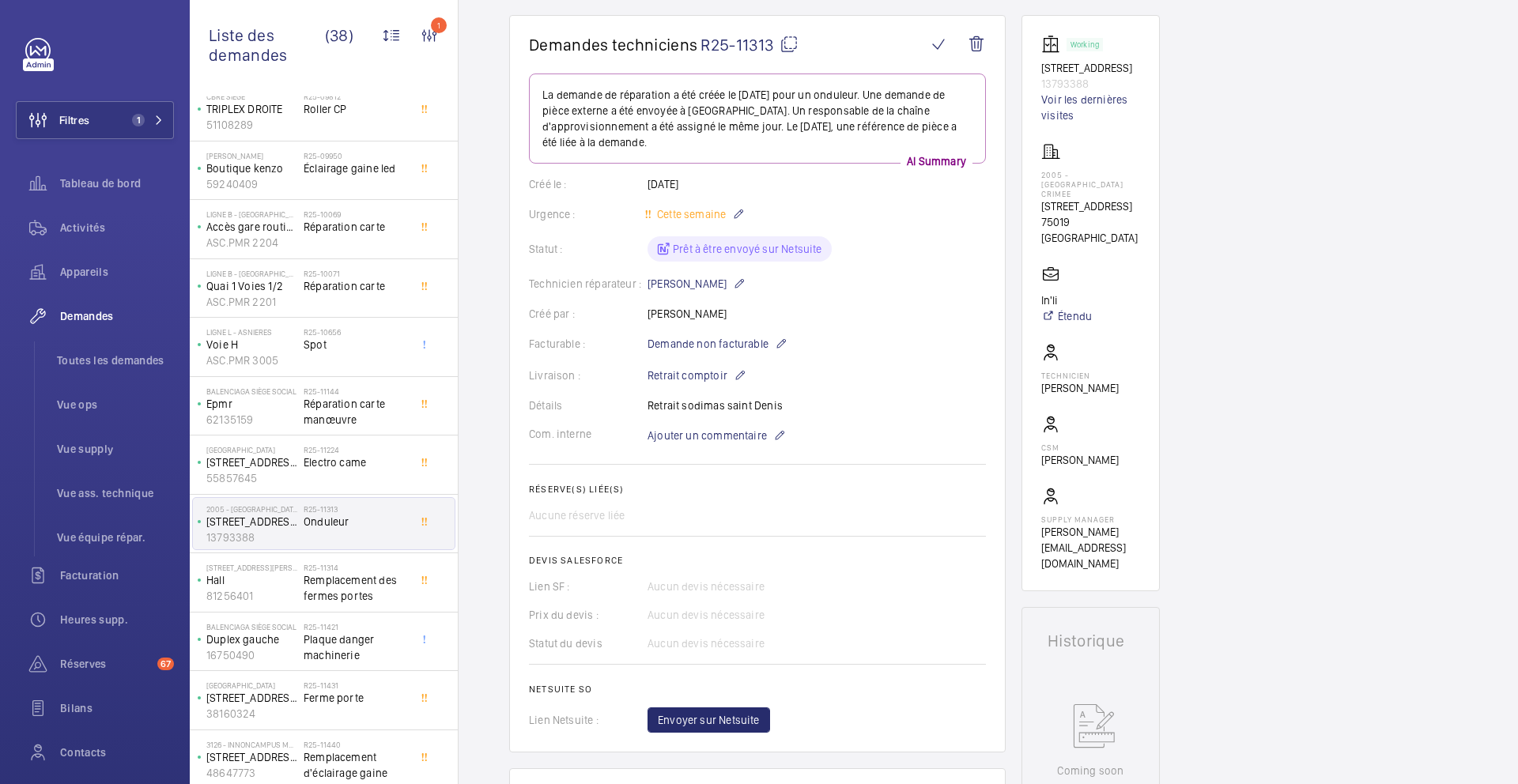
scroll to position [151, 0]
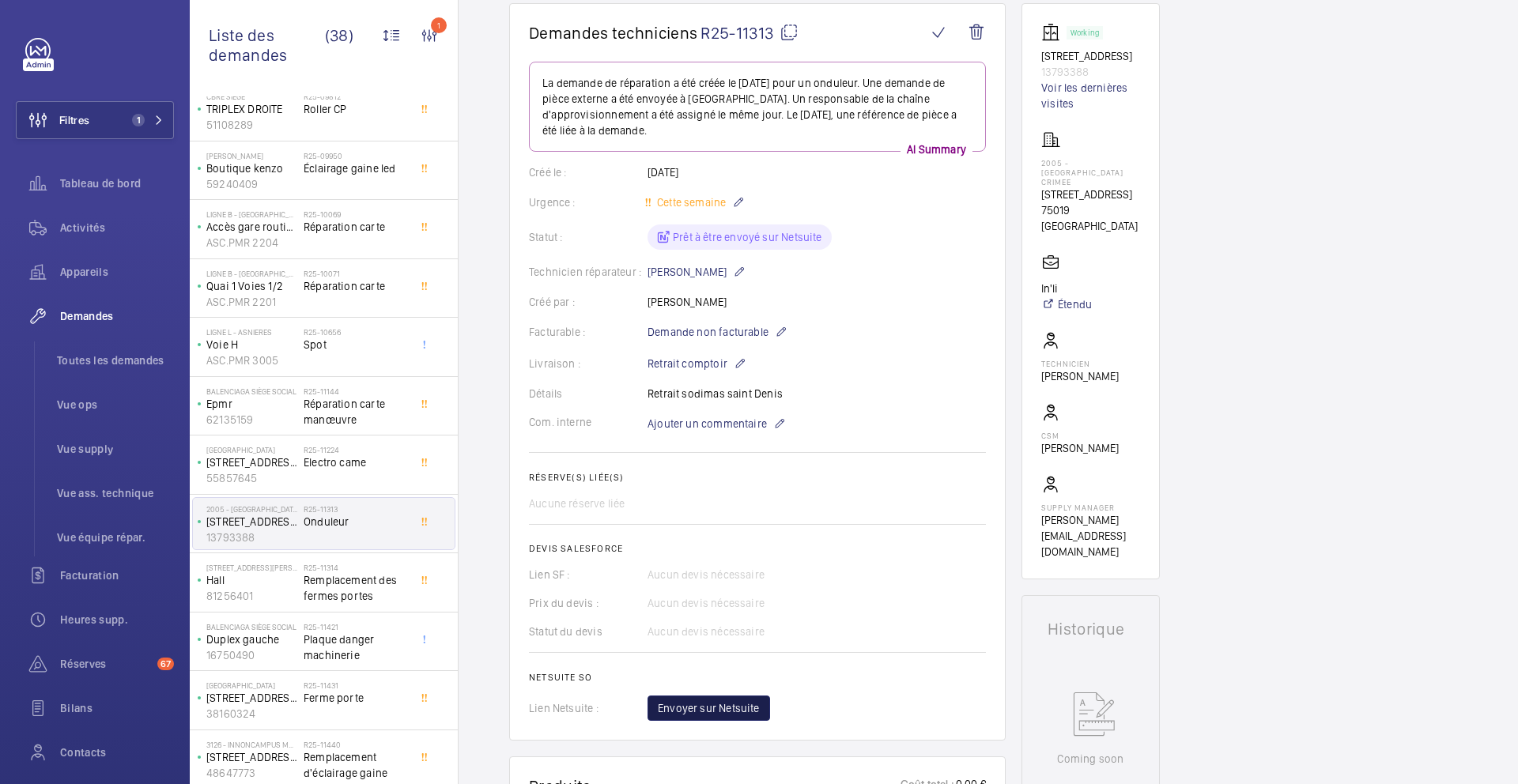
click at [708, 710] on span "Envoyer sur Netsuite" at bounding box center [709, 709] width 102 height 16
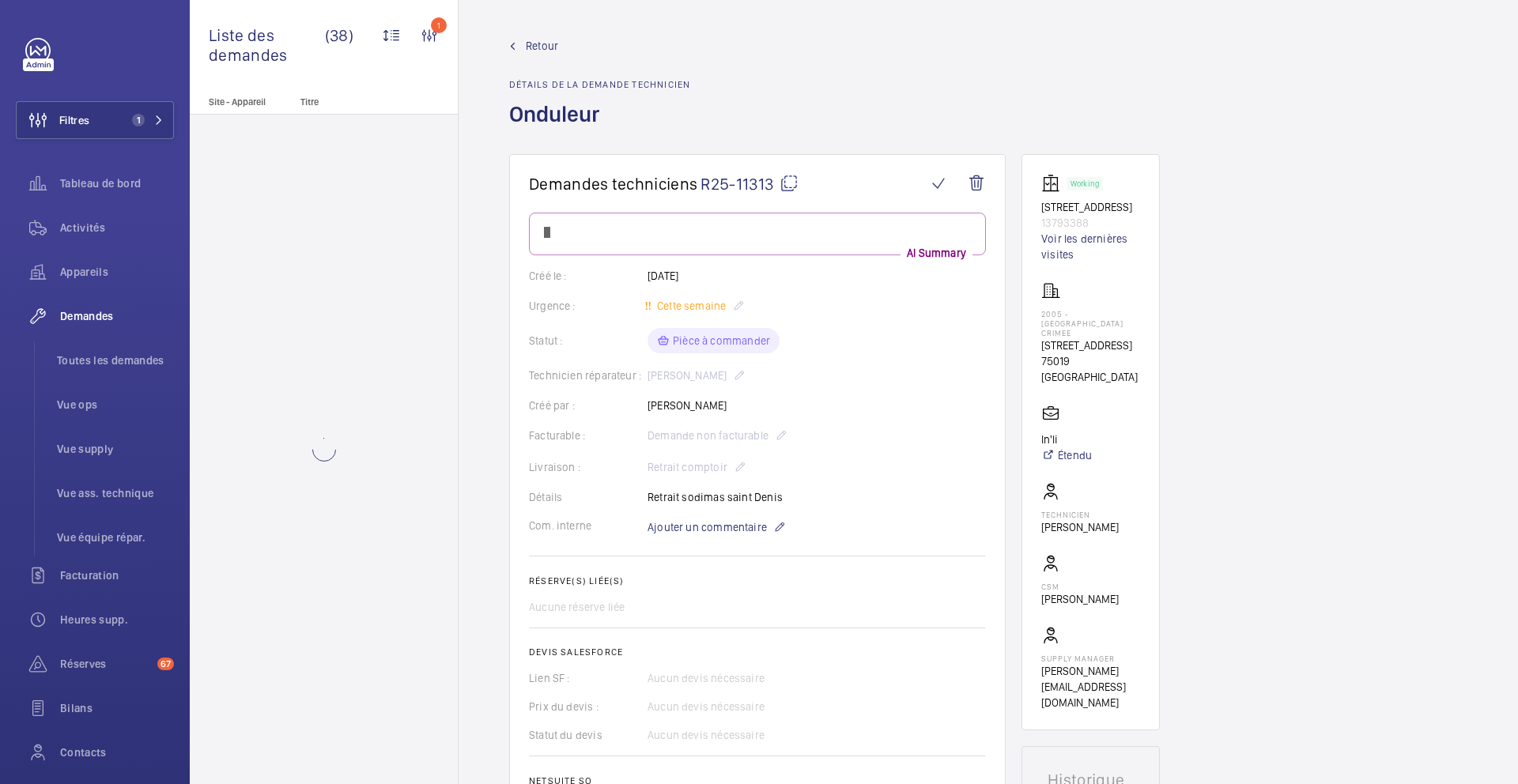
scroll to position [0, 0]
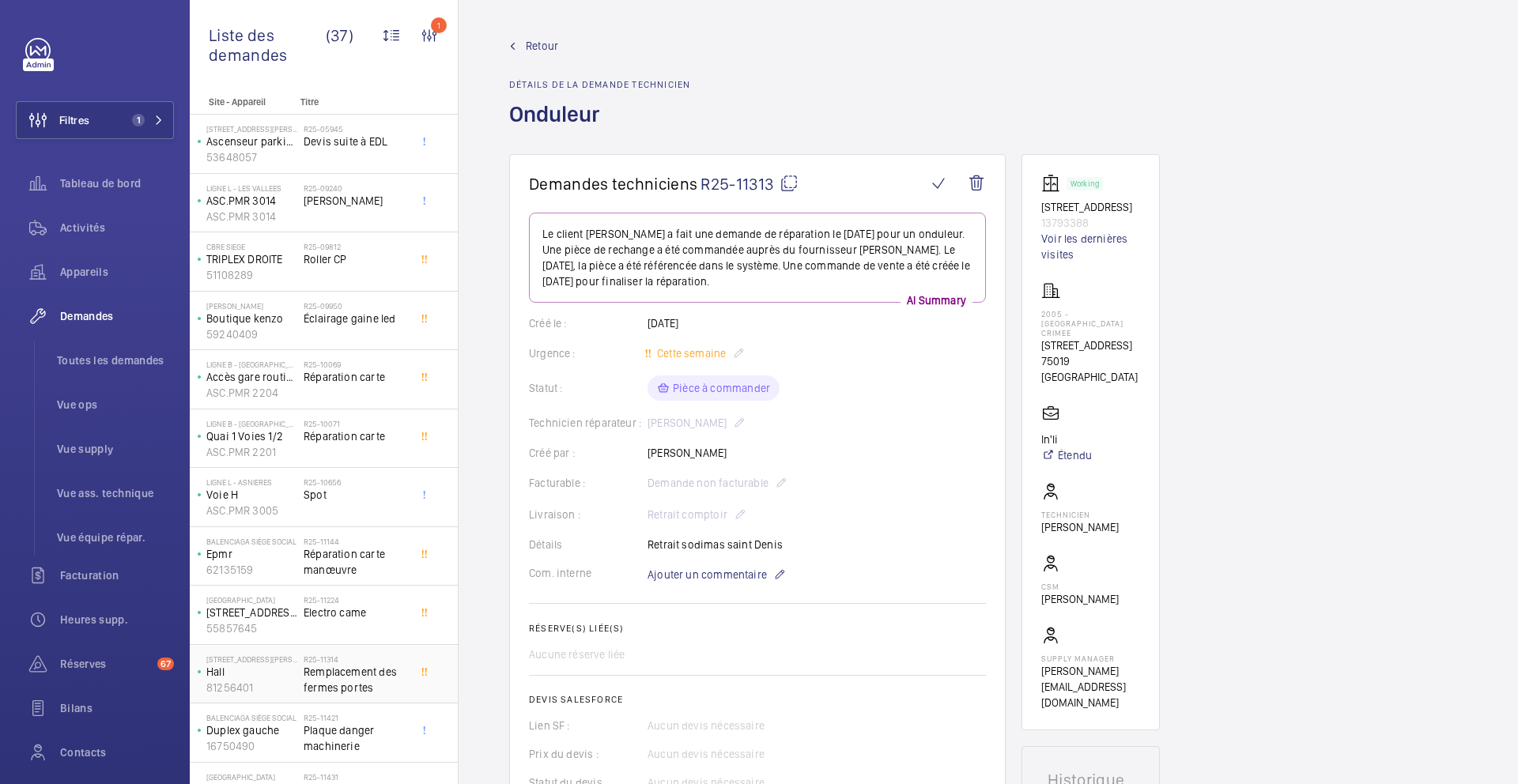
click at [386, 670] on span "Remplacement des fermes portes" at bounding box center [356, 679] width 104 height 31
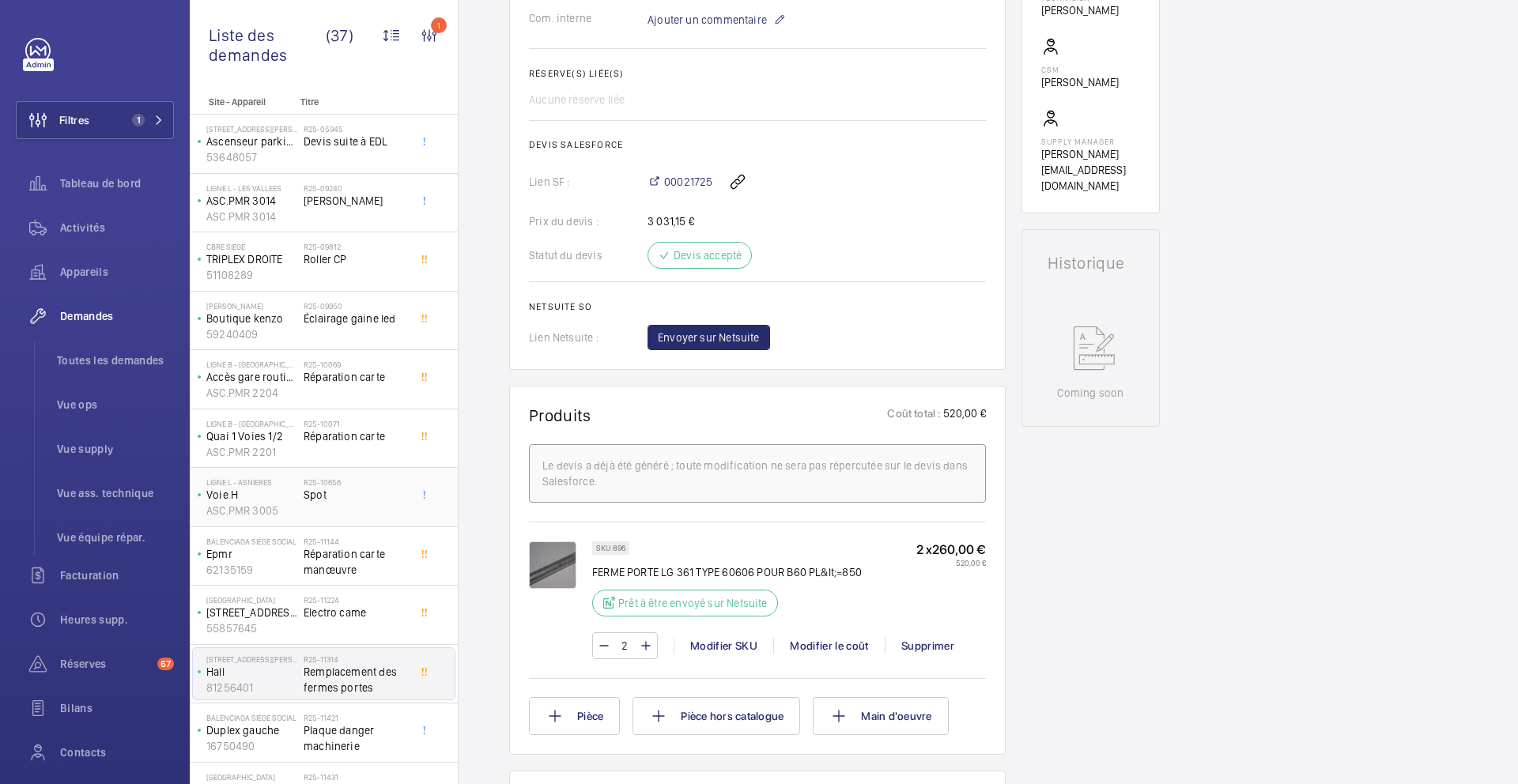
scroll to position [545, 0]
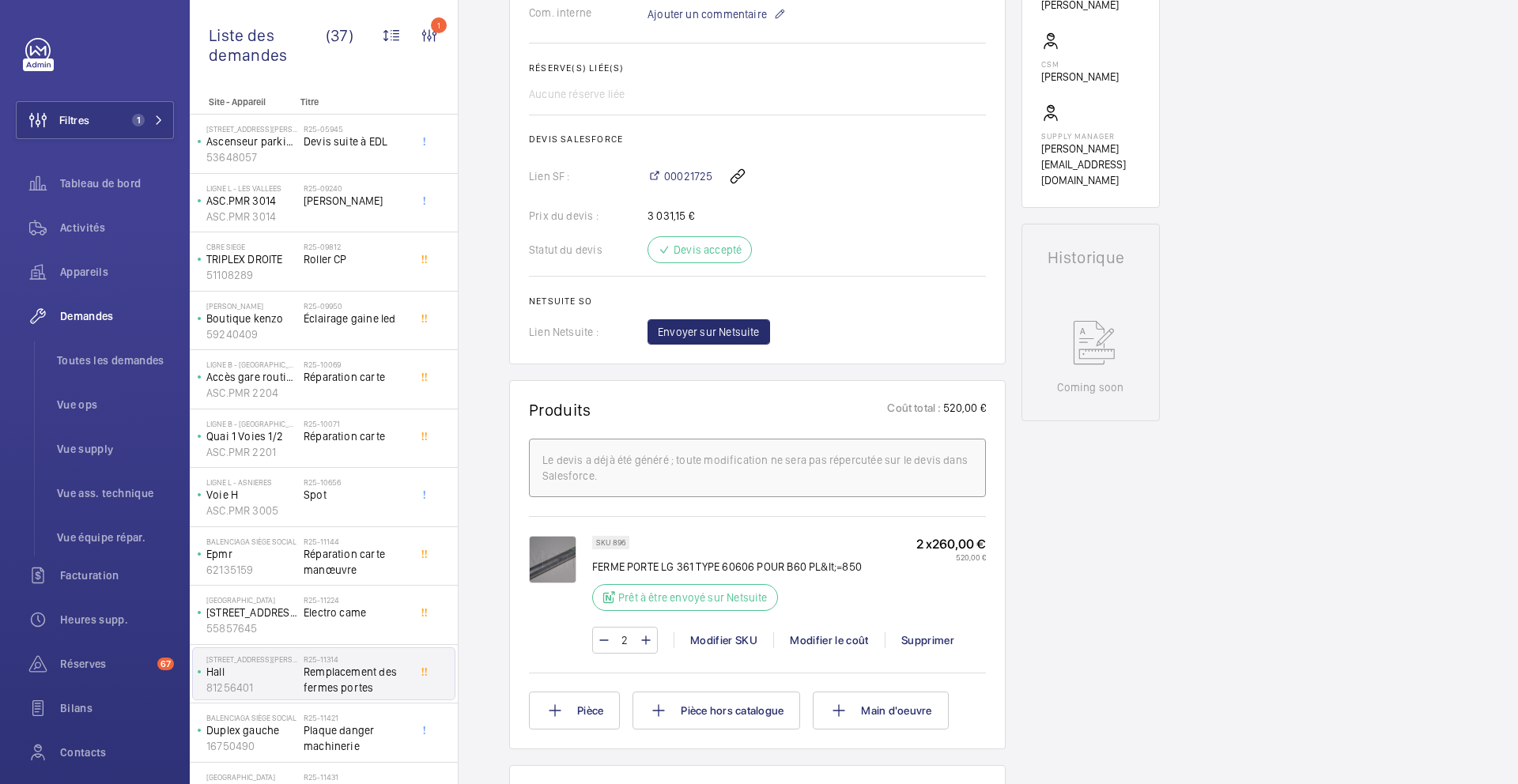
click at [623, 545] on p "SKU 896" at bounding box center [611, 543] width 29 height 6
copy p "896"
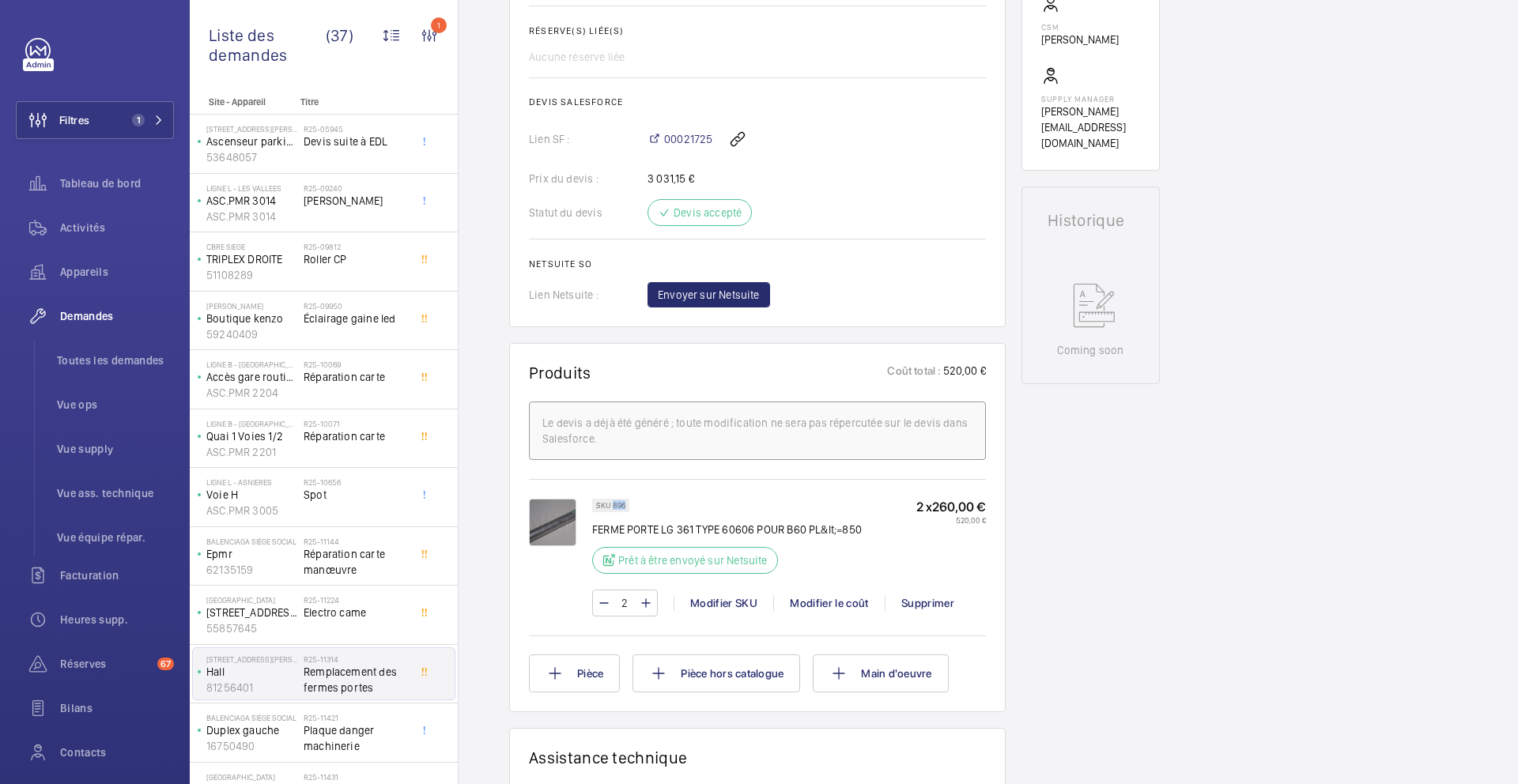
scroll to position [597, 0]
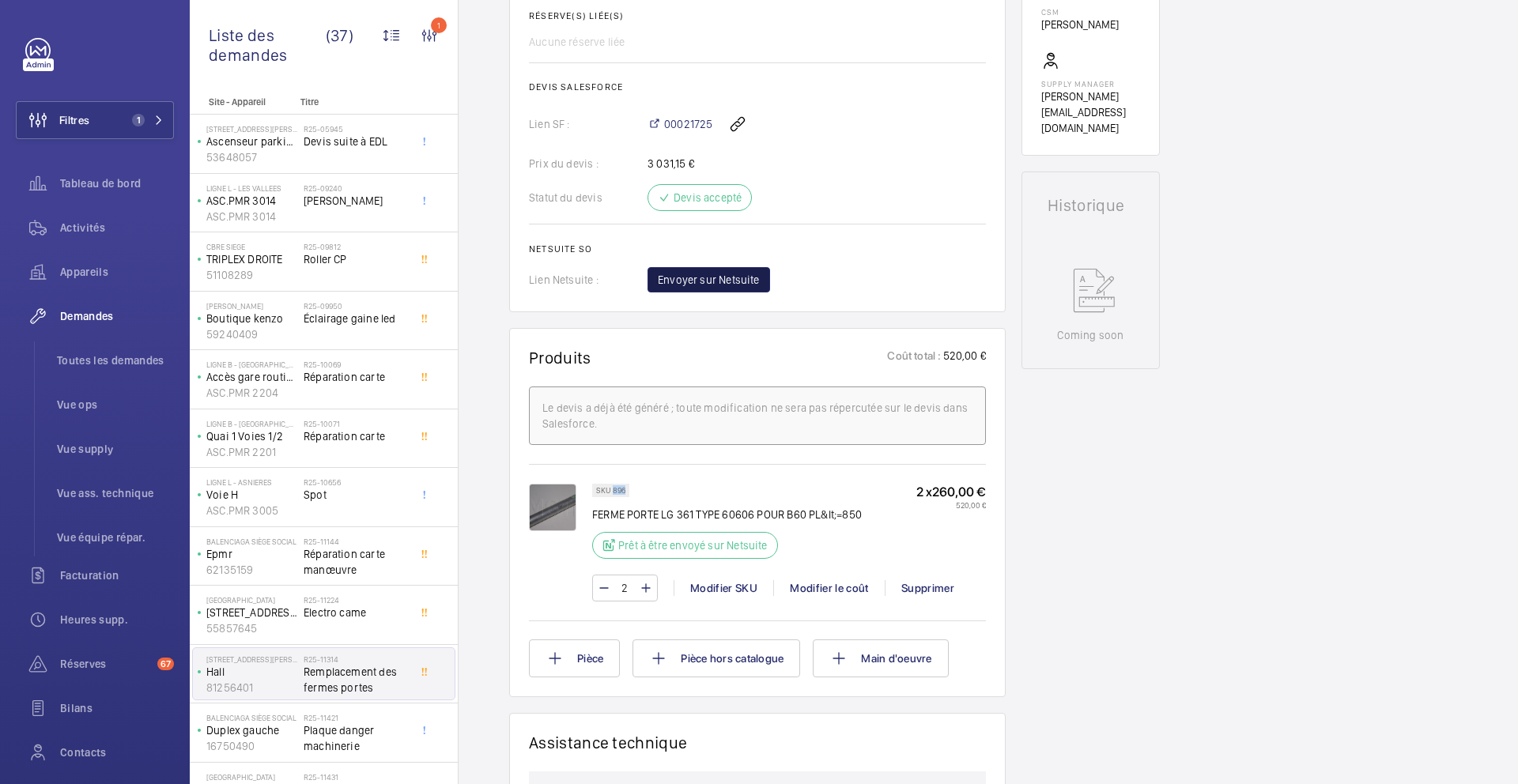
click at [711, 288] on span "Envoyer sur Netsuite" at bounding box center [709, 279] width 102 height 16
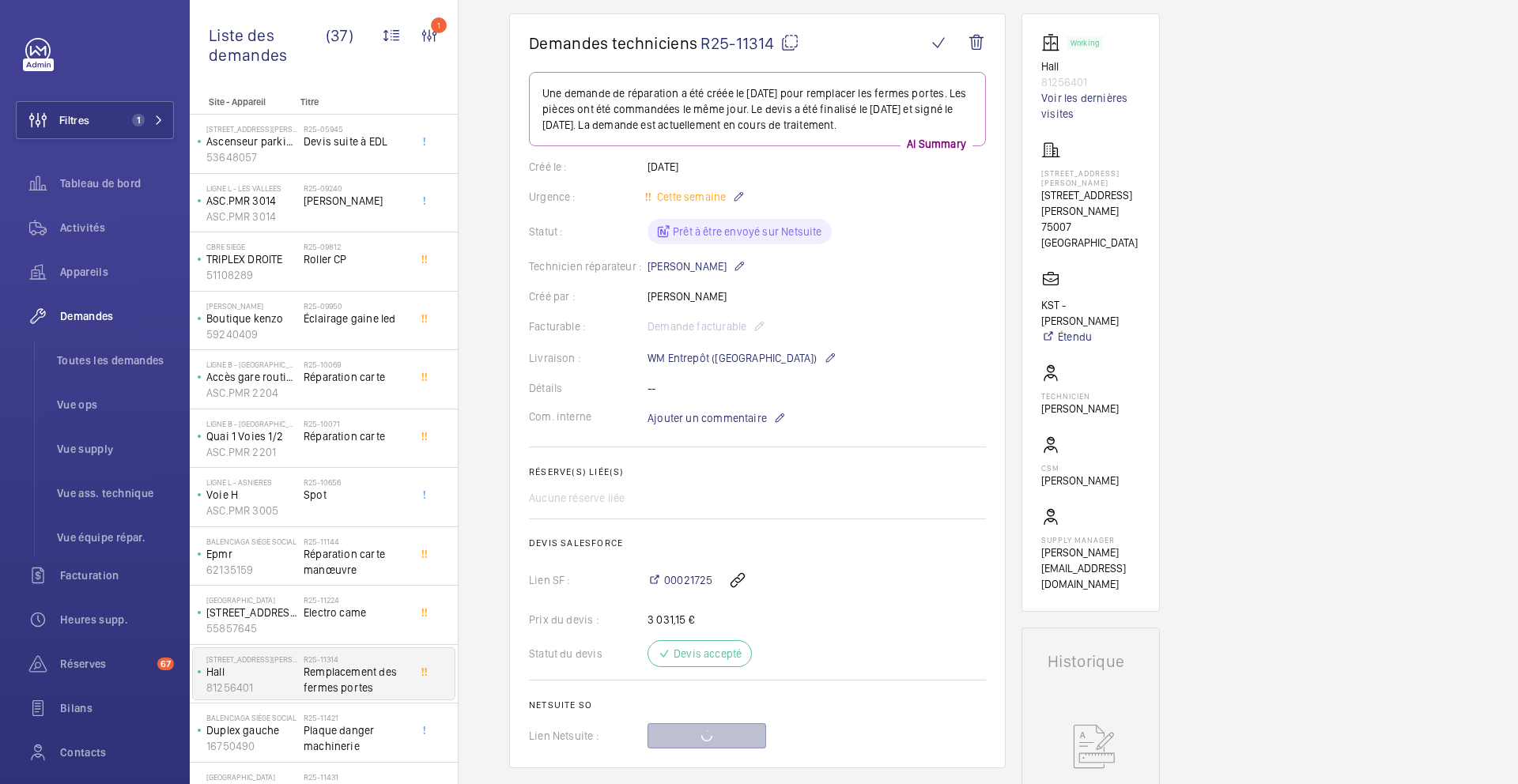
scroll to position [140, 0]
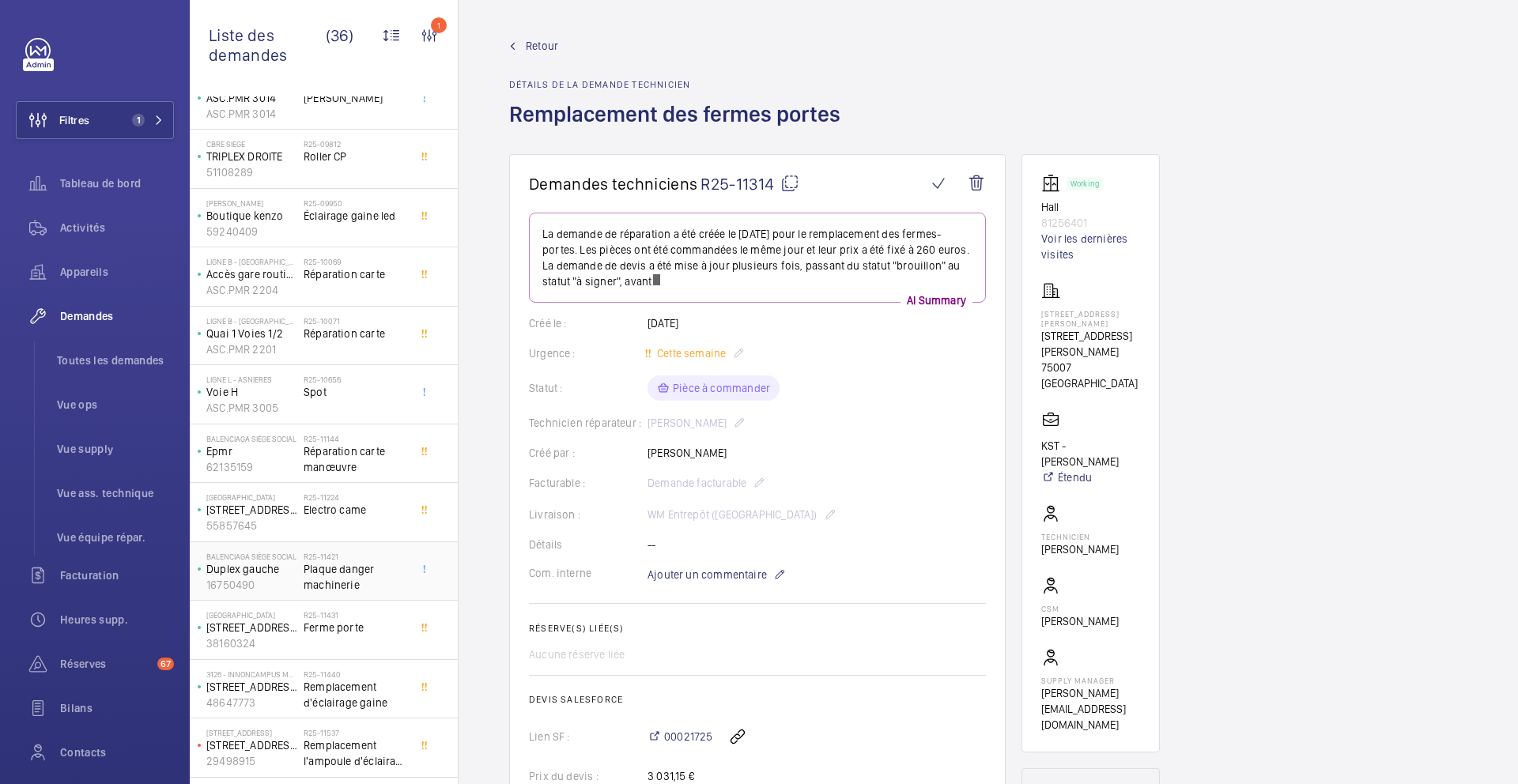
scroll to position [129, 0]
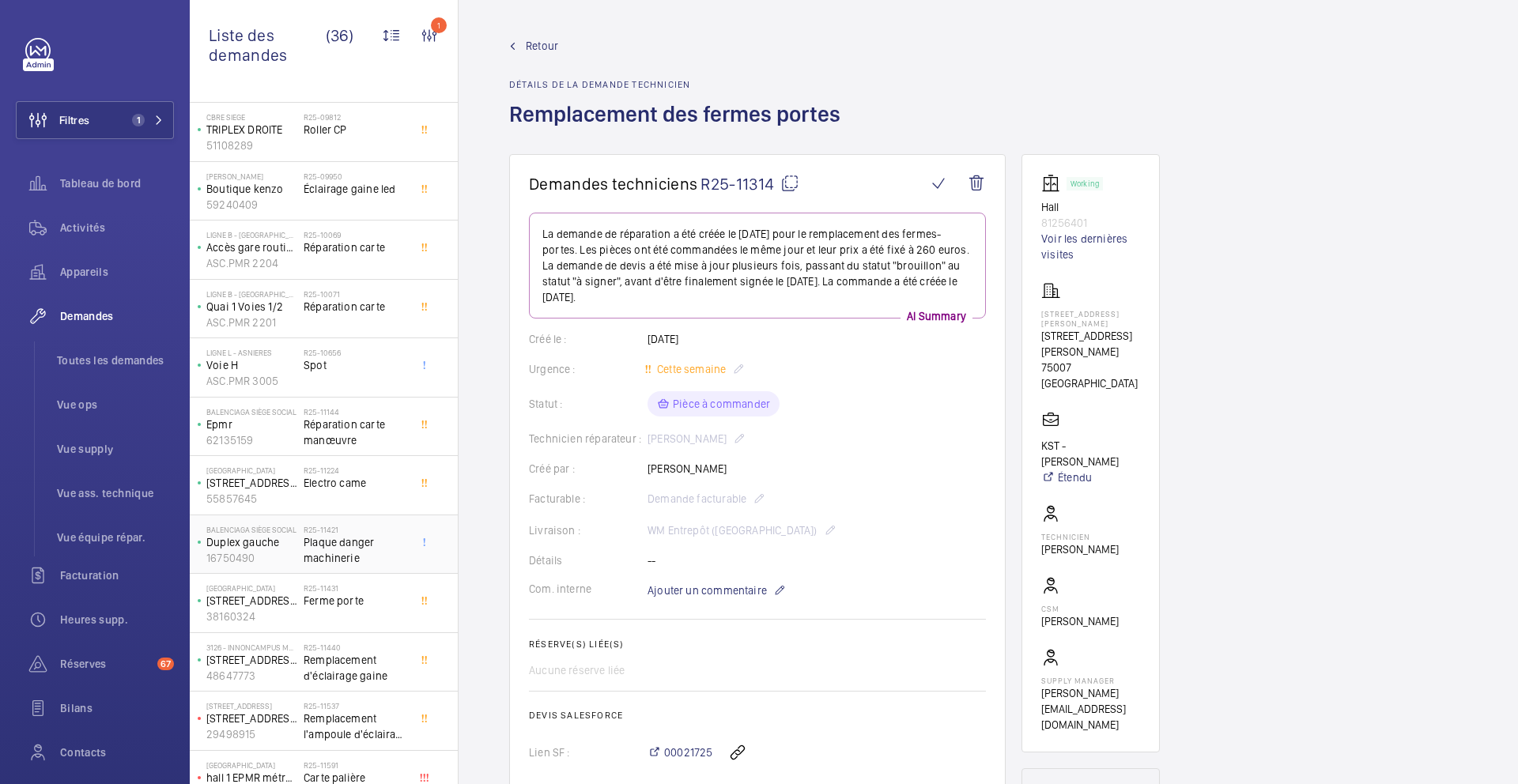
click at [382, 548] on span "Plaque danger machinerie" at bounding box center [356, 550] width 104 height 31
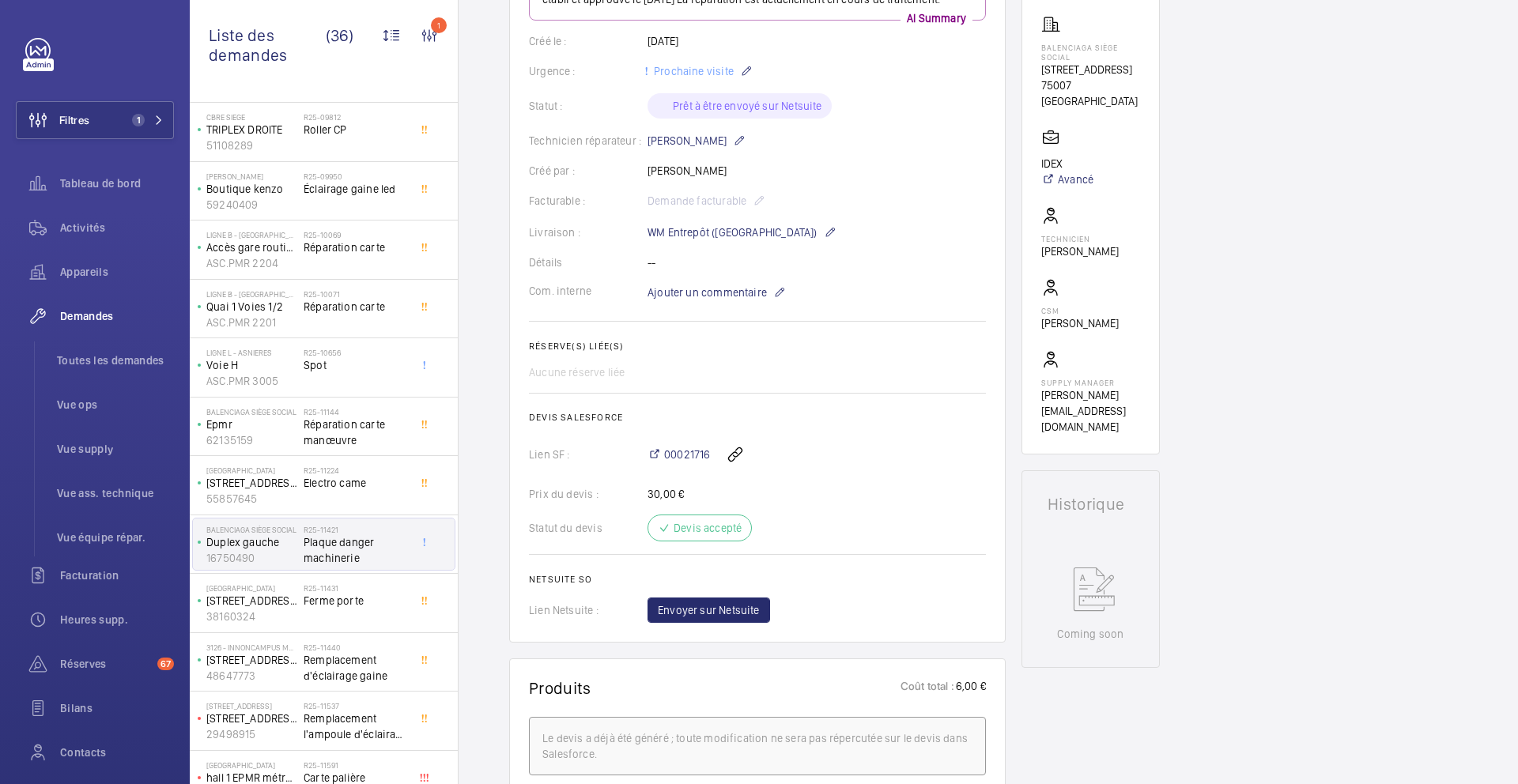
scroll to position [251, 0]
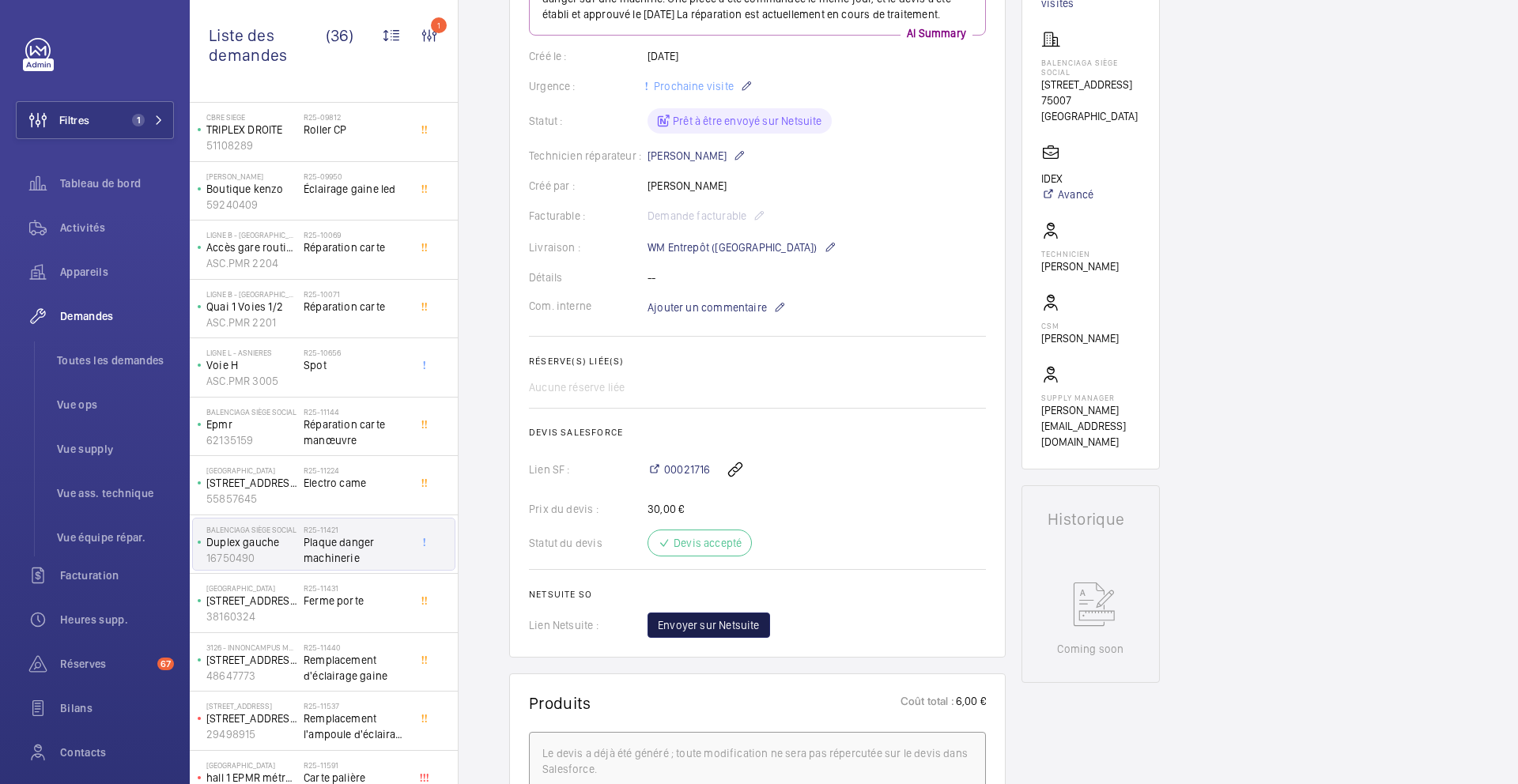
click at [737, 633] on span "Envoyer sur Netsuite" at bounding box center [709, 625] width 102 height 16
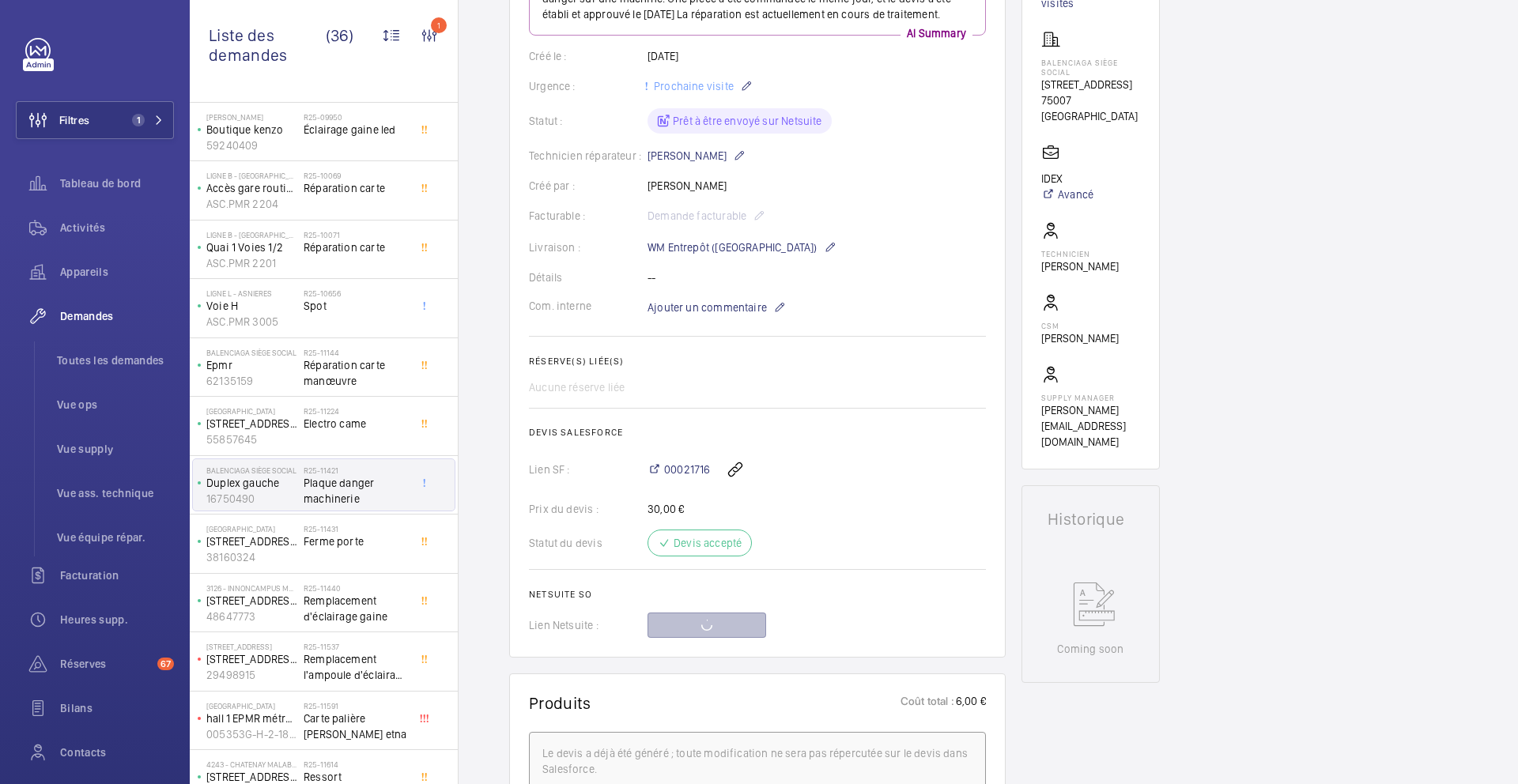
scroll to position [198, 0]
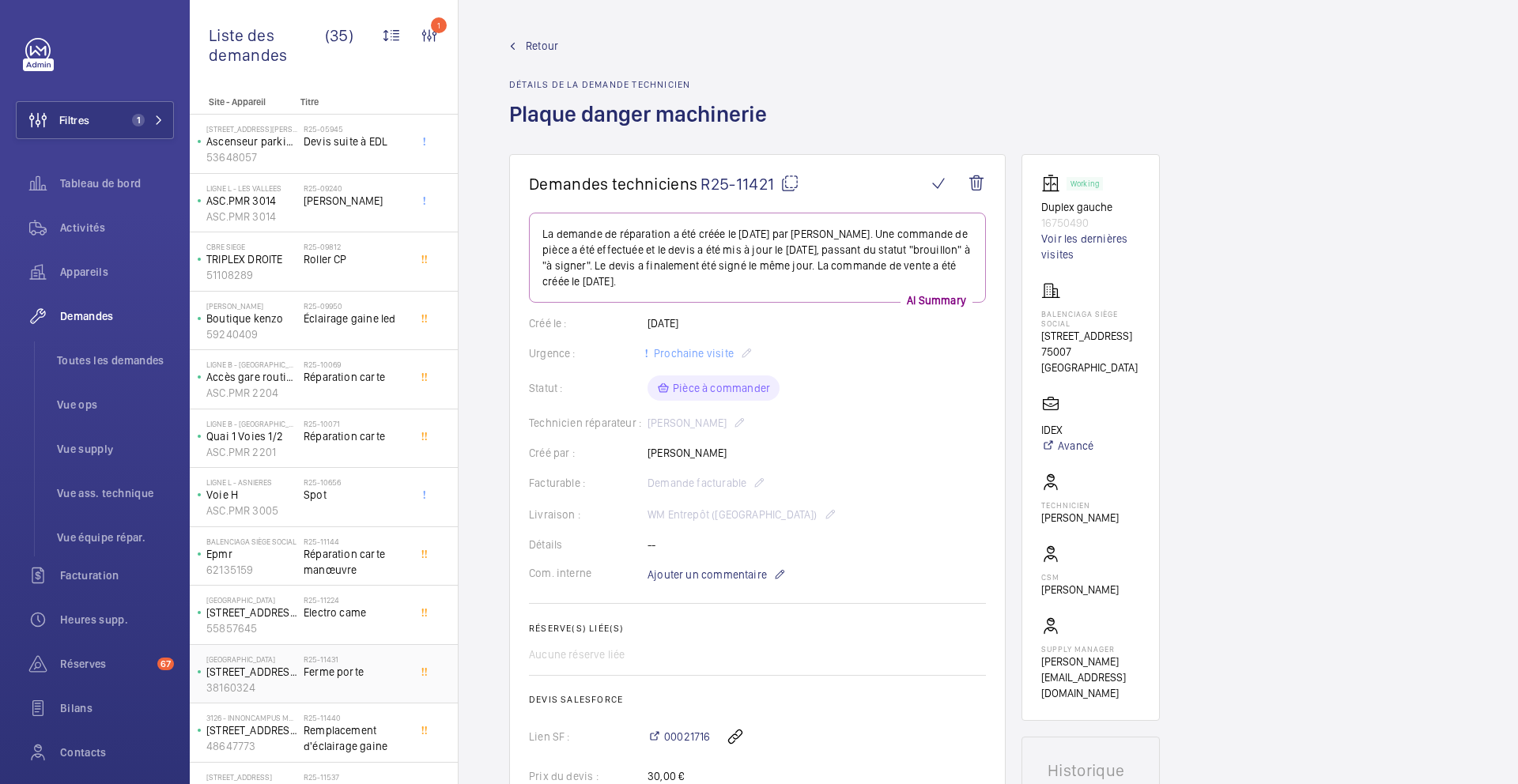
click at [386, 680] on div "R25-11431 Ferme porte" at bounding box center [356, 677] width 104 height 46
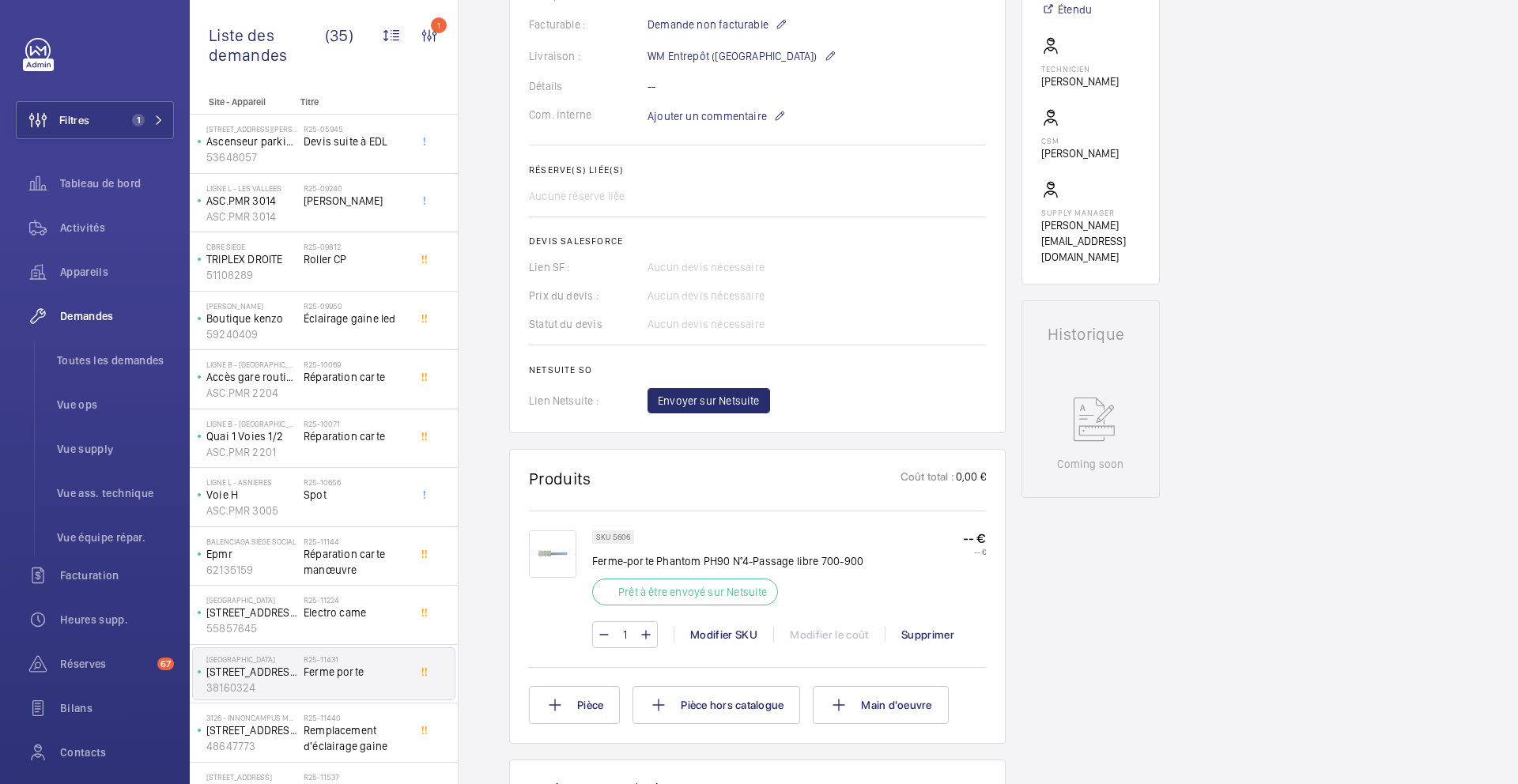
scroll to position [431, 0]
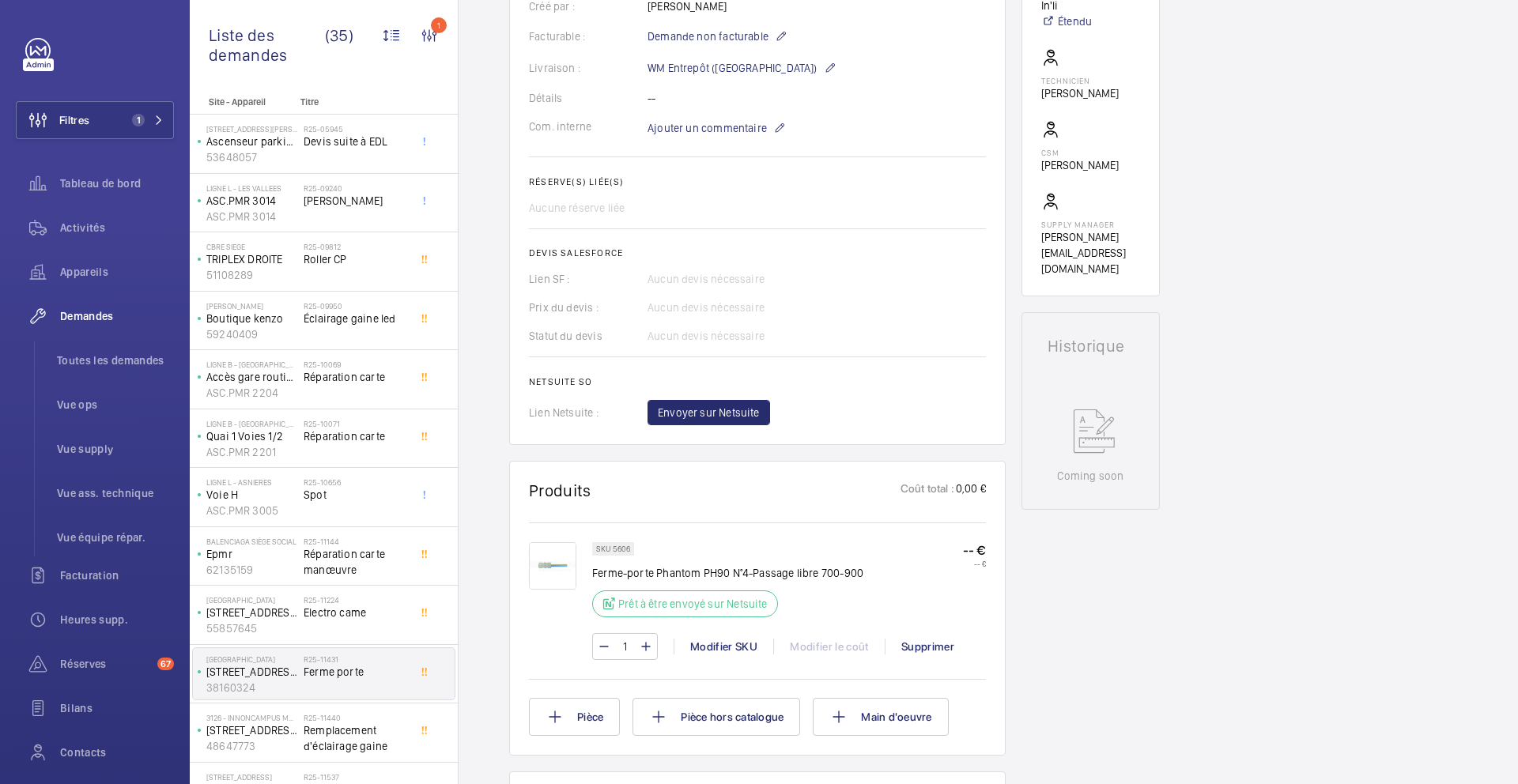
click at [623, 547] on p "SKU 5606" at bounding box center [613, 549] width 34 height 6
copy p "5606"
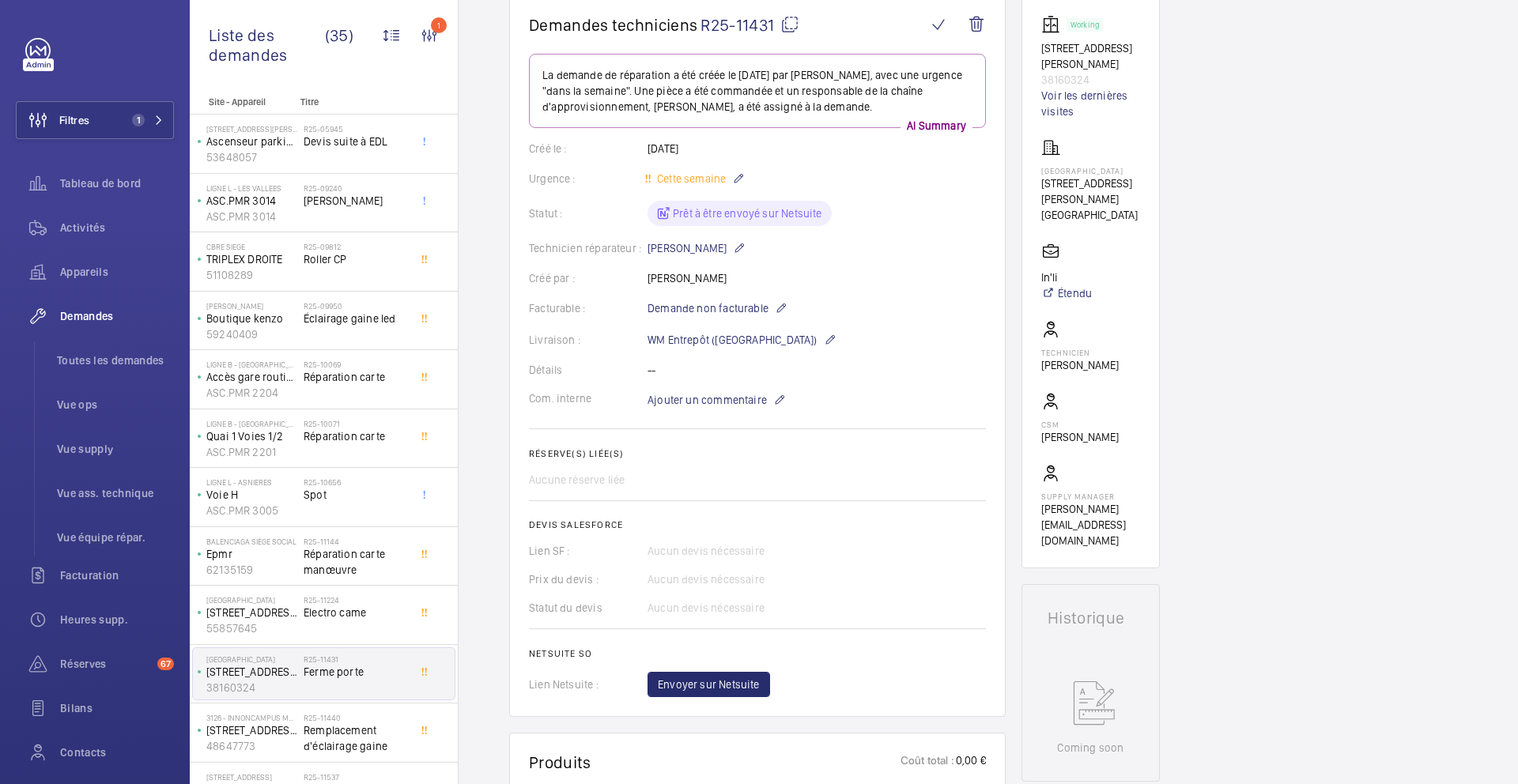
scroll to position [162, 0]
click at [734, 672] on button "Envoyer sur Netsuite" at bounding box center [708, 681] width 123 height 25
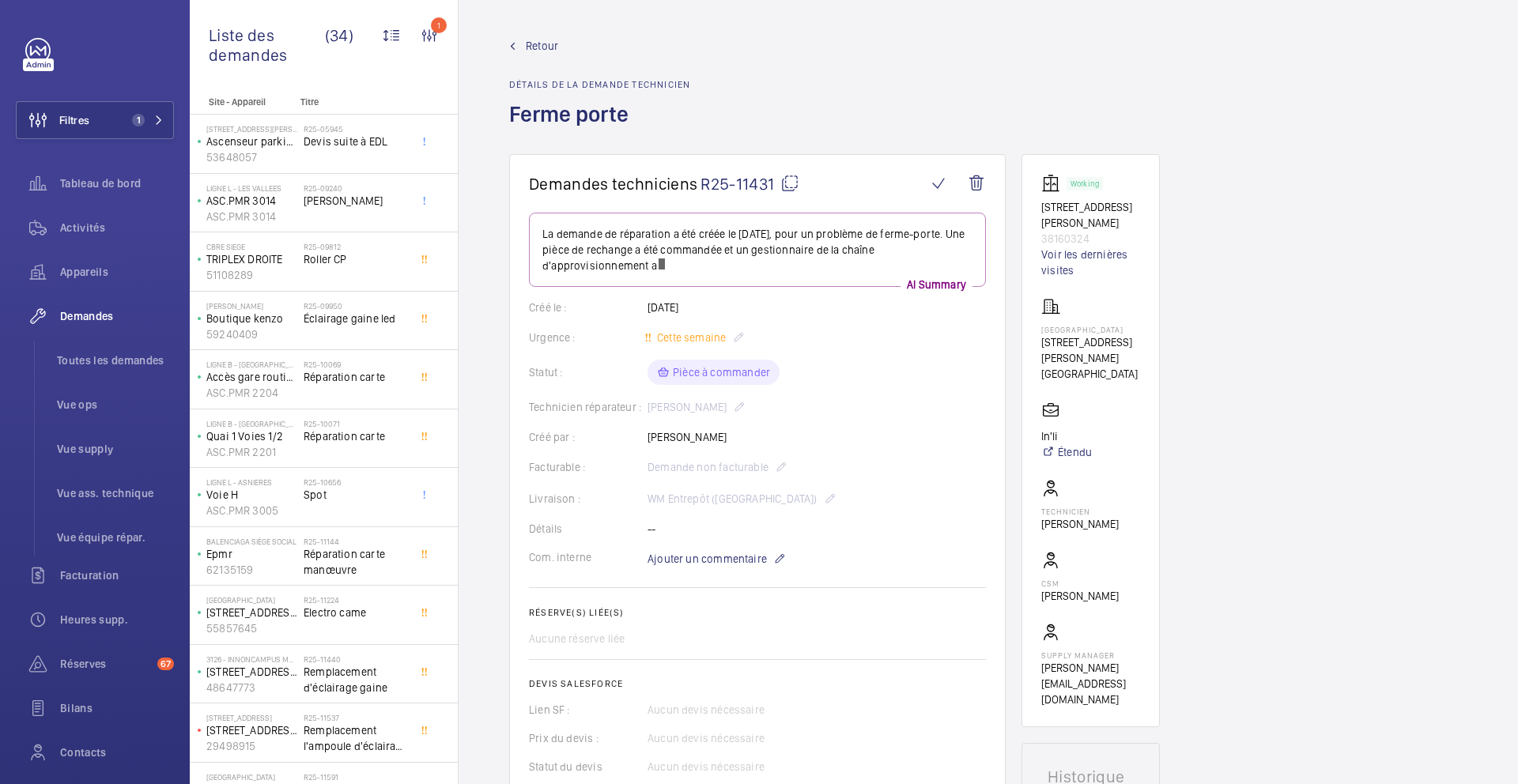
scroll to position [43, 0]
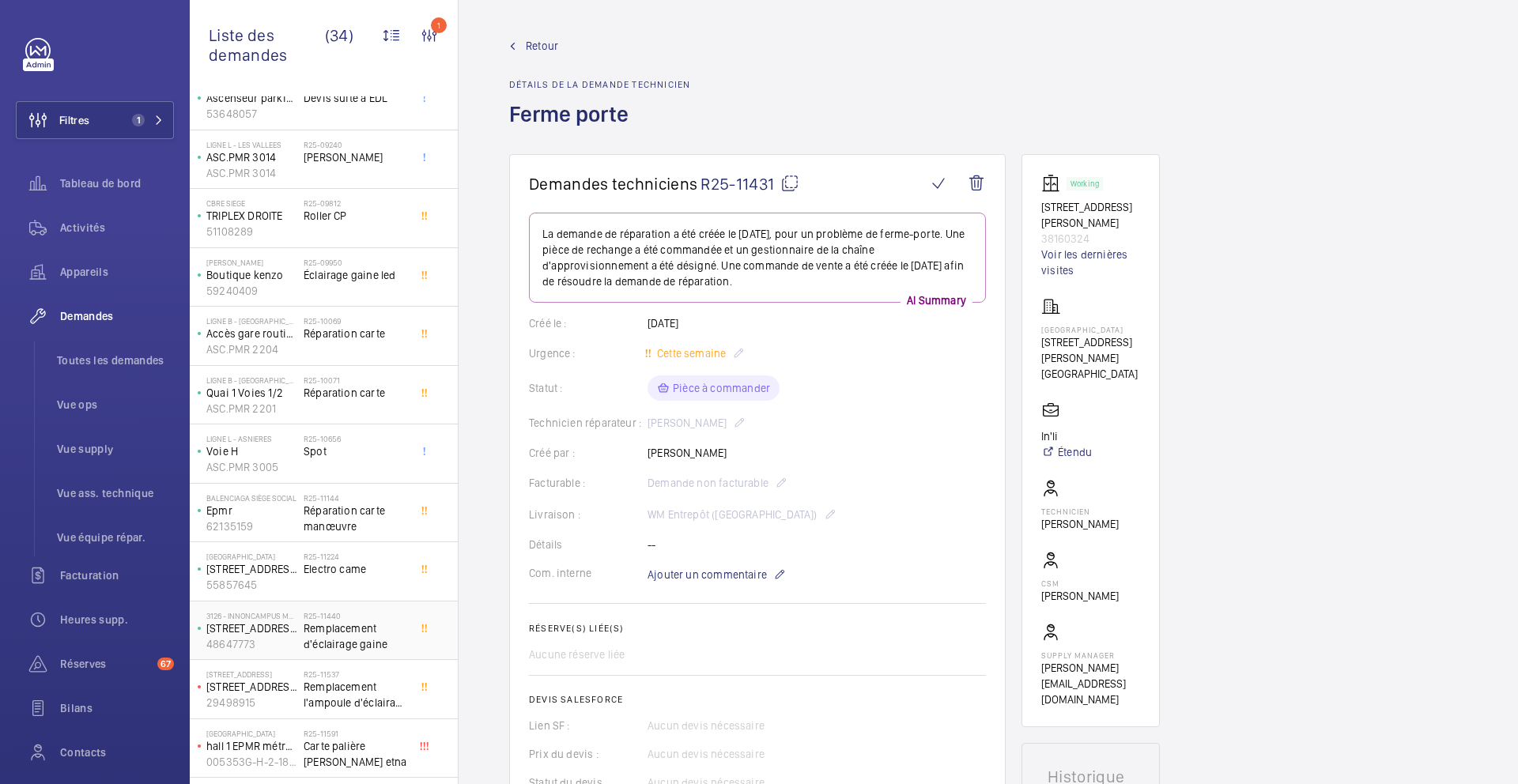
click at [380, 634] on span "Remplacement d'éclairage gaine" at bounding box center [356, 636] width 104 height 31
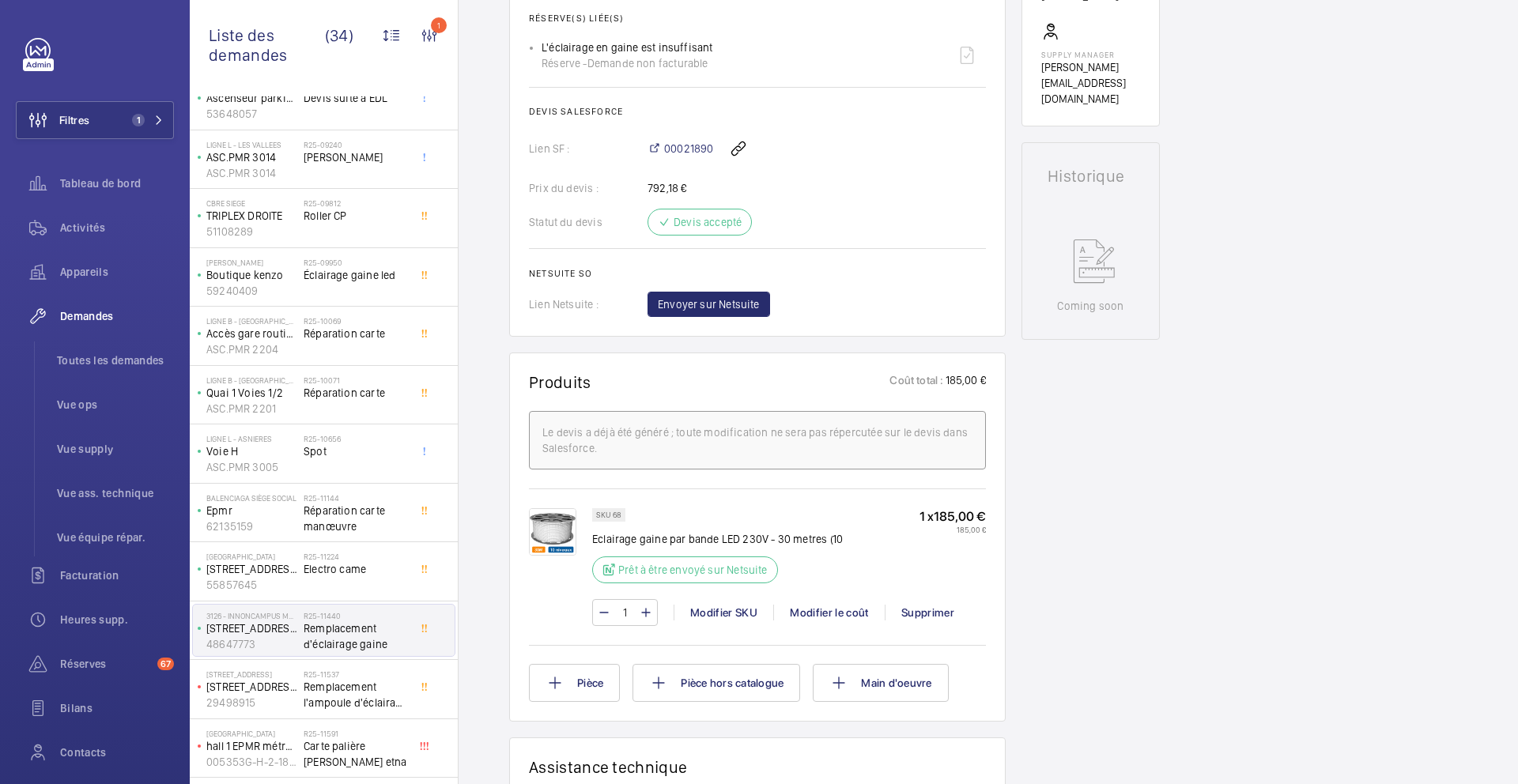
scroll to position [612, 0]
click at [666, 544] on p "Eclairage gaine par bande LED 230V - 30 metres (10" at bounding box center [718, 537] width 251 height 16
copy div "Eclairage gaine par bande LED 230V - 30 metres (10"
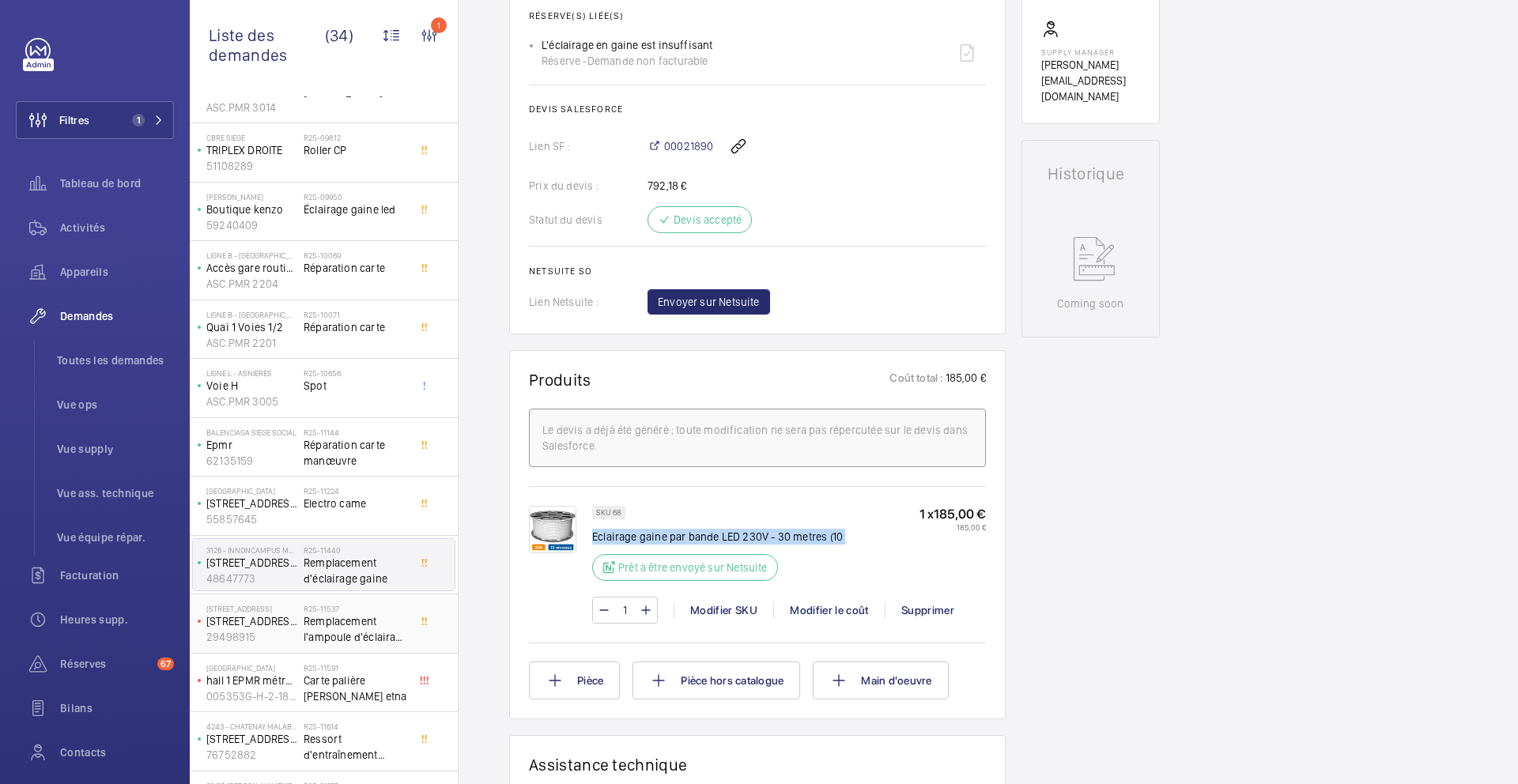
scroll to position [118, 0]
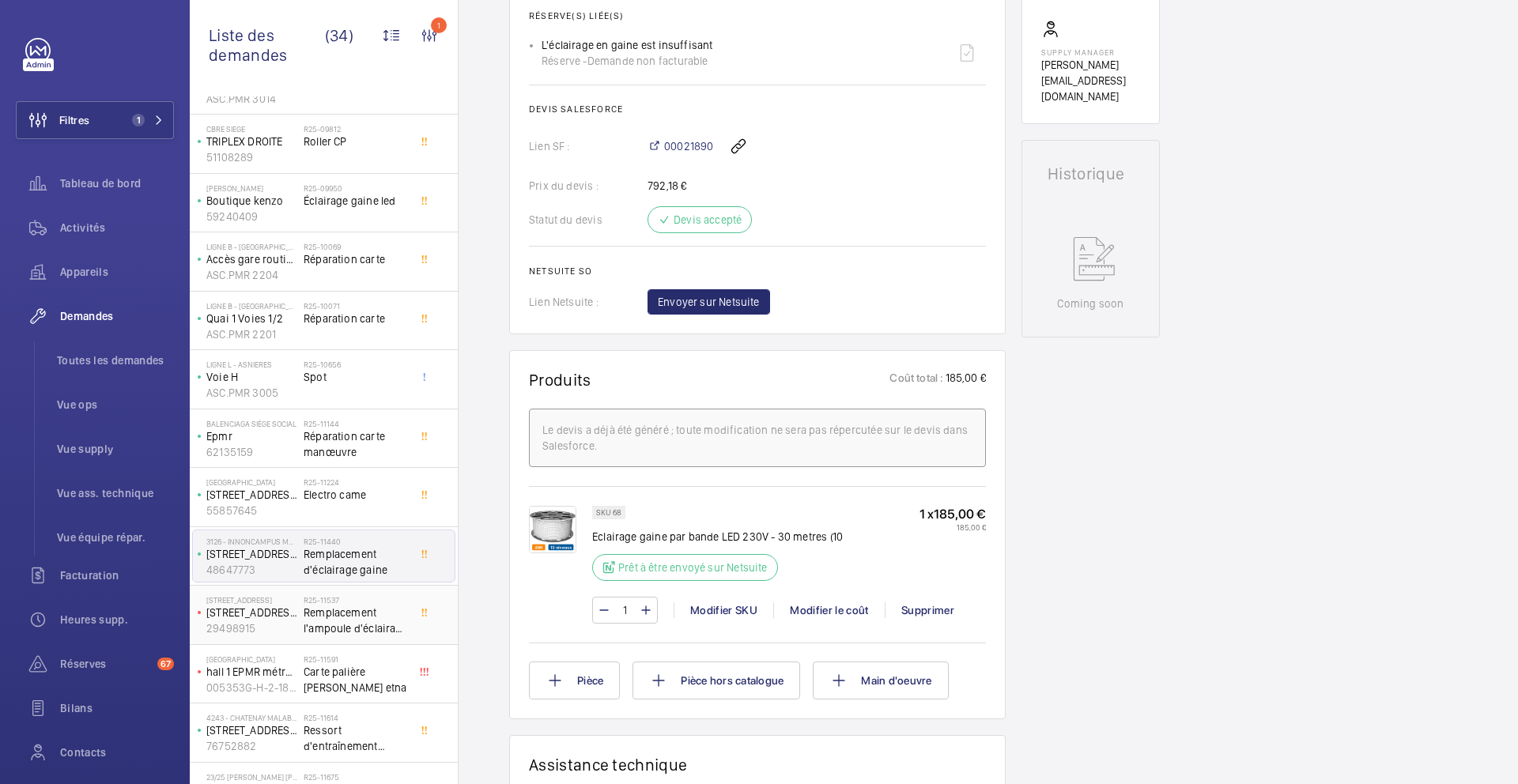
click at [374, 618] on span "Remplacement l'ampoule d'éclairage machinerie" at bounding box center [356, 620] width 104 height 31
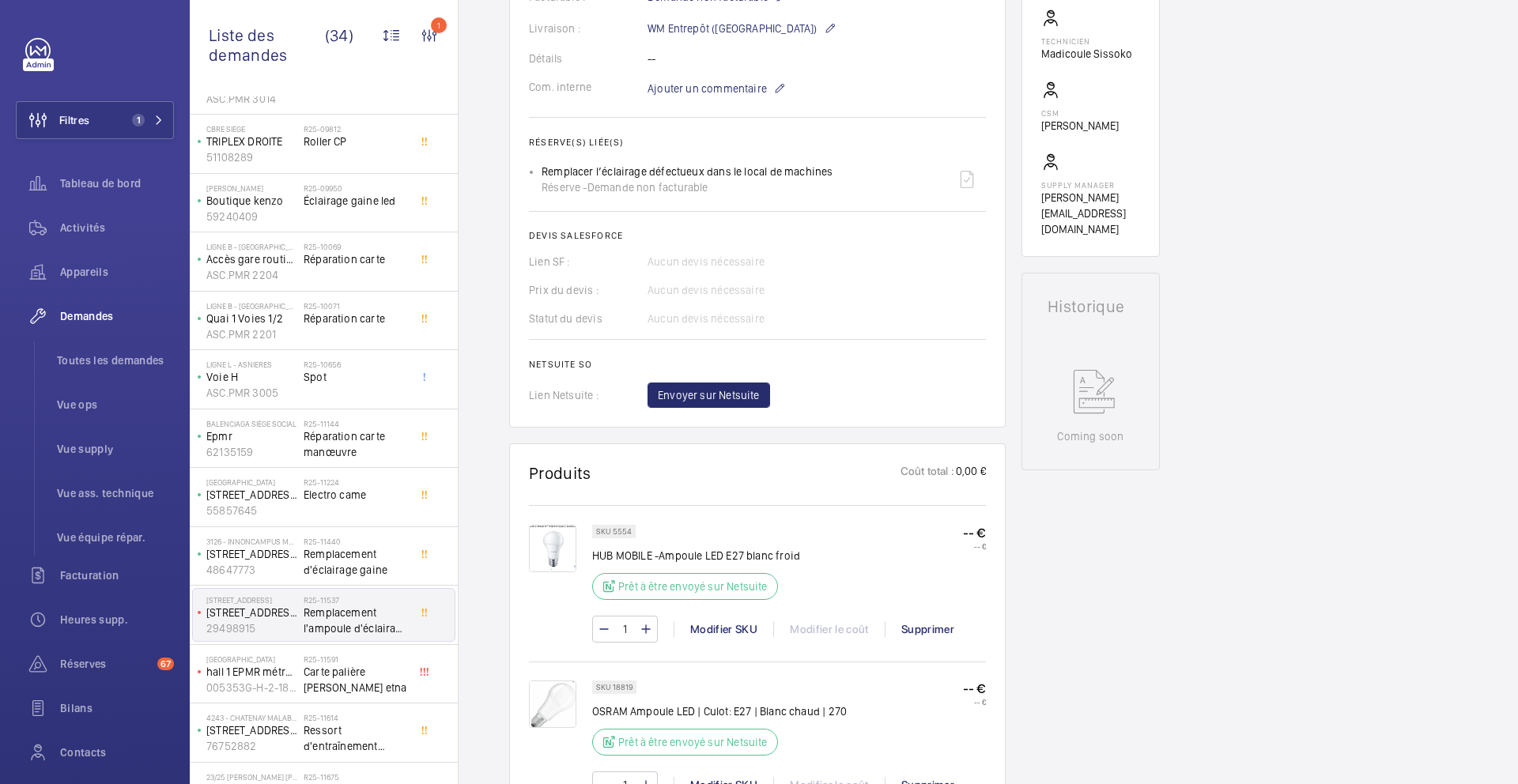
scroll to position [497, 0]
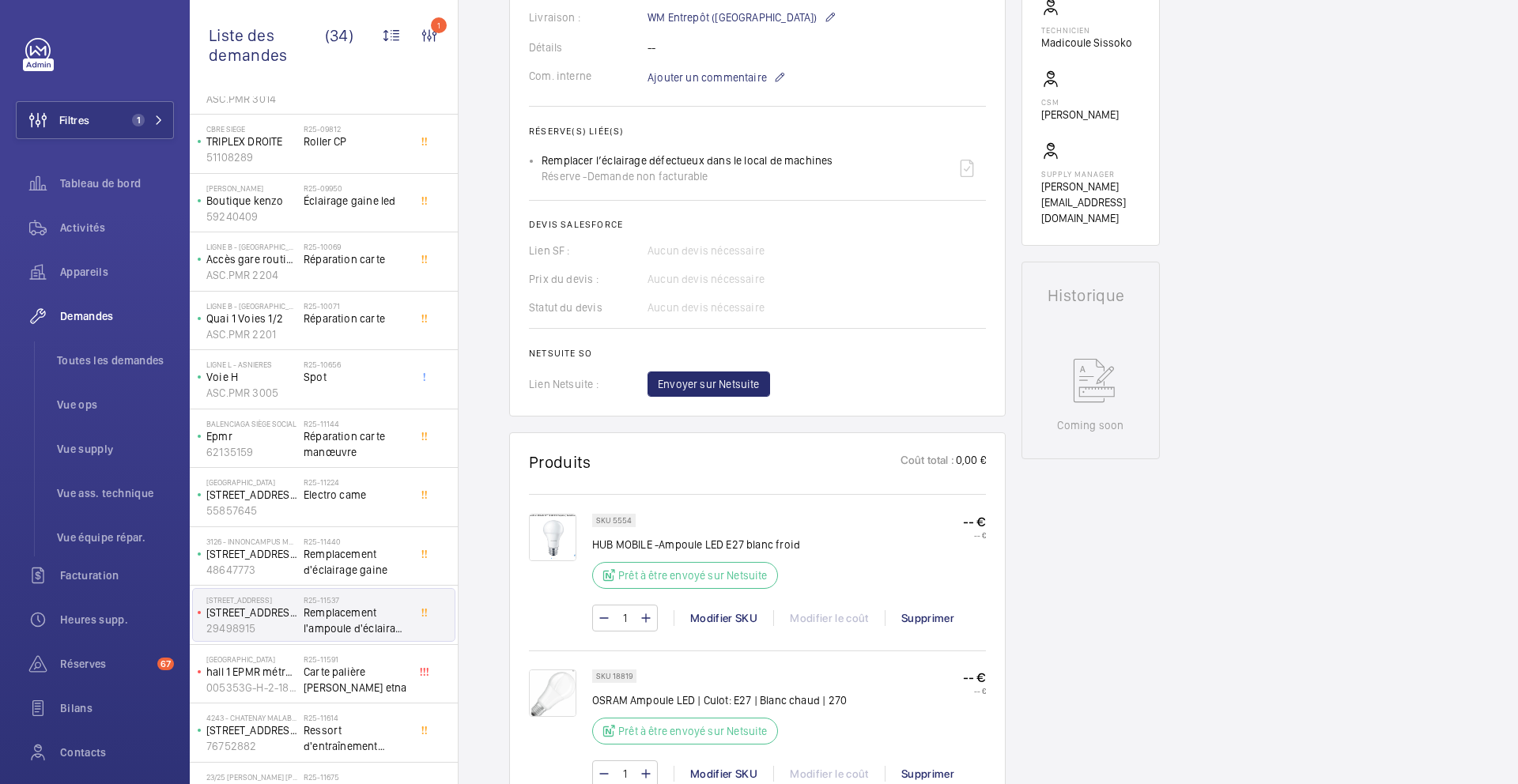
click at [623, 517] on p "SKU 5554" at bounding box center [614, 520] width 35 height 6
copy p "5554"
click at [731, 619] on div "Modifier SKU" at bounding box center [724, 618] width 100 height 16
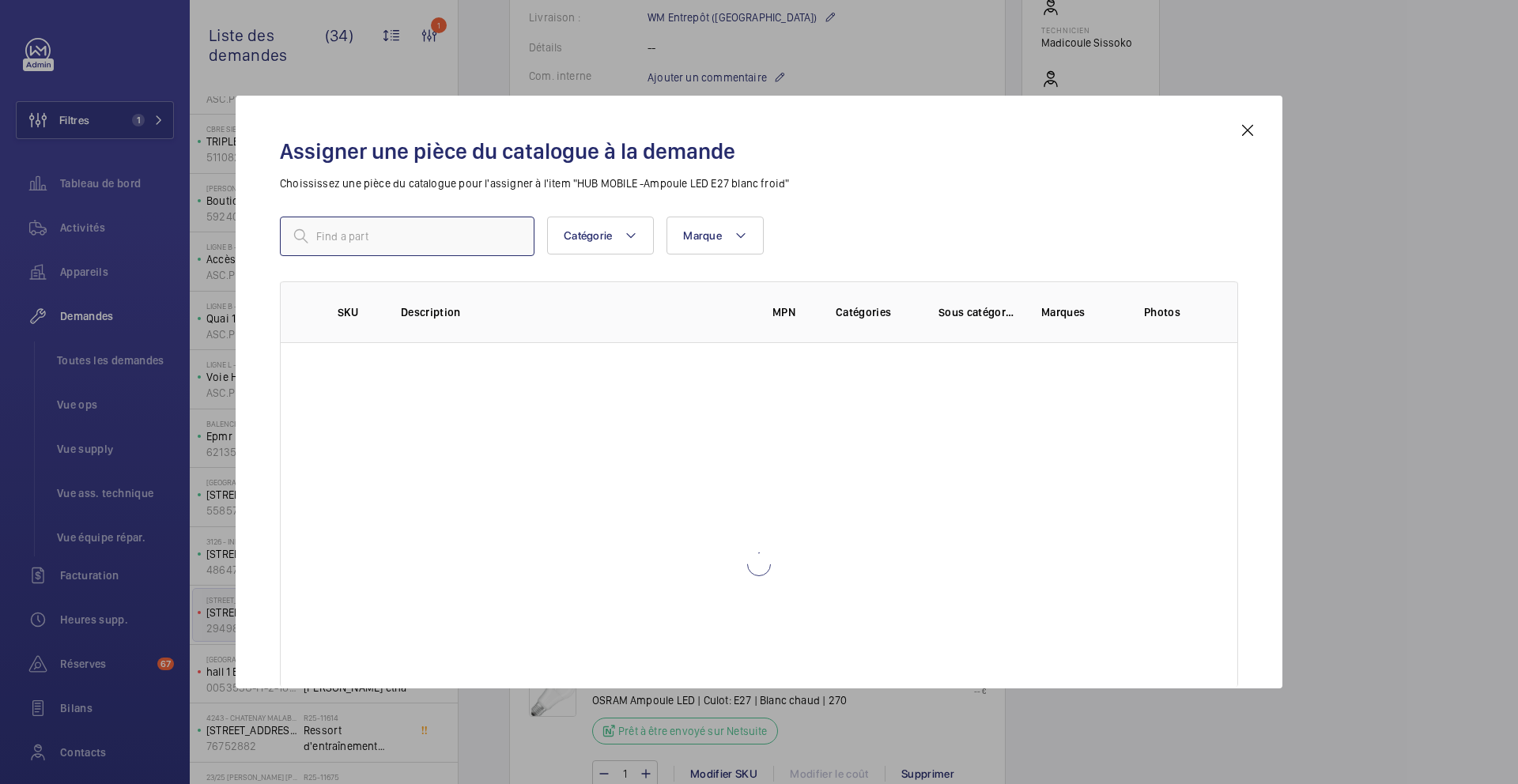
click at [435, 239] on input "text" at bounding box center [407, 236] width 255 height 39
paste input "Ampoule LED E27 blanc froid"
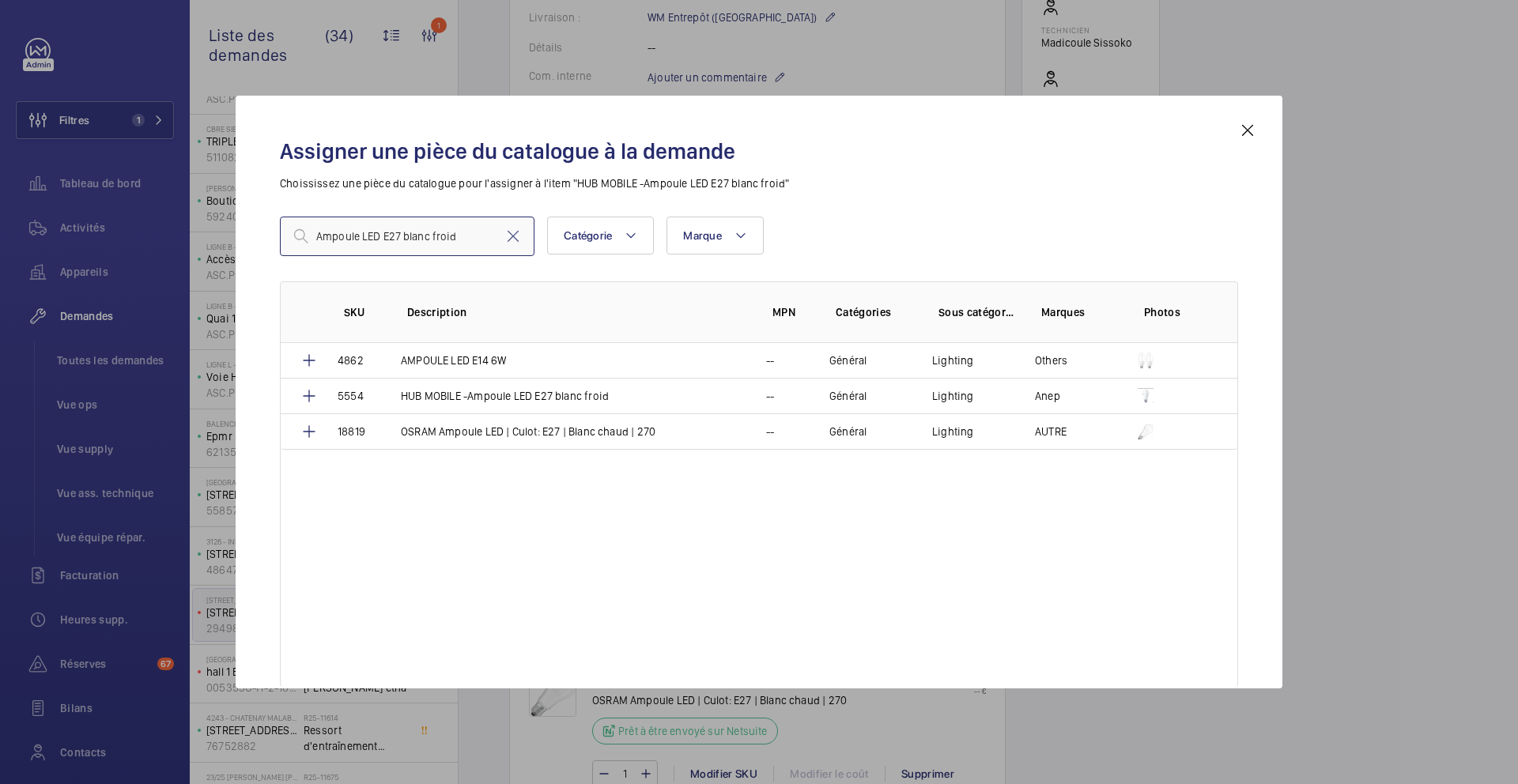
type input "Ampoule LED E27 blanc froid"
click at [1261, 145] on div "Assigner une pièce du catalogue à la demande Choississez une pièce du catalogue…" at bounding box center [759, 392] width 1047 height 593
click at [1260, 137] on div "Assigner une pièce du catalogue à la demande Choississez une pièce du catalogue…" at bounding box center [759, 392] width 1047 height 593
click at [1247, 126] on mat-icon at bounding box center [1247, 129] width 19 height 19
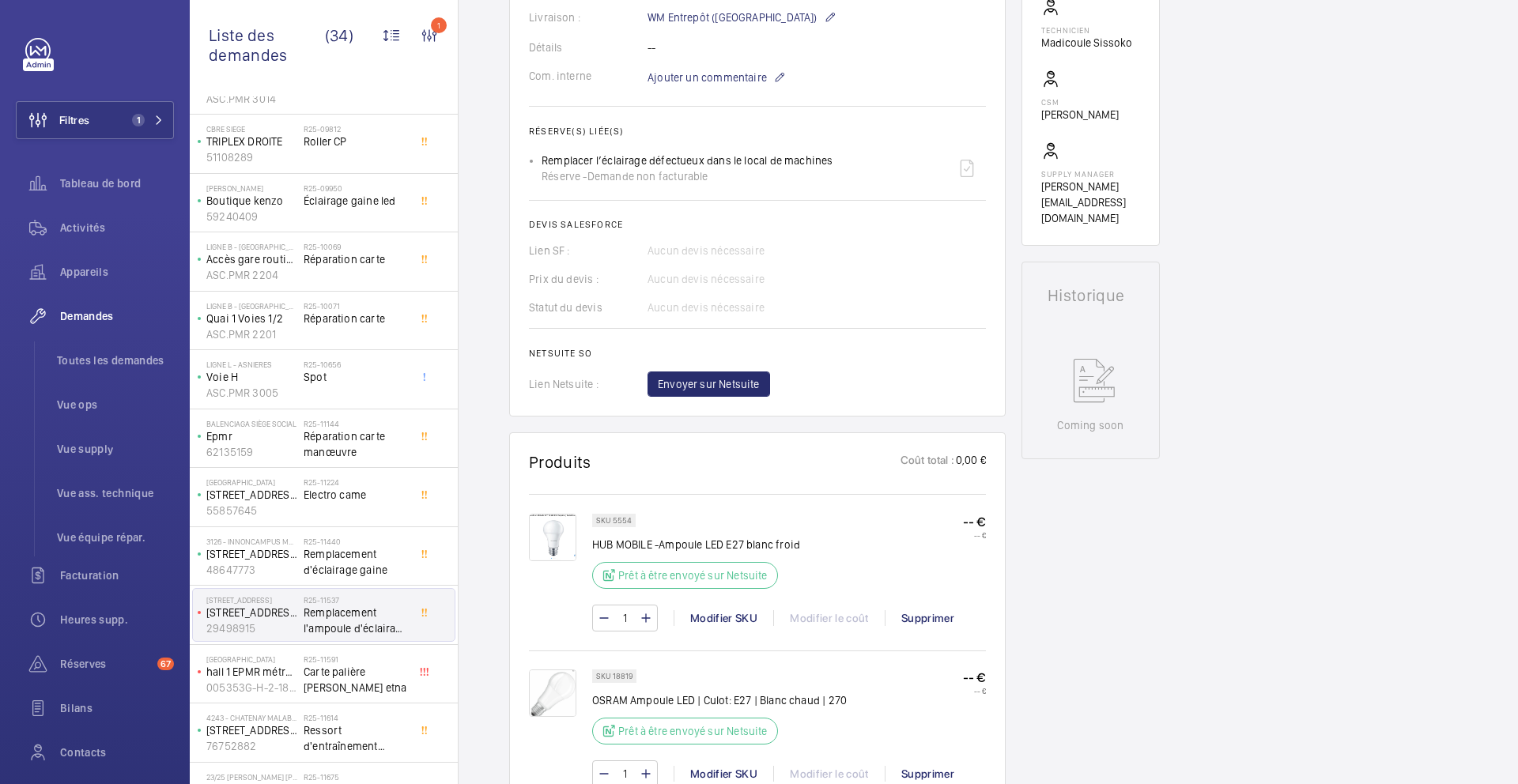
scroll to position [544, 0]
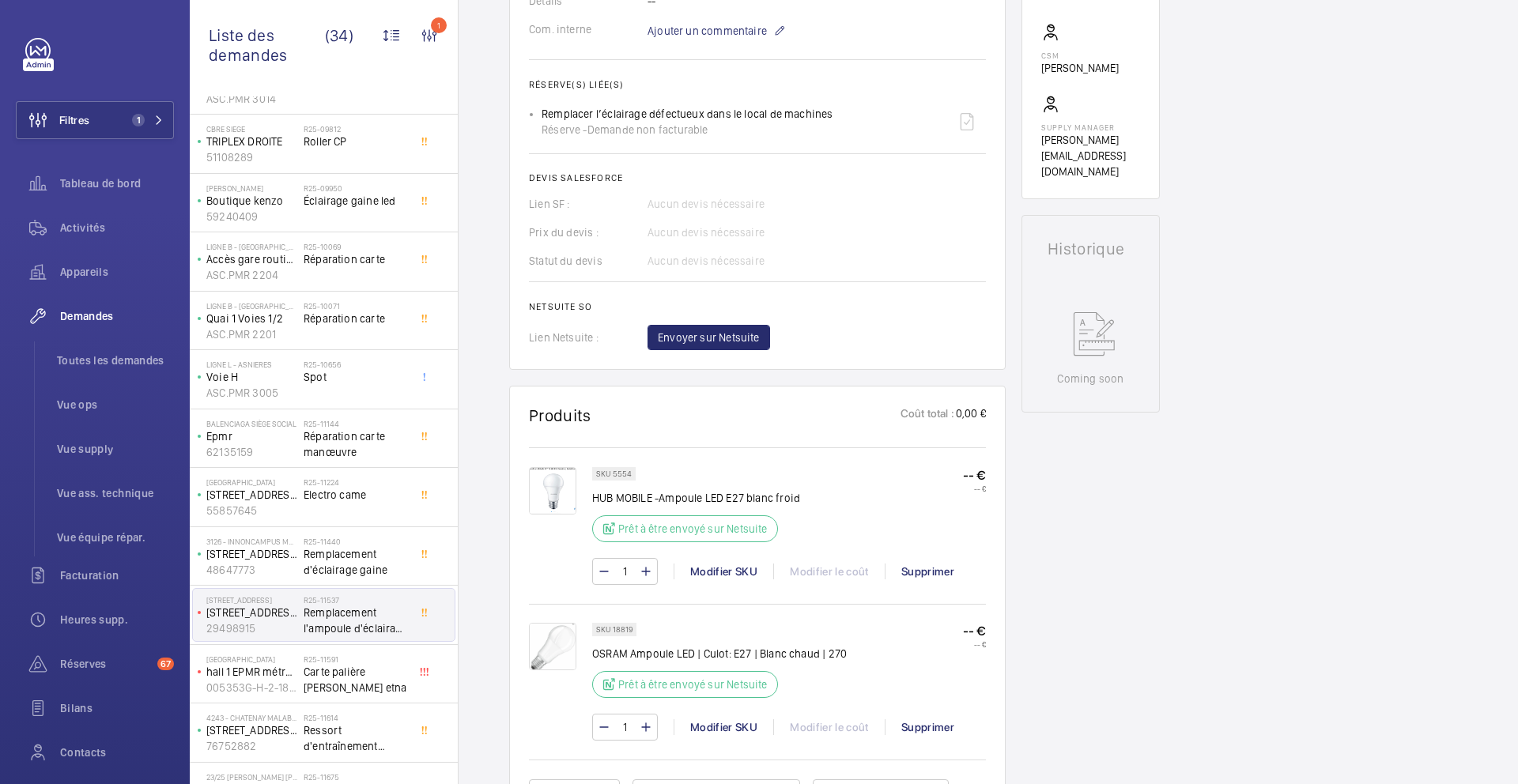
click at [618, 630] on p "SKU 18819" at bounding box center [614, 630] width 36 height 6
copy p "18819"
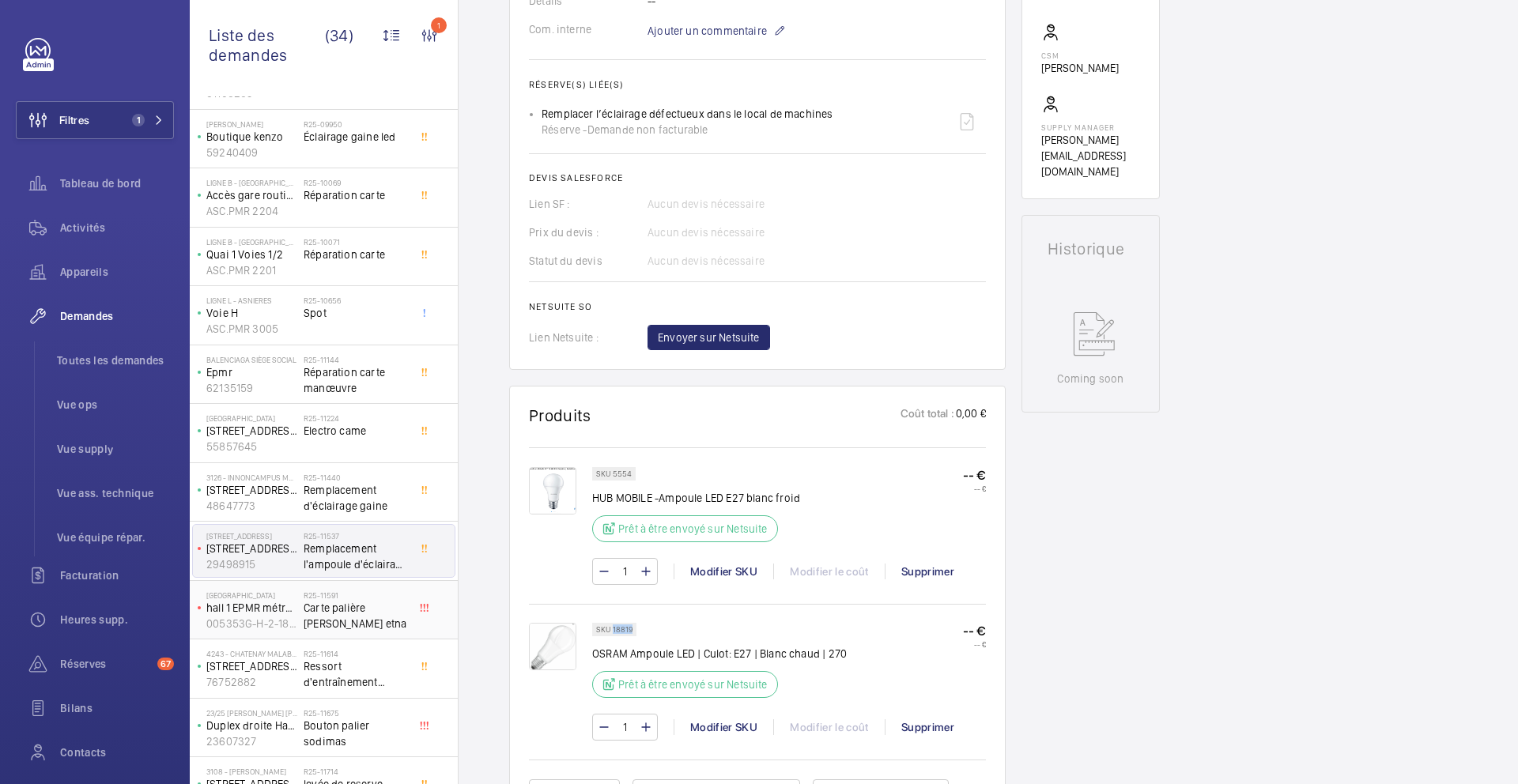
scroll to position [188, 0]
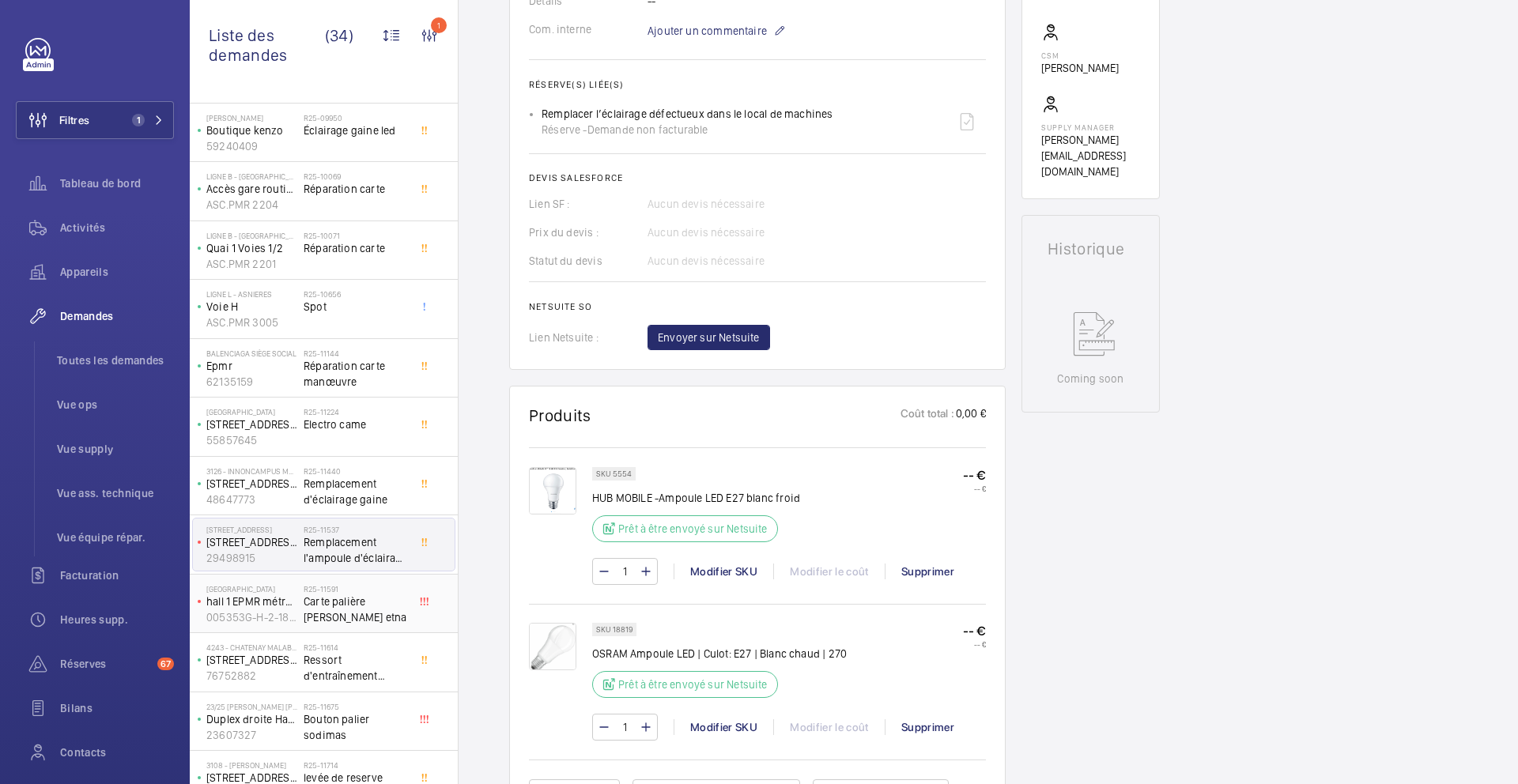
click at [403, 621] on span "Carte palière Zeus etna" at bounding box center [356, 610] width 104 height 31
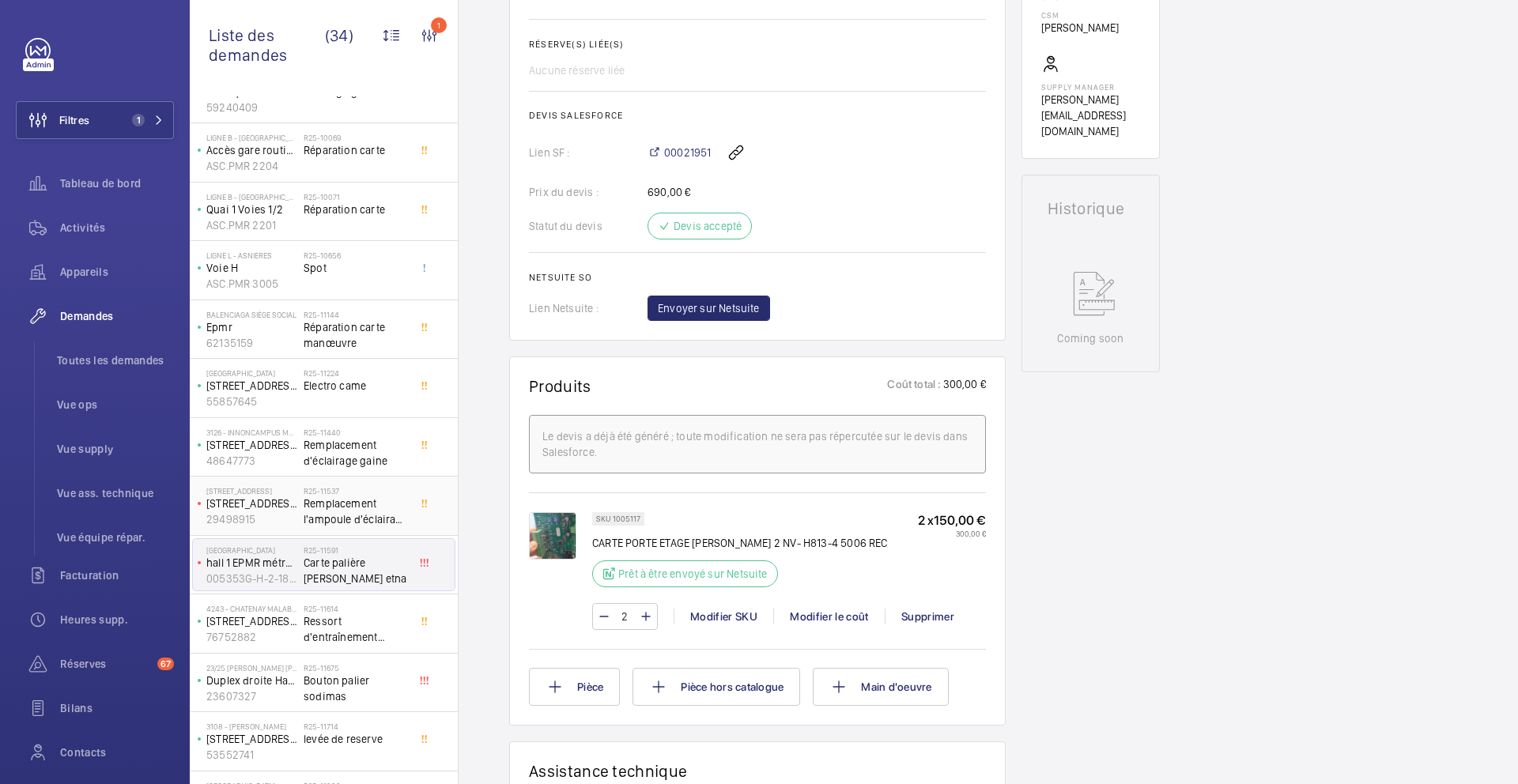
scroll to position [272, 0]
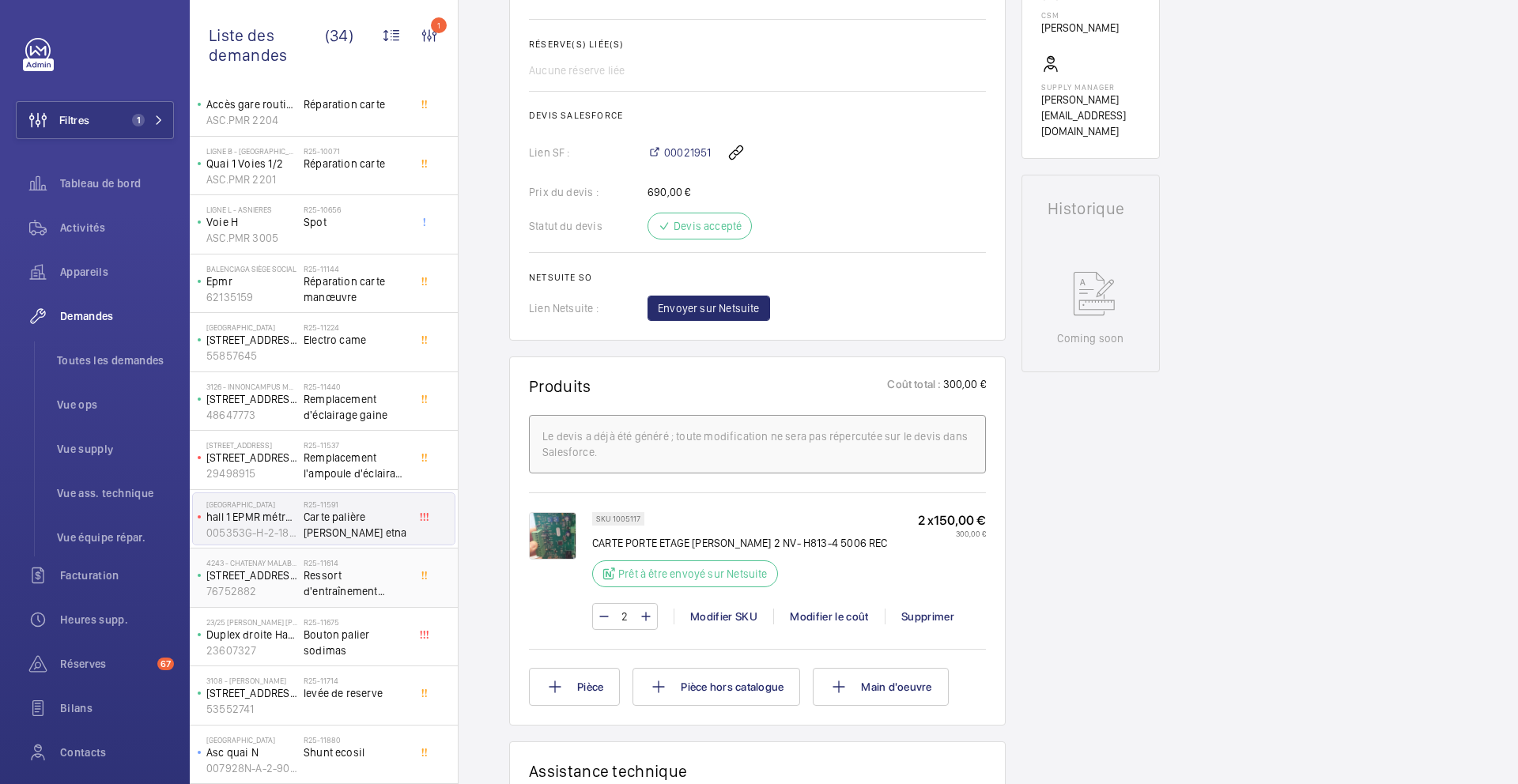
click at [366, 602] on div "R25-11614 Ressort d'entraînement porte palière" at bounding box center [356, 580] width 104 height 46
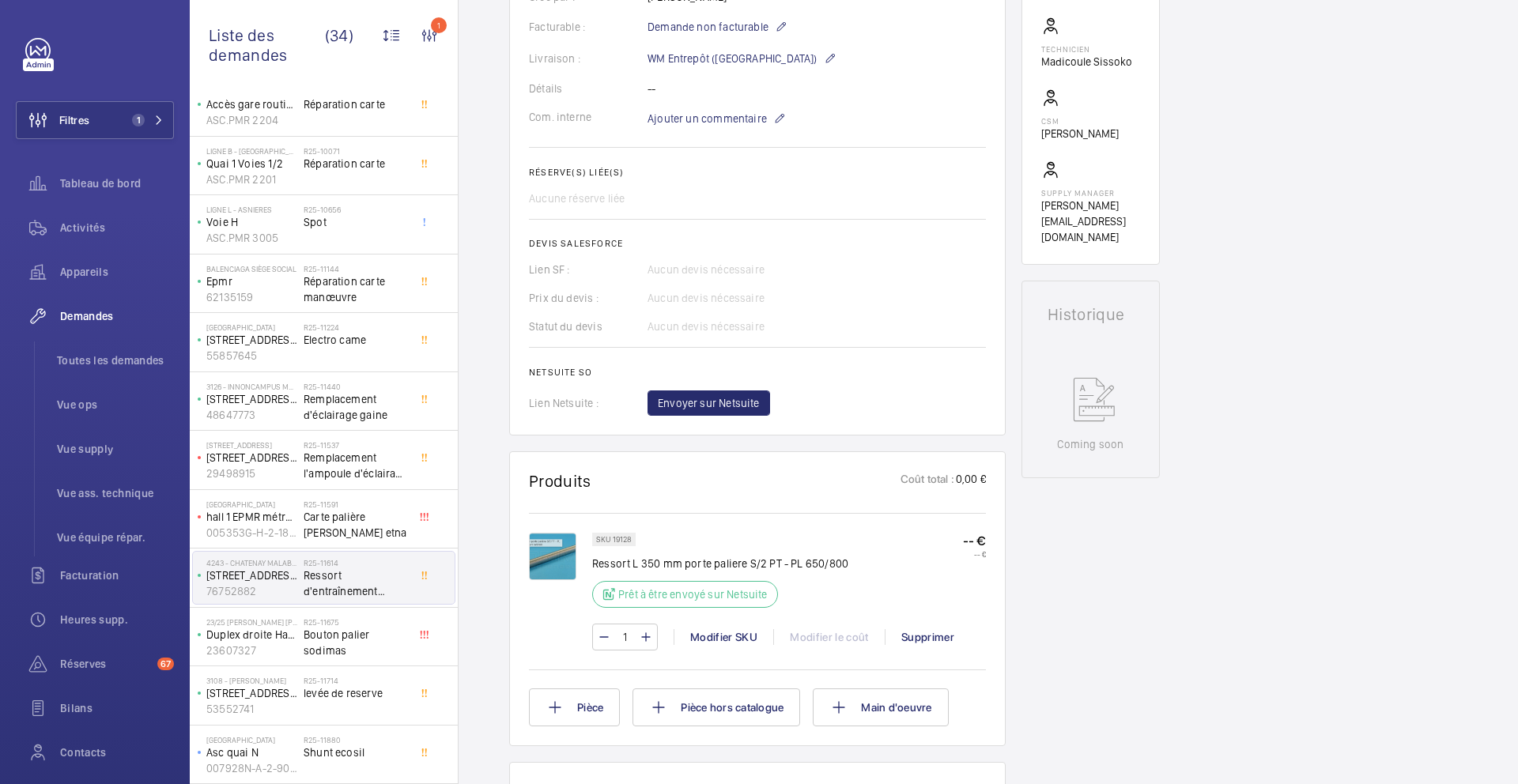
scroll to position [461, 0]
click at [570, 554] on img at bounding box center [553, 552] width 47 height 47
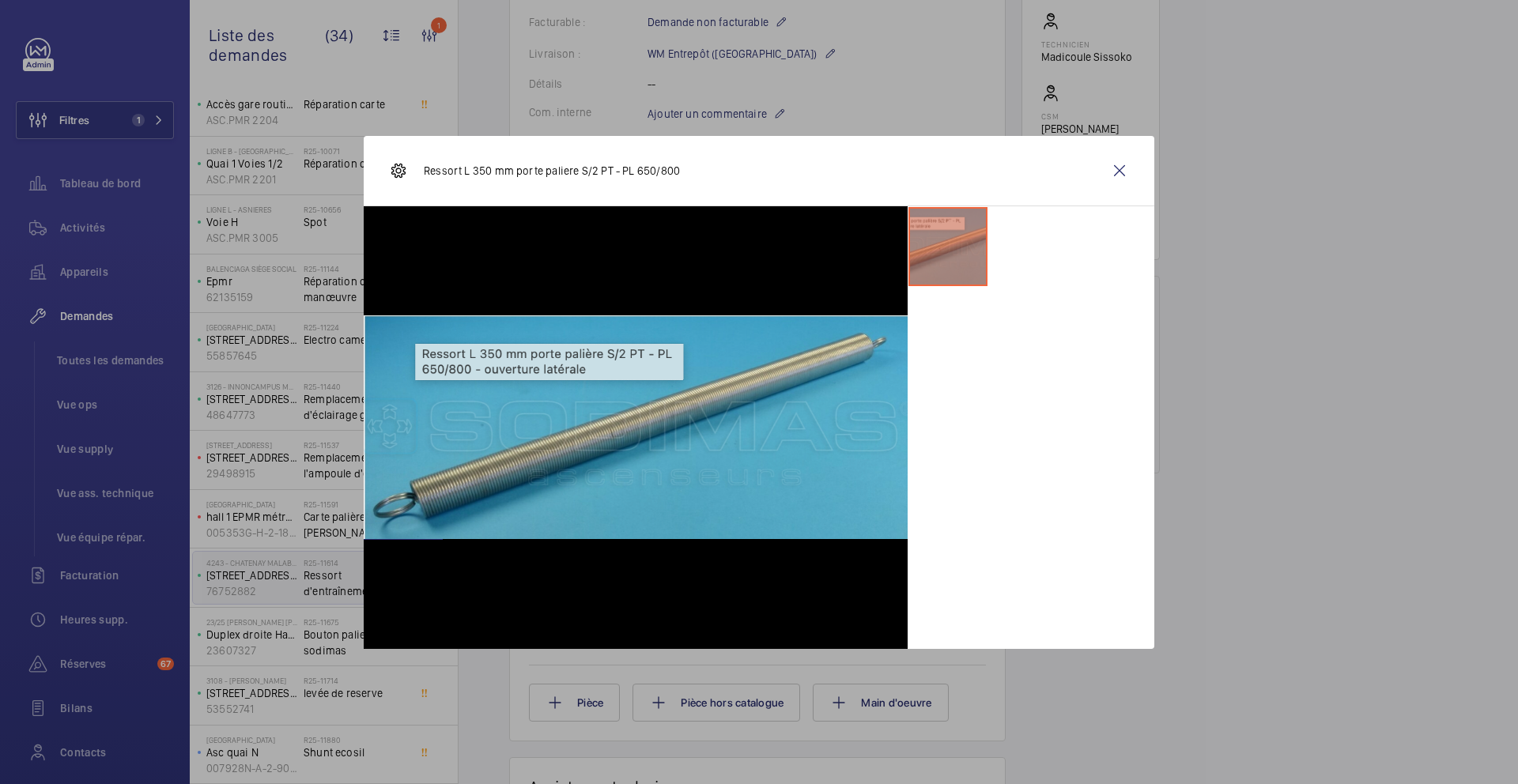
click at [1223, 573] on div at bounding box center [759, 392] width 1518 height 784
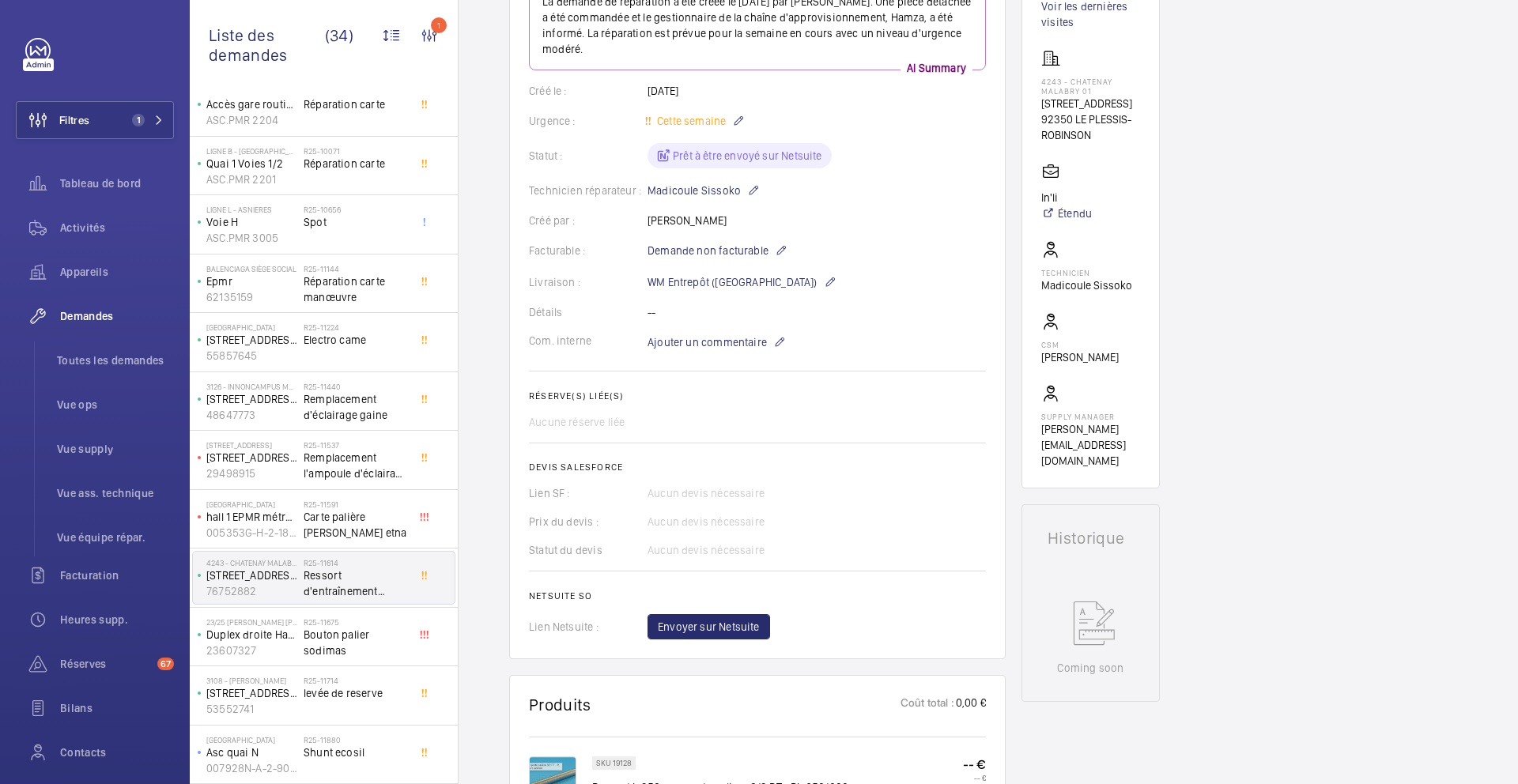
scroll to position [500, 0]
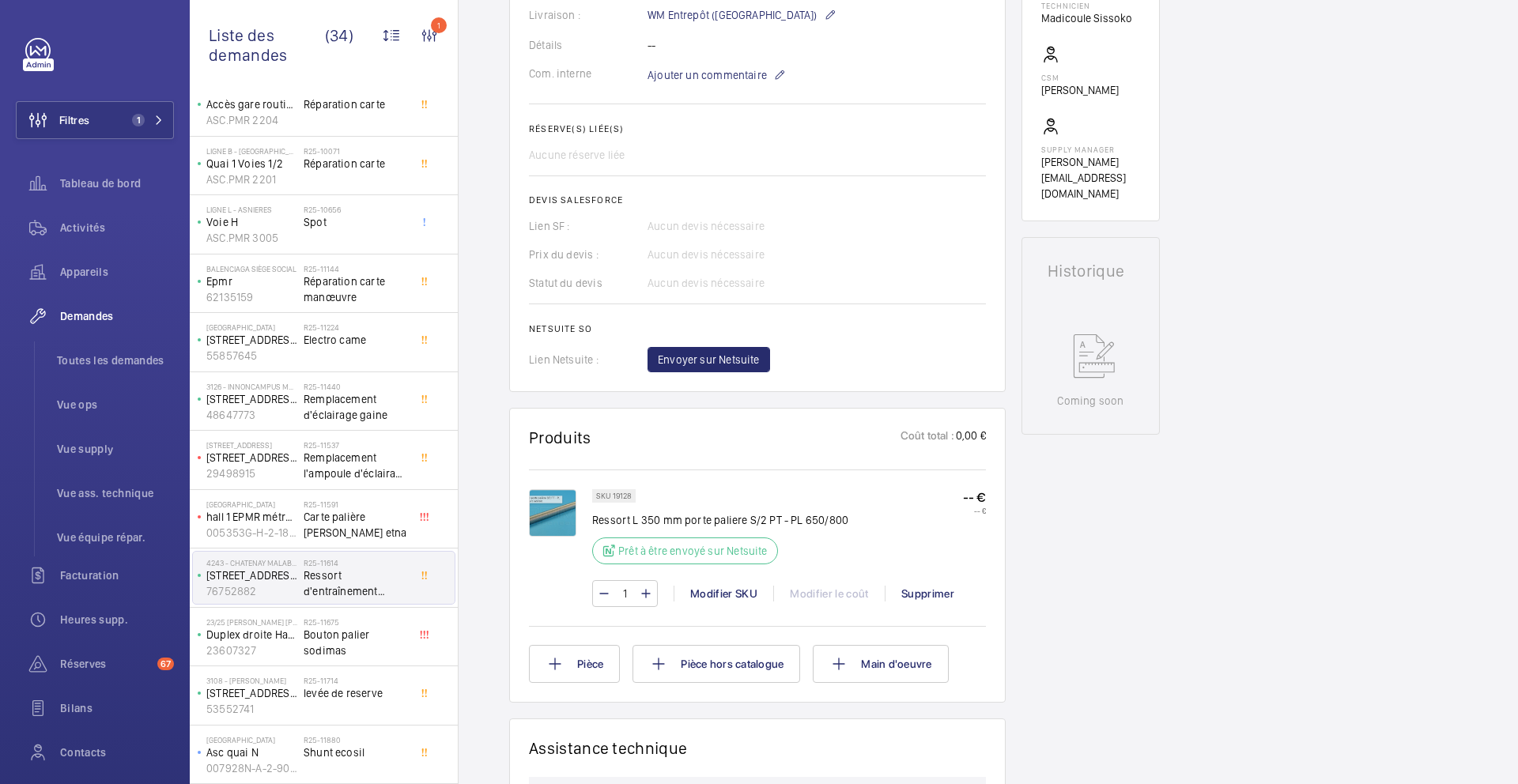
click at [625, 496] on p "SKU 19128" at bounding box center [614, 496] width 35 height 6
copy p "19128"
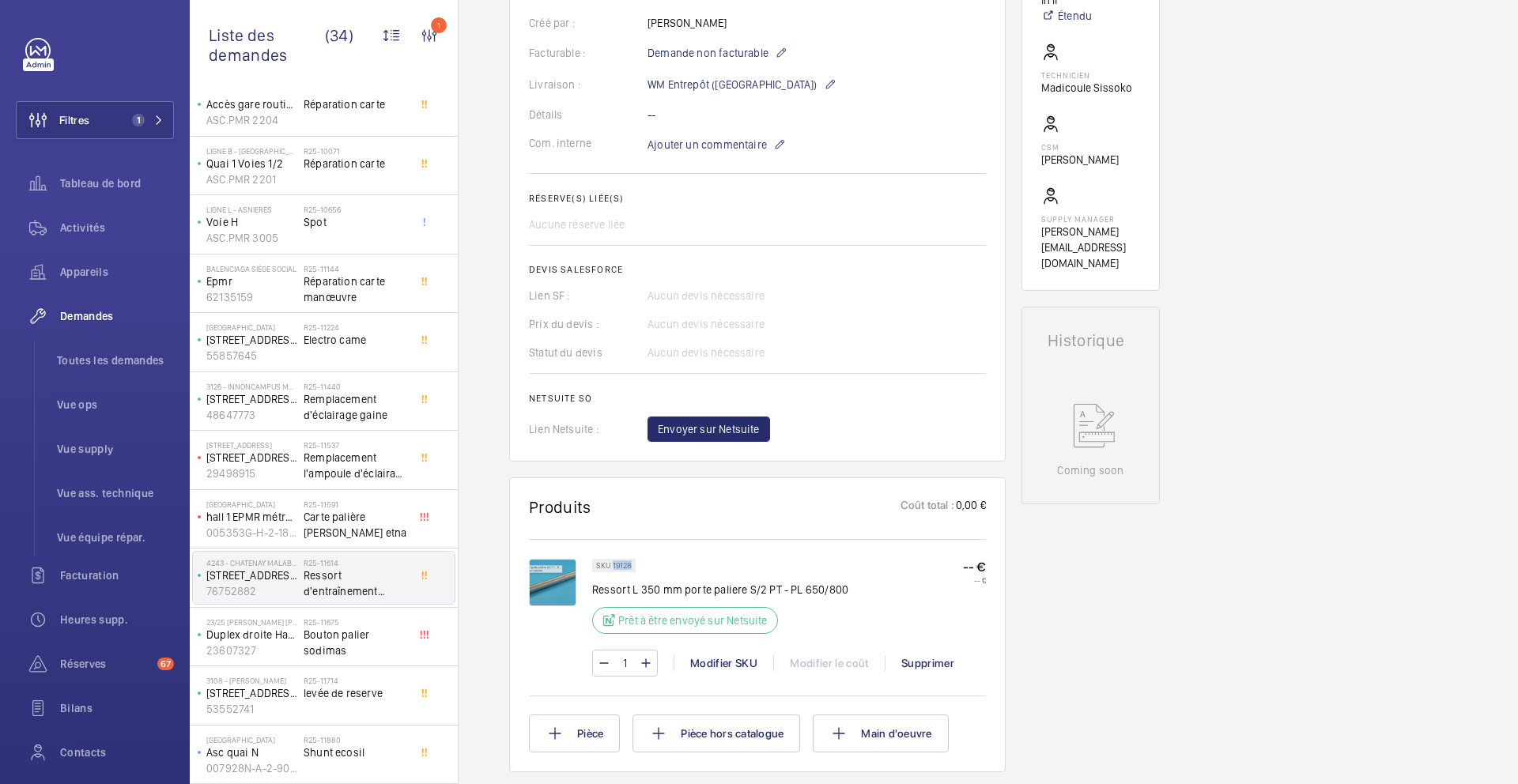
scroll to position [426, 0]
click at [721, 428] on span "Envoyer sur Netsuite" at bounding box center [709, 432] width 102 height 16
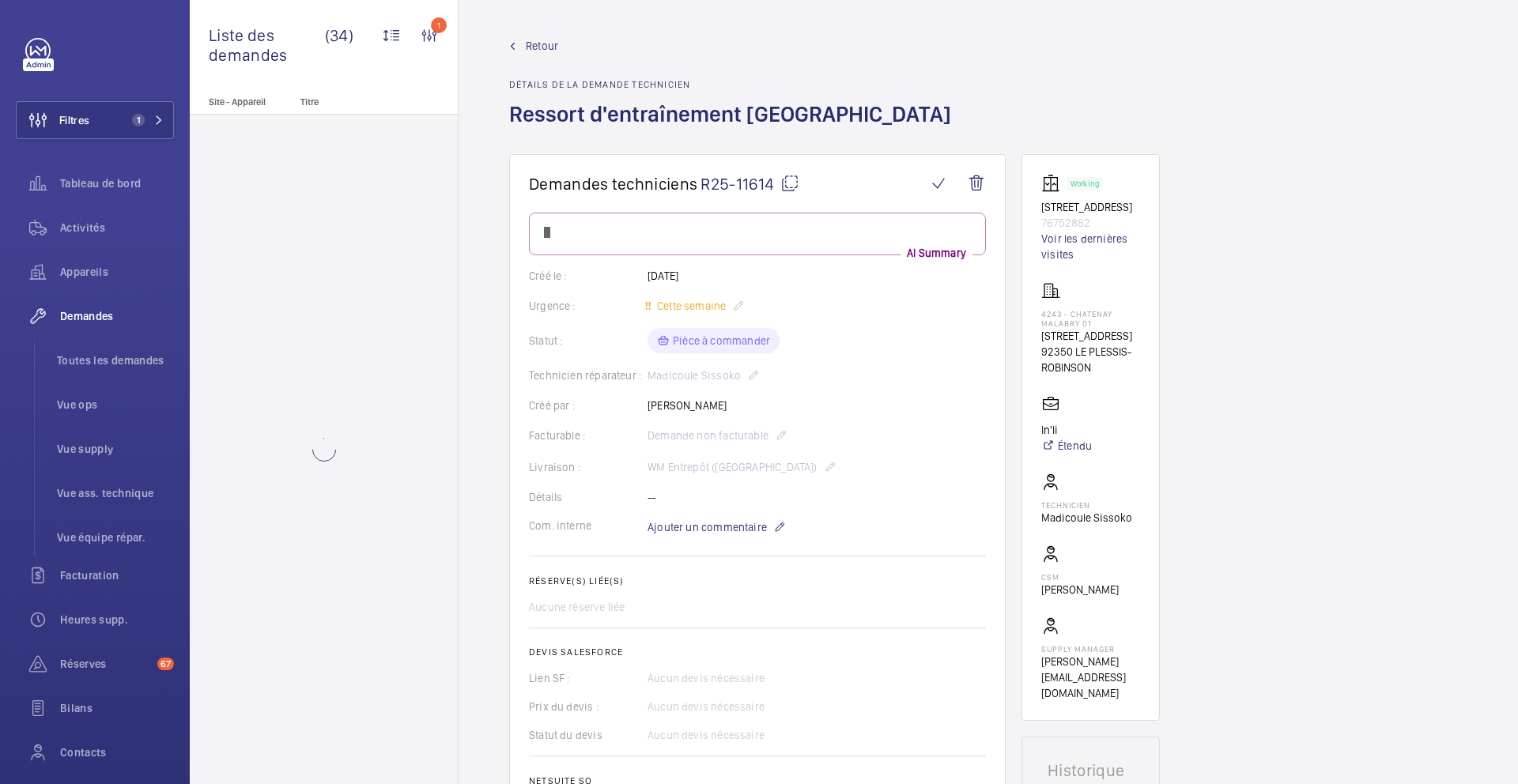
scroll to position [0, 0]
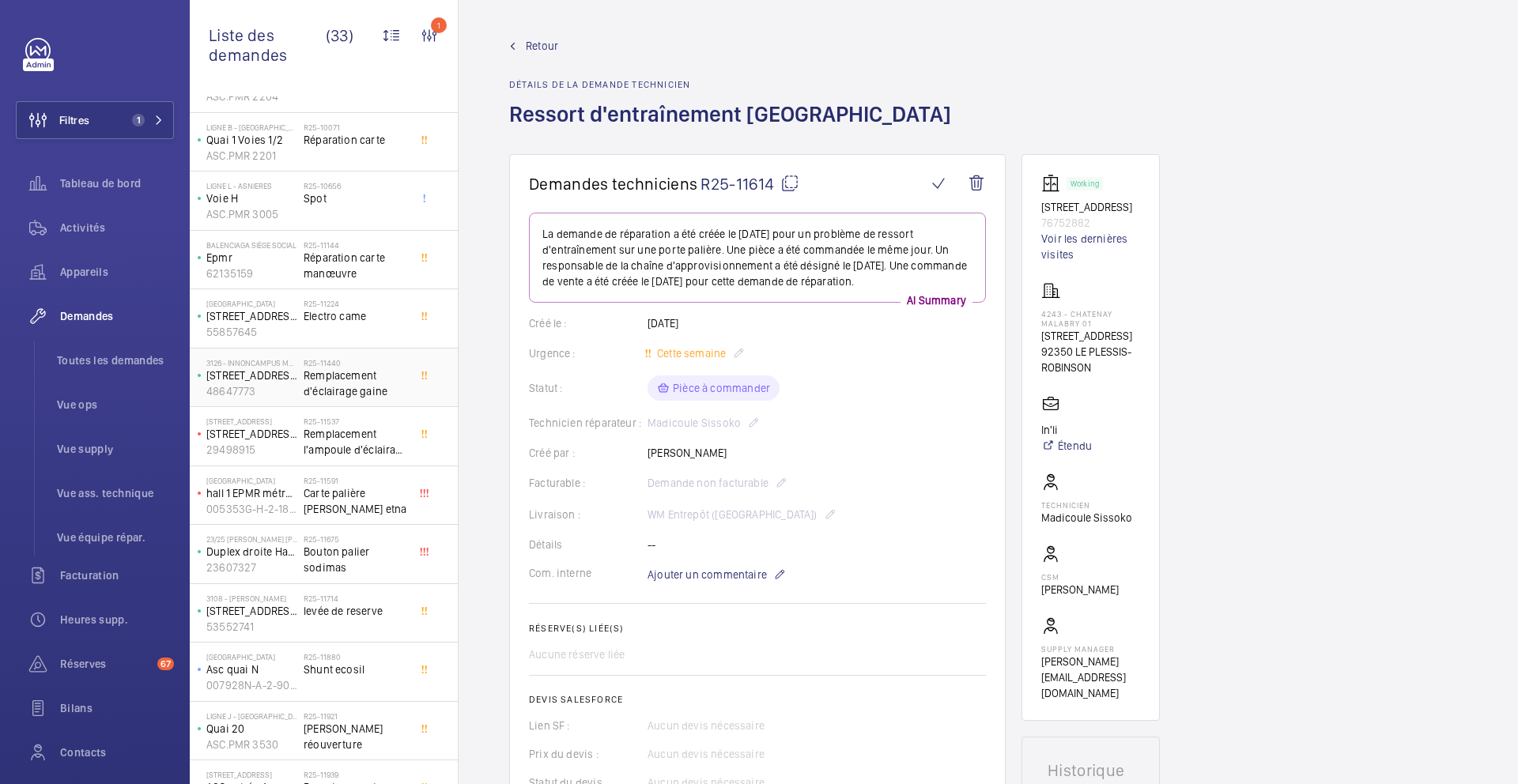
scroll to position [305, 0]
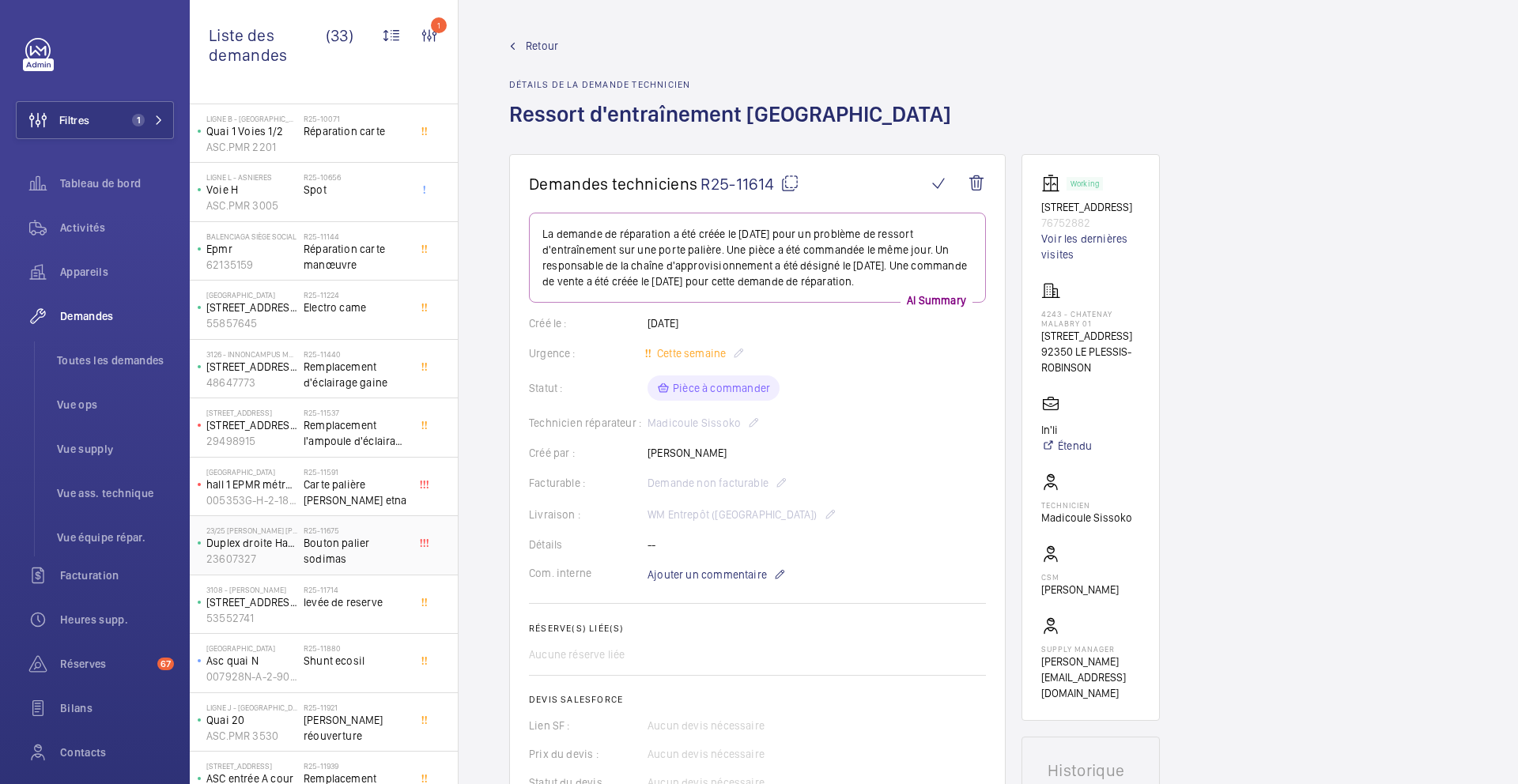
click at [385, 535] on span "Bouton palier sodimas" at bounding box center [356, 551] width 104 height 31
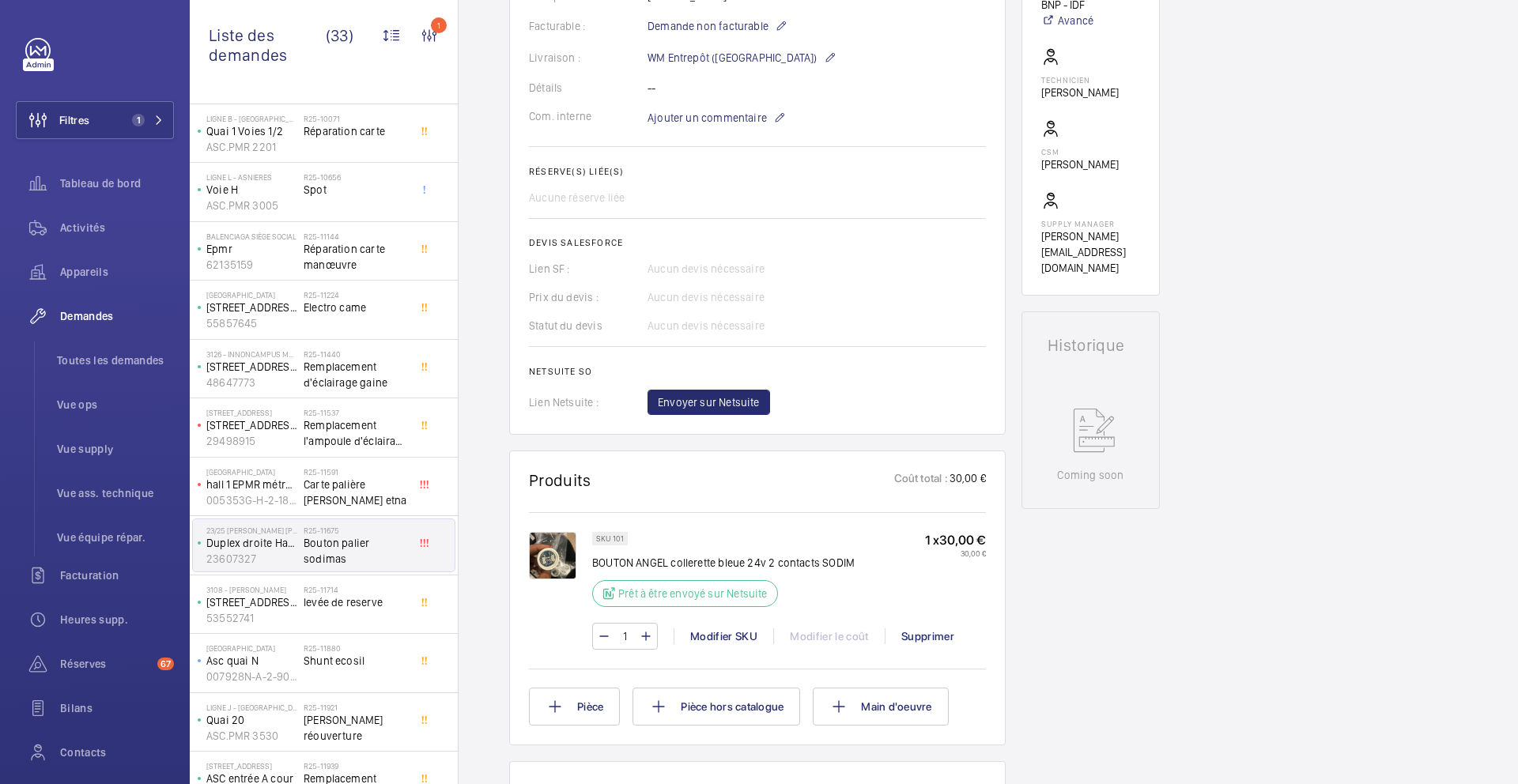
scroll to position [443, 0]
click at [618, 539] on p "SKU 101" at bounding box center [610, 536] width 27 height 6
copy p "101"
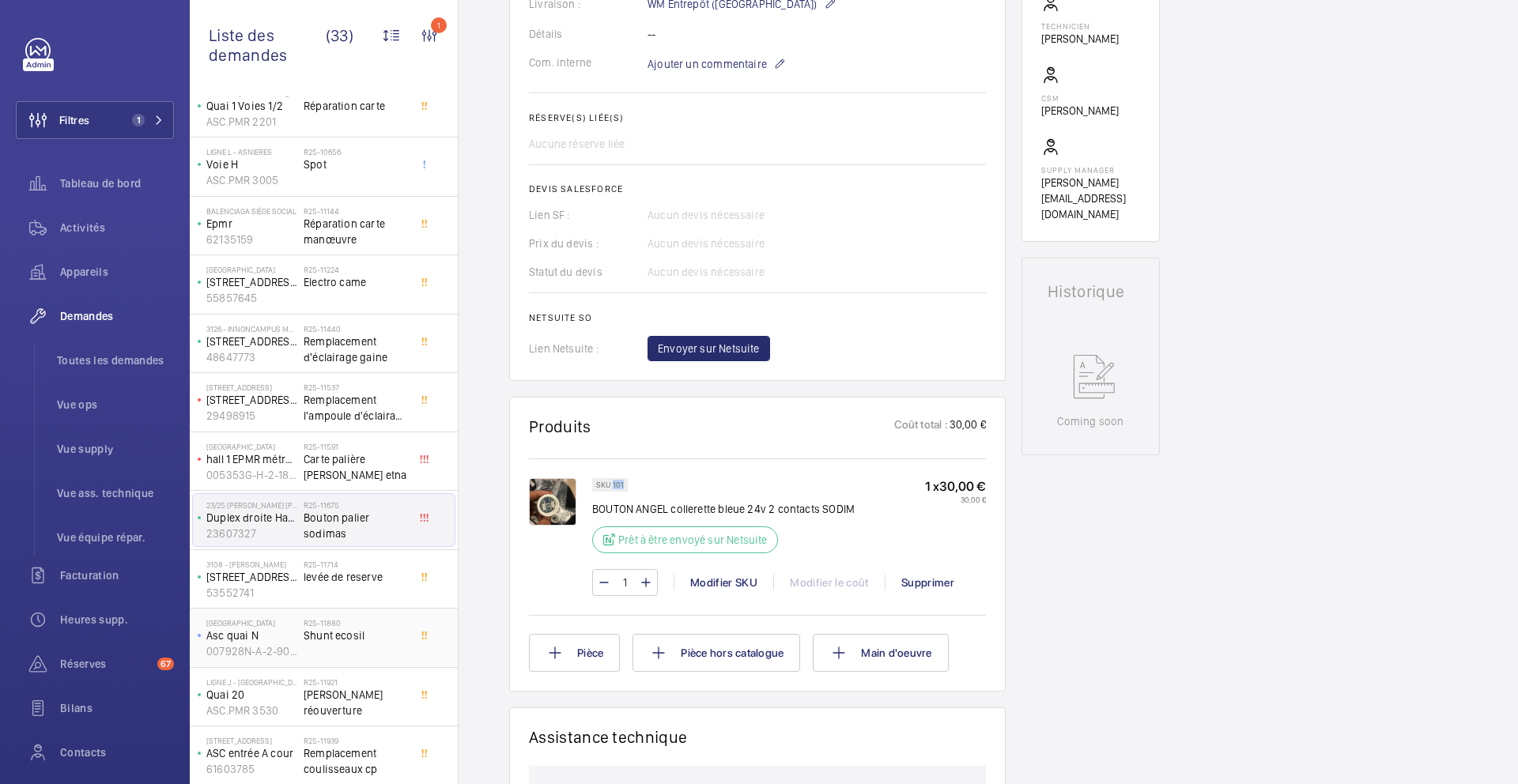
scroll to position [337, 0]
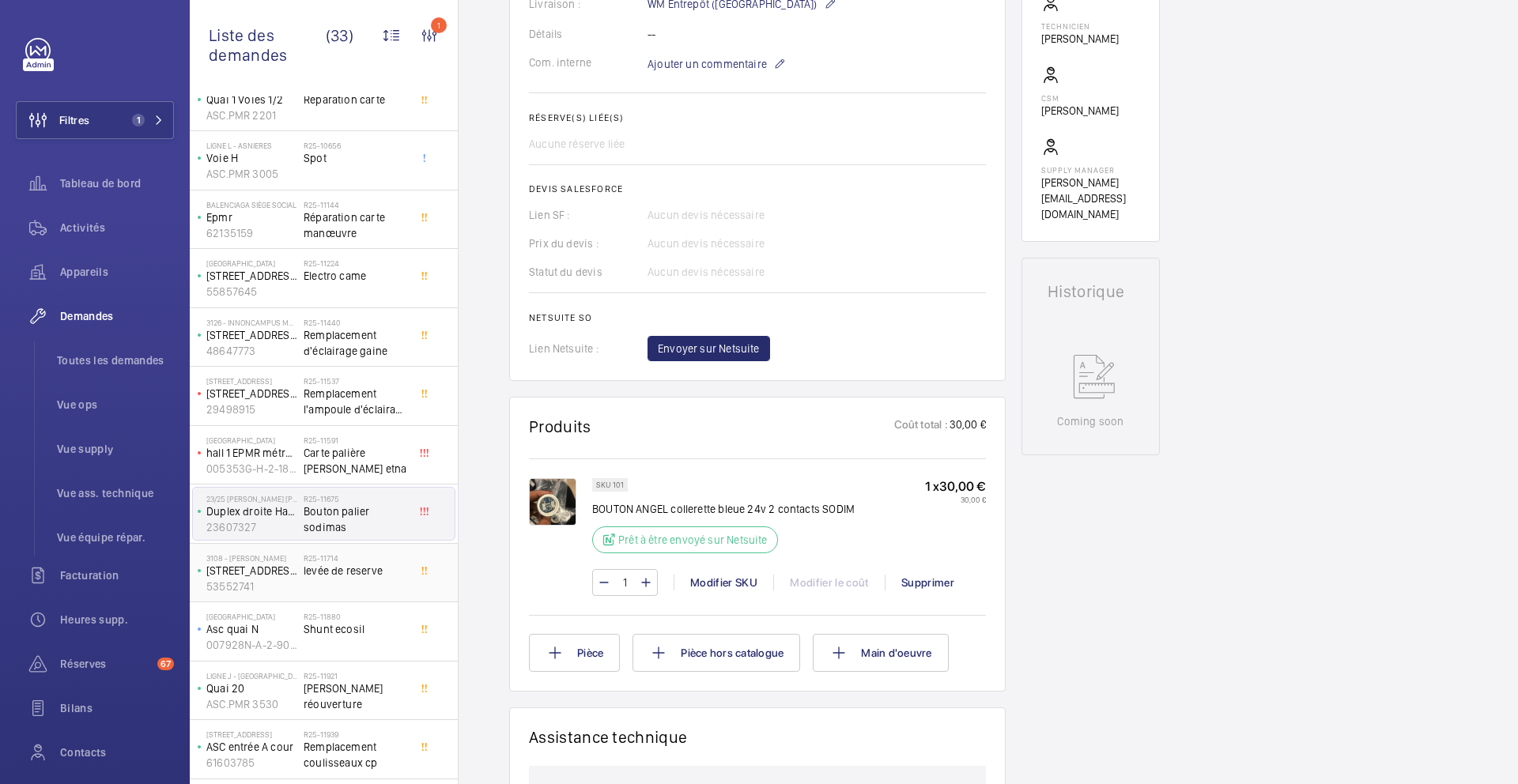
click at [360, 567] on span "levée de reserve" at bounding box center [356, 570] width 104 height 16
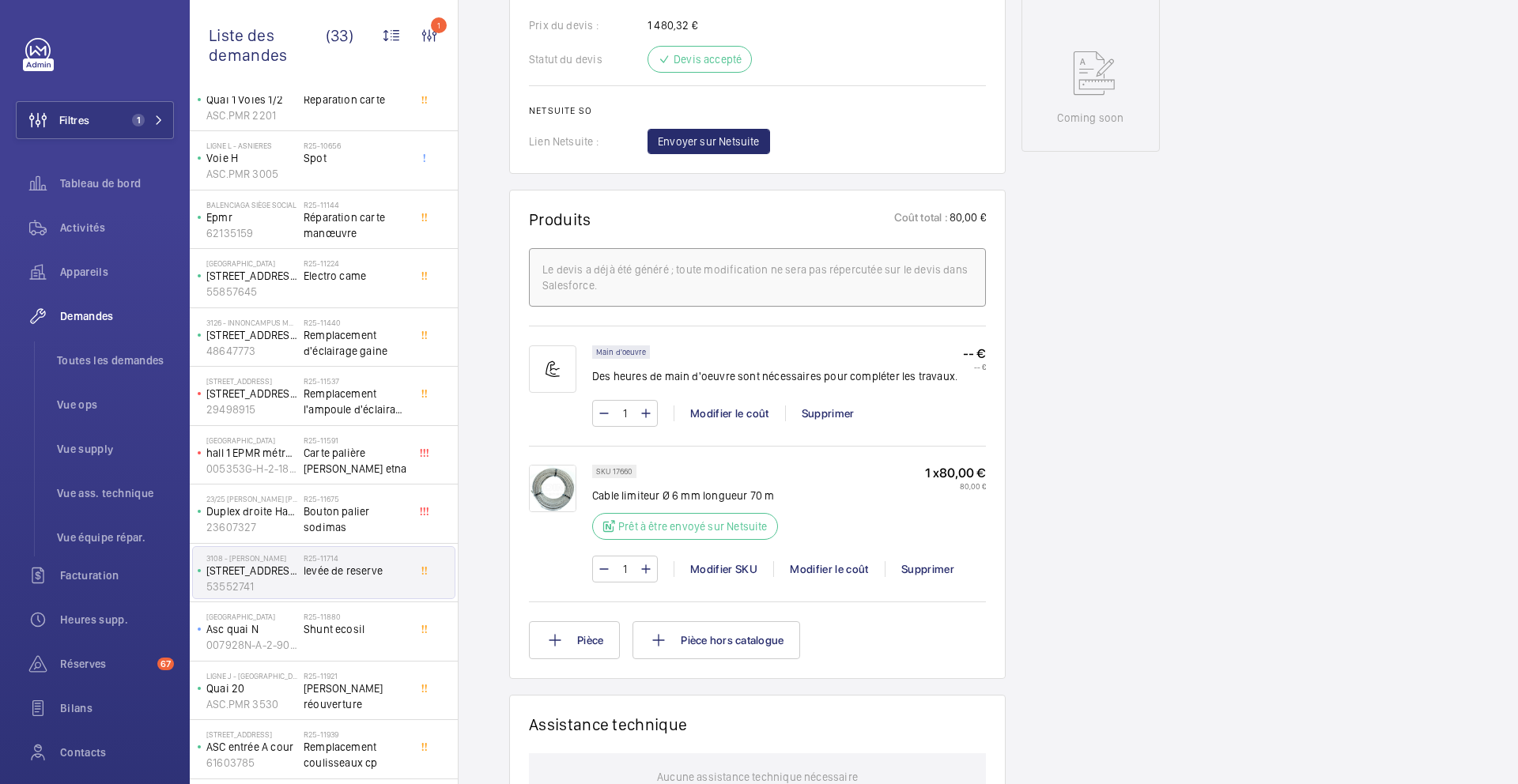
scroll to position [762, 0]
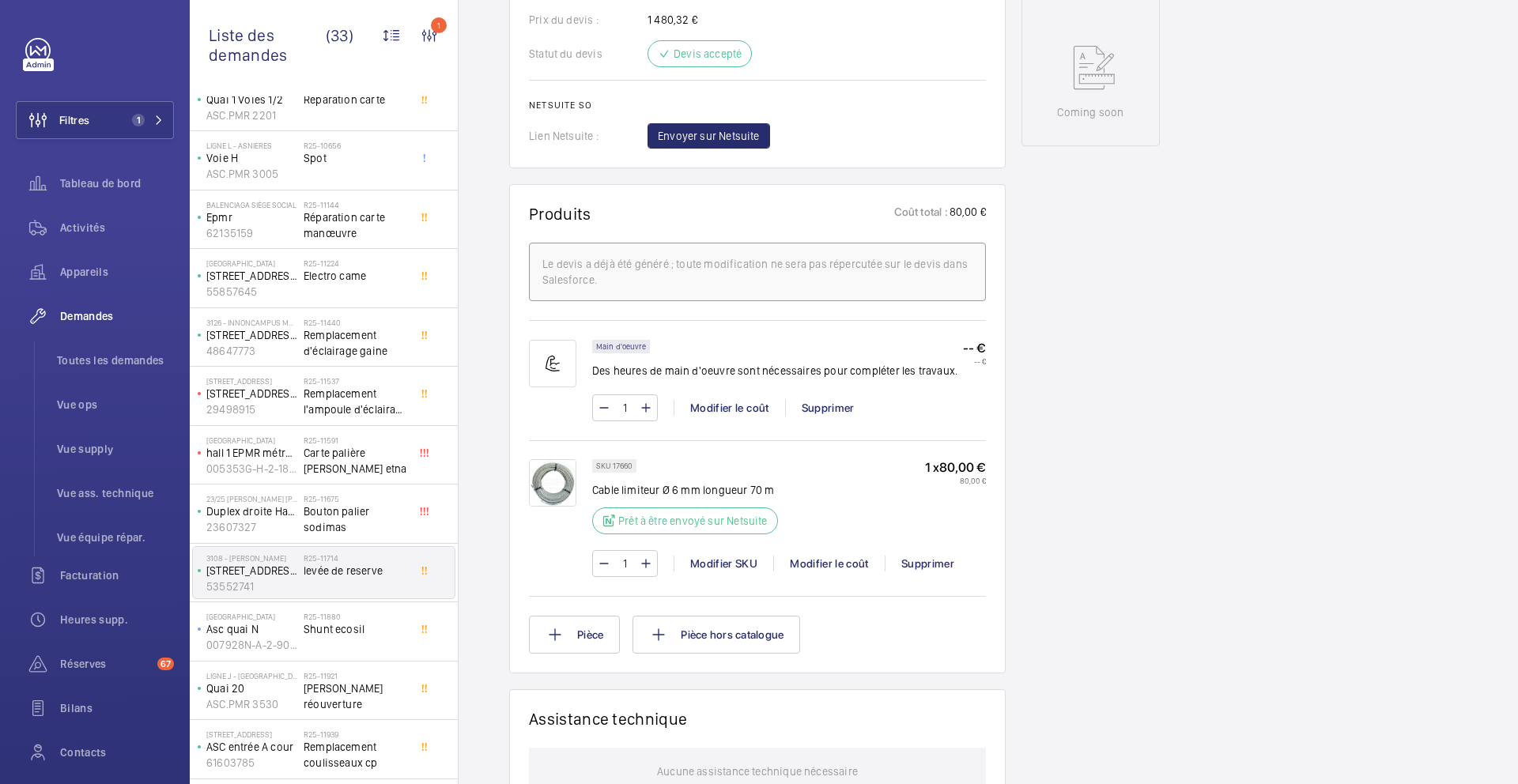
click at [627, 468] on p "SKU 17660" at bounding box center [614, 466] width 36 height 6
copy p "17660"
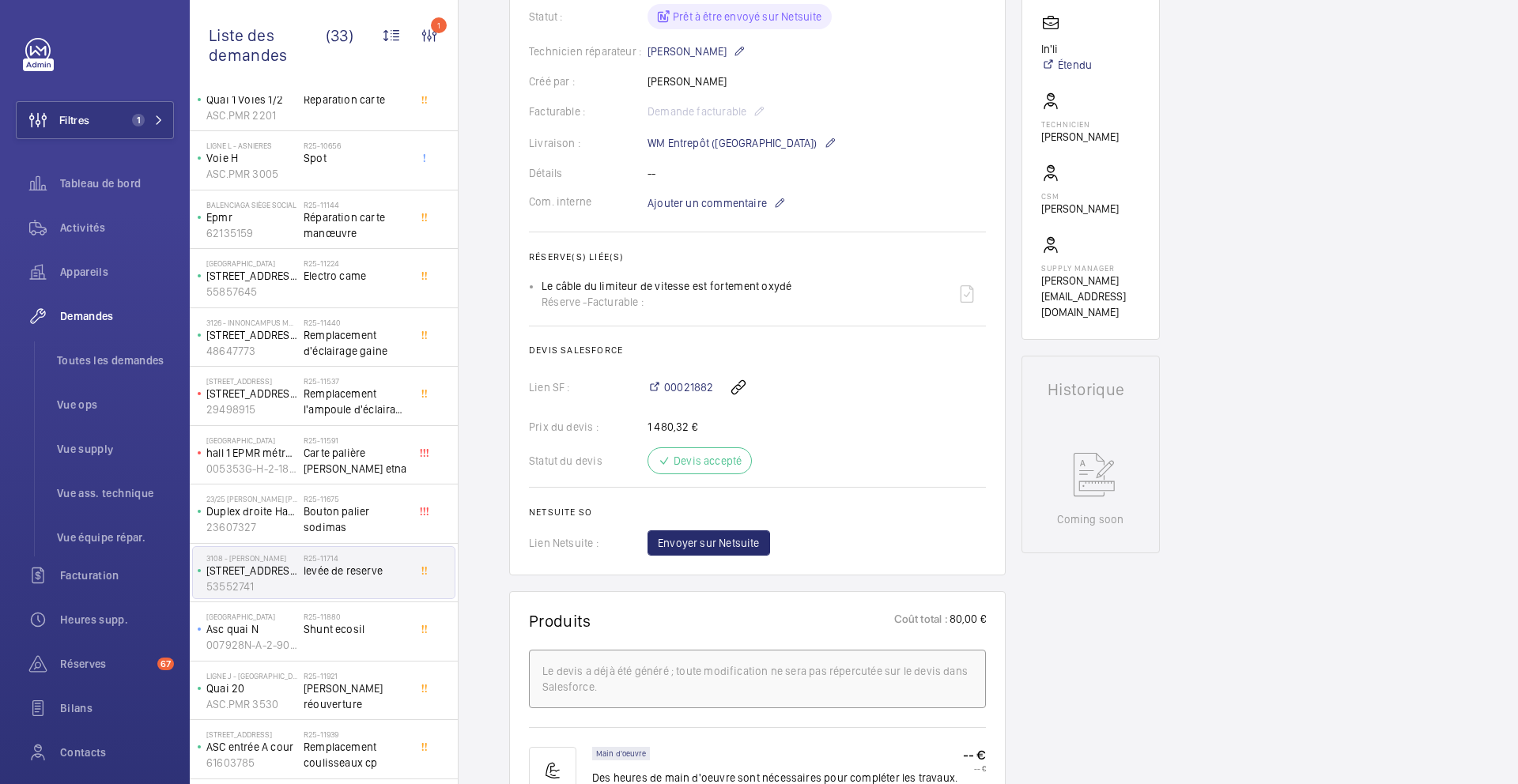
scroll to position [333, 0]
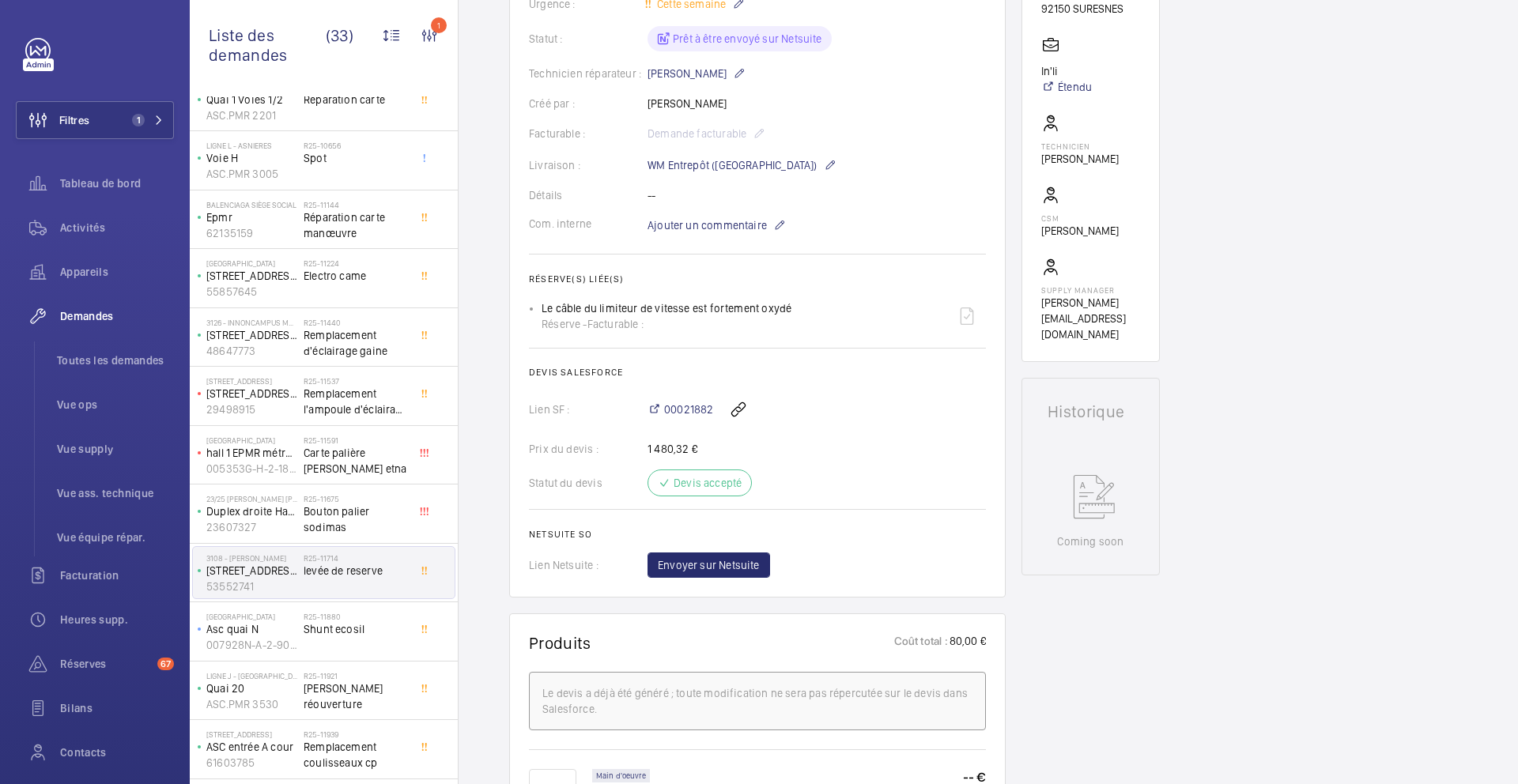
click at [704, 594] on wm-front-card "Demandes techniciens R25-11714 La demande de réparation a été créée le 3 septem…" at bounding box center [757, 209] width 496 height 777
click at [705, 573] on span "Envoyer sur Netsuite" at bounding box center [709, 565] width 102 height 16
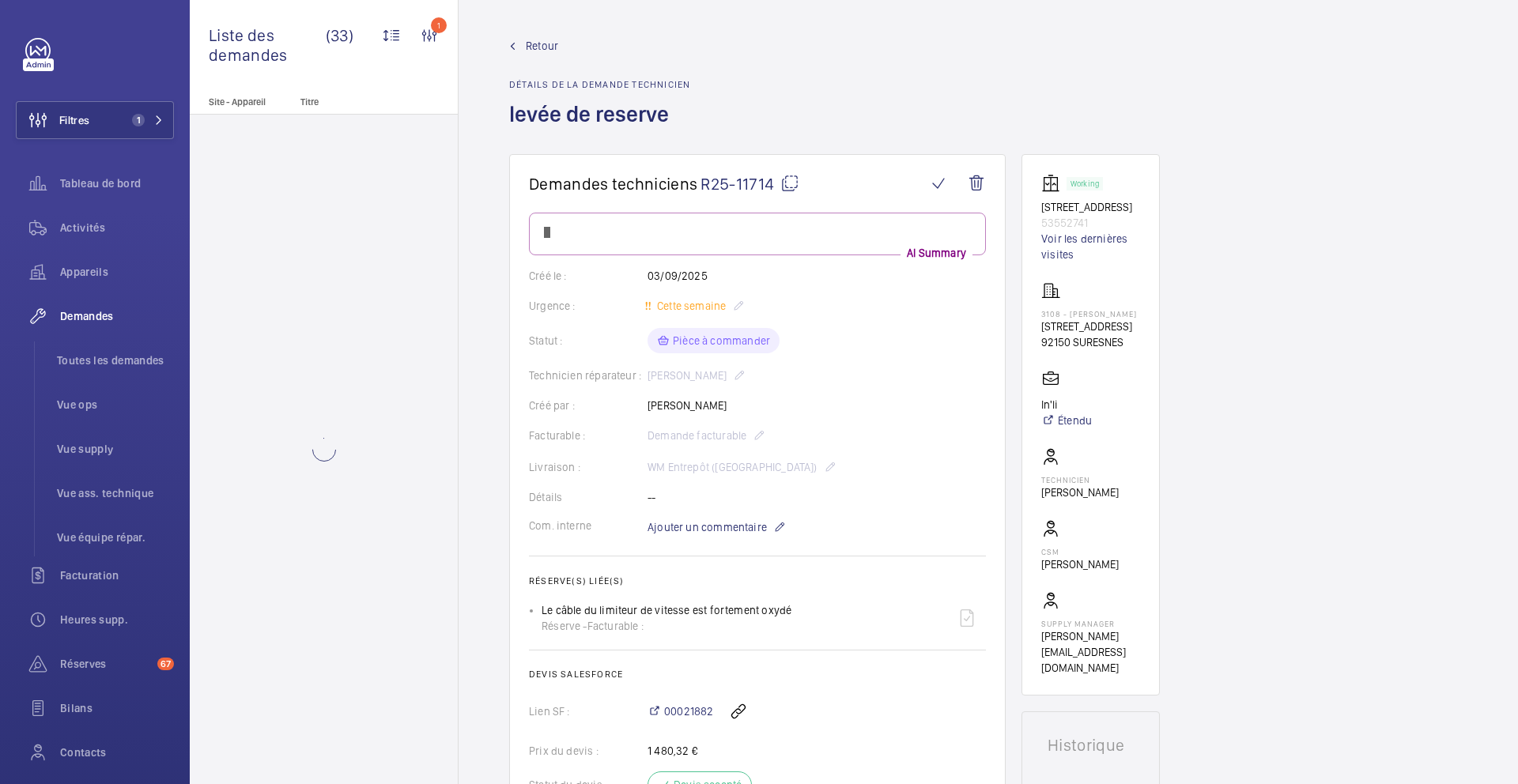
scroll to position [0, 0]
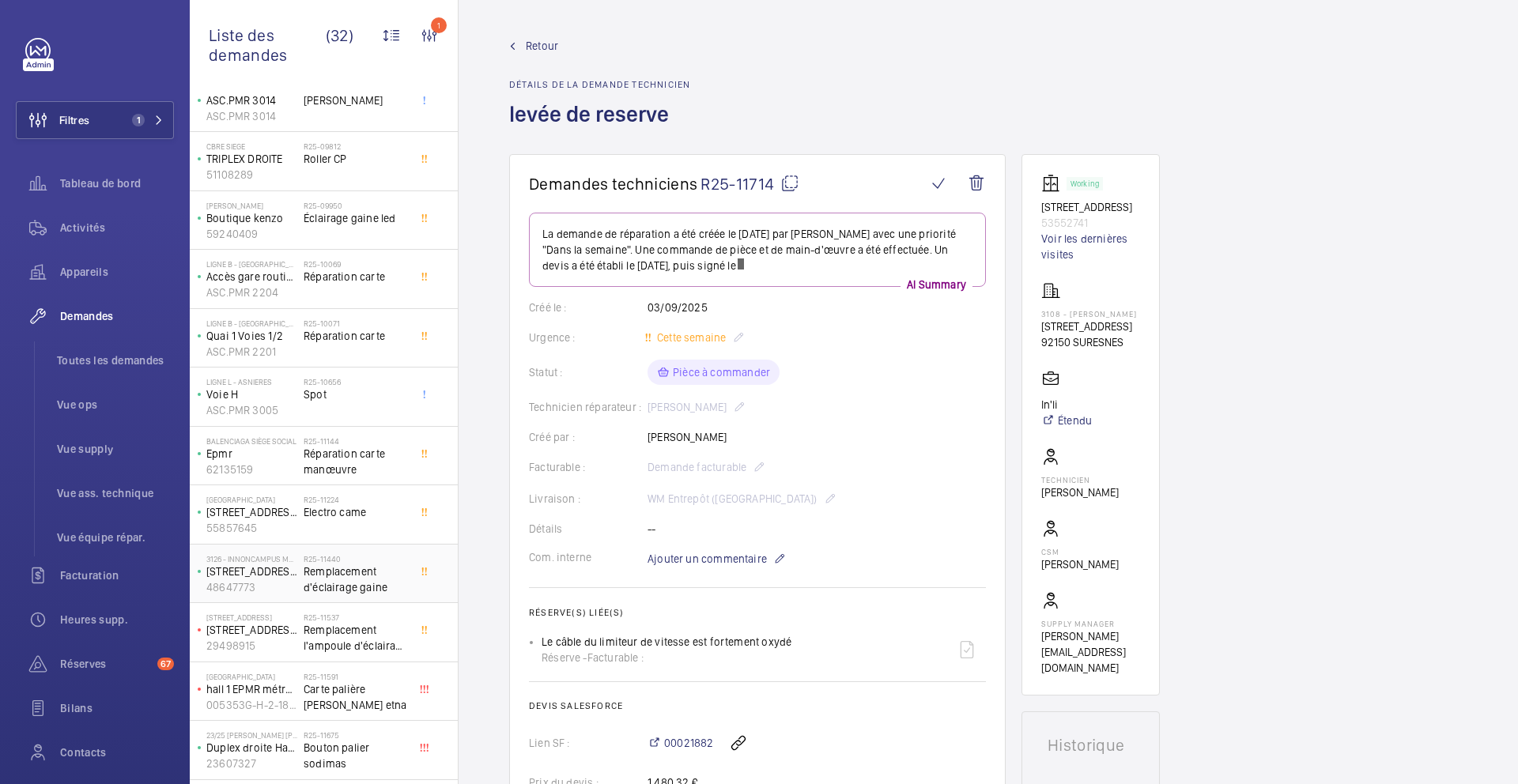
scroll to position [288, 0]
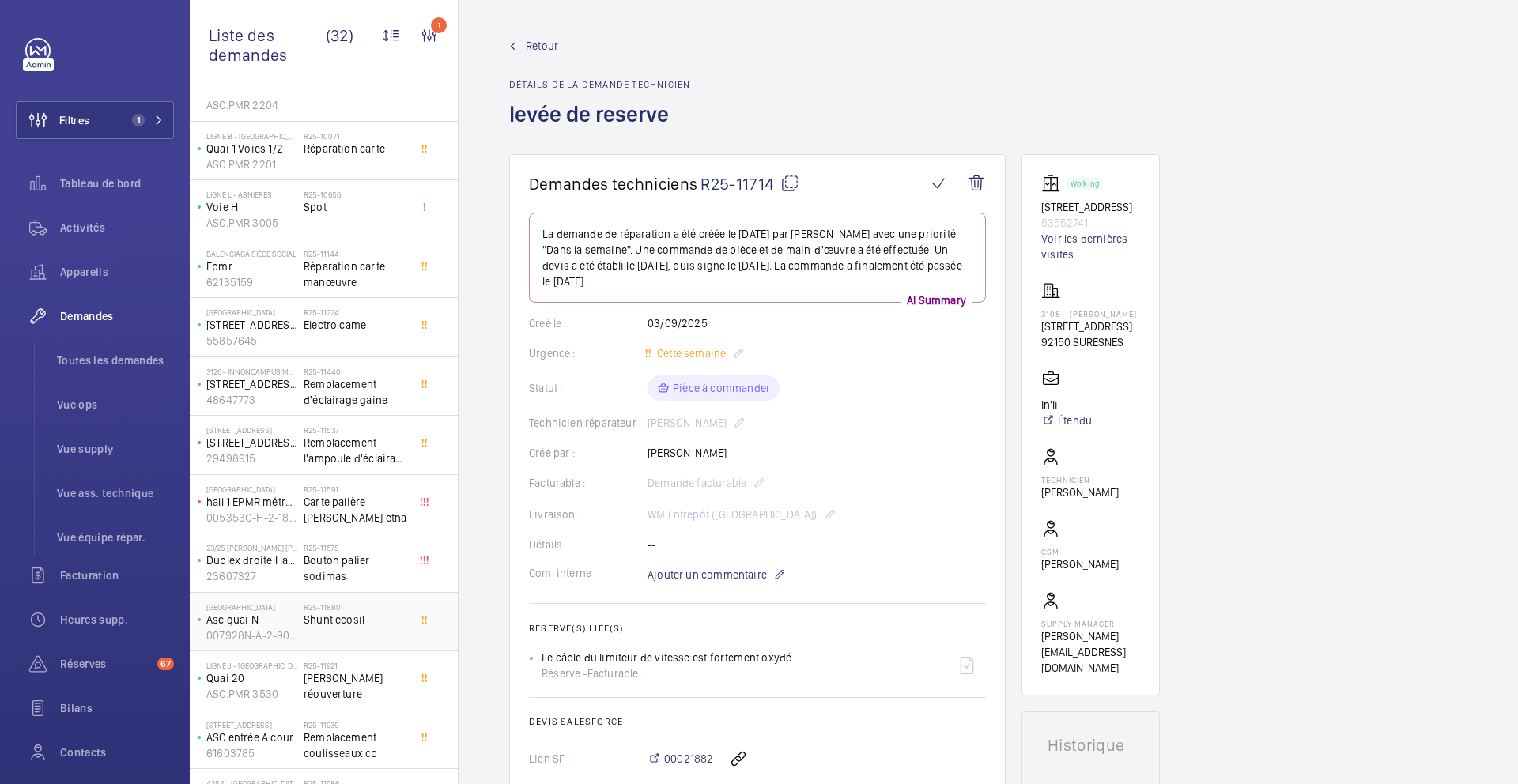
click at [393, 639] on div "R25-11880 Shunt ecosil" at bounding box center [356, 625] width 104 height 46
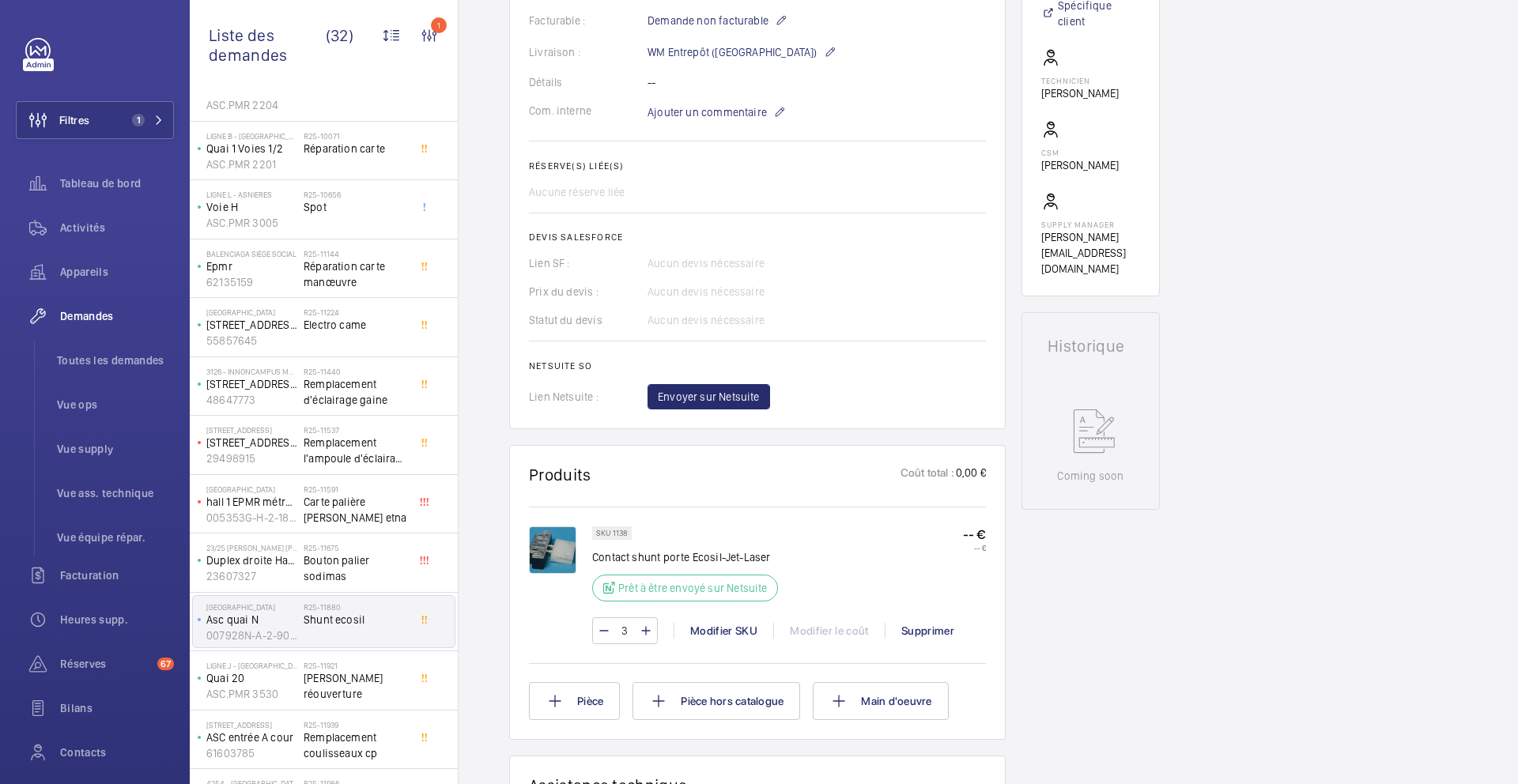
scroll to position [464, 0]
click at [619, 533] on p "SKU 1138" at bounding box center [612, 532] width 31 height 6
copy p "1138"
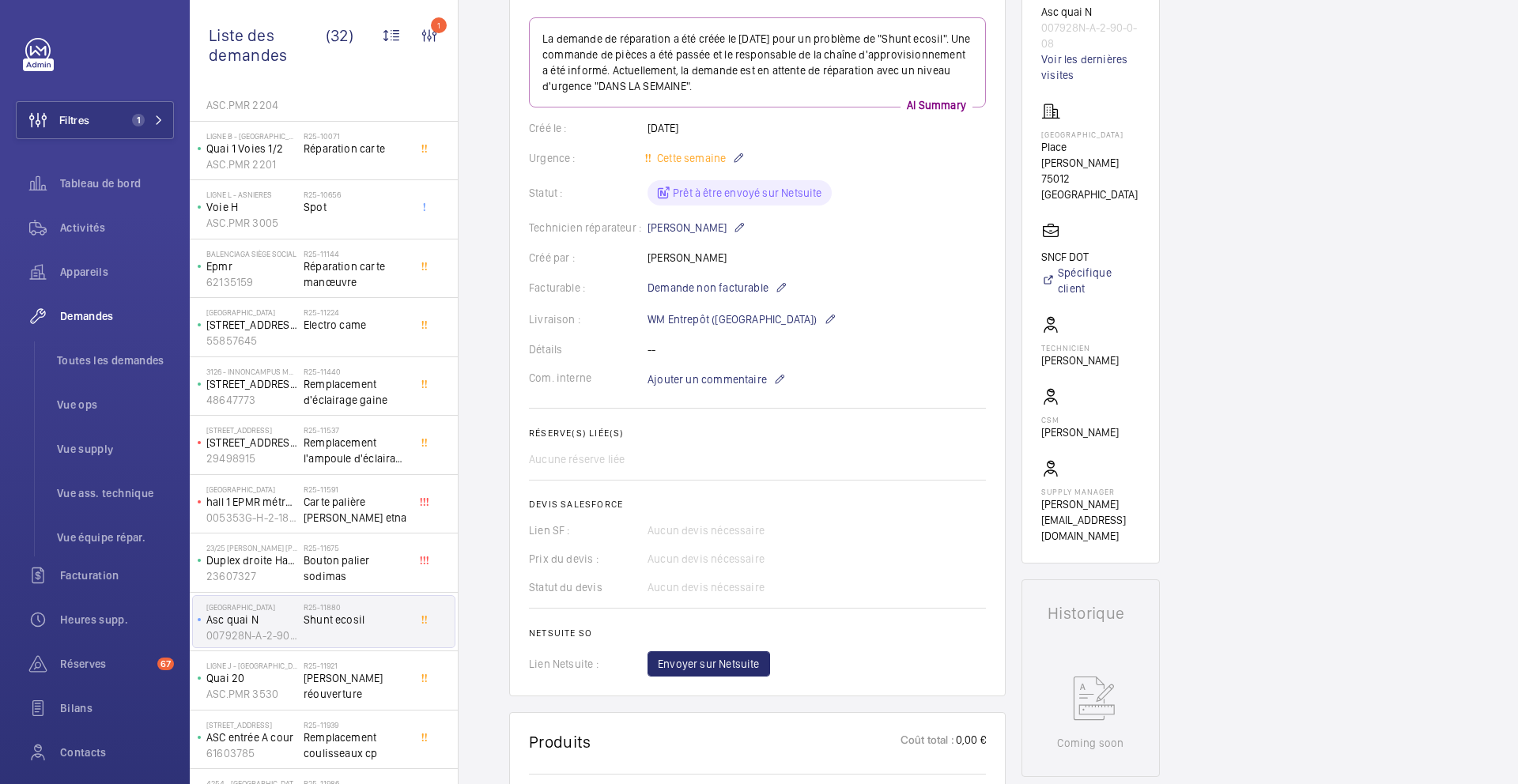
scroll to position [301, 0]
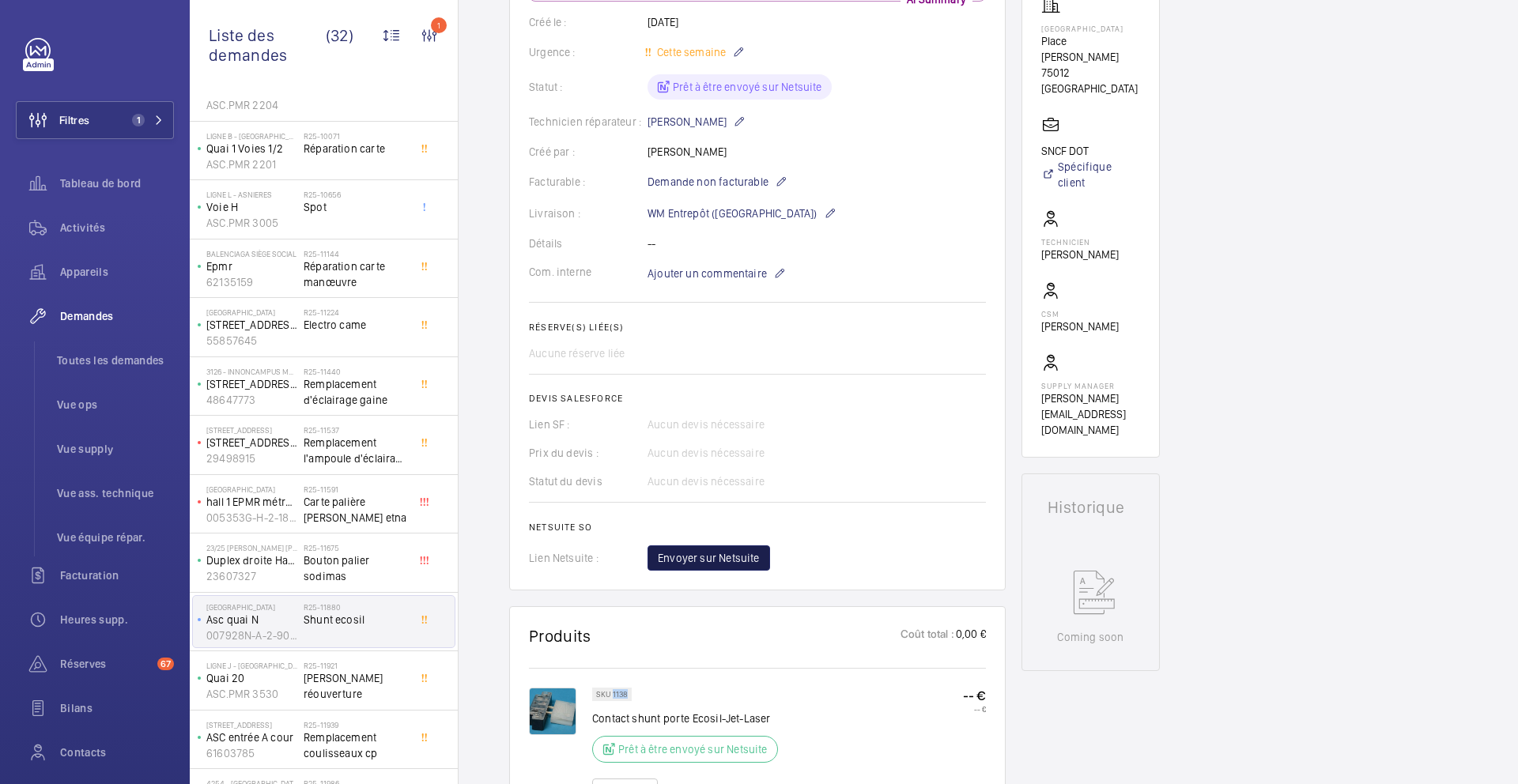
click at [704, 560] on span "Envoyer sur Netsuite" at bounding box center [709, 558] width 102 height 16
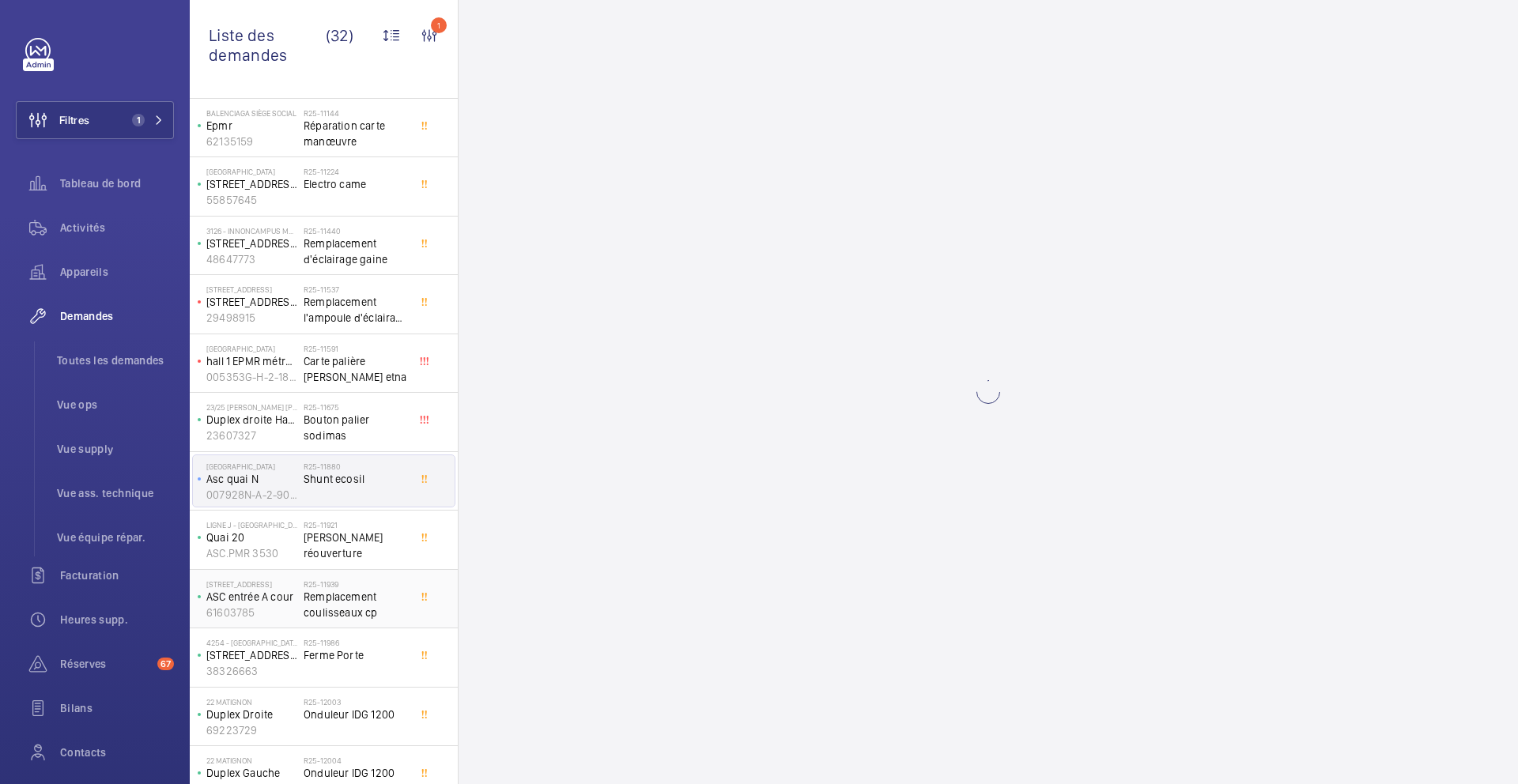
scroll to position [0, 0]
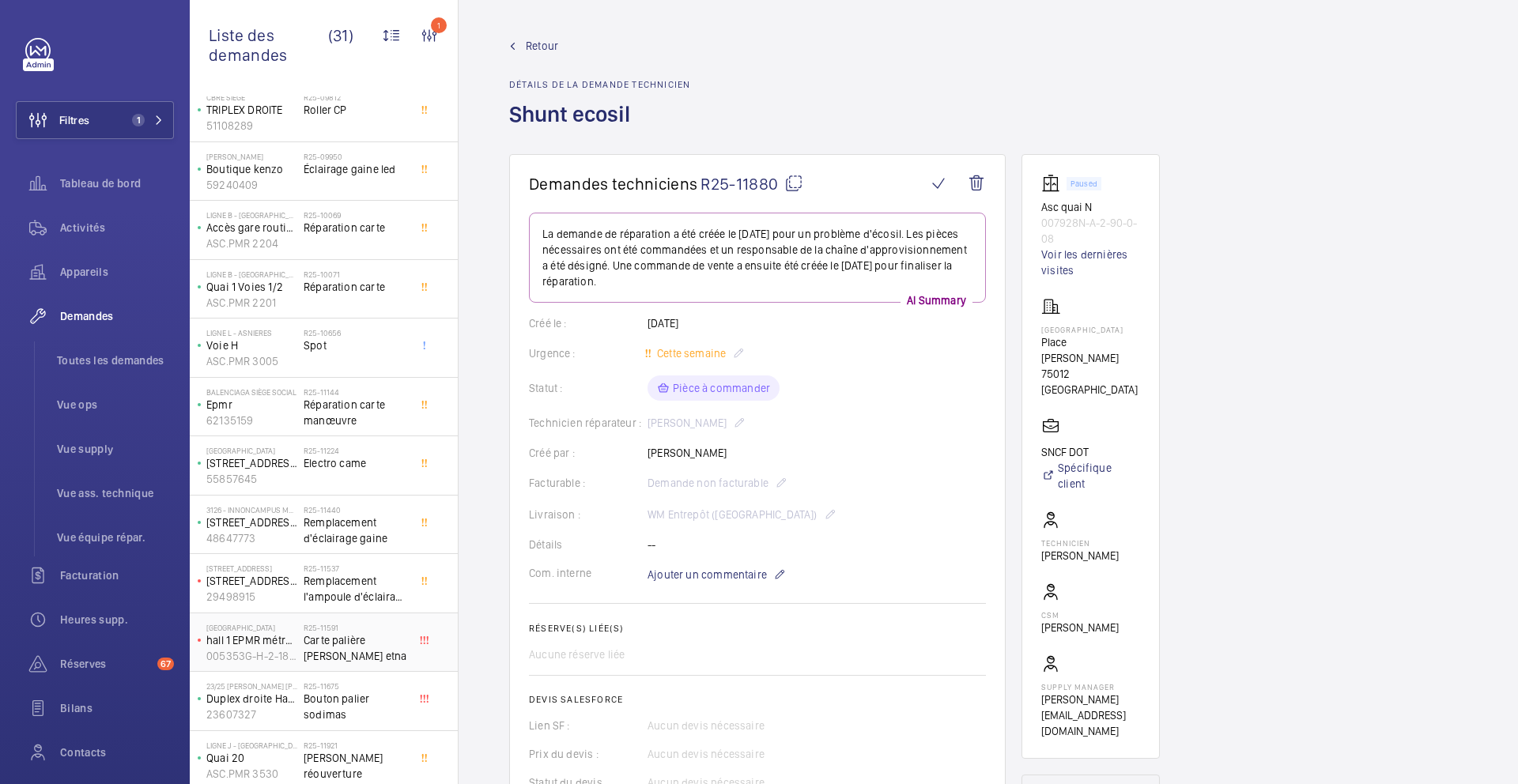
scroll to position [153, 0]
click at [392, 592] on span "Remplacement l'ampoule d'éclairage machinerie" at bounding box center [356, 585] width 104 height 31
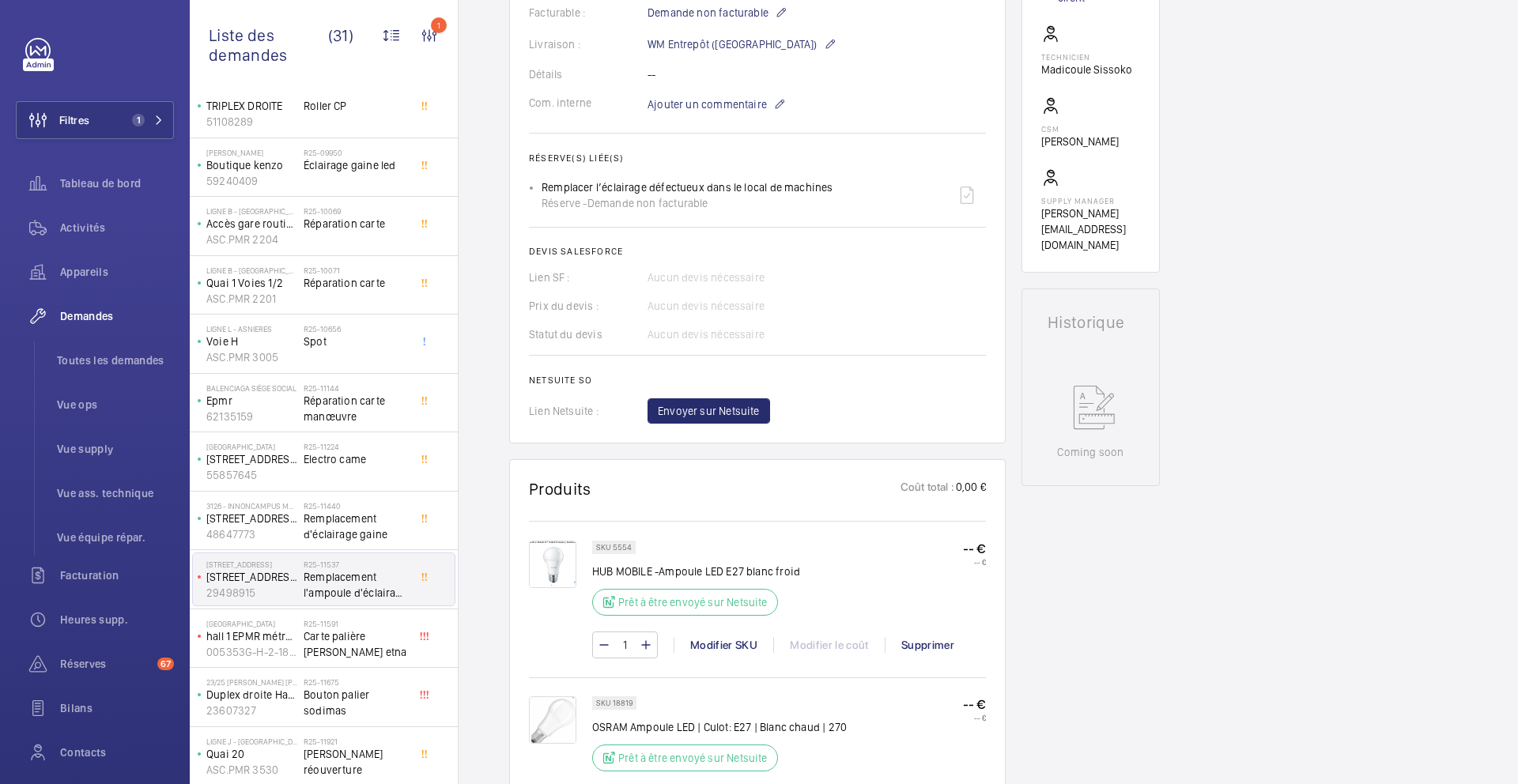
scroll to position [473, 0]
click at [400, 525] on span "Remplacement d'éclairage gaine" at bounding box center [356, 526] width 104 height 31
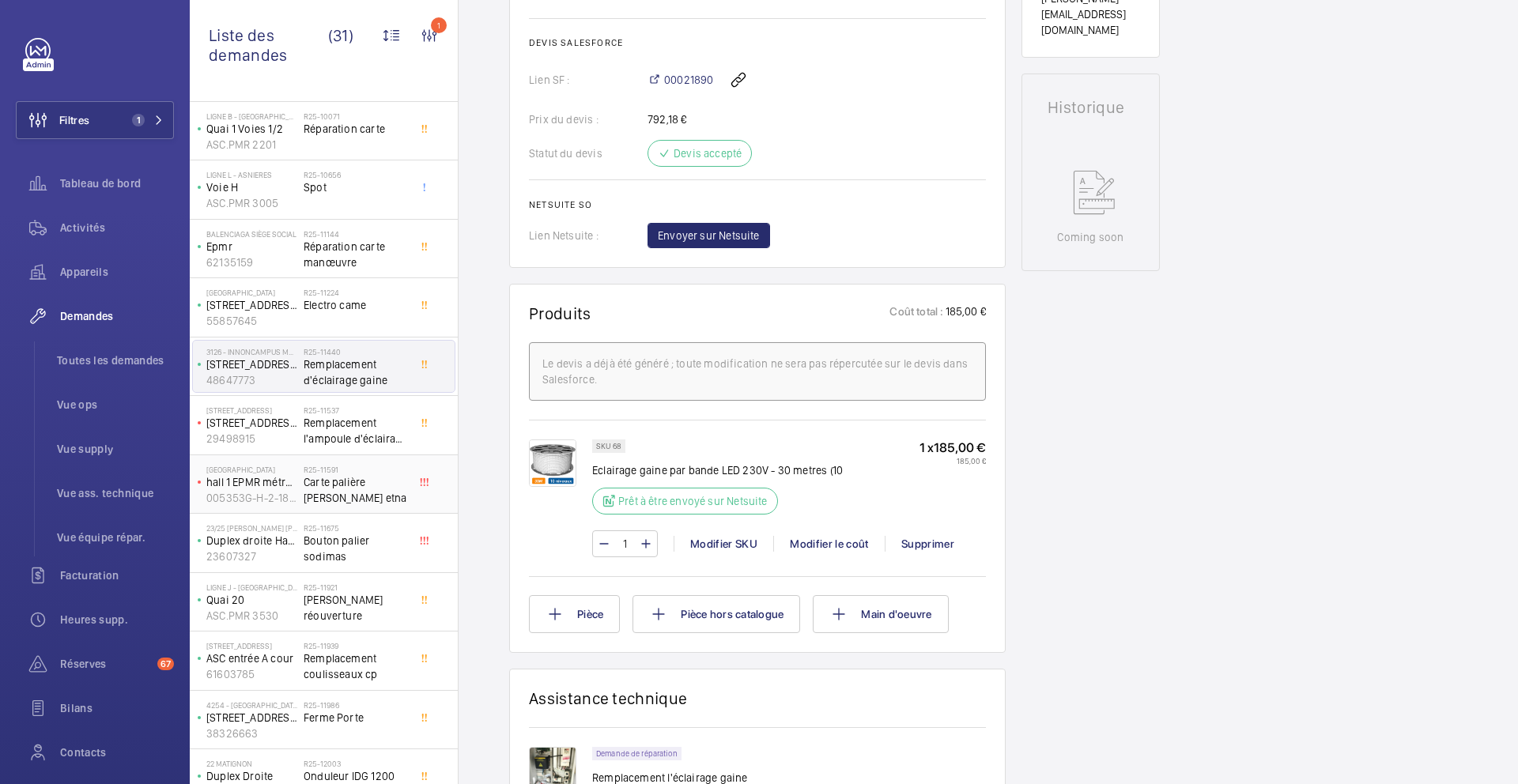
scroll to position [341, 0]
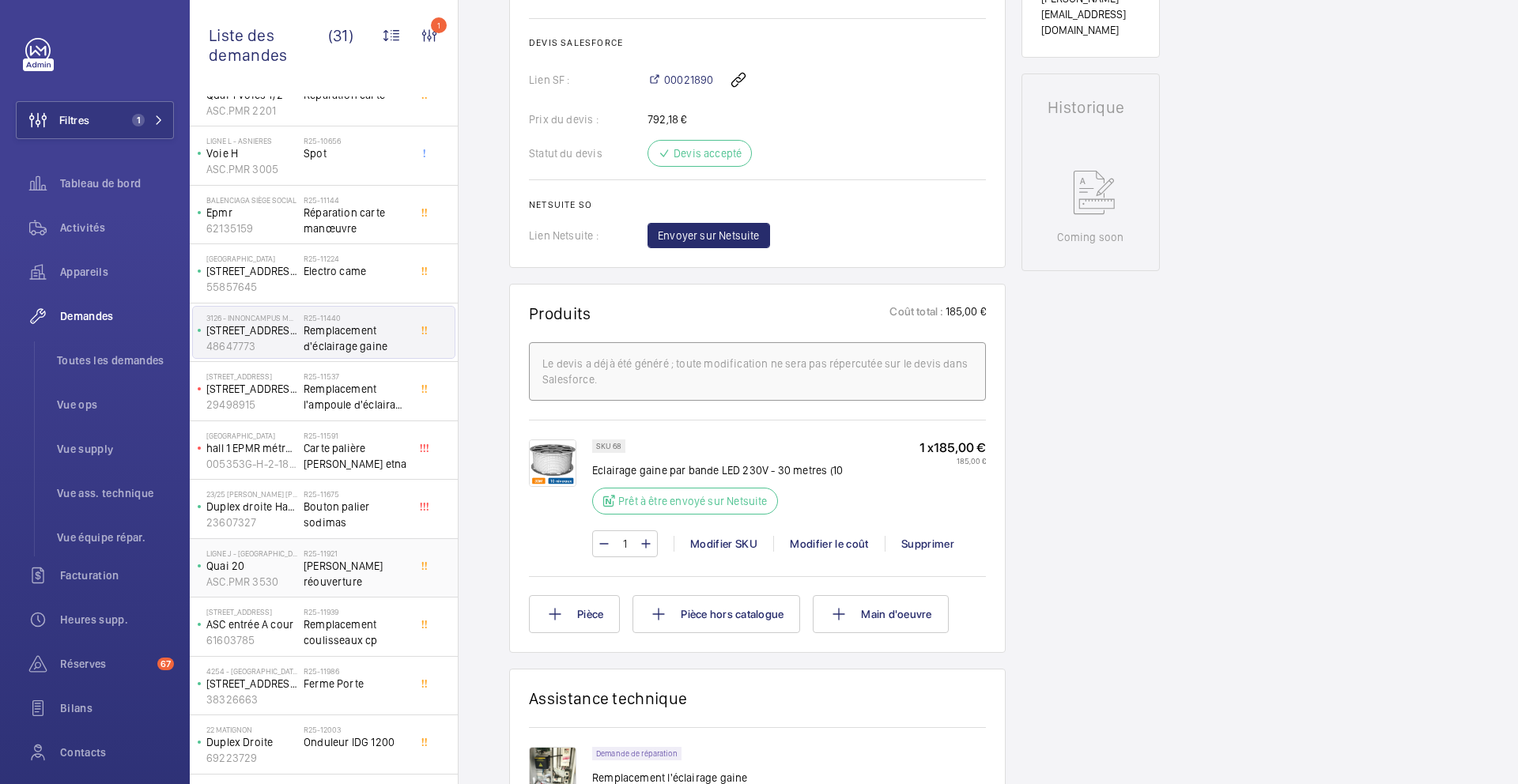
click at [387, 579] on div "R25-11921 Bouton réouverture" at bounding box center [356, 571] width 104 height 46
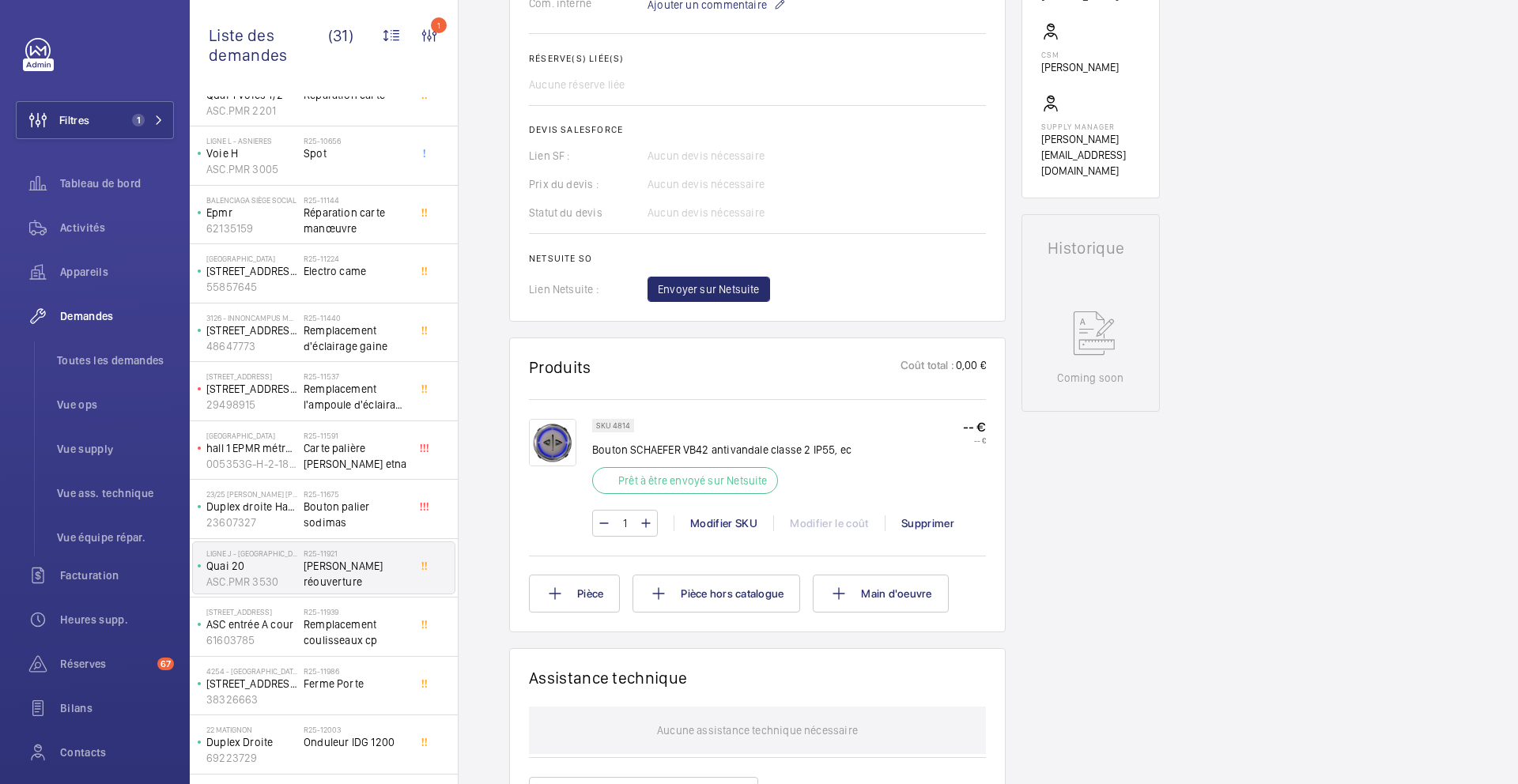
scroll to position [578, 0]
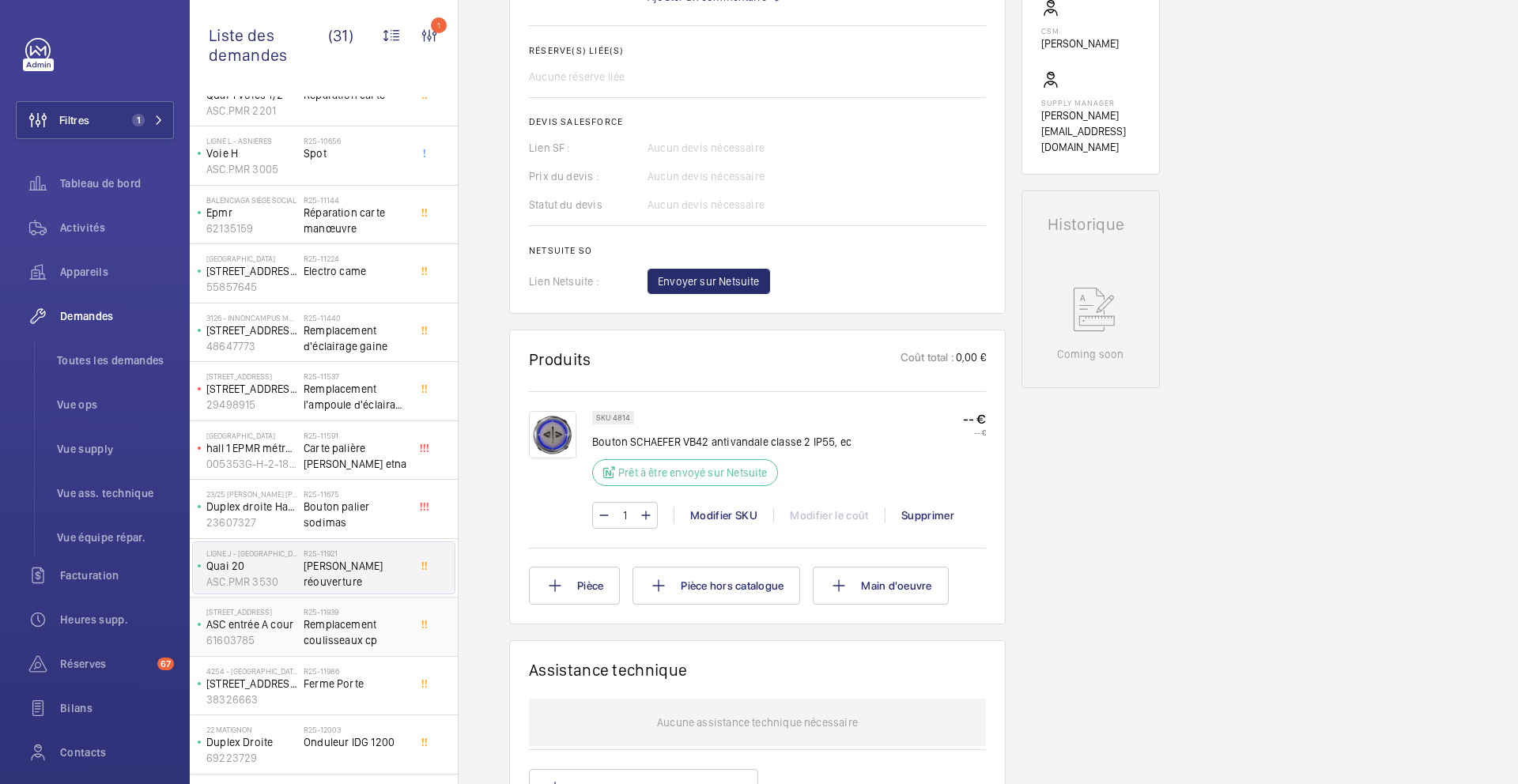
click at [376, 640] on span "Remplacement coulisseaux cp" at bounding box center [356, 632] width 104 height 31
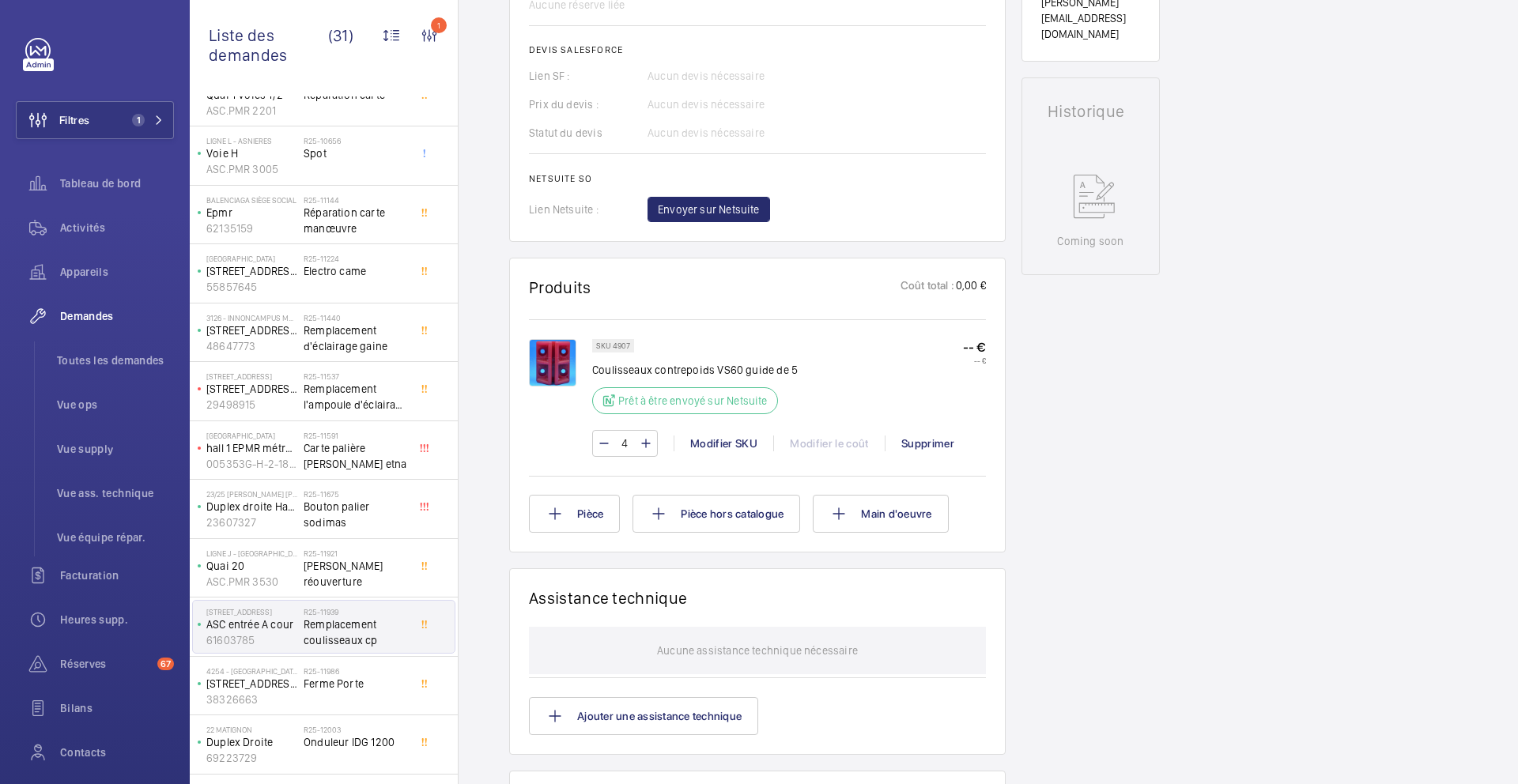
scroll to position [642, 0]
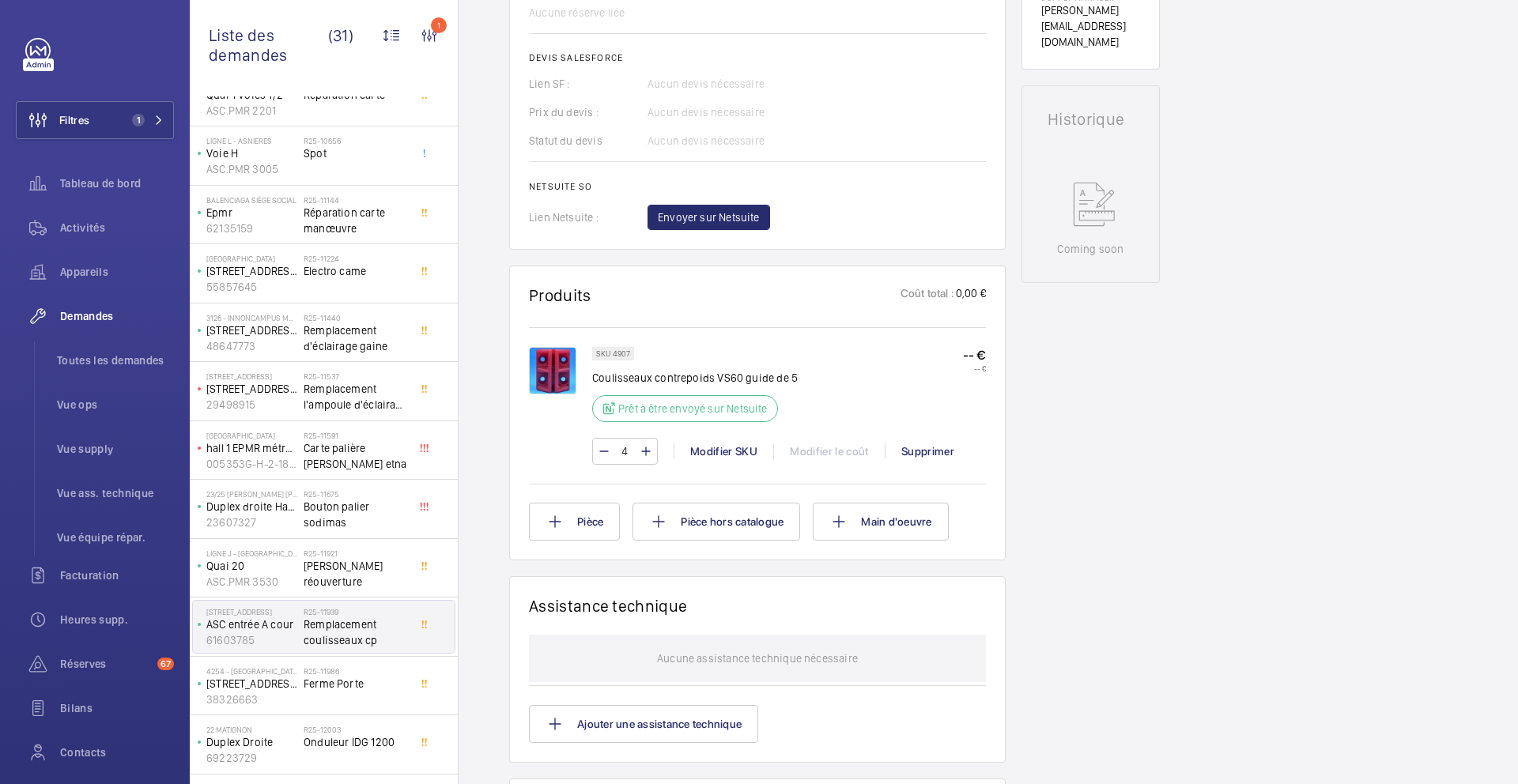
click at [624, 354] on p "SKU 4907" at bounding box center [613, 354] width 34 height 6
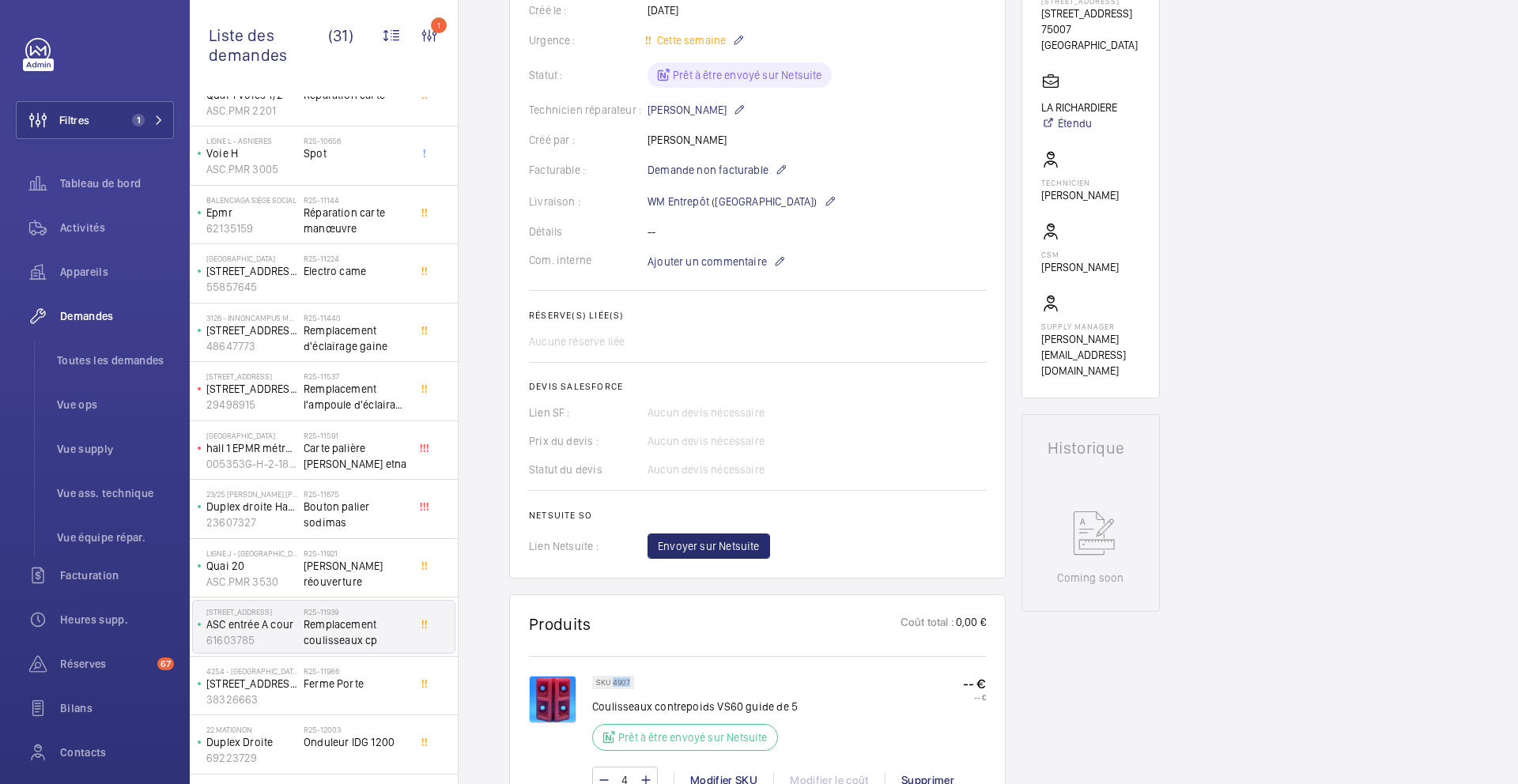
scroll to position [378, 0]
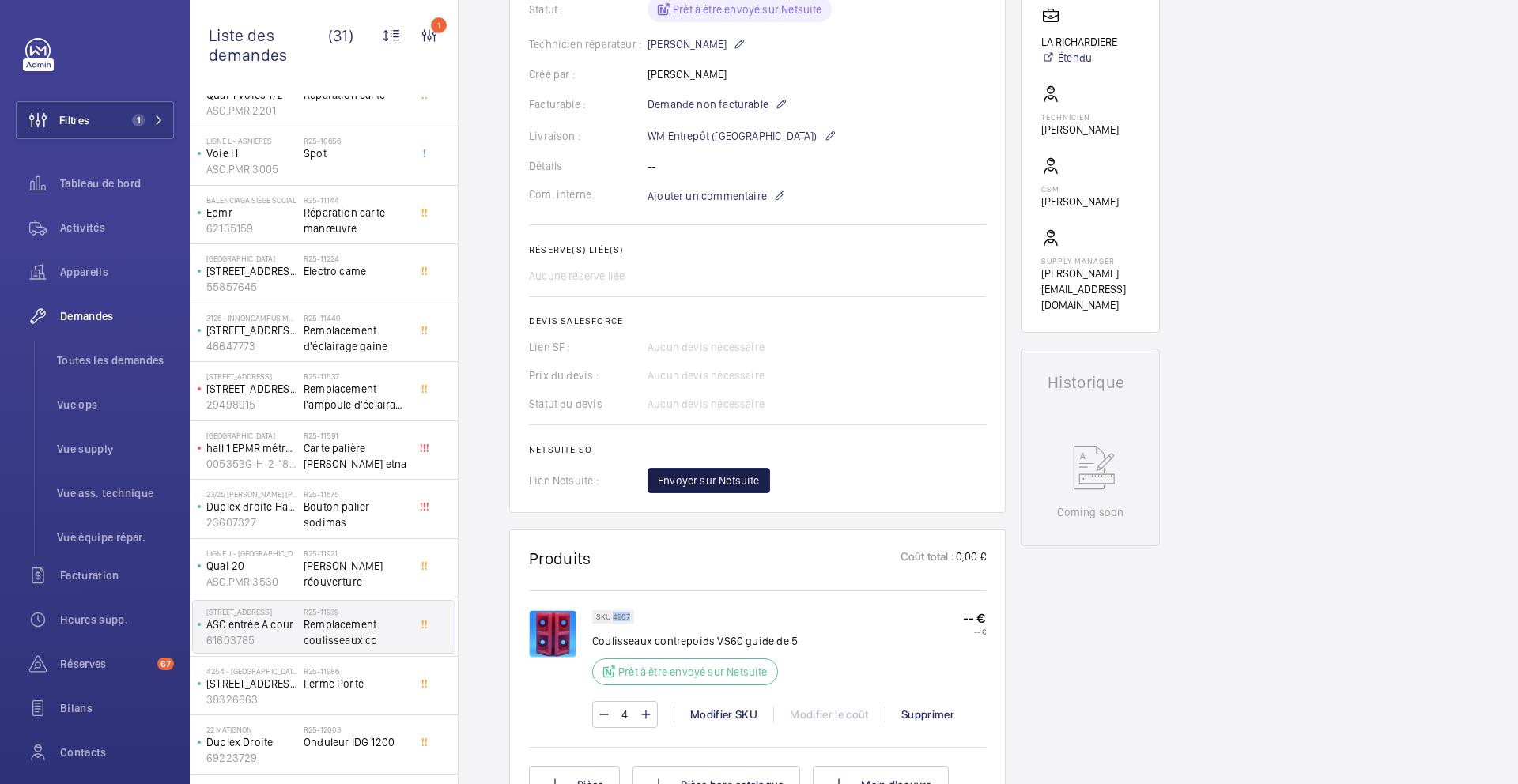
click at [730, 480] on span "Envoyer sur Netsuite" at bounding box center [709, 480] width 102 height 16
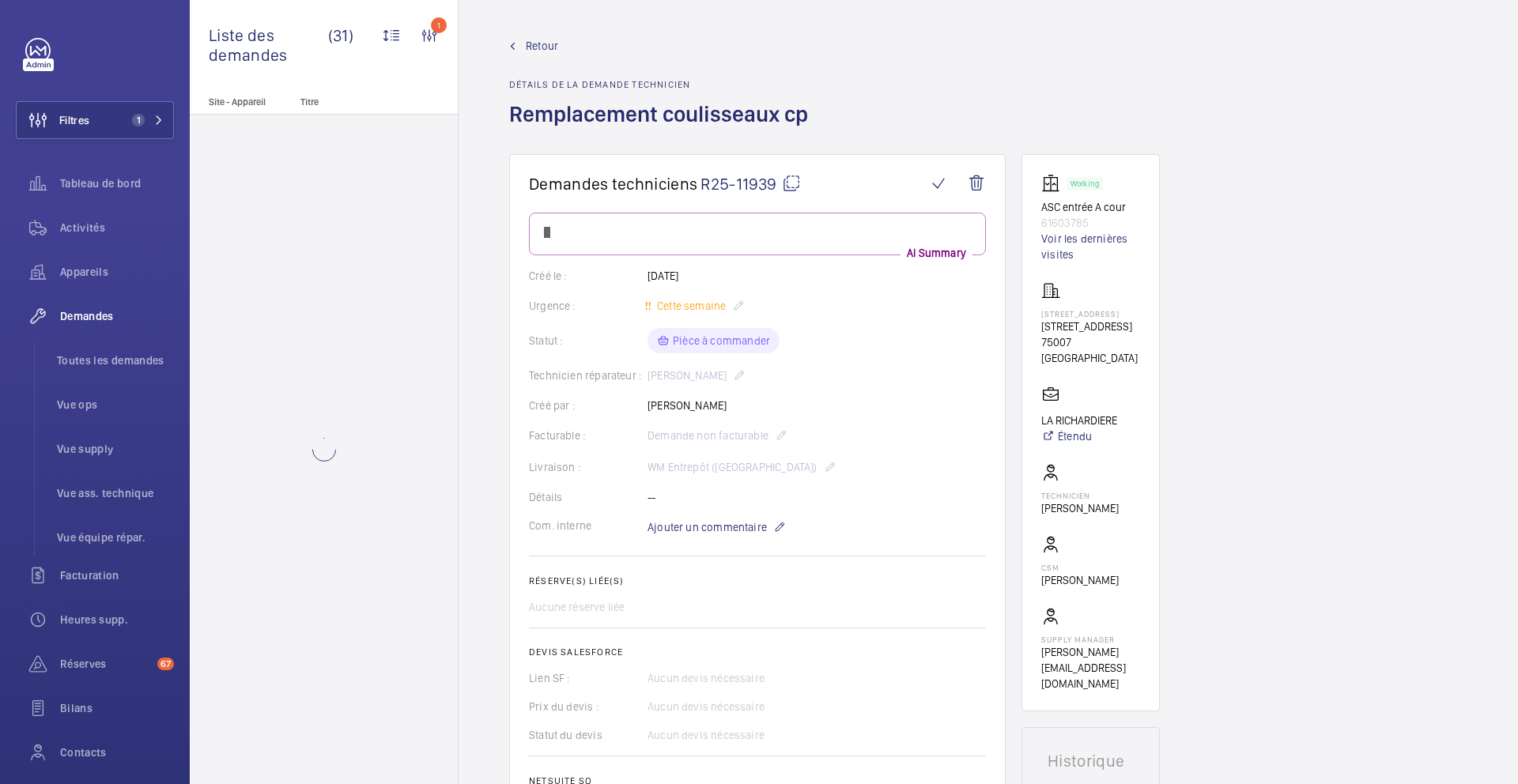
scroll to position [0, 0]
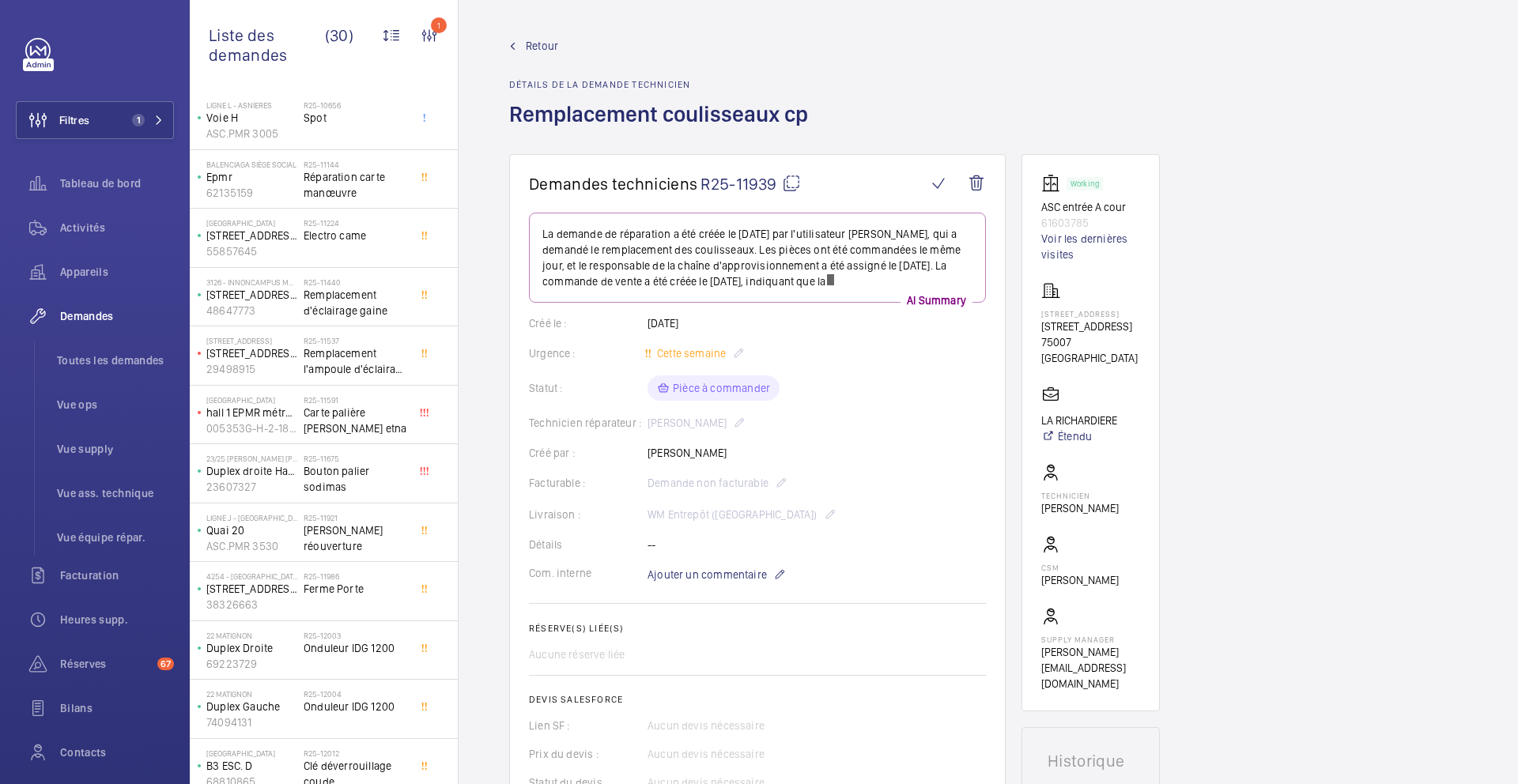
scroll to position [390, 0]
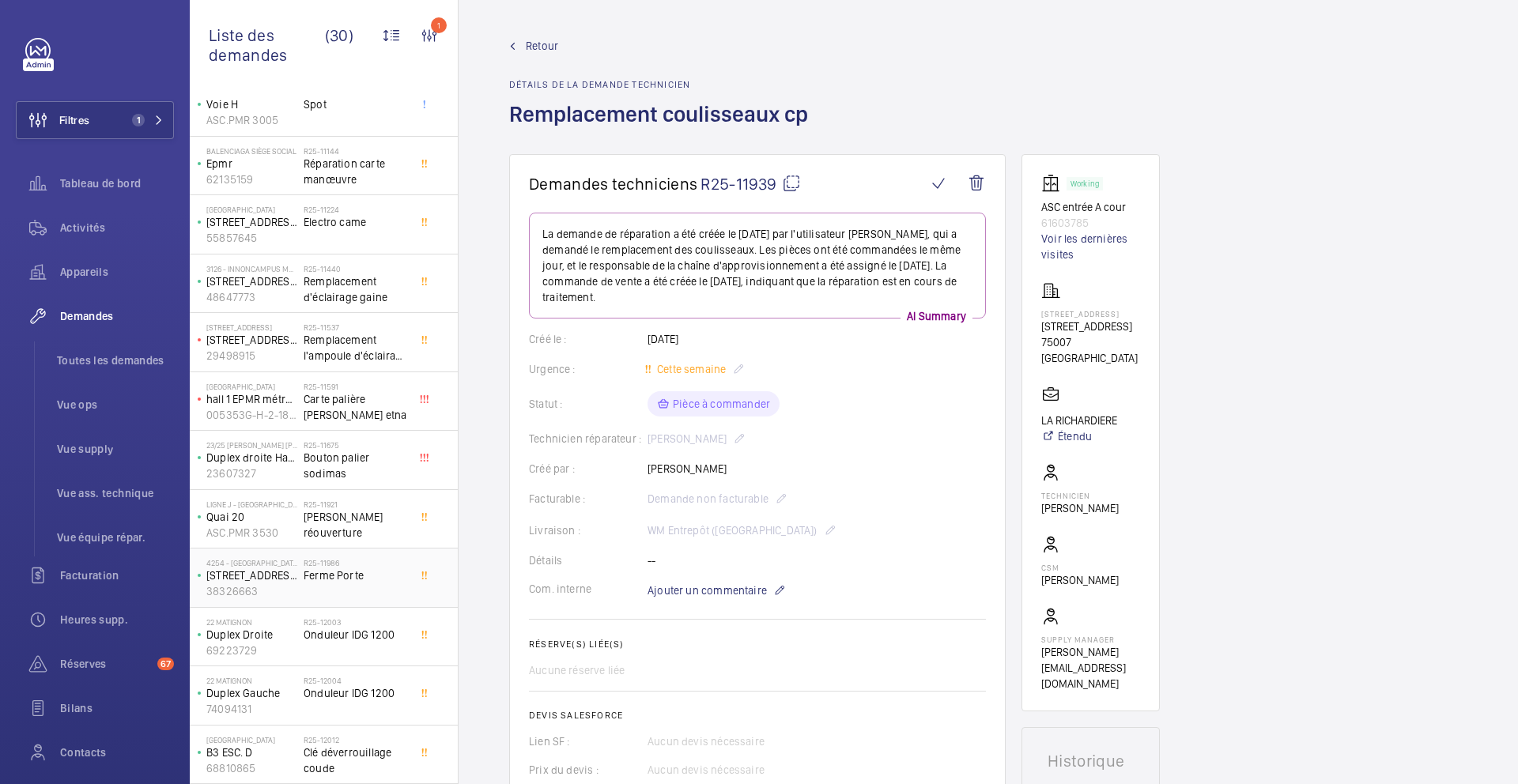
click at [382, 557] on div "R25-11986 Ferme Porte" at bounding box center [359, 577] width 111 height 52
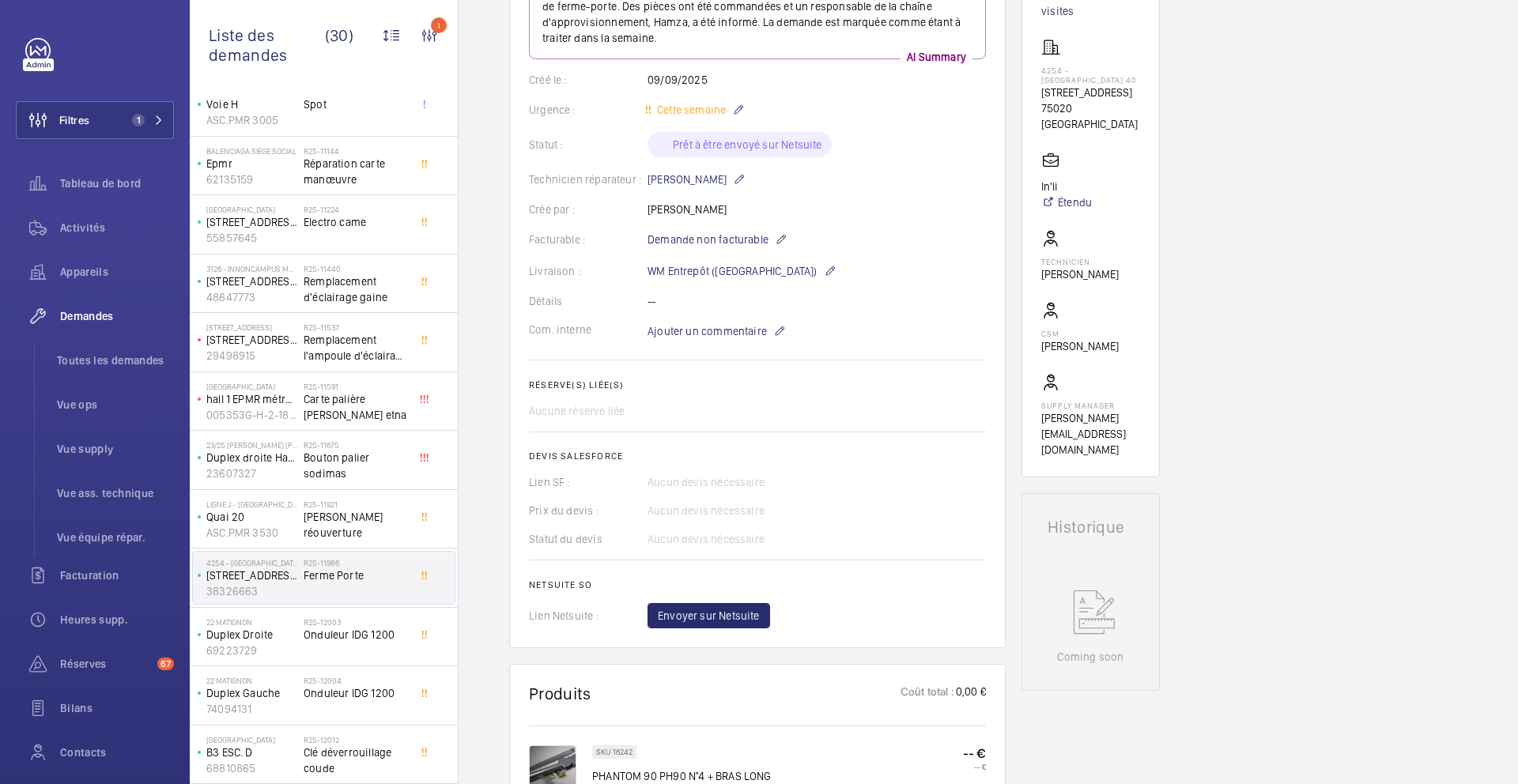
scroll to position [230, 0]
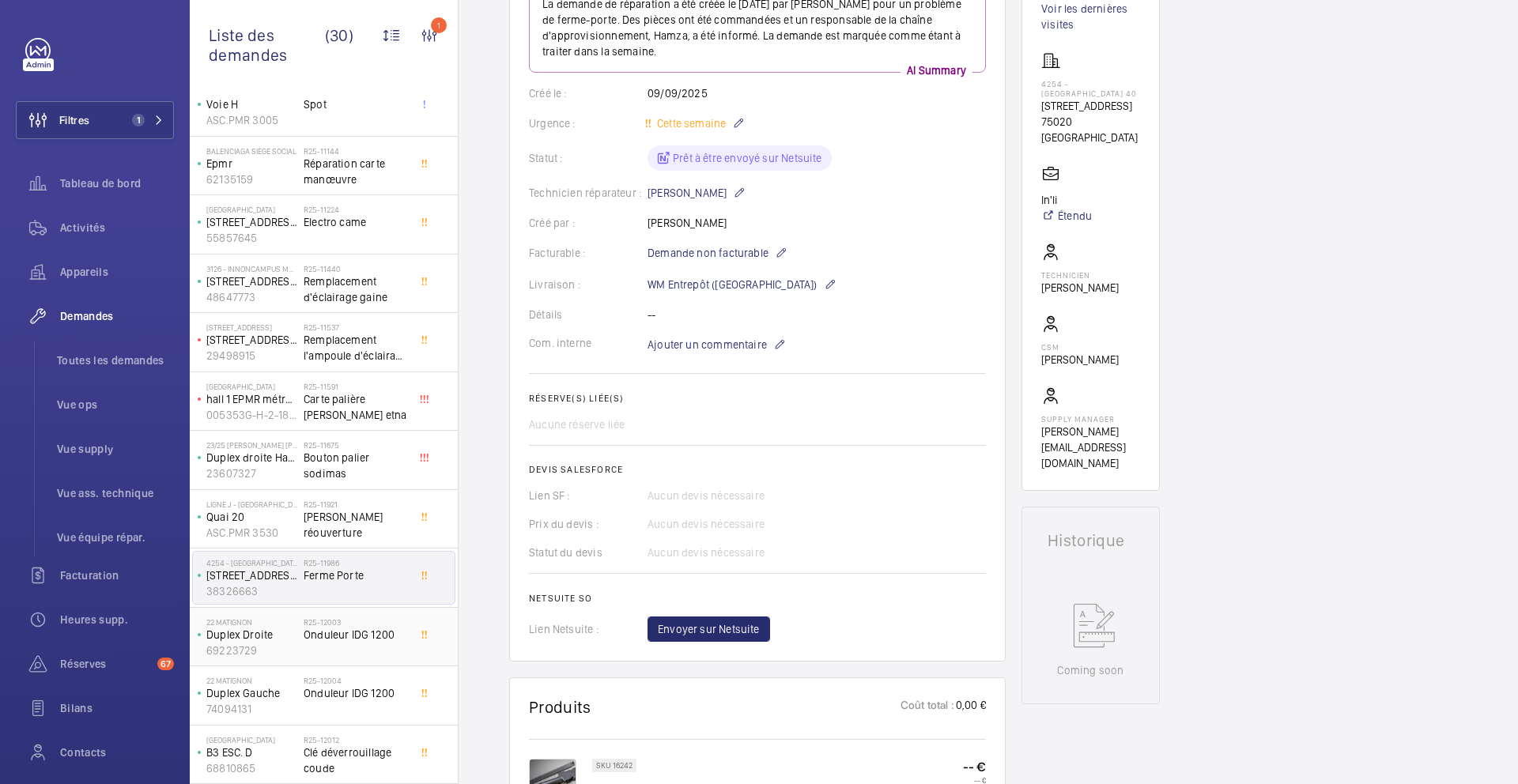
click at [378, 652] on div "R25-12003 Onduleur IDG 1200" at bounding box center [356, 640] width 104 height 46
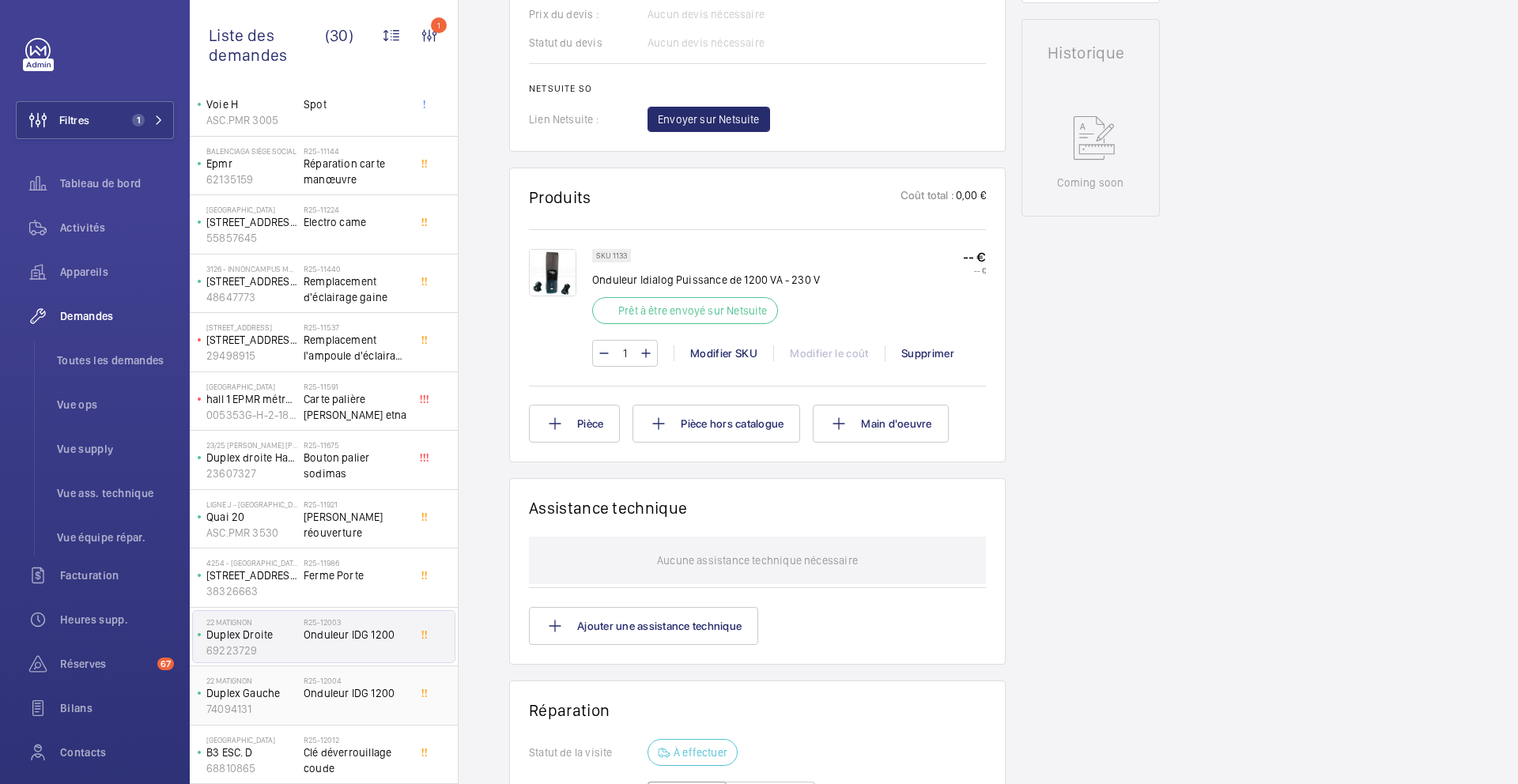
scroll to position [740, 0]
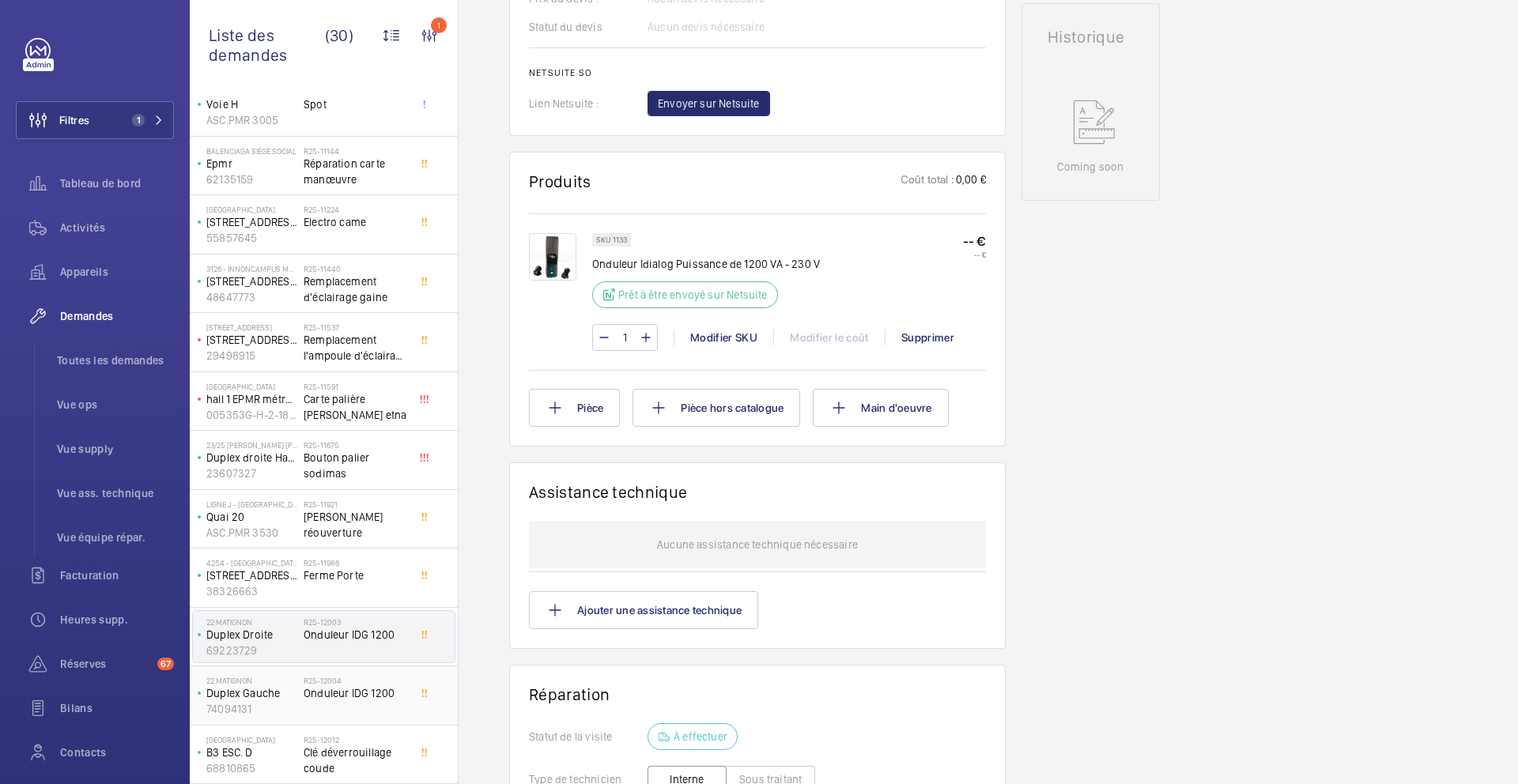
click at [403, 680] on h2 "R25-12004" at bounding box center [356, 681] width 104 height 10
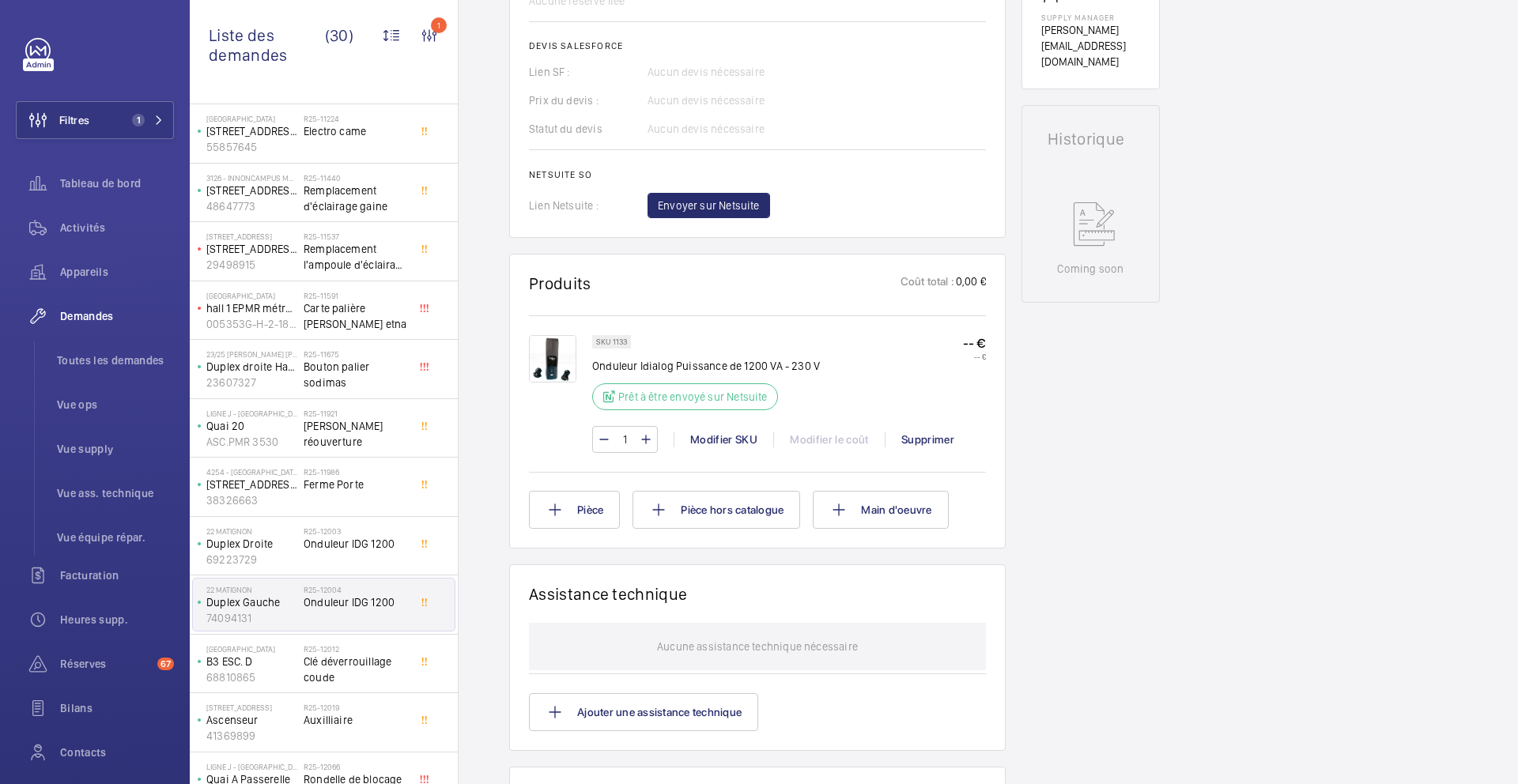
scroll to position [528, 0]
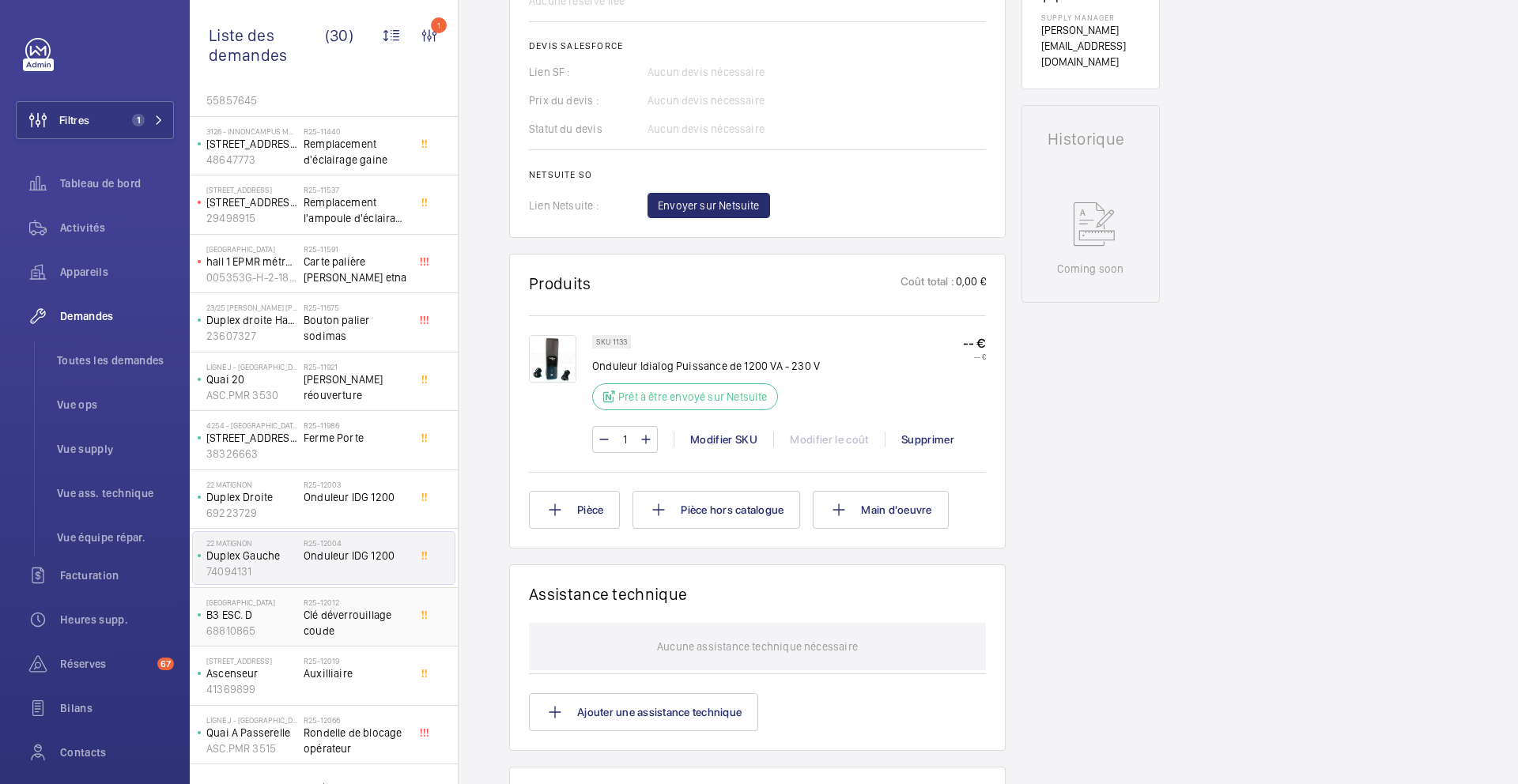
click at [377, 593] on div "R25-12012 Clé déverrouillage coude" at bounding box center [359, 616] width 111 height 52
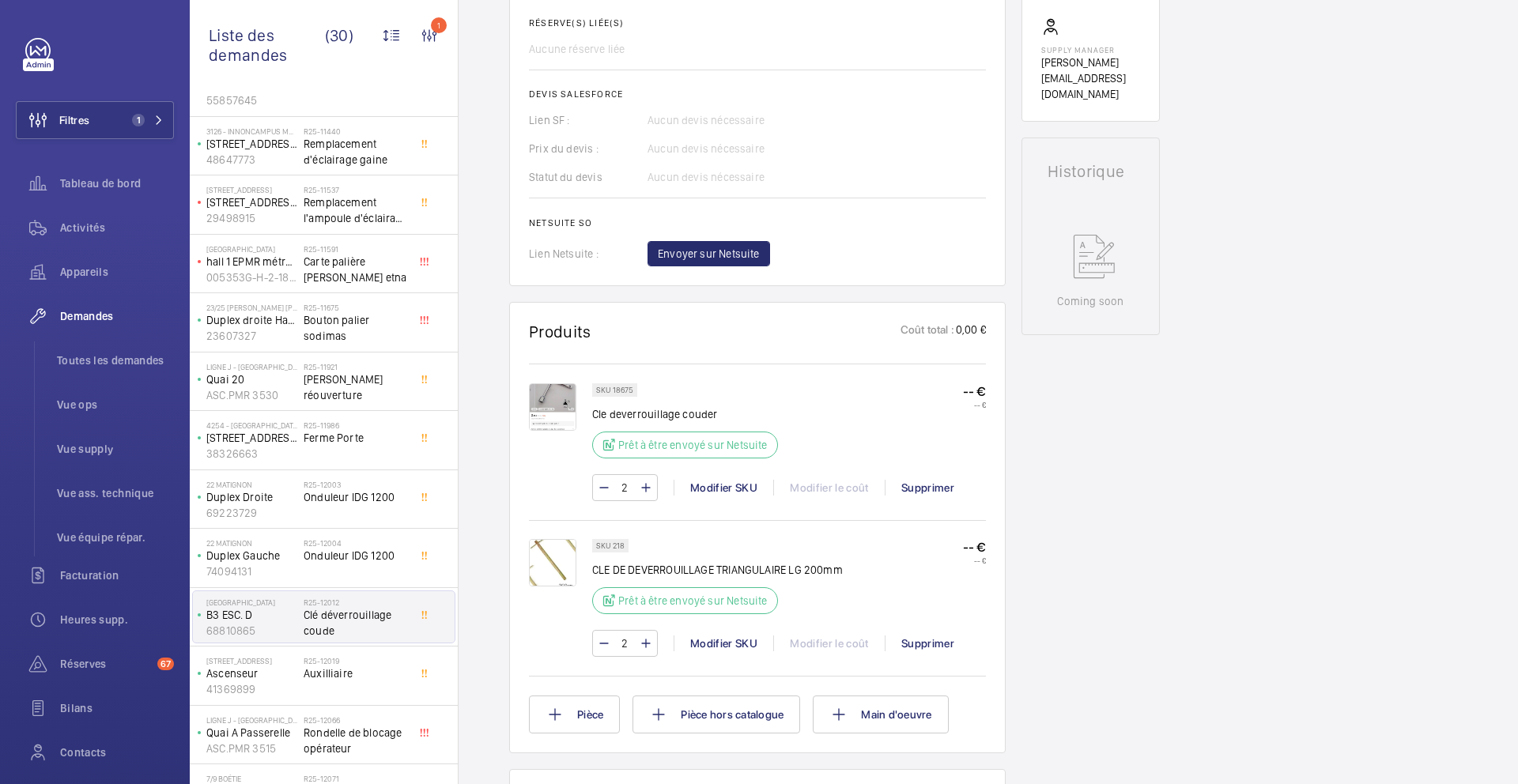
scroll to position [606, 0]
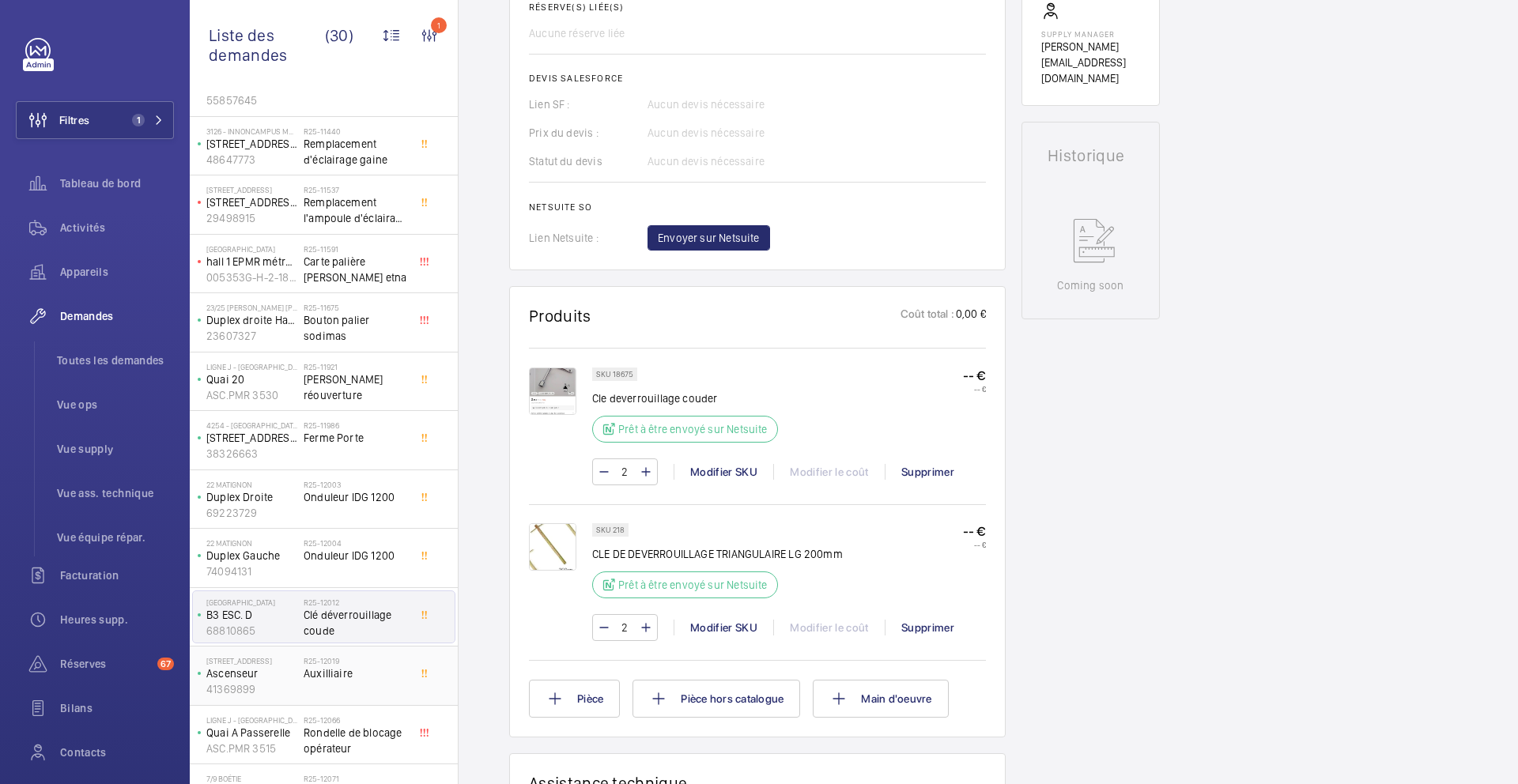
click at [386, 678] on span "Auxilliaire" at bounding box center [356, 673] width 104 height 16
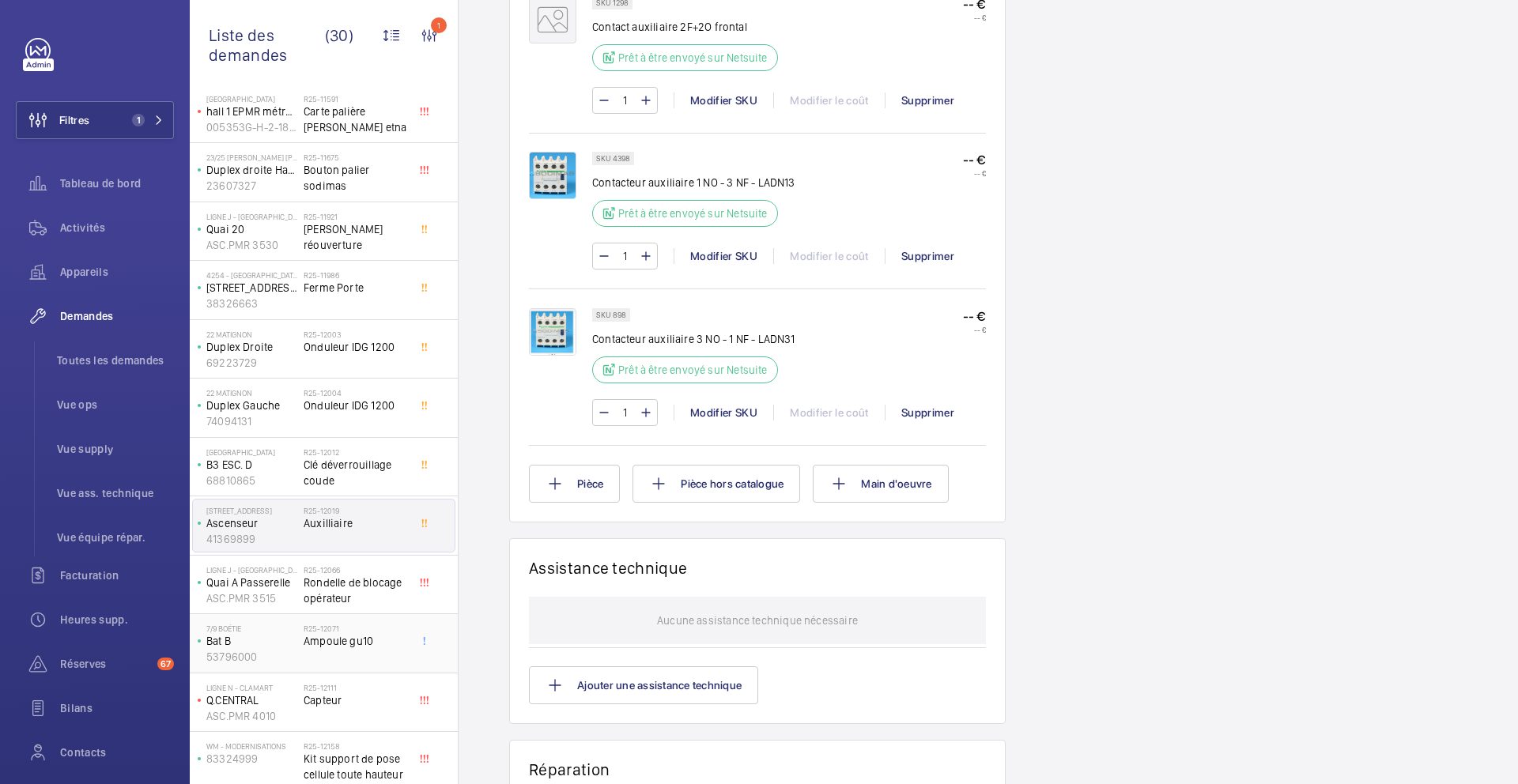
scroll to position [709, 0]
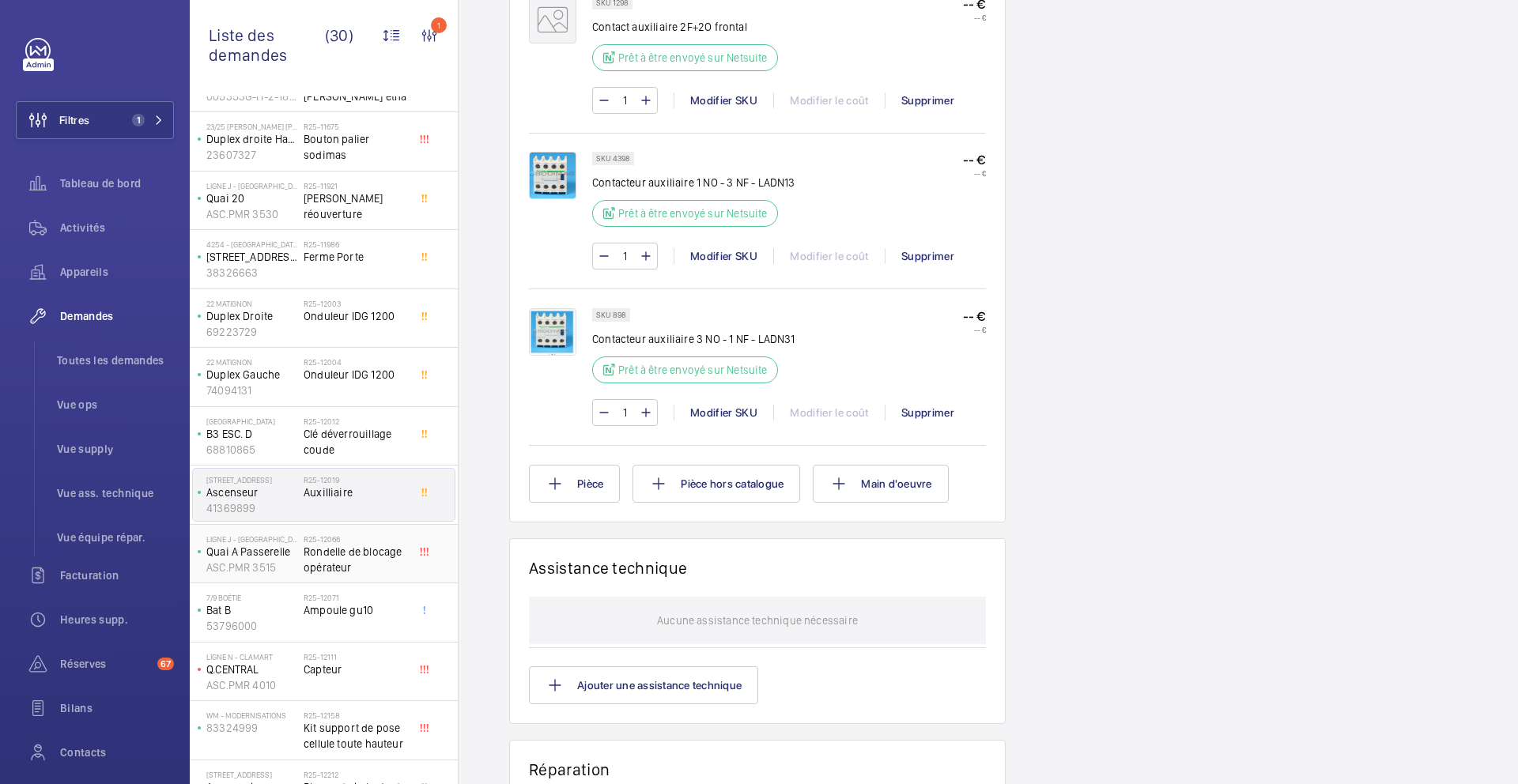
click at [378, 559] on span "Rondelle de blocage opérateur" at bounding box center [356, 560] width 104 height 31
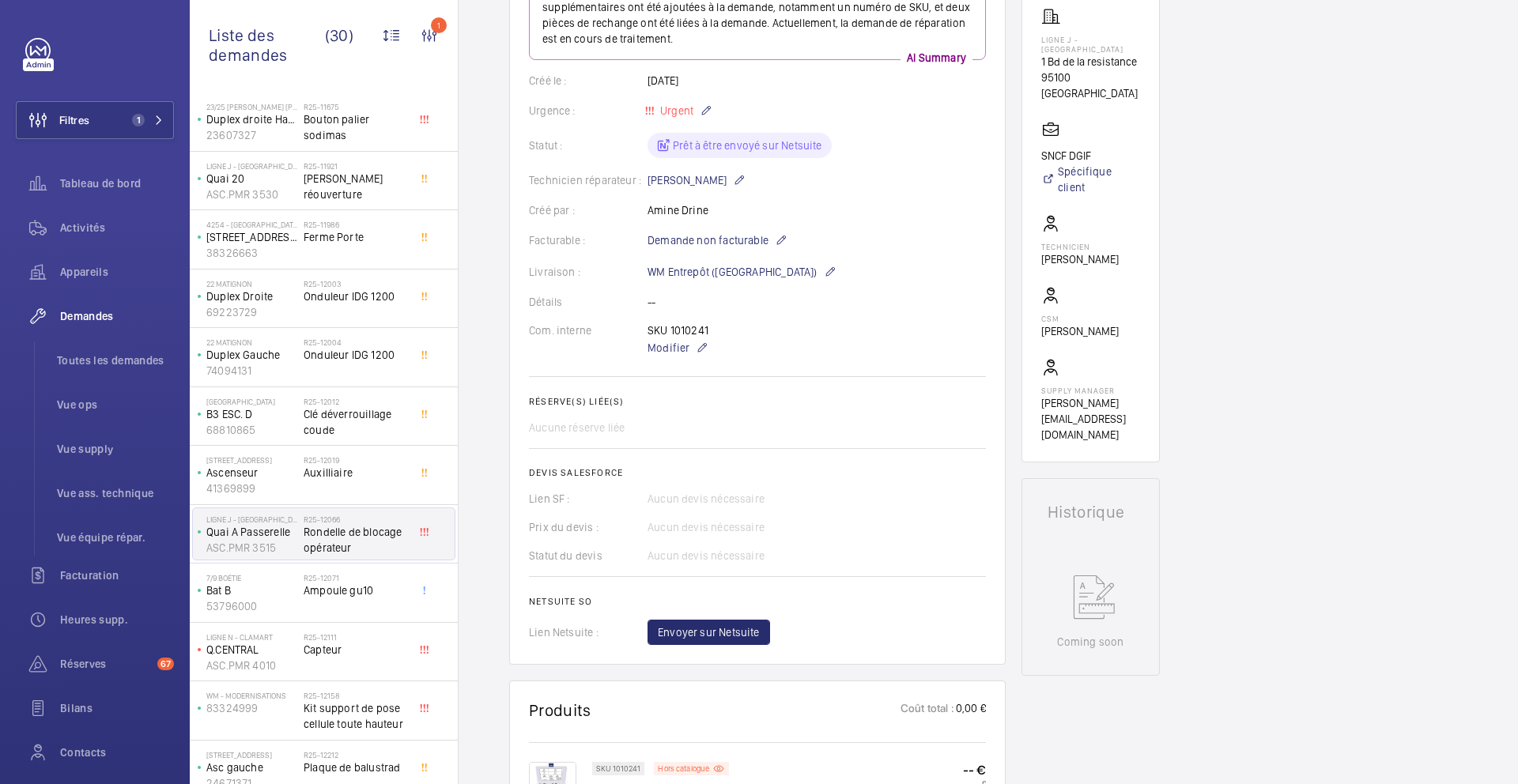
scroll to position [307, 0]
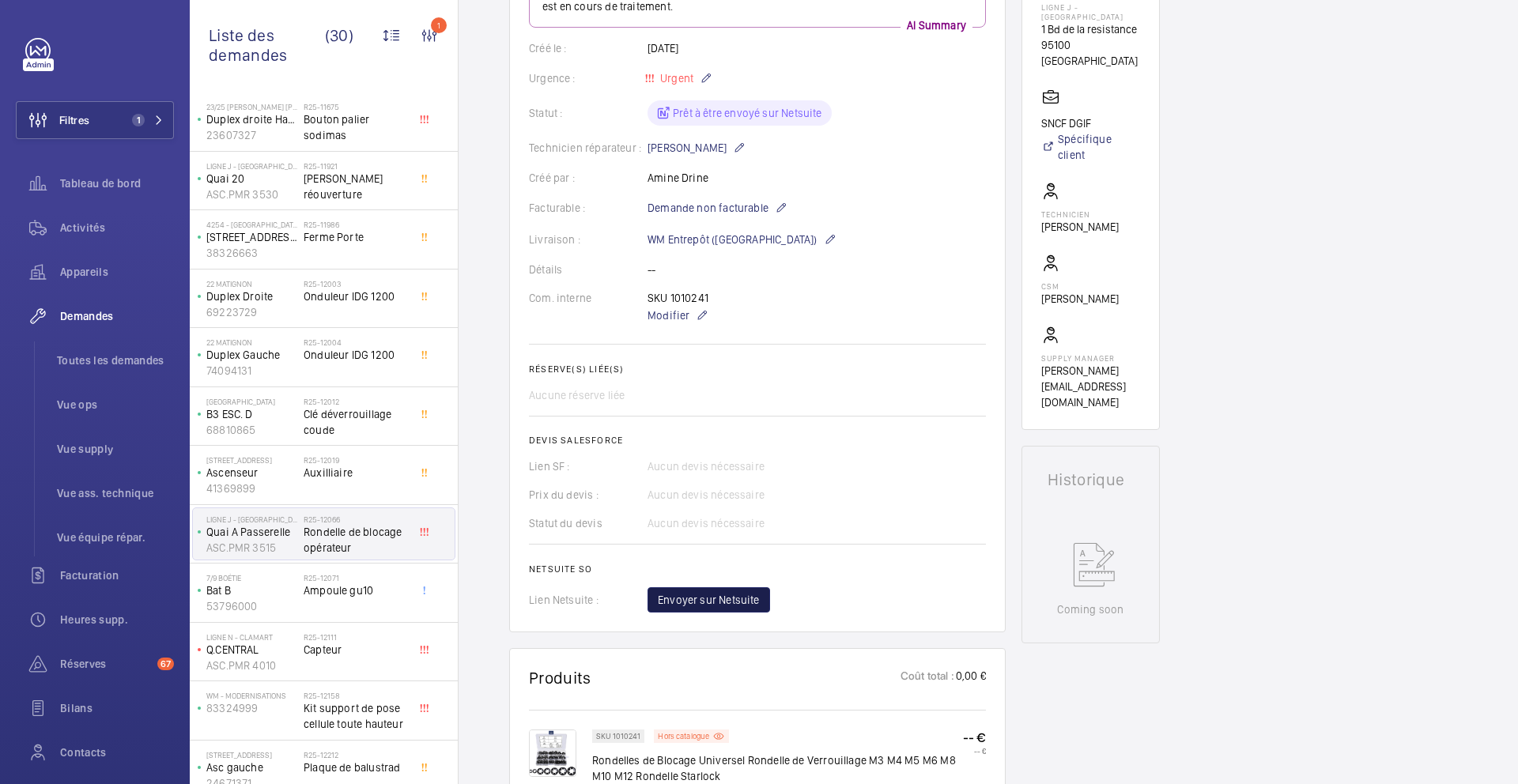
click at [709, 592] on span "Envoyer sur Netsuite" at bounding box center [709, 600] width 102 height 16
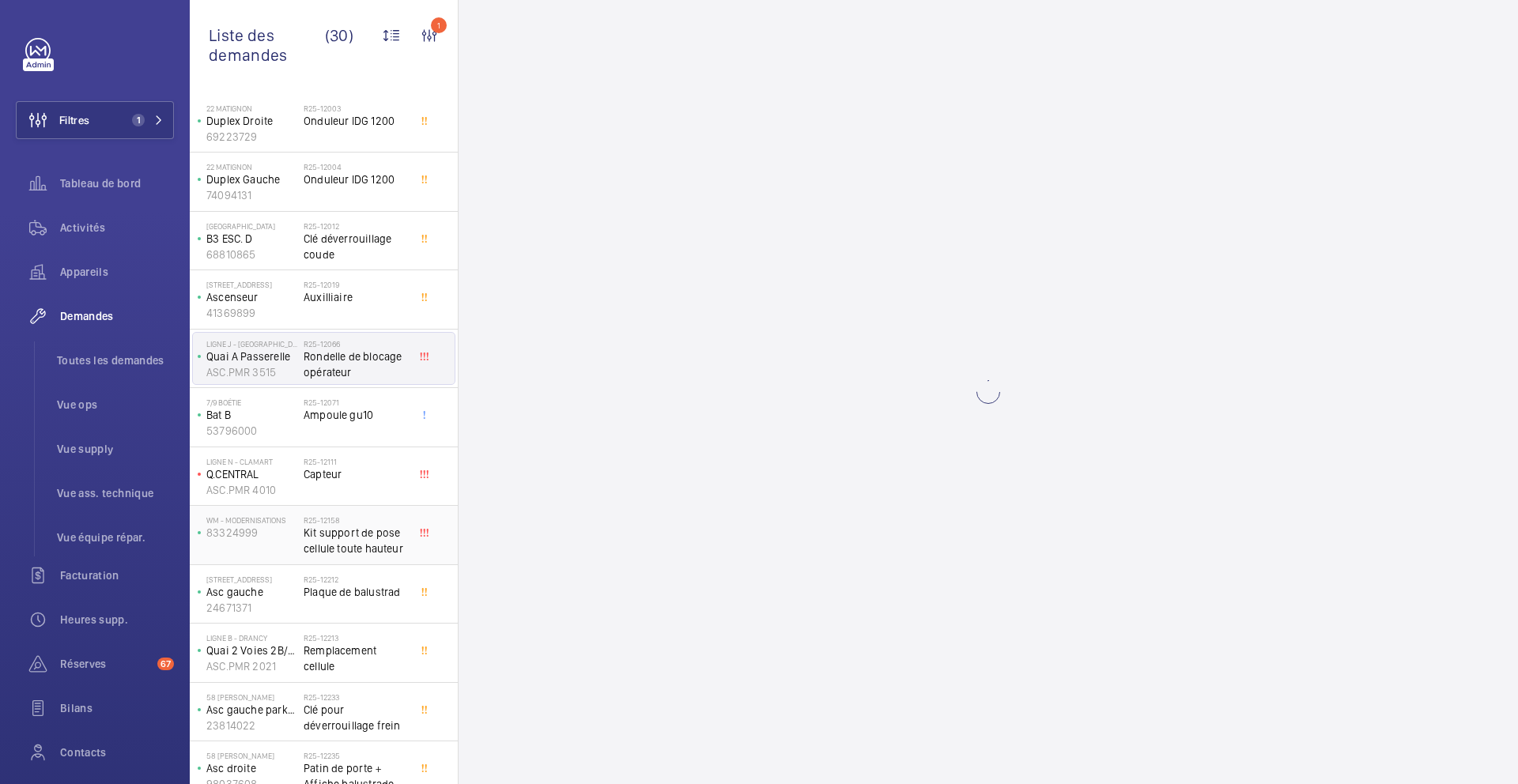
scroll to position [0, 0]
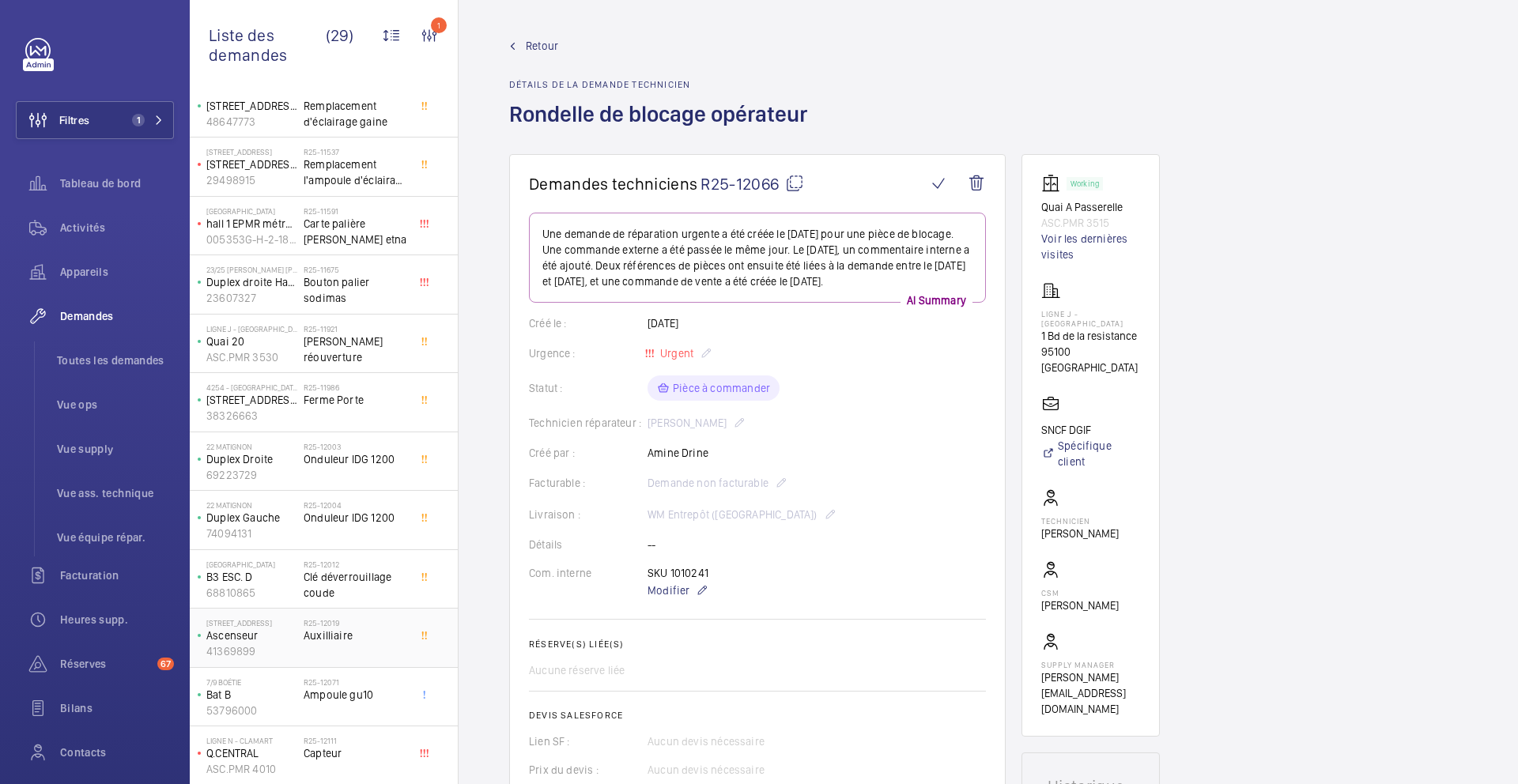
scroll to position [1039, 0]
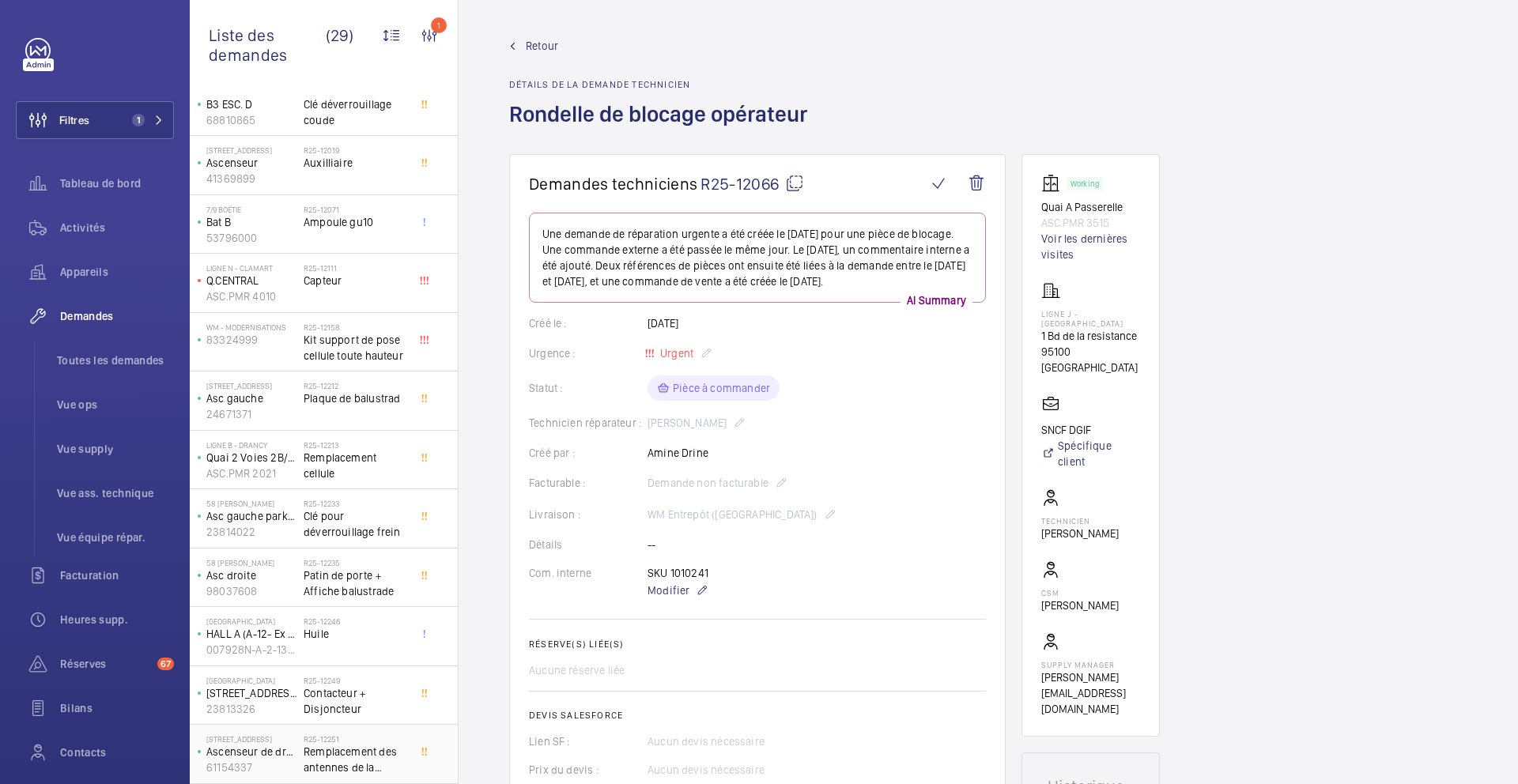
click at [396, 757] on span "Remplacement des antennes de la cellules de réouverture." at bounding box center [356, 760] width 104 height 31
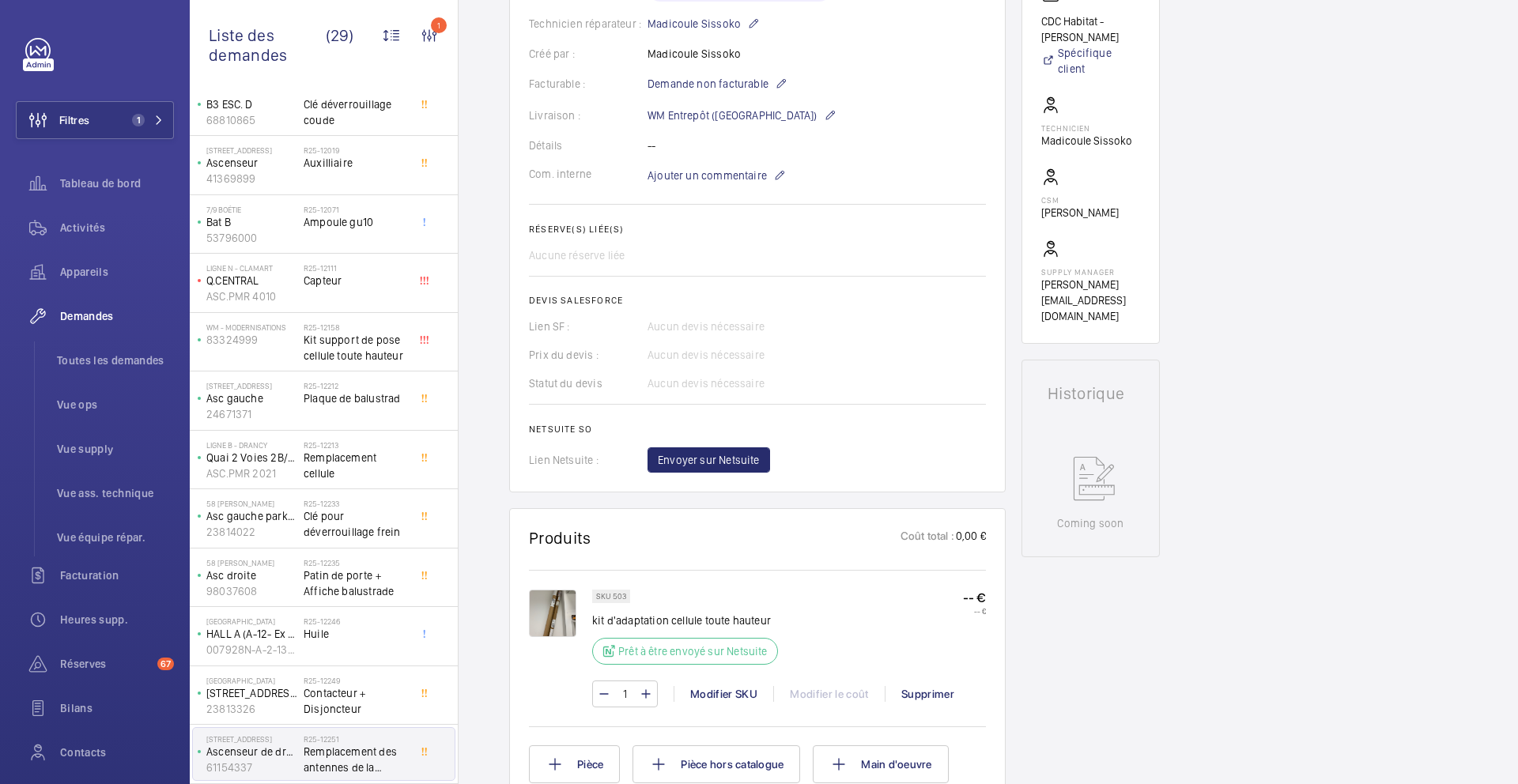
scroll to position [430, 0]
click at [349, 703] on span "Contacteur + Disjoncteur" at bounding box center [356, 701] width 104 height 31
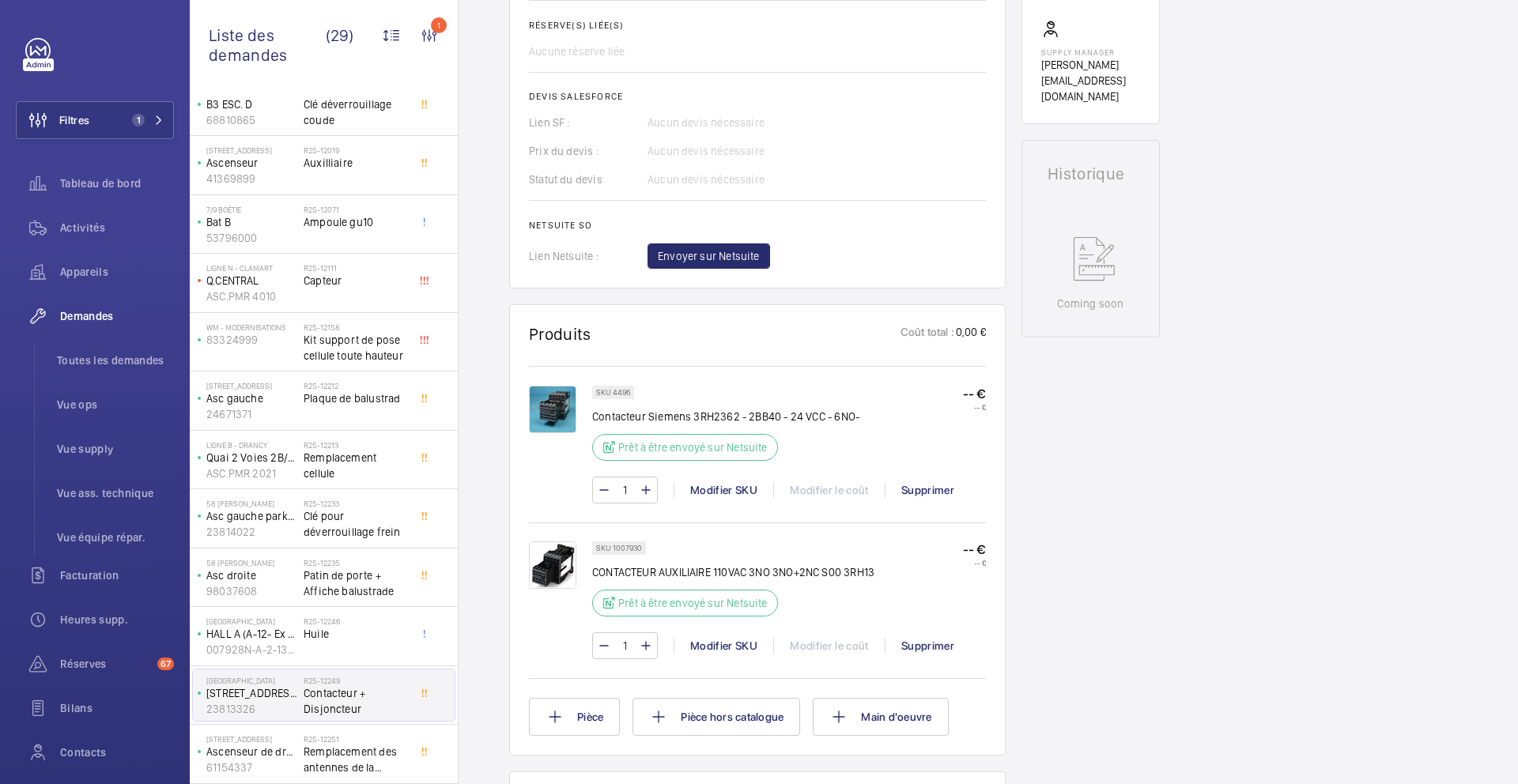
scroll to position [610, 0]
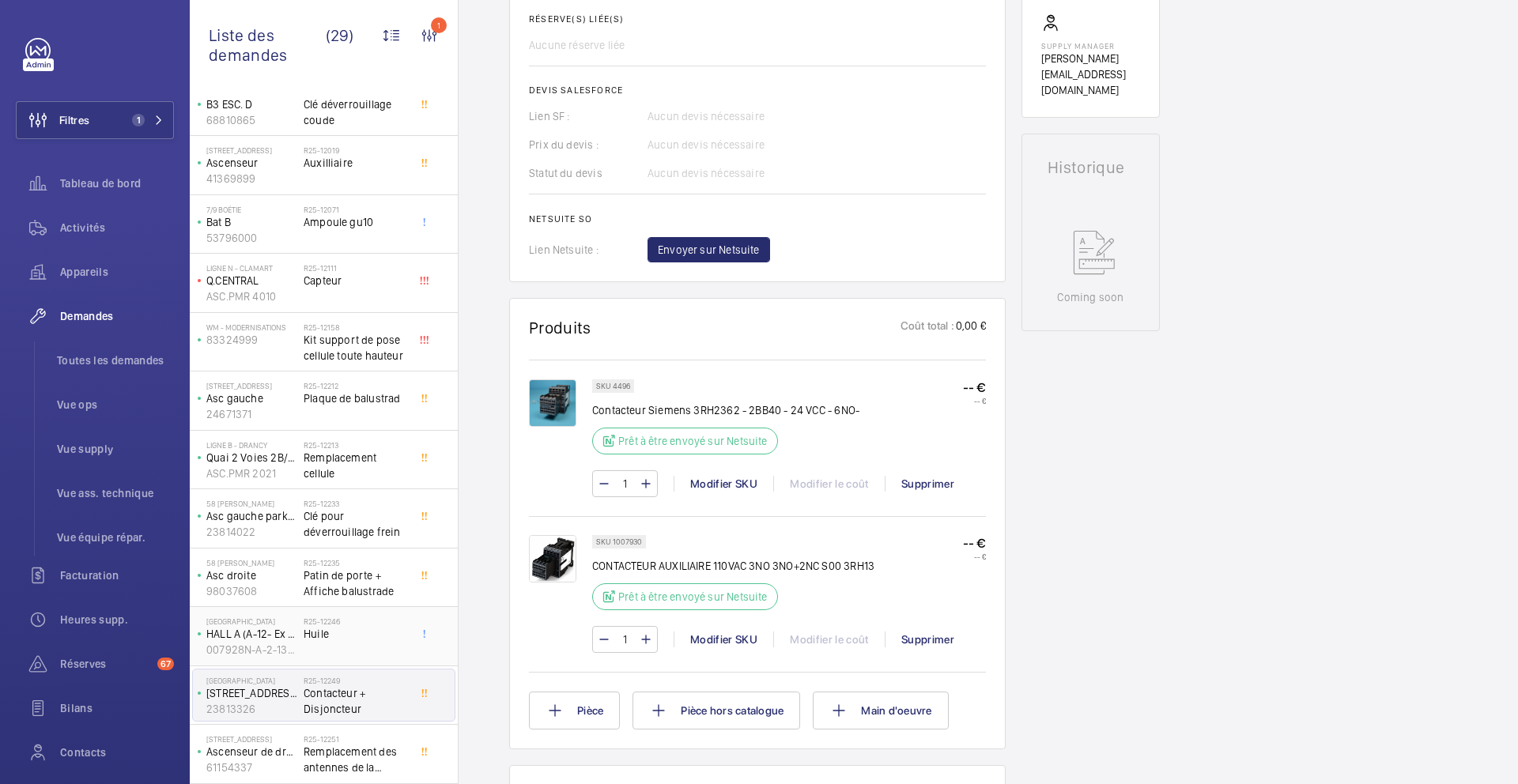
click at [382, 644] on div "R25-12246 Huile" at bounding box center [356, 639] width 104 height 46
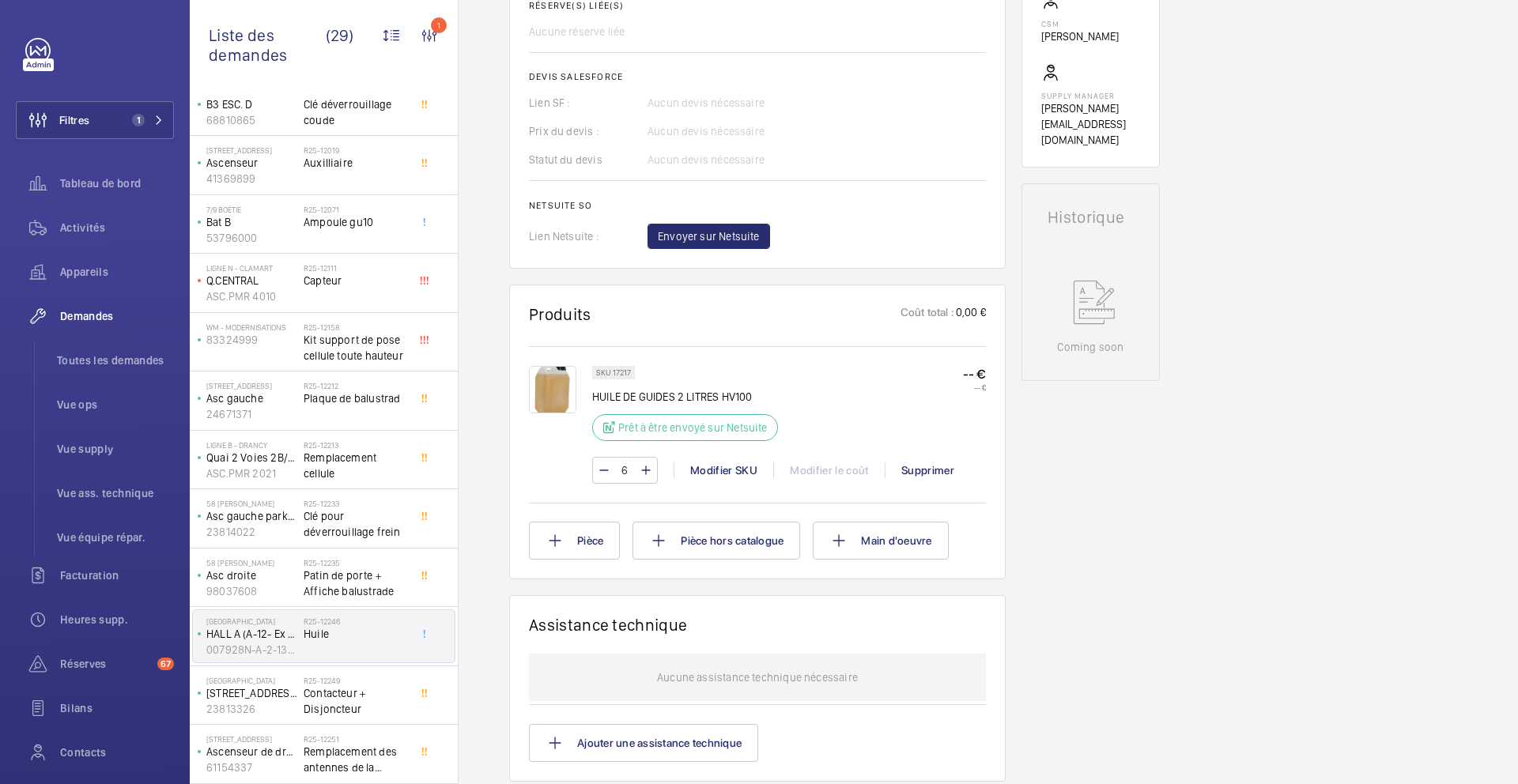
scroll to position [622, 0]
click at [344, 575] on span "Patin de porte + Affiche balustrade" at bounding box center [356, 583] width 104 height 31
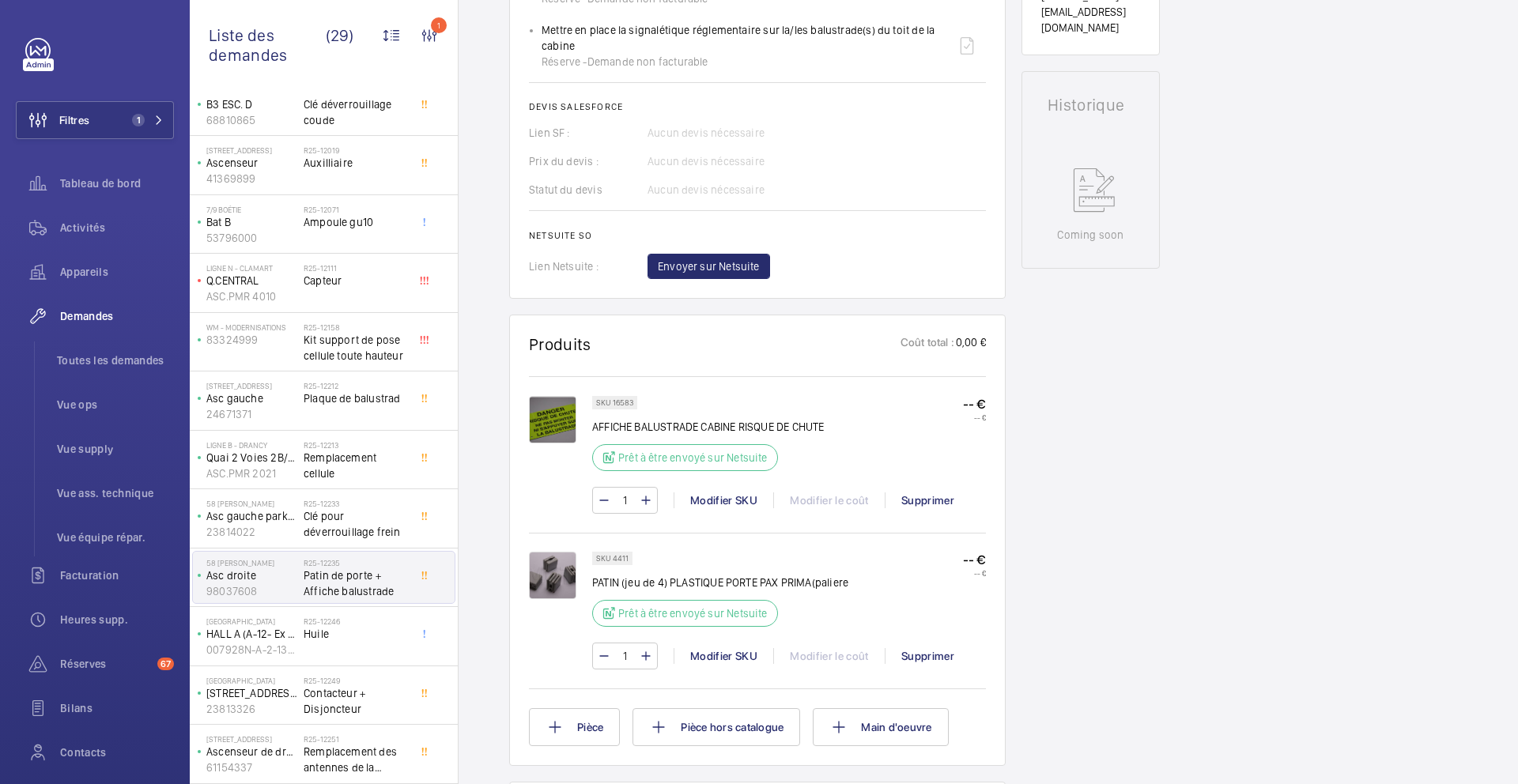
scroll to position [701, 0]
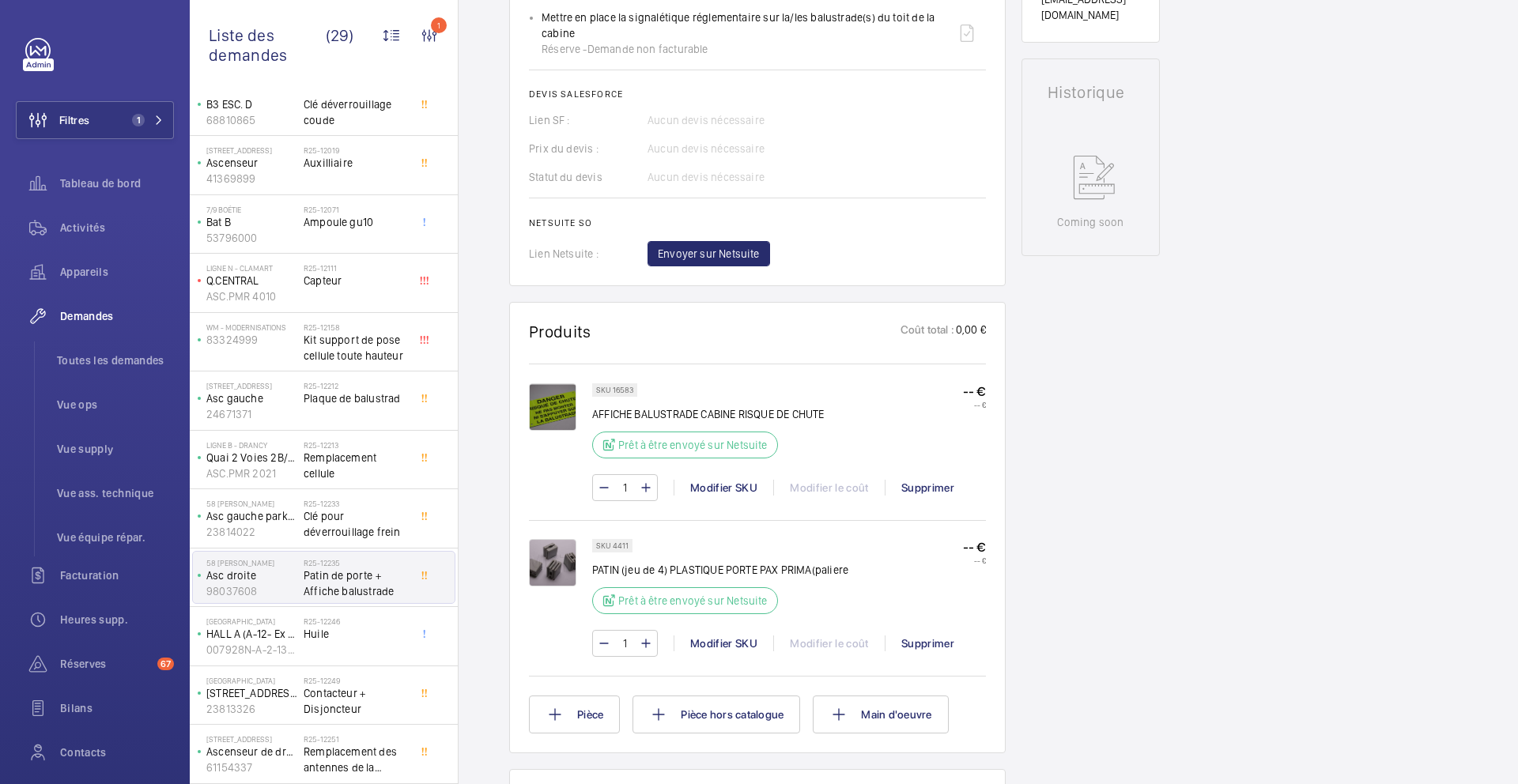
click at [623, 548] on p "SKU 4411" at bounding box center [612, 546] width 32 height 6
click at [629, 388] on p "SKU 16583" at bounding box center [615, 390] width 37 height 6
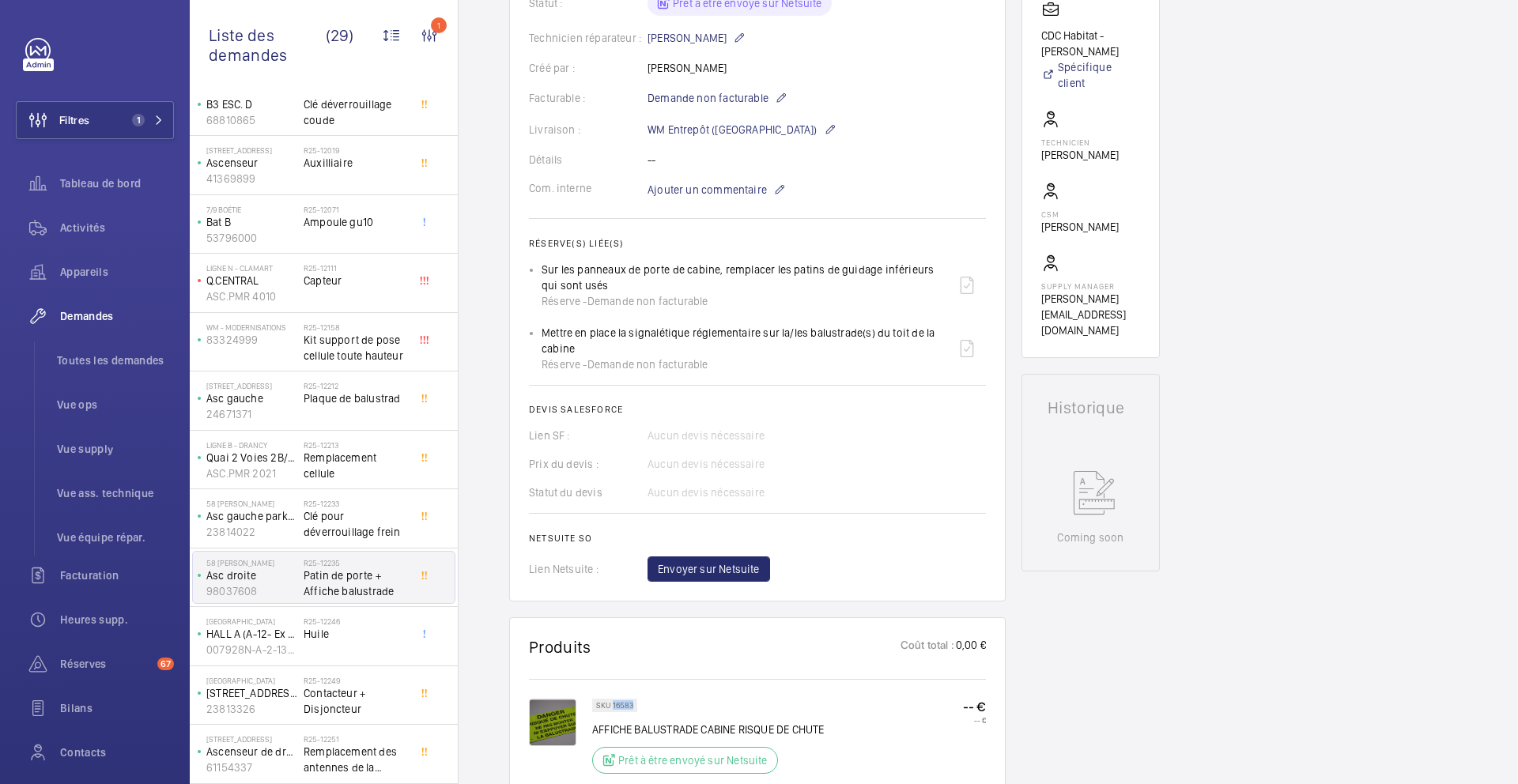
scroll to position [351, 0]
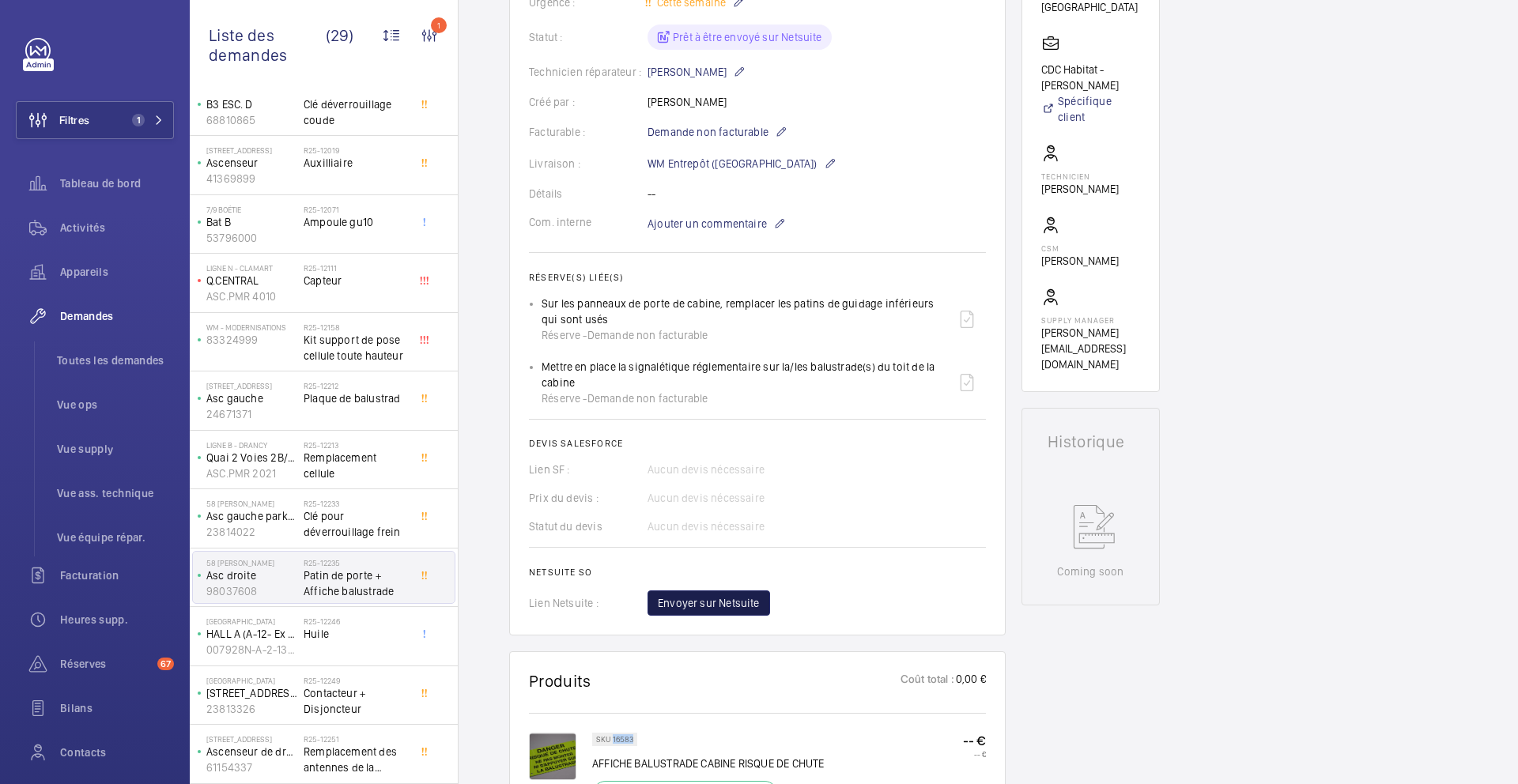
click at [701, 612] on button "Envoyer sur Netsuite" at bounding box center [708, 603] width 123 height 25
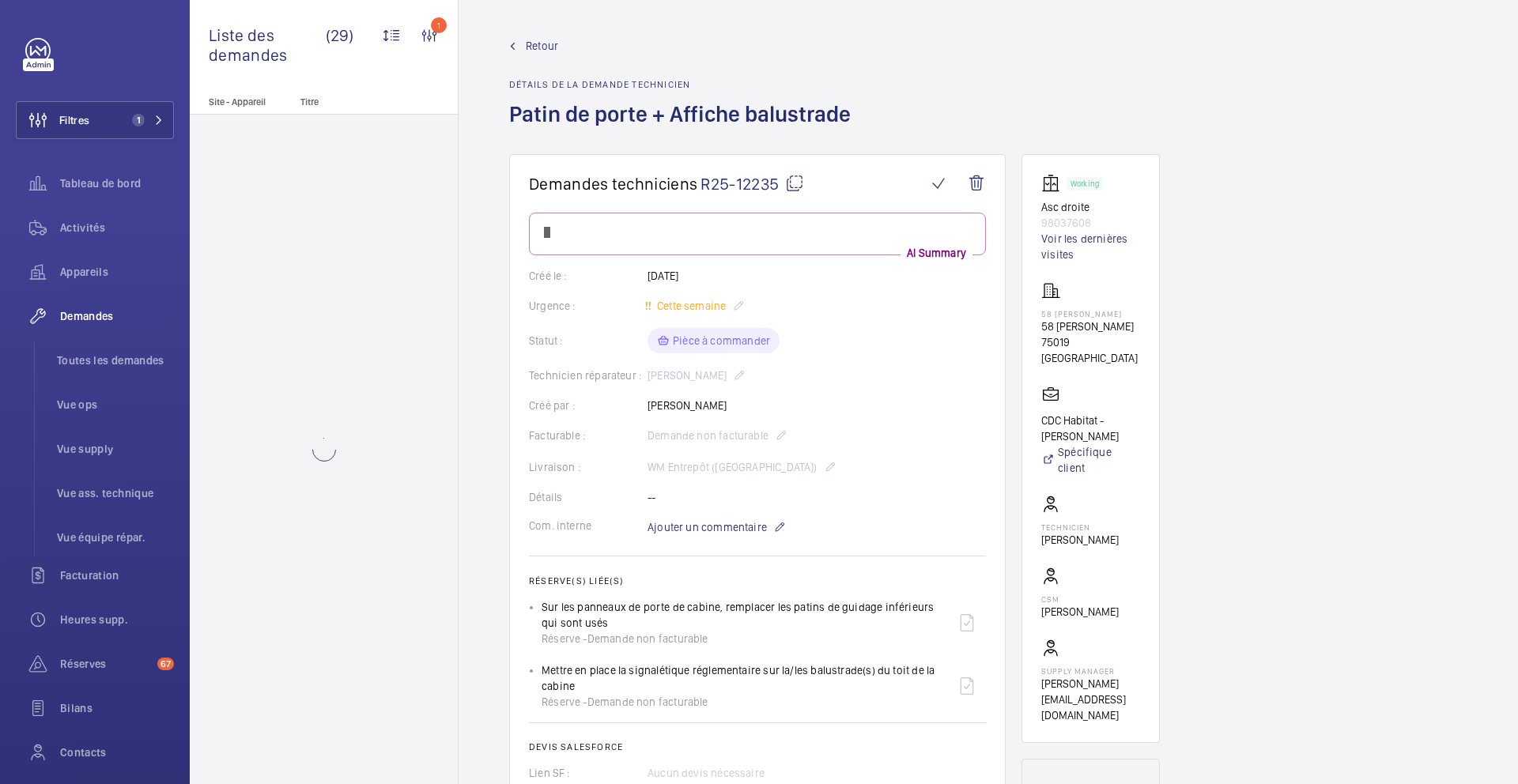
scroll to position [0, 0]
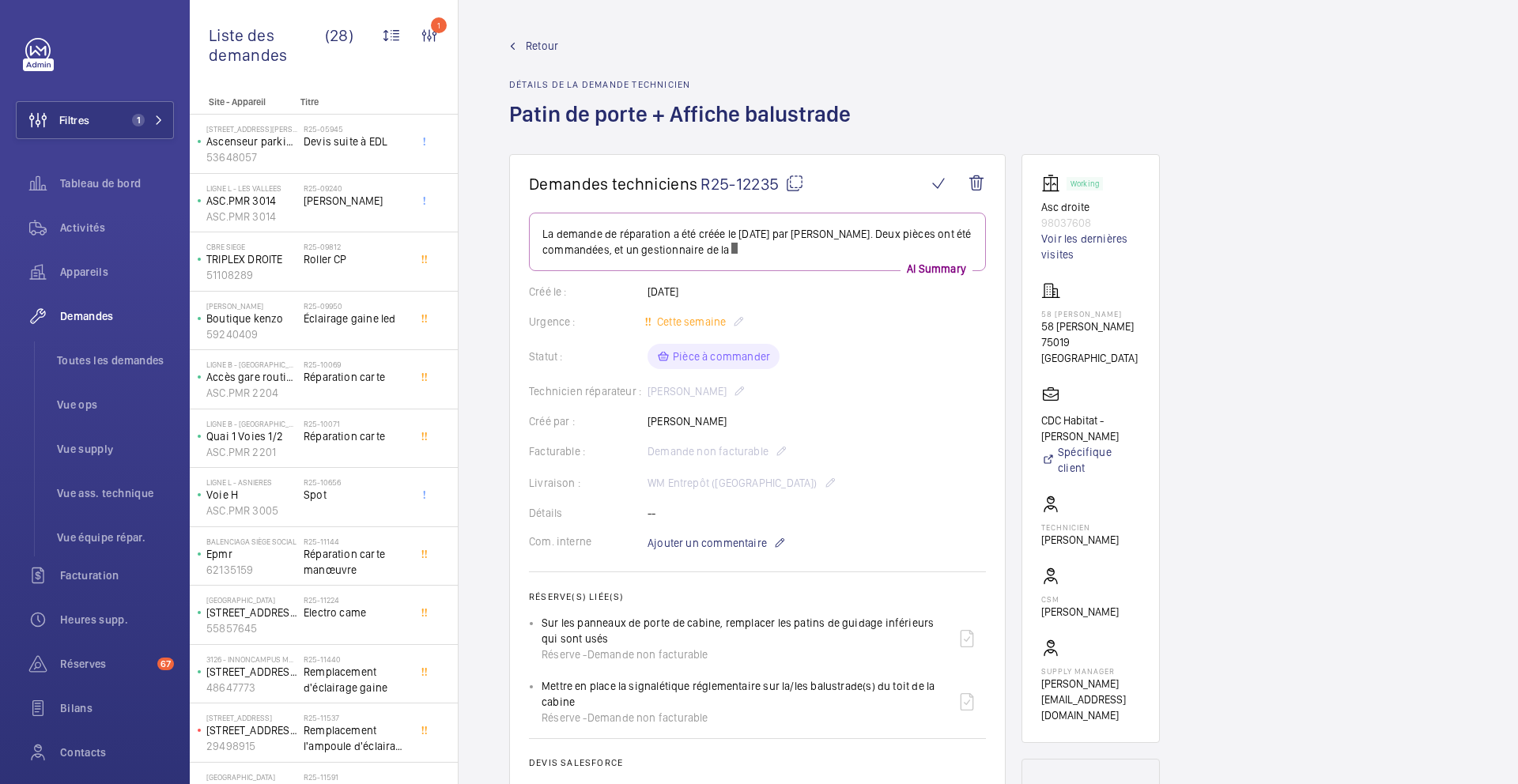
scroll to position [565, 0]
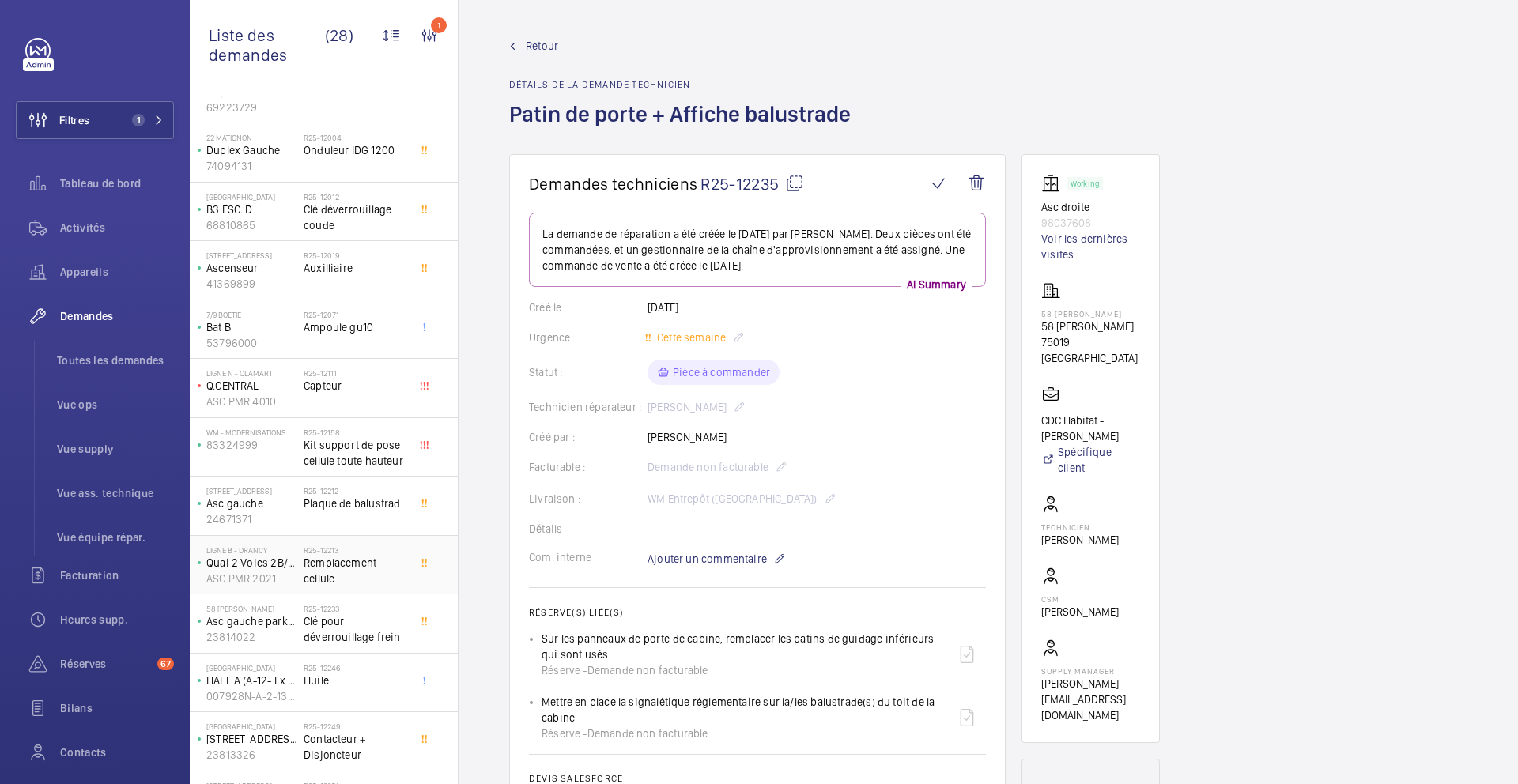
scroll to position [979, 0]
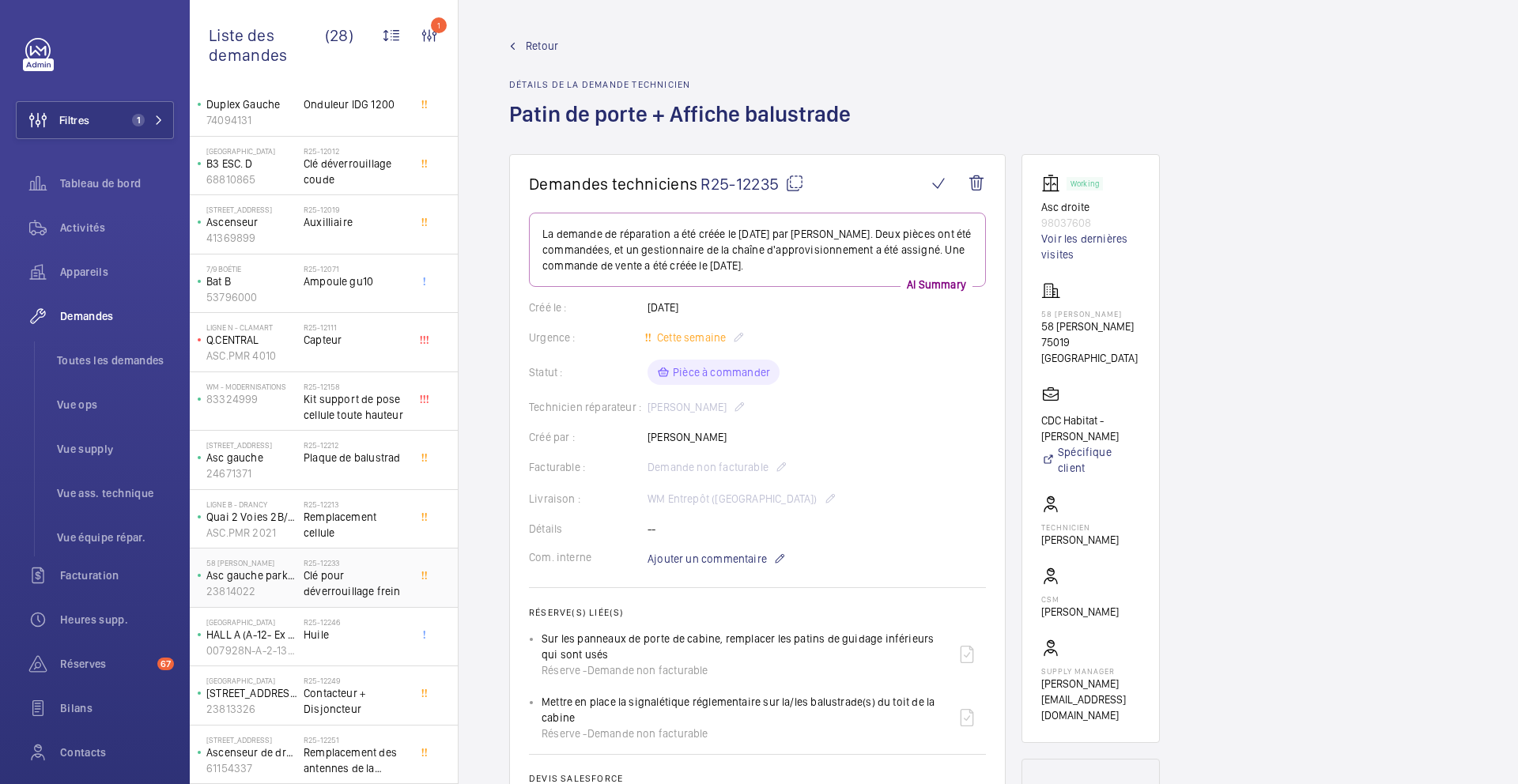
click at [370, 582] on span "Clé pour déverrouillage frein" at bounding box center [356, 583] width 104 height 31
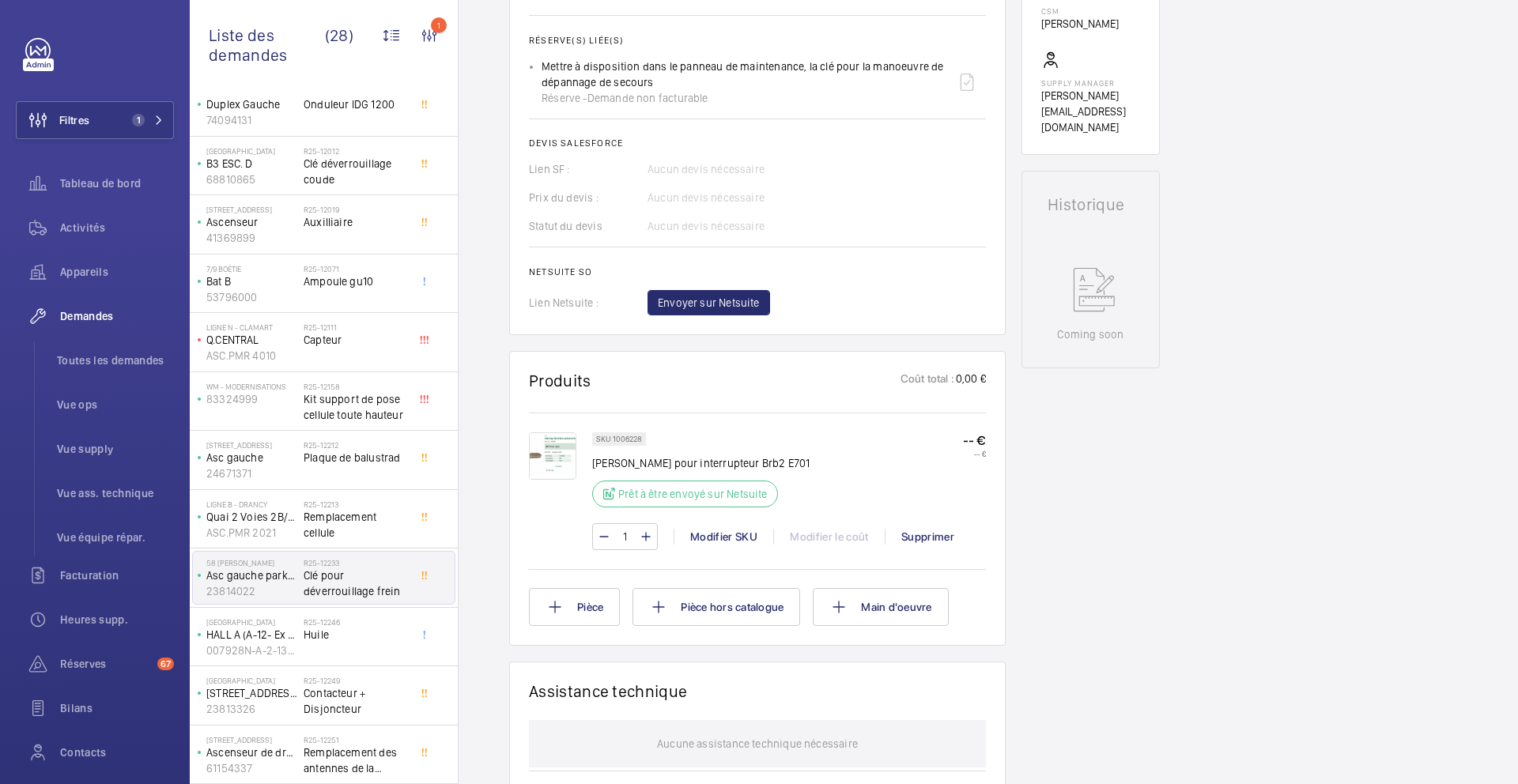
scroll to position [606, 0]
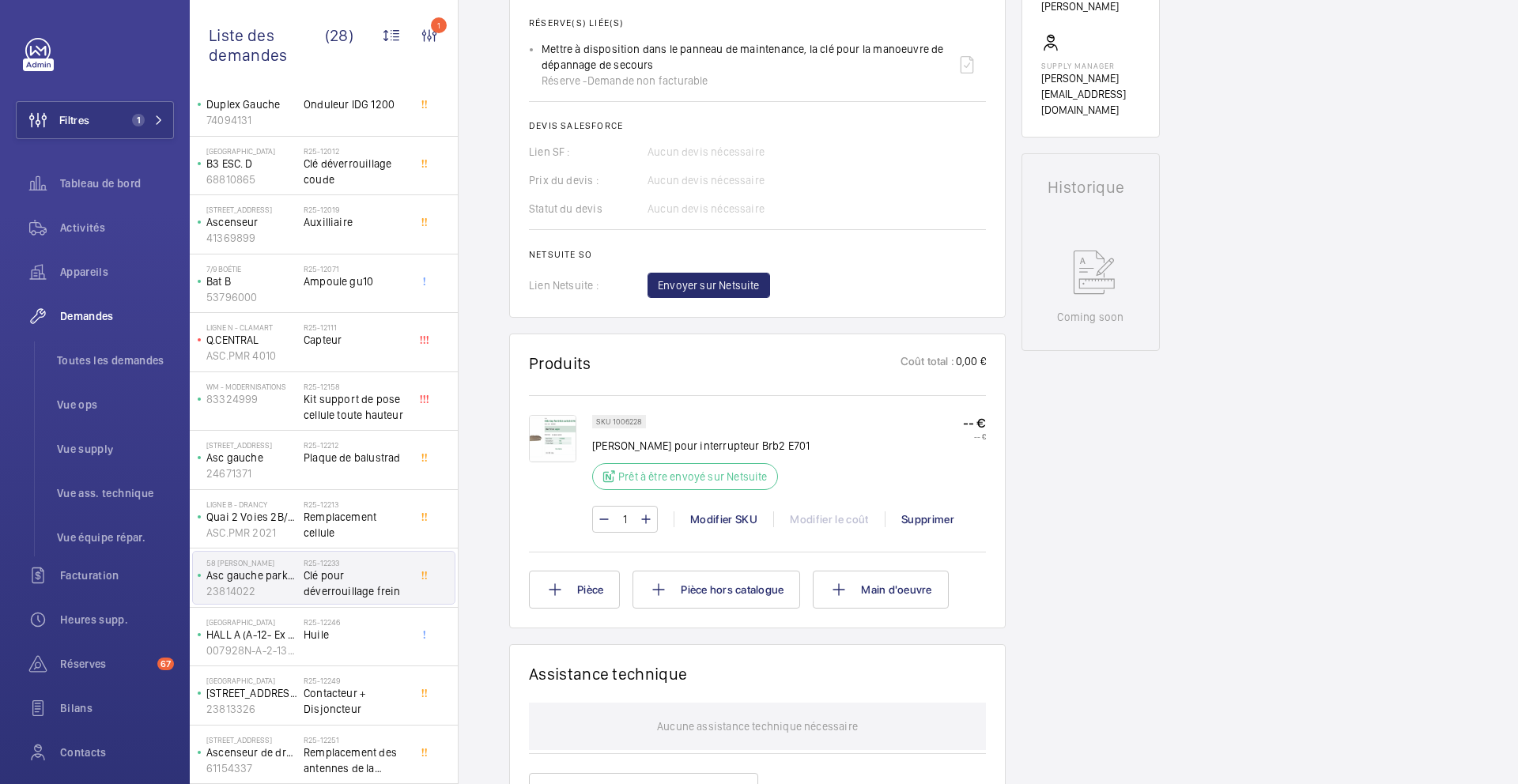
click at [632, 424] on p "SKU 1006228" at bounding box center [619, 421] width 46 height 6
click at [384, 542] on div "R25-12213 Remplacement cellule" at bounding box center [356, 522] width 104 height 46
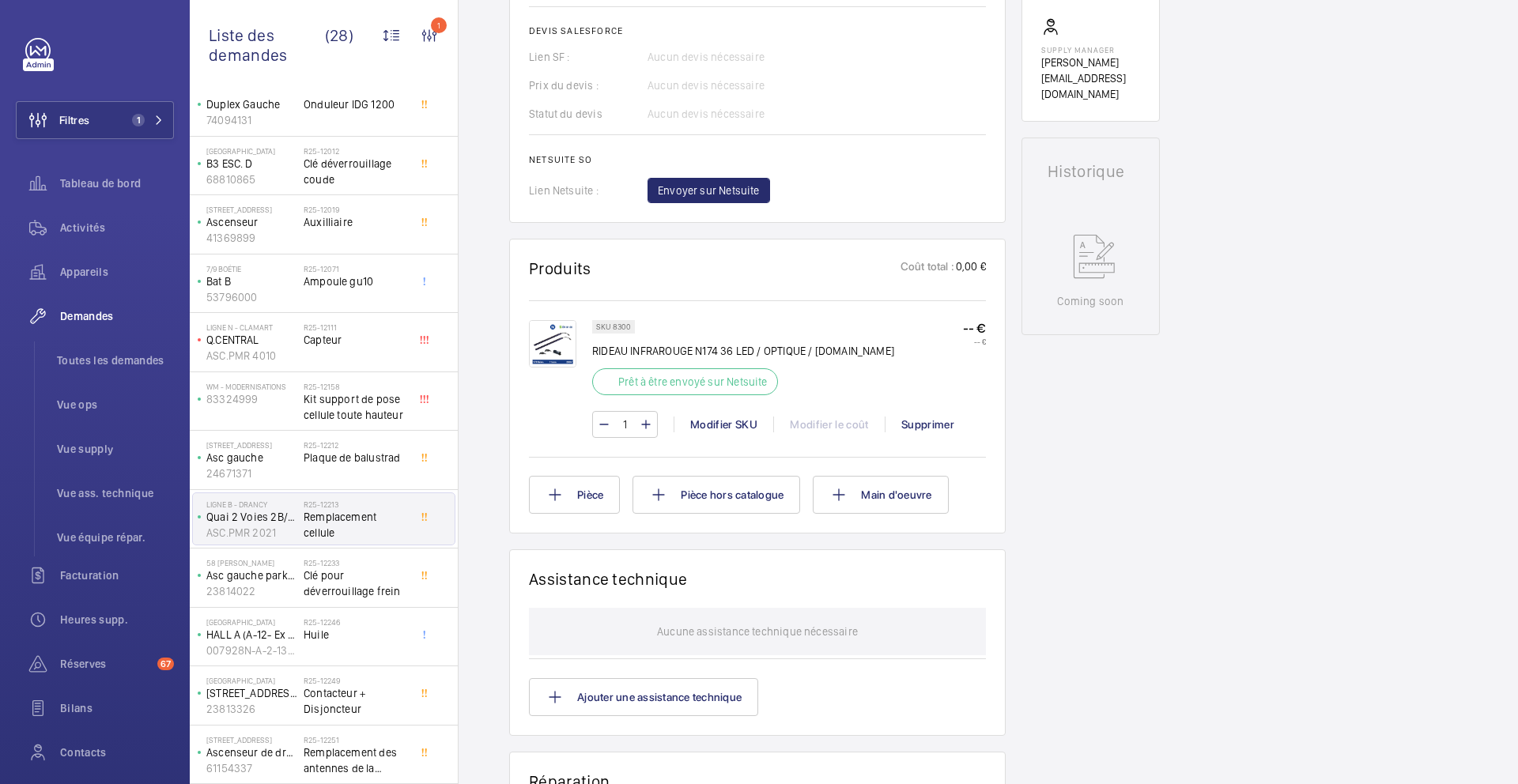
scroll to position [661, 0]
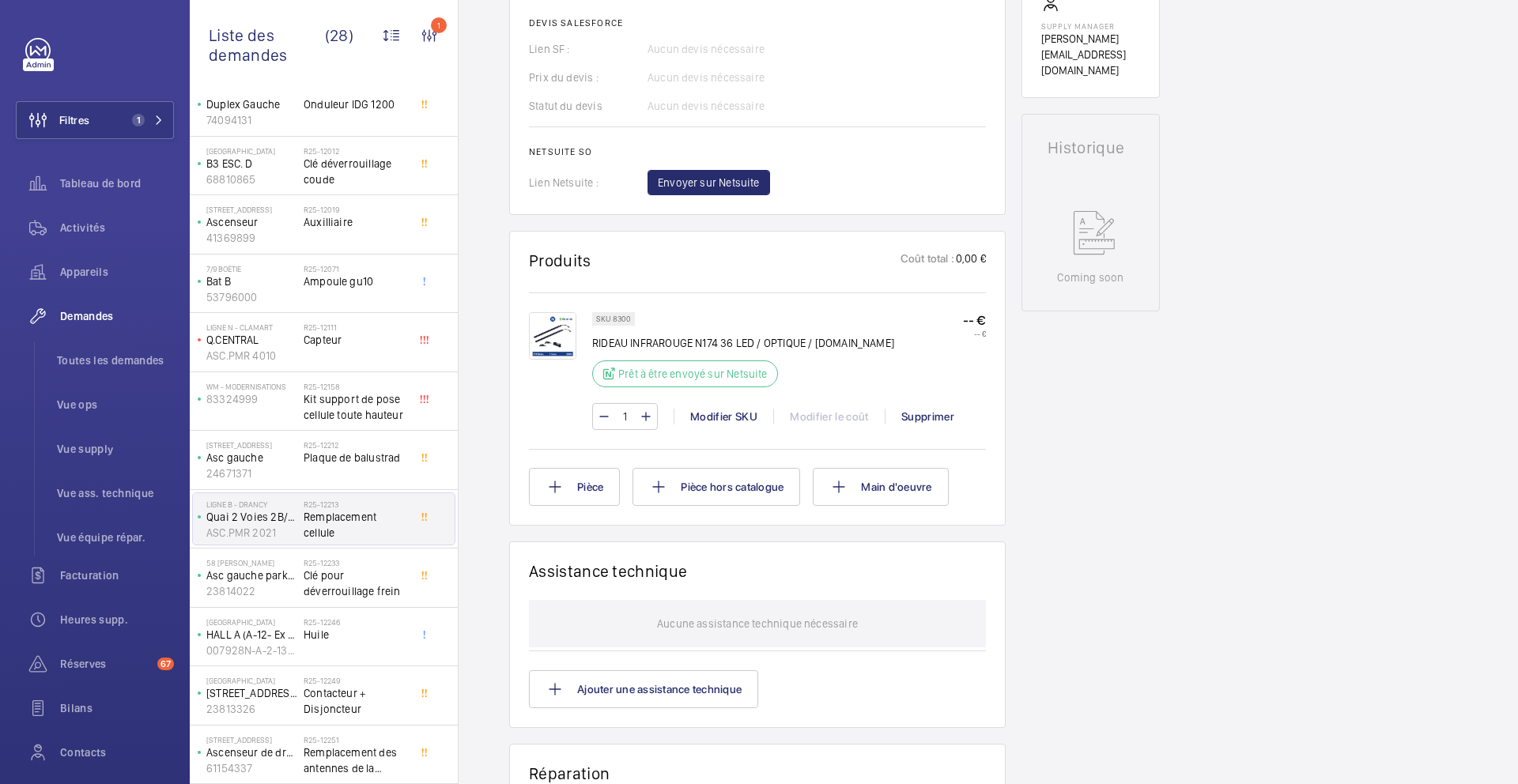
click at [628, 319] on p "SKU 8300" at bounding box center [613, 319] width 34 height 6
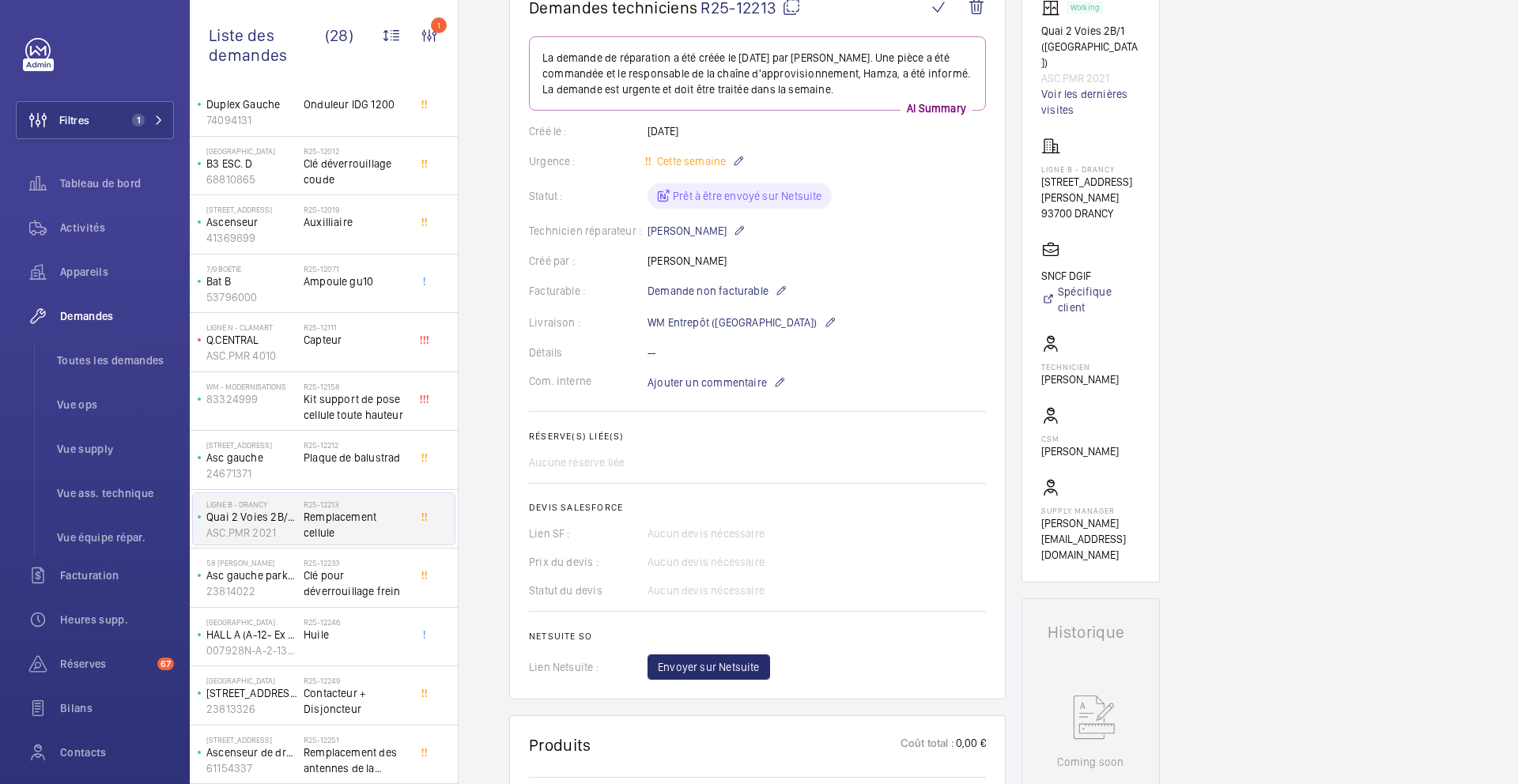
scroll to position [173, 0]
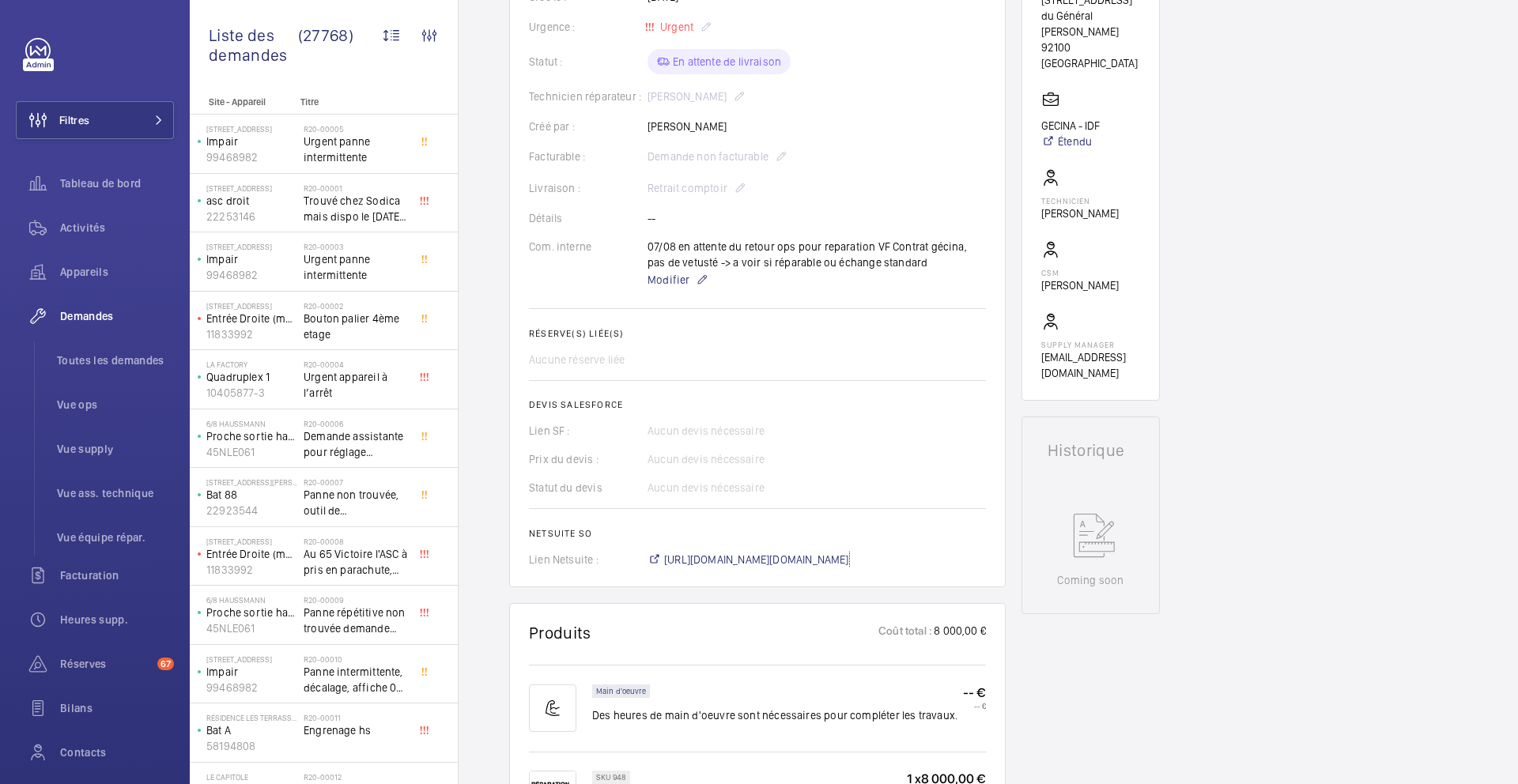
scroll to position [342, 0]
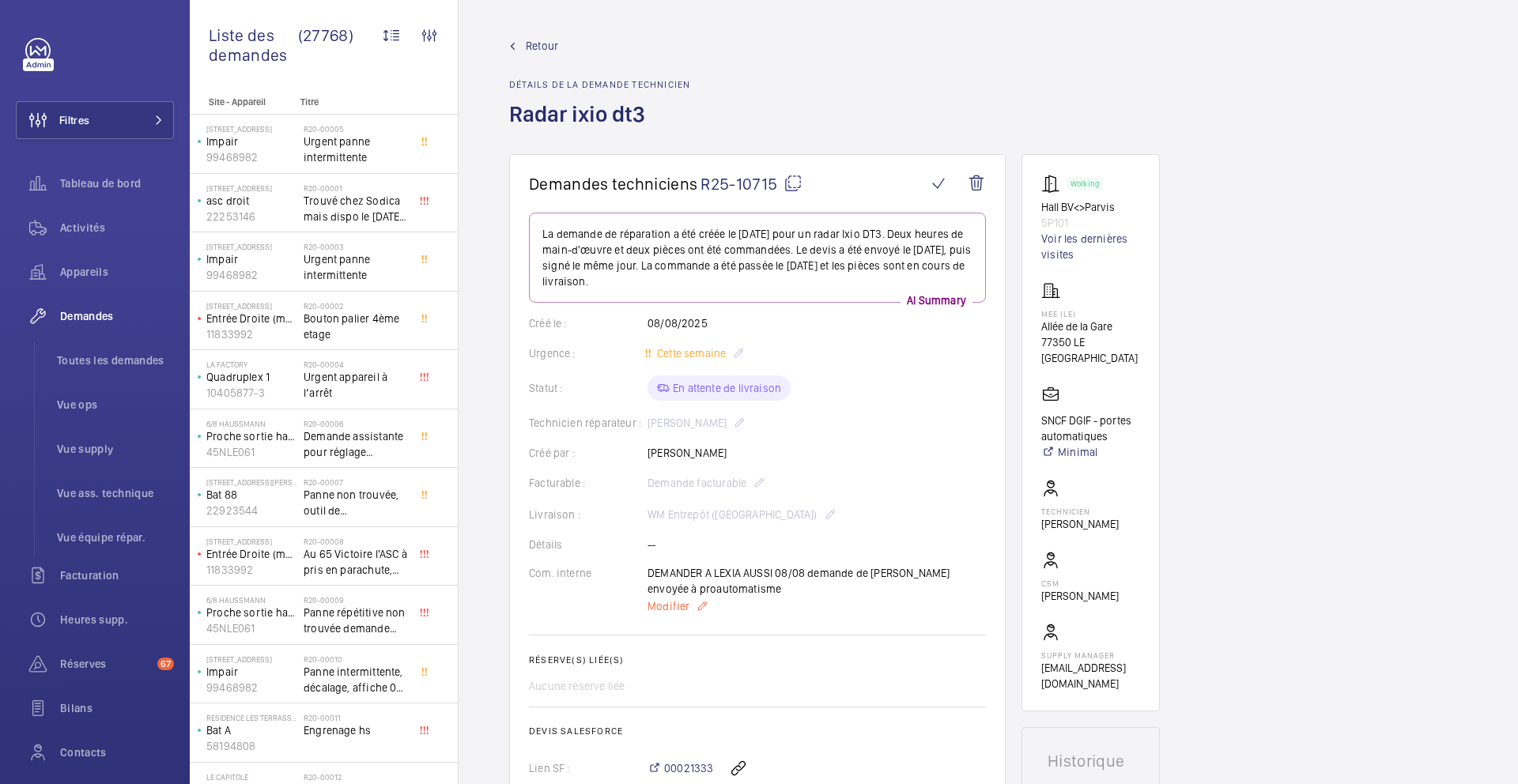
click at [680, 603] on span "Modifier" at bounding box center [668, 606] width 42 height 16
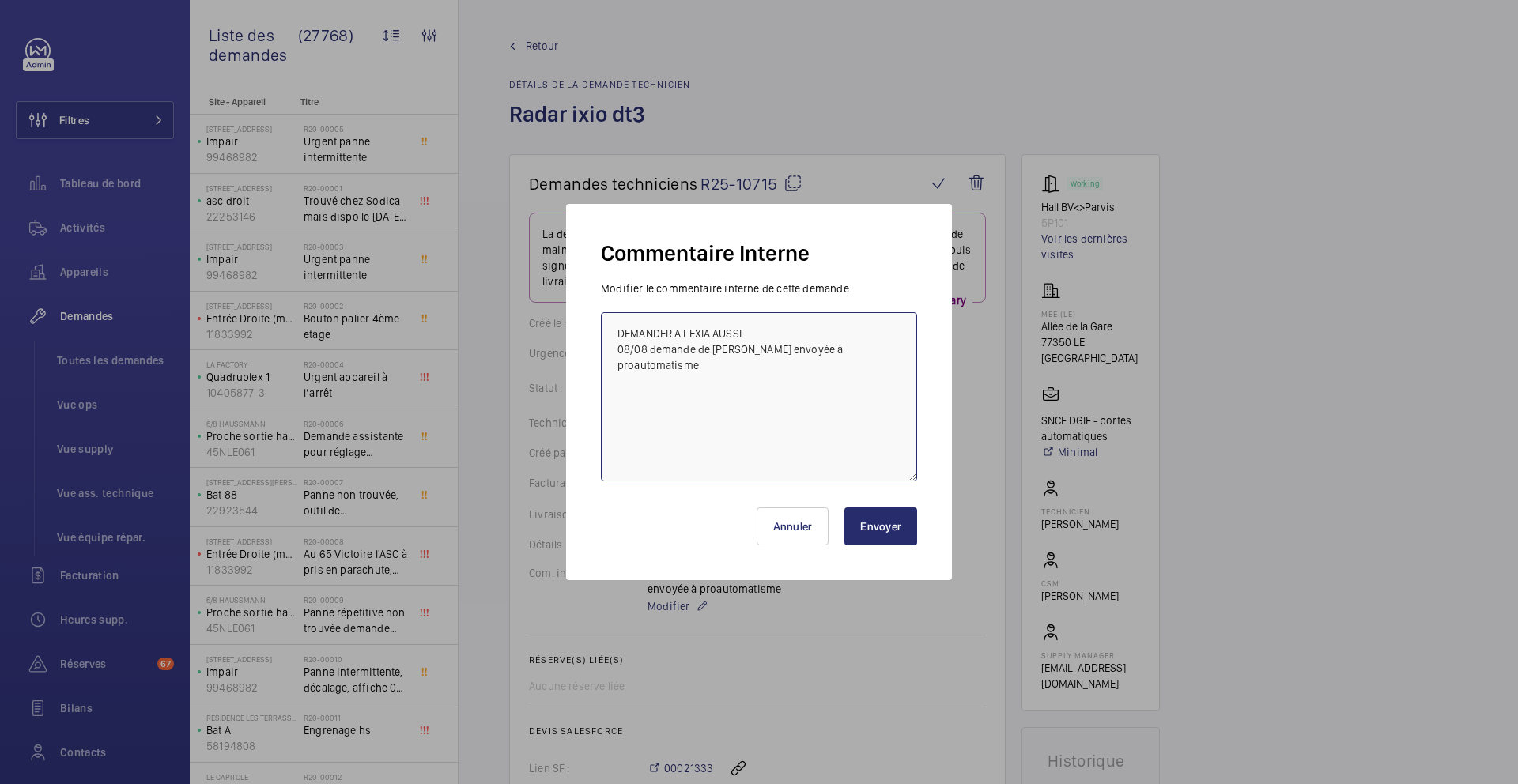
click at [611, 330] on textarea "DEMANDER A LEXIA AUSSI 08/08 demande de [PERSON_NAME] envoyée à proautomatisme" at bounding box center [759, 397] width 317 height 170
paste textarea "15/09 Frs relancé"
type textarea "15/09 Frs relancé DEMANDER A LEXIA AUSSI 08/08 demande de devis envoyée à proau…"
click at [884, 535] on button "Envoyer" at bounding box center [881, 526] width 73 height 38
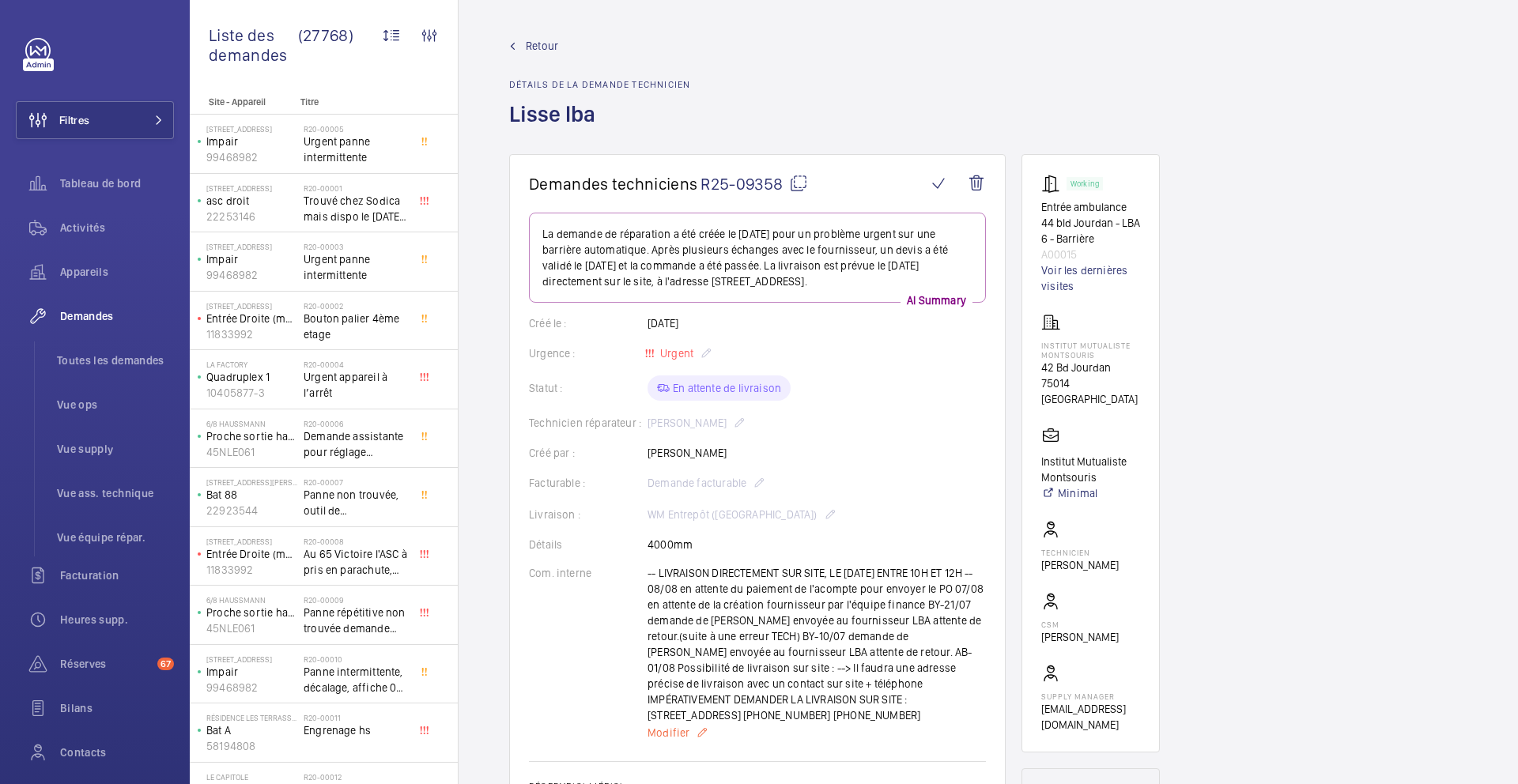
click at [671, 734] on span "Modifier" at bounding box center [668, 733] width 42 height 16
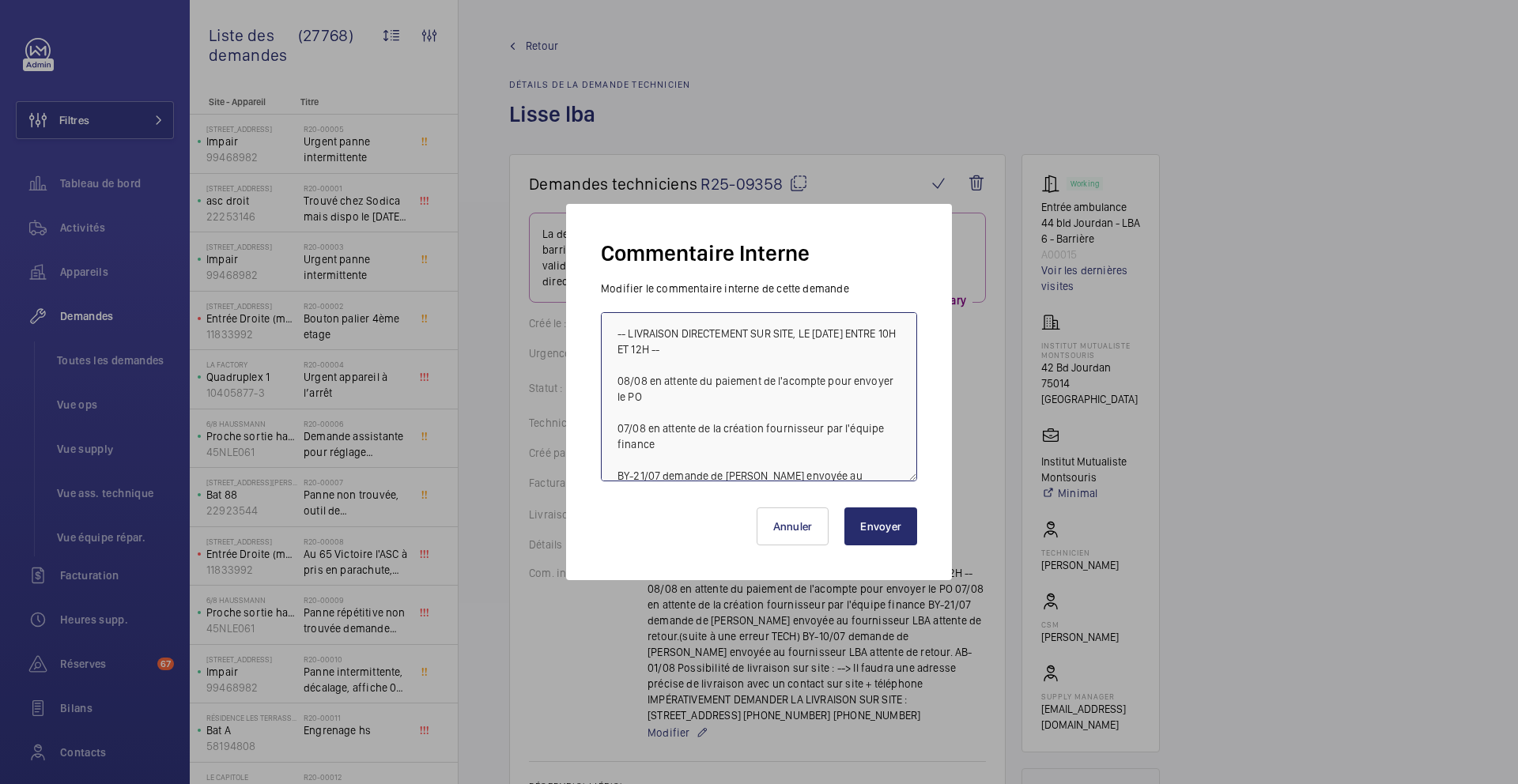
click at [612, 328] on textarea "-- LIVRAISON DIRECTEMENT SUR SITE, LE [DATE] ENTRE 10H ET 12H -- 08/08 en atten…" at bounding box center [759, 397] width 317 height 170
paste textarea "15/09 [PERSON_NAME] pour suivi de la livraison"
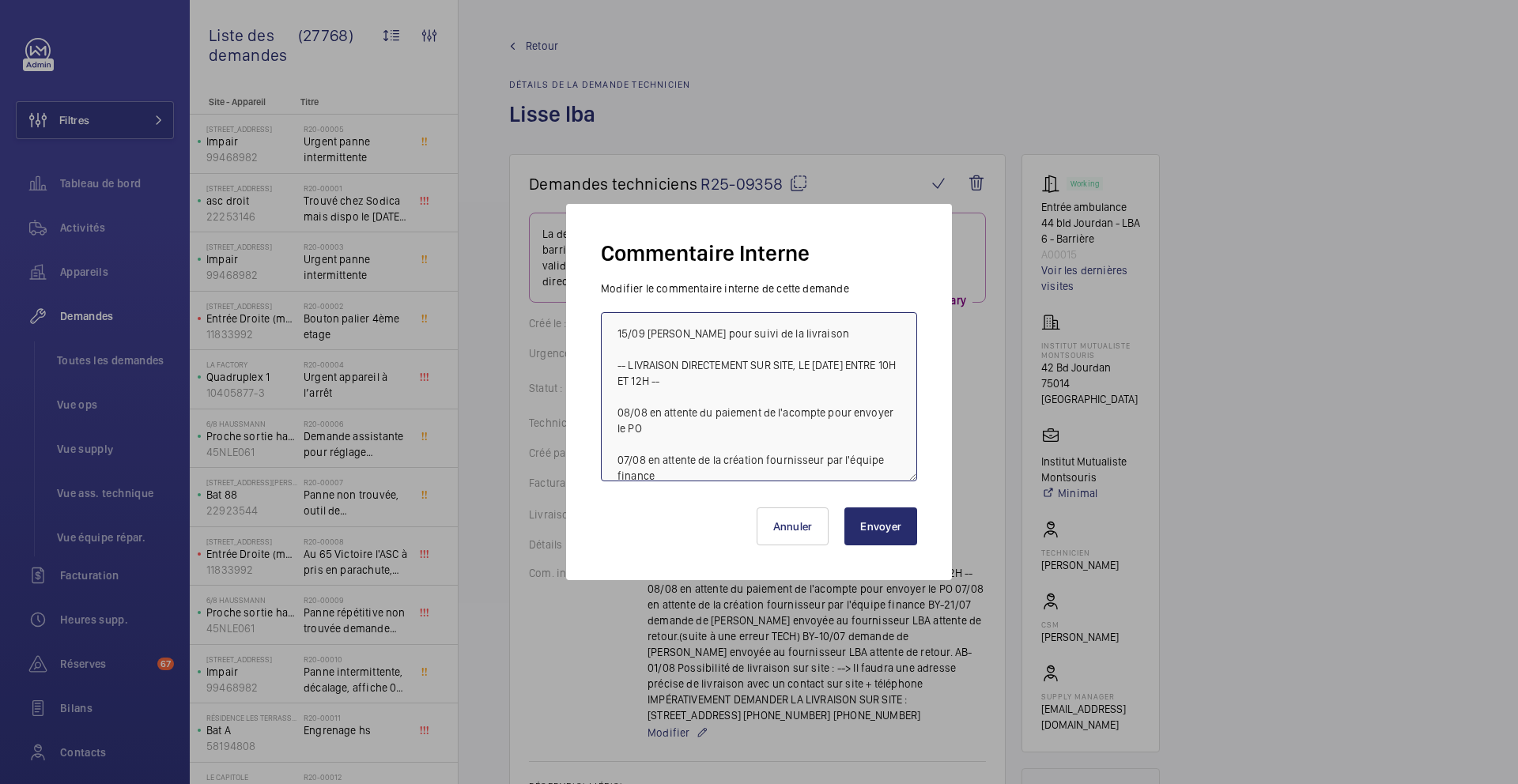
type textarea "15/09 [PERSON_NAME] pour suivi de la livraison -- LIVRAISON DIRECTEMENT SUR SIT…"
click at [869, 527] on button "Envoyer" at bounding box center [881, 526] width 73 height 38
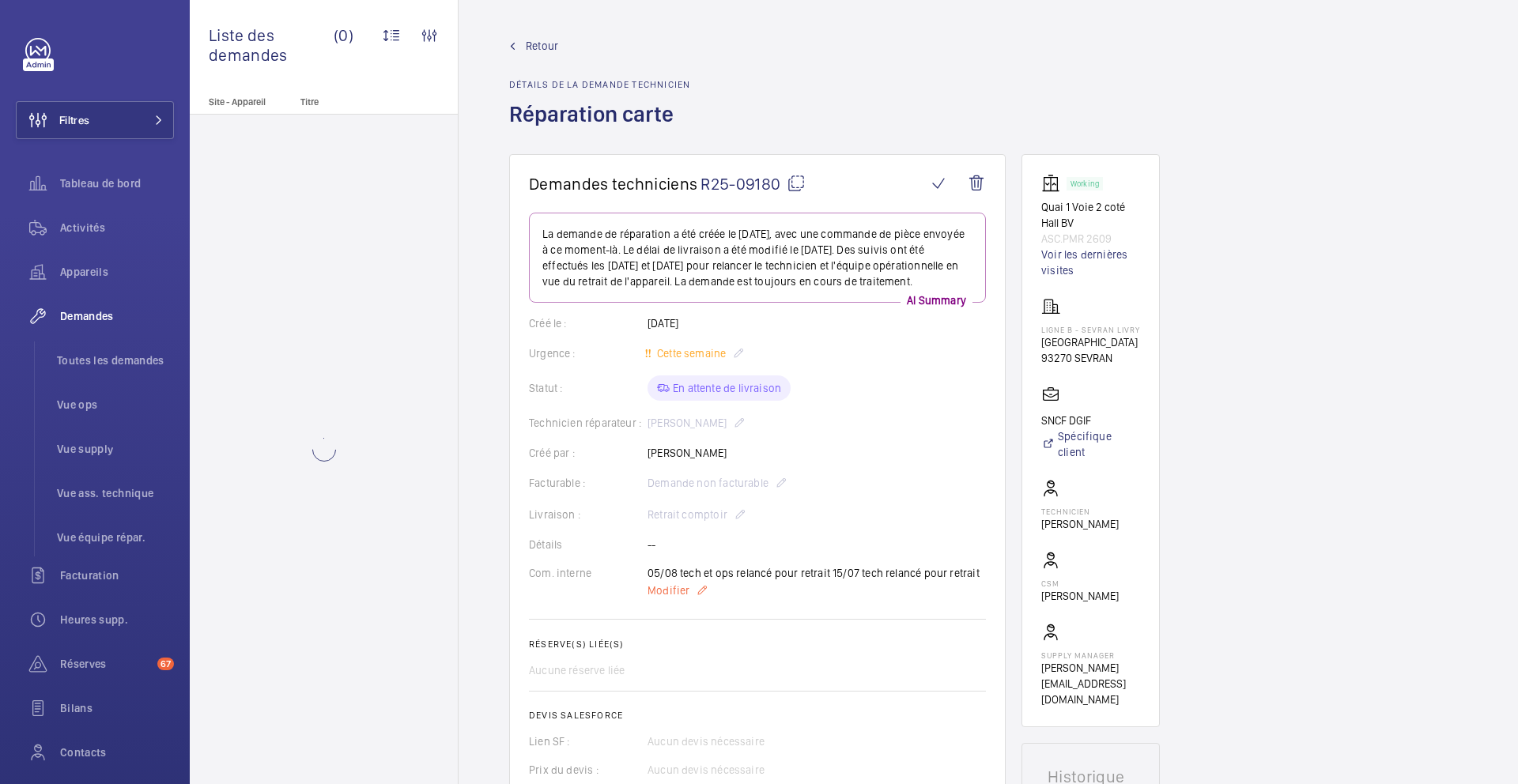
click at [661, 598] on span "Modifier" at bounding box center [668, 590] width 42 height 16
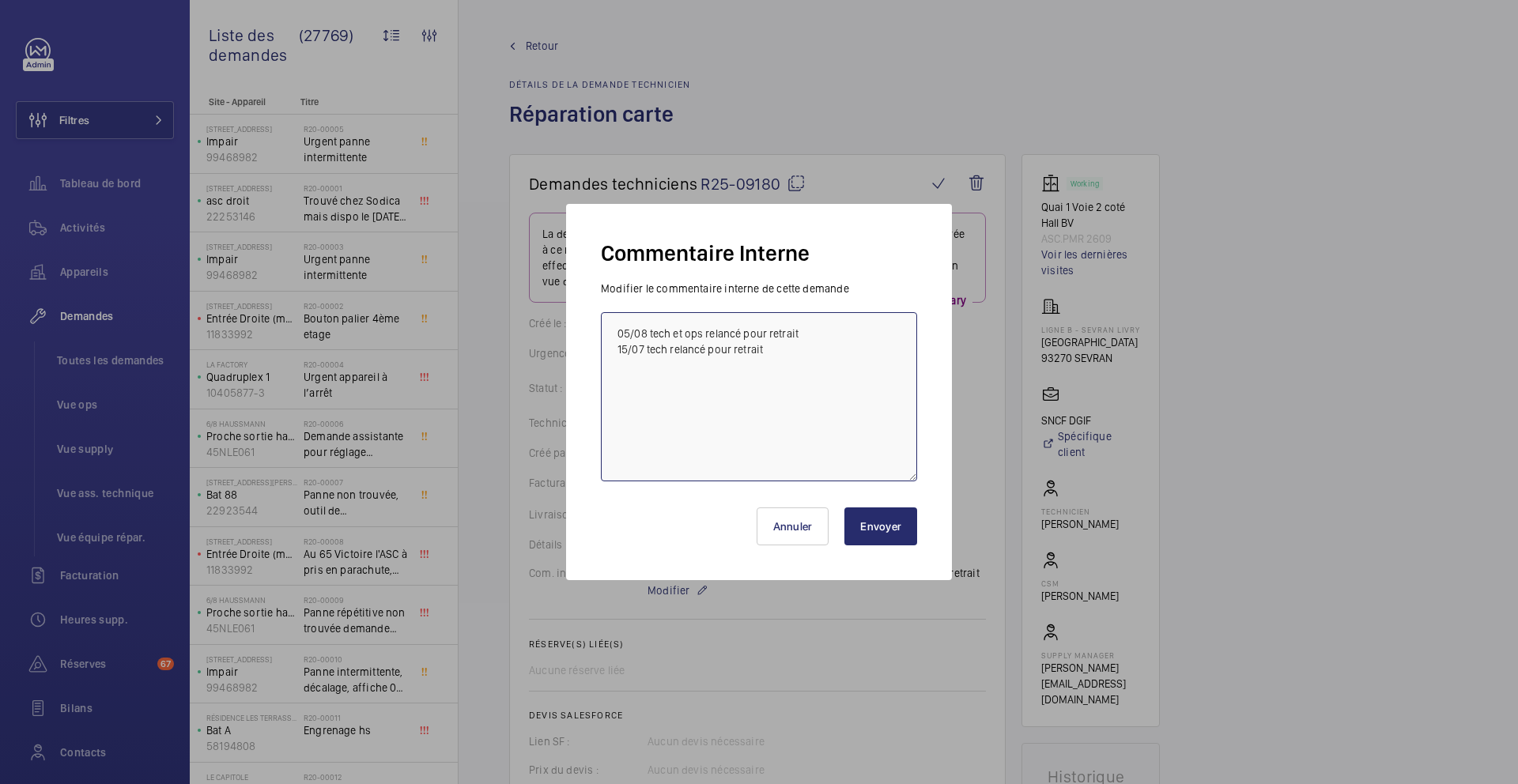
click at [615, 335] on textarea "05/08 tech et ops relancé pour retrait 15/07 tech relancé pour retrait" at bounding box center [759, 397] width 317 height 170
paste textarea "15/09 tech relancé pour retrait"
type textarea "15/09 tech relancé pour retrait 05/08 tech et ops relancé pour retrait 15/07 te…"
click at [885, 537] on button "Envoyer" at bounding box center [881, 526] width 73 height 38
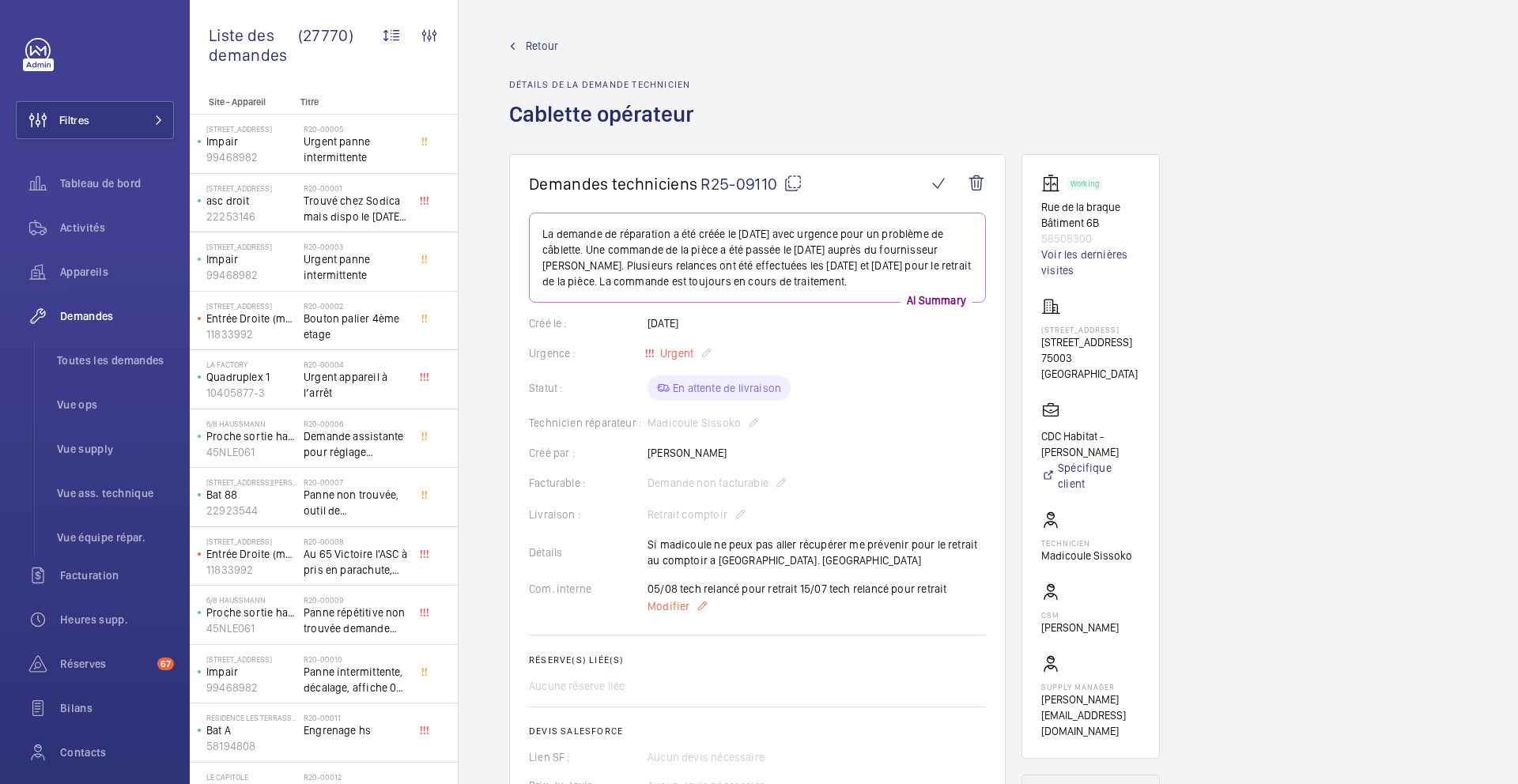
click at [681, 608] on span "Modifier" at bounding box center [668, 606] width 42 height 16
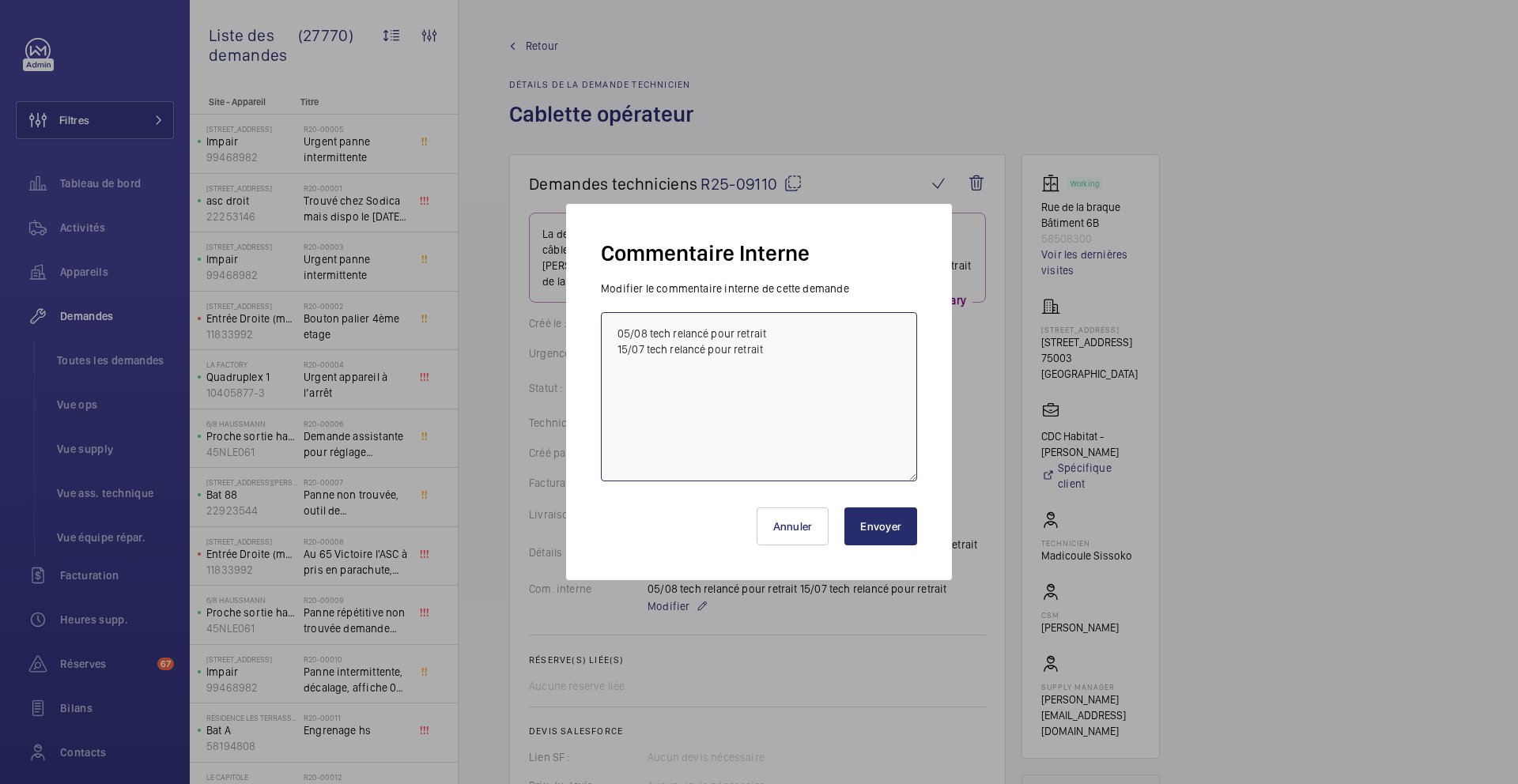
click at [617, 337] on textarea "05/08 tech relancé pour retrait 15/07 tech relancé pour retrait" at bounding box center [759, 397] width 317 height 170
paste textarea "15/09 tech relancé pour retrait"
type textarea "15/09 tech relancé pour retrait 05/08 tech relancé pour retrait 15/07 tech rela…"
click at [877, 522] on button "Envoyer" at bounding box center [881, 526] width 73 height 38
